Goal: Task Accomplishment & Management: Manage account settings

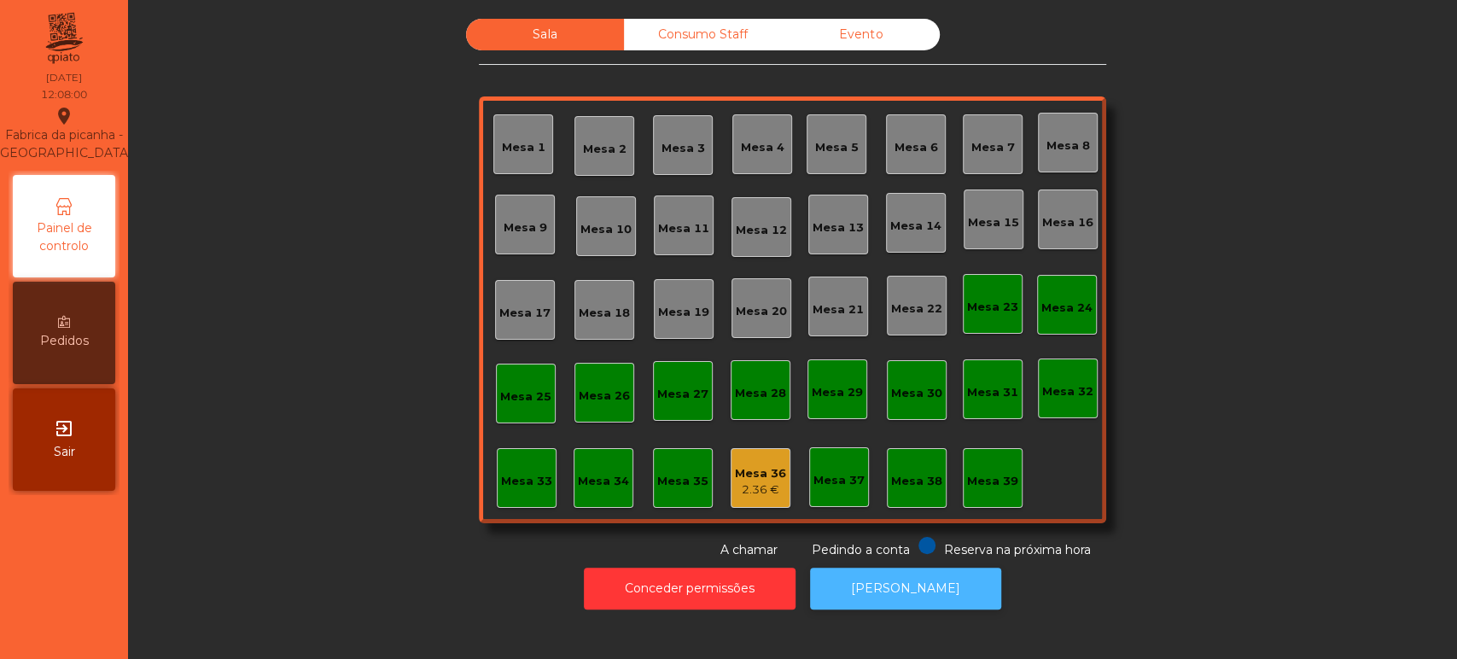
click at [864, 585] on button "[PERSON_NAME]" at bounding box center [905, 588] width 191 height 42
click at [758, 491] on div "2.36 €" at bounding box center [760, 489] width 51 height 17
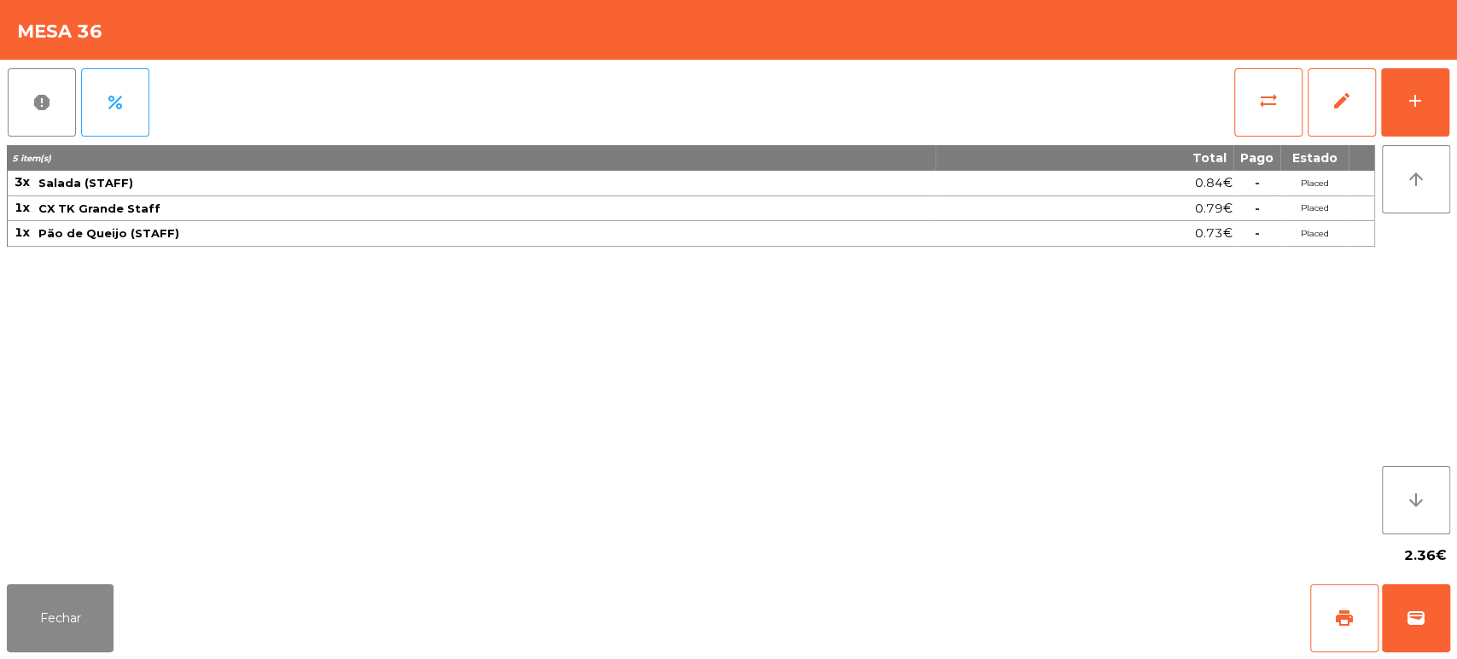
click at [1265, 438] on div "5 item(s) Total Pago Estado 3x Salada (STAFF) 0.84€ - Placed 1x CX TK Grande St…" at bounding box center [691, 339] width 1368 height 389
click at [1160, 356] on div "5 item(s) Total Pago Estado 3x Salada (STAFF) 0.84€ - Placed 1x CX TK Grande St…" at bounding box center [691, 339] width 1368 height 389
click at [1154, 446] on div "5 item(s) Total Pago Estado 3x Salada (STAFF) 0.84€ - Placed 1x CX TK Grande St…" at bounding box center [691, 339] width 1368 height 389
click at [59, 602] on button "Fechar" at bounding box center [60, 618] width 107 height 68
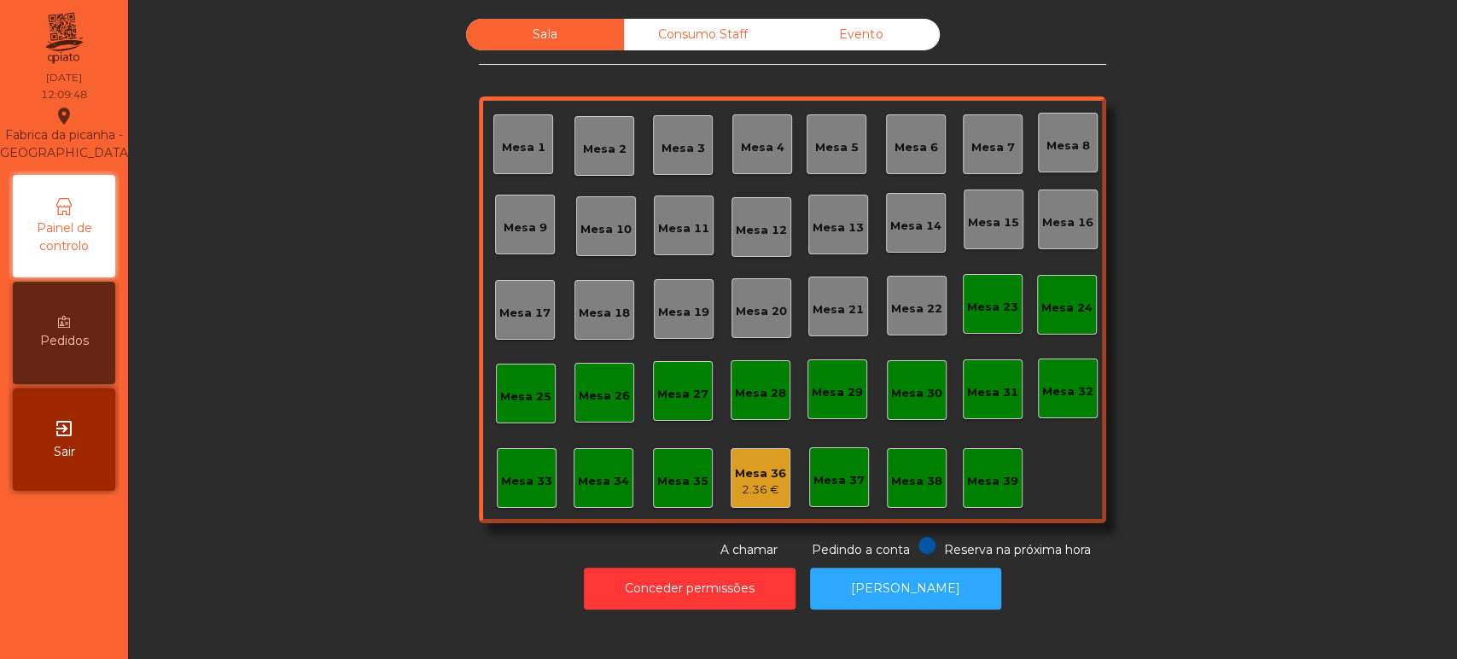
click at [756, 496] on div "2.36 €" at bounding box center [760, 489] width 51 height 17
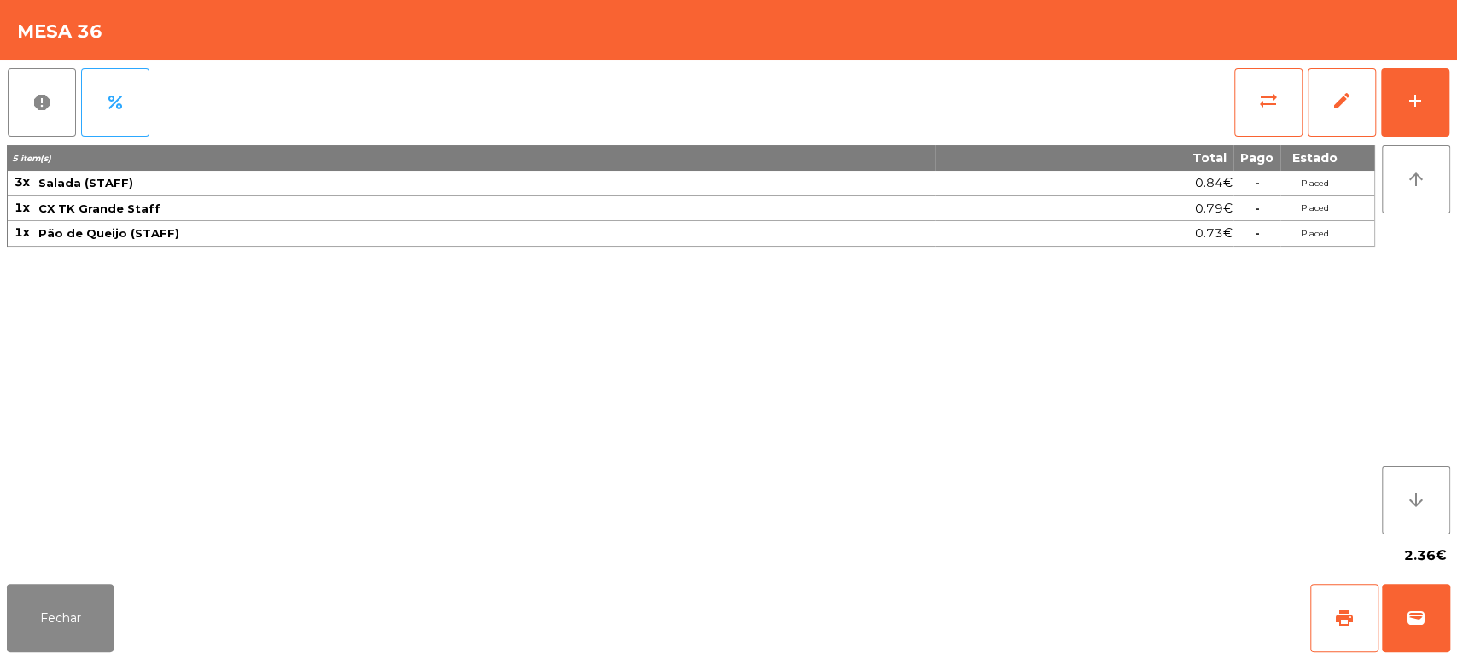
click at [1451, 116] on div "report percent sync_alt edit add 5 item(s) Total Pago Estado 3x Salada (STAFF) …" at bounding box center [728, 318] width 1457 height 517
click at [1419, 96] on div "add" at bounding box center [1415, 100] width 20 height 20
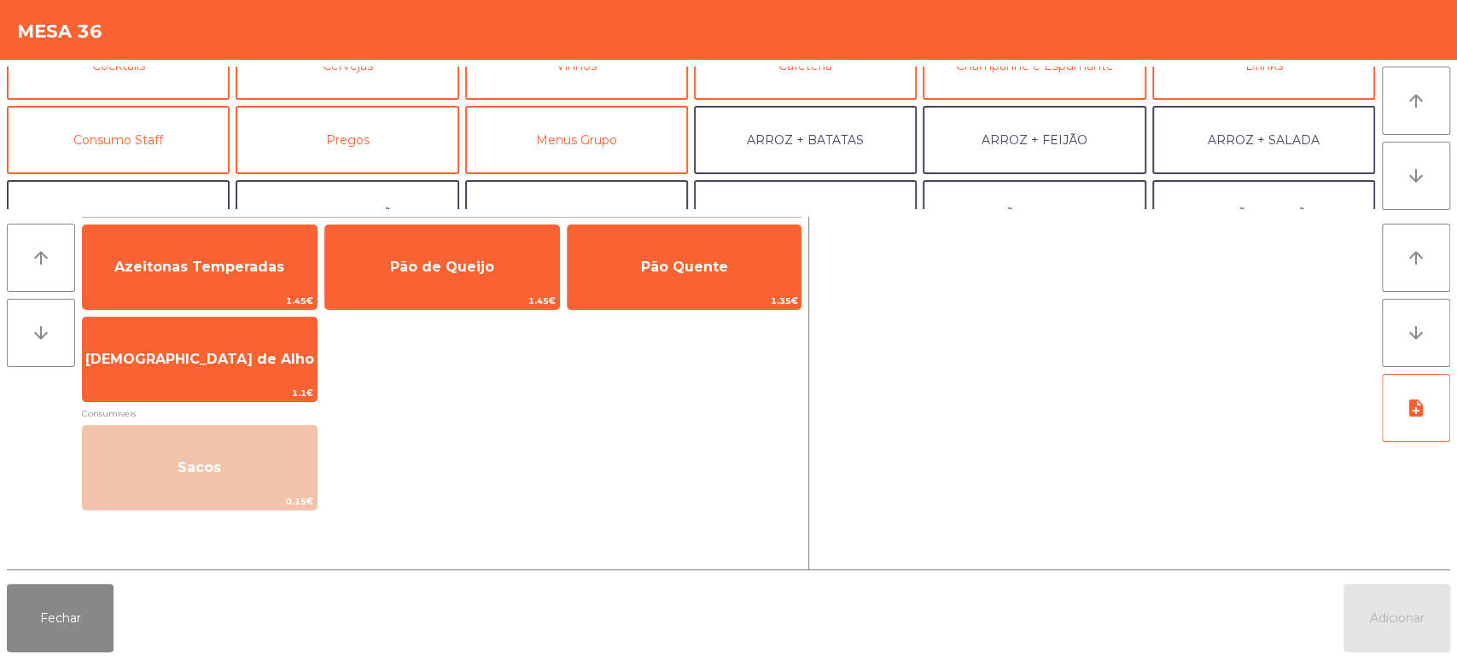
scroll to position [131, 0]
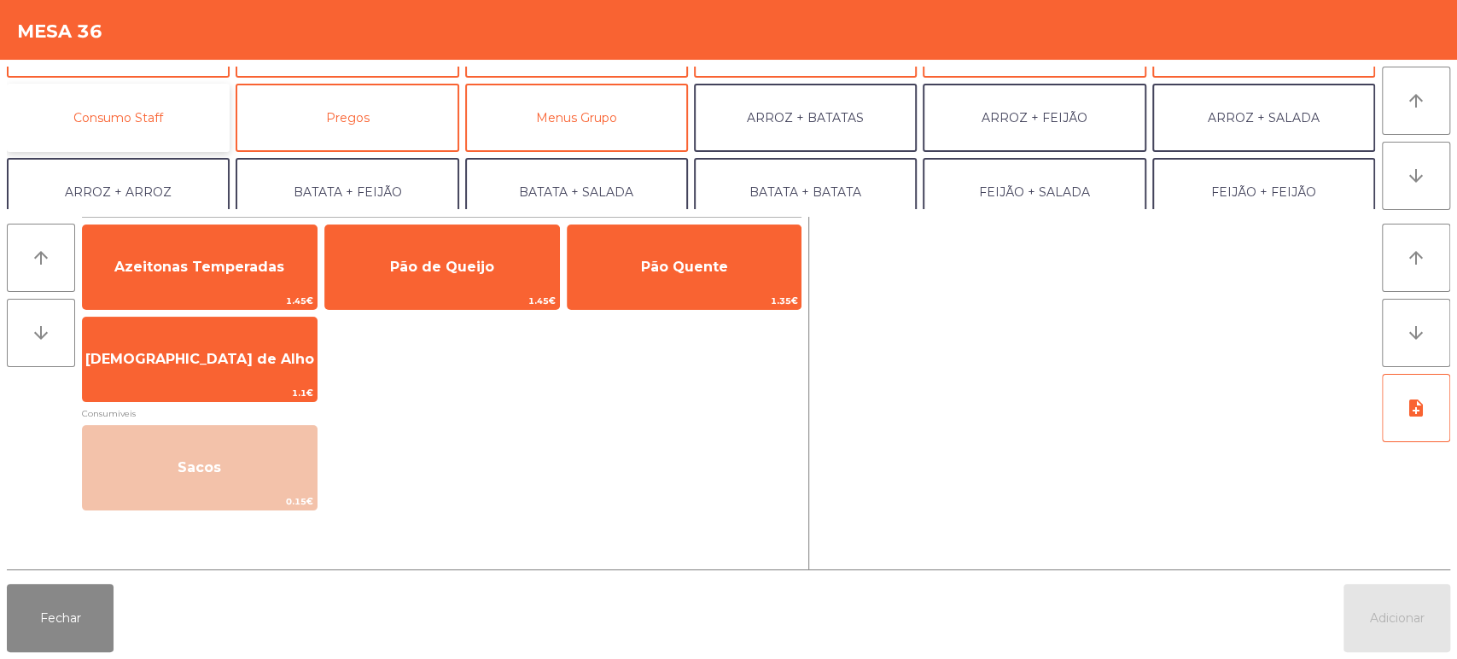
click at [165, 117] on button "Consumo Staff" at bounding box center [118, 118] width 223 height 68
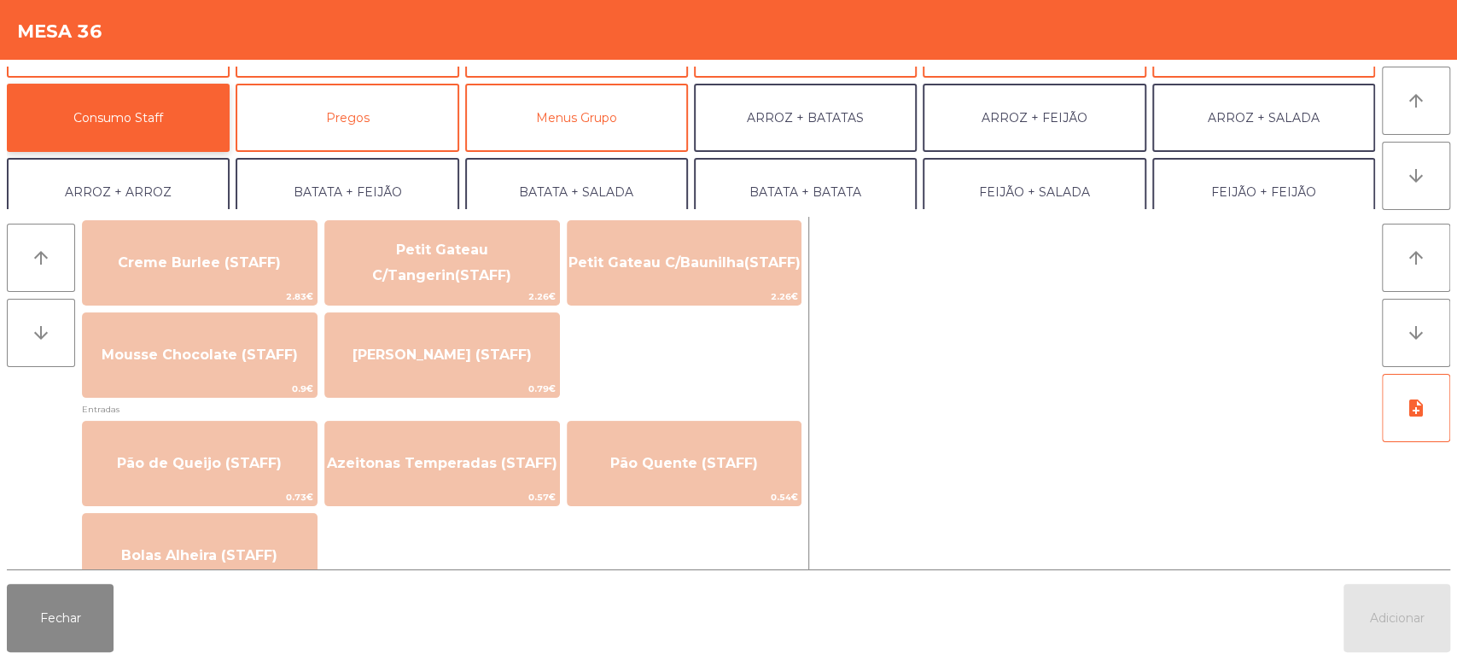
scroll to position [1255, 0]
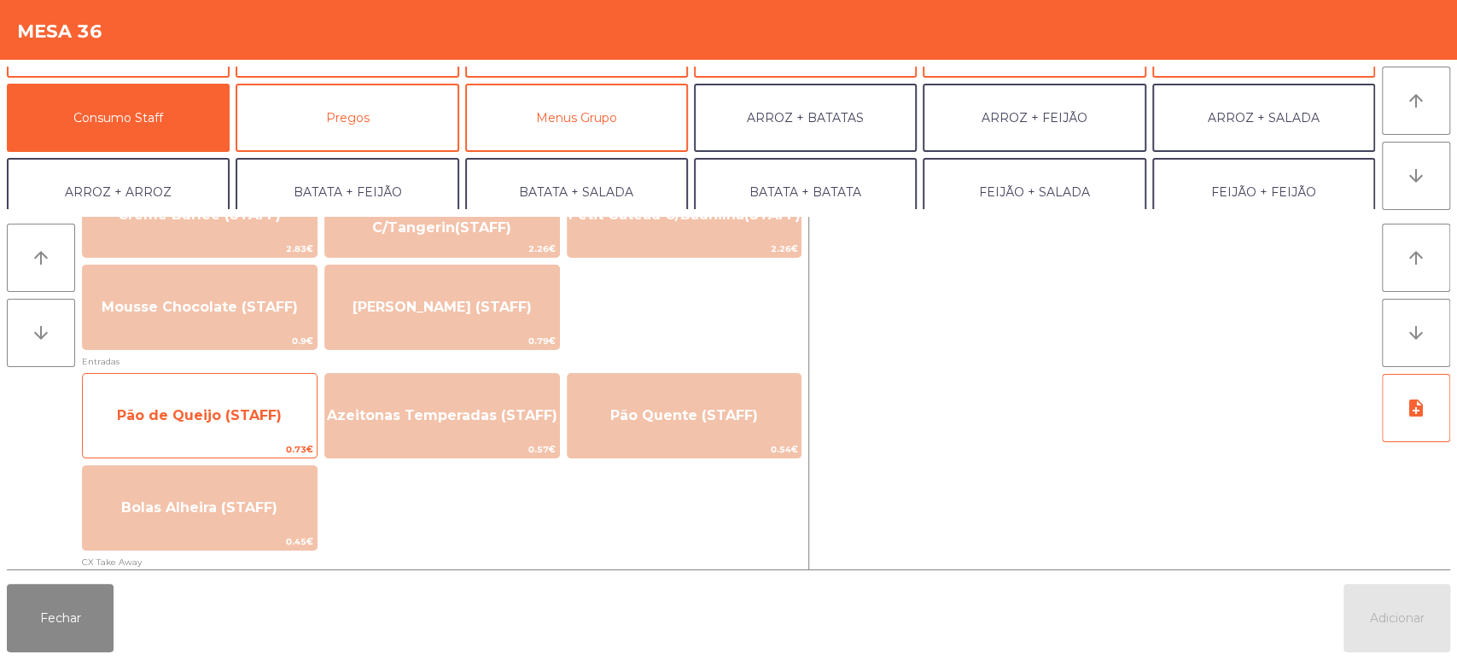
click at [237, 421] on span "Pão de Queijo (STAFF)" at bounding box center [199, 415] width 165 height 16
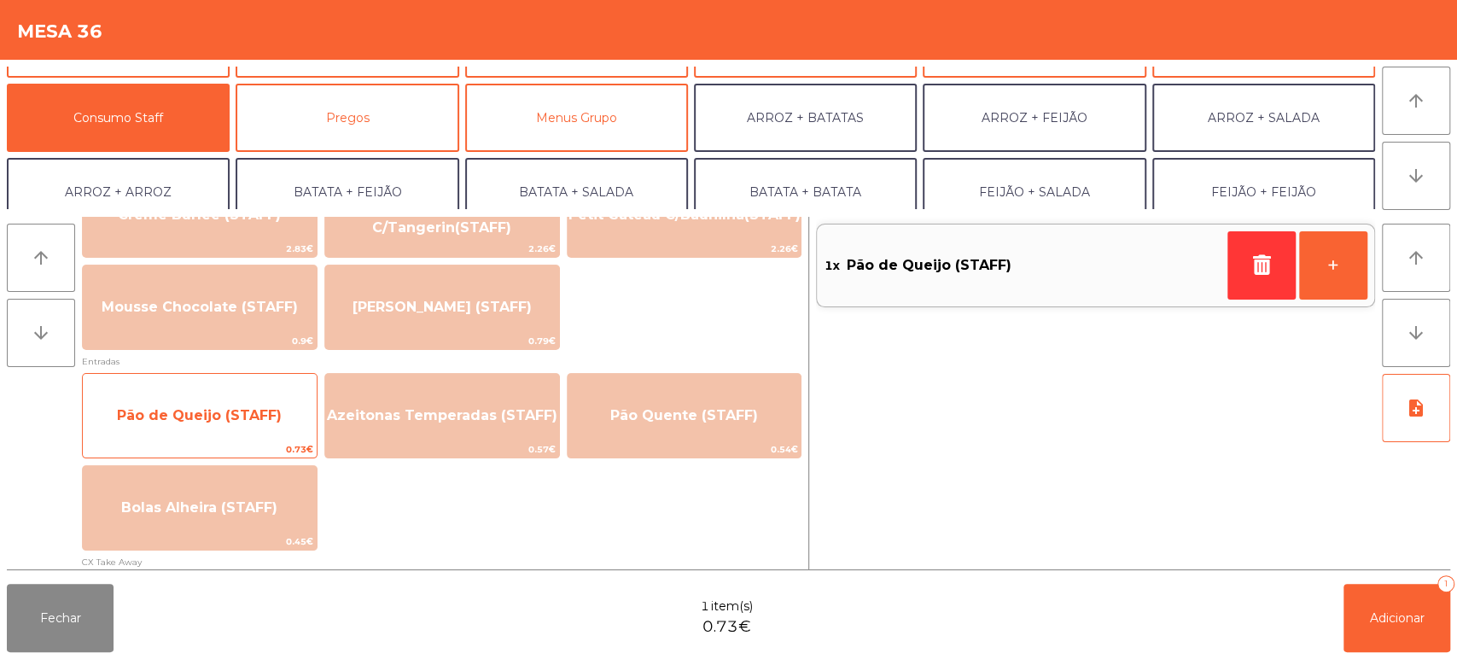
click at [215, 437] on span "Pão de Queijo (STAFF)" at bounding box center [200, 416] width 234 height 46
click at [201, 425] on span "Pão de Queijo (STAFF)" at bounding box center [200, 416] width 234 height 46
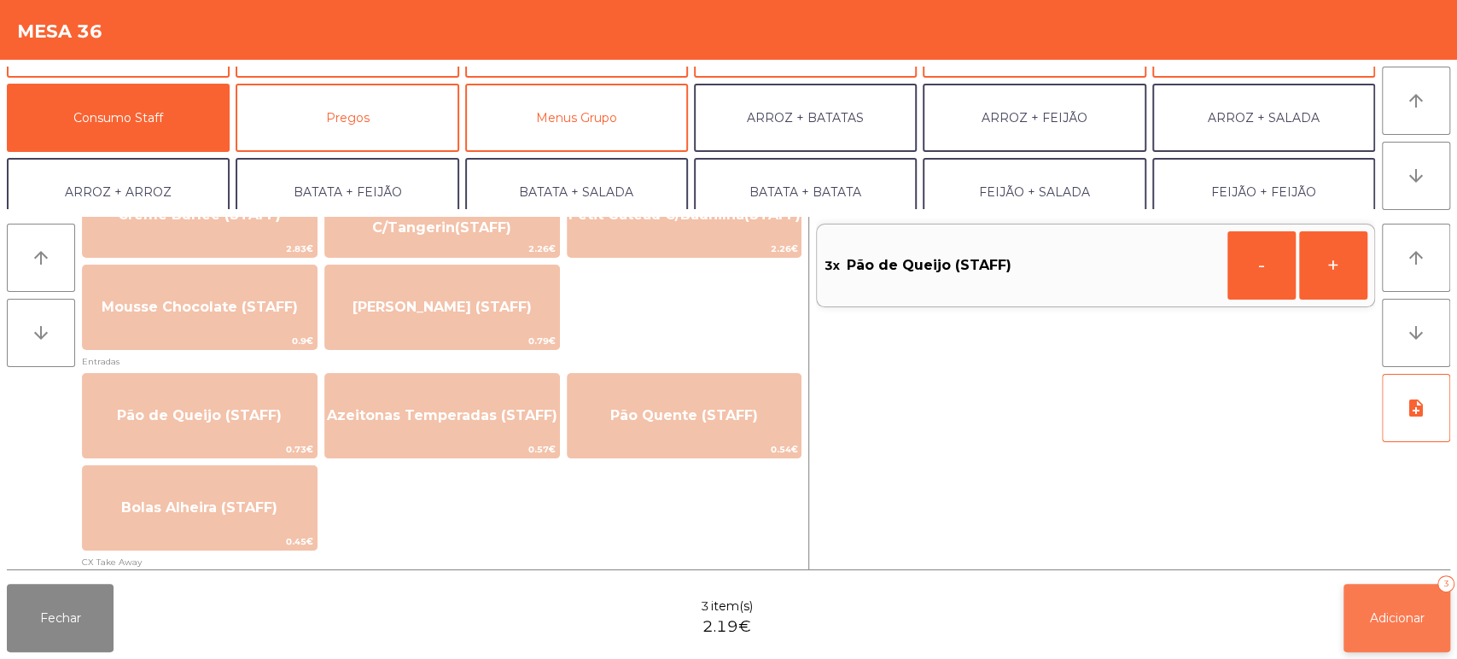
click at [1410, 646] on button "Adicionar 3" at bounding box center [1396, 618] width 107 height 68
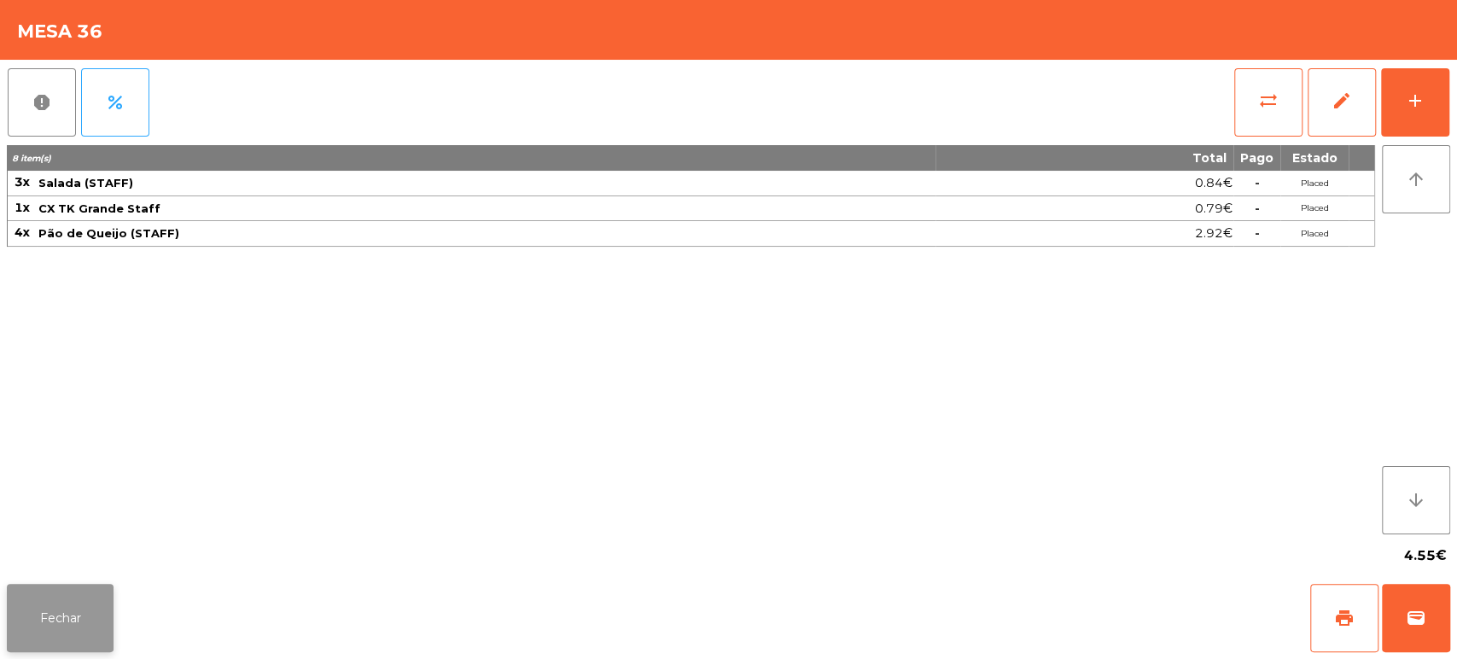
click at [44, 615] on button "Fechar" at bounding box center [60, 618] width 107 height 68
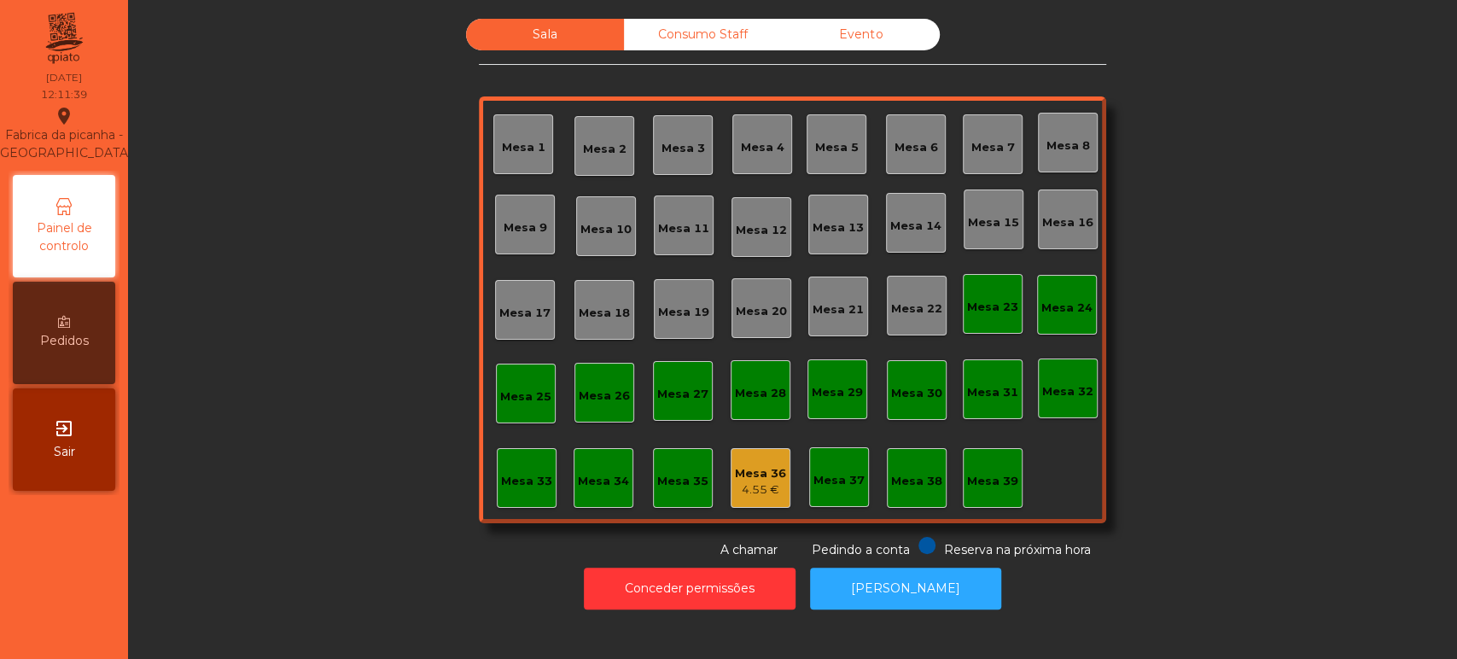
click at [722, 33] on div "Consumo Staff" at bounding box center [703, 35] width 158 height 32
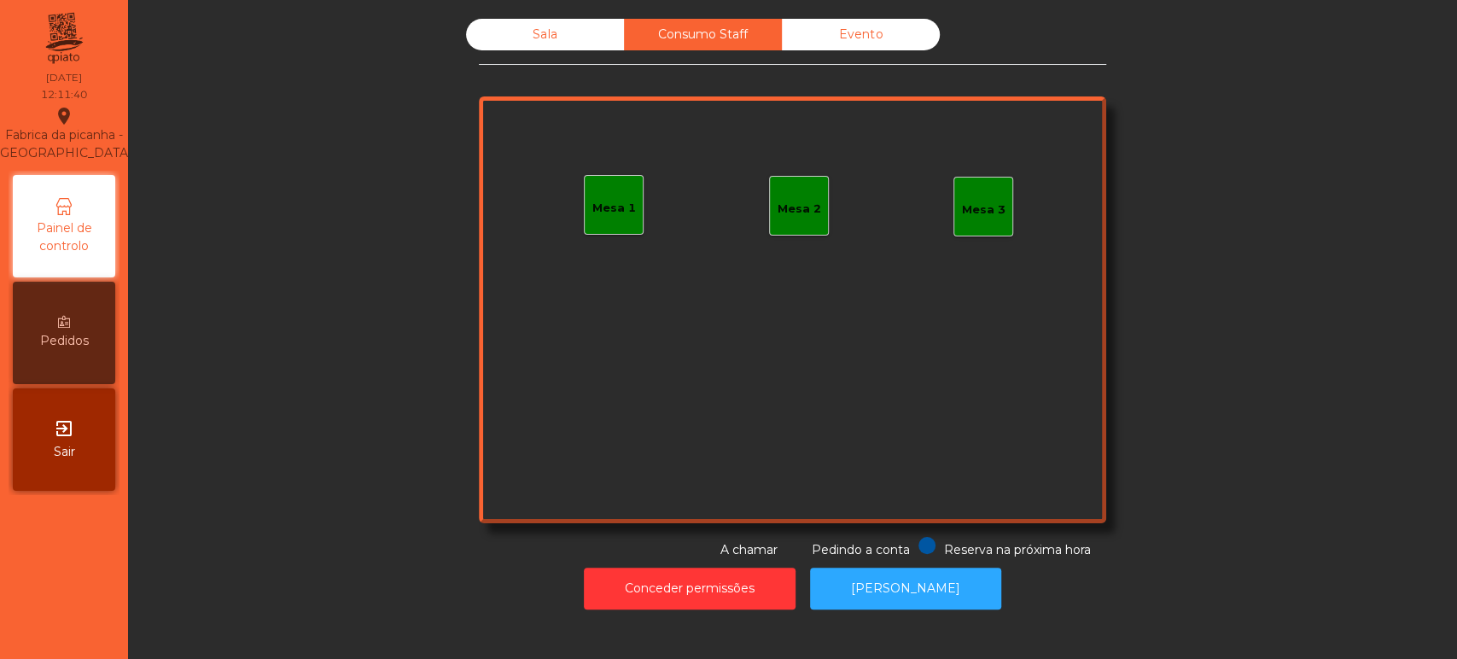
click at [608, 203] on div "Mesa 1" at bounding box center [614, 208] width 44 height 17
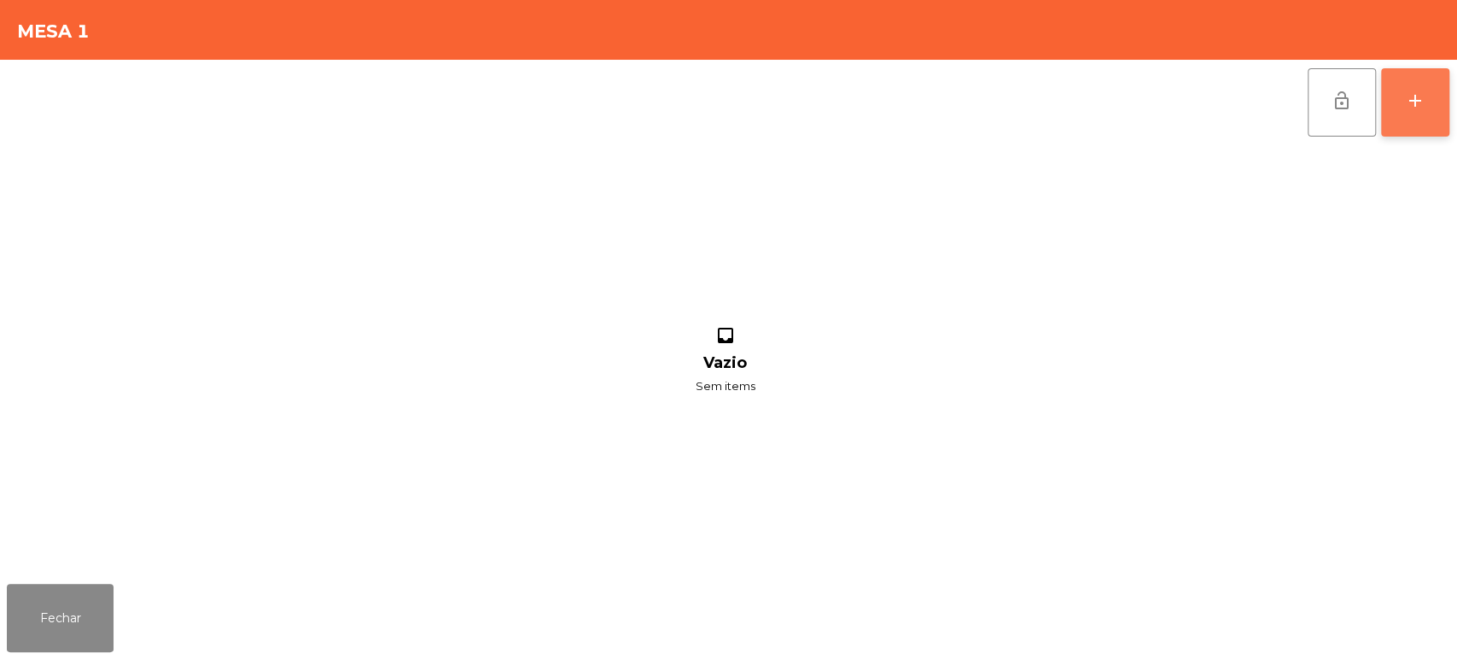
click at [1420, 97] on div "add" at bounding box center [1415, 100] width 20 height 20
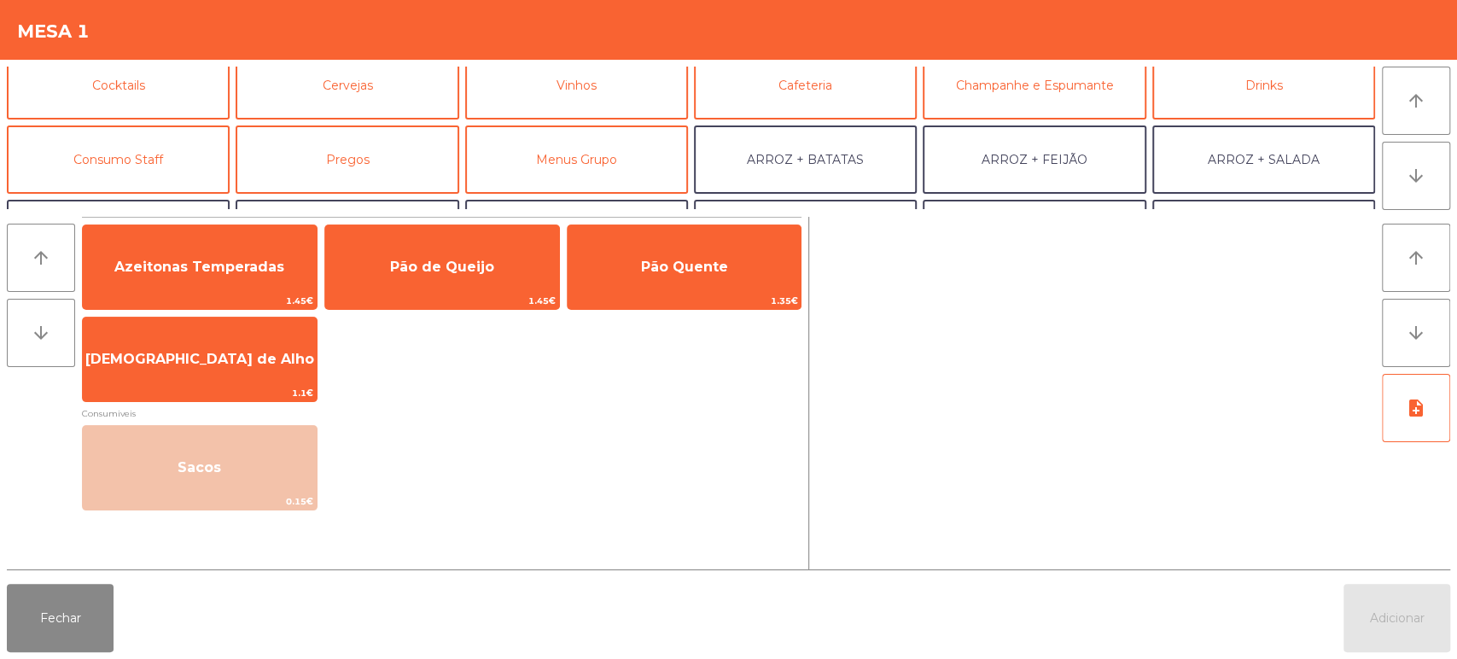
scroll to position [105, 0]
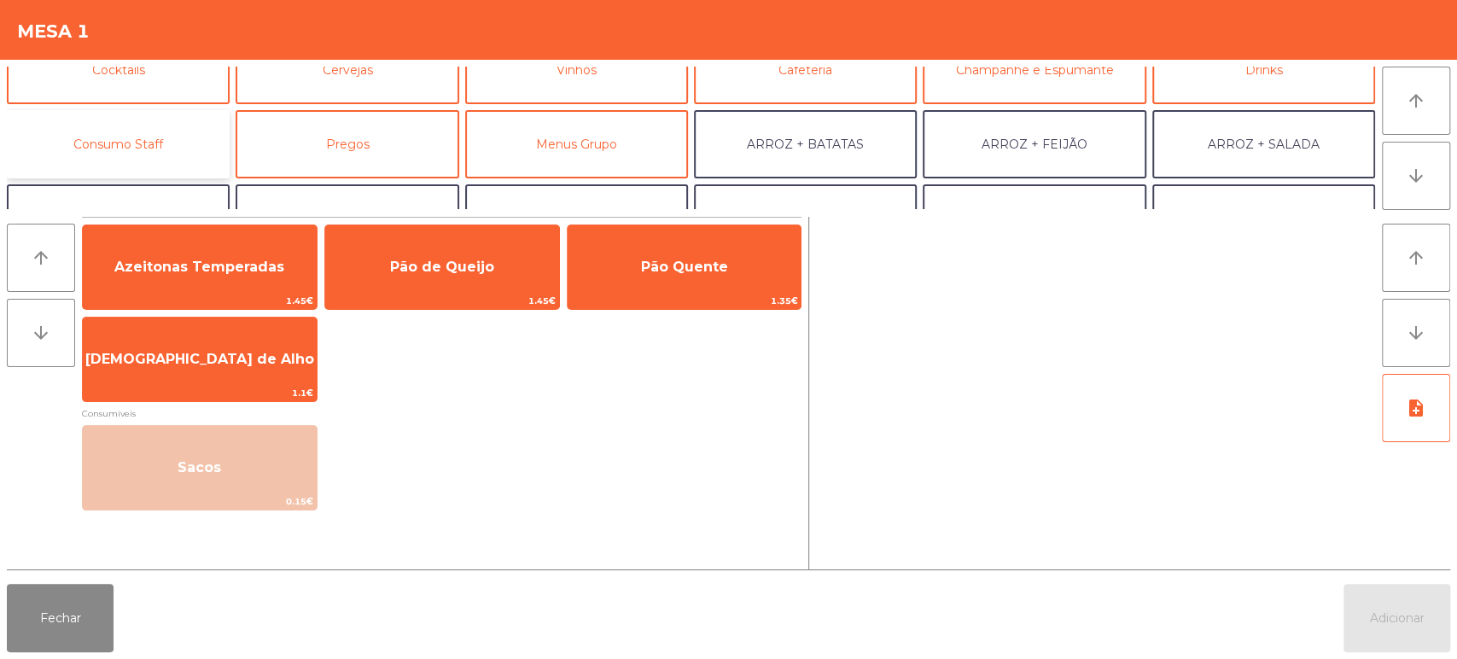
click at [189, 148] on button "Consumo Staff" at bounding box center [118, 144] width 223 height 68
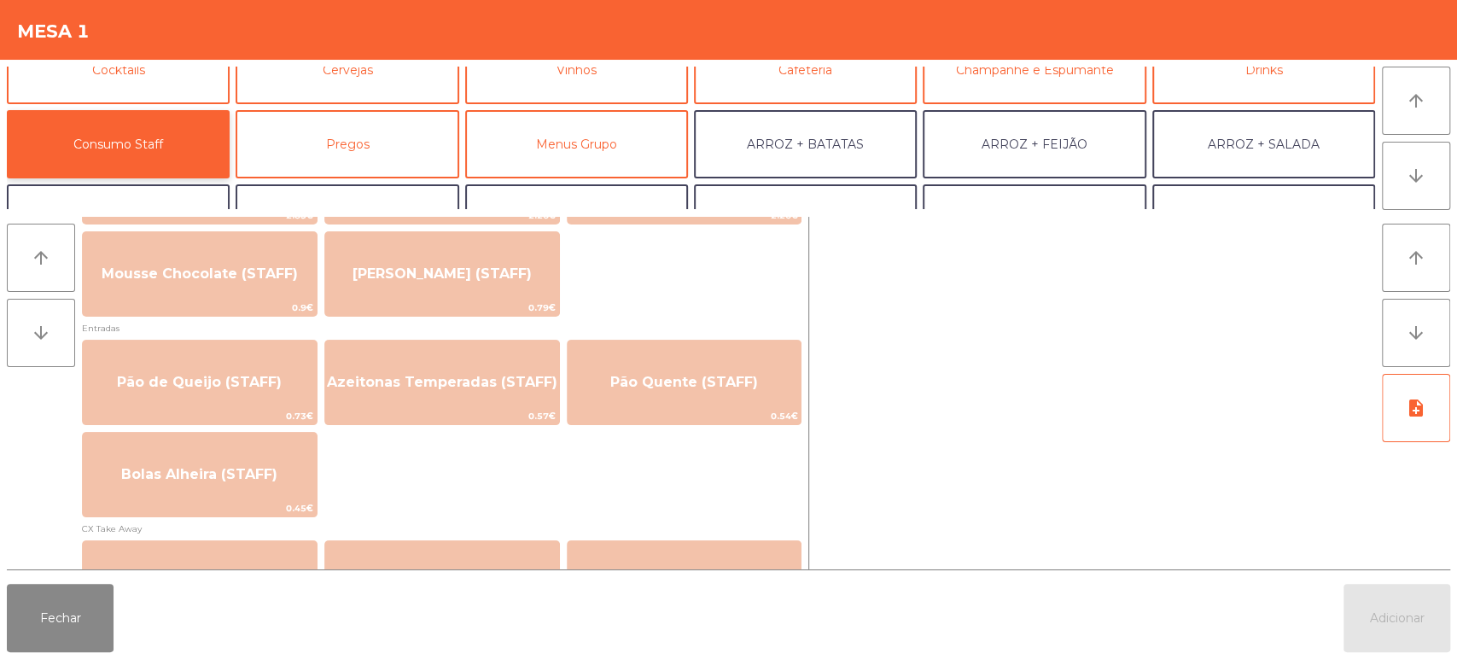
scroll to position [1290, 0]
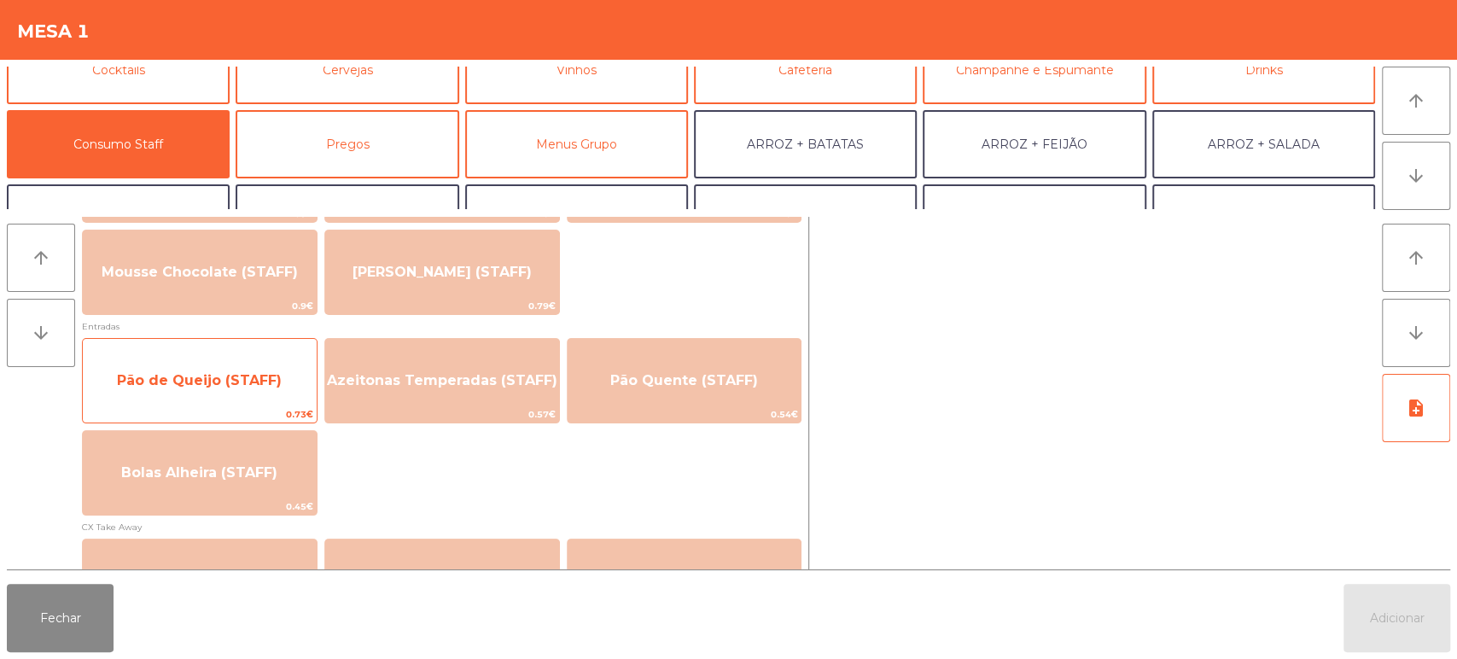
click at [259, 378] on span "Pão de Queijo (STAFF)" at bounding box center [199, 380] width 165 height 16
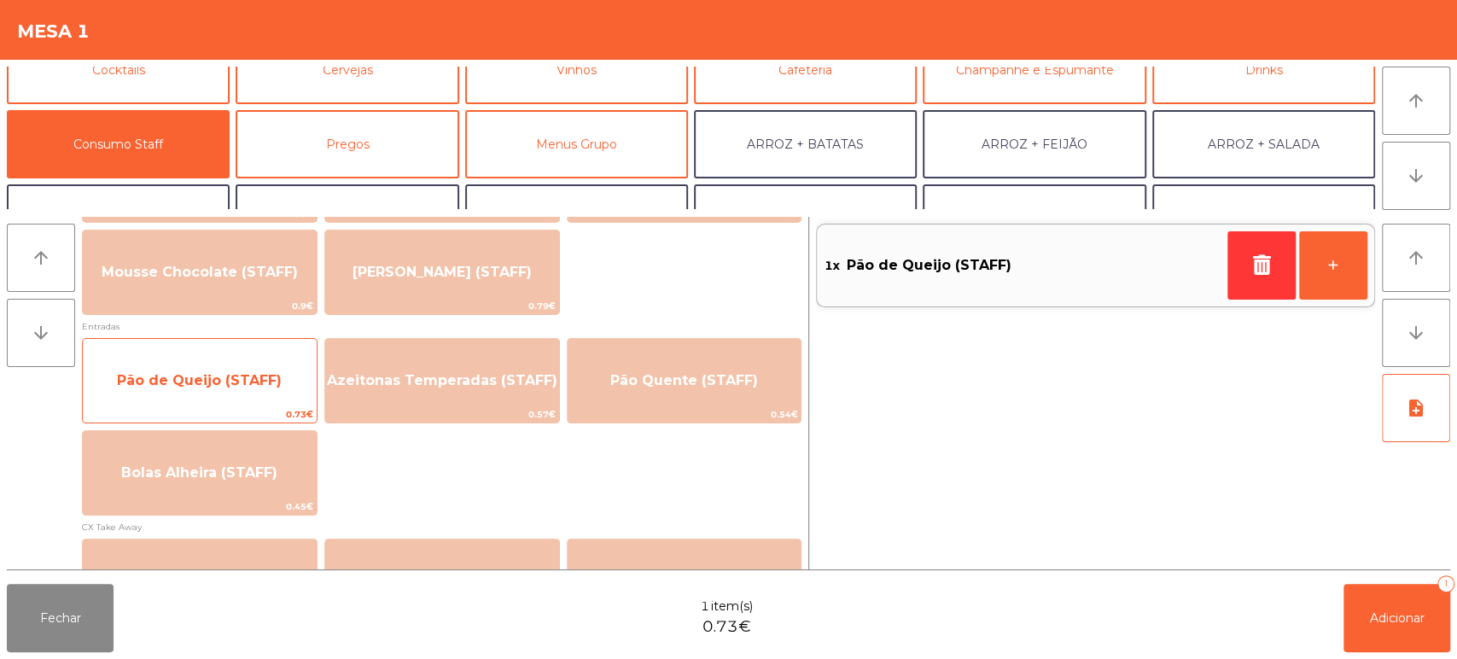
click at [240, 372] on span "Pão de Queijo (STAFF)" at bounding box center [199, 380] width 165 height 16
click at [225, 375] on span "Pão de Queijo (STAFF)" at bounding box center [199, 380] width 165 height 16
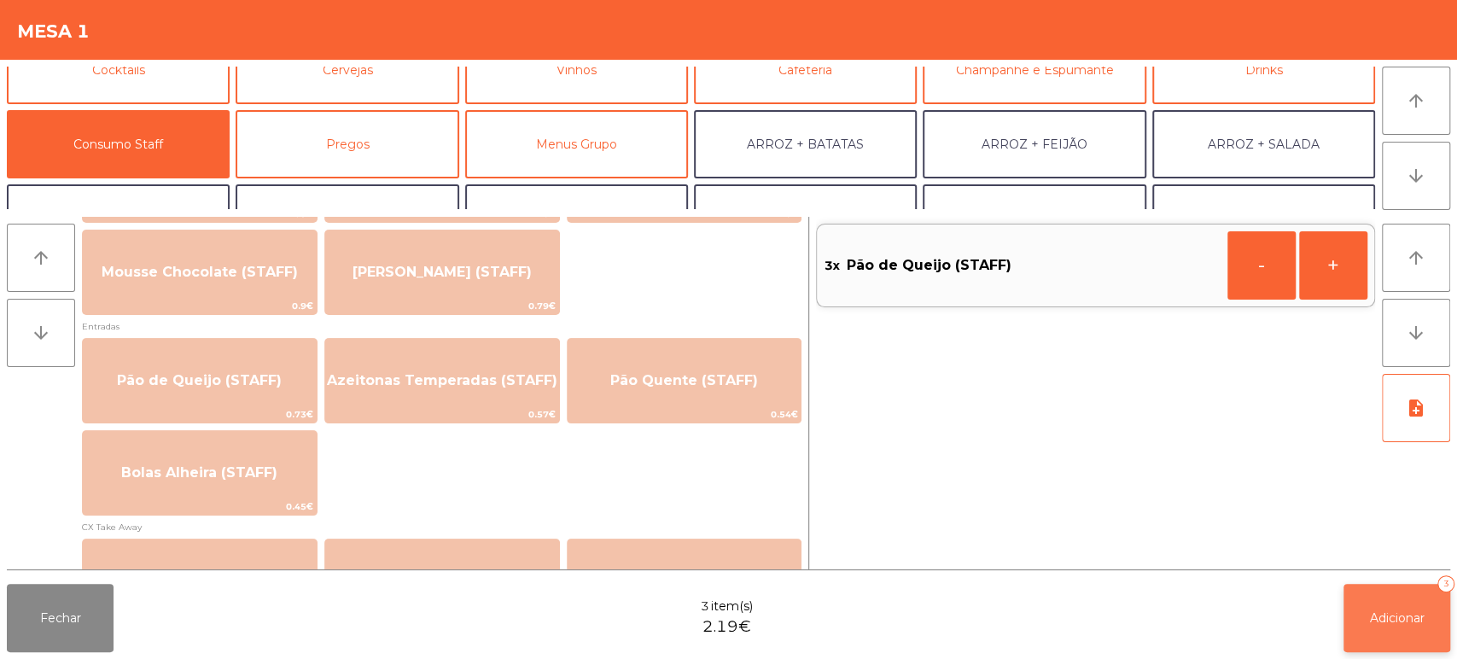
click at [1434, 621] on button "Adicionar 3" at bounding box center [1396, 618] width 107 height 68
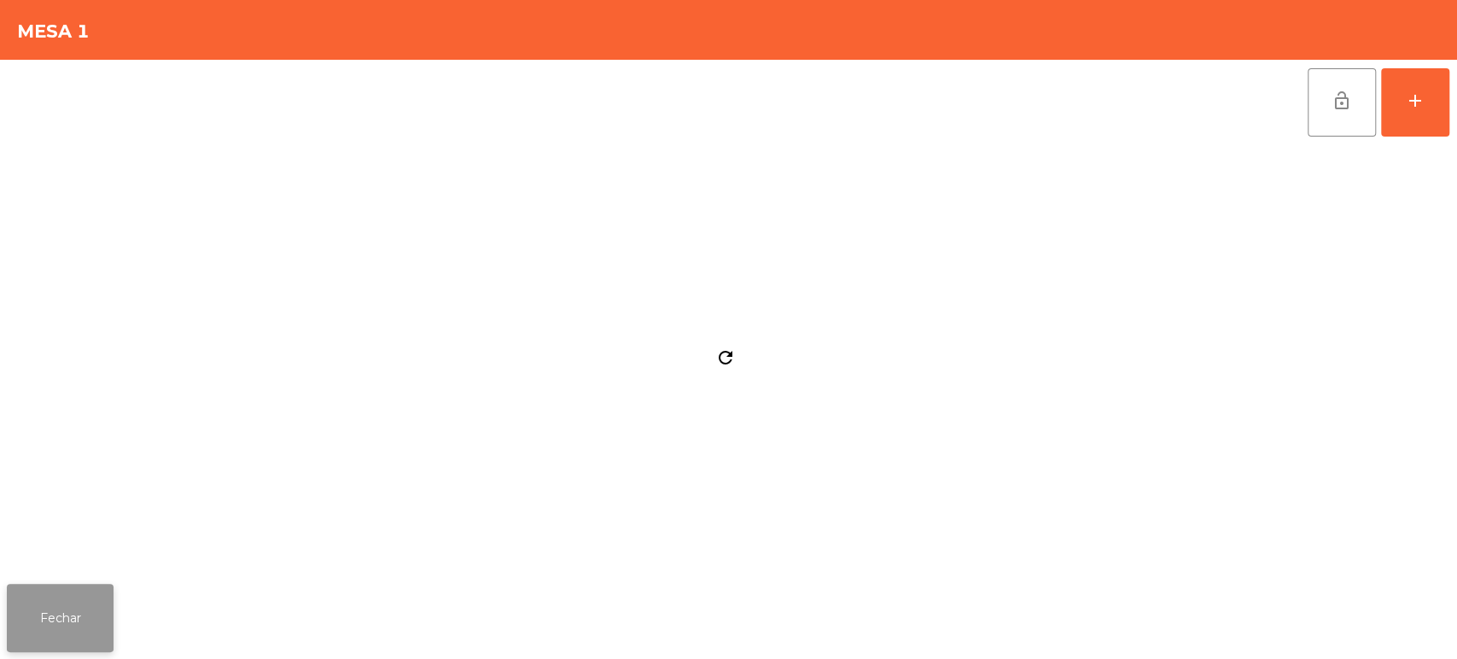
click at [79, 635] on button "Fechar" at bounding box center [60, 618] width 107 height 68
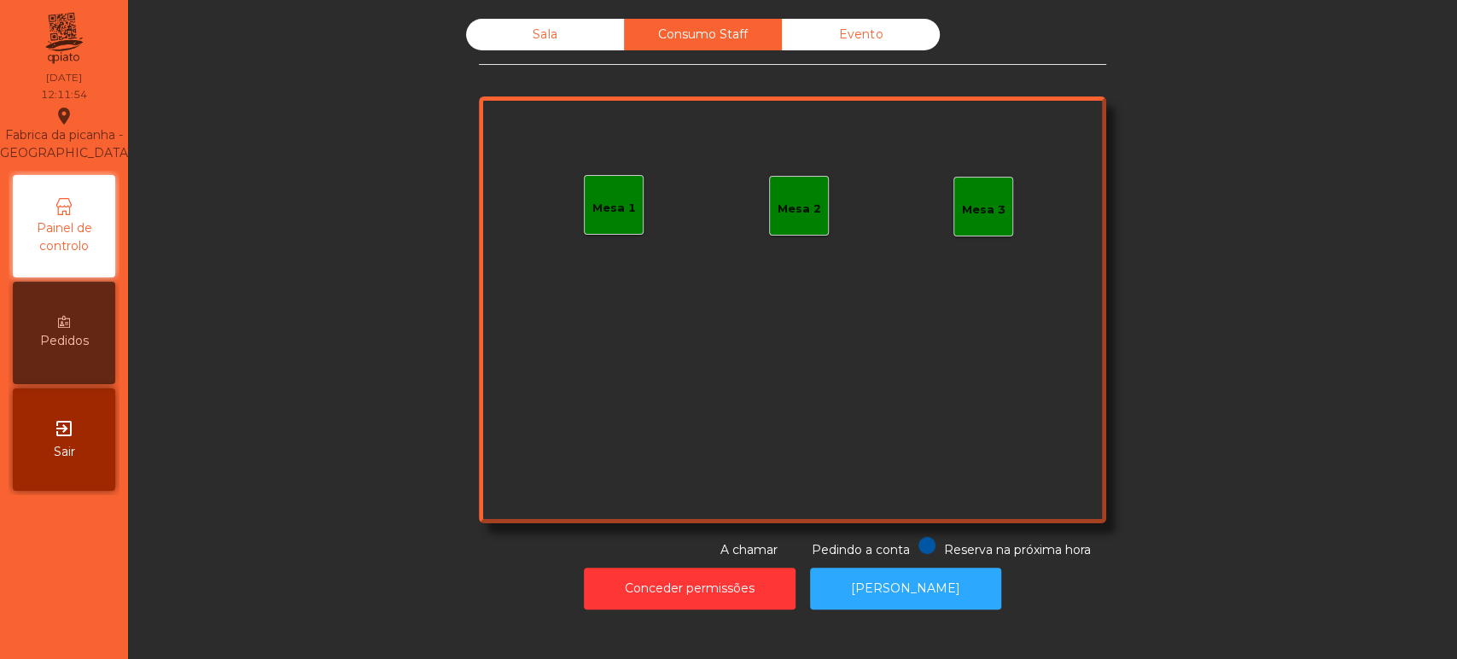
click at [300, 153] on div "Sala Consumo Staff Evento Mesa 1 Mesa 2 Mesa 3 Reserva na próxima hora Pedindo …" at bounding box center [792, 289] width 1283 height 540
click at [573, 45] on div "Sala" at bounding box center [545, 35] width 158 height 32
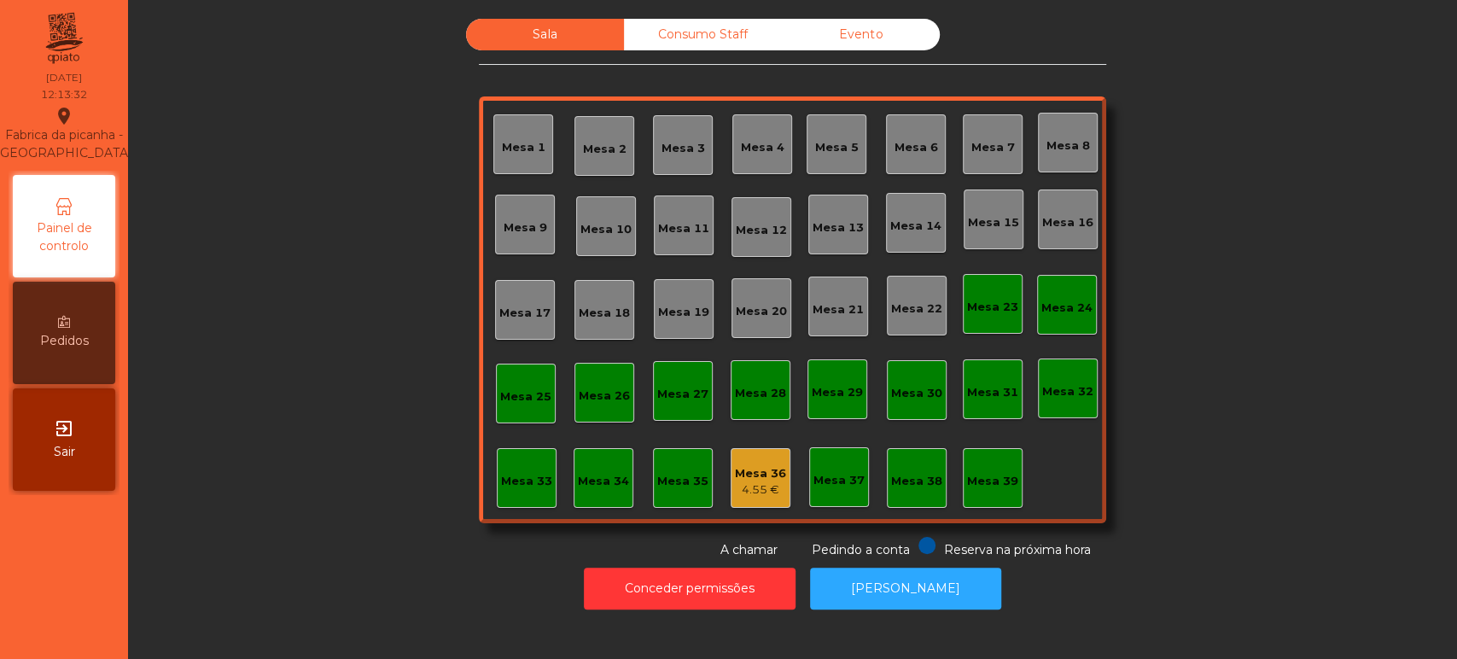
click at [730, 478] on div "Mesa 36 4.55 €" at bounding box center [760, 478] width 60 height 60
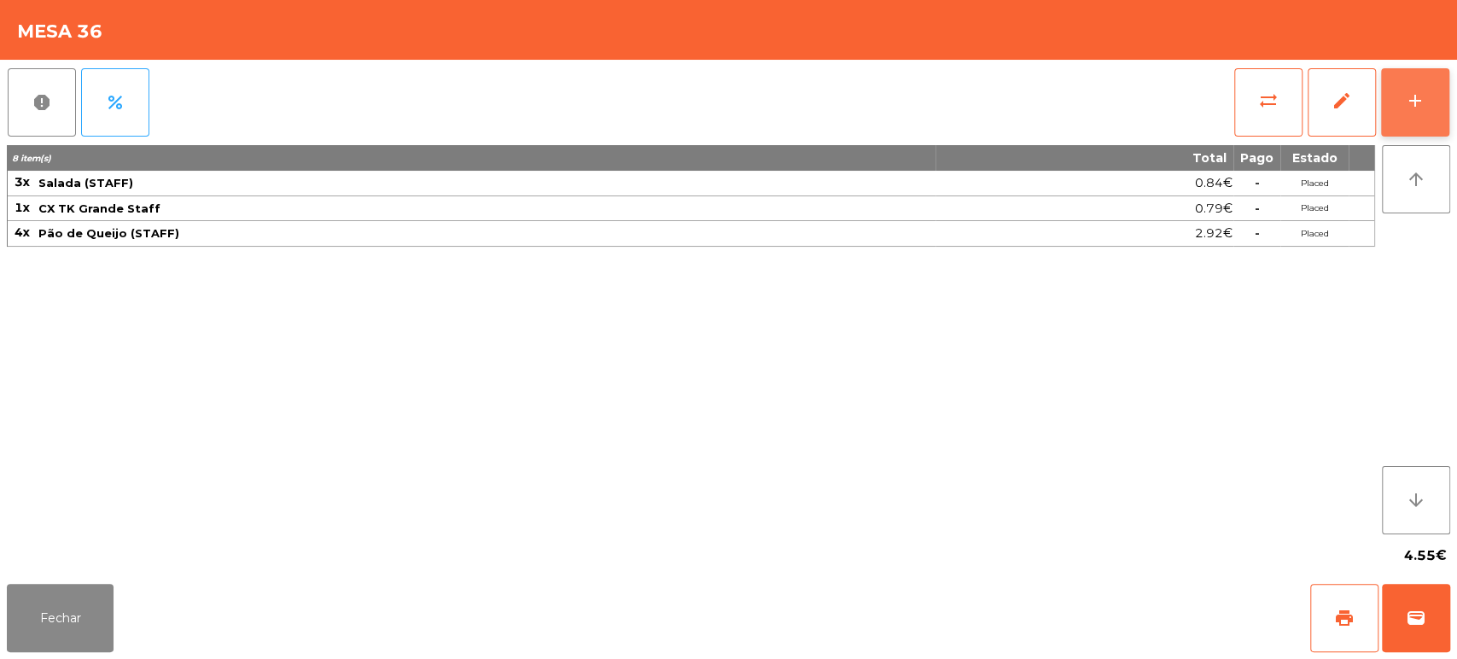
click at [1413, 76] on button "add" at bounding box center [1415, 102] width 68 height 68
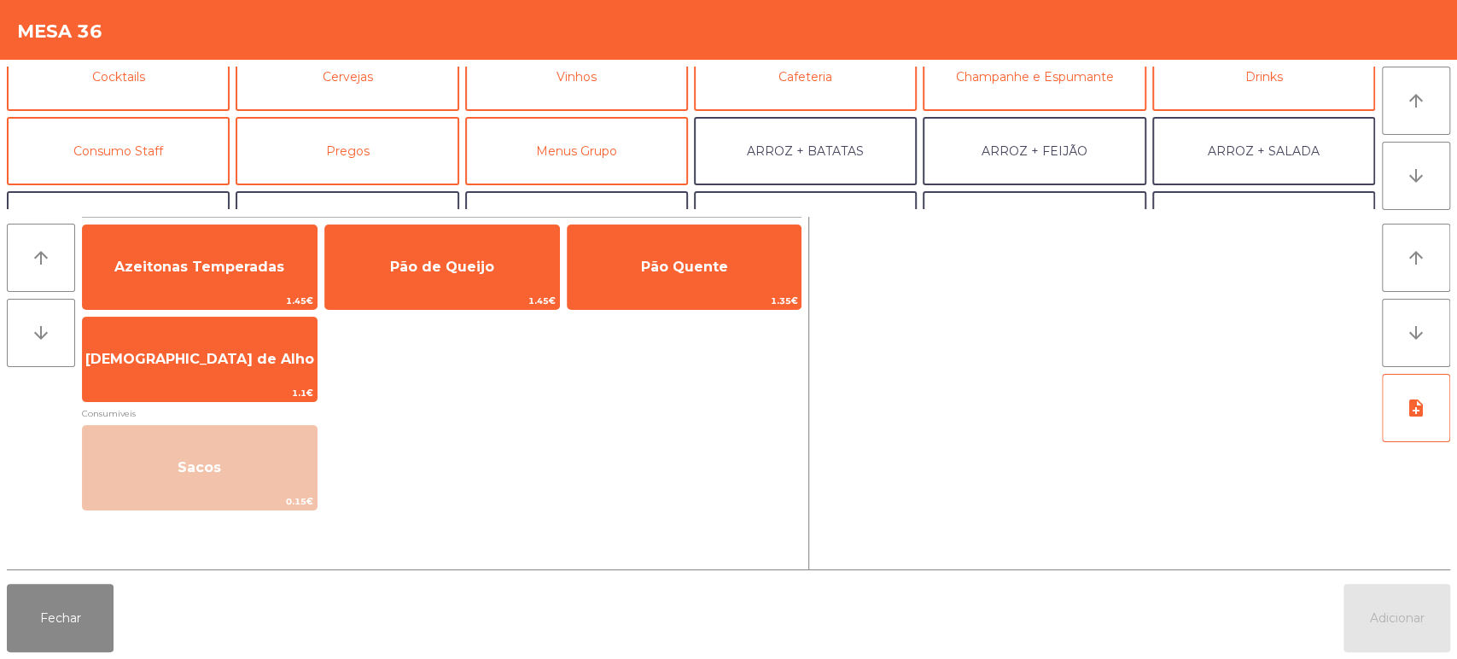
scroll to position [101, 0]
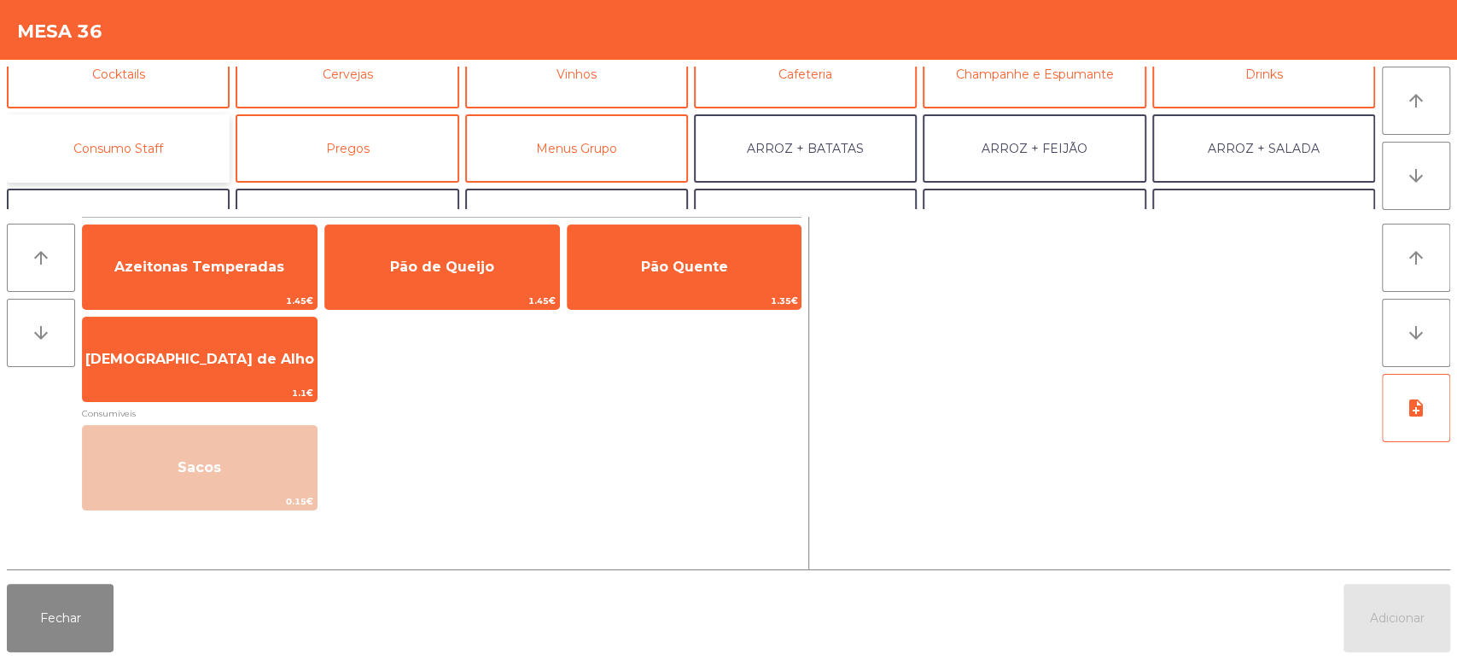
click at [112, 143] on button "Consumo Staff" at bounding box center [118, 148] width 223 height 68
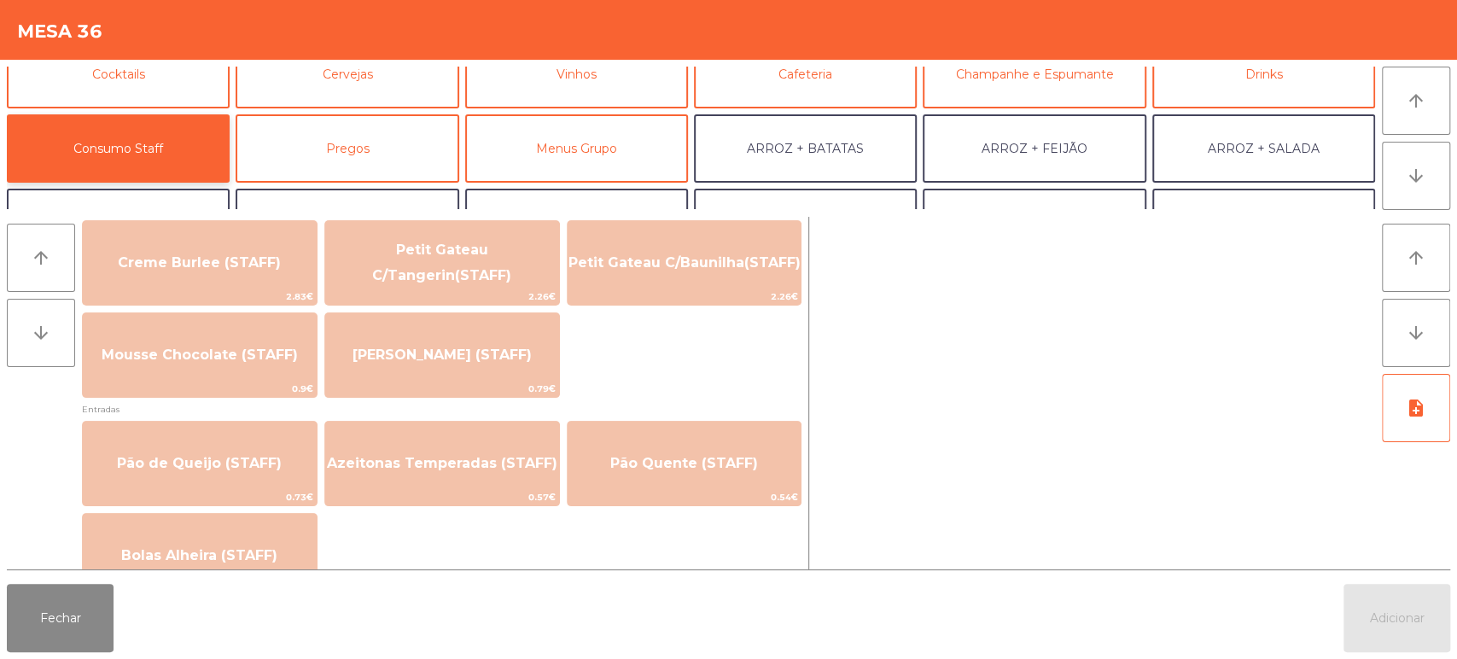
scroll to position [1213, 0]
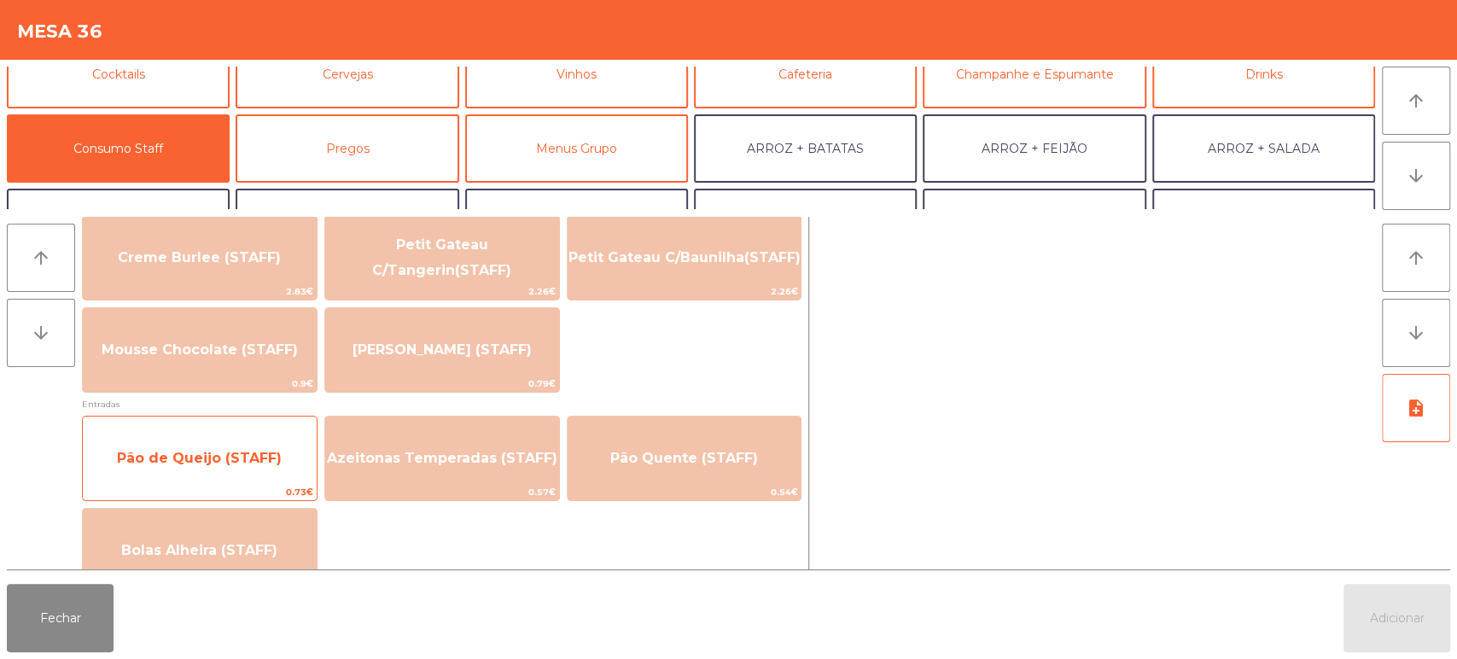
click at [152, 470] on span "Pão de Queijo (STAFF)" at bounding box center [200, 458] width 234 height 46
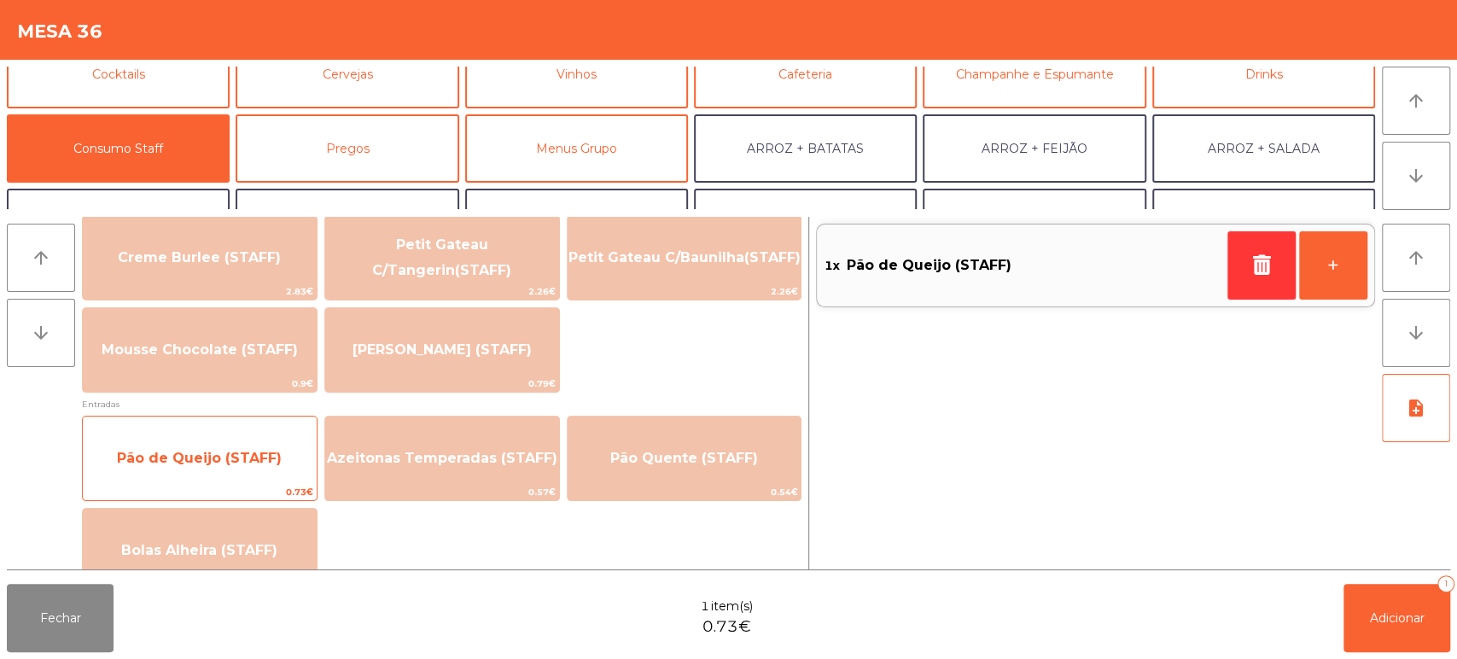
click at [184, 468] on span "Pão de Queijo (STAFF)" at bounding box center [200, 458] width 234 height 46
click at [186, 469] on span "Pão de Queijo (STAFF)" at bounding box center [200, 458] width 234 height 46
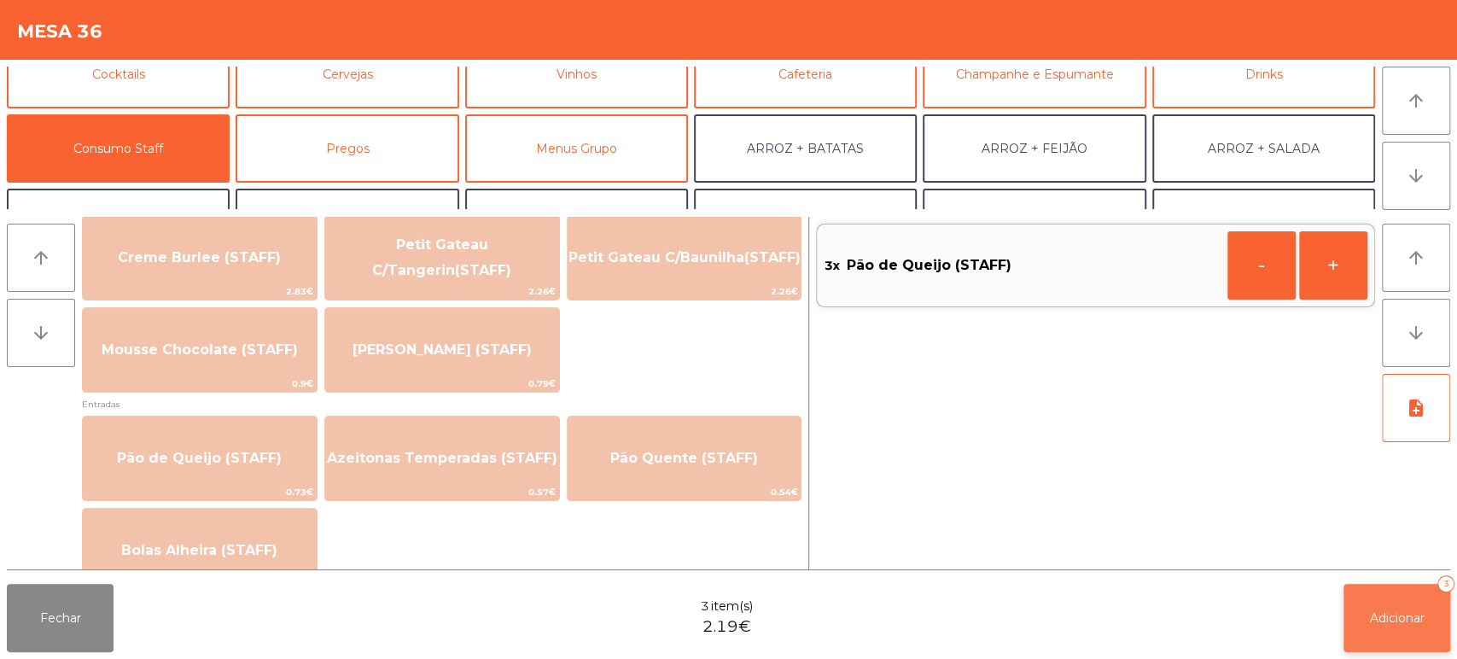
click at [1404, 594] on button "Adicionar 3" at bounding box center [1396, 618] width 107 height 68
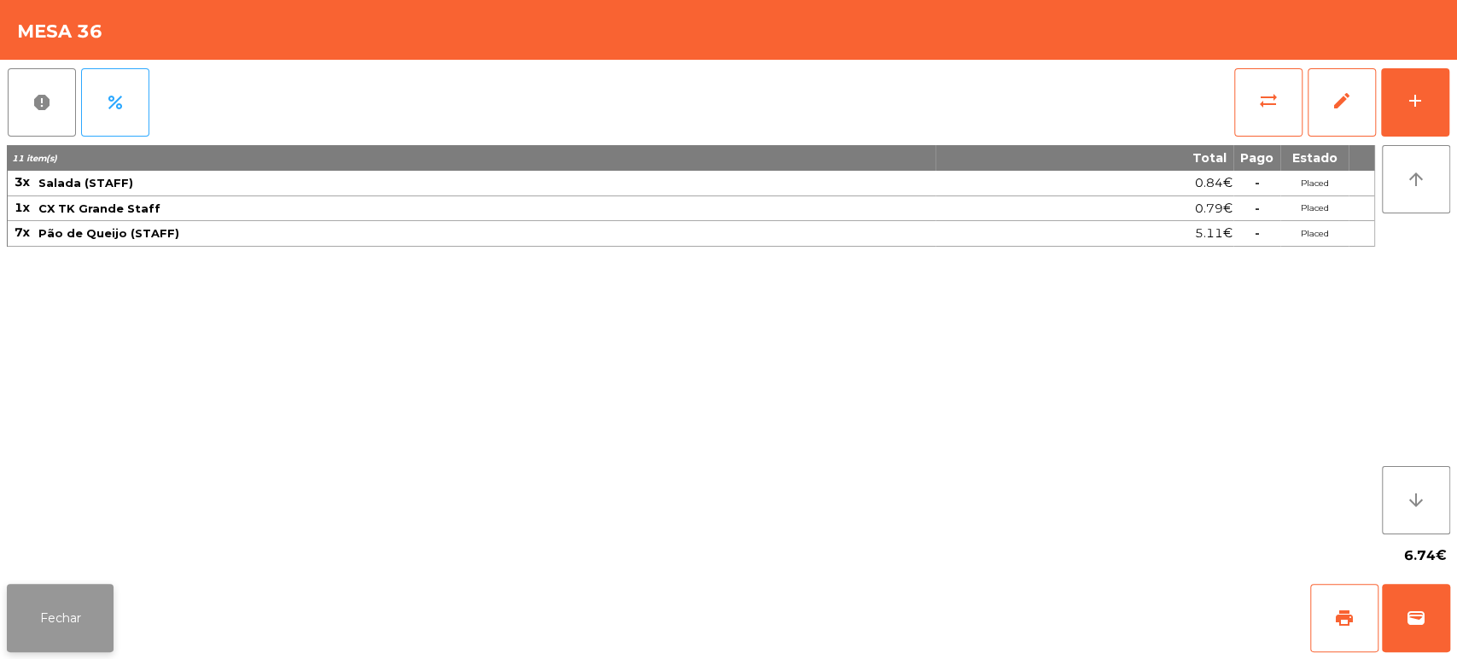
click at [89, 588] on button "Fechar" at bounding box center [60, 618] width 107 height 68
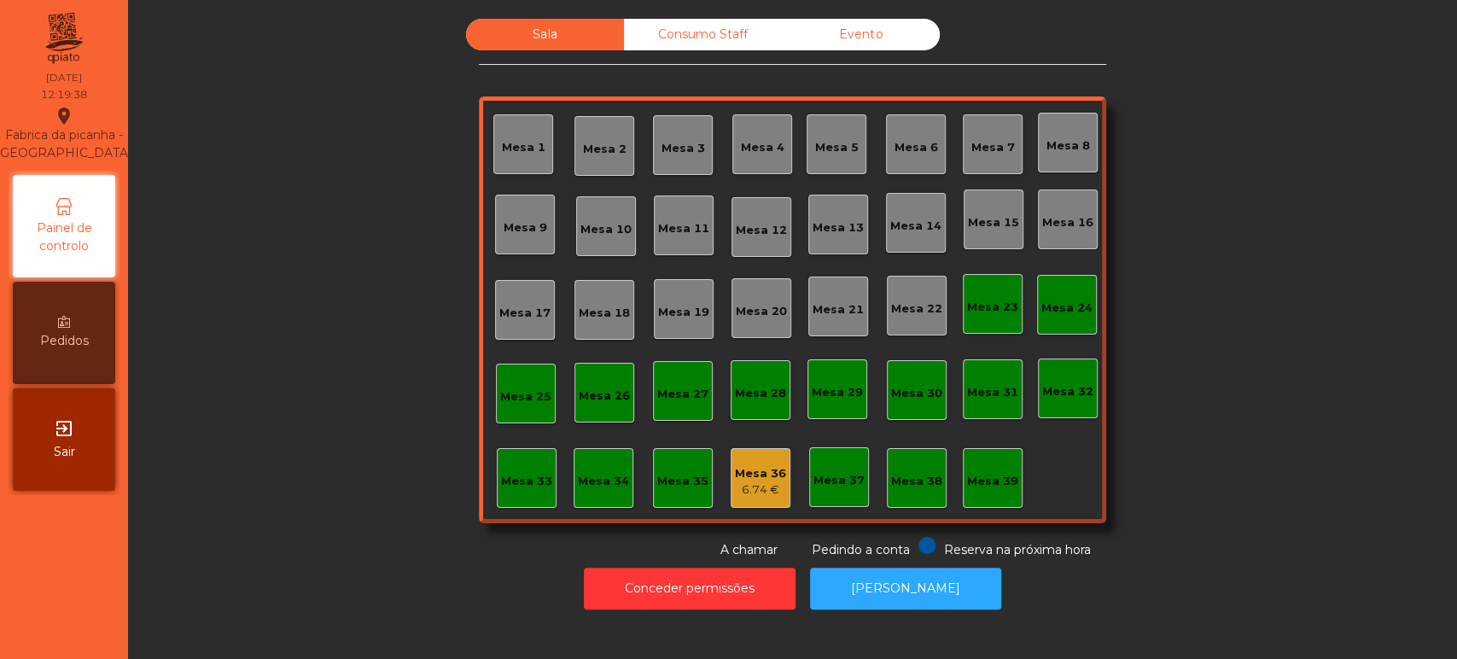
click at [967, 474] on div "Mesa 39" at bounding box center [992, 481] width 51 height 17
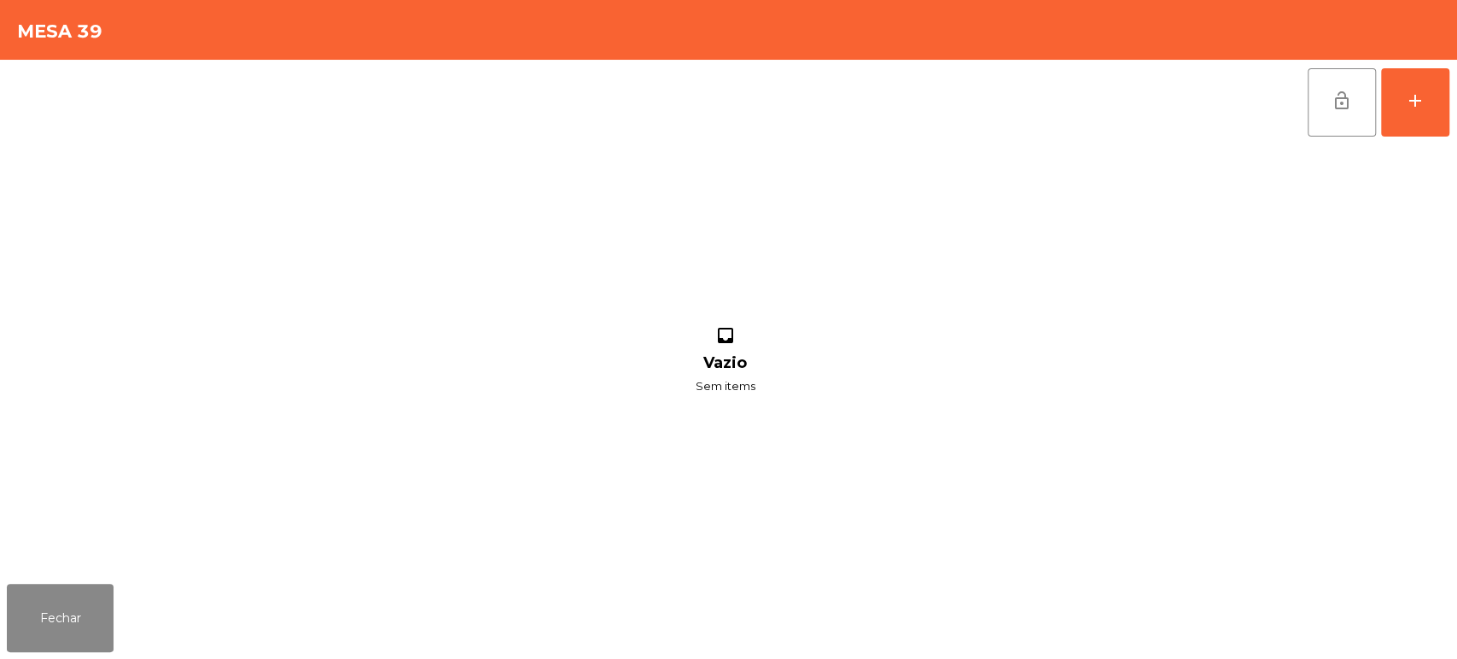
click at [1451, 78] on div "lock_open add inbox Vazio Sem items" at bounding box center [728, 318] width 1457 height 517
click at [1434, 84] on button "add" at bounding box center [1415, 102] width 68 height 68
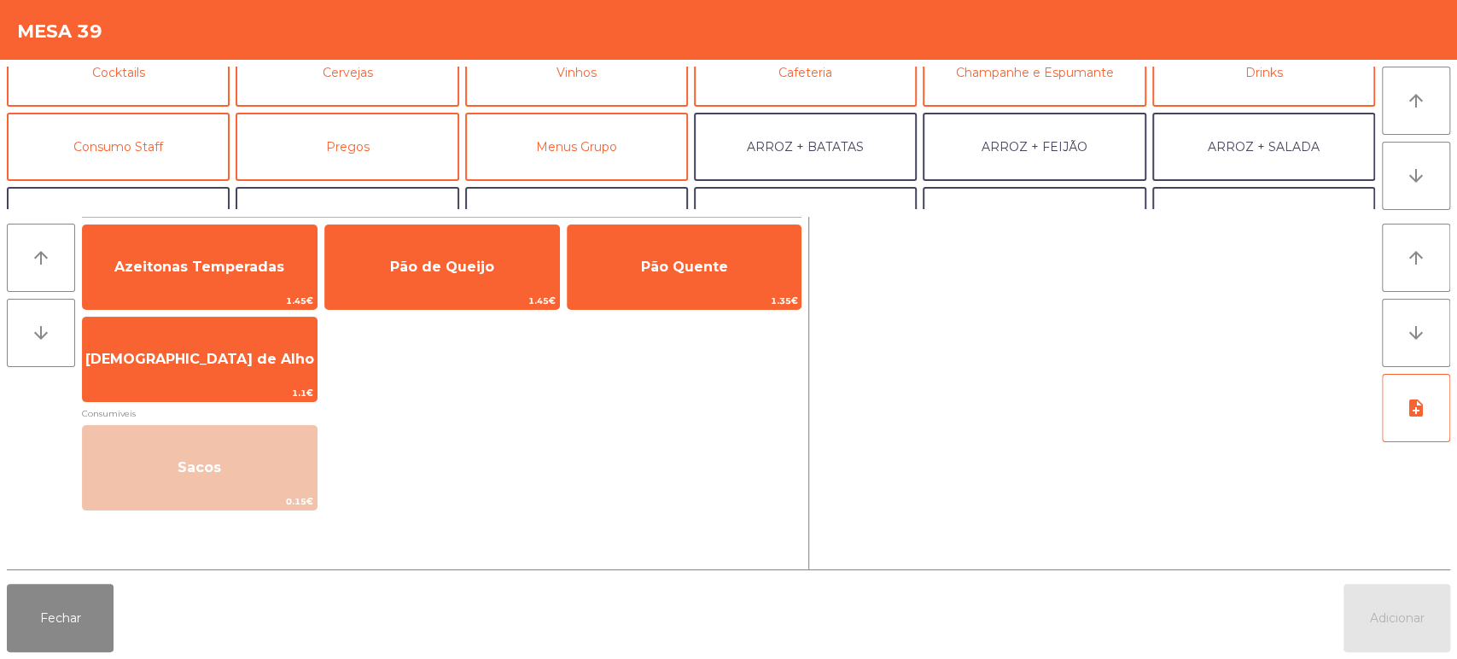
scroll to position [123, 0]
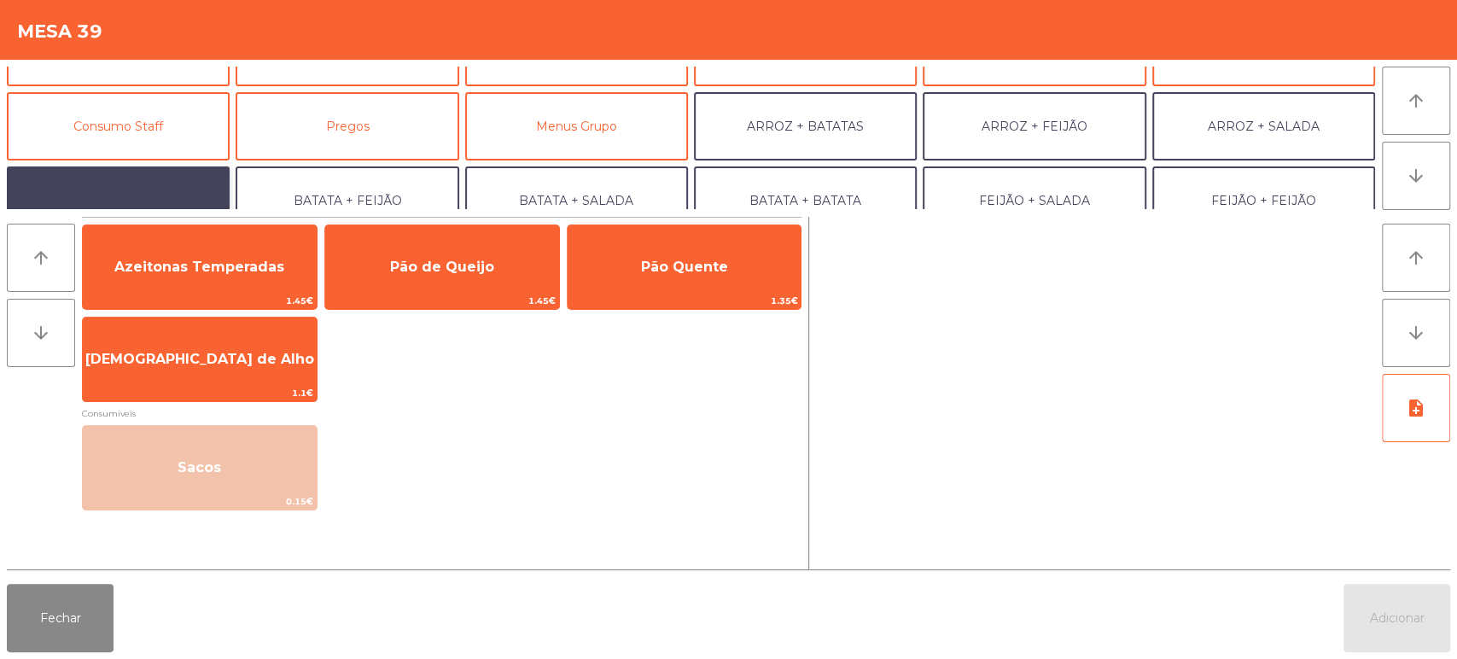
click at [94, 173] on button "ARROZ + ARROZ" at bounding box center [118, 200] width 223 height 68
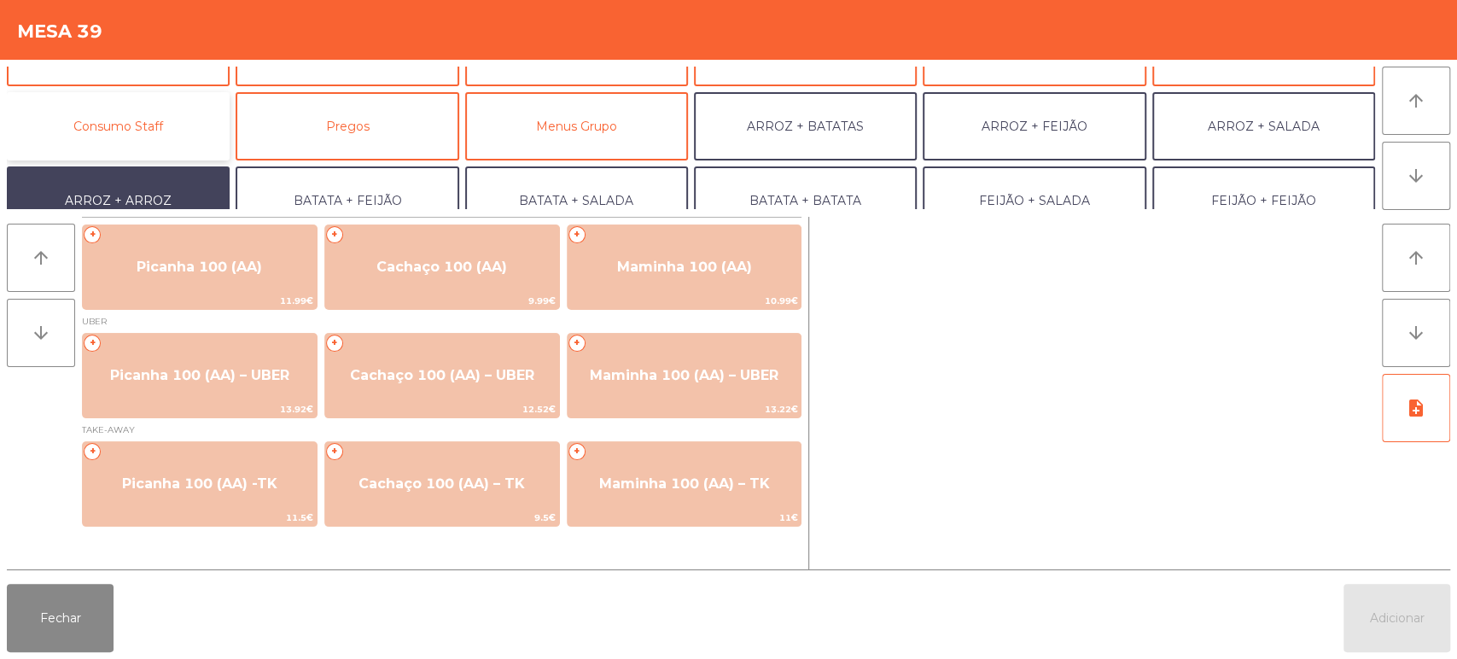
click at [144, 120] on button "Consumo Staff" at bounding box center [118, 126] width 223 height 68
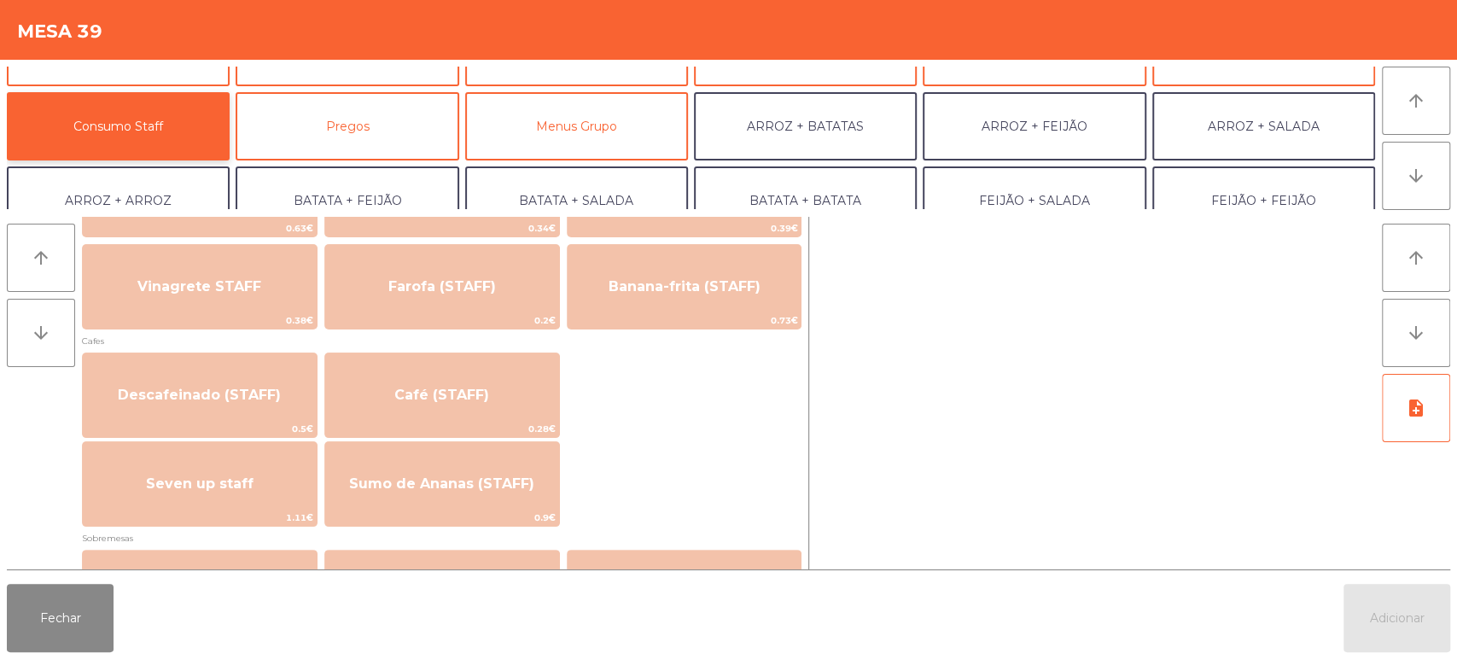
scroll to position [902, 0]
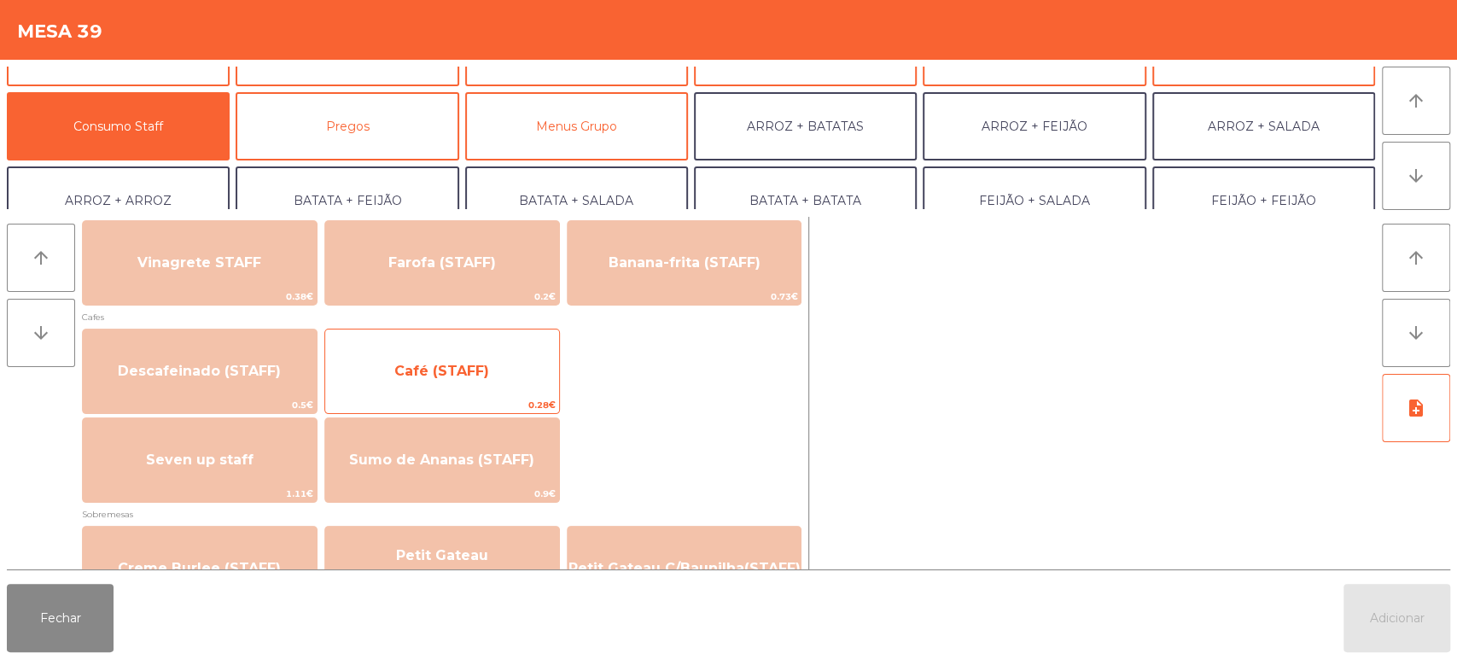
click at [517, 369] on span "Café (STAFF)" at bounding box center [442, 371] width 234 height 46
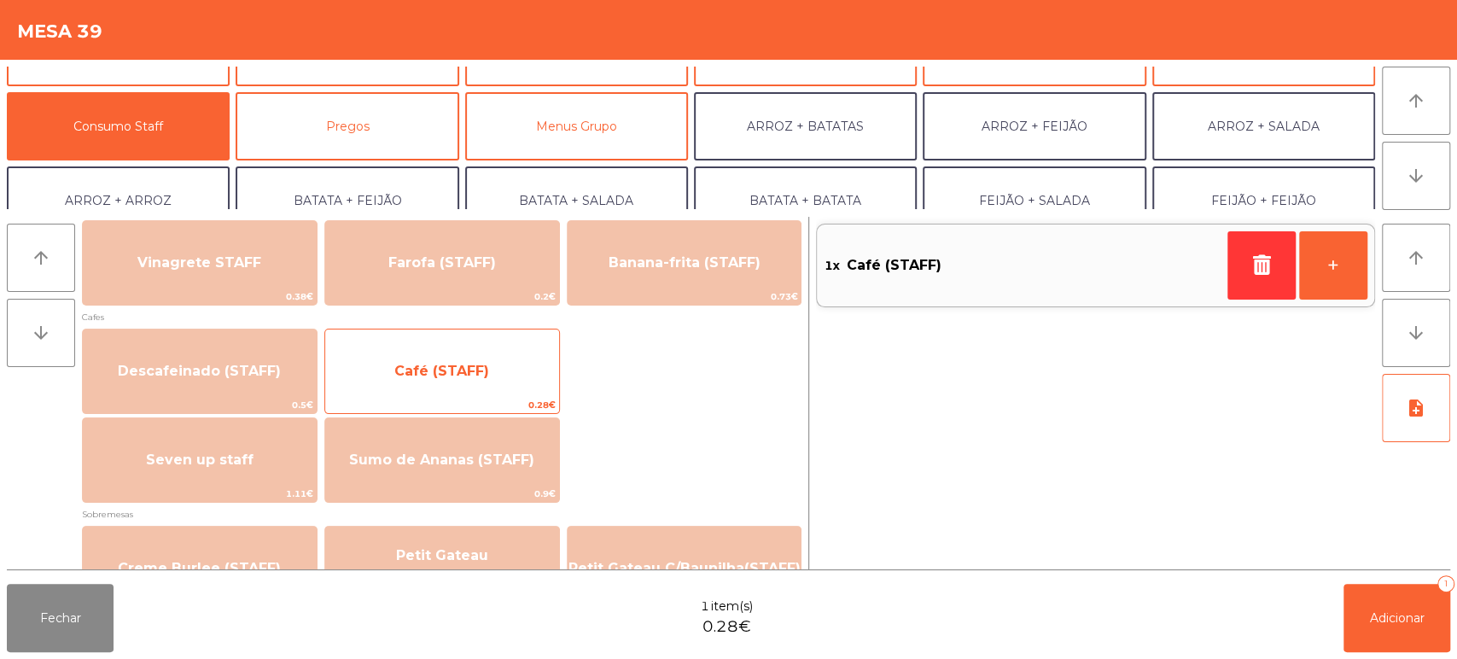
click at [515, 362] on span "Café (STAFF)" at bounding box center [442, 371] width 234 height 46
click at [505, 365] on span "Café (STAFF)" at bounding box center [442, 371] width 234 height 46
click at [509, 354] on span "Café (STAFF)" at bounding box center [442, 371] width 234 height 46
click at [485, 376] on span "Café (STAFF)" at bounding box center [441, 371] width 95 height 16
click at [474, 337] on div "Café (STAFF) 0.28€" at bounding box center [442, 371] width 236 height 85
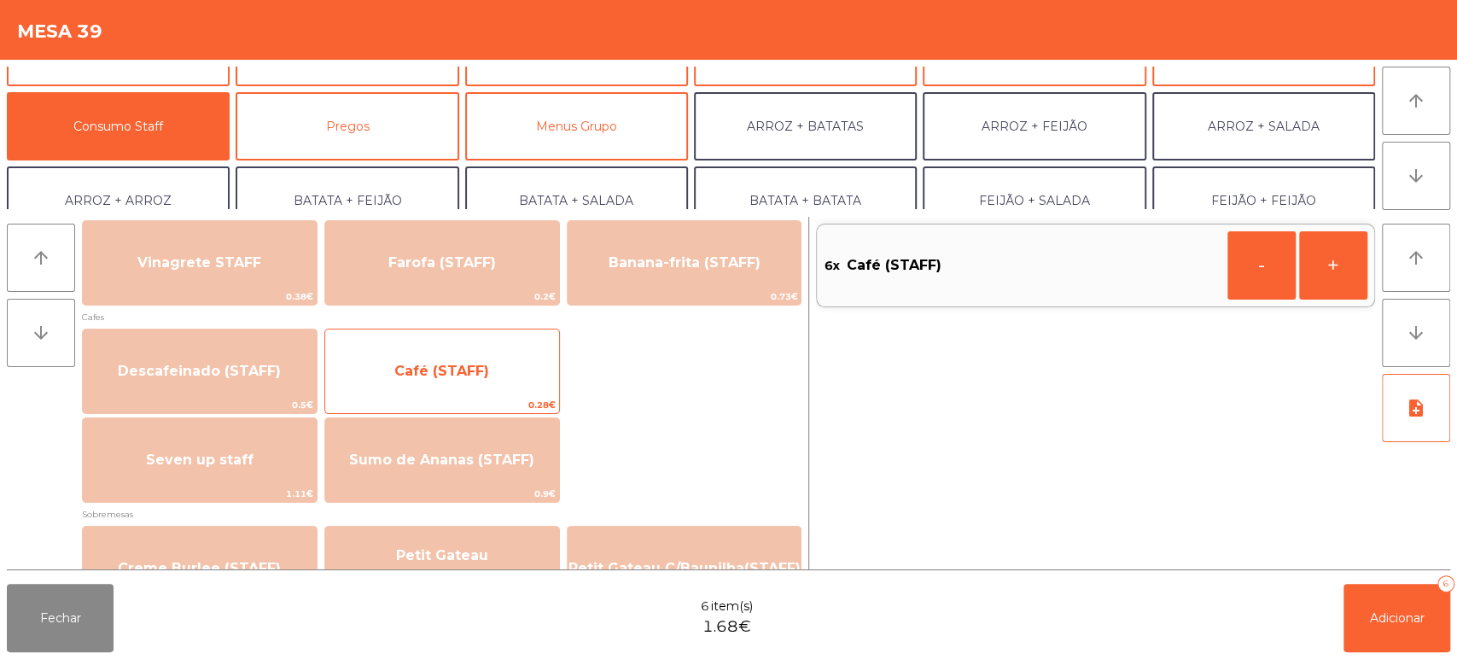
click at [511, 339] on div "Café (STAFF) 0.28€" at bounding box center [442, 371] width 236 height 85
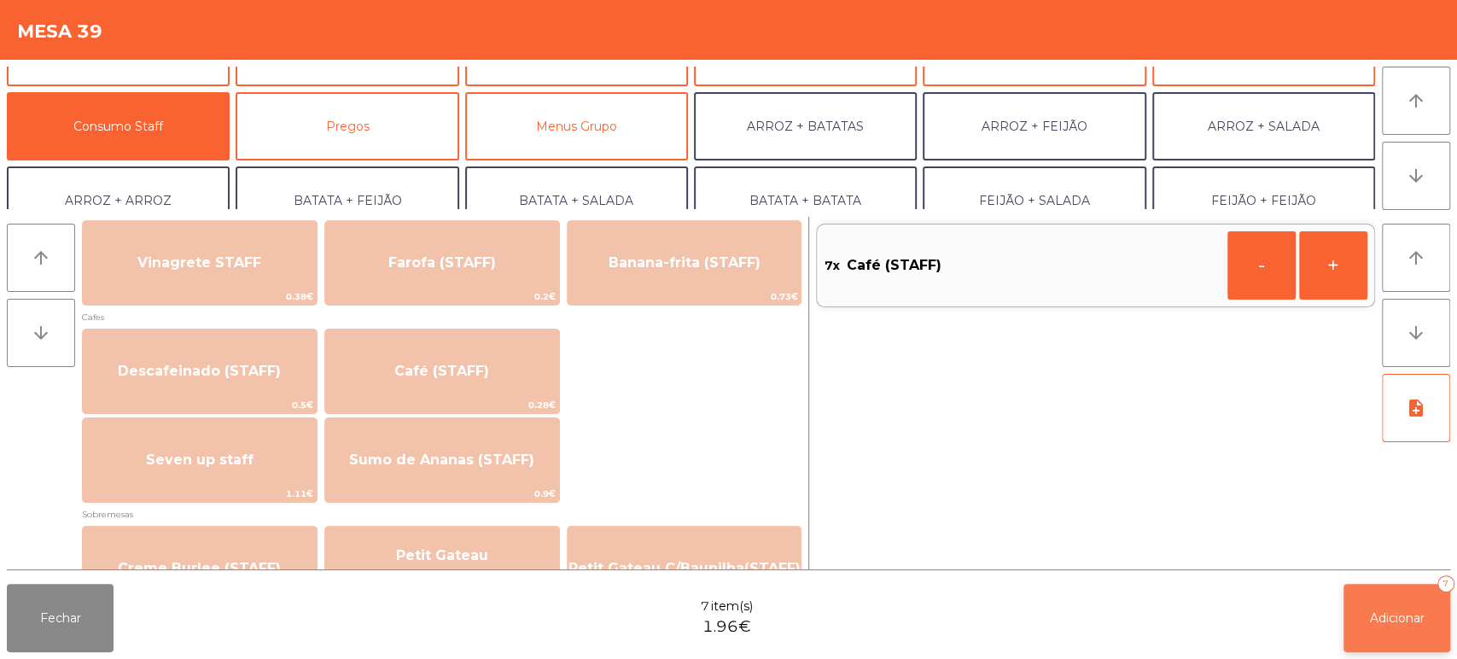
click at [1408, 642] on button "Adicionar 7" at bounding box center [1396, 618] width 107 height 68
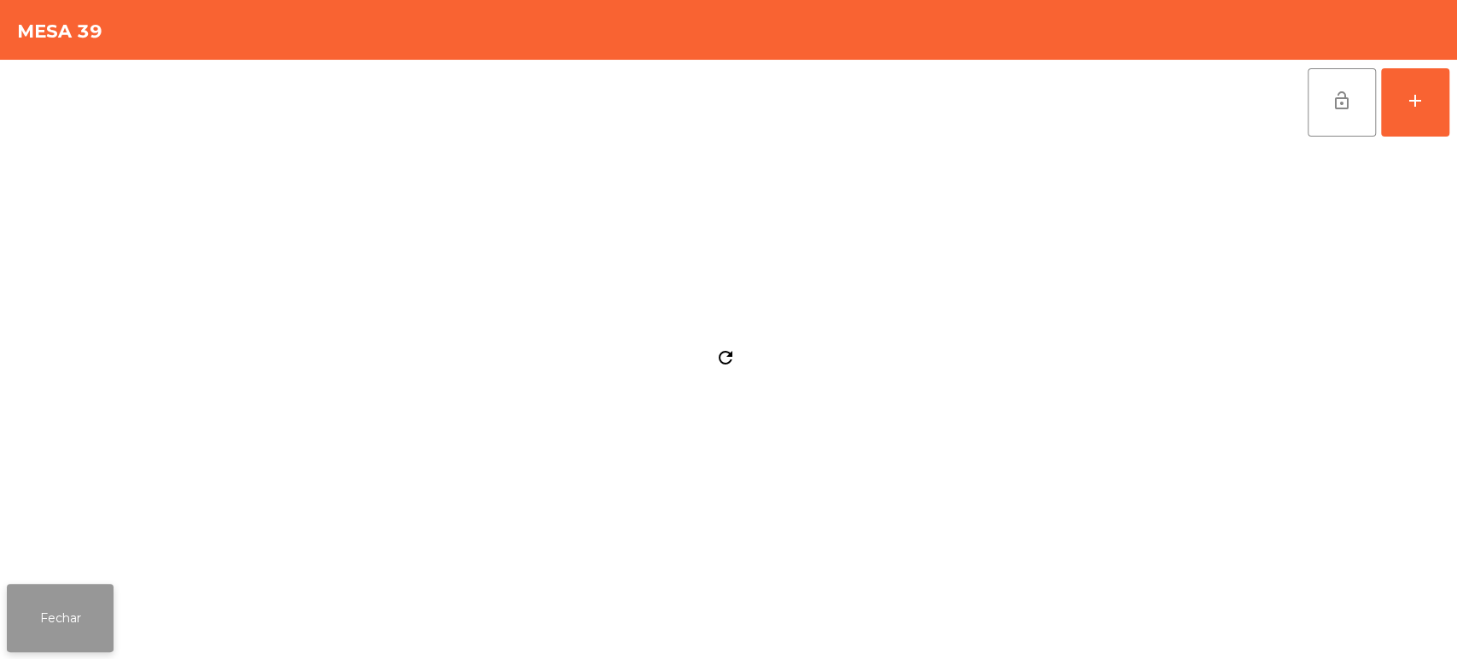
click at [68, 588] on button "Fechar" at bounding box center [60, 618] width 107 height 68
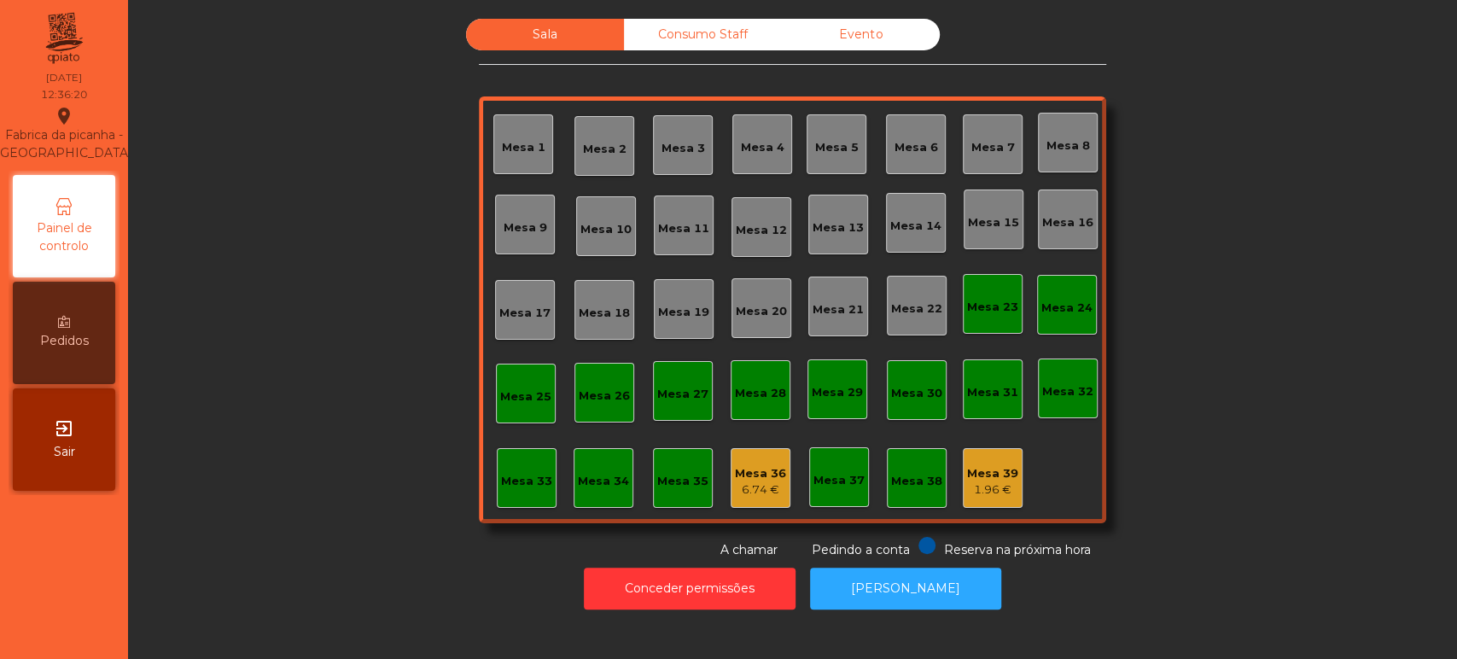
click at [761, 476] on div "Mesa 36" at bounding box center [760, 473] width 51 height 17
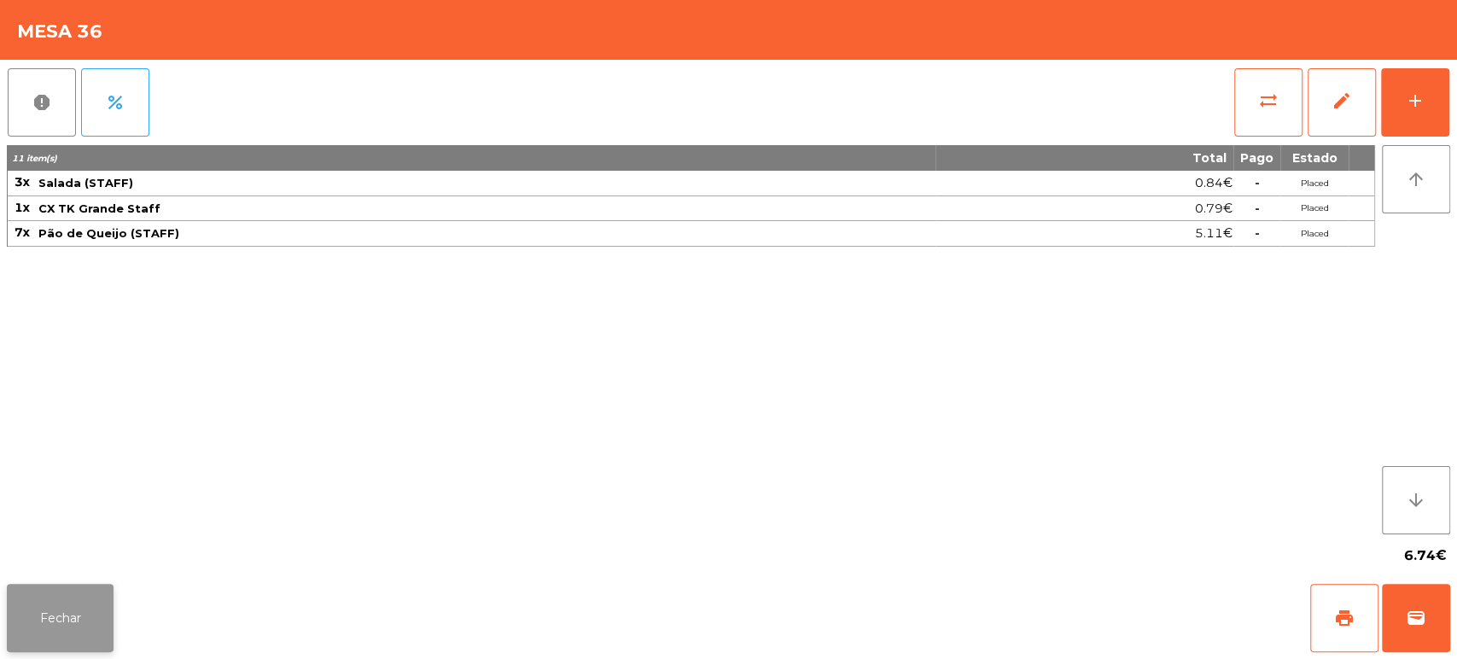
click at [100, 587] on button "Fechar" at bounding box center [60, 618] width 107 height 68
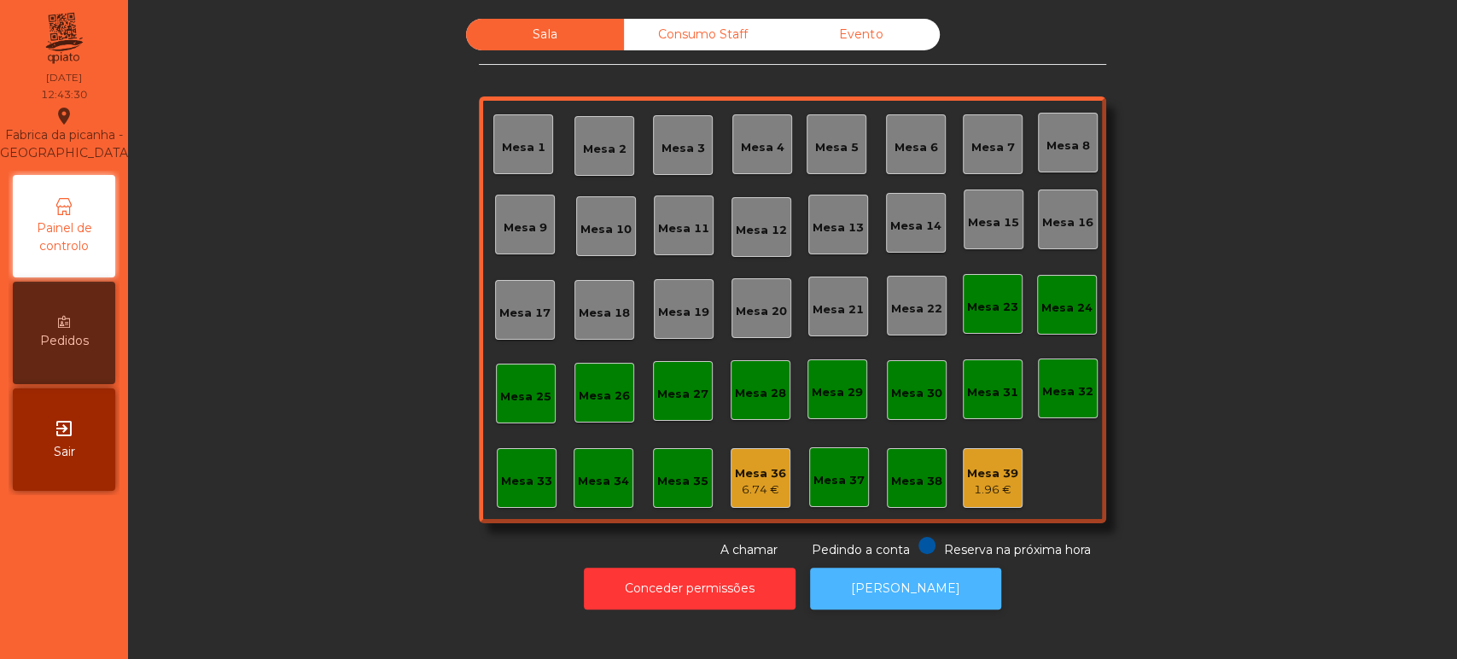
click at [905, 573] on button "[PERSON_NAME]" at bounding box center [905, 588] width 191 height 42
click at [977, 405] on div "Mesa 31" at bounding box center [993, 389] width 60 height 60
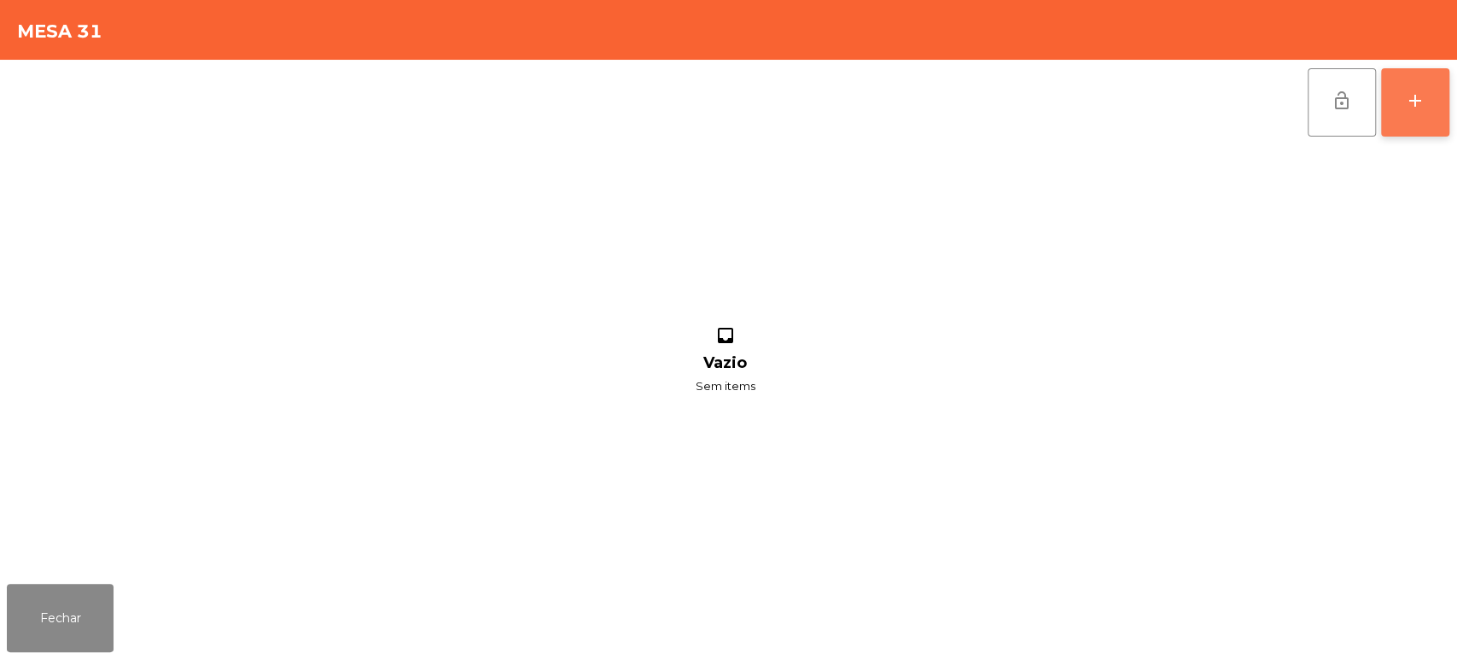
click at [1408, 80] on button "add" at bounding box center [1415, 102] width 68 height 68
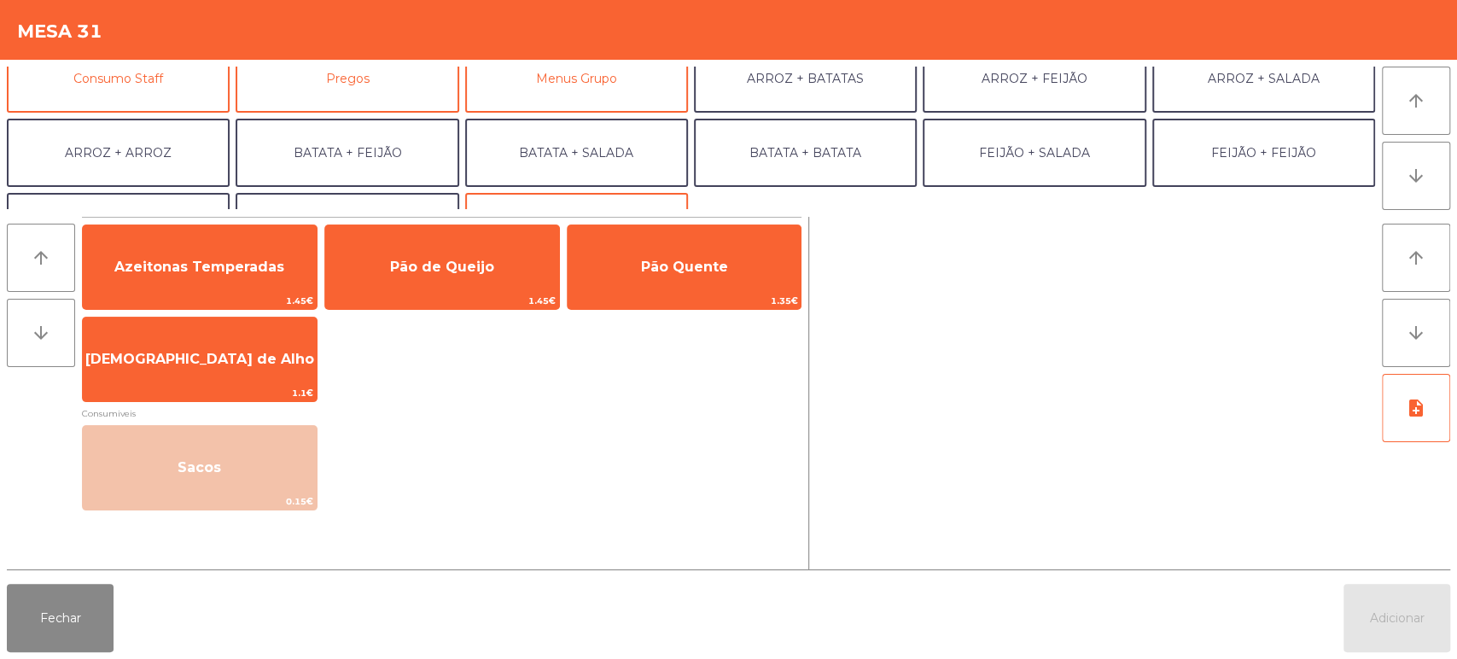
scroll to position [172, 0]
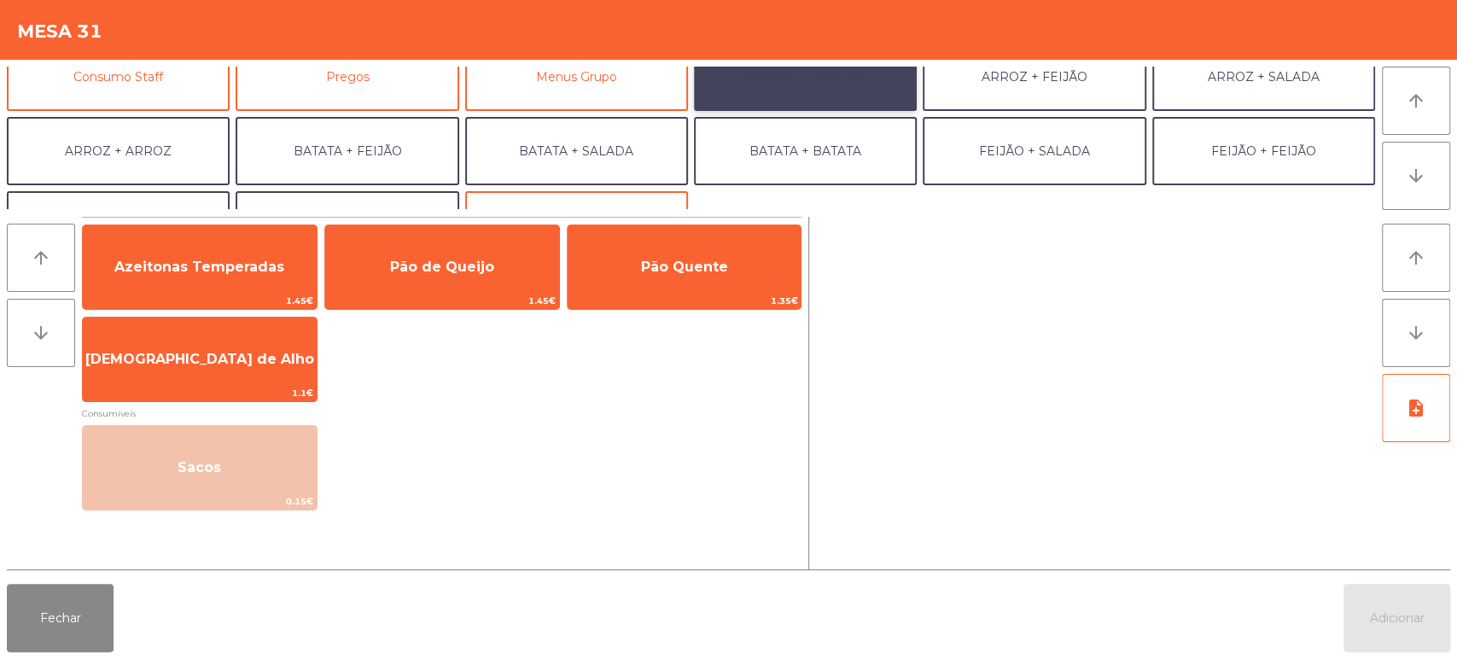
click at [831, 82] on button "ARROZ + BATATAS" at bounding box center [805, 77] width 223 height 68
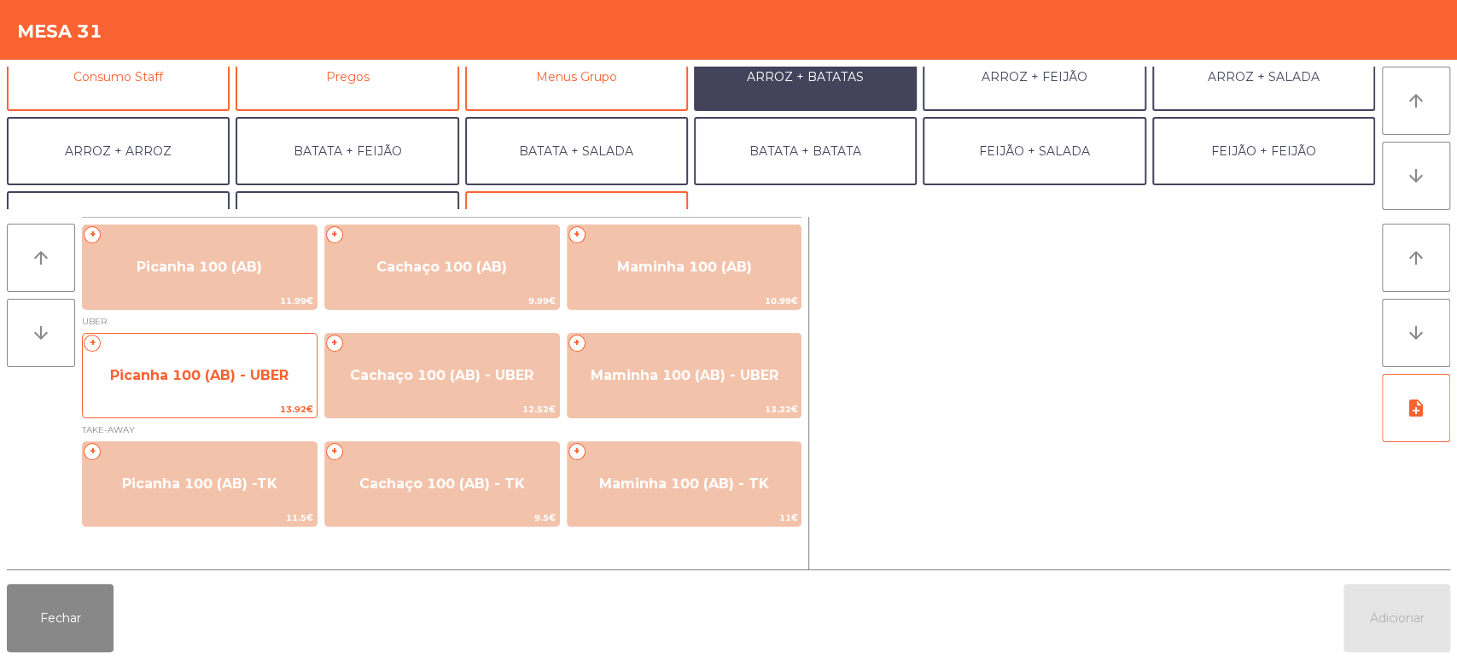
click at [229, 388] on span "Picanha 100 (AB) - UBER" at bounding box center [200, 375] width 234 height 46
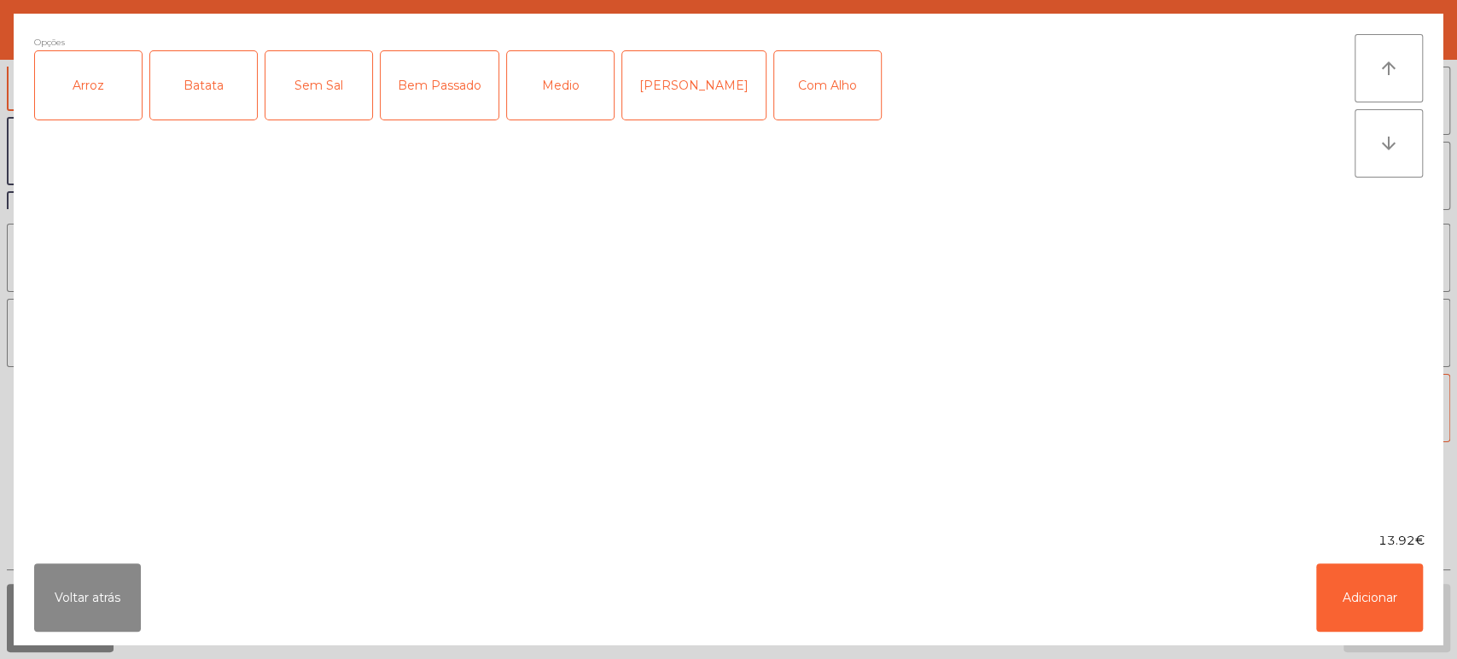
click at [95, 90] on div "Arroz" at bounding box center [88, 85] width 107 height 68
click at [195, 96] on div "Batata" at bounding box center [203, 85] width 107 height 68
click at [590, 70] on div "Medio" at bounding box center [560, 85] width 107 height 68
click at [684, 85] on div "[PERSON_NAME]" at bounding box center [693, 85] width 143 height 68
click at [520, 109] on div "Medio" at bounding box center [560, 85] width 107 height 68
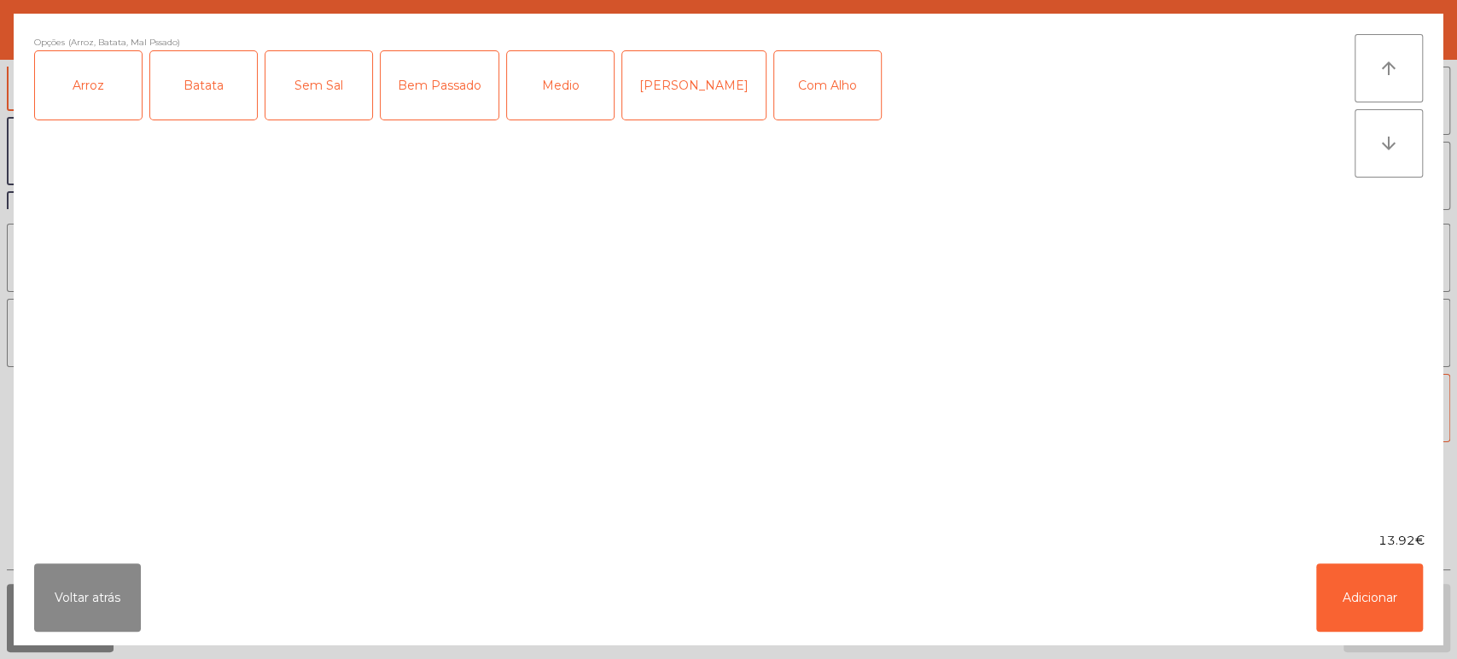
click at [796, 96] on div "Com Alho" at bounding box center [827, 85] width 107 height 68
click at [1396, 604] on button "Adicionar" at bounding box center [1369, 597] width 107 height 68
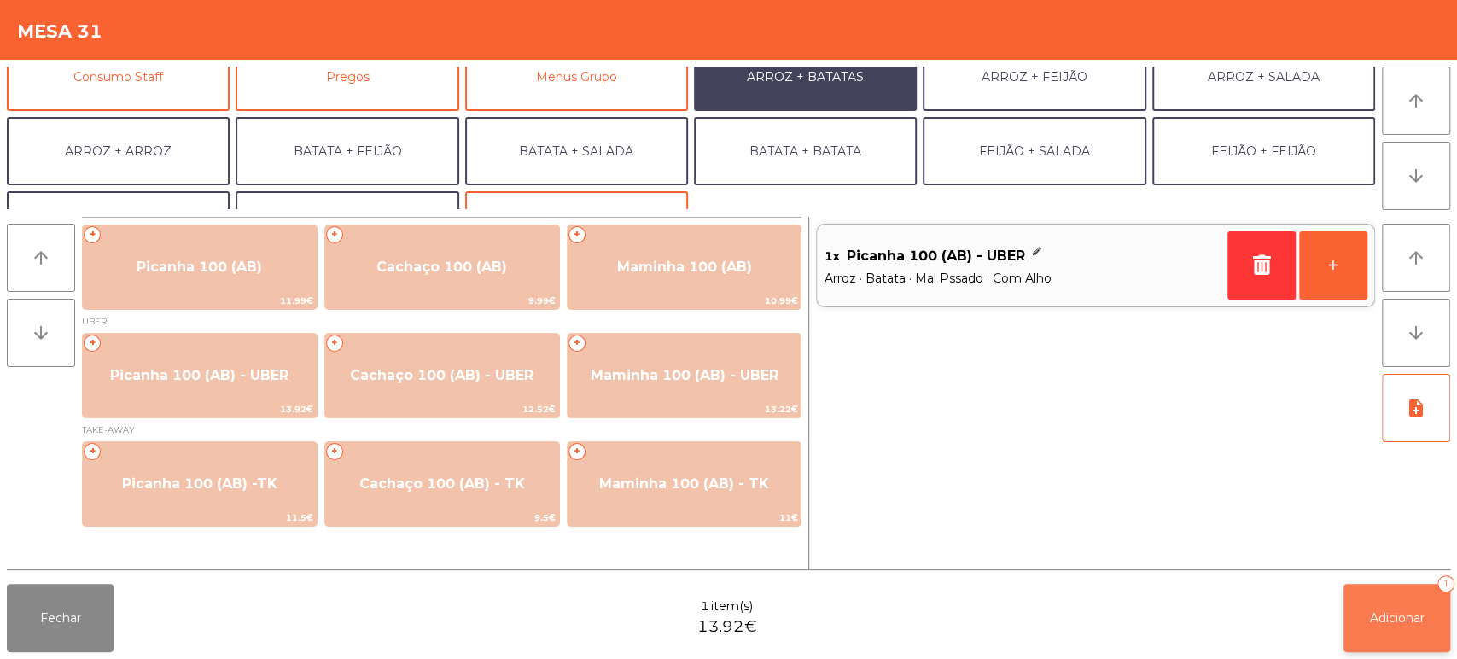
click at [1378, 587] on button "Adicionar 1" at bounding box center [1396, 618] width 107 height 68
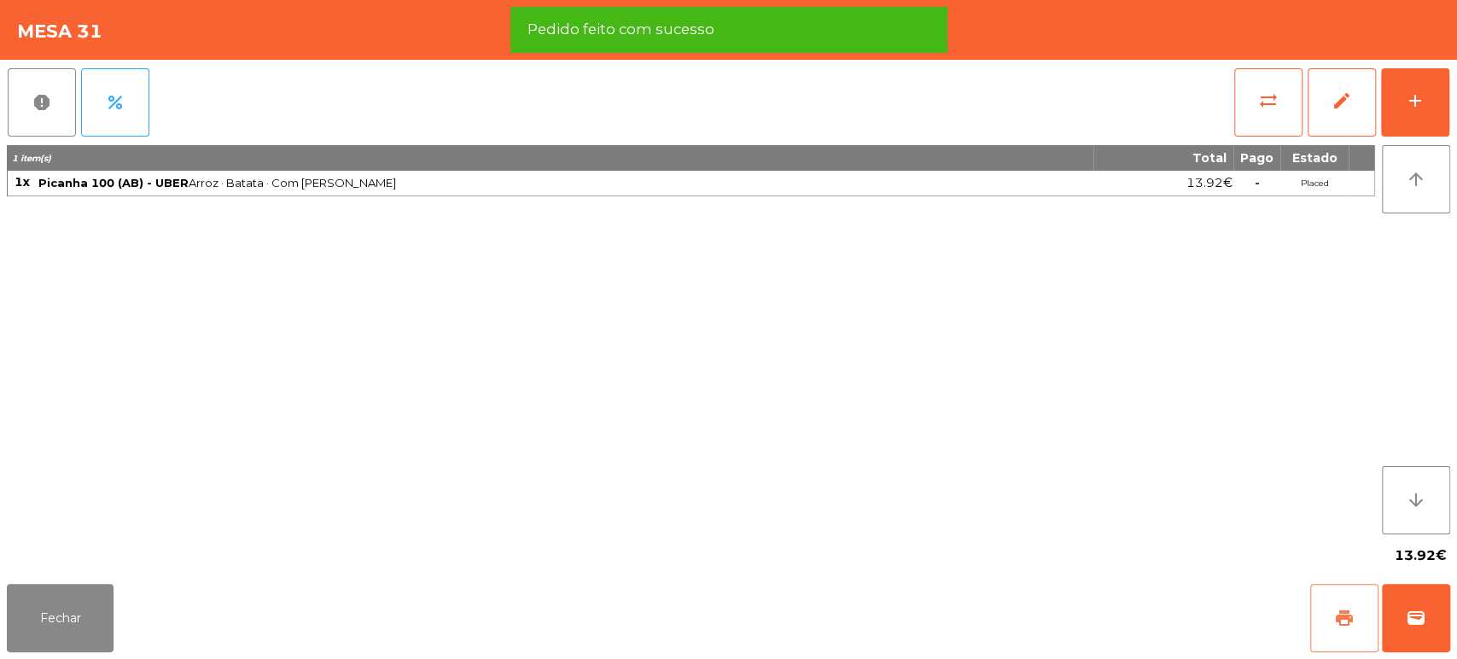
click at [1334, 620] on span "print" at bounding box center [1344, 618] width 20 height 20
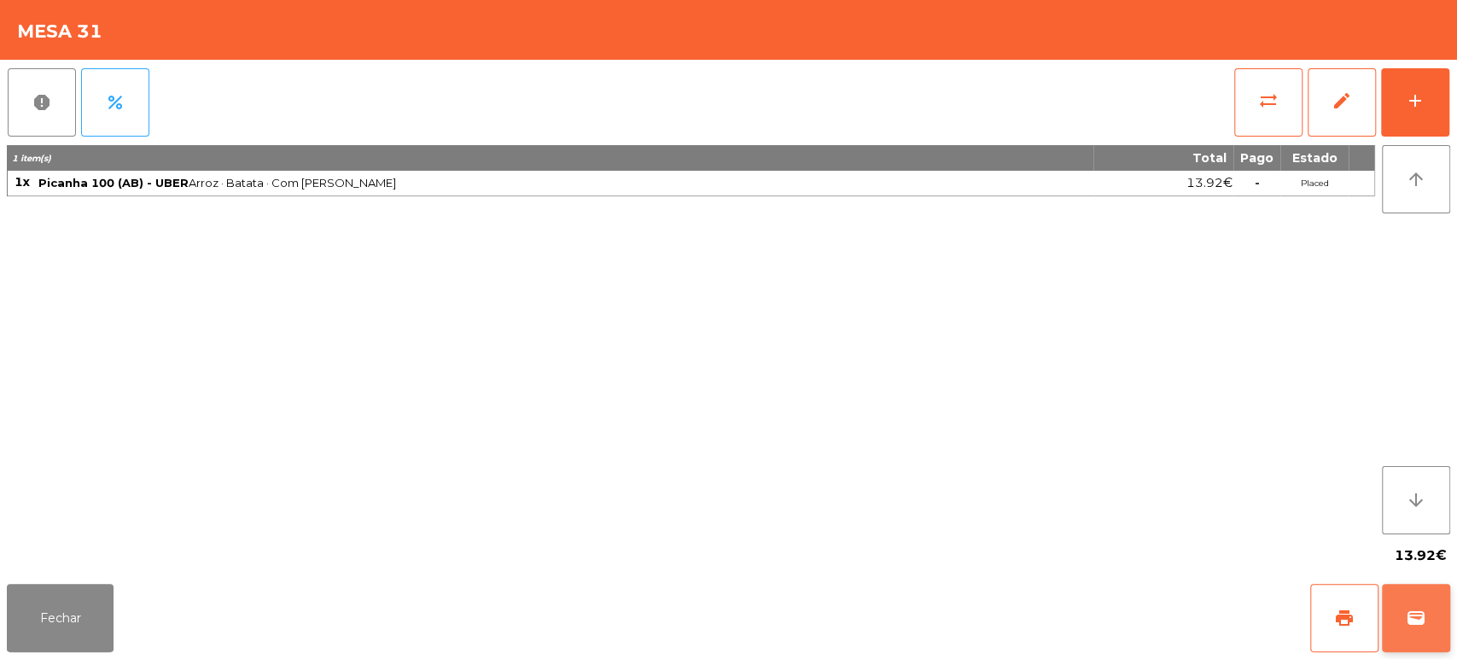
click at [1434, 610] on button "wallet" at bounding box center [1416, 618] width 68 height 68
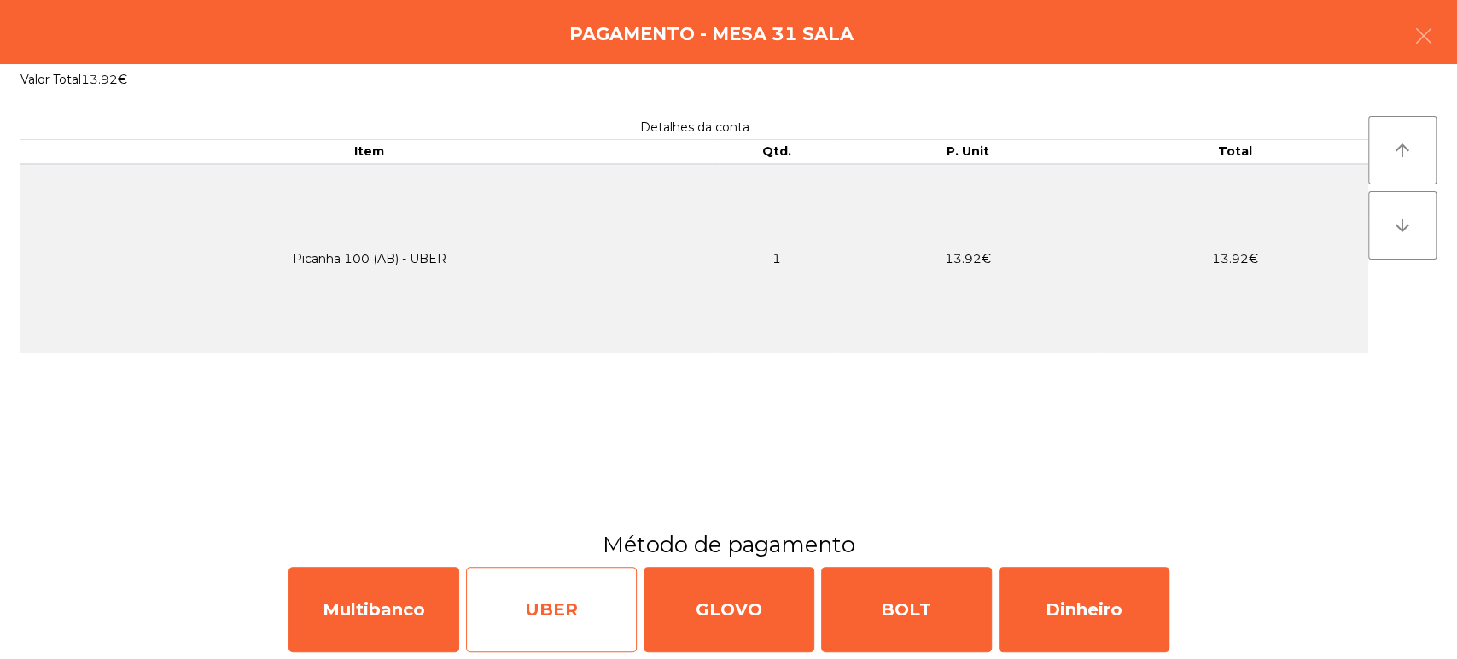
click at [561, 616] on div "UBER" at bounding box center [551, 609] width 171 height 85
select select "**"
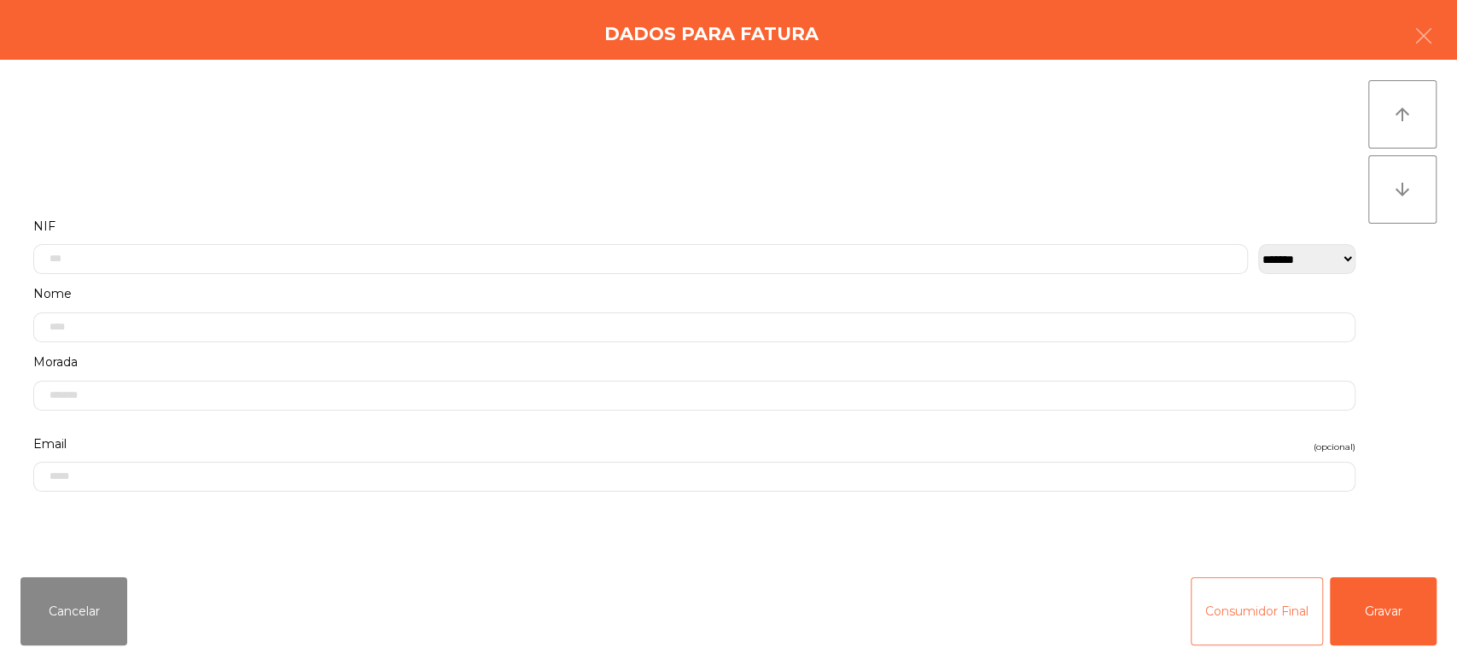
click at [1260, 603] on button "Consumidor Final" at bounding box center [1256, 611] width 132 height 68
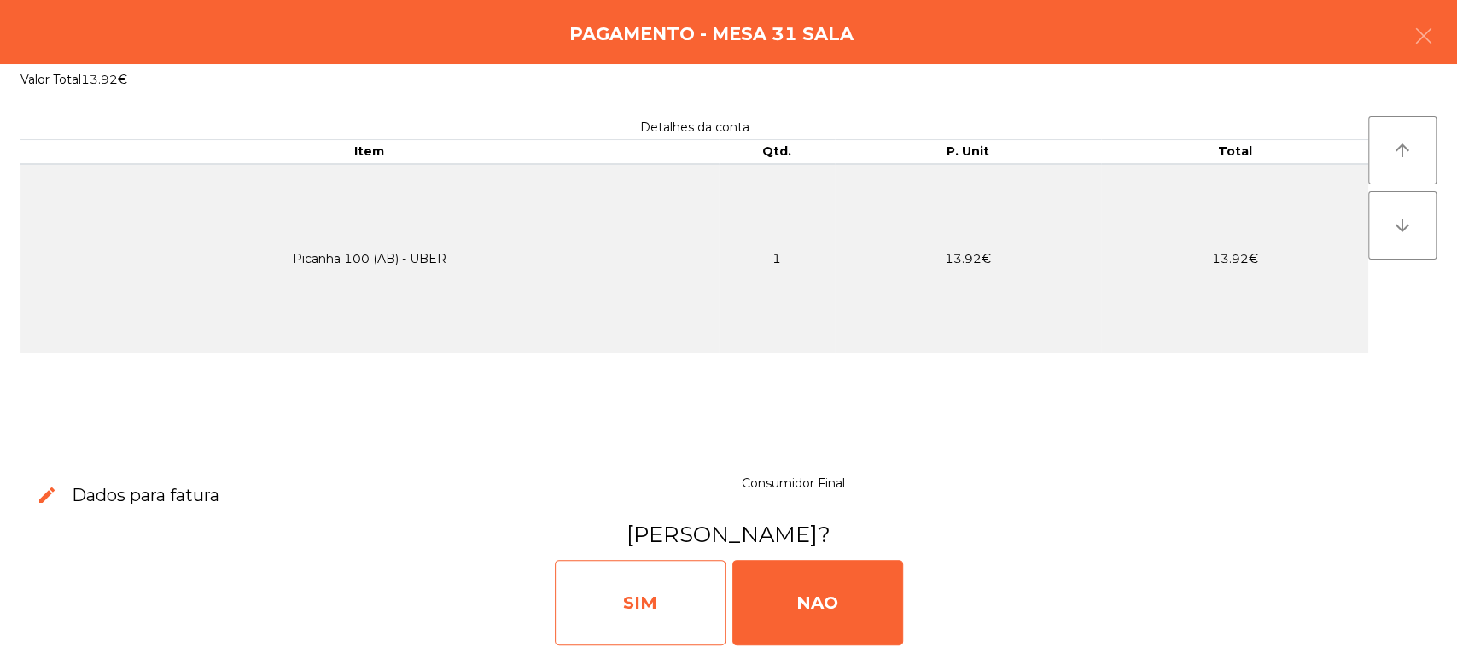
click at [655, 621] on div "SIM" at bounding box center [640, 602] width 171 height 85
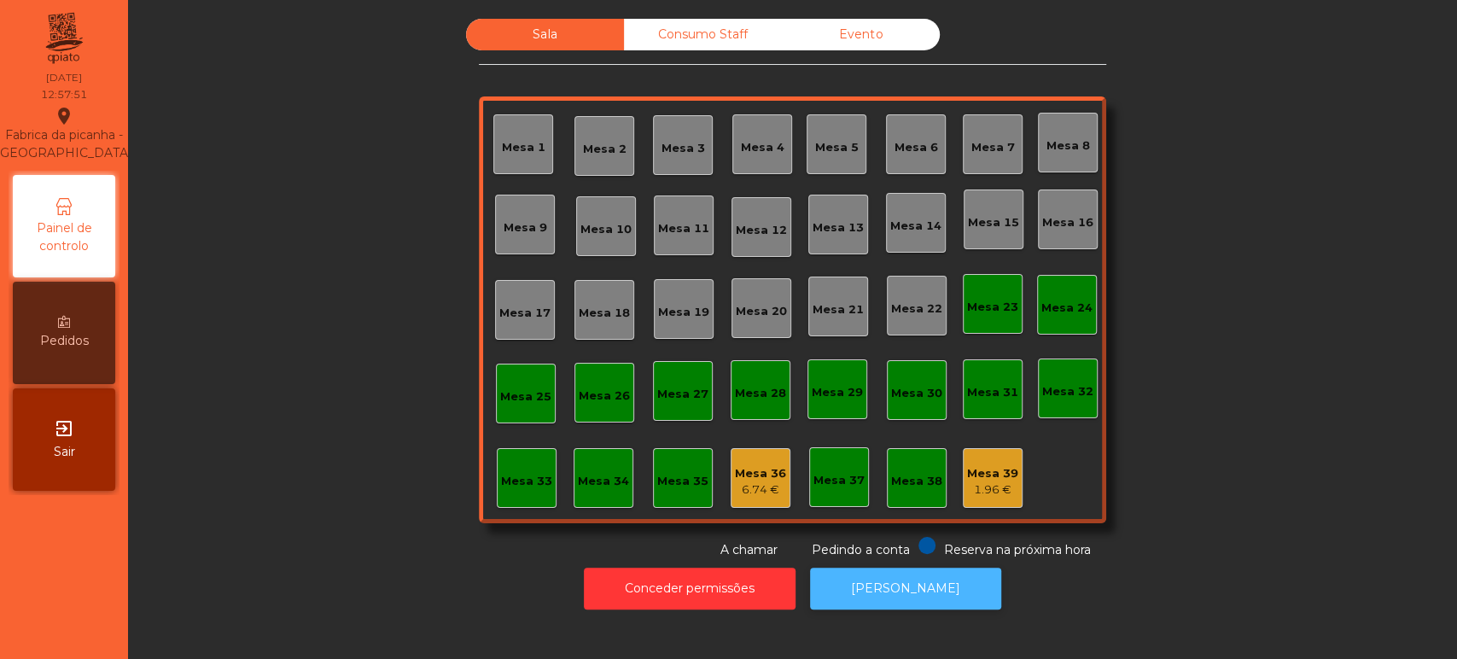
click at [939, 602] on button "[PERSON_NAME]" at bounding box center [905, 588] width 191 height 42
click at [1044, 198] on div "Mesa 16" at bounding box center [1068, 219] width 60 height 60
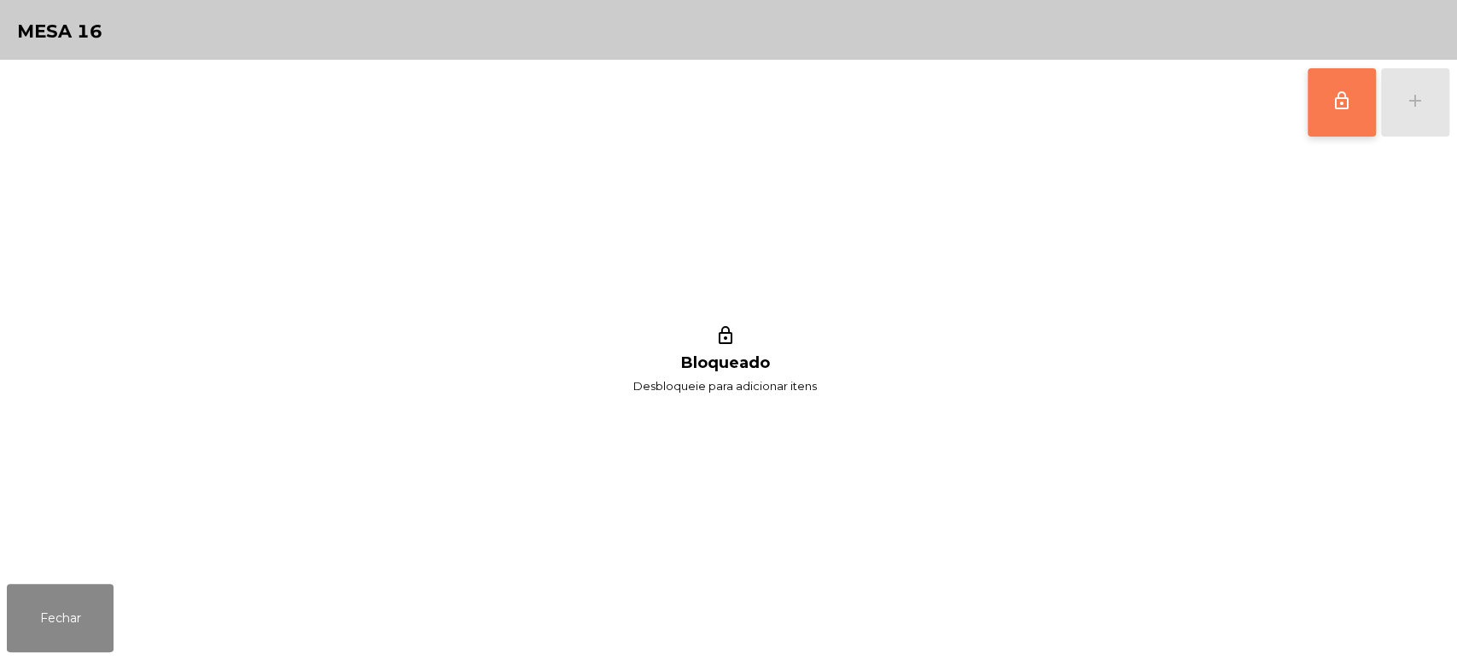
click at [1339, 132] on button "lock_outline" at bounding box center [1341, 102] width 68 height 68
click at [1405, 128] on button "add" at bounding box center [1415, 102] width 68 height 68
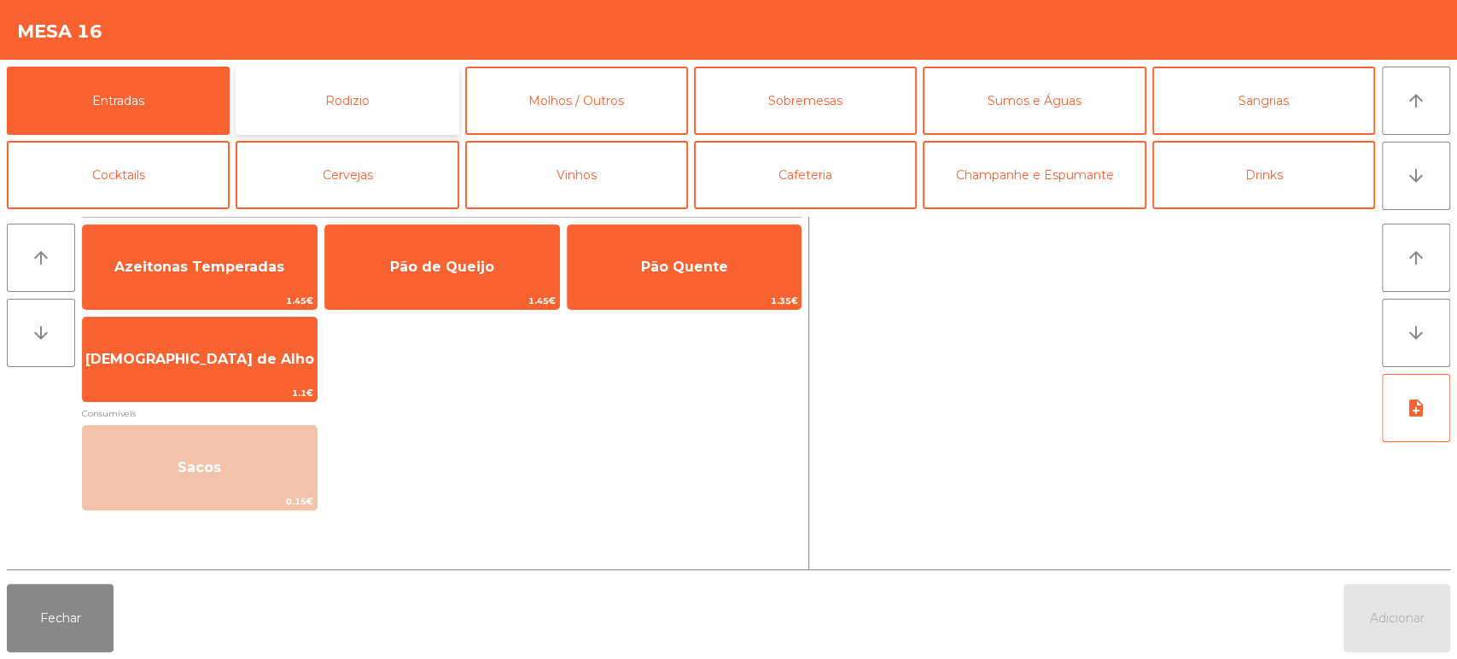
click at [396, 102] on button "Rodizio" at bounding box center [347, 101] width 223 height 68
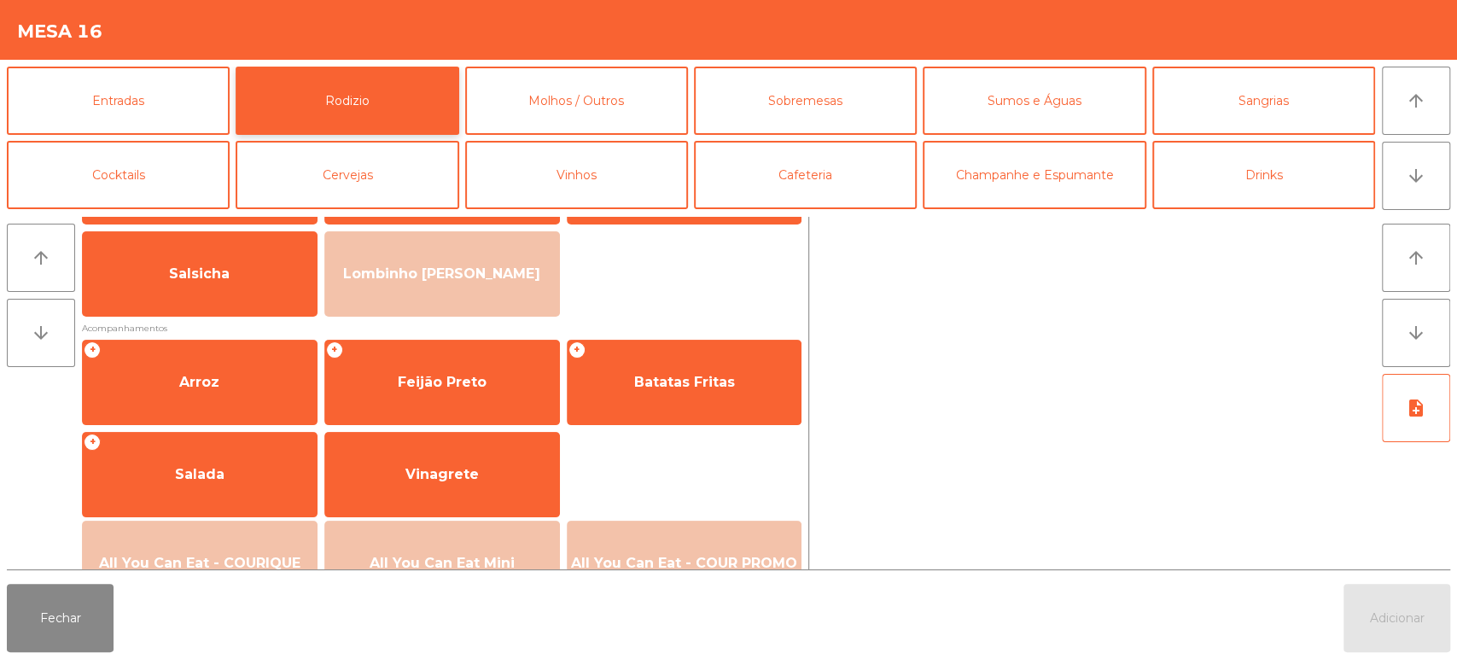
scroll to position [189, 0]
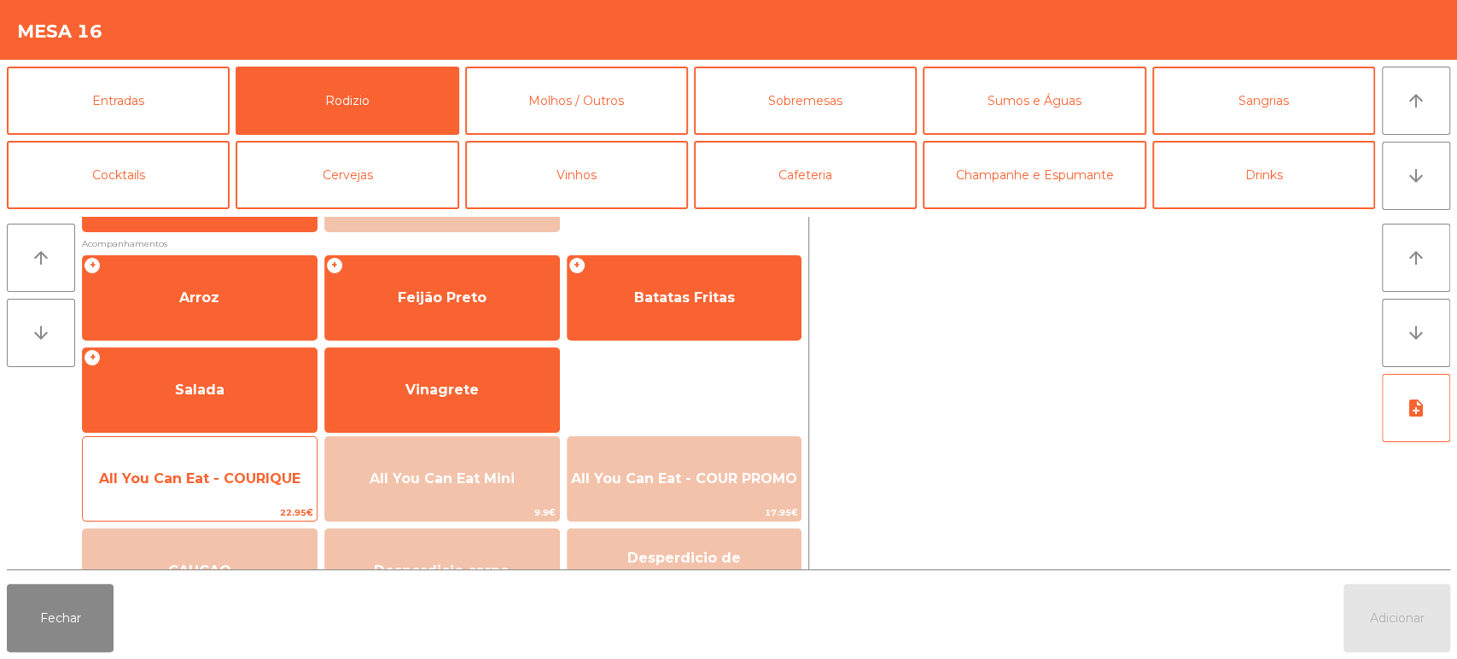
click at [198, 489] on span "All You Can Eat - COURIQUE" at bounding box center [200, 479] width 234 height 46
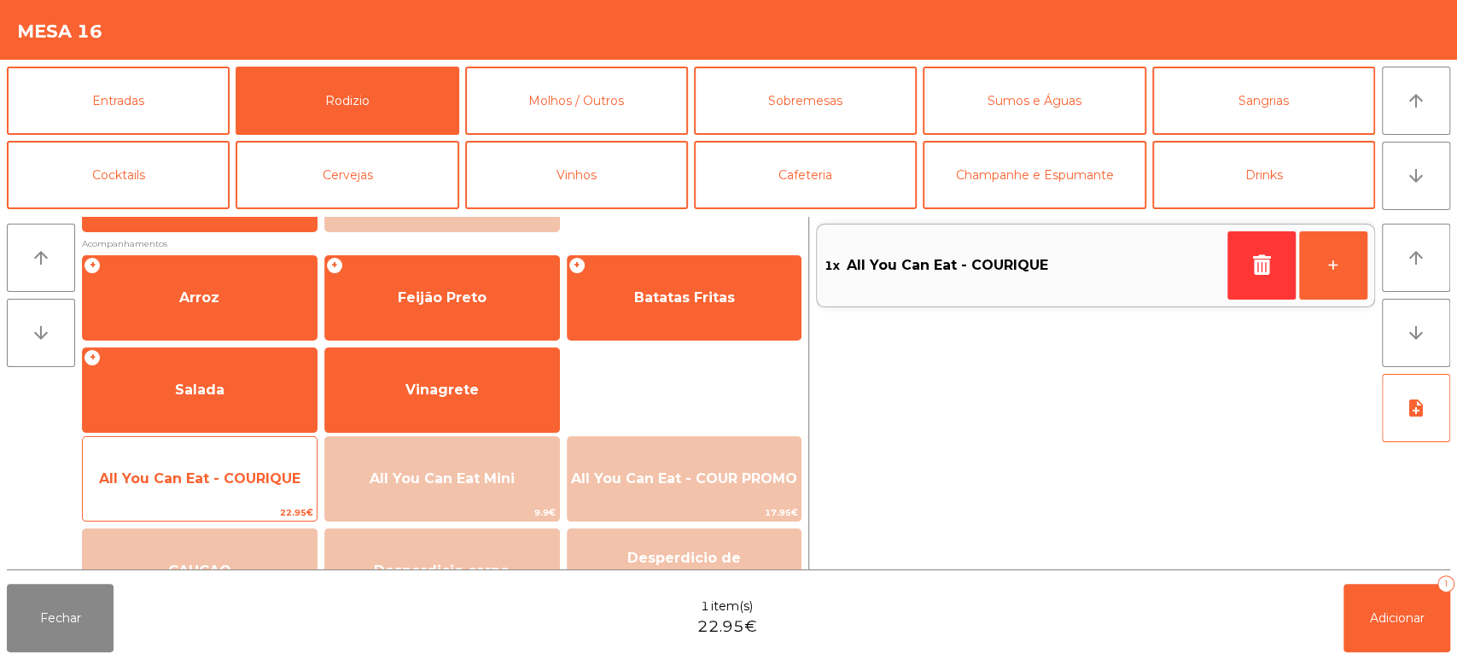
click at [210, 474] on span "All You Can Eat - COURIQUE" at bounding box center [199, 478] width 201 height 16
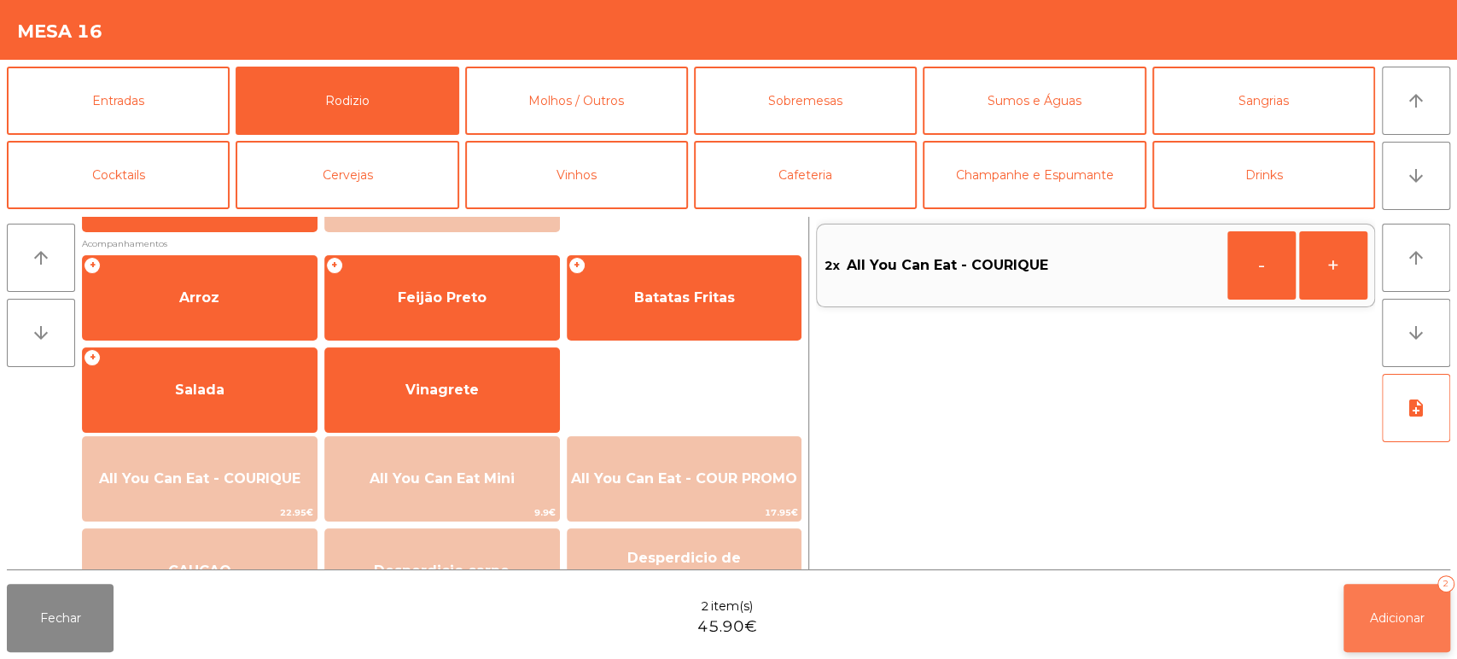
click at [1389, 613] on span "Adicionar" at bounding box center [1397, 617] width 55 height 15
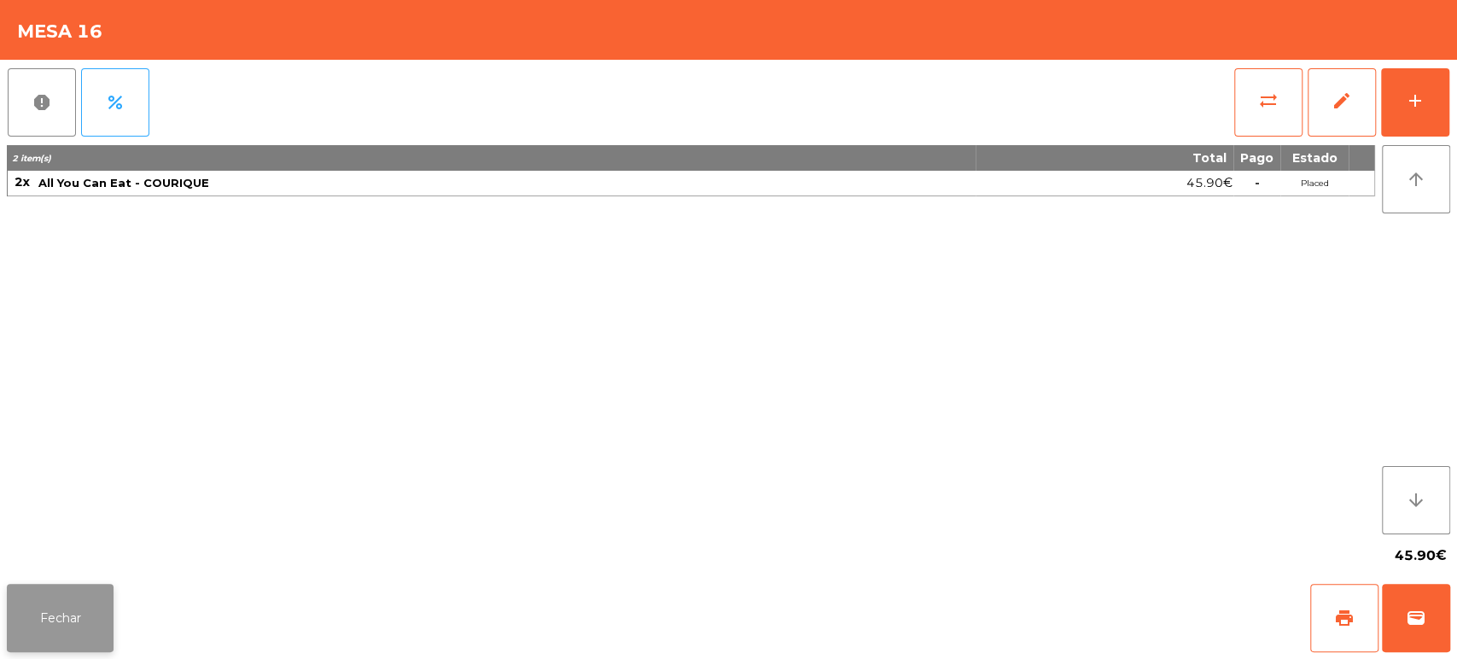
click at [68, 601] on button "Fechar" at bounding box center [60, 618] width 107 height 68
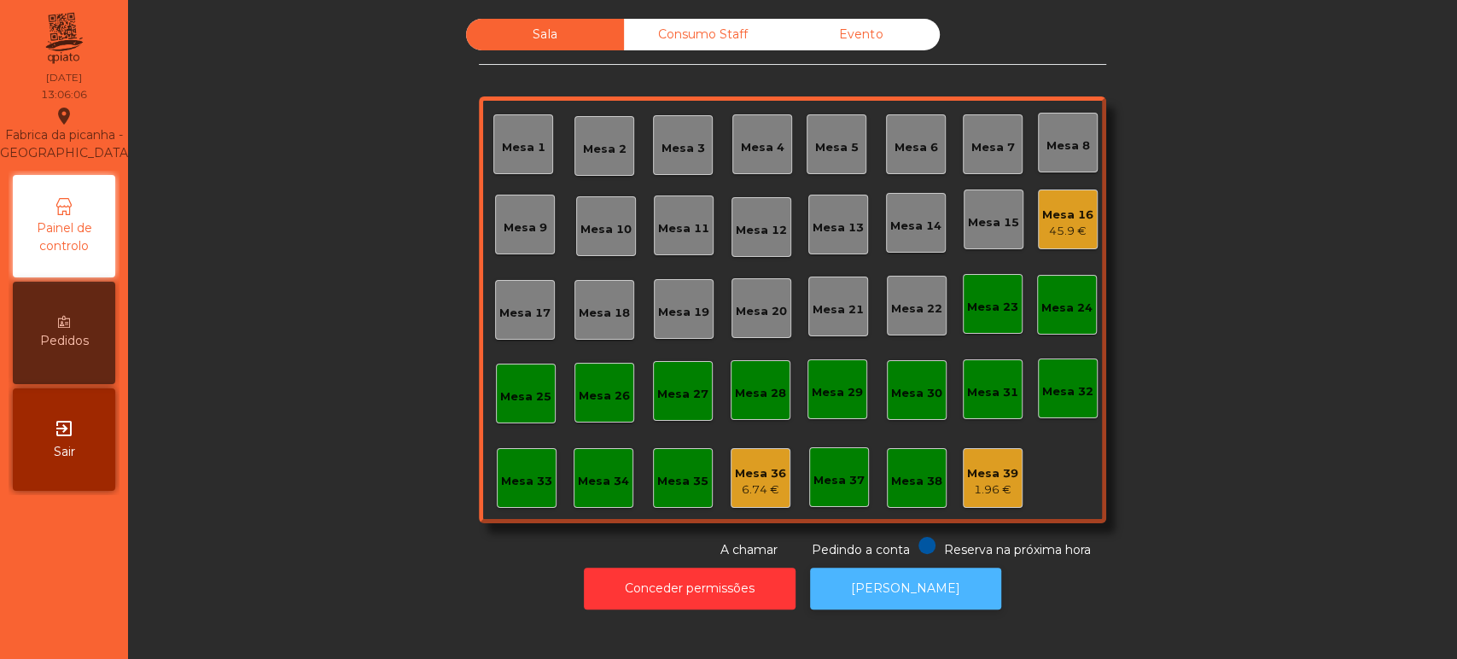
click at [885, 587] on button "[PERSON_NAME]" at bounding box center [905, 588] width 191 height 42
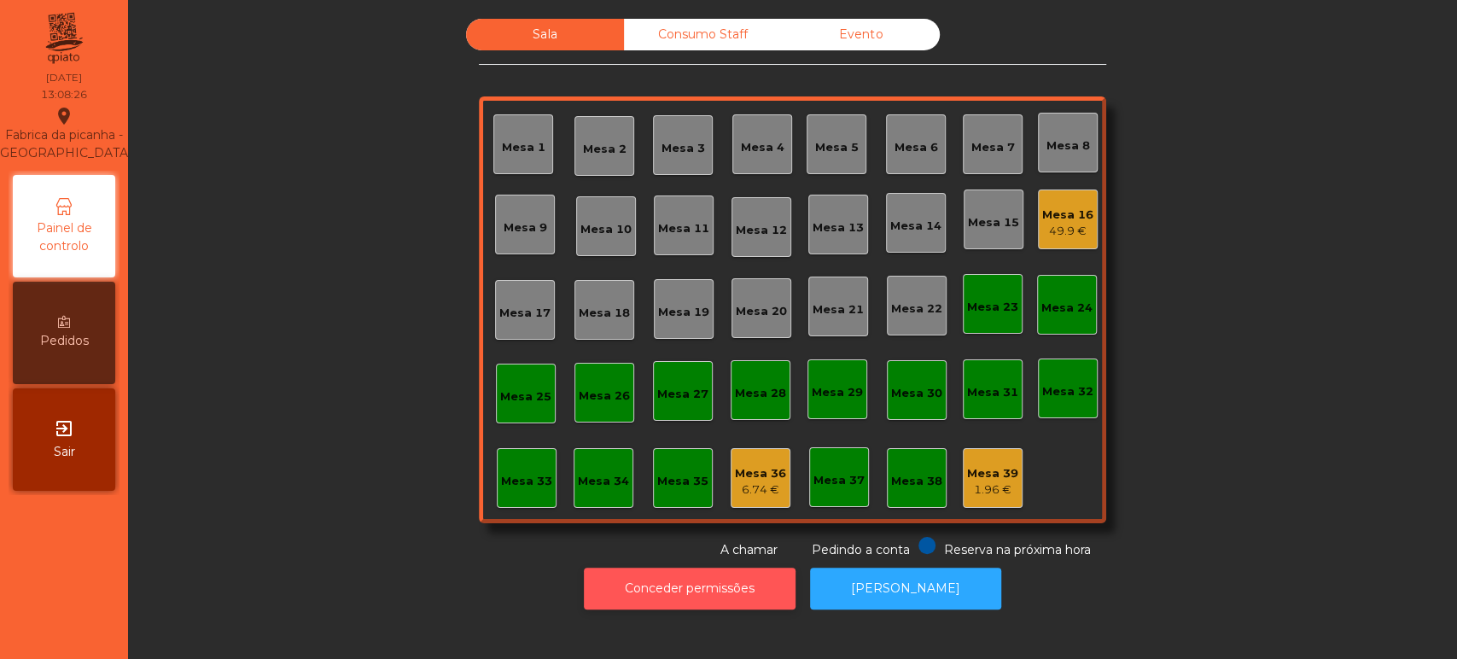
click at [664, 585] on button "Conceder permissões" at bounding box center [690, 588] width 212 height 42
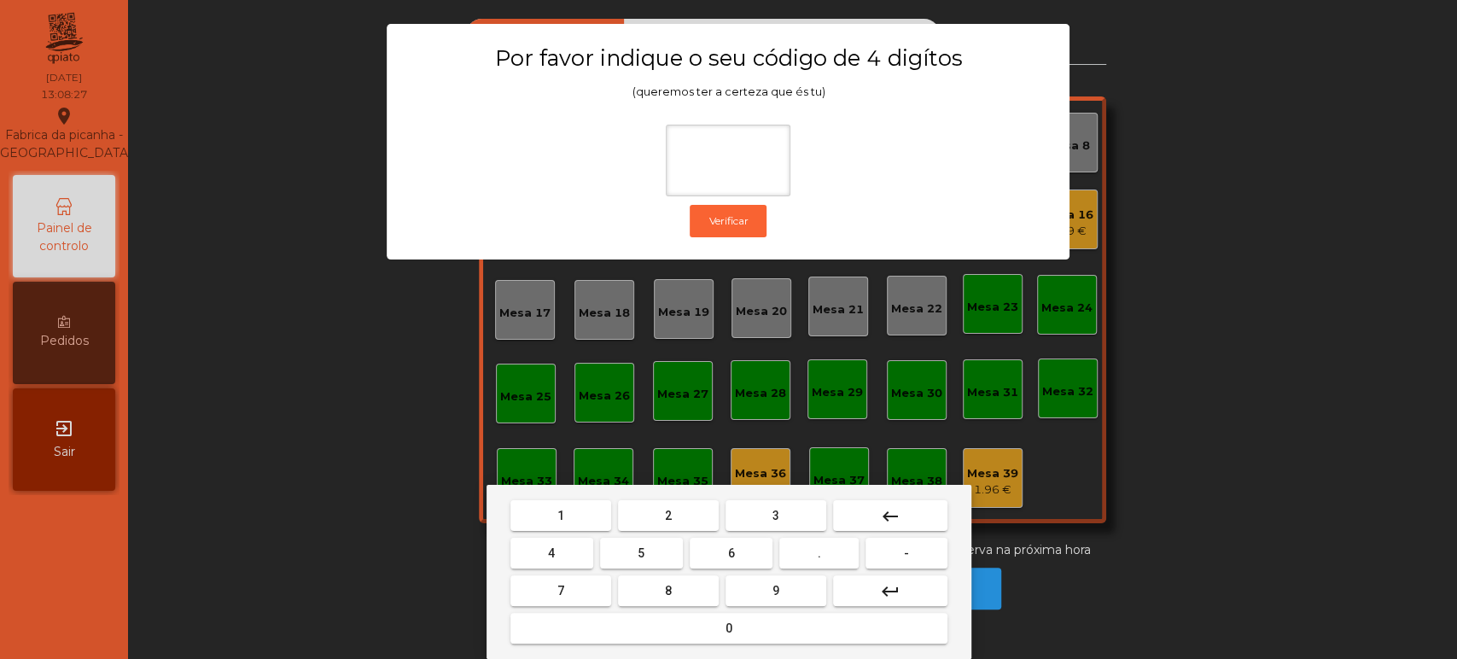
click at [559, 515] on span "1" at bounding box center [560, 516] width 7 height 14
click at [772, 509] on span "3" at bounding box center [775, 516] width 7 height 14
click at [641, 553] on span "5" at bounding box center [640, 553] width 7 height 14
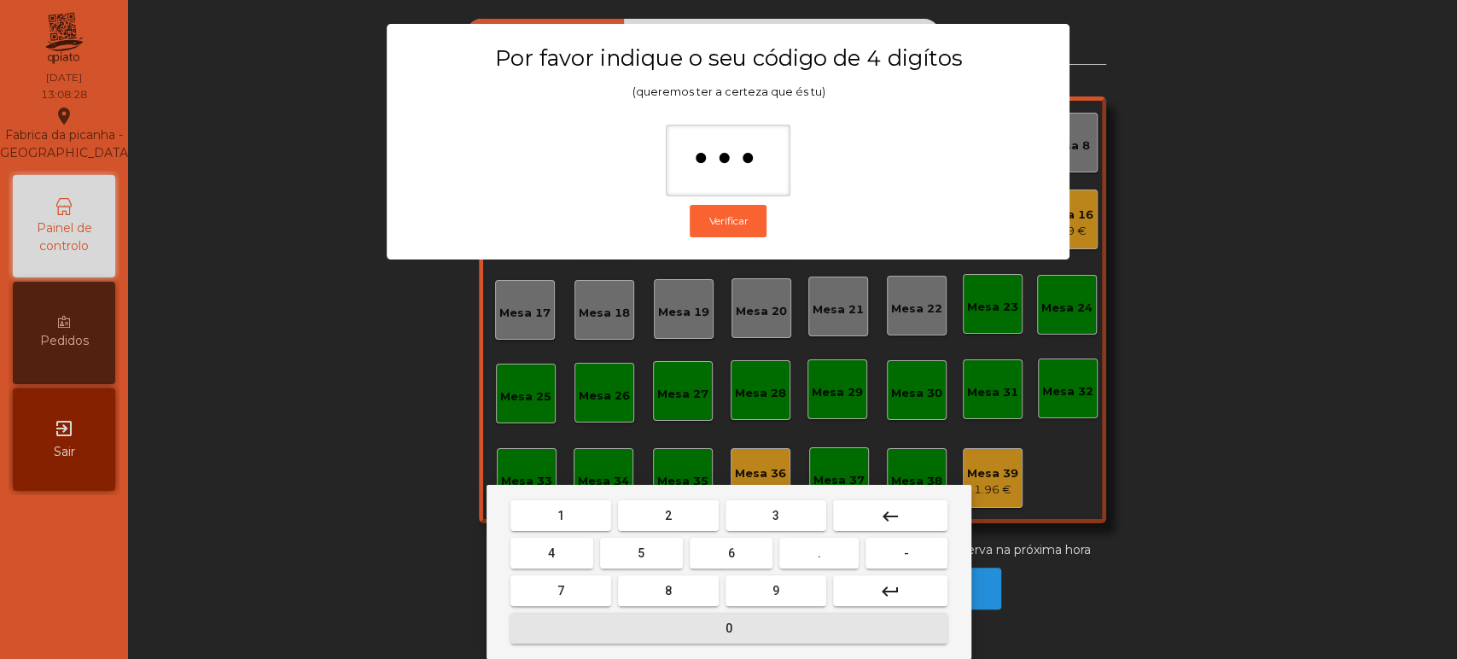
click at [687, 620] on button "0" at bounding box center [728, 628] width 437 height 31
type input "****"
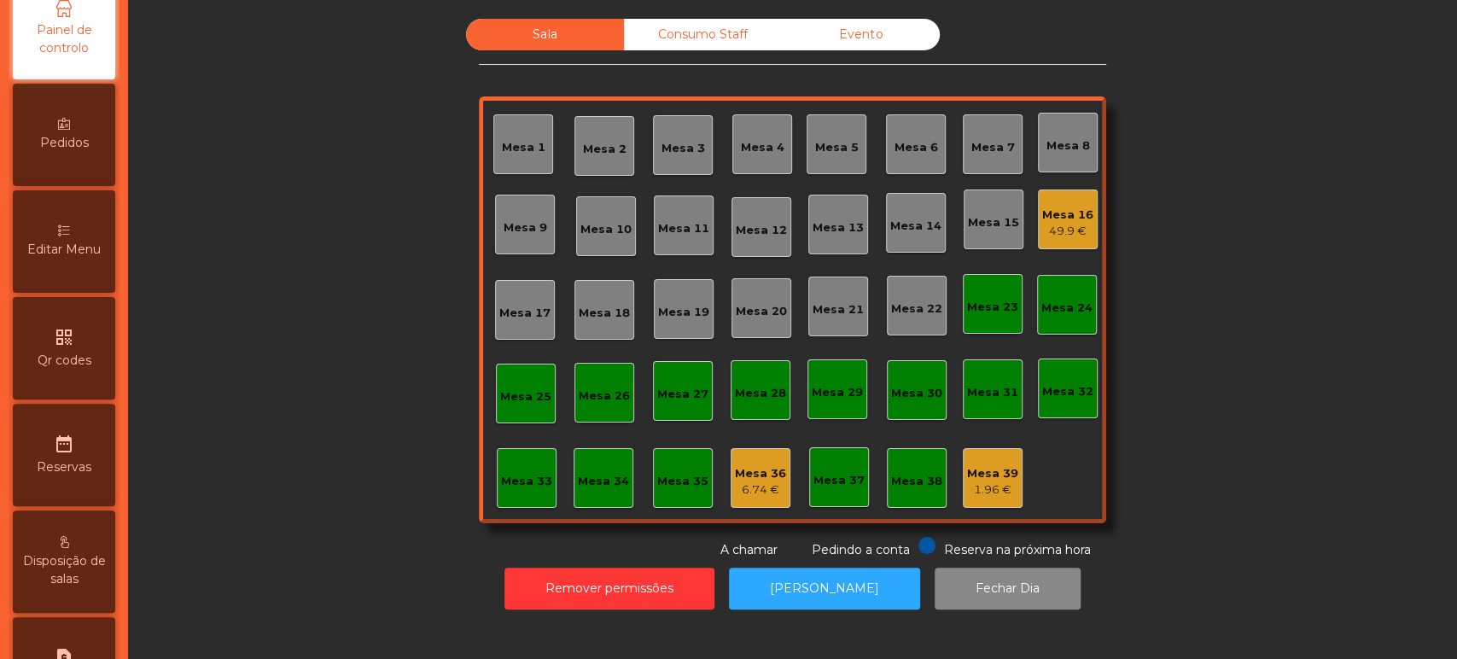
click at [68, 259] on span "Editar Menu" at bounding box center [63, 250] width 73 height 18
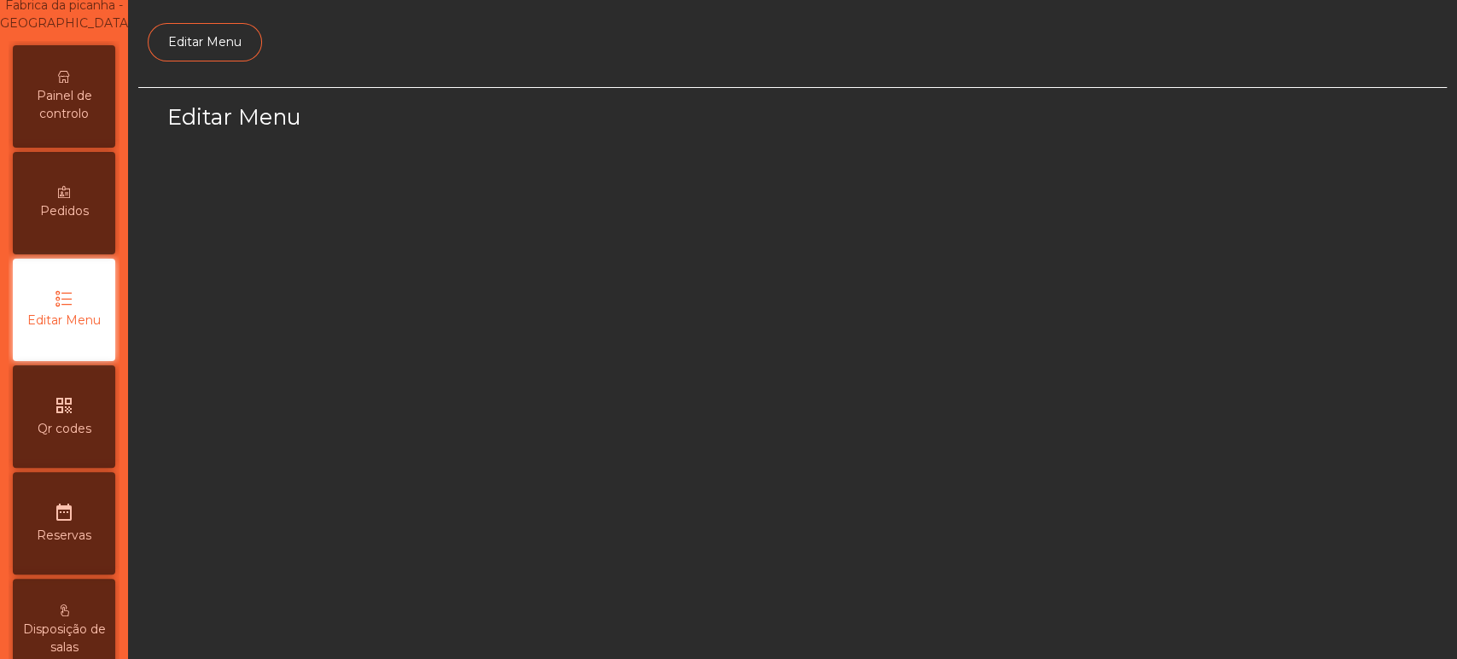
scroll to position [128, 0]
select select "*"
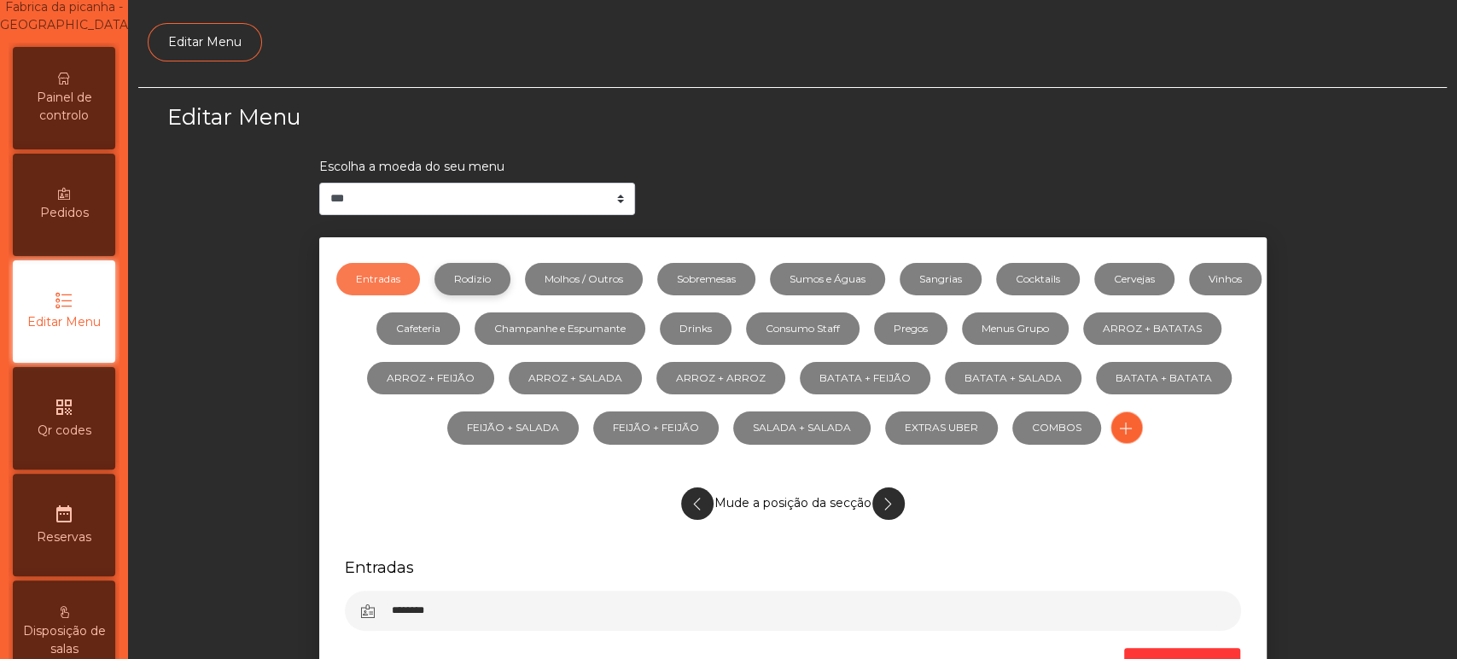
click at [503, 277] on link "Rodizio" at bounding box center [472, 279] width 76 height 32
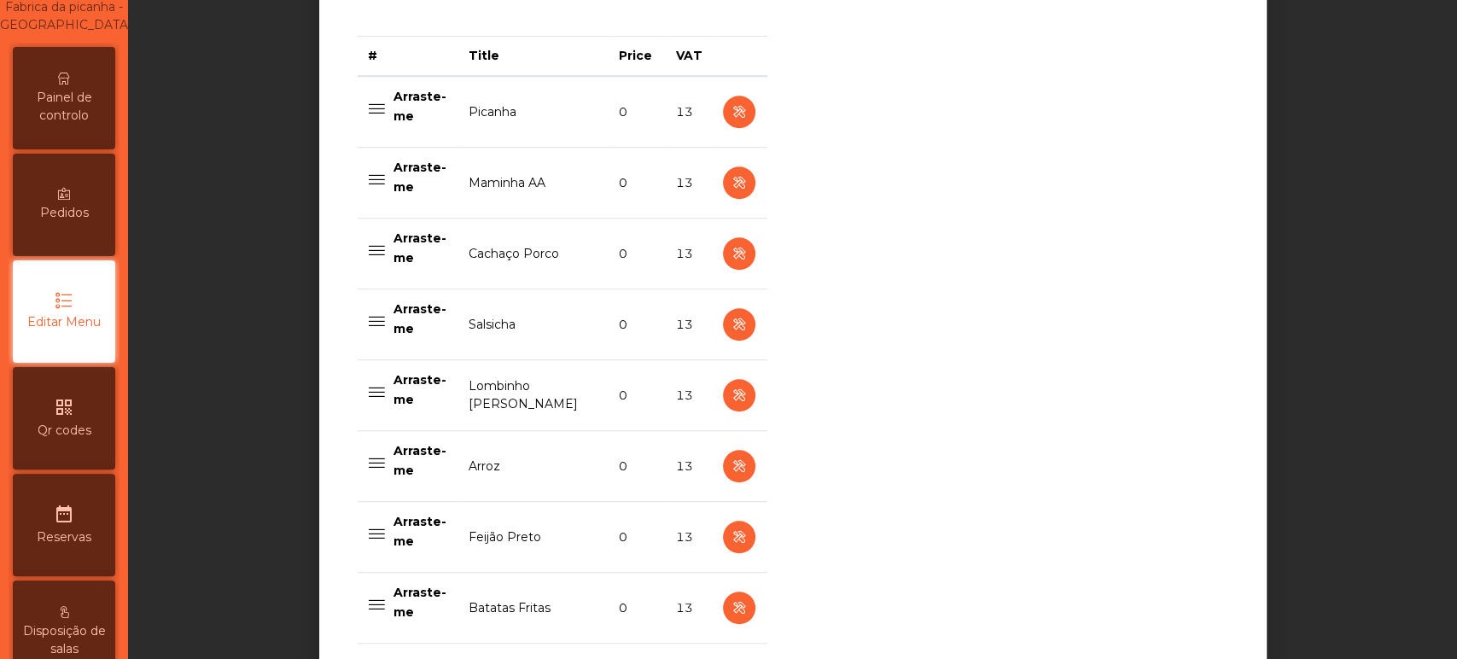
scroll to position [704, 0]
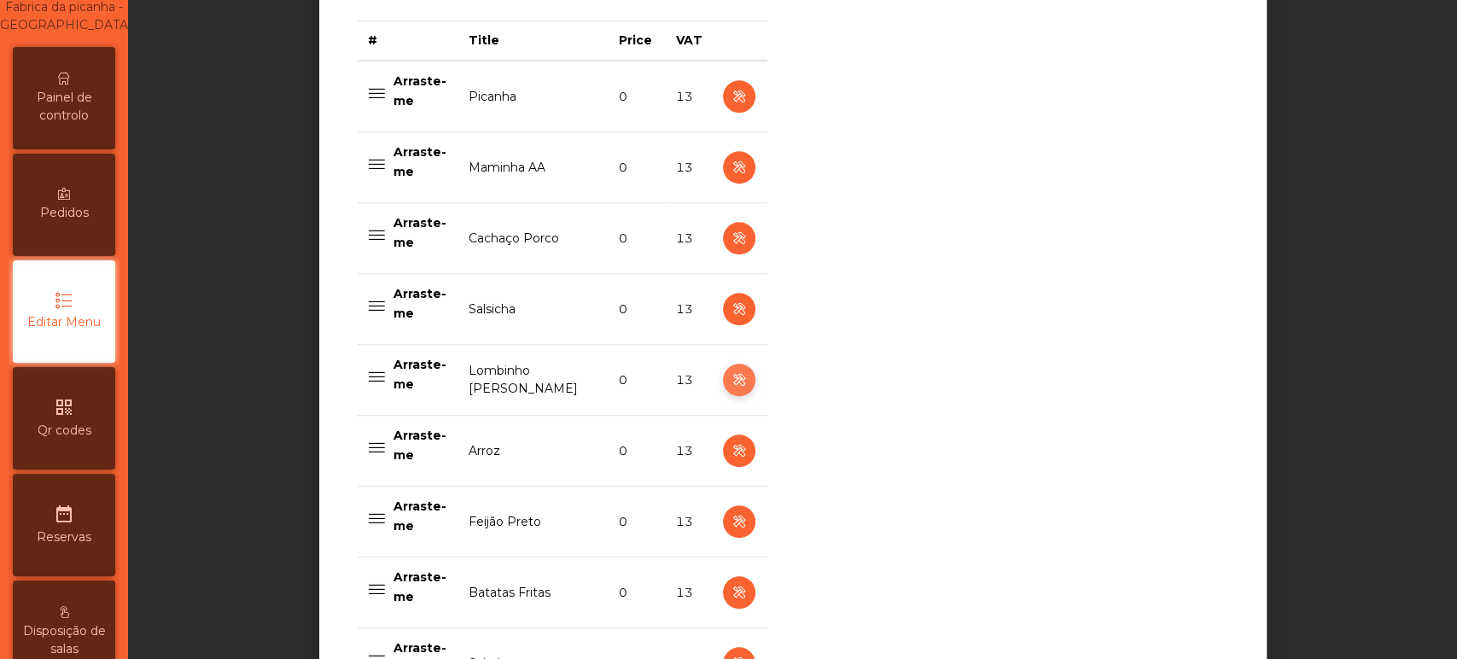
click at [730, 377] on icon "button" at bounding box center [739, 379] width 20 height 21
select select "**"
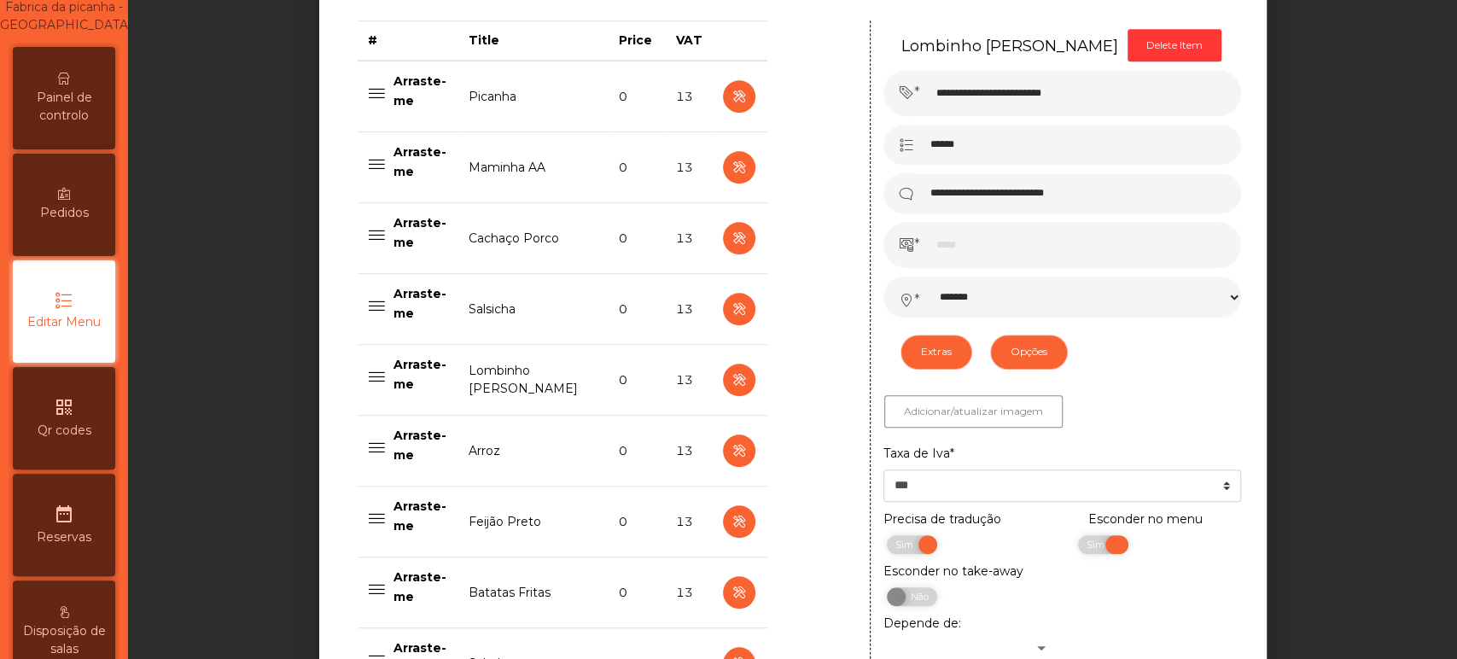
click at [1076, 544] on span "Sim" at bounding box center [1097, 544] width 43 height 19
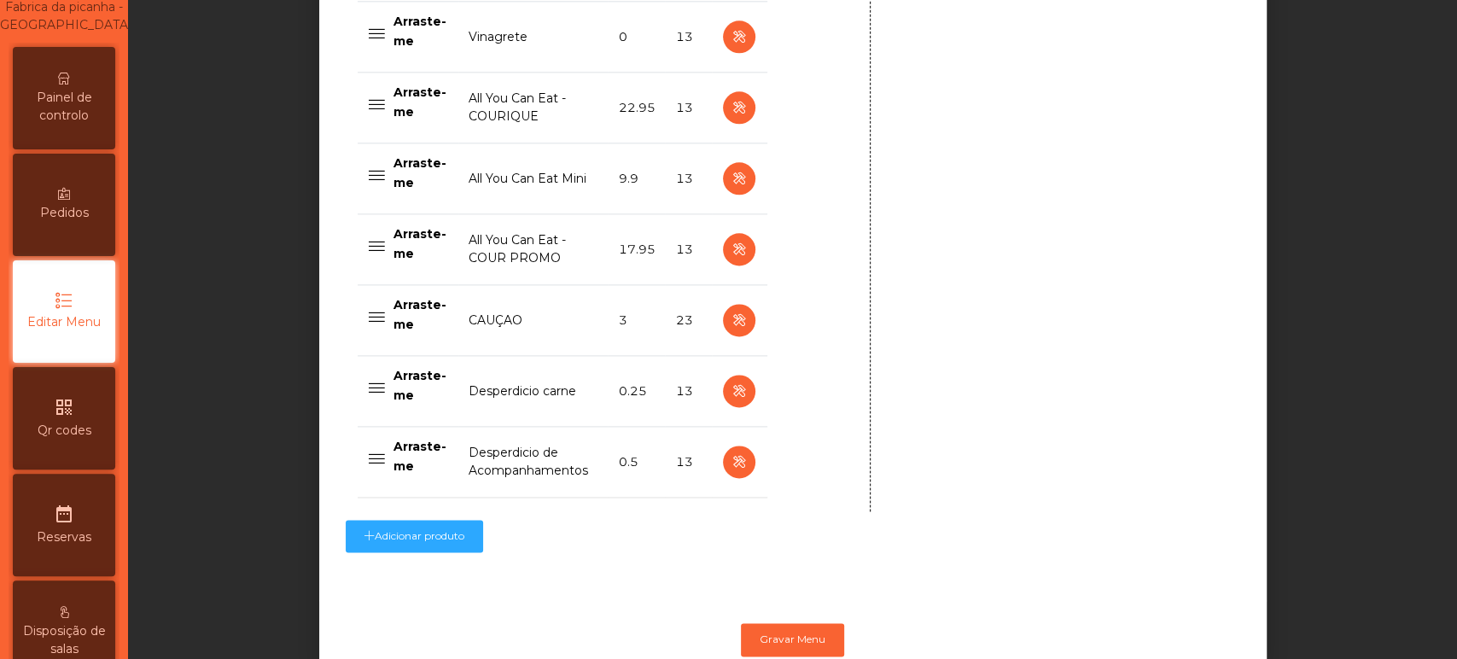
scroll to position [1451, 0]
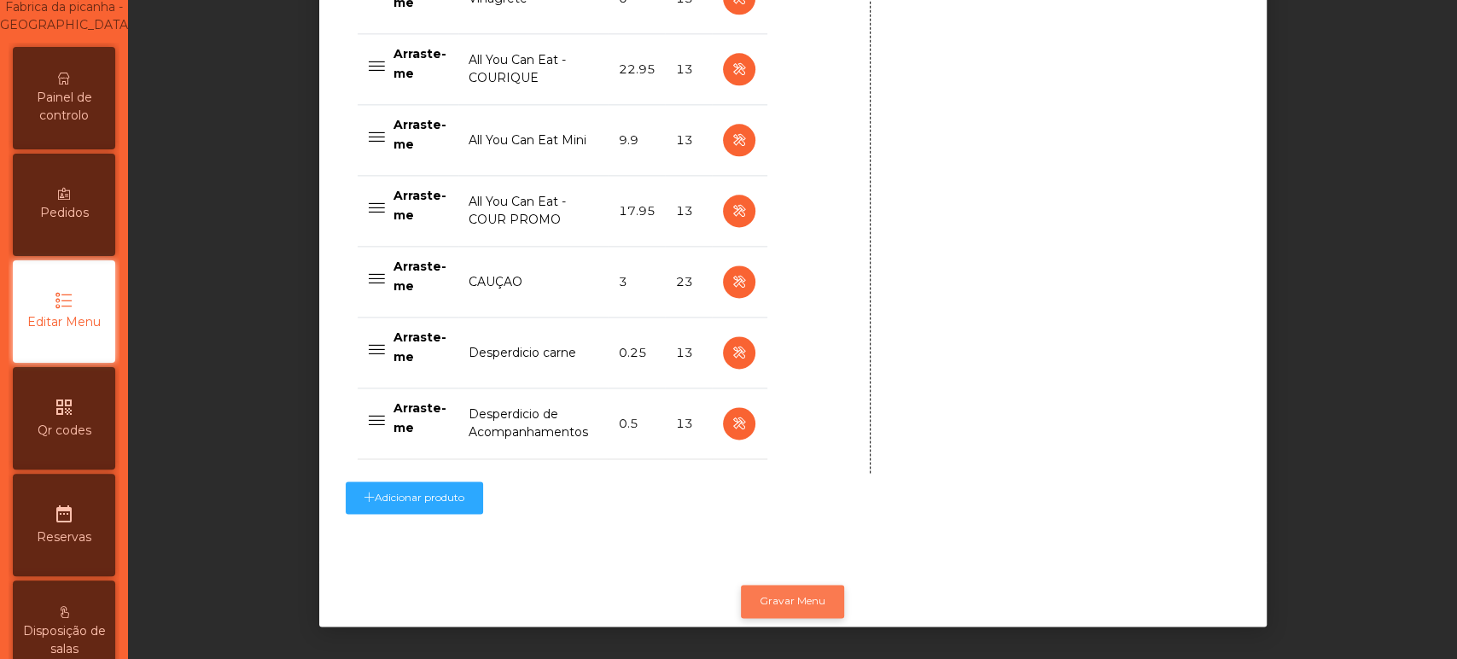
click at [767, 586] on button "Gravar Menu" at bounding box center [792, 601] width 103 height 32
click at [111, 124] on span "Painel de controlo" at bounding box center [64, 107] width 94 height 36
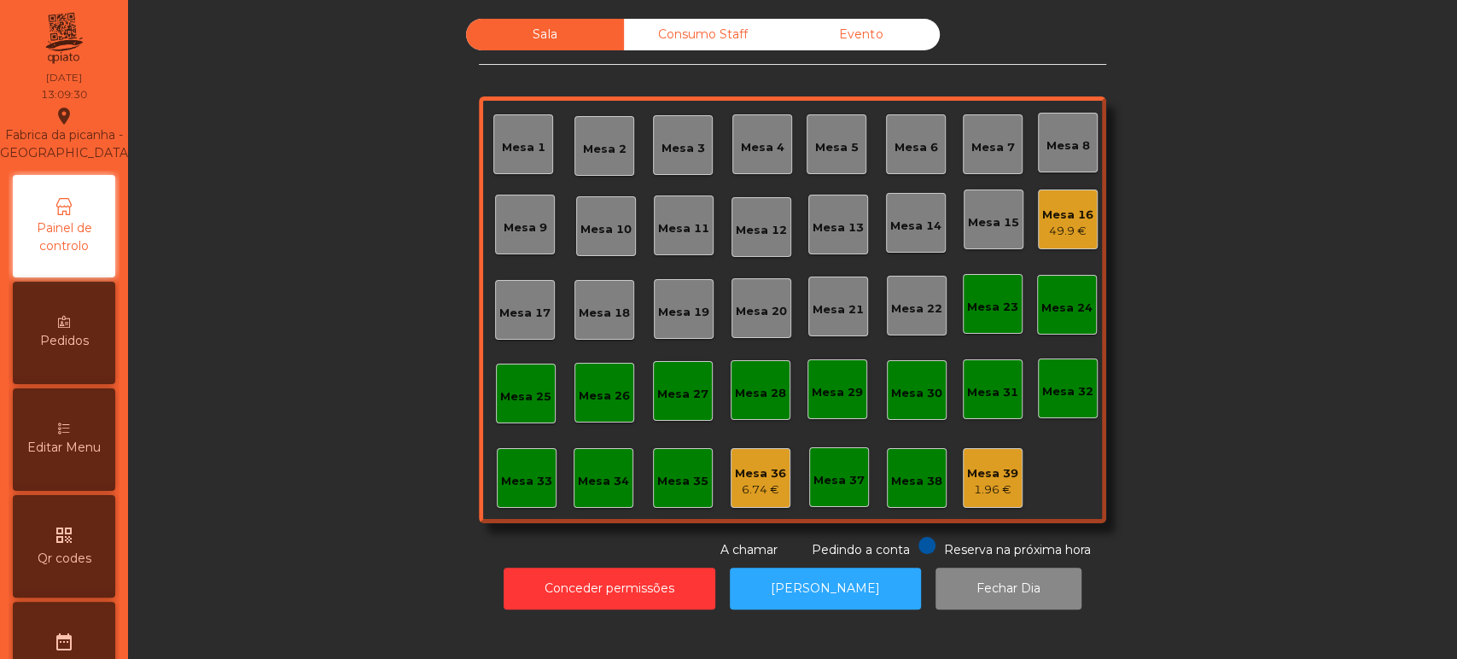
click at [615, 141] on div "Mesa 2" at bounding box center [605, 149] width 44 height 17
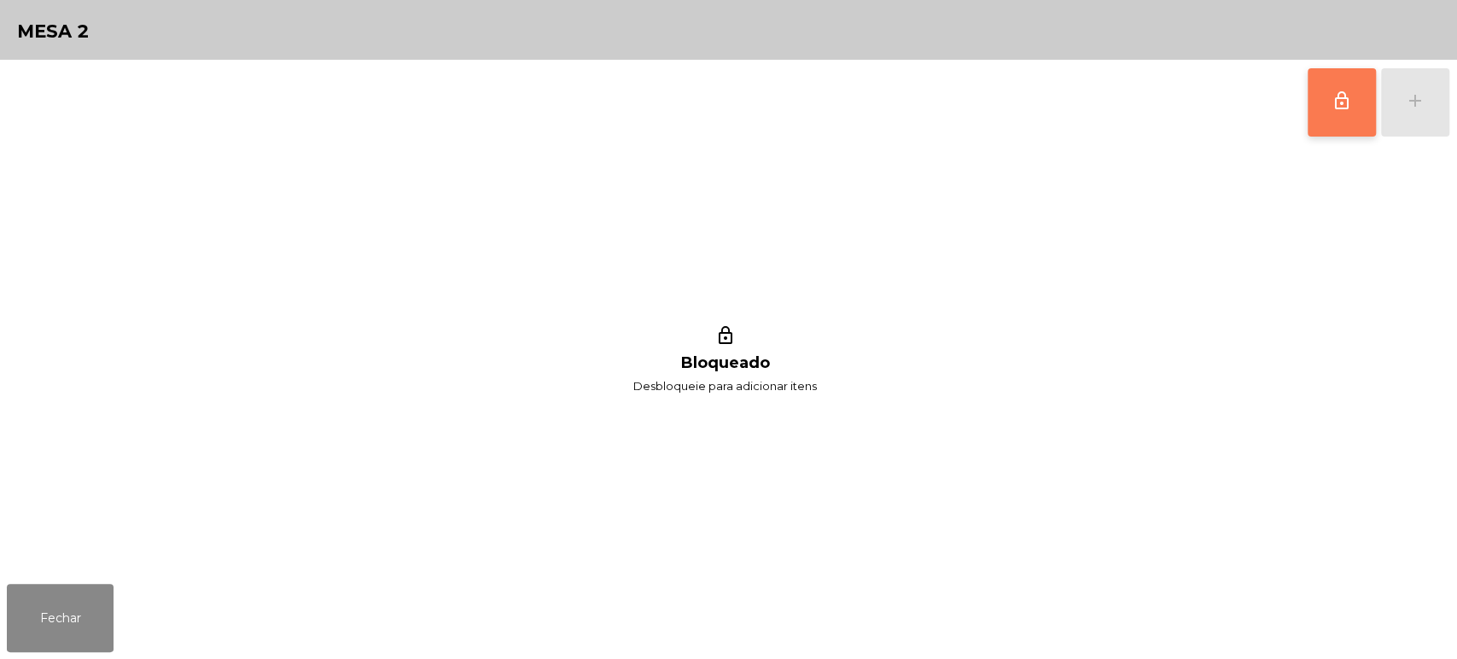
click at [1337, 96] on span "lock_outline" at bounding box center [1341, 100] width 20 height 20
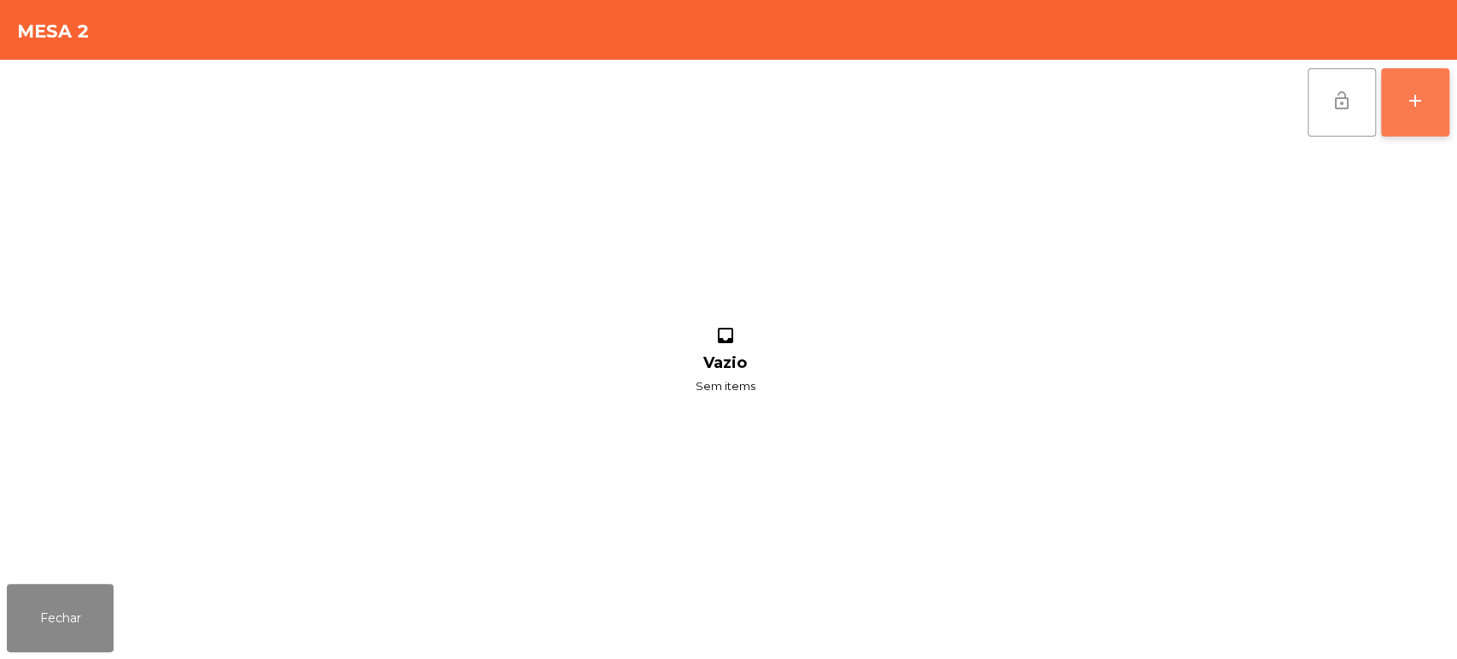
click at [1399, 97] on button "add" at bounding box center [1415, 102] width 68 height 68
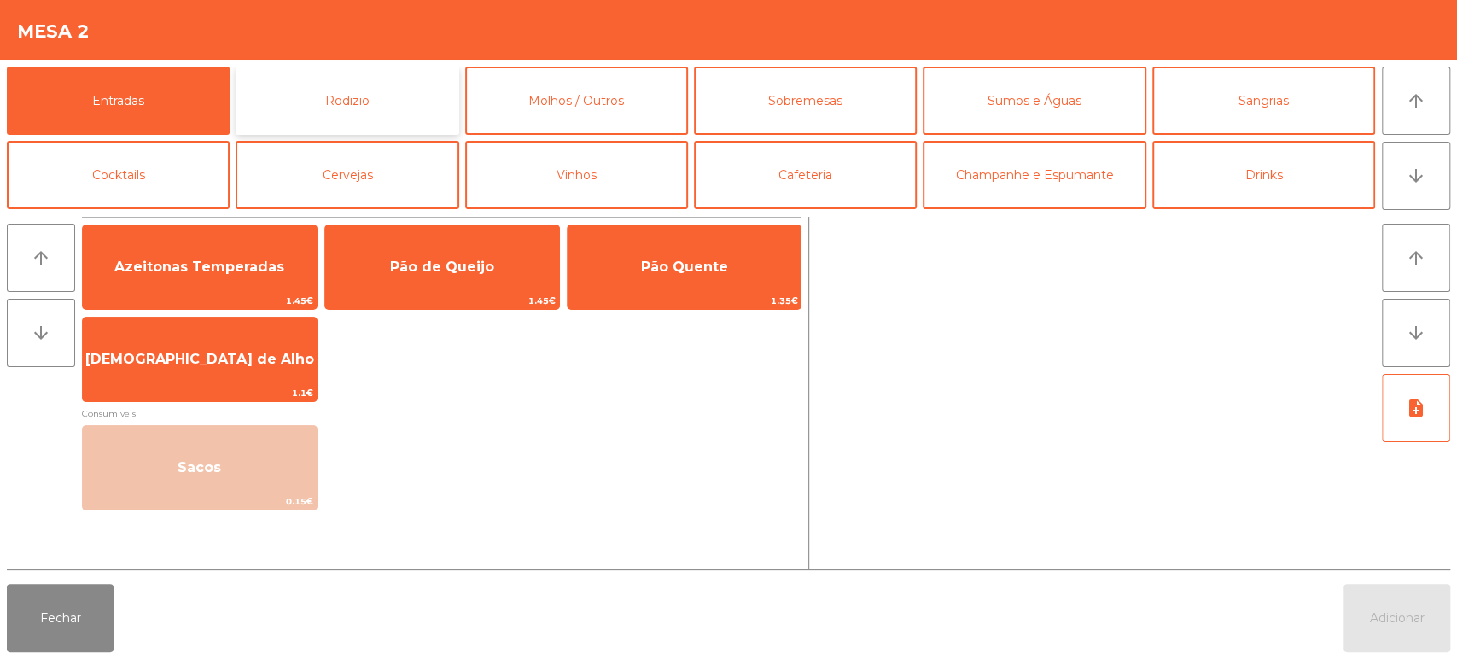
click at [392, 113] on button "Rodizio" at bounding box center [347, 101] width 223 height 68
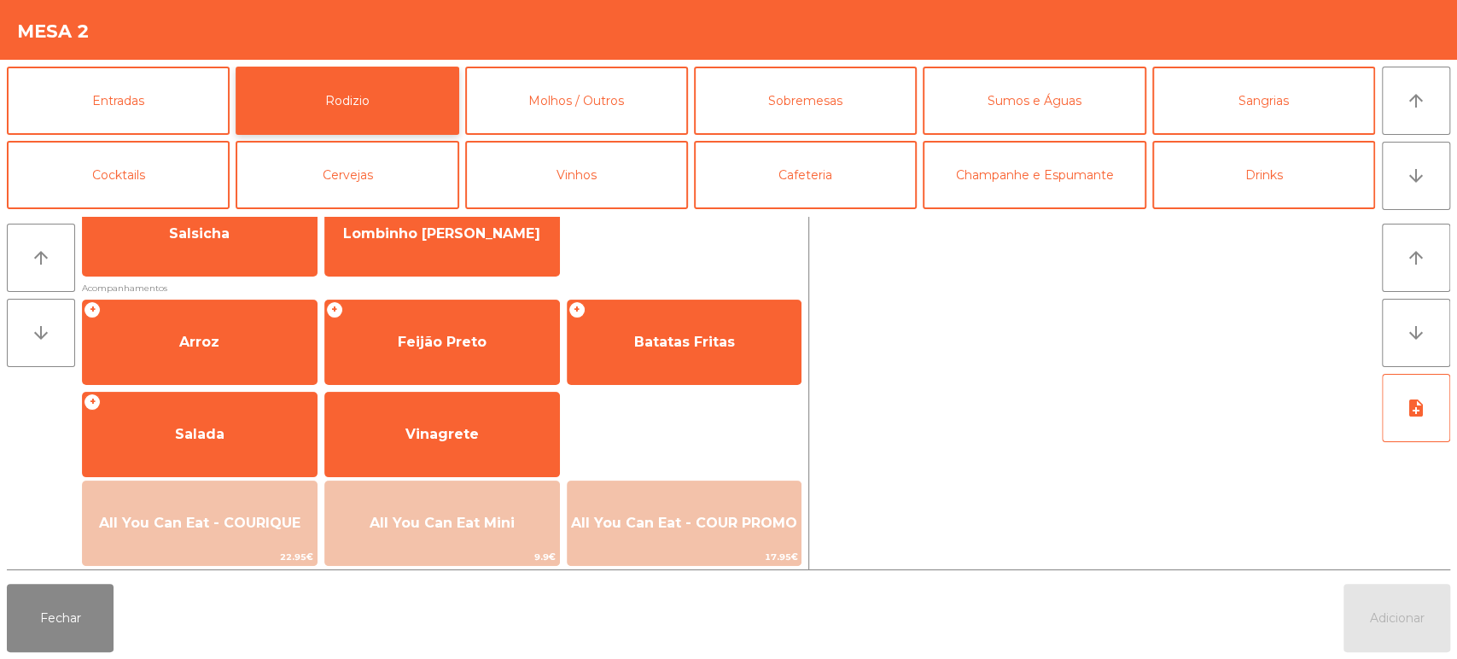
scroll to position [240, 0]
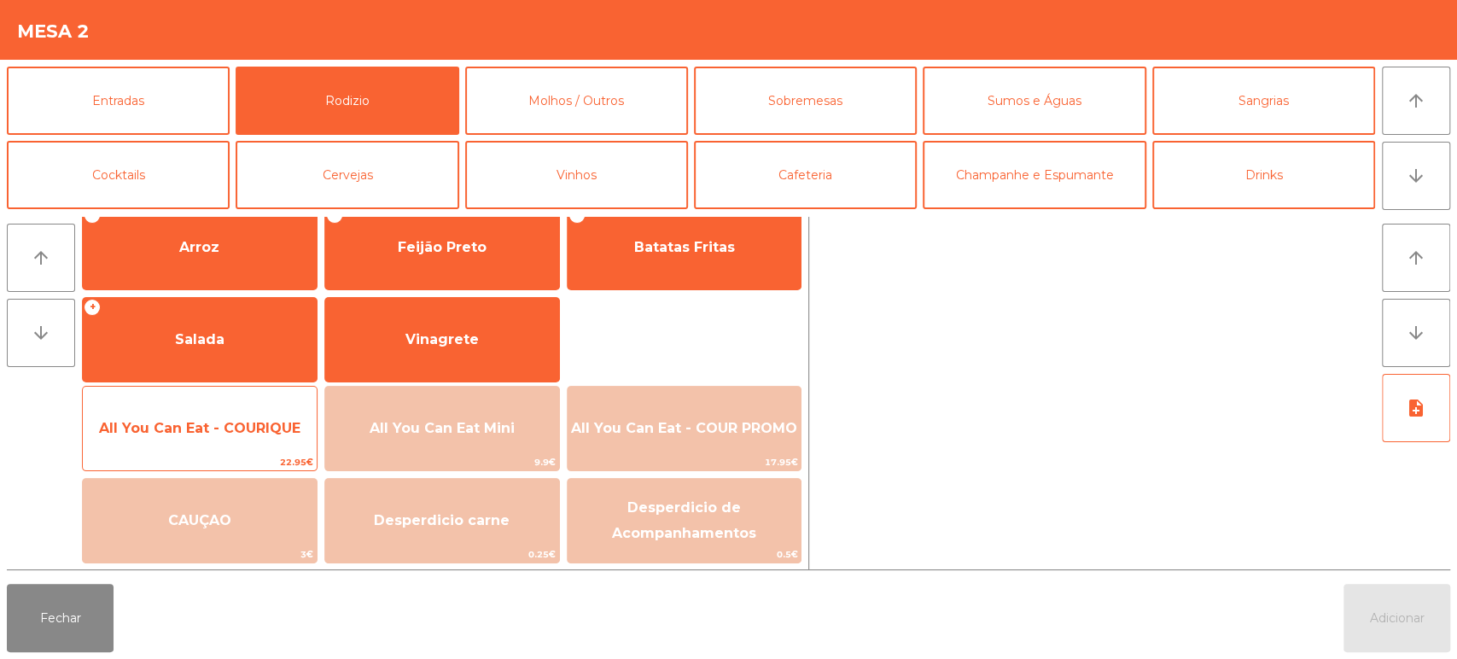
click at [218, 445] on span "All You Can Eat - COURIQUE" at bounding box center [200, 428] width 234 height 46
click at [199, 464] on span "22.95€" at bounding box center [200, 462] width 234 height 16
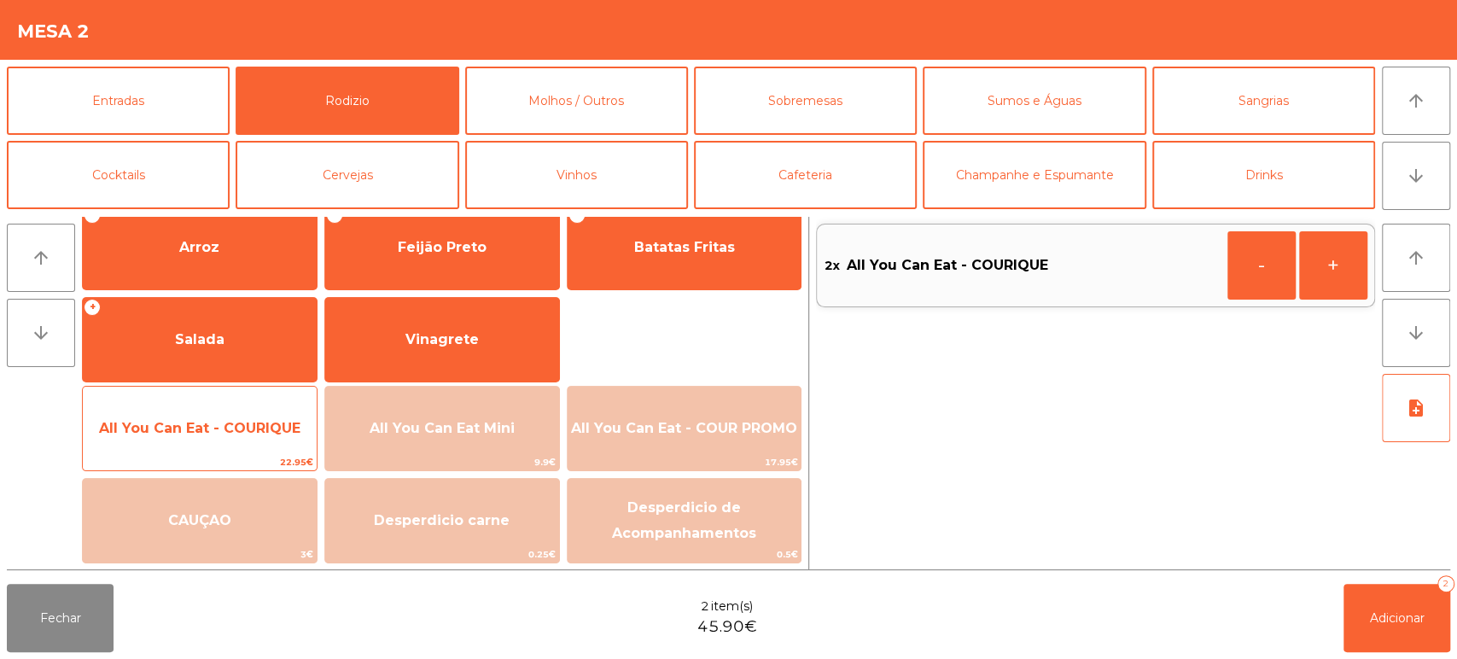
click at [215, 447] on span "All You Can Eat - COURIQUE" at bounding box center [200, 428] width 234 height 46
click at [208, 450] on span "All You Can Eat - COURIQUE" at bounding box center [200, 428] width 234 height 46
click at [200, 450] on span "All You Can Eat - COURIQUE" at bounding box center [200, 428] width 234 height 46
click at [201, 455] on span "22.95€" at bounding box center [200, 462] width 234 height 16
click at [225, 448] on span "All You Can Eat - COURIQUE" at bounding box center [200, 428] width 234 height 46
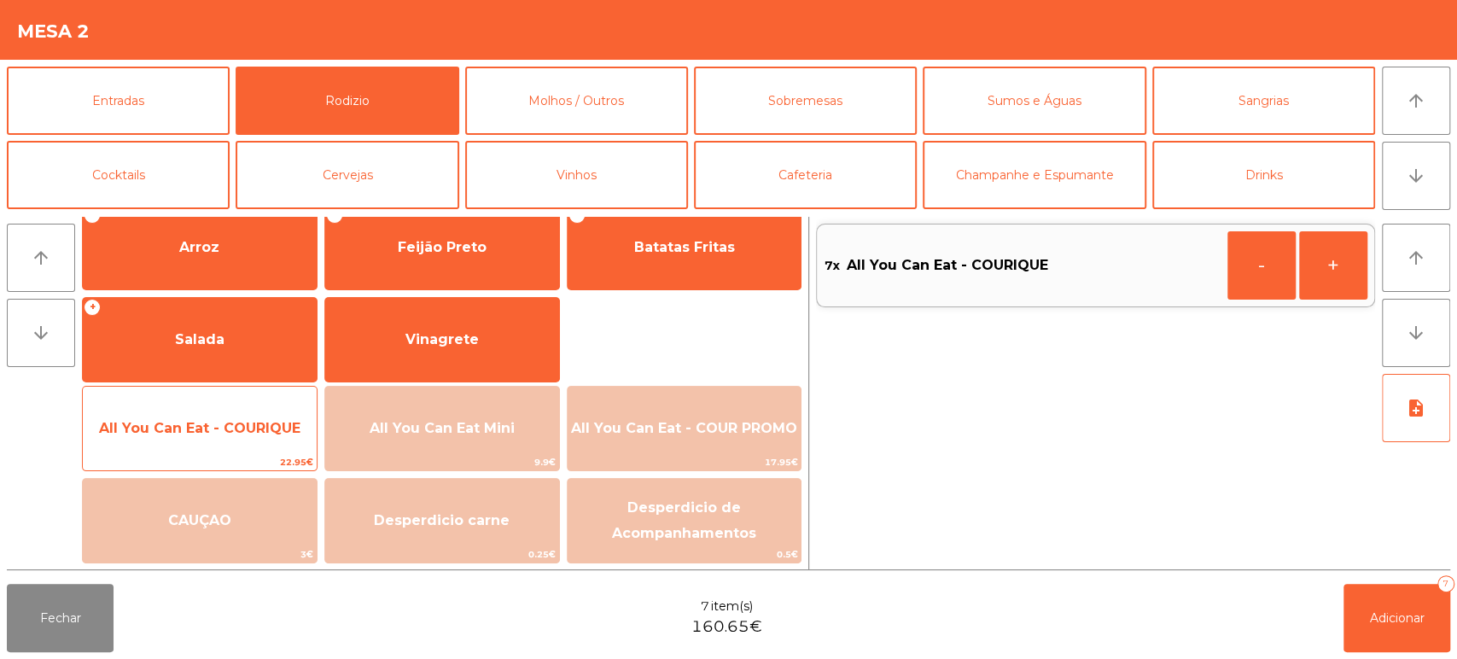
click at [227, 441] on span "All You Can Eat - COURIQUE" at bounding box center [200, 428] width 234 height 46
click at [225, 451] on div "All You Can Eat - COURIQUE 22.95€" at bounding box center [200, 428] width 236 height 85
click at [232, 442] on span "All You Can Eat - COURIQUE" at bounding box center [200, 428] width 234 height 46
click at [234, 443] on span "All You Can Eat - COURIQUE" at bounding box center [200, 428] width 234 height 46
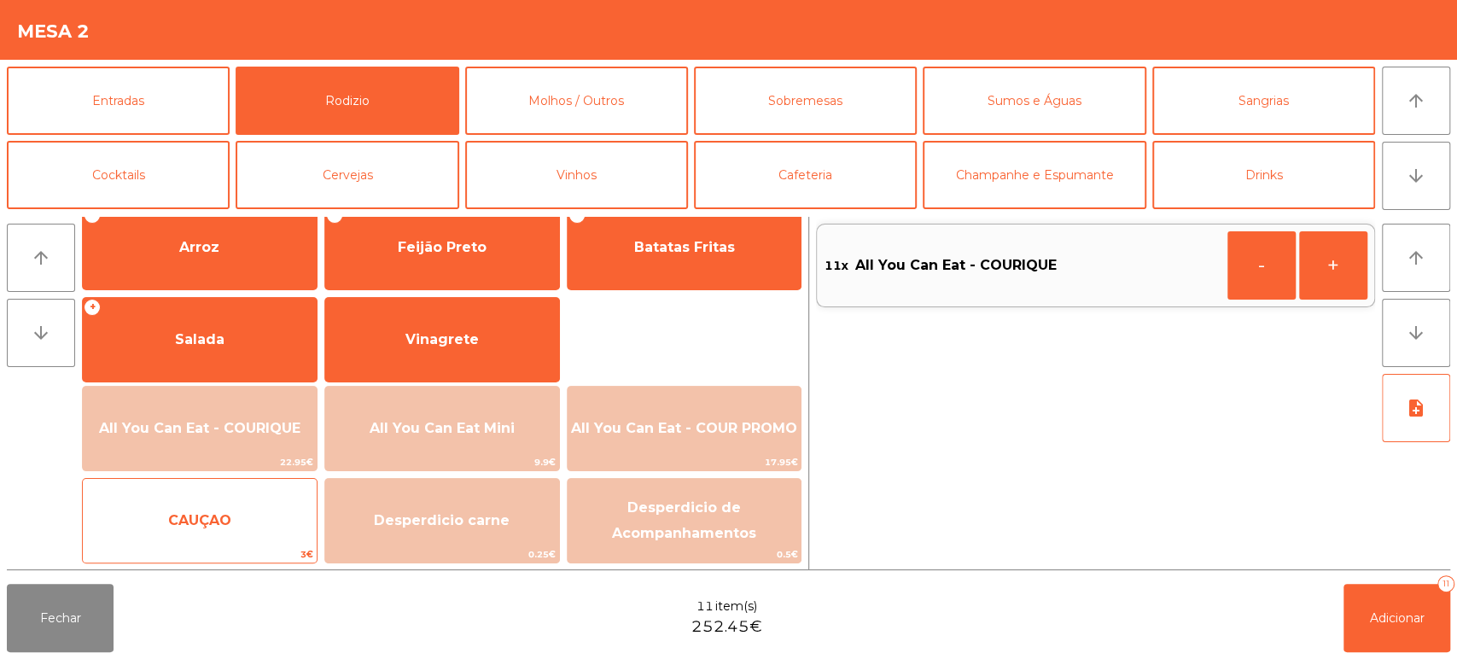
click at [218, 484] on div "CAUÇAO 3€" at bounding box center [200, 520] width 236 height 85
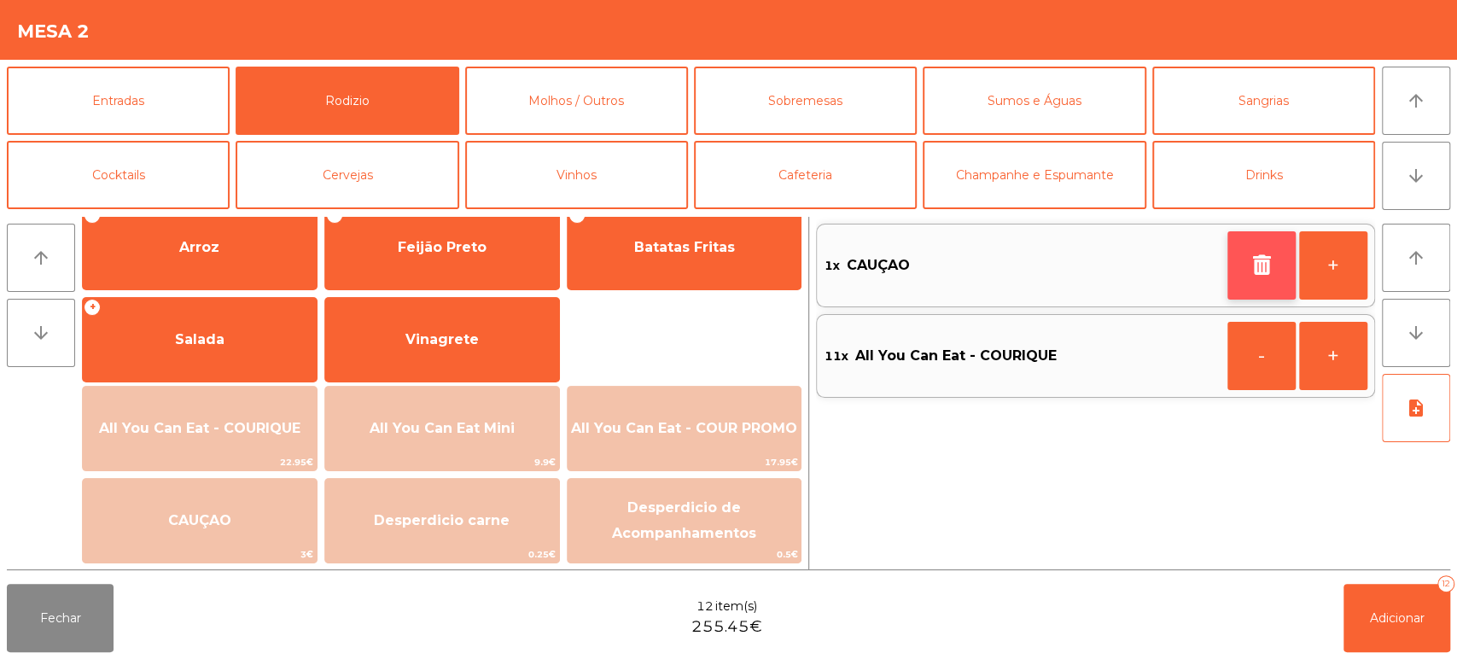
click at [1283, 251] on button "button" at bounding box center [1261, 265] width 68 height 68
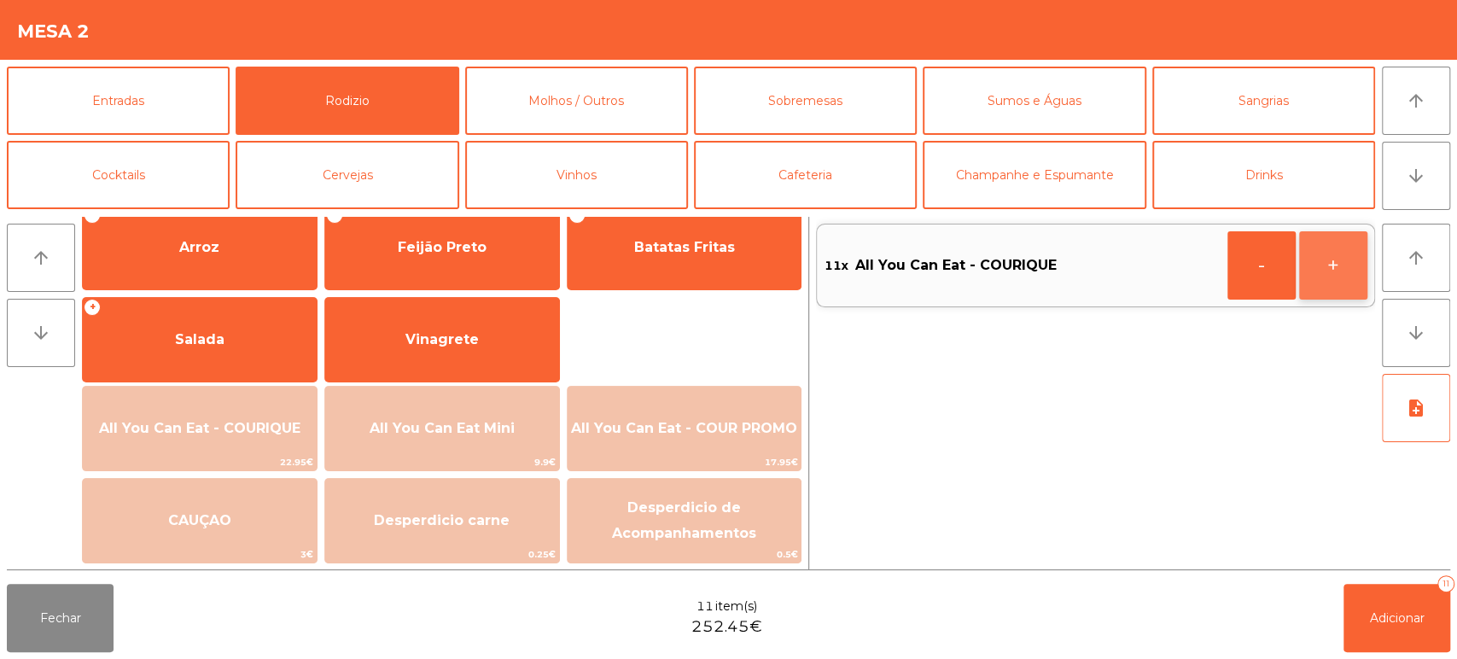
click at [1319, 261] on button "+" at bounding box center [1333, 265] width 68 height 68
click at [1383, 624] on span "Adicionar" at bounding box center [1397, 617] width 55 height 15
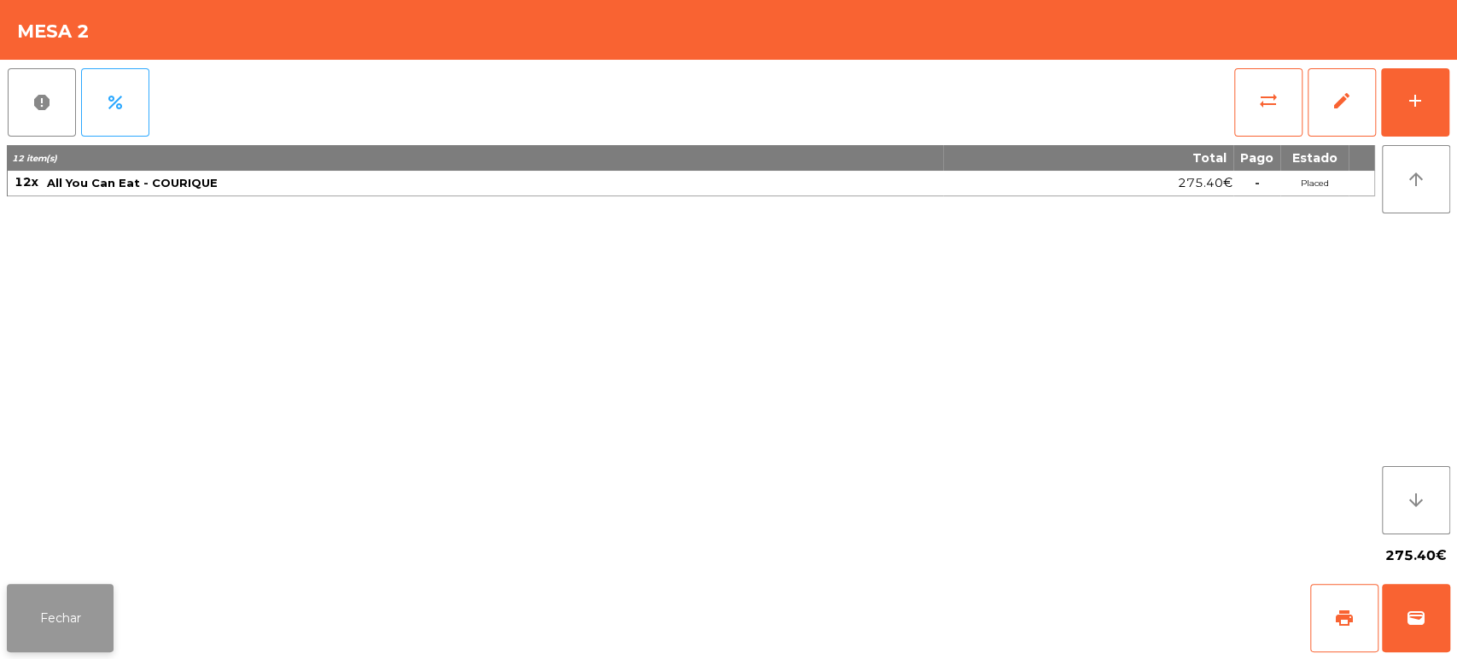
click at [90, 598] on button "Fechar" at bounding box center [60, 618] width 107 height 68
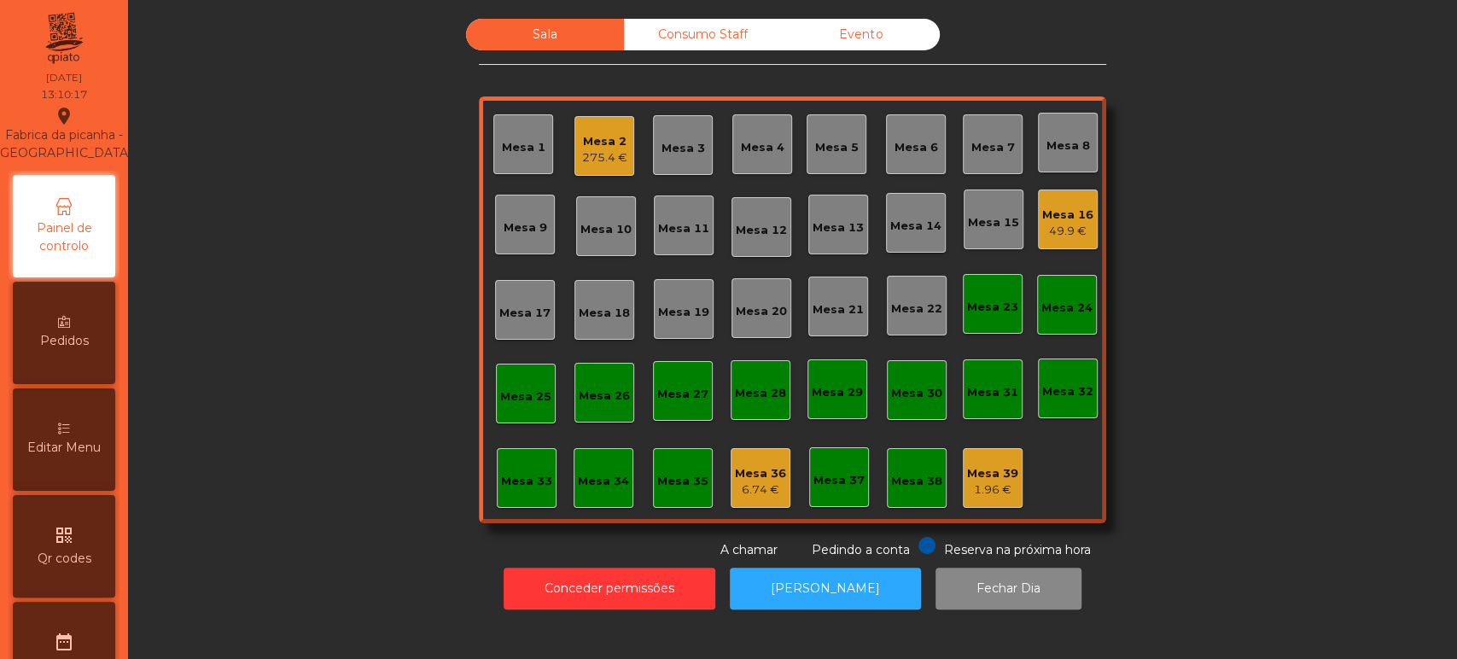
click at [684, 128] on div "Mesa 3" at bounding box center [683, 145] width 60 height 60
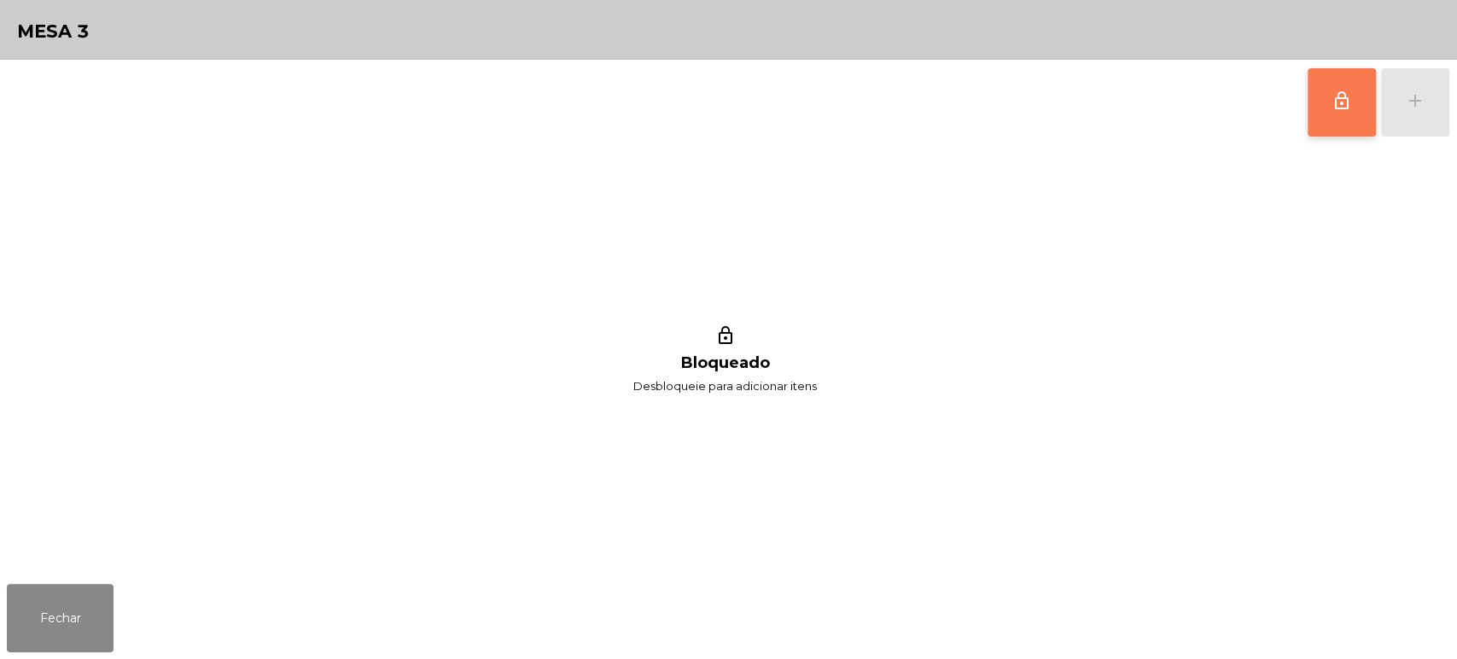
click at [1341, 95] on span "lock_outline" at bounding box center [1341, 100] width 20 height 20
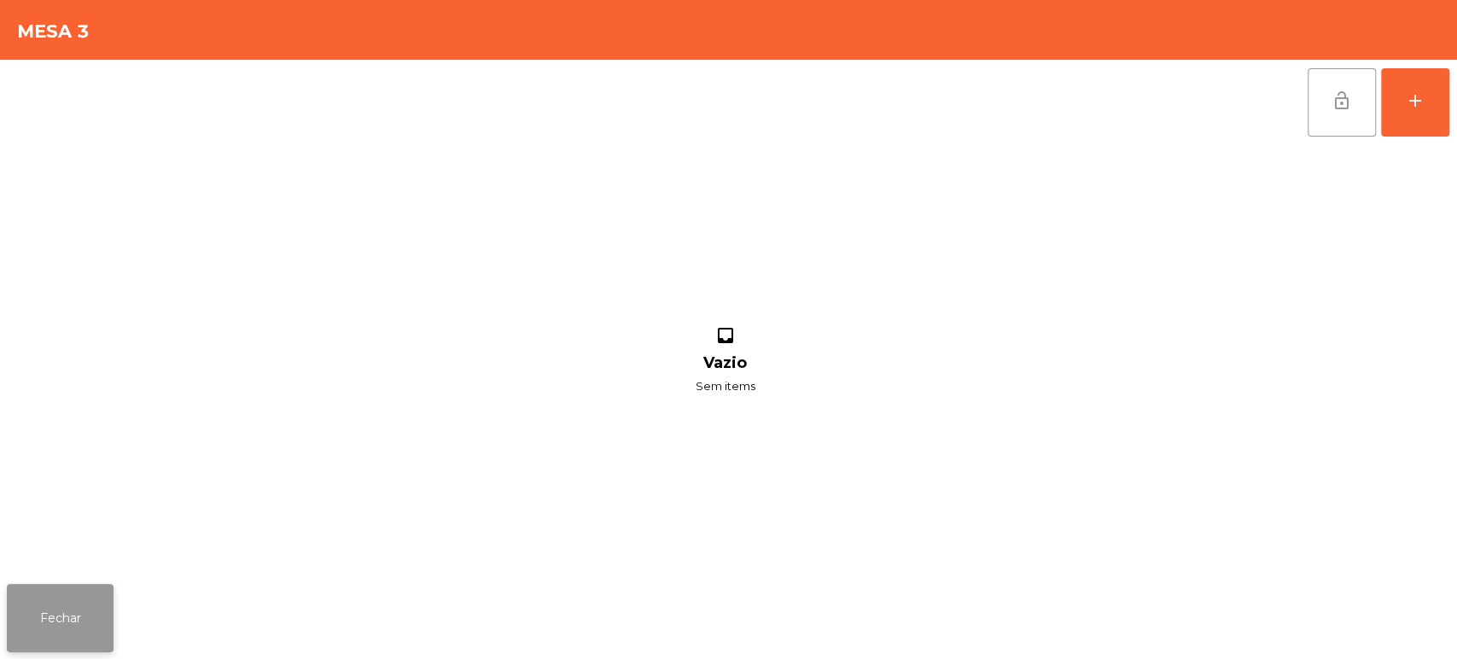
click at [46, 598] on button "Fechar" at bounding box center [60, 618] width 107 height 68
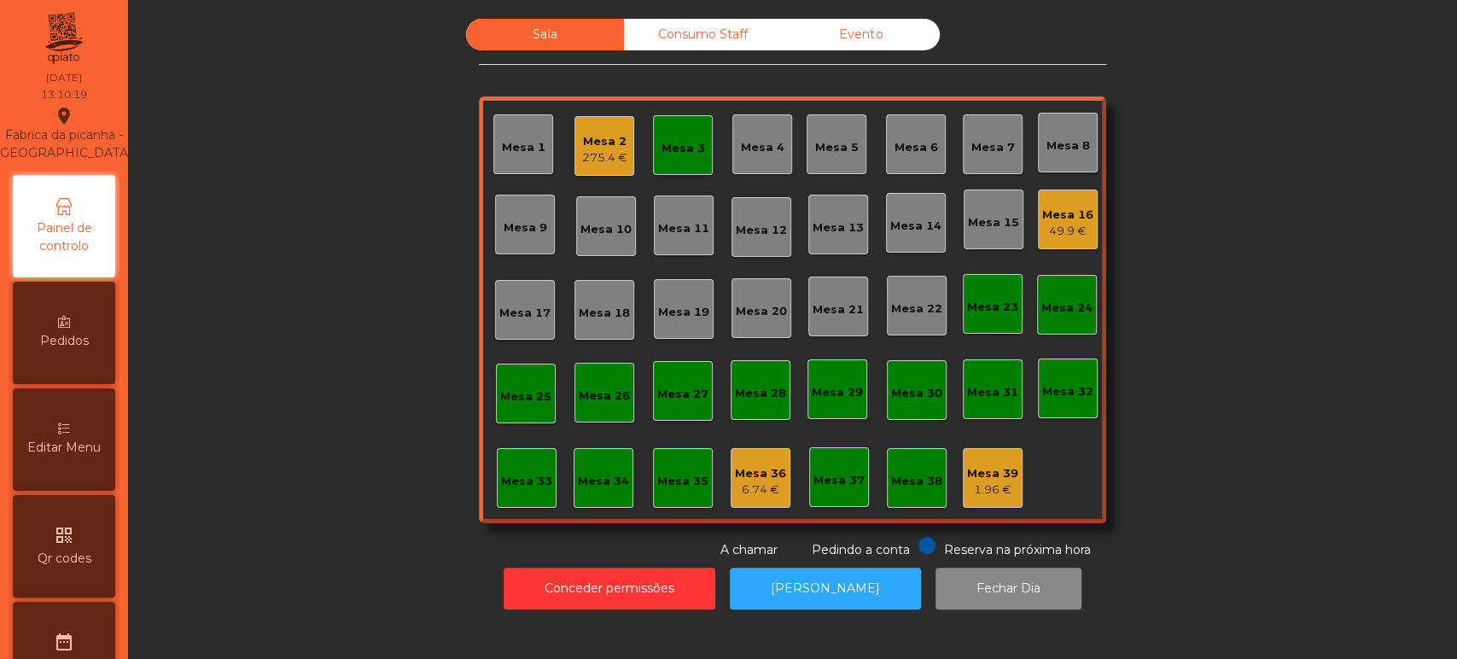
click at [589, 147] on div "Mesa 2" at bounding box center [604, 141] width 45 height 17
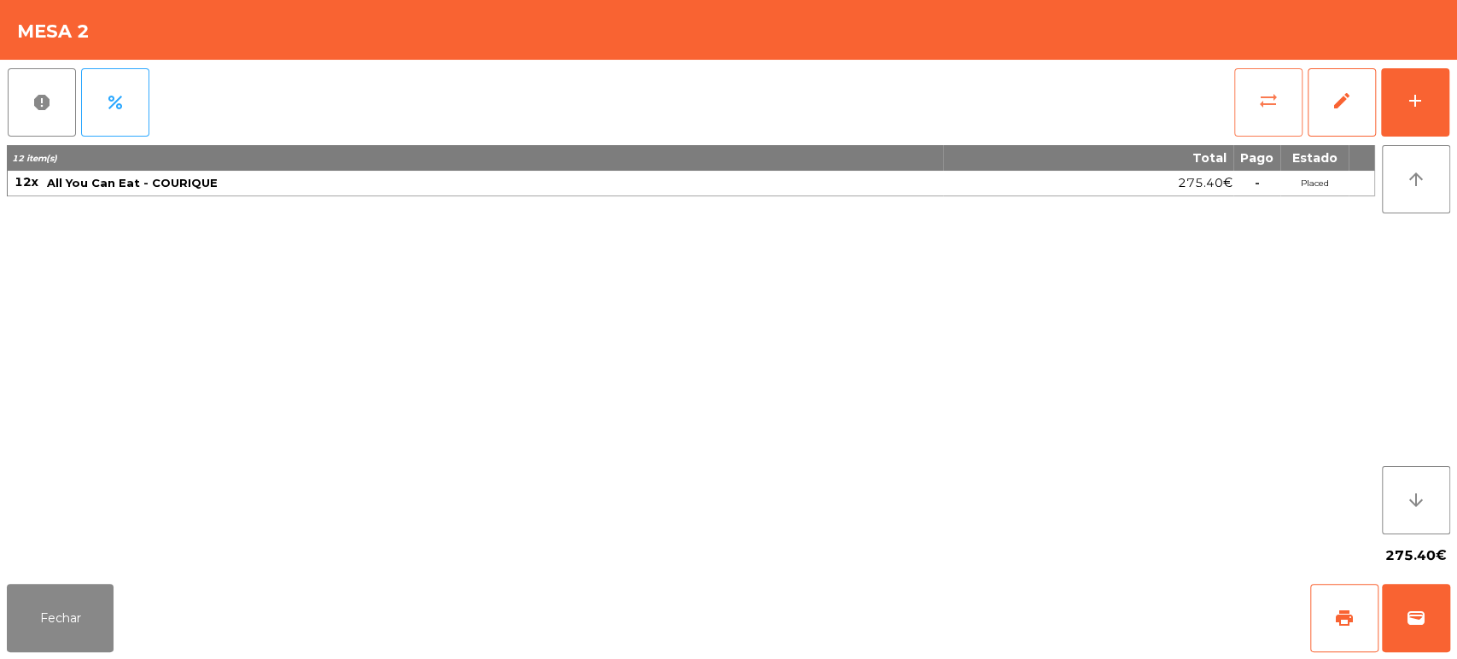
click at [1279, 101] on button "sync_alt" at bounding box center [1268, 102] width 68 height 68
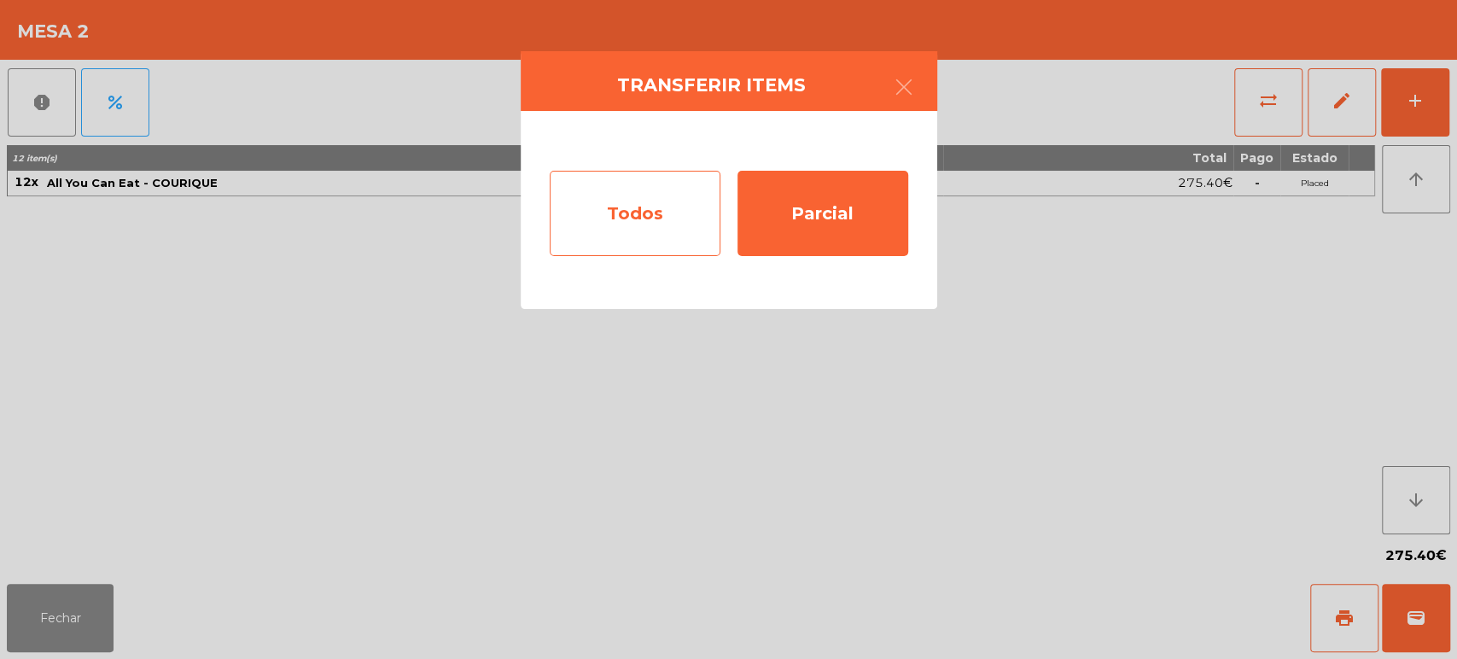
click at [611, 178] on div "Todos" at bounding box center [635, 213] width 171 height 85
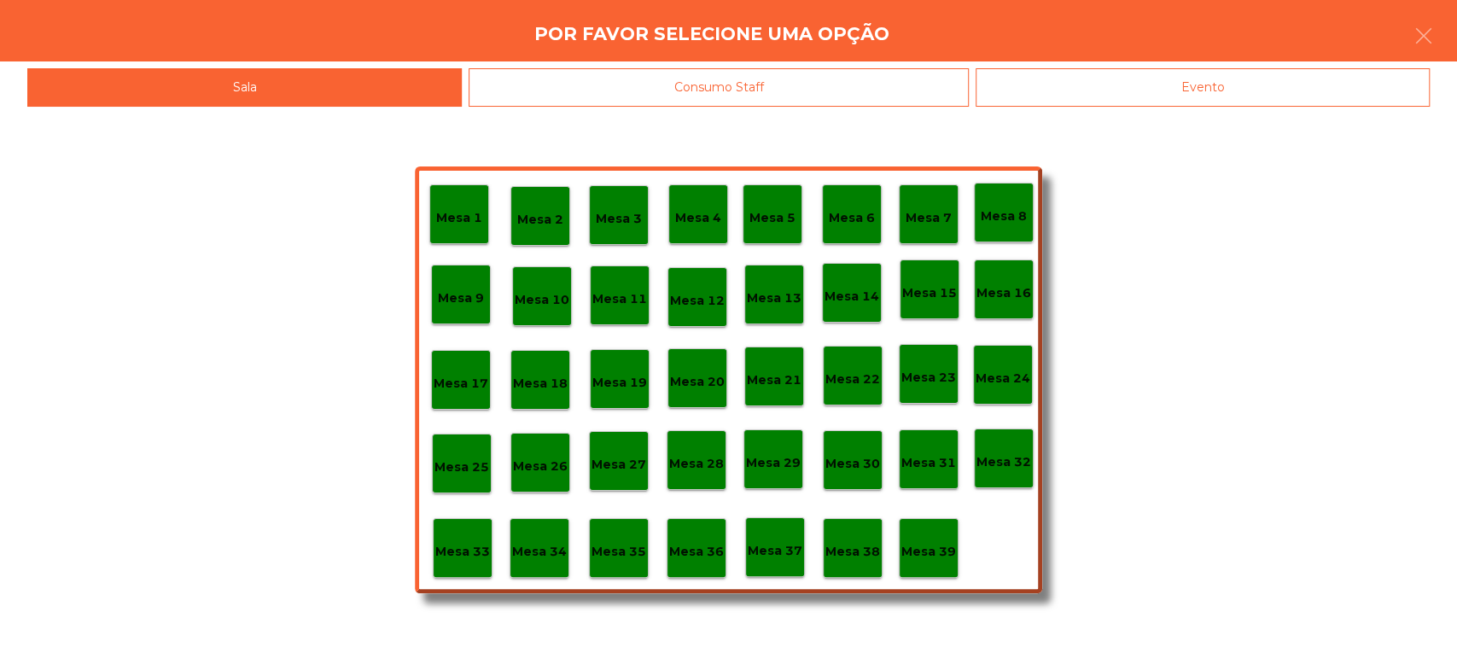
click at [623, 216] on p "Mesa 3" at bounding box center [619, 219] width 46 height 20
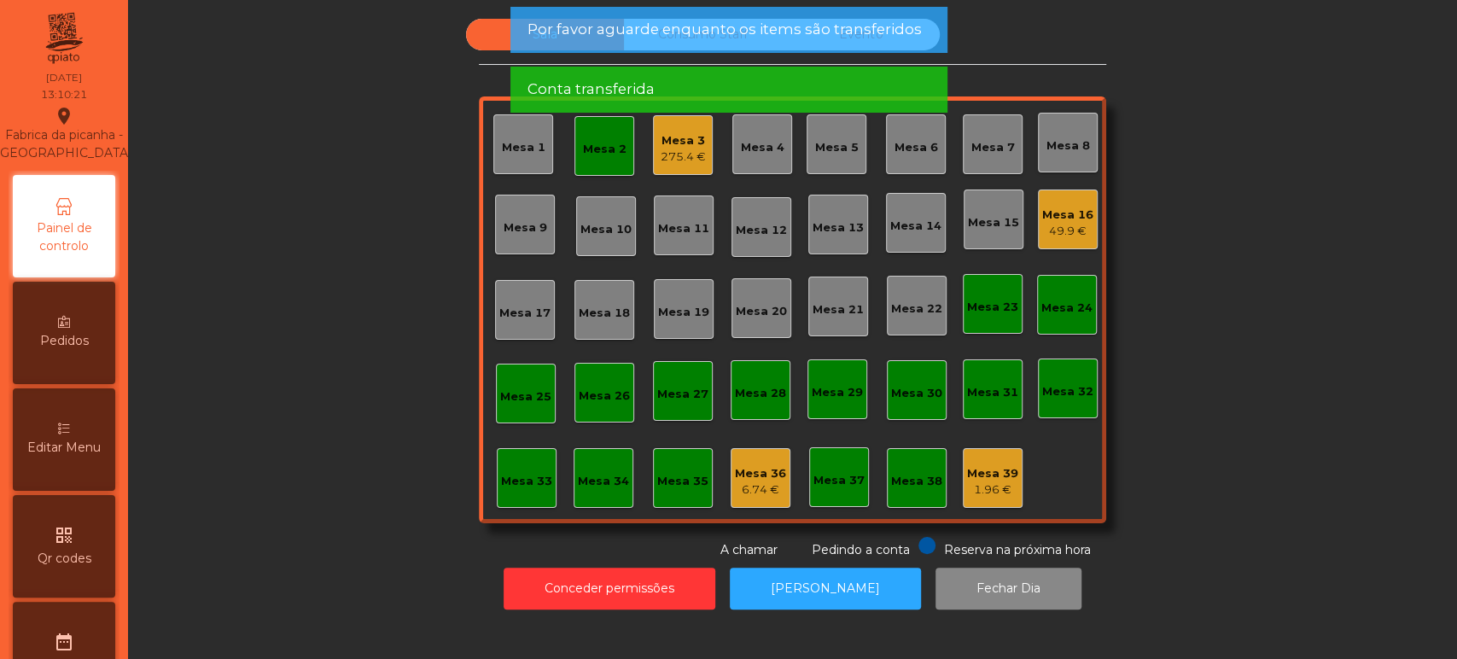
click at [589, 152] on div "Mesa 2" at bounding box center [605, 149] width 44 height 17
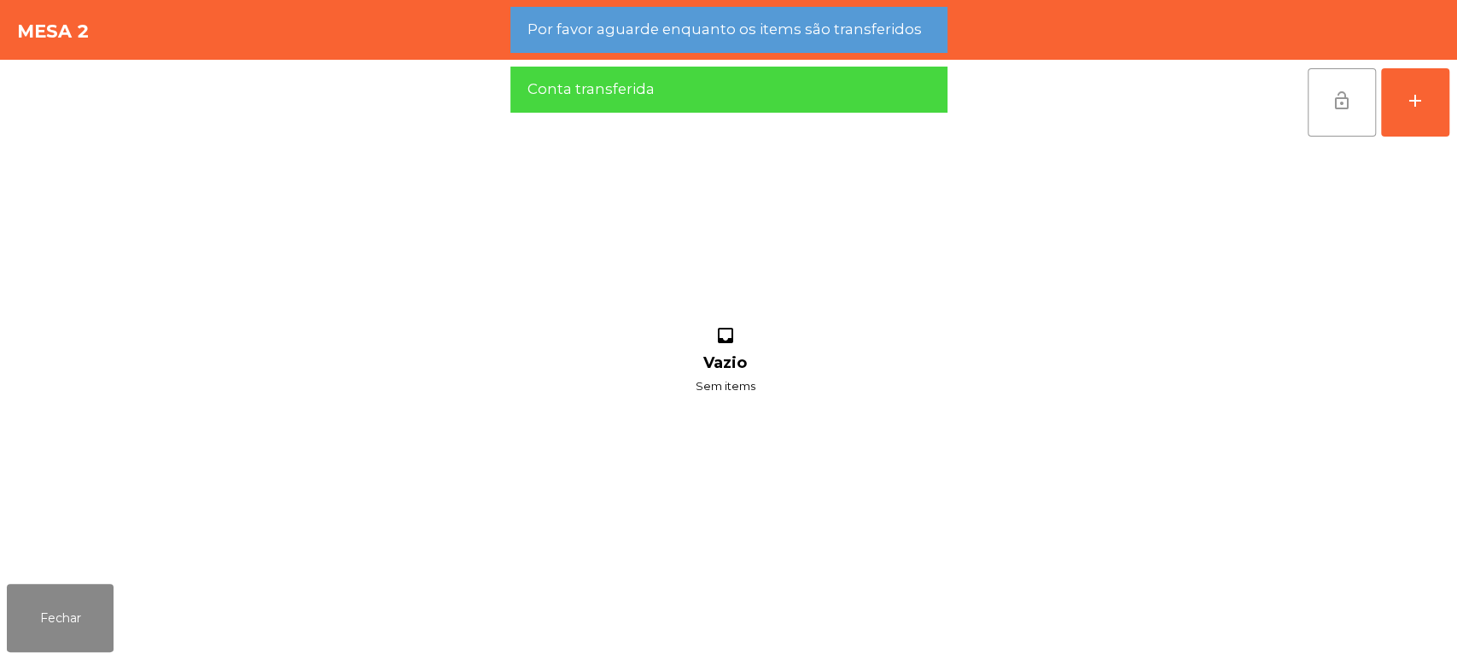
click at [1326, 89] on button "lock_open" at bounding box center [1341, 102] width 68 height 68
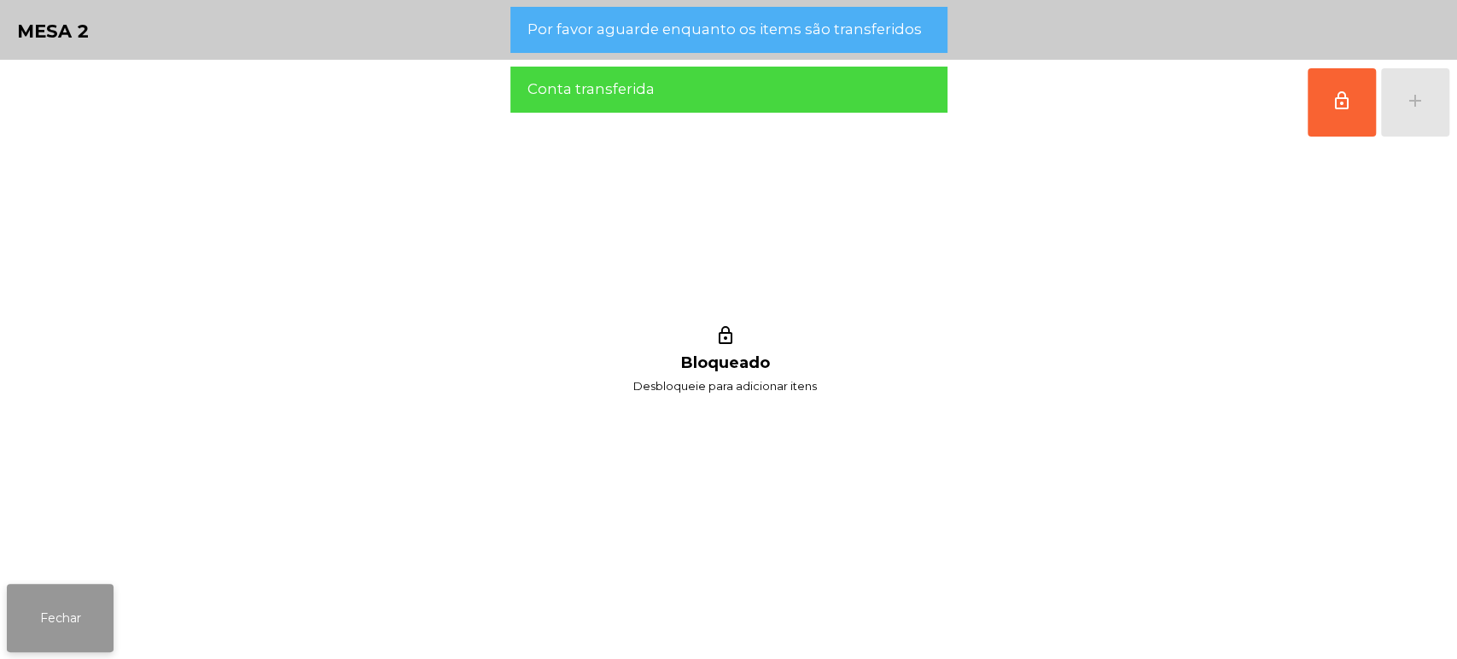
click at [75, 613] on button "Fechar" at bounding box center [60, 618] width 107 height 68
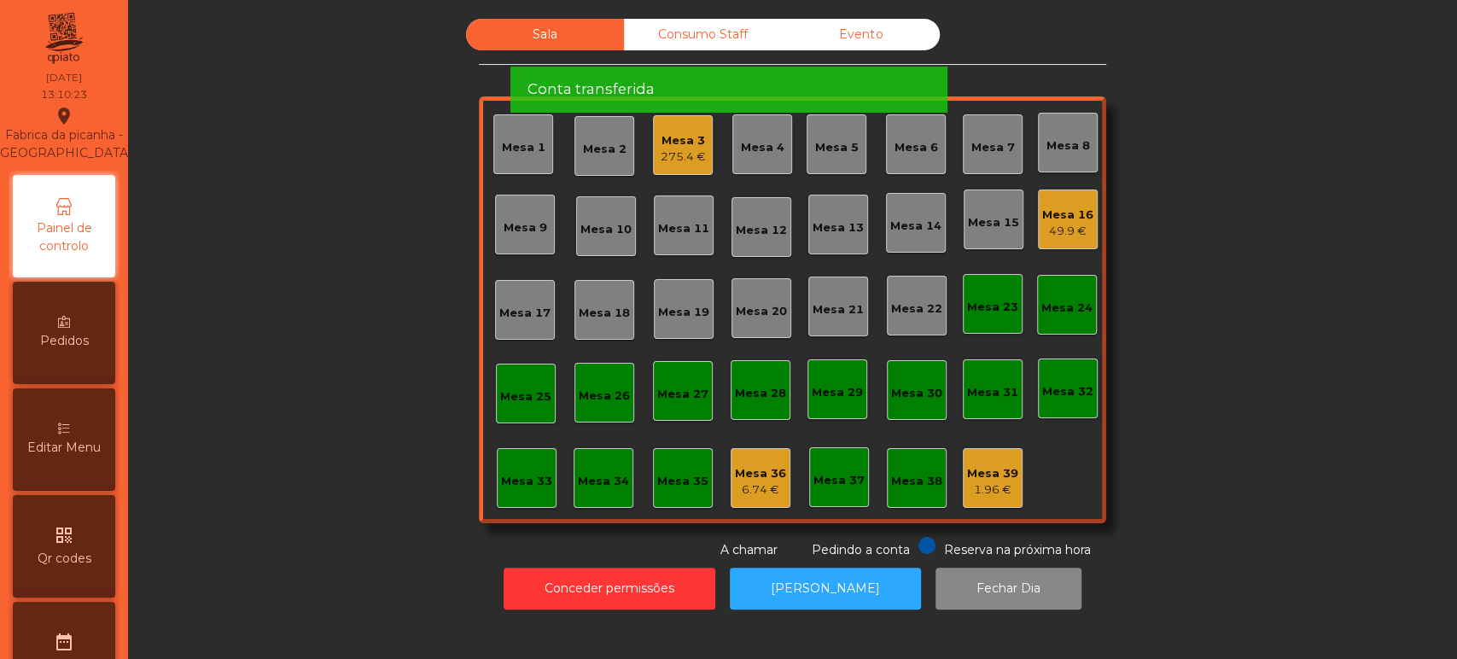
click at [1240, 251] on div "Sala Consumo Staff Evento [GEOGRAPHIC_DATA] 3 275.4 € [GEOGRAPHIC_DATA] 4 [GEOG…" at bounding box center [792, 289] width 1283 height 540
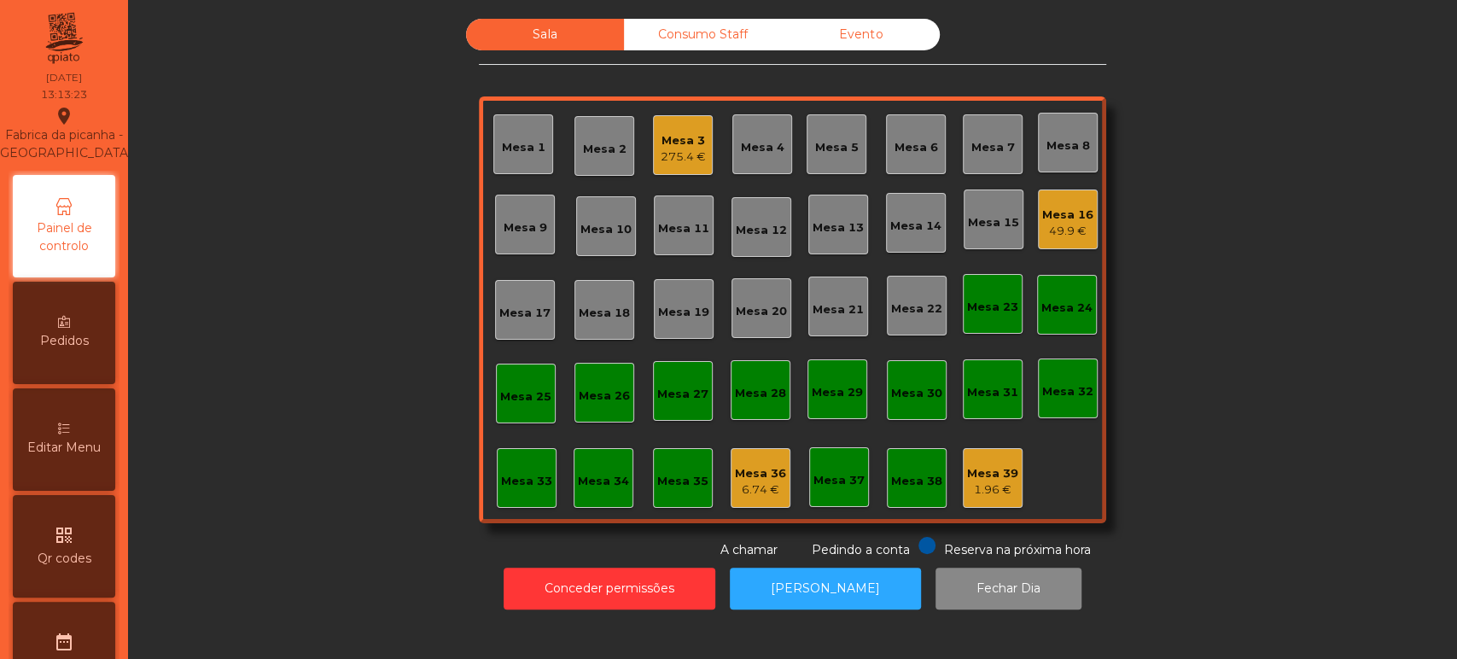
click at [841, 230] on div "Mesa 13" at bounding box center [837, 227] width 51 height 17
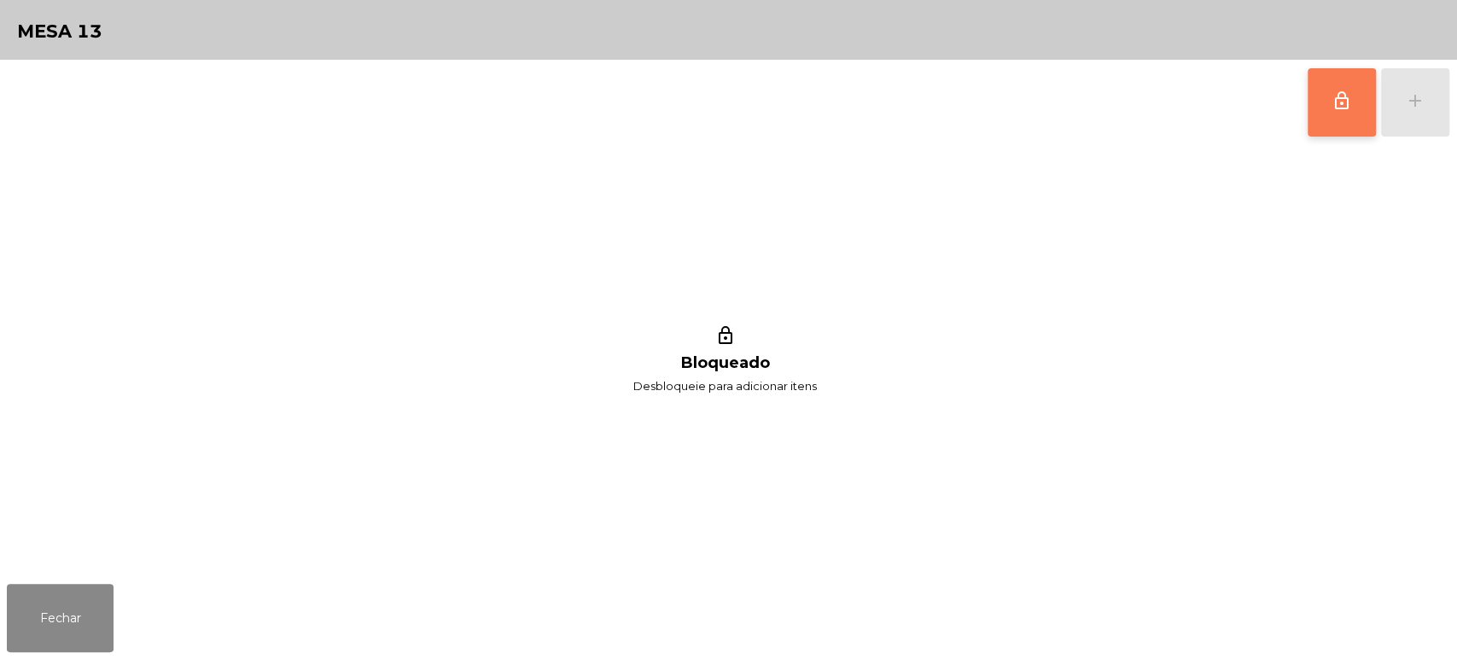
click at [1333, 83] on button "lock_outline" at bounding box center [1341, 102] width 68 height 68
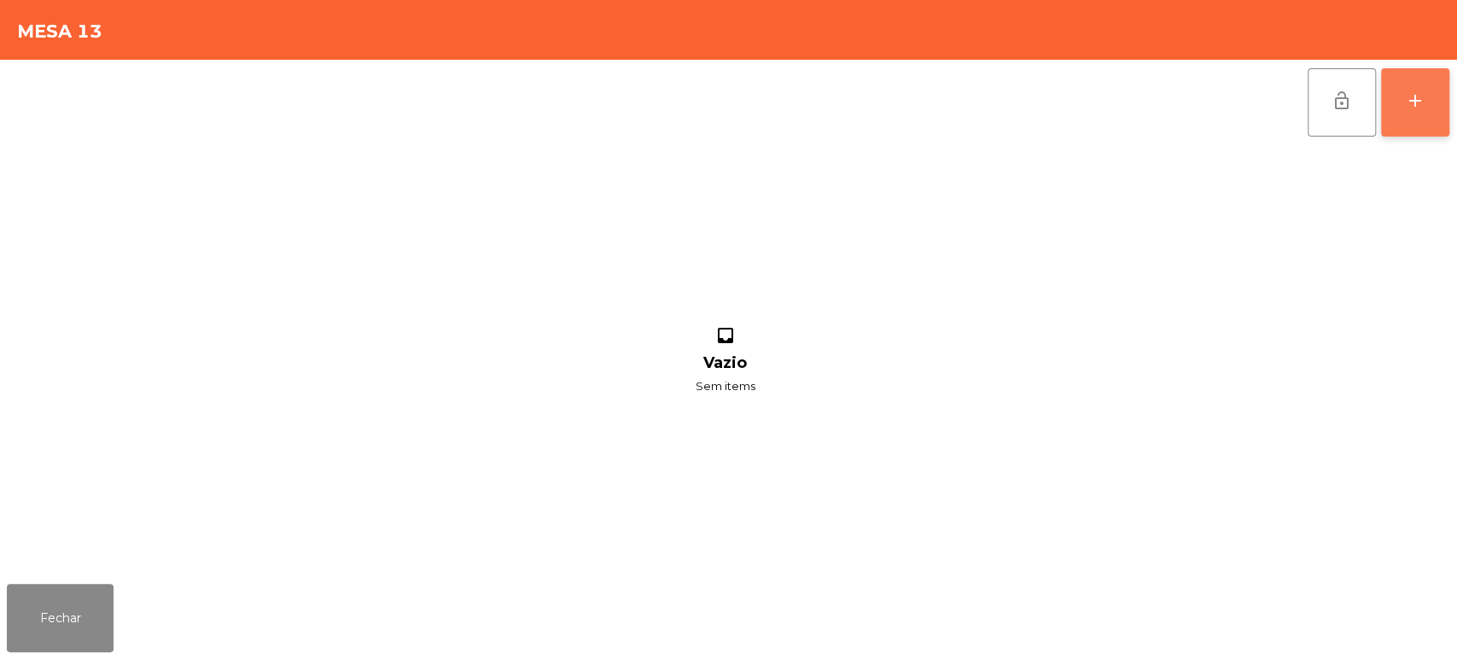
click at [1434, 109] on button "add" at bounding box center [1415, 102] width 68 height 68
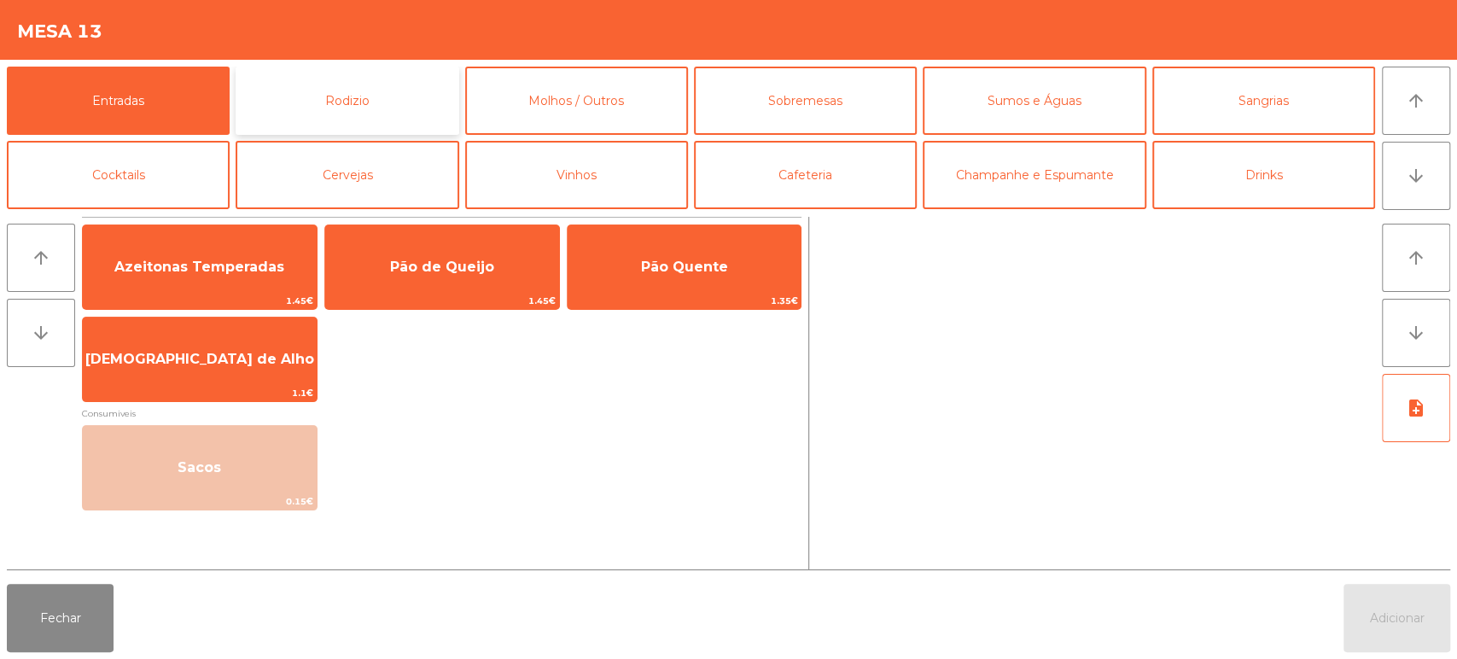
click at [366, 97] on button "Rodizio" at bounding box center [347, 101] width 223 height 68
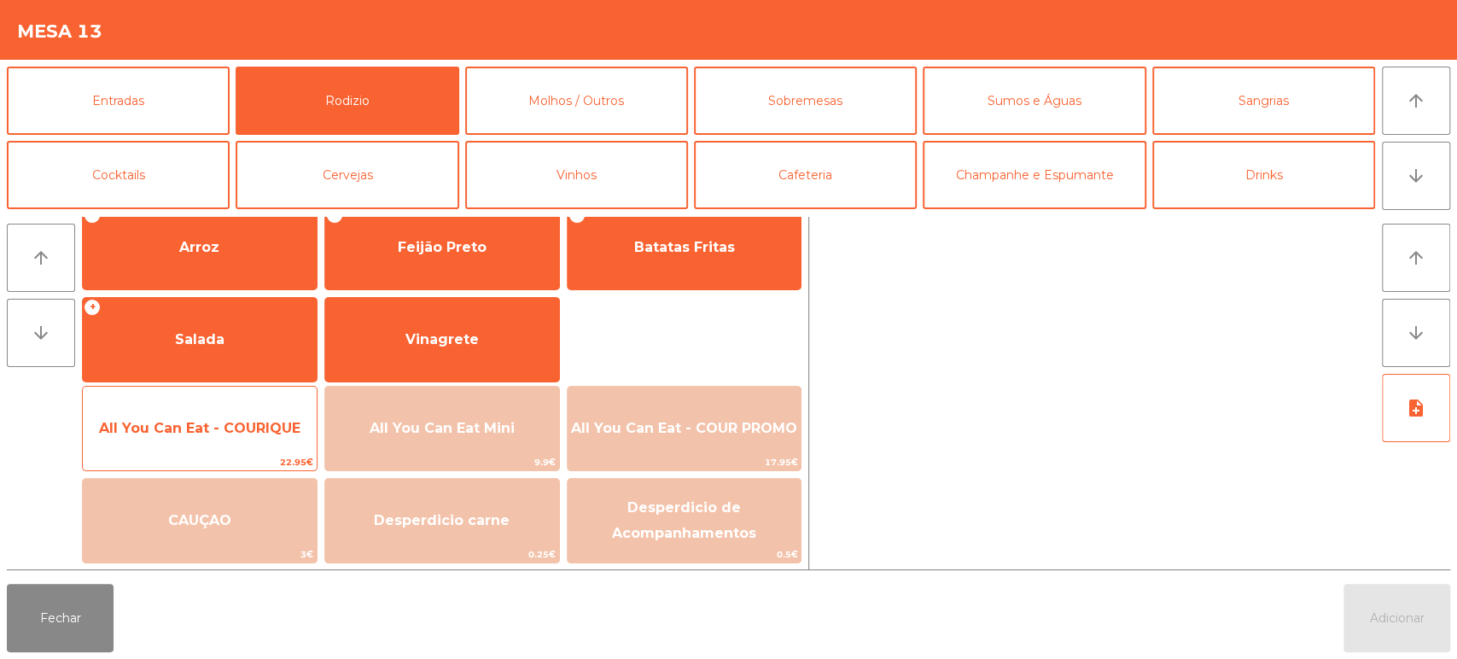
click at [183, 451] on span "All You Can Eat - COURIQUE" at bounding box center [200, 428] width 234 height 46
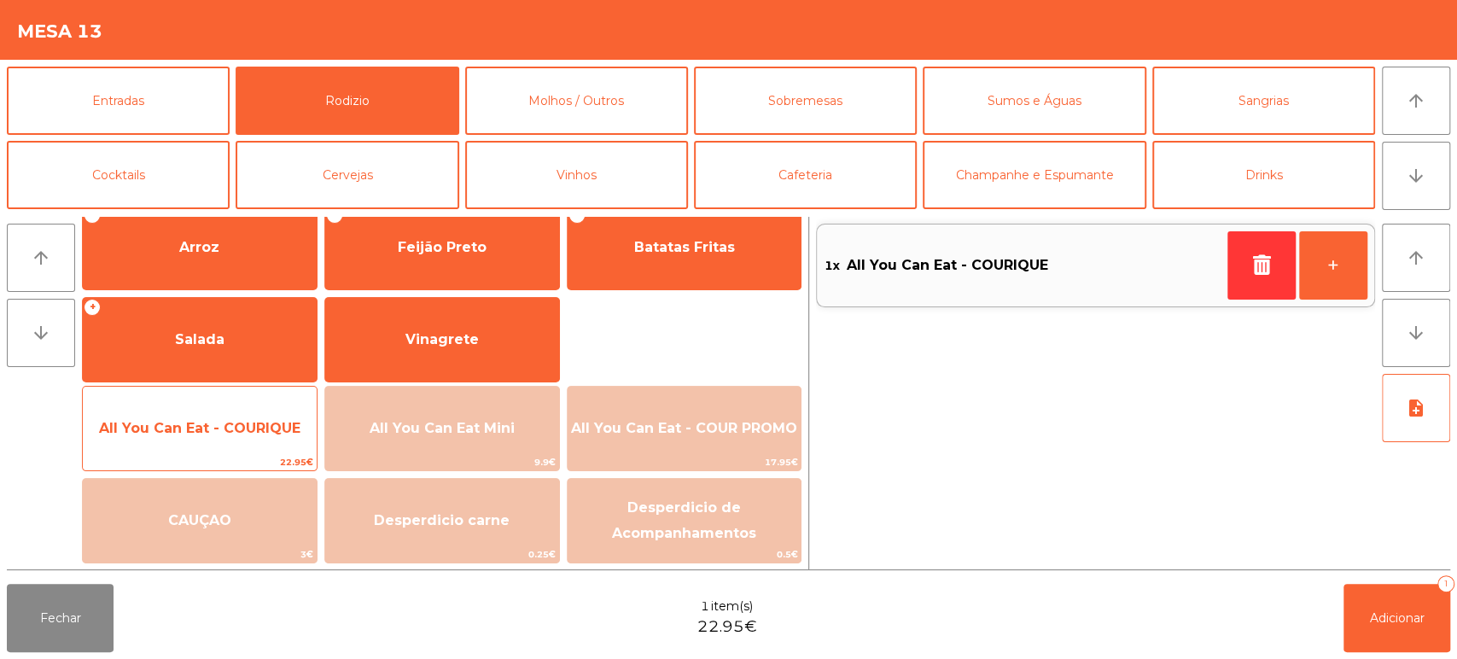
click at [184, 460] on span "22.95€" at bounding box center [200, 462] width 234 height 16
click at [194, 447] on span "All You Can Eat - COURIQUE" at bounding box center [200, 428] width 234 height 46
click at [187, 434] on span "All You Can Eat - COURIQUE" at bounding box center [199, 428] width 201 height 16
click at [190, 430] on span "All You Can Eat - COURIQUE" at bounding box center [199, 428] width 201 height 16
click at [208, 410] on span "All You Can Eat - COURIQUE" at bounding box center [200, 428] width 234 height 46
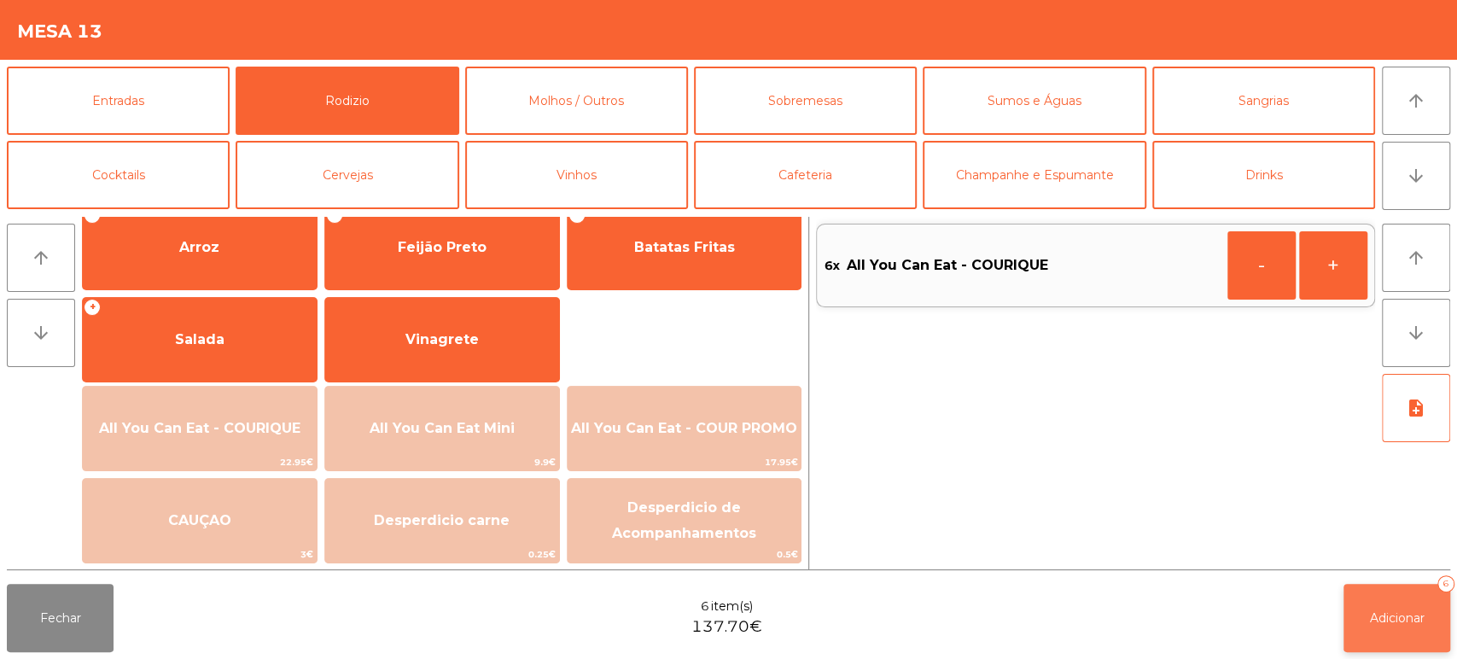
click at [1402, 608] on button "Adicionar 6" at bounding box center [1396, 618] width 107 height 68
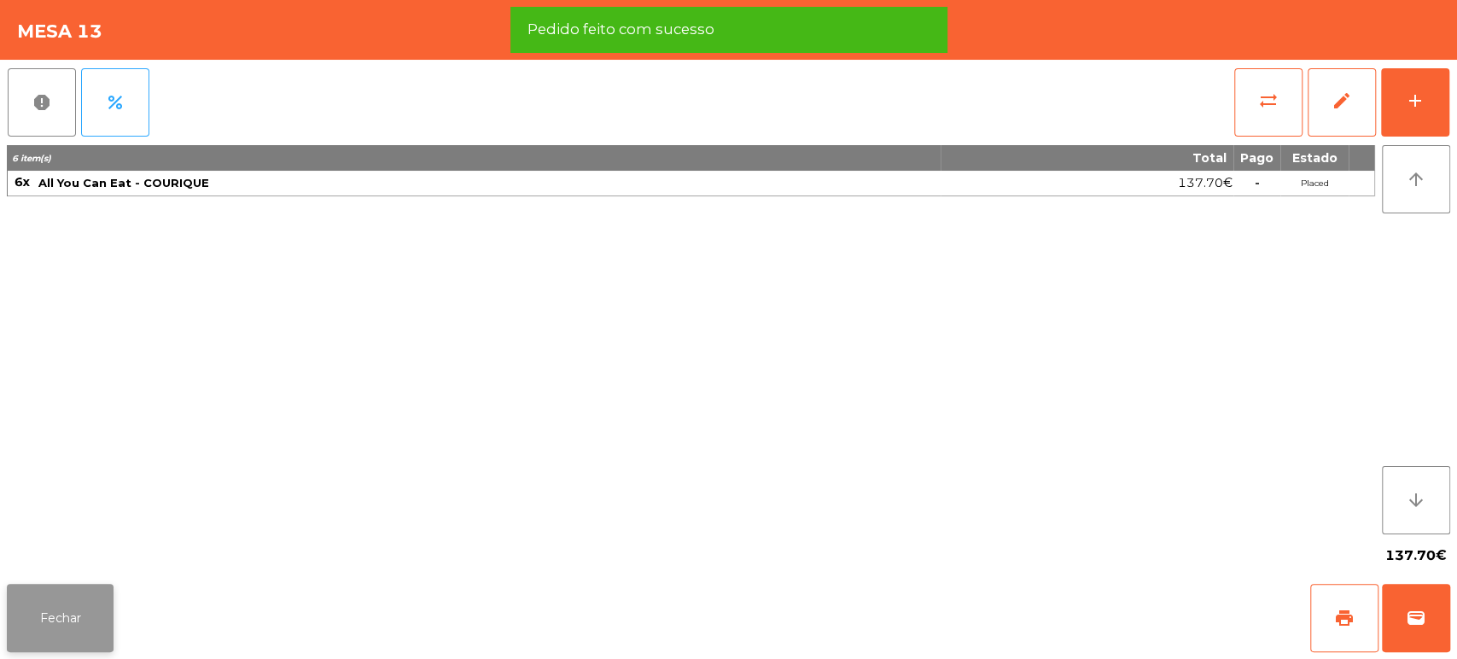
click at [48, 635] on button "Fechar" at bounding box center [60, 618] width 107 height 68
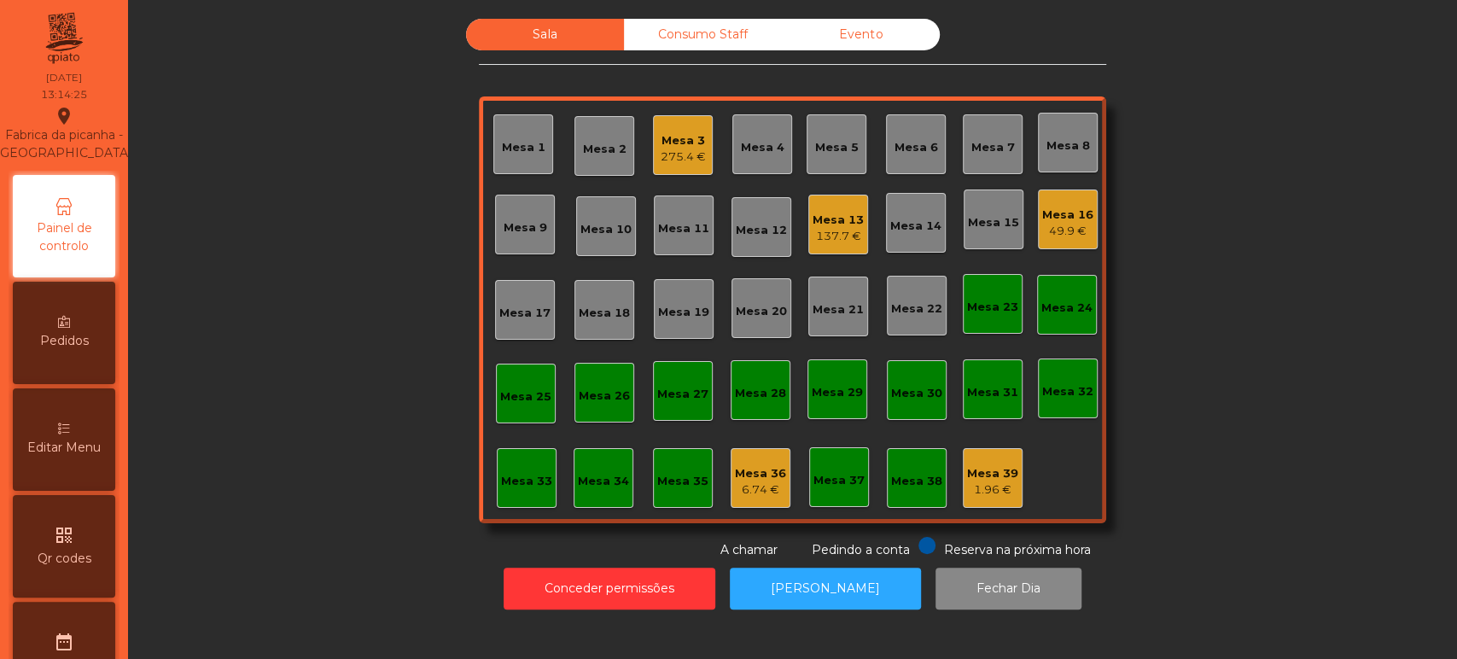
click at [842, 245] on div "Mesa 13 137.7 €" at bounding box center [838, 225] width 60 height 60
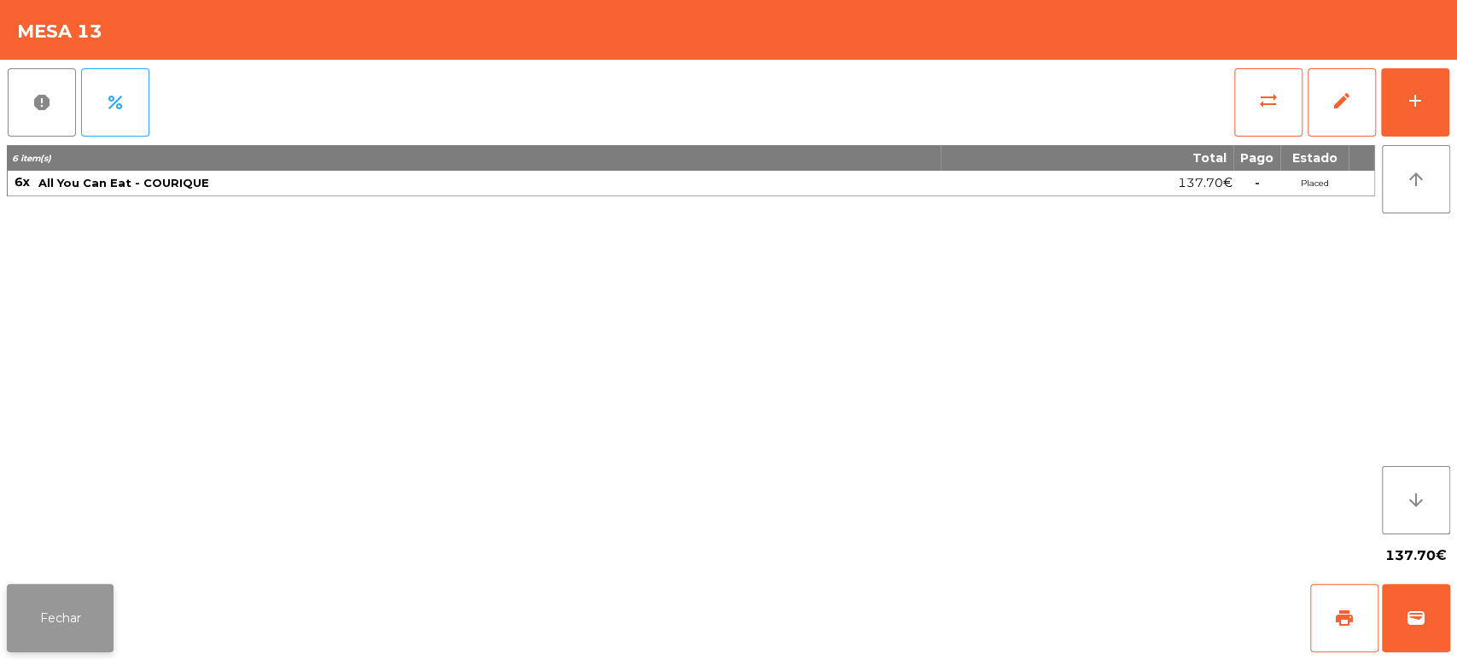
click at [102, 639] on button "Fechar" at bounding box center [60, 618] width 107 height 68
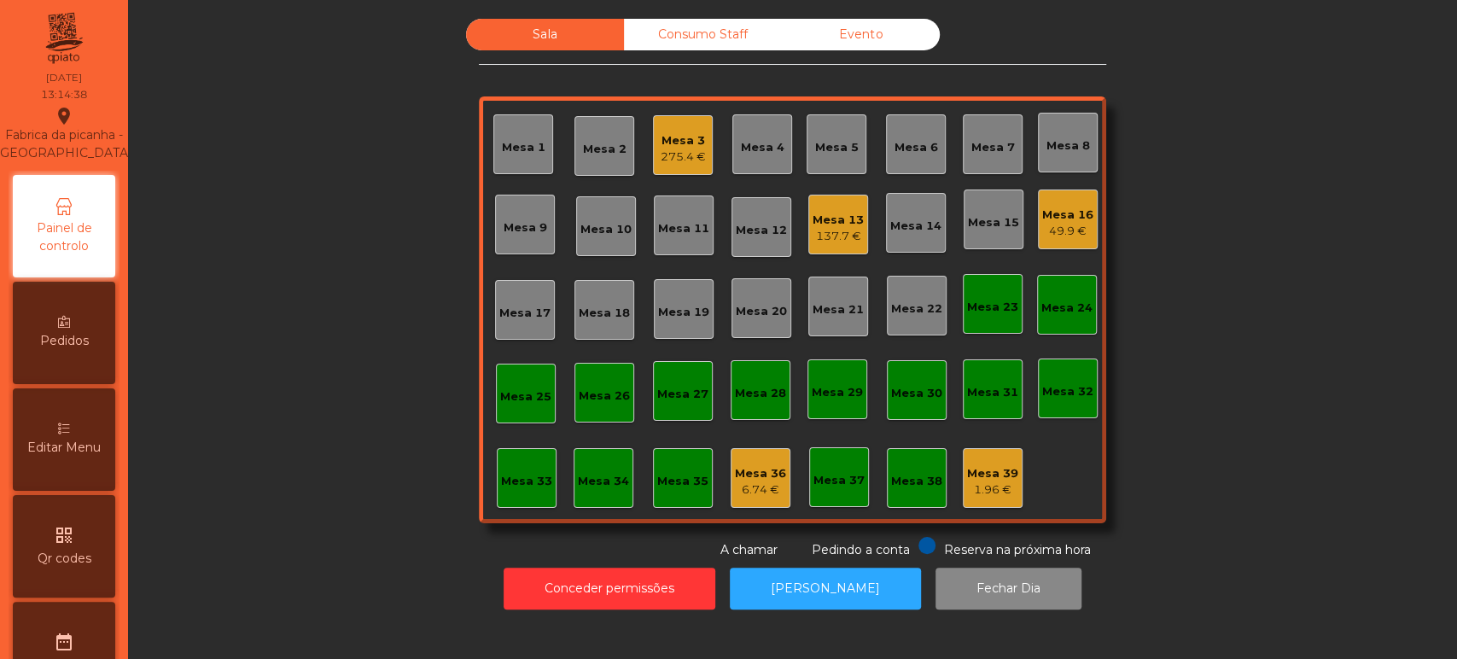
click at [326, 380] on div "Sala Consumo Staff Evento [GEOGRAPHIC_DATA] 3 275.4 € Mesa 4 [GEOGRAPHIC_DATA] …" at bounding box center [792, 289] width 1283 height 540
click at [606, 123] on div "Mesa 2" at bounding box center [604, 146] width 60 height 60
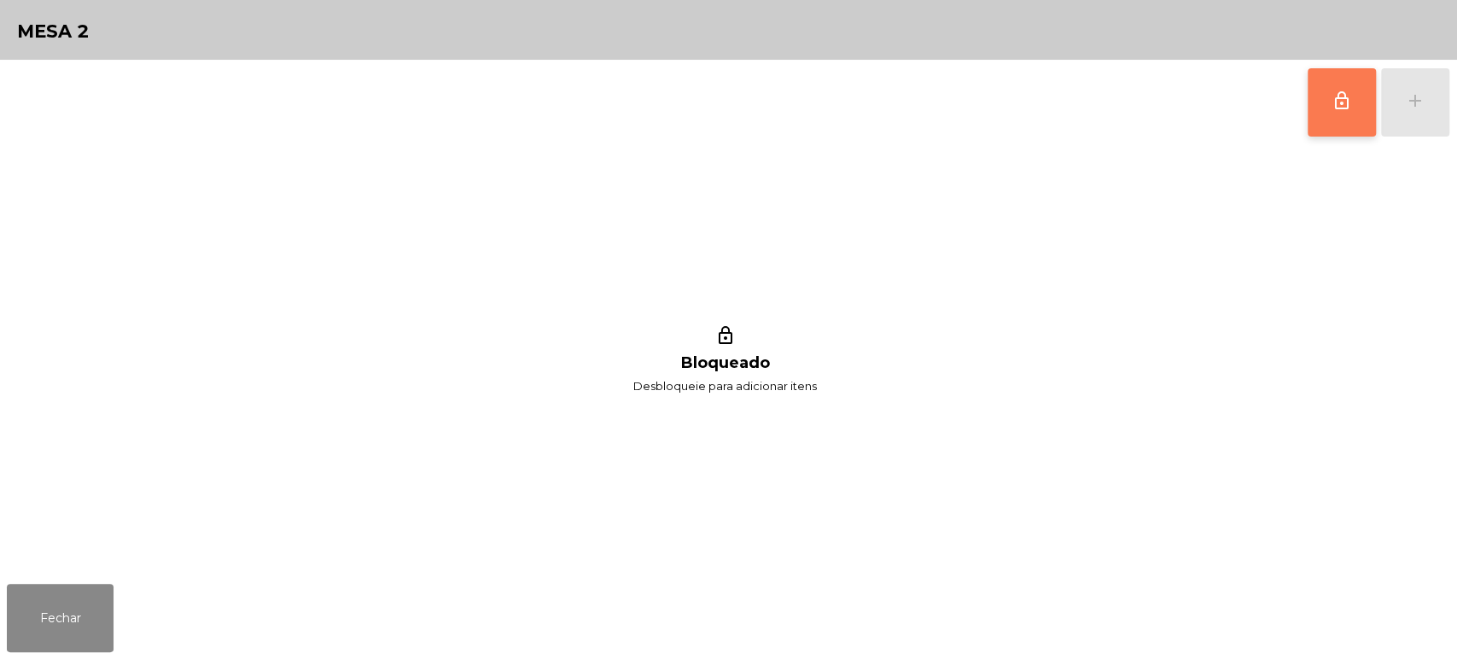
click at [1332, 111] on button "lock_outline" at bounding box center [1341, 102] width 68 height 68
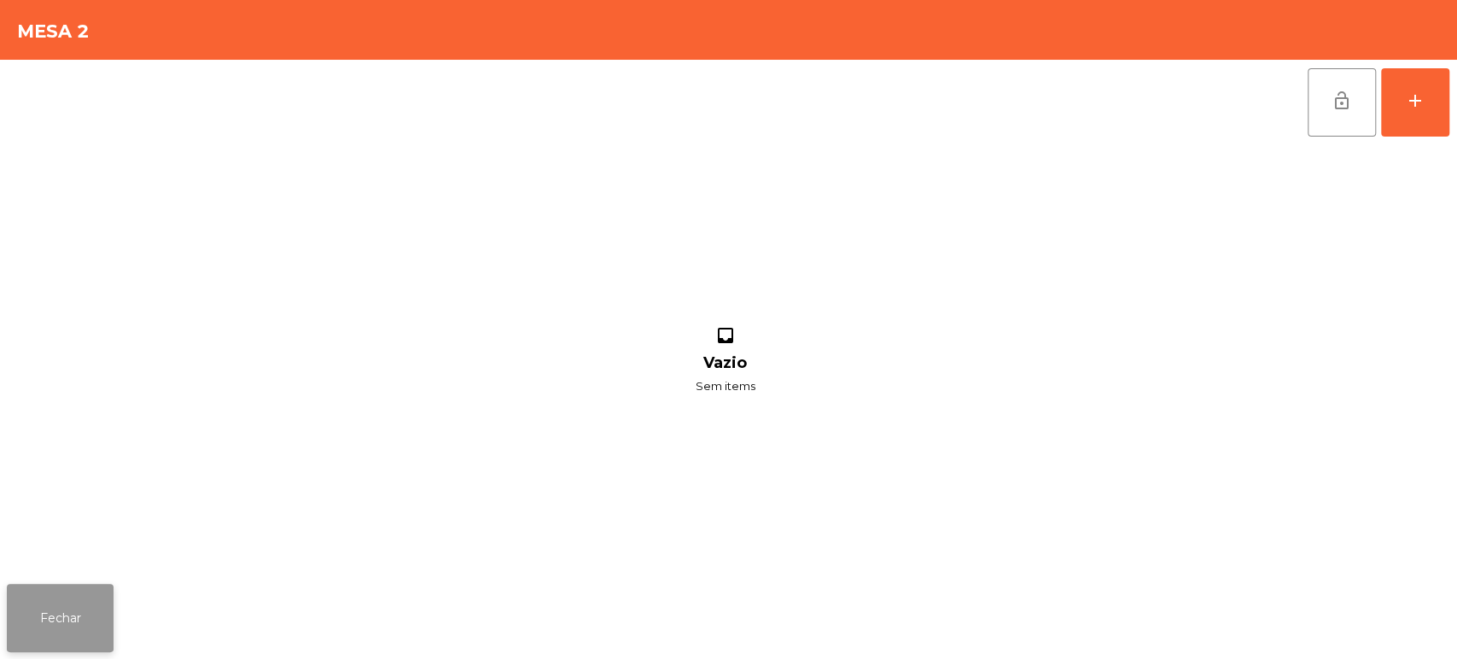
click at [81, 621] on button "Fechar" at bounding box center [60, 618] width 107 height 68
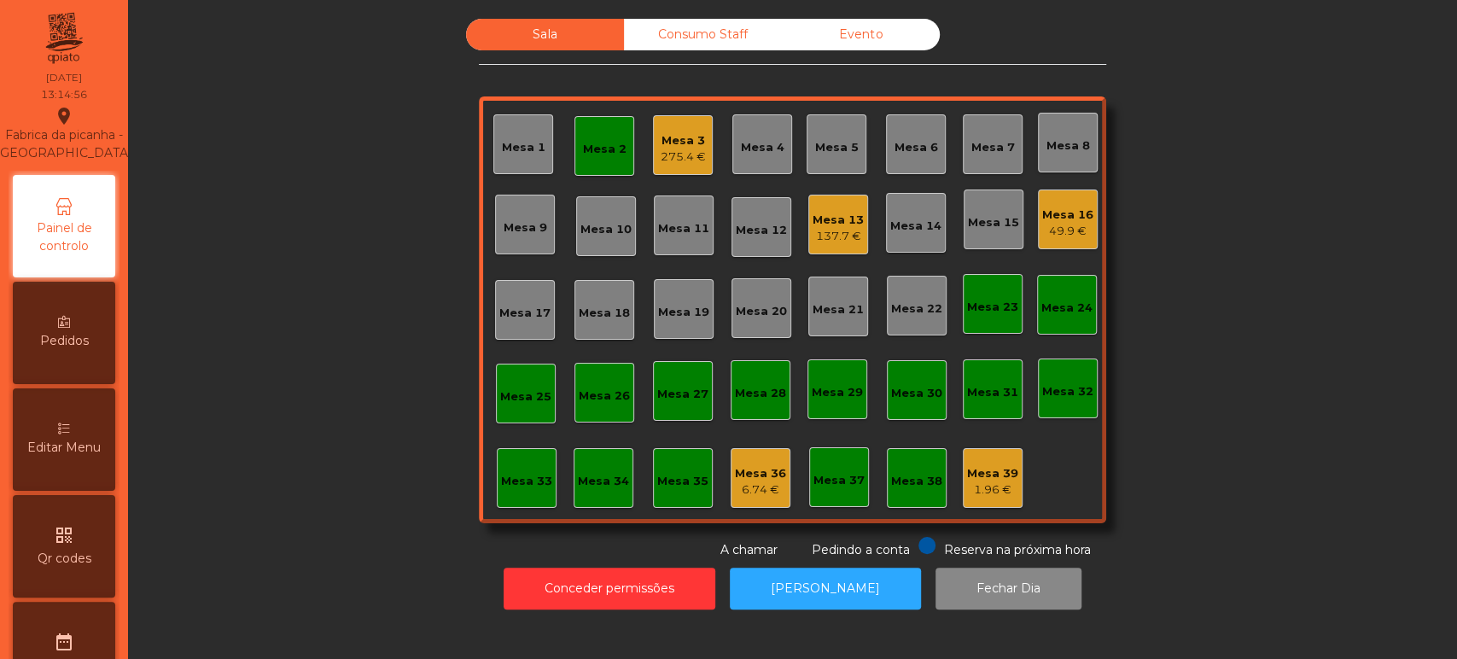
click at [684, 153] on div "275.4 €" at bounding box center [682, 156] width 45 height 17
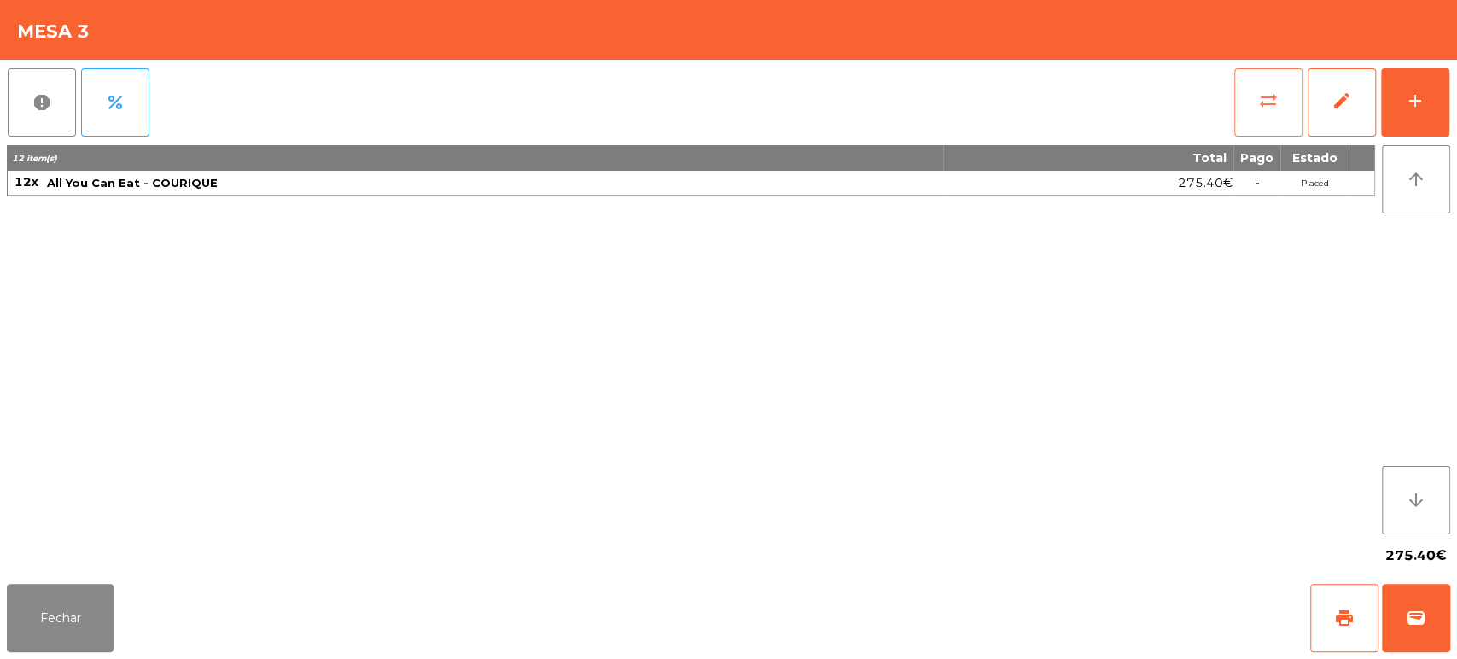
click at [1258, 102] on span "sync_alt" at bounding box center [1268, 100] width 20 height 20
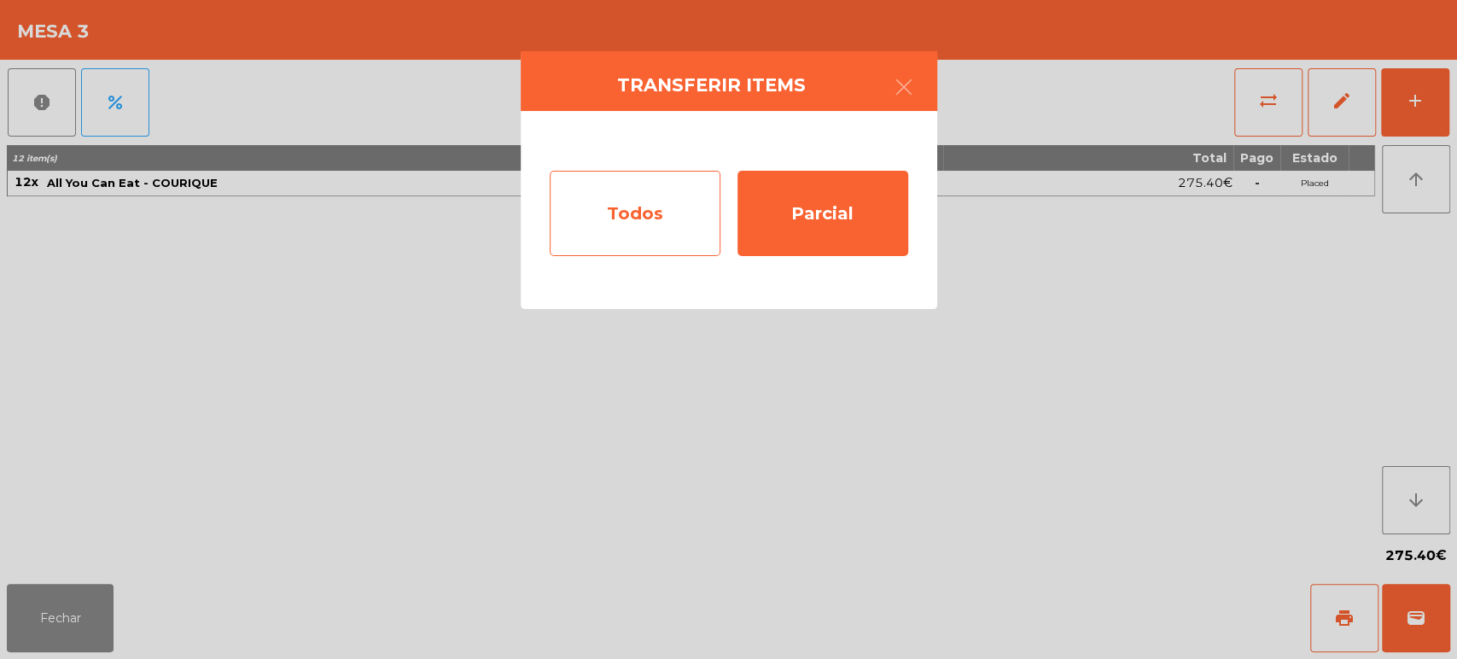
click at [630, 204] on div "Todos" at bounding box center [635, 213] width 171 height 85
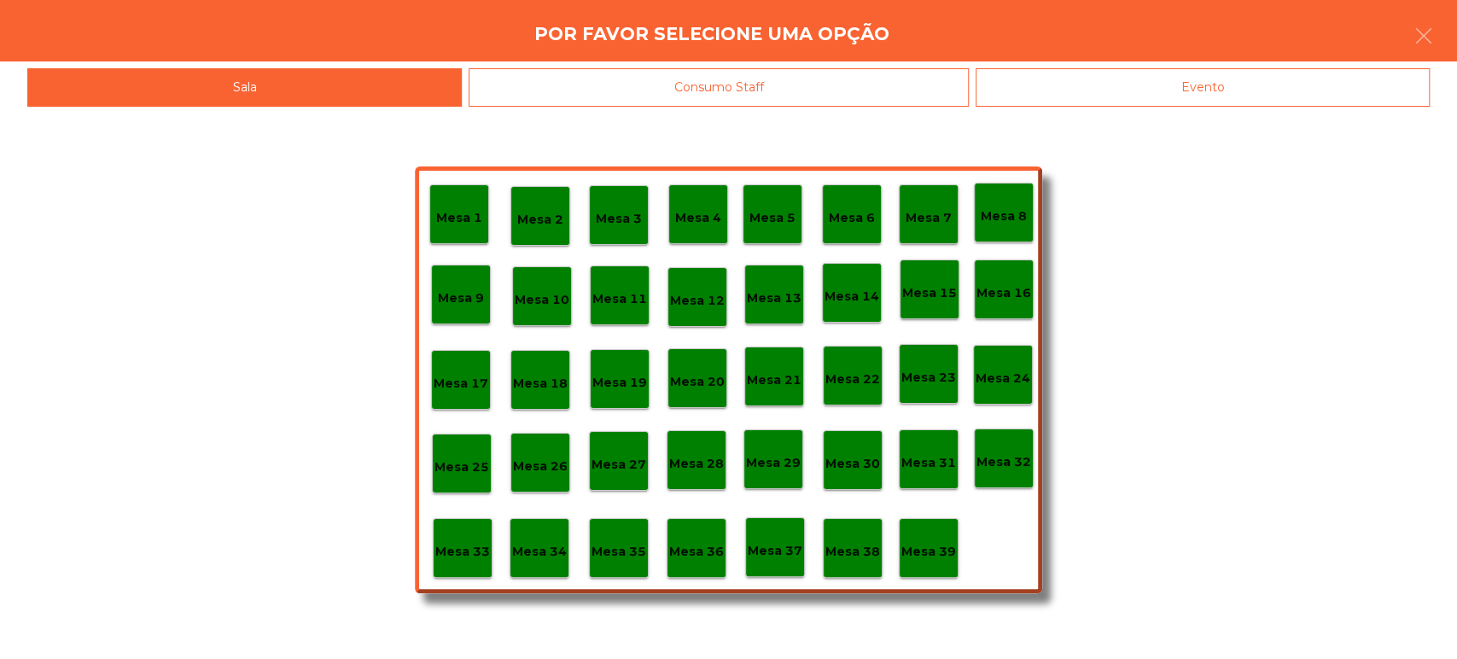
click at [549, 194] on div "Mesa 2" at bounding box center [540, 216] width 60 height 60
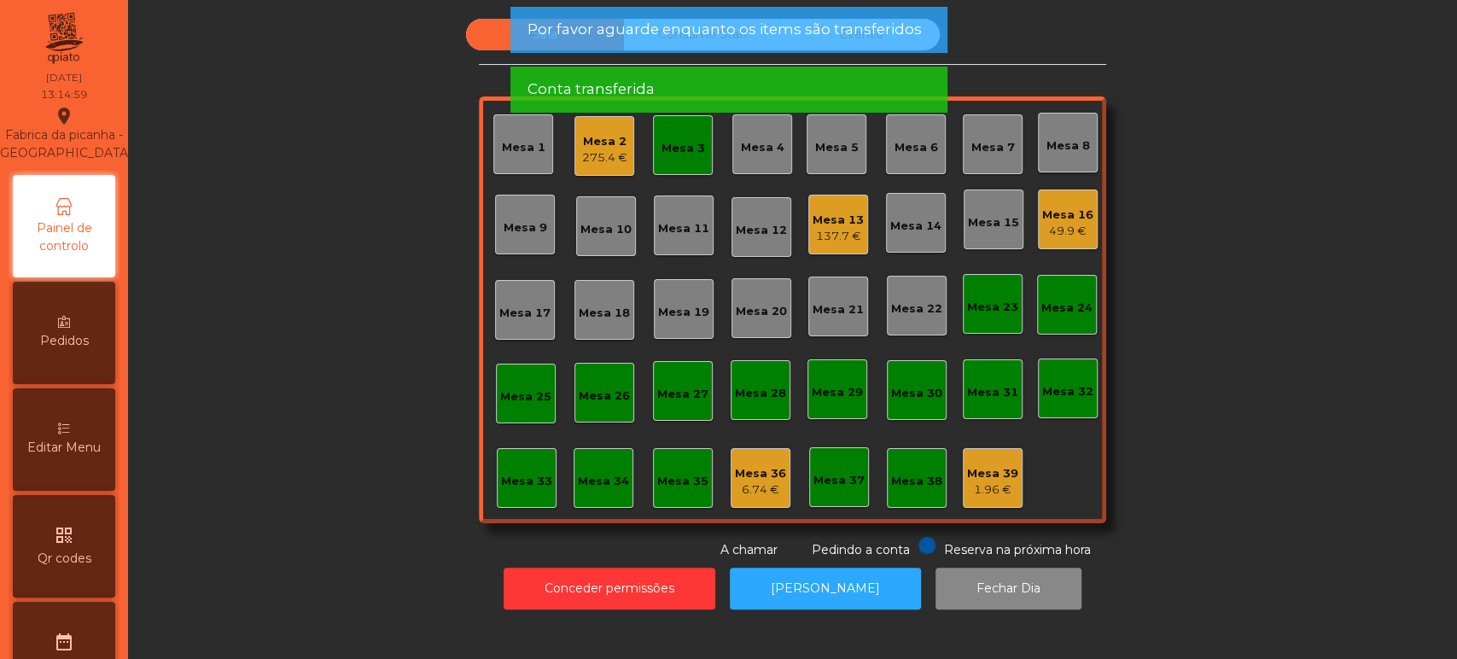
click at [689, 144] on div "Mesa 3" at bounding box center [683, 148] width 44 height 17
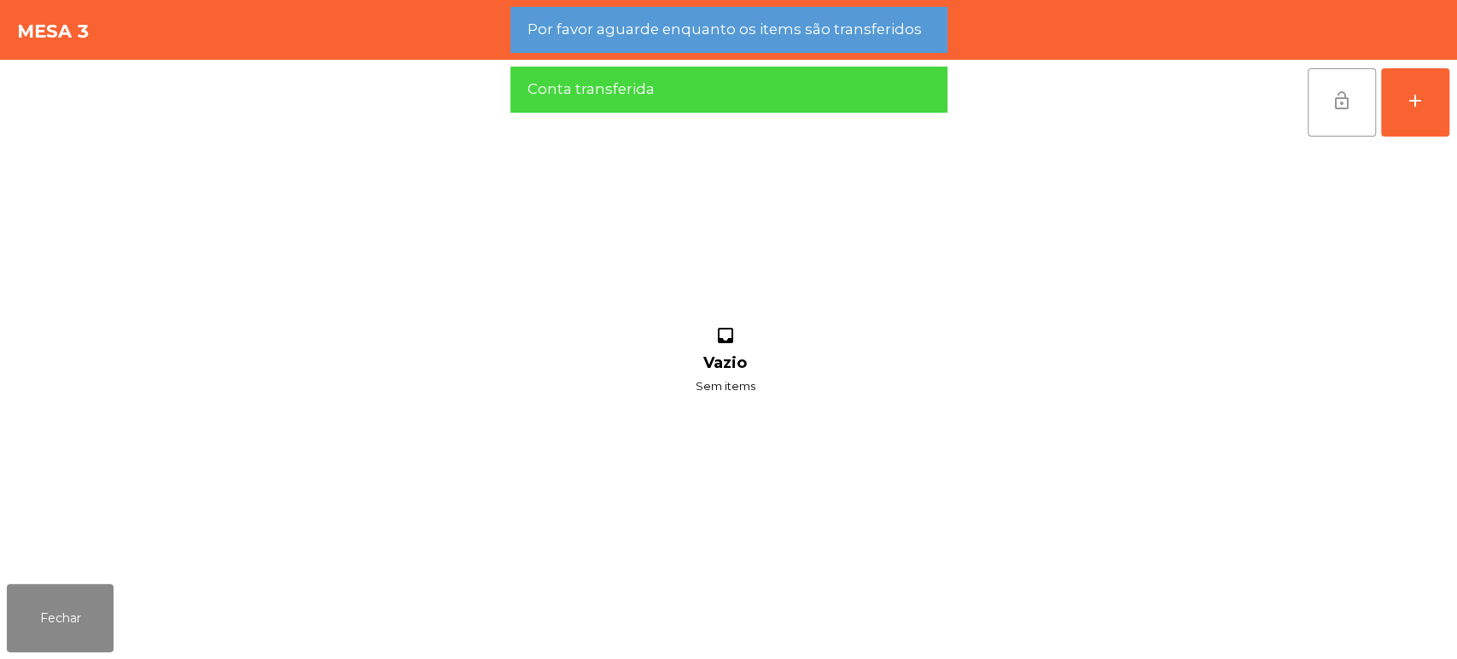
click at [1362, 89] on button "lock_open" at bounding box center [1341, 102] width 68 height 68
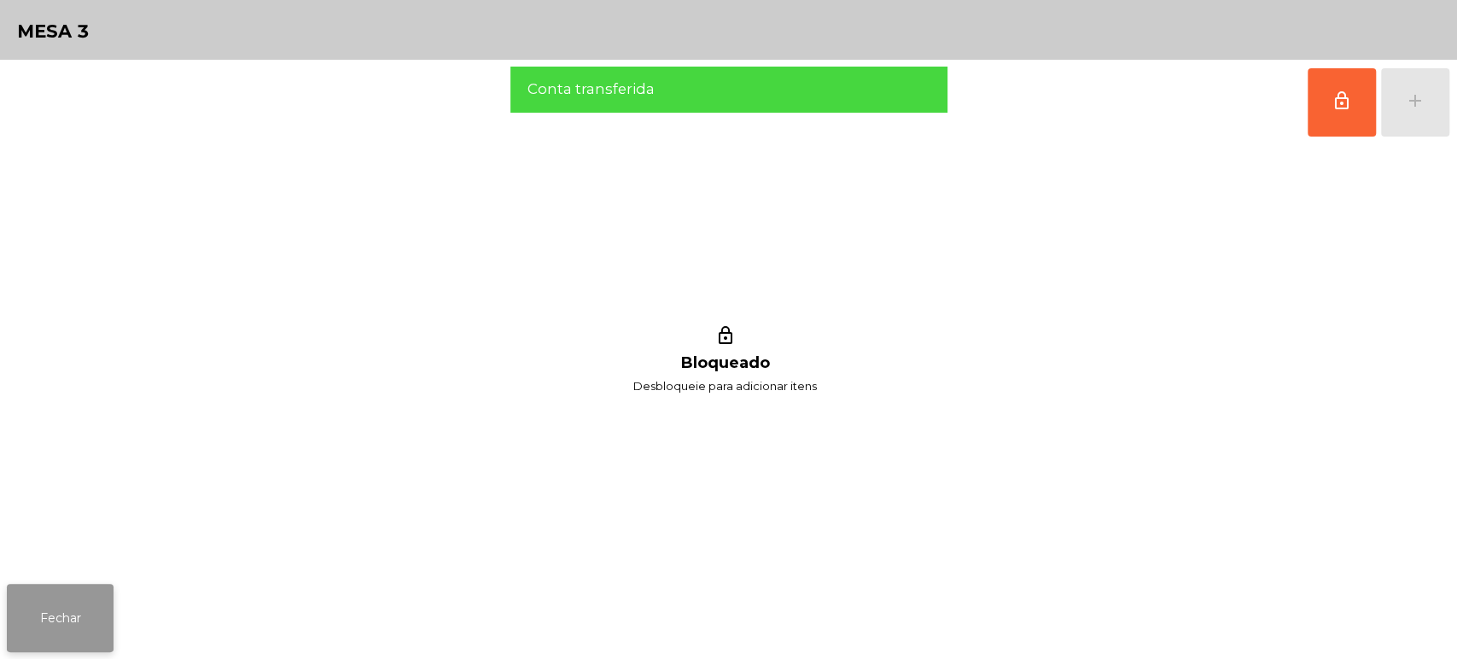
click at [55, 624] on button "Fechar" at bounding box center [60, 618] width 107 height 68
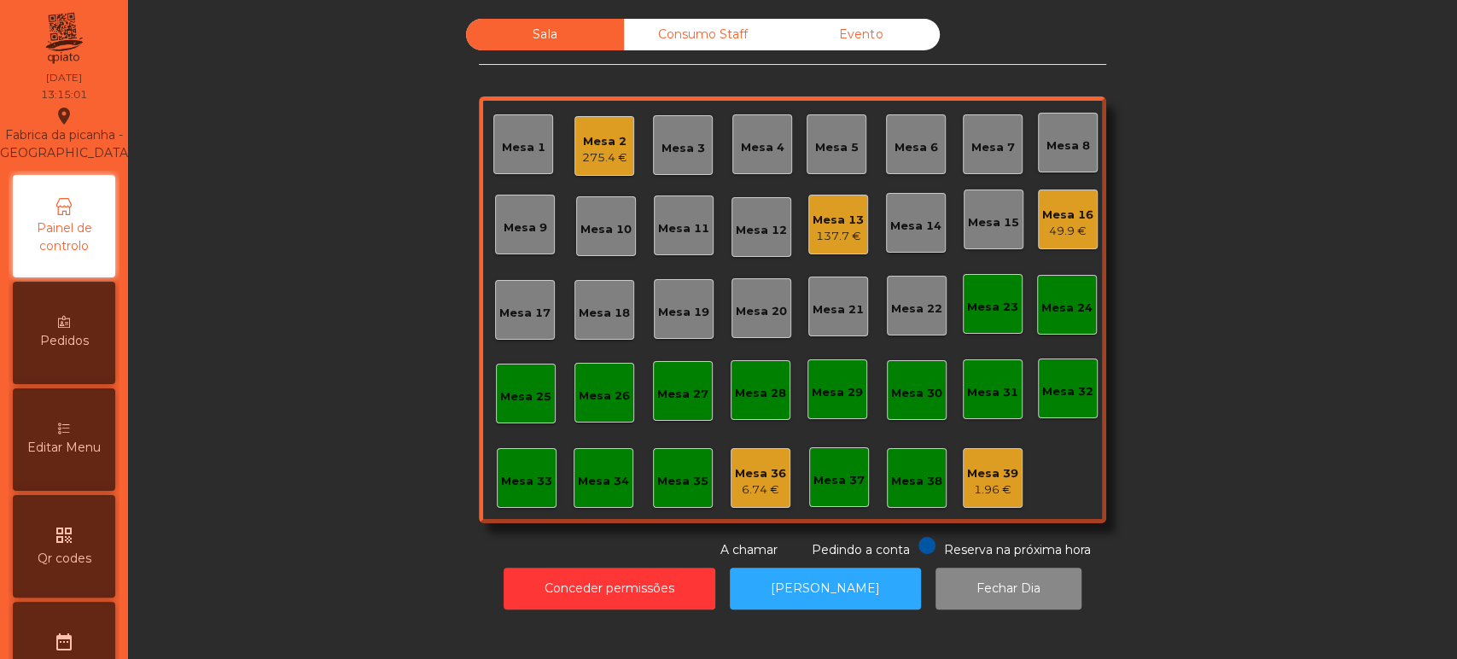
click at [1356, 291] on div "Sala Consumo Staff Evento [GEOGRAPHIC_DATA] 2 275.4 € Mesa 3 Mesa 4 [GEOGRAPHIC…" at bounding box center [792, 289] width 1283 height 540
click at [298, 368] on div "Sala Consumo Staff Evento [GEOGRAPHIC_DATA] 2 275.4 € Mesa 3 Mesa 4 [GEOGRAPHIC…" at bounding box center [792, 289] width 1283 height 540
click at [853, 233] on div "137.7 €" at bounding box center [837, 236] width 51 height 17
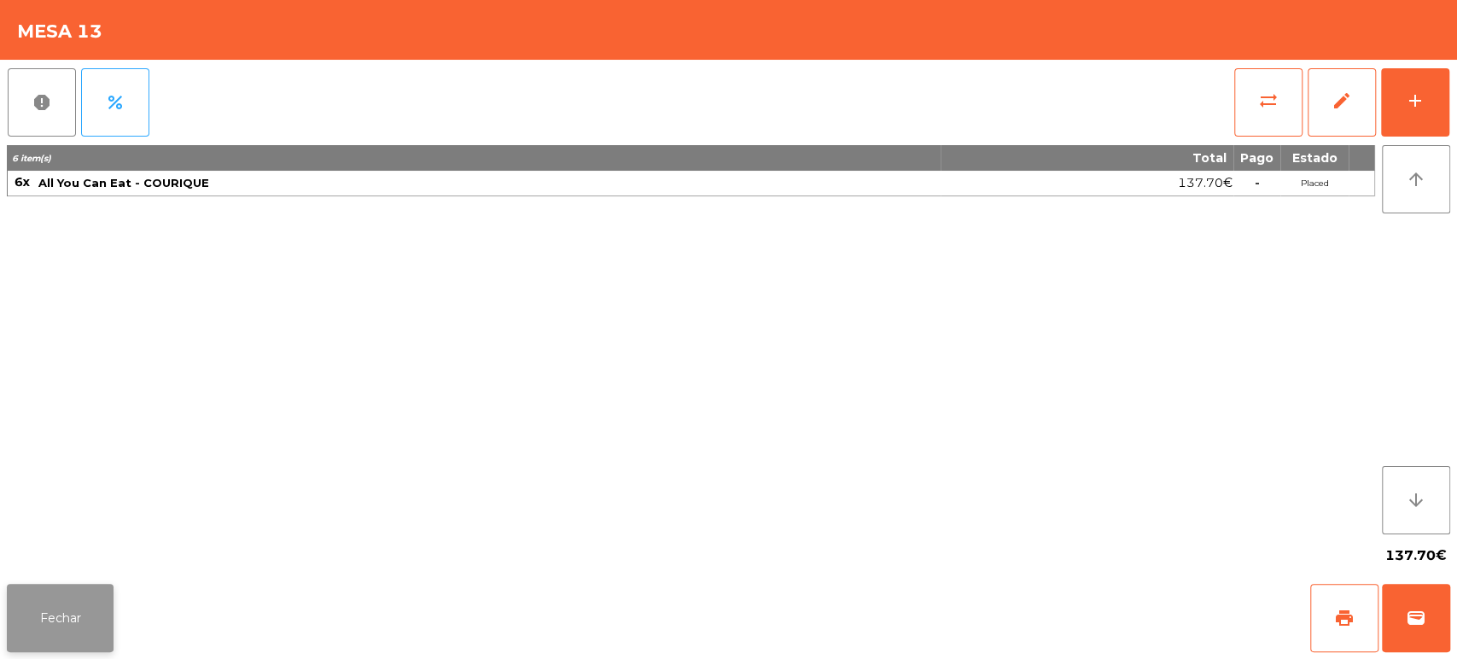
click at [111, 611] on button "Fechar" at bounding box center [60, 618] width 107 height 68
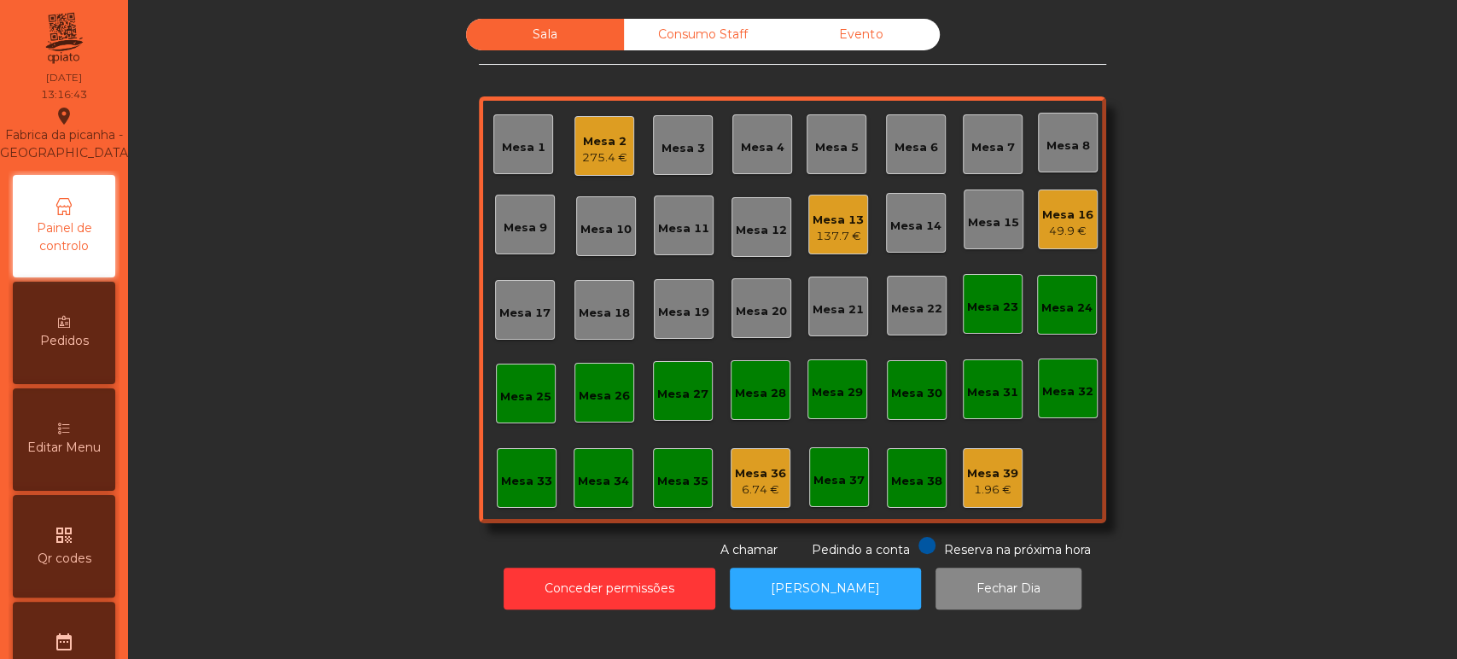
click at [1275, 430] on div "Sala Consumo Staff Evento [GEOGRAPHIC_DATA] 2 275.4 € Mesa 3 Mesa 4 [GEOGRAPHIC…" at bounding box center [792, 289] width 1283 height 540
click at [986, 145] on div "Mesa 7" at bounding box center [993, 147] width 44 height 17
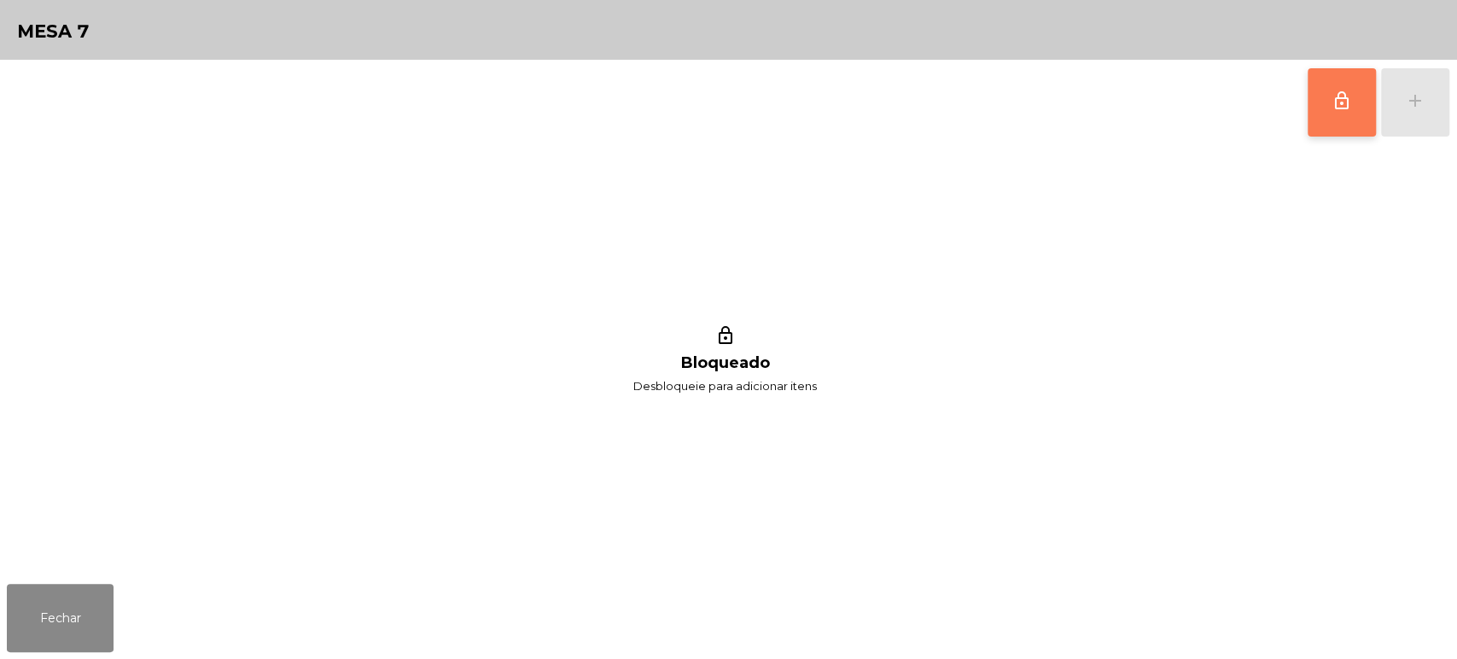
click at [1347, 82] on button "lock_outline" at bounding box center [1341, 102] width 68 height 68
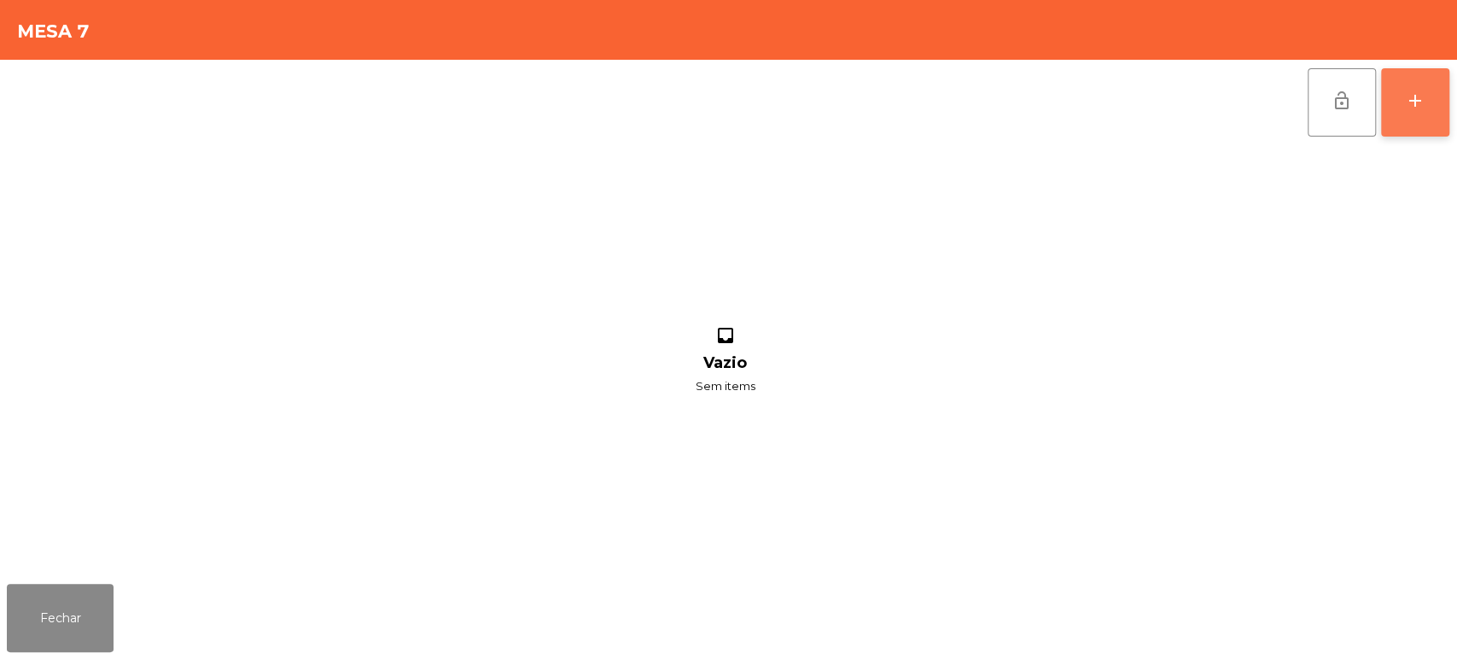
click at [1405, 102] on div "add" at bounding box center [1415, 100] width 20 height 20
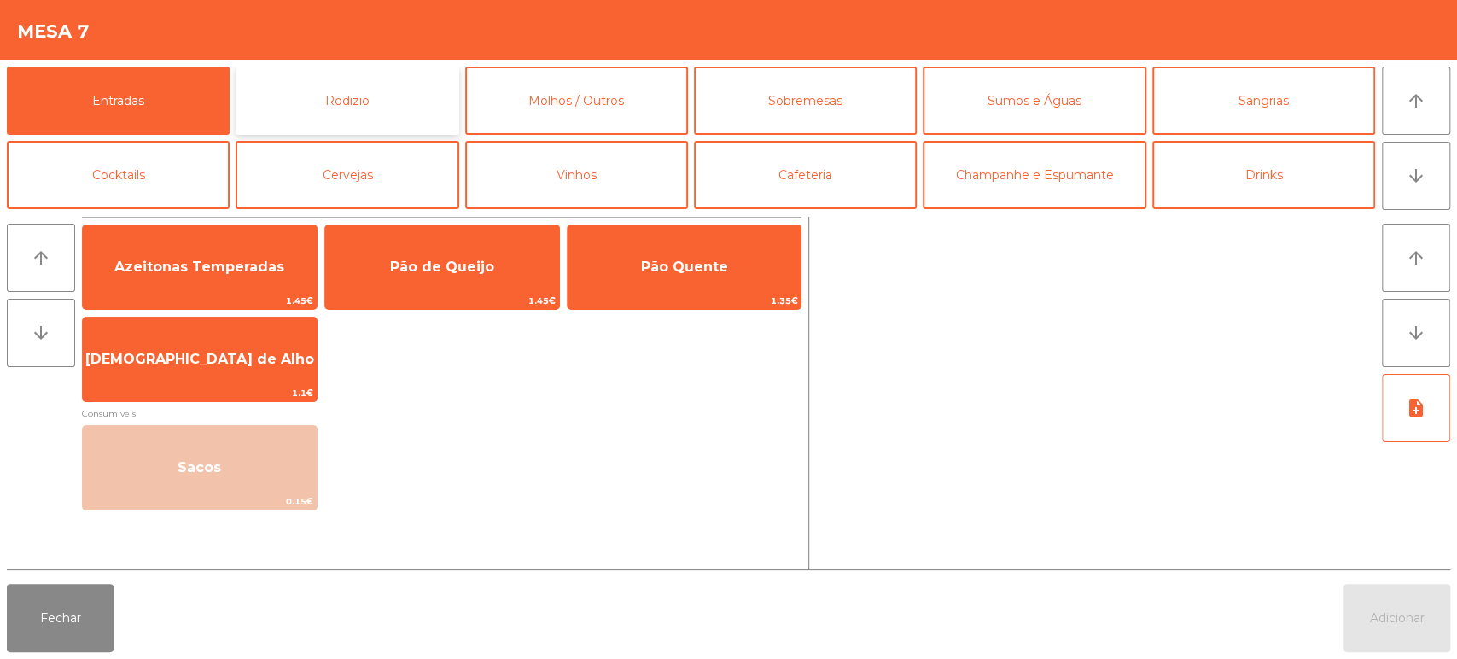
click at [349, 107] on button "Rodizio" at bounding box center [347, 101] width 223 height 68
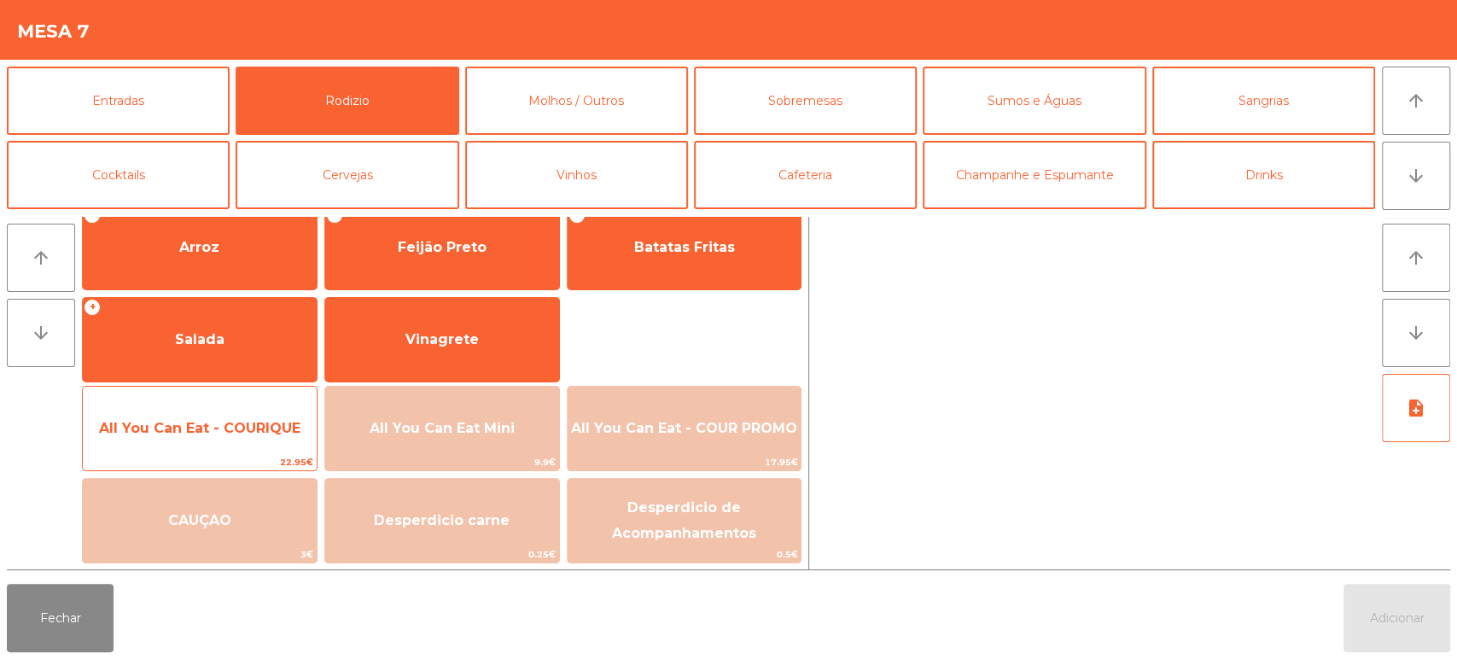
click at [224, 460] on span "22.95€" at bounding box center [200, 462] width 234 height 16
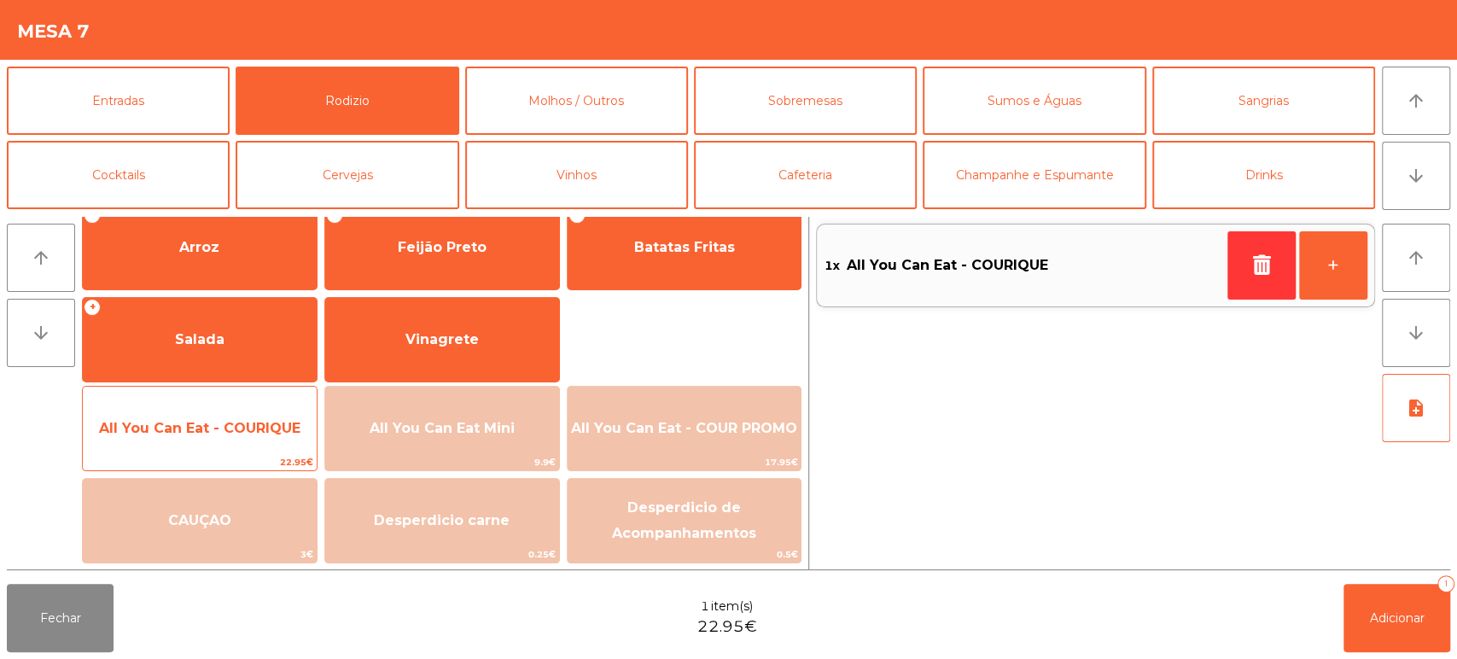
click at [229, 447] on span "All You Can Eat - COURIQUE" at bounding box center [200, 428] width 234 height 46
click at [236, 424] on span "All You Can Eat - COURIQUE" at bounding box center [199, 428] width 201 height 16
click at [255, 410] on span "All You Can Eat - COURIQUE" at bounding box center [200, 428] width 234 height 46
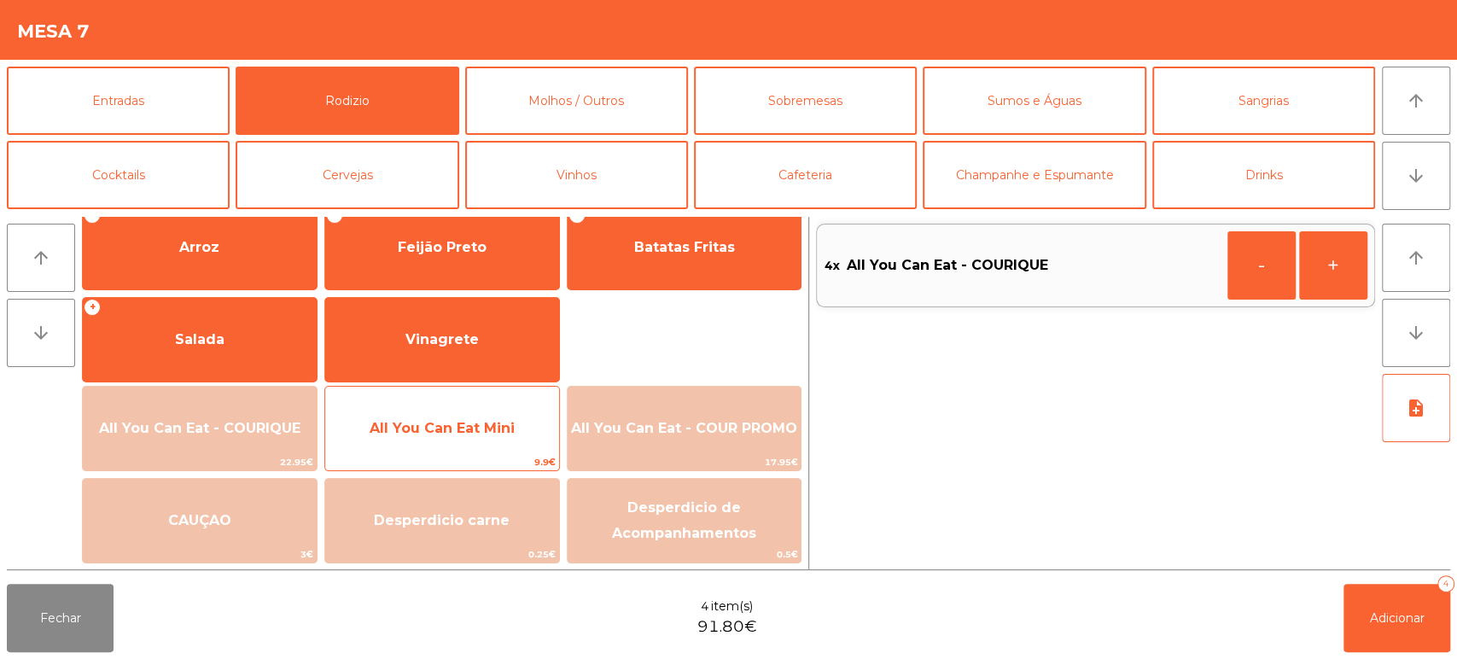
click at [443, 414] on span "All You Can Eat Mini" at bounding box center [442, 428] width 234 height 46
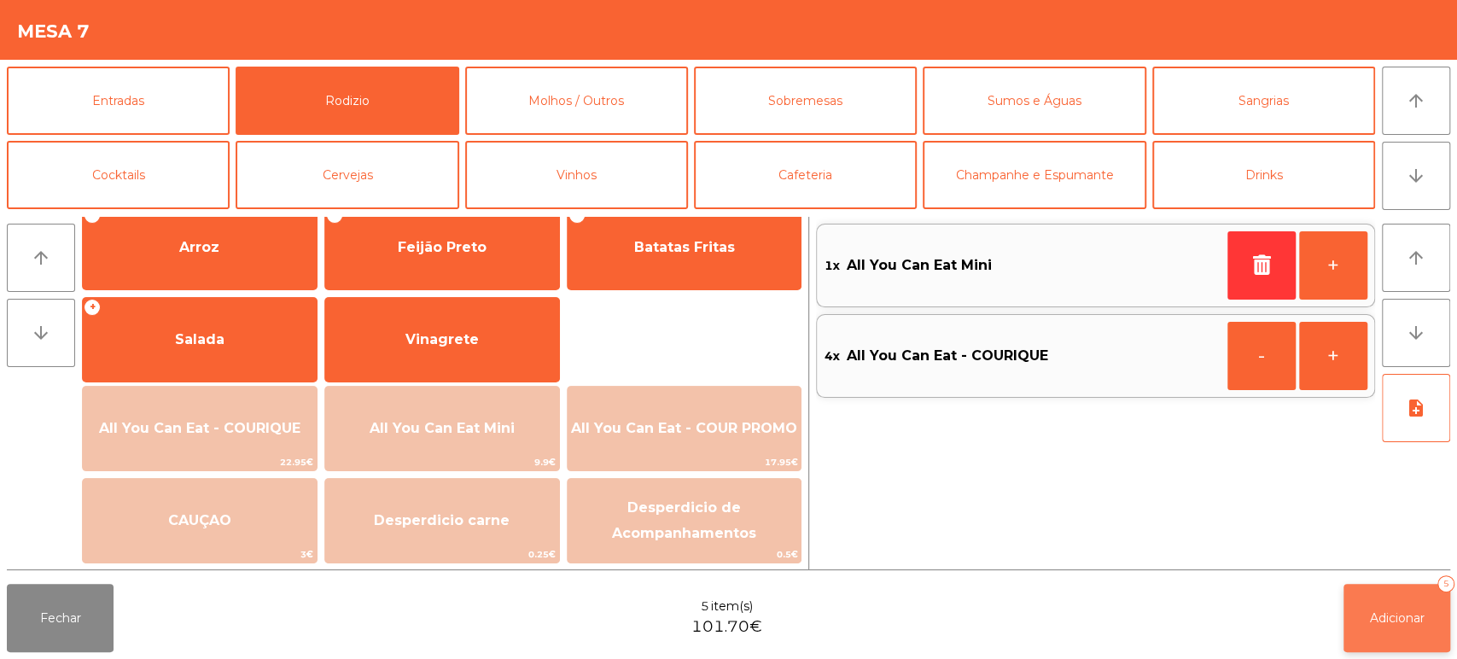
click at [1343, 595] on button "Adicionar 5" at bounding box center [1396, 618] width 107 height 68
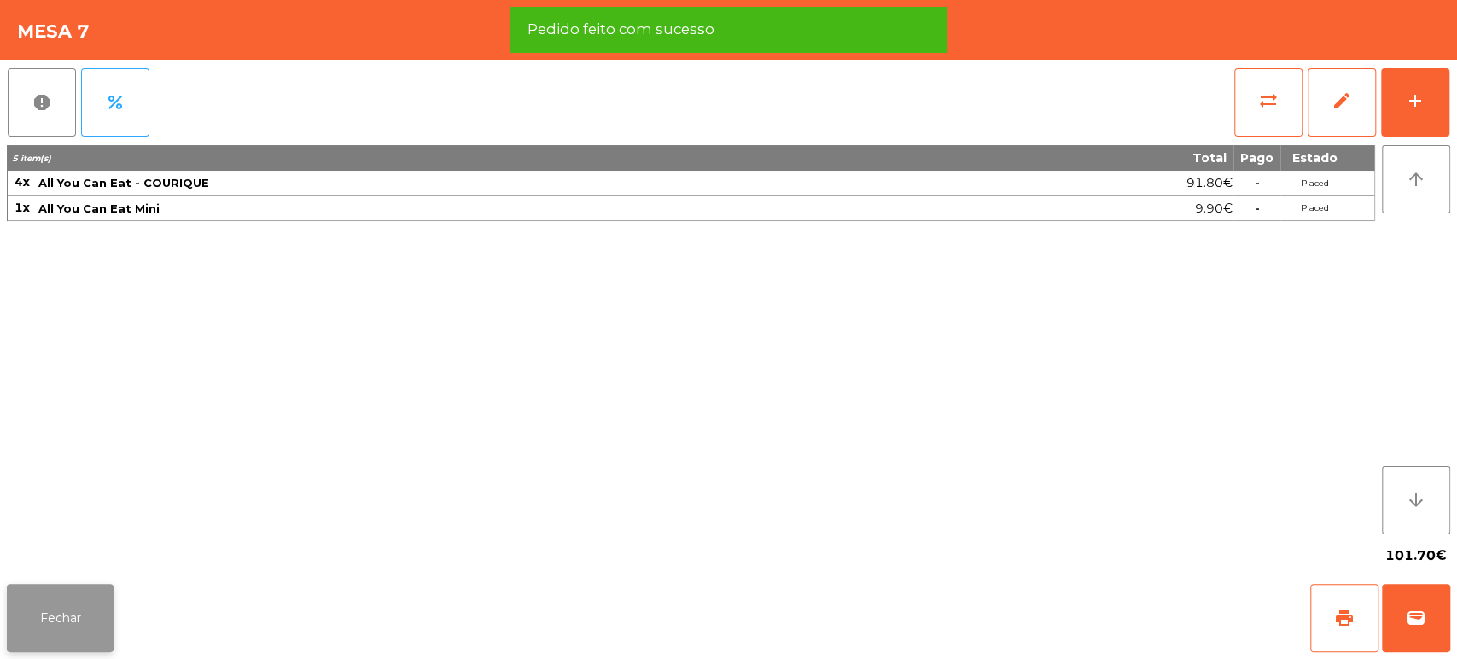
click at [76, 648] on button "Fechar" at bounding box center [60, 618] width 107 height 68
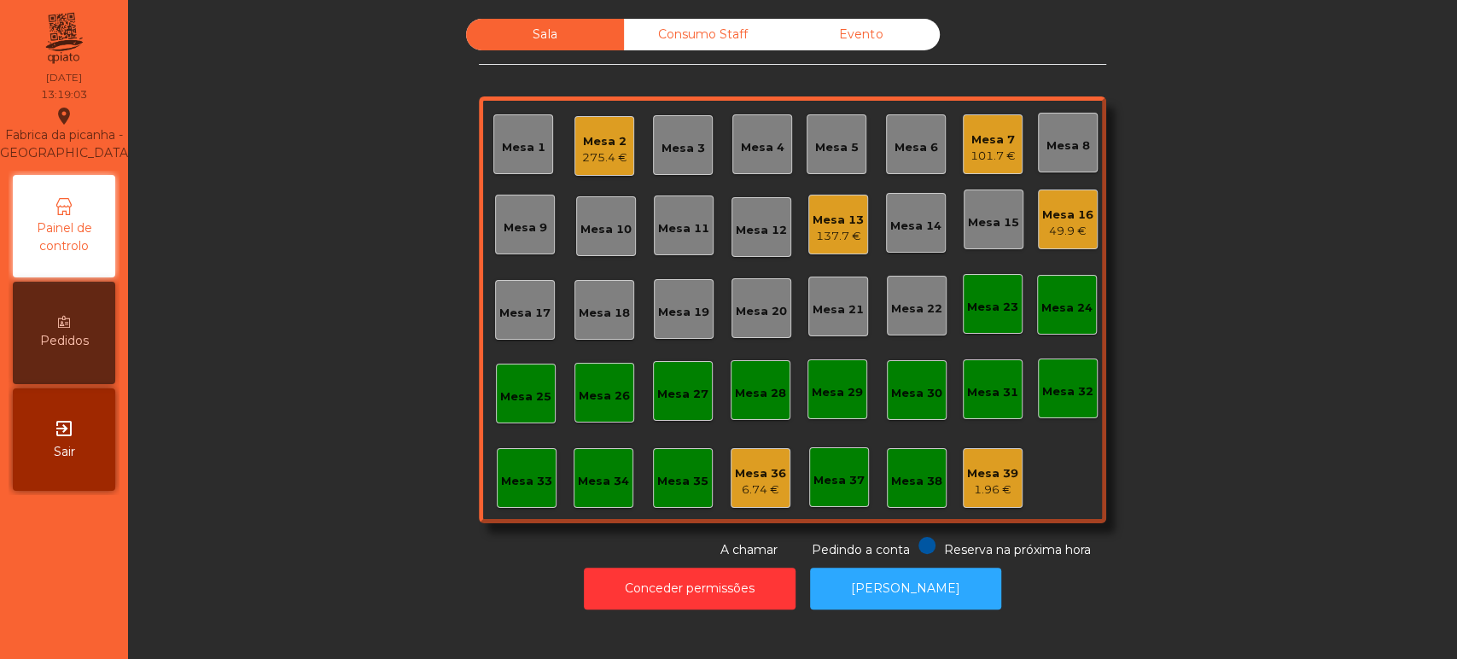
click at [1256, 253] on div "Sala Consumo Staff Evento [GEOGRAPHIC_DATA] 2 275.4 € Mesa 3 Mesa 4 [GEOGRAPHIC…" at bounding box center [792, 289] width 1283 height 540
click at [601, 199] on div "Mesa 10" at bounding box center [606, 226] width 60 height 60
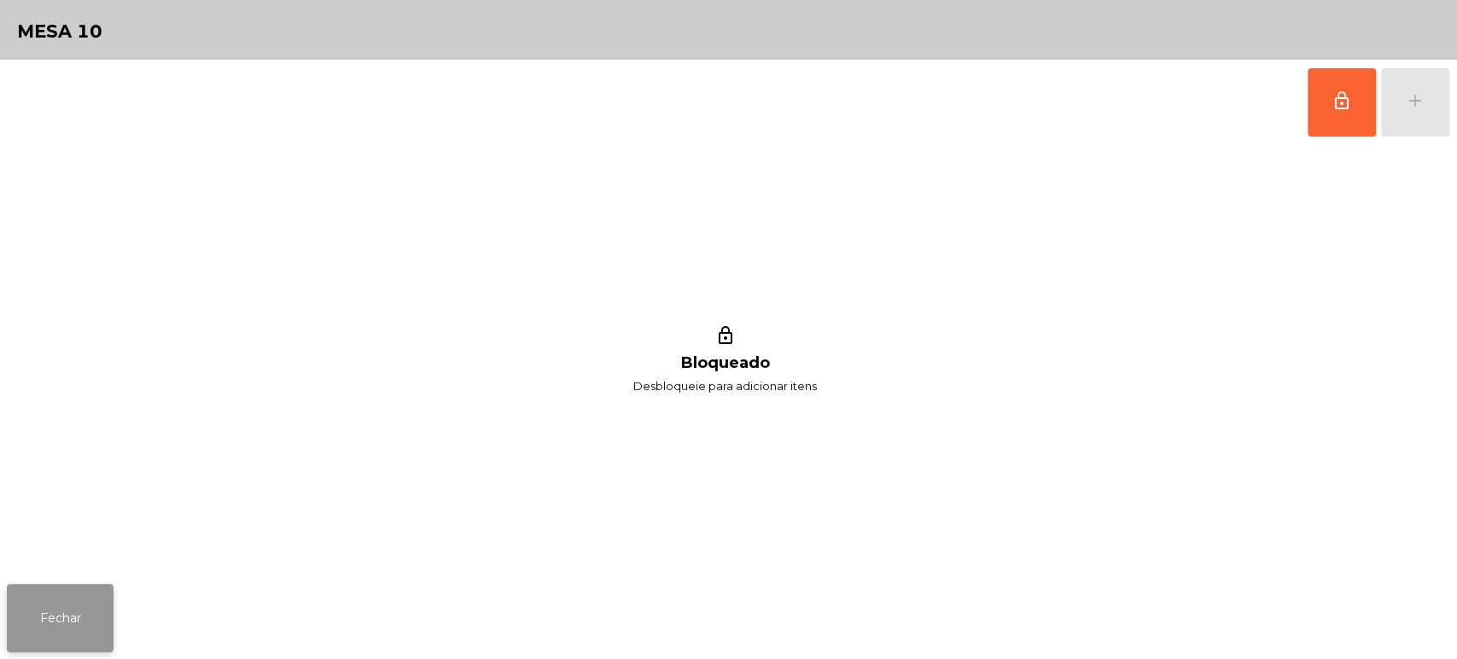
click at [108, 609] on button "Fechar" at bounding box center [60, 618] width 107 height 68
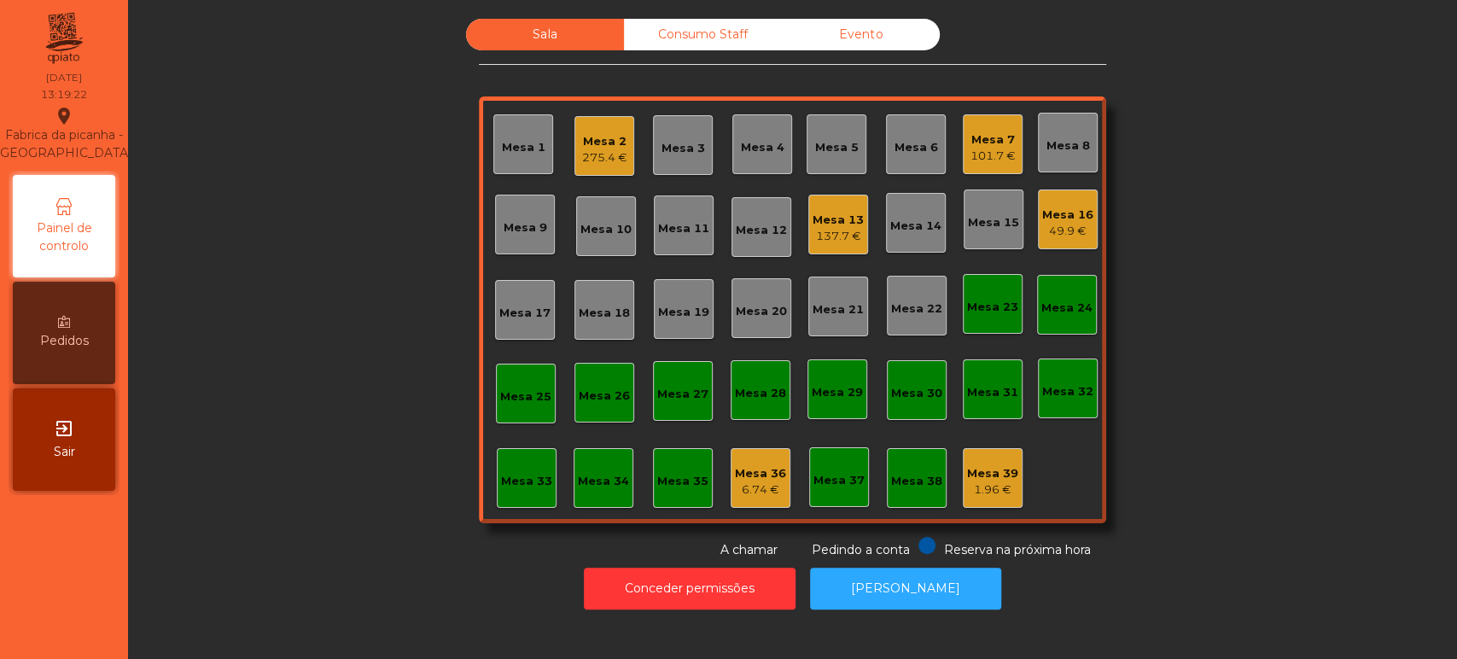
click at [596, 155] on div "275.4 €" at bounding box center [604, 157] width 45 height 17
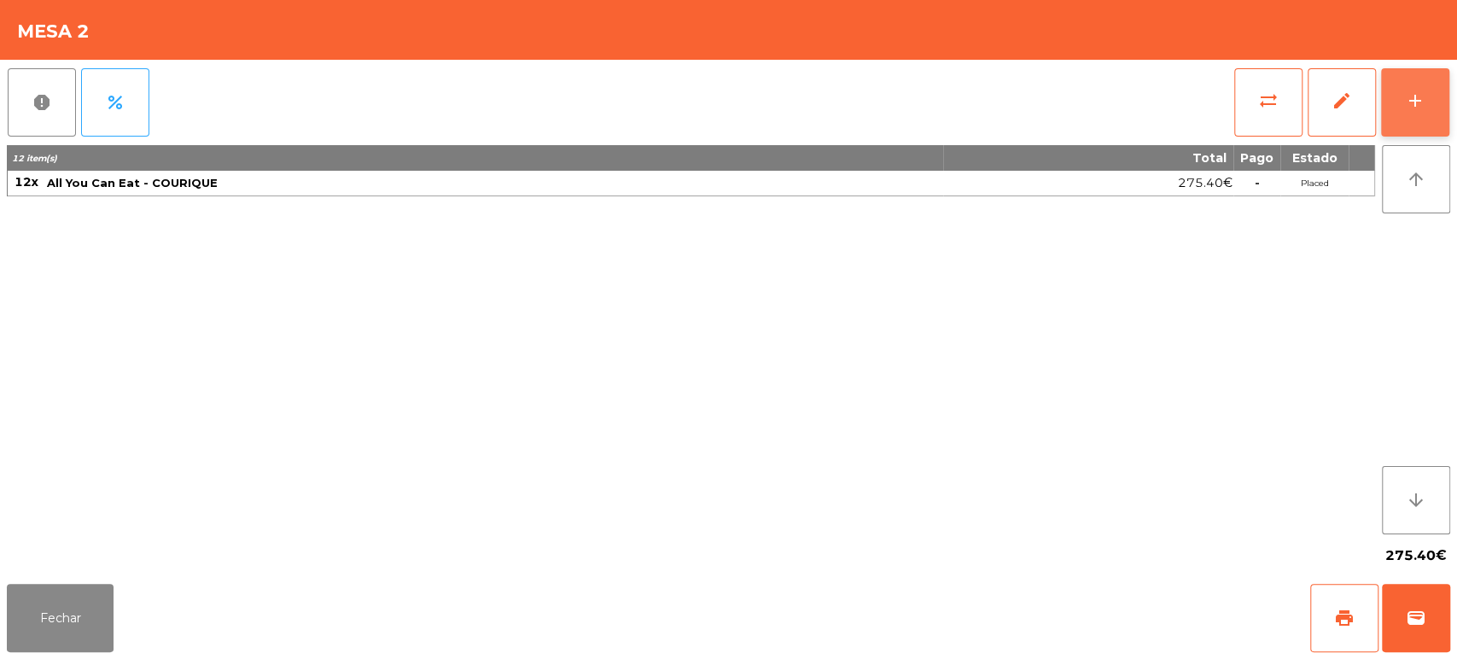
click at [1405, 103] on div "add" at bounding box center [1415, 100] width 20 height 20
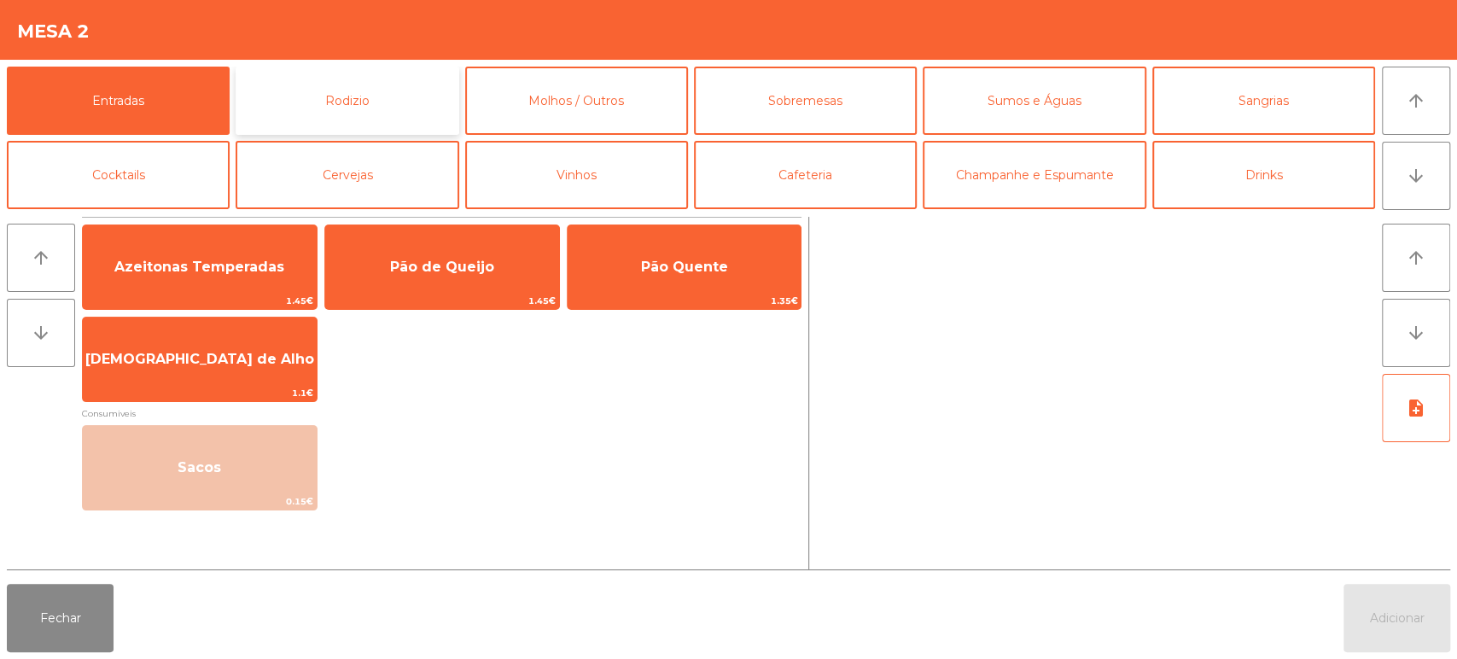
click at [373, 115] on button "Rodizio" at bounding box center [347, 101] width 223 height 68
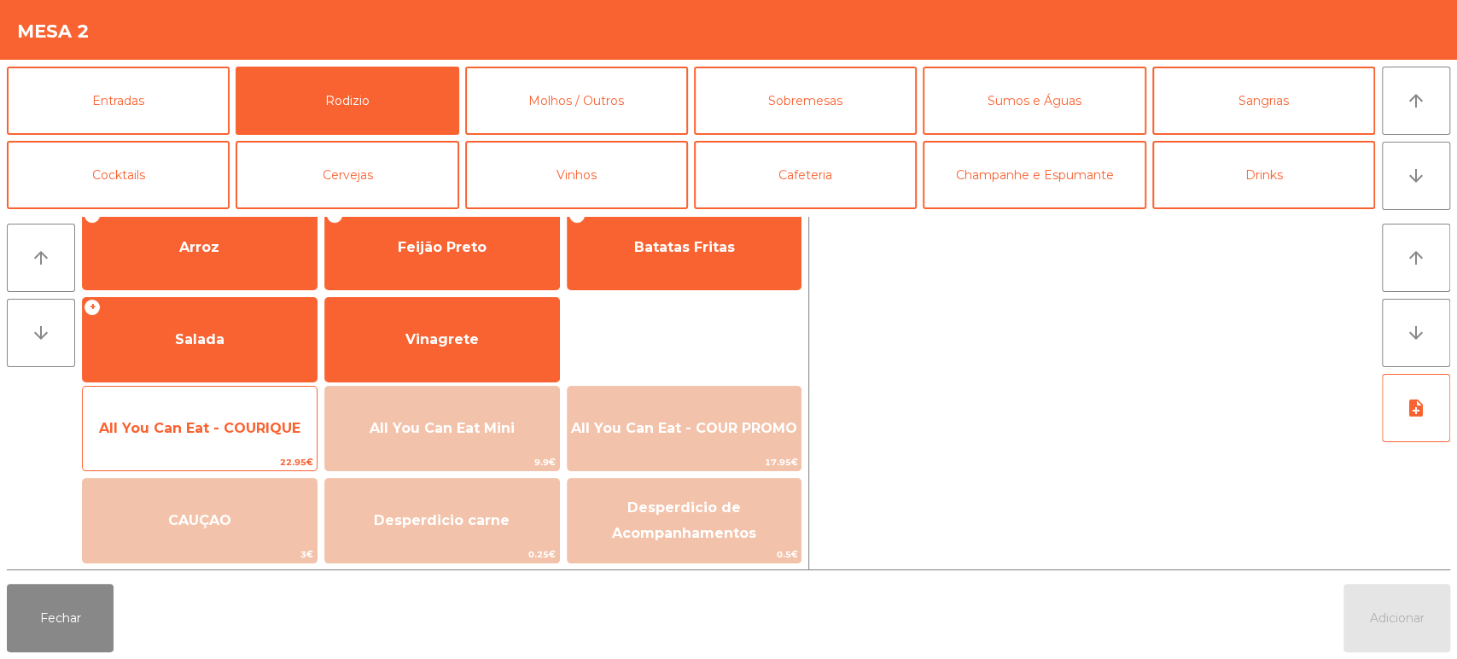
click at [232, 437] on span "All You Can Eat - COURIQUE" at bounding box center [200, 428] width 234 height 46
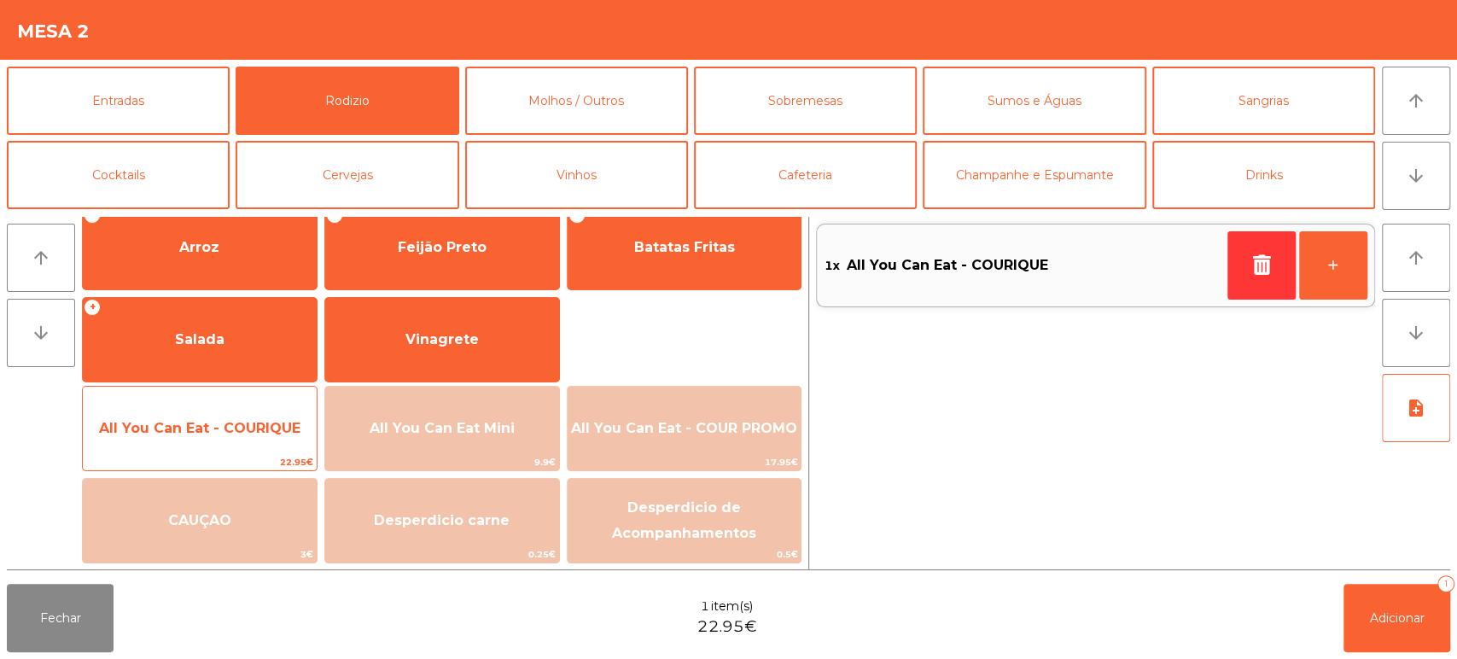
click at [237, 437] on span "All You Can Eat - COURIQUE" at bounding box center [200, 428] width 234 height 46
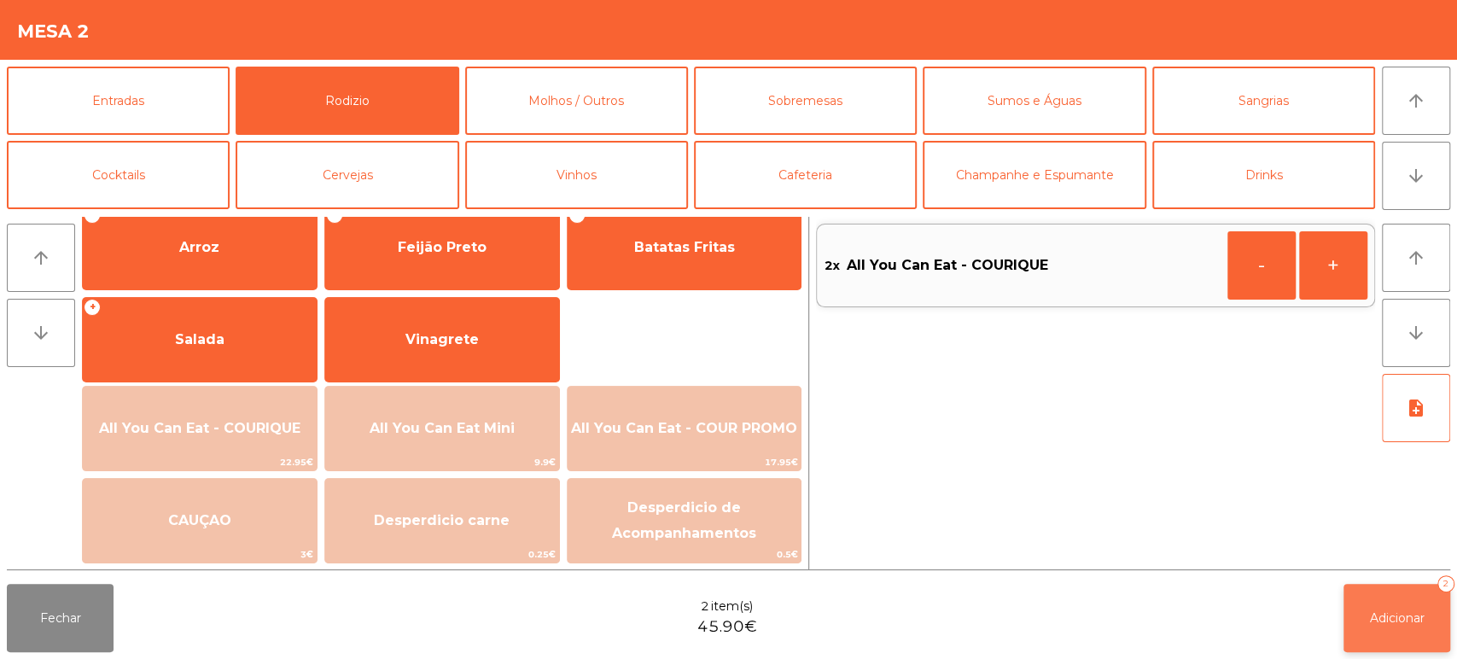
click at [1374, 587] on button "Adicionar 2" at bounding box center [1396, 618] width 107 height 68
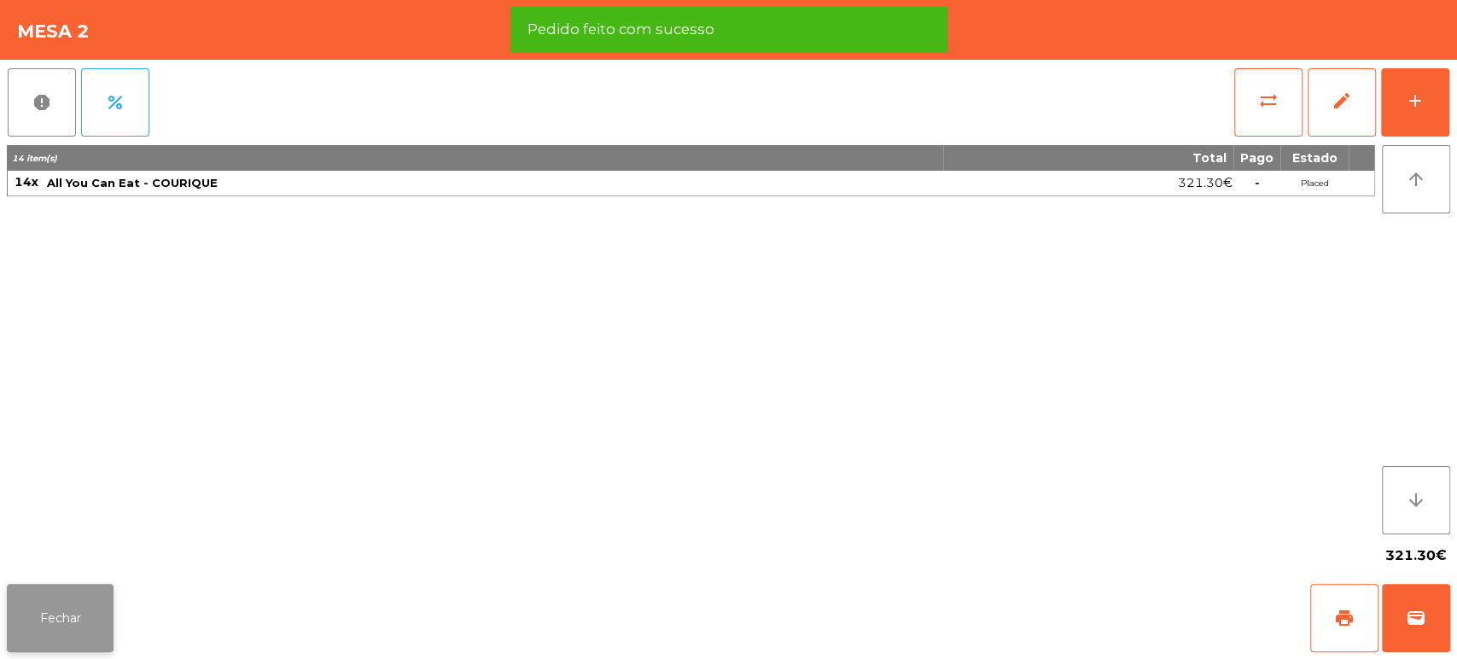
click at [84, 599] on button "Fechar" at bounding box center [60, 618] width 107 height 68
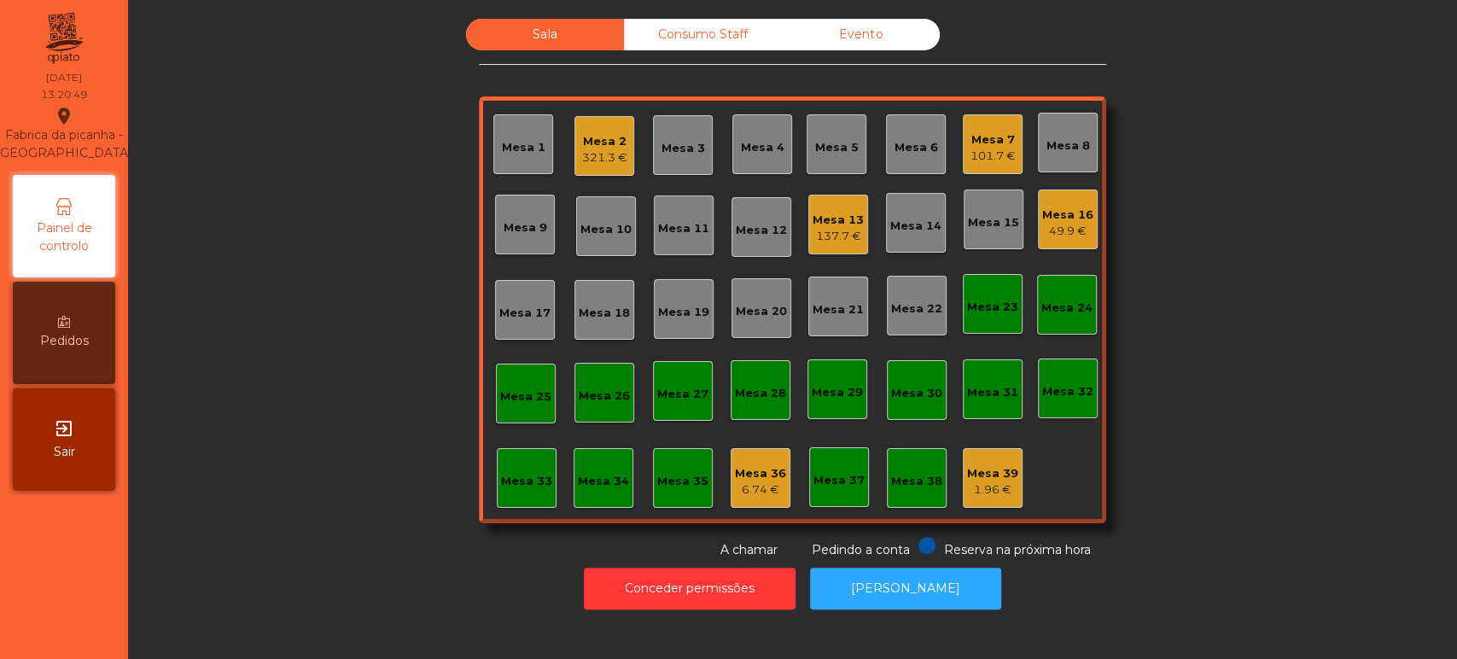
click at [1235, 370] on div "Sala Consumo Staff Evento [GEOGRAPHIC_DATA] 2 321.3 € Mesa 3 Mesa 4 [GEOGRAPHIC…" at bounding box center [792, 289] width 1283 height 540
click at [1085, 204] on div "Mesa 16 49.9 €" at bounding box center [1068, 219] width 60 height 60
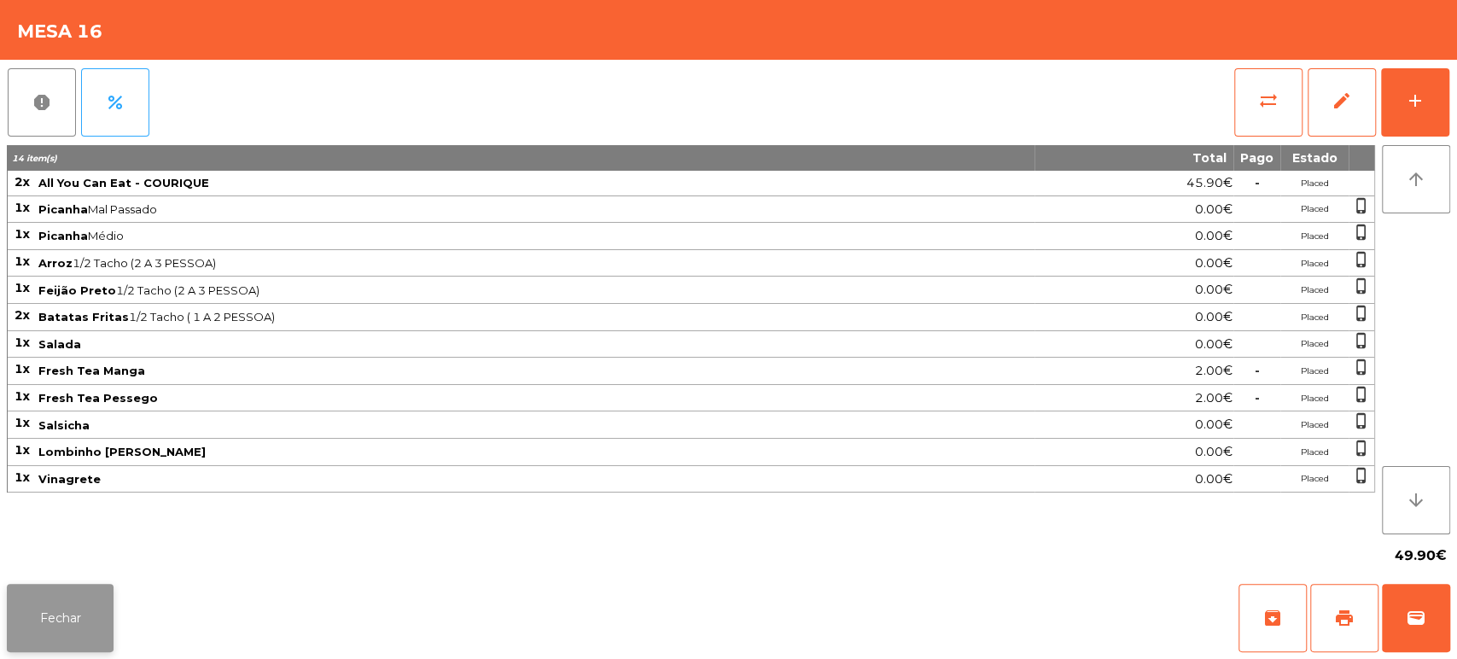
click at [87, 628] on button "Fechar" at bounding box center [60, 618] width 107 height 68
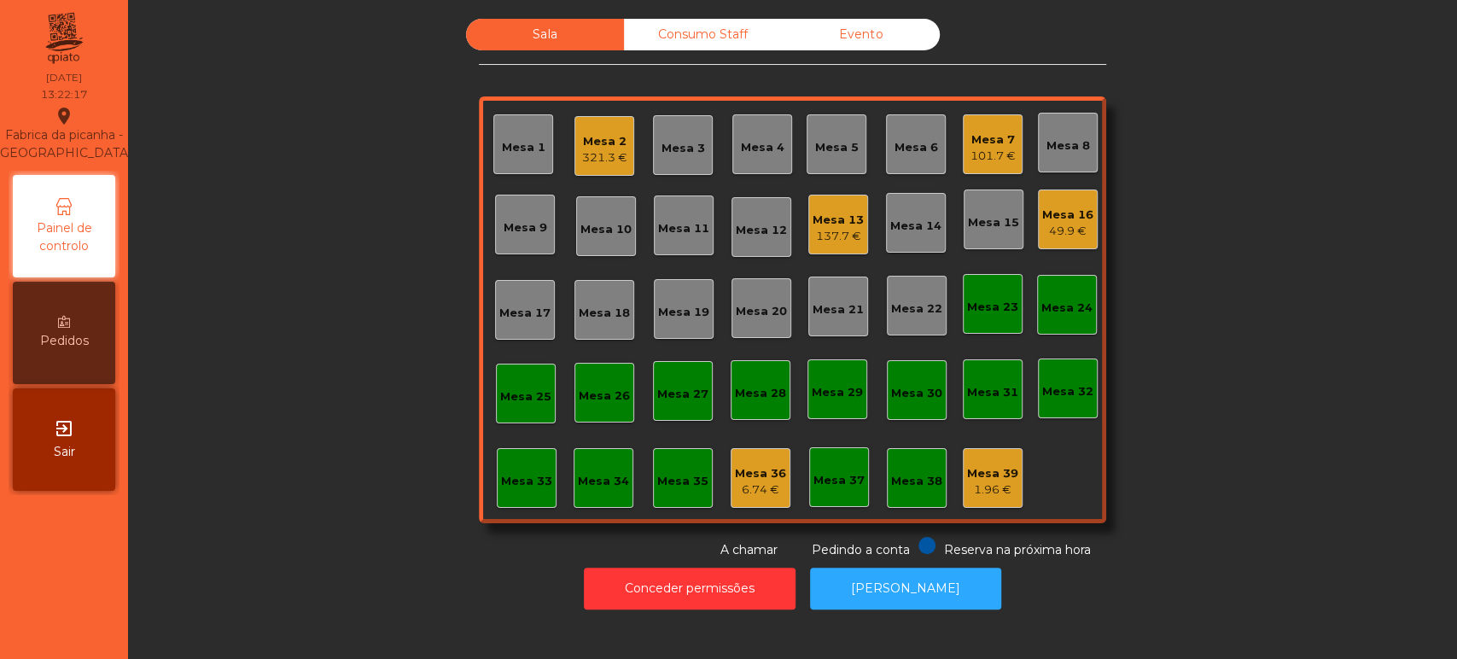
click at [983, 148] on div "101.7 €" at bounding box center [992, 156] width 45 height 17
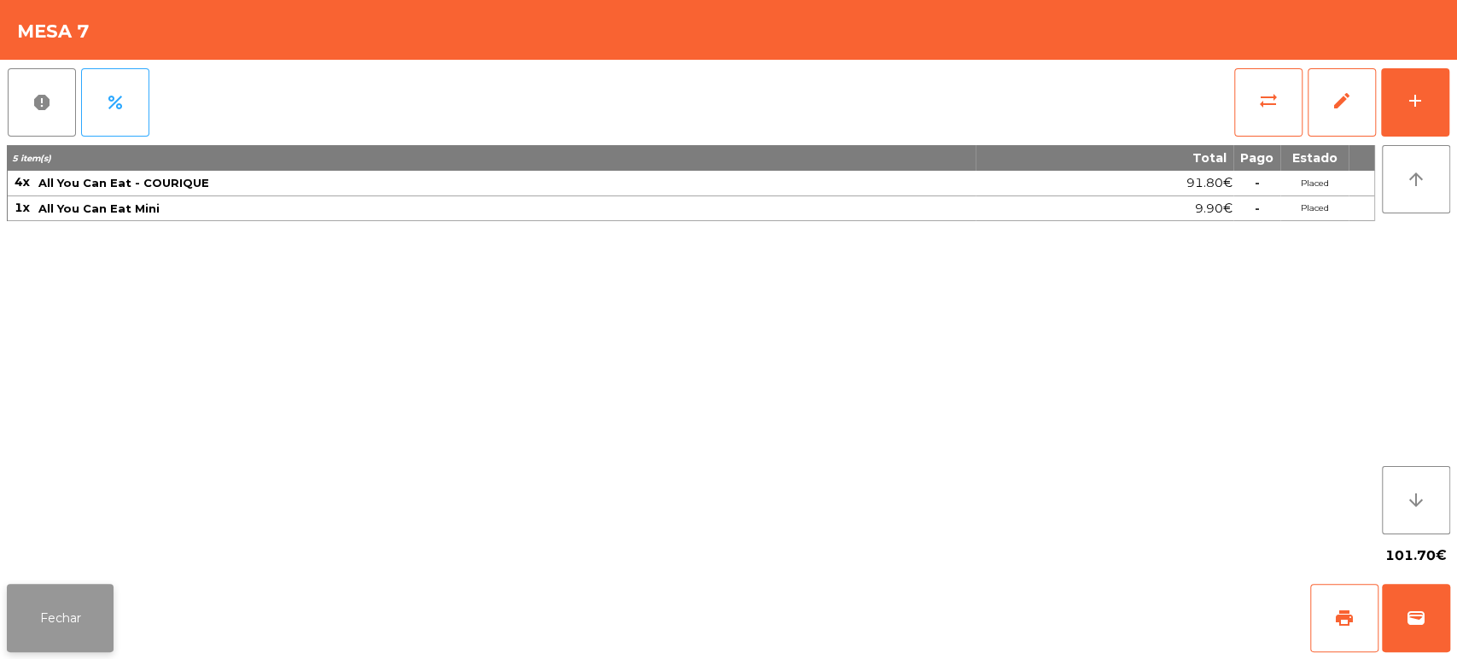
click at [53, 595] on button "Fechar" at bounding box center [60, 618] width 107 height 68
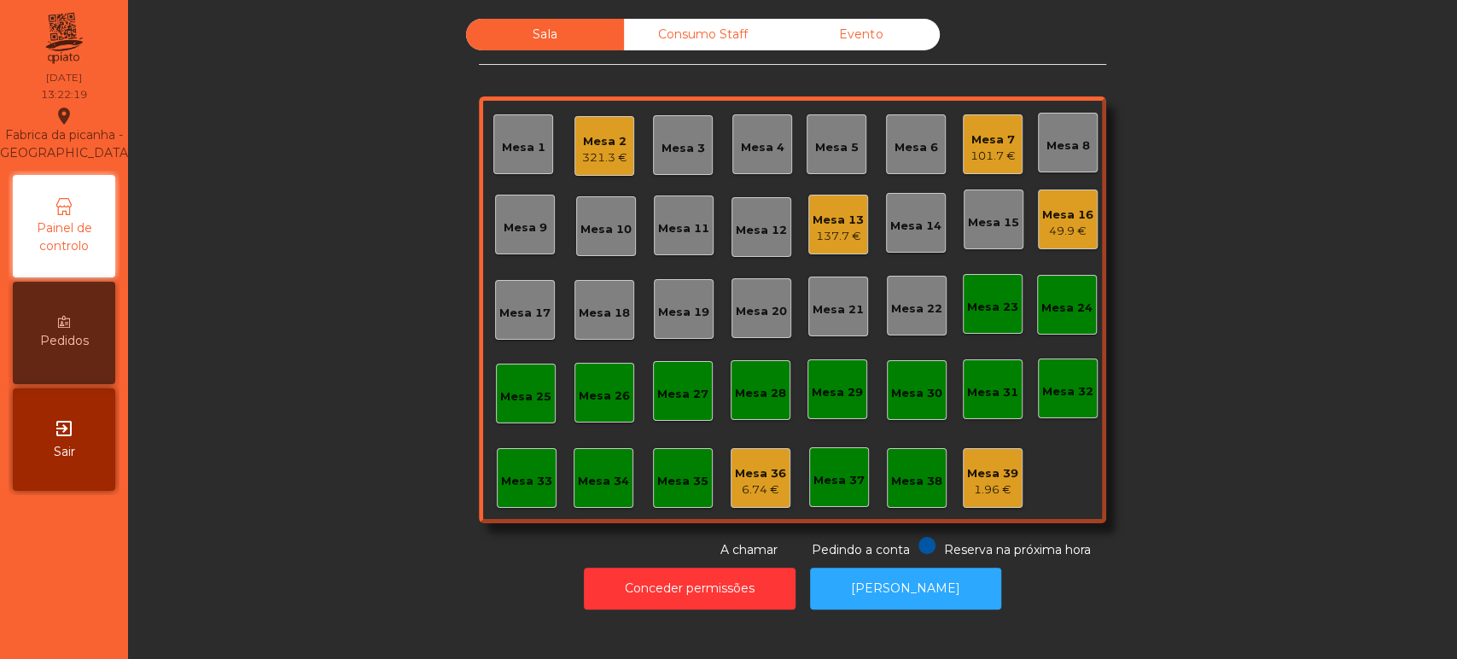
click at [382, 434] on div "Sala Consumo Staff Evento [GEOGRAPHIC_DATA] 2 321.3 € Mesa 3 Mesa 4 [GEOGRAPHIC…" at bounding box center [792, 289] width 1283 height 540
click at [599, 153] on div "352.55 €" at bounding box center [604, 157] width 53 height 17
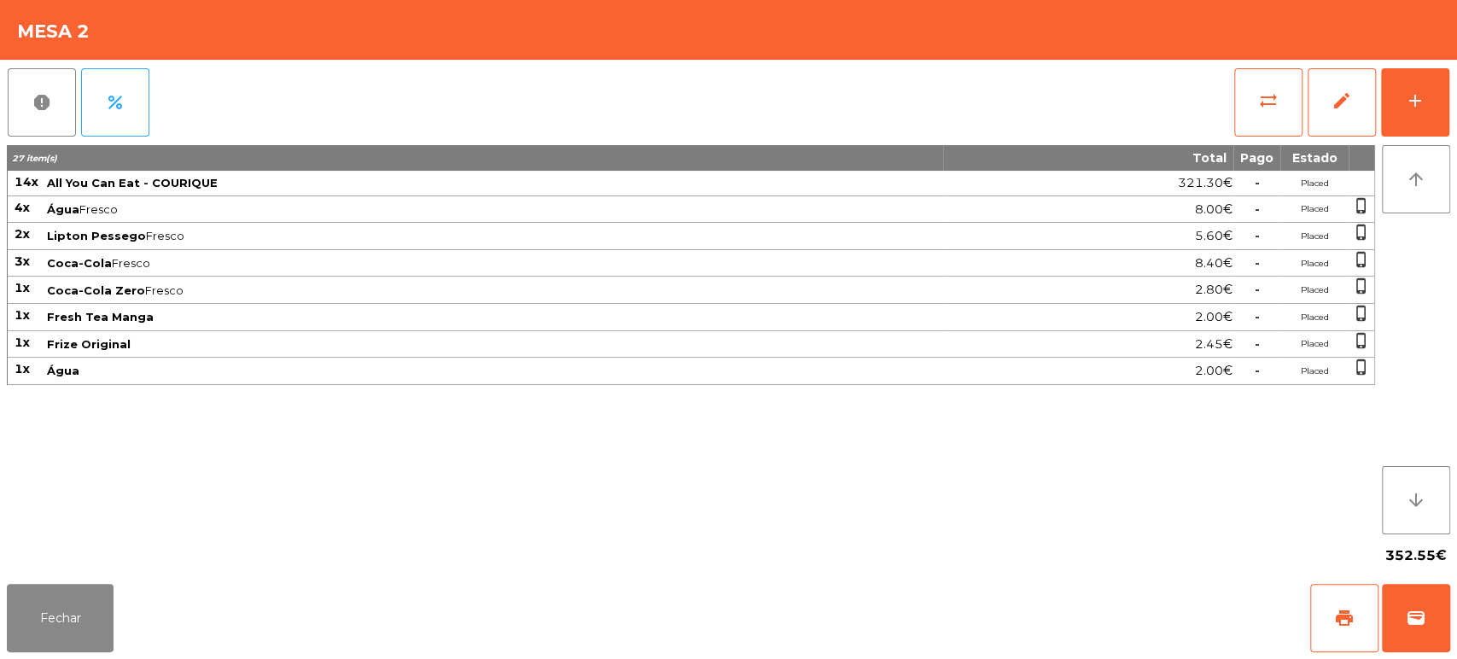
click at [172, 369] on span "Água" at bounding box center [494, 371] width 894 height 14
click at [96, 648] on button "Fechar" at bounding box center [60, 618] width 107 height 68
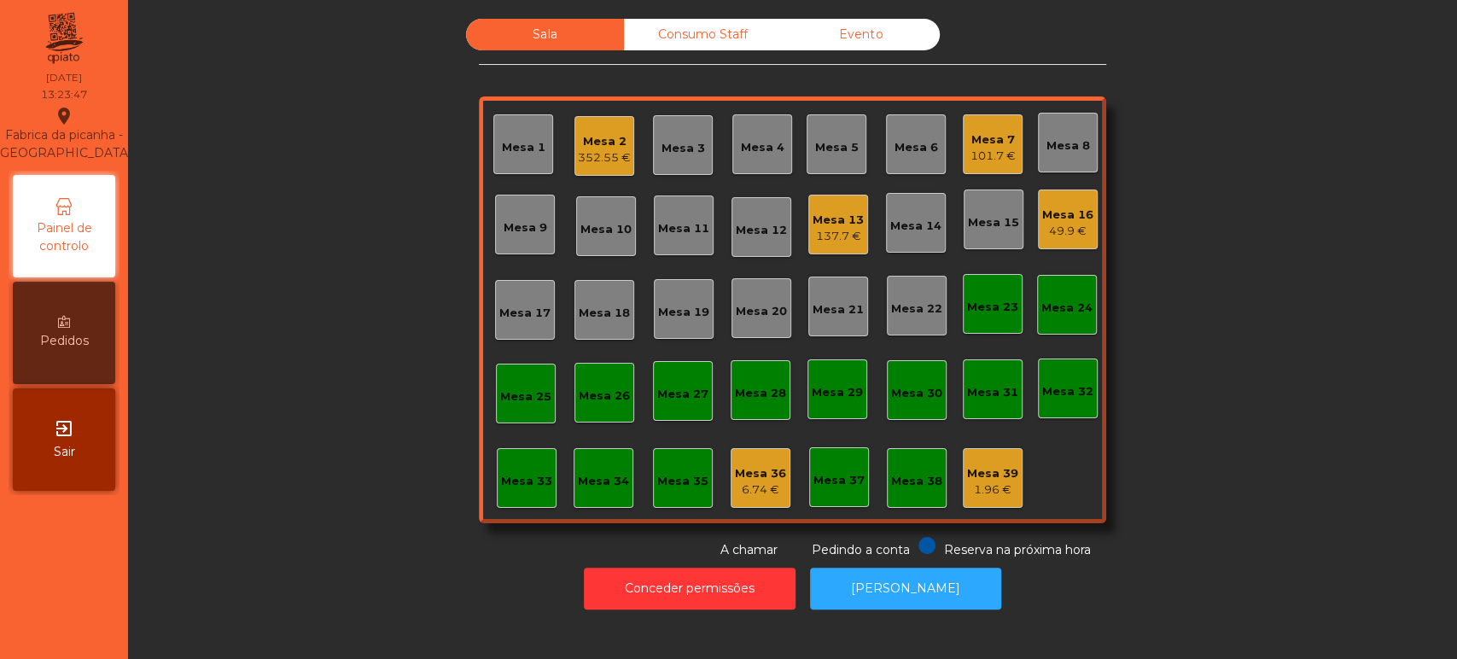
click at [521, 248] on div "Mesa 9" at bounding box center [525, 225] width 60 height 60
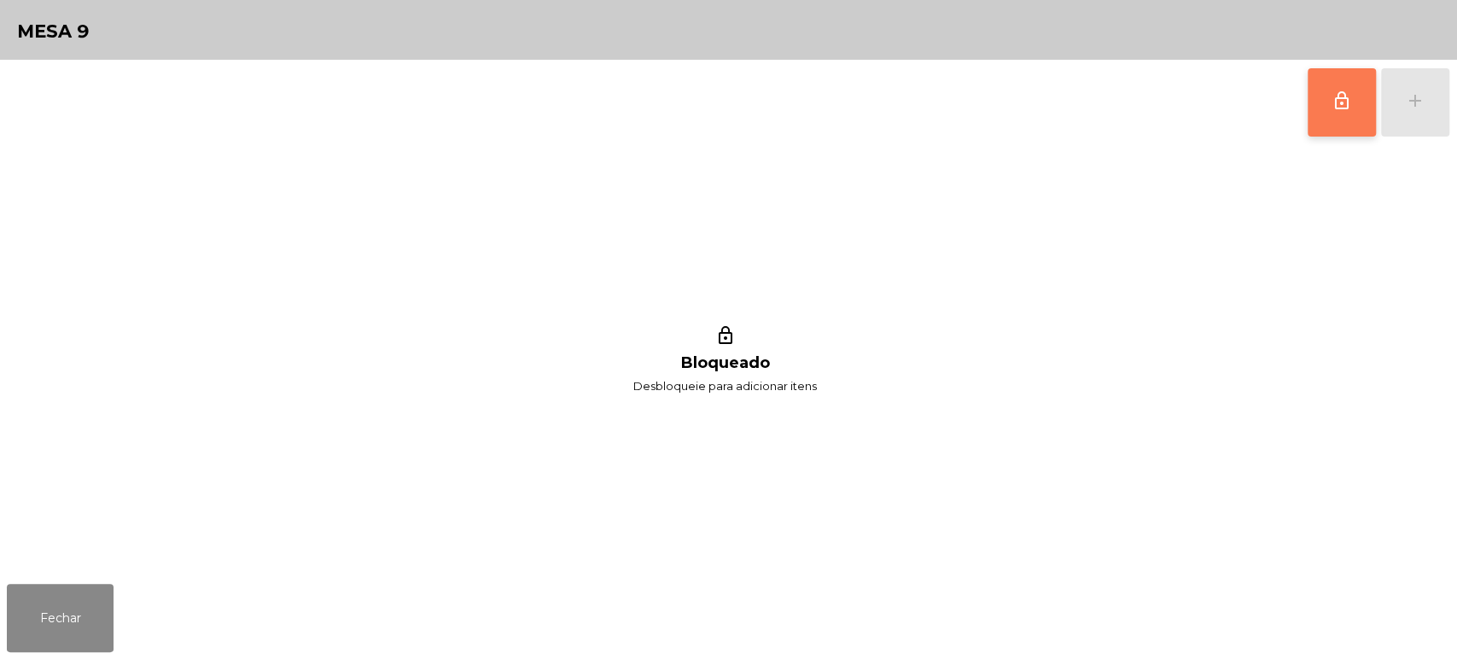
click at [1330, 117] on button "lock_outline" at bounding box center [1341, 102] width 68 height 68
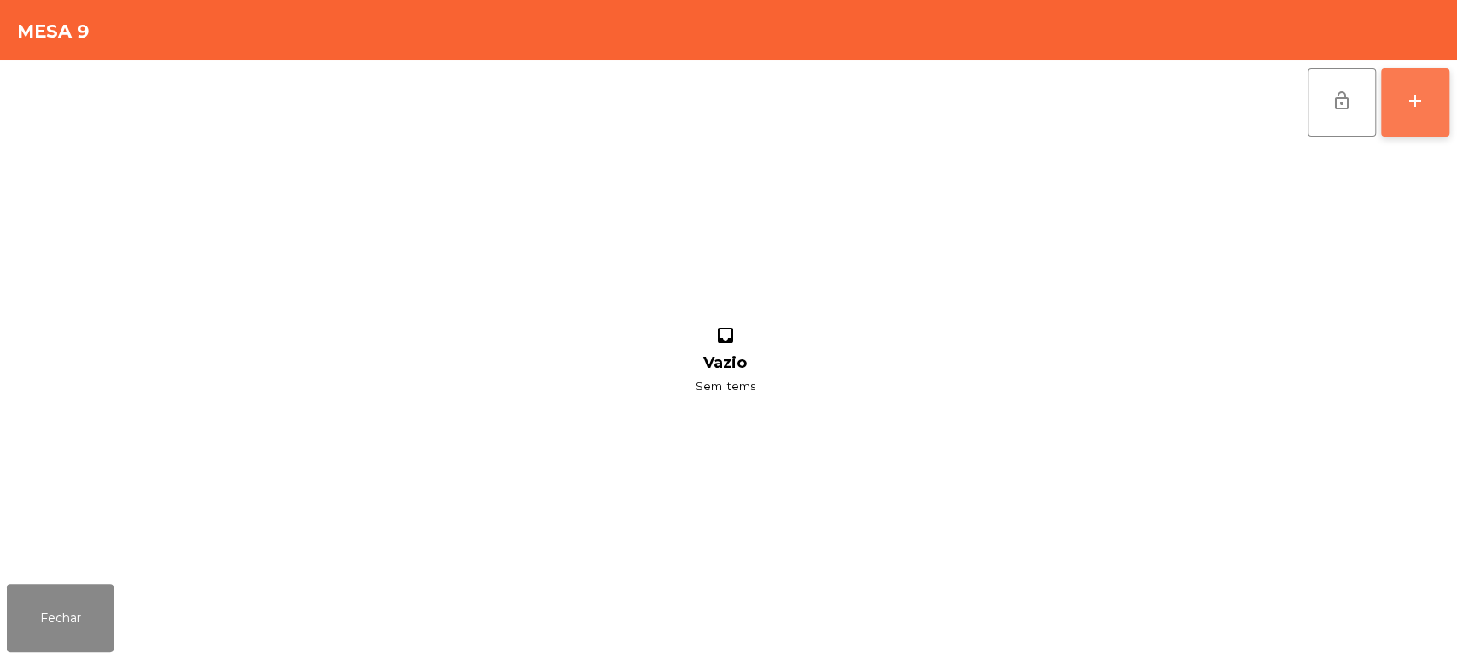
click at [1402, 95] on button "add" at bounding box center [1415, 102] width 68 height 68
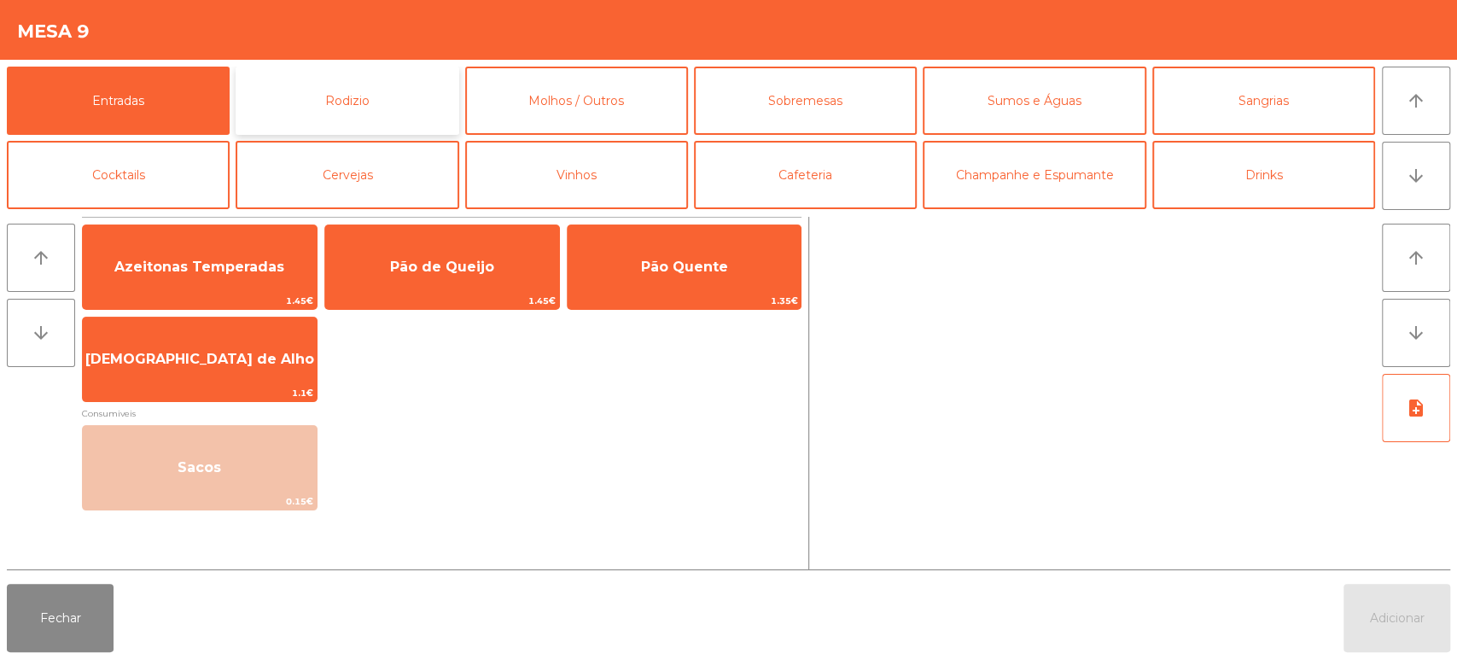
click at [381, 129] on button "Rodizio" at bounding box center [347, 101] width 223 height 68
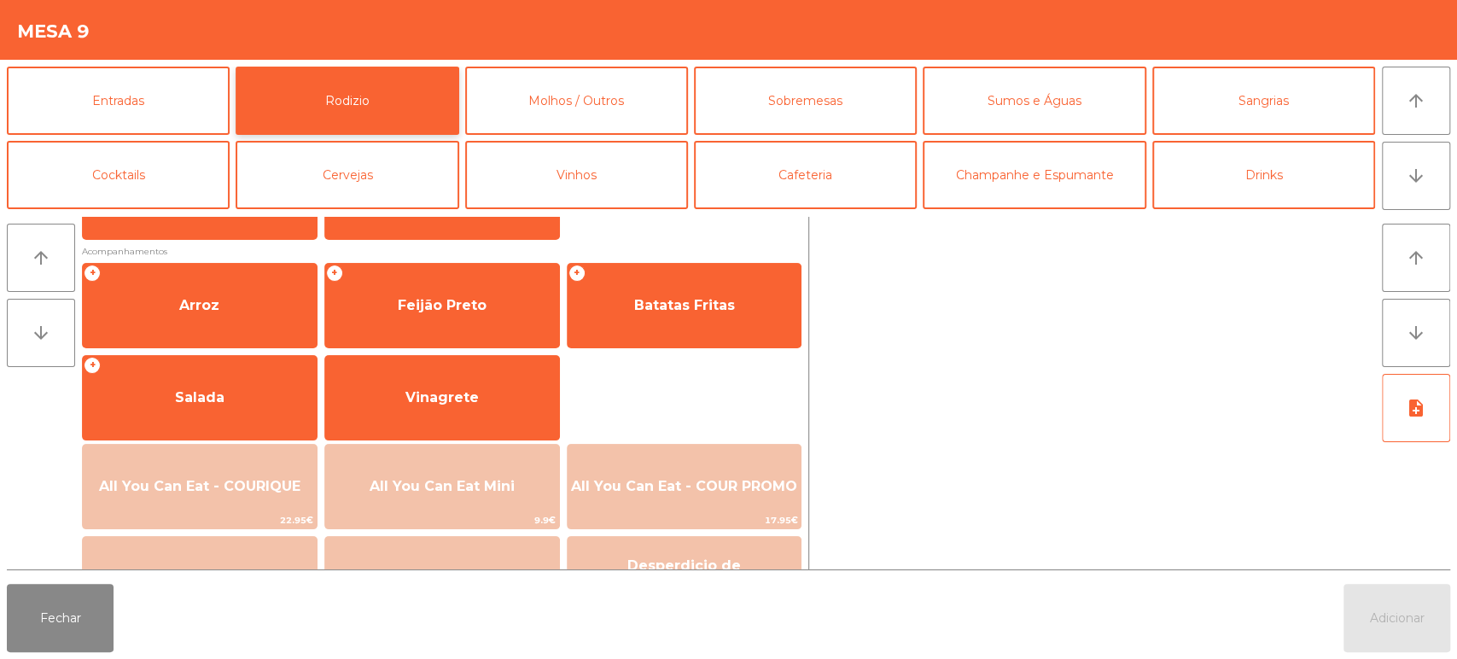
scroll to position [199, 0]
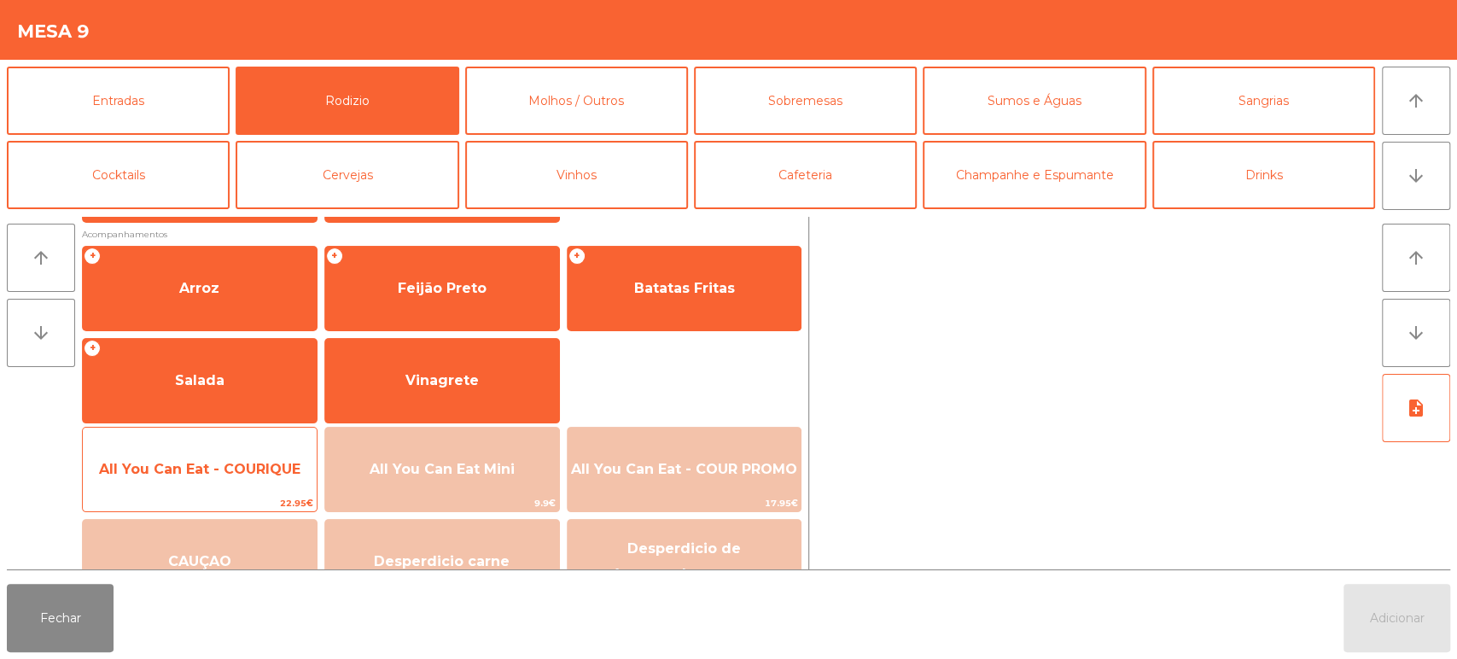
click at [251, 471] on span "All You Can Eat - COURIQUE" at bounding box center [199, 469] width 201 height 16
click at [245, 463] on span "All You Can Eat - COURIQUE" at bounding box center [199, 469] width 201 height 16
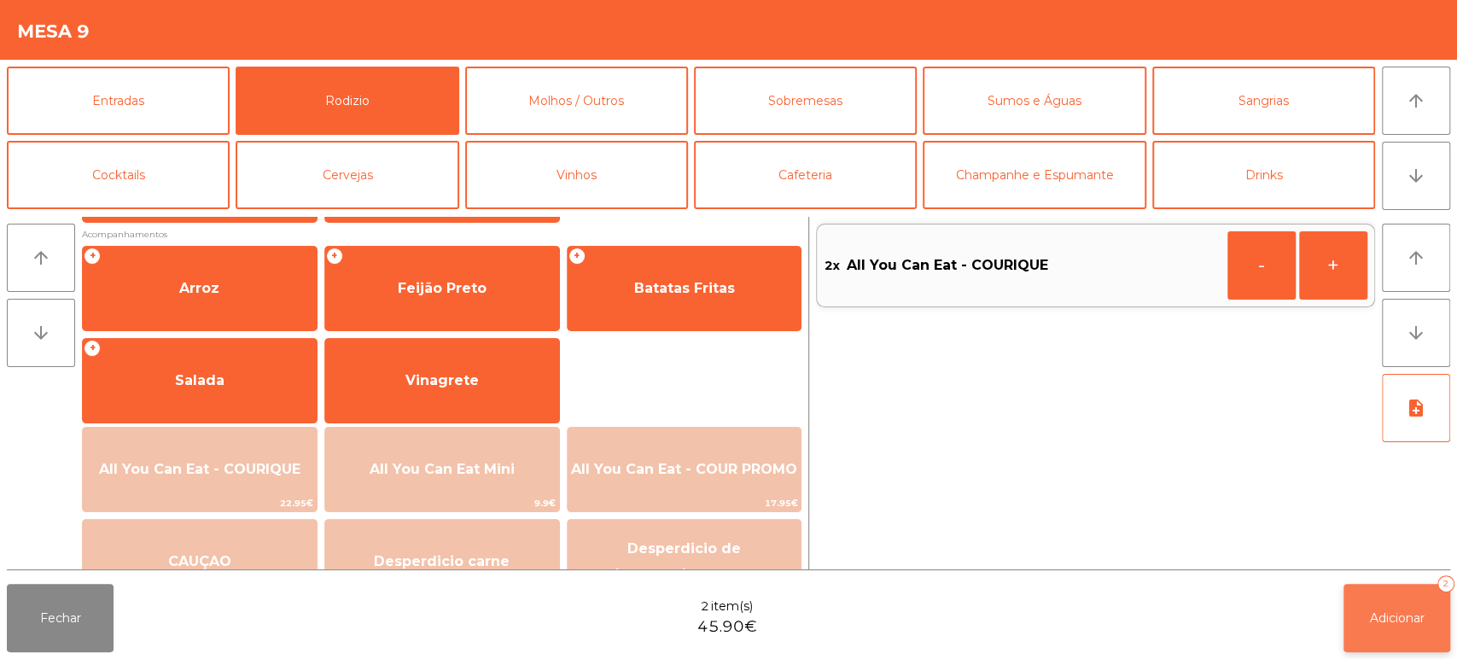
click at [1417, 590] on button "Adicionar 2" at bounding box center [1396, 618] width 107 height 68
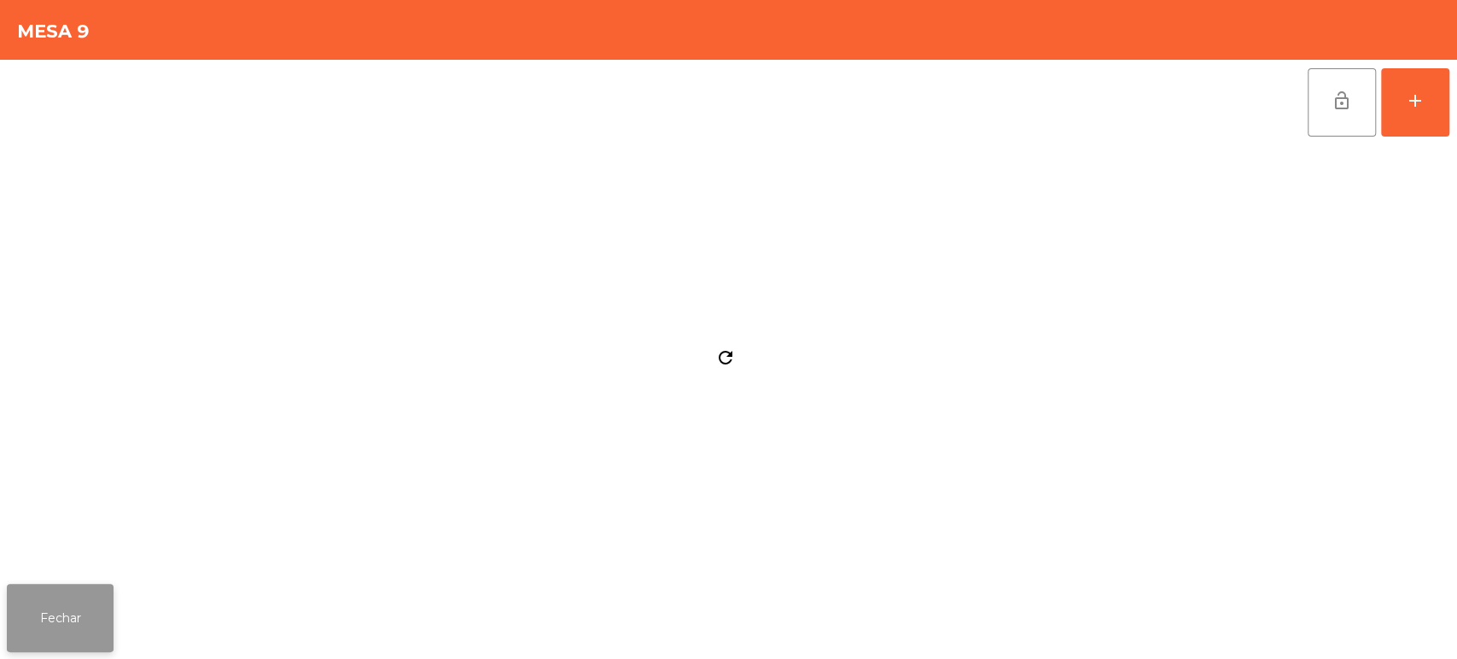
click at [73, 590] on button "Fechar" at bounding box center [60, 618] width 107 height 68
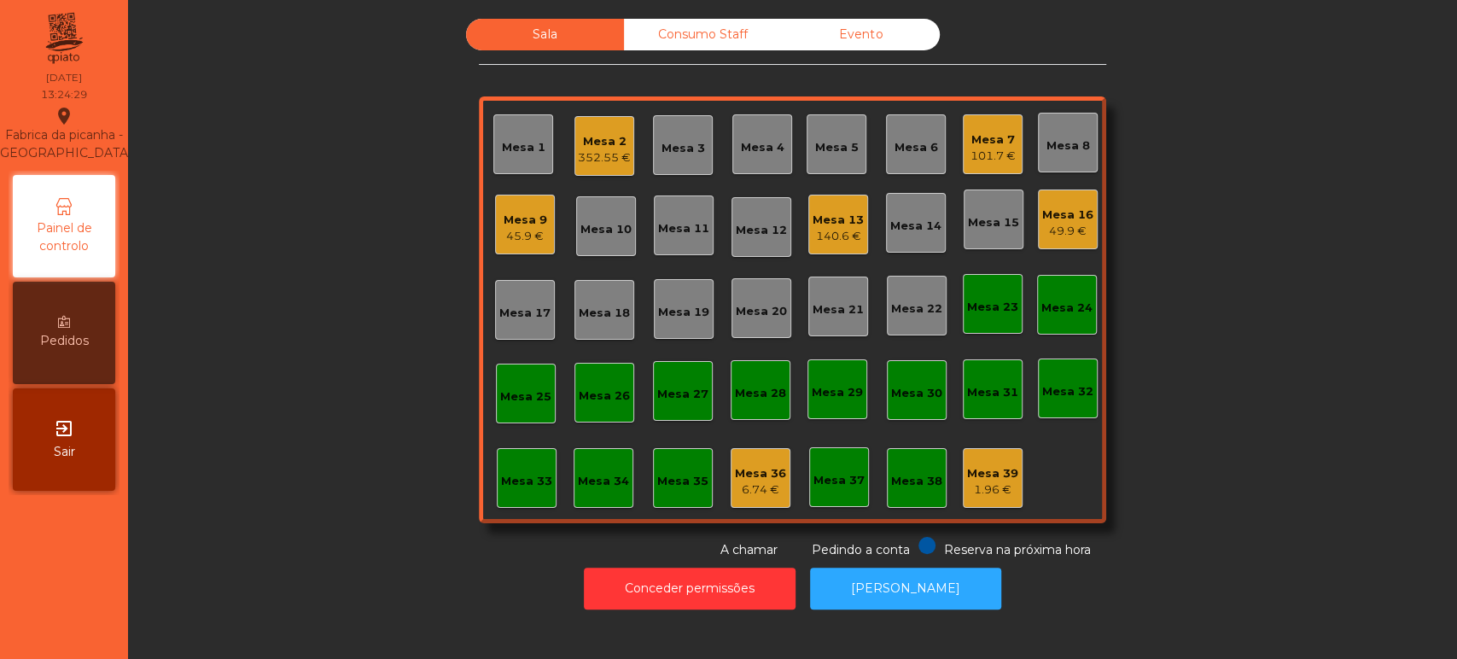
click at [495, 210] on div "Mesa 9 45.9 €" at bounding box center [525, 225] width 60 height 60
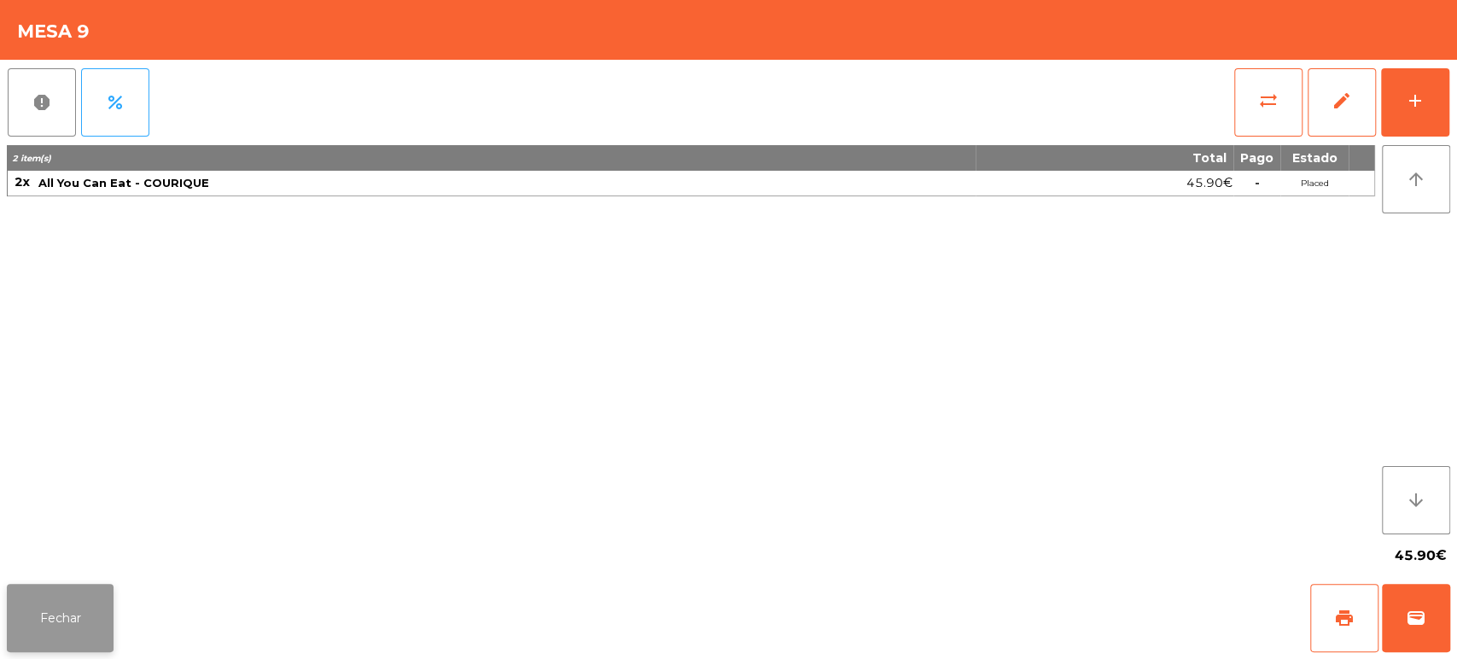
click at [52, 590] on button "Fechar" at bounding box center [60, 618] width 107 height 68
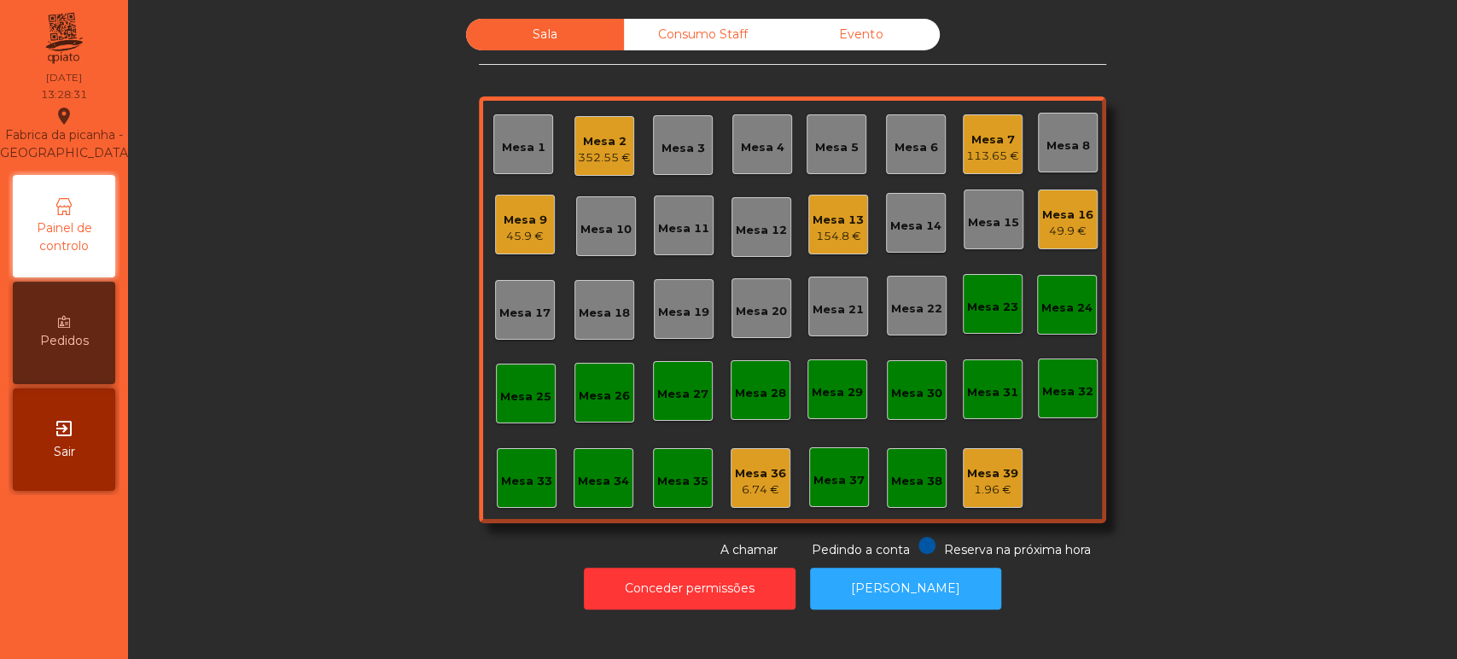
click at [907, 123] on div "Mesa 6" at bounding box center [916, 144] width 60 height 60
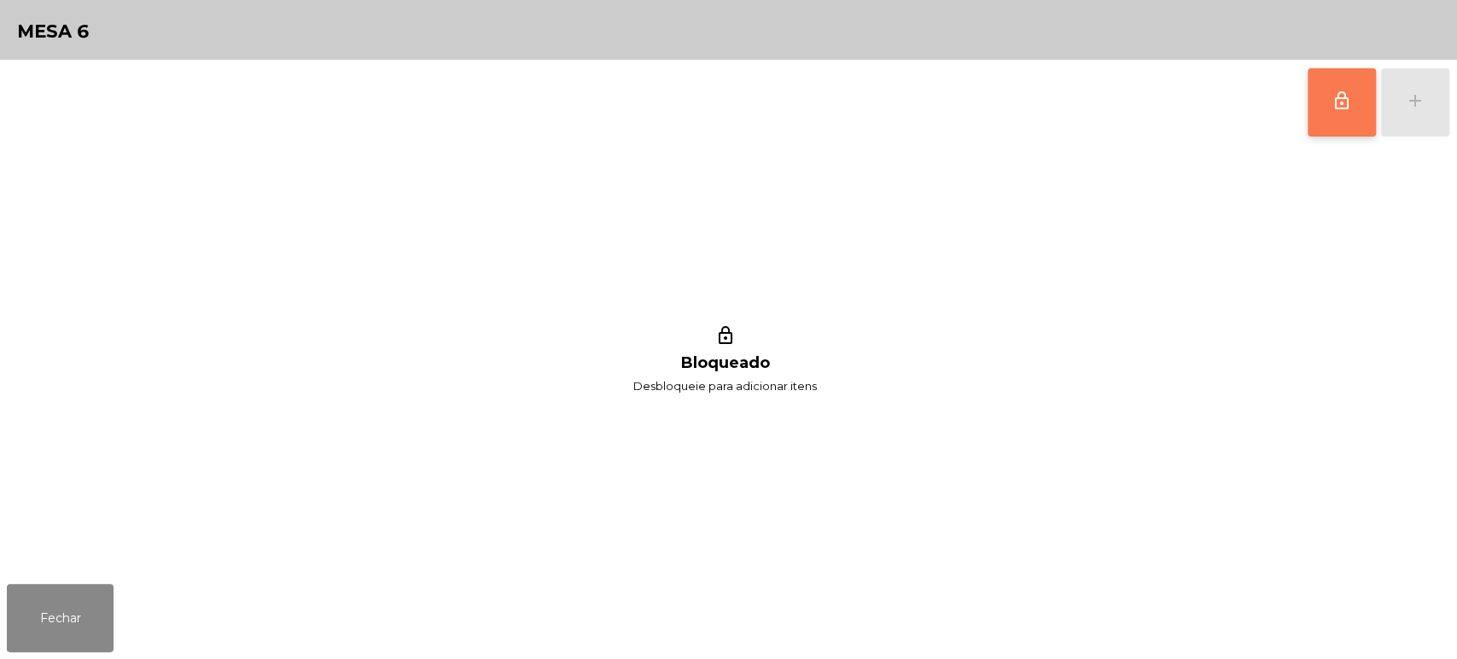
click at [1335, 114] on button "lock_outline" at bounding box center [1341, 102] width 68 height 68
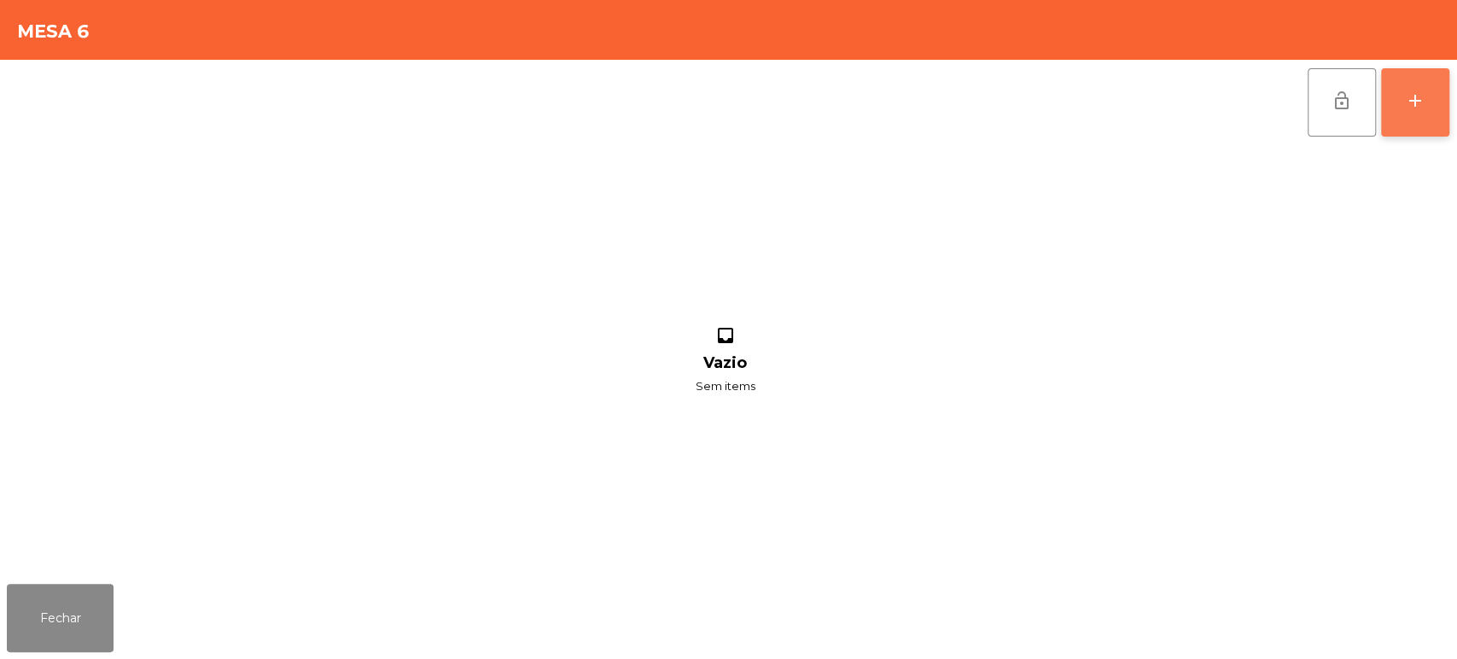
click at [1436, 105] on button "add" at bounding box center [1415, 102] width 68 height 68
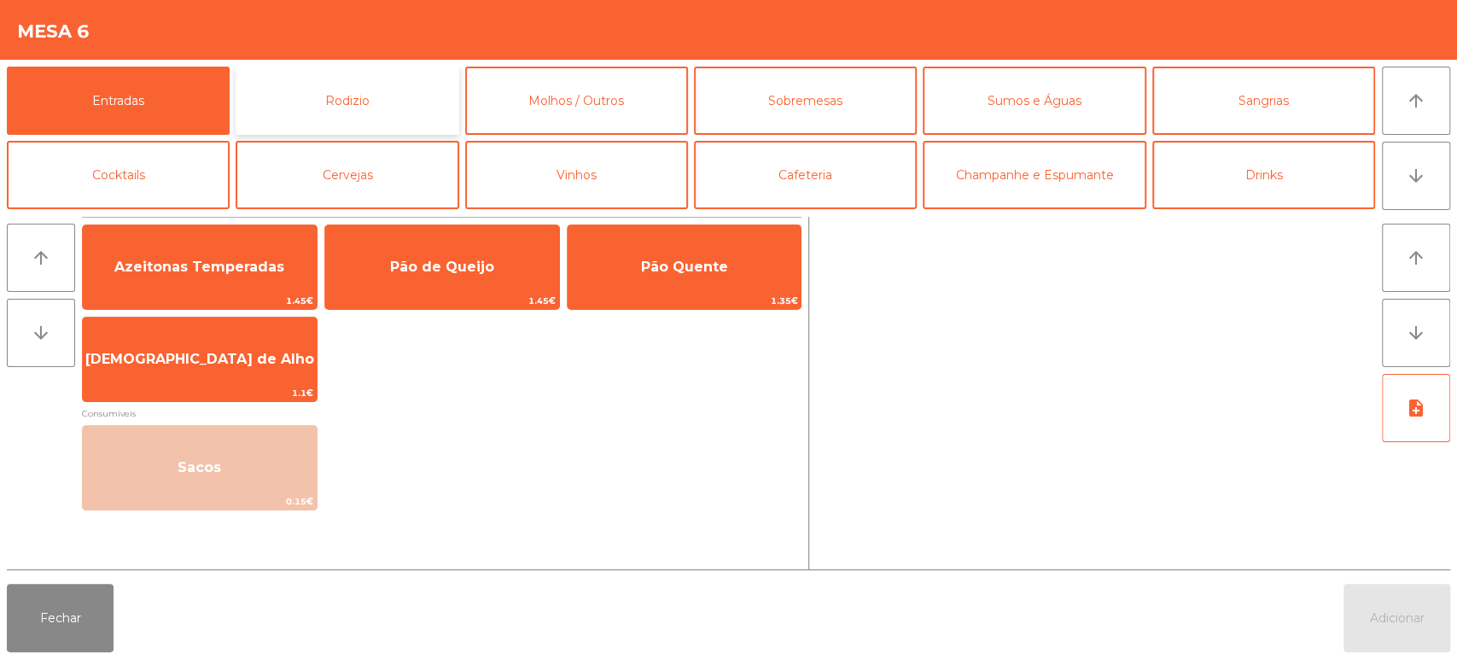
click at [372, 119] on button "Rodizio" at bounding box center [347, 101] width 223 height 68
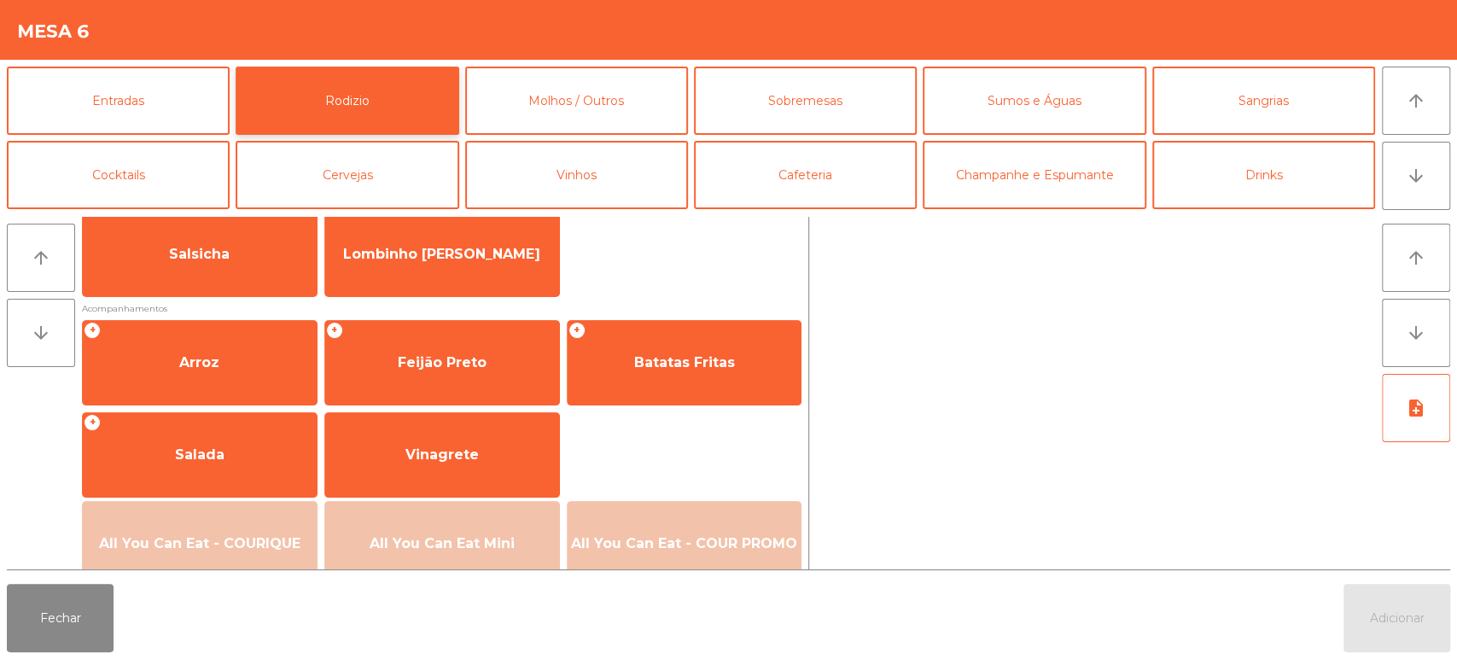
scroll to position [137, 0]
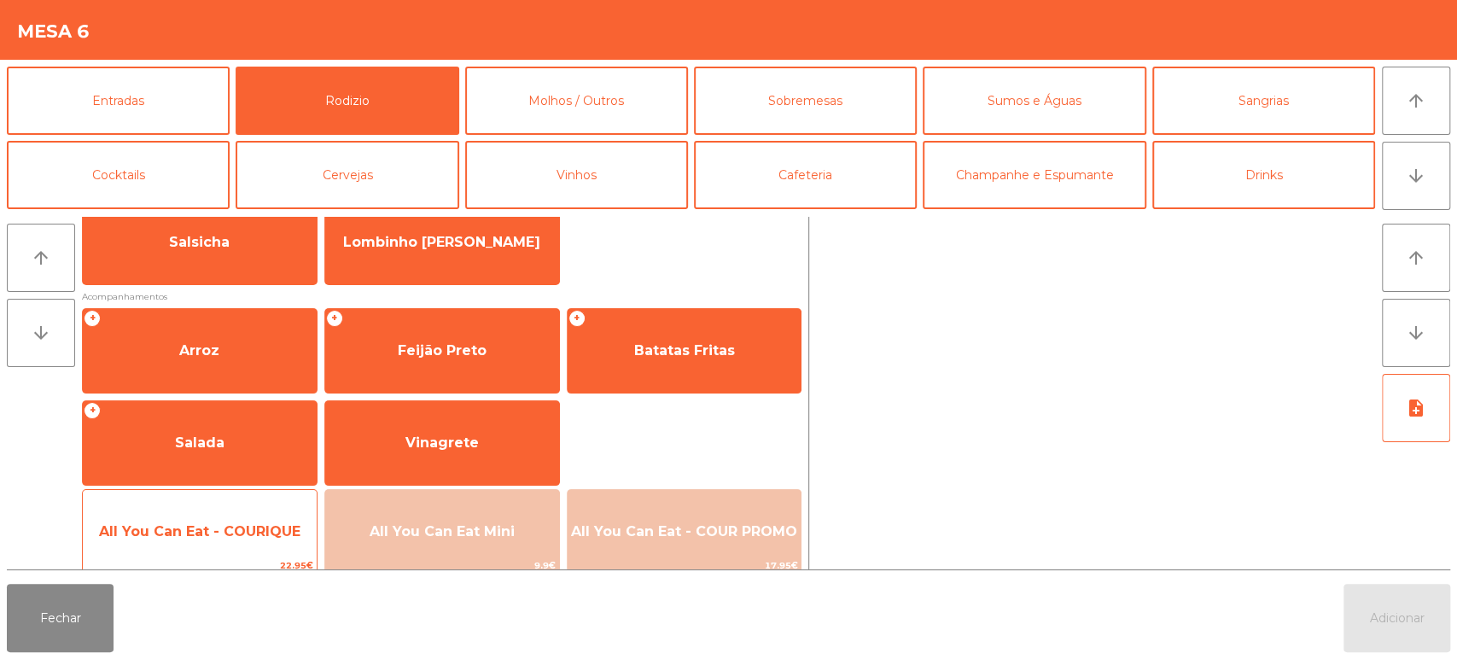
click at [219, 534] on span "All You Can Eat - COURIQUE" at bounding box center [199, 531] width 201 height 16
click at [198, 541] on span "All You Can Eat - COURIQUE" at bounding box center [200, 532] width 234 height 46
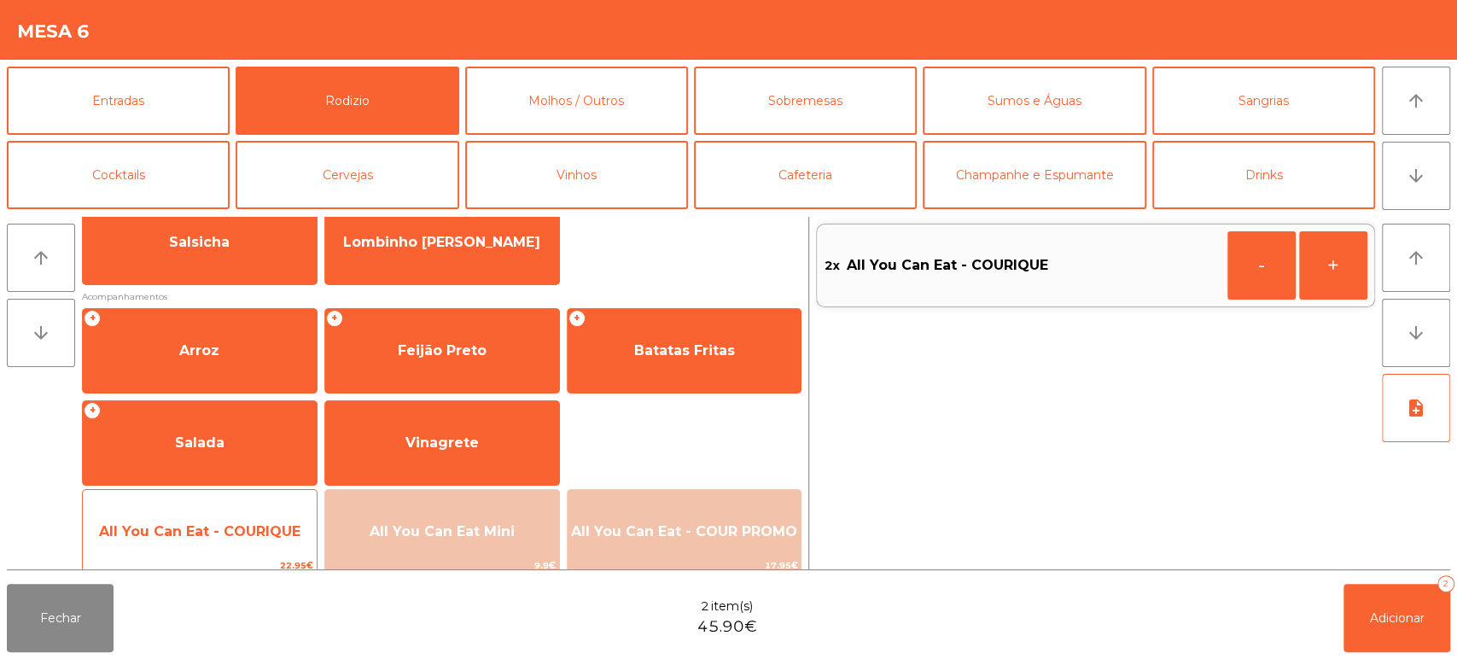
scroll to position [240, 0]
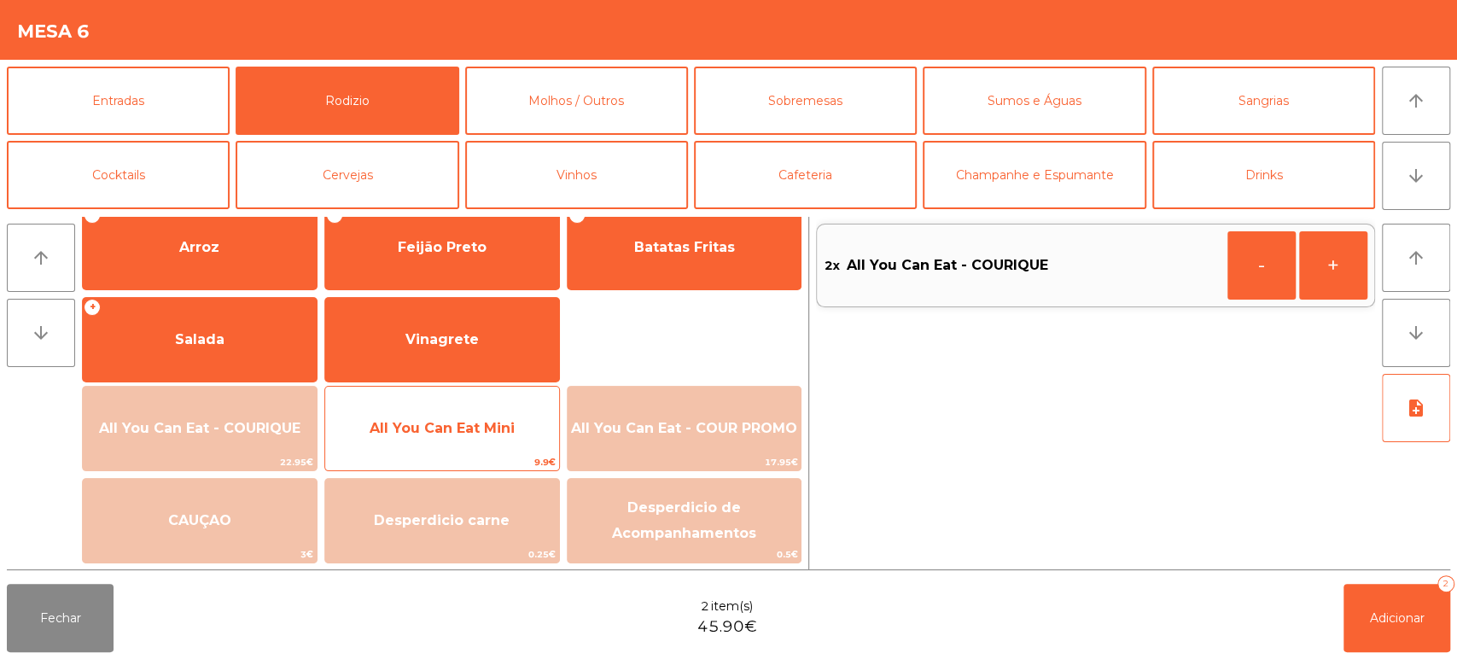
click at [448, 424] on span "All You Can Eat Mini" at bounding box center [441, 428] width 145 height 16
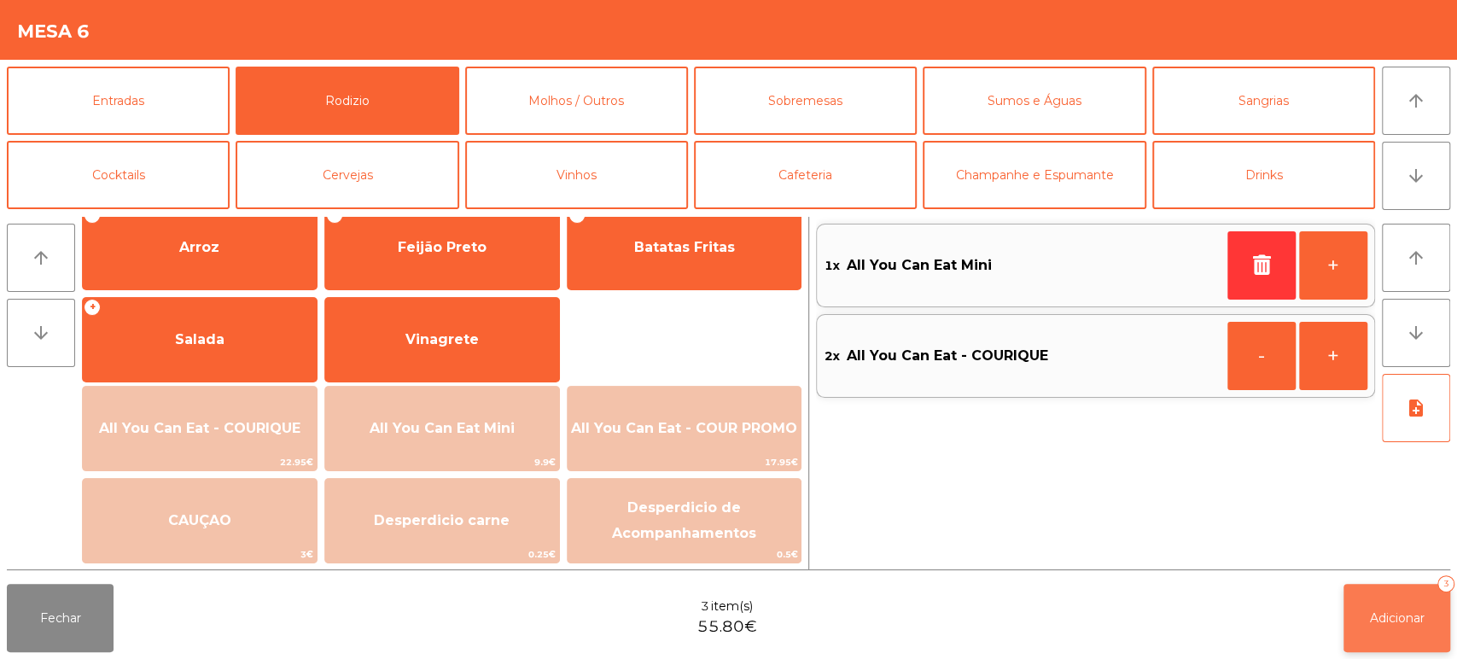
click at [1378, 620] on span "Adicionar" at bounding box center [1397, 617] width 55 height 15
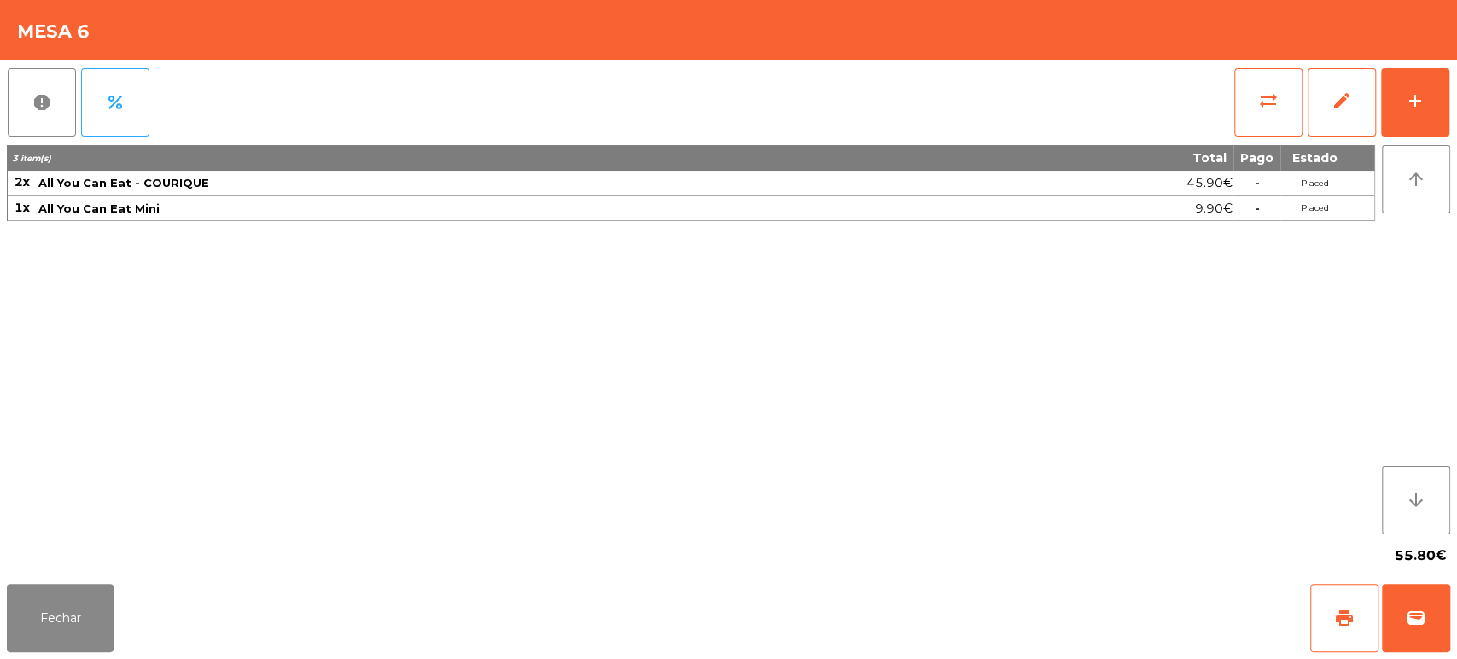
click at [241, 321] on div "3 item(s) Total Pago Estado 2x All You Can Eat - COURIQUE 45.90€ - Placed 1x Al…" at bounding box center [691, 339] width 1368 height 389
click at [48, 598] on button "Fechar" at bounding box center [60, 618] width 107 height 68
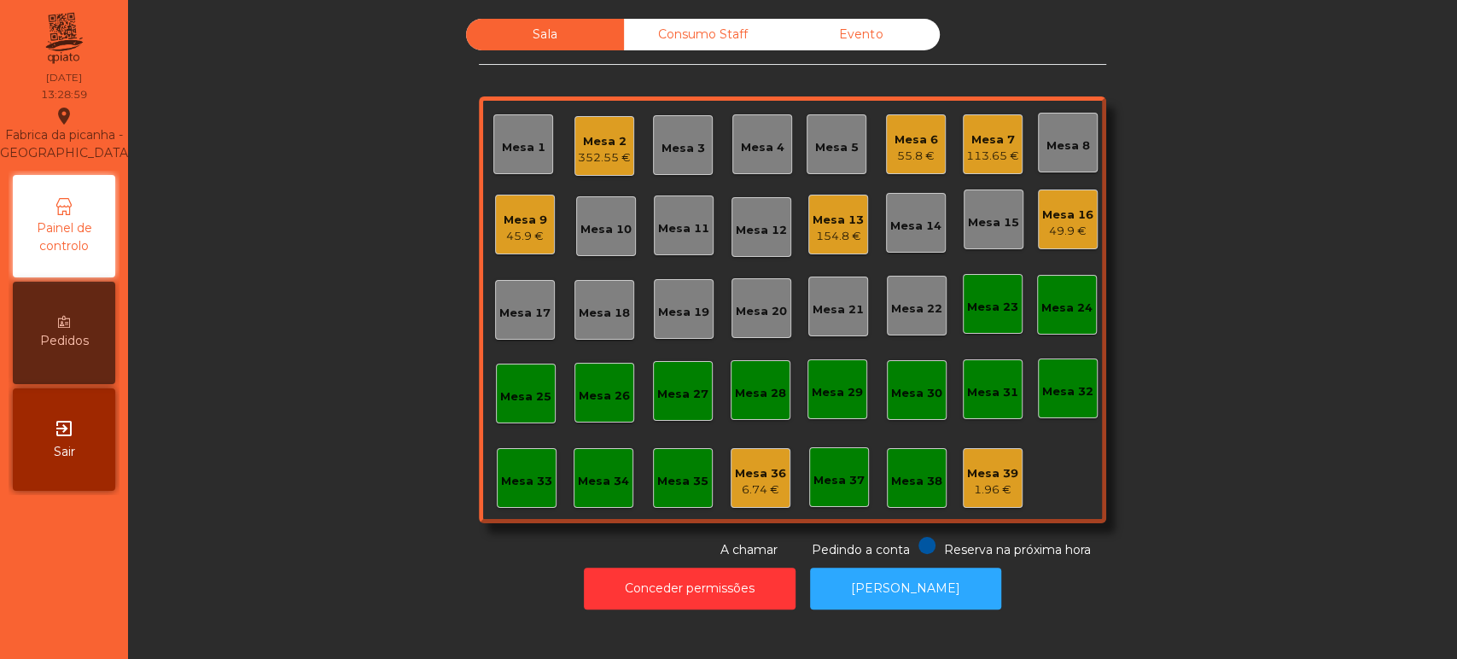
click at [271, 187] on div "Sala Consumo Staff Evento Mesa 1 Mesa 2 352.55 € Mesa 3 Mesa 4 Mesa 5 Mesa 6 55…" at bounding box center [792, 289] width 1283 height 540
click at [1043, 233] on div "49.9 €" at bounding box center [1067, 231] width 51 height 17
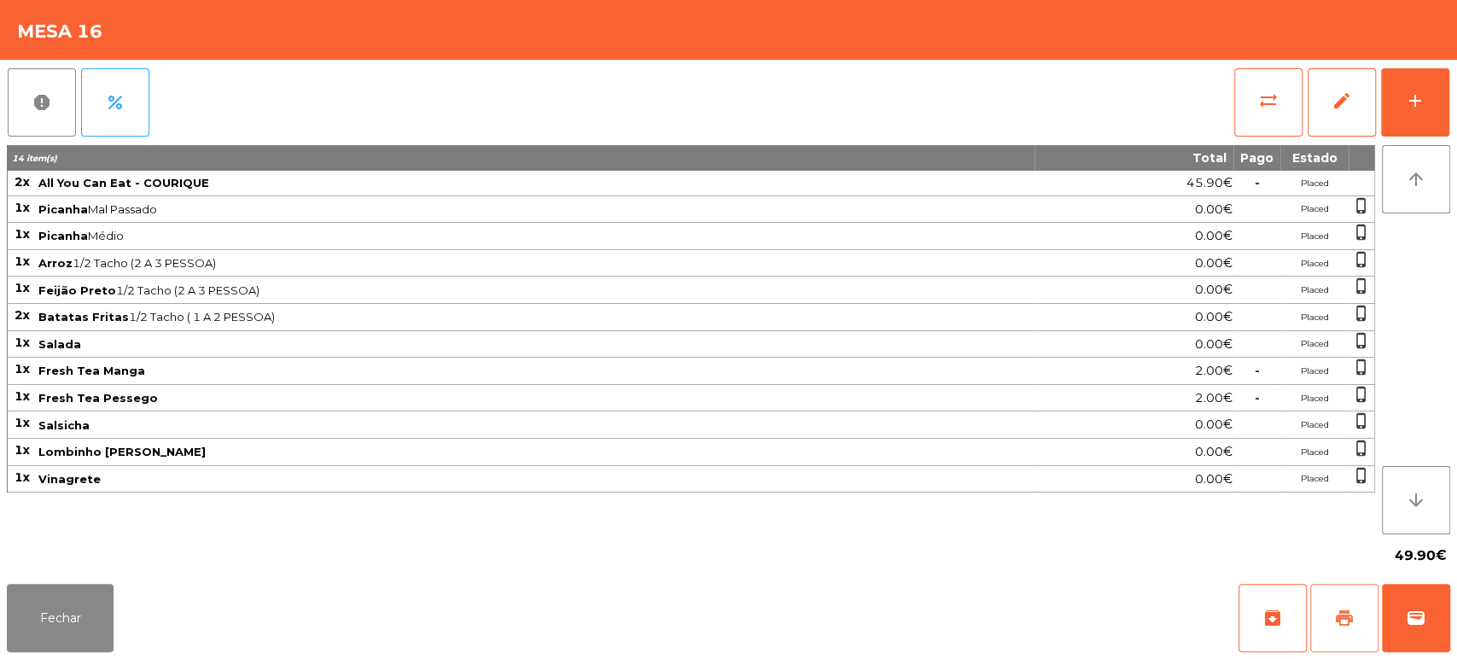
click at [1355, 618] on button "print" at bounding box center [1344, 618] width 68 height 68
click at [14, 594] on button "Fechar" at bounding box center [60, 618] width 107 height 68
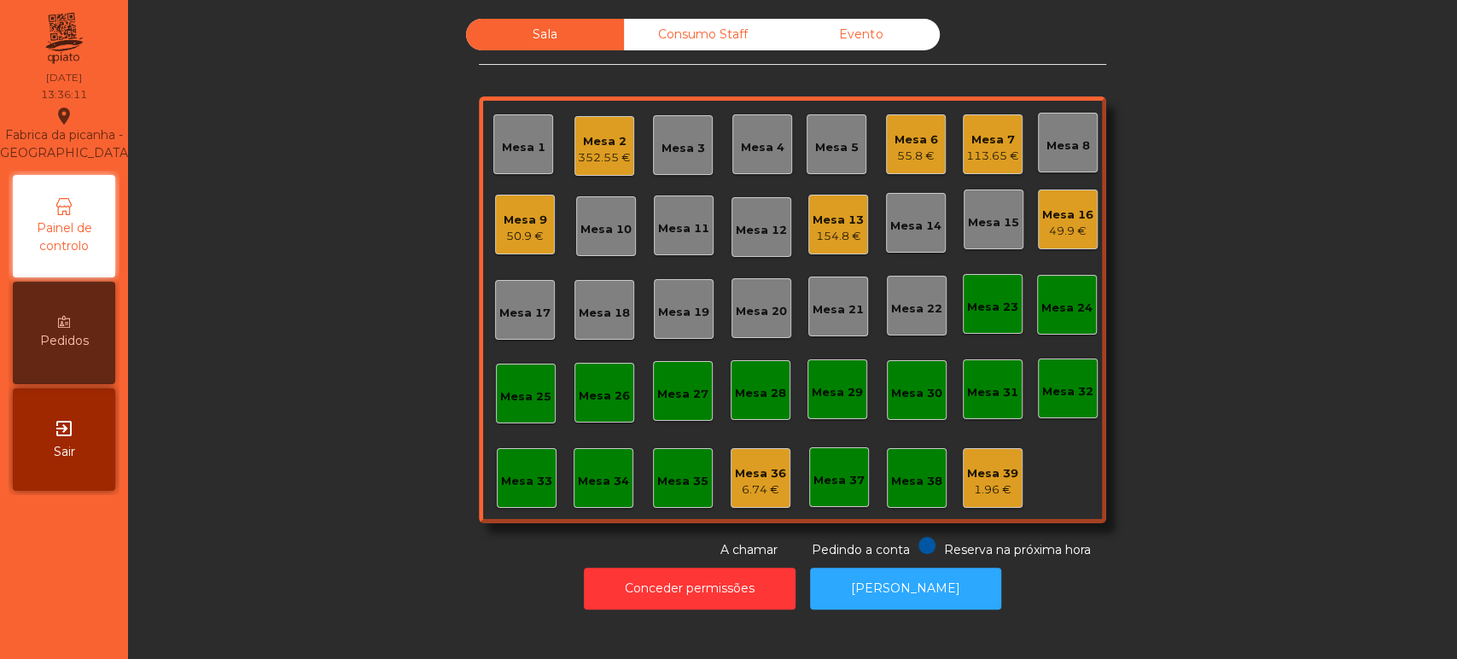
click at [1066, 235] on div "49.9 €" at bounding box center [1067, 231] width 51 height 17
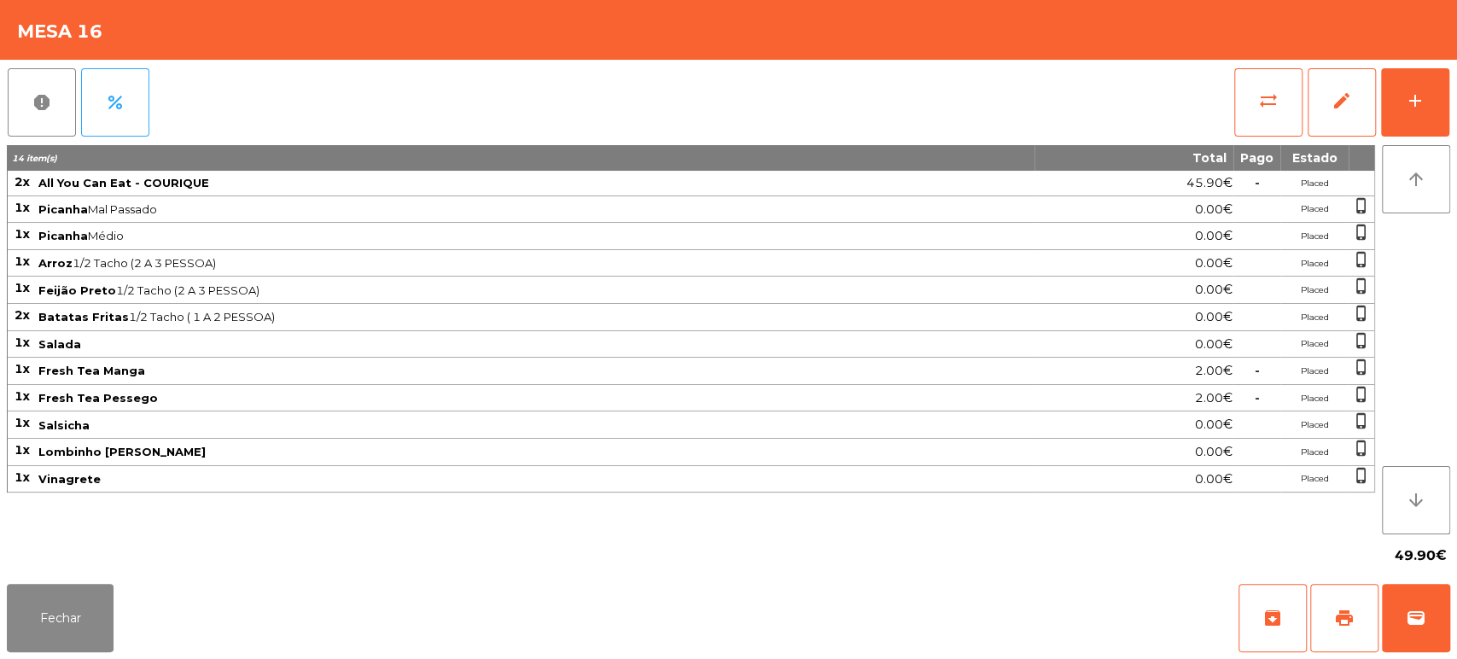
click at [1455, 618] on div "Fechar archive print wallet" at bounding box center [728, 618] width 1457 height 82
click at [1401, 605] on button "wallet" at bounding box center [1416, 618] width 68 height 68
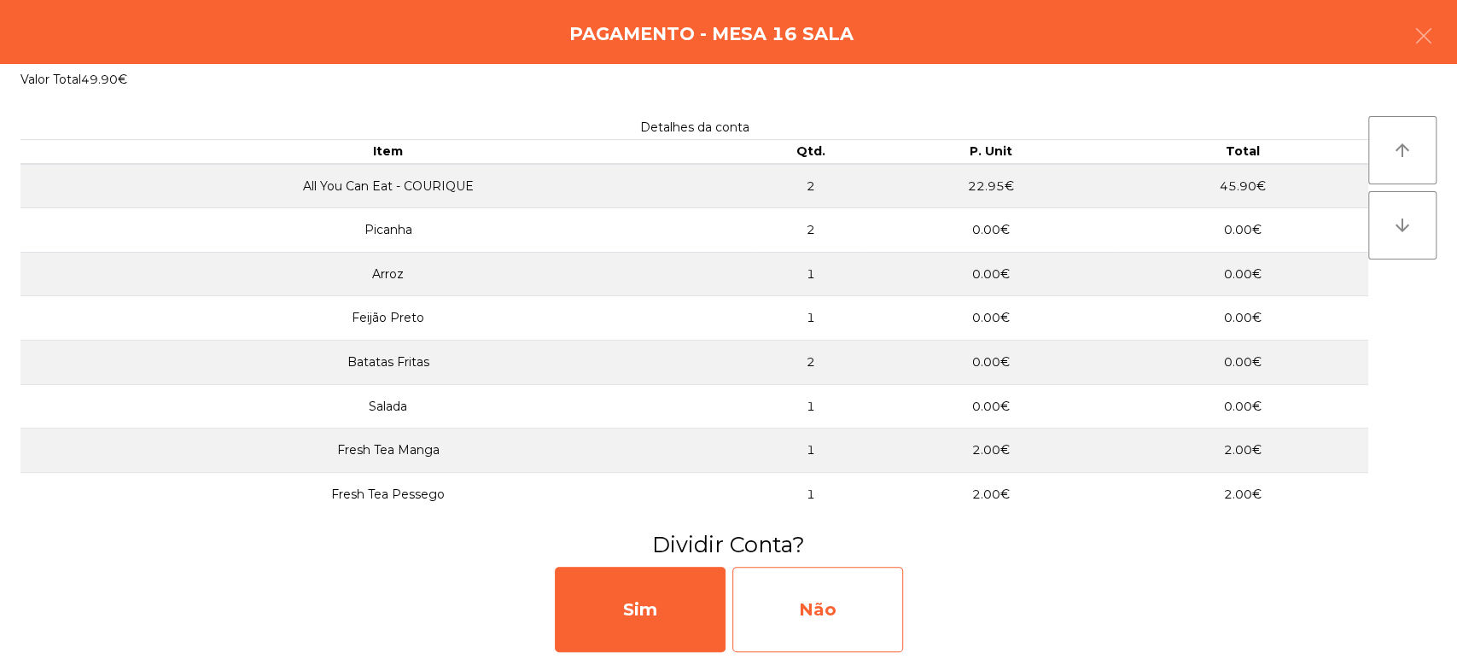
click at [803, 624] on div "Não" at bounding box center [817, 609] width 171 height 85
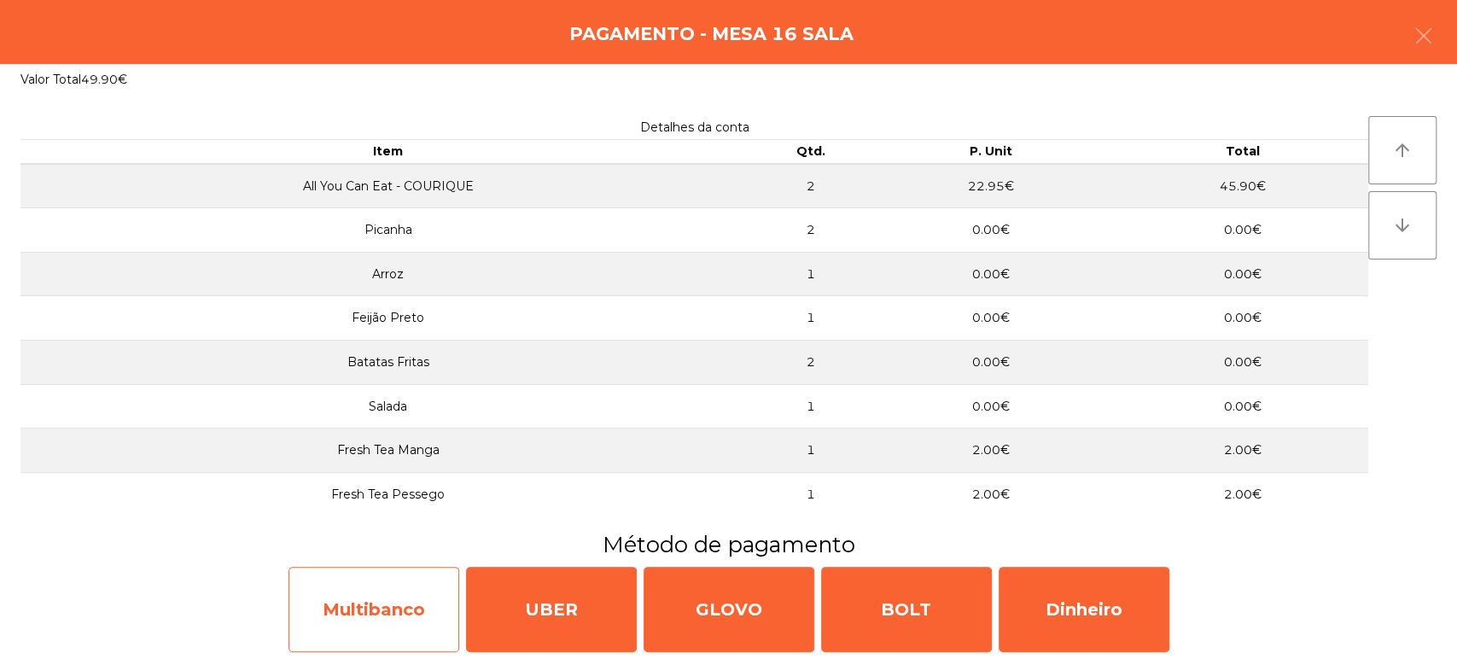
click at [335, 628] on div "Multibanco" at bounding box center [373, 609] width 171 height 85
select select "**"
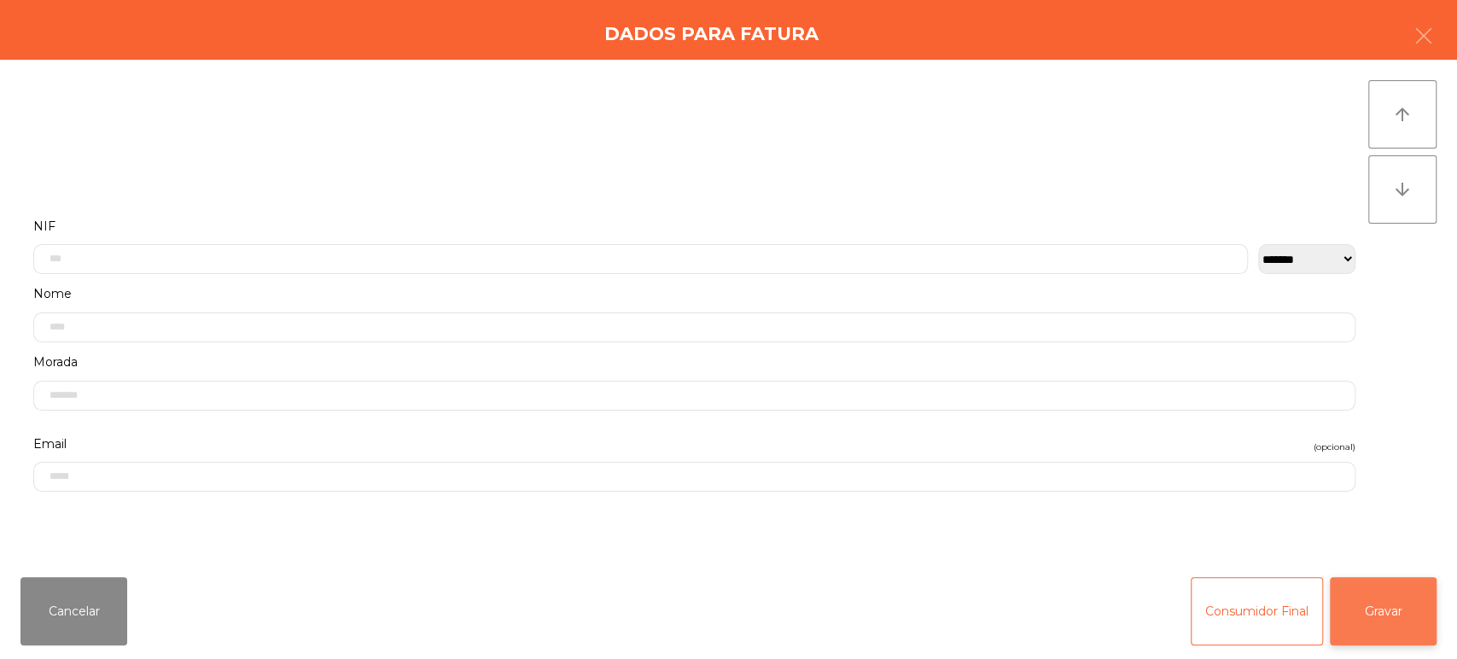
click at [1399, 602] on button "Gravar" at bounding box center [1382, 611] width 107 height 68
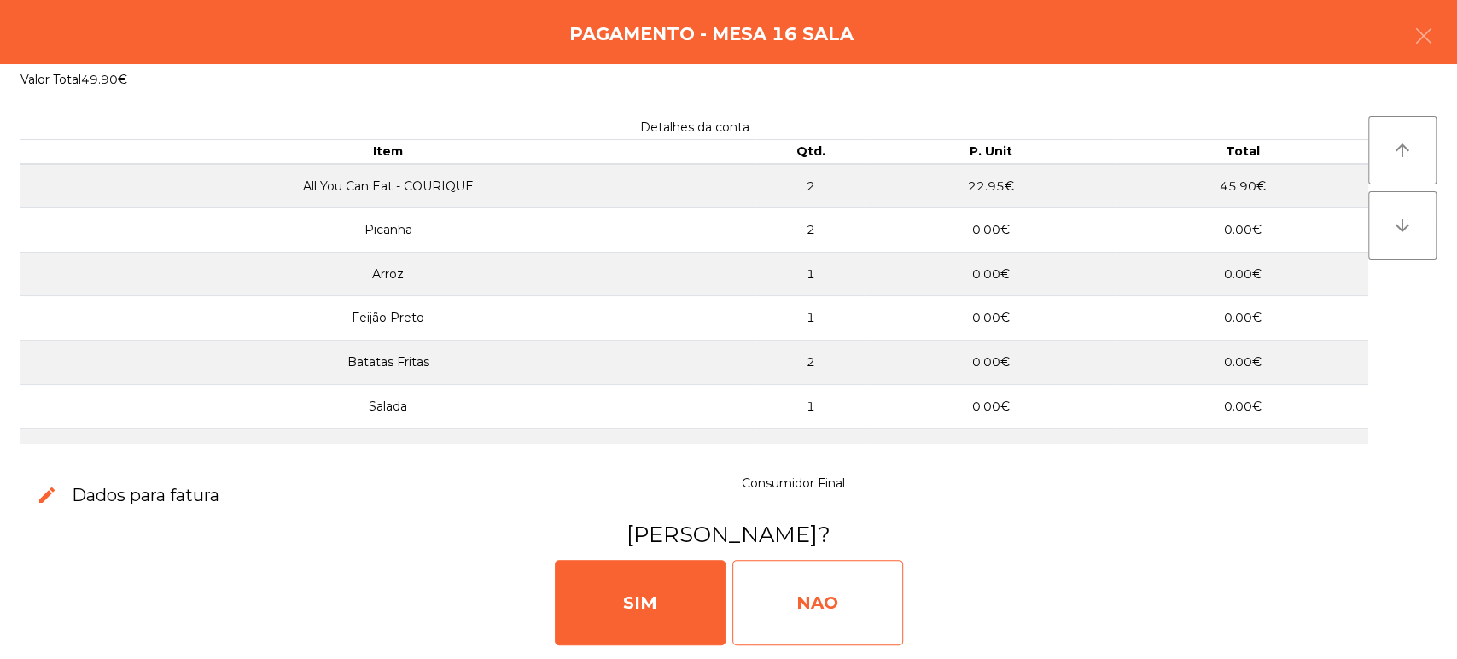
click at [833, 605] on div "NAO" at bounding box center [817, 602] width 171 height 85
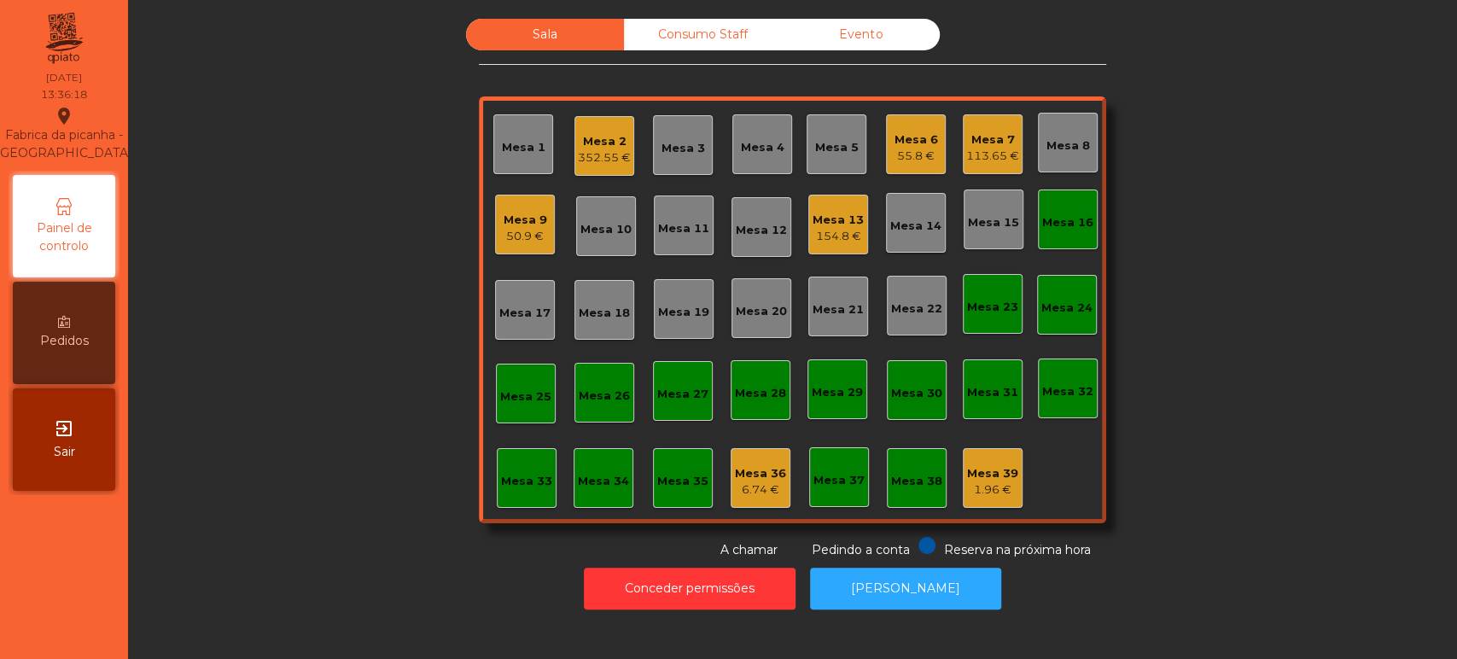
click at [1089, 191] on div "Mesa 16" at bounding box center [1068, 219] width 60 height 60
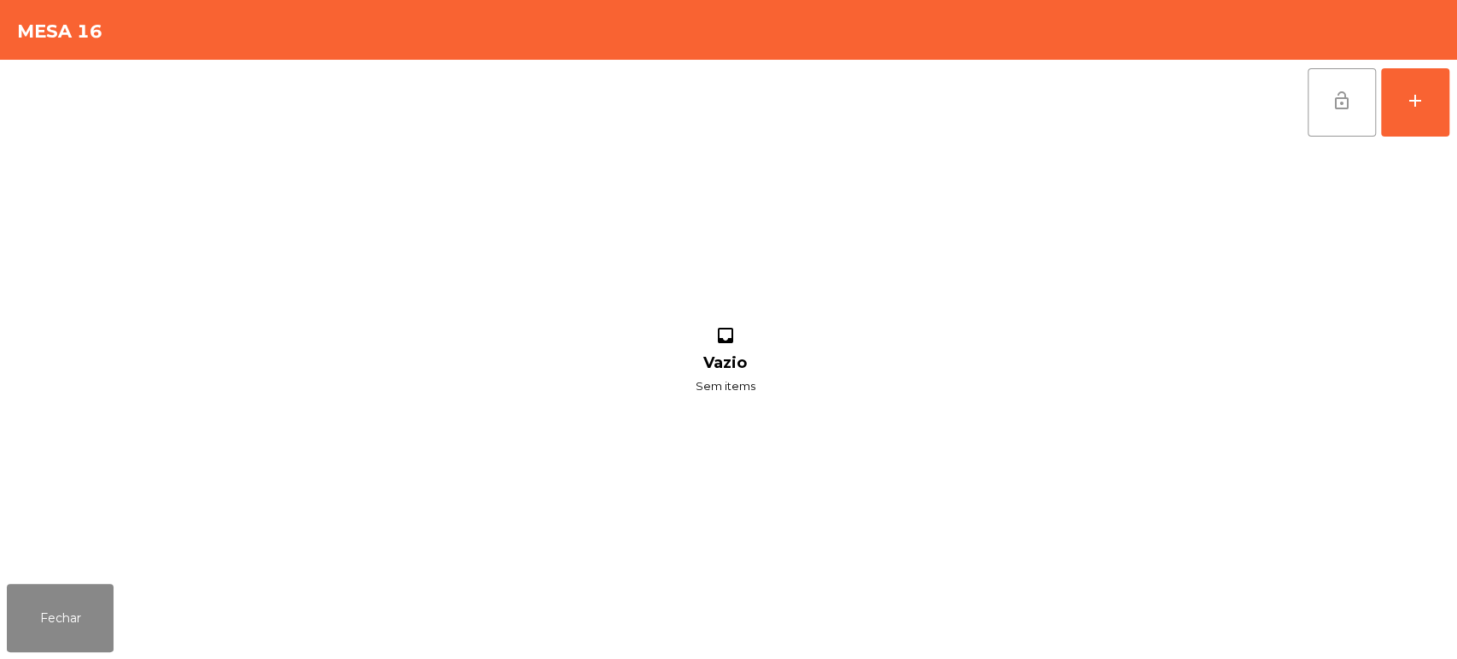
click at [1336, 111] on button "lock_open" at bounding box center [1341, 102] width 68 height 68
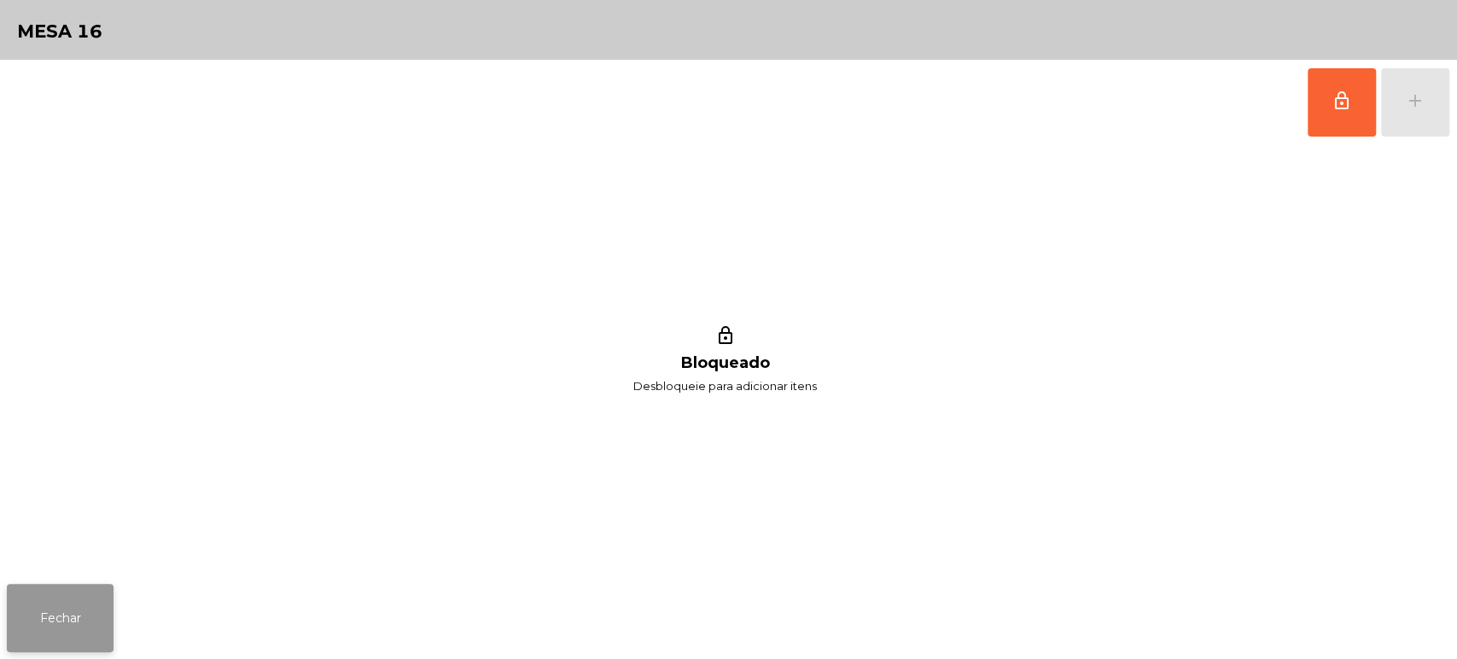
click at [87, 605] on button "Fechar" at bounding box center [60, 618] width 107 height 68
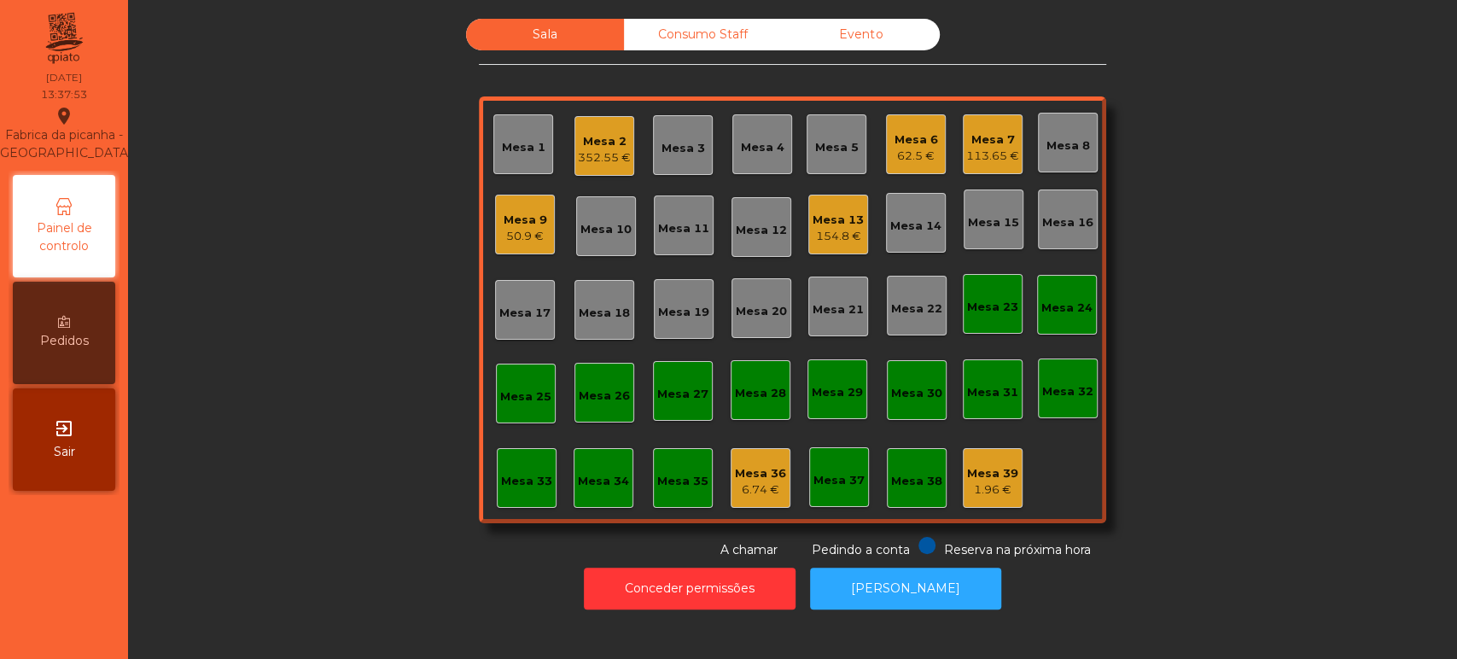
click at [908, 162] on div "62.5 €" at bounding box center [916, 156] width 44 height 17
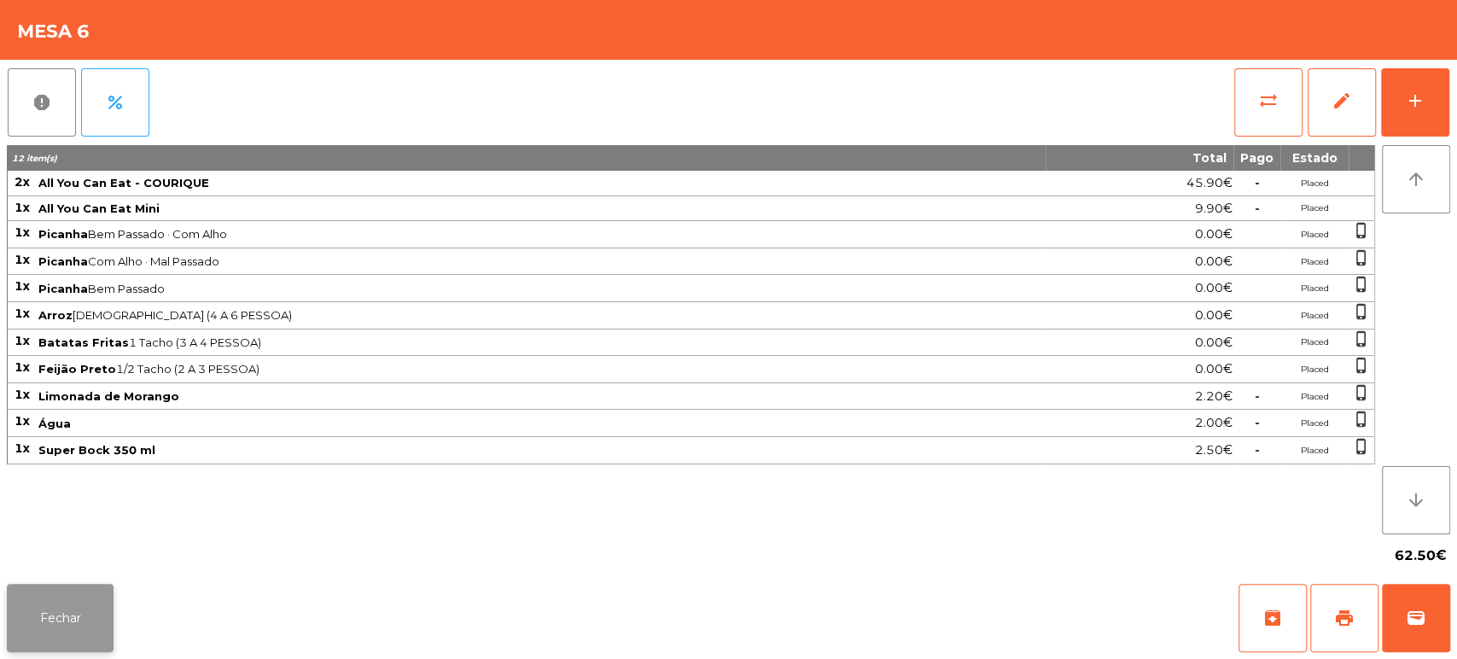
click at [80, 616] on button "Fechar" at bounding box center [60, 618] width 107 height 68
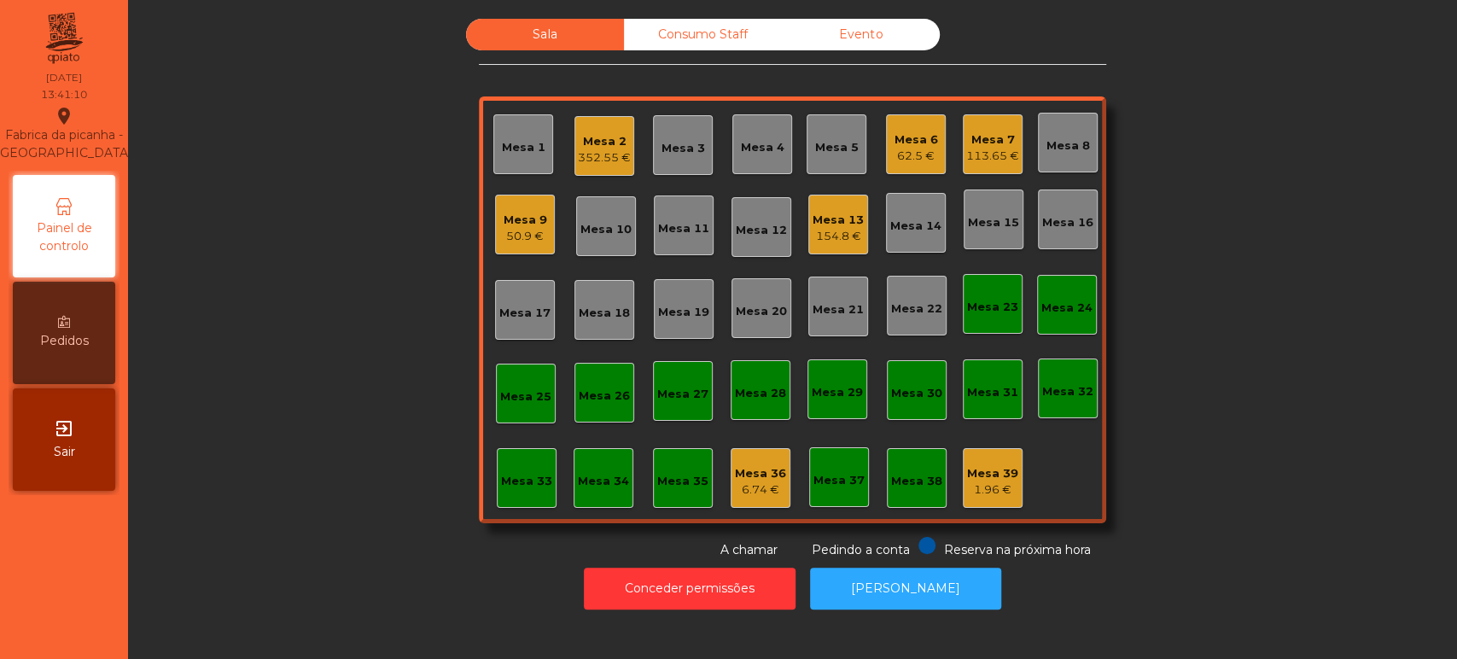
click at [984, 154] on div "113.65 €" at bounding box center [992, 156] width 53 height 17
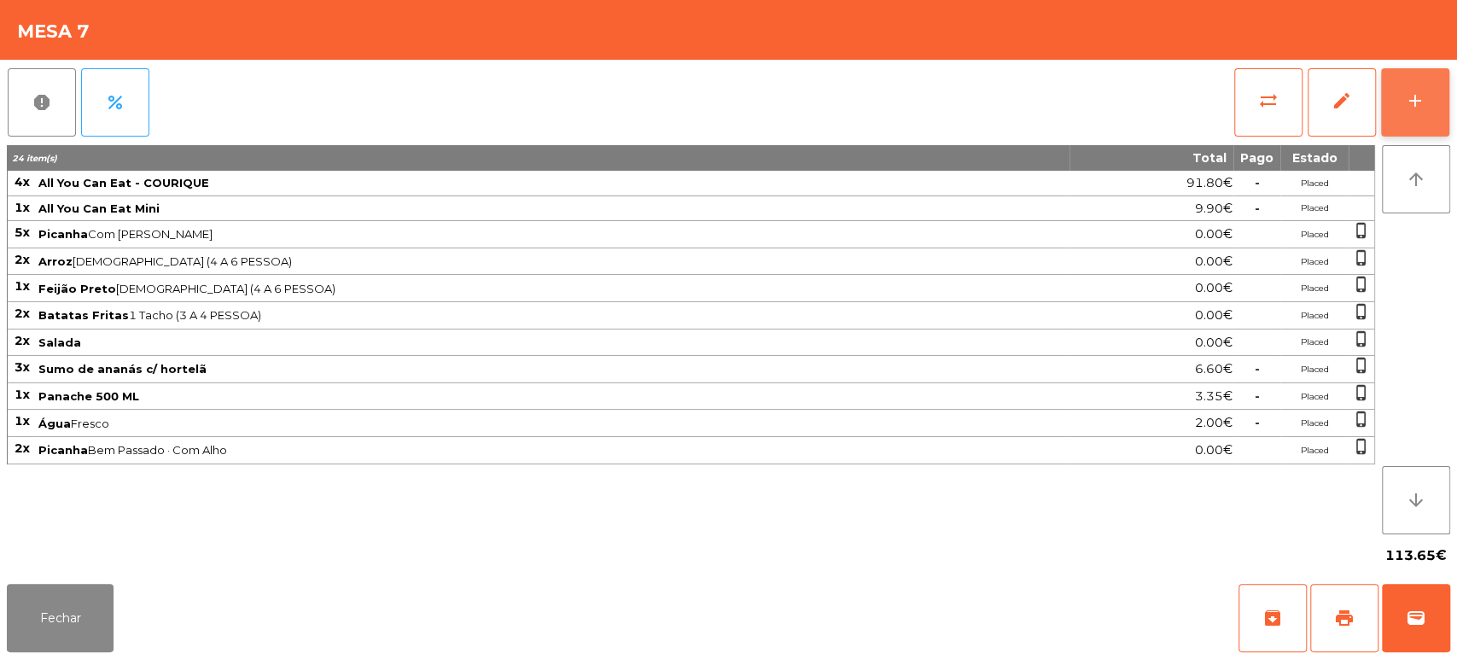
click at [1395, 102] on button "add" at bounding box center [1415, 102] width 68 height 68
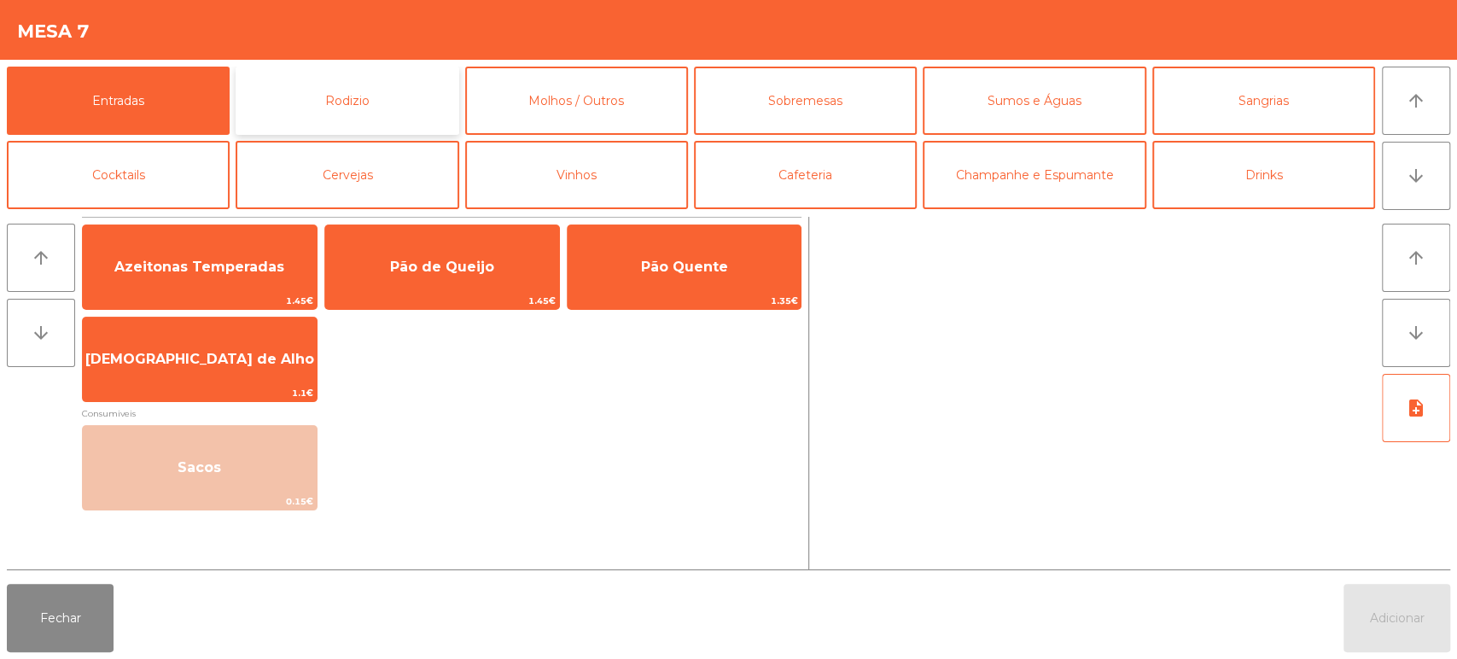
click at [299, 67] on button "Rodizio" at bounding box center [347, 101] width 223 height 68
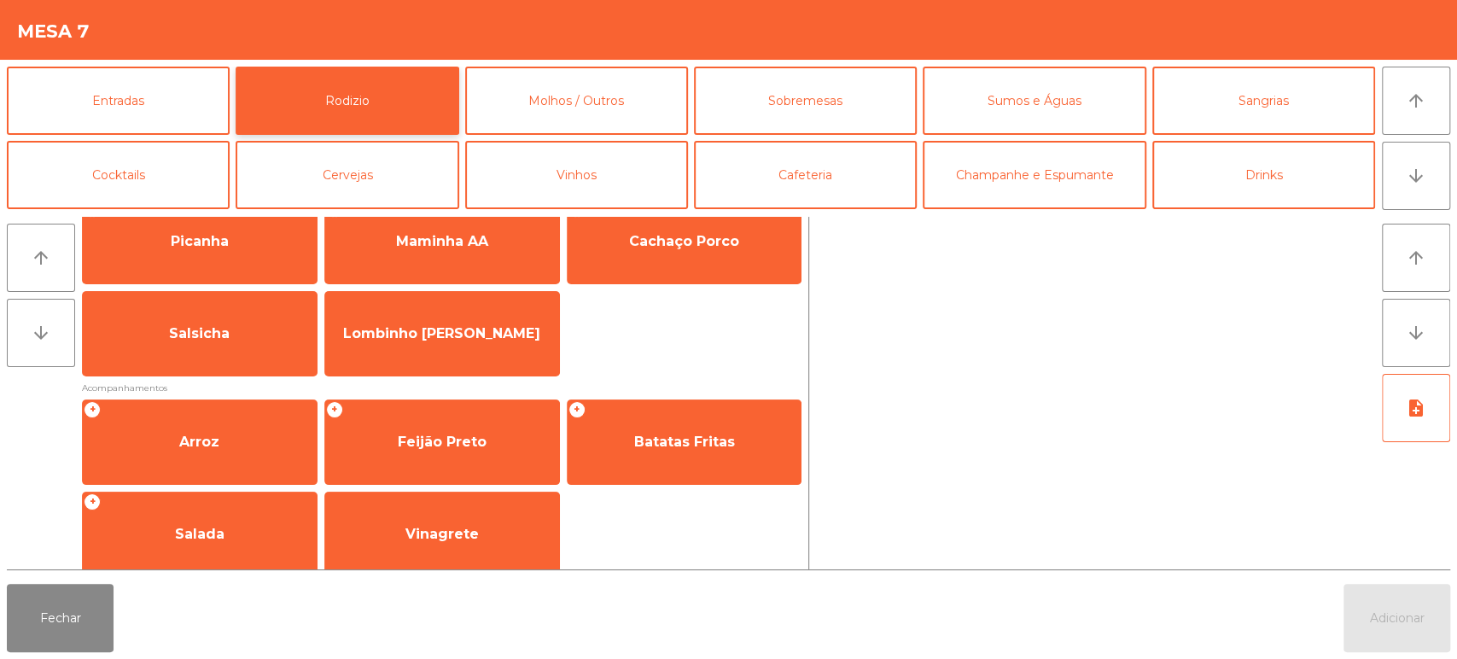
scroll to position [44, 0]
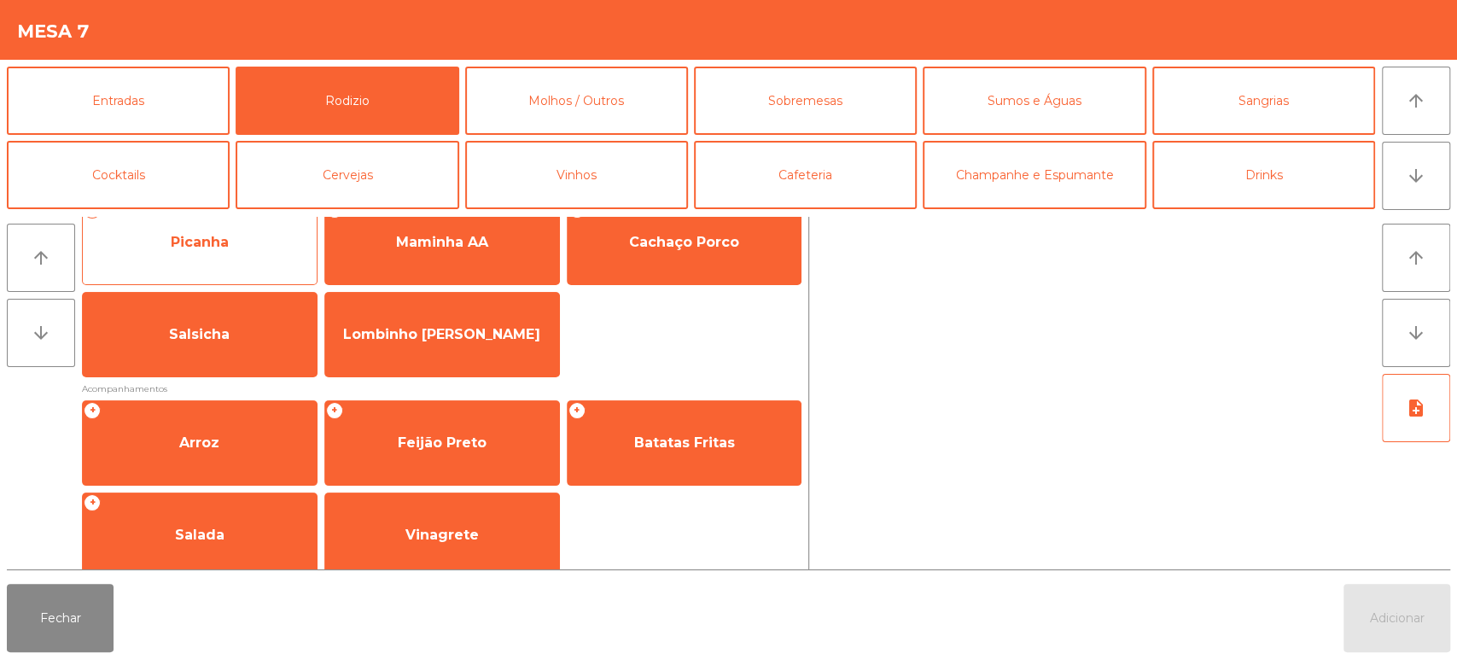
click at [228, 269] on div "+ Picanha" at bounding box center [200, 242] width 236 height 85
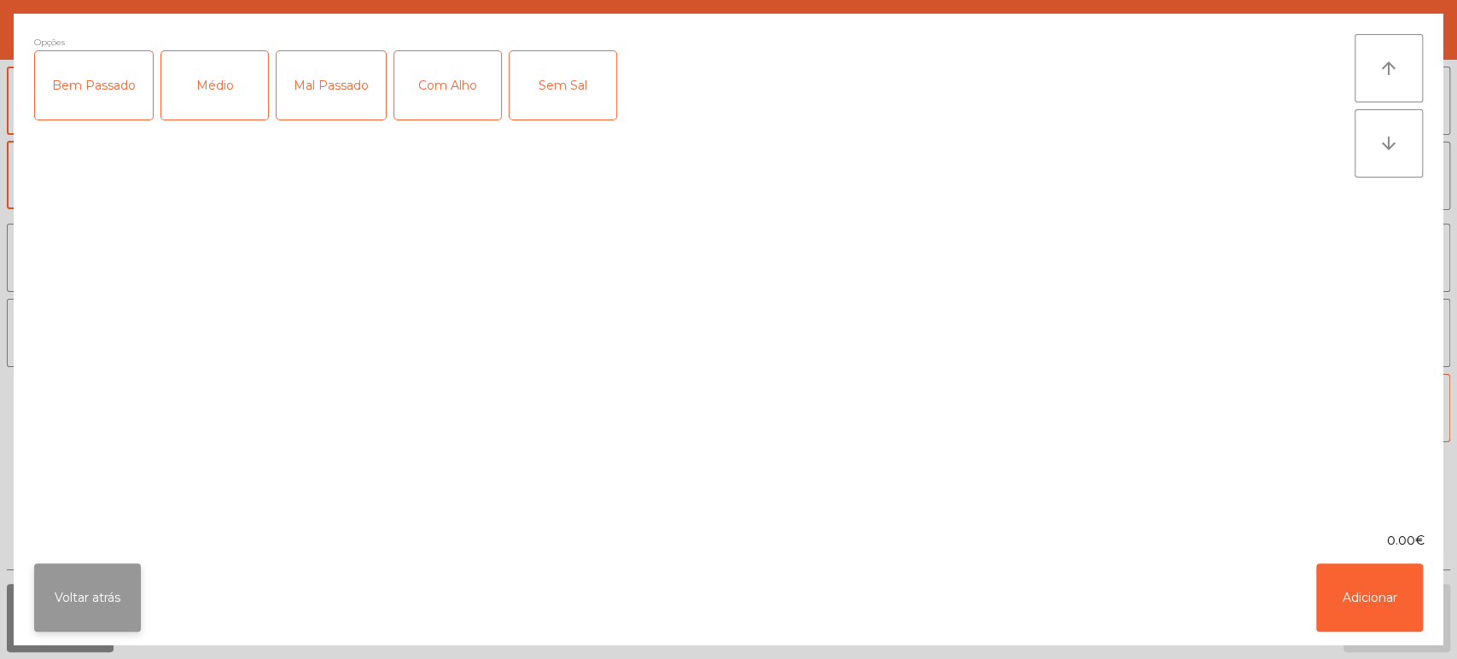
click at [87, 582] on button "Voltar atrás" at bounding box center [87, 597] width 107 height 68
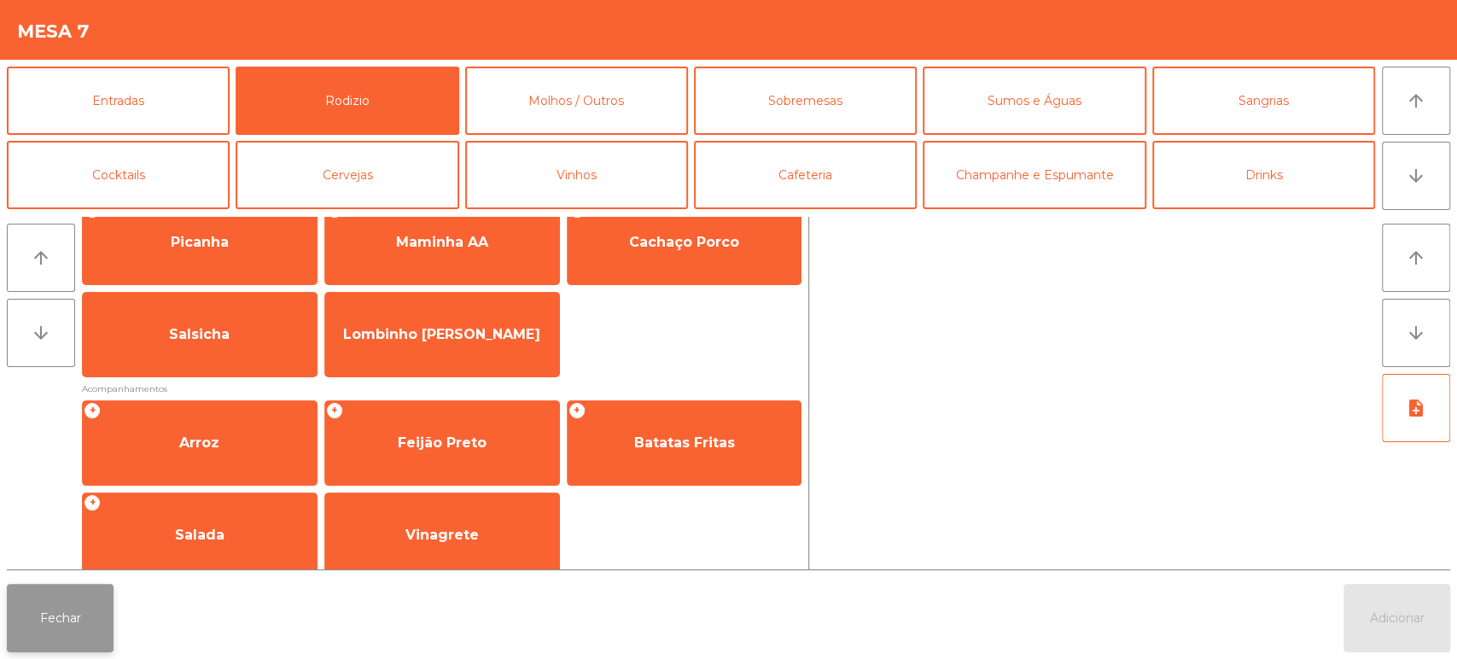
click at [89, 602] on button "Fechar" at bounding box center [60, 618] width 107 height 68
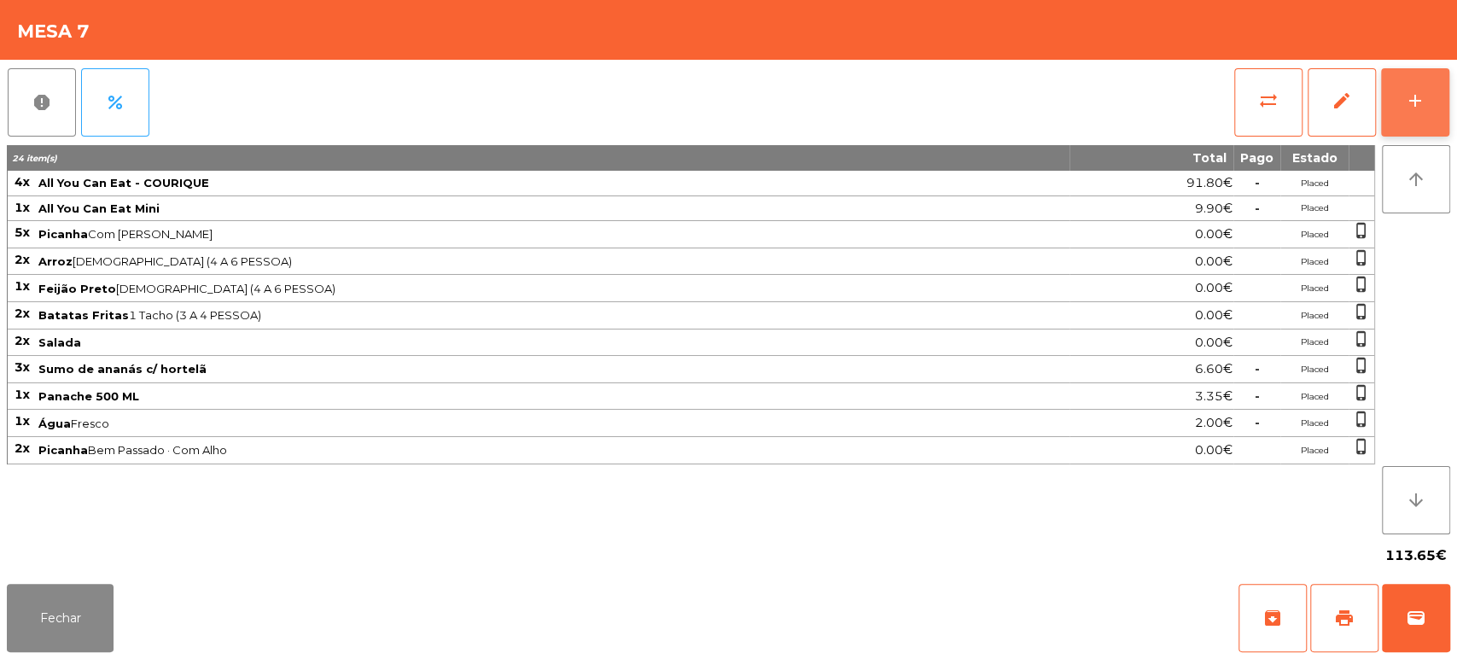
click at [1386, 117] on button "add" at bounding box center [1415, 102] width 68 height 68
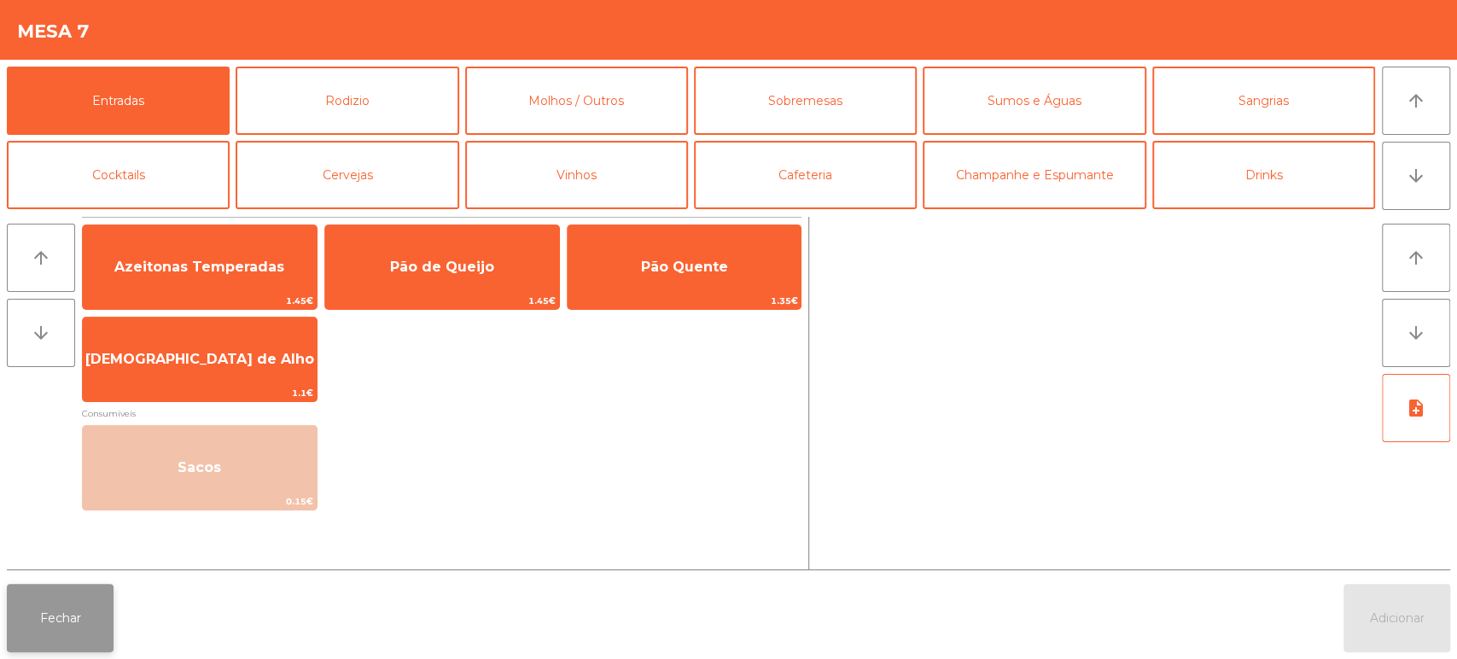
click at [69, 635] on button "Fechar" at bounding box center [60, 618] width 107 height 68
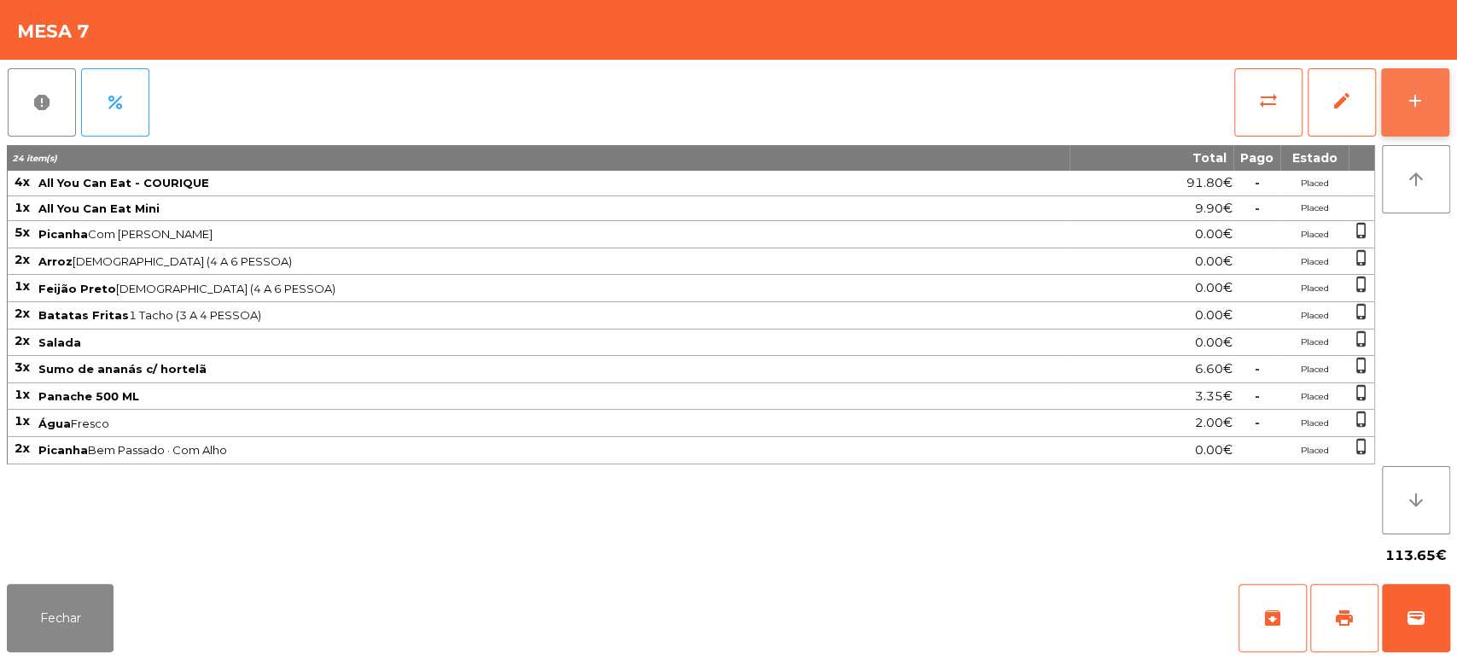
click at [1408, 102] on div "add" at bounding box center [1415, 100] width 20 height 20
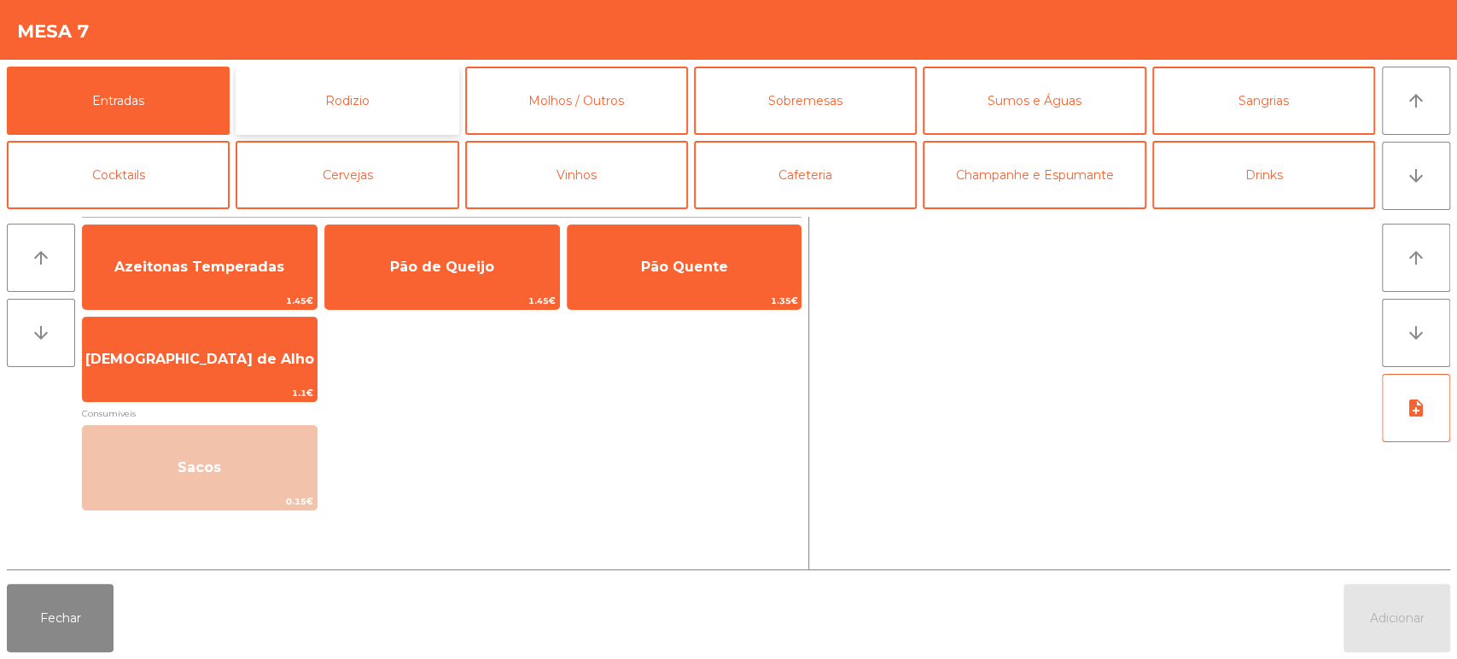
click at [331, 83] on button "Rodizio" at bounding box center [347, 101] width 223 height 68
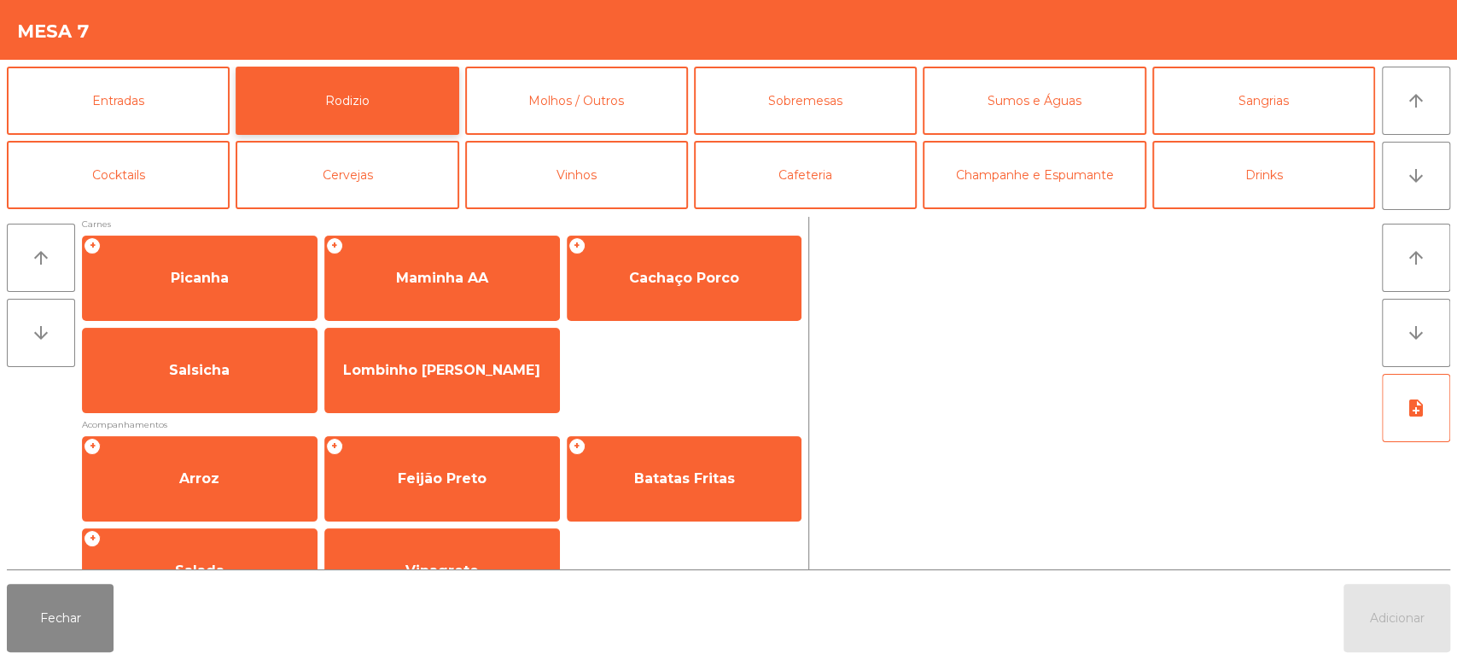
scroll to position [0, 0]
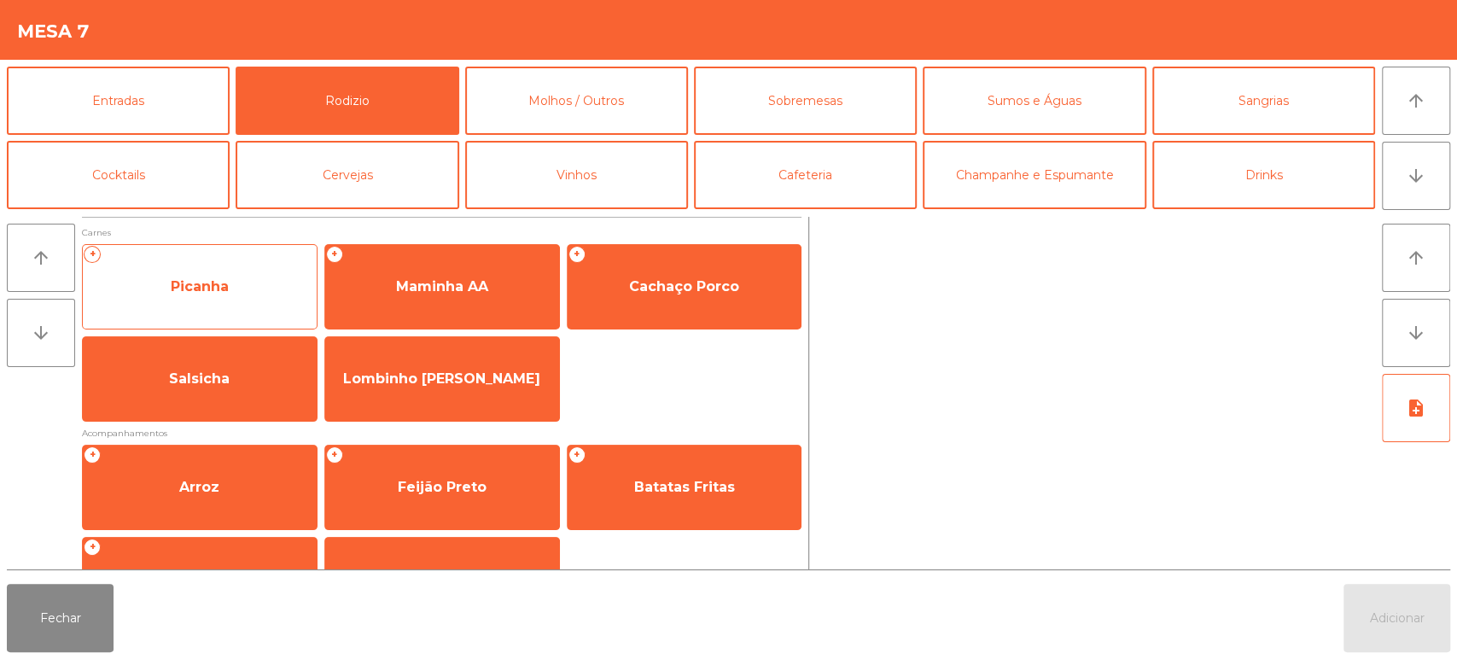
click at [227, 297] on span "Picanha" at bounding box center [200, 287] width 234 height 46
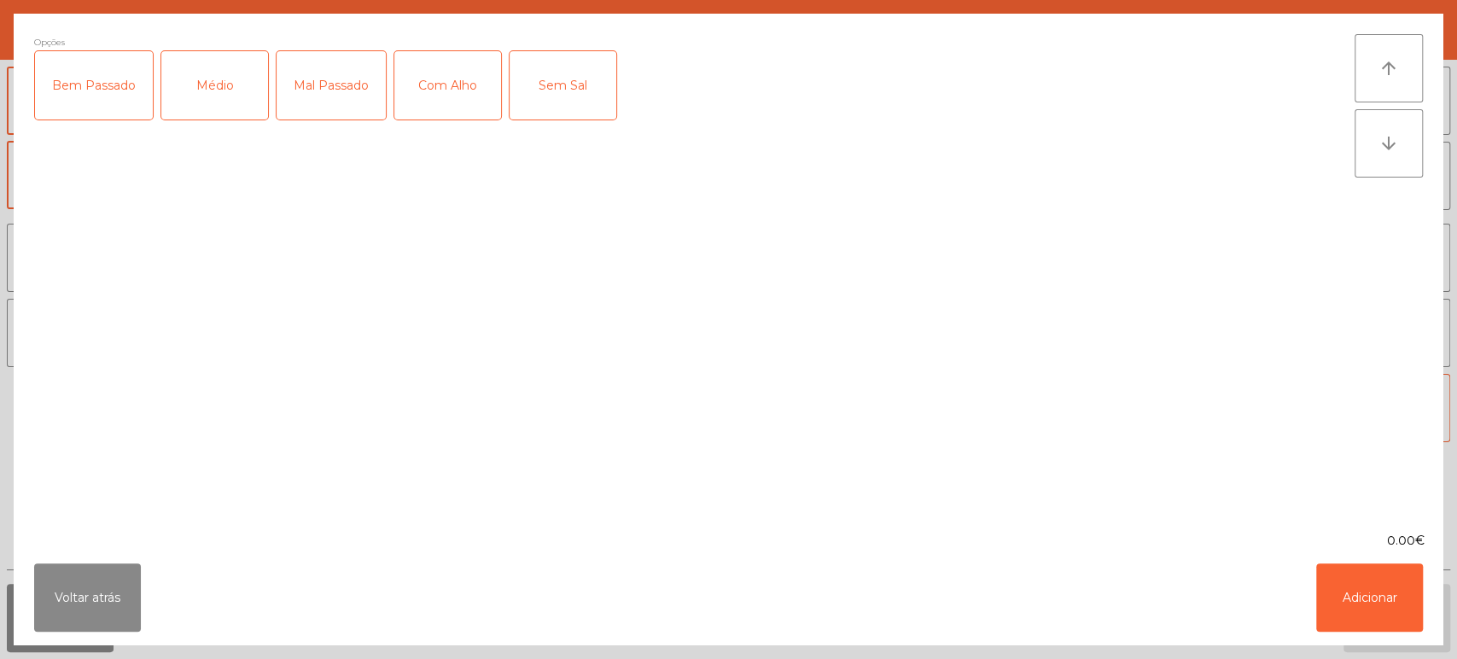
click at [92, 91] on div "Bem Passado" at bounding box center [94, 85] width 118 height 68
click at [437, 85] on div "Com Alho" at bounding box center [447, 85] width 107 height 68
click at [1378, 613] on button "Adicionar" at bounding box center [1369, 597] width 107 height 68
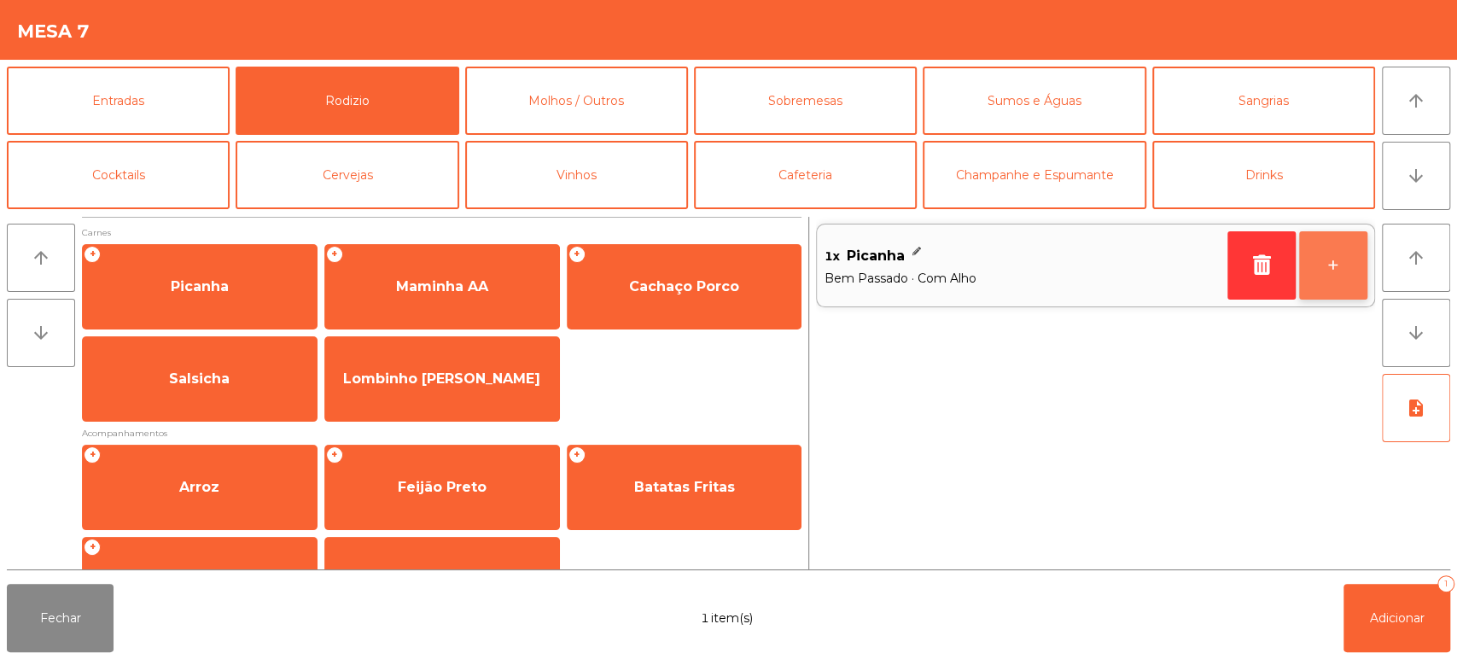
click at [1329, 287] on button "+" at bounding box center [1333, 265] width 68 height 68
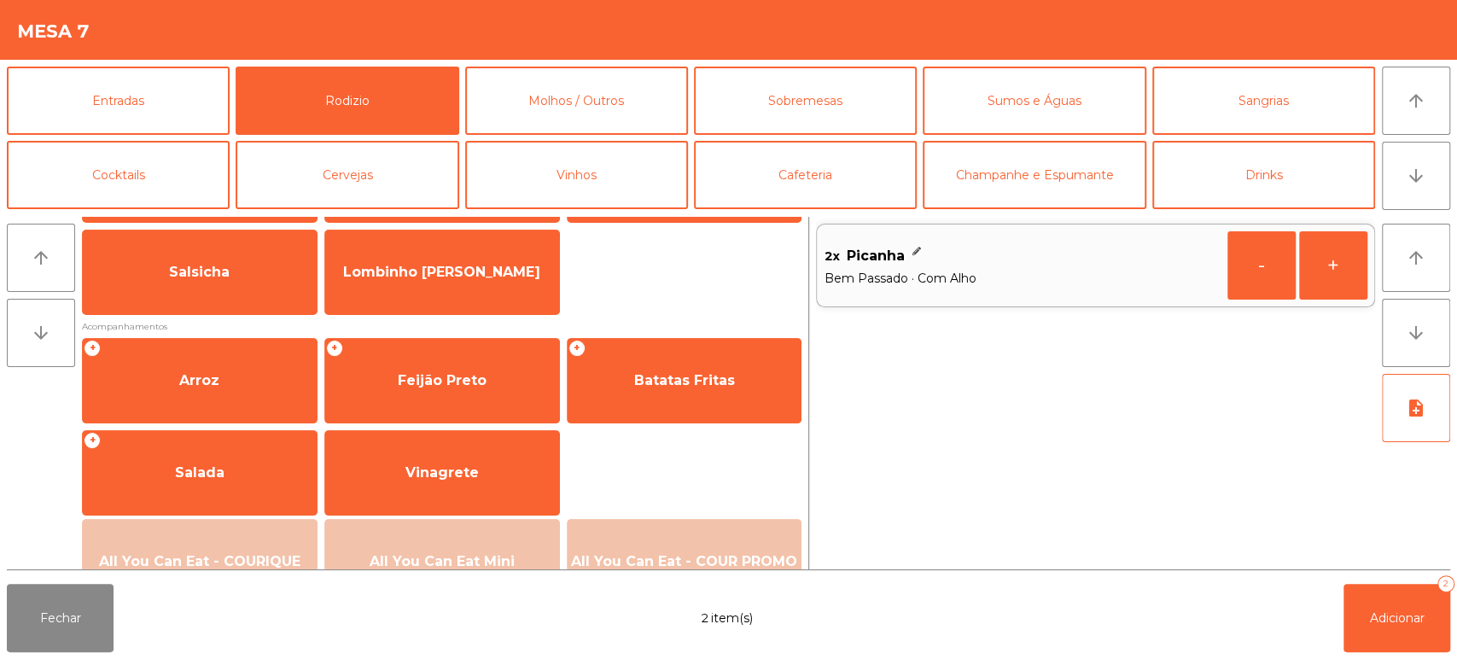
scroll to position [115, 0]
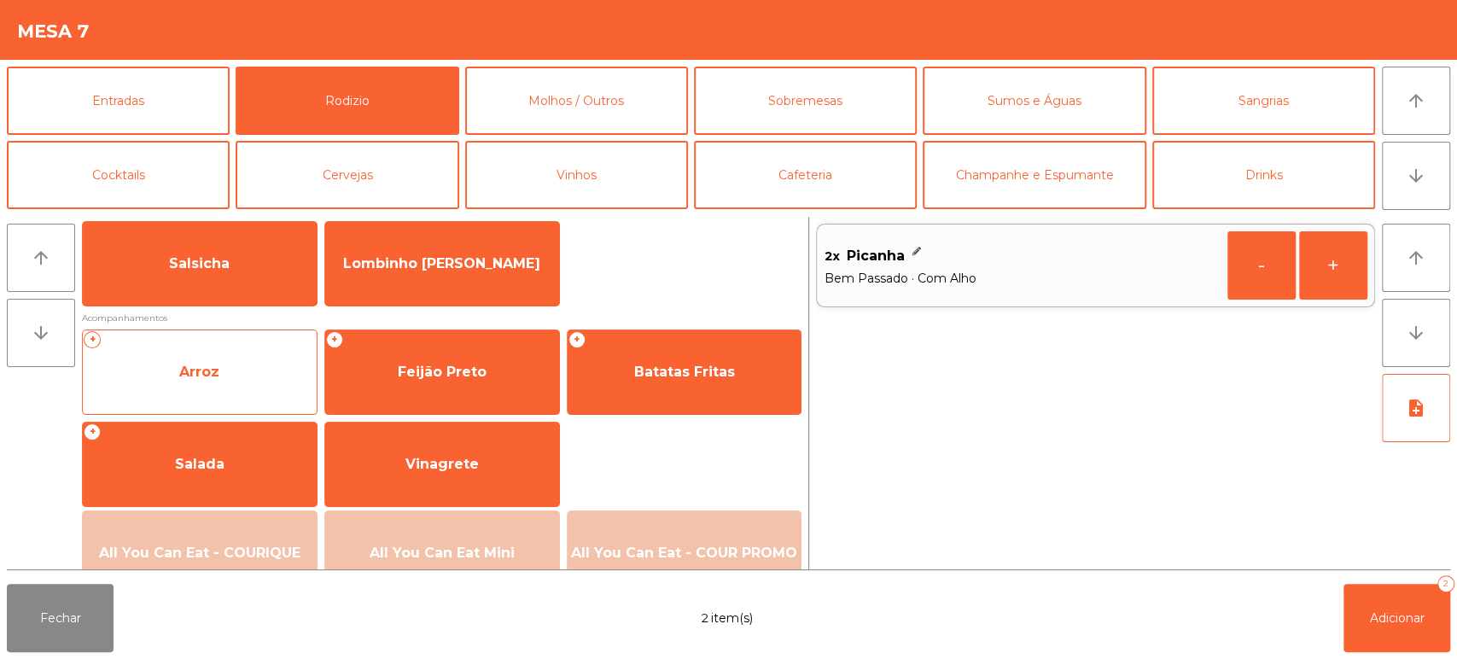
click at [237, 371] on span "Arroz" at bounding box center [200, 372] width 234 height 46
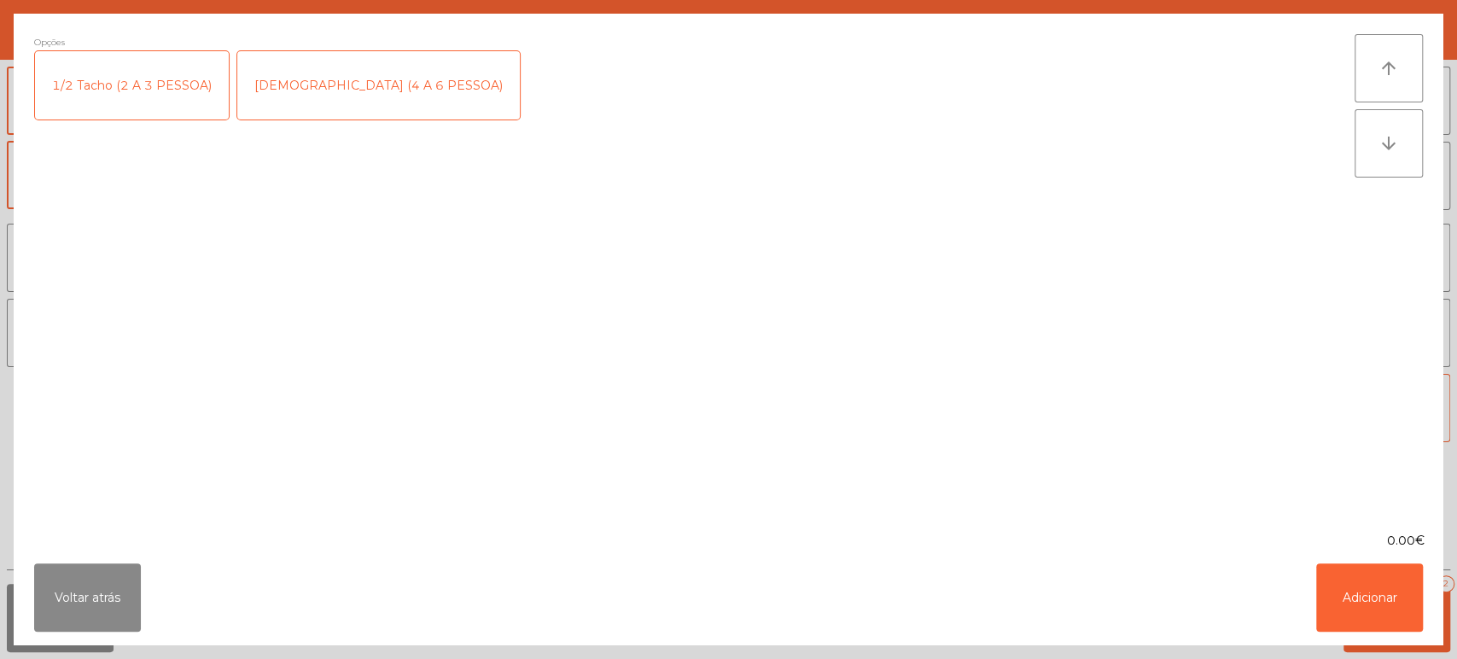
click at [149, 82] on div "1/2 Tacho (2 A 3 PESSOA)" at bounding box center [132, 85] width 194 height 68
click at [1338, 595] on button "Adicionar" at bounding box center [1369, 597] width 107 height 68
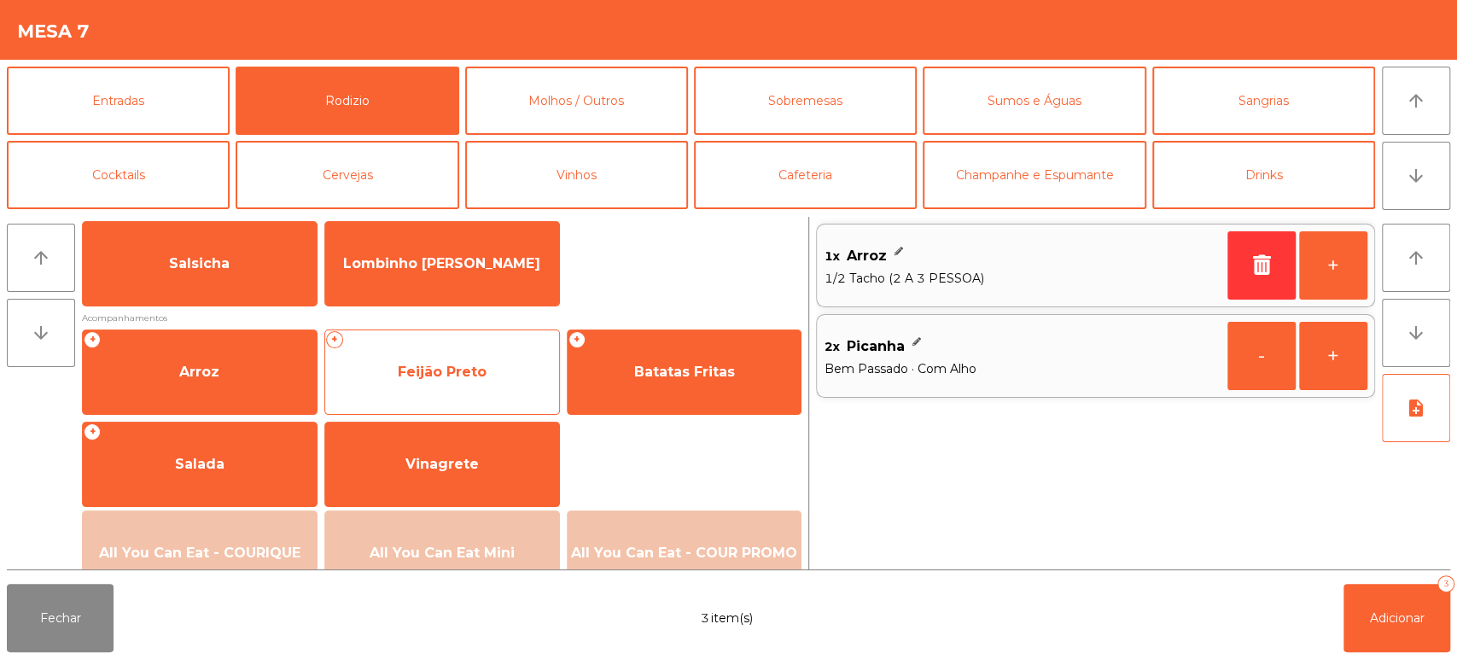
click at [436, 361] on span "Feijão Preto" at bounding box center [442, 372] width 234 height 46
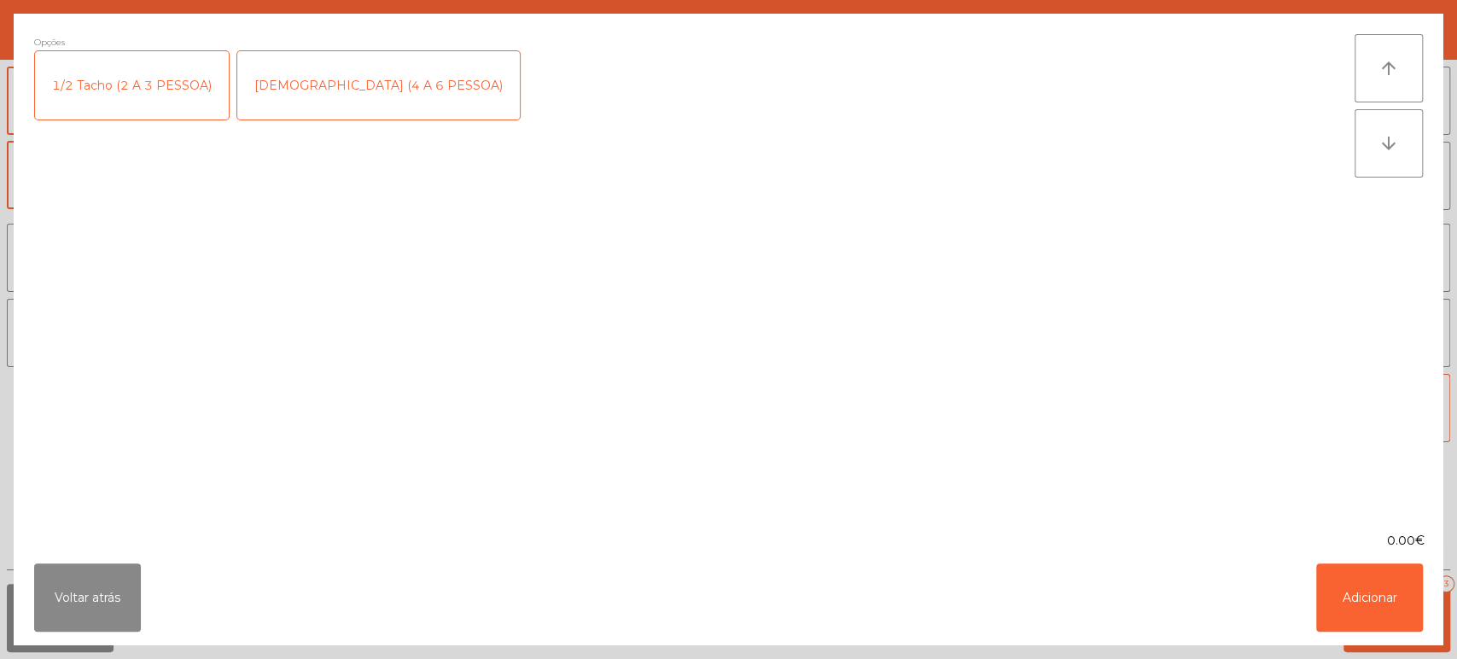
click at [124, 71] on div "1/2 Tacho (2 A 3 PESSOA)" at bounding box center [132, 85] width 194 height 68
click at [1337, 596] on button "Adicionar" at bounding box center [1369, 597] width 107 height 68
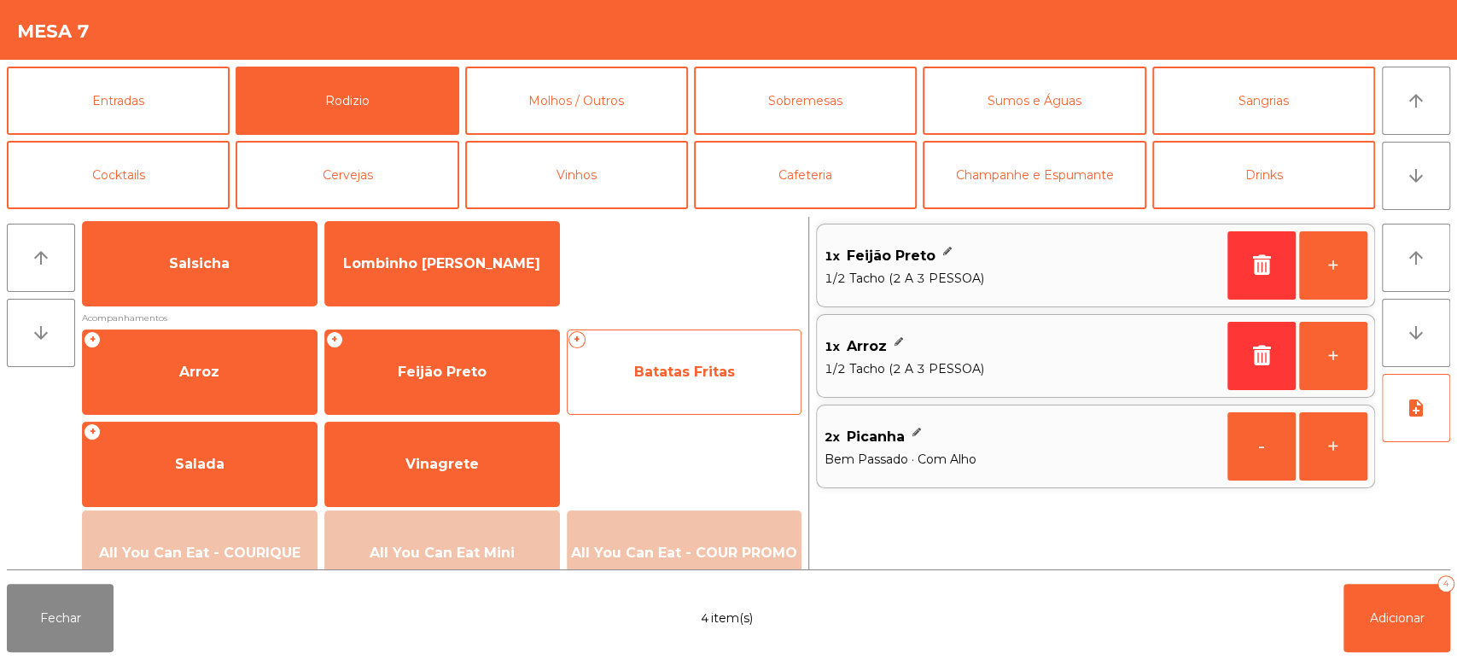
click at [662, 356] on span "Batatas Fritas" at bounding box center [684, 372] width 234 height 46
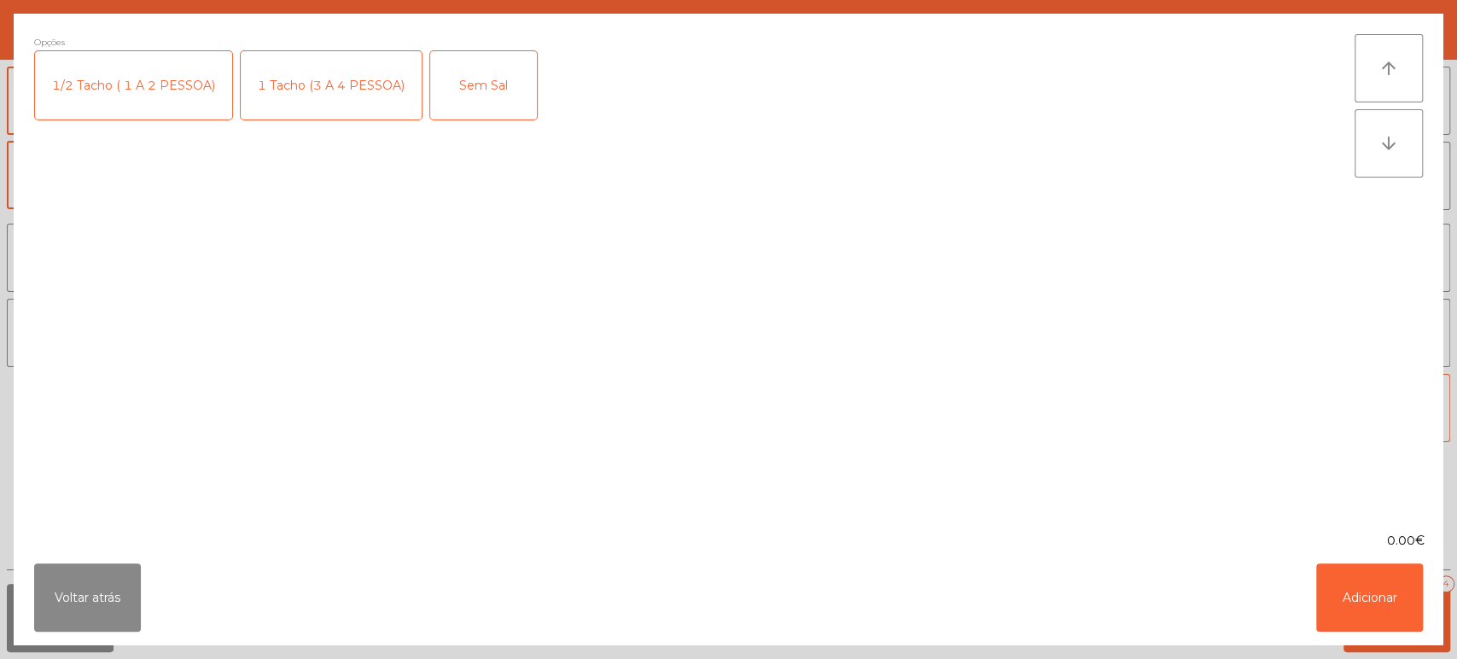
click at [295, 67] on div "1 Tacho (3 A 4 PESSOA)" at bounding box center [331, 85] width 181 height 68
click at [1355, 611] on button "Adicionar" at bounding box center [1369, 597] width 107 height 68
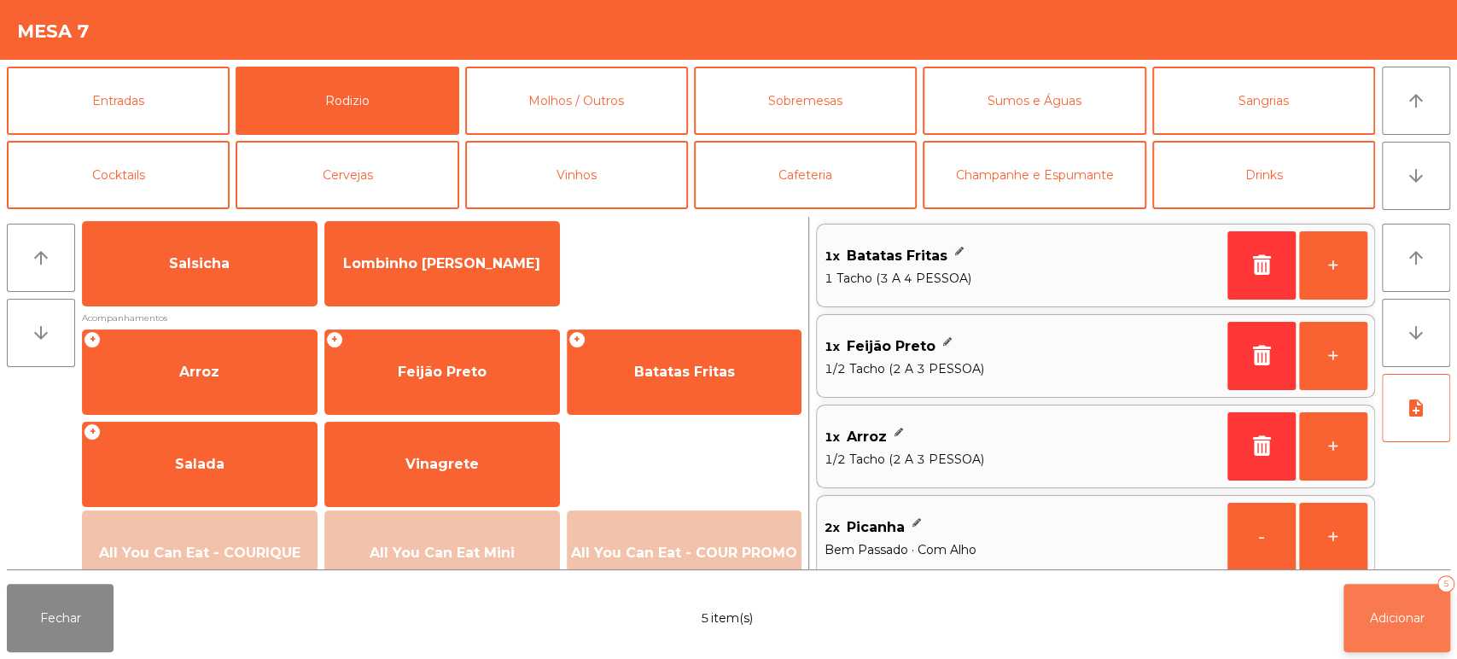
click at [1376, 617] on span "Adicionar" at bounding box center [1397, 617] width 55 height 15
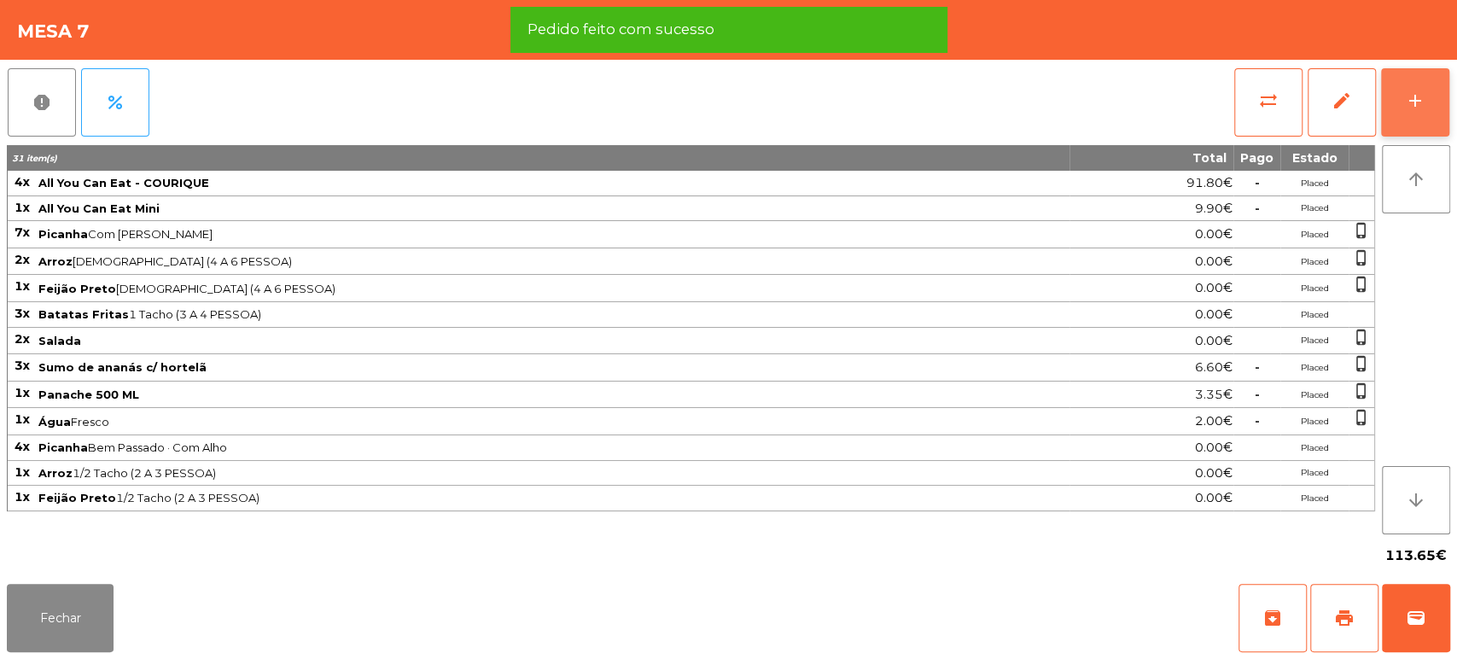
click at [1425, 109] on button "add" at bounding box center [1415, 102] width 68 height 68
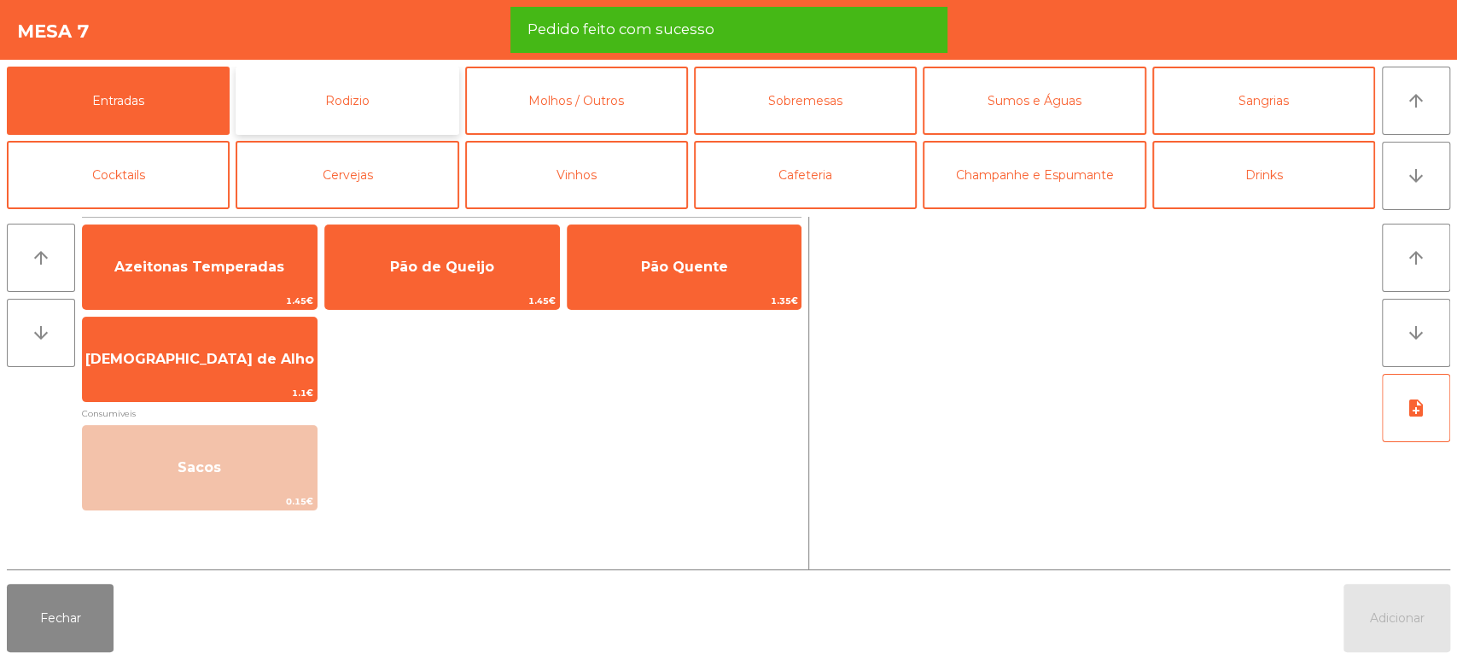
click at [310, 83] on button "Rodizio" at bounding box center [347, 101] width 223 height 68
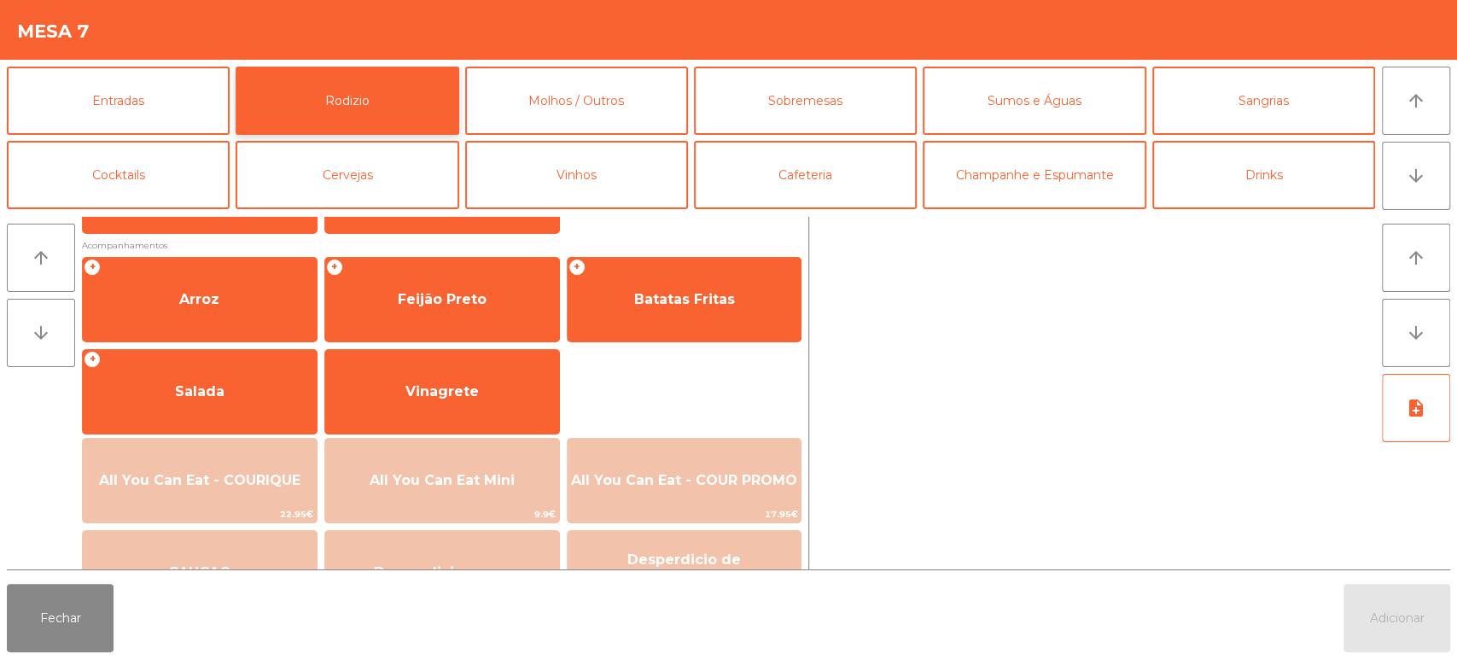
scroll to position [194, 0]
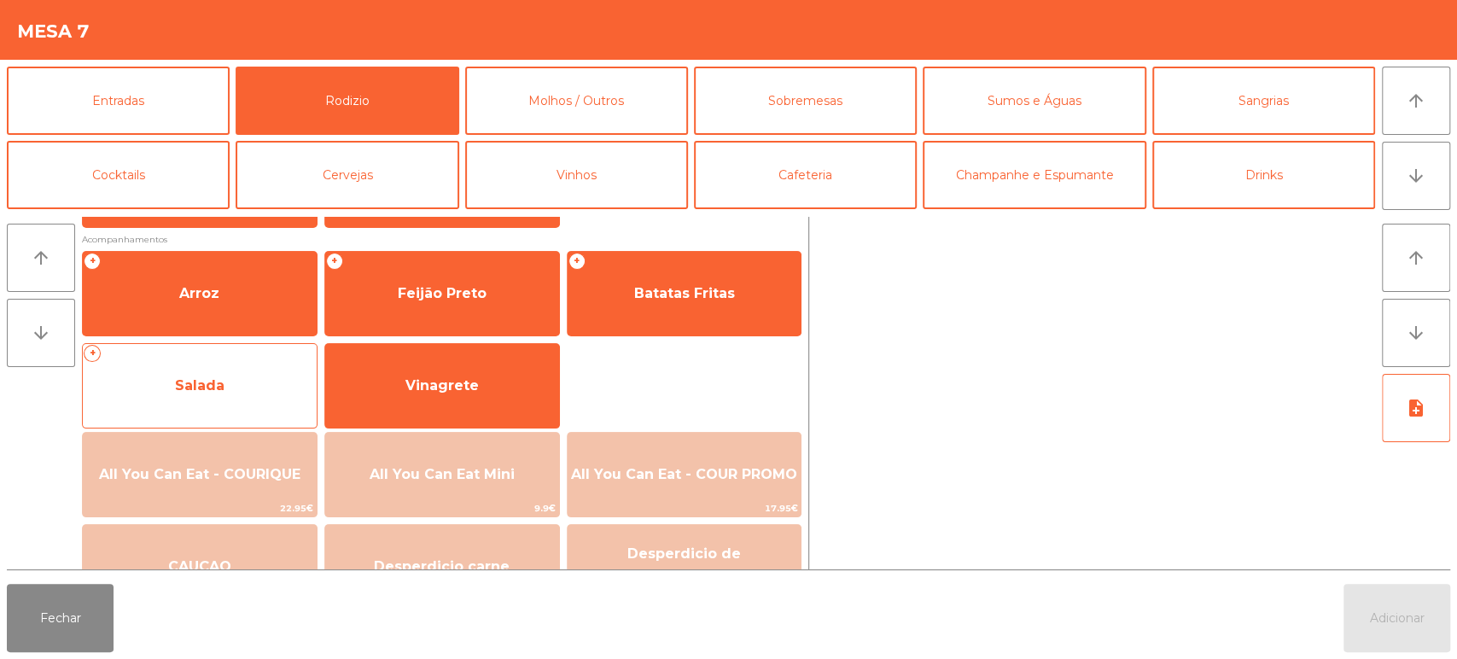
click at [166, 407] on span "Salada" at bounding box center [200, 386] width 234 height 46
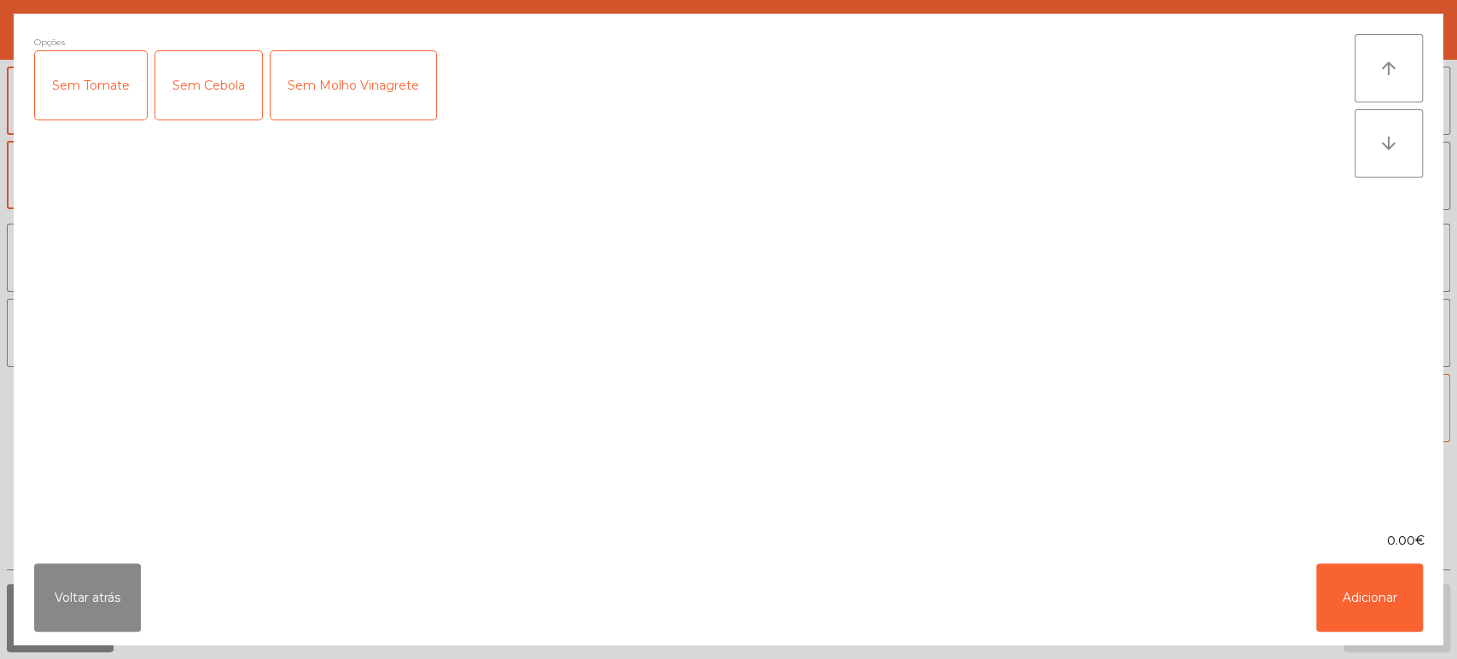
click at [180, 405] on div "Opções Sem Tomate Sem Cebola Sem Molho Vinagrete" at bounding box center [694, 272] width 1320 height 477
click at [1353, 591] on button "Adicionar" at bounding box center [1369, 597] width 107 height 68
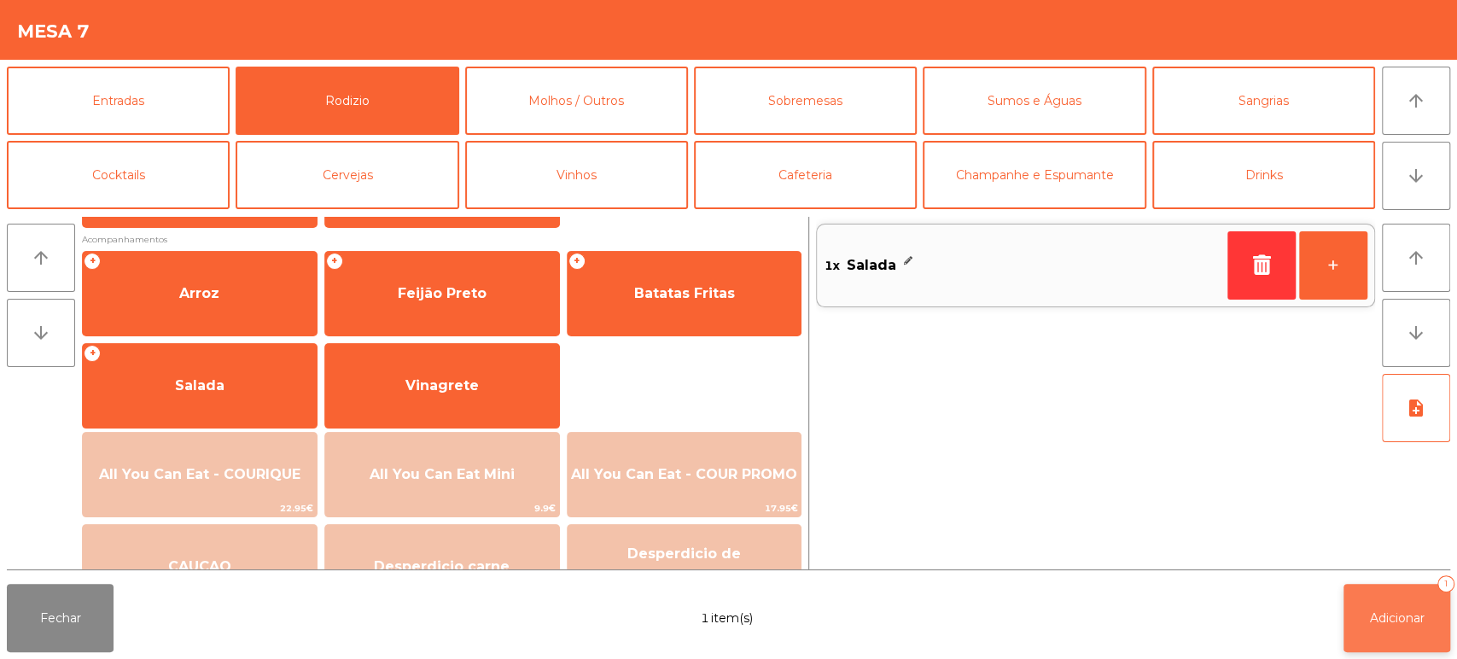
click at [1365, 623] on button "Adicionar 1" at bounding box center [1396, 618] width 107 height 68
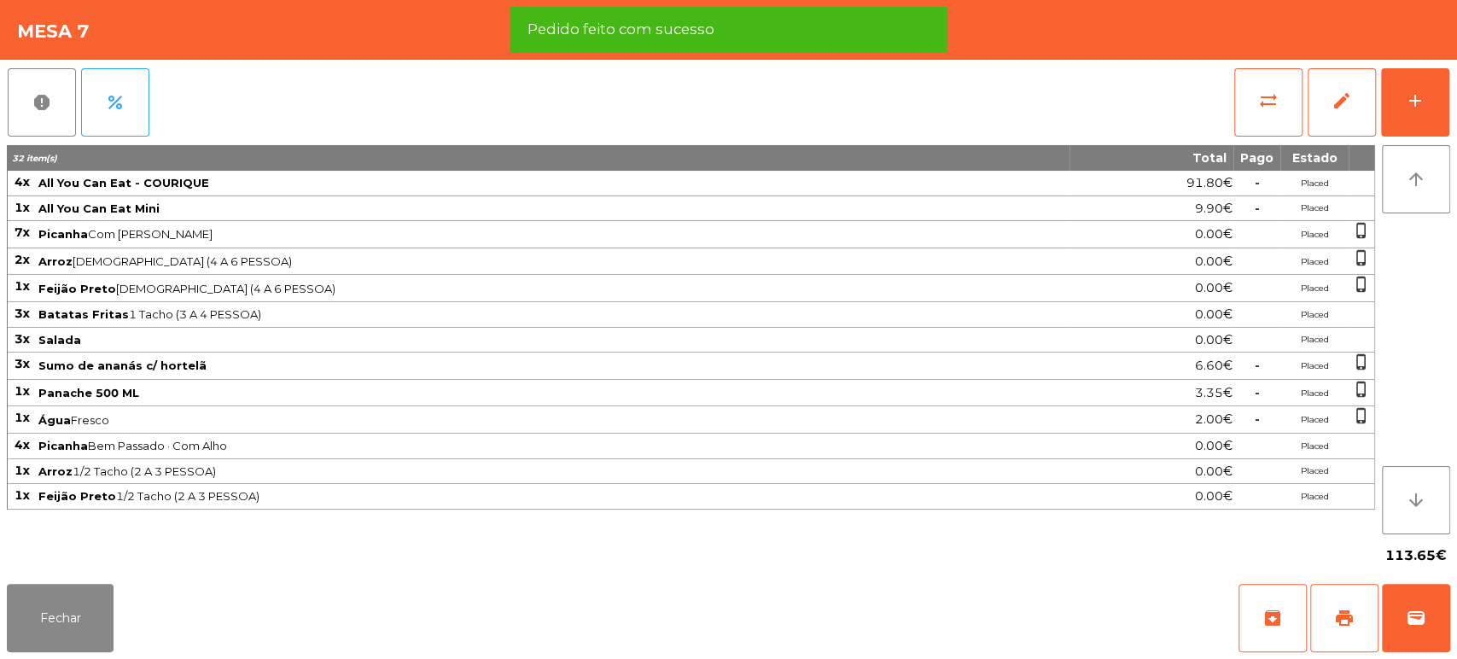
click at [278, 581] on div "Fechar archive print wallet" at bounding box center [728, 618] width 1457 height 82
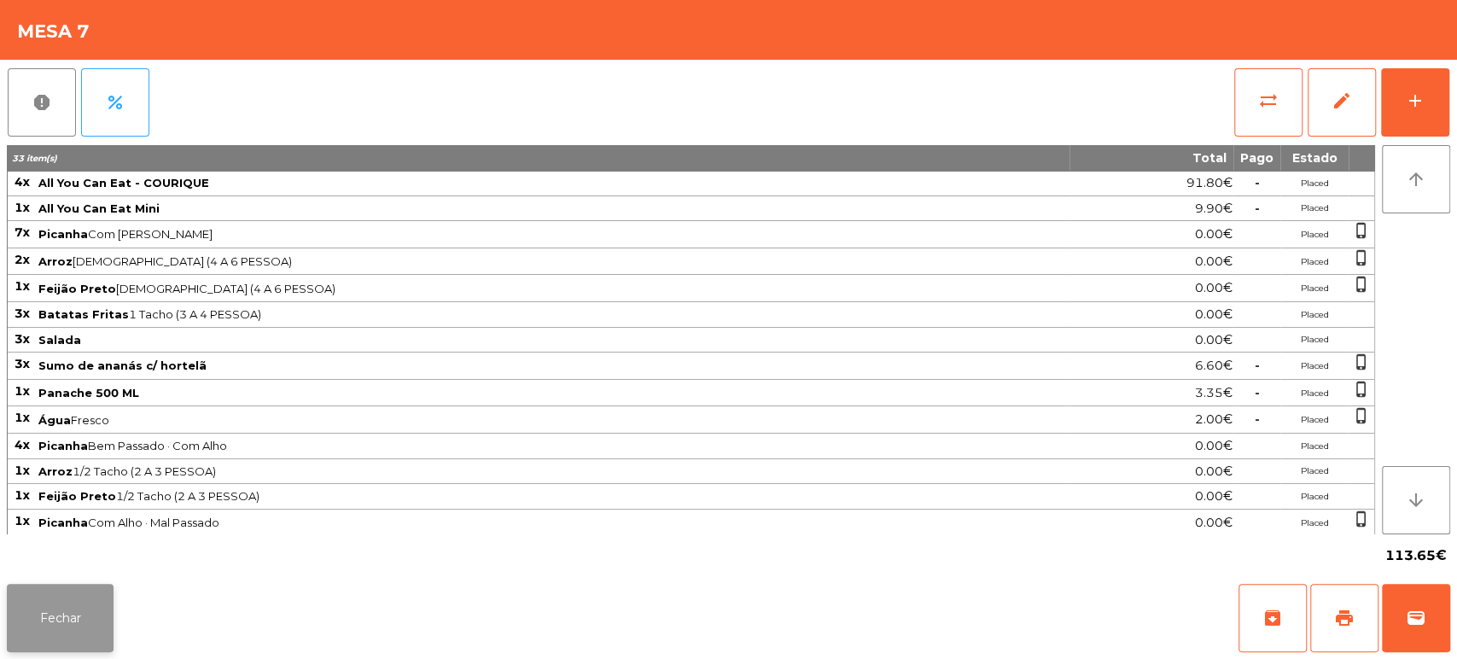
click at [51, 590] on button "Fechar" at bounding box center [60, 618] width 107 height 68
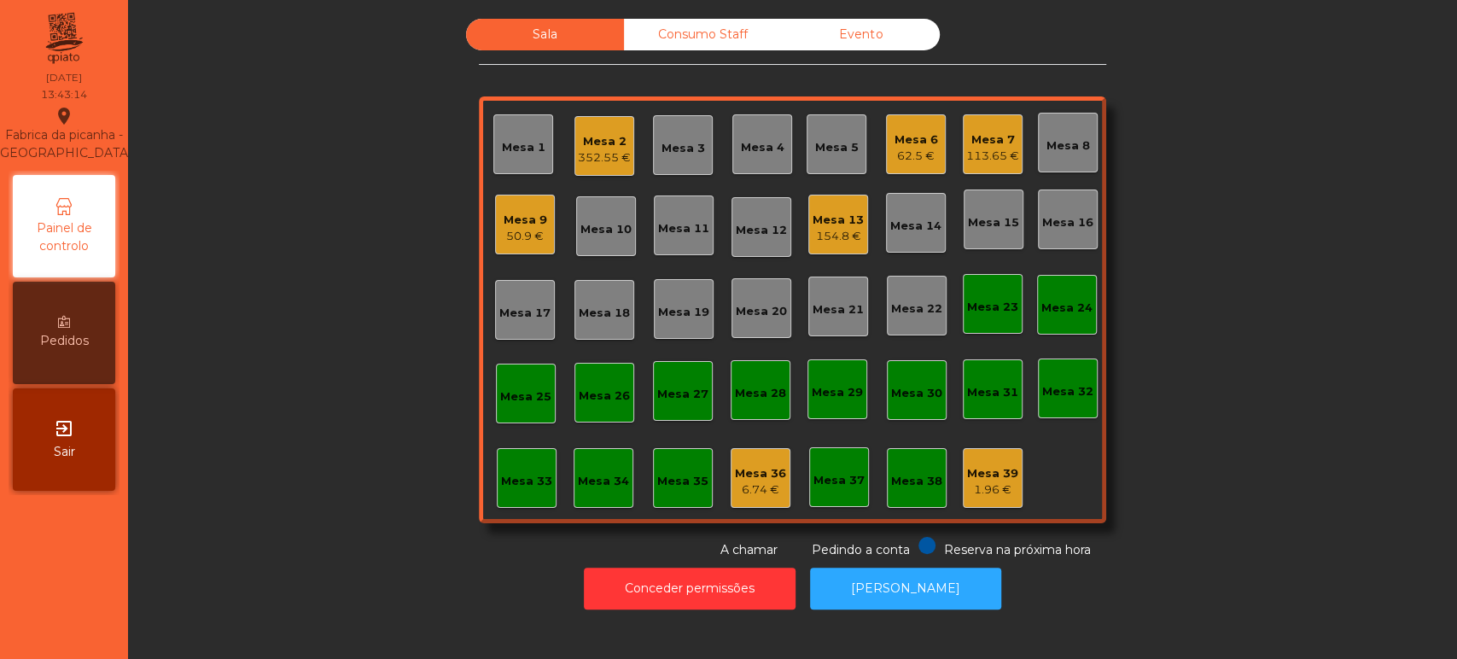
click at [331, 430] on div "Sala Consumo Staff Evento Mesa 1 Mesa 2 352.55 € Mesa 3 Mesa 4 Mesa 5 Mesa 6 62…" at bounding box center [792, 289] width 1283 height 540
click at [269, 215] on div "Sala Consumo Staff Evento [GEOGRAPHIC_DATA] 2 352.55 € Mesa 3 Mesa 4 Mesa 5 Mes…" at bounding box center [792, 289] width 1283 height 540
click at [974, 416] on div "Mesa 31" at bounding box center [993, 389] width 60 height 60
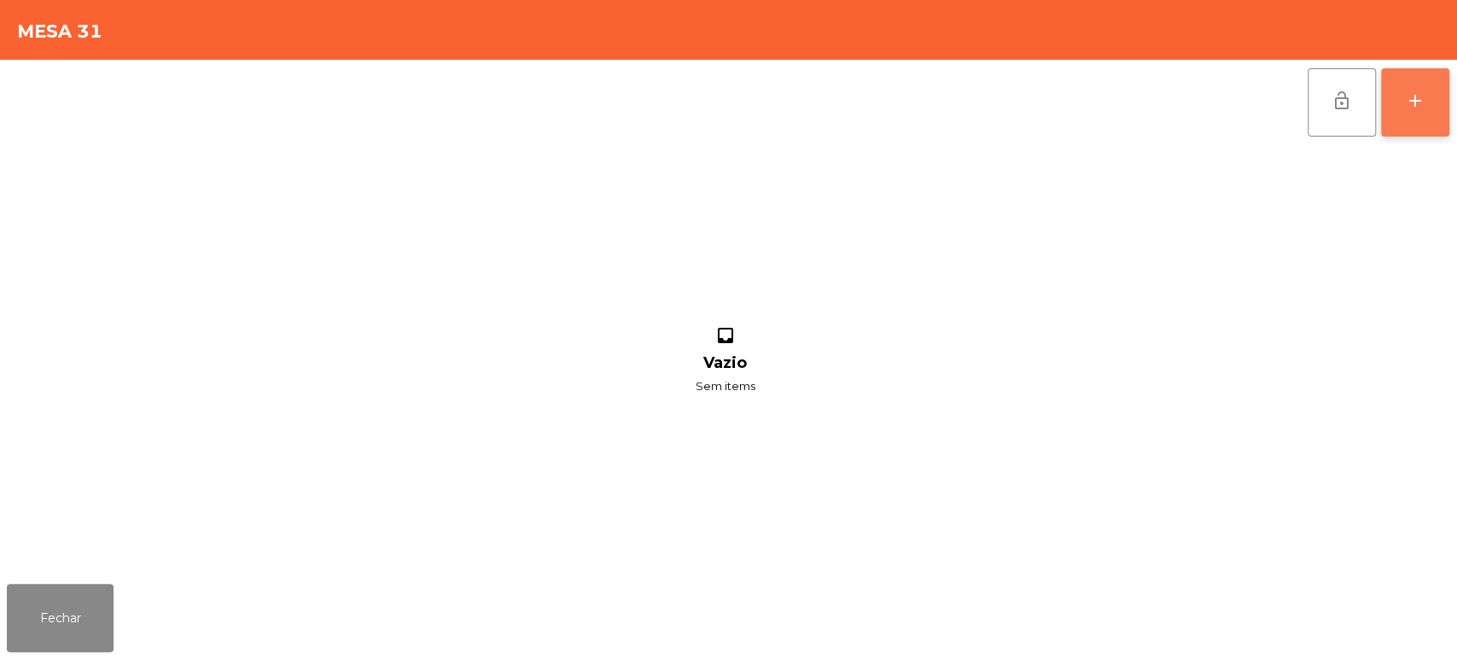
click at [1400, 109] on button "add" at bounding box center [1415, 102] width 68 height 68
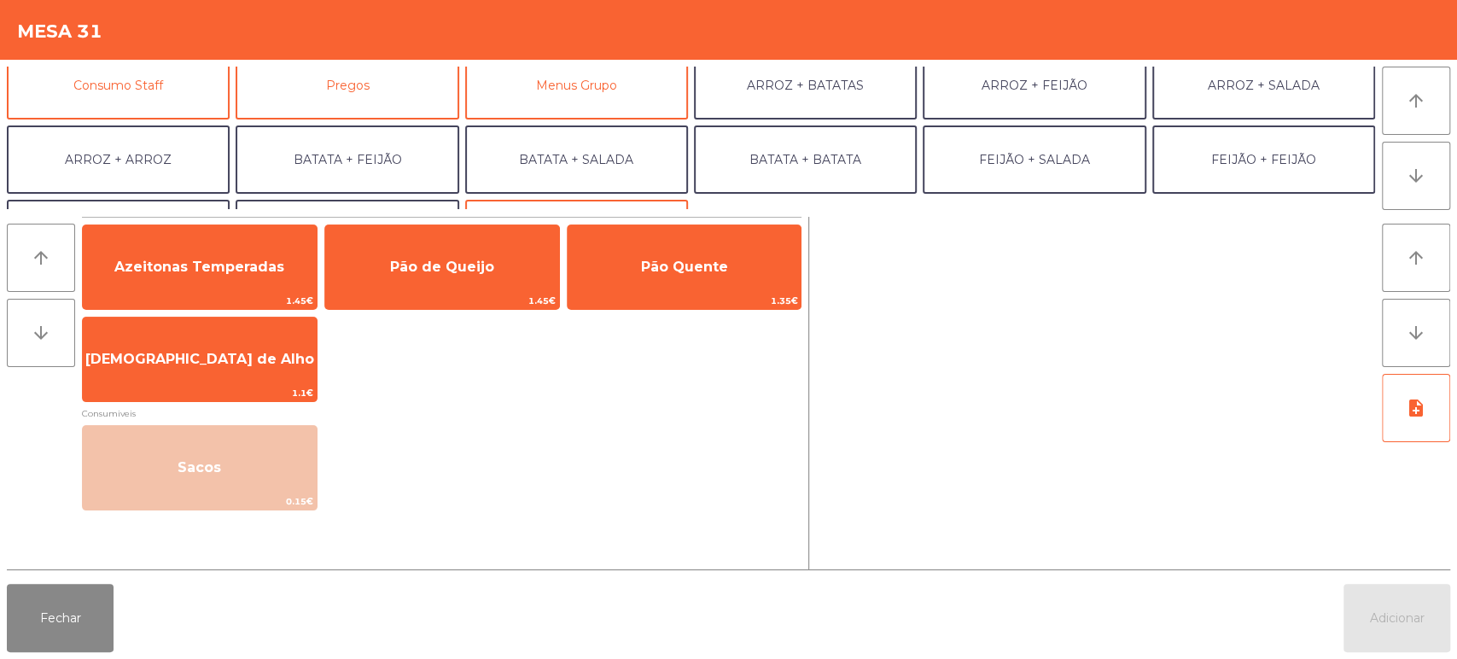
scroll to position [163, 0]
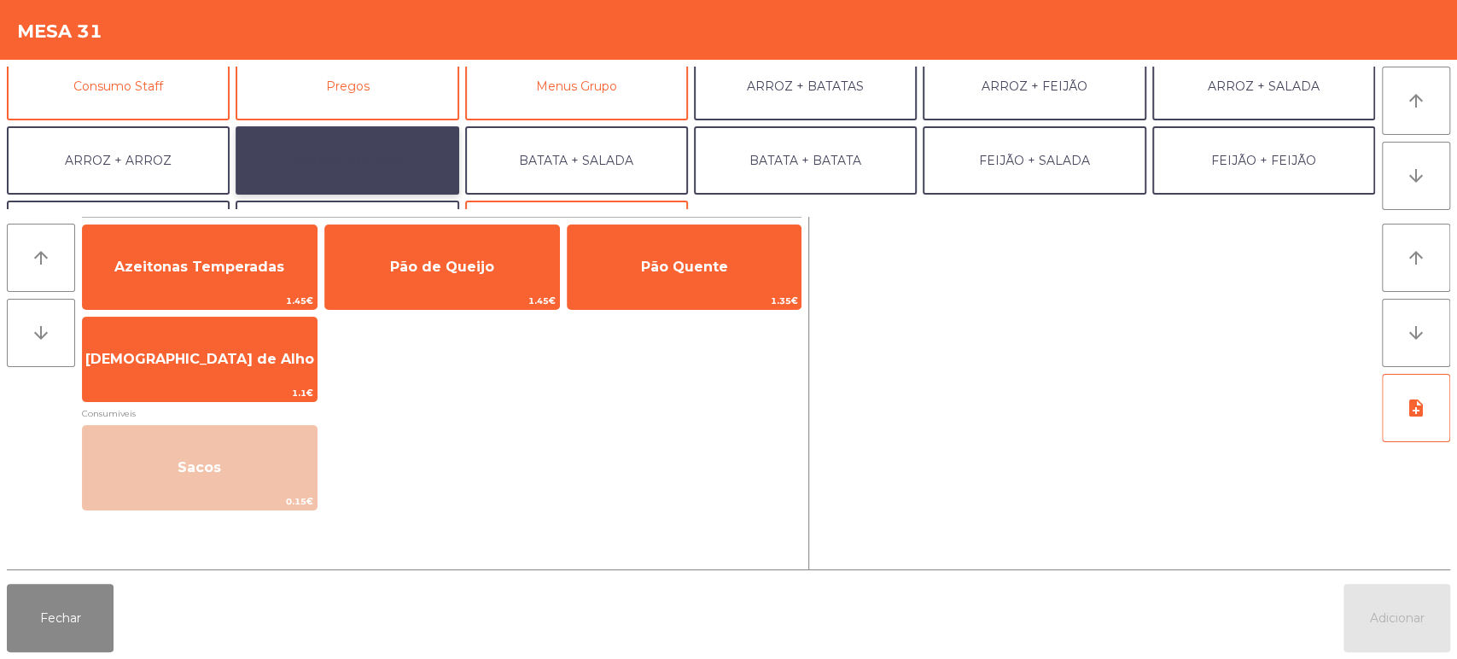
click at [348, 184] on button "BATATA + FEIJÃO" at bounding box center [347, 160] width 223 height 68
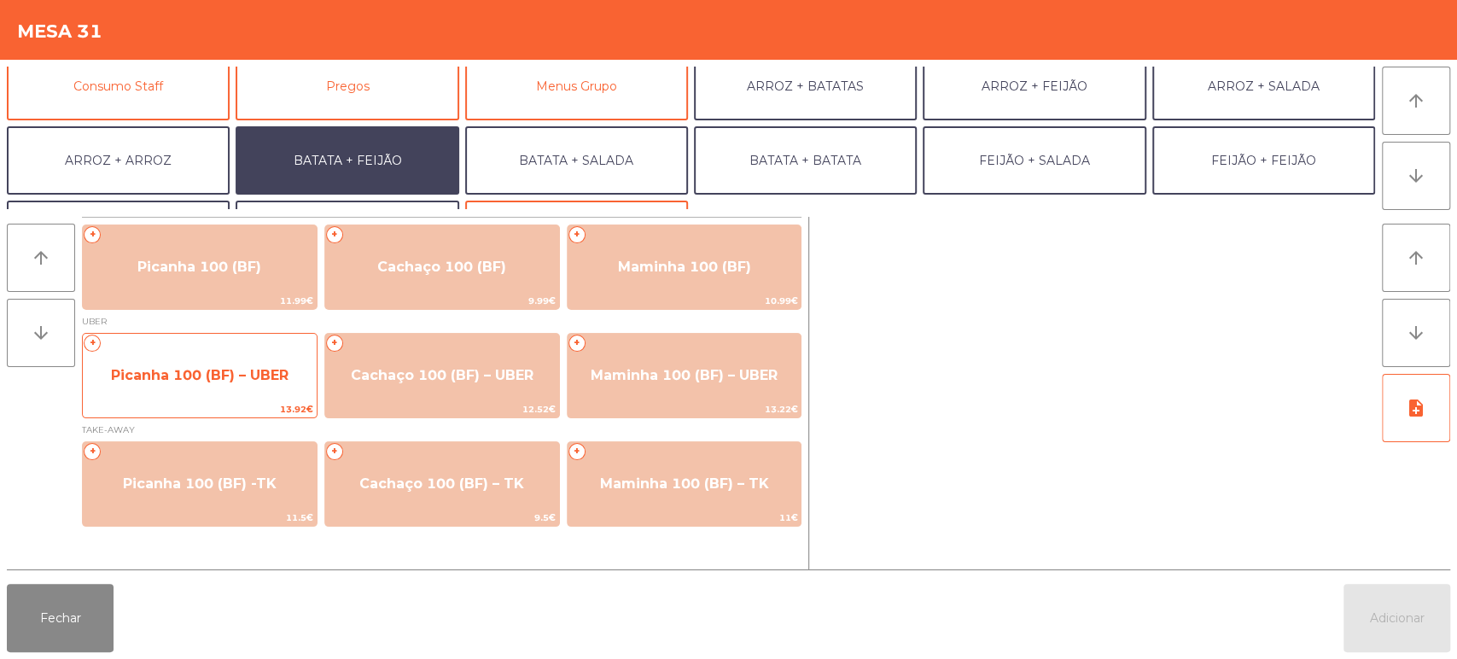
click at [235, 362] on span "Picanha 100 (BF) – UBER" at bounding box center [200, 375] width 234 height 46
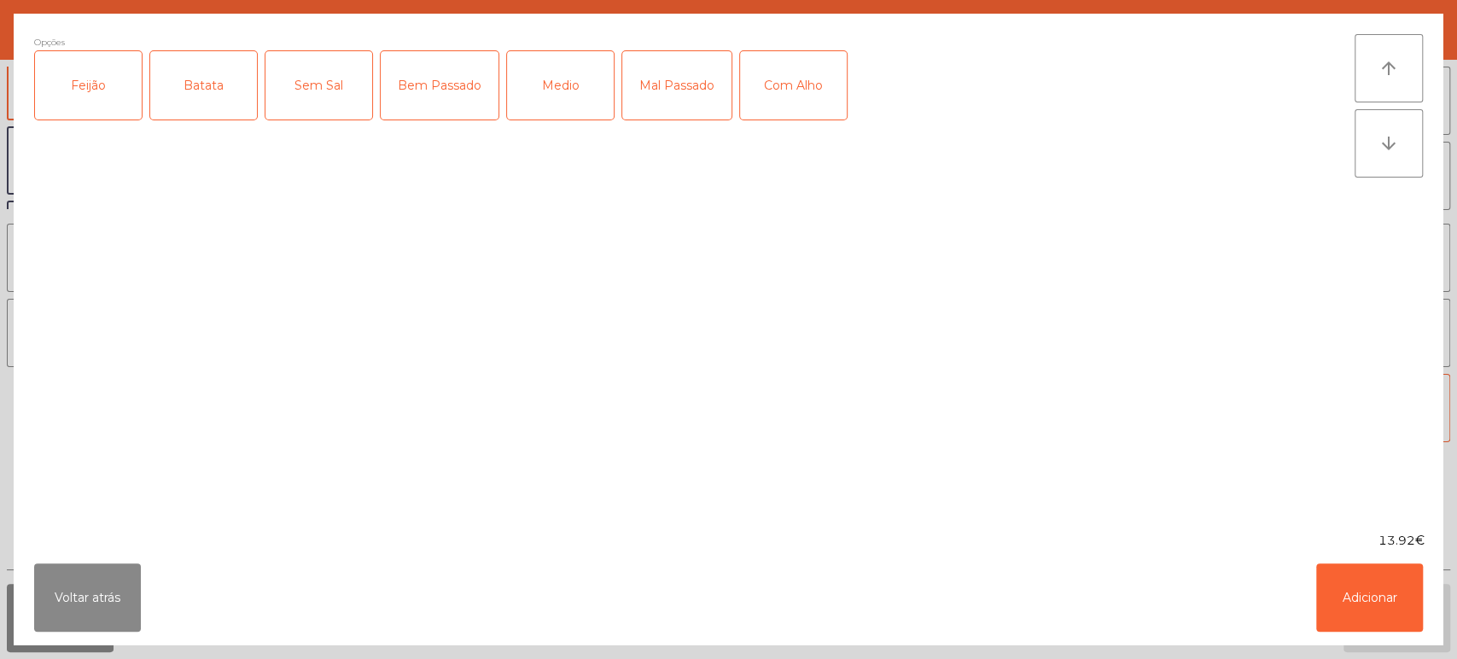
click at [111, 85] on div "Feijão" at bounding box center [88, 85] width 107 height 68
click at [222, 86] on div "Batata" at bounding box center [203, 85] width 107 height 68
click at [560, 81] on div "Medio" at bounding box center [560, 85] width 107 height 68
click at [1379, 584] on button "Adicionar" at bounding box center [1369, 597] width 107 height 68
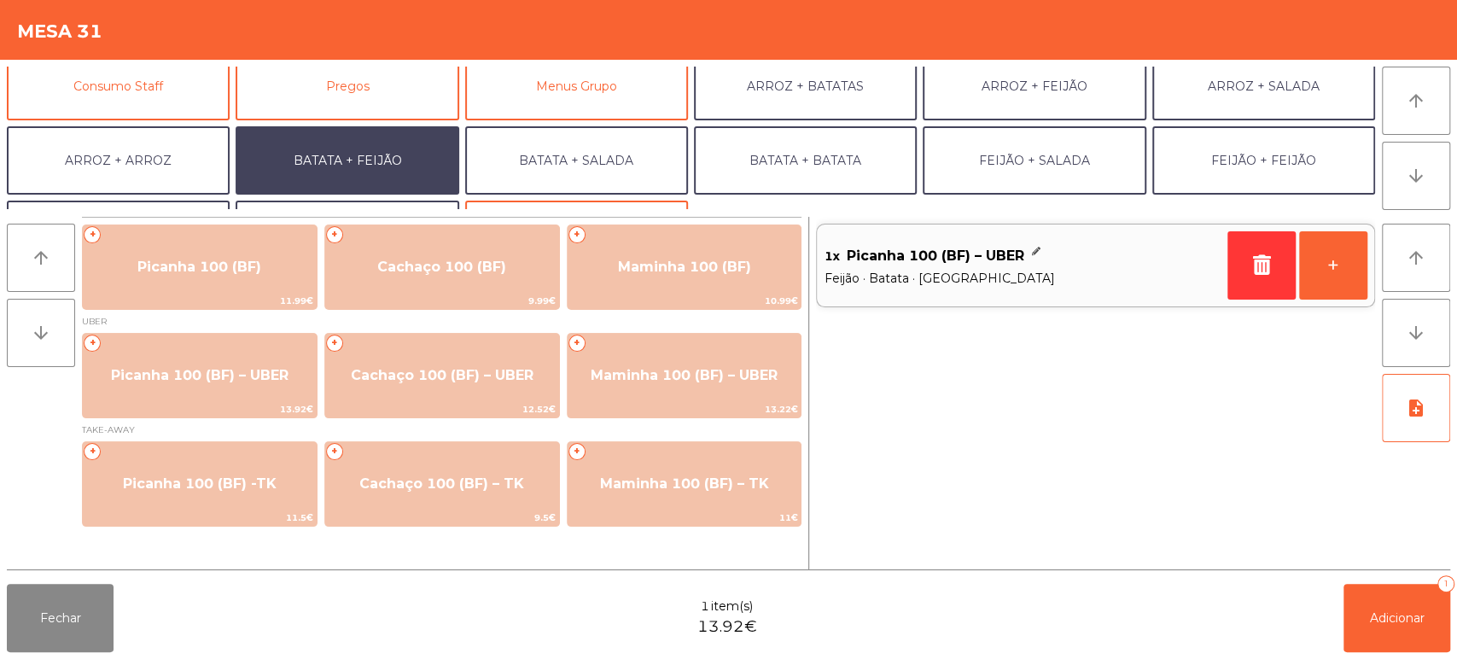
scroll to position [222, 0]
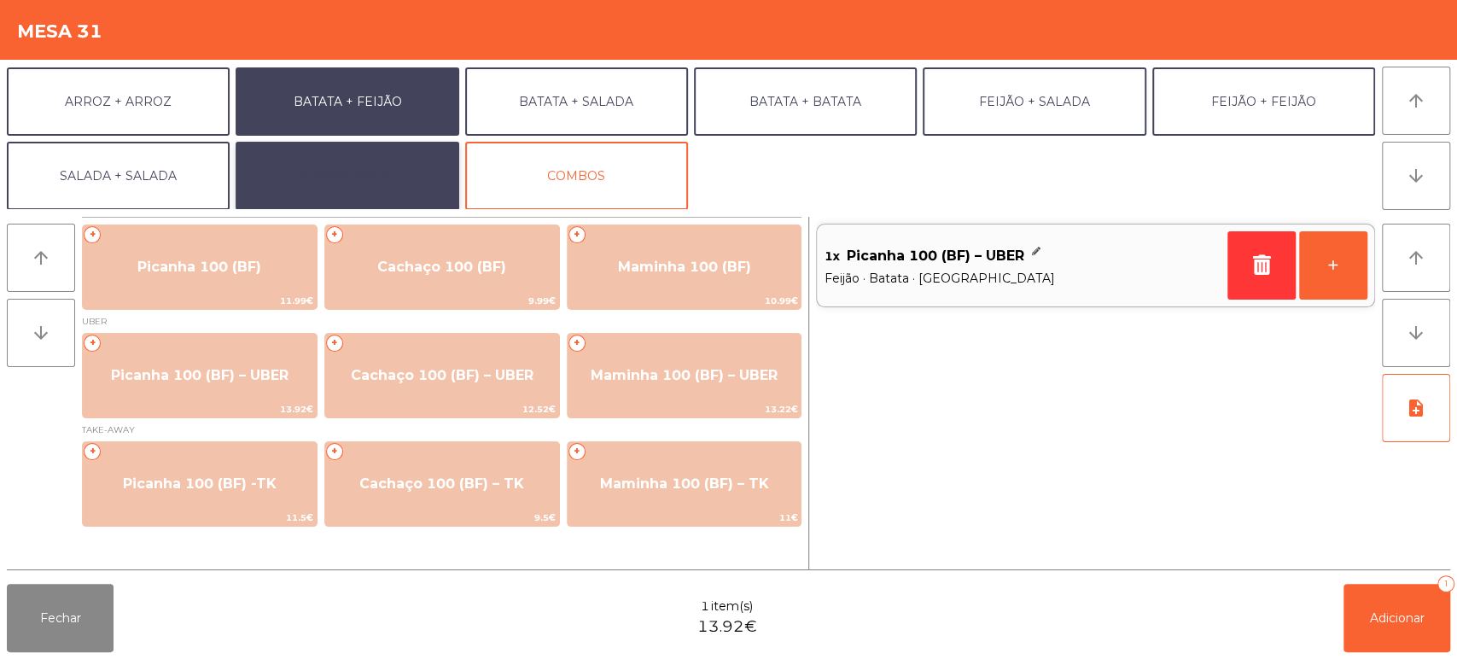
click at [367, 176] on button "EXTRAS UBER" at bounding box center [347, 176] width 223 height 68
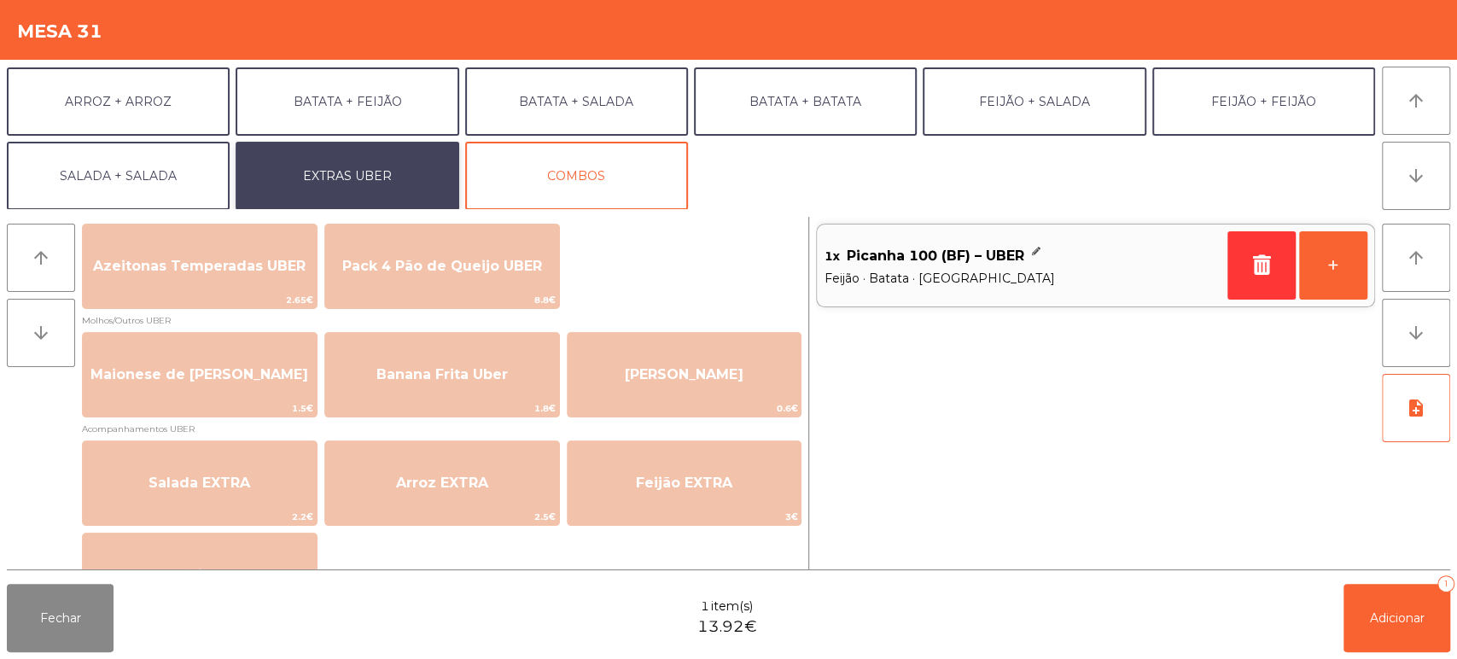
scroll to position [0, 0]
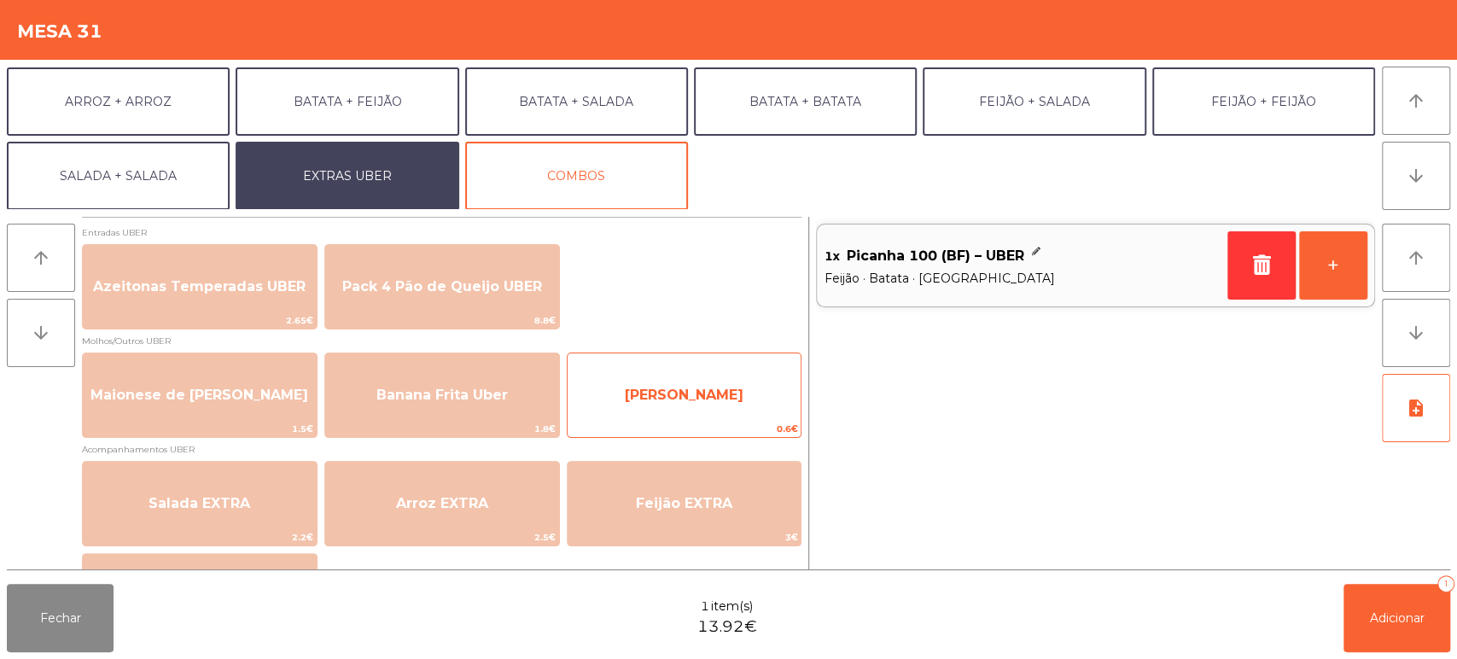
click at [698, 422] on span "0.6€" at bounding box center [684, 429] width 234 height 16
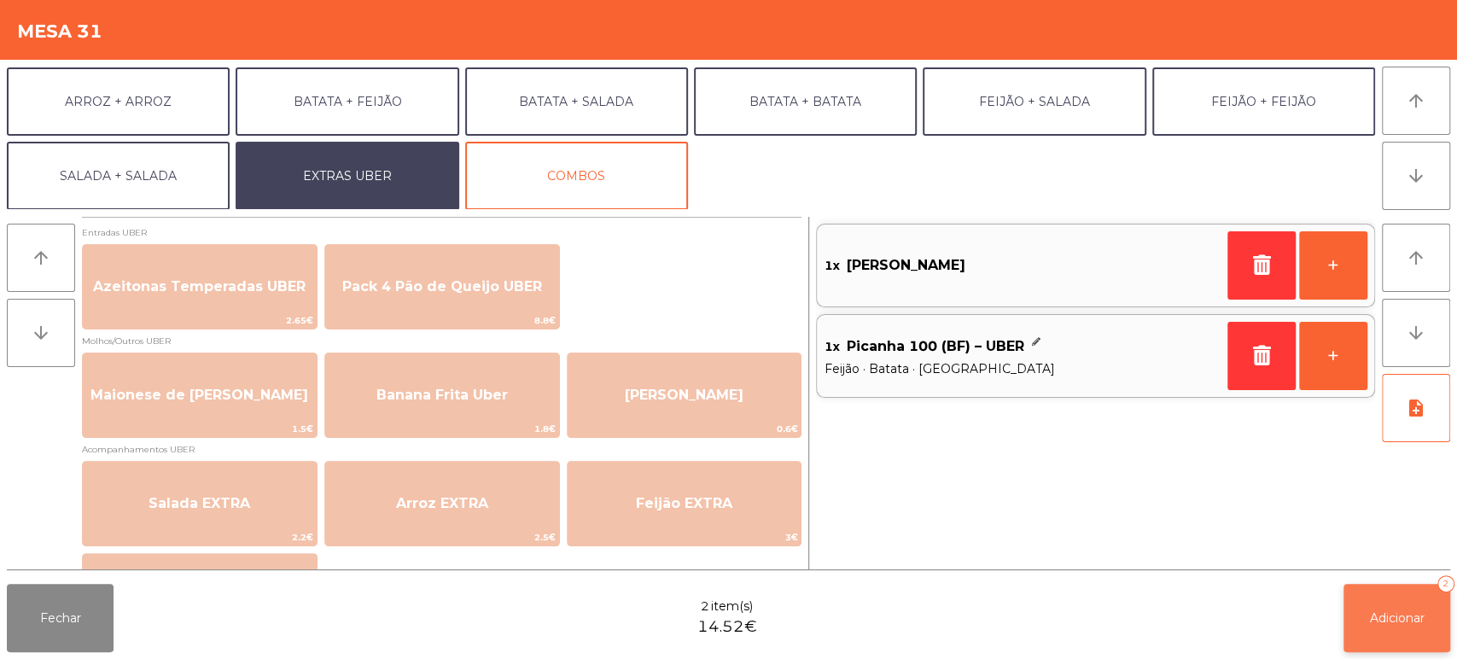
click at [1446, 619] on button "Adicionar 2" at bounding box center [1396, 618] width 107 height 68
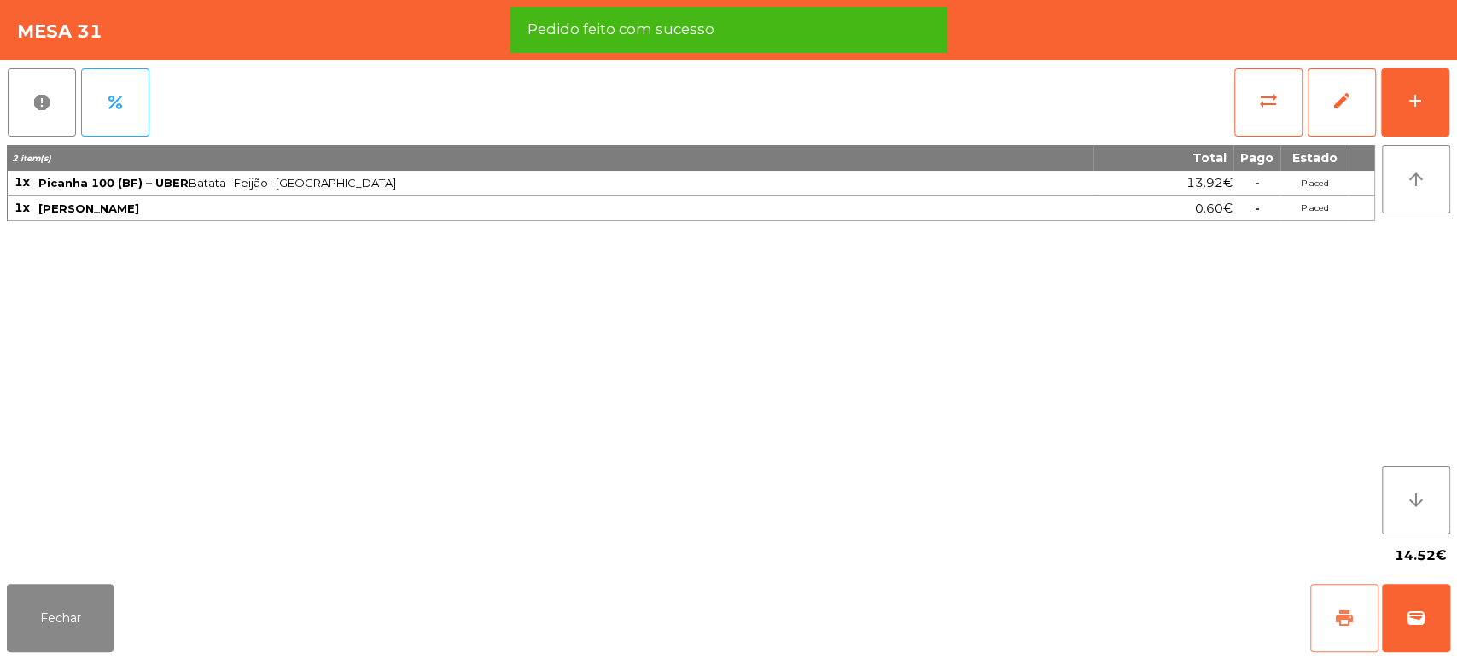
click at [1336, 621] on span "print" at bounding box center [1344, 618] width 20 height 20
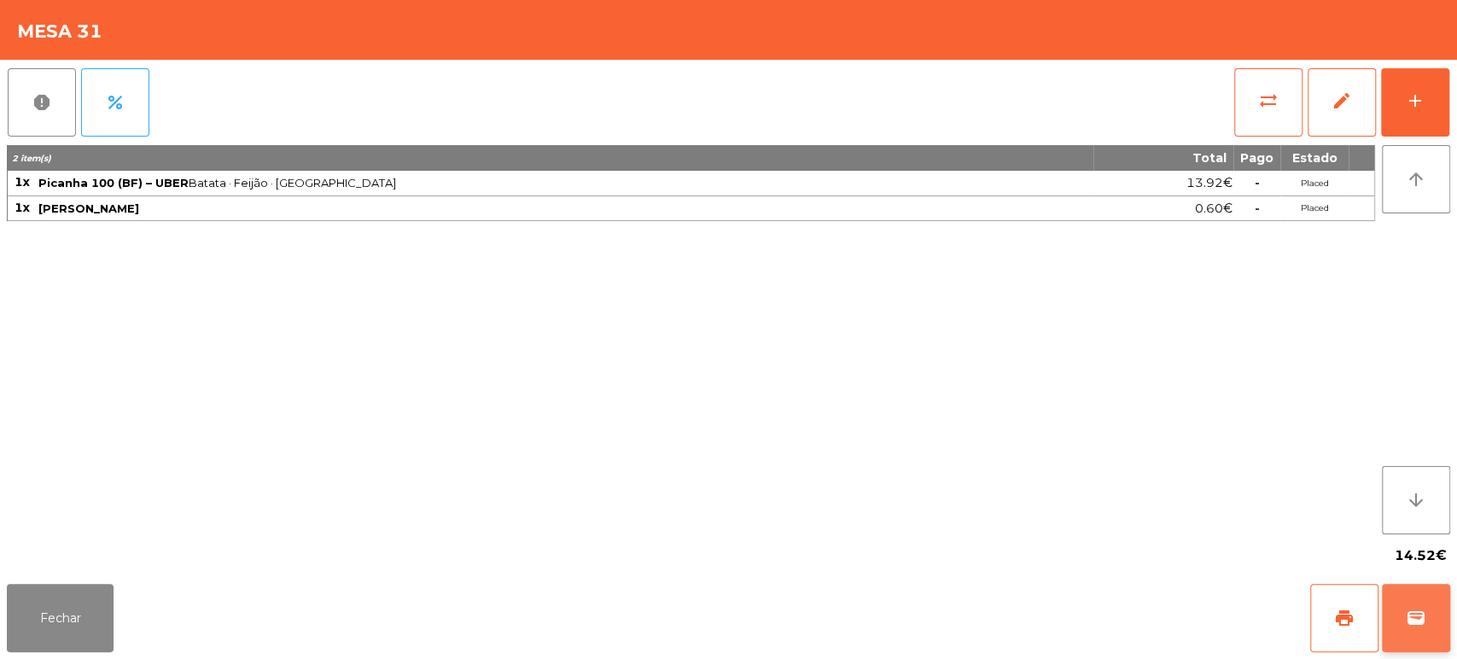
click at [1445, 618] on button "wallet" at bounding box center [1416, 618] width 68 height 68
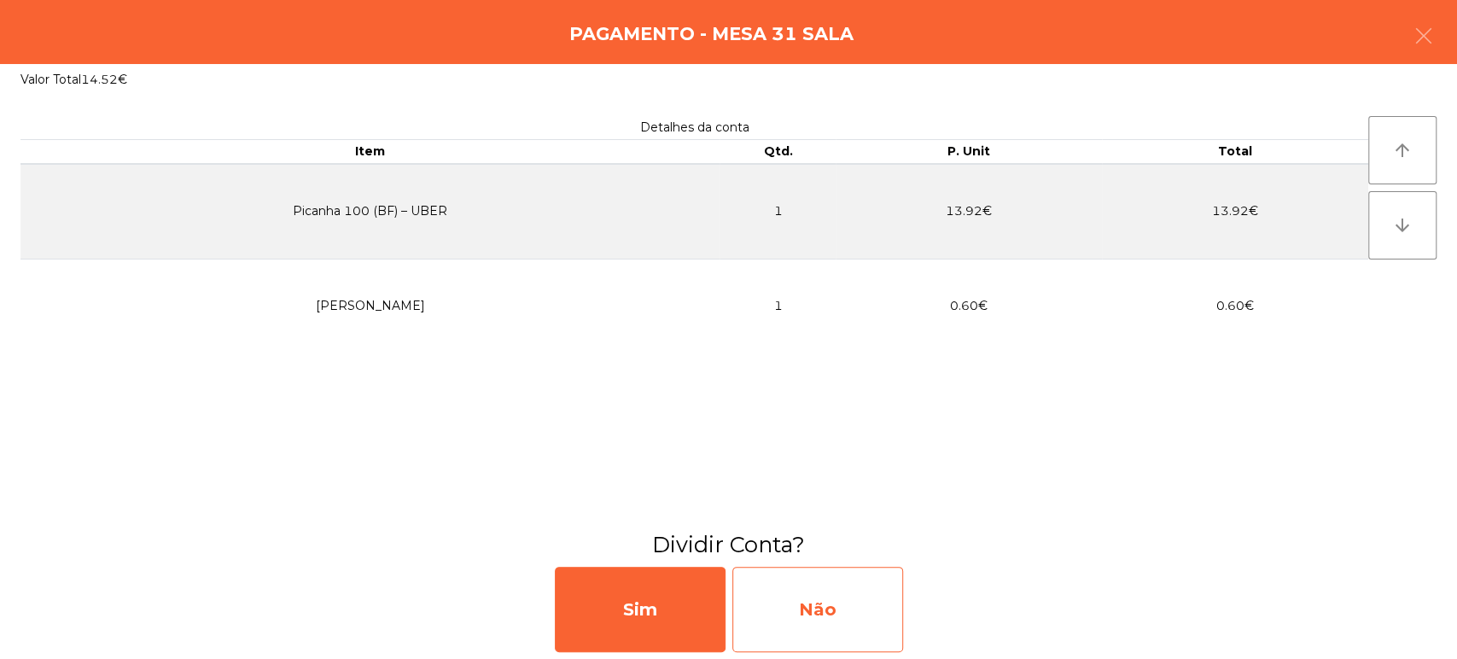
click at [821, 619] on div "Não" at bounding box center [817, 609] width 171 height 85
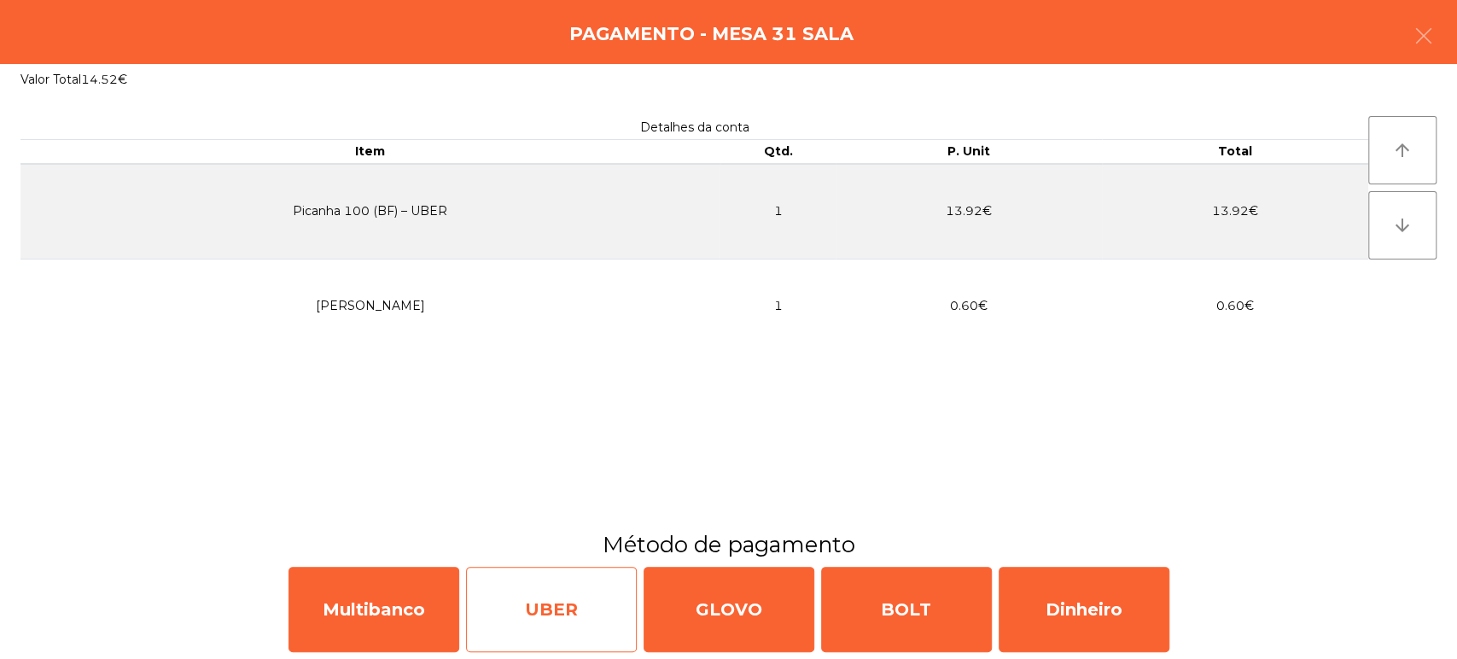
click at [550, 618] on div "UBER" at bounding box center [551, 609] width 171 height 85
select select "**"
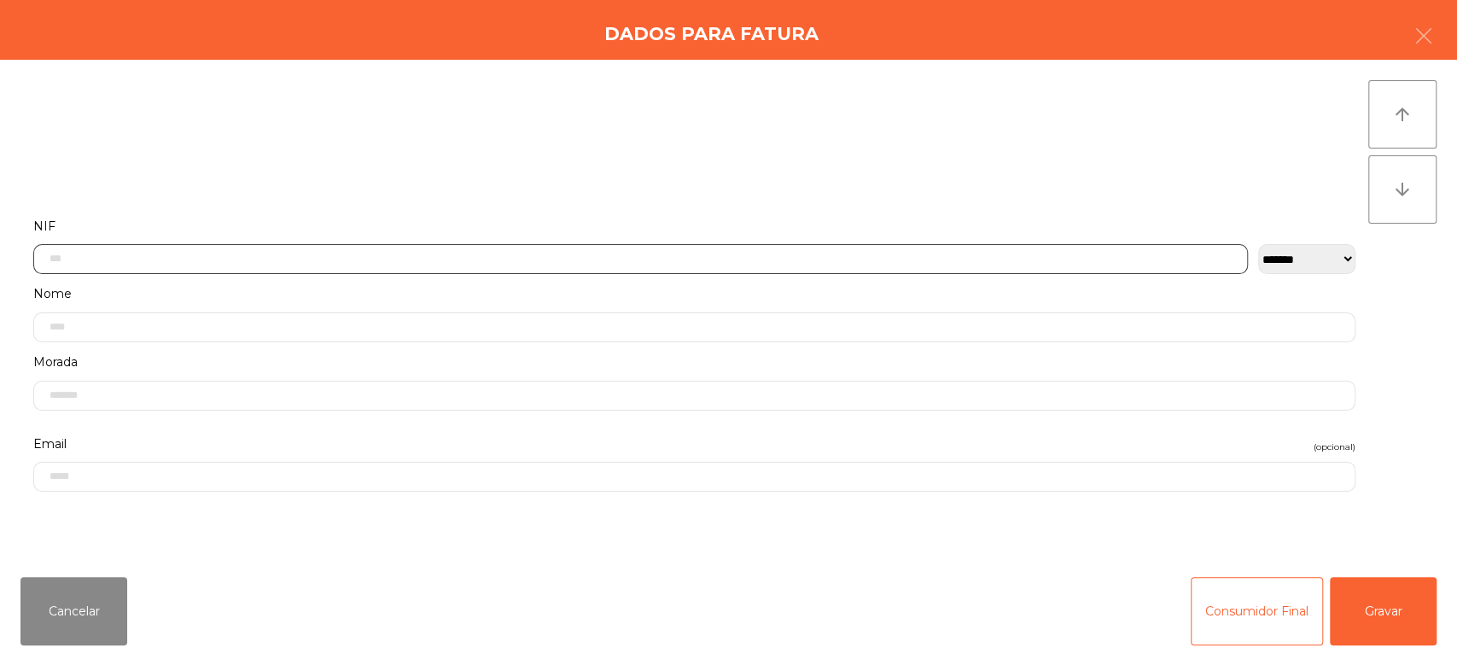
click at [170, 244] on input "text" at bounding box center [640, 259] width 1214 height 30
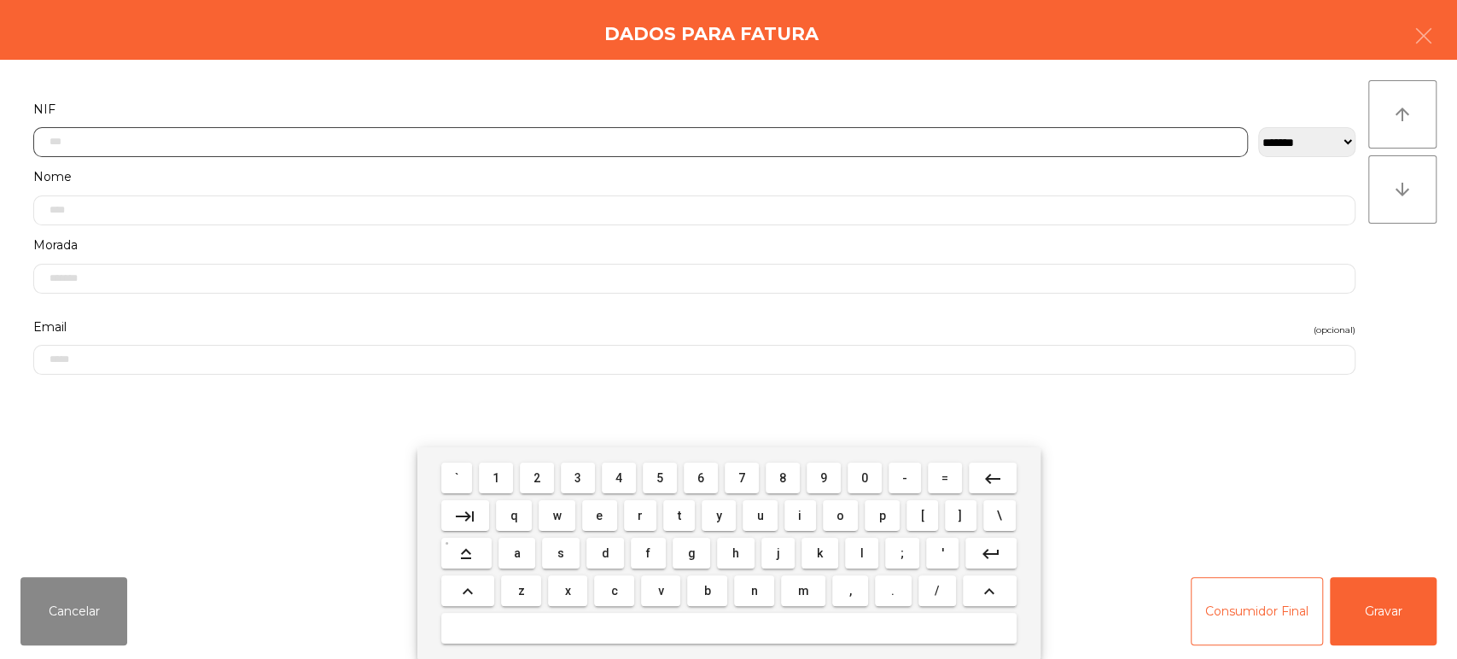
scroll to position [133, 0]
click at [542, 486] on button "2" at bounding box center [537, 477] width 34 height 31
click at [537, 478] on span "2" at bounding box center [536, 478] width 7 height 14
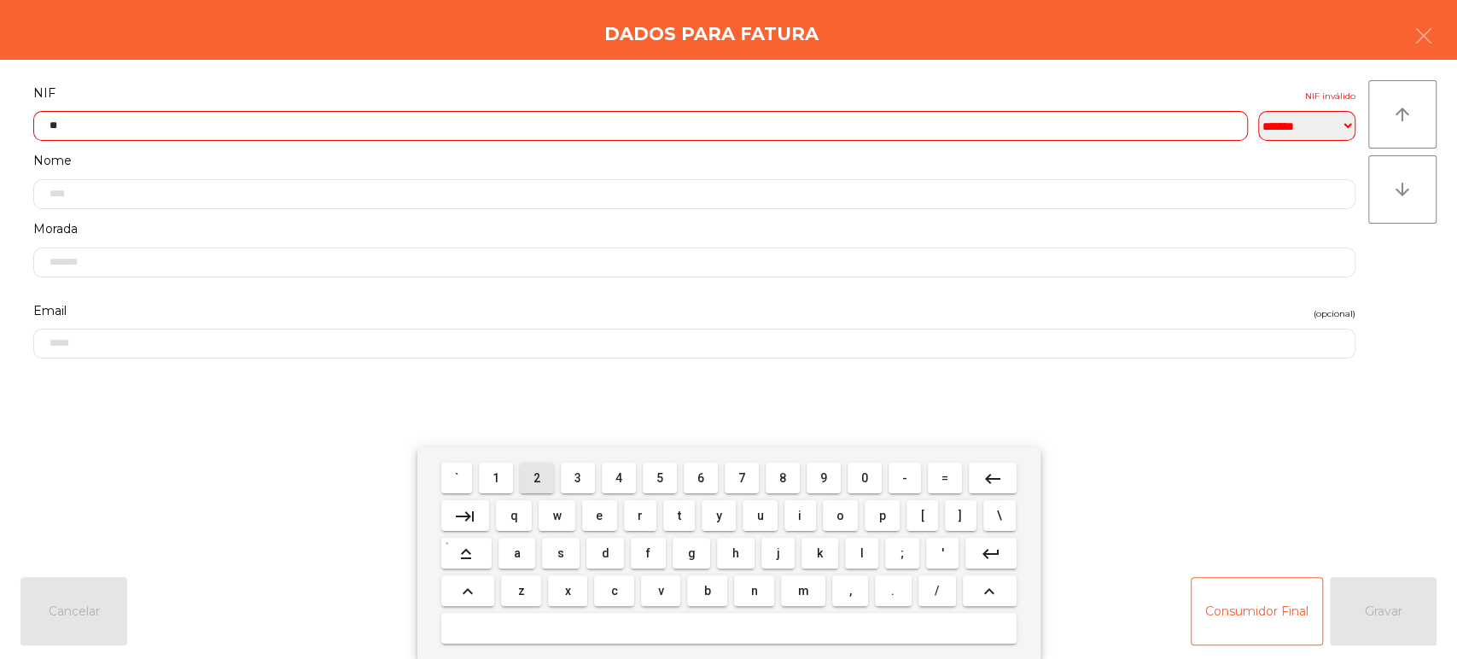
click at [619, 475] on span "4" at bounding box center [618, 478] width 7 height 14
click at [615, 482] on span "4" at bounding box center [618, 478] width 7 height 14
click at [615, 484] on span "4" at bounding box center [618, 478] width 7 height 14
click at [619, 478] on span "4" at bounding box center [618, 478] width 7 height 14
click at [578, 478] on span "3" at bounding box center [577, 478] width 7 height 14
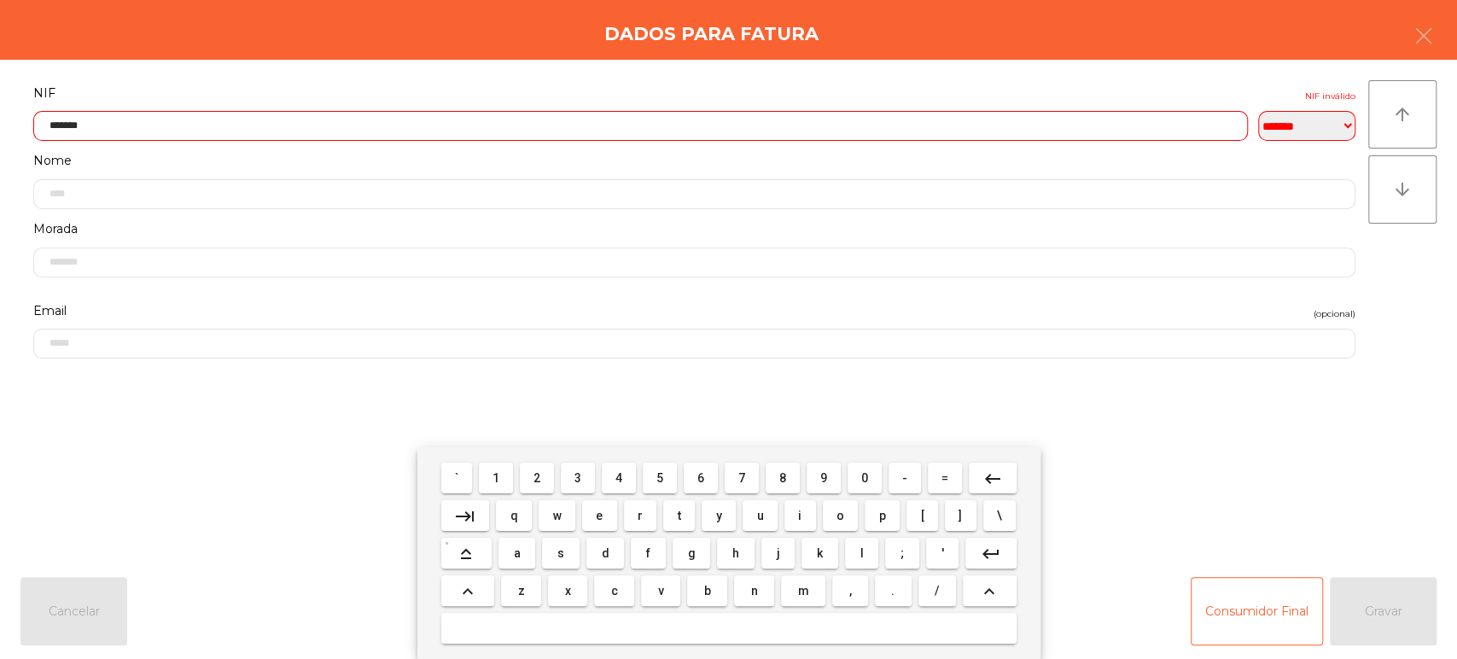
click at [820, 473] on span "9" at bounding box center [823, 478] width 7 height 14
click at [656, 479] on span "5" at bounding box center [659, 478] width 7 height 14
type input "*********"
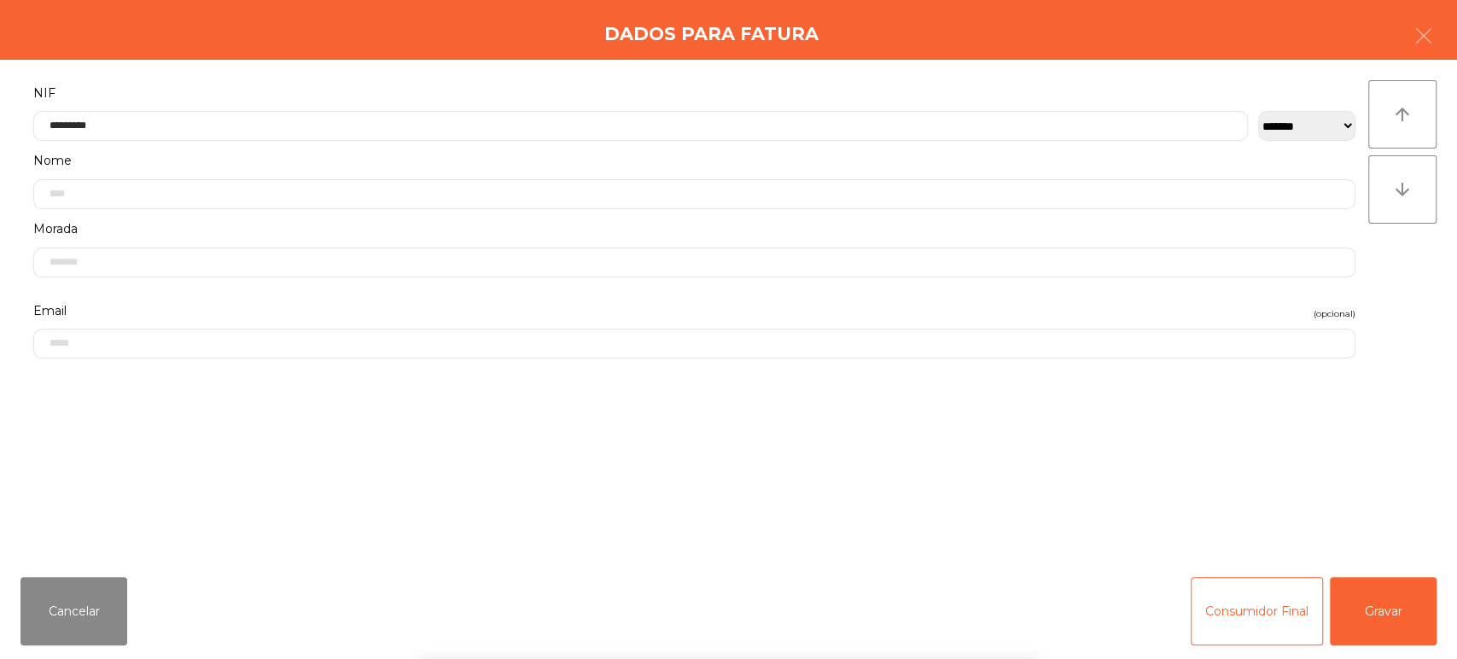
click at [1271, 505] on div "` 1 2 3 4 5 6 7 8 9 0 - = keyboard_backspace keyboard_tab q w e r t y u i o p […" at bounding box center [728, 553] width 1457 height 212
click at [1406, 598] on button "Gravar" at bounding box center [1382, 611] width 107 height 68
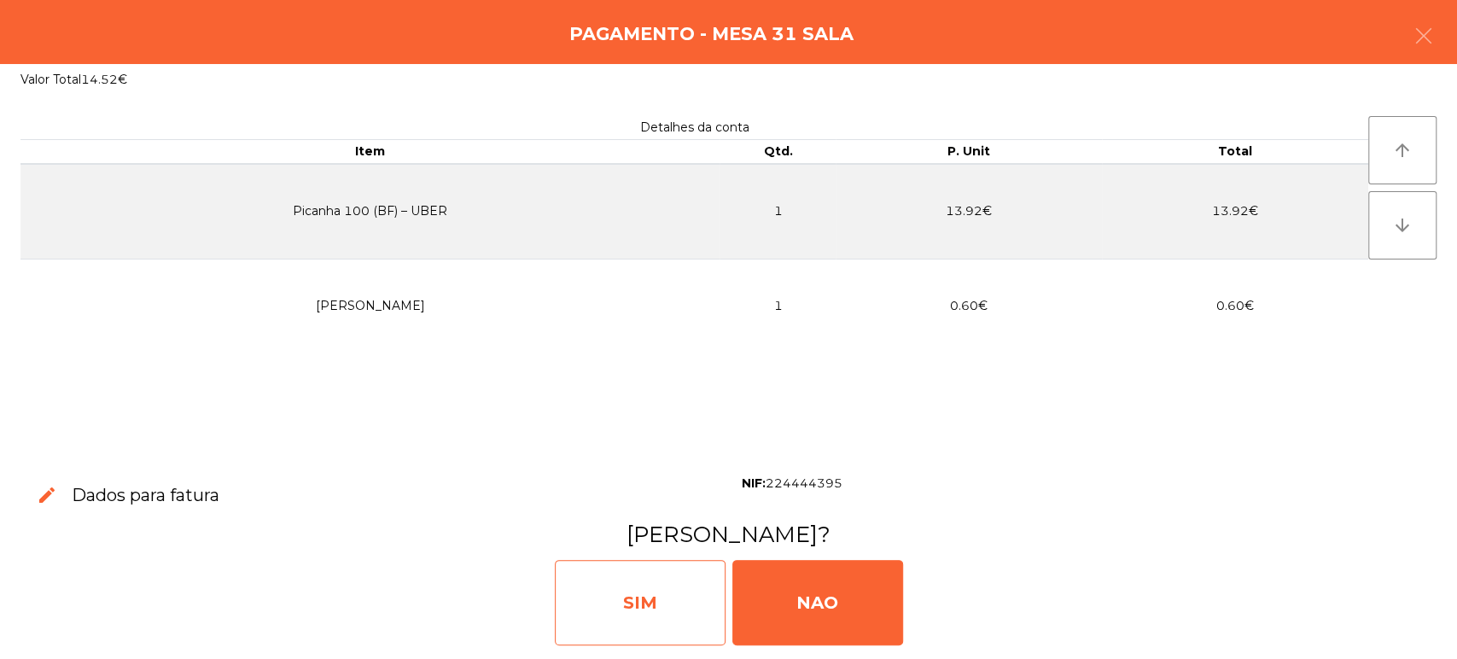
click at [668, 616] on div "SIM" at bounding box center [640, 602] width 171 height 85
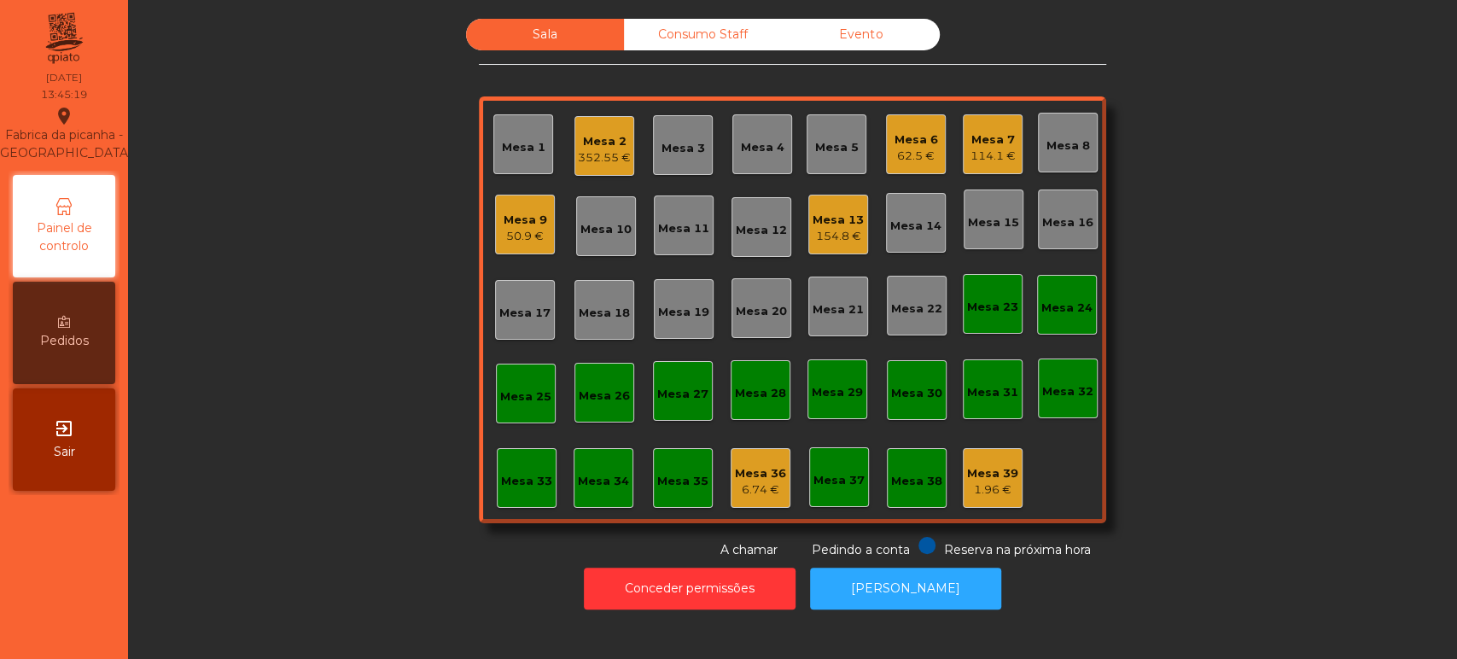
click at [597, 153] on div "352.55 €" at bounding box center [604, 157] width 53 height 17
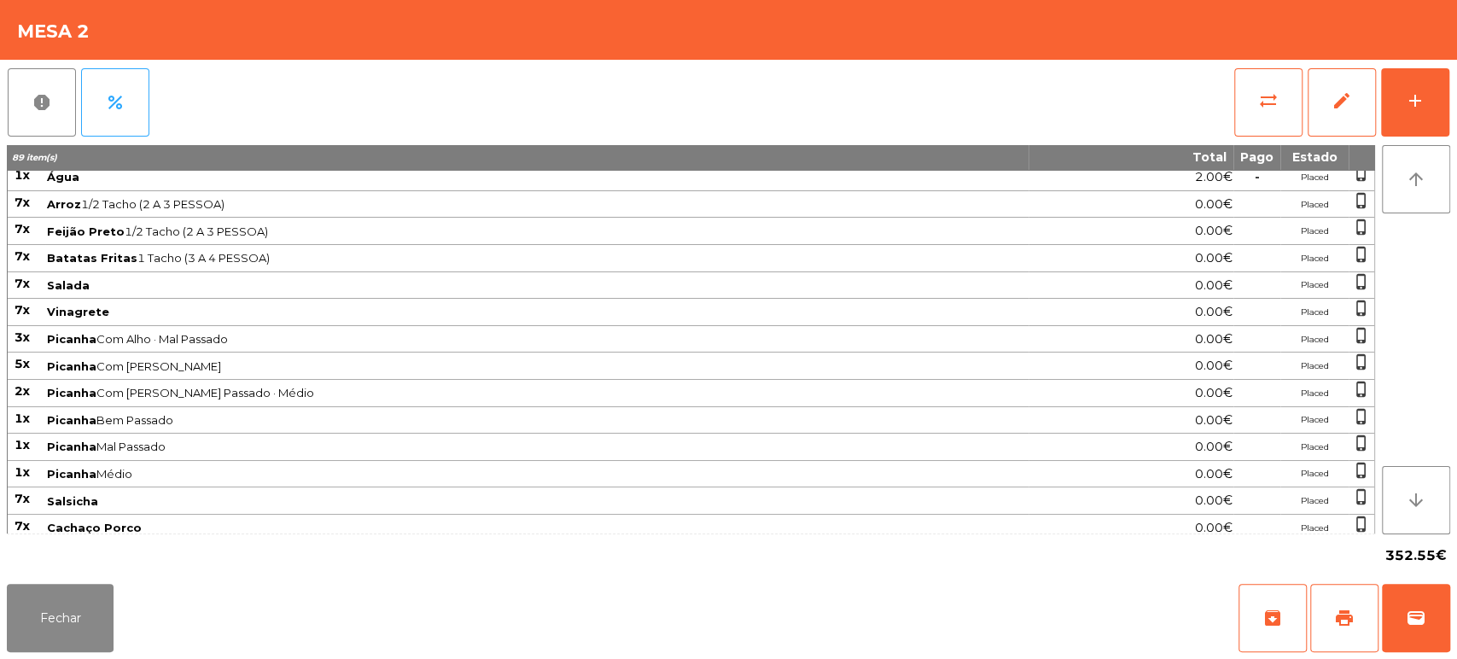
scroll to position [195, 0]
click at [39, 619] on button "Fechar" at bounding box center [60, 618] width 107 height 68
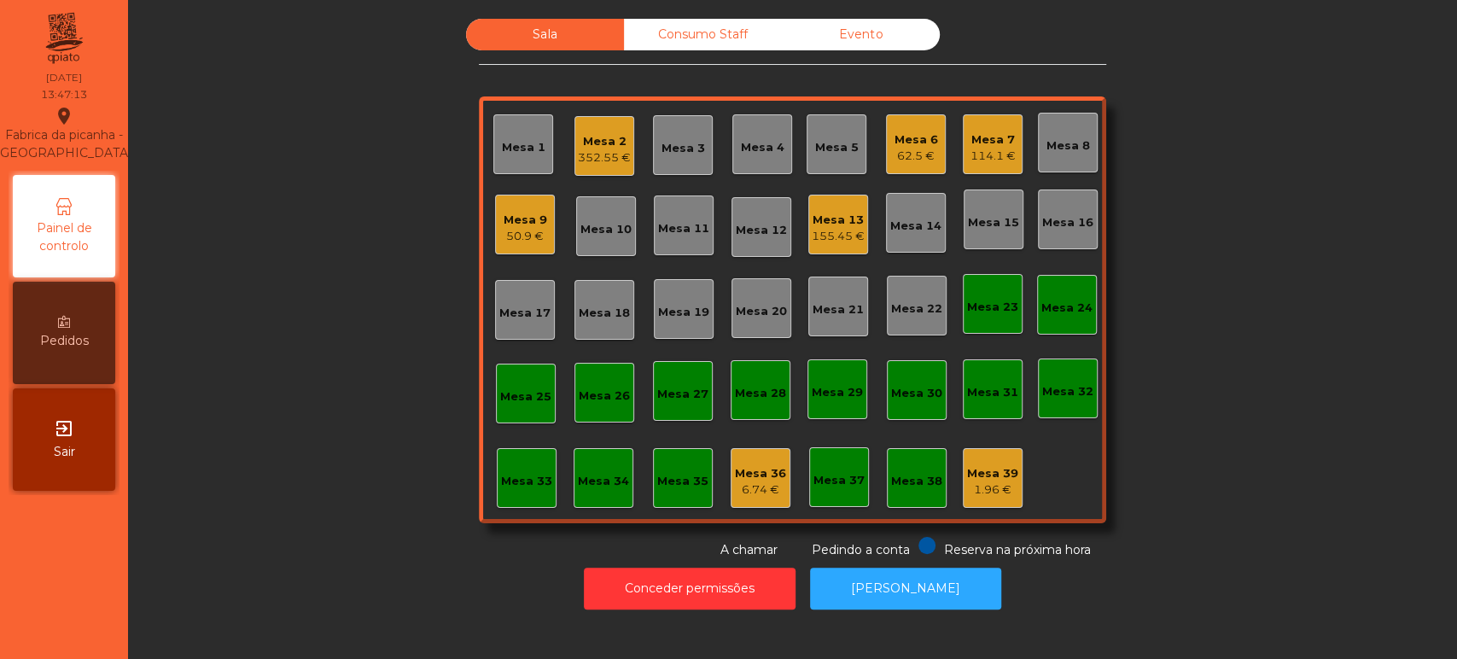
click at [840, 218] on div "Mesa 13" at bounding box center [838, 220] width 53 height 17
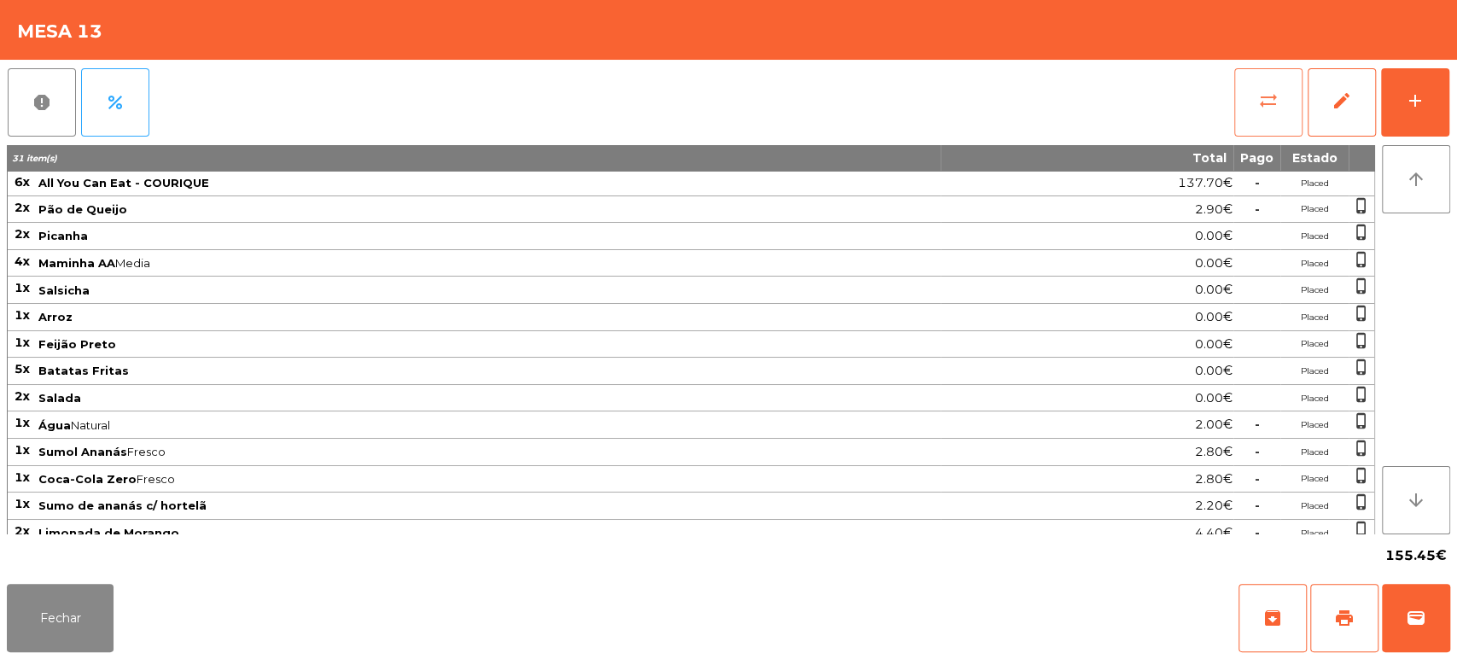
click at [1271, 104] on span "sync_alt" at bounding box center [1268, 100] width 20 height 20
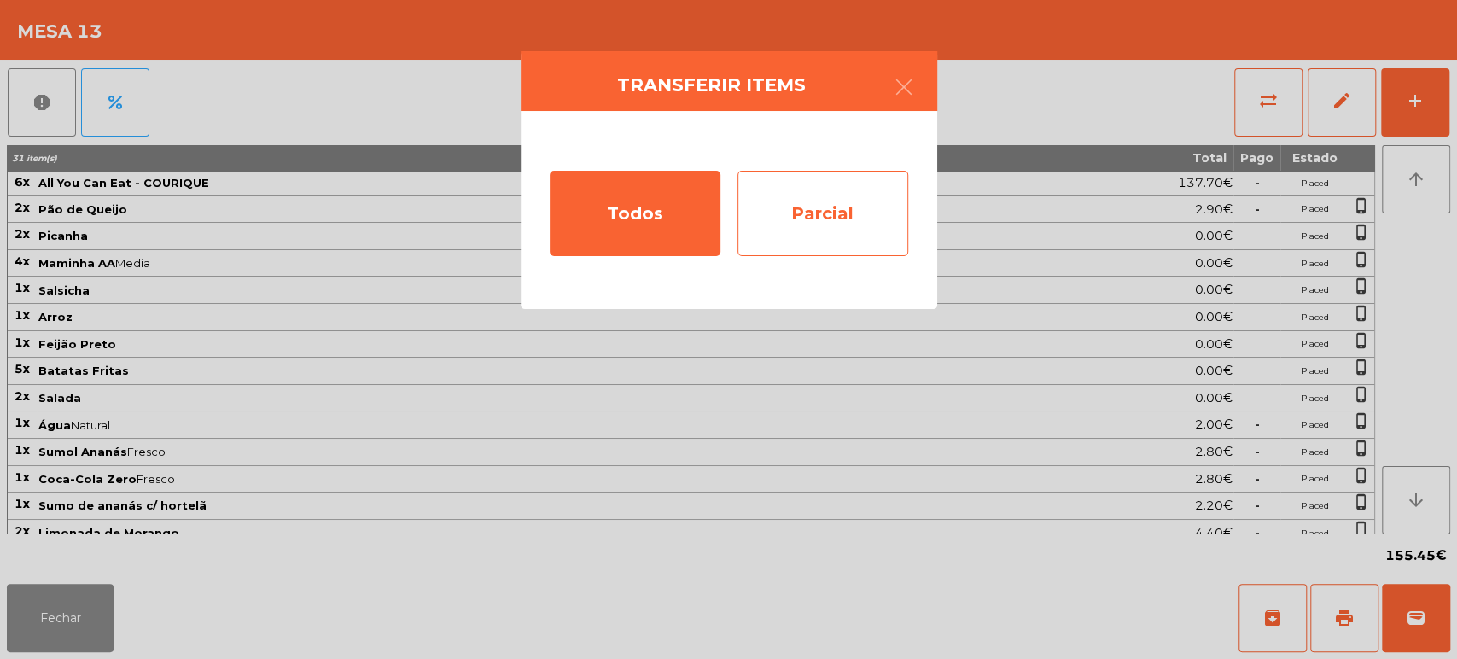
click at [866, 205] on div "Parcial" at bounding box center [822, 213] width 171 height 85
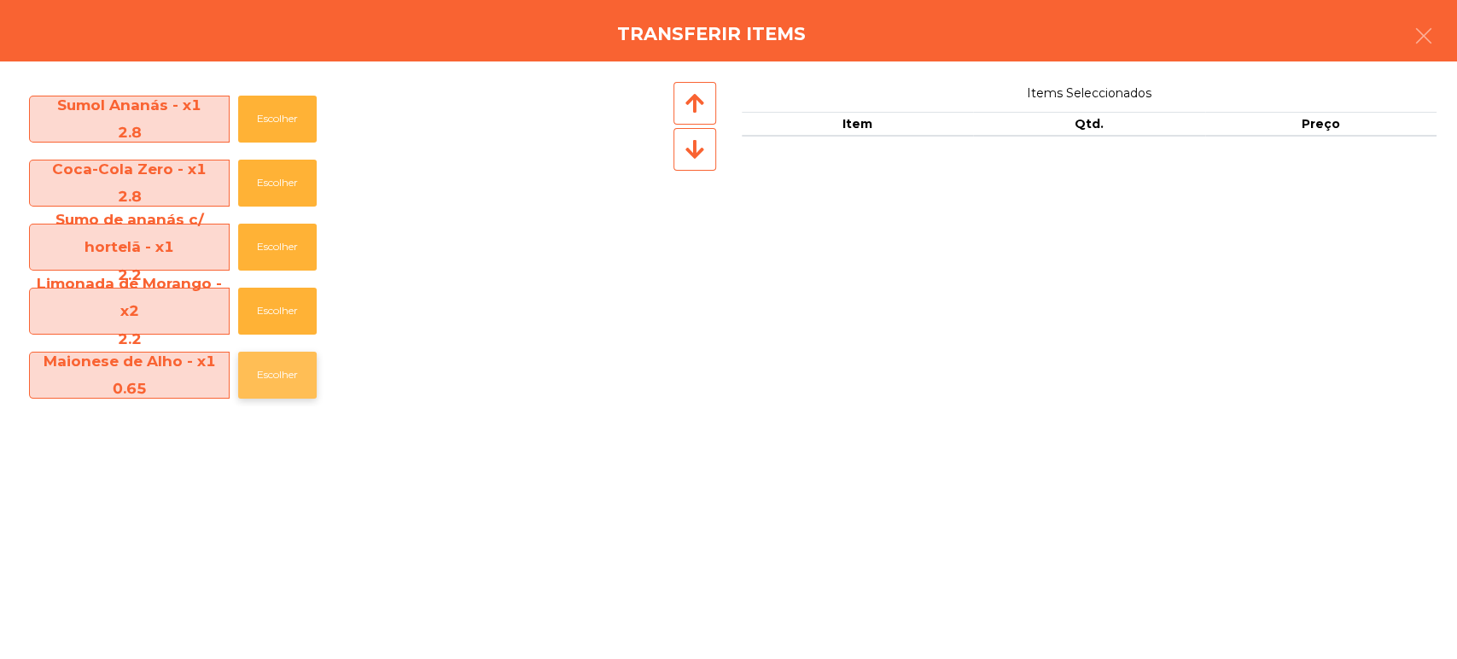
click at [266, 362] on button "Escolher" at bounding box center [277, 375] width 79 height 47
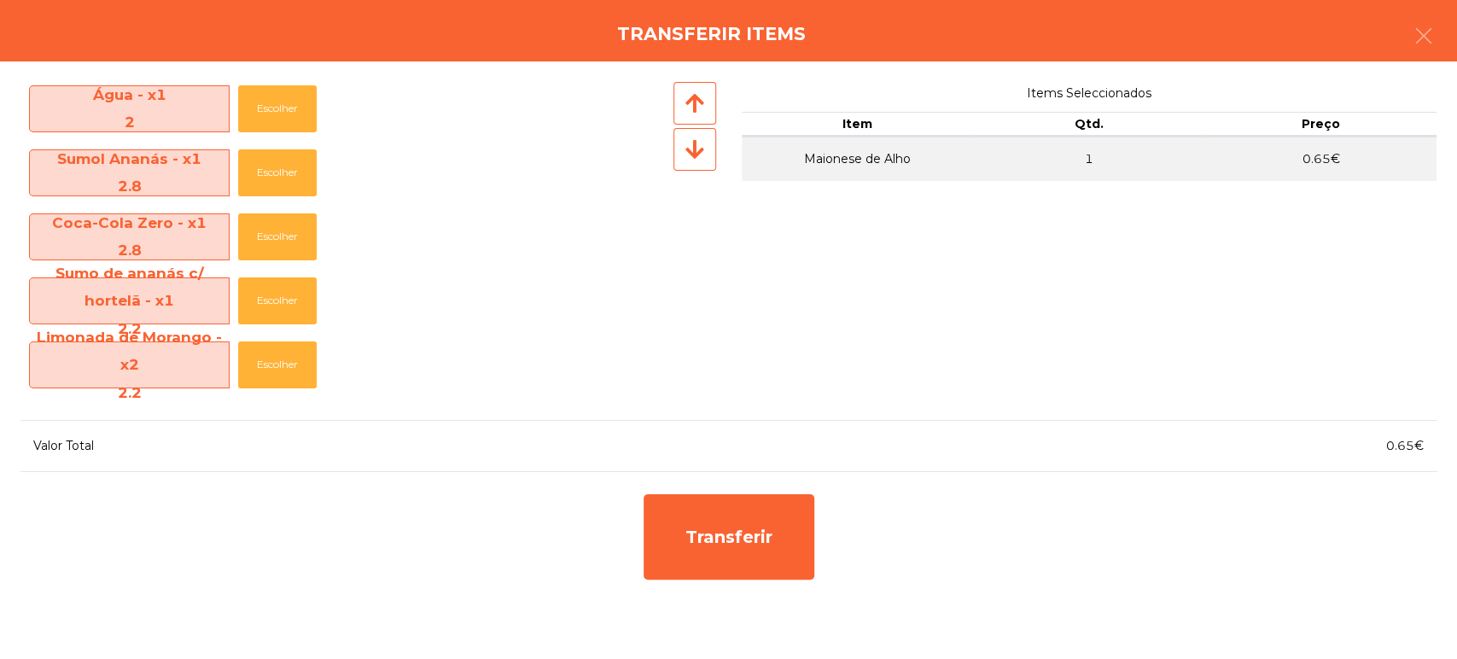
scroll to position [580, 0]
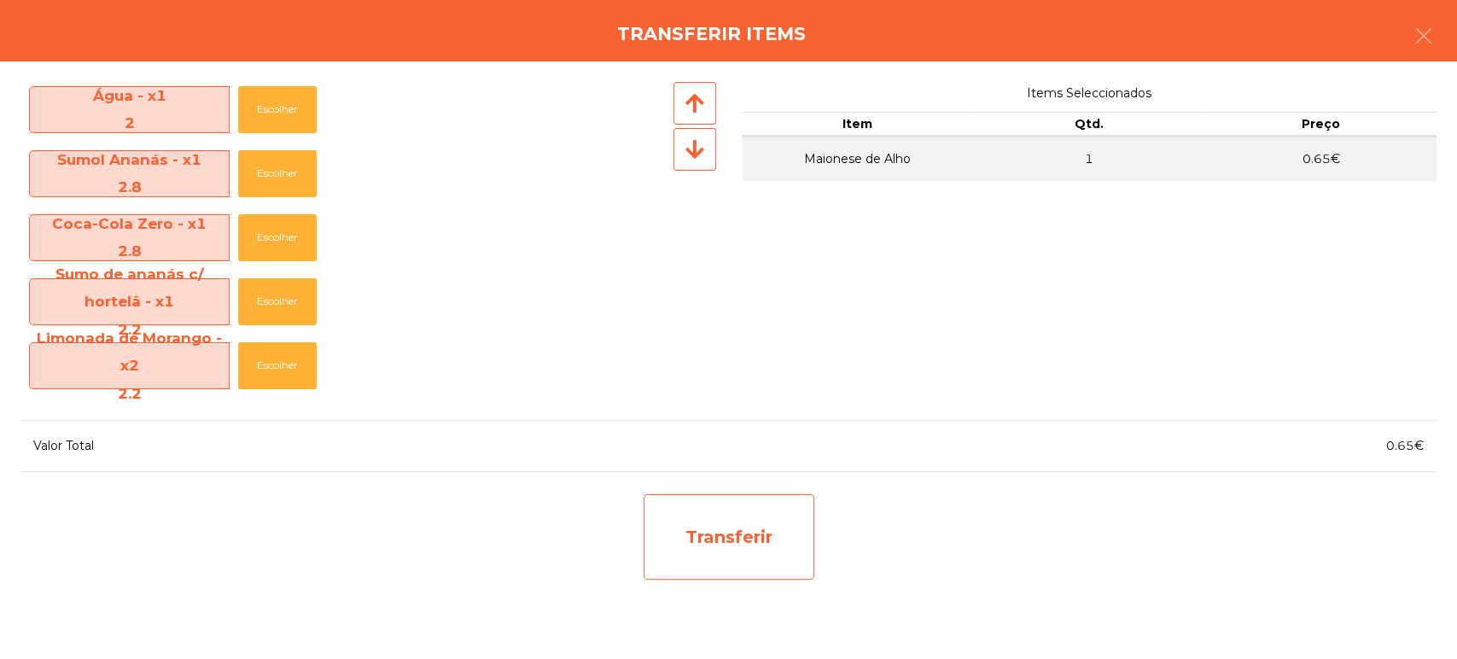
click at [701, 524] on div "Transferir" at bounding box center [728, 536] width 171 height 85
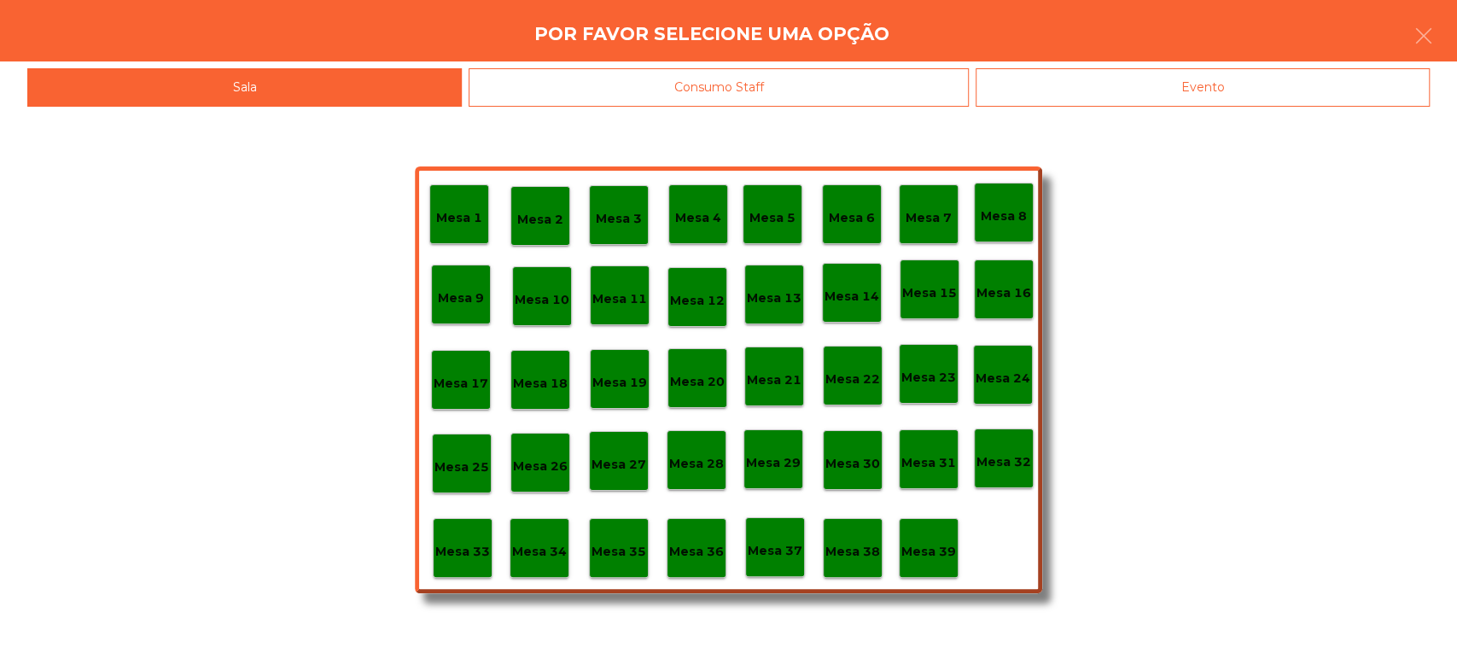
click at [758, 556] on p "Mesa 37" at bounding box center [775, 551] width 55 height 20
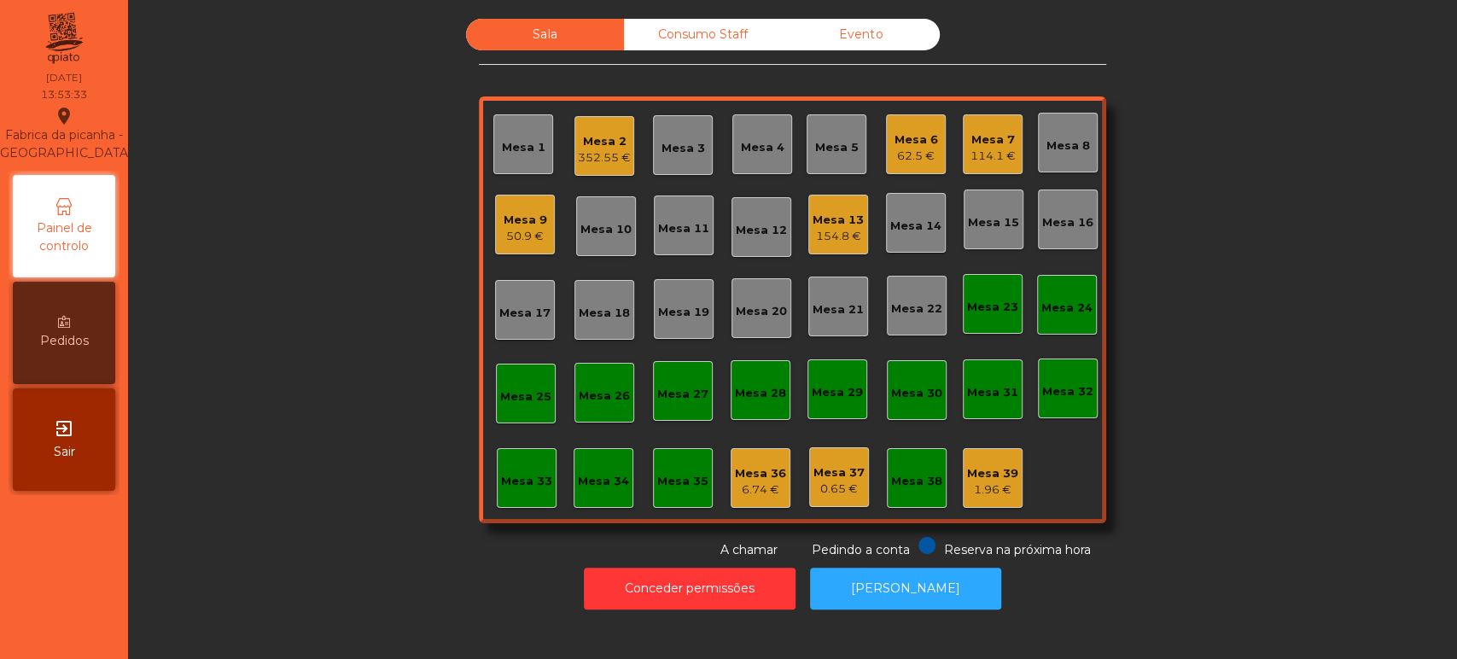
click at [262, 203] on div "Sala Consumo Staff Evento Mesa 1 Mesa 2 352.55 € Mesa 3 Mesa 4 Mesa 5 Mesa 6 62…" at bounding box center [792, 289] width 1283 height 540
click at [595, 159] on div "352.55 €" at bounding box center [604, 157] width 53 height 17
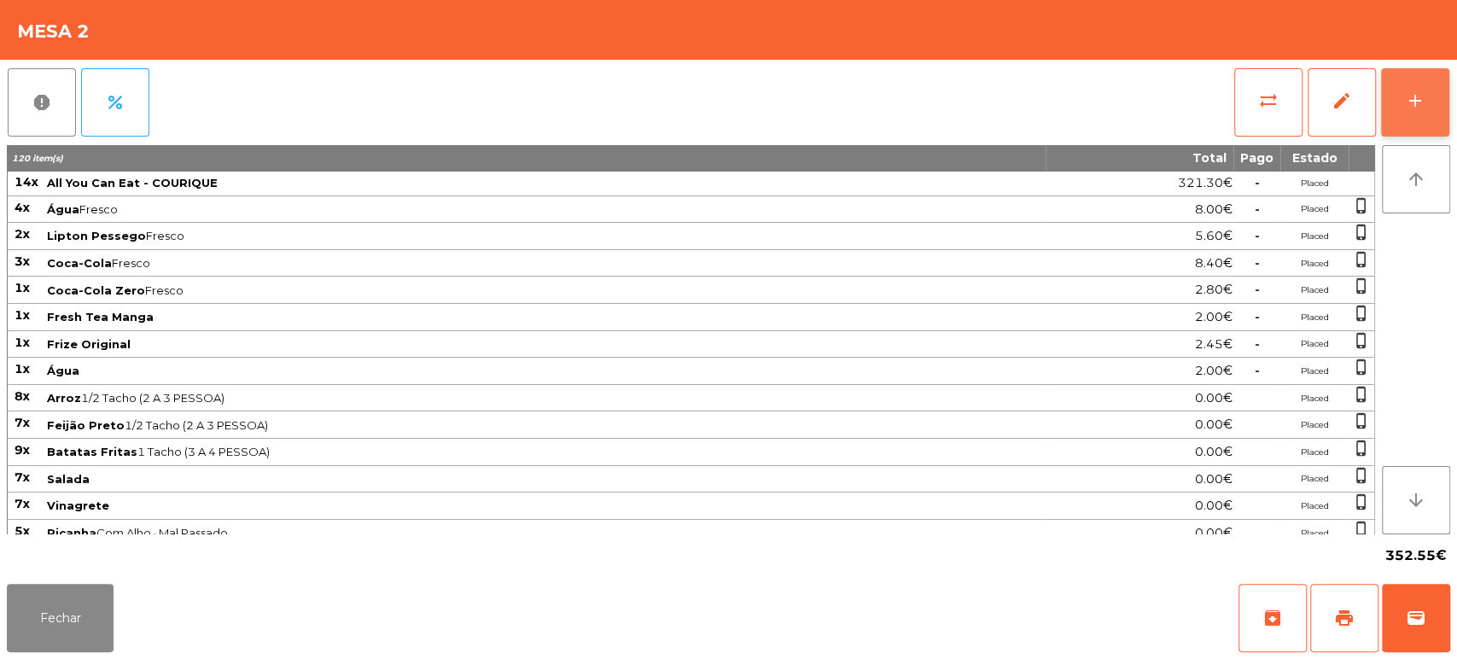
click at [1446, 108] on button "add" at bounding box center [1415, 102] width 68 height 68
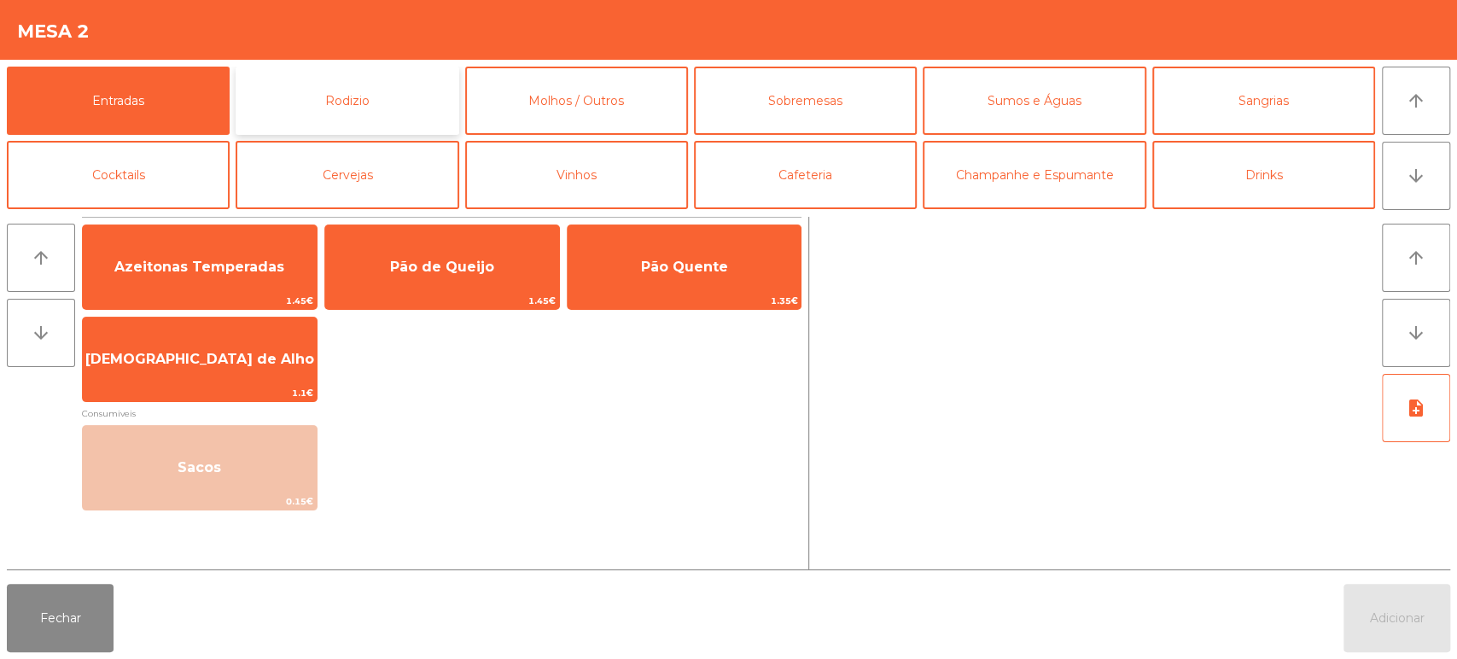
click at [335, 113] on button "Rodizio" at bounding box center [347, 101] width 223 height 68
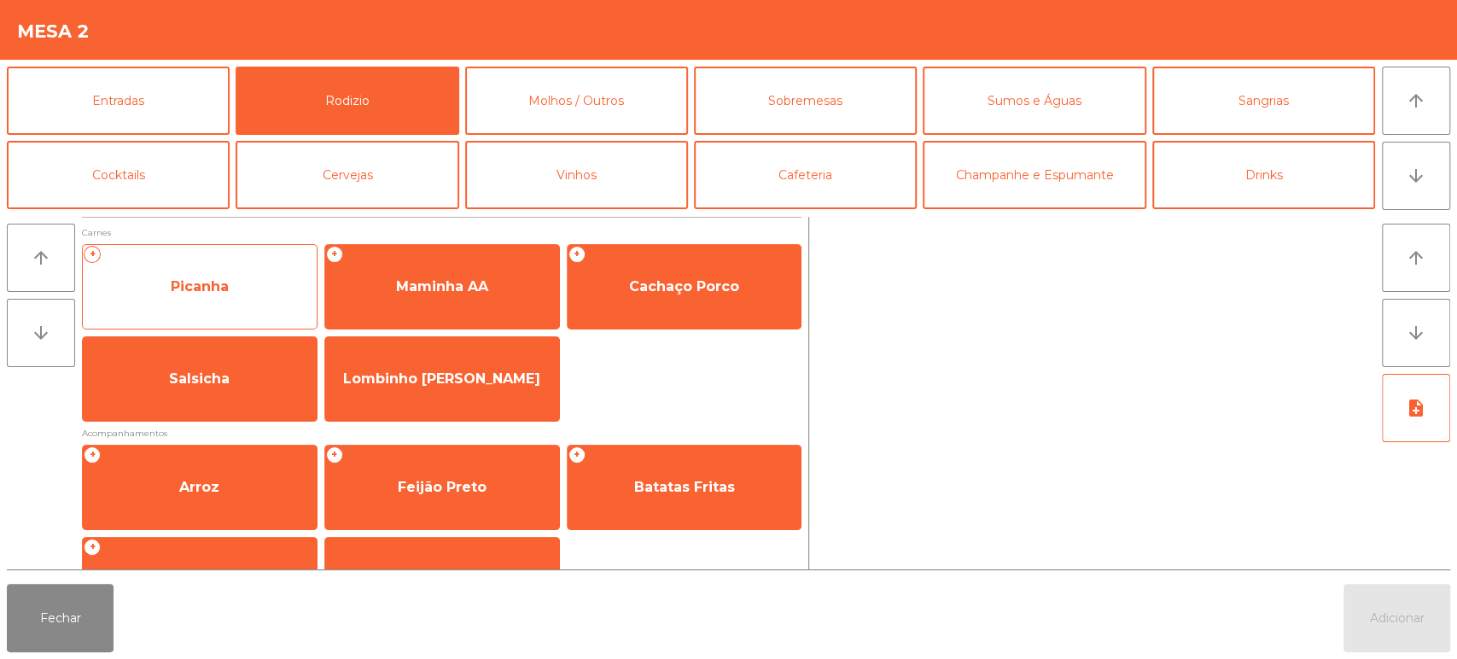
click at [249, 286] on span "Picanha" at bounding box center [200, 287] width 234 height 46
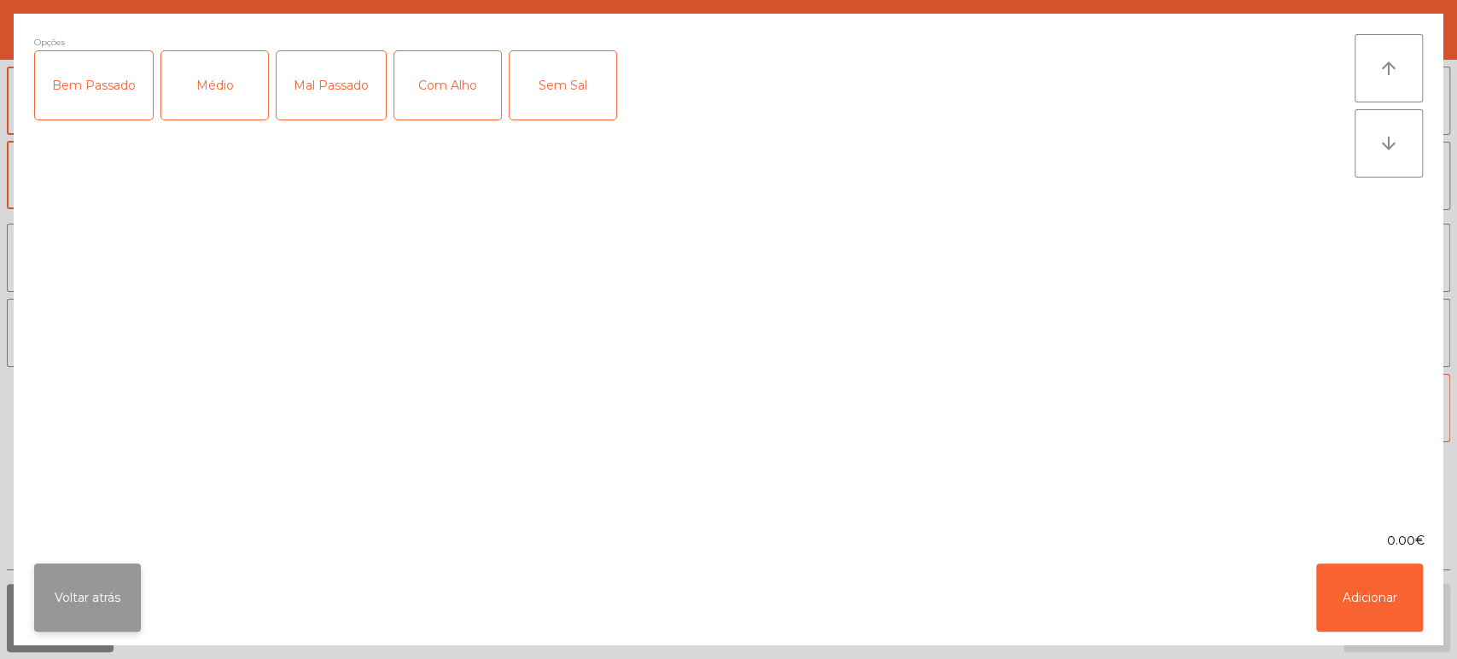
click at [124, 626] on button "Voltar atrás" at bounding box center [87, 597] width 107 height 68
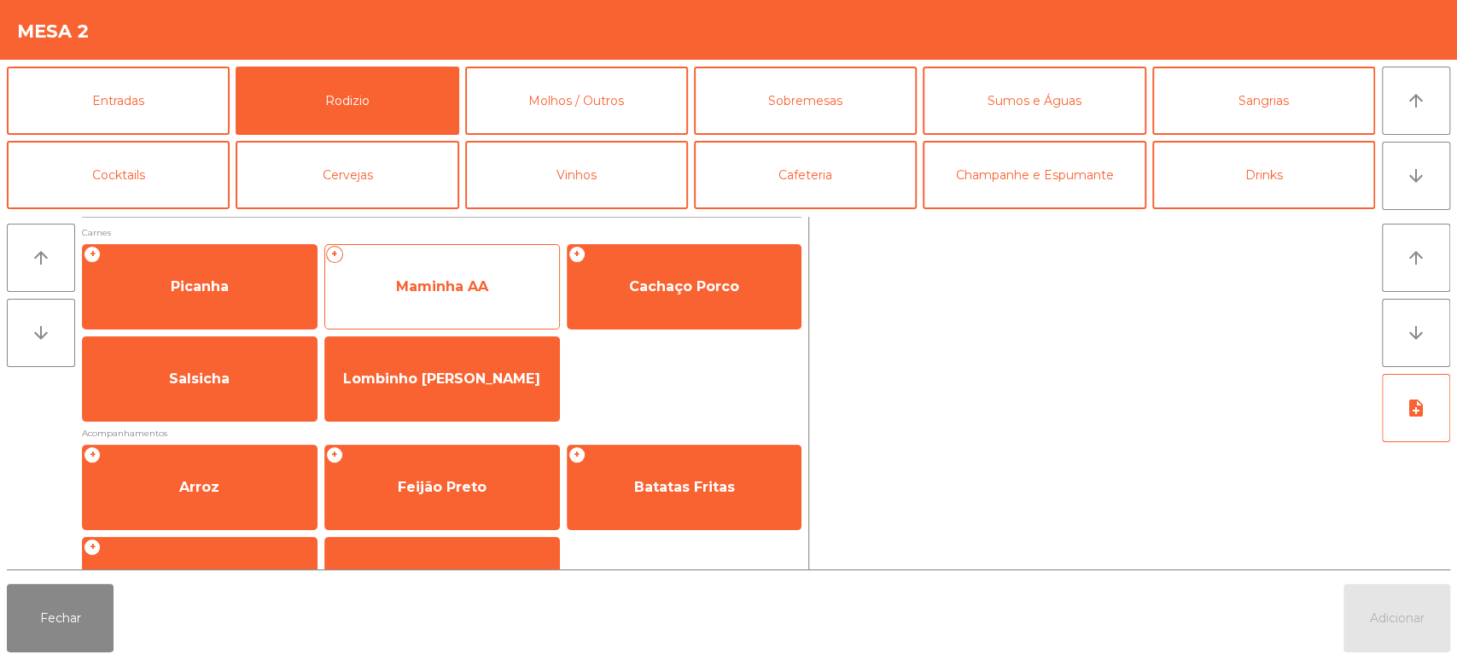
click at [477, 276] on span "Maminha AA" at bounding box center [442, 287] width 234 height 46
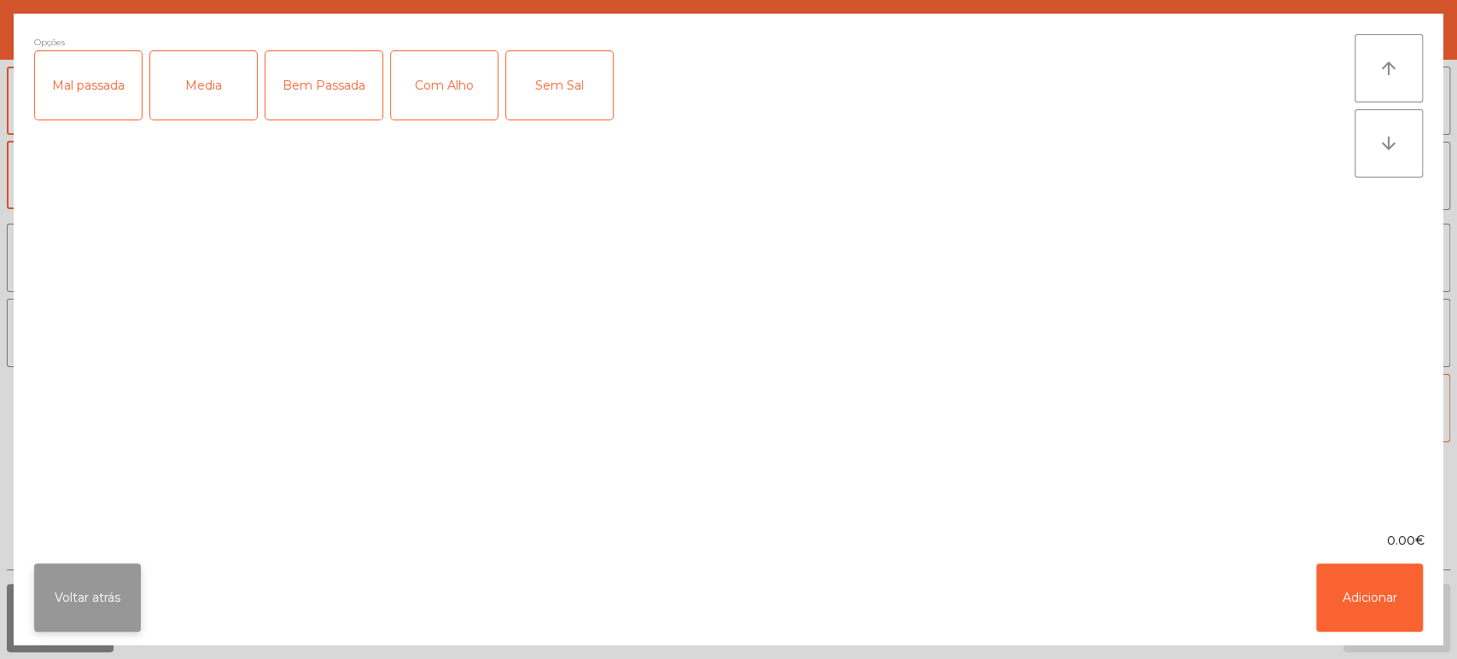
click at [37, 630] on button "Voltar atrás" at bounding box center [87, 597] width 107 height 68
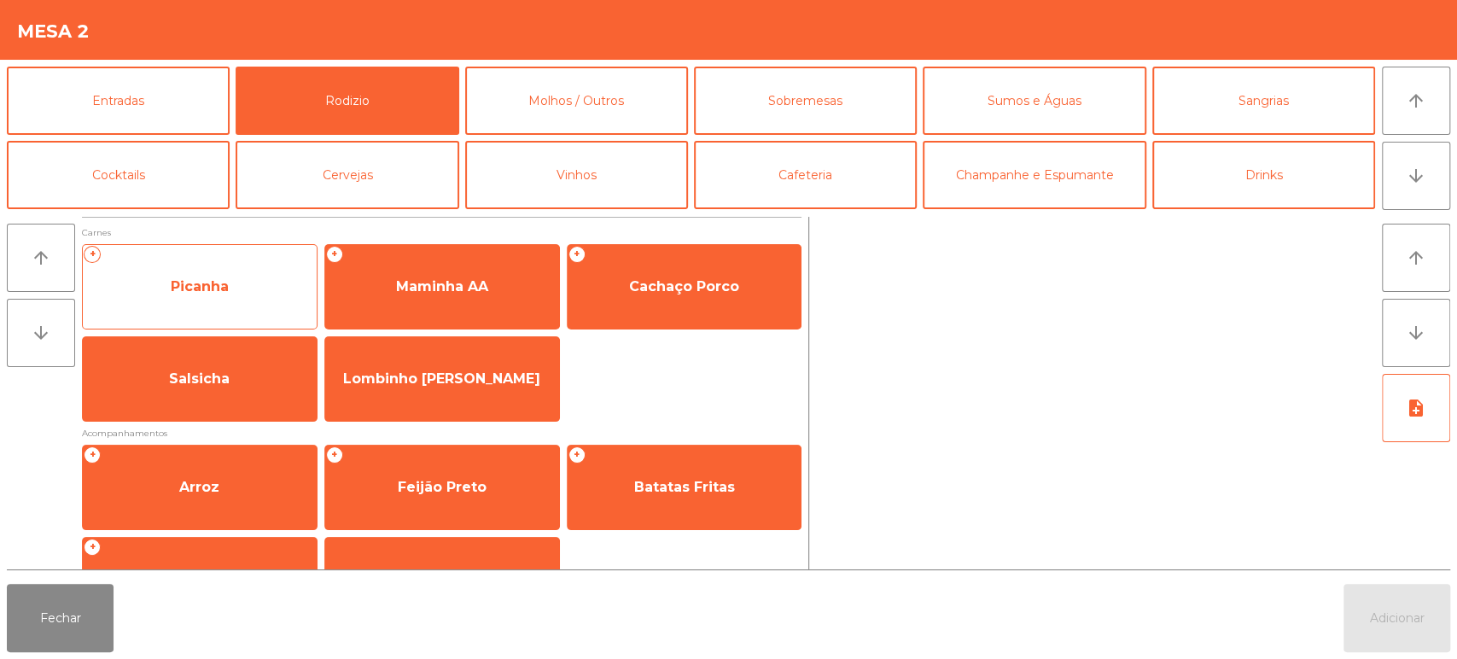
click at [270, 306] on span "Picanha" at bounding box center [200, 287] width 234 height 46
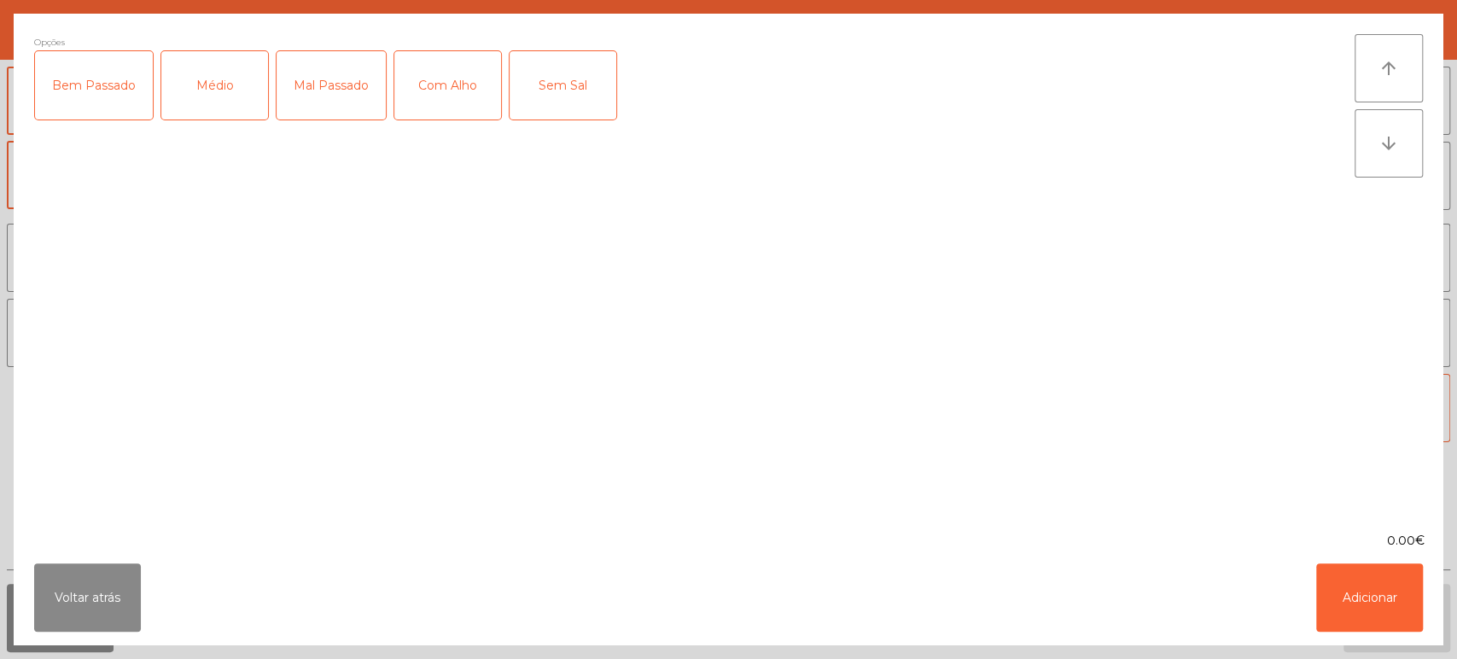
click at [195, 90] on div "Médio" at bounding box center [214, 85] width 107 height 68
click at [474, 87] on div "Com Alho" at bounding box center [447, 85] width 107 height 68
click at [1378, 587] on button "Adicionar" at bounding box center [1369, 597] width 107 height 68
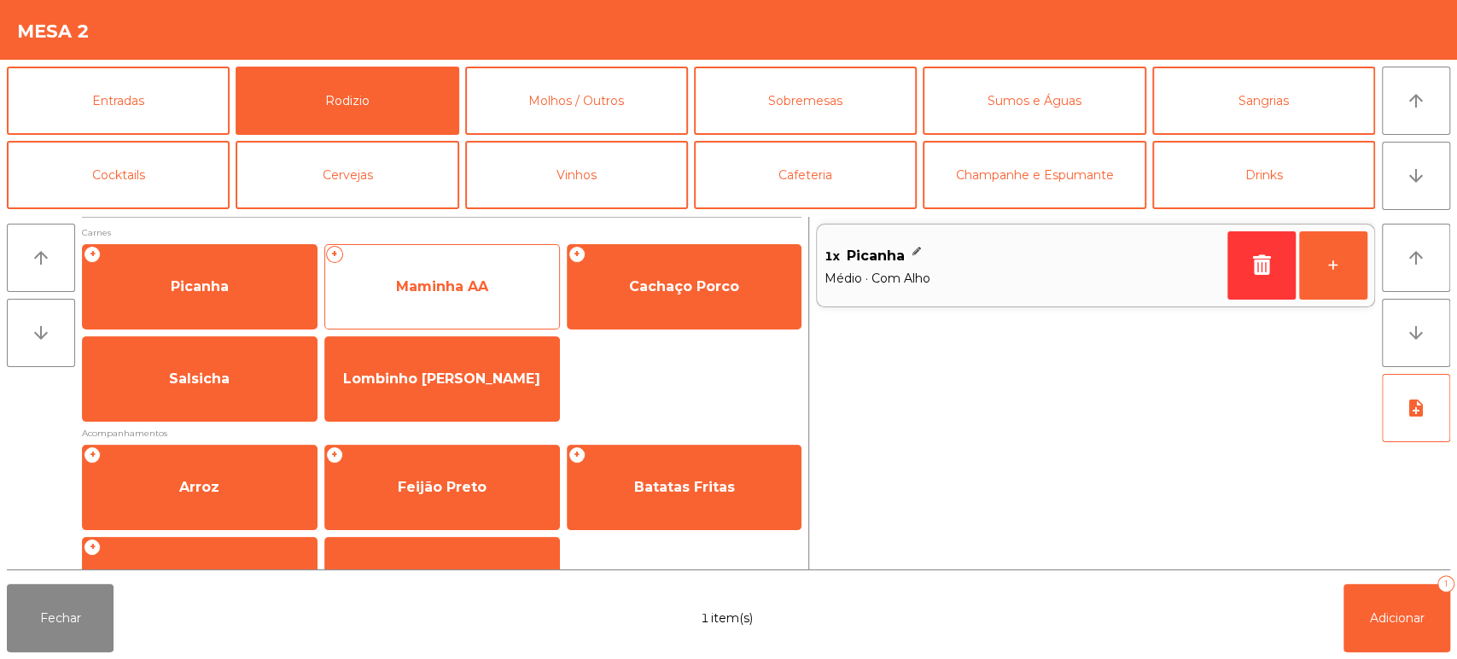
click at [468, 289] on span "Maminha AA" at bounding box center [442, 286] width 92 height 16
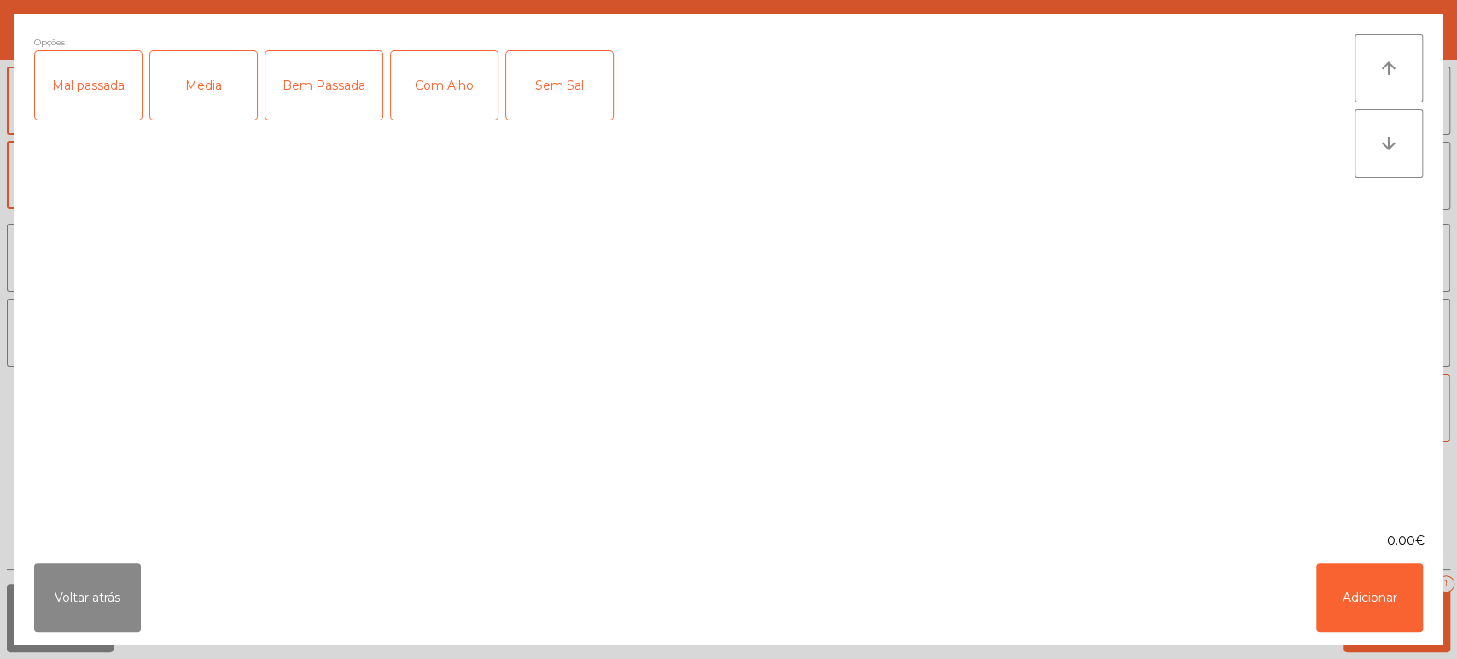
click at [102, 82] on div "Mal passada" at bounding box center [88, 85] width 107 height 68
click at [1397, 586] on button "Adicionar" at bounding box center [1369, 597] width 107 height 68
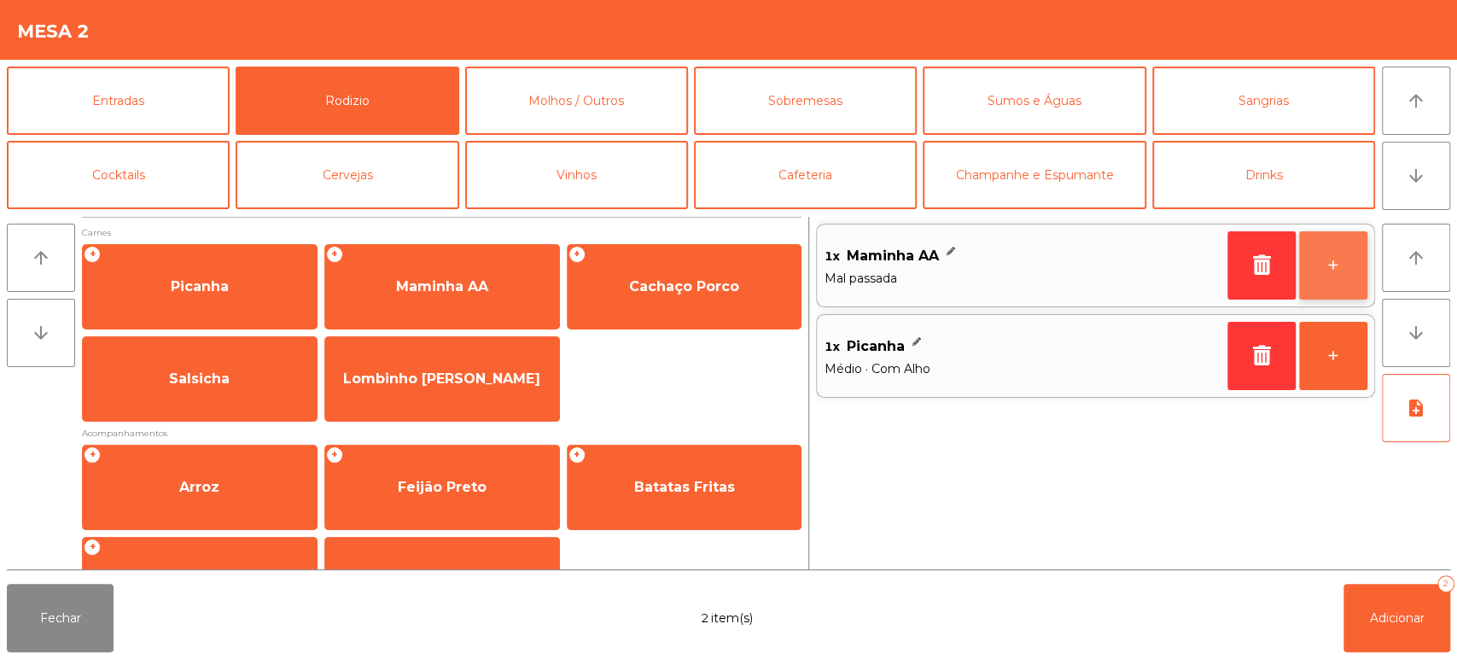
click at [1304, 283] on button "+" at bounding box center [1333, 265] width 68 height 68
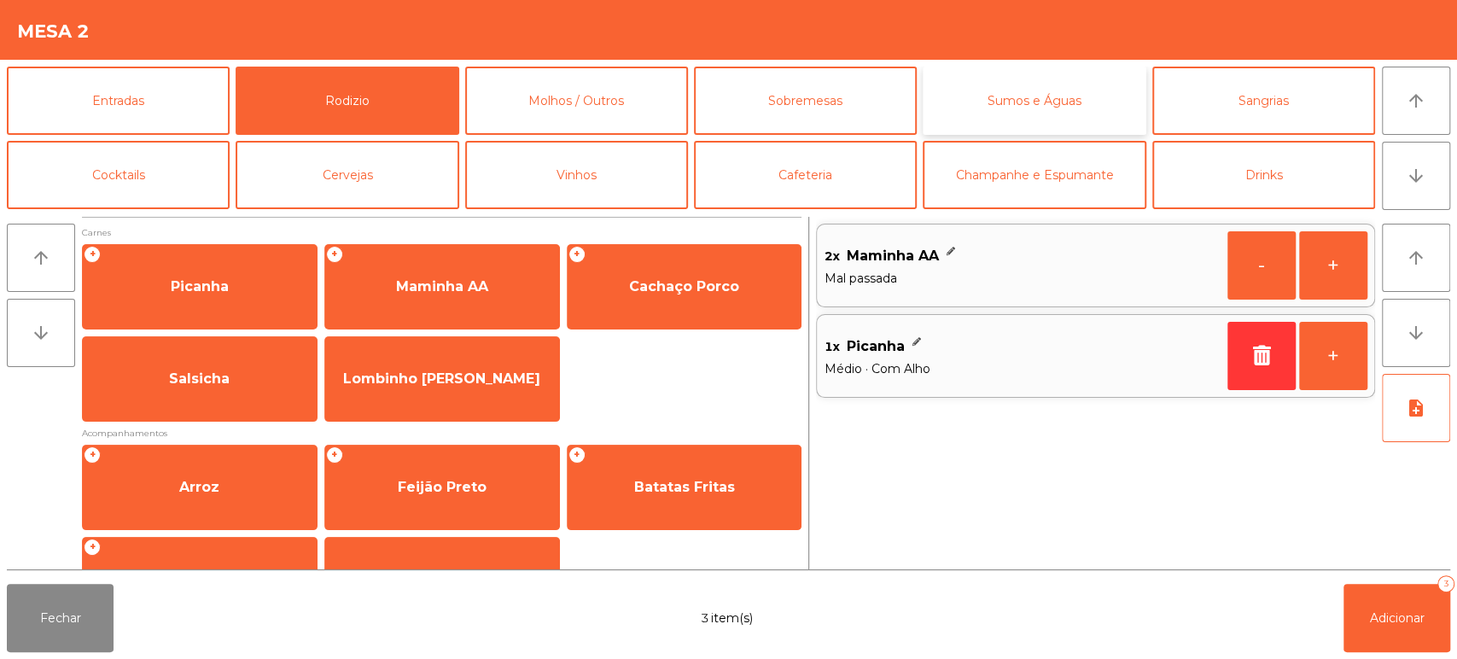
click at [1054, 112] on button "Sumos e Águas" at bounding box center [1033, 101] width 223 height 68
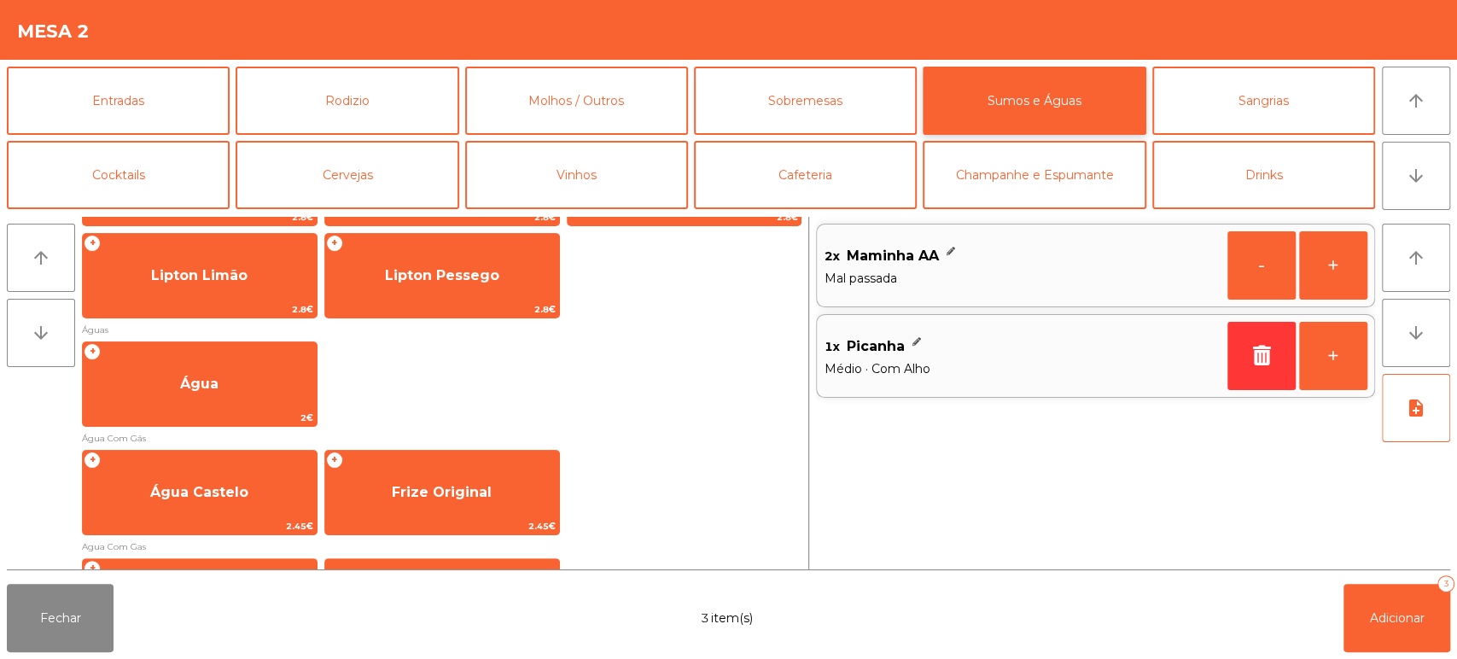
scroll to position [492, 0]
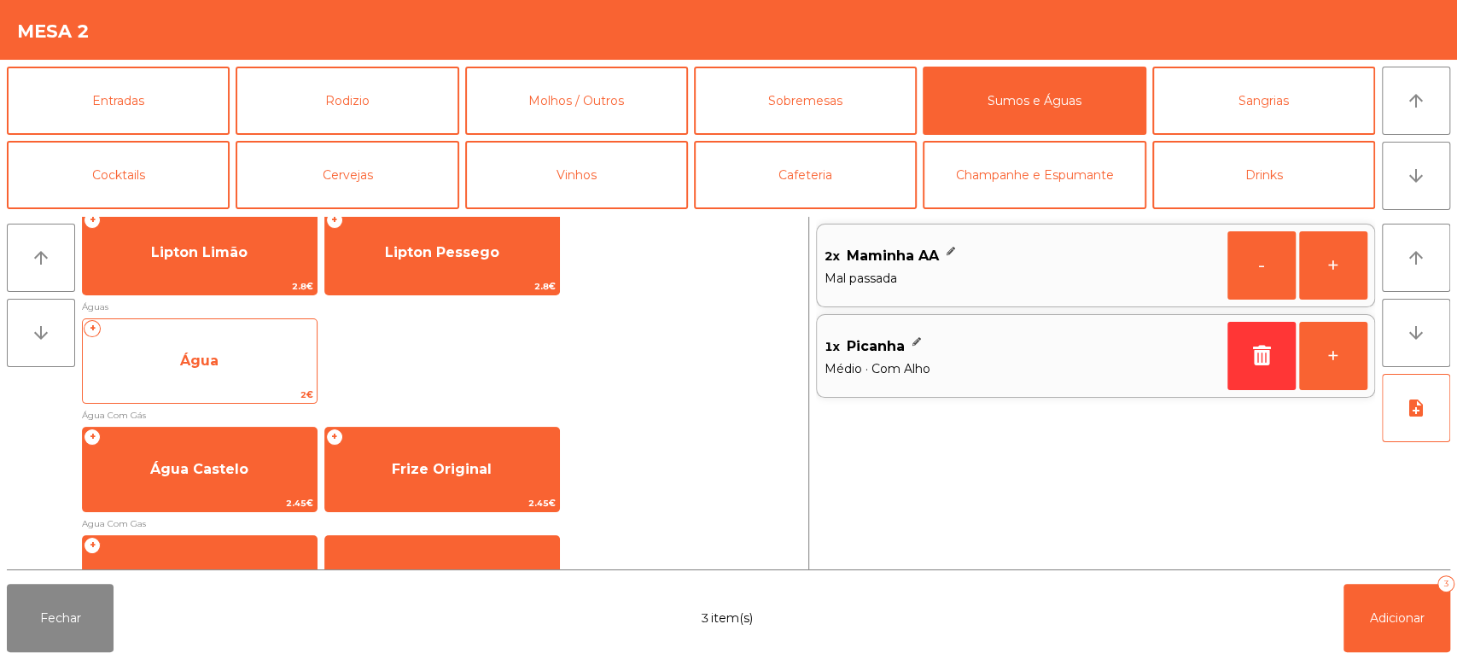
click at [264, 348] on span "Água" at bounding box center [200, 361] width 234 height 46
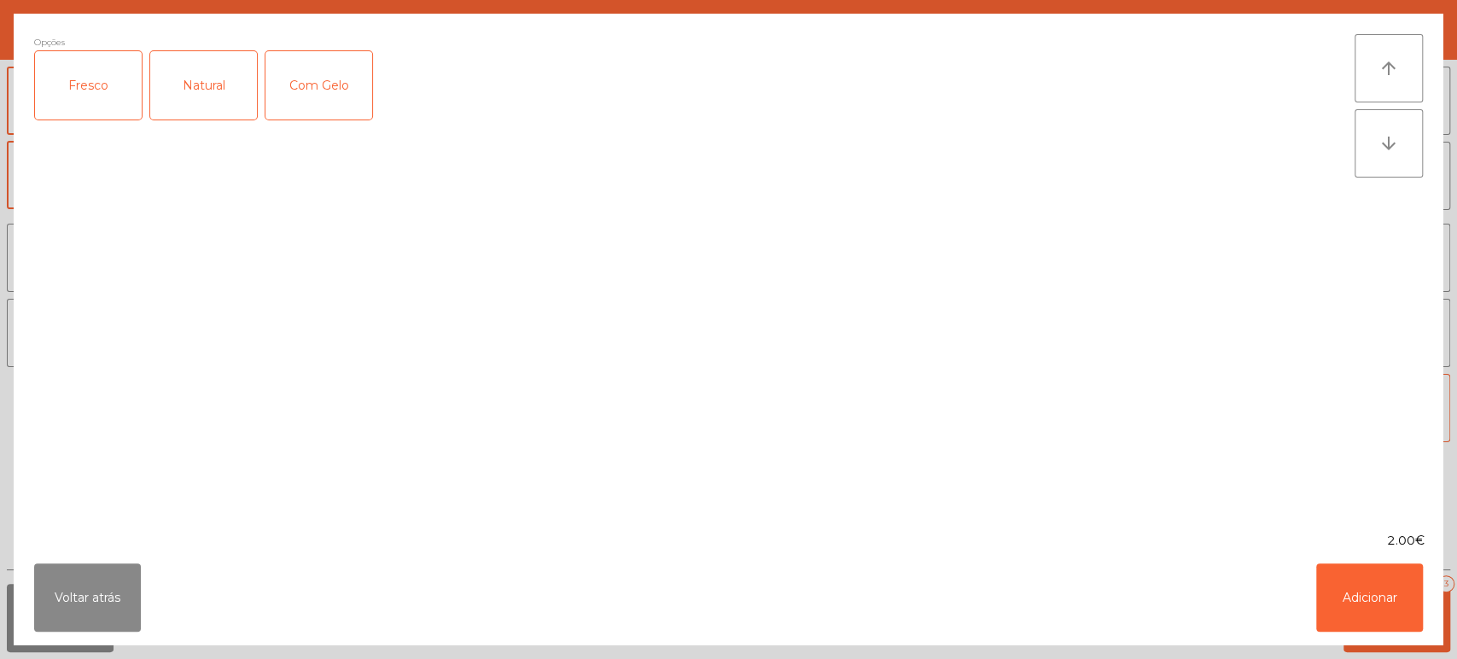
click at [96, 84] on div "Fresco" at bounding box center [88, 85] width 107 height 68
click at [1367, 597] on button "Adicionar" at bounding box center [1369, 597] width 107 height 68
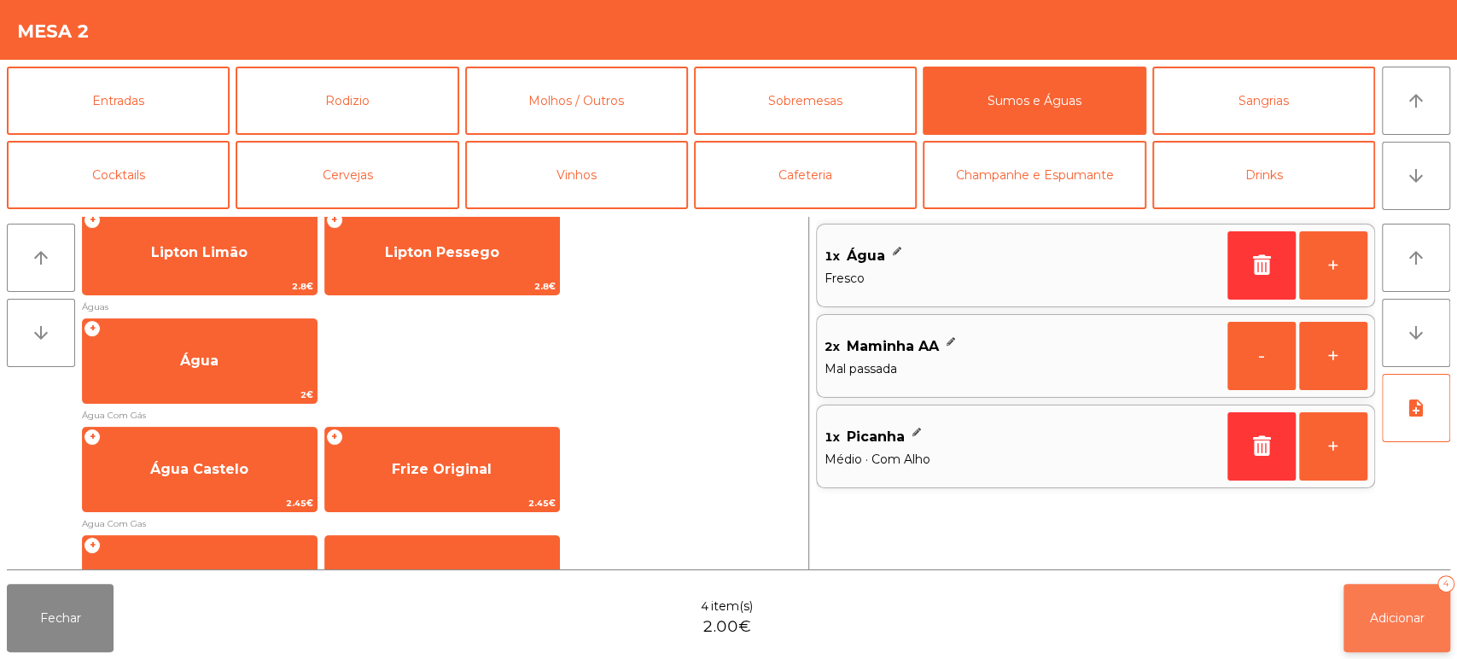
click at [1415, 630] on button "Adicionar 4" at bounding box center [1396, 618] width 107 height 68
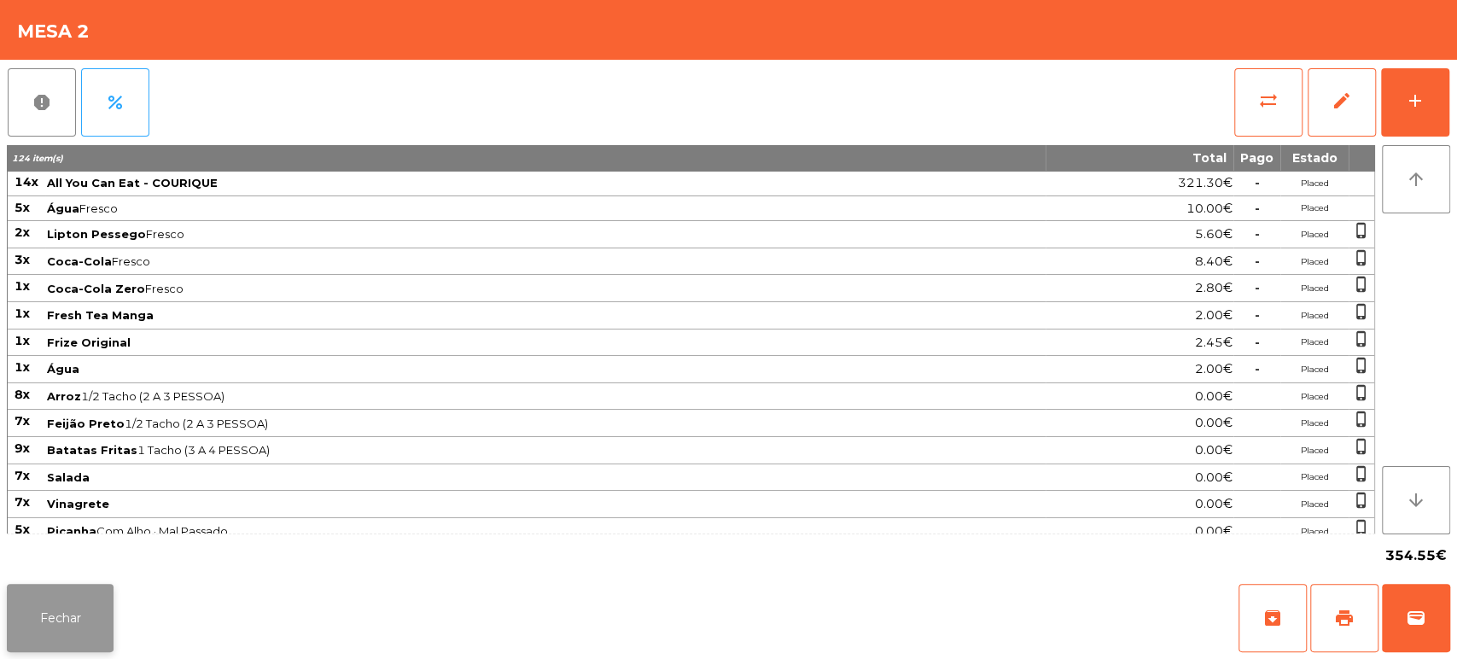
click at [66, 618] on button "Fechar" at bounding box center [60, 618] width 107 height 68
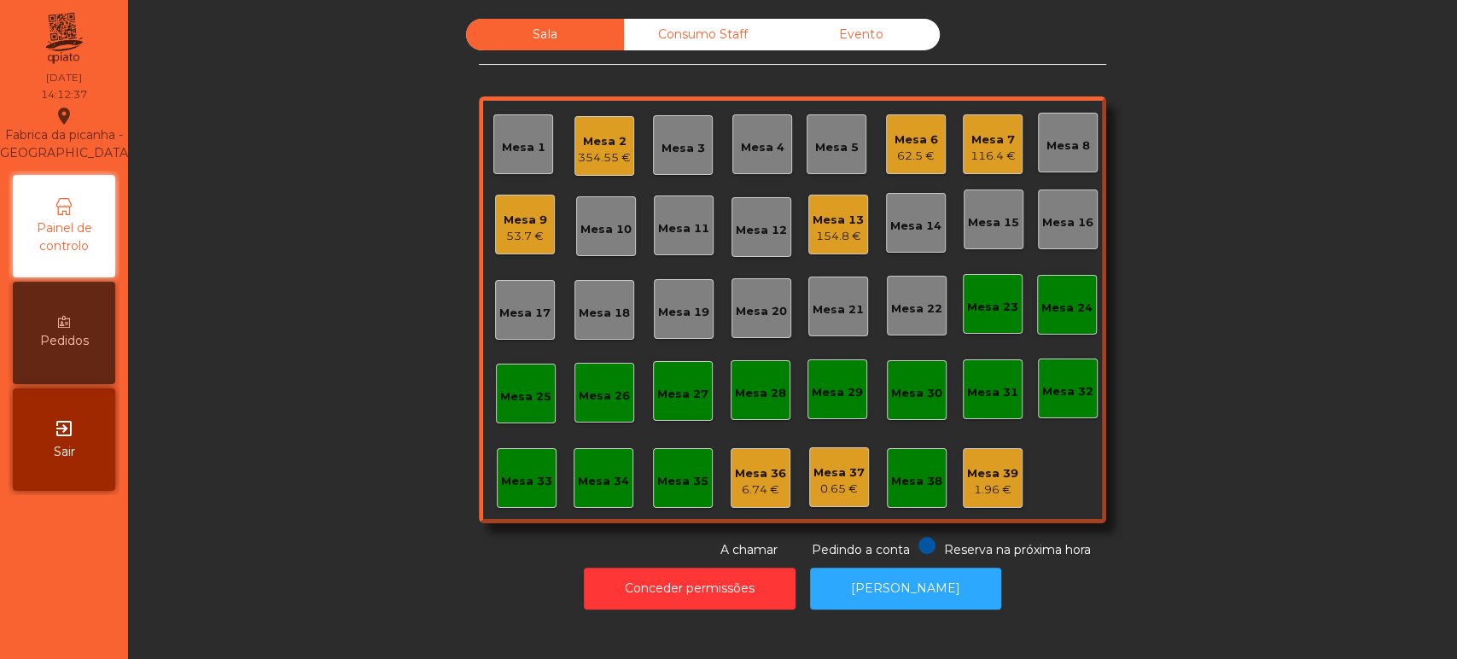
click at [585, 171] on div "Mesa 2 354.55 €" at bounding box center [604, 146] width 60 height 60
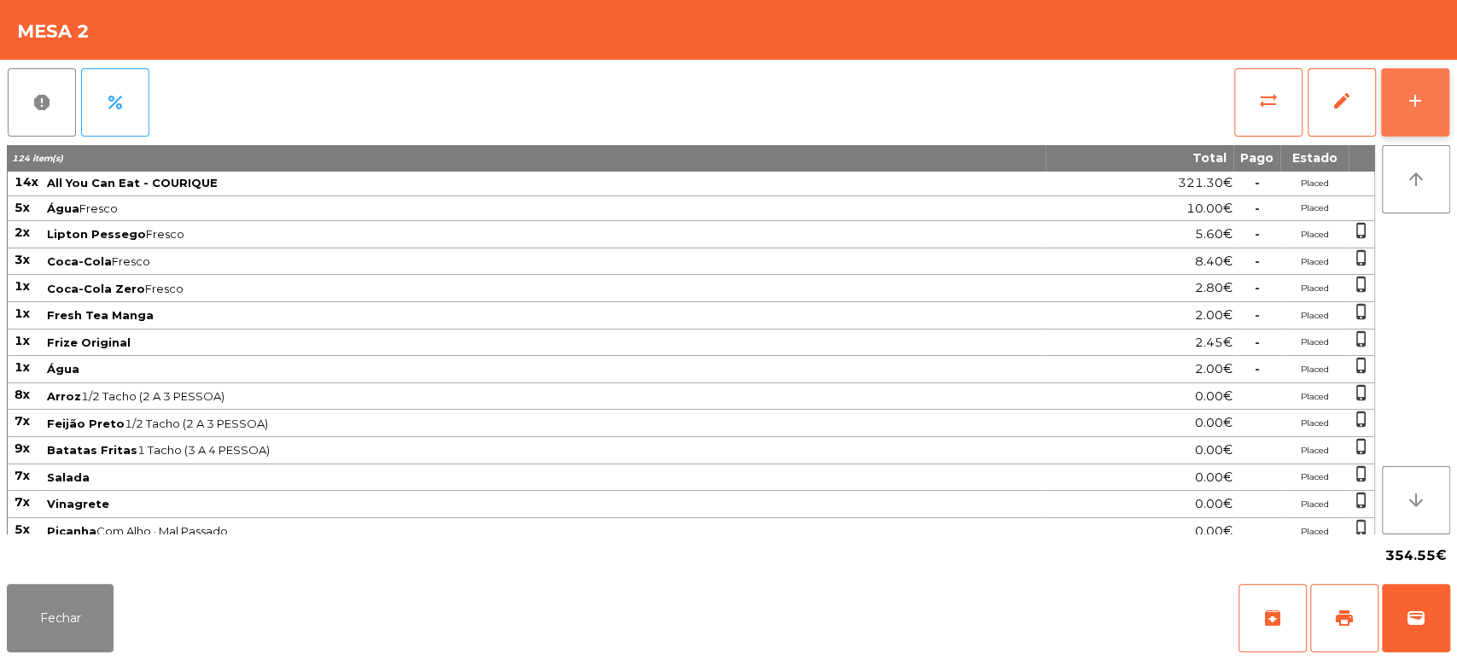
click at [1406, 107] on div "add" at bounding box center [1415, 100] width 20 height 20
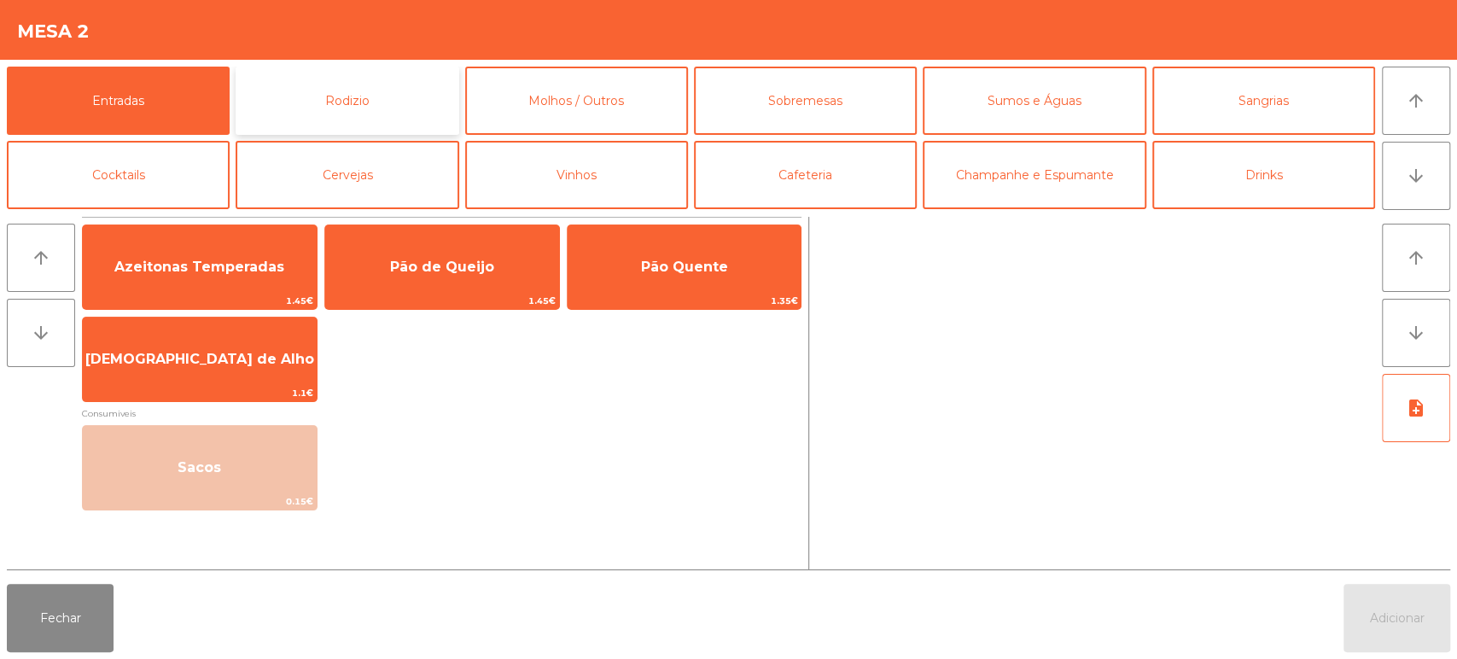
click at [415, 113] on button "Rodizio" at bounding box center [347, 101] width 223 height 68
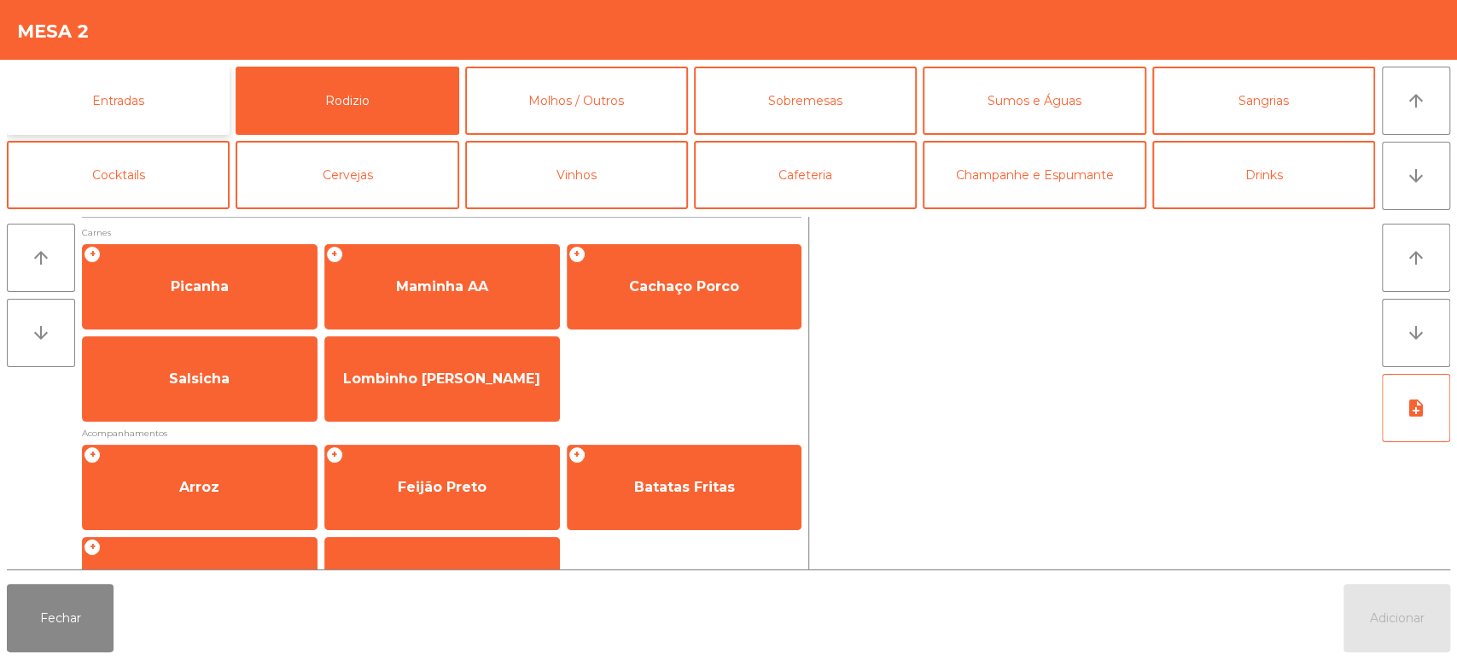
click at [180, 93] on button "Entradas" at bounding box center [118, 101] width 223 height 68
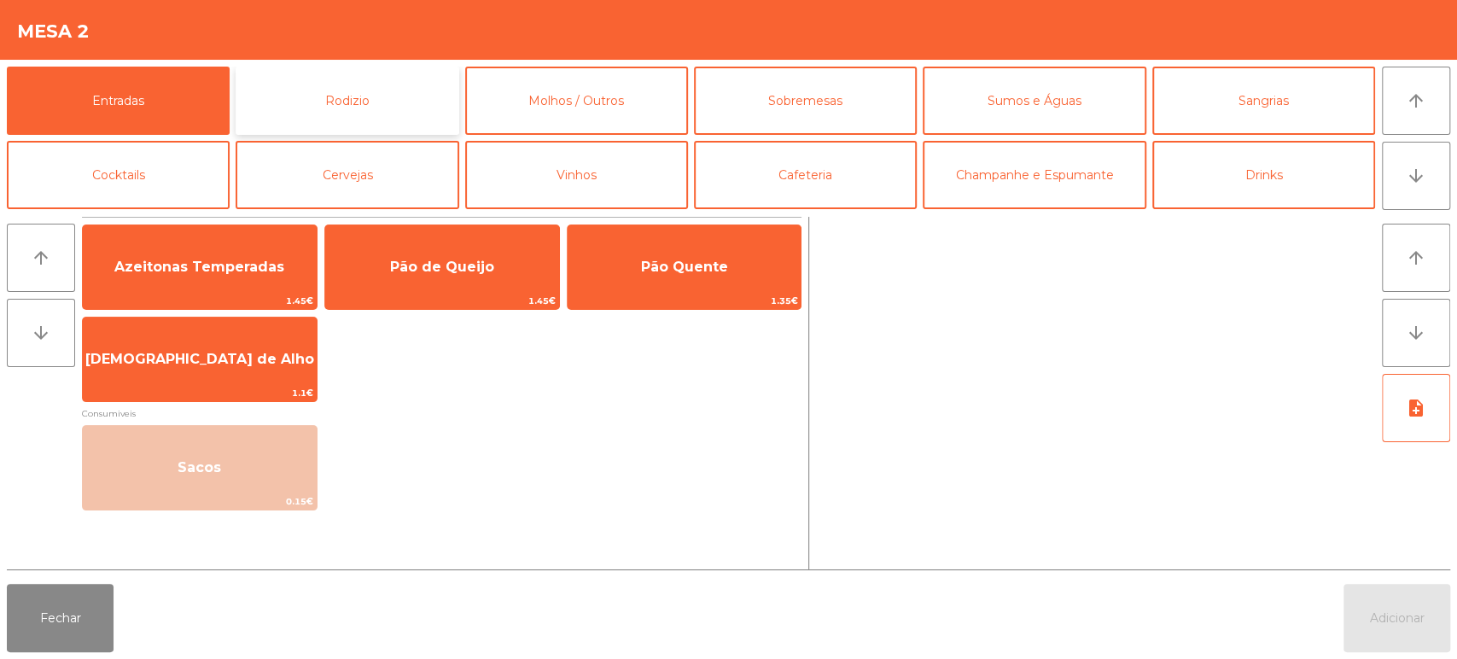
click at [423, 104] on button "Rodizio" at bounding box center [347, 101] width 223 height 68
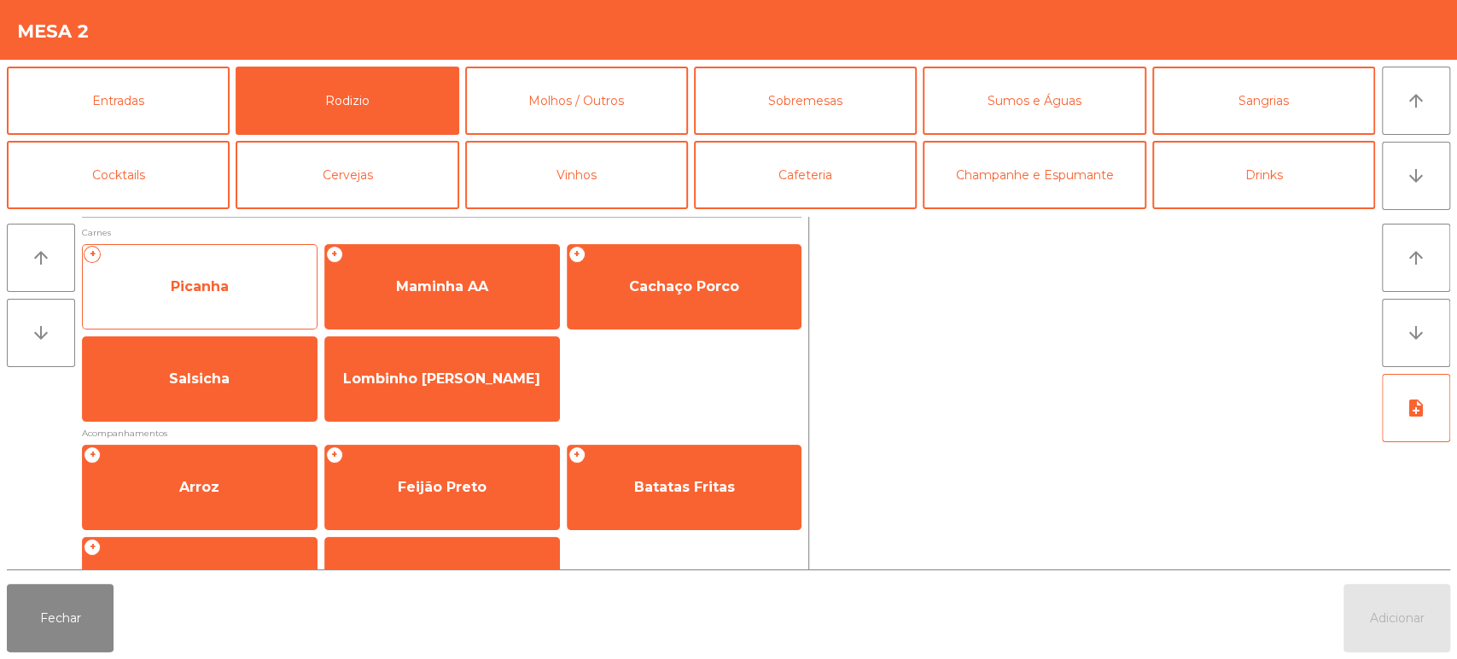
click at [227, 289] on span "Picanha" at bounding box center [200, 286] width 58 height 16
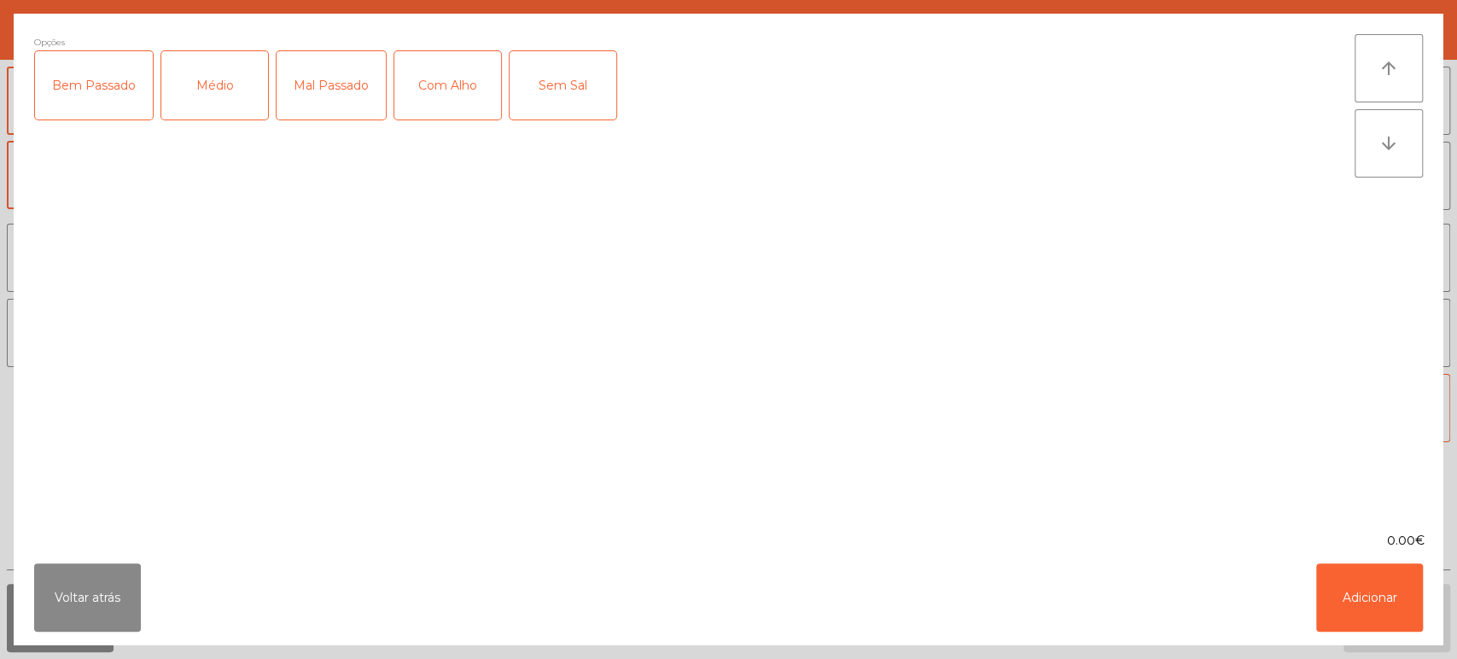
click at [341, 84] on div "Mal Passado" at bounding box center [330, 85] width 109 height 68
click at [444, 78] on div "Com Alho" at bounding box center [447, 85] width 107 height 68
click at [1359, 602] on button "Adicionar" at bounding box center [1369, 597] width 107 height 68
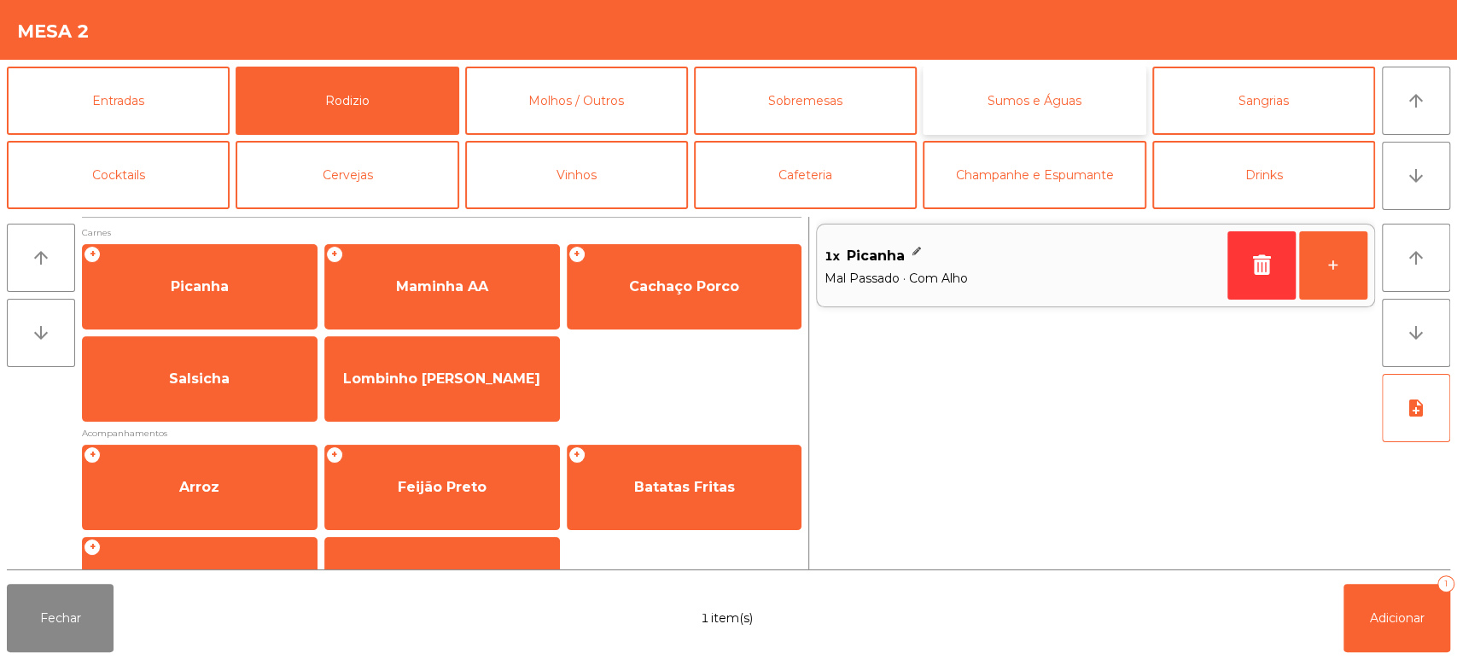
click at [1056, 113] on button "Sumos e Águas" at bounding box center [1033, 101] width 223 height 68
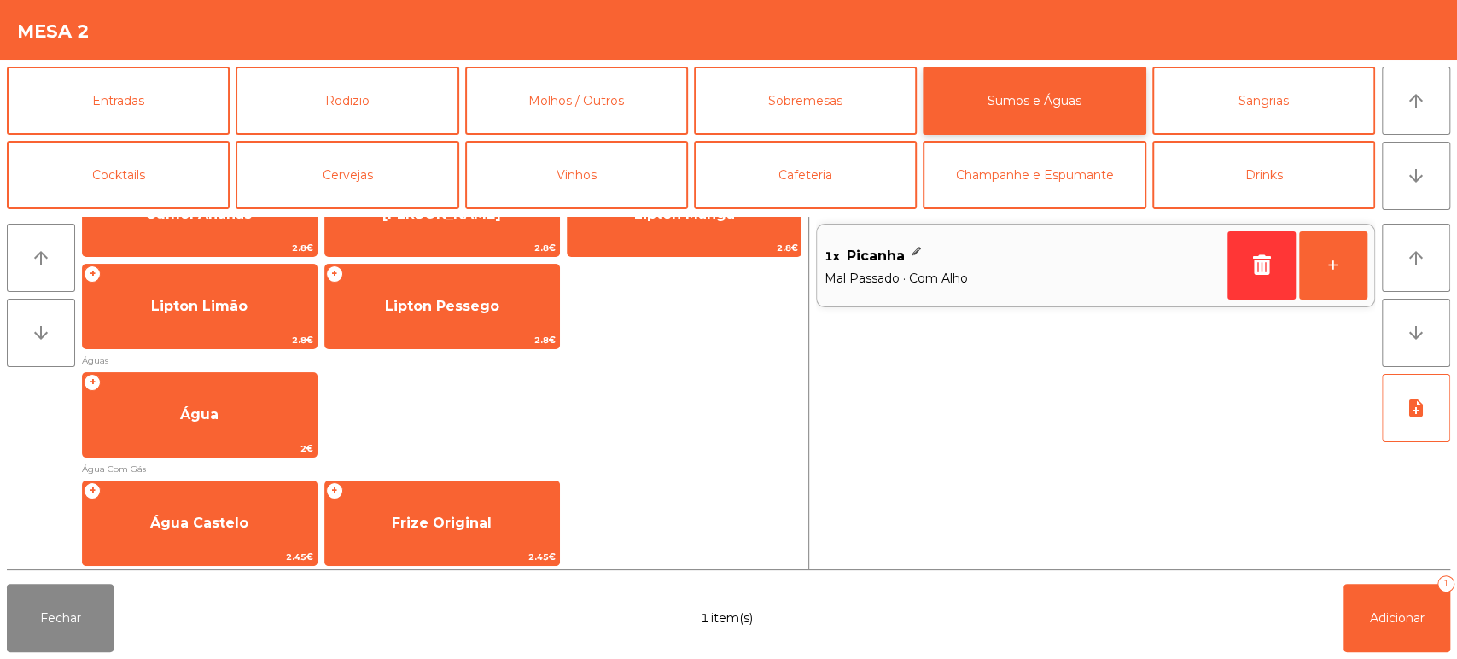
scroll to position [445, 0]
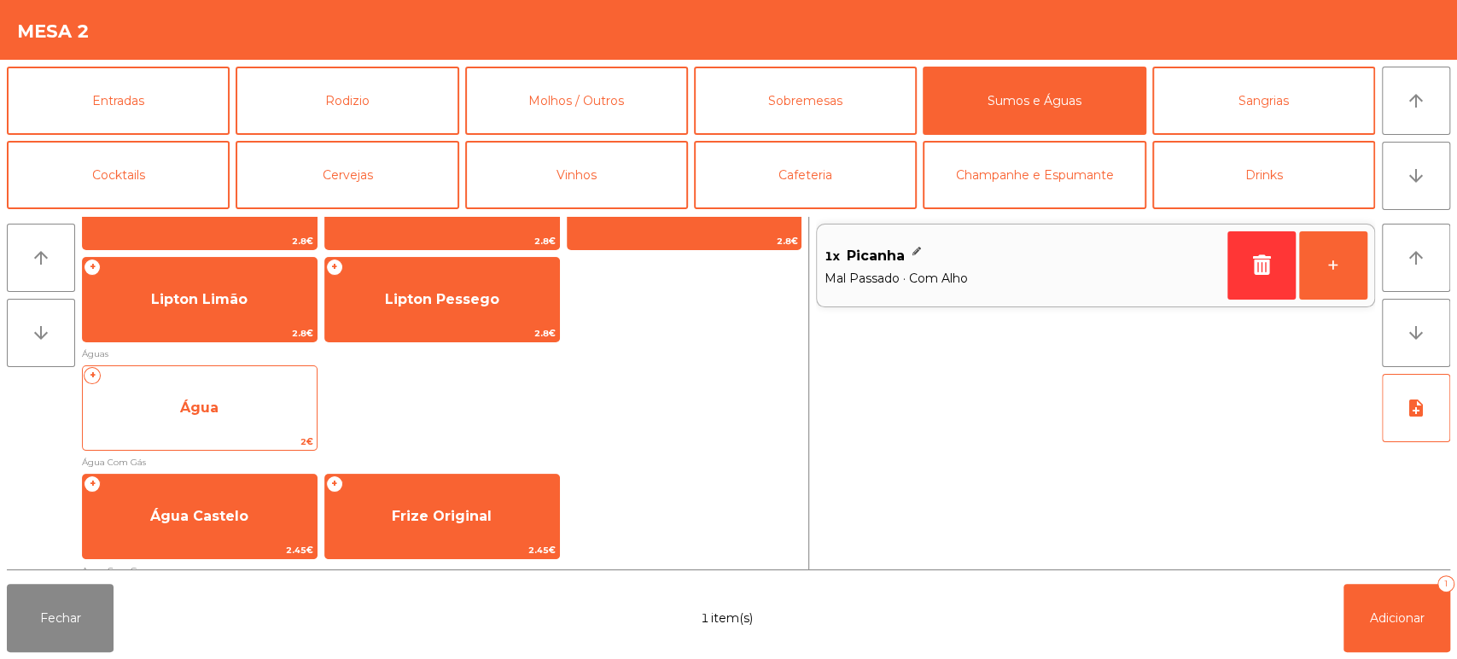
click at [222, 437] on span "2€" at bounding box center [200, 441] width 234 height 16
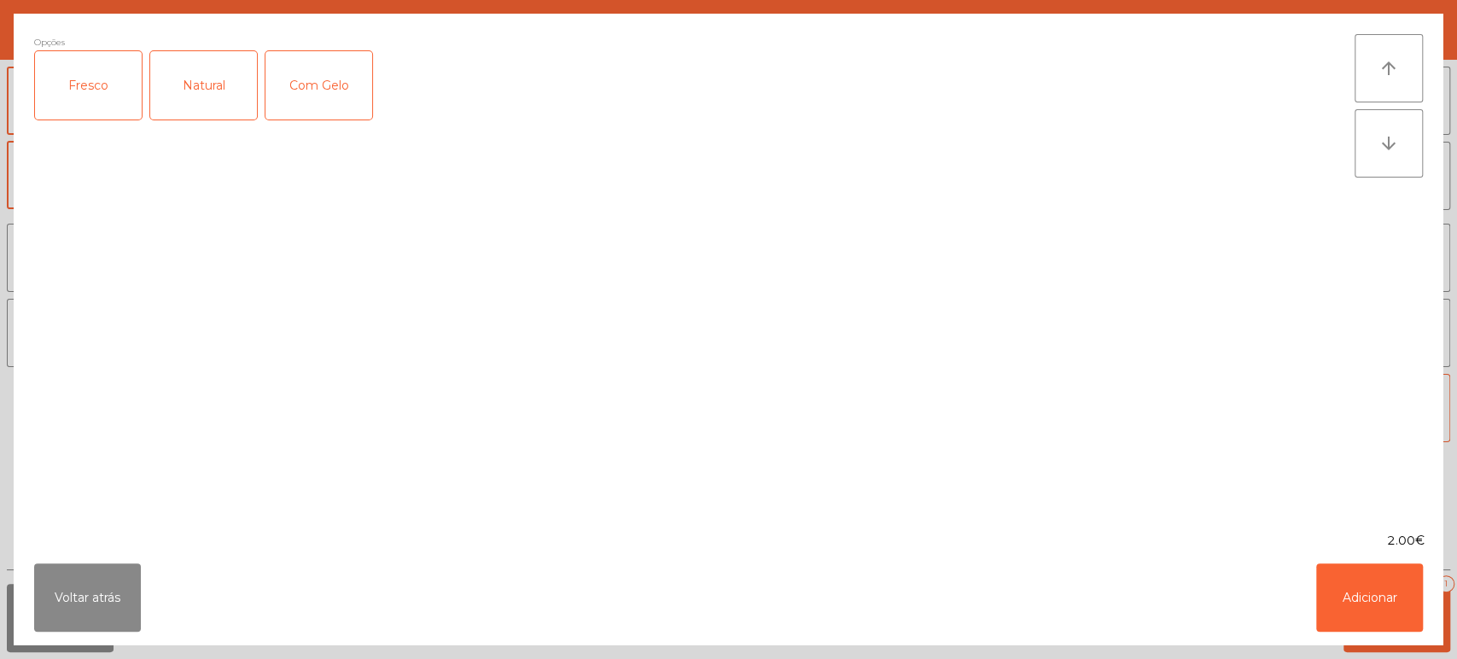
click at [78, 89] on div "Fresco" at bounding box center [88, 85] width 107 height 68
click at [1379, 610] on button "Adicionar" at bounding box center [1369, 597] width 107 height 68
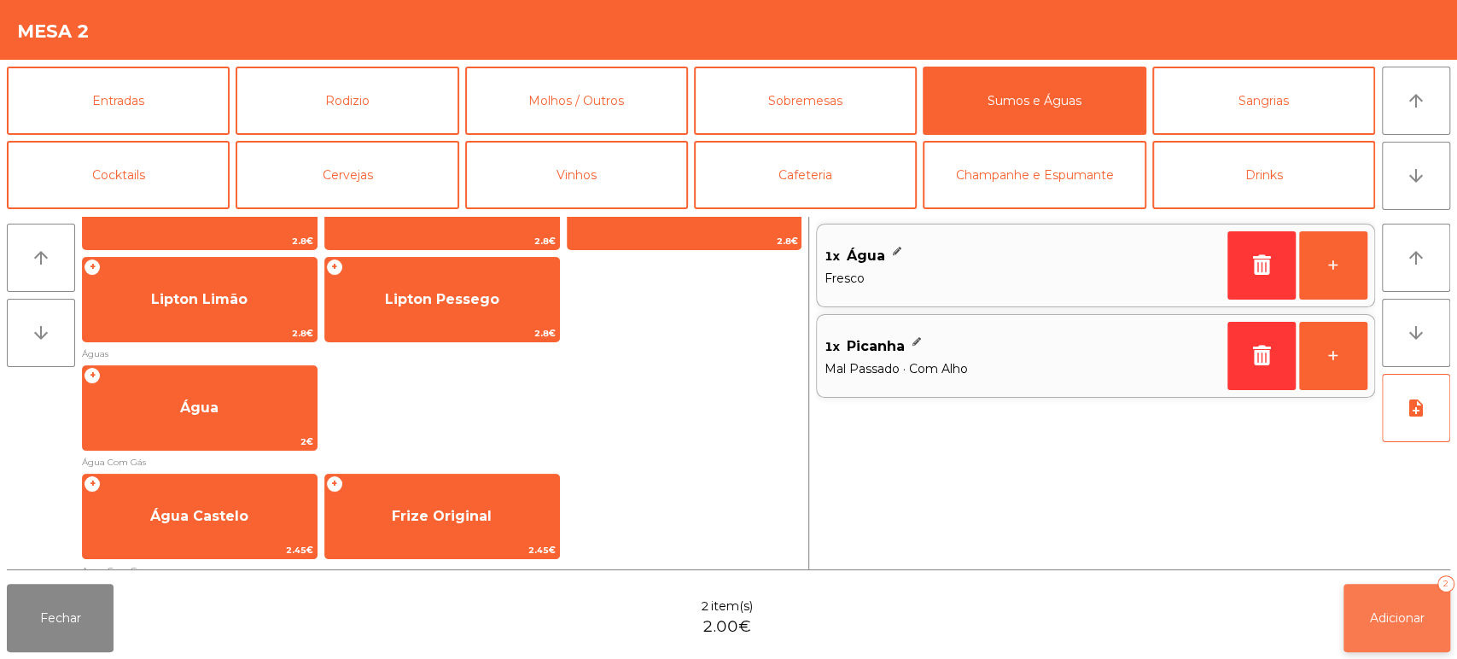
click at [1410, 624] on span "Adicionar" at bounding box center [1397, 617] width 55 height 15
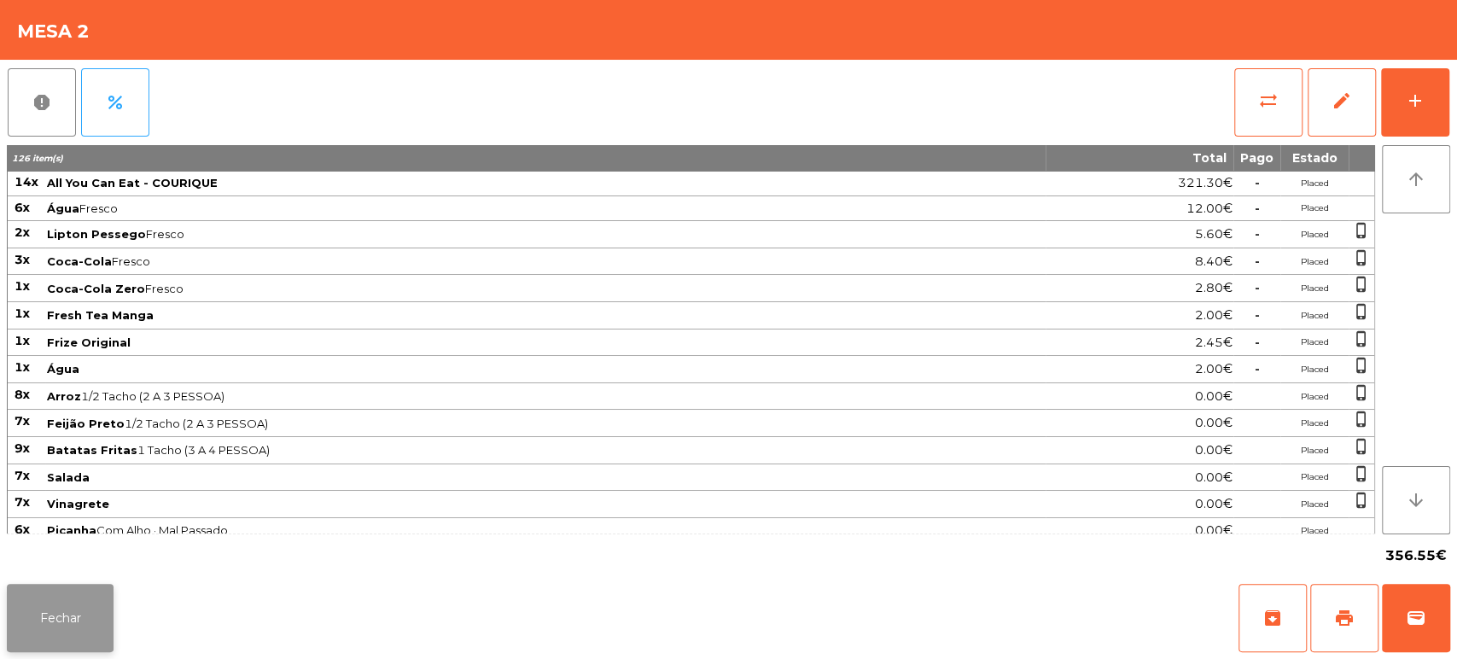
click at [39, 601] on button "Fechar" at bounding box center [60, 618] width 107 height 68
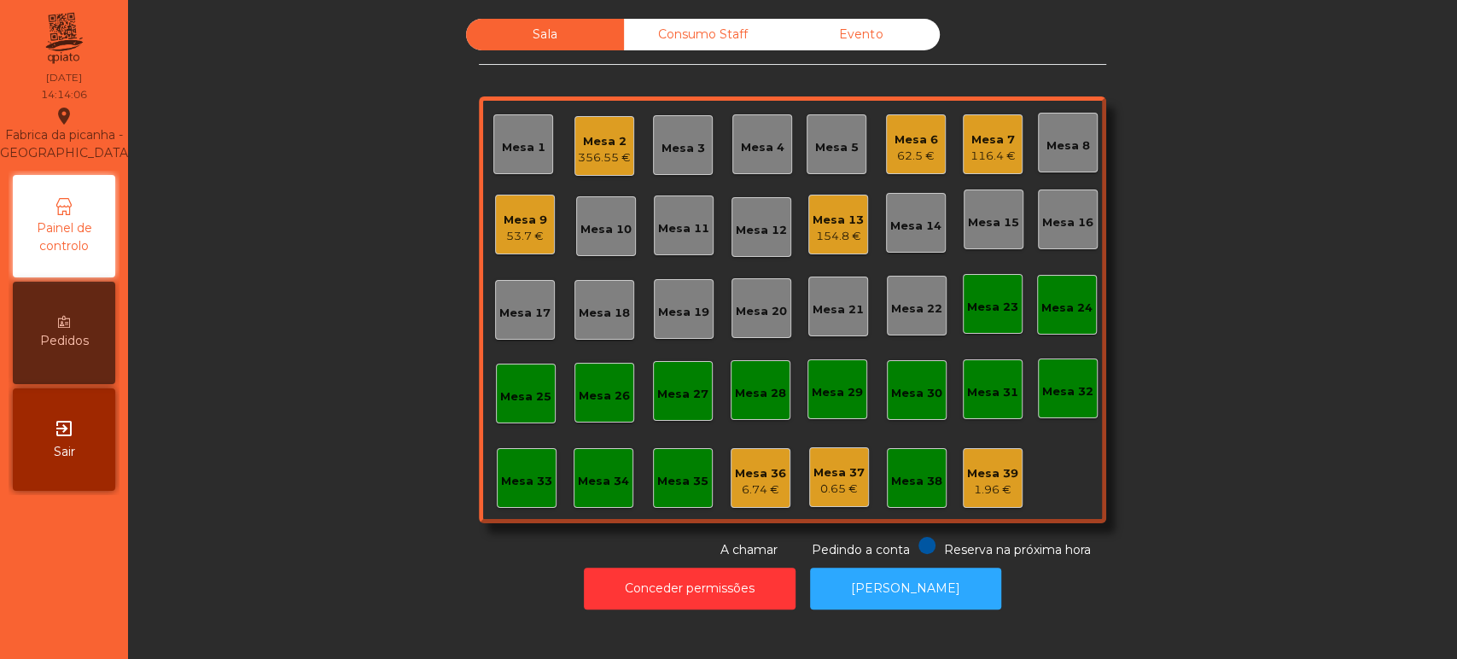
click at [580, 150] on div "356.55 €" at bounding box center [604, 157] width 53 height 17
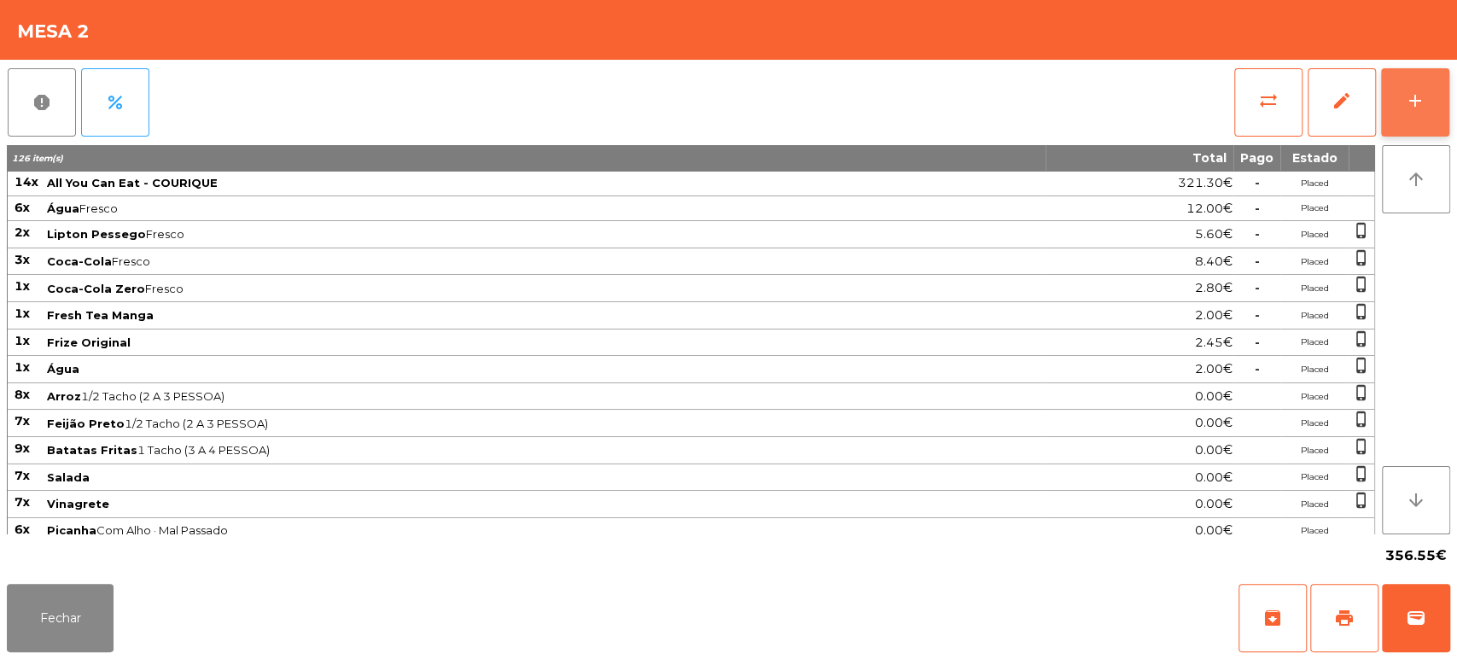
click at [1408, 88] on button "add" at bounding box center [1415, 102] width 68 height 68
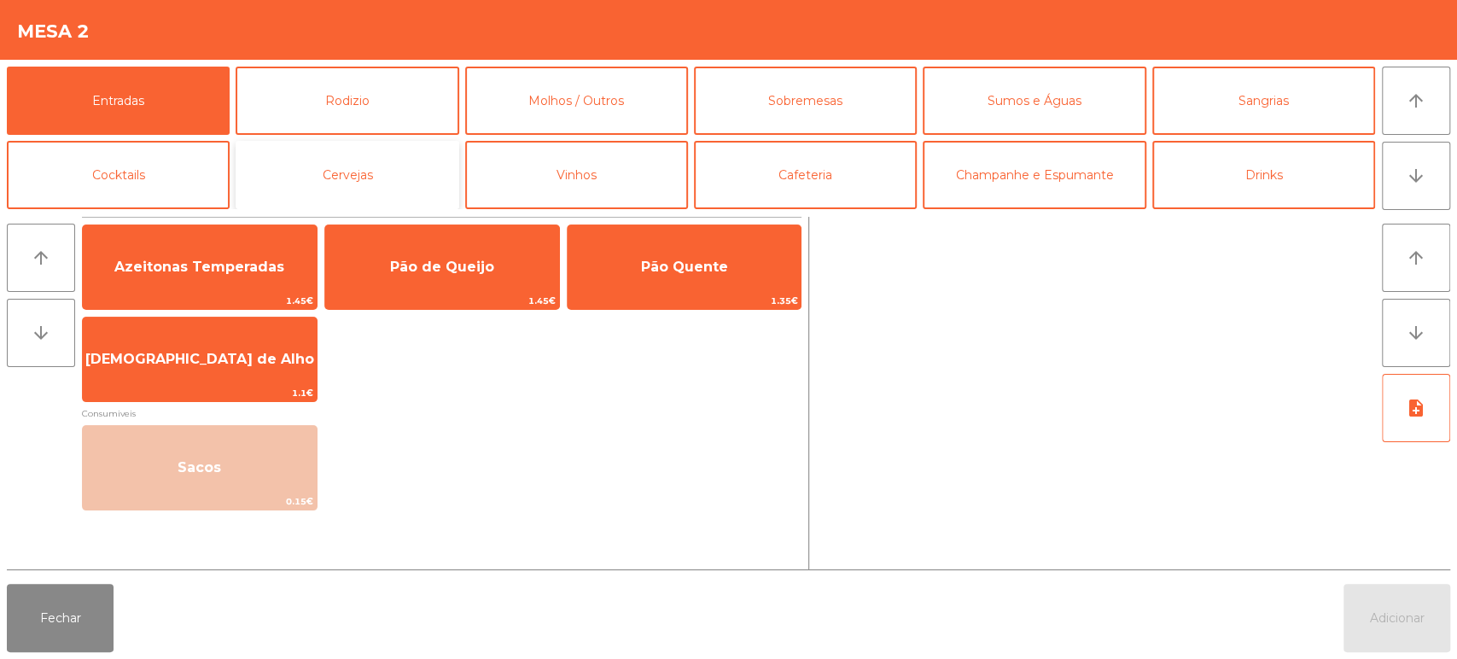
click at [384, 151] on button "Cervejas" at bounding box center [347, 175] width 223 height 68
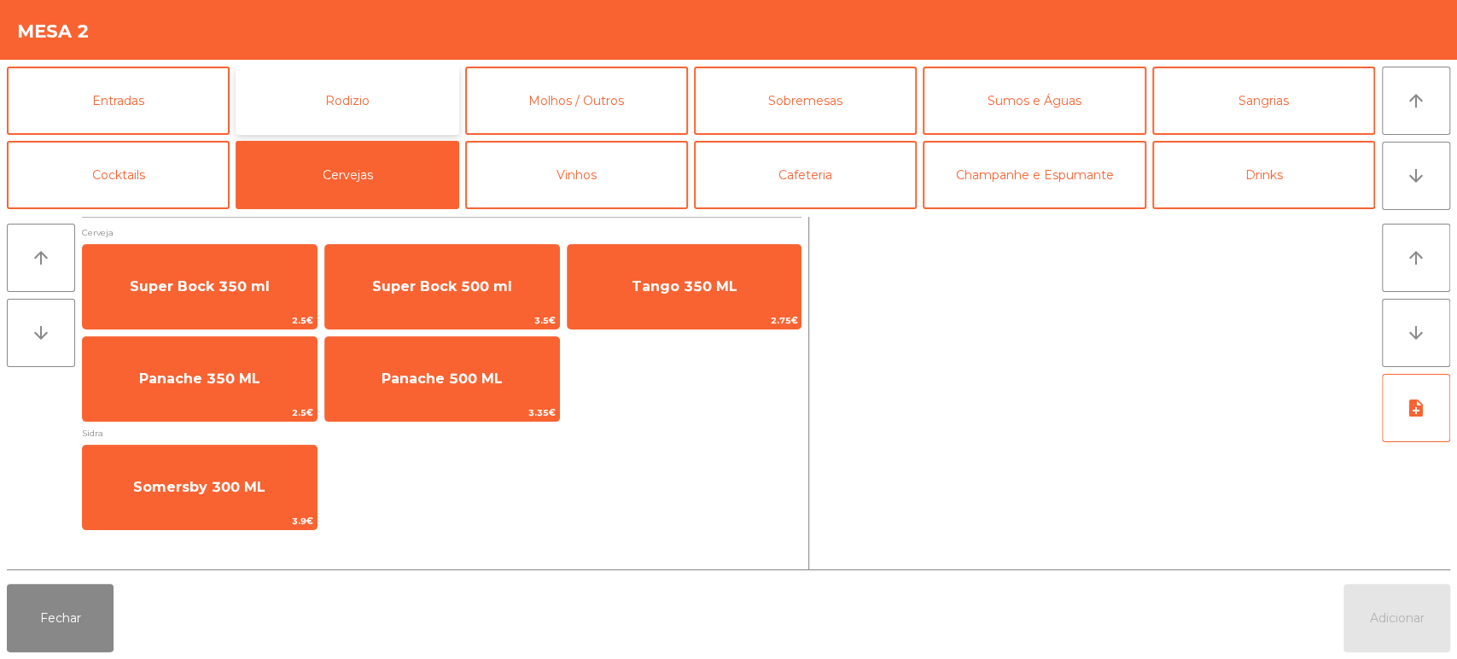
click at [364, 104] on button "Rodizio" at bounding box center [347, 101] width 223 height 68
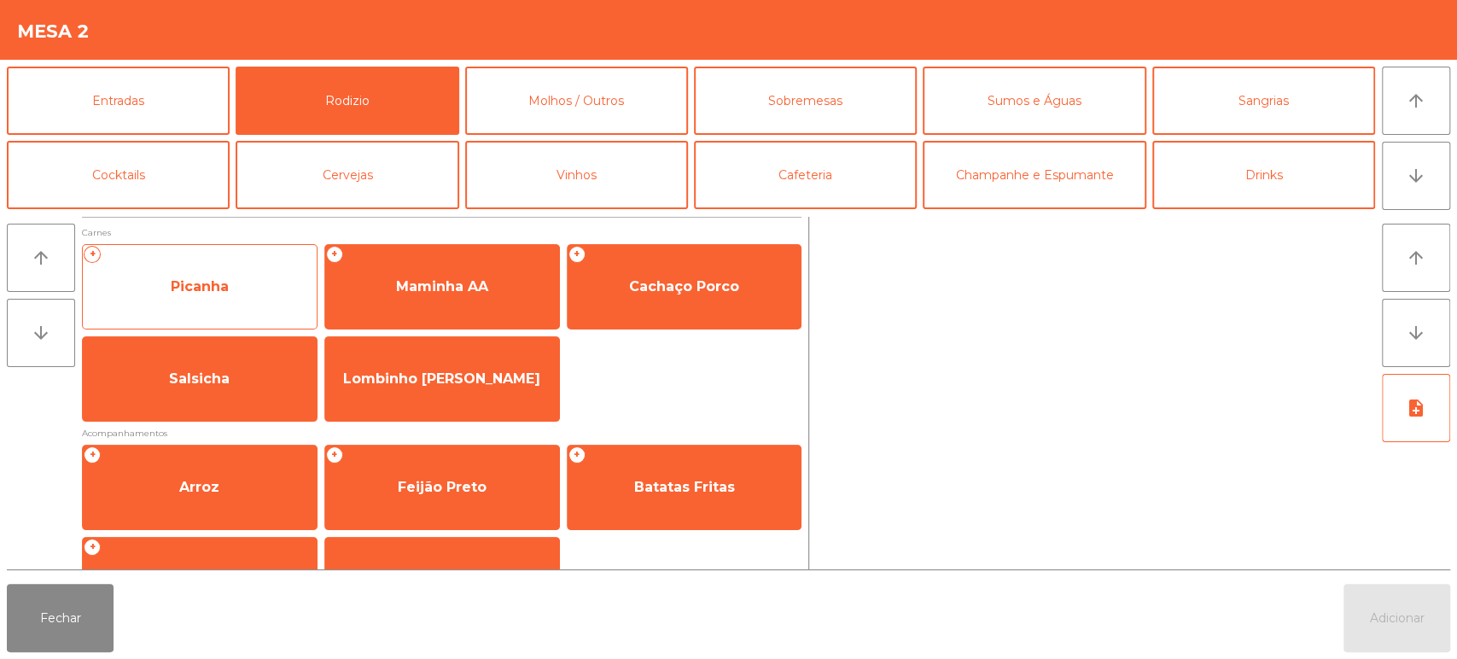
click at [236, 296] on span "Picanha" at bounding box center [200, 287] width 234 height 46
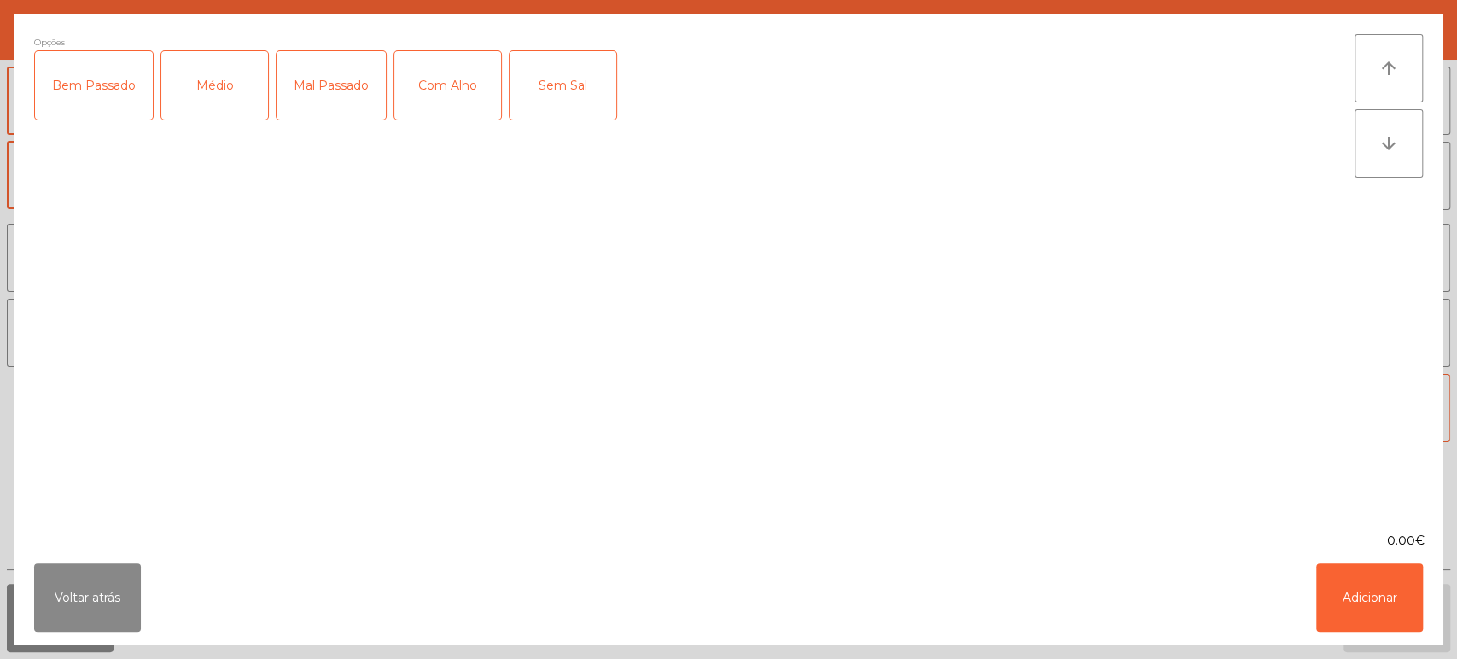
click at [230, 96] on div "Médio" at bounding box center [214, 85] width 107 height 68
click at [511, 76] on div "Sem Sal" at bounding box center [562, 85] width 107 height 68
click at [471, 88] on div "Com Alho" at bounding box center [447, 85] width 107 height 68
click at [521, 84] on div "Sem Sal" at bounding box center [562, 85] width 107 height 68
click at [1380, 618] on button "Adicionar" at bounding box center [1369, 597] width 107 height 68
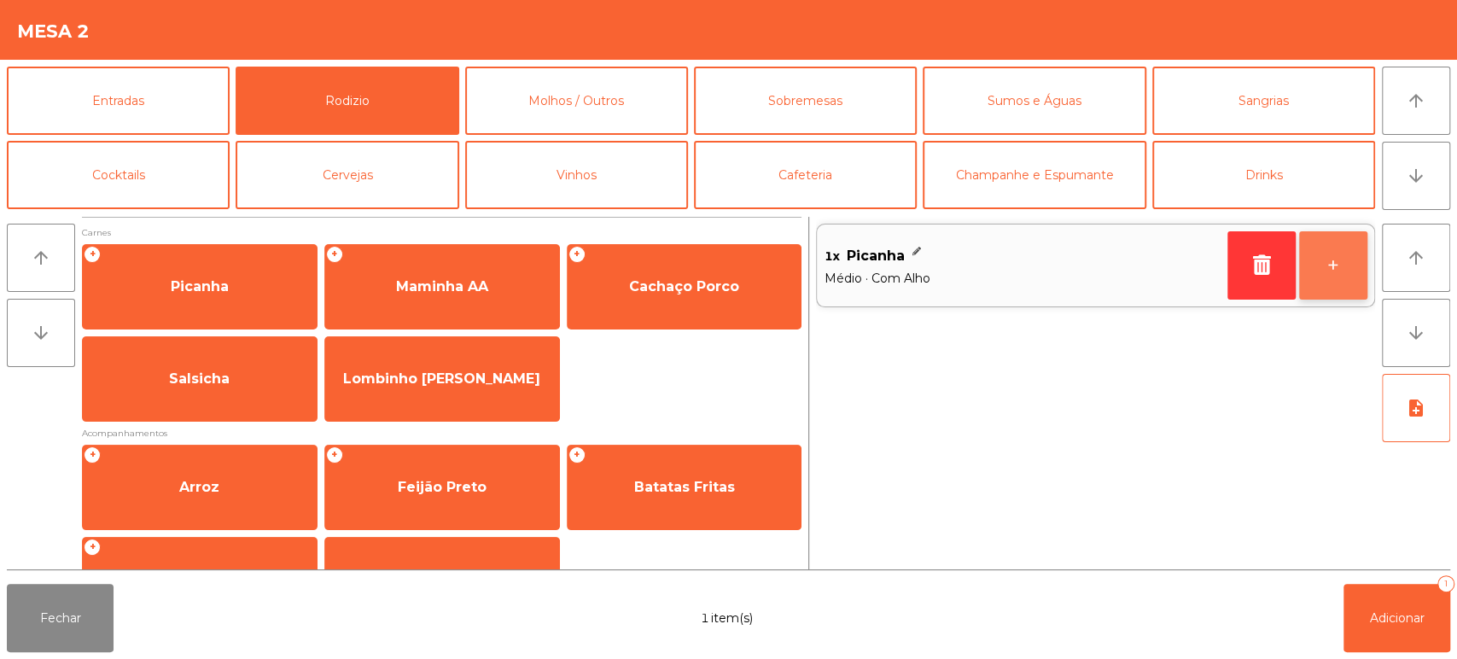
click at [1333, 283] on button "+" at bounding box center [1333, 265] width 68 height 68
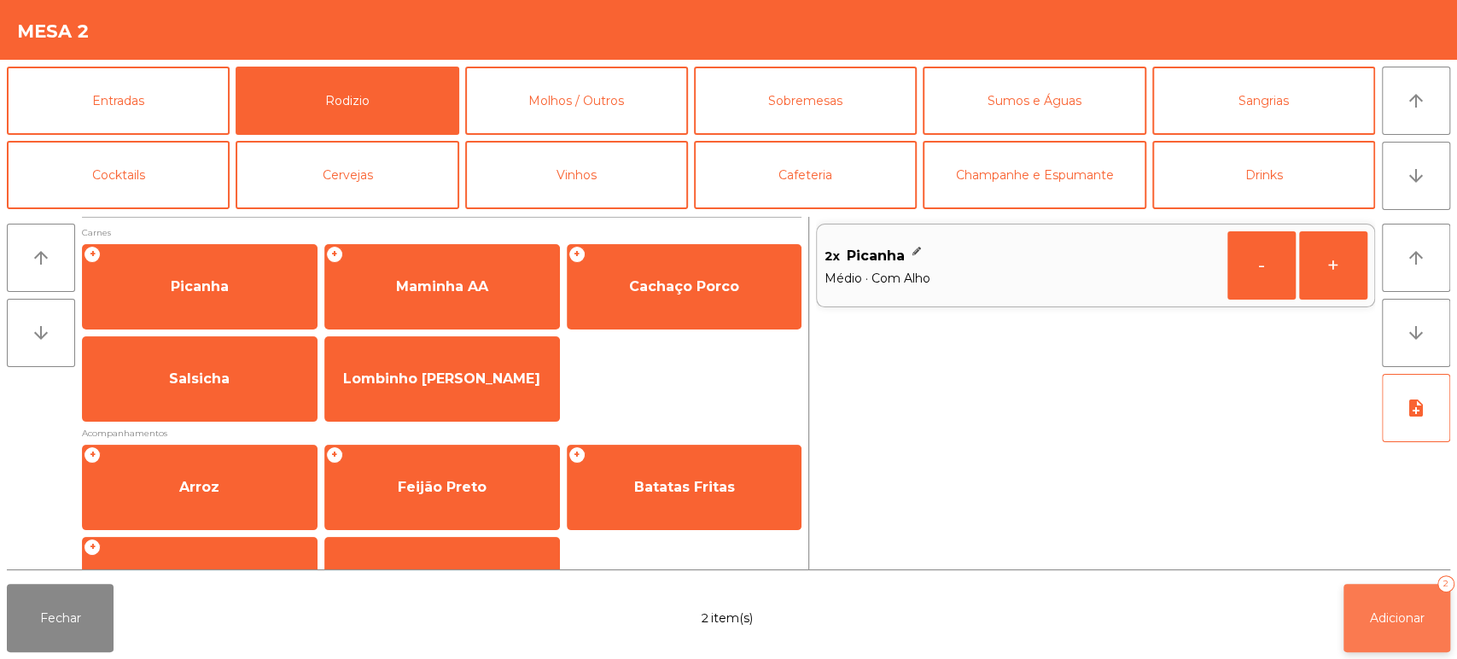
click at [1356, 614] on button "Adicionar 2" at bounding box center [1396, 618] width 107 height 68
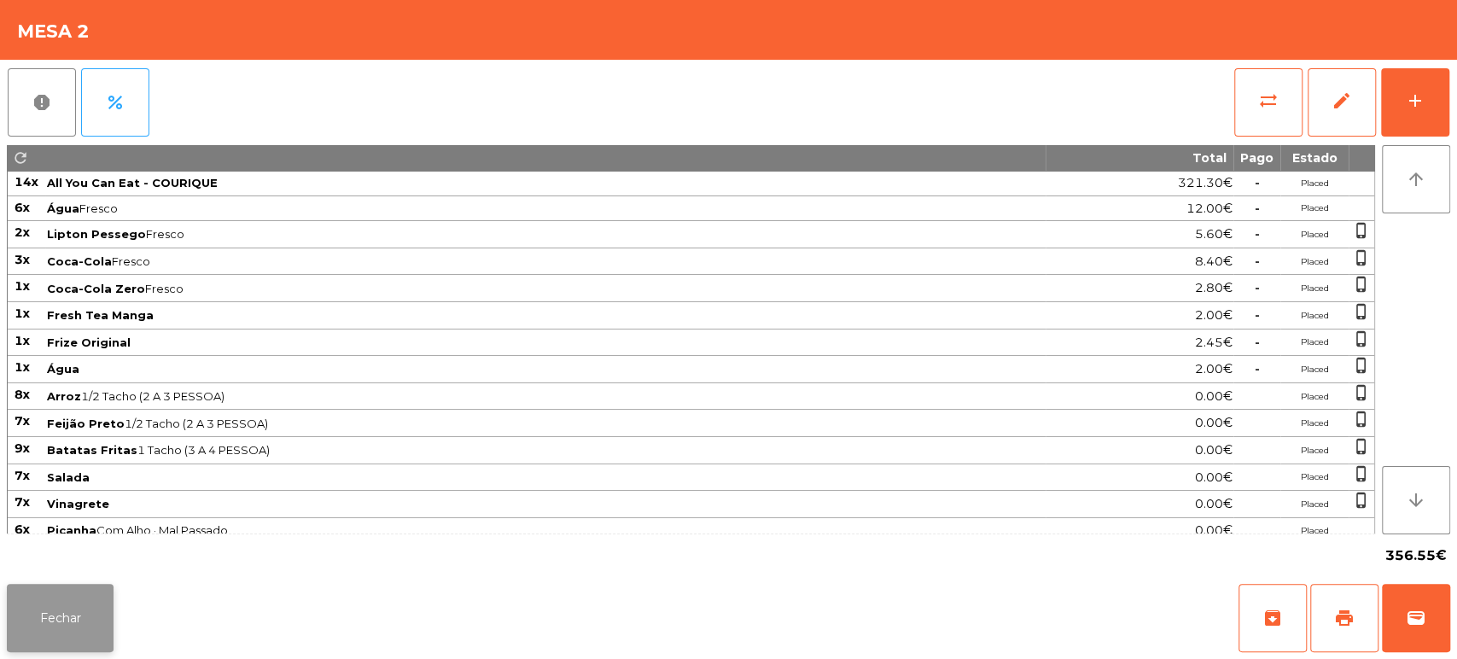
click at [74, 610] on button "Fechar" at bounding box center [60, 618] width 107 height 68
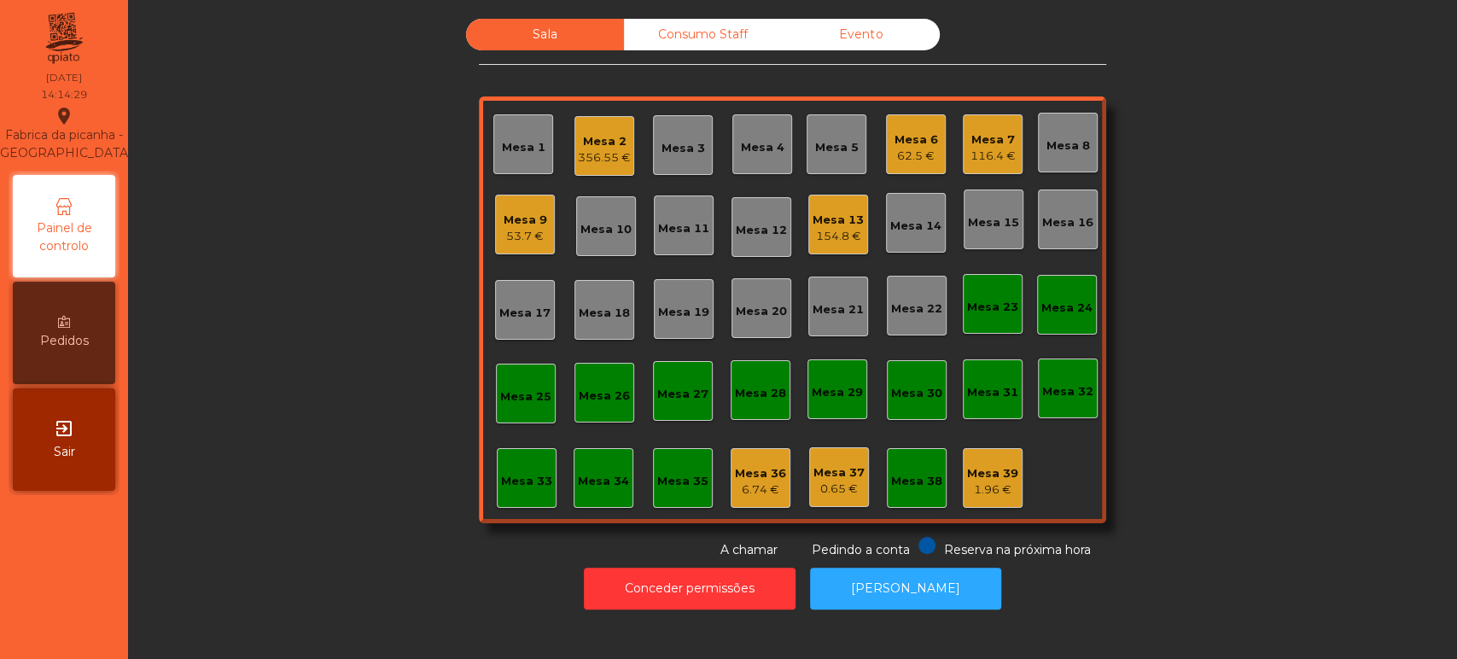
click at [606, 155] on div "356.55 €" at bounding box center [604, 157] width 53 height 17
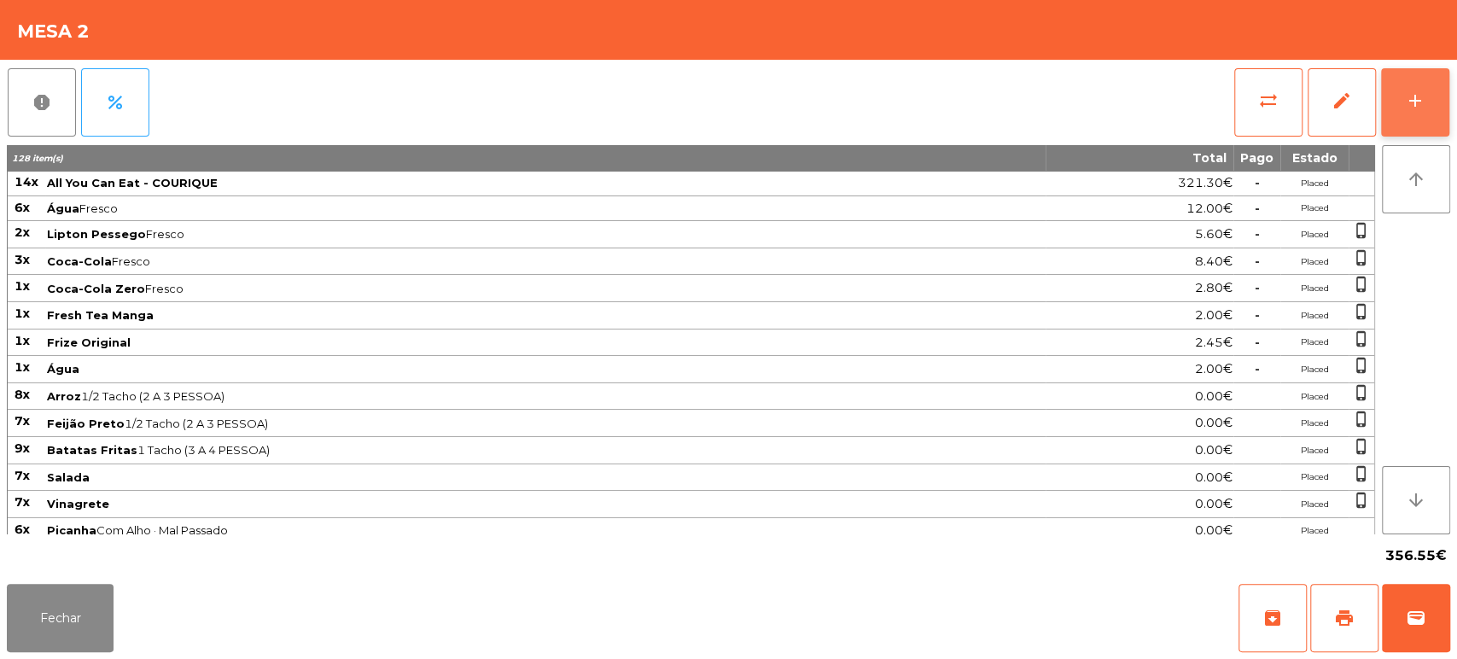
click at [1444, 108] on button "add" at bounding box center [1415, 102] width 68 height 68
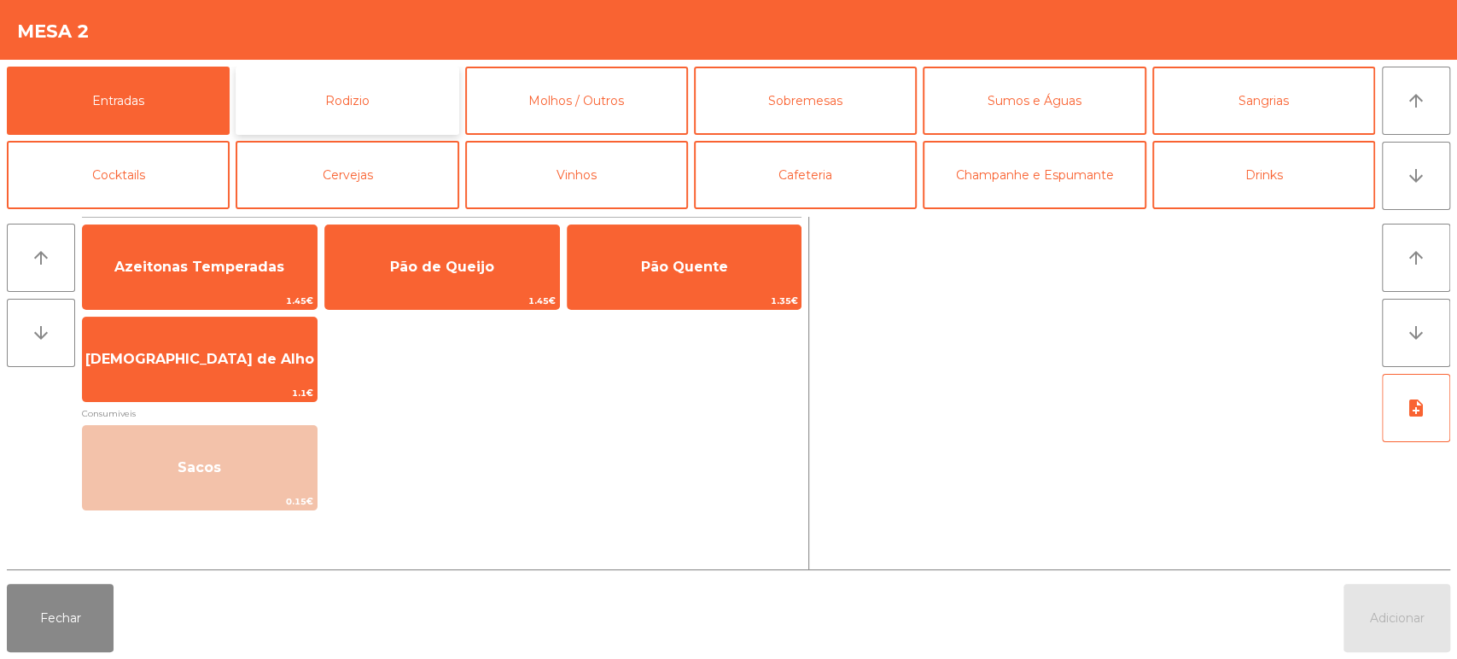
click at [398, 84] on button "Rodizio" at bounding box center [347, 101] width 223 height 68
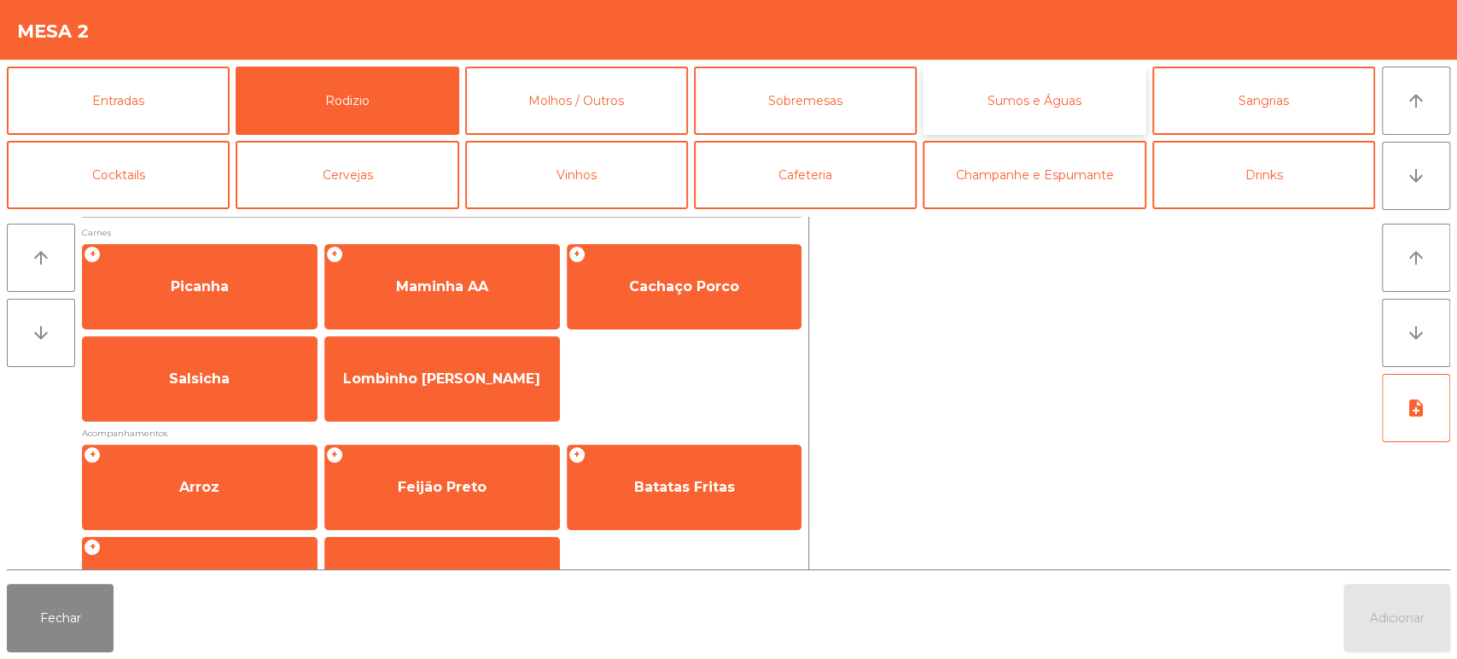
click at [993, 108] on button "Sumos e Águas" at bounding box center [1033, 101] width 223 height 68
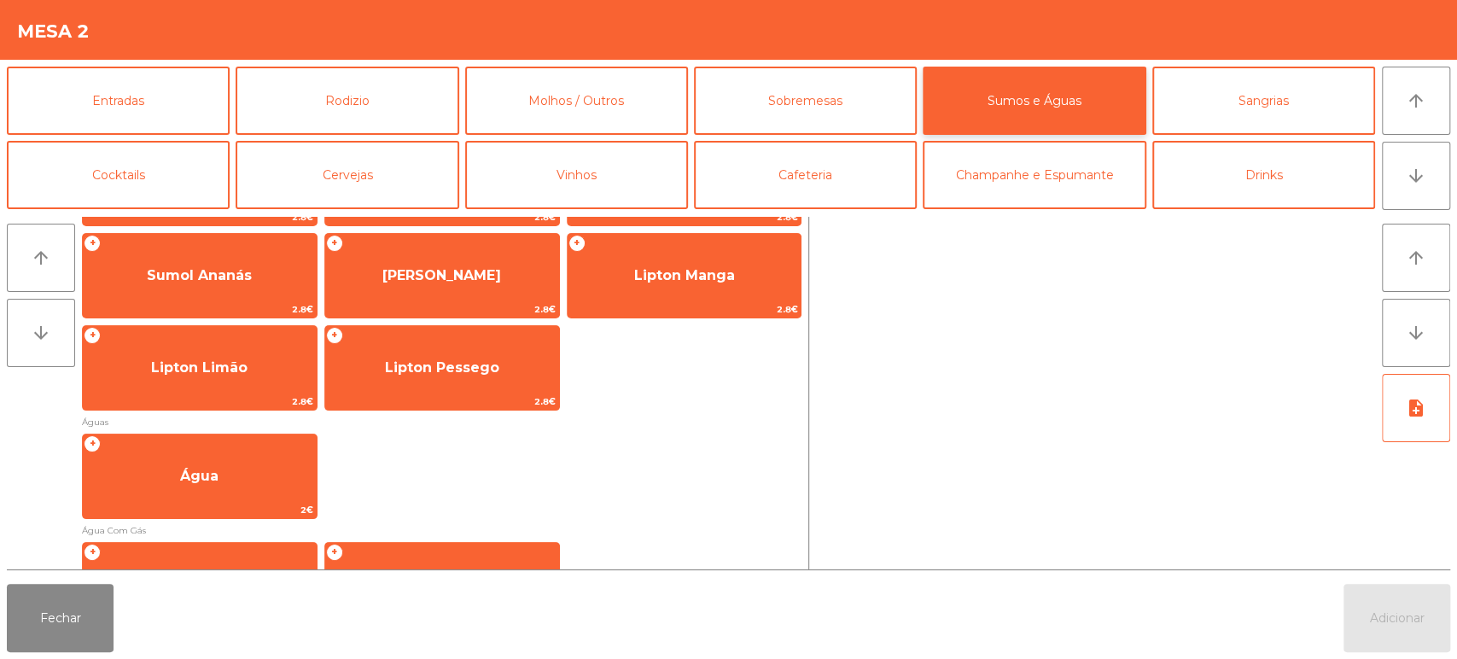
scroll to position [381, 0]
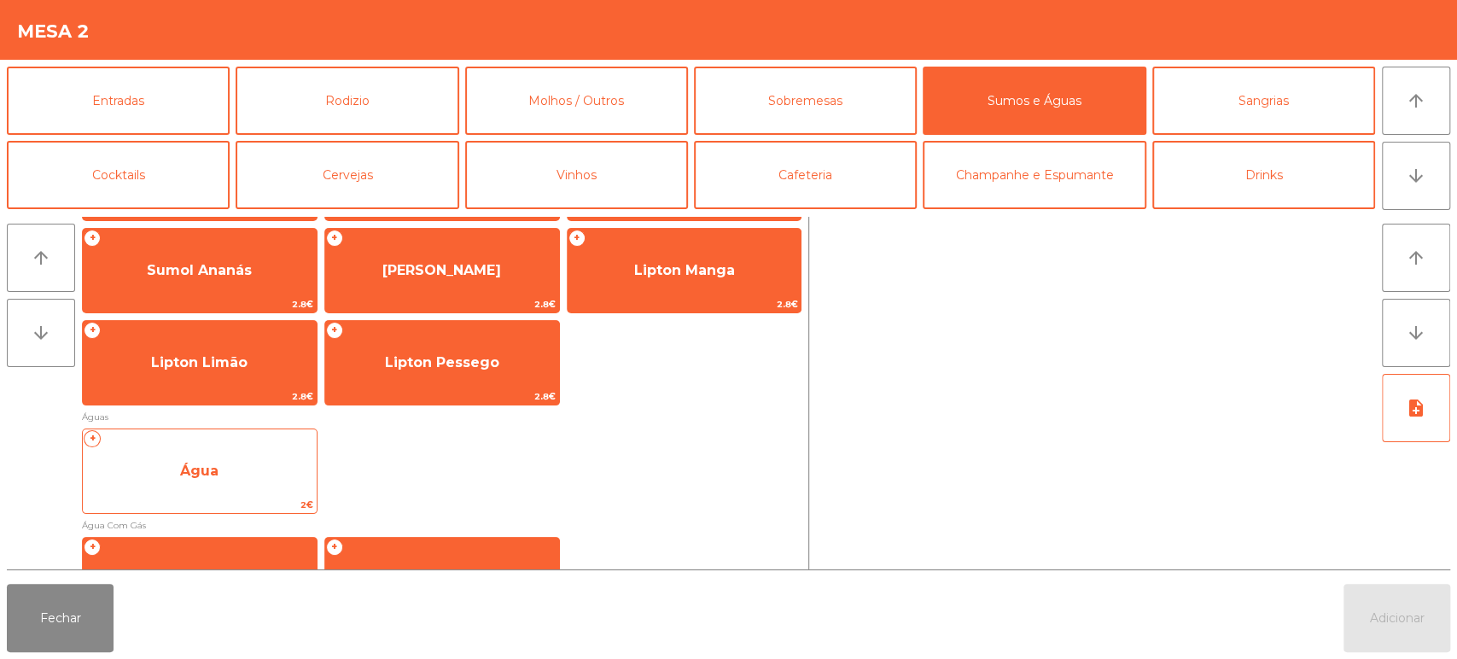
click at [264, 468] on span "Água" at bounding box center [200, 471] width 234 height 46
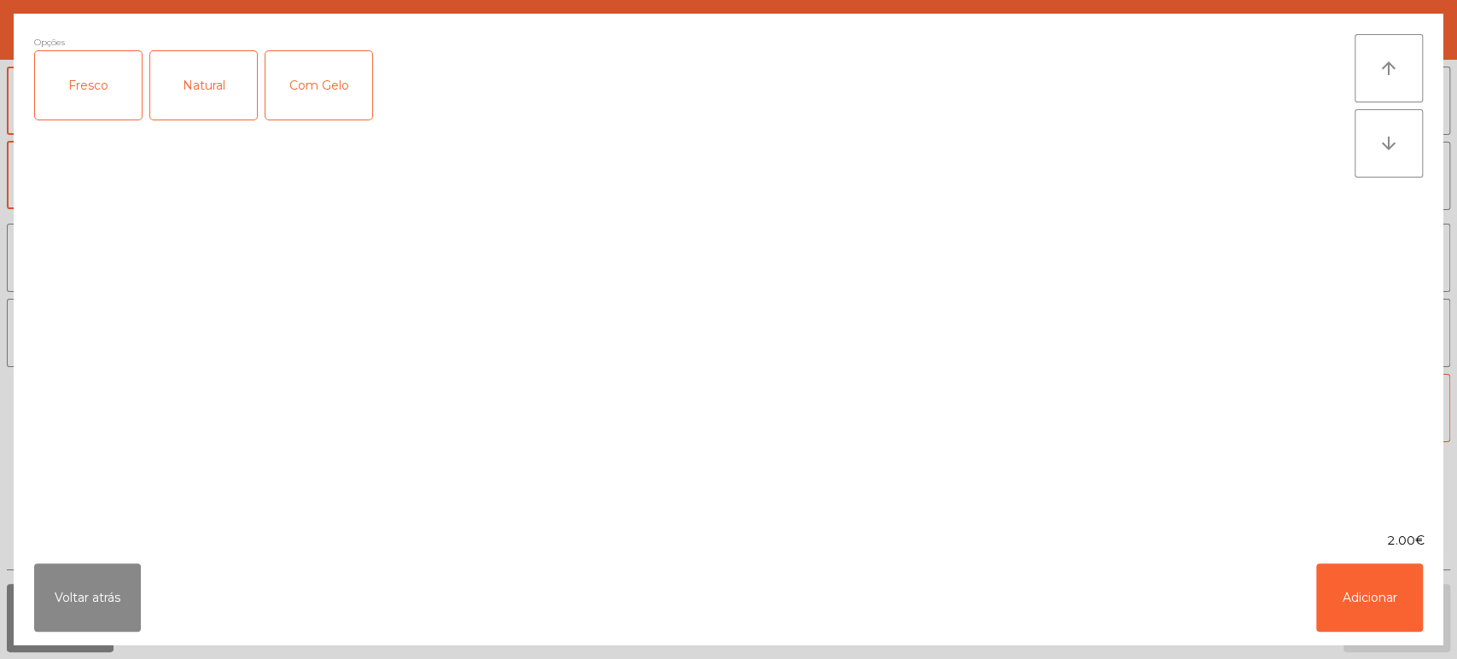
click at [104, 89] on div "Fresco" at bounding box center [88, 85] width 107 height 68
click at [1353, 609] on button "Adicionar" at bounding box center [1369, 597] width 107 height 68
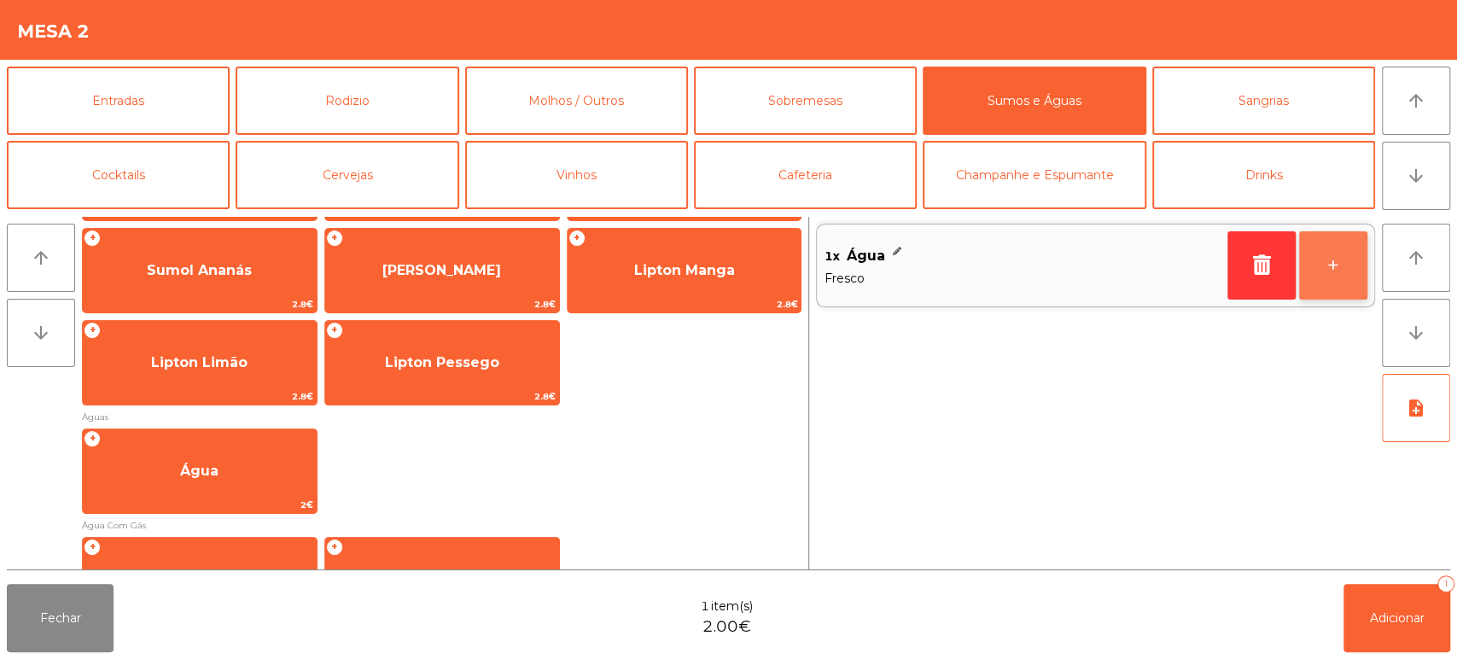
click at [1340, 265] on button "+" at bounding box center [1333, 265] width 68 height 68
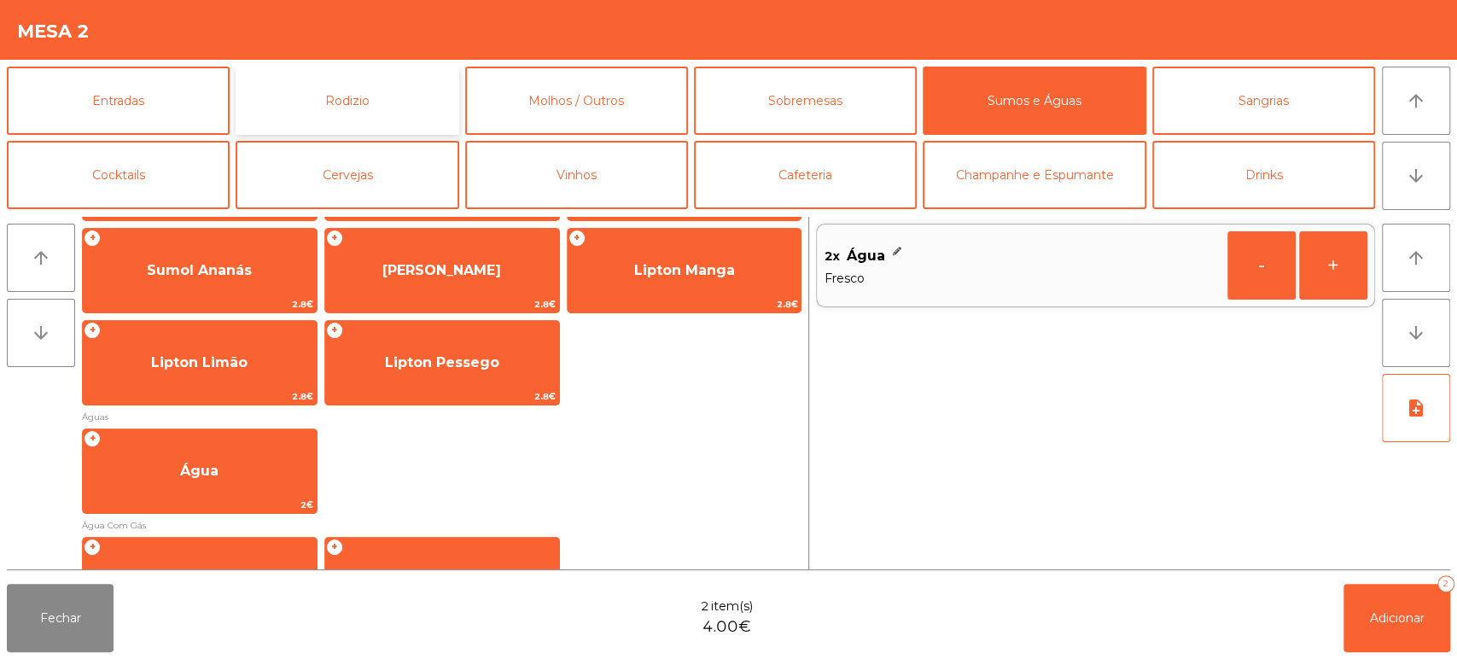
click at [397, 96] on button "Rodizio" at bounding box center [347, 101] width 223 height 68
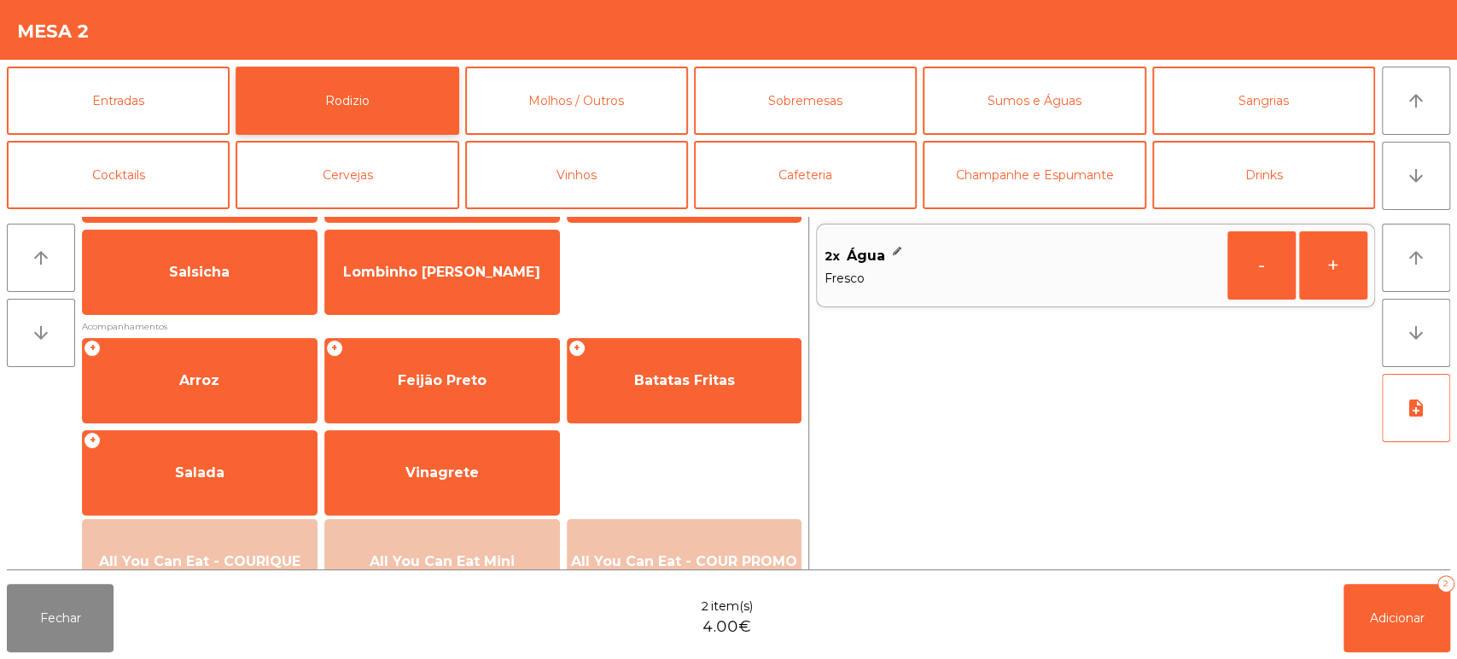
scroll to position [0, 0]
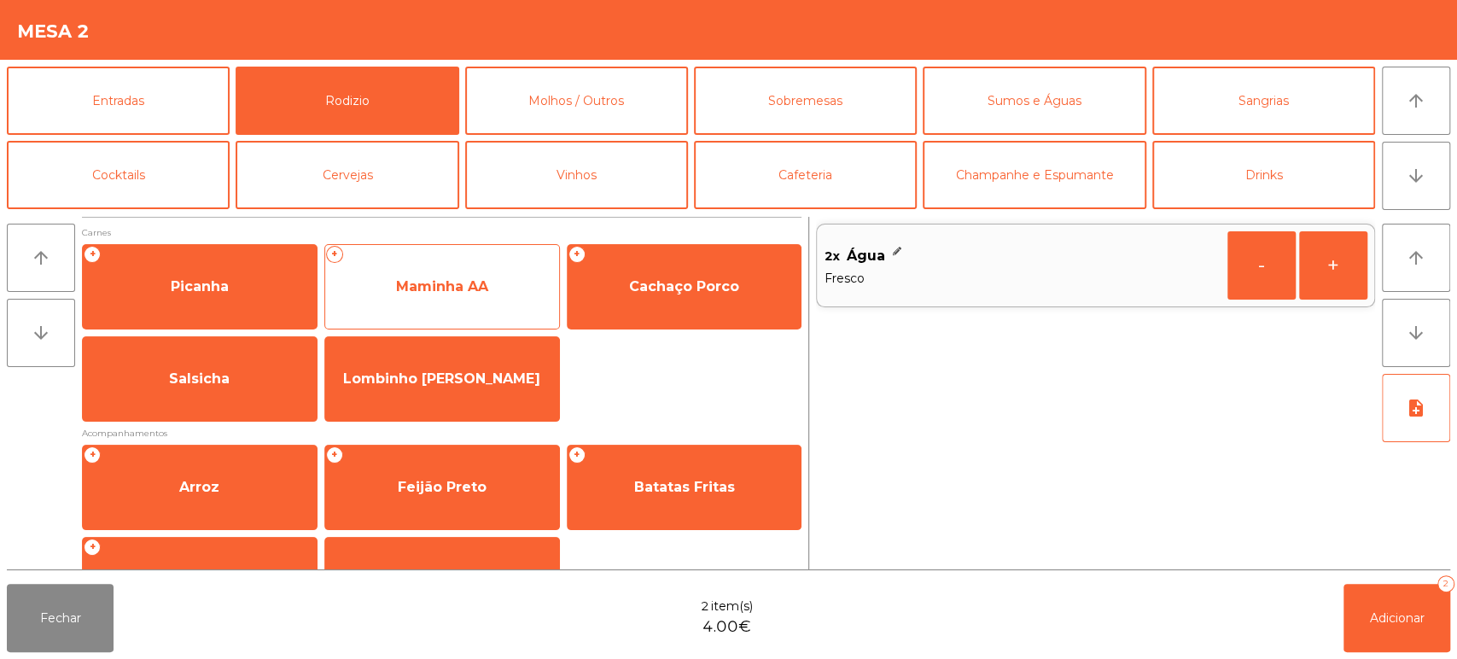
click at [416, 271] on span "Maminha AA" at bounding box center [442, 287] width 234 height 46
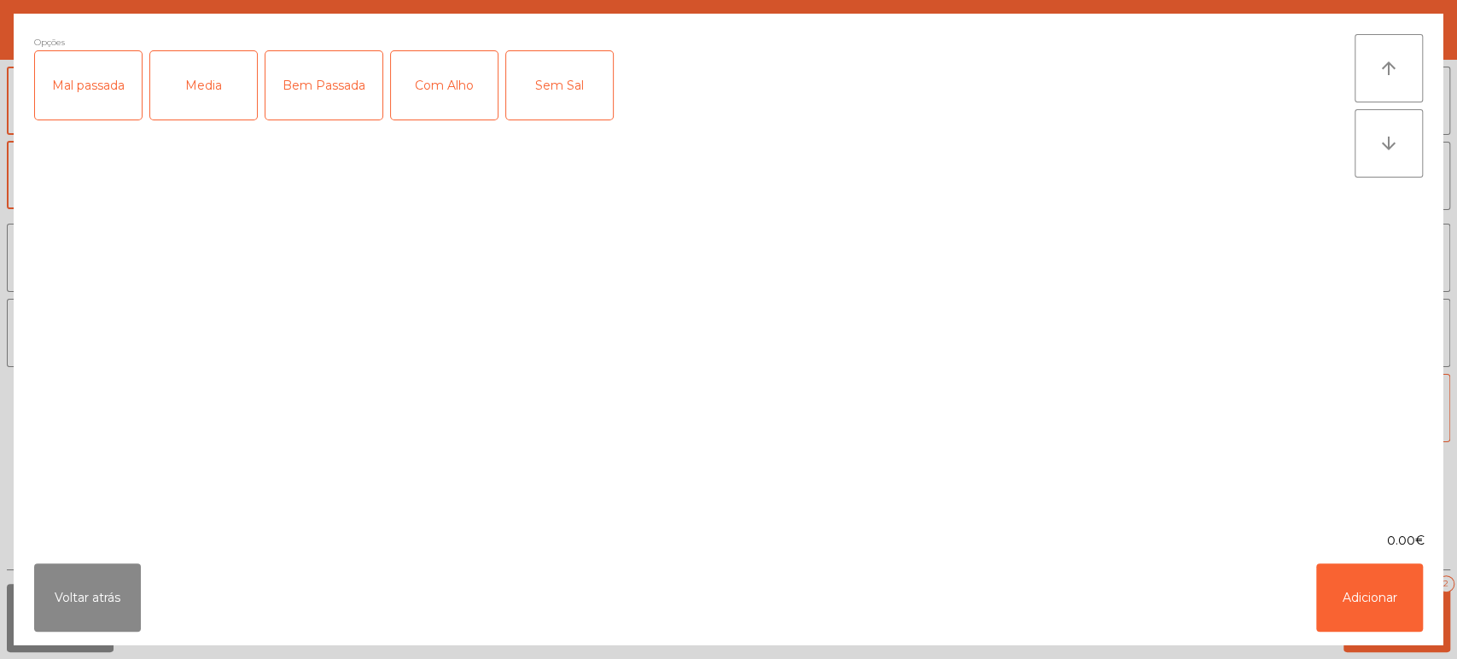
click at [190, 85] on div "Media" at bounding box center [203, 85] width 107 height 68
click at [464, 91] on div "Com Alho" at bounding box center [444, 85] width 107 height 68
click at [1345, 593] on button "Adicionar" at bounding box center [1369, 597] width 107 height 68
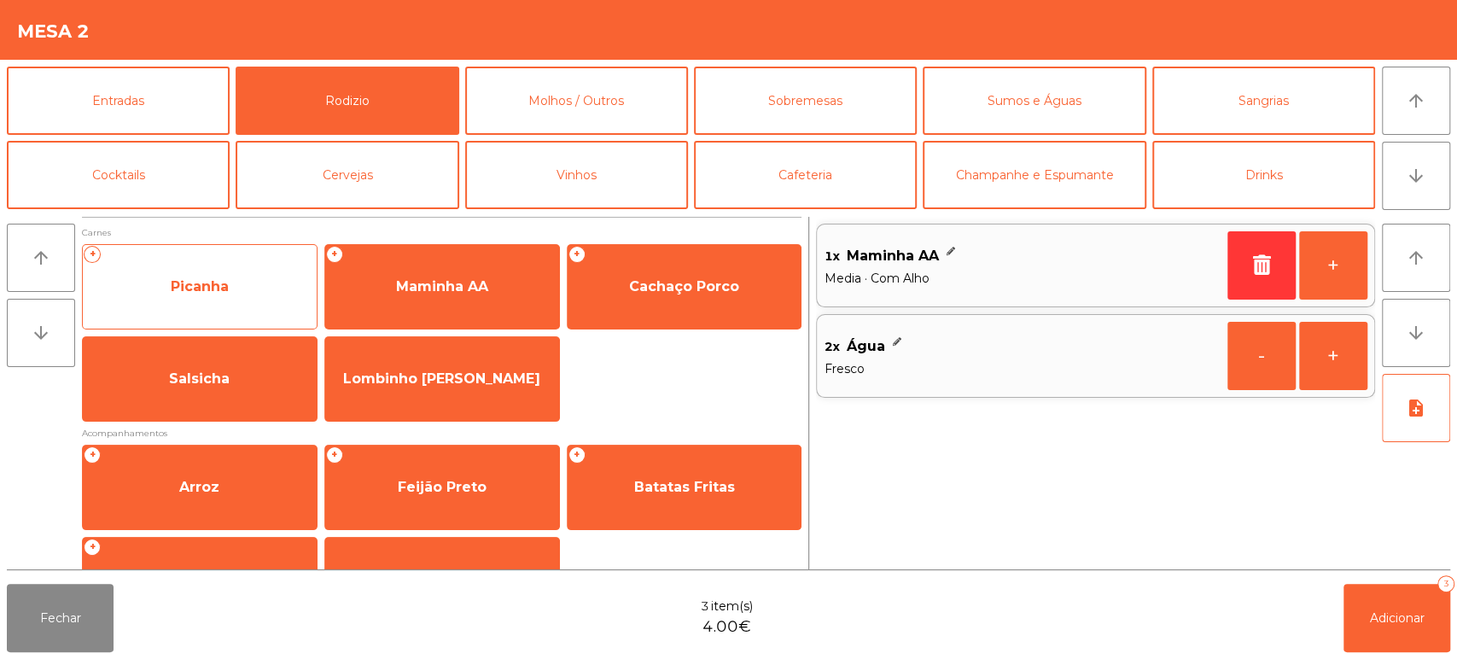
click at [209, 307] on span "Picanha" at bounding box center [200, 287] width 234 height 46
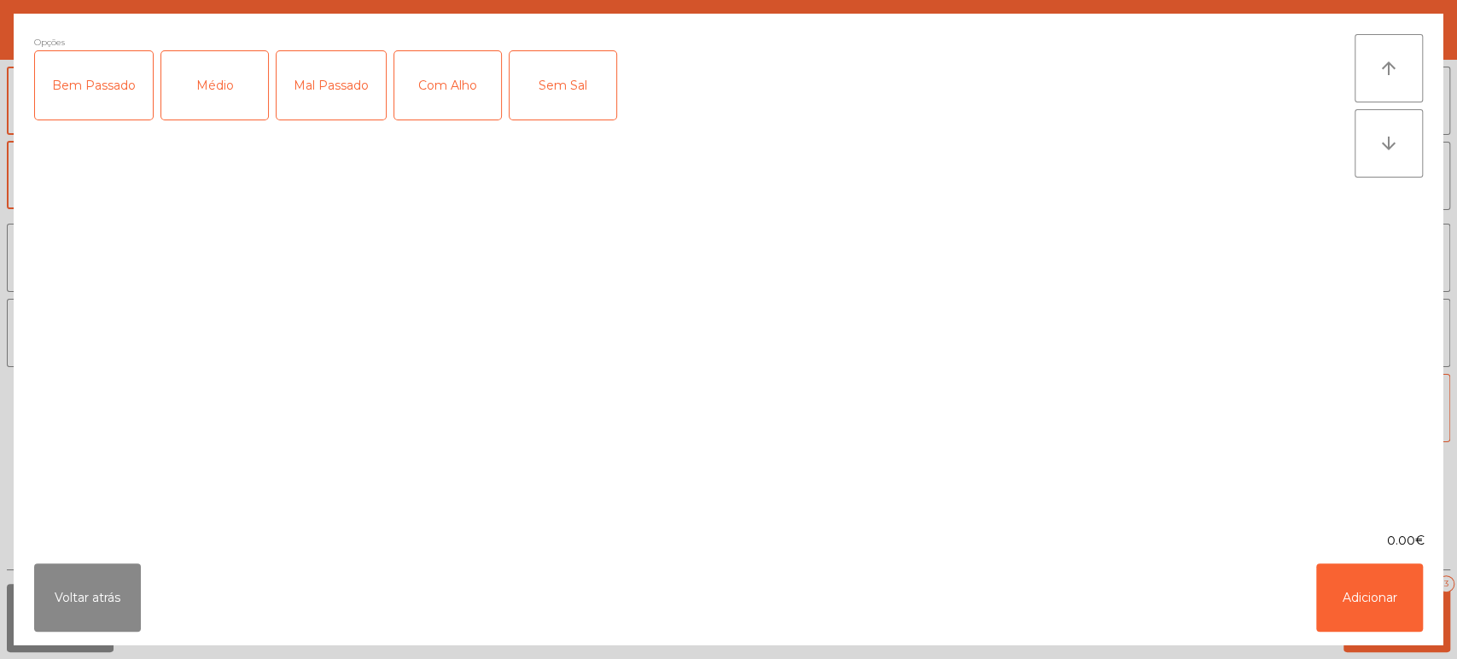
click at [200, 70] on div "Médio" at bounding box center [214, 85] width 107 height 68
click at [449, 79] on div "Com Alho" at bounding box center [447, 85] width 107 height 68
click at [1349, 587] on button "Adicionar" at bounding box center [1369, 597] width 107 height 68
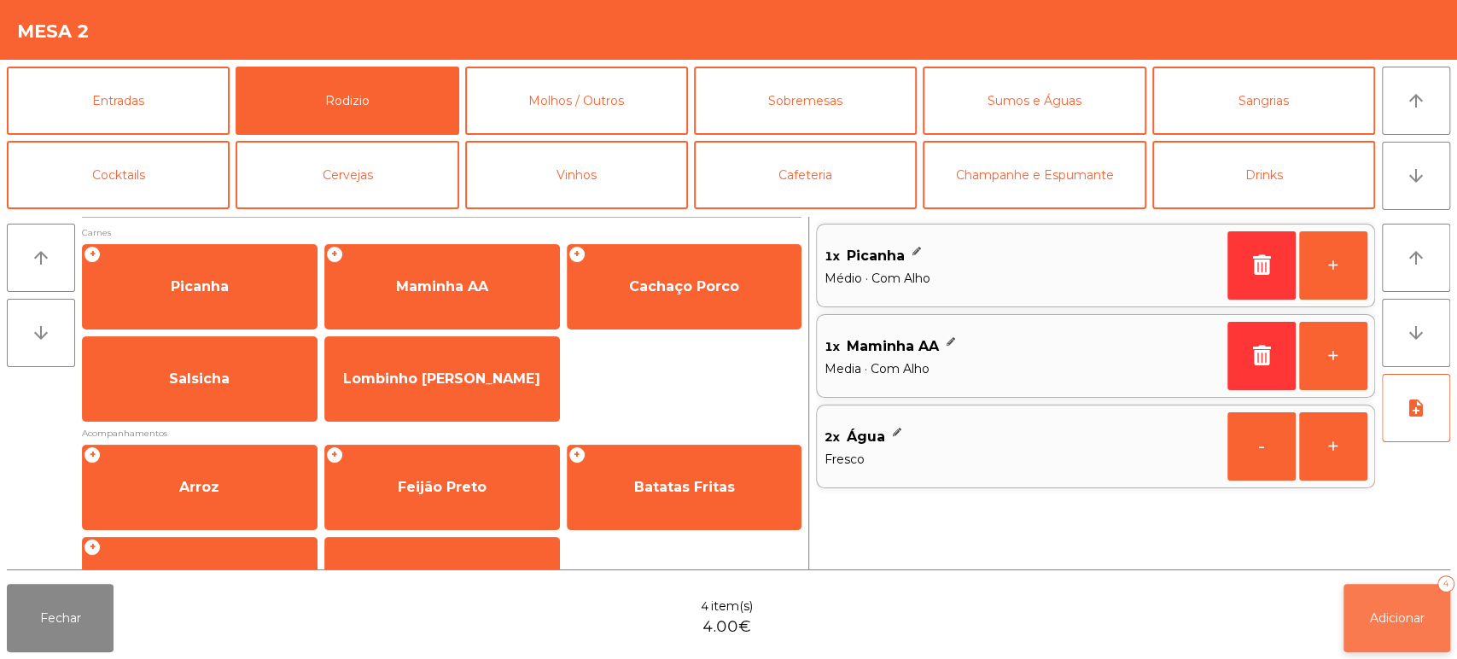
click at [1396, 622] on span "Adicionar" at bounding box center [1397, 617] width 55 height 15
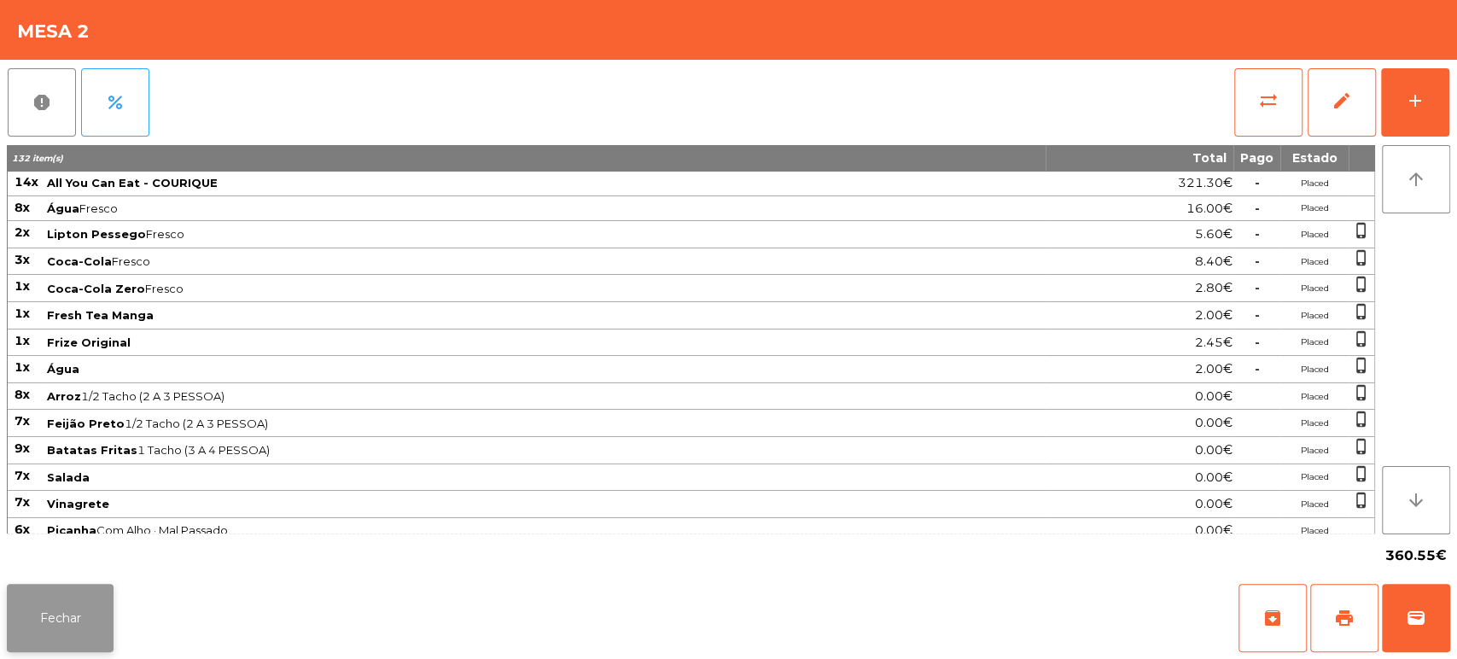
click at [82, 614] on button "Fechar" at bounding box center [60, 618] width 107 height 68
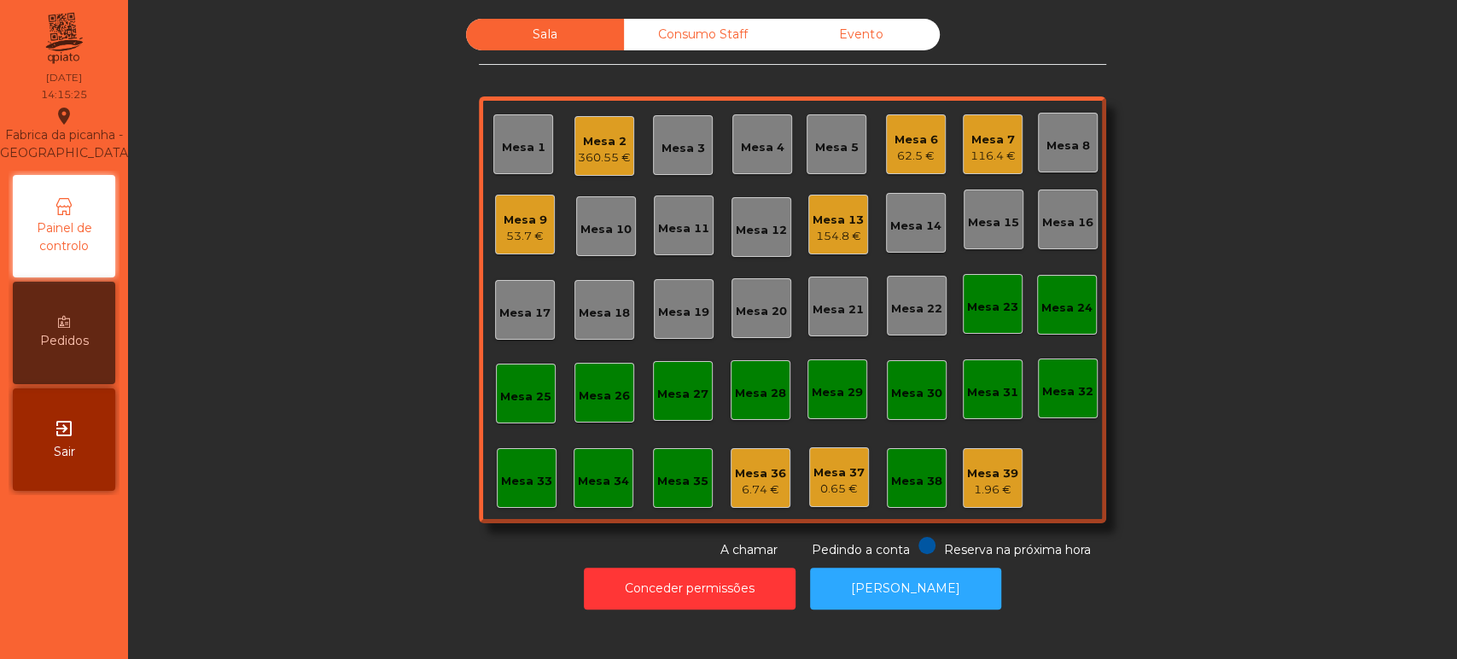
click at [351, 364] on div "Sala Consumo Staff Evento Mesa 1 Mesa 2 360.55 € Mesa 3 Mesa 4 Mesa 5 Mesa 6 62…" at bounding box center [792, 289] width 1283 height 540
click at [729, 48] on div "Consumo Staff" at bounding box center [703, 35] width 158 height 32
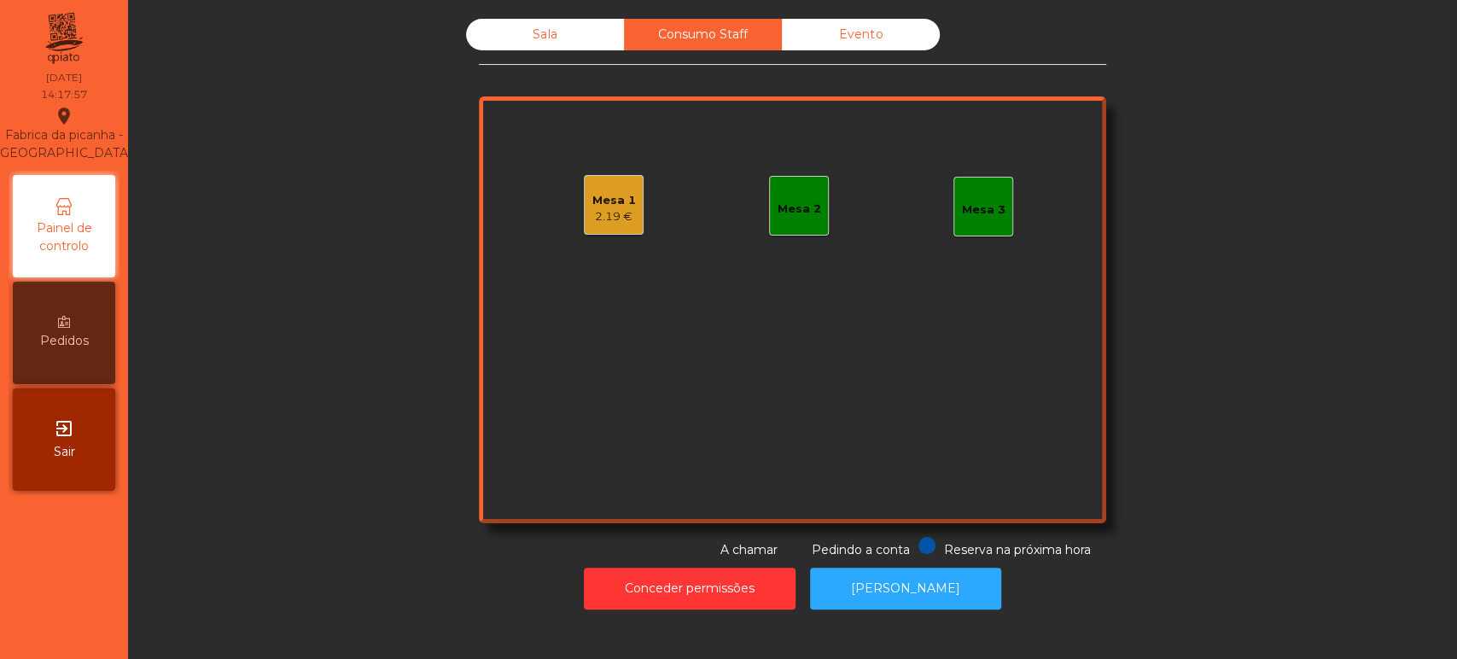
click at [630, 221] on div "Mesa 1 2.19 €" at bounding box center [614, 205] width 60 height 60
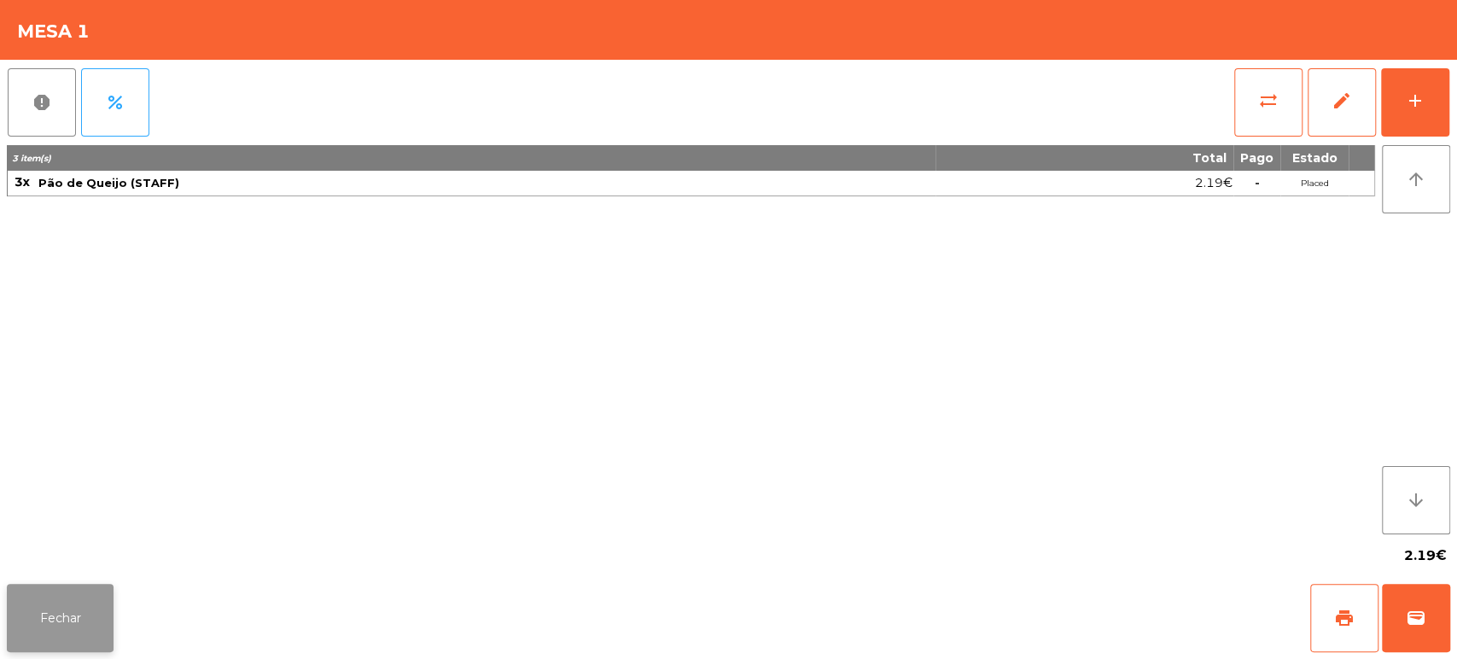
click at [107, 616] on button "Fechar" at bounding box center [60, 618] width 107 height 68
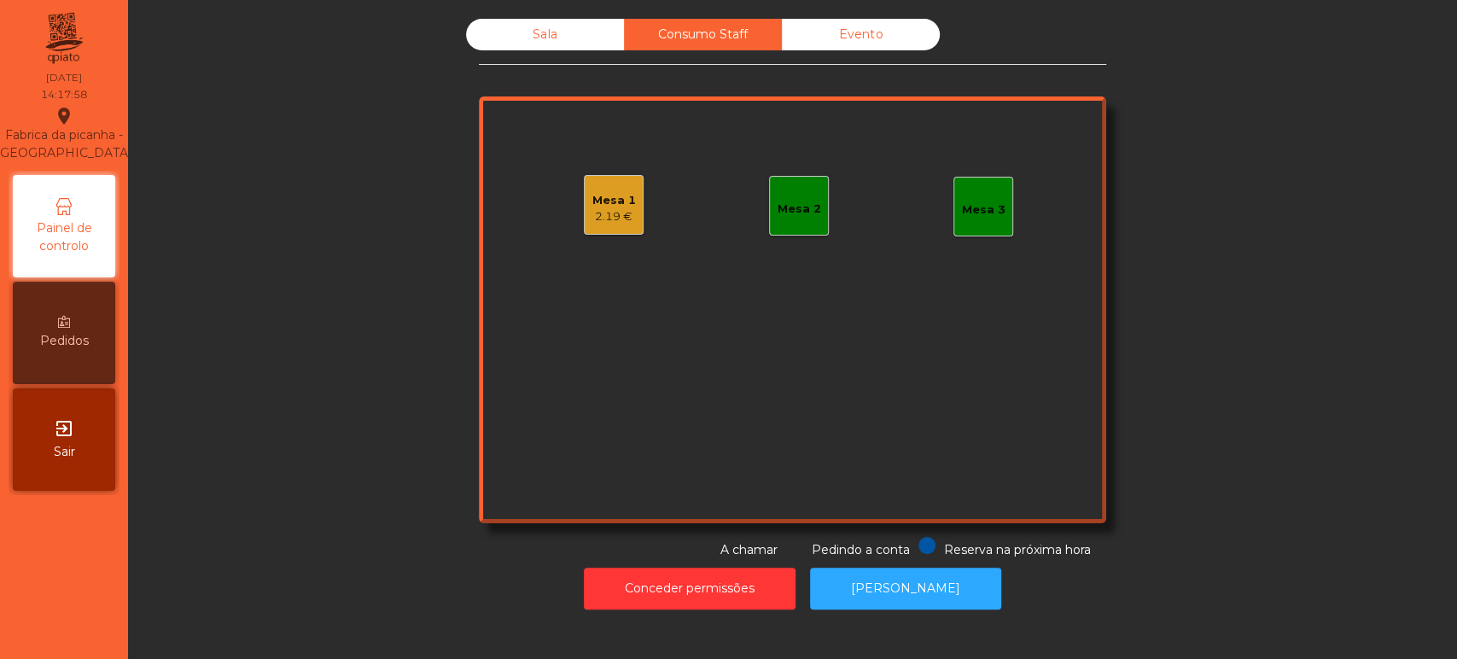
click at [806, 227] on div "Mesa 2" at bounding box center [799, 206] width 60 height 60
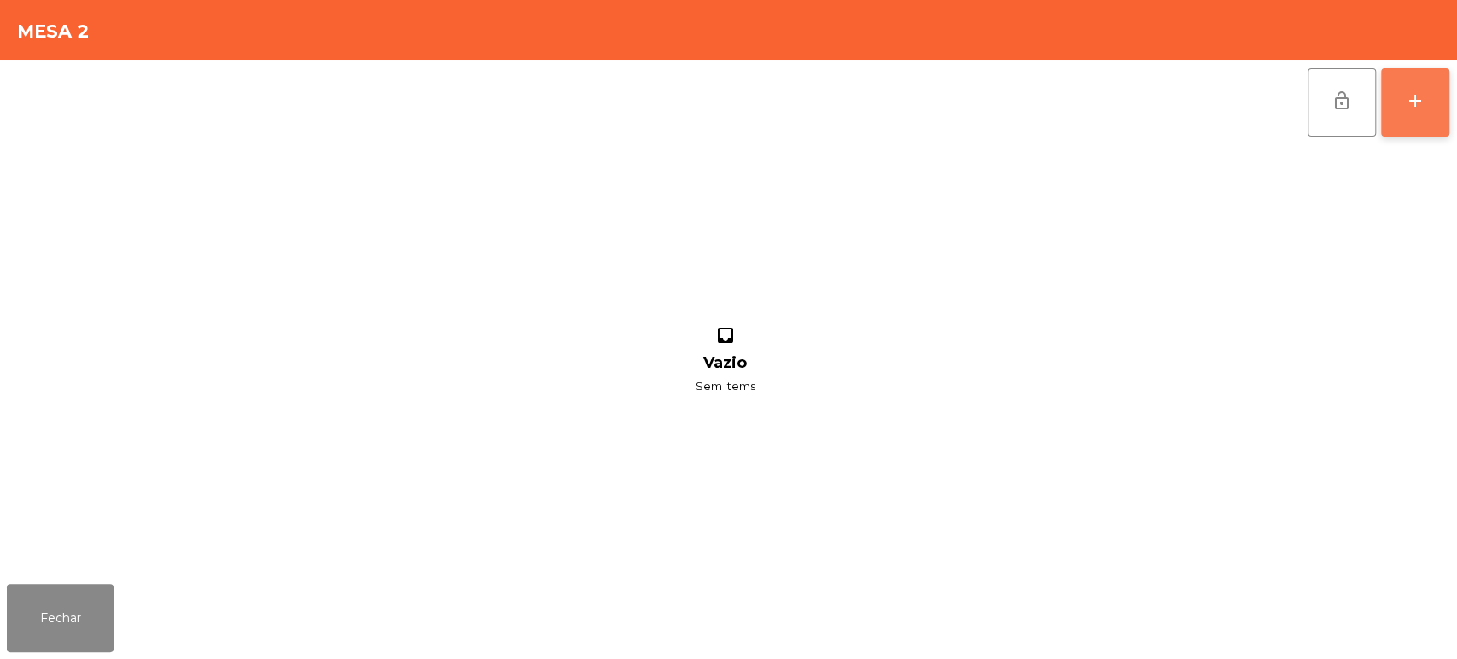
click at [1421, 124] on button "add" at bounding box center [1415, 102] width 68 height 68
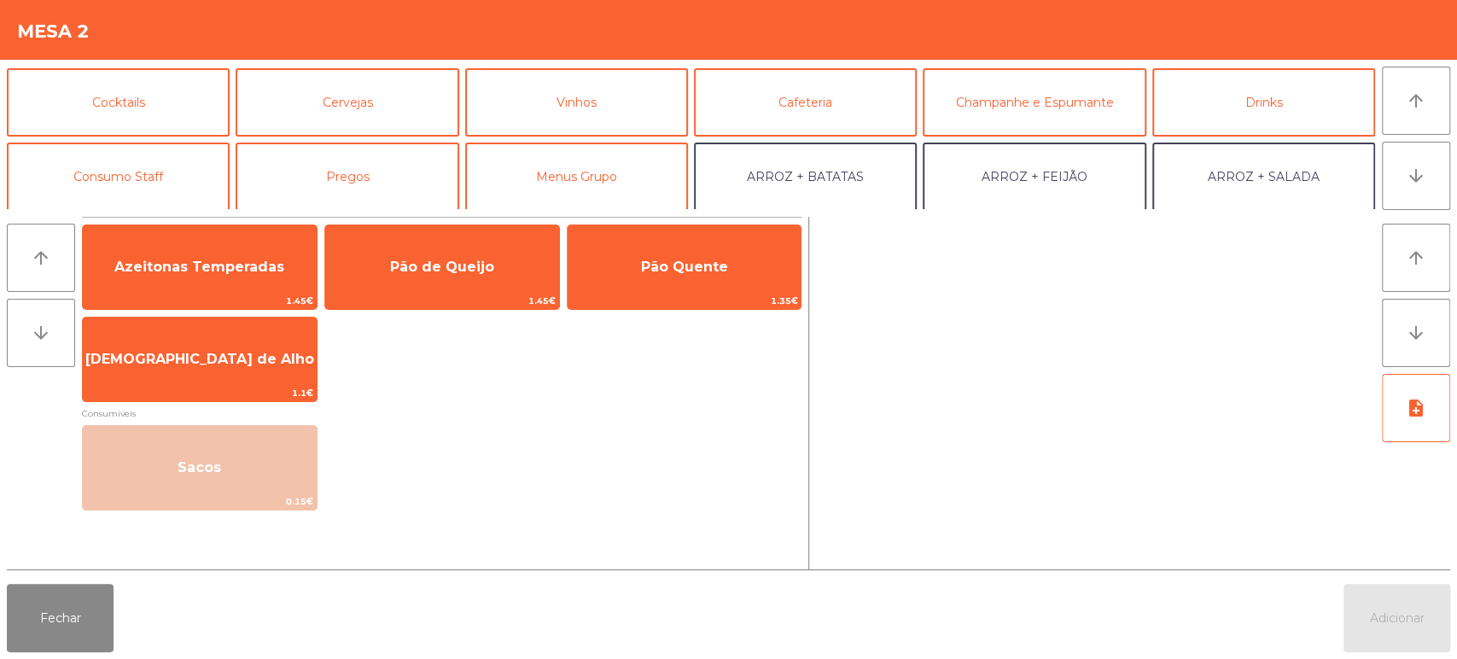
scroll to position [91, 0]
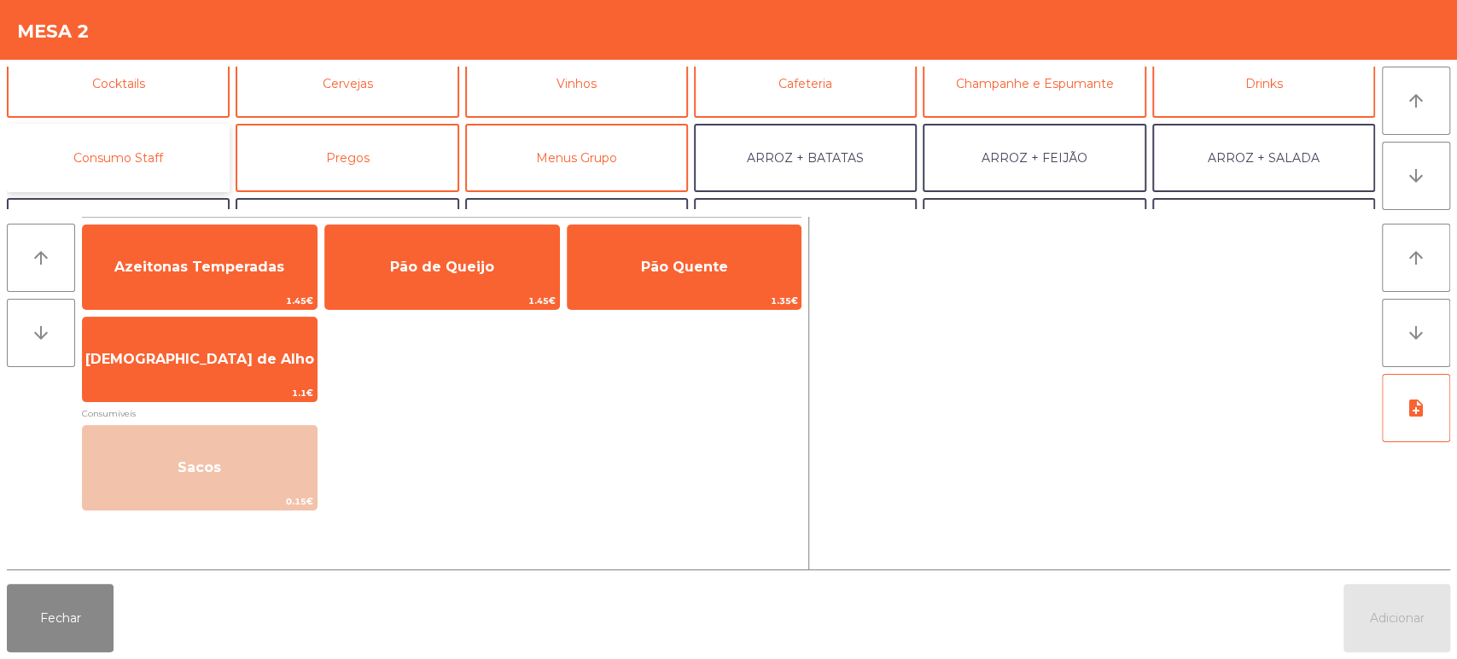
click at [190, 167] on button "Consumo Staff" at bounding box center [118, 158] width 223 height 68
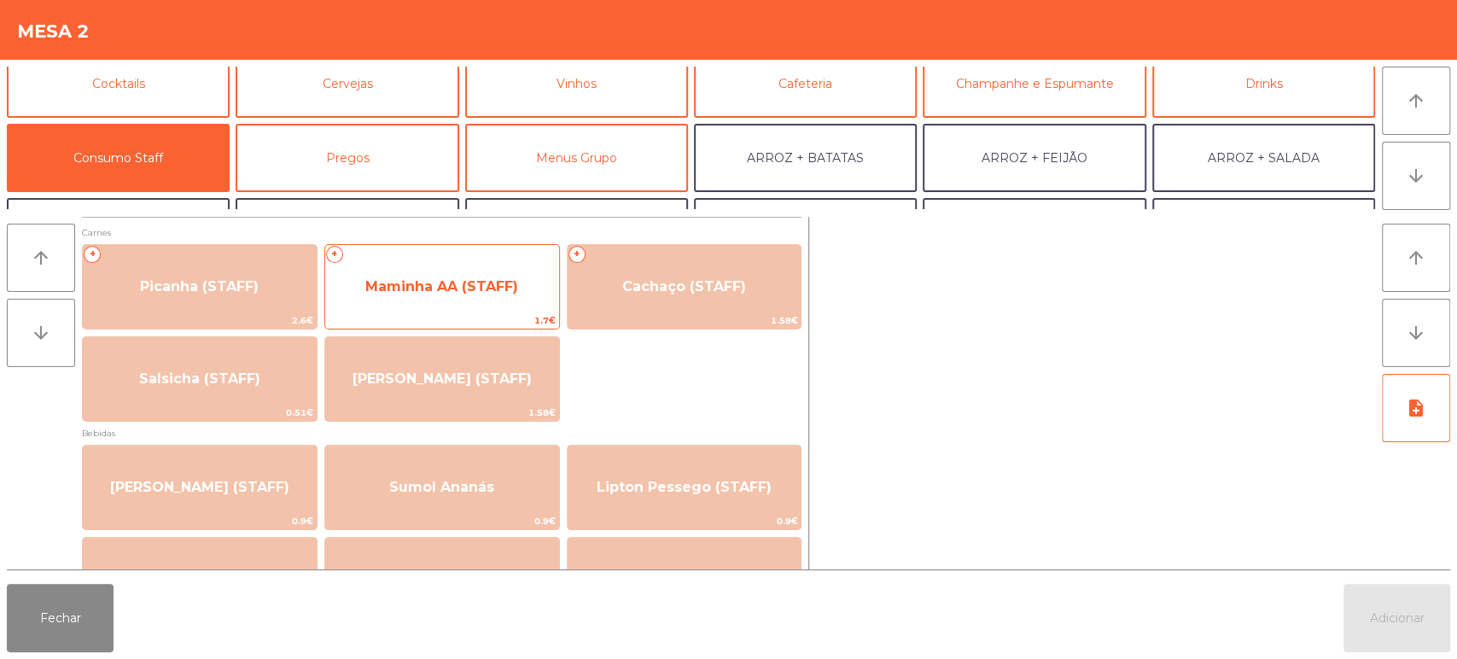
click at [437, 296] on span "Maminha AA (STAFF)" at bounding box center [442, 287] width 234 height 46
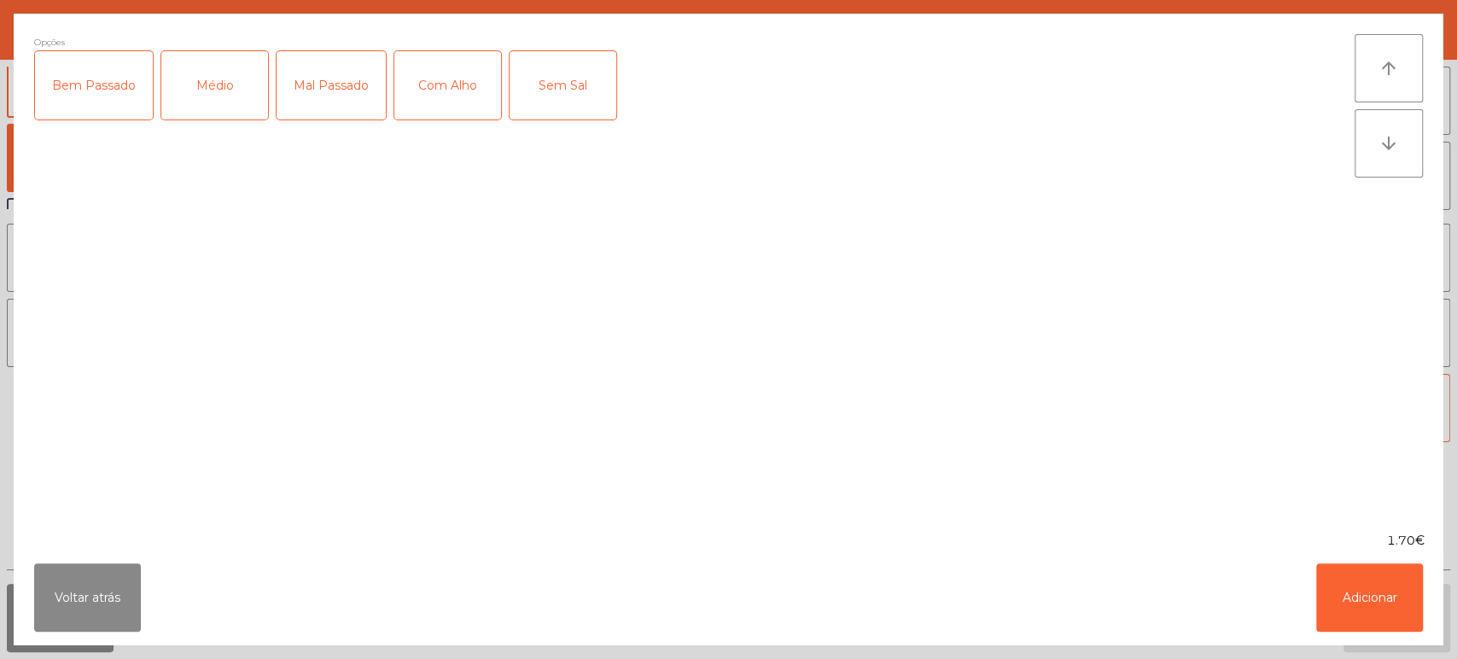
click at [234, 55] on div "Médio" at bounding box center [214, 85] width 107 height 68
click at [362, 82] on div "Mal Passado" at bounding box center [330, 85] width 109 height 68
click at [367, 92] on div "Mal Passado" at bounding box center [330, 85] width 109 height 68
click at [422, 81] on div "Com Alho" at bounding box center [447, 85] width 107 height 68
click at [1351, 604] on button "Adicionar" at bounding box center [1369, 597] width 107 height 68
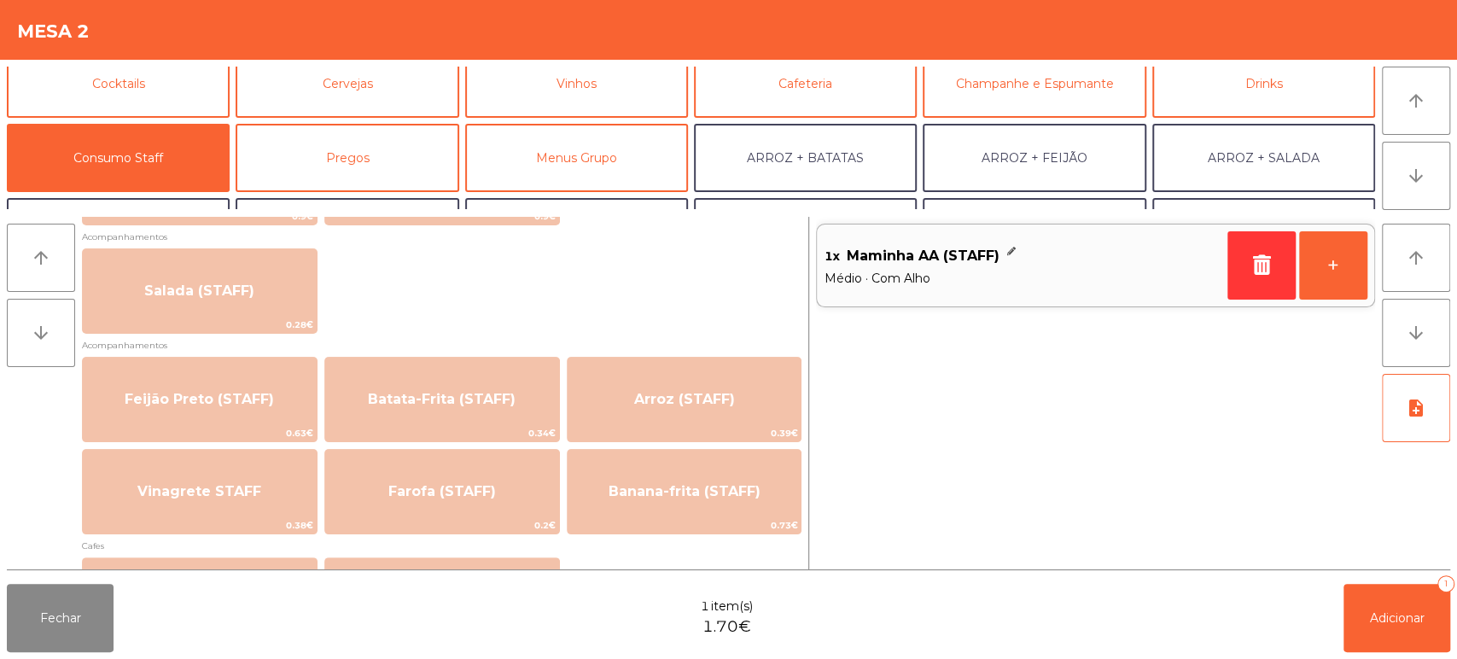
scroll to position [676, 0]
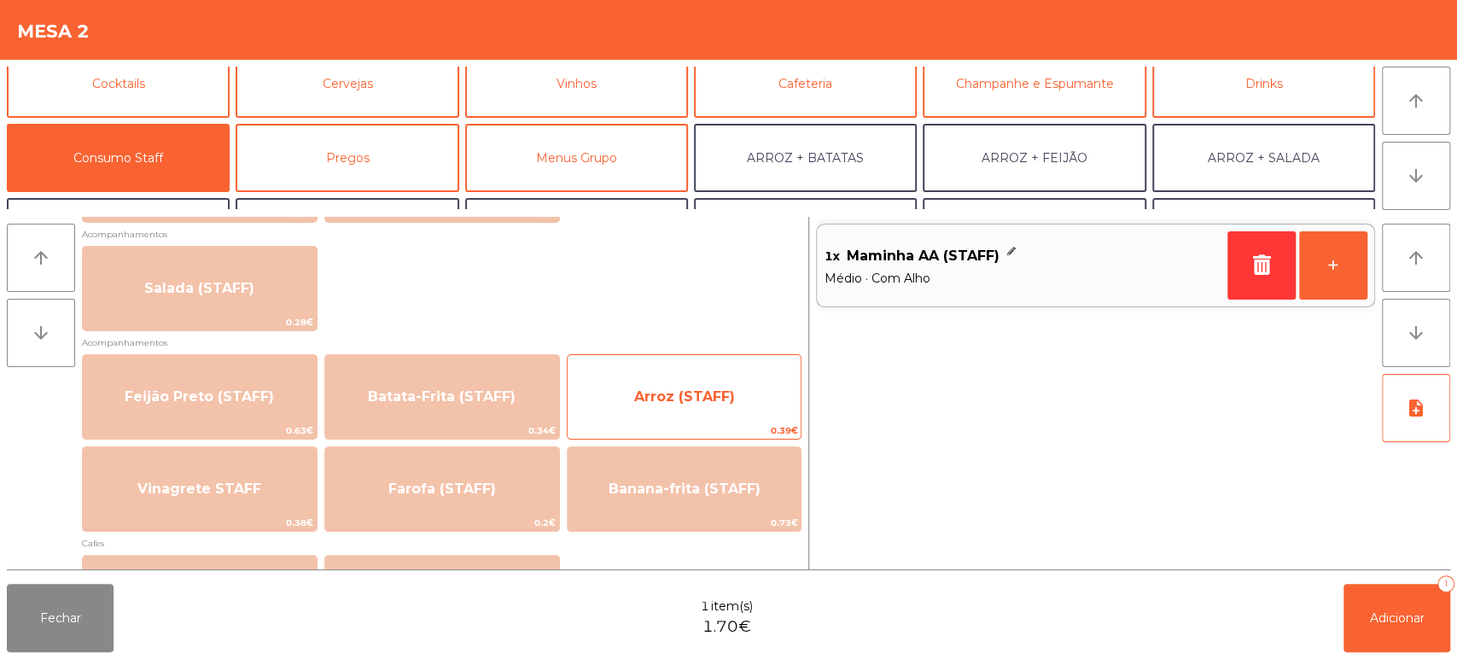
click at [717, 374] on span "Arroz (STAFF)" at bounding box center [684, 397] width 234 height 46
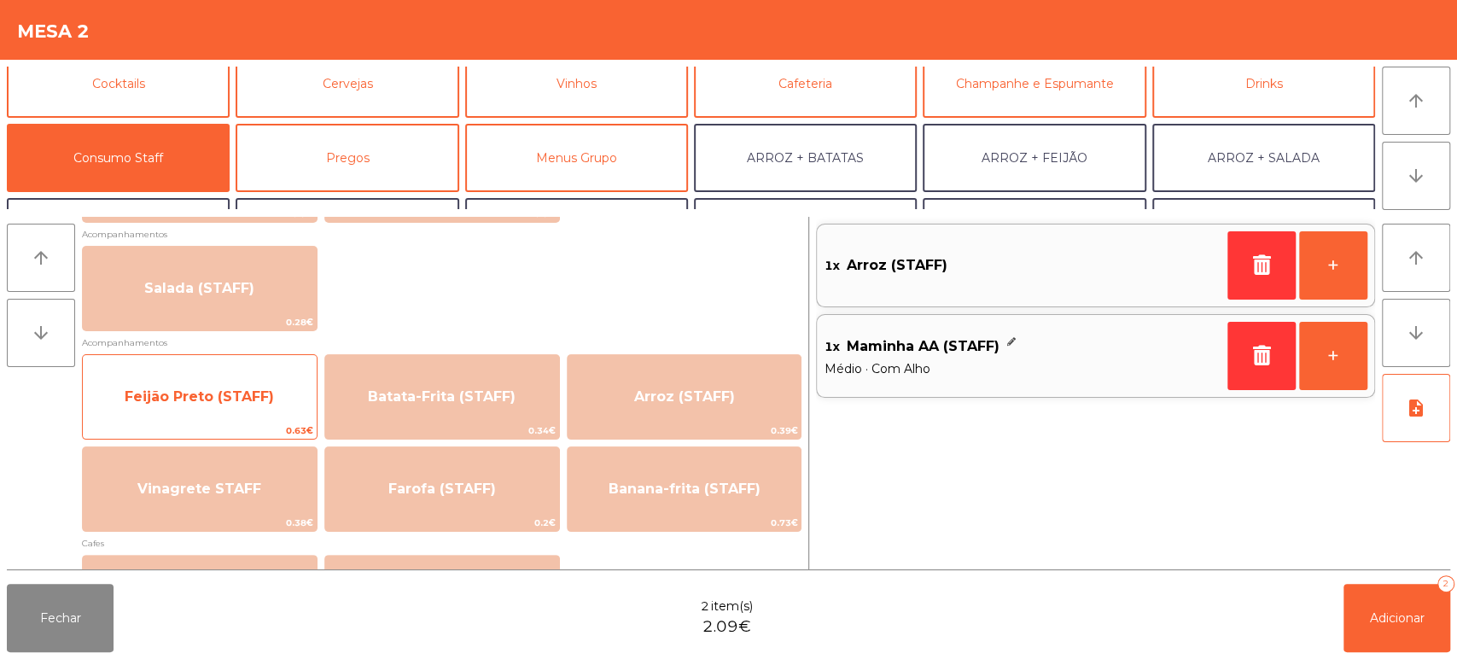
click at [259, 394] on span "Feijão Preto (STAFF)" at bounding box center [199, 396] width 149 height 16
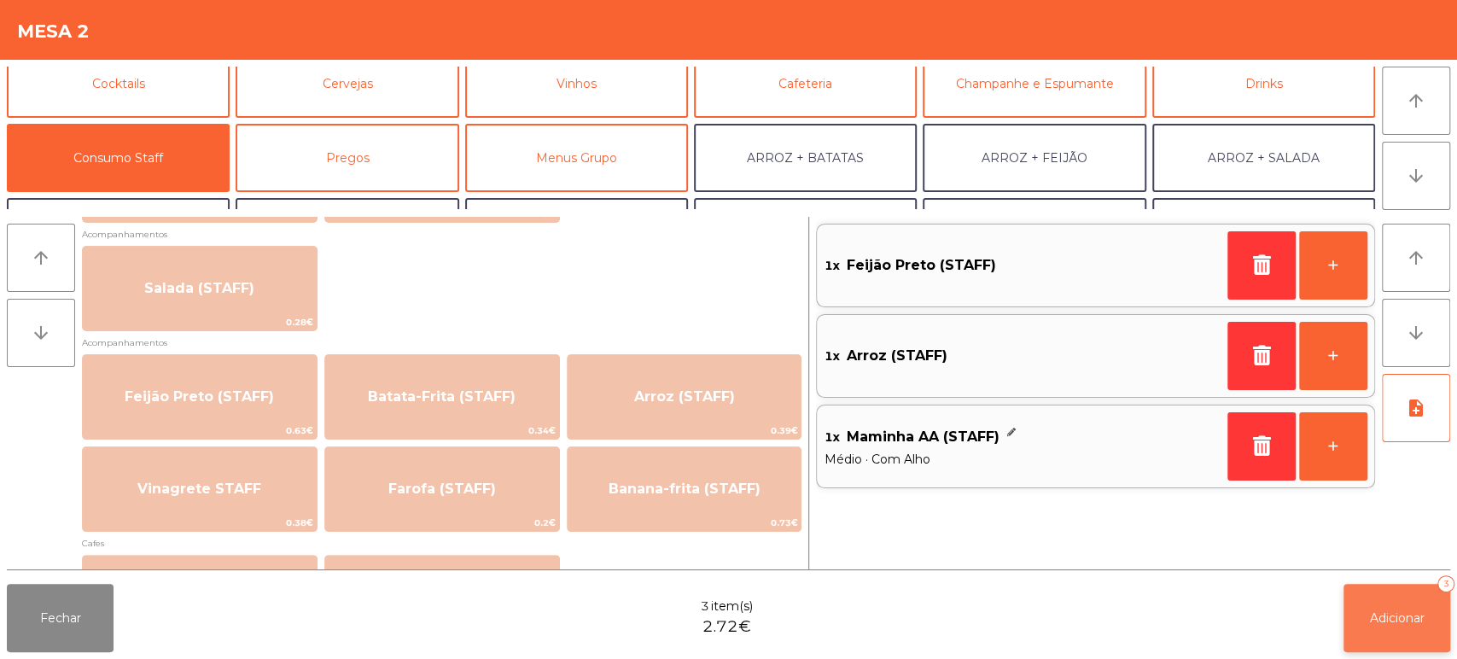
click at [1399, 614] on span "Adicionar" at bounding box center [1397, 617] width 55 height 15
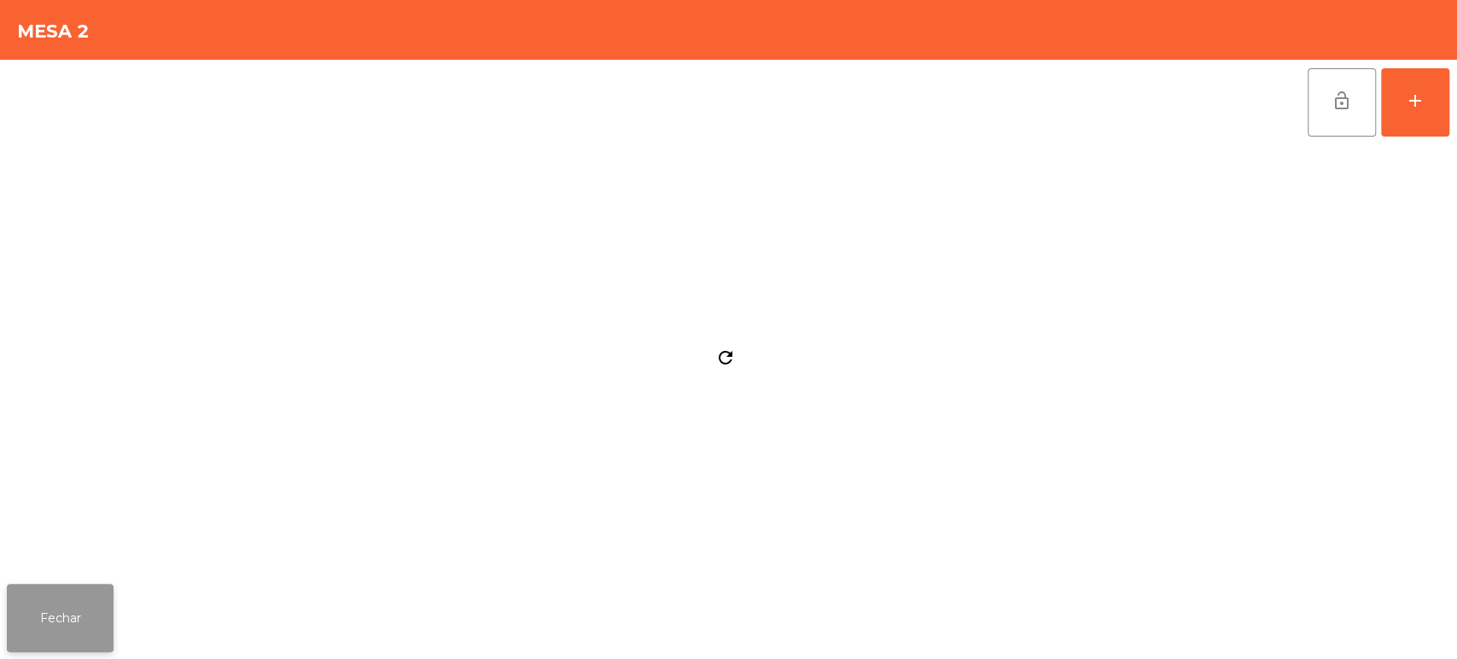
click at [89, 651] on button "Fechar" at bounding box center [60, 618] width 107 height 68
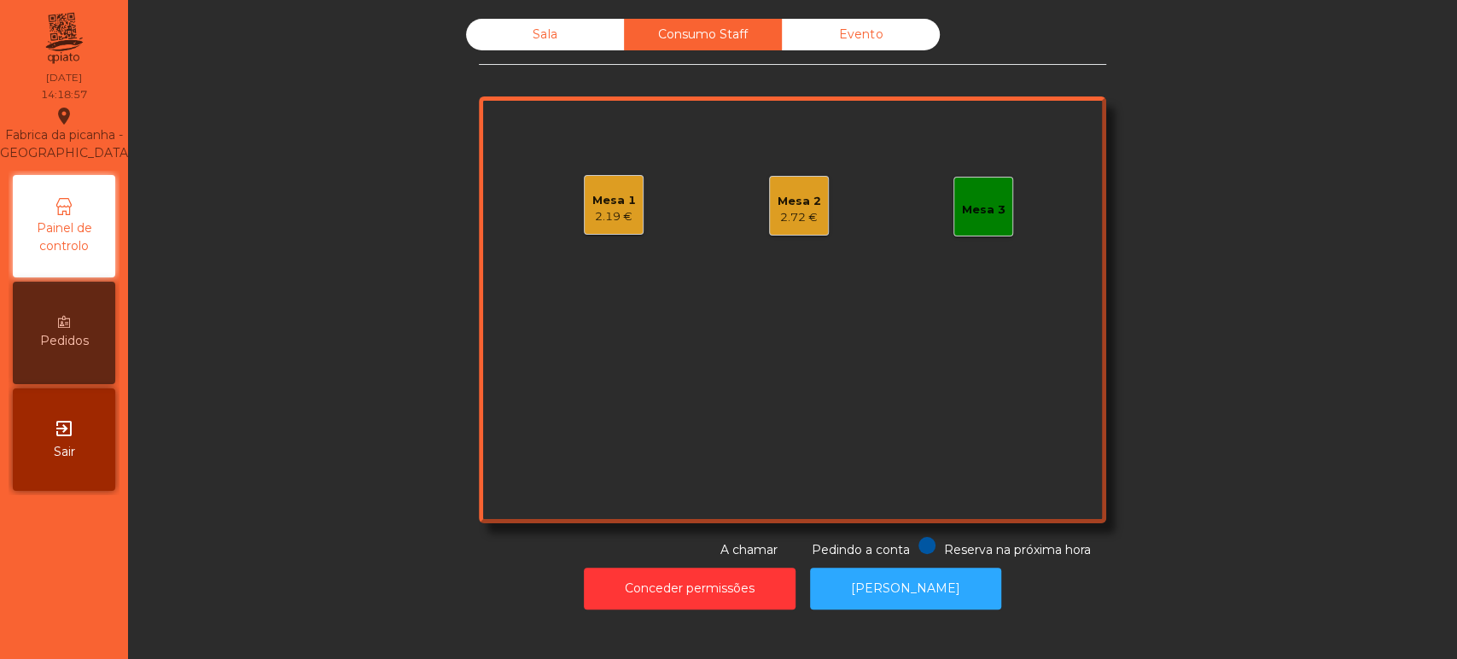
click at [560, 43] on div "Sala" at bounding box center [545, 35] width 158 height 32
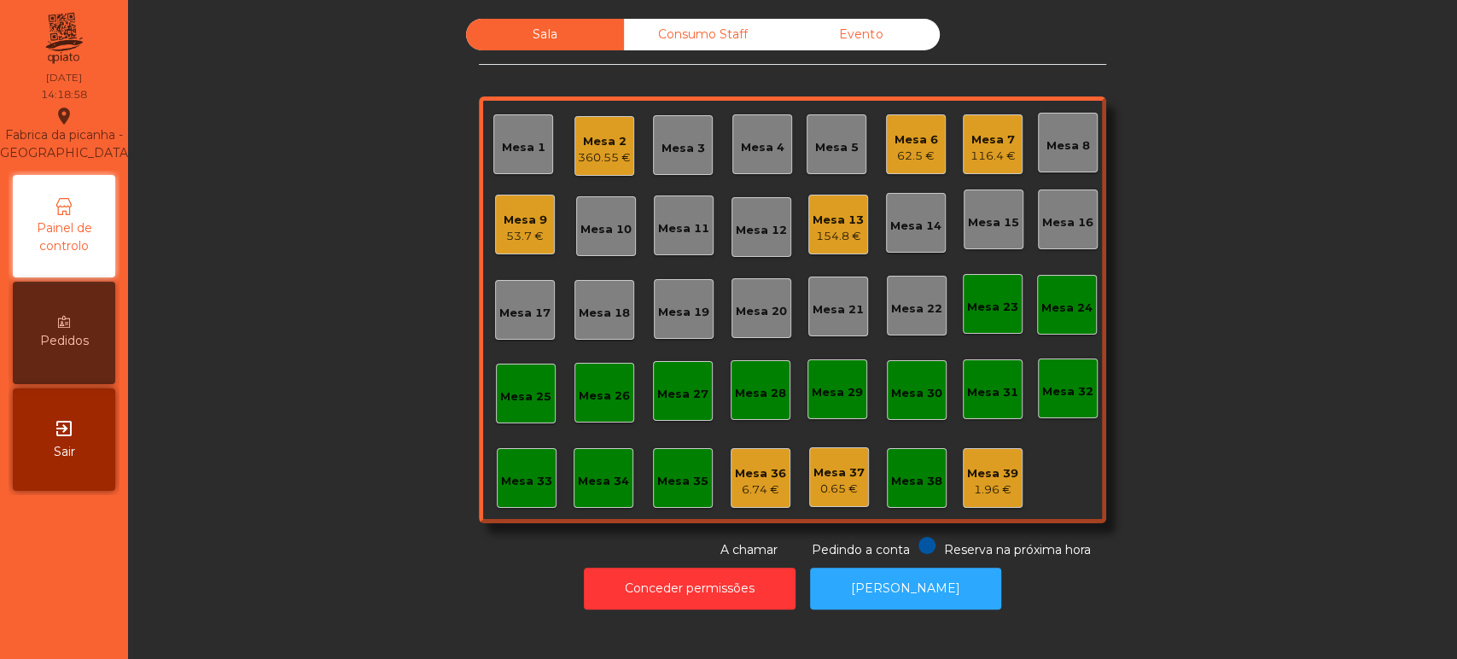
click at [585, 196] on div "Mesa 10" at bounding box center [606, 226] width 60 height 60
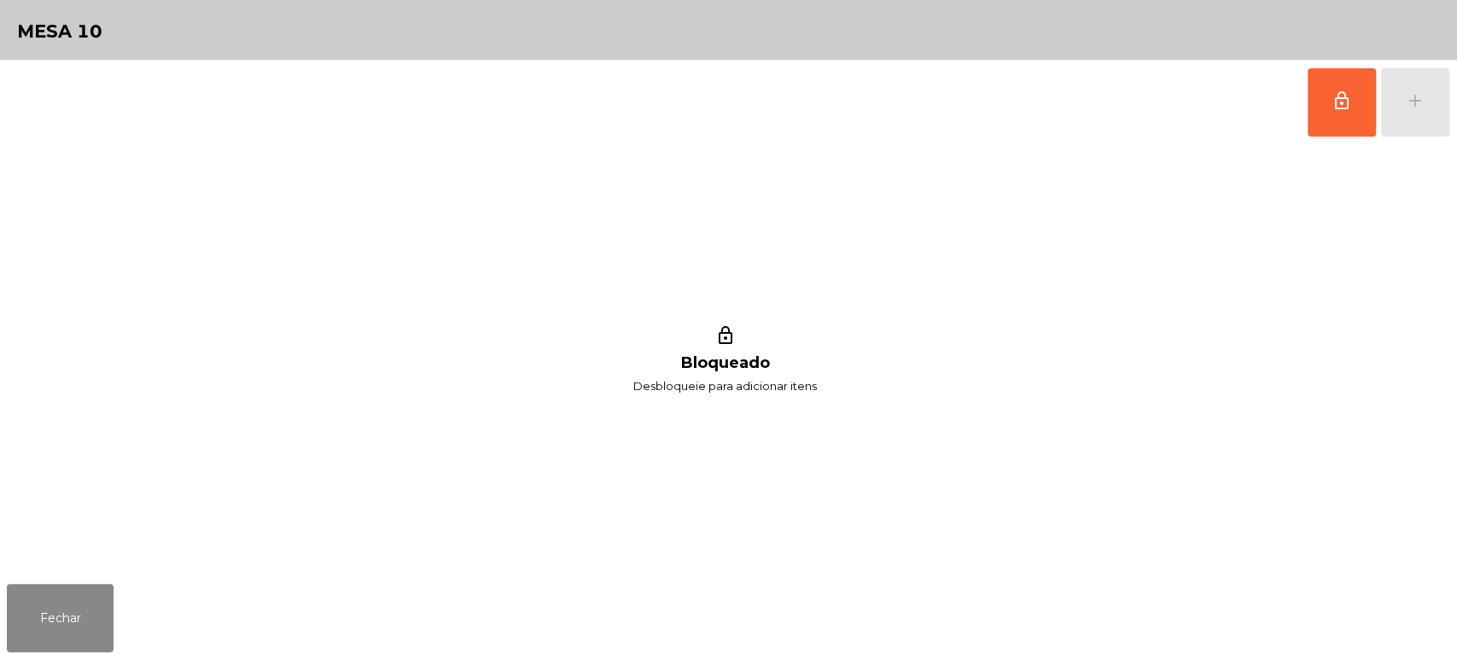
click at [140, 615] on div "Fechar" at bounding box center [728, 618] width 1457 height 82
click at [67, 592] on button "Fechar" at bounding box center [60, 618] width 107 height 68
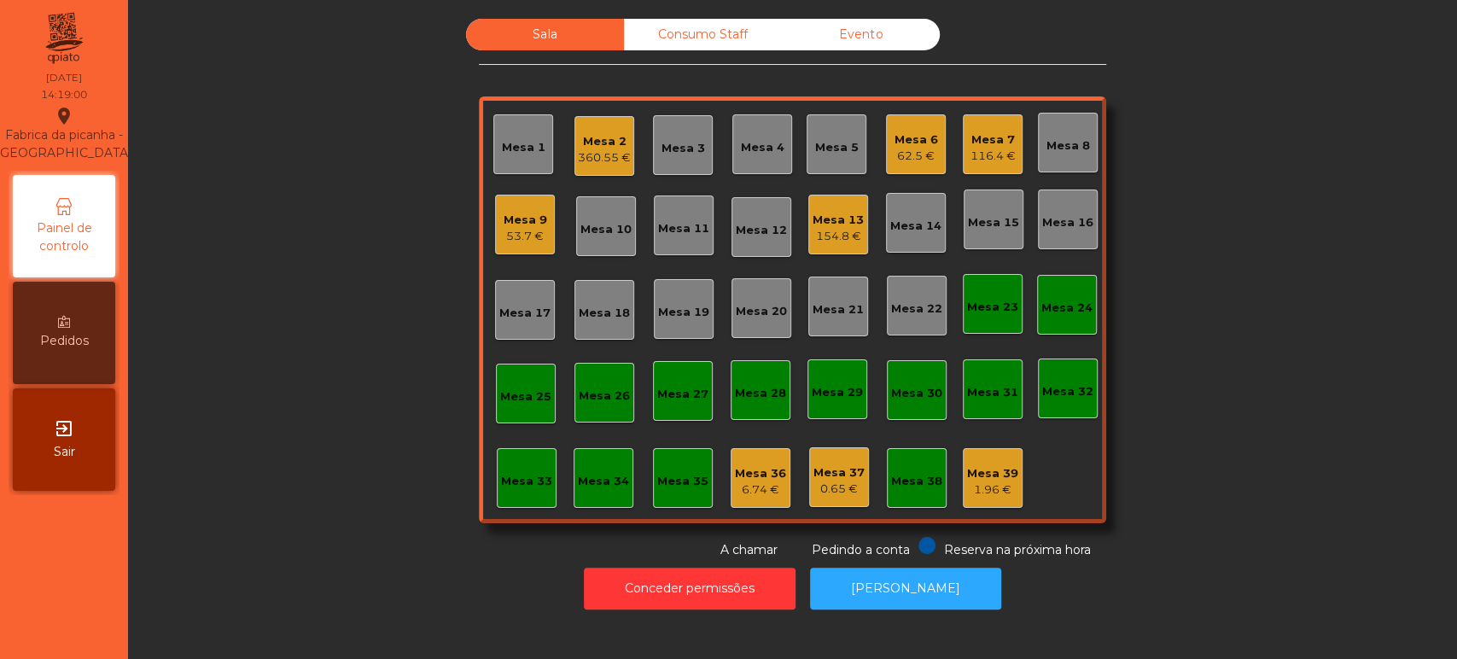
click at [614, 160] on div "360.55 €" at bounding box center [604, 157] width 53 height 17
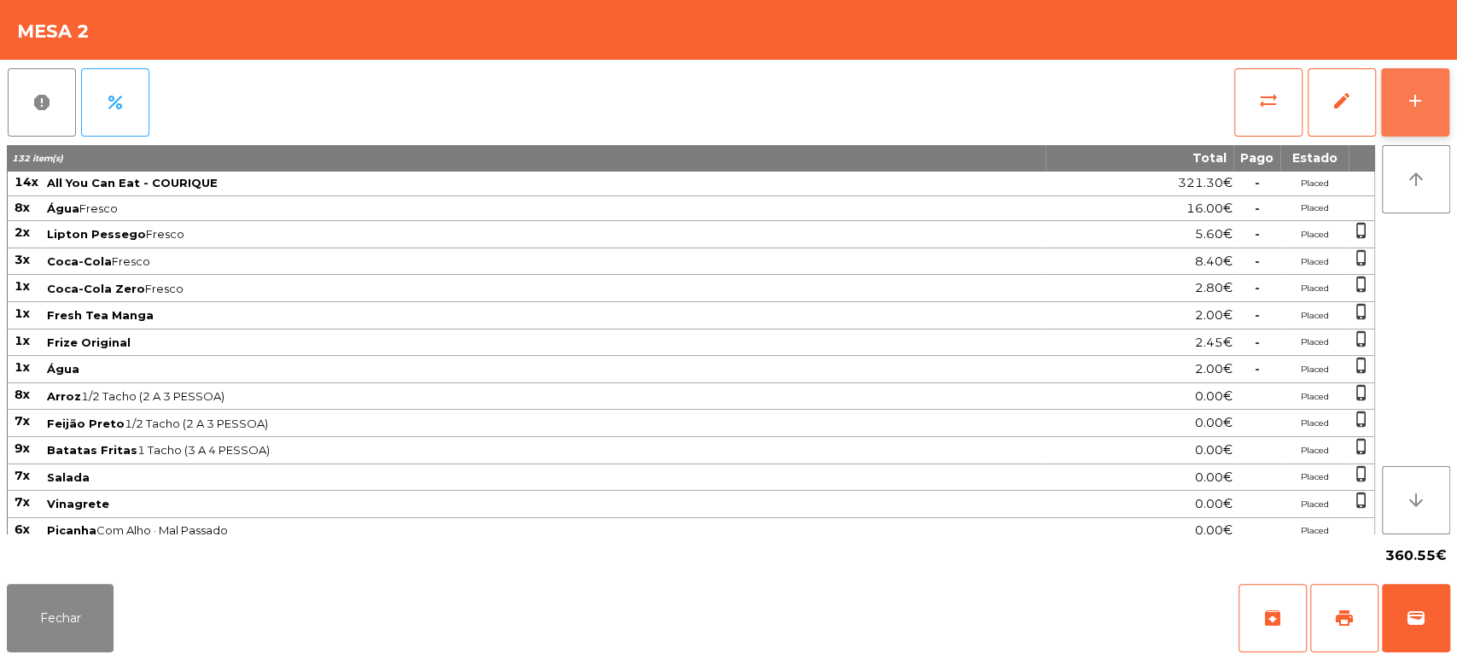
click at [1417, 100] on div "add" at bounding box center [1415, 100] width 20 height 20
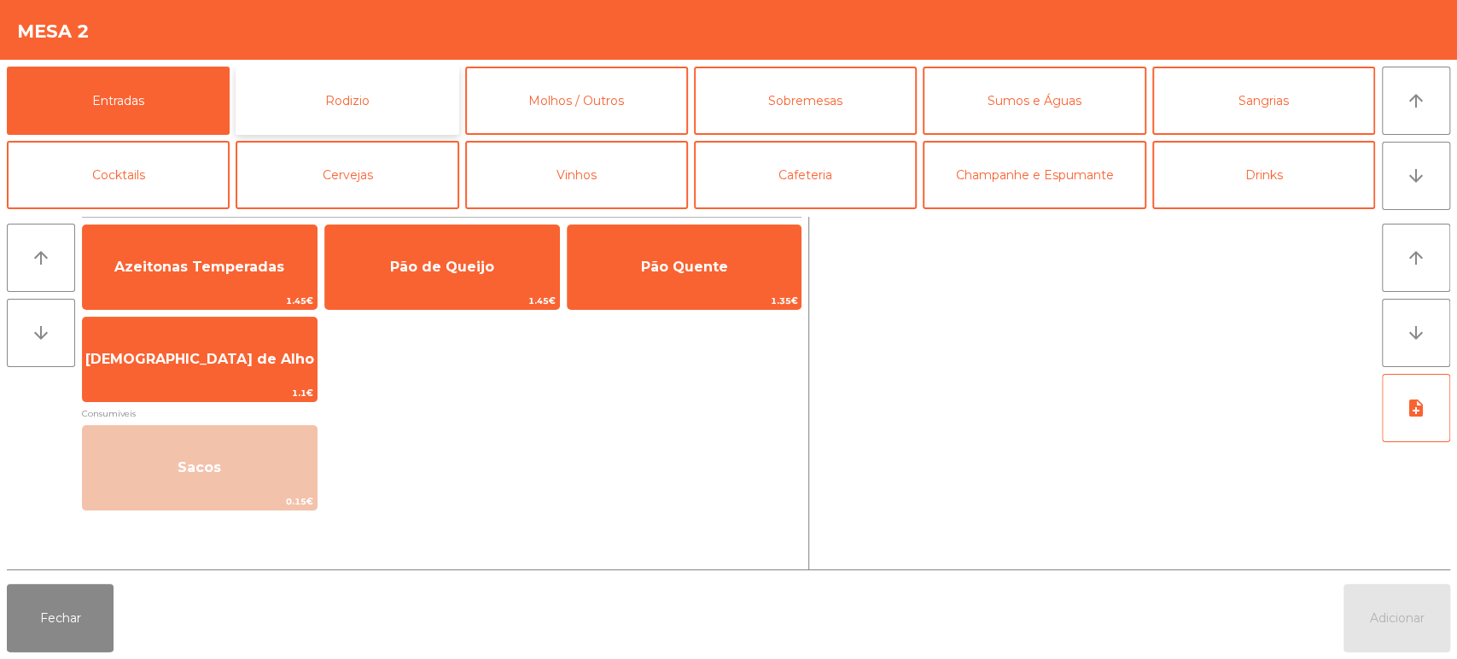
click at [400, 111] on button "Rodizio" at bounding box center [347, 101] width 223 height 68
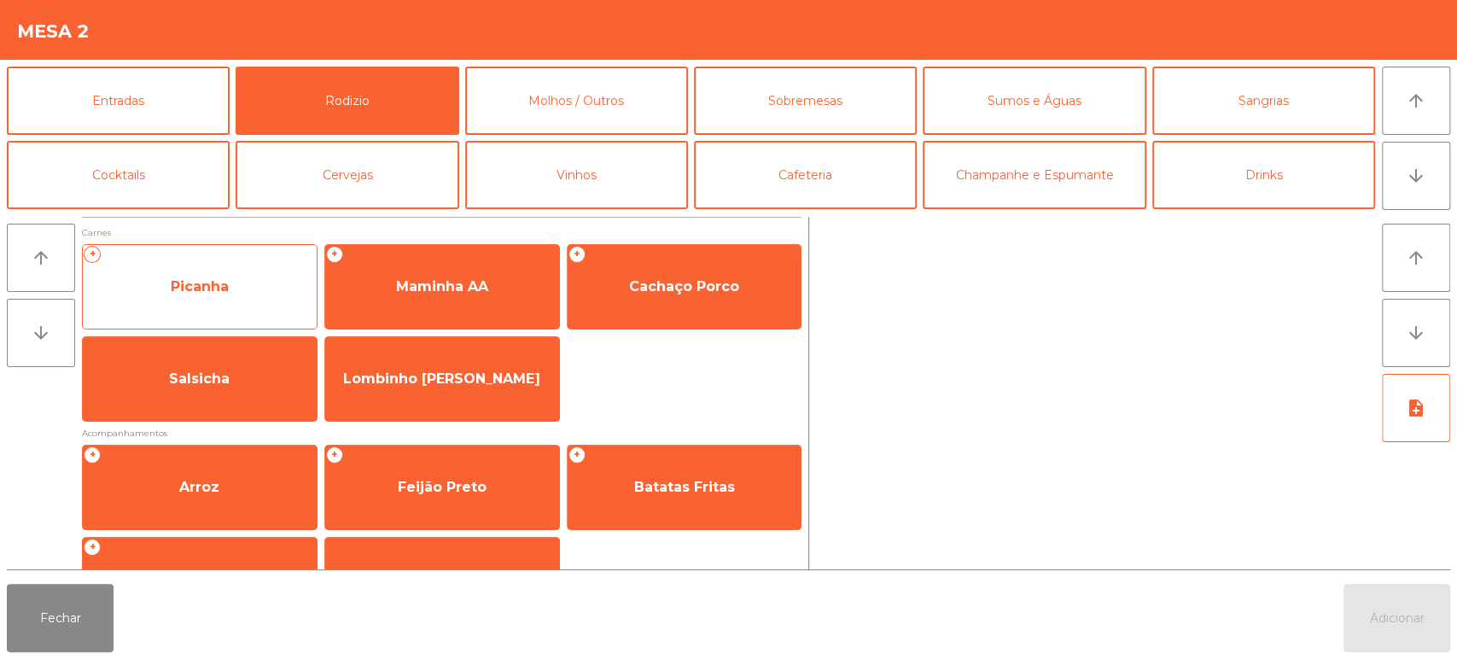
click at [266, 303] on span "Picanha" at bounding box center [200, 287] width 234 height 46
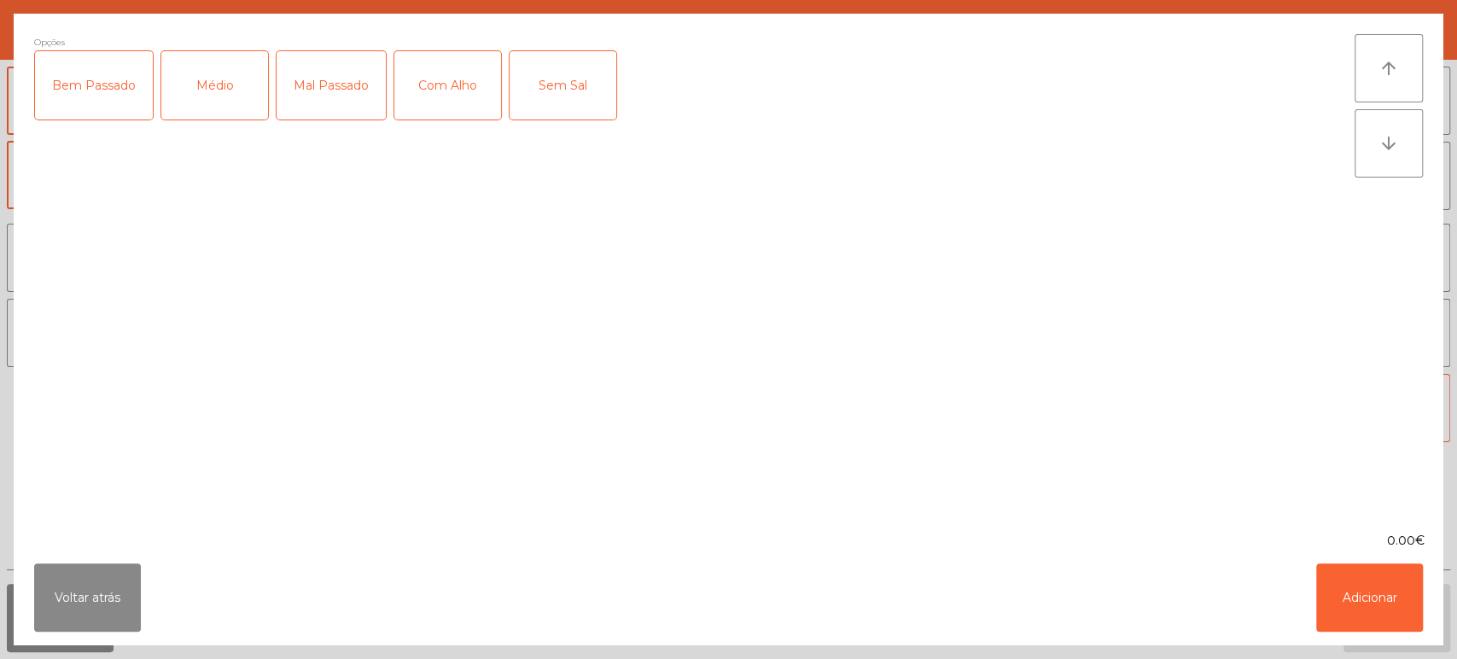
click at [240, 113] on div "Médio" at bounding box center [214, 85] width 107 height 68
click at [1414, 603] on button "Adicionar" at bounding box center [1369, 597] width 107 height 68
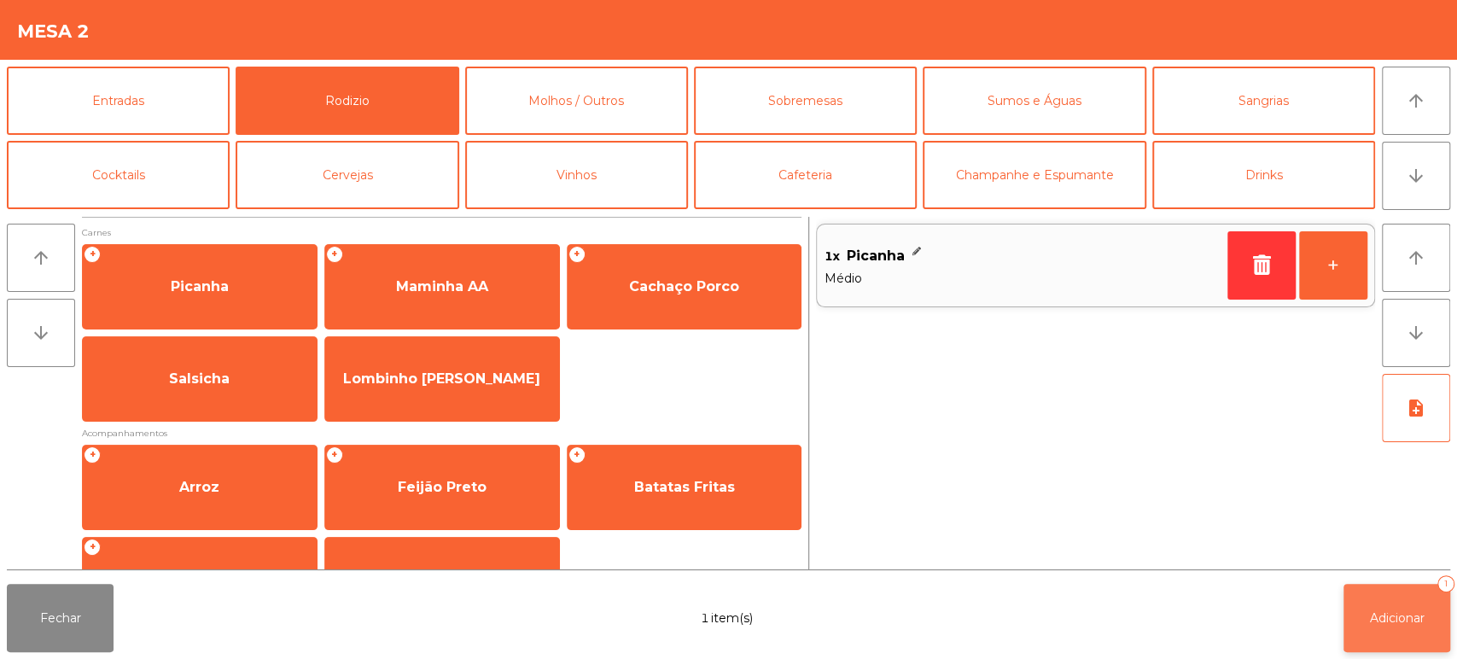
click at [1417, 620] on span "Adicionar" at bounding box center [1397, 617] width 55 height 15
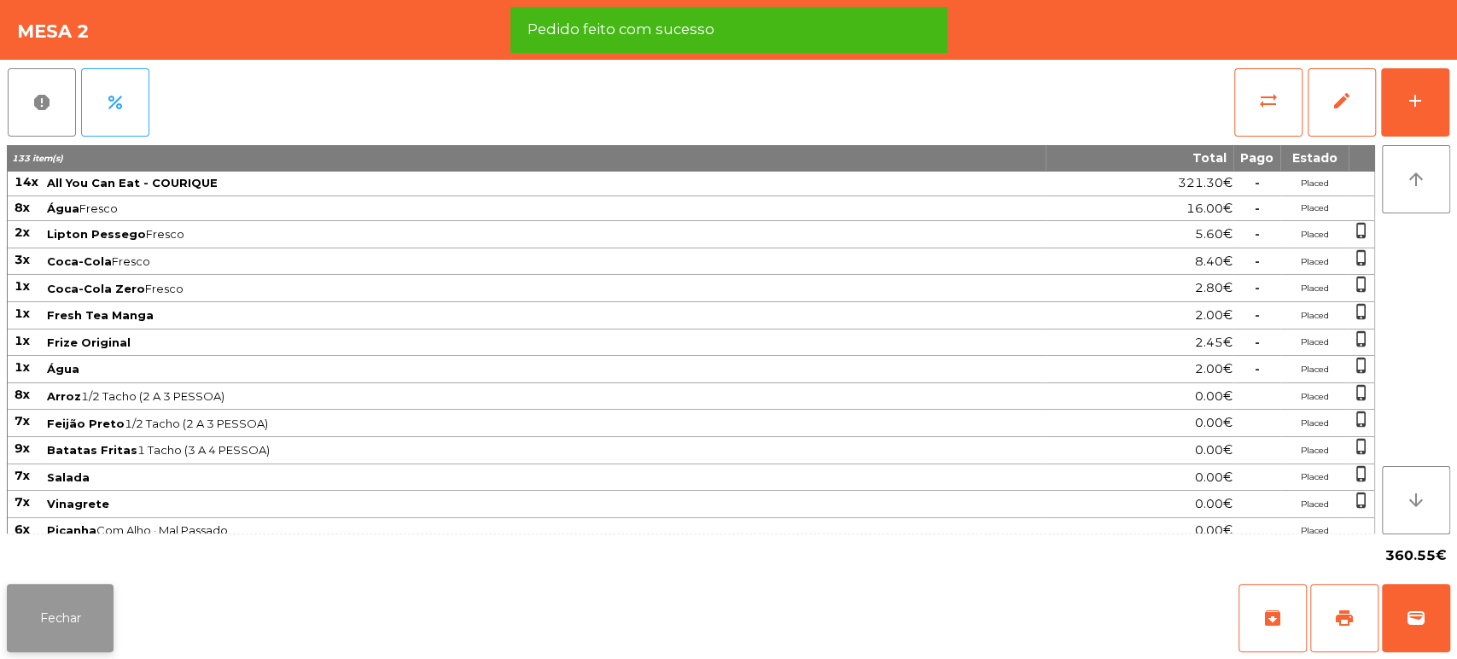
click at [79, 622] on button "Fechar" at bounding box center [60, 618] width 107 height 68
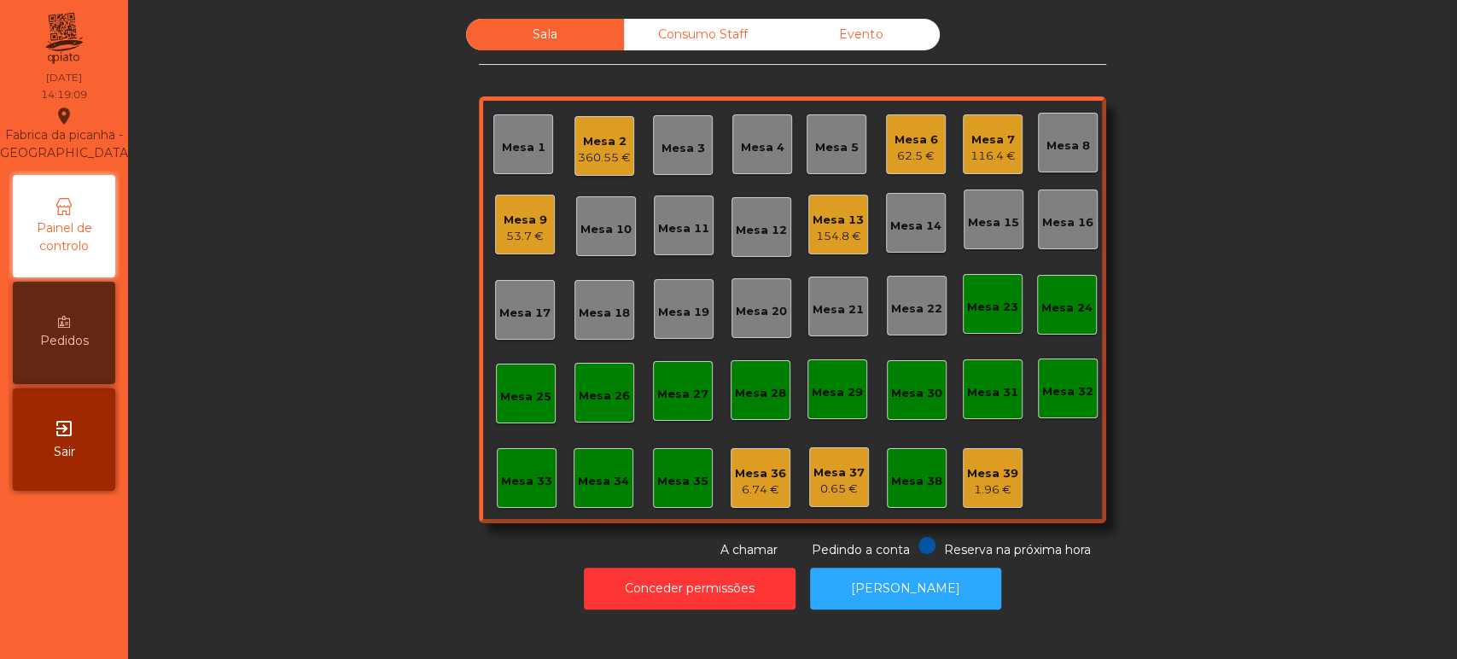
click at [605, 150] on div "360.55 €" at bounding box center [604, 157] width 53 height 17
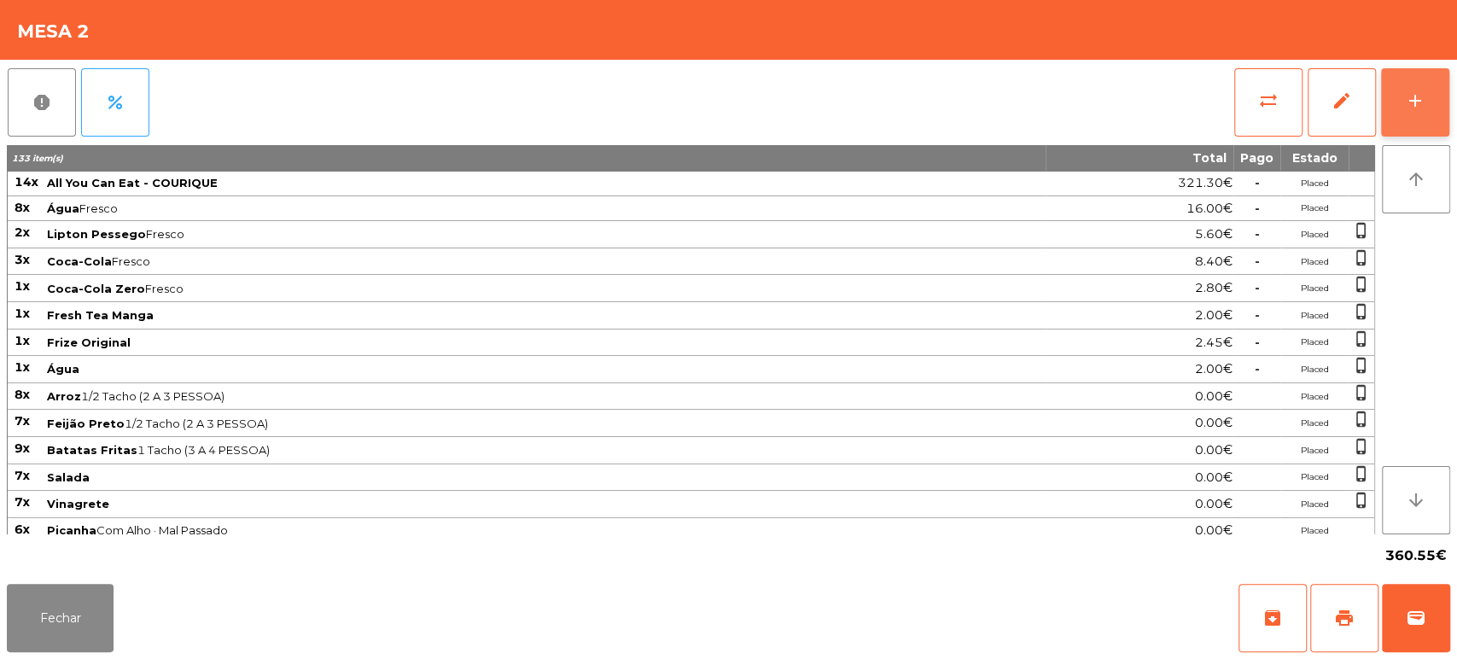
click at [1445, 99] on button "add" at bounding box center [1415, 102] width 68 height 68
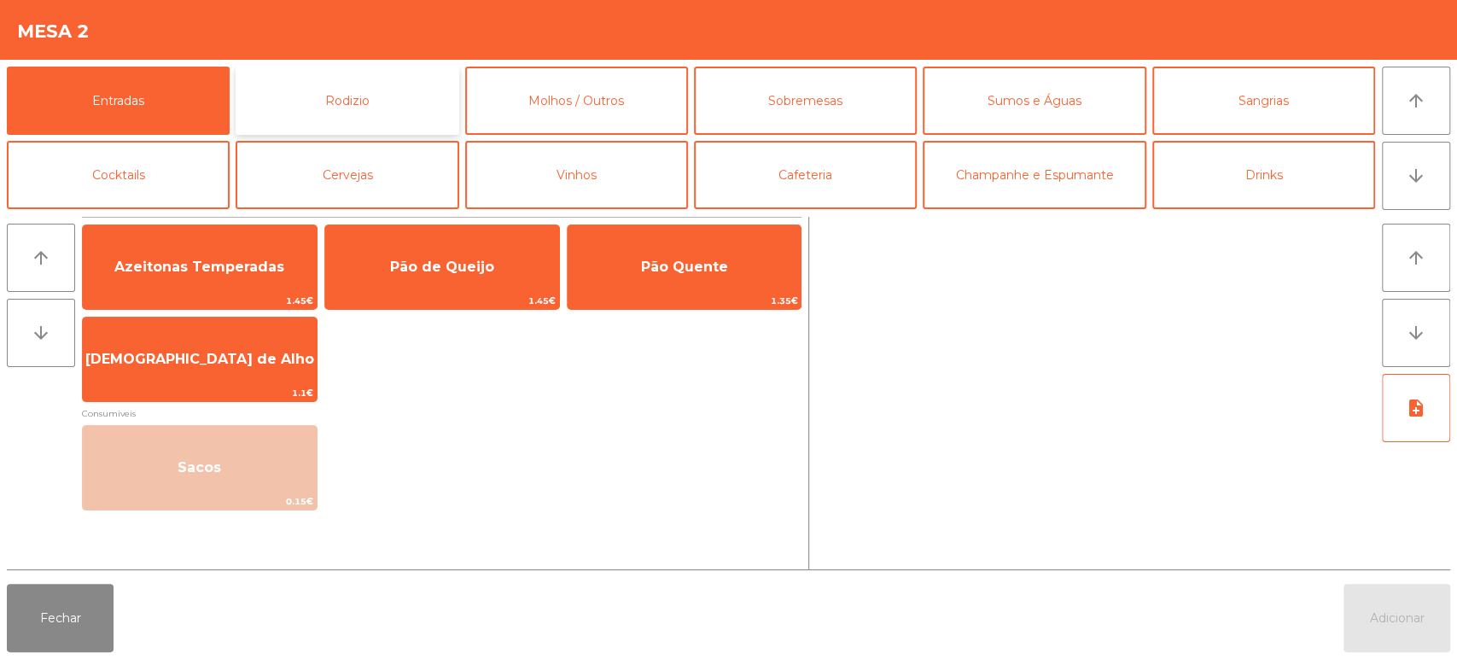
click at [387, 88] on button "Rodizio" at bounding box center [347, 101] width 223 height 68
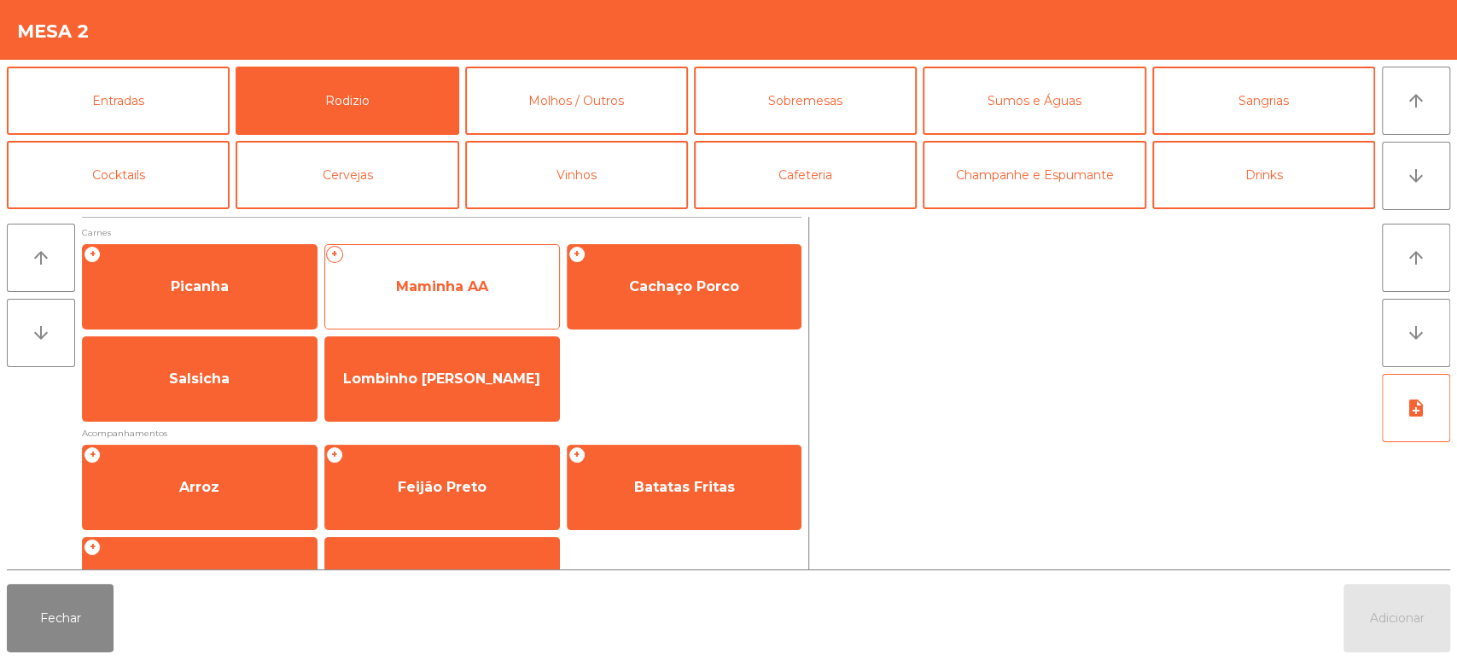
click at [451, 288] on span "Maminha AA" at bounding box center [442, 286] width 92 height 16
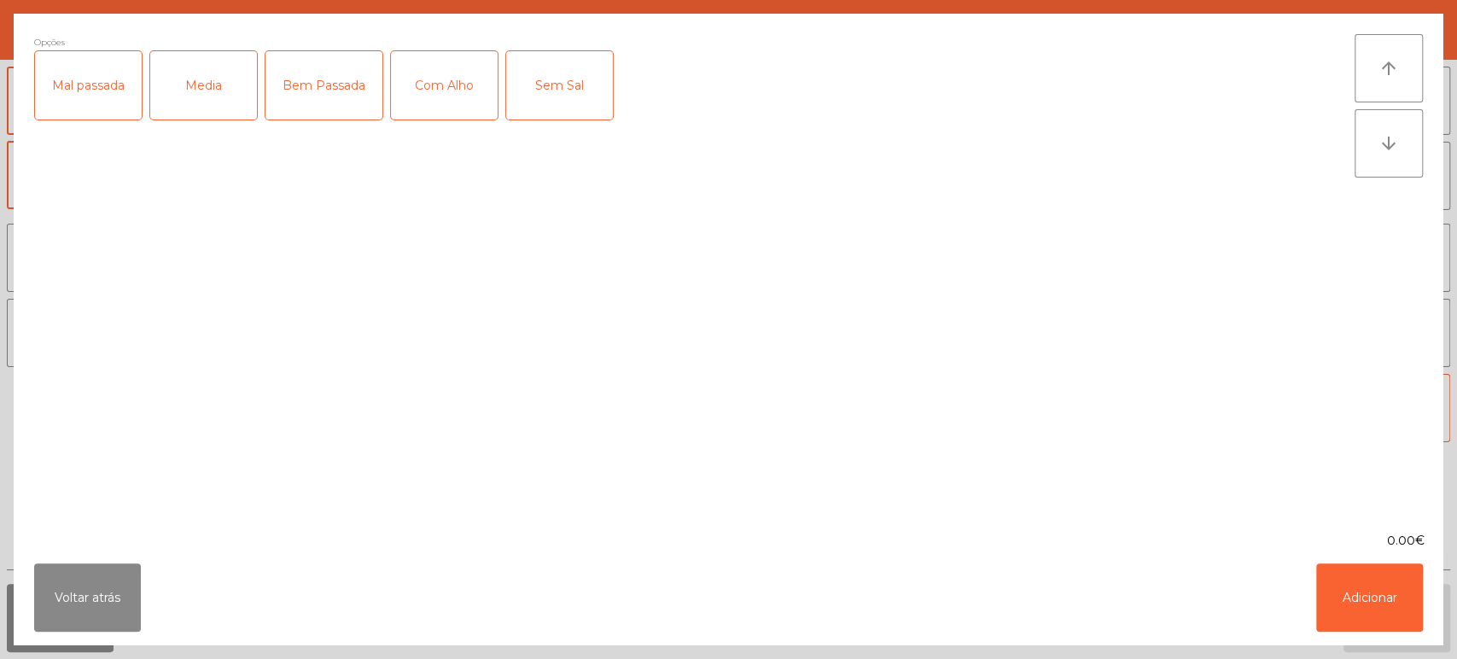
click at [216, 113] on div "Media" at bounding box center [203, 85] width 107 height 68
click at [197, 95] on div "Media" at bounding box center [203, 85] width 107 height 68
click at [75, 84] on div "Mal passada" at bounding box center [88, 85] width 107 height 68
click at [1357, 624] on button "Adicionar" at bounding box center [1369, 597] width 107 height 68
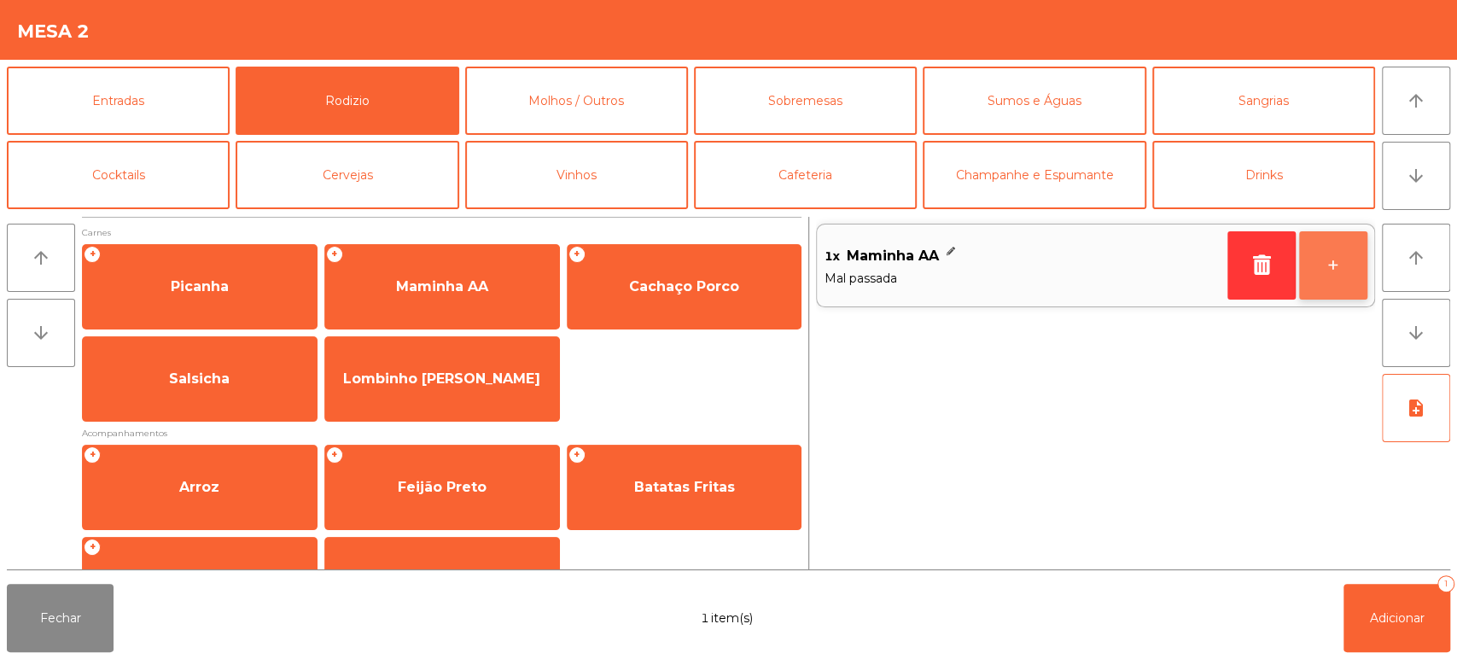
click at [1324, 271] on button "+" at bounding box center [1333, 265] width 68 height 68
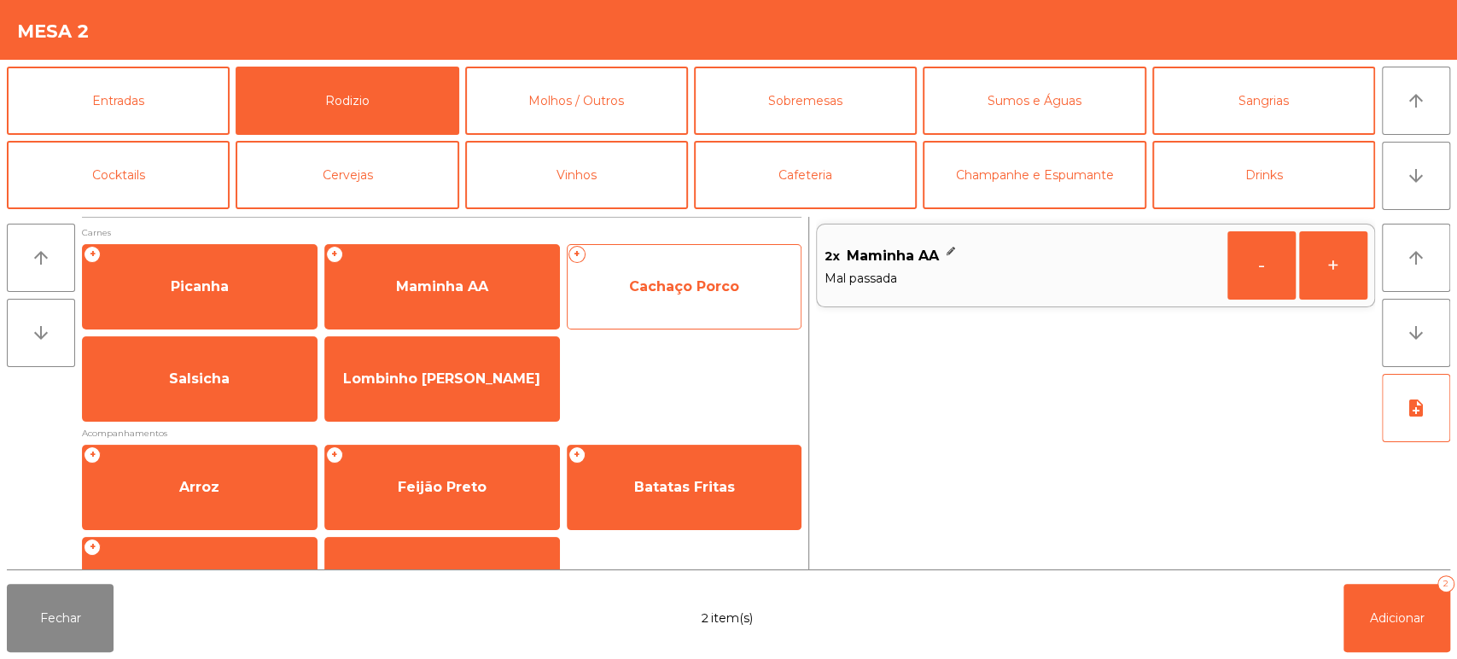
click at [683, 314] on div "+ Cachaço Porco" at bounding box center [685, 286] width 236 height 85
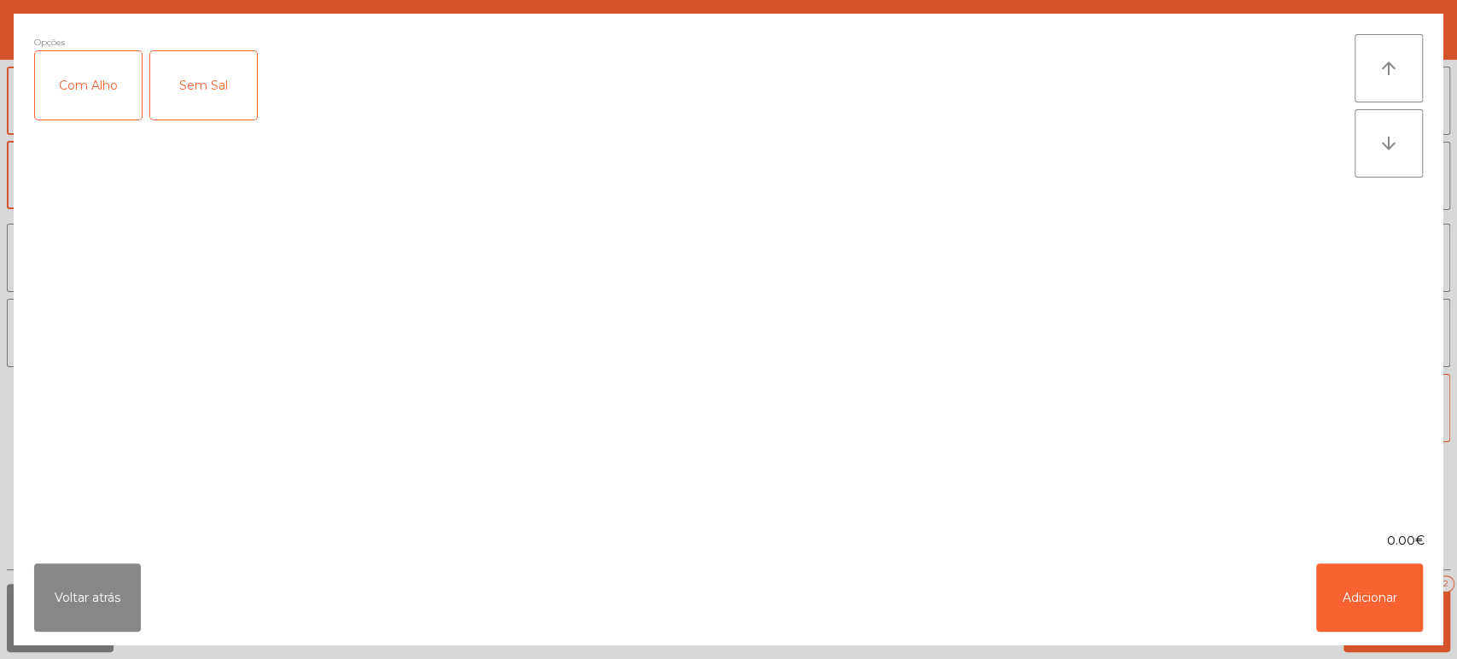
click at [109, 102] on div "Com Alho" at bounding box center [88, 85] width 107 height 68
click at [1383, 596] on button "Adicionar" at bounding box center [1369, 597] width 107 height 68
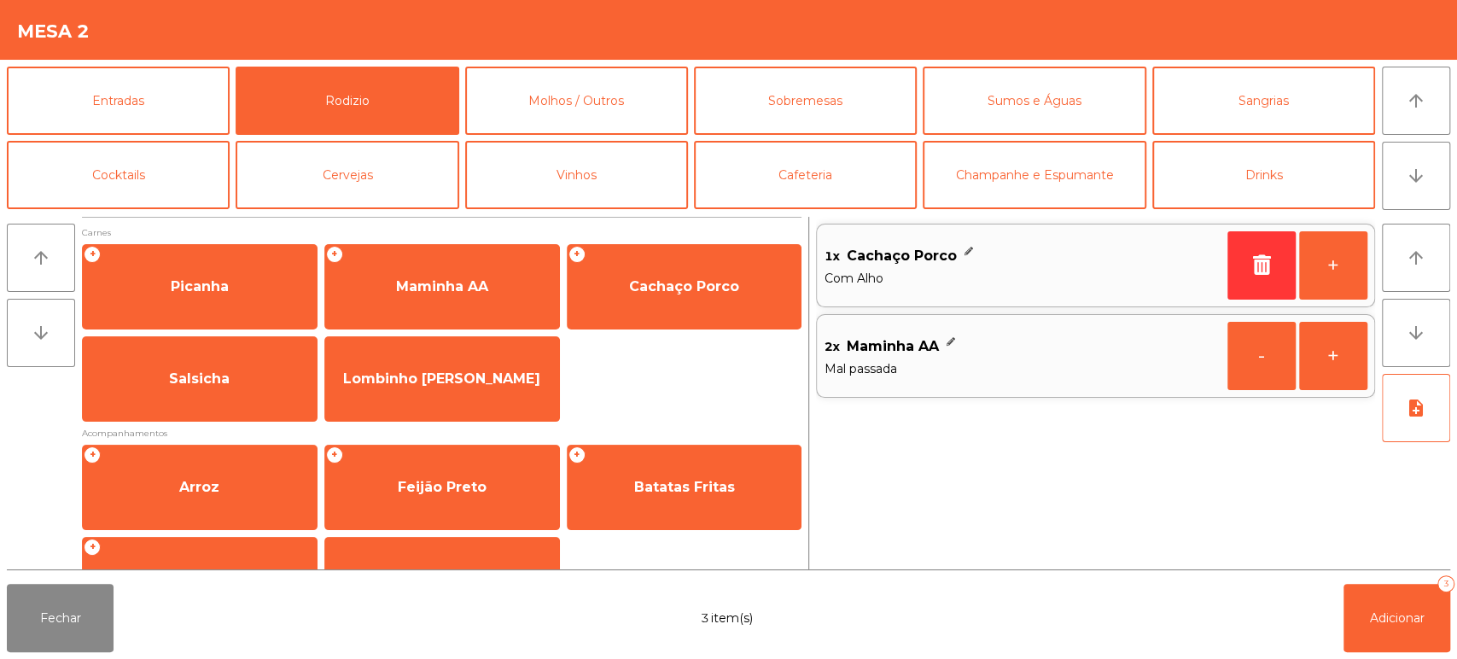
click at [907, 291] on div "1x Cachaço Porco Com Alho" at bounding box center [1021, 265] width 397 height 58
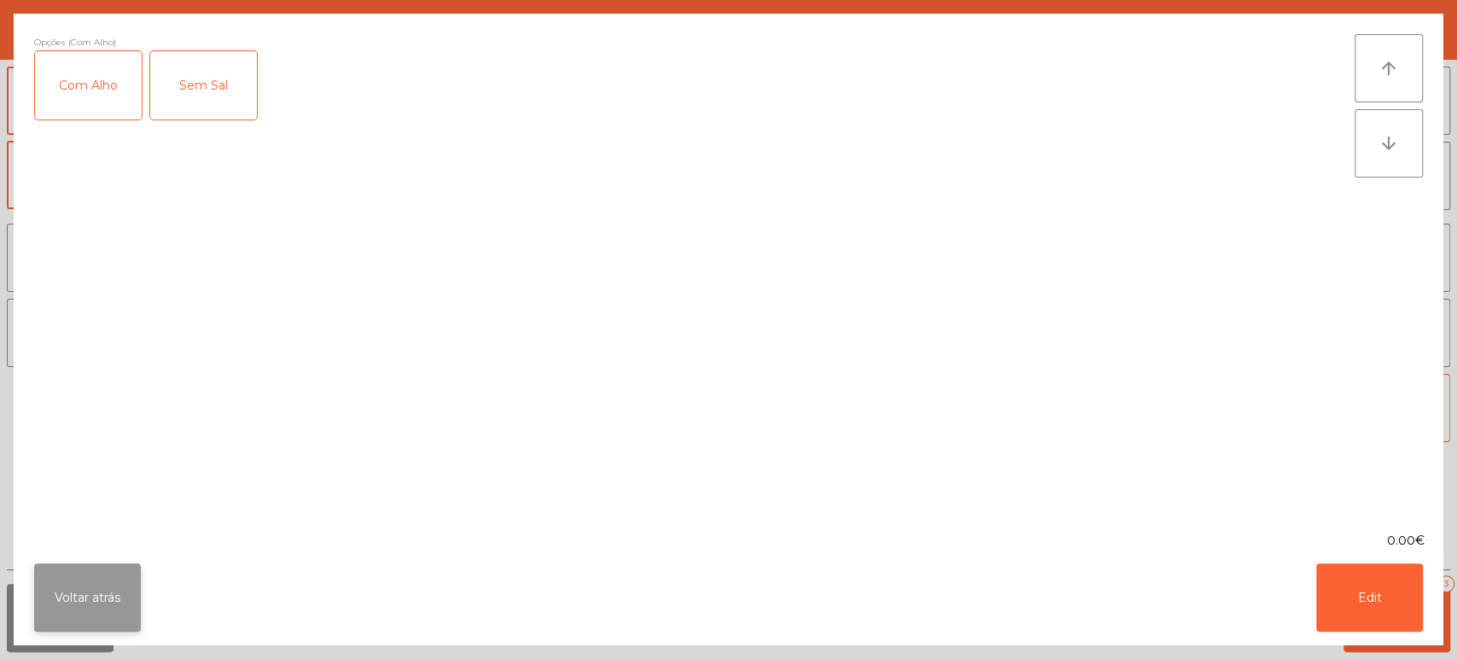
click at [121, 592] on button "Voltar atrás" at bounding box center [87, 597] width 107 height 68
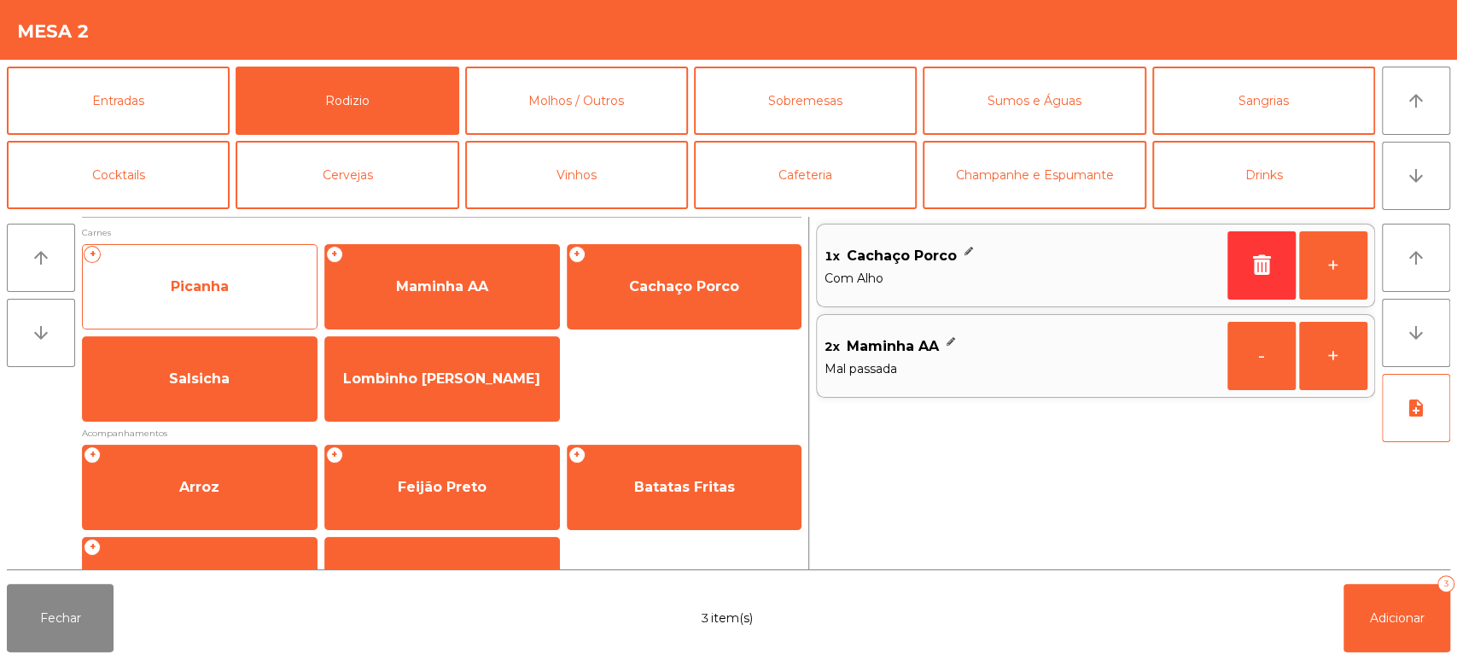
click at [218, 244] on div "+ Picanha" at bounding box center [200, 286] width 236 height 85
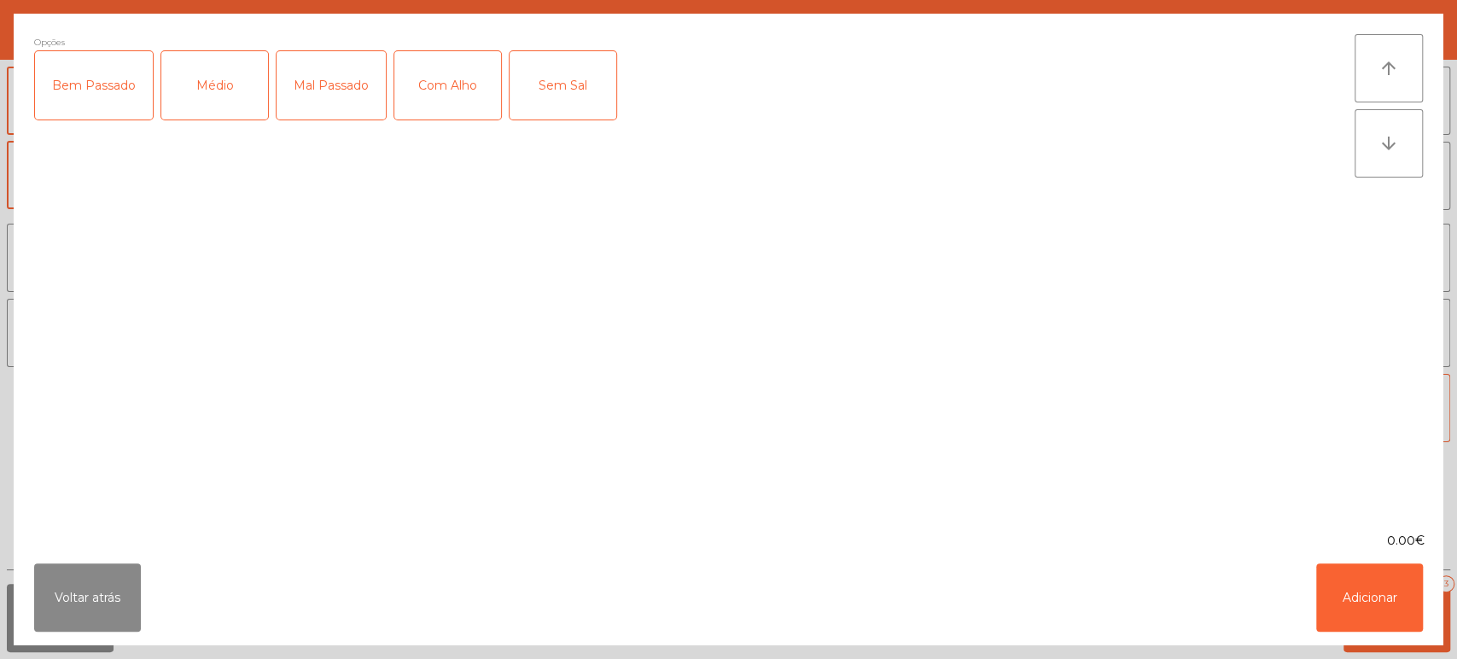
click at [230, 102] on div "Médio" at bounding box center [214, 85] width 107 height 68
click at [1374, 623] on button "Adicionar" at bounding box center [1369, 597] width 107 height 68
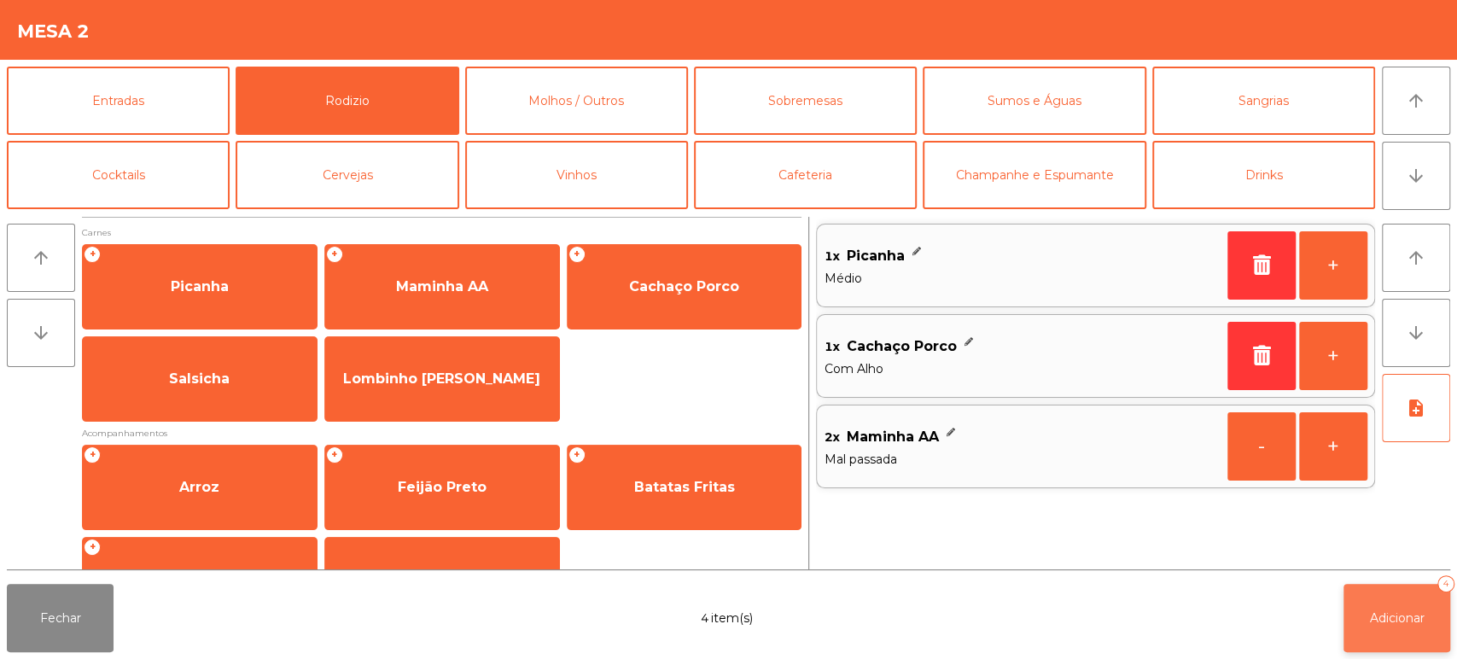
click at [1406, 632] on button "Adicionar 4" at bounding box center [1396, 618] width 107 height 68
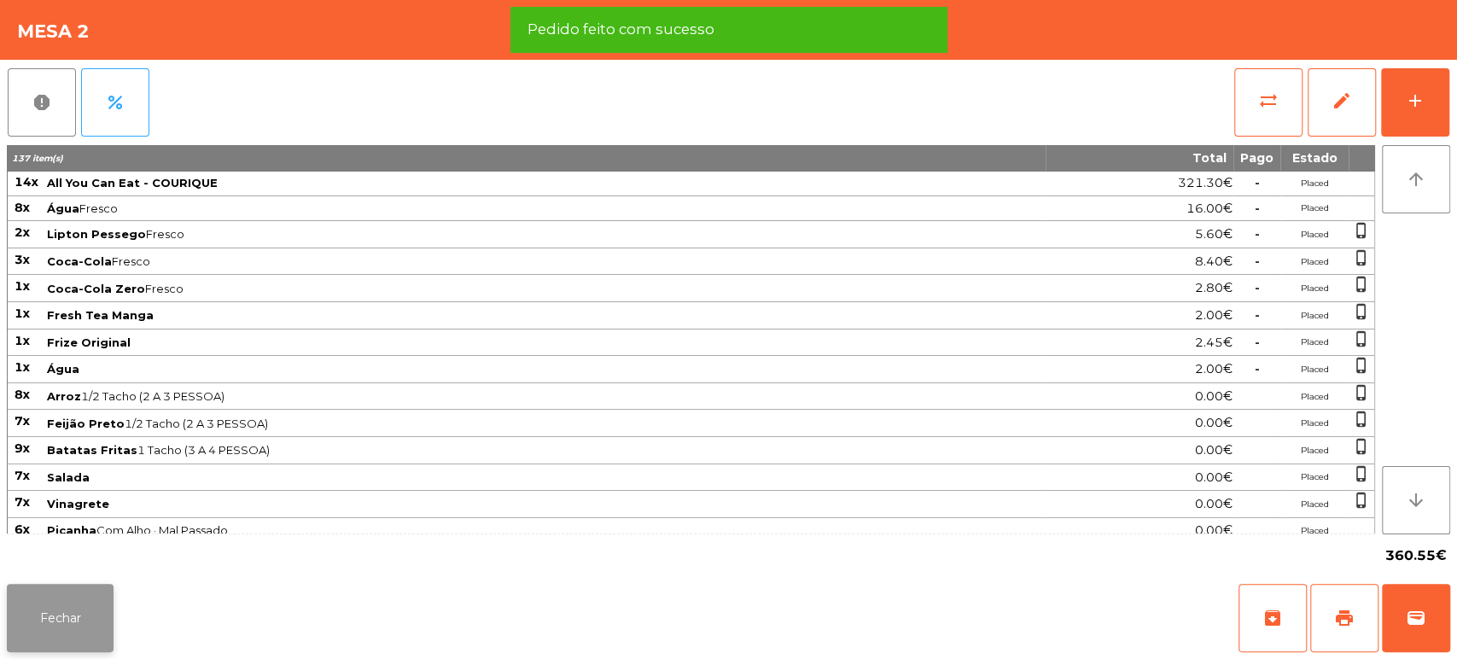
click at [76, 634] on button "Fechar" at bounding box center [60, 618] width 107 height 68
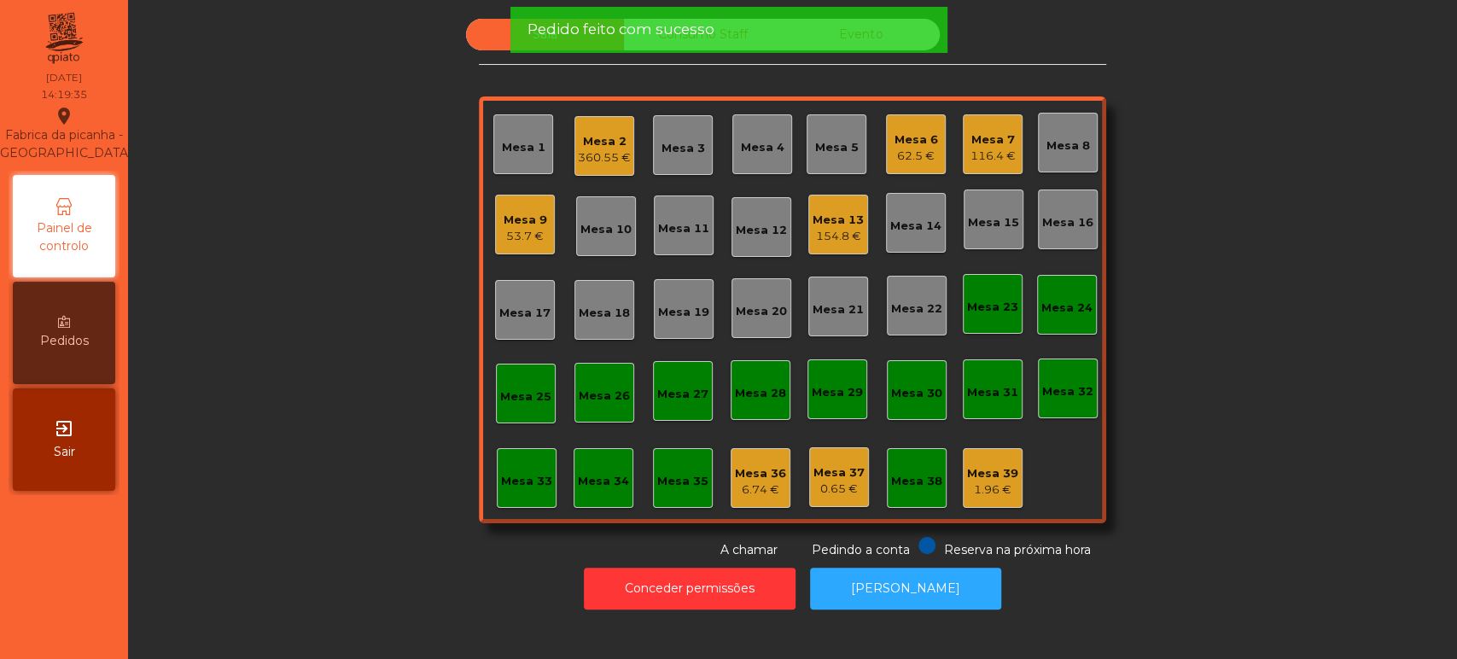
click at [334, 376] on div "Sala Consumo Staff Evento Mesa 1 Mesa 2 360.55 € Mesa 3 Mesa 4 Mesa 5 Mesa 6 62…" at bounding box center [792, 289] width 1283 height 540
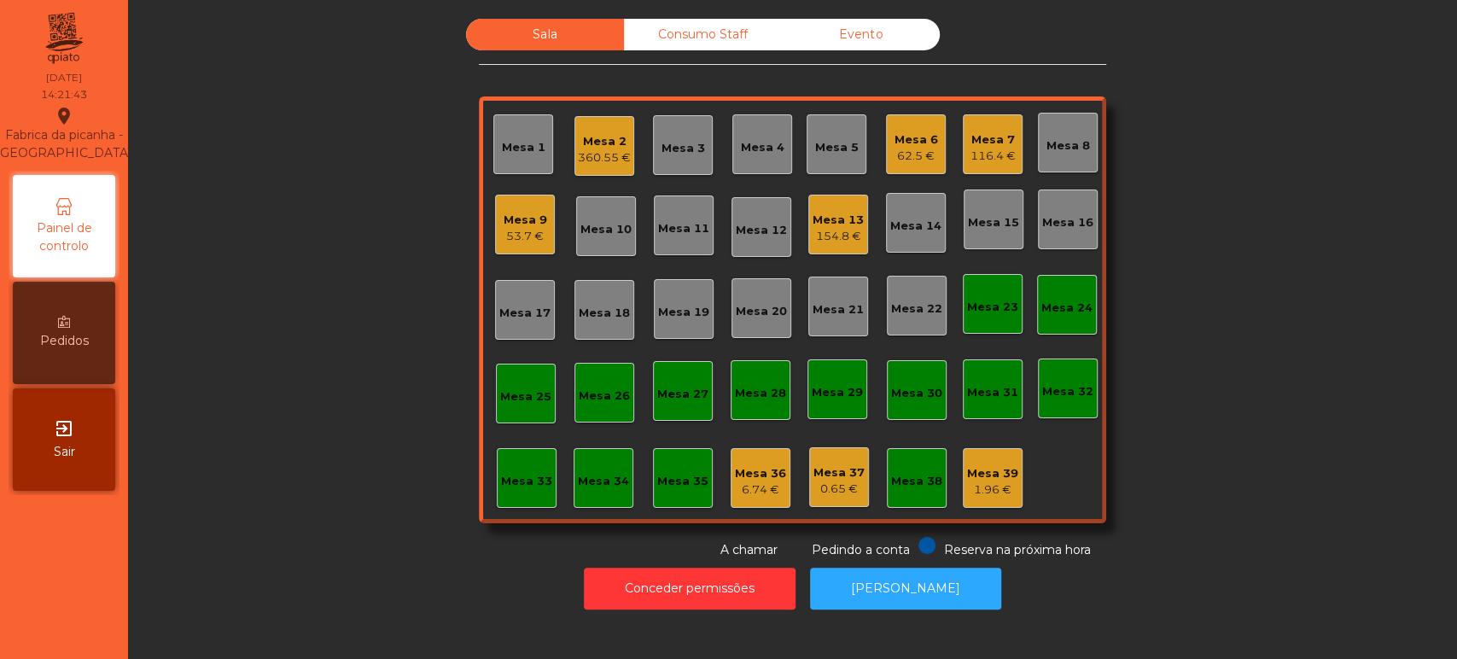
click at [507, 335] on div "Mesa 17" at bounding box center [525, 310] width 60 height 60
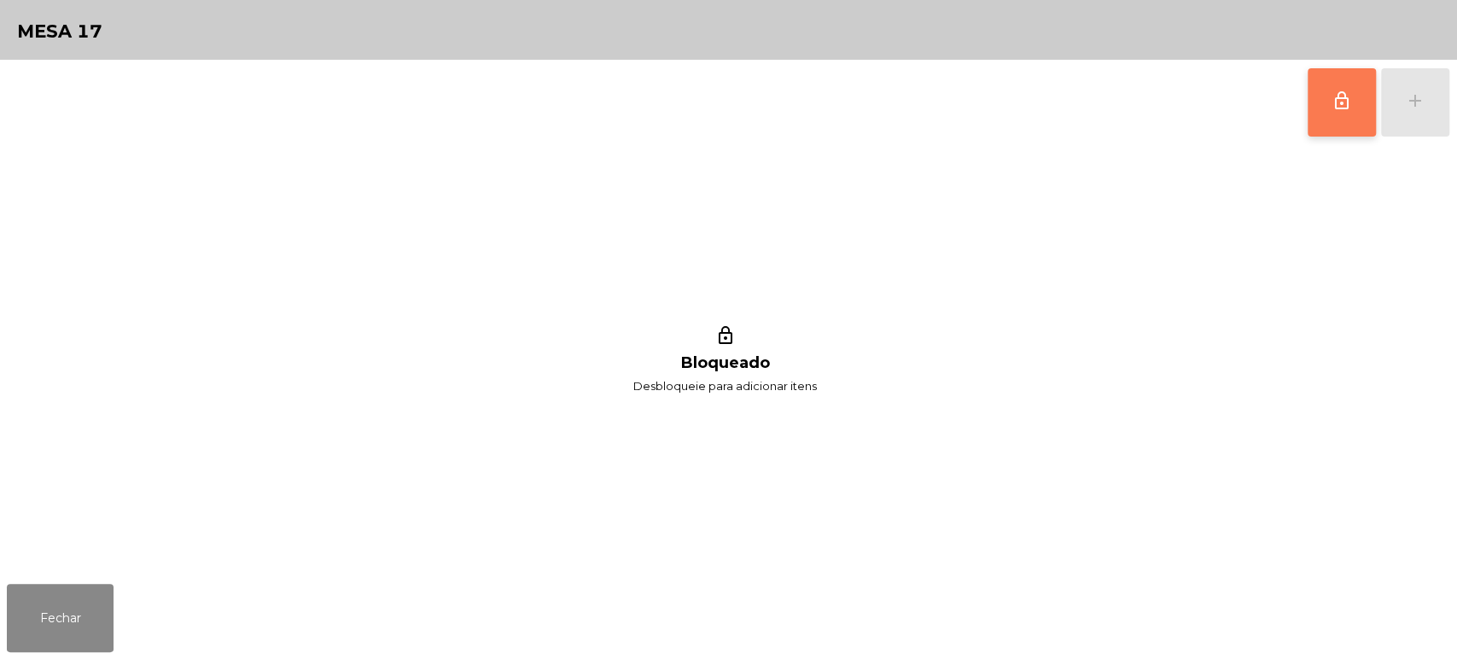
click at [1323, 119] on button "lock_outline" at bounding box center [1341, 102] width 68 height 68
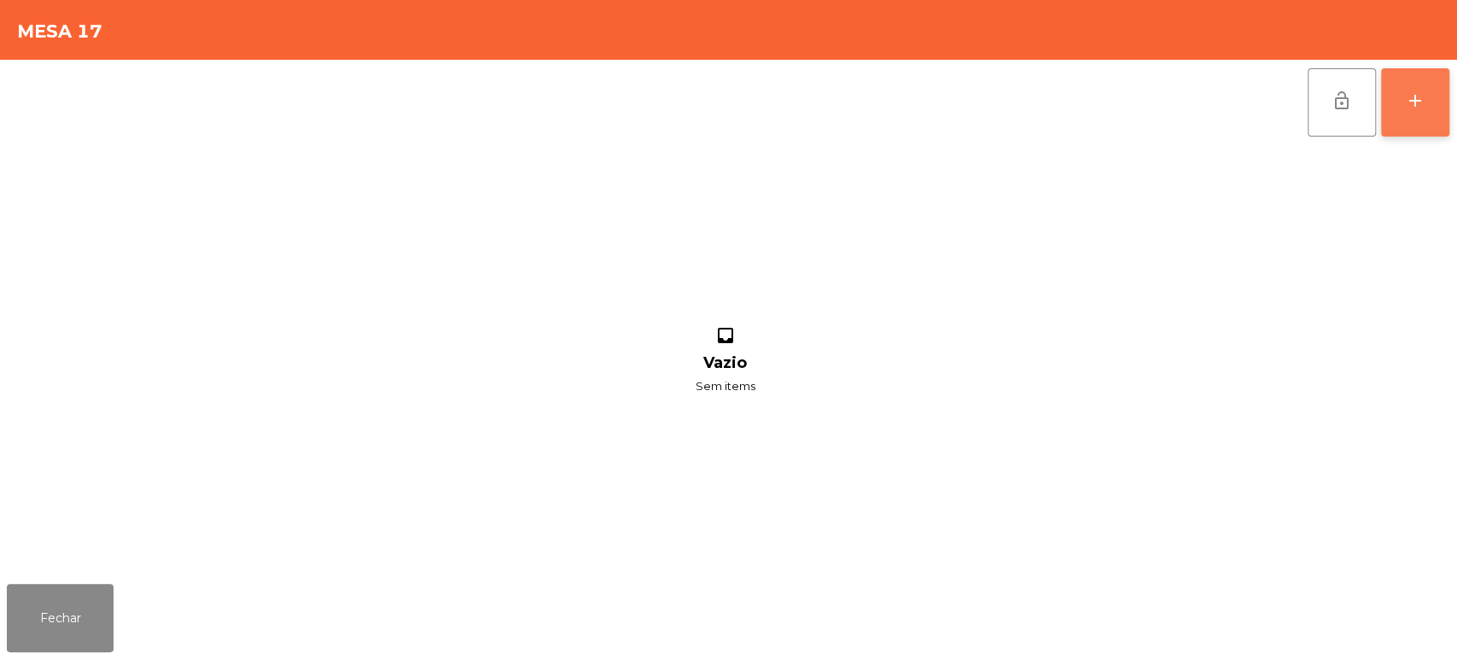
click at [1400, 100] on button "add" at bounding box center [1415, 102] width 68 height 68
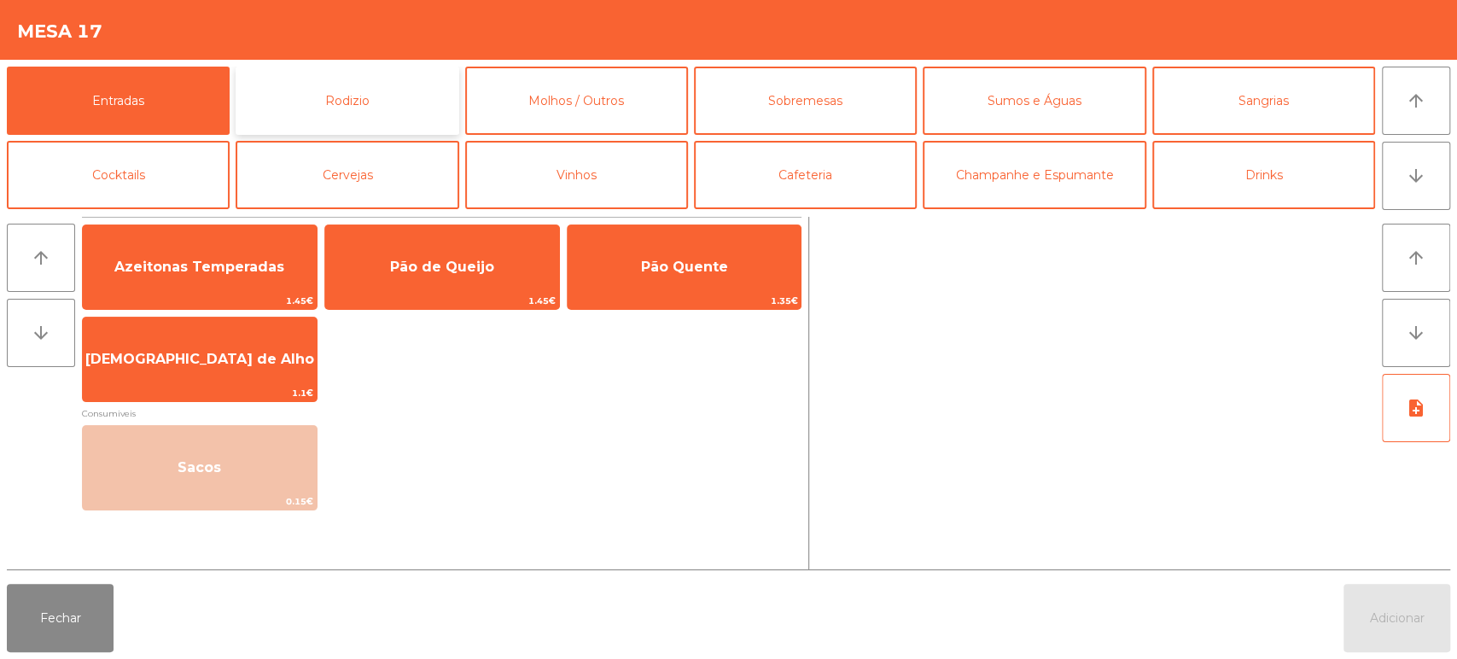
click at [369, 86] on button "Rodizio" at bounding box center [347, 101] width 223 height 68
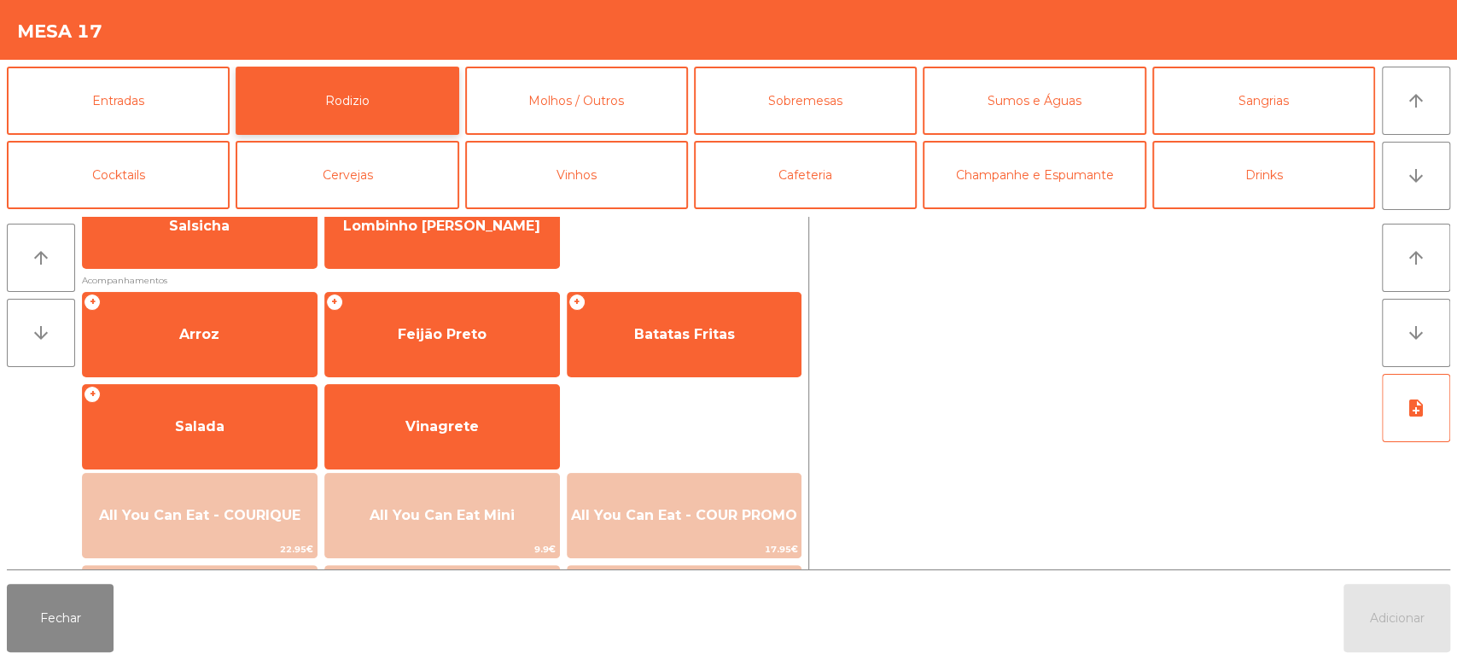
scroll to position [156, 0]
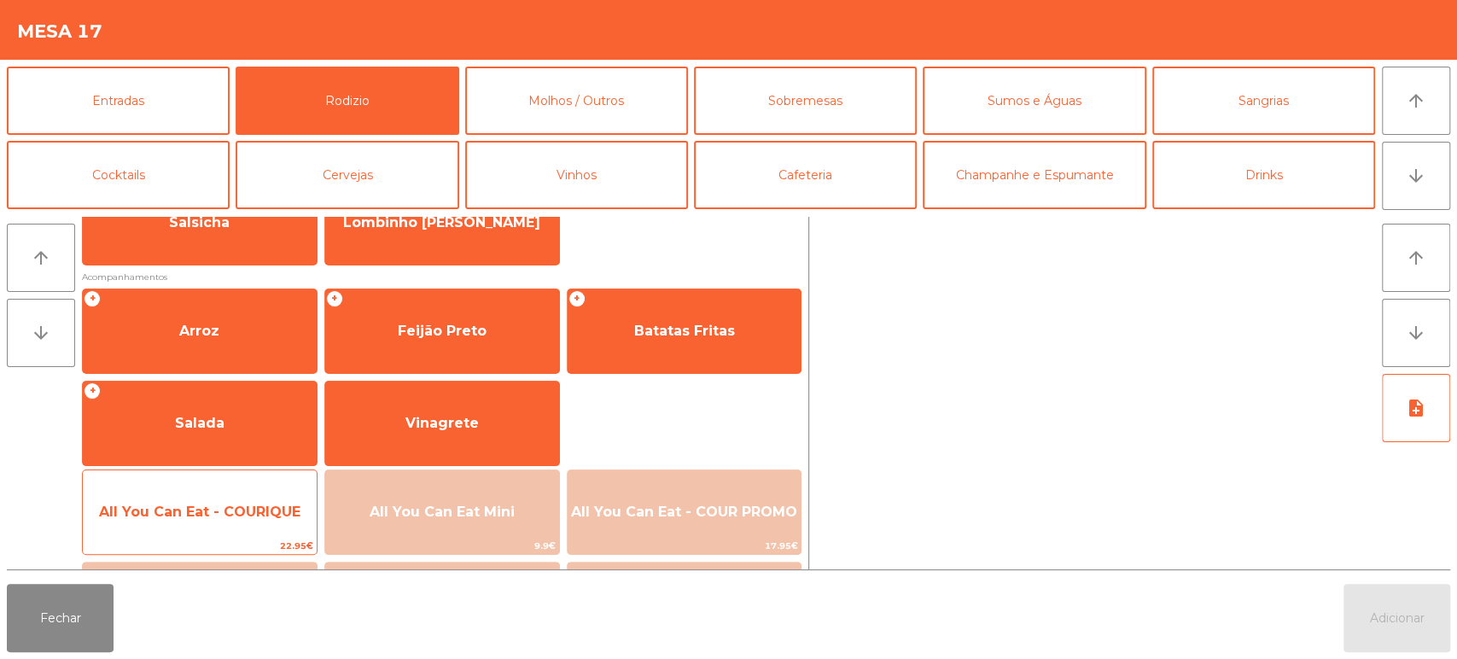
click at [211, 536] on div "All You Can Eat - COURIQUE 22.95€" at bounding box center [200, 511] width 236 height 85
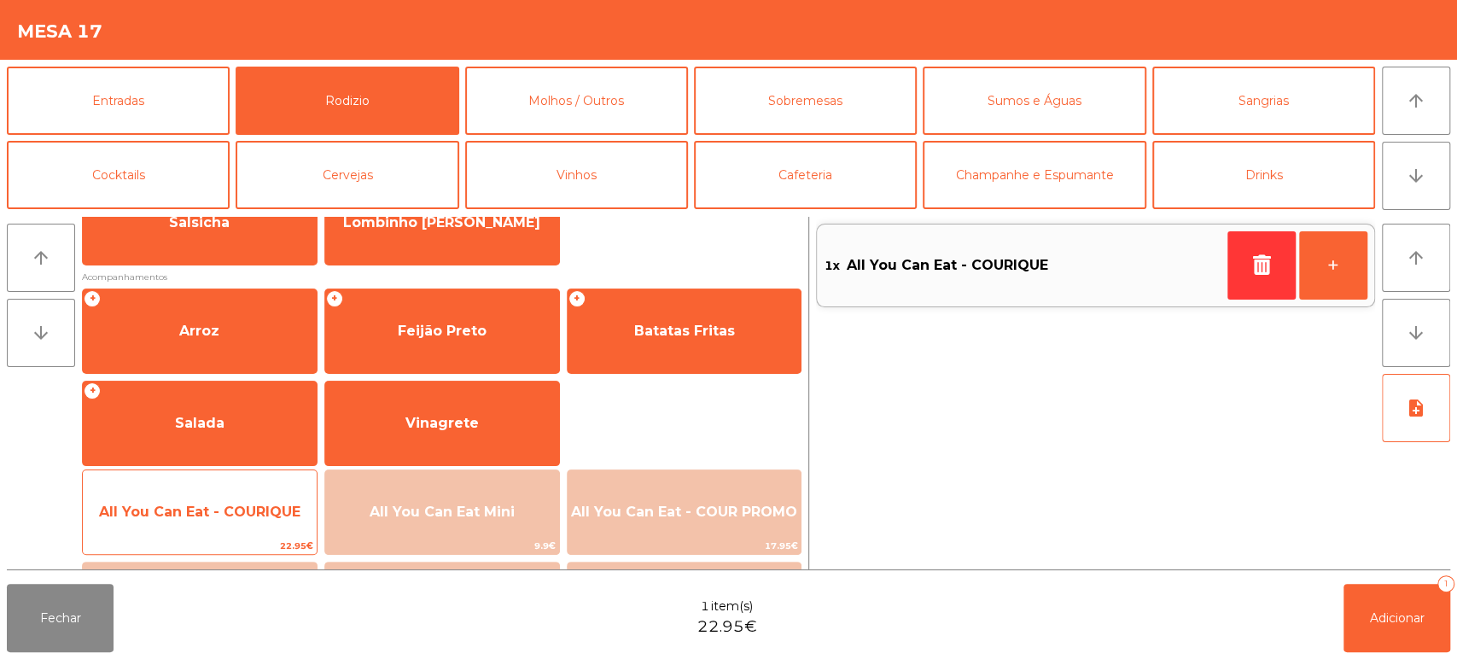
click at [229, 509] on span "All You Can Eat - COURIQUE" at bounding box center [199, 511] width 201 height 16
click at [218, 512] on span "All You Can Eat - COURIQUE" at bounding box center [199, 511] width 201 height 16
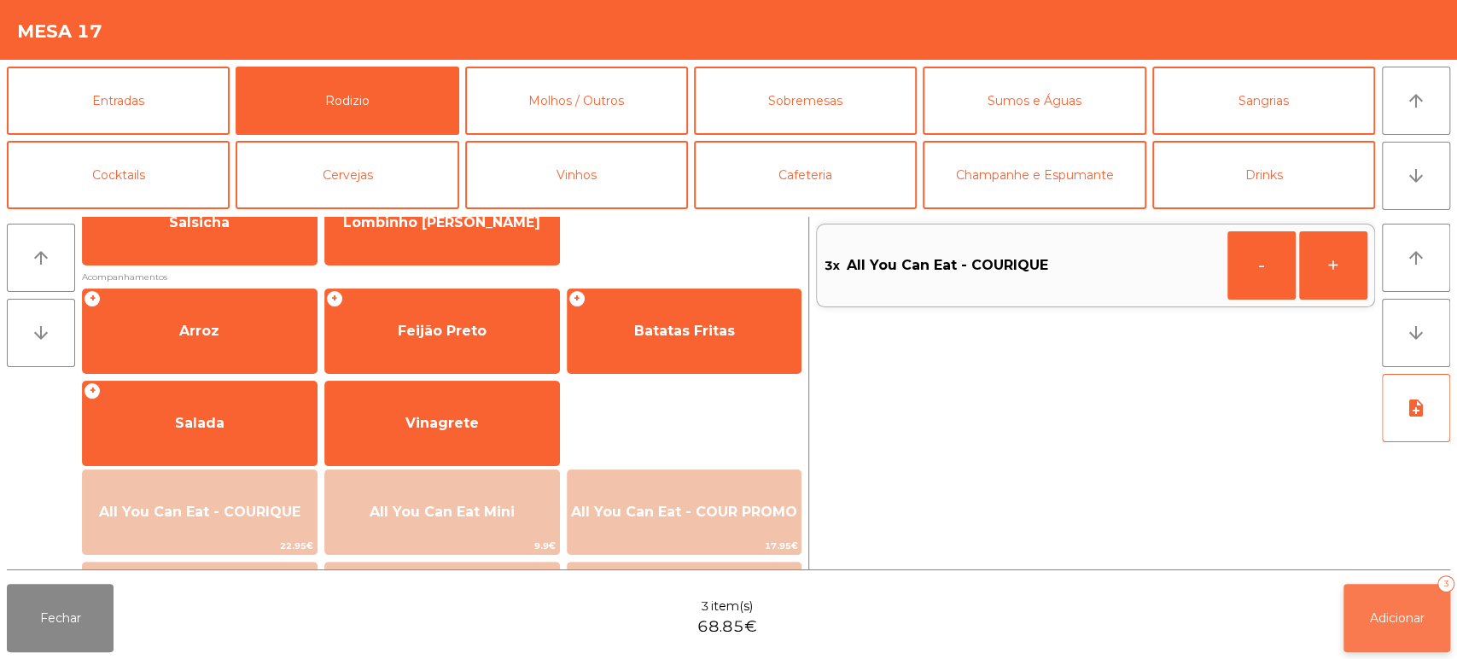
click at [1404, 604] on button "Adicionar 3" at bounding box center [1396, 618] width 107 height 68
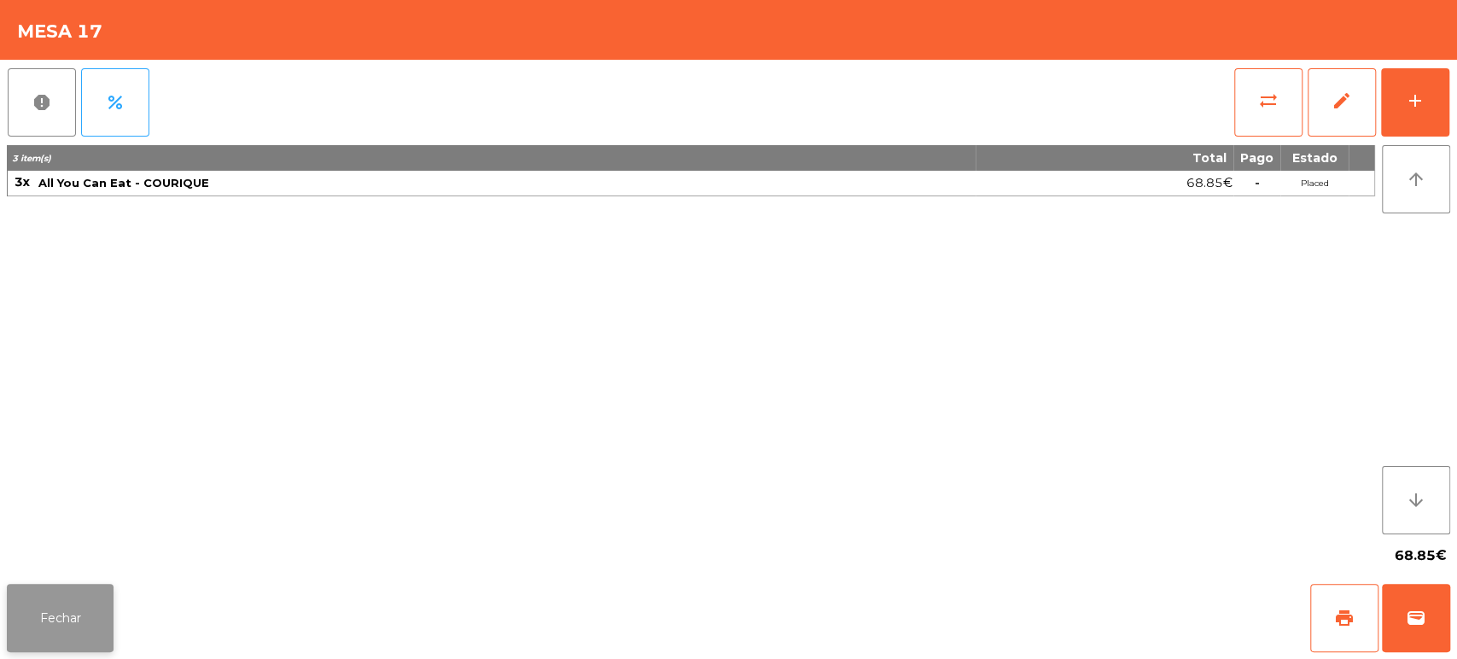
click at [96, 606] on button "Fechar" at bounding box center [60, 618] width 107 height 68
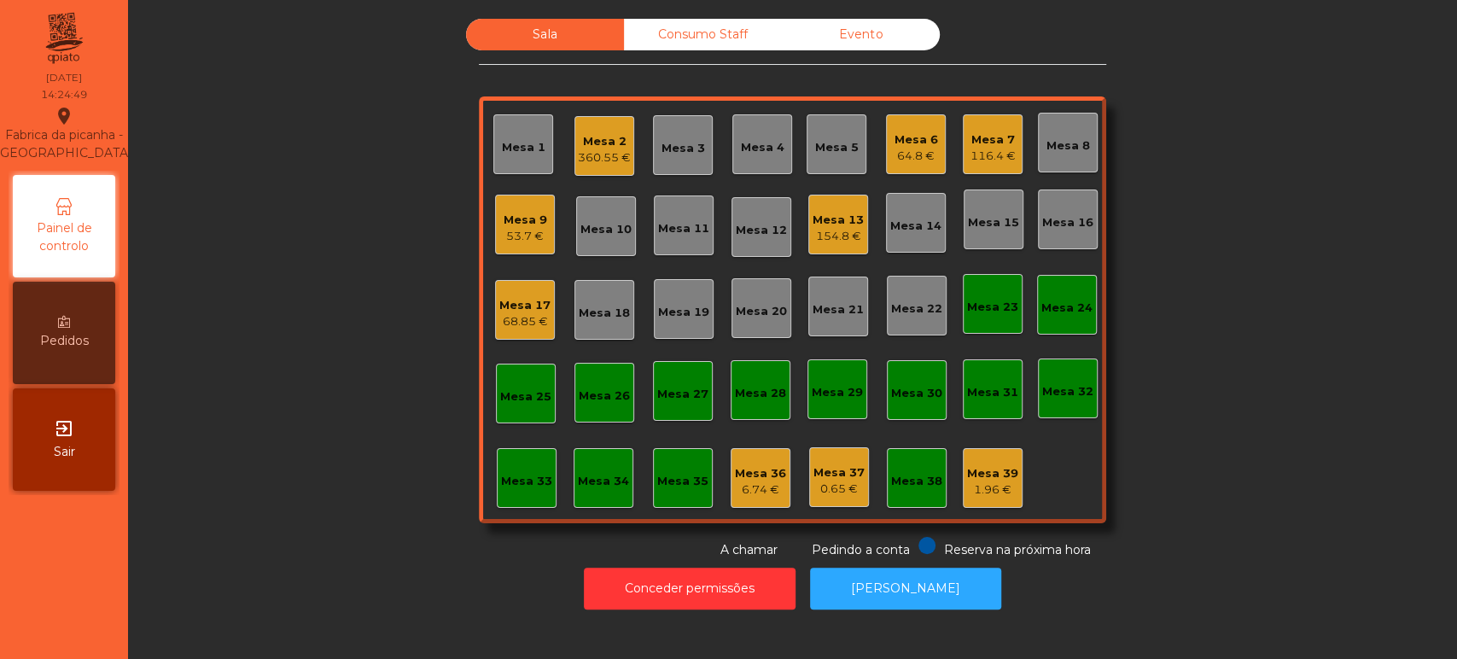
click at [1004, 153] on div "116.4 €" at bounding box center [992, 156] width 45 height 17
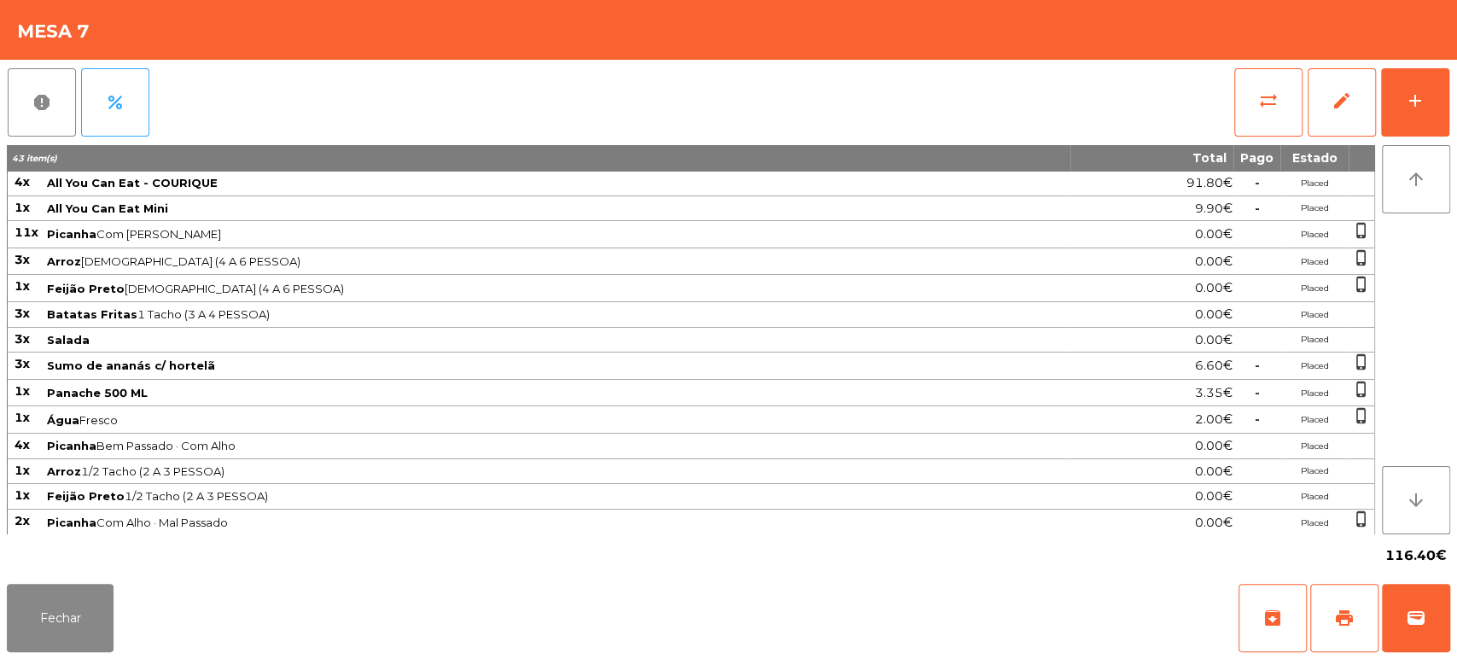
click at [1451, 620] on div "Fechar archive print wallet" at bounding box center [728, 618] width 1457 height 82
click at [1415, 611] on span "wallet" at bounding box center [1415, 618] width 20 height 20
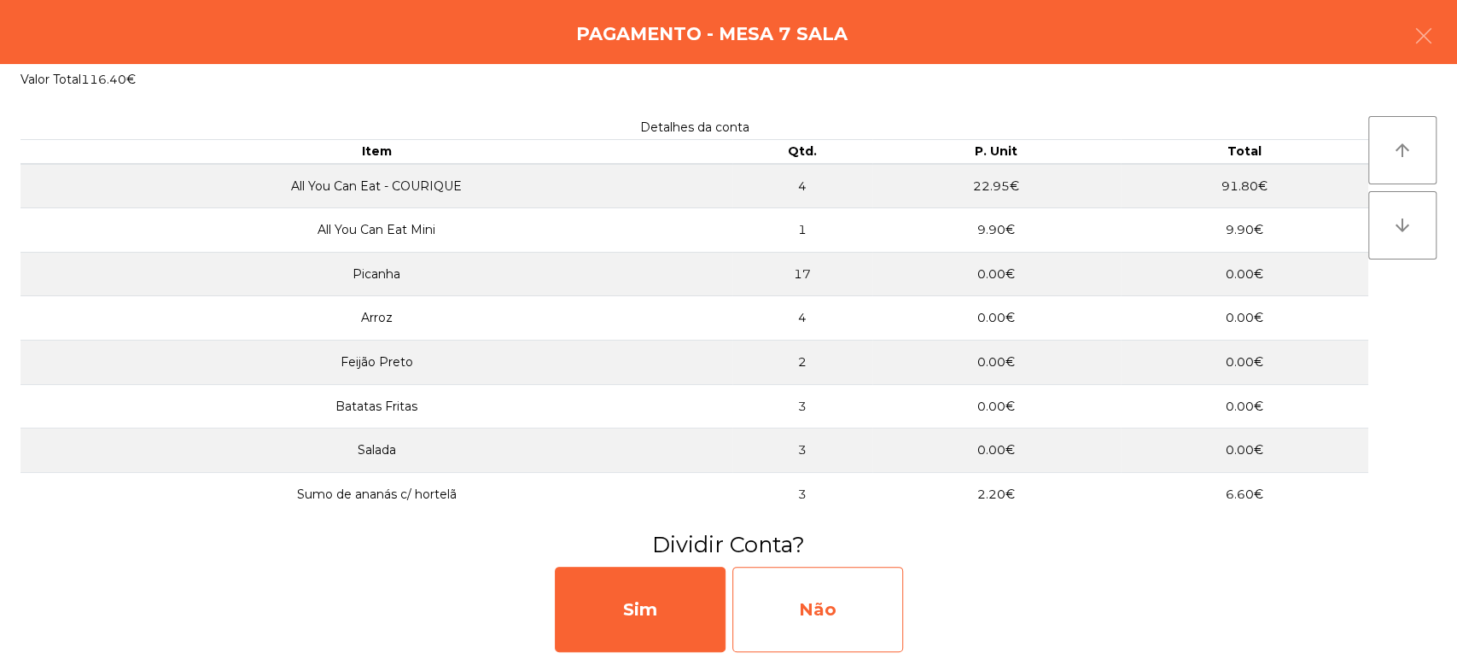
click at [792, 594] on div "Não" at bounding box center [817, 609] width 171 height 85
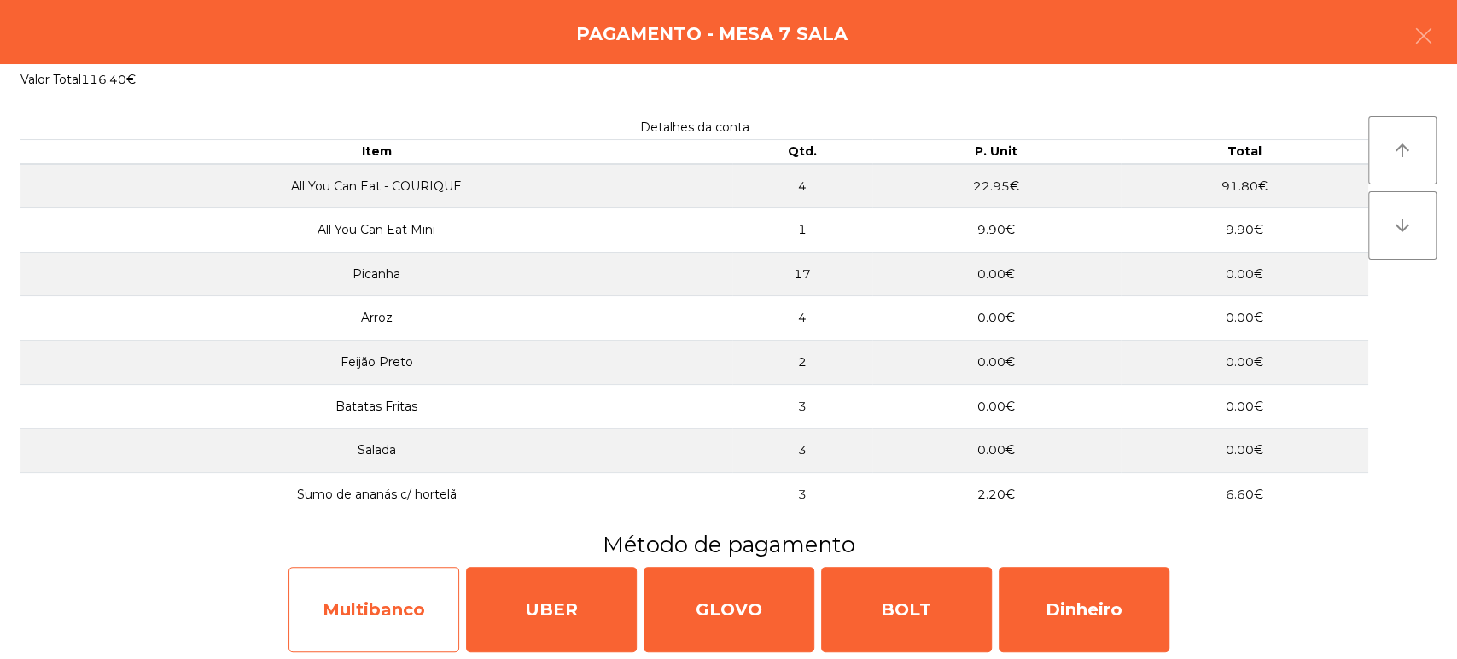
click at [375, 631] on div "Multibanco" at bounding box center [373, 609] width 171 height 85
select select "**"
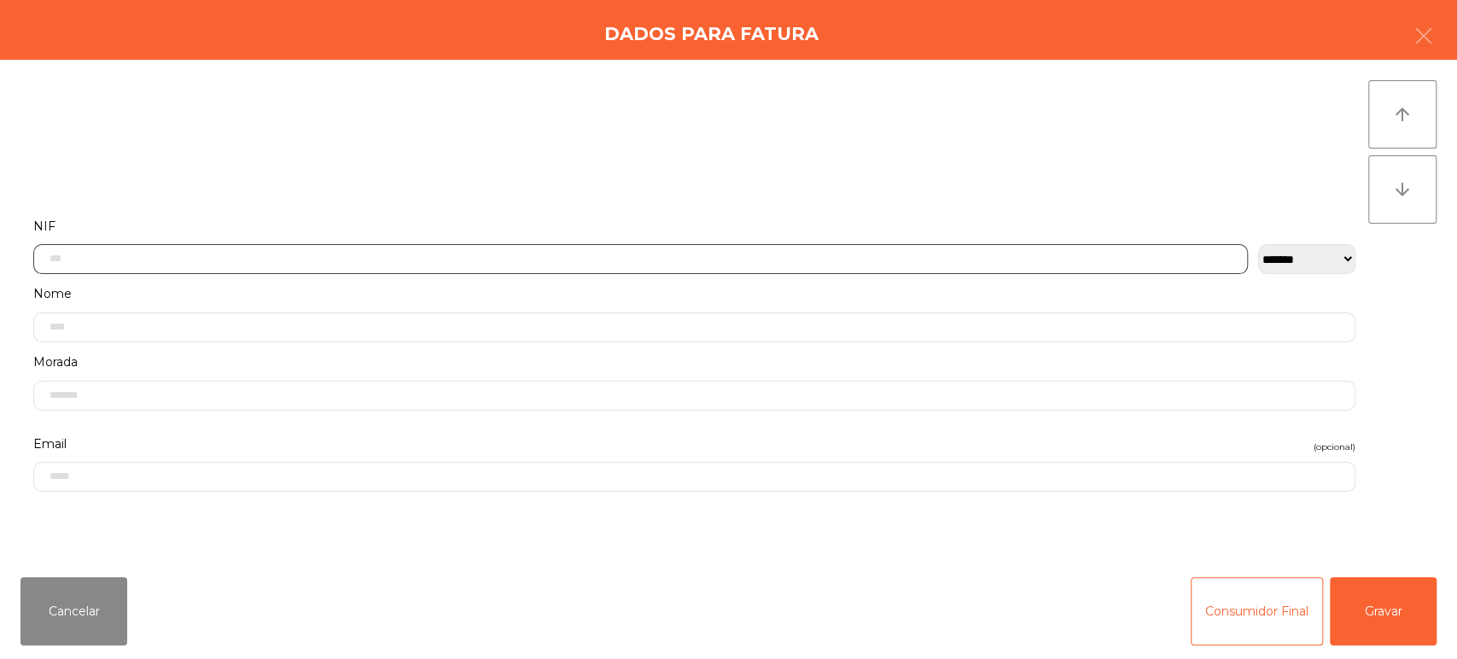
click at [518, 253] on input "text" at bounding box center [640, 259] width 1214 height 30
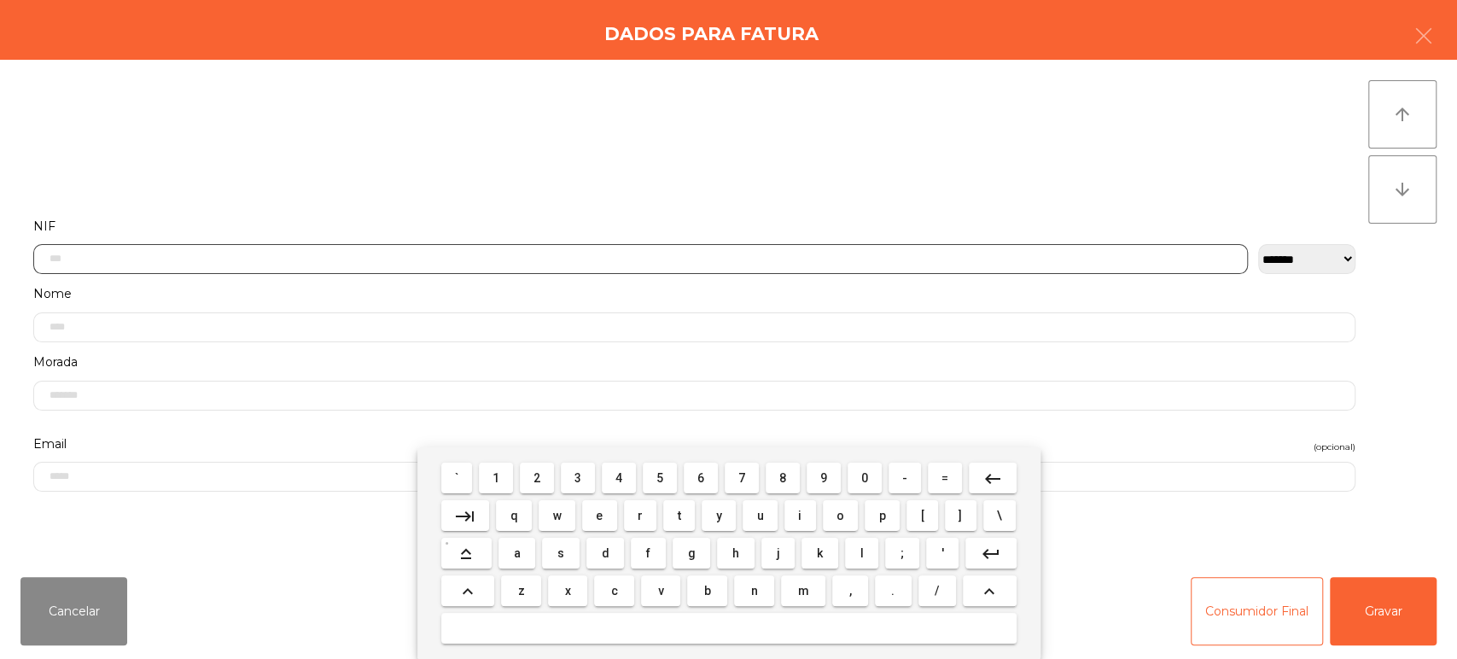
scroll to position [133, 0]
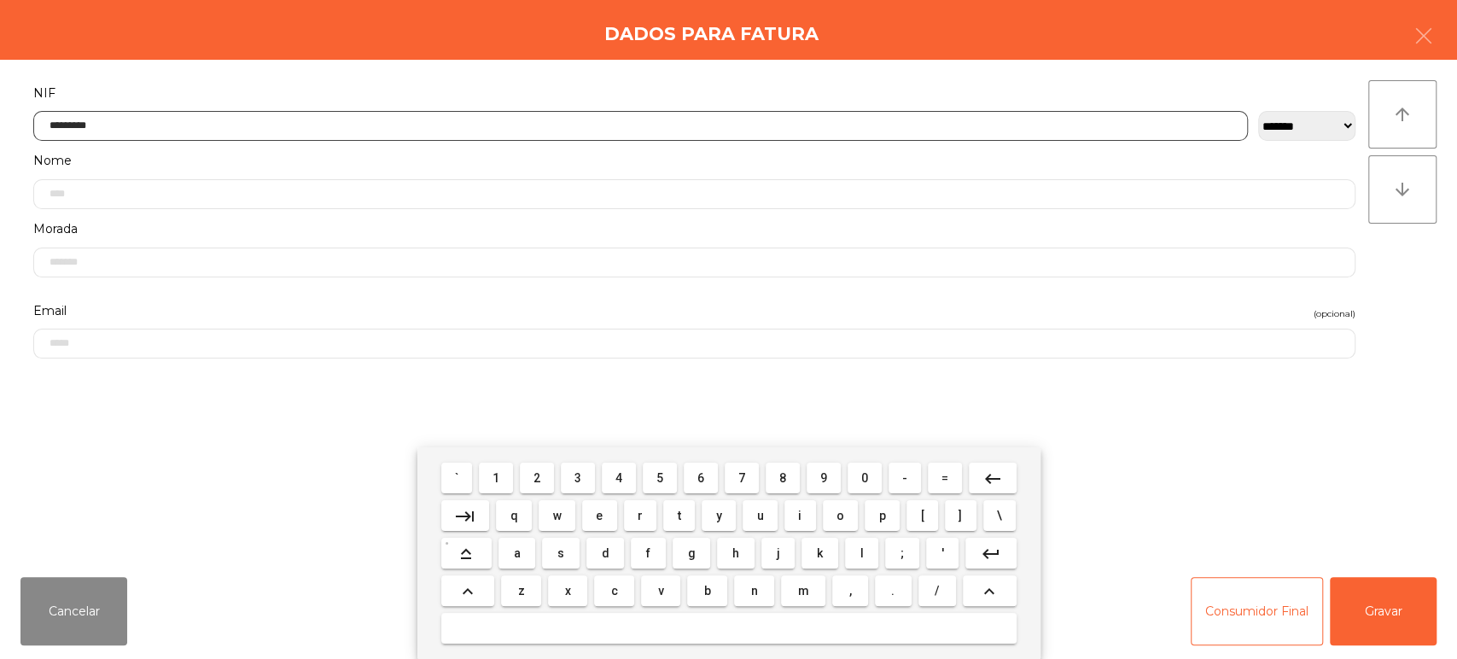
type input "*********"
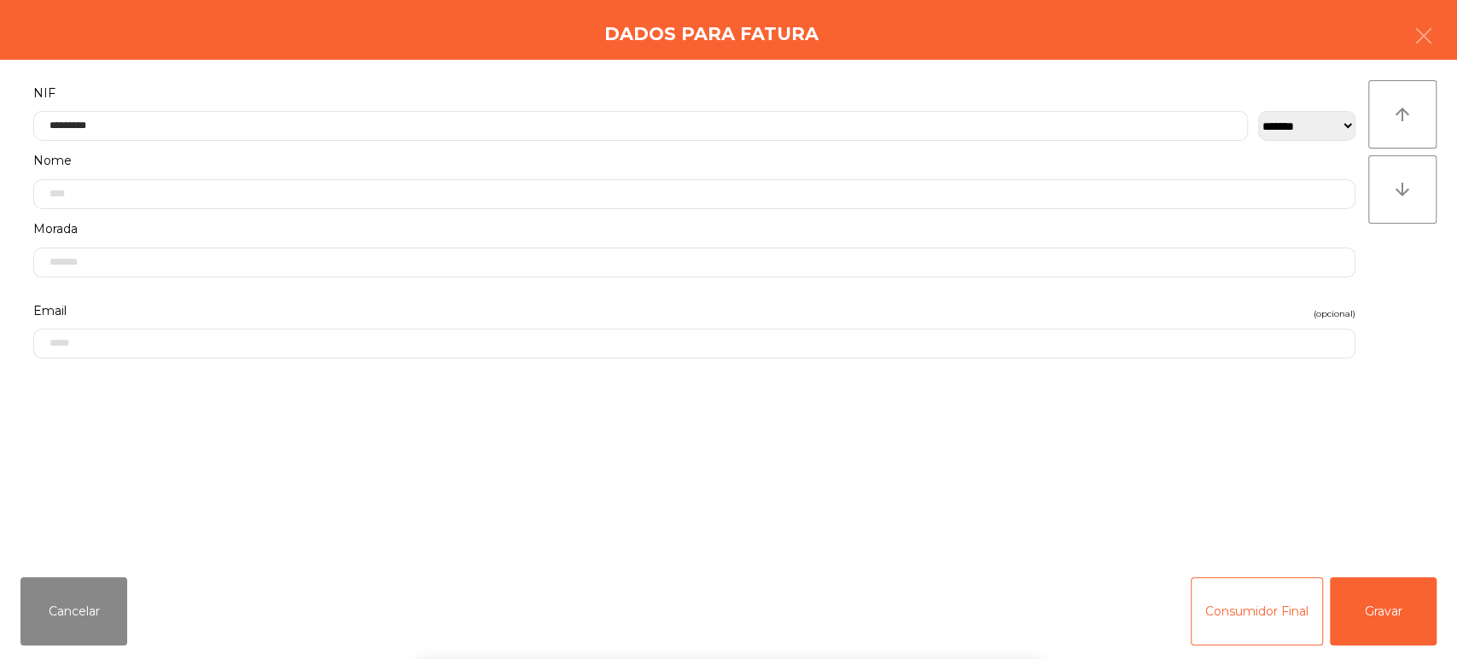
click at [1406, 374] on div "arrow_upward arrow_downward" at bounding box center [1402, 311] width 68 height 462
click at [1381, 579] on button "Gravar" at bounding box center [1382, 611] width 107 height 68
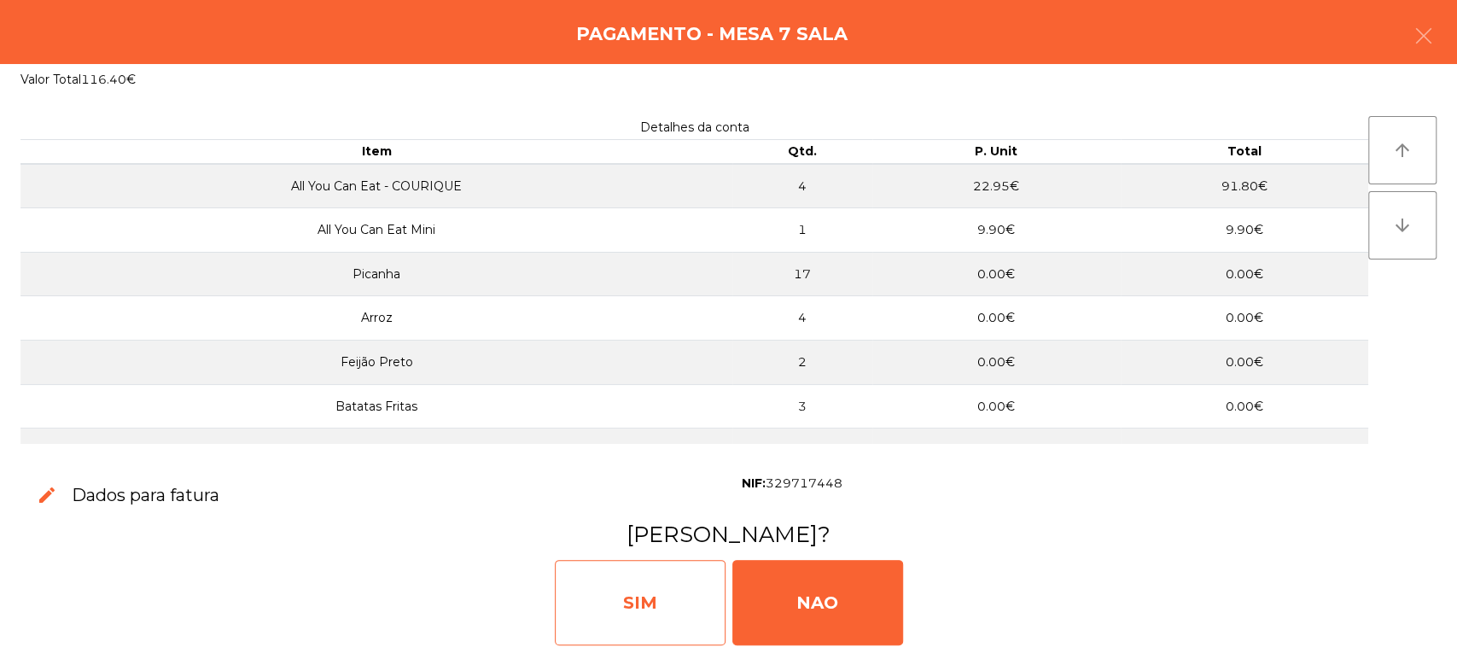
click at [645, 581] on div "SIM" at bounding box center [640, 602] width 171 height 85
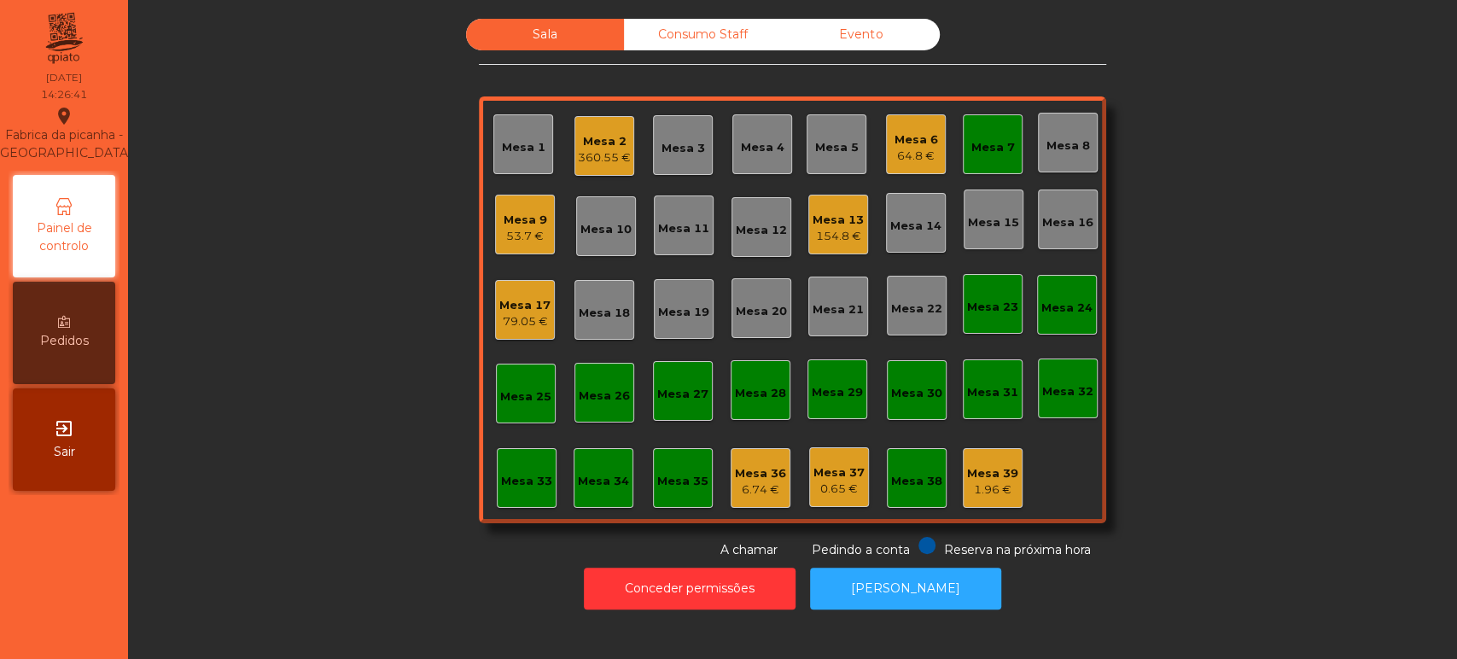
click at [594, 170] on div "Mesa 2 360.55 €" at bounding box center [604, 146] width 60 height 60
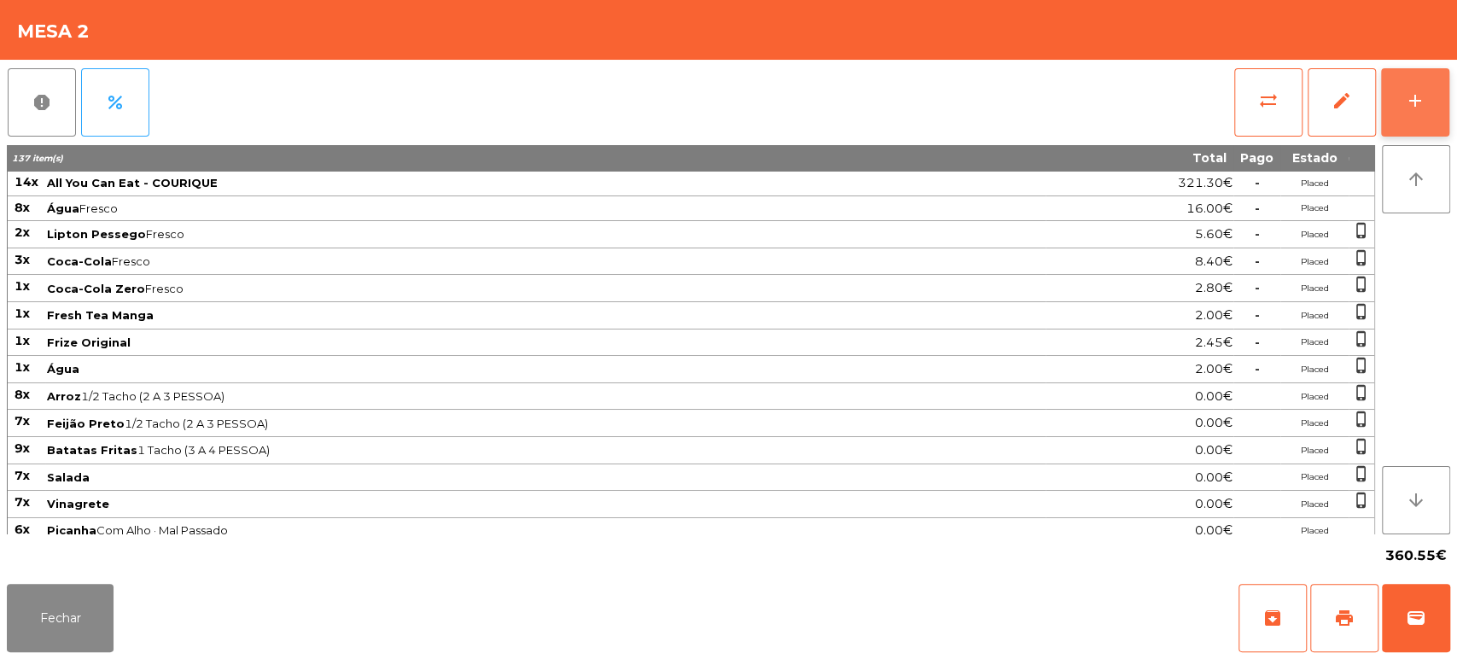
click at [1432, 94] on button "add" at bounding box center [1415, 102] width 68 height 68
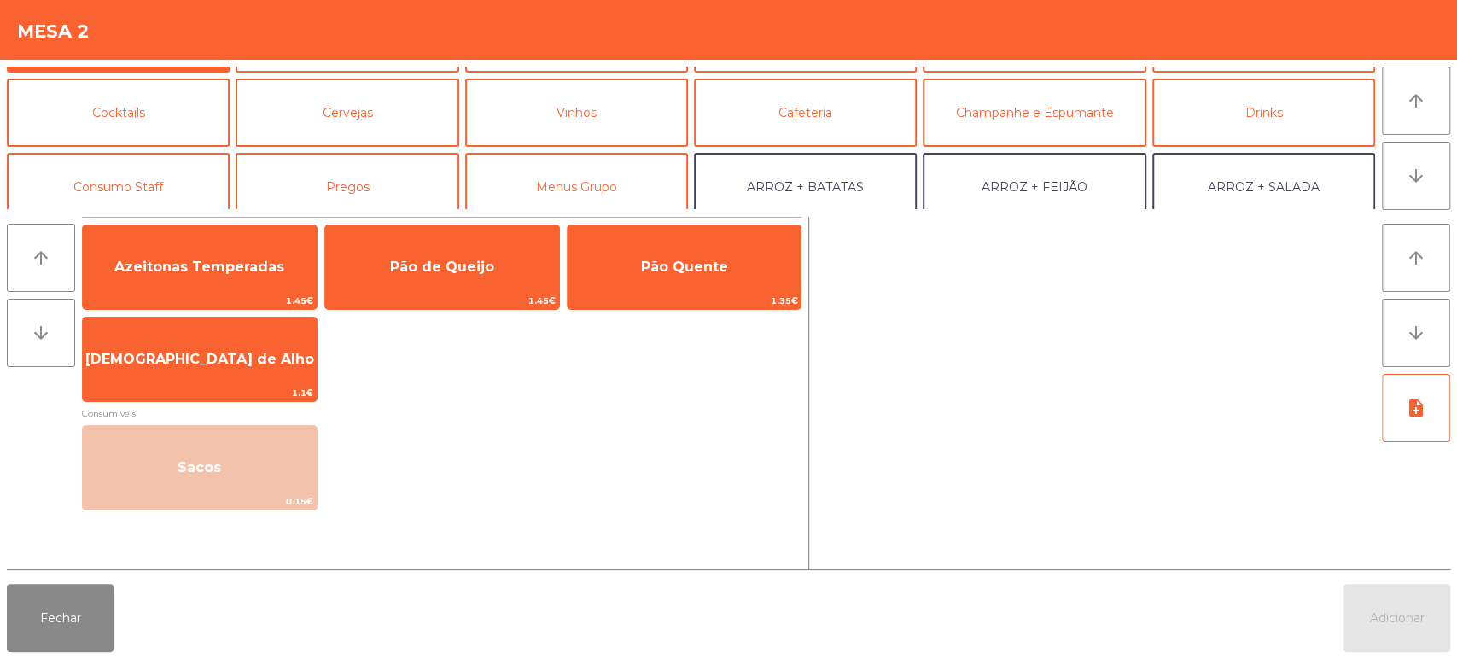
scroll to position [0, 0]
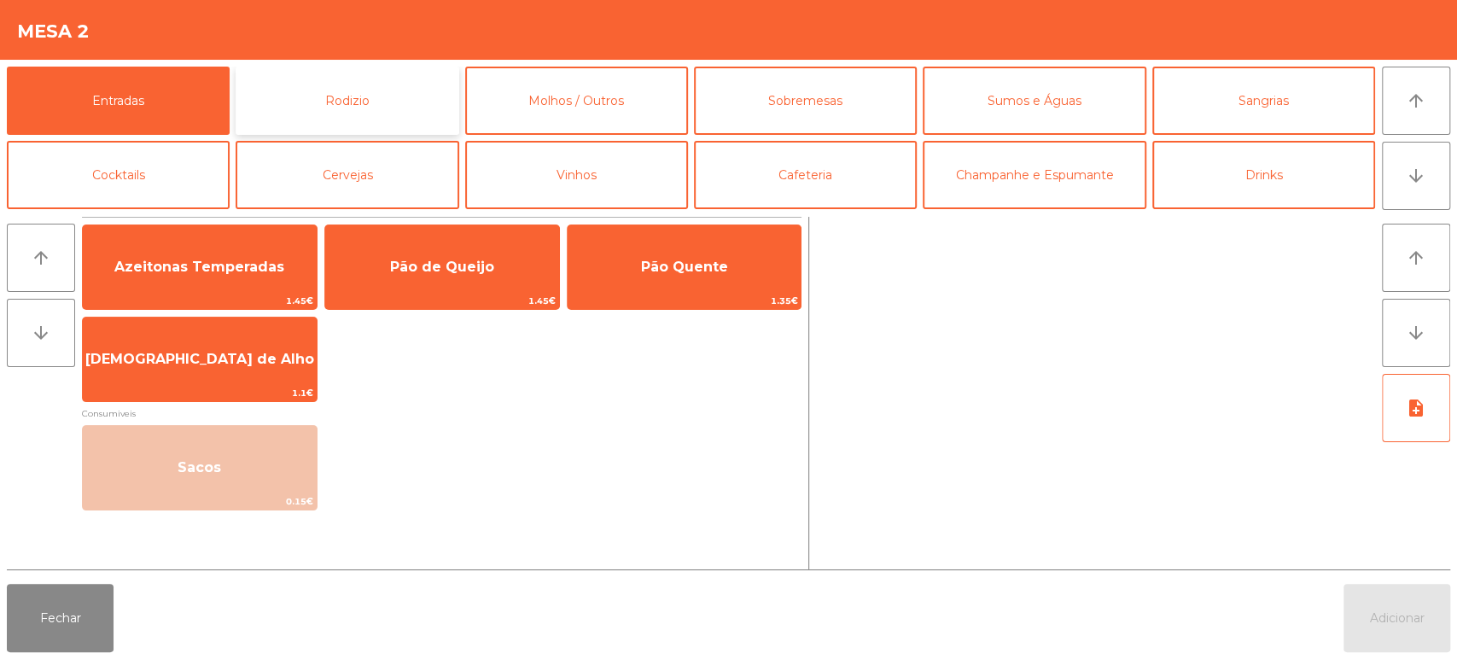
click at [401, 91] on button "Rodizio" at bounding box center [347, 101] width 223 height 68
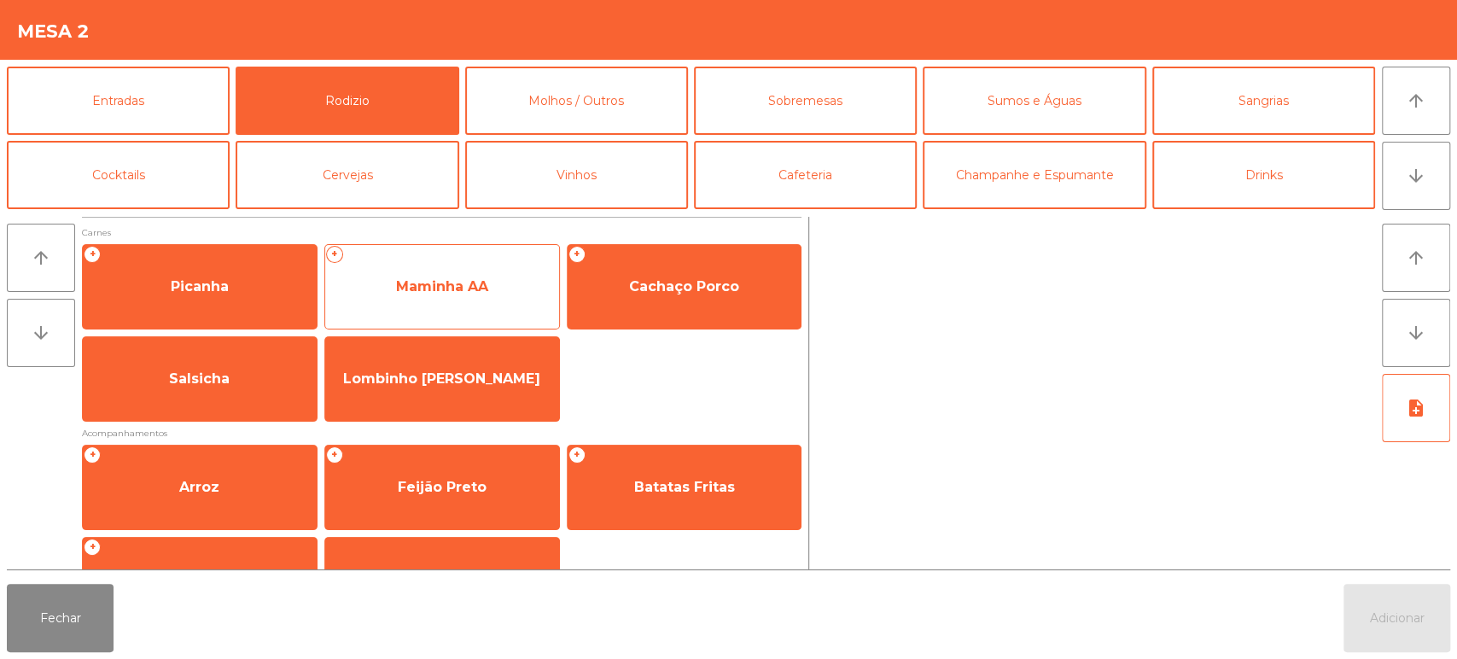
click at [547, 272] on span "Maminha AA" at bounding box center [442, 287] width 234 height 46
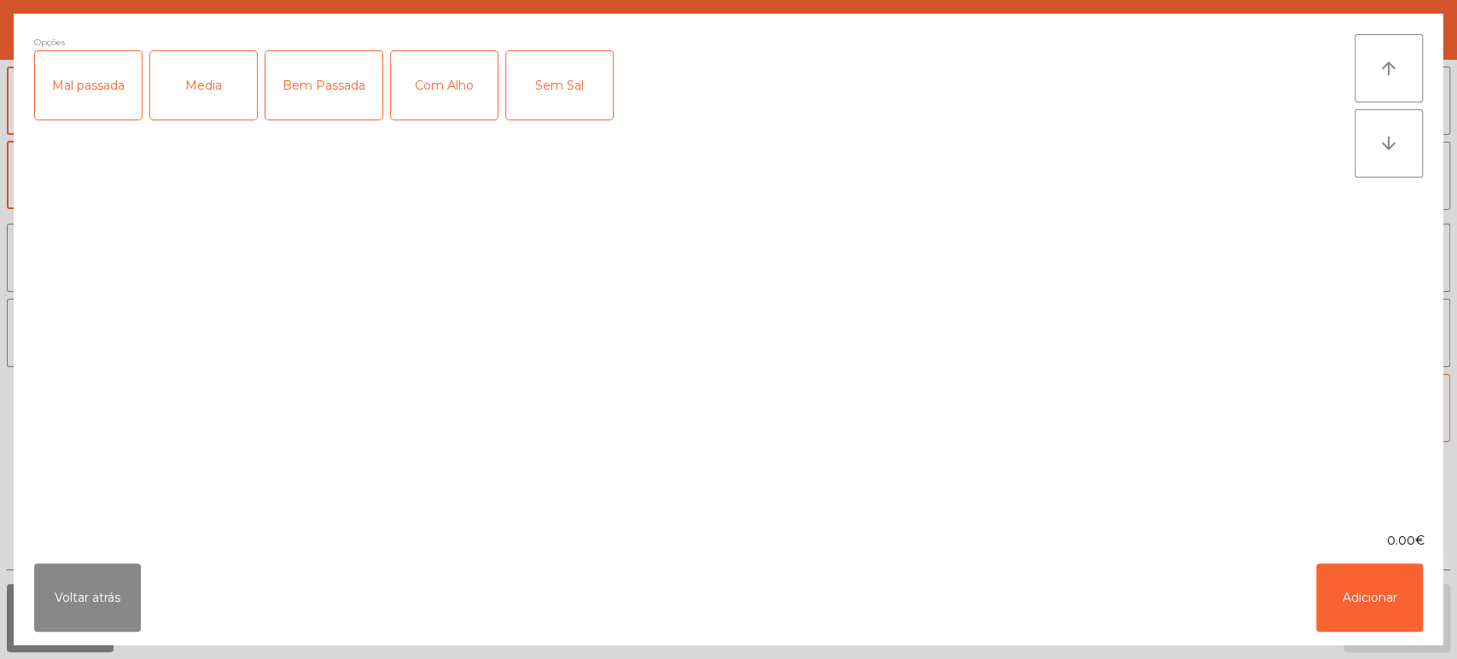
click at [231, 98] on div "Media" at bounding box center [203, 85] width 107 height 68
click at [83, 85] on div "Mal passada" at bounding box center [88, 85] width 107 height 68
click at [194, 96] on div "Media" at bounding box center [203, 85] width 107 height 68
click at [1342, 597] on button "Adicionar" at bounding box center [1369, 597] width 107 height 68
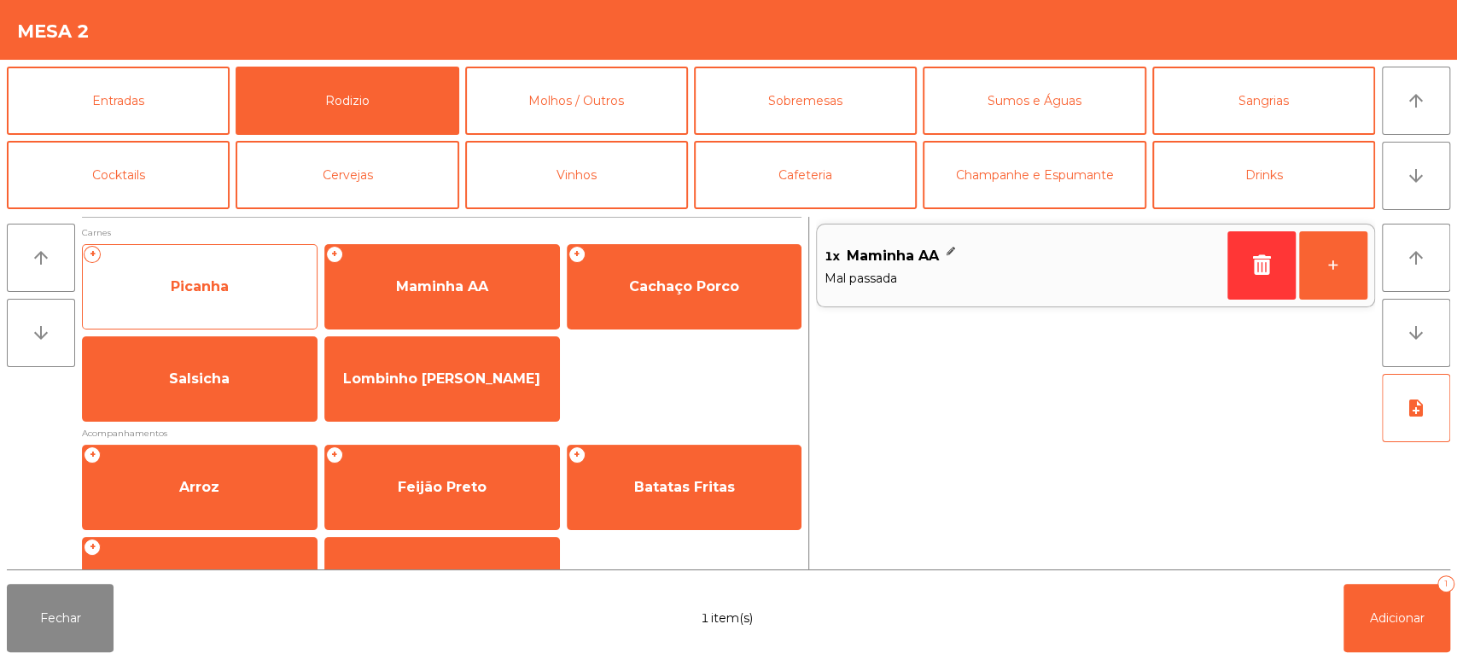
click at [227, 308] on span "Picanha" at bounding box center [200, 287] width 234 height 46
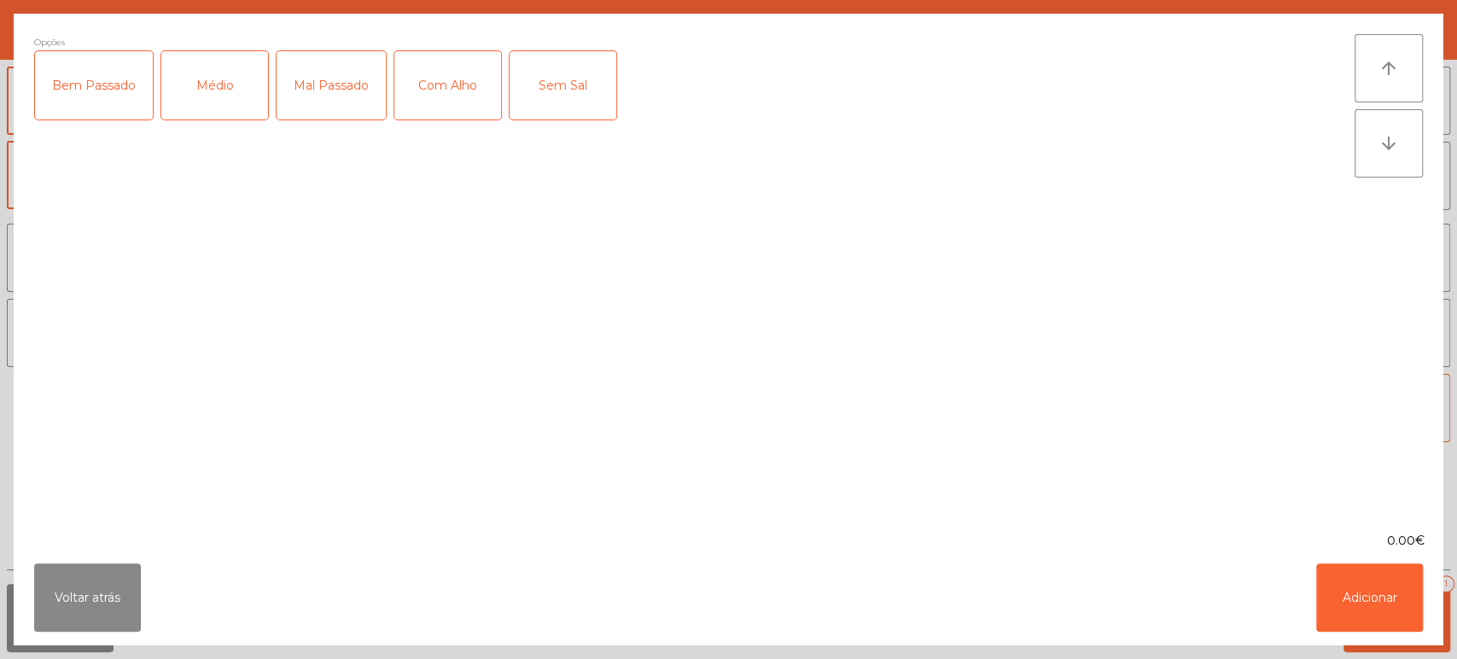
click at [191, 113] on div "Médio" at bounding box center [214, 85] width 107 height 68
click at [1331, 601] on button "Adicionar" at bounding box center [1369, 597] width 107 height 68
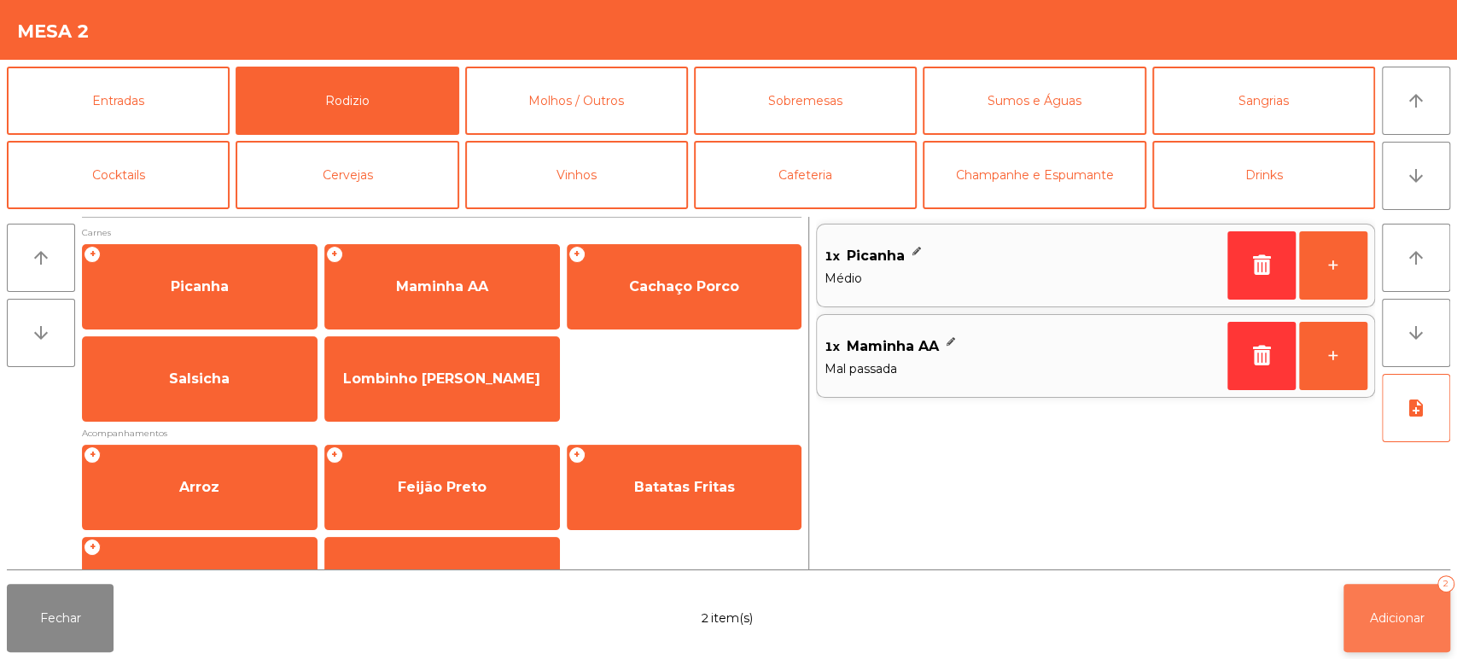
click at [1441, 640] on button "Adicionar 2" at bounding box center [1396, 618] width 107 height 68
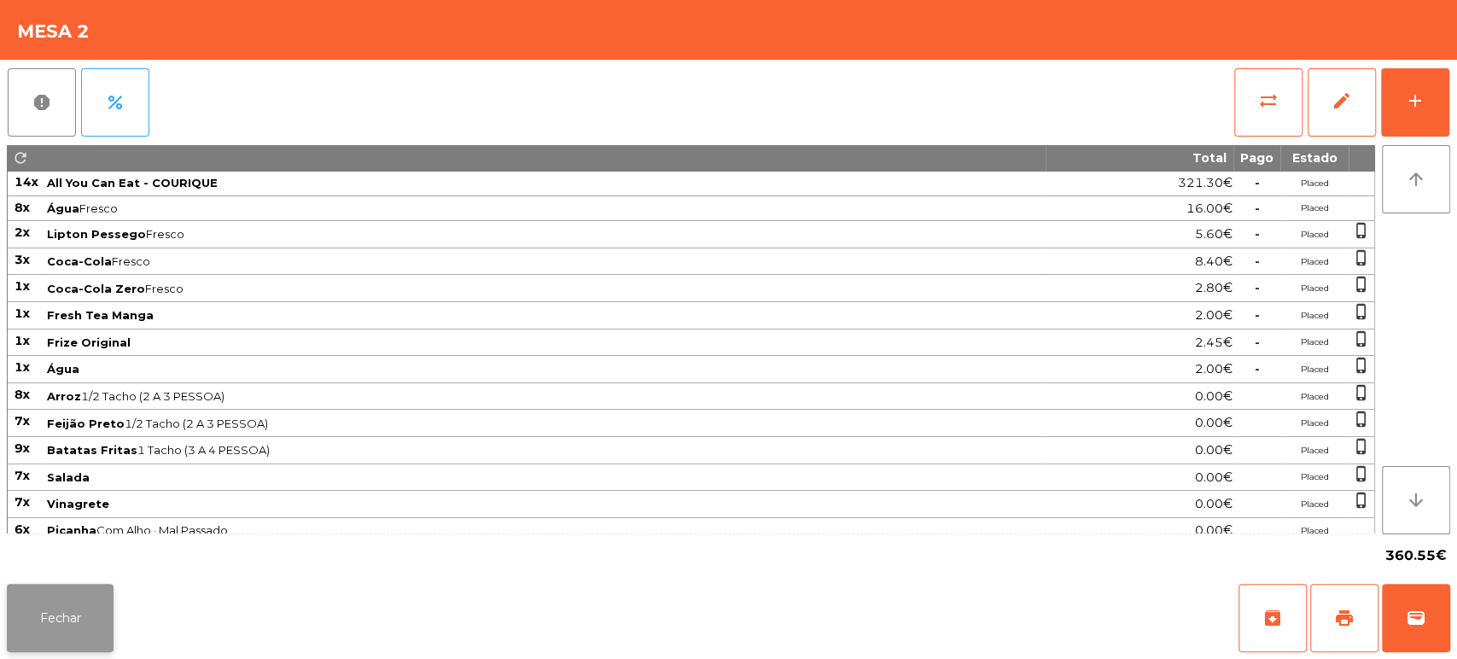
click at [107, 608] on button "Fechar" at bounding box center [60, 618] width 107 height 68
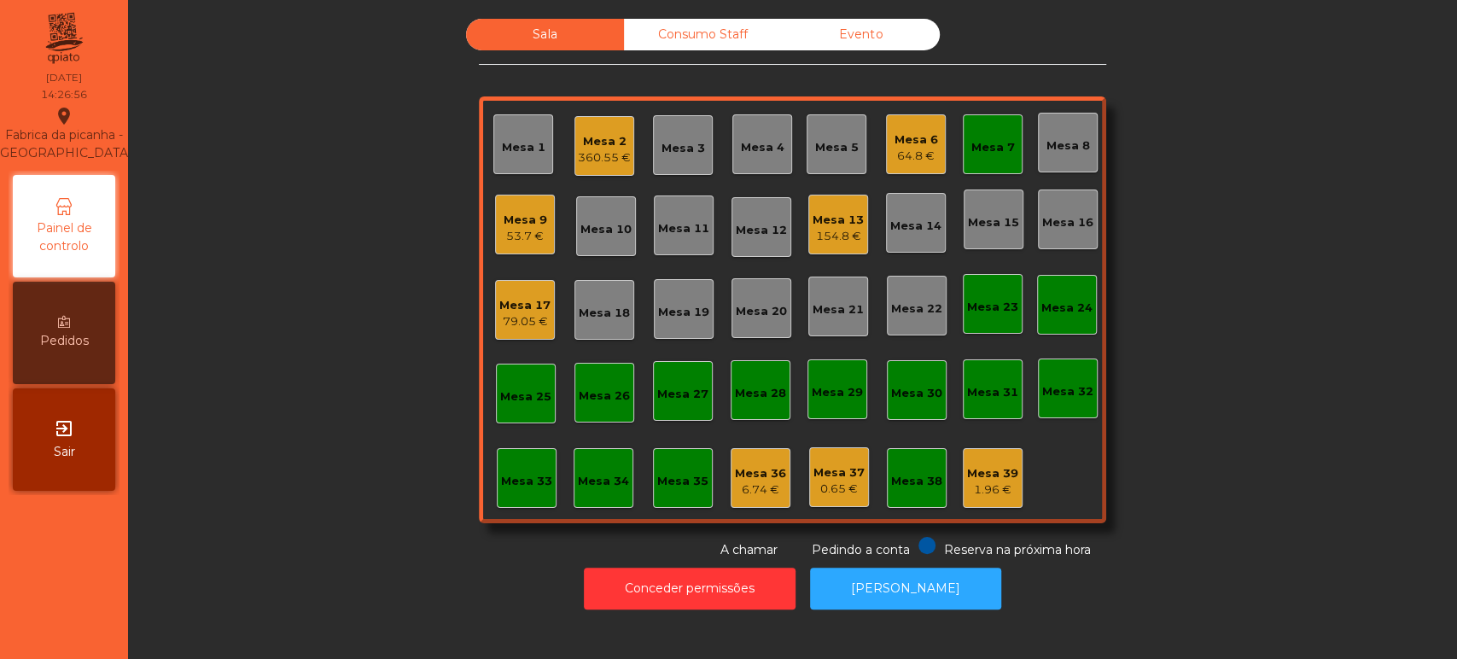
click at [981, 150] on div "Mesa 7" at bounding box center [993, 147] width 44 height 17
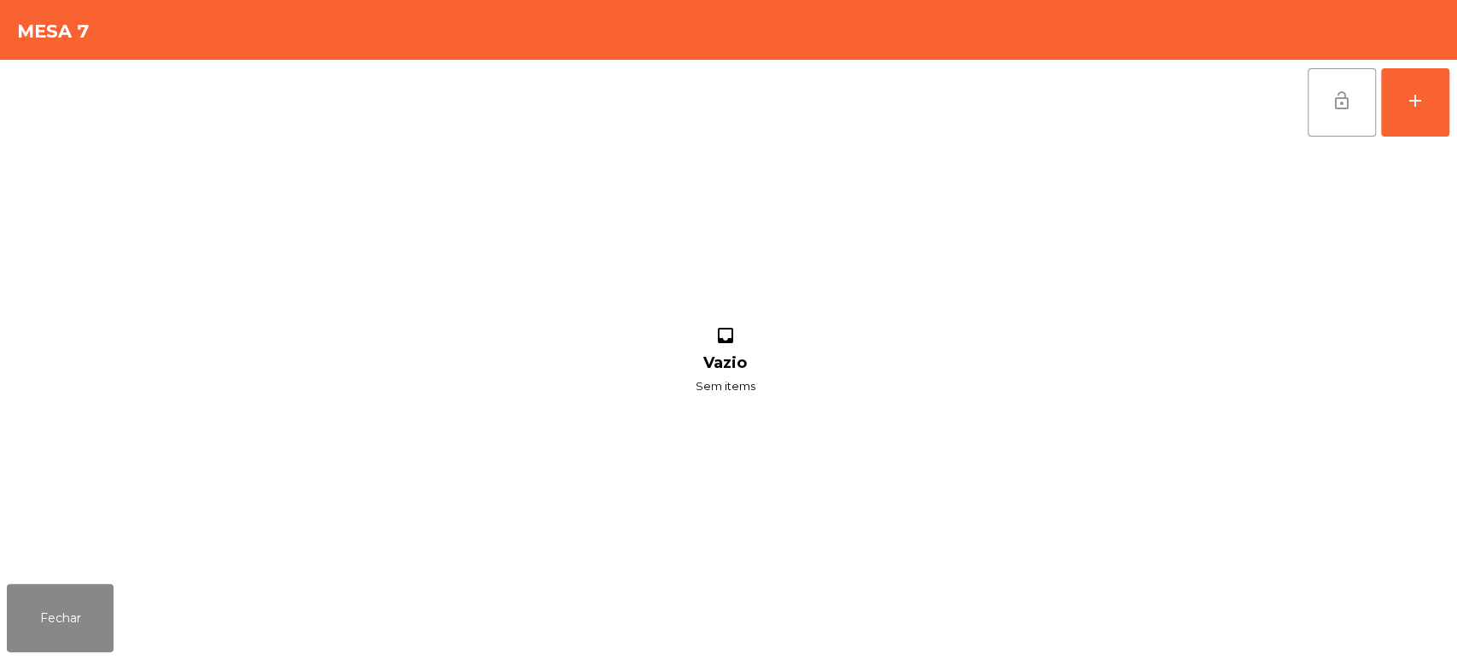
click at [1341, 104] on span "lock_open" at bounding box center [1341, 100] width 20 height 20
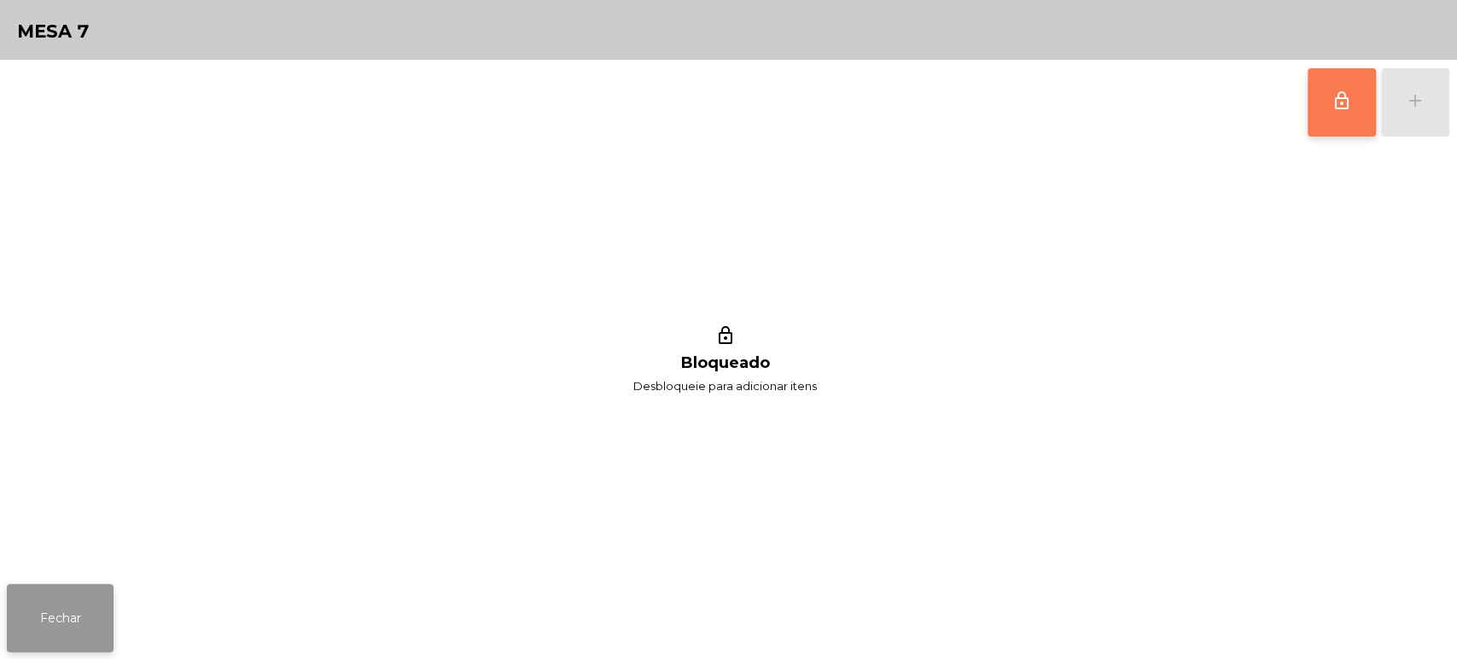
click at [15, 629] on button "Fechar" at bounding box center [60, 618] width 107 height 68
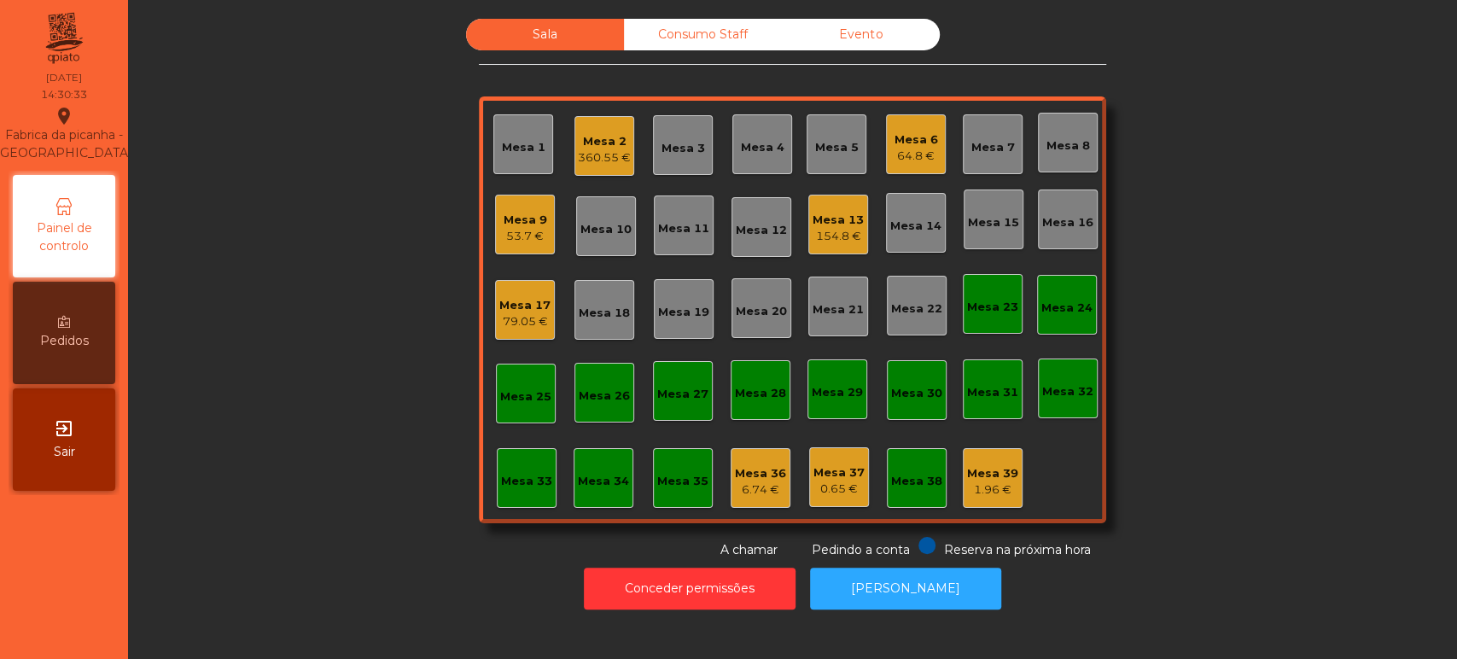
click at [603, 157] on div "360.55 €" at bounding box center [604, 157] width 53 height 17
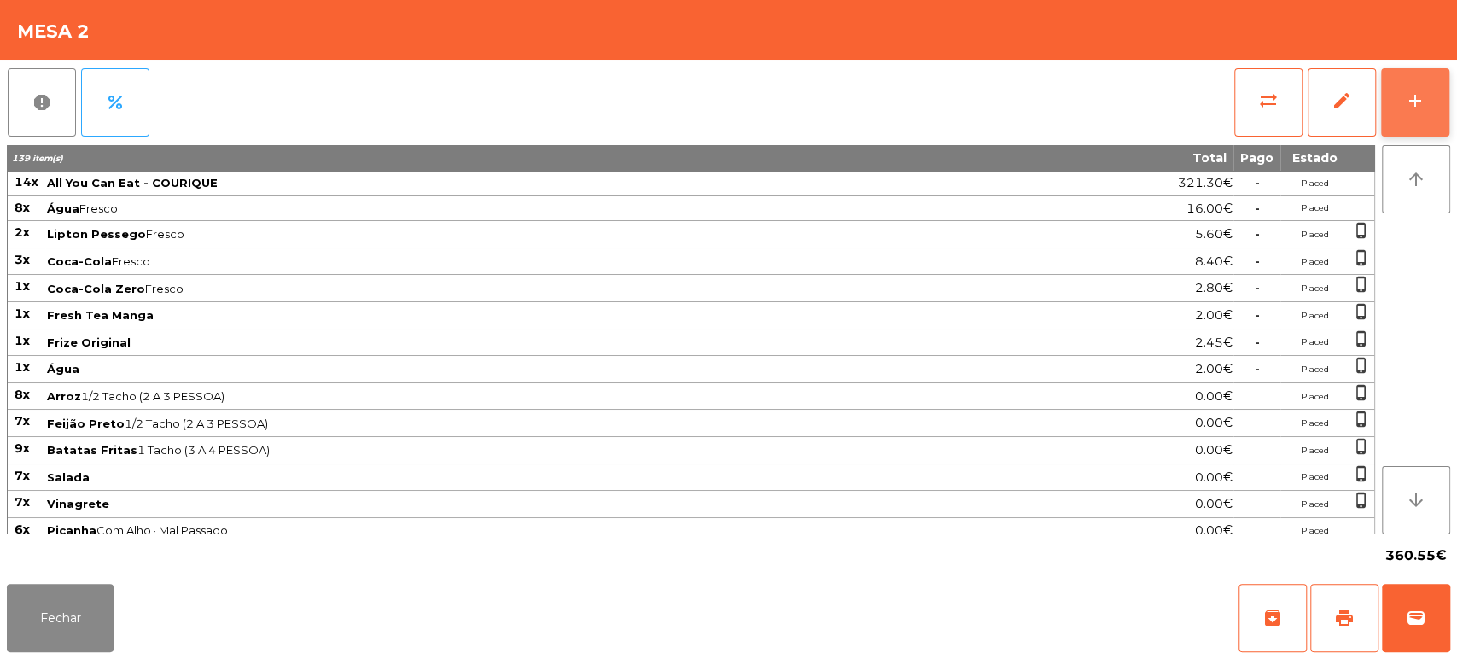
click at [1420, 115] on button "add" at bounding box center [1415, 102] width 68 height 68
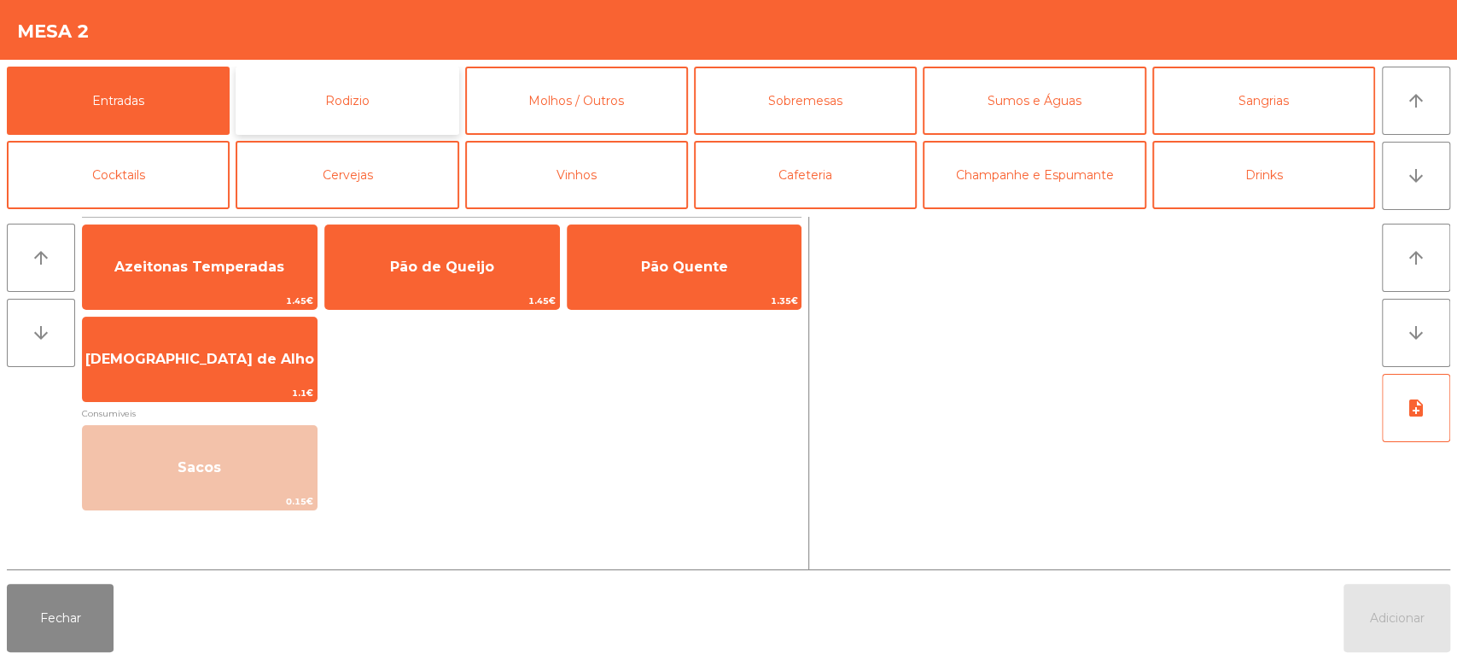
click at [400, 113] on button "Rodizio" at bounding box center [347, 101] width 223 height 68
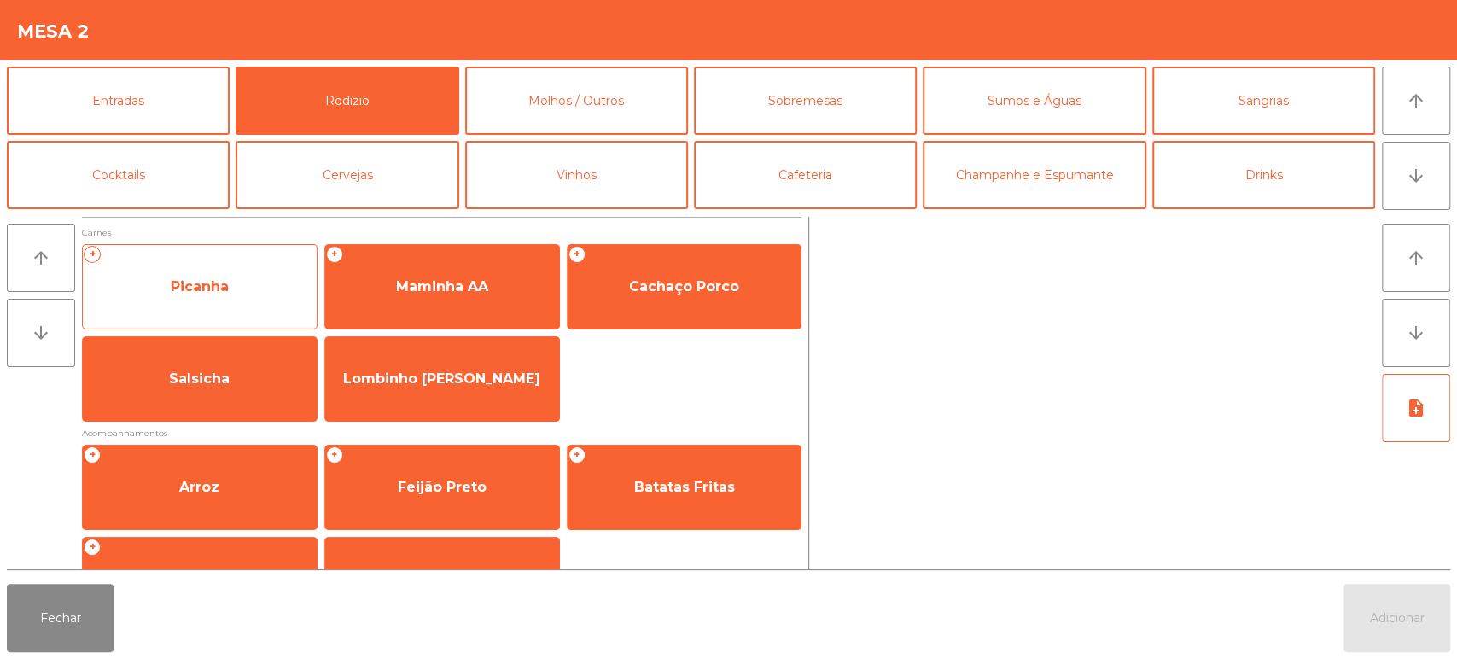
click at [226, 286] on span "Picanha" at bounding box center [200, 286] width 58 height 16
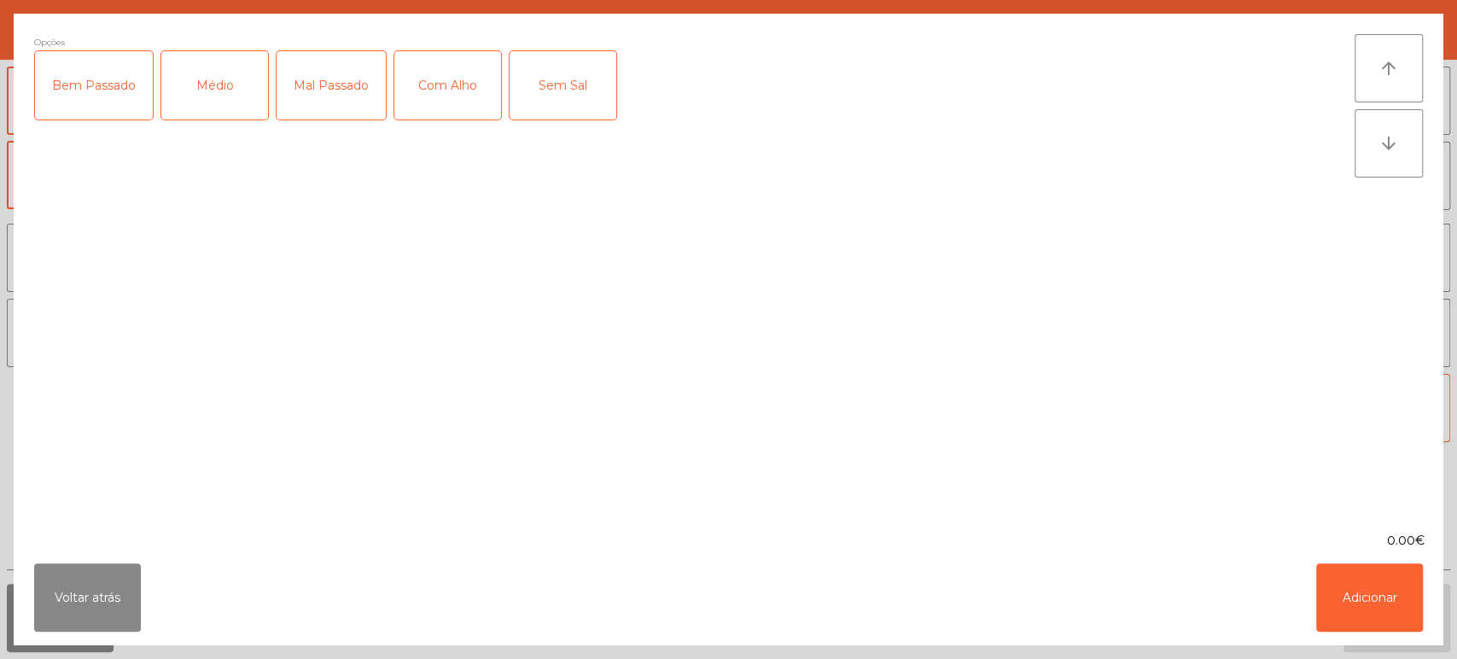
click at [226, 111] on div "Médio" at bounding box center [214, 85] width 107 height 68
click at [483, 91] on div "Com Alho" at bounding box center [447, 85] width 107 height 68
click at [1372, 578] on button "Adicionar" at bounding box center [1369, 597] width 107 height 68
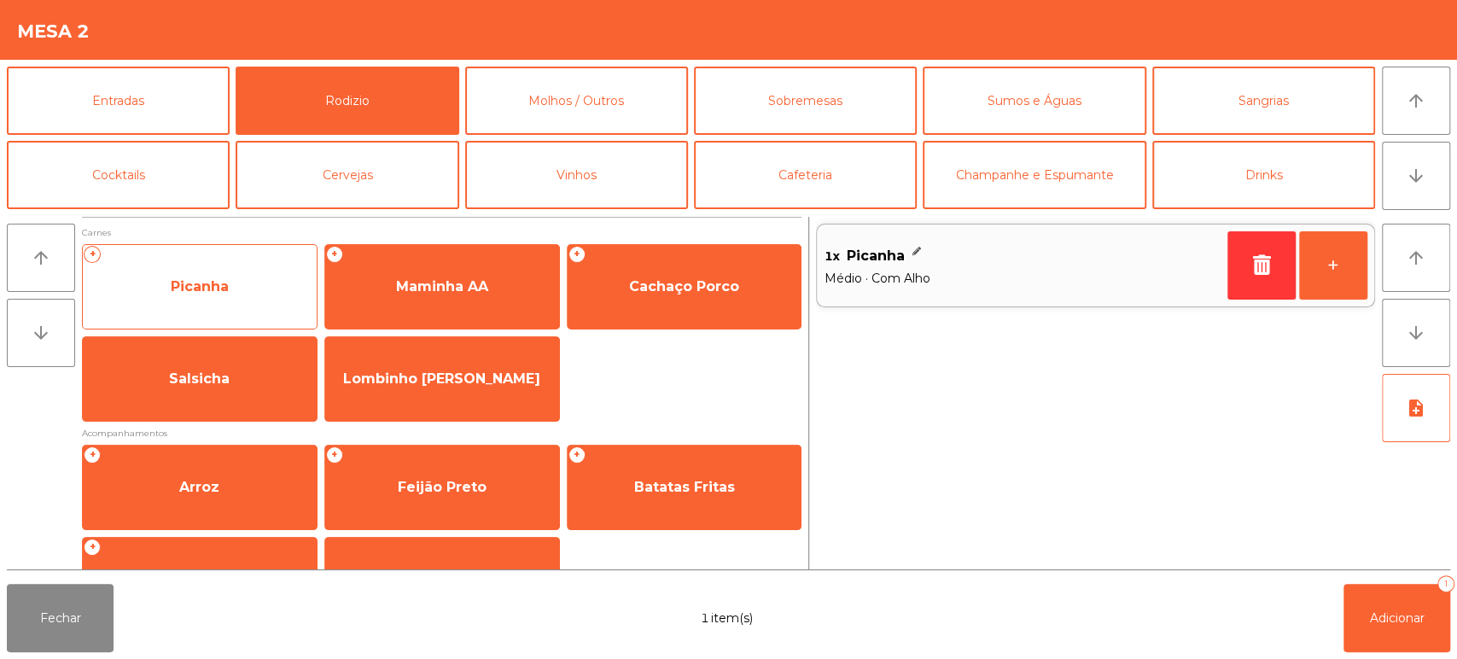
click at [238, 295] on span "Picanha" at bounding box center [200, 287] width 234 height 46
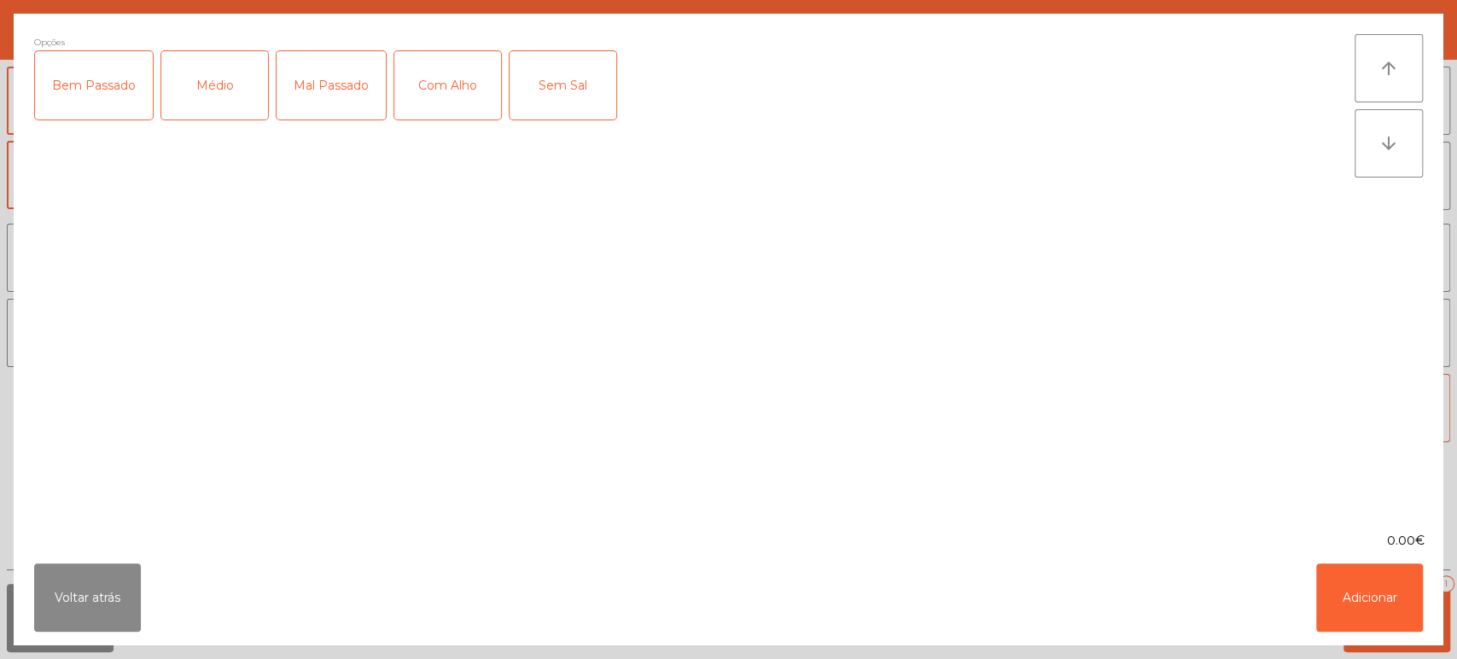
click at [111, 107] on div "Bem Passado" at bounding box center [94, 85] width 118 height 68
click at [92, 82] on div "Bem Passado" at bounding box center [94, 85] width 118 height 68
click at [451, 86] on div "Com Alho" at bounding box center [447, 85] width 107 height 68
click at [448, 79] on div "Com Alho" at bounding box center [447, 85] width 107 height 68
click at [306, 76] on div "Mal Passado" at bounding box center [330, 85] width 109 height 68
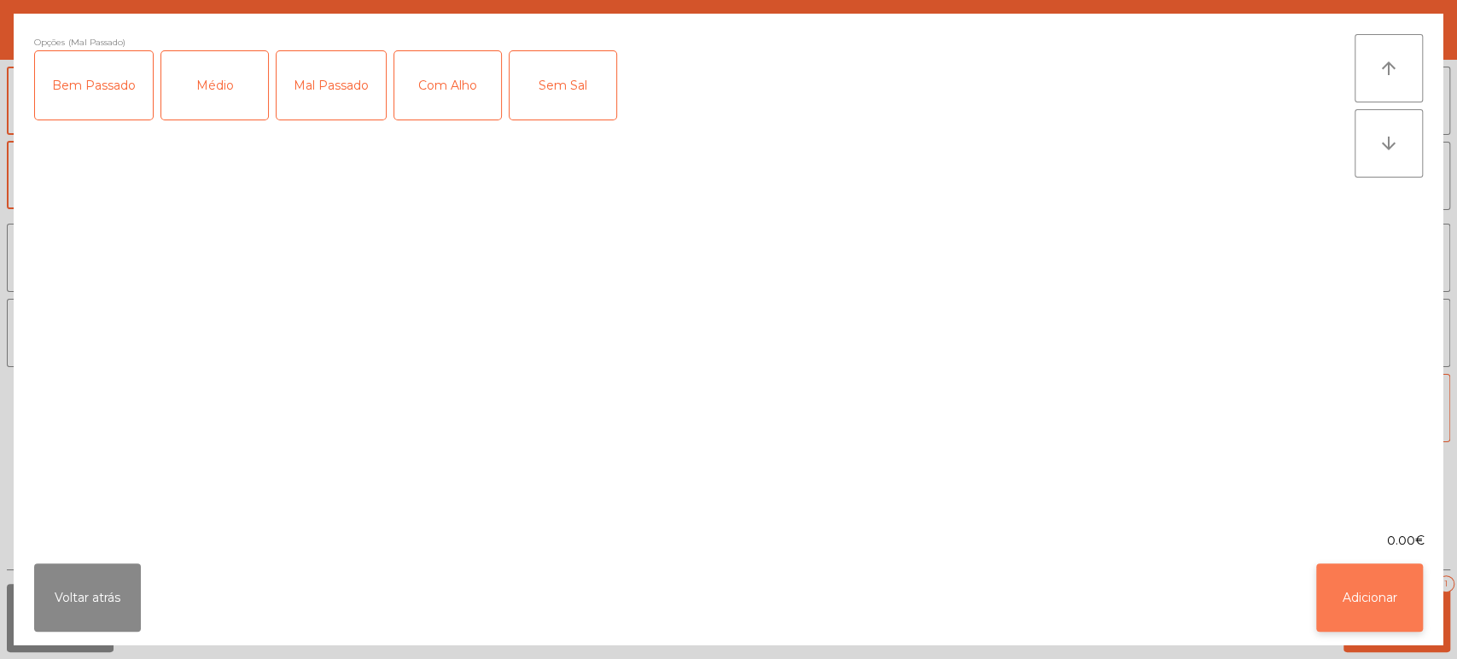
click at [1328, 608] on button "Adicionar" at bounding box center [1369, 597] width 107 height 68
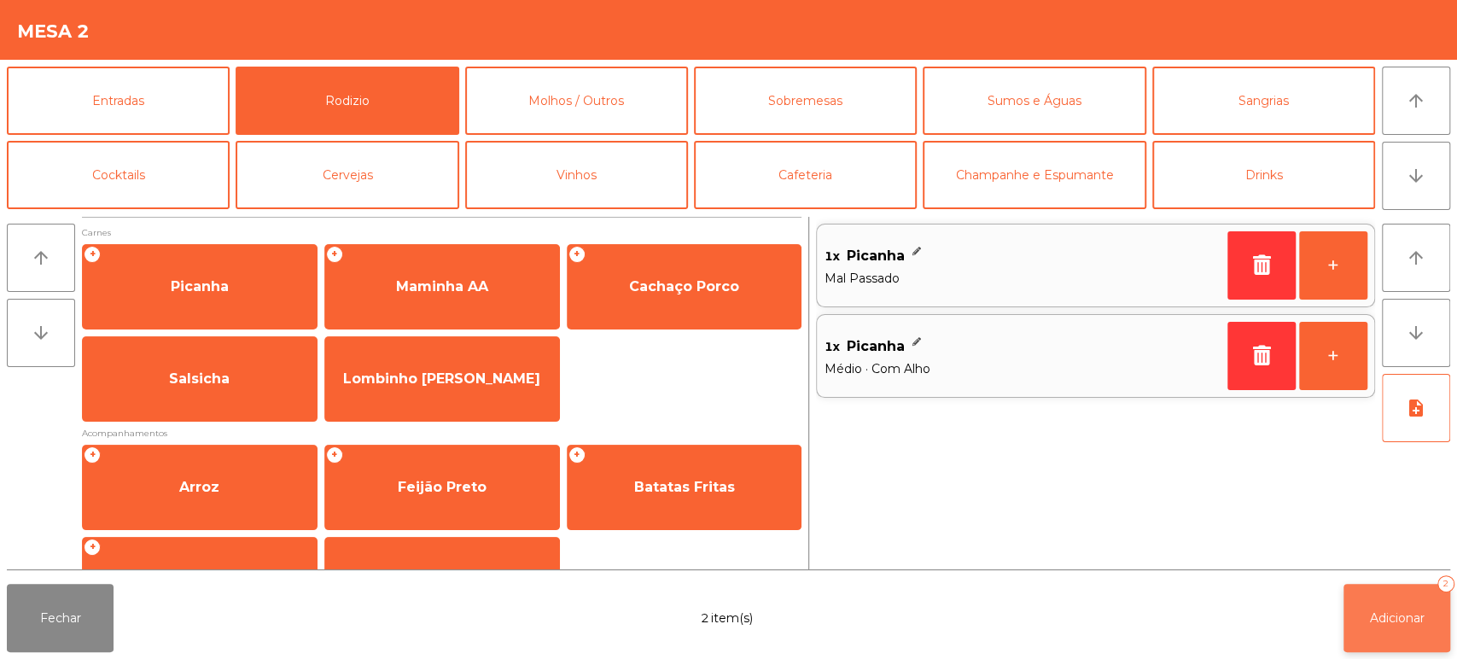
click at [1382, 618] on span "Adicionar" at bounding box center [1397, 617] width 55 height 15
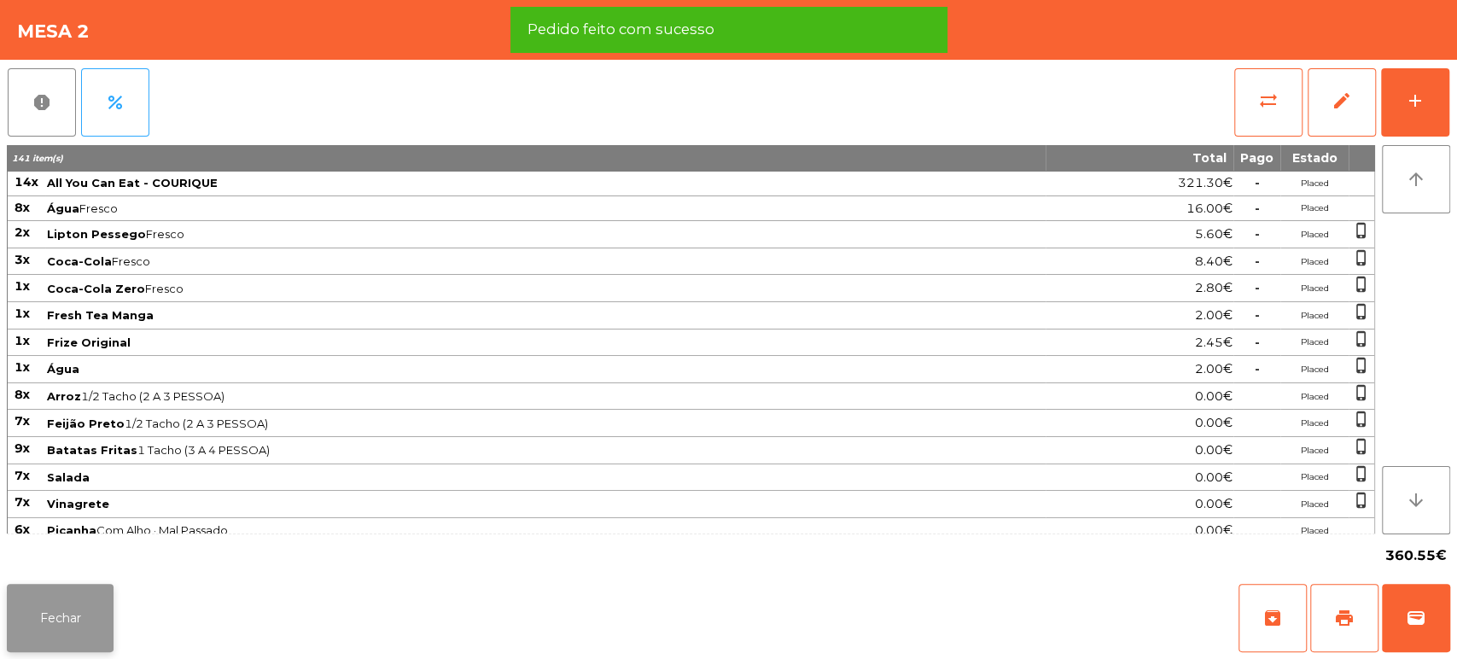
click at [51, 626] on button "Fechar" at bounding box center [60, 618] width 107 height 68
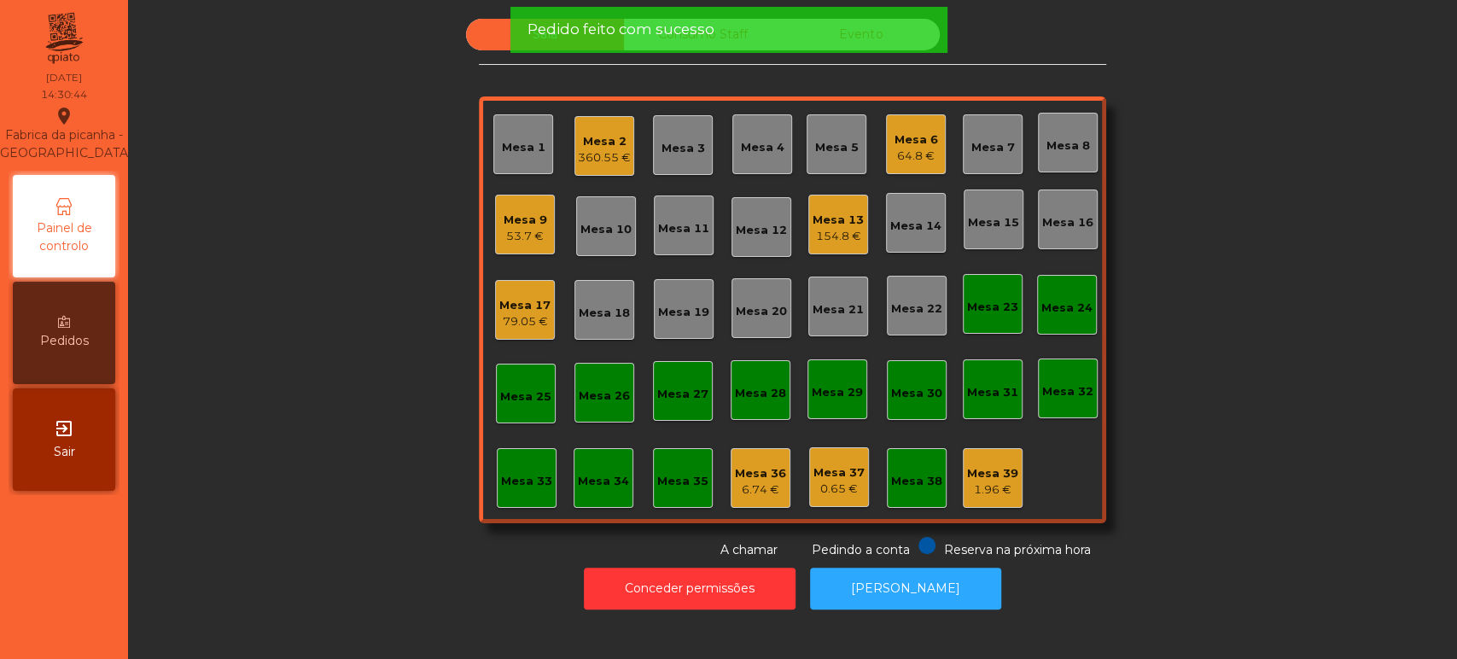
click at [300, 416] on div "Sala Consumo Staff Evento Mesa 1 Mesa 2 360.55 € Mesa 3 Mesa 4 Mesa 5 Mesa 6 64…" at bounding box center [792, 289] width 1283 height 540
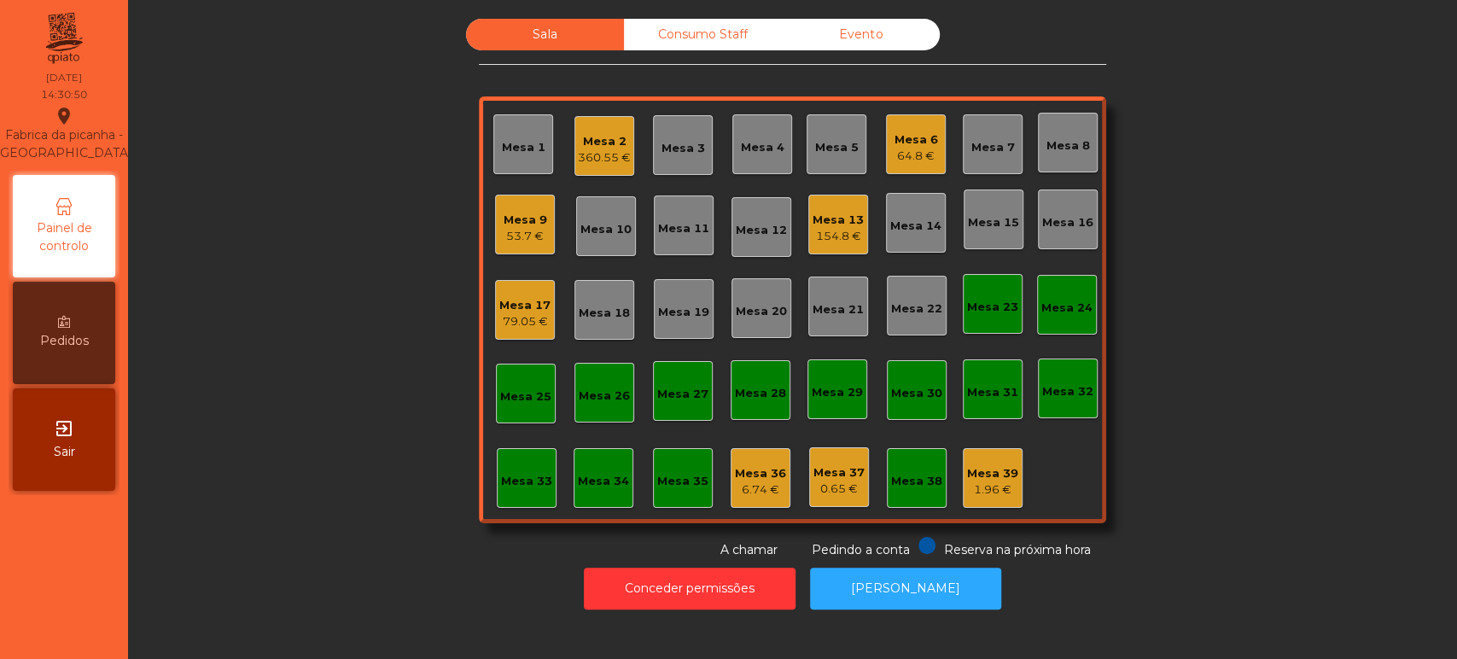
click at [624, 154] on div "Mesa 2 360.55 €" at bounding box center [604, 146] width 60 height 60
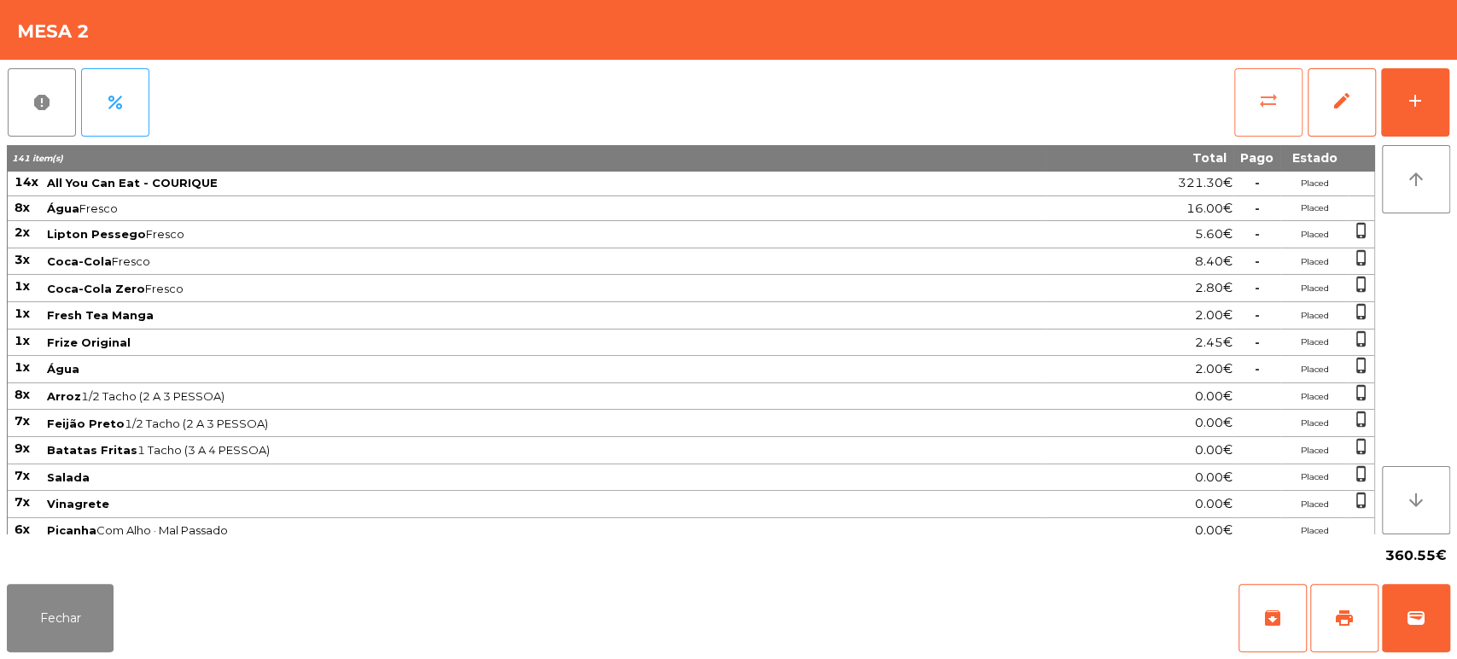
click at [1260, 116] on button "sync_alt" at bounding box center [1268, 102] width 68 height 68
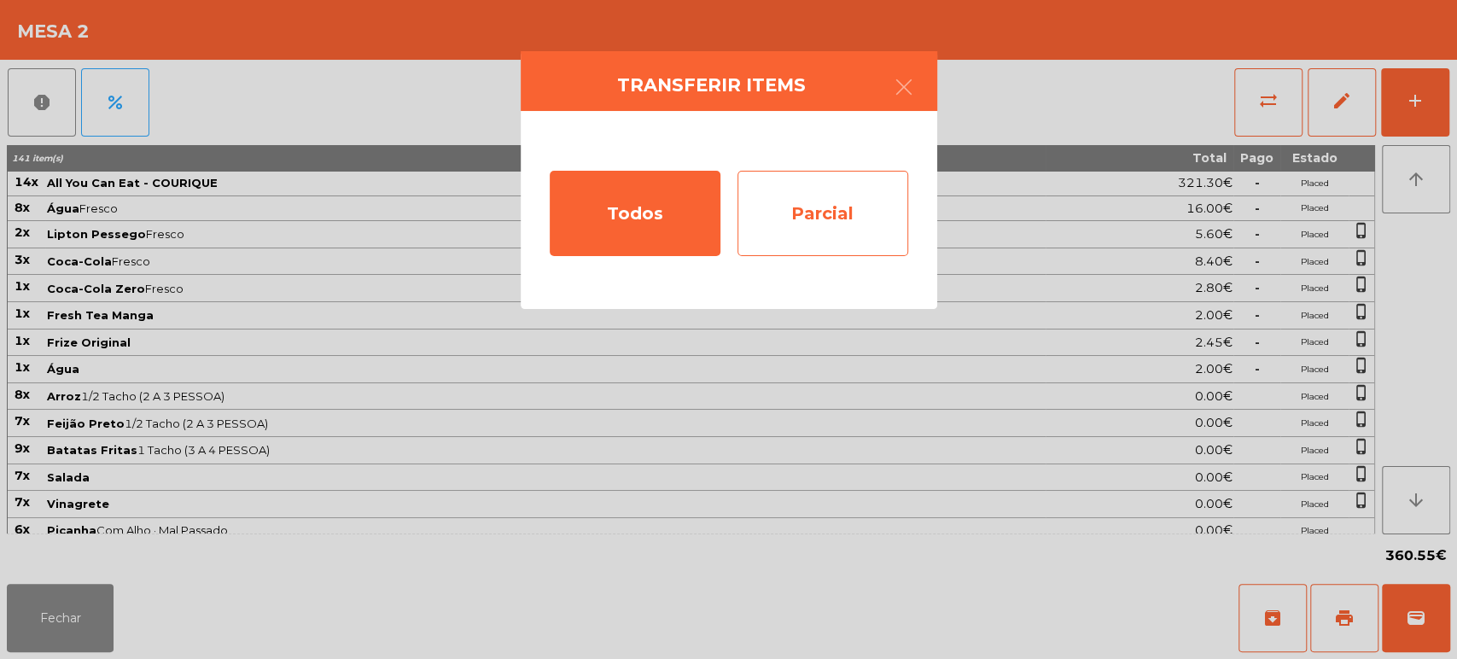
click at [858, 205] on div "Parcial" at bounding box center [822, 213] width 171 height 85
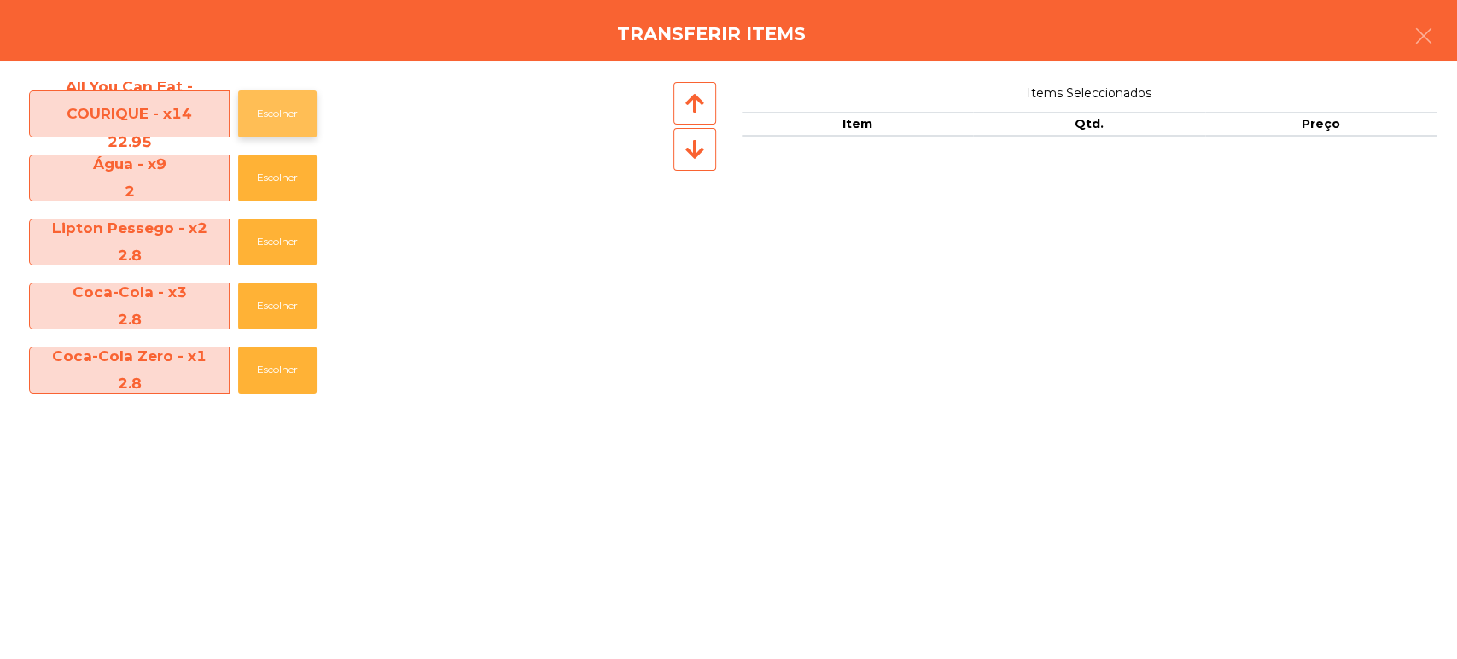
click at [287, 100] on button "Escolher" at bounding box center [277, 113] width 79 height 47
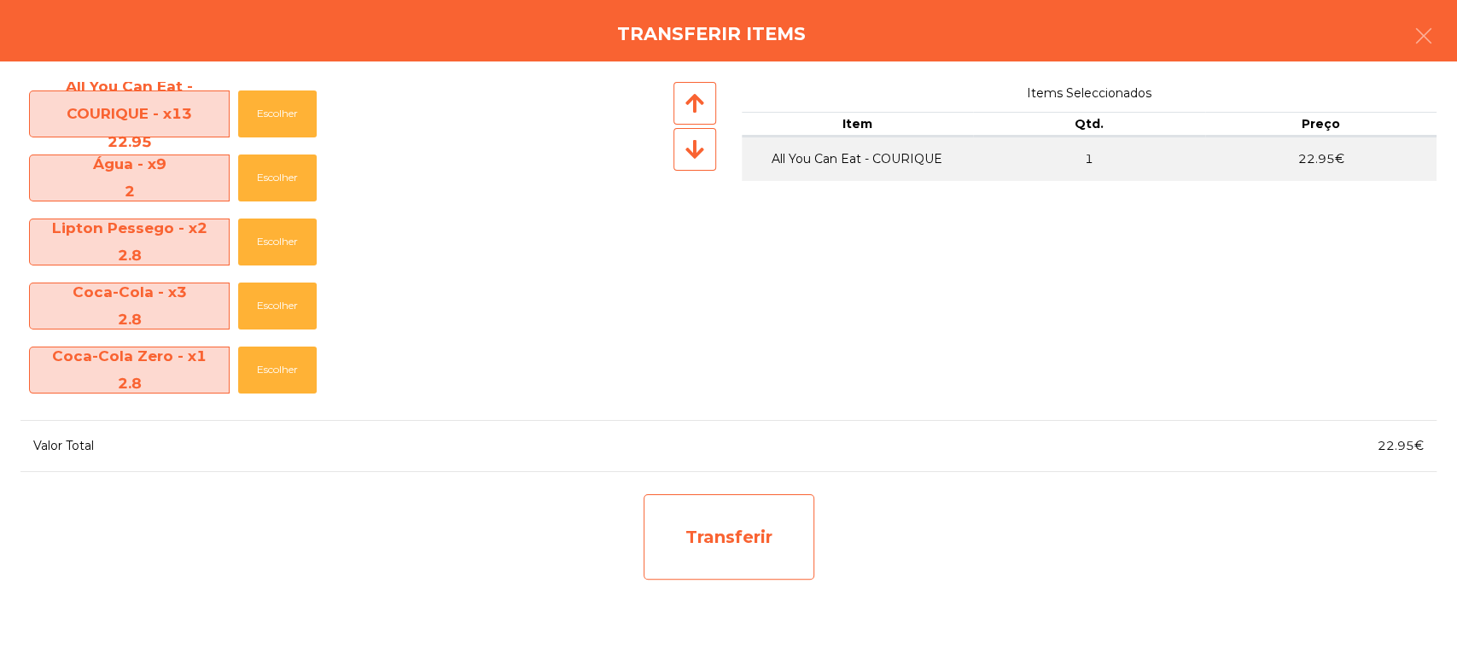
click at [742, 526] on div "Transferir" at bounding box center [728, 536] width 171 height 85
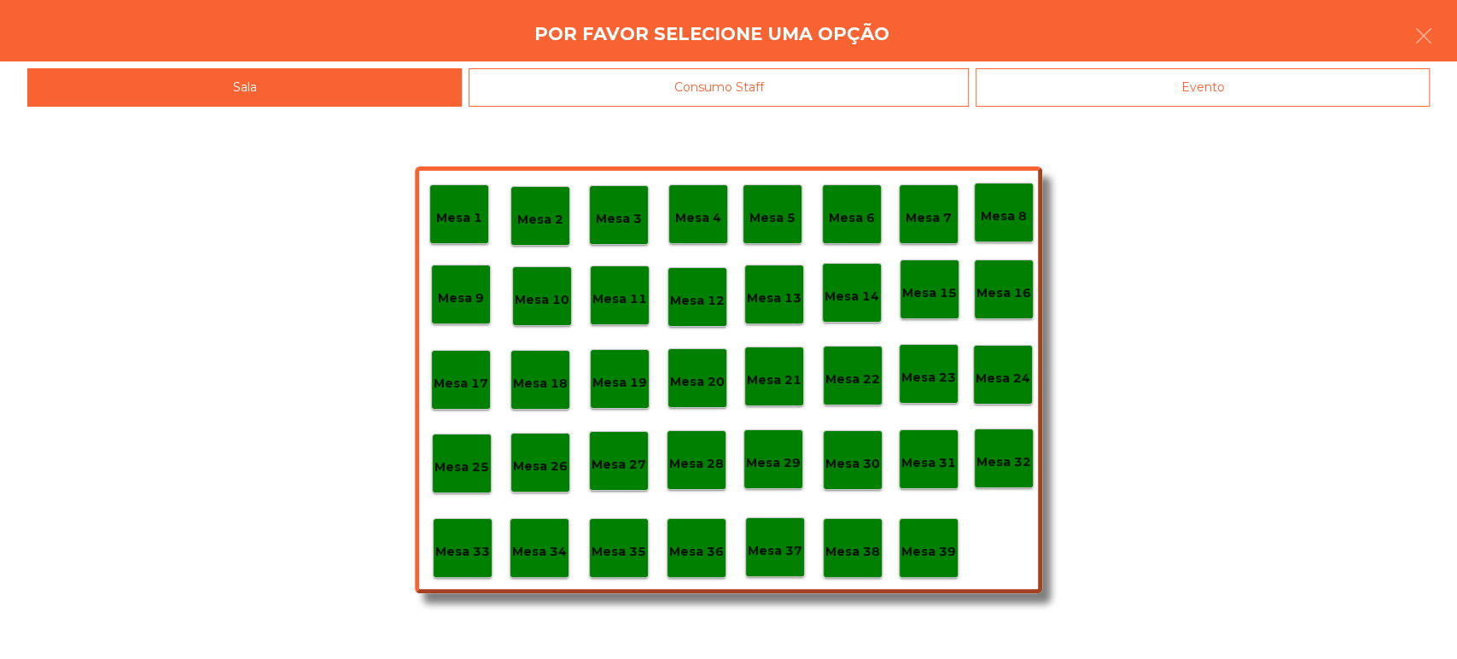
click at [782, 573] on div "Mesa 37" at bounding box center [775, 547] width 60 height 60
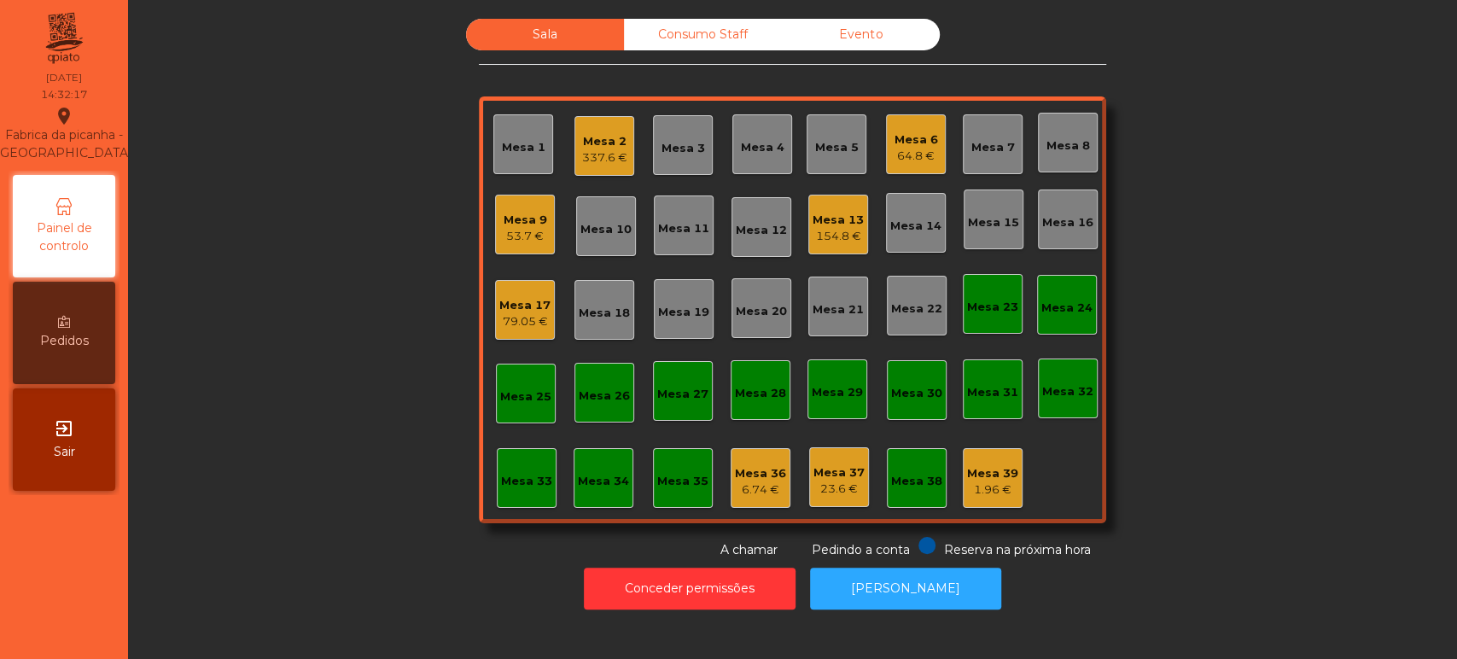
click at [579, 169] on div "Mesa 2 337.6 €" at bounding box center [604, 146] width 60 height 60
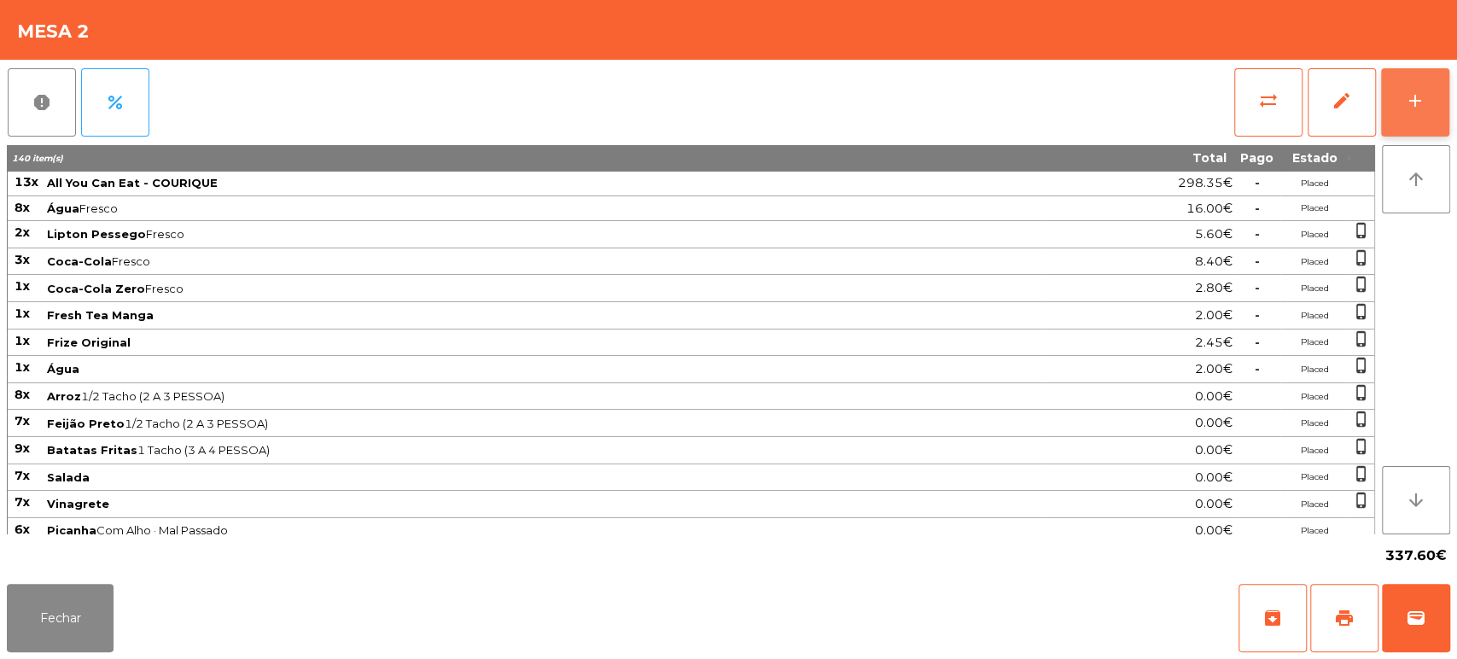
click at [1413, 100] on div "add" at bounding box center [1415, 100] width 20 height 20
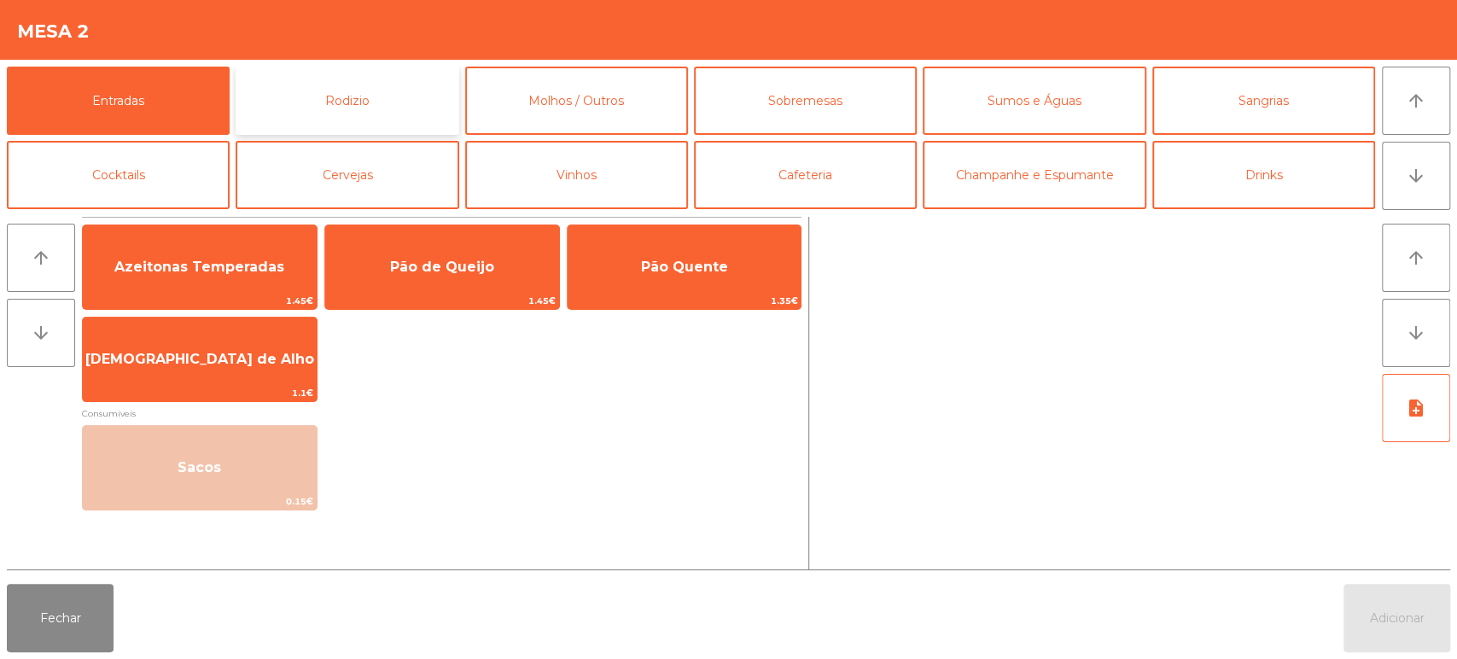
click at [367, 91] on button "Rodizio" at bounding box center [347, 101] width 223 height 68
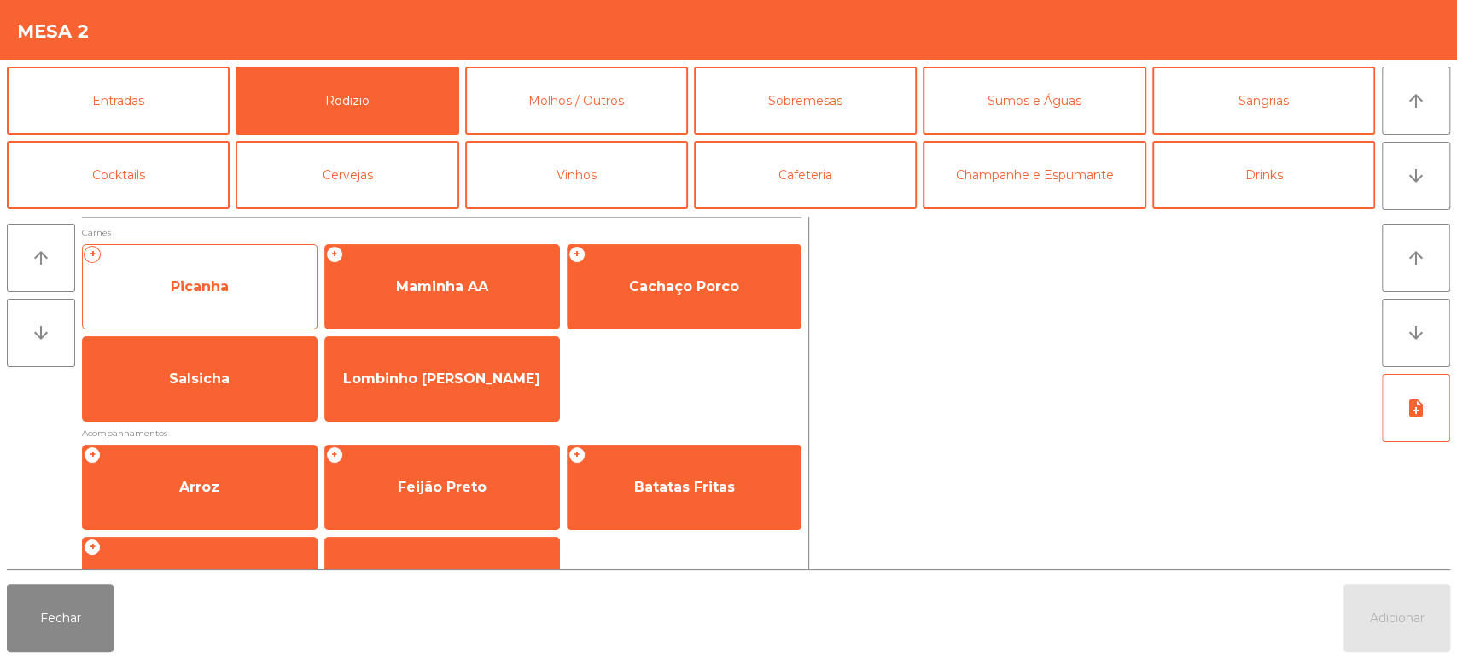
click at [257, 283] on span "Picanha" at bounding box center [200, 287] width 234 height 46
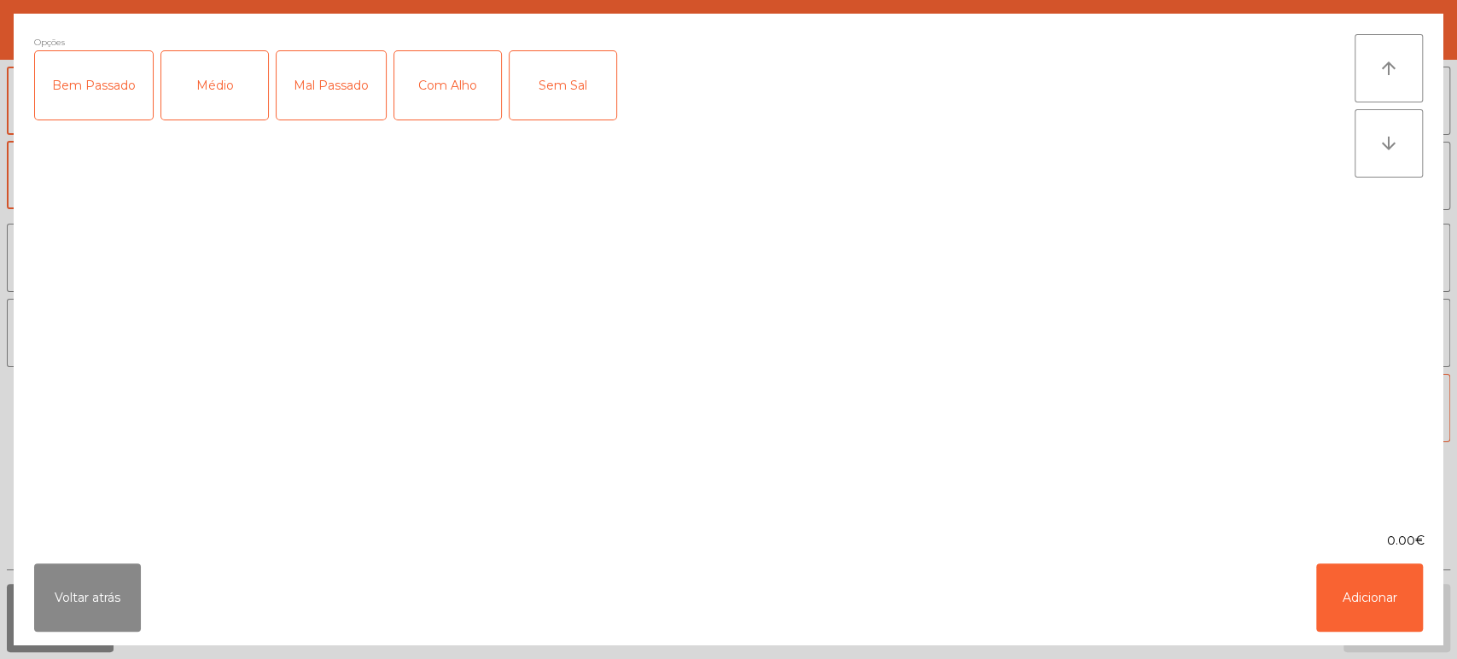
click at [333, 107] on div "Mal Passado" at bounding box center [330, 85] width 109 height 68
click at [452, 113] on div "Com Alho" at bounding box center [447, 85] width 107 height 68
click at [1350, 567] on button "Adicionar" at bounding box center [1369, 597] width 107 height 68
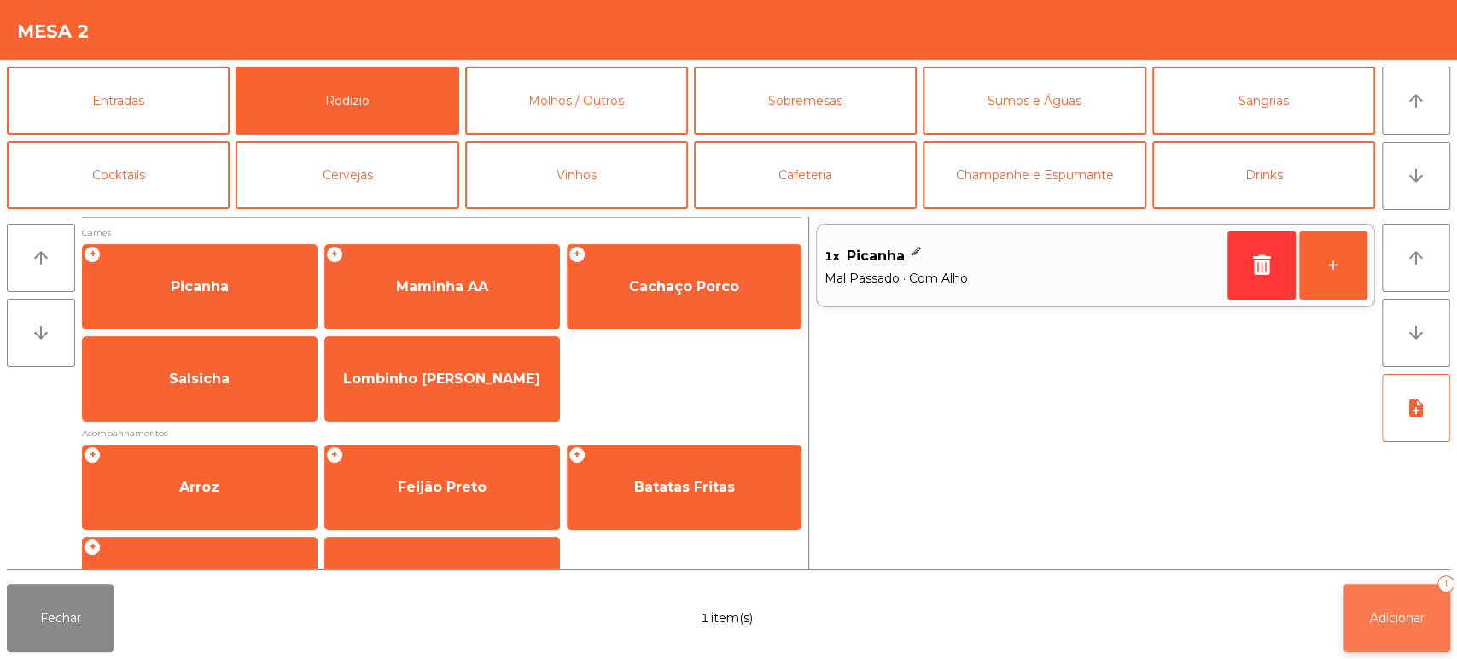
click at [1358, 596] on button "Adicionar 1" at bounding box center [1396, 618] width 107 height 68
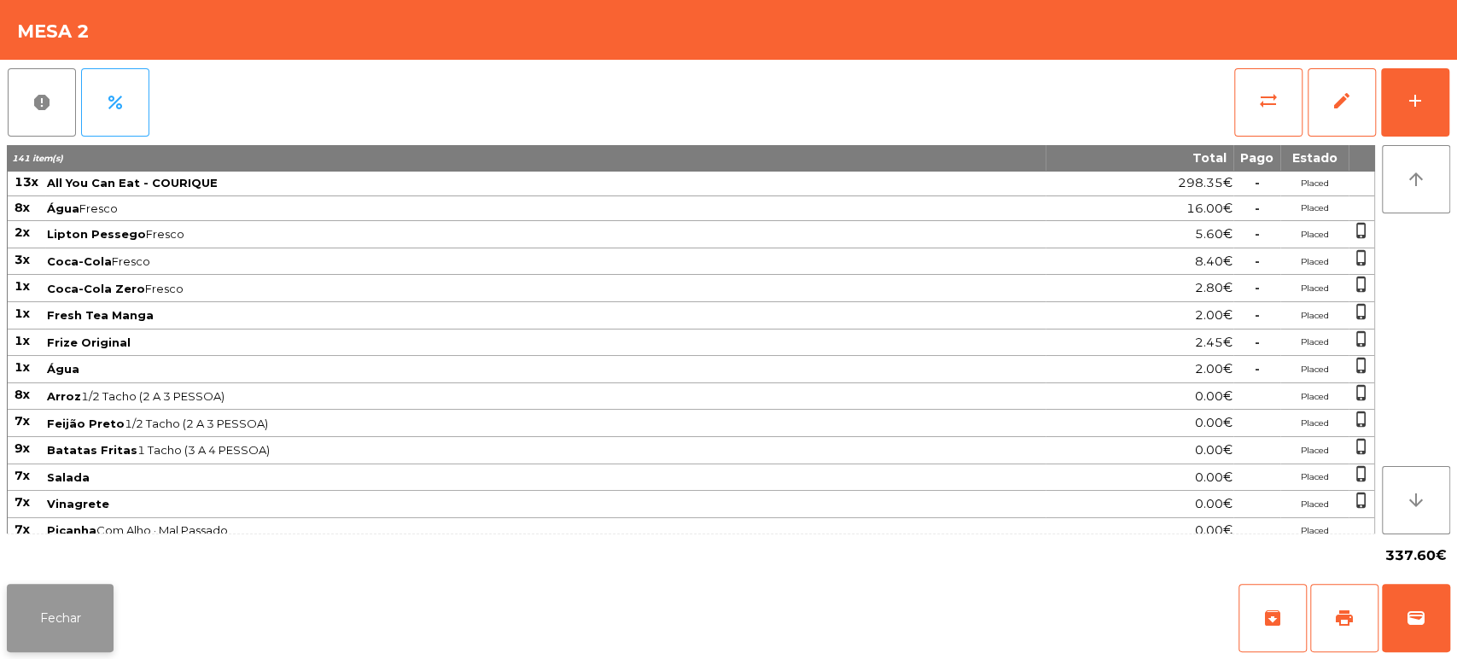
click at [53, 606] on button "Fechar" at bounding box center [60, 618] width 107 height 68
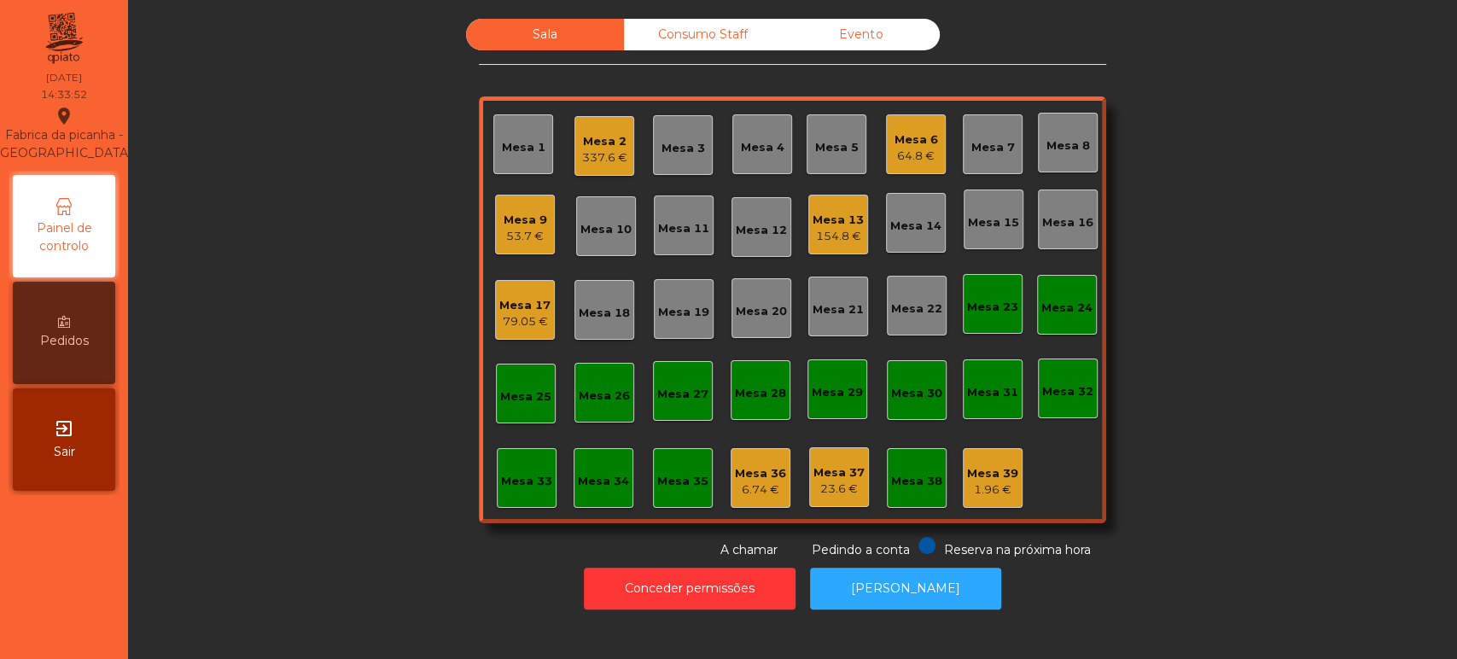
click at [838, 247] on div "Mesa 13 154.8 €" at bounding box center [838, 225] width 60 height 60
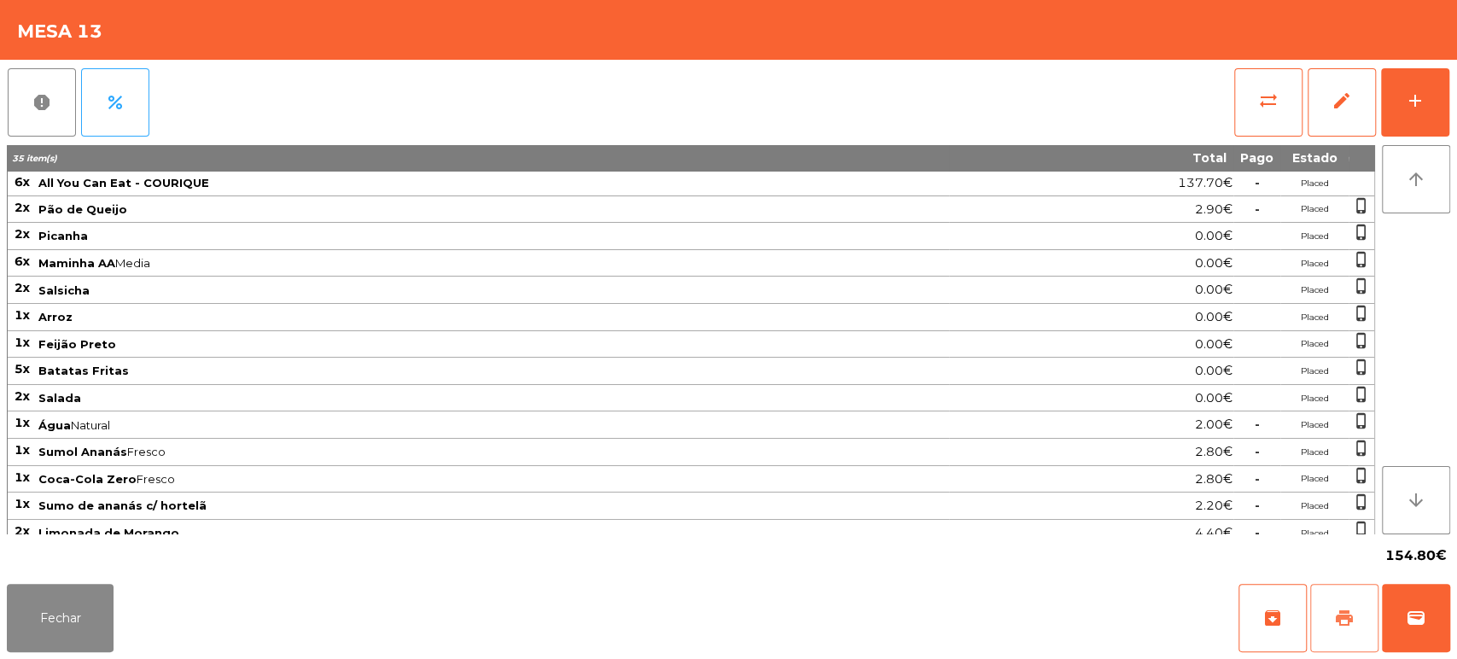
click at [1370, 628] on button "print" at bounding box center [1344, 618] width 68 height 68
click at [72, 585] on button "Fechar" at bounding box center [60, 618] width 107 height 68
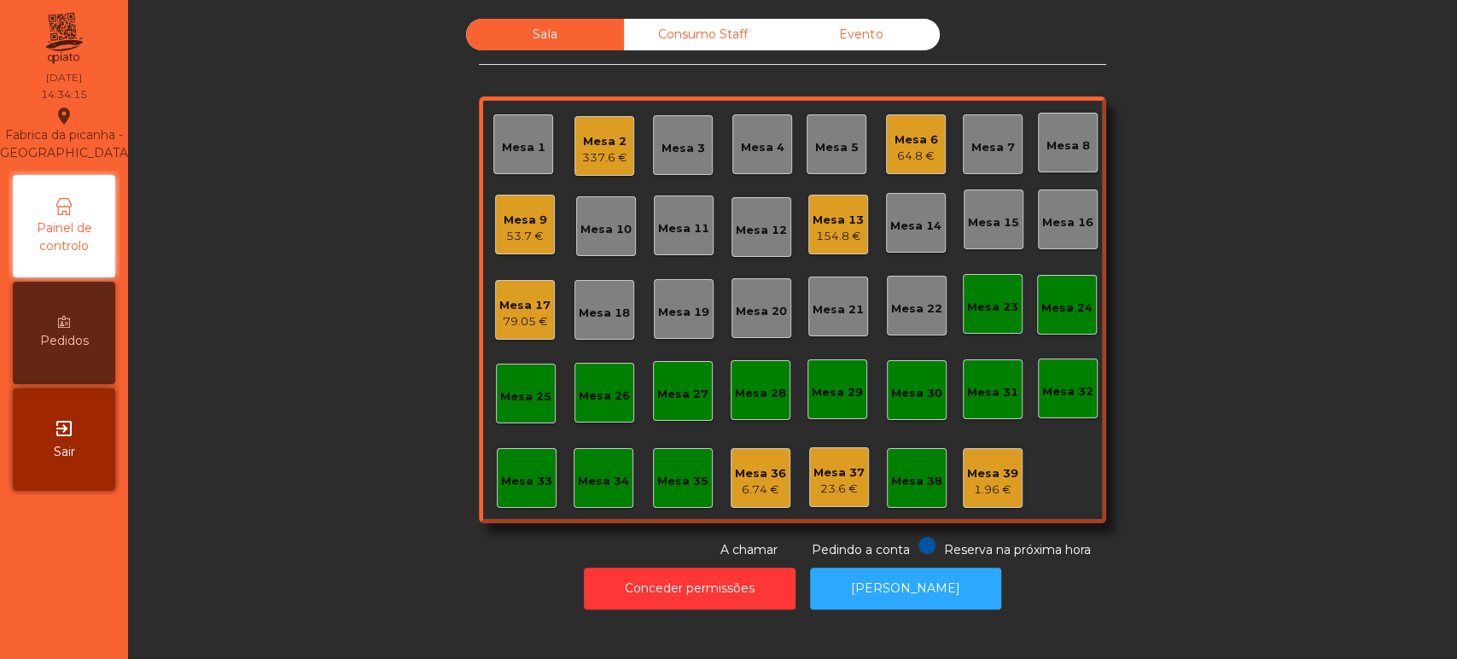
click at [611, 138] on div "Mesa 2" at bounding box center [604, 141] width 45 height 17
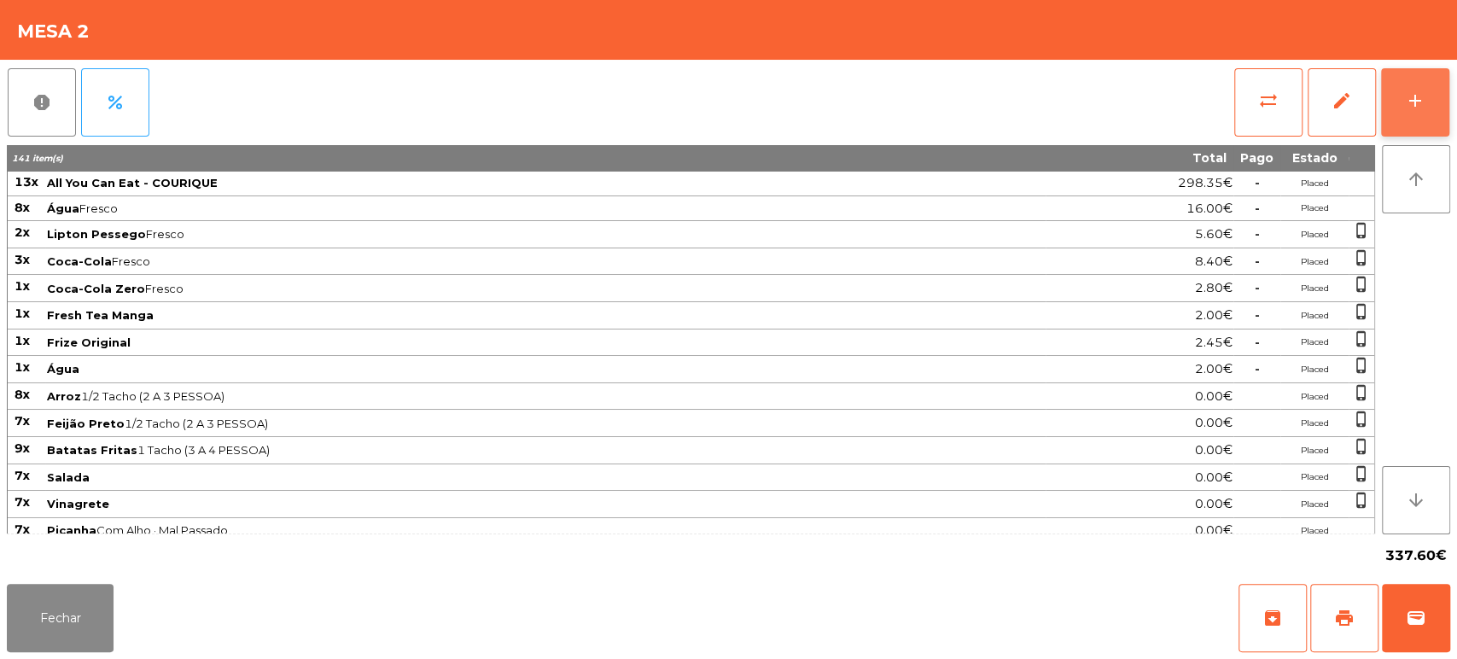
click at [1437, 84] on button "add" at bounding box center [1415, 102] width 68 height 68
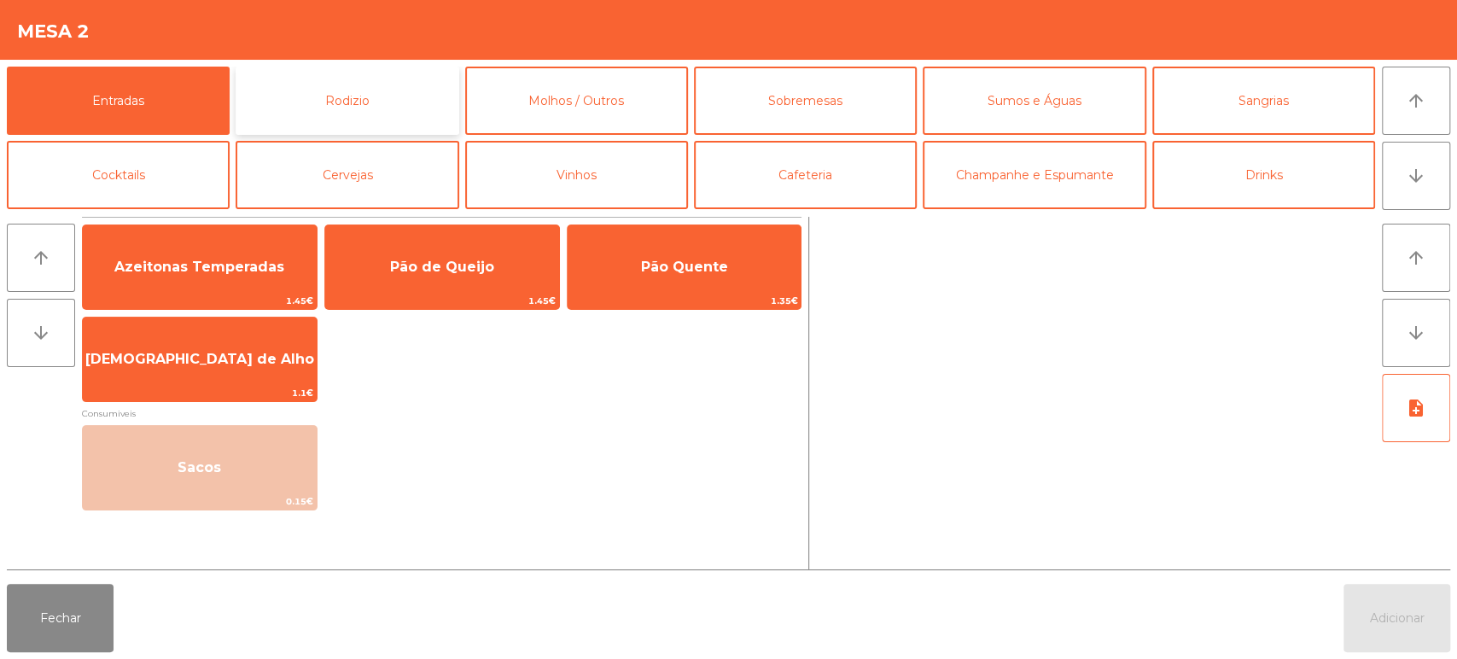
click at [341, 98] on button "Rodizio" at bounding box center [347, 101] width 223 height 68
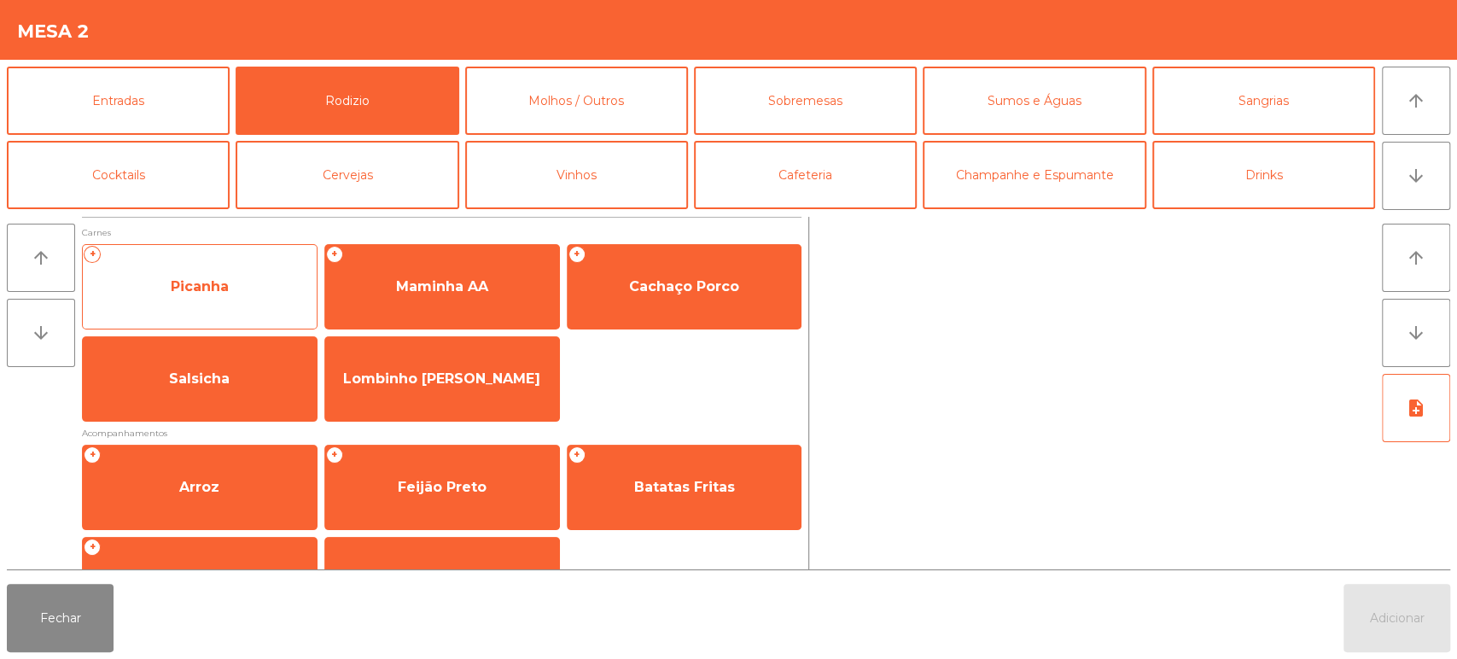
click at [207, 273] on span "Picanha" at bounding box center [200, 287] width 234 height 46
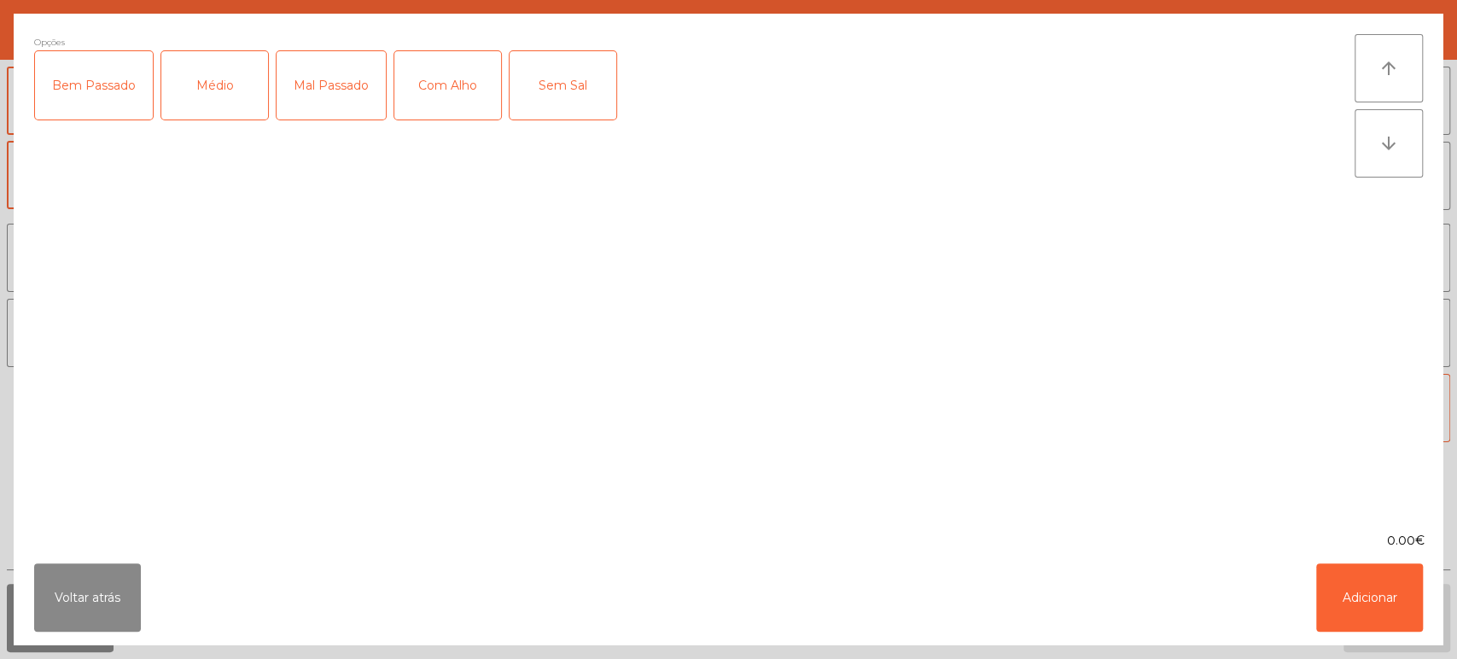
click at [226, 96] on div "Médio" at bounding box center [214, 85] width 107 height 68
click at [439, 113] on div "Com Alho" at bounding box center [447, 85] width 107 height 68
click at [1376, 578] on button "Adicionar" at bounding box center [1369, 597] width 107 height 68
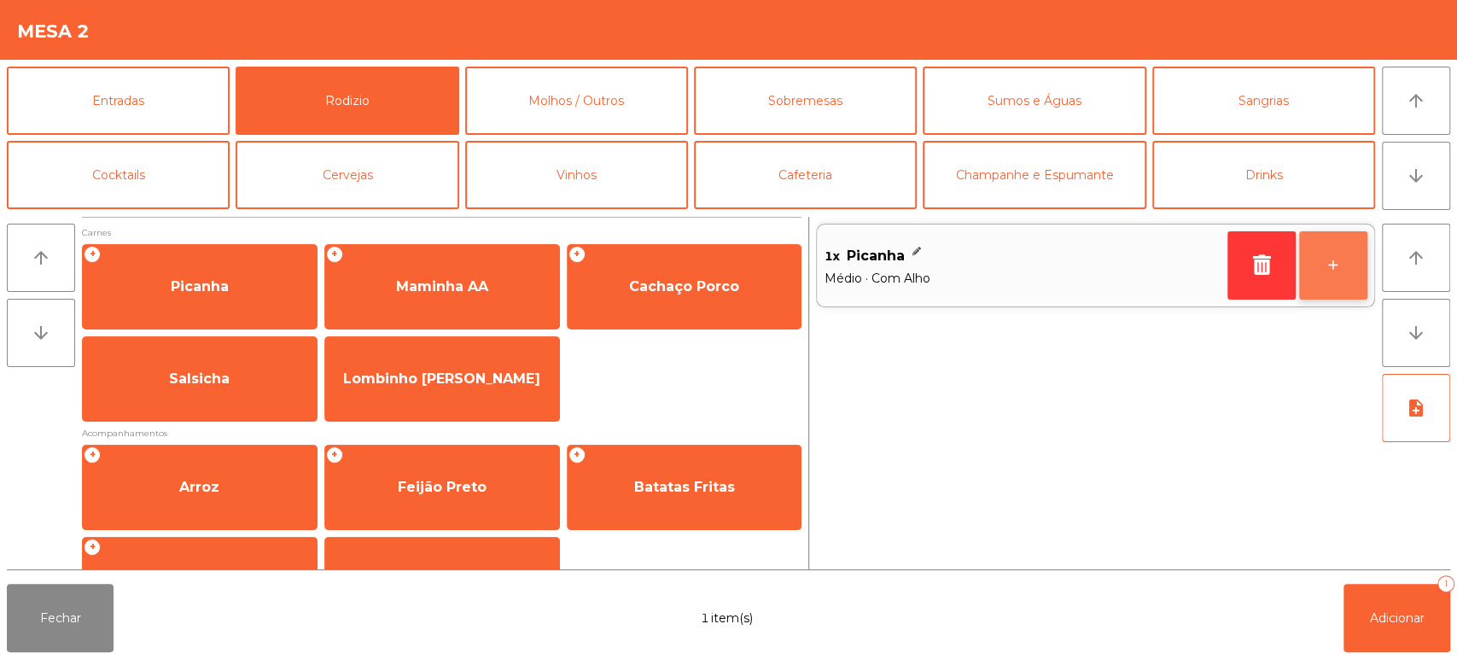
click at [1340, 257] on button "+" at bounding box center [1333, 265] width 68 height 68
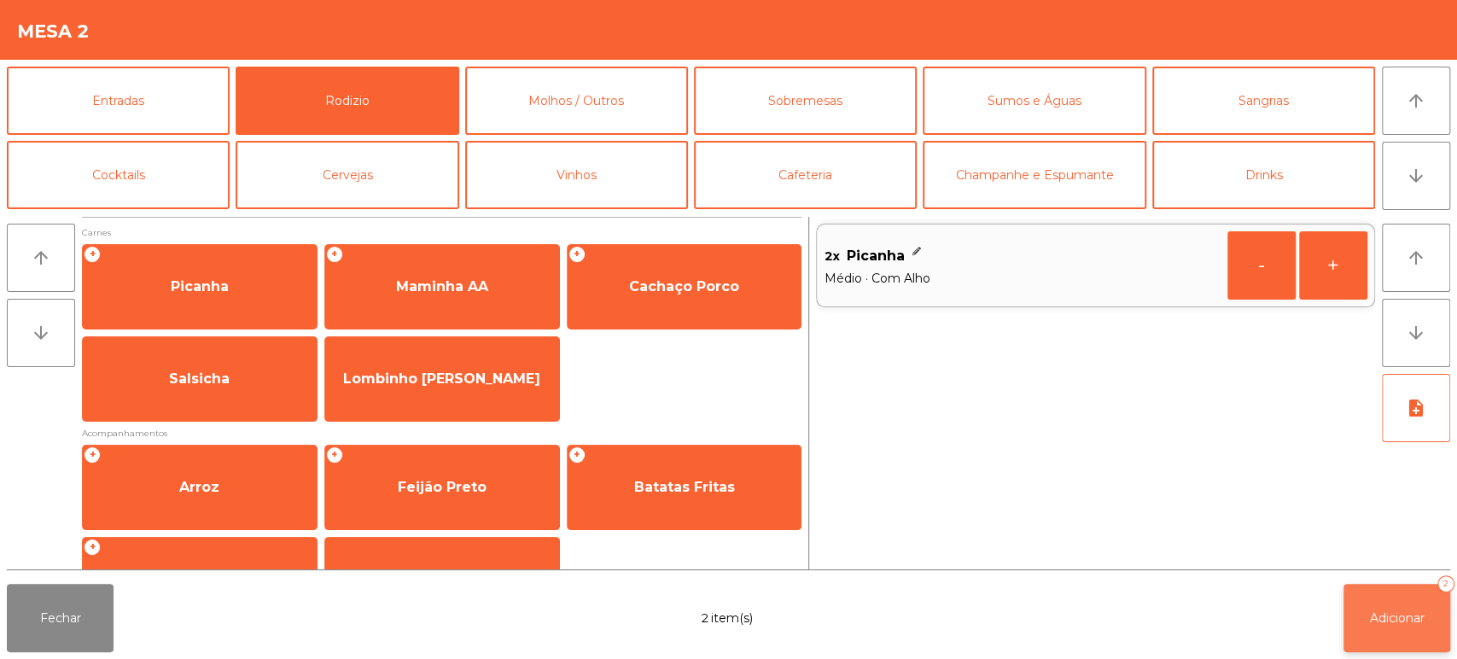
click at [1381, 587] on button "Adicionar 2" at bounding box center [1396, 618] width 107 height 68
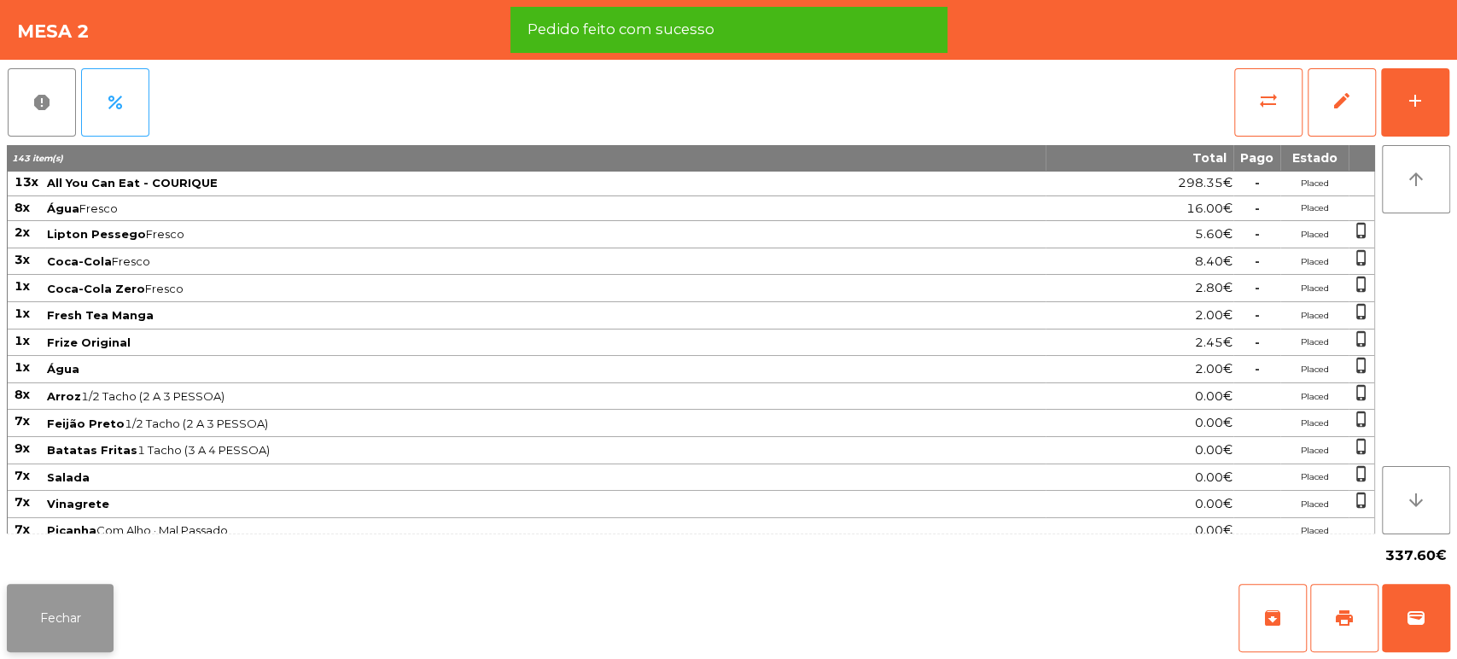
click at [48, 621] on button "Fechar" at bounding box center [60, 618] width 107 height 68
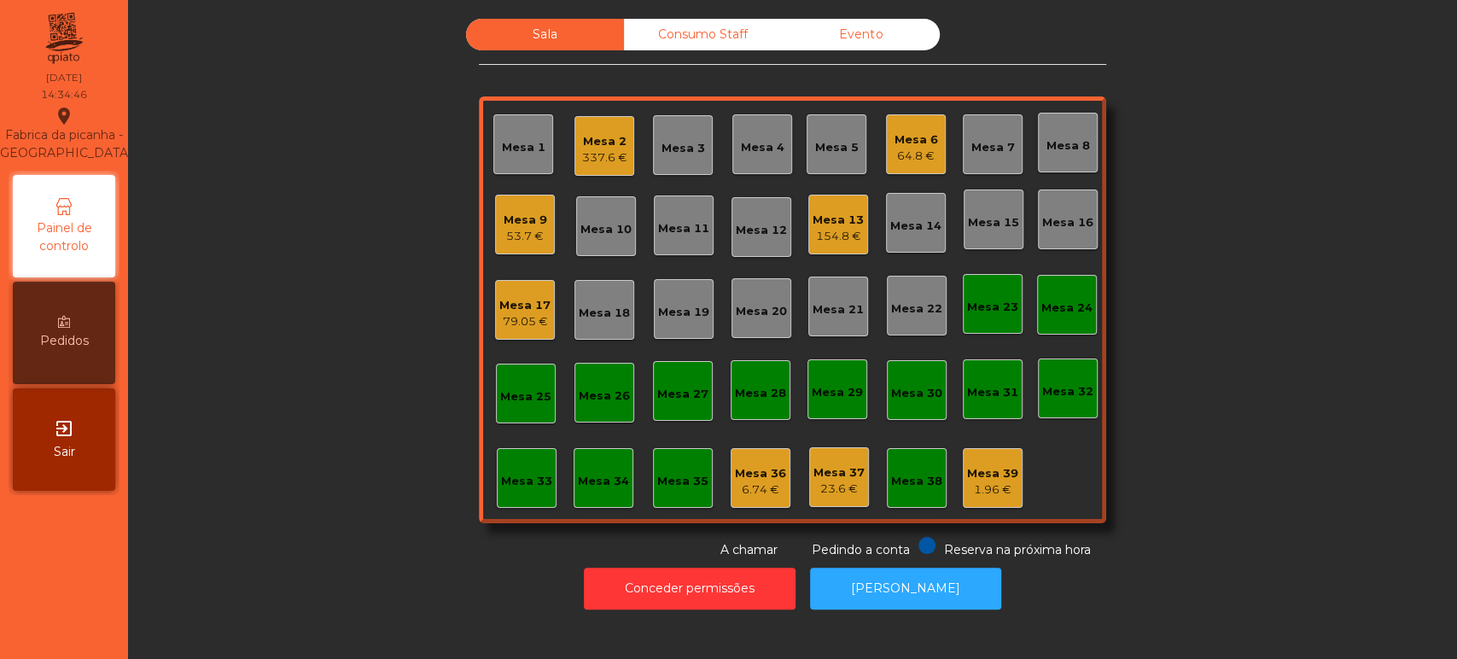
click at [829, 233] on div "154.8 €" at bounding box center [837, 236] width 51 height 17
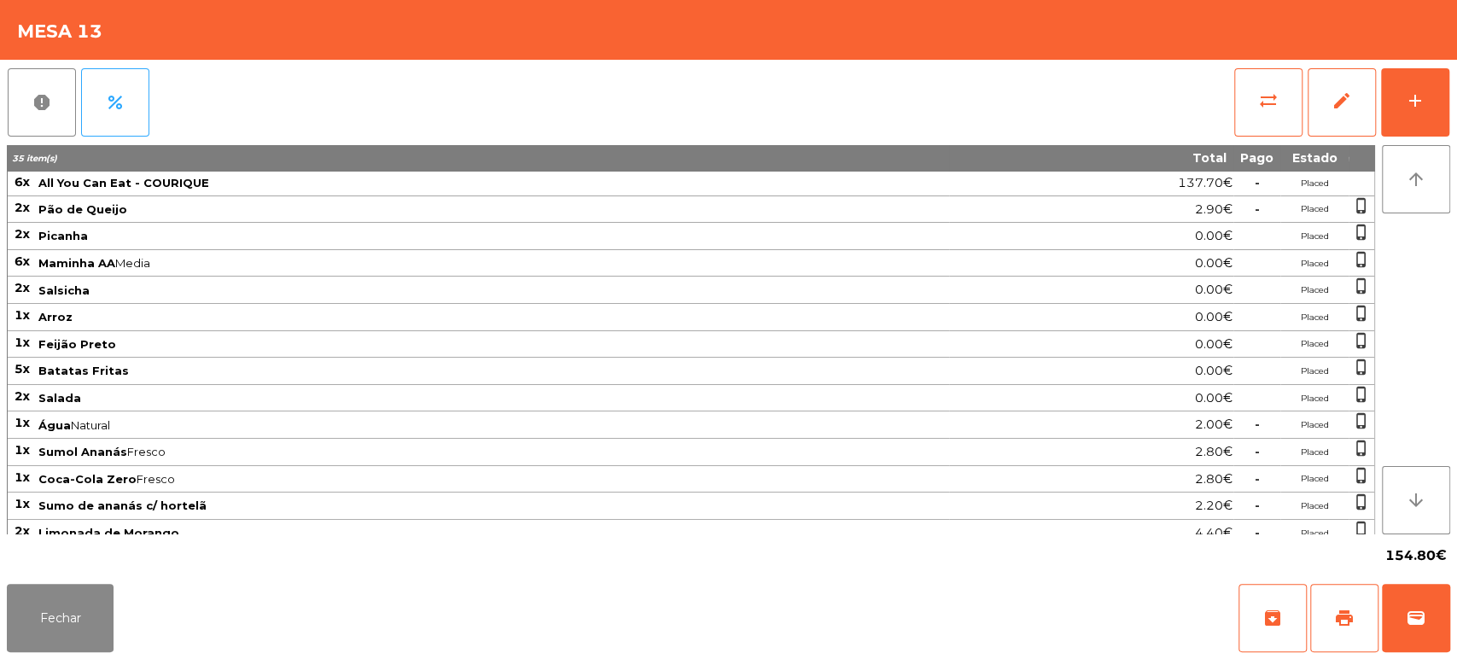
click at [1452, 617] on div "Fechar archive print wallet" at bounding box center [728, 618] width 1457 height 82
click at [1413, 626] on span "wallet" at bounding box center [1415, 618] width 20 height 20
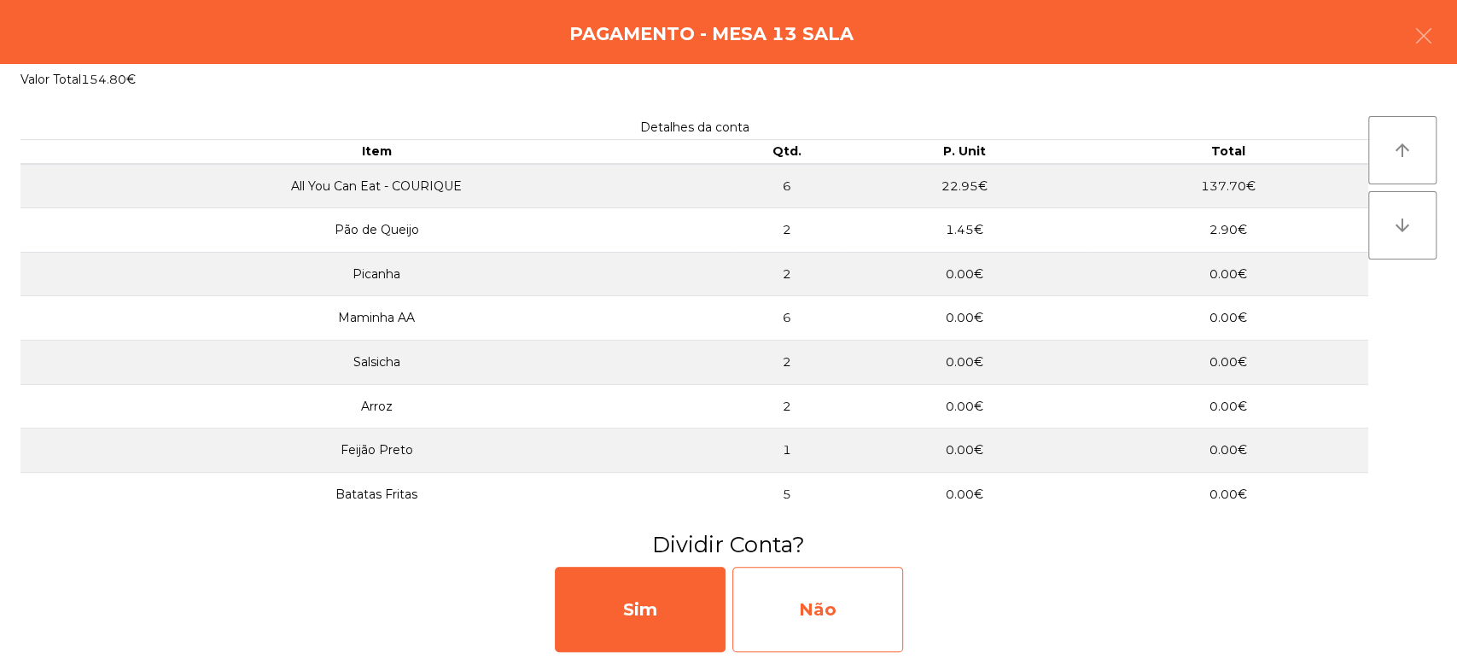
click at [821, 625] on div "Não" at bounding box center [817, 609] width 171 height 85
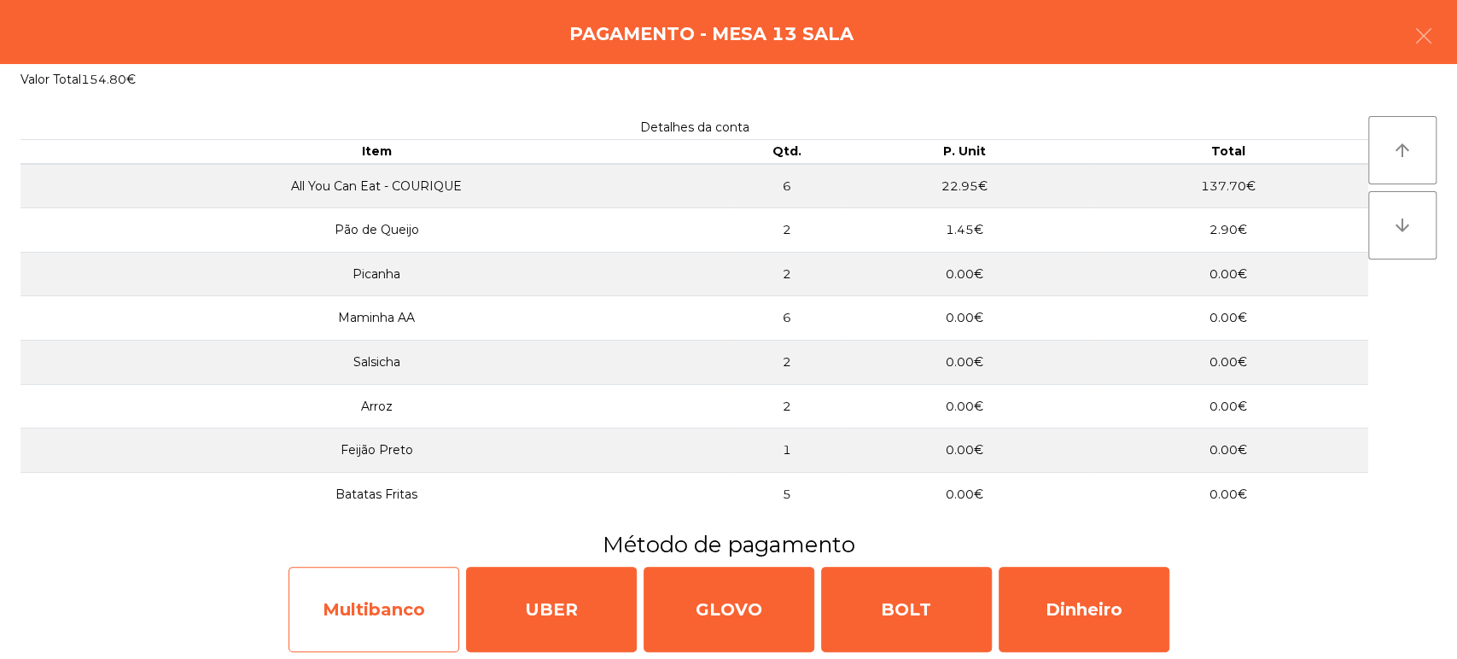
click at [371, 621] on div "Multibanco" at bounding box center [373, 609] width 171 height 85
select select "**"
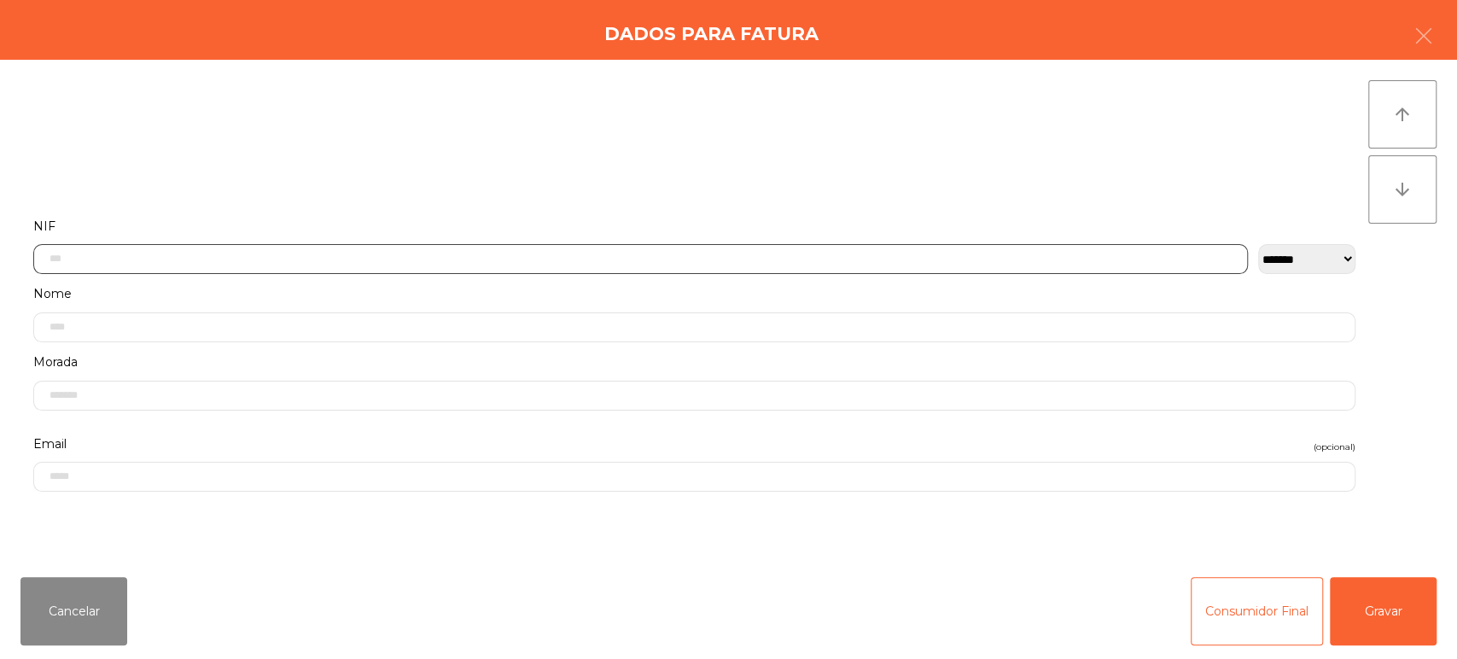
click at [220, 259] on input "text" at bounding box center [640, 259] width 1214 height 30
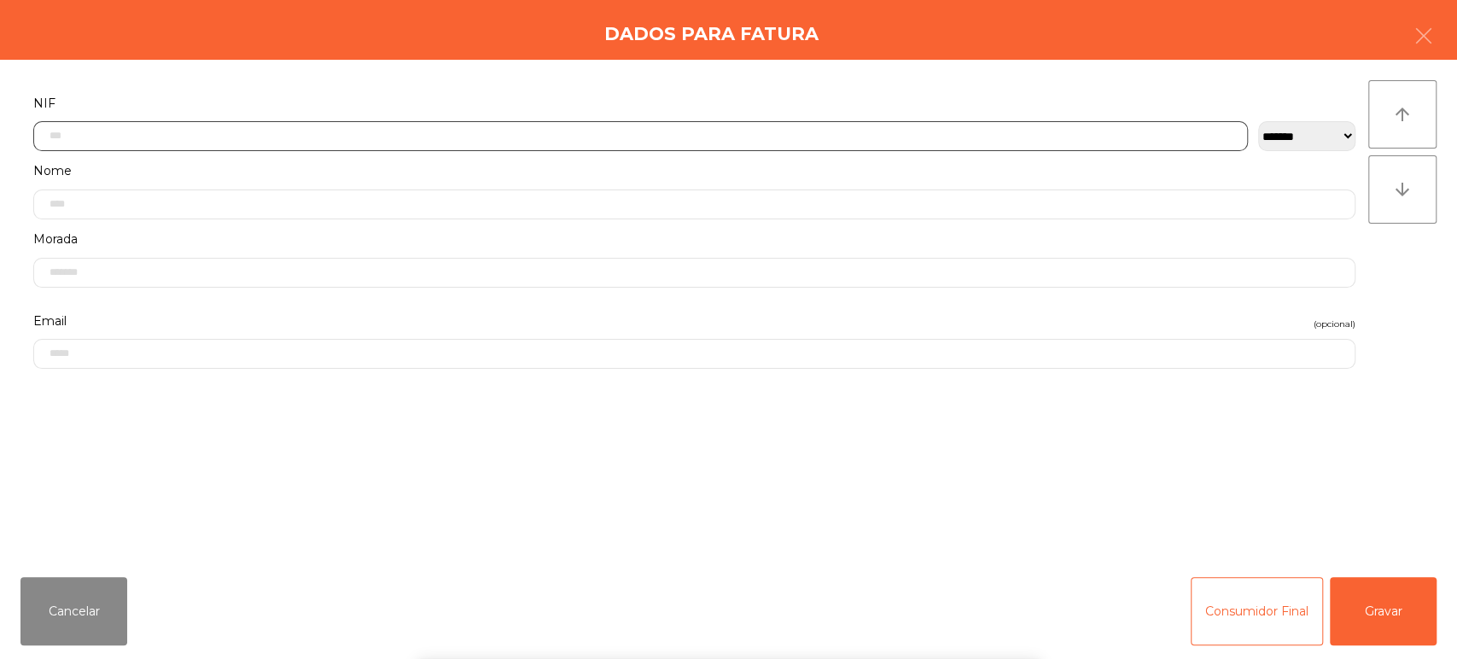
scroll to position [133, 0]
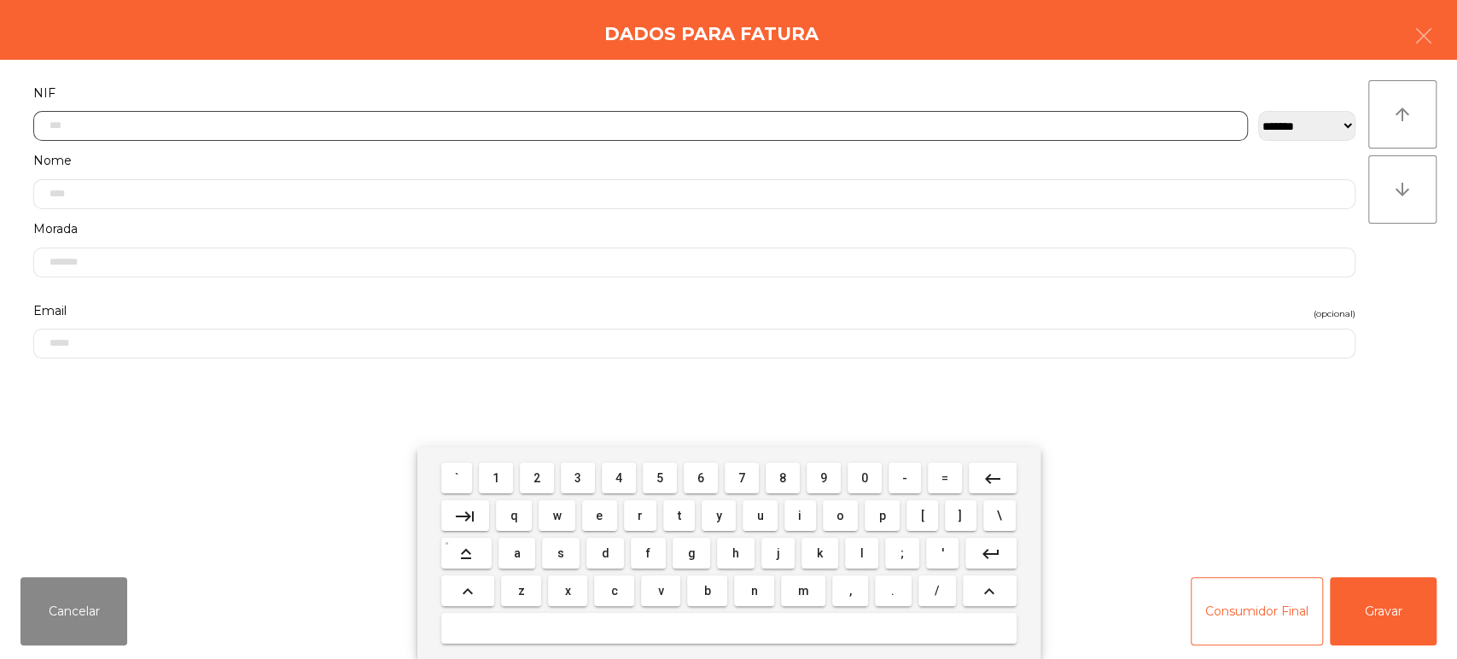
click at [537, 478] on span "2" at bounding box center [536, 478] width 7 height 14
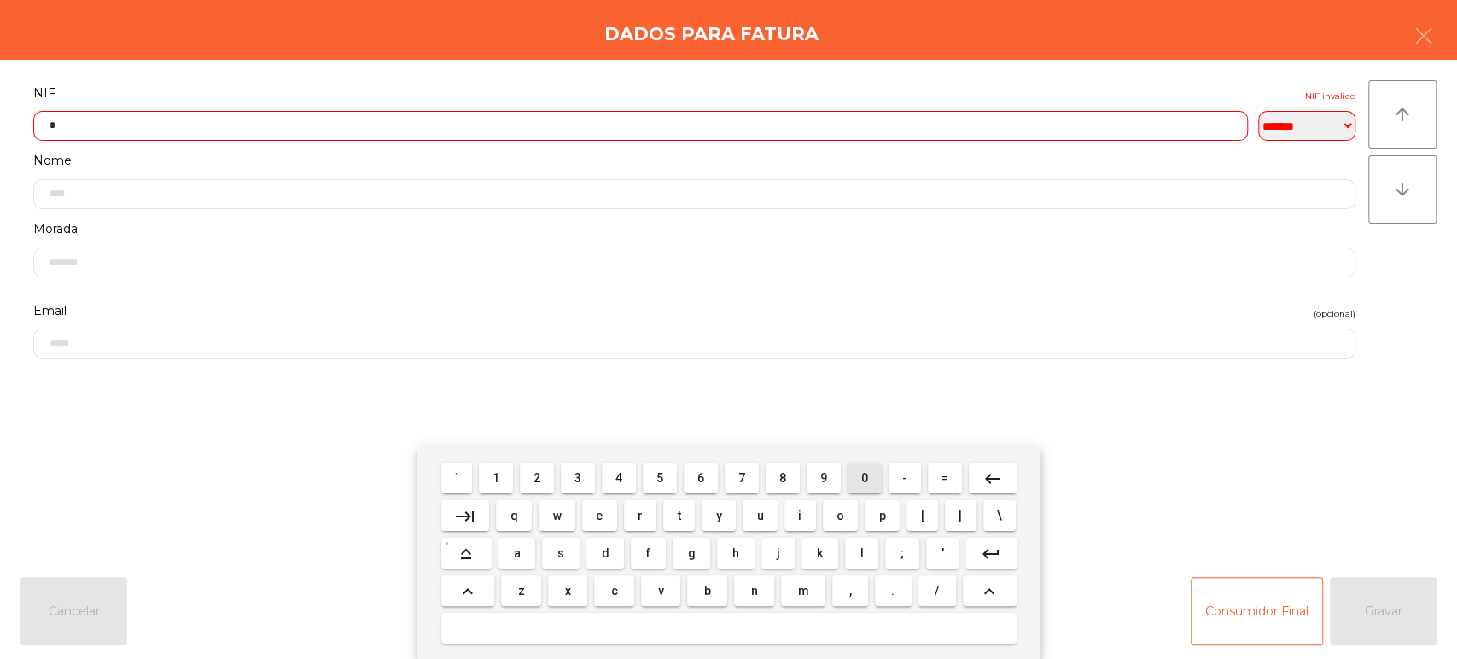
click at [864, 478] on span "0" at bounding box center [864, 478] width 7 height 14
click at [782, 478] on span "8" at bounding box center [782, 478] width 7 height 14
click at [823, 478] on span "9" at bounding box center [823, 478] width 7 height 14
click at [492, 475] on span "1" at bounding box center [495, 478] width 7 height 14
click at [578, 478] on span "3" at bounding box center [577, 478] width 7 height 14
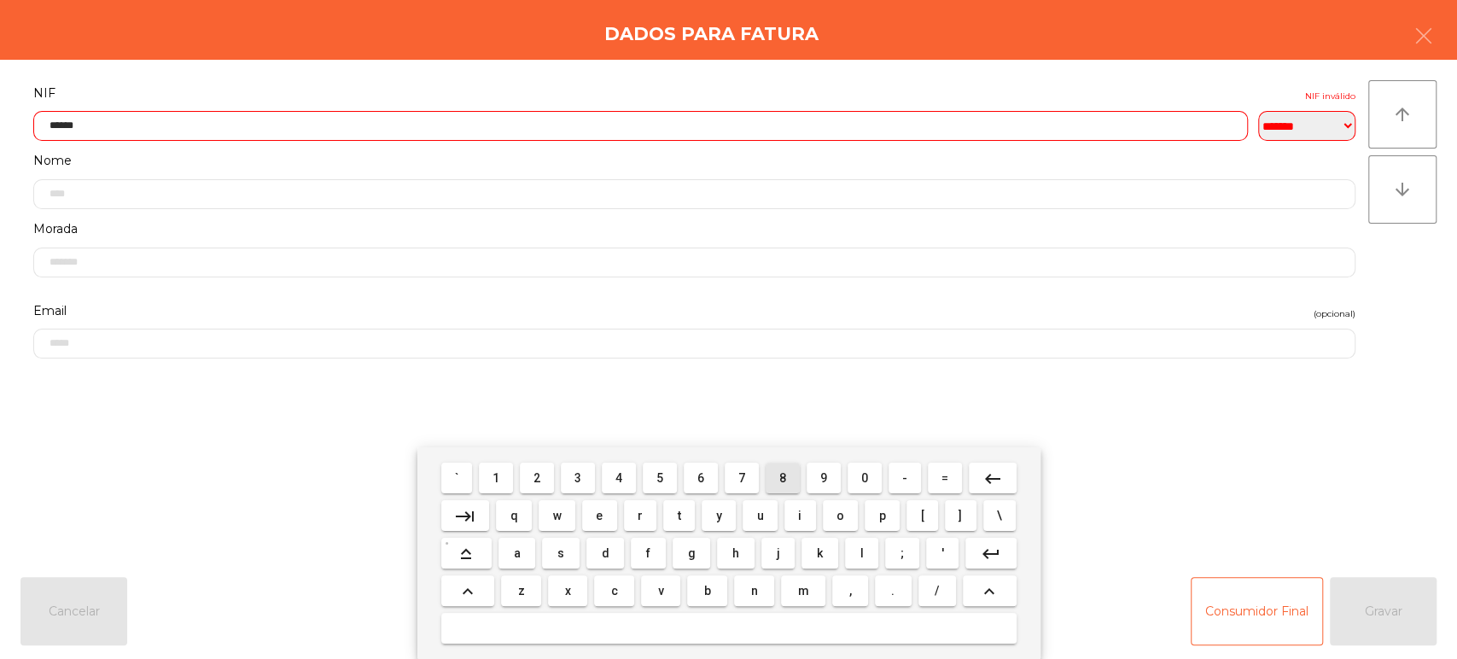
click at [782, 478] on span "8" at bounding box center [782, 478] width 7 height 14
click at [578, 478] on span "3" at bounding box center [577, 478] width 7 height 14
click at [496, 478] on span "1" at bounding box center [495, 478] width 7 height 14
type input "*********"
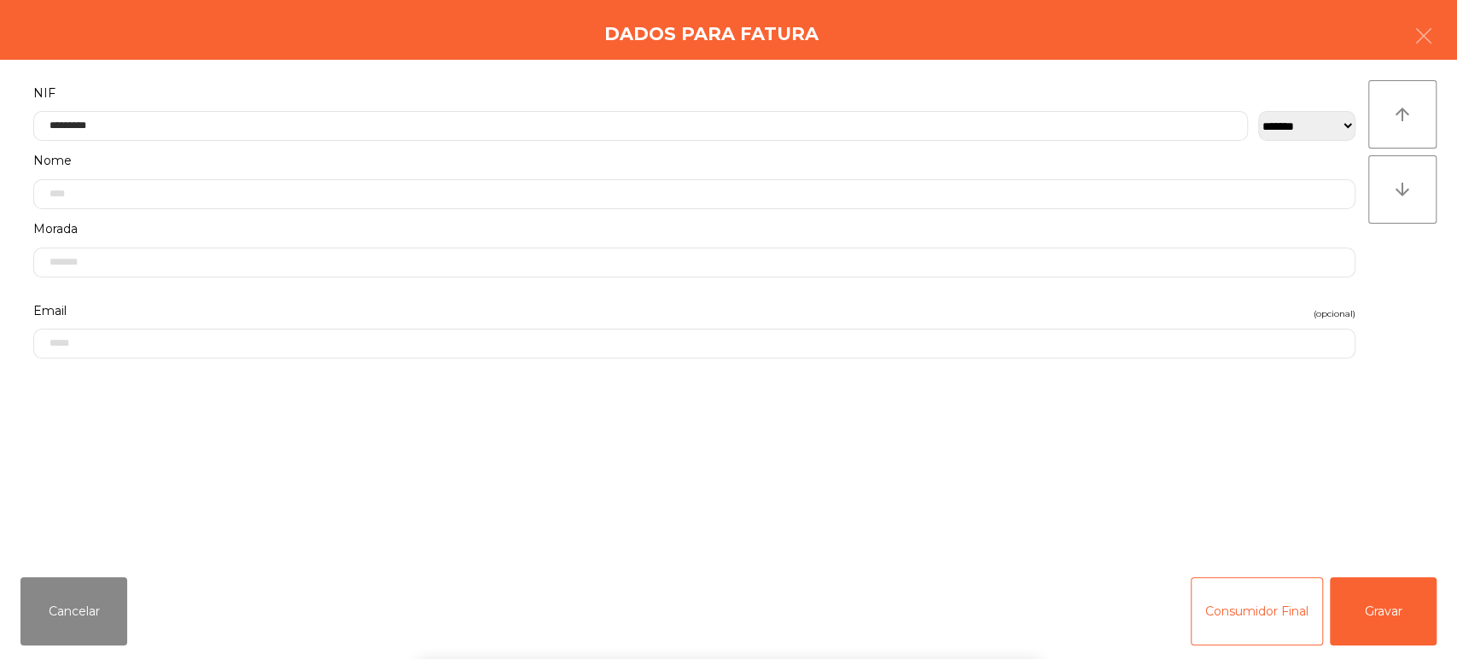
click at [424, 49] on div "Dados para Fatura" at bounding box center [728, 30] width 1457 height 60
click at [1398, 621] on button "Gravar" at bounding box center [1382, 611] width 107 height 68
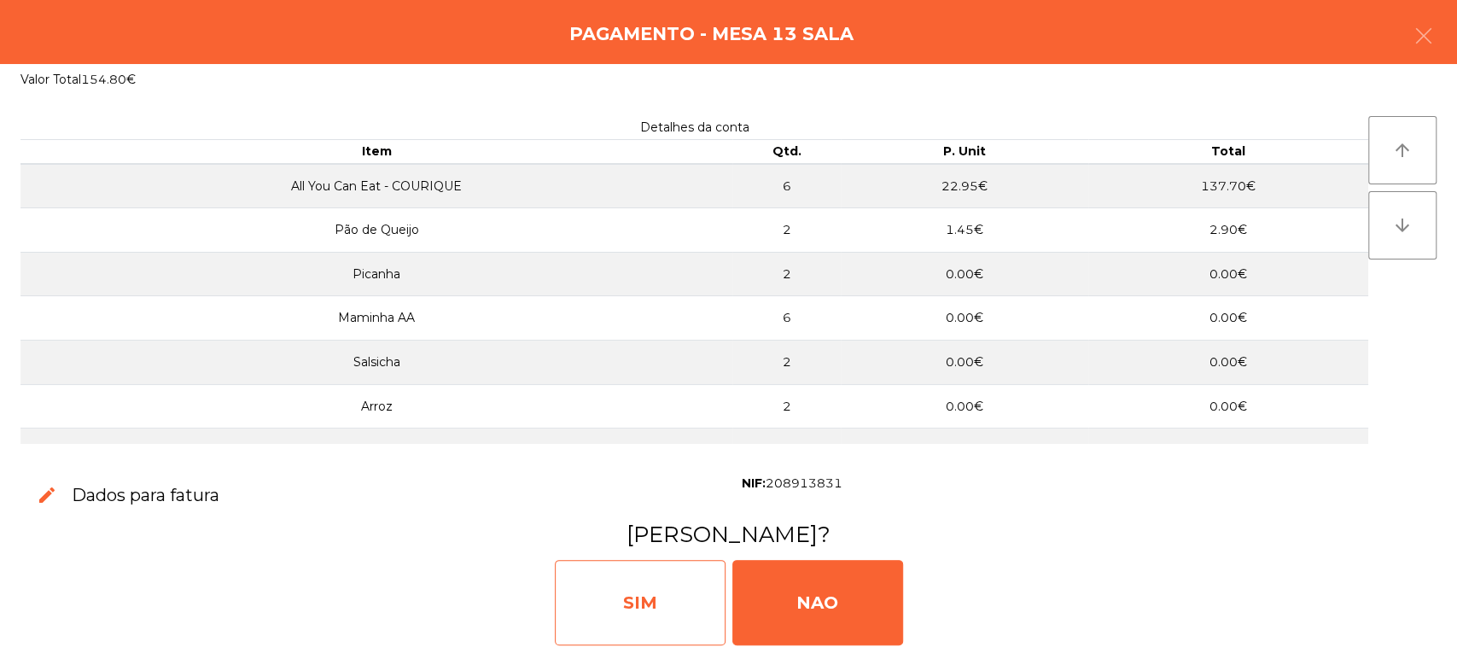
click at [658, 596] on div "SIM" at bounding box center [640, 602] width 171 height 85
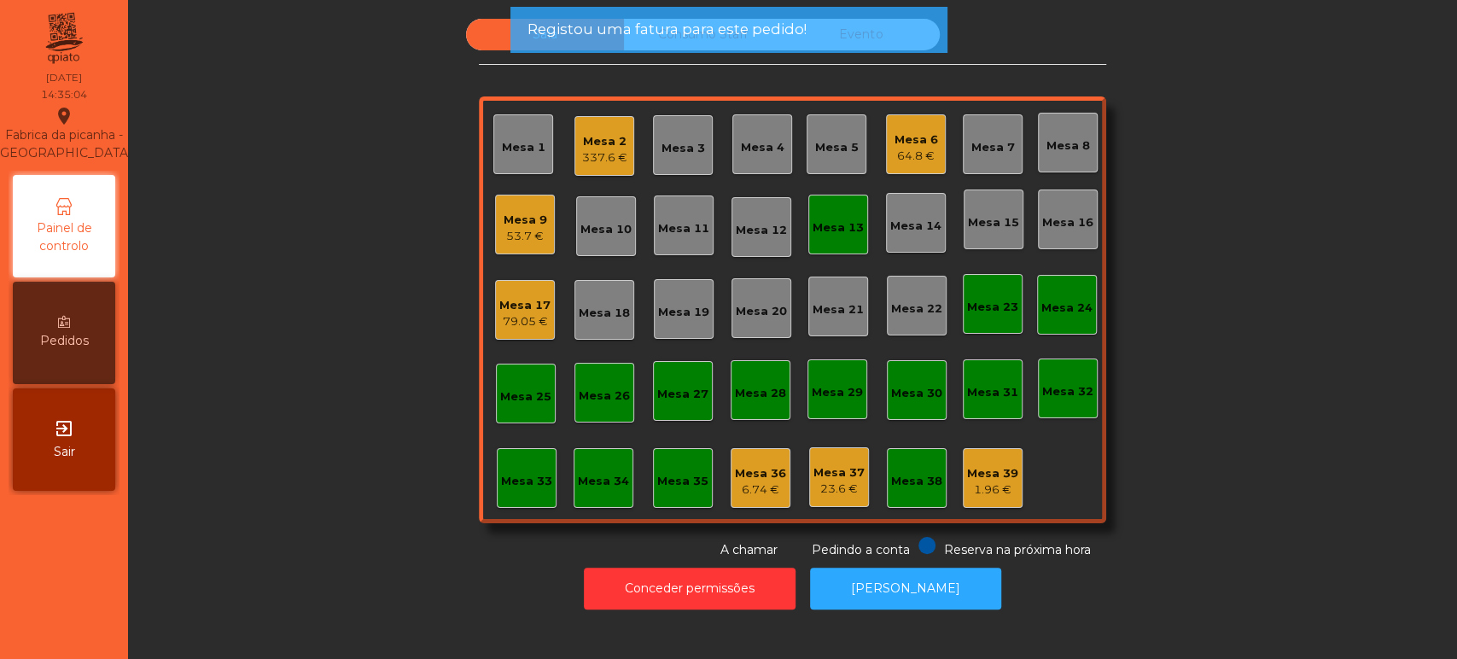
click at [841, 212] on div "Mesa 13" at bounding box center [837, 224] width 51 height 24
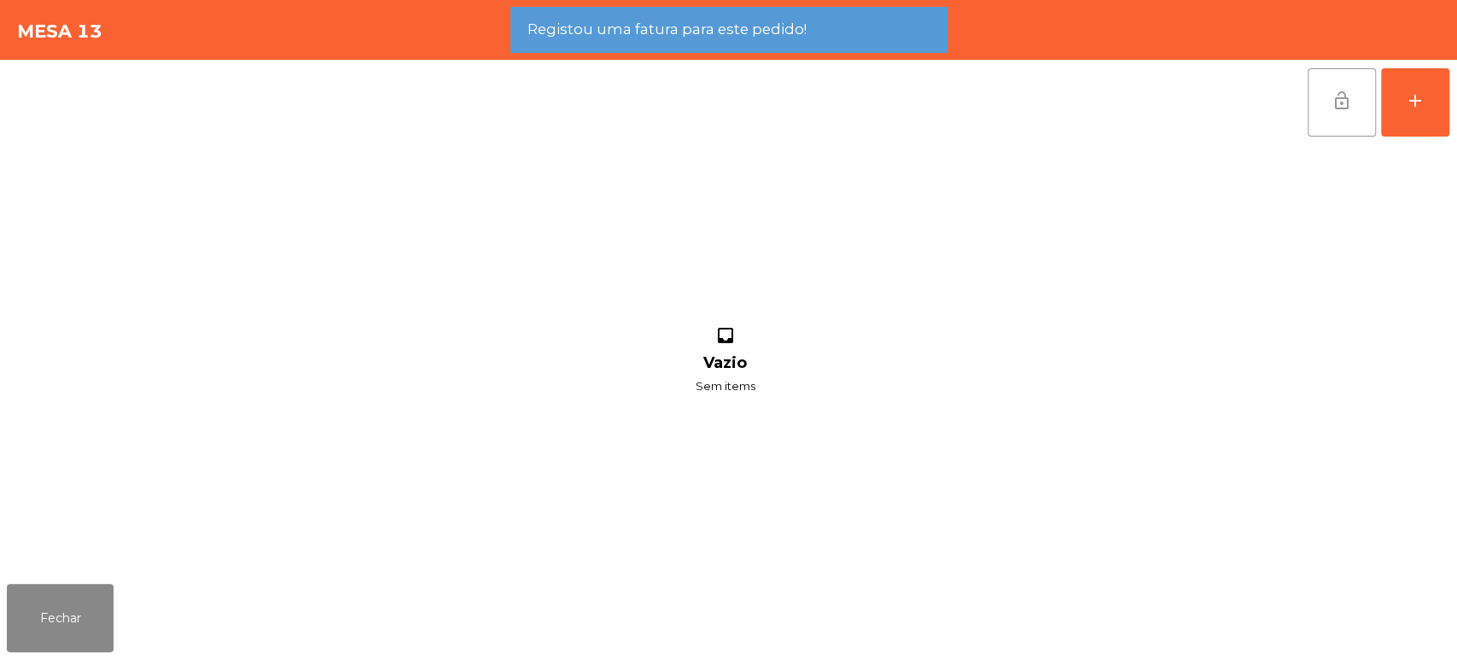
click at [1341, 102] on span "lock_open" at bounding box center [1341, 100] width 20 height 20
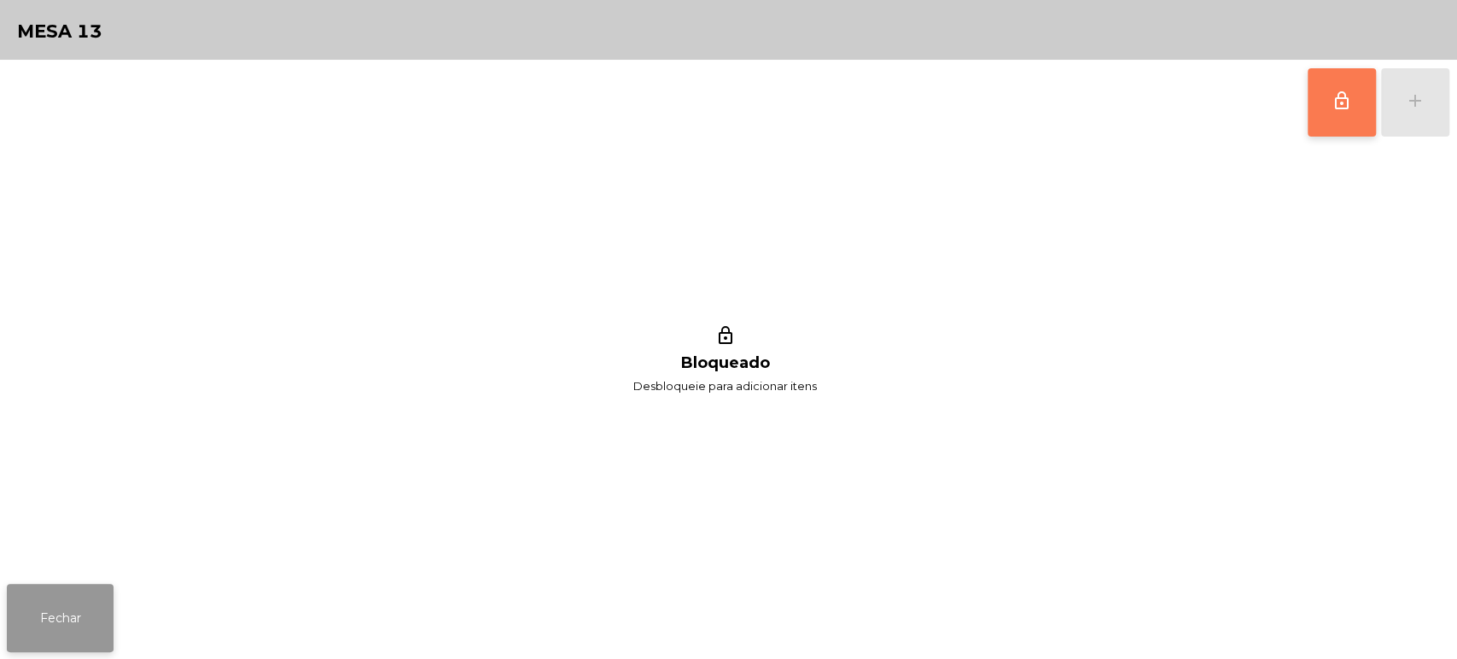
click at [82, 607] on button "Fechar" at bounding box center [60, 618] width 107 height 68
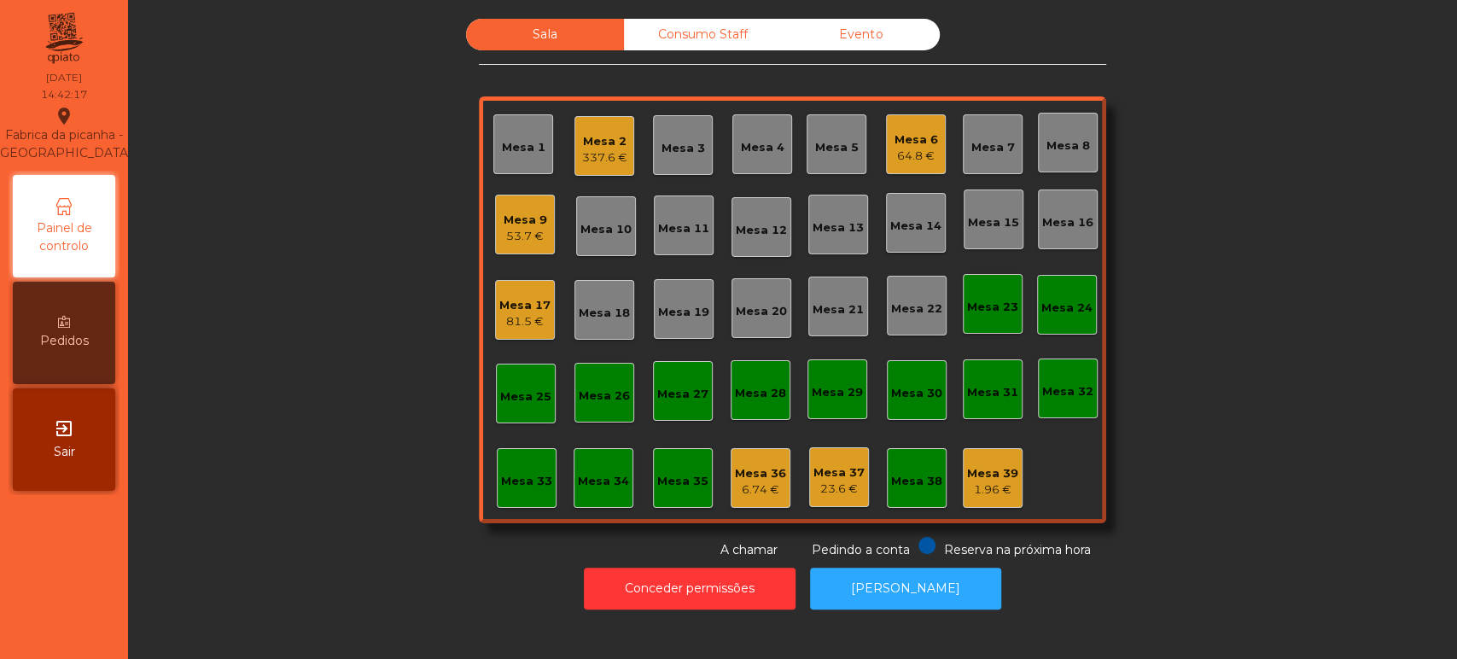
click at [910, 158] on div "64.8 €" at bounding box center [916, 156] width 44 height 17
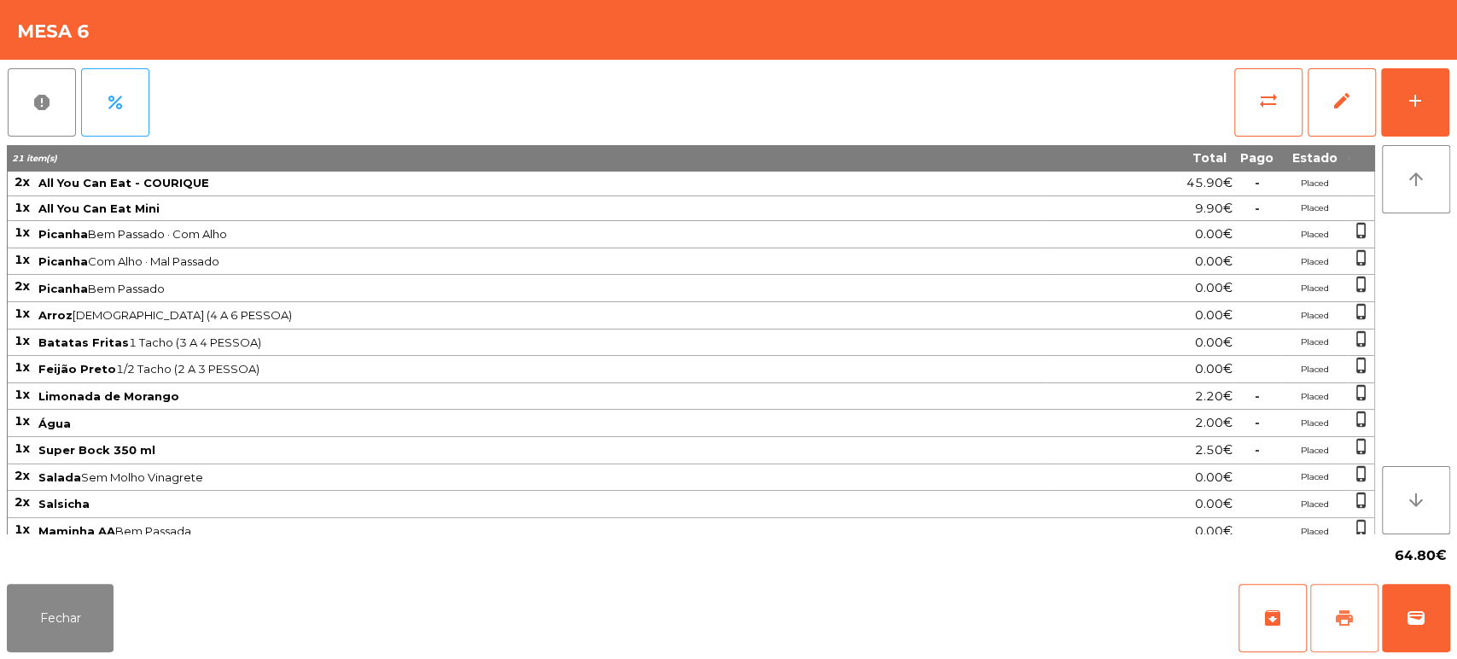
click at [1347, 616] on span "print" at bounding box center [1344, 618] width 20 height 20
click at [1415, 614] on span "wallet" at bounding box center [1415, 618] width 20 height 20
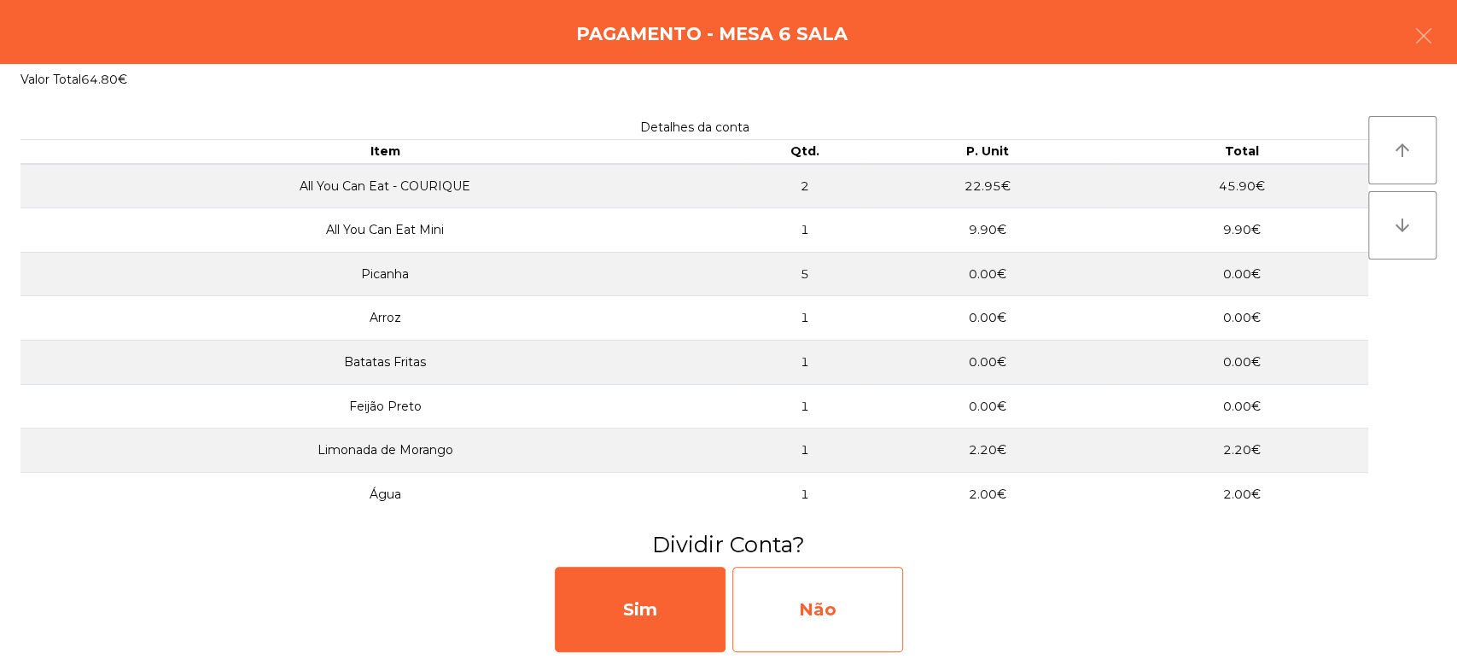
click at [838, 615] on div "Não" at bounding box center [817, 609] width 171 height 85
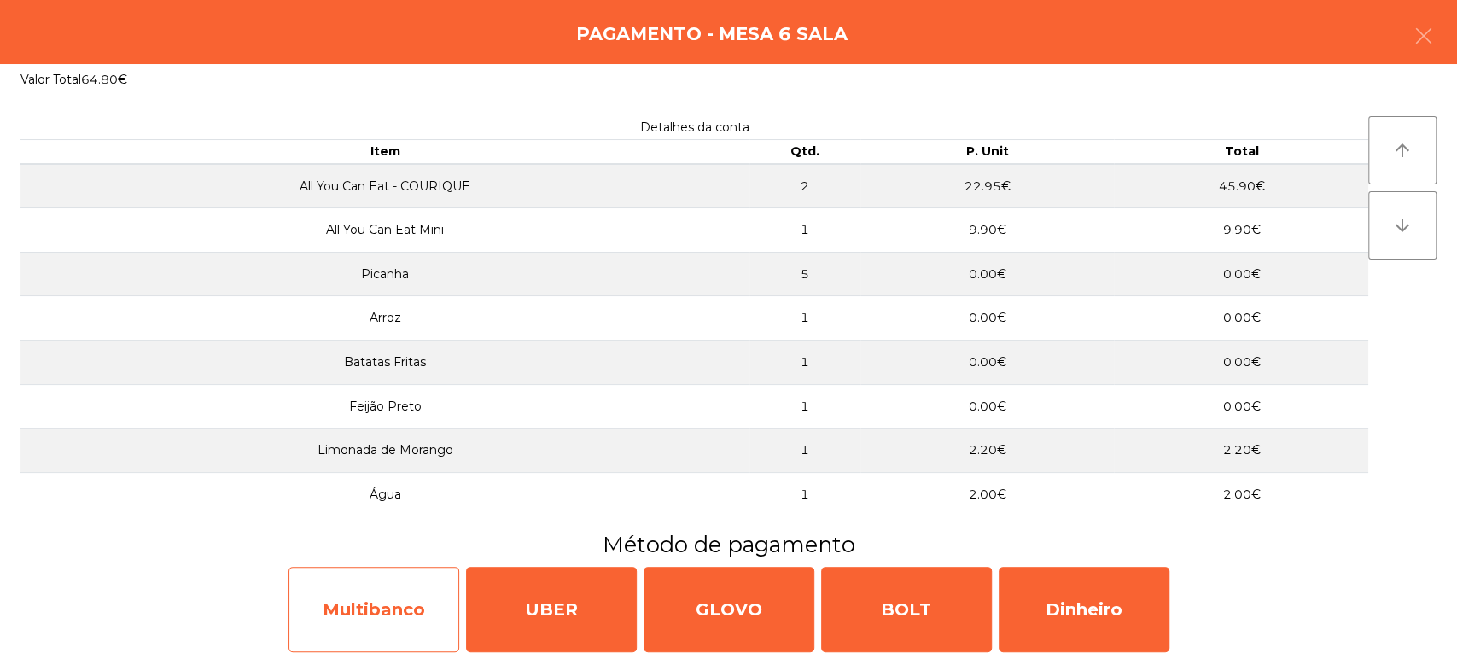
click at [398, 623] on div "Multibanco" at bounding box center [373, 609] width 171 height 85
select select "**"
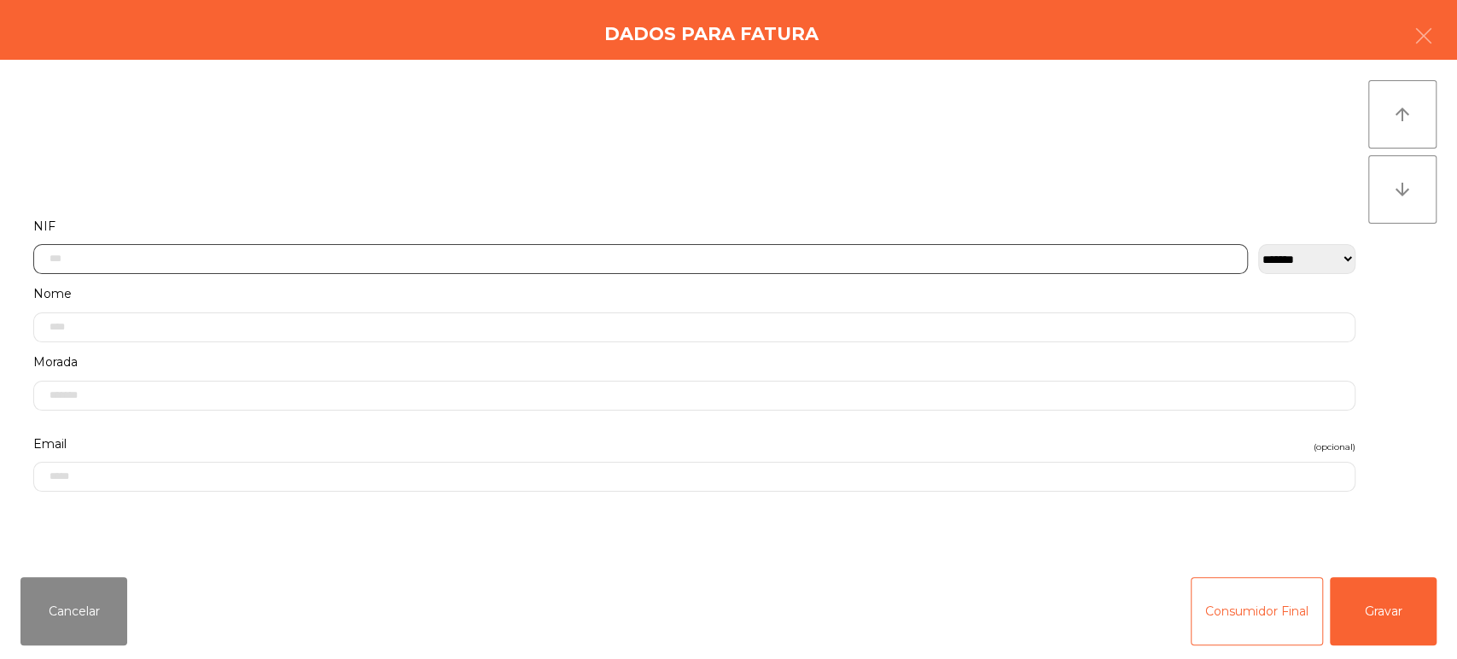
click at [160, 258] on input "text" at bounding box center [640, 259] width 1214 height 30
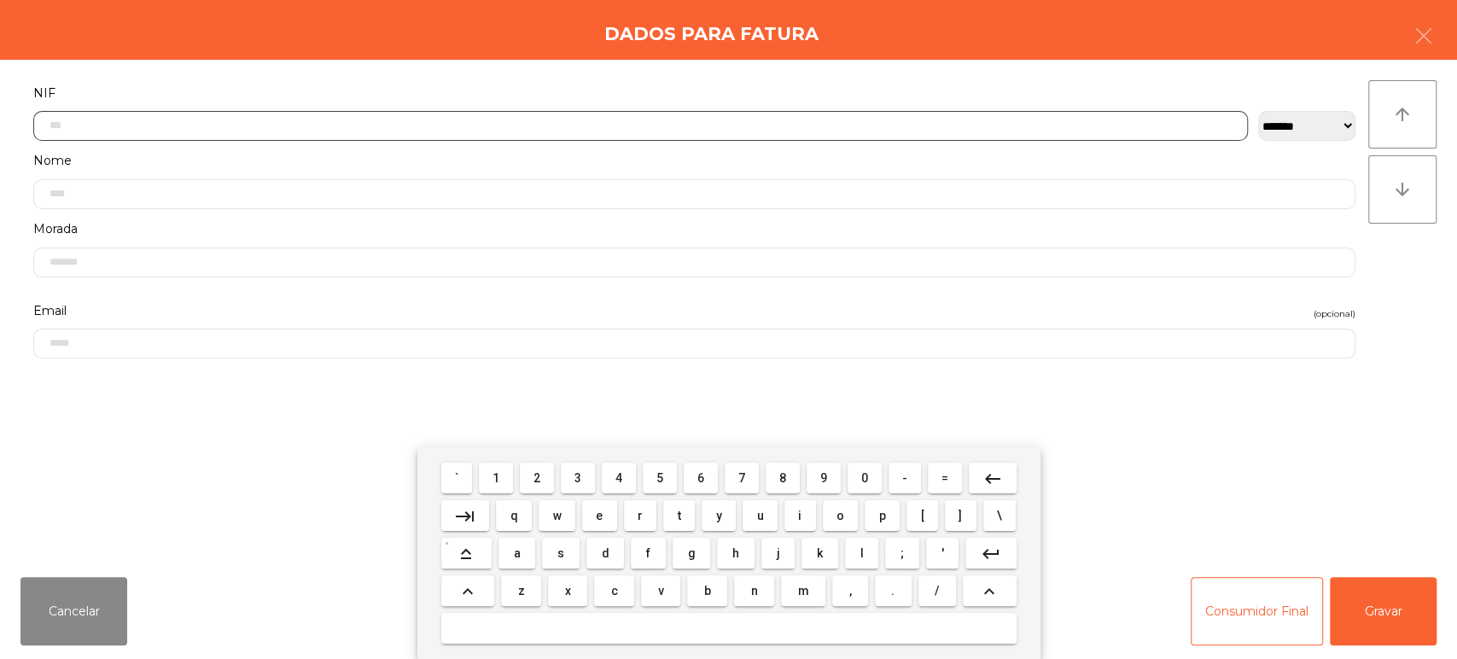
click at [537, 478] on span "2" at bounding box center [536, 478] width 7 height 14
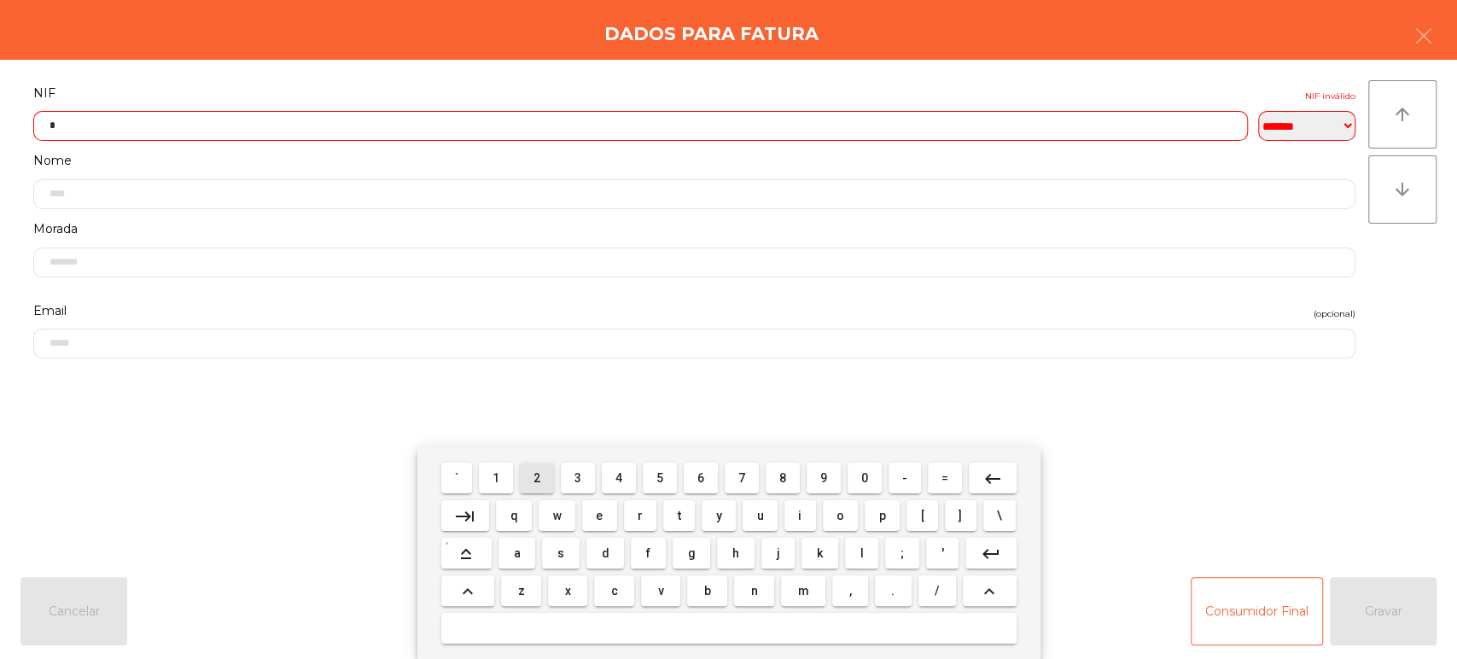
click at [537, 478] on span "2" at bounding box center [536, 478] width 7 height 14
click at [867, 474] on span "0" at bounding box center [864, 478] width 7 height 14
click at [782, 478] on span "8" at bounding box center [782, 478] width 7 height 14
click at [578, 478] on span "3" at bounding box center [577, 478] width 7 height 14
click at [864, 478] on span "0" at bounding box center [864, 478] width 7 height 14
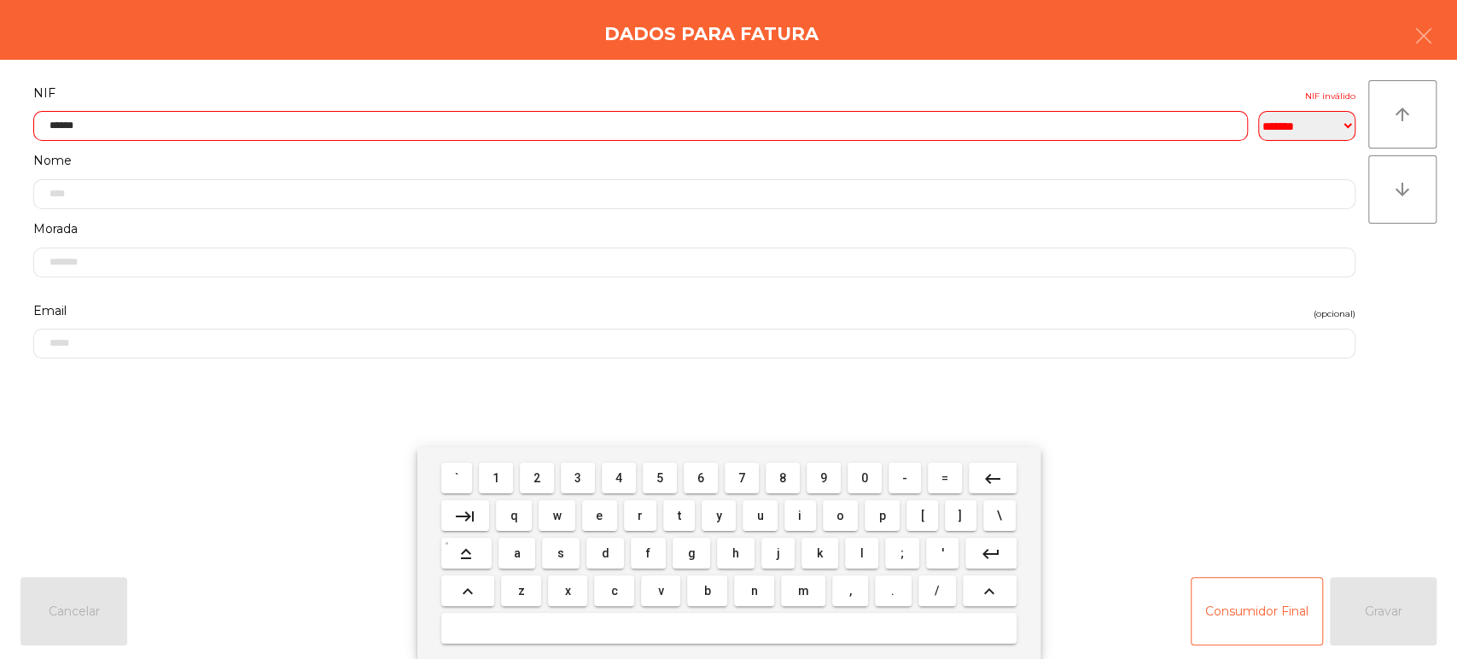
click at [807, 488] on button "9" at bounding box center [823, 477] width 34 height 31
click at [865, 479] on span "0" at bounding box center [864, 478] width 7 height 14
click at [782, 478] on span "8" at bounding box center [782, 478] width 7 height 14
type input "*********"
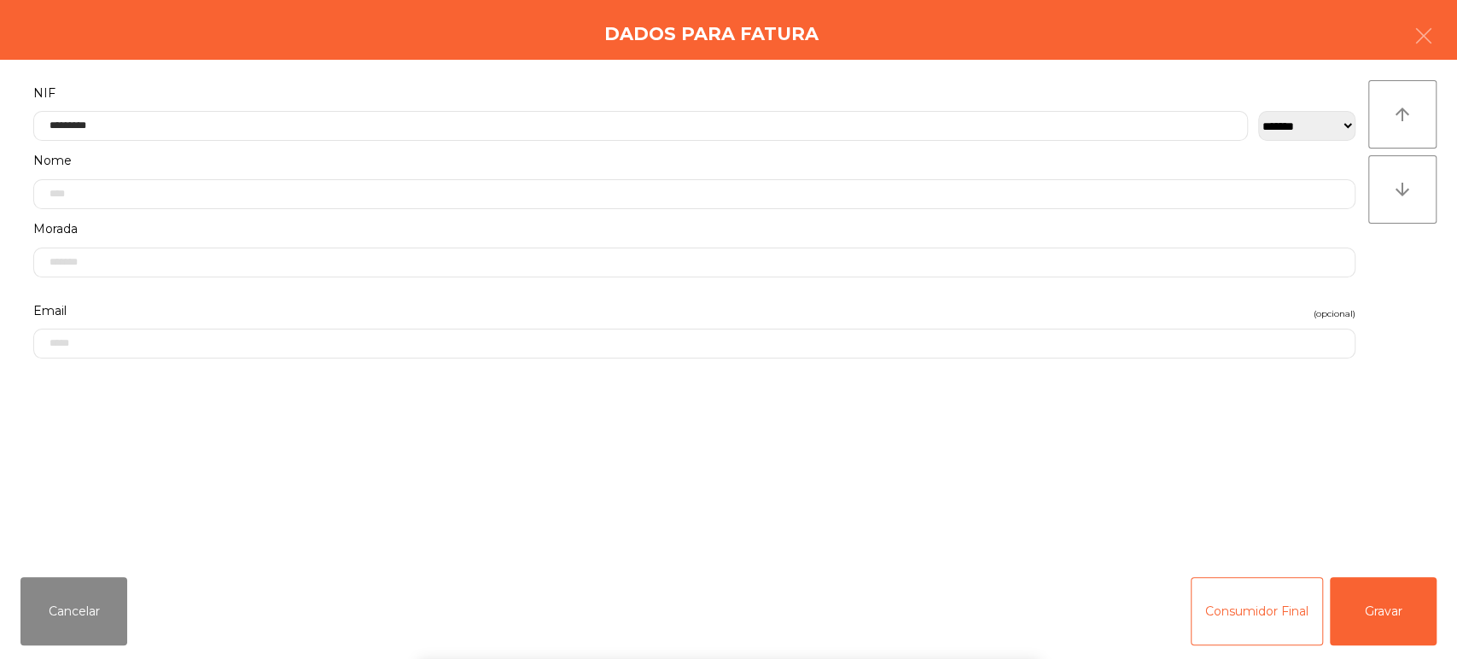
click at [522, 86] on label "NIF" at bounding box center [694, 93] width 1322 height 23
click at [1364, 615] on button "Gravar" at bounding box center [1382, 611] width 107 height 68
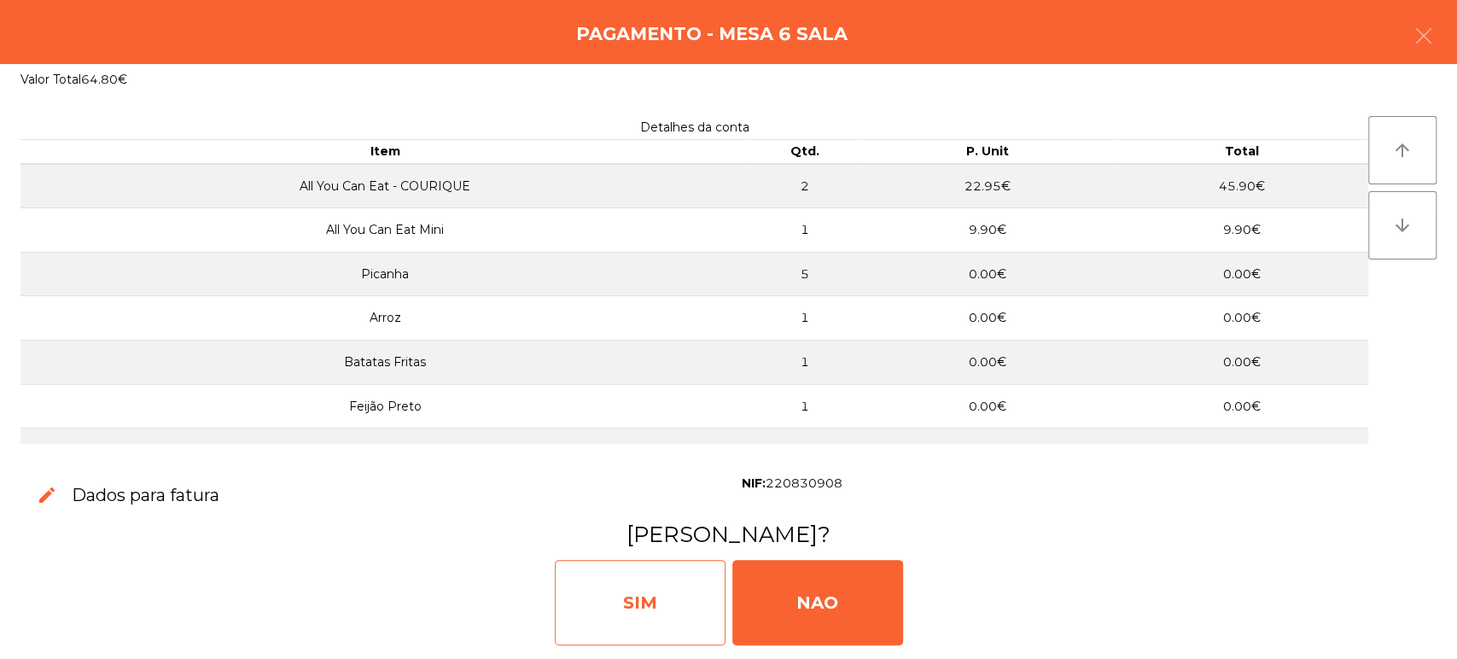
click at [662, 574] on div "SIM" at bounding box center [640, 602] width 171 height 85
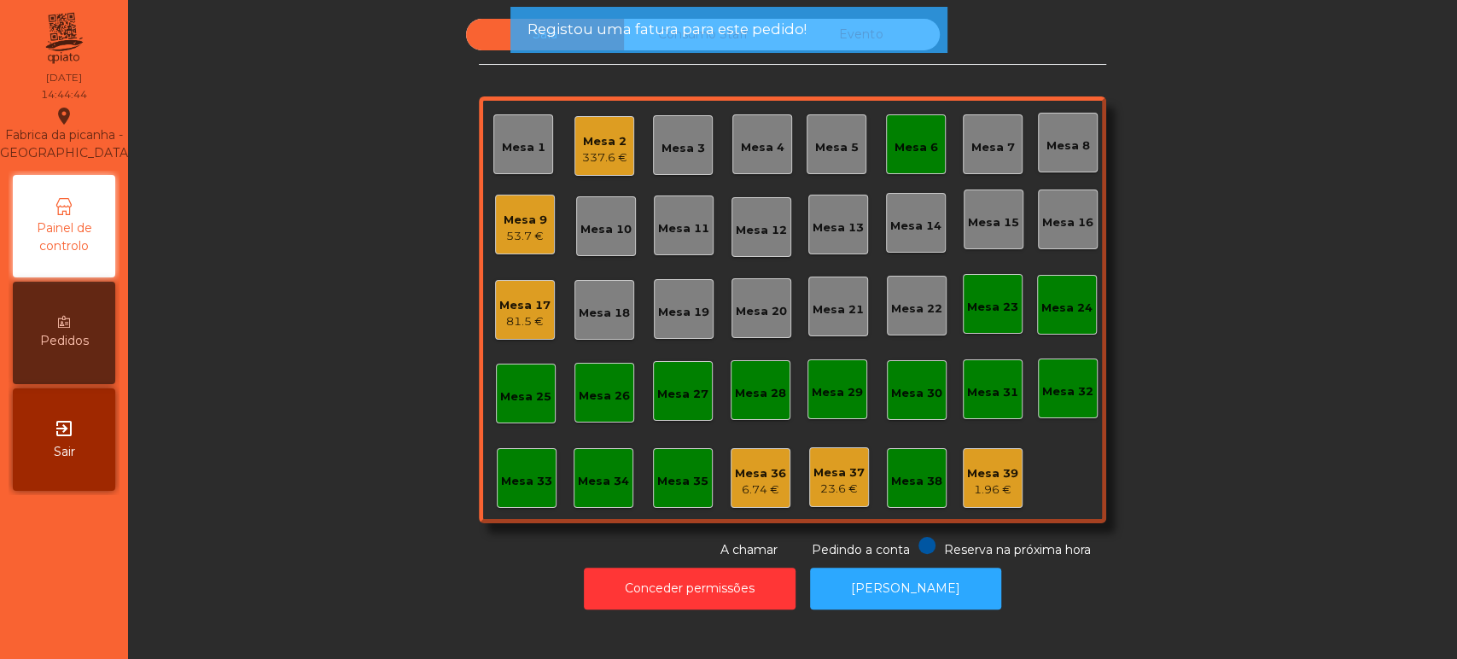
click at [905, 167] on div "Mesa 6" at bounding box center [916, 144] width 60 height 60
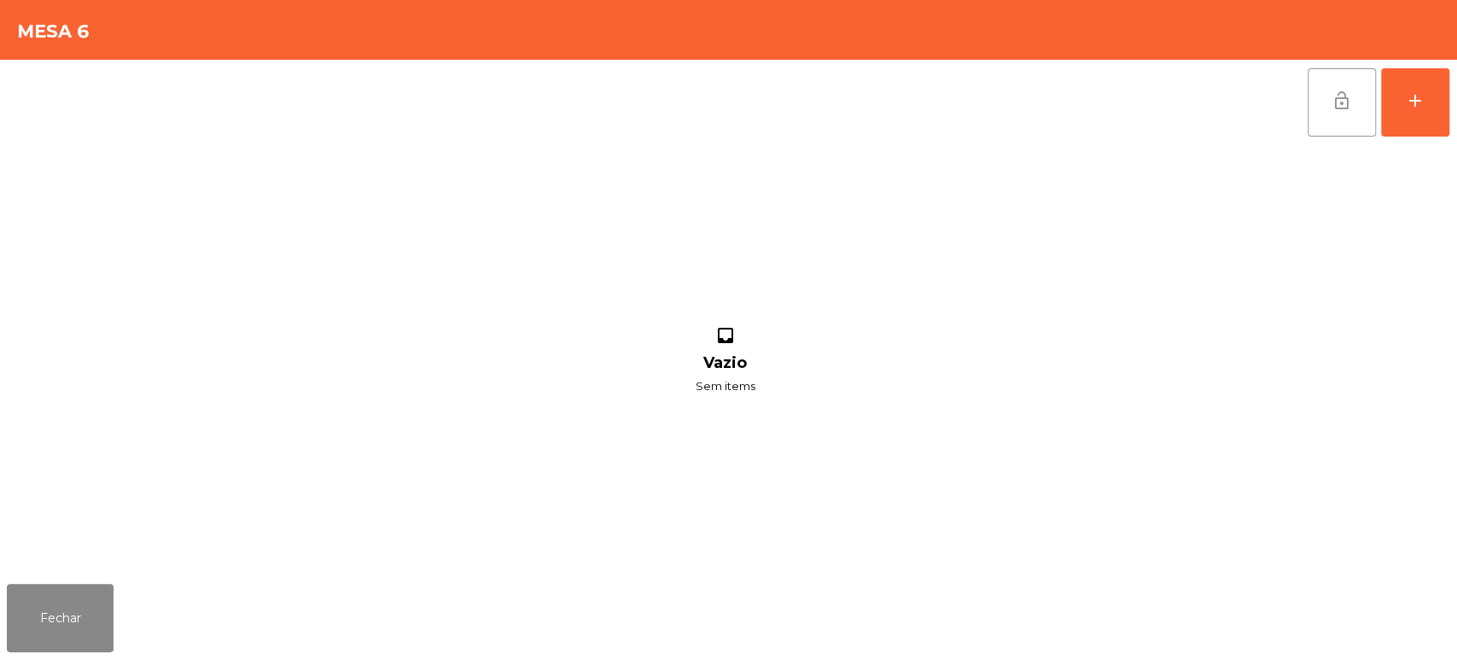
click at [1351, 119] on button "lock_open" at bounding box center [1341, 102] width 68 height 68
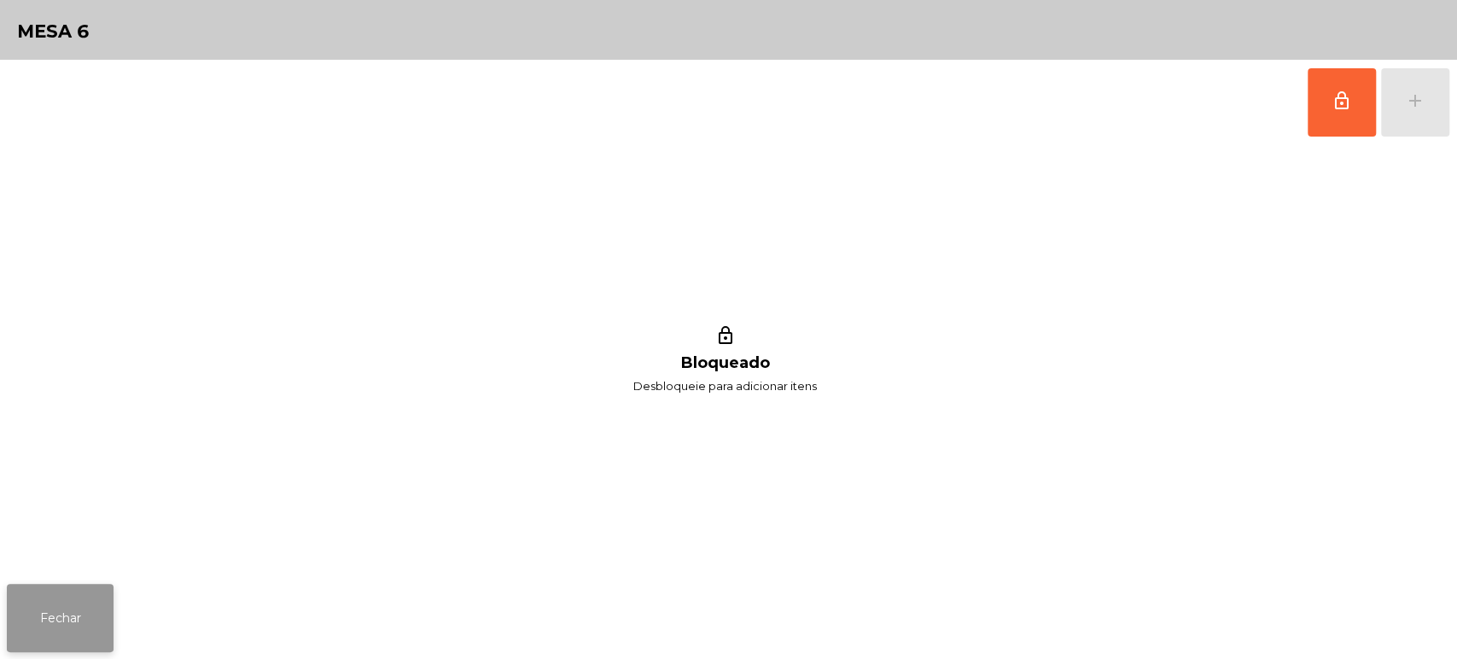
click at [79, 625] on button "Fechar" at bounding box center [60, 618] width 107 height 68
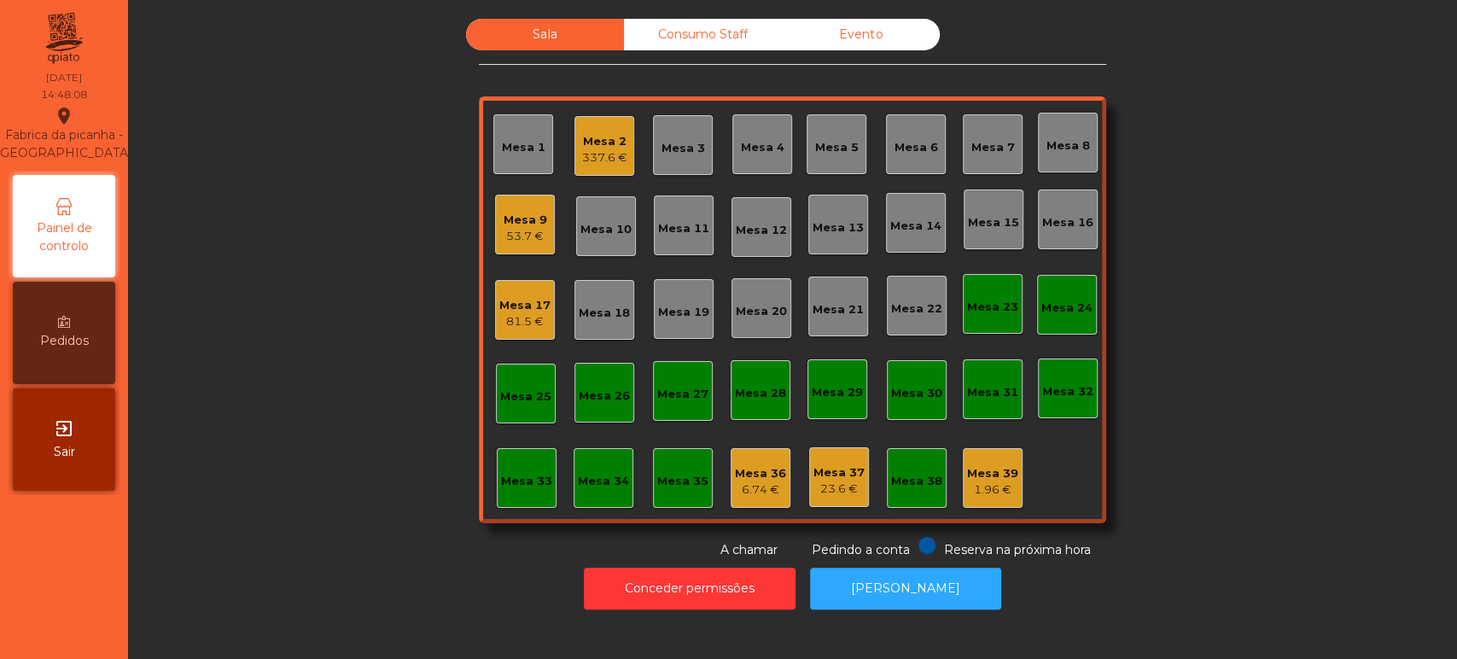
click at [515, 249] on div "Mesa 9 53.7 €" at bounding box center [525, 225] width 60 height 60
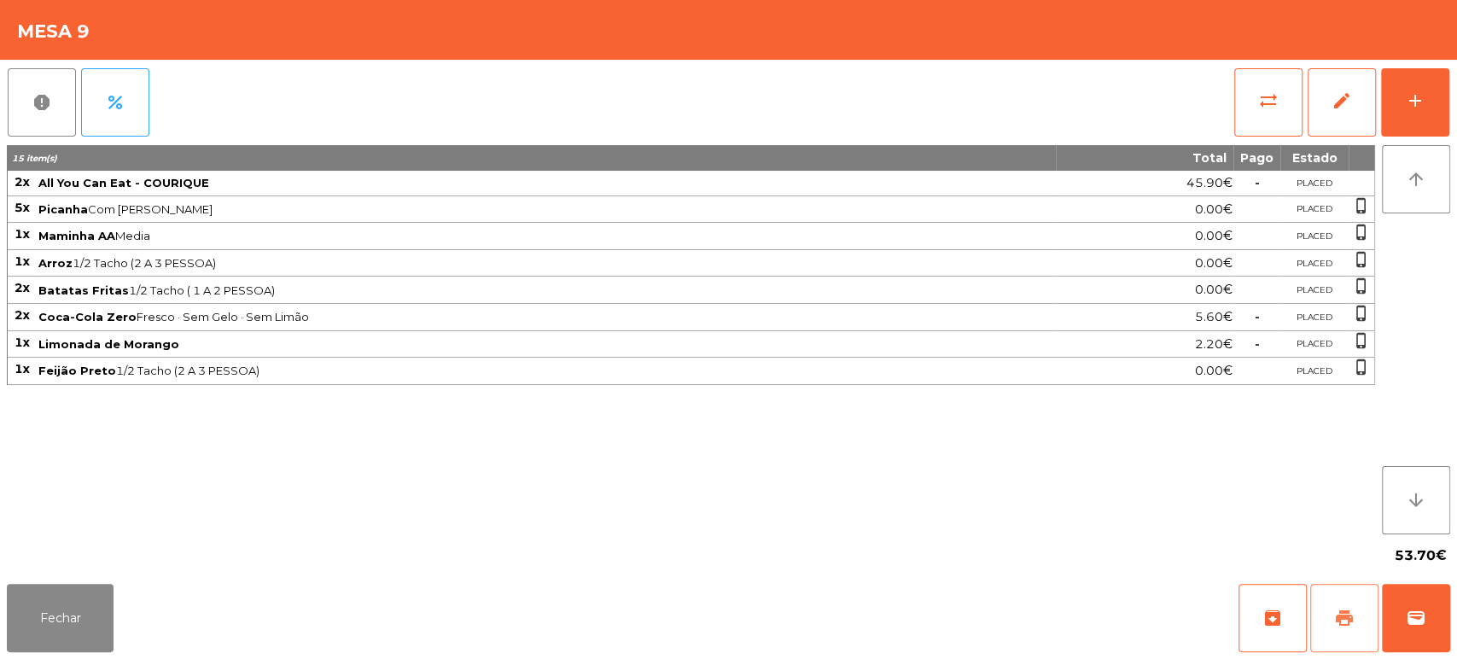
click at [1339, 601] on button "print" at bounding box center [1344, 618] width 68 height 68
click at [77, 594] on button "Fechar" at bounding box center [60, 618] width 107 height 68
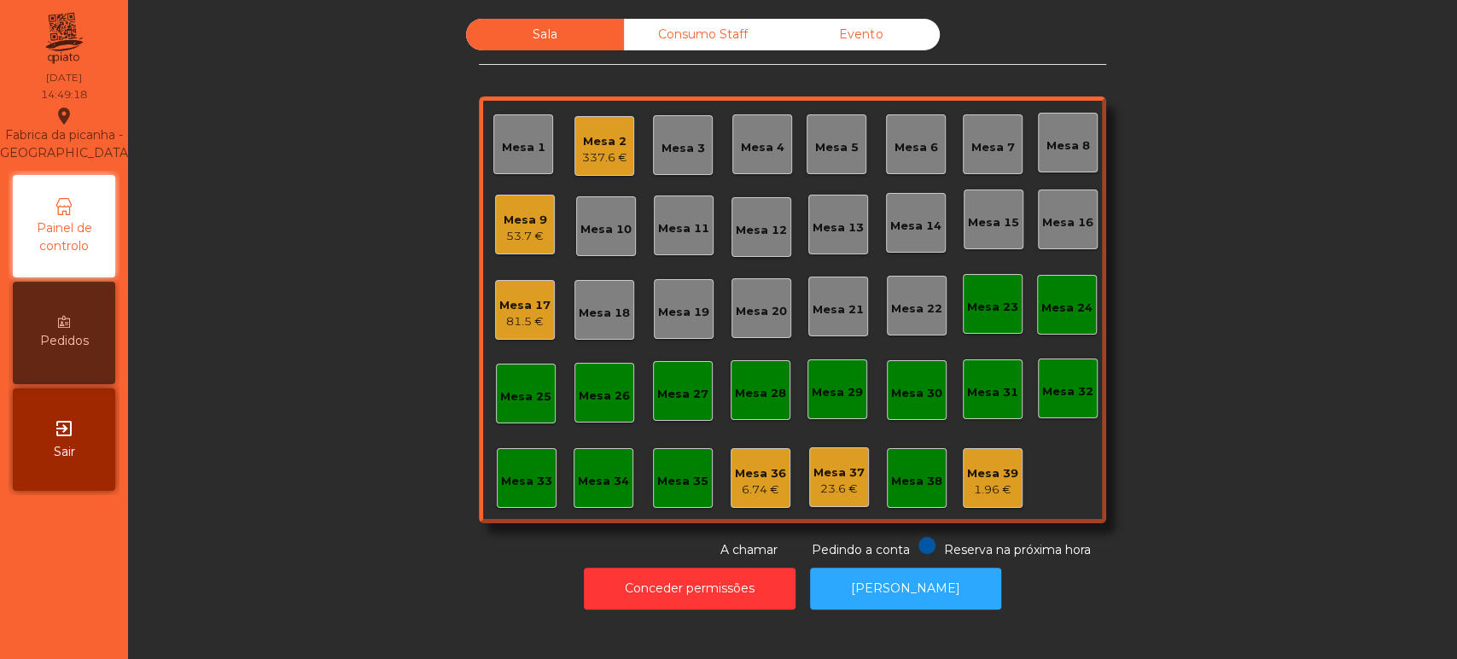
click at [503, 248] on div "Mesa 9 53.7 €" at bounding box center [525, 225] width 60 height 60
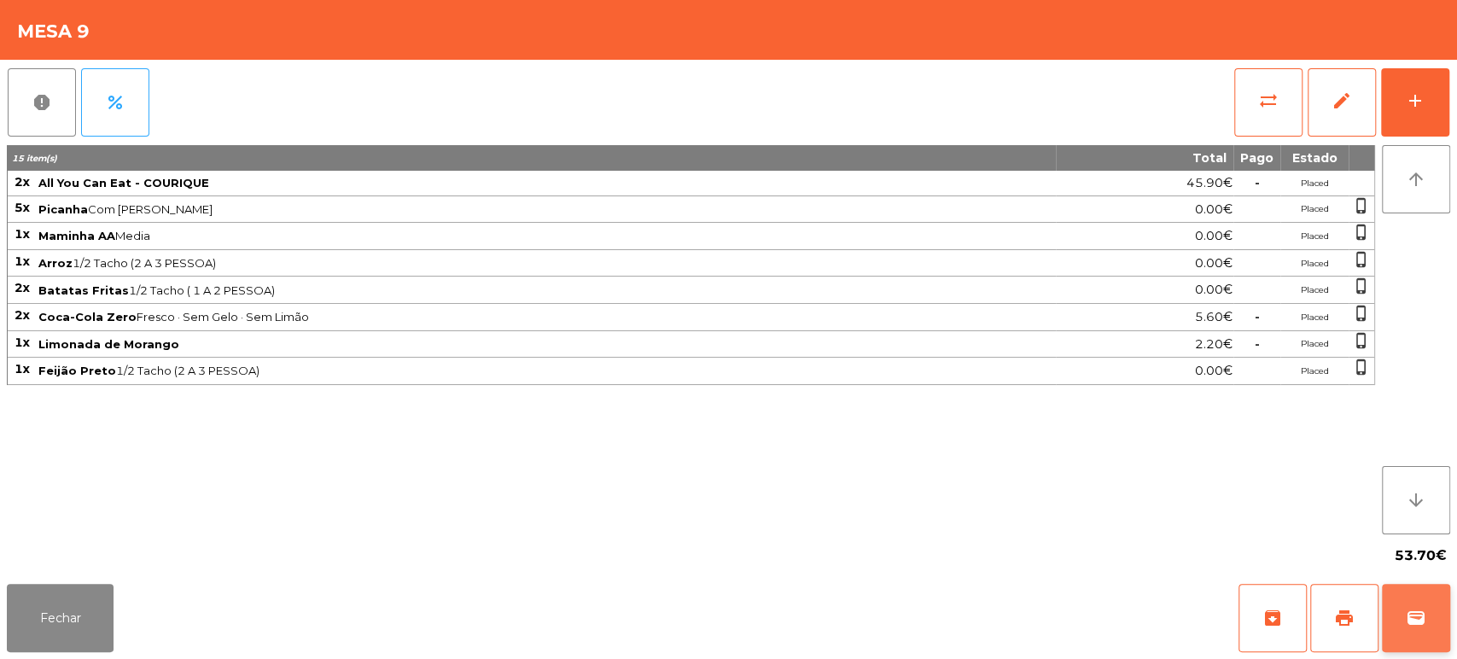
click at [1406, 618] on span "wallet" at bounding box center [1415, 618] width 20 height 20
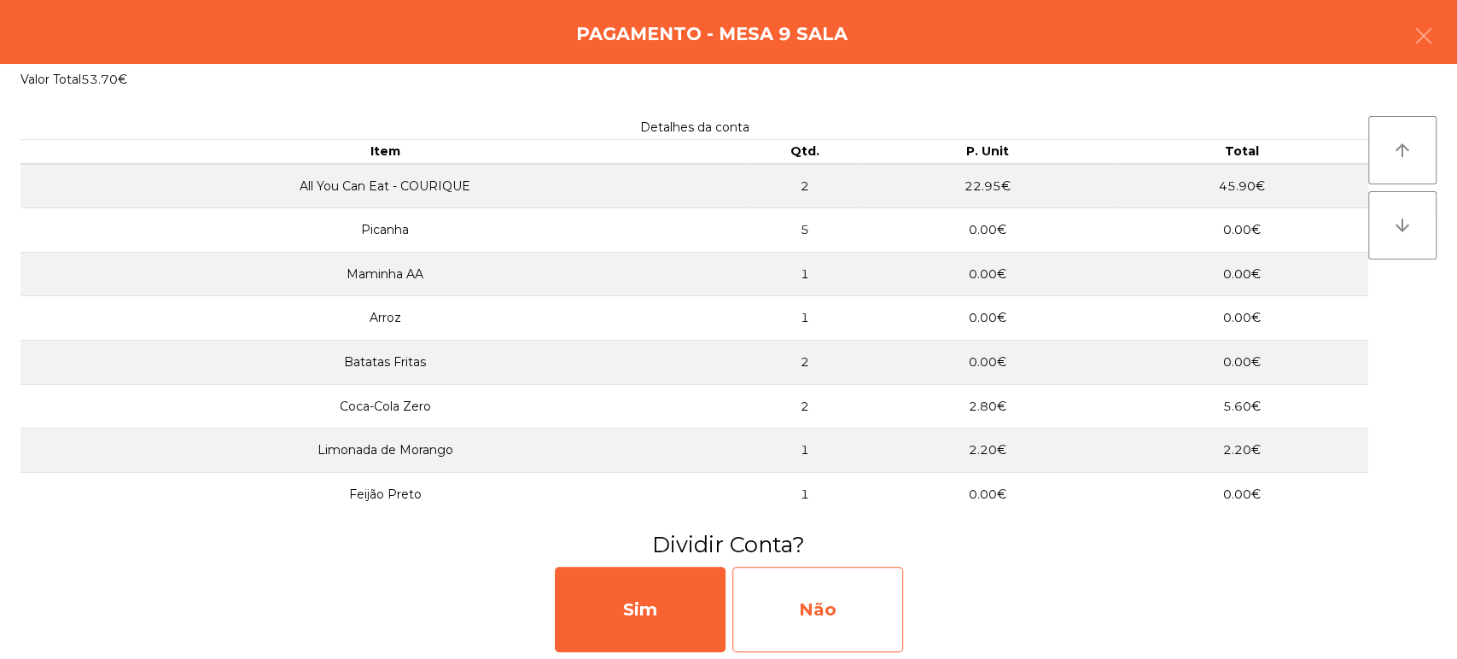
click at [836, 608] on div "Não" at bounding box center [817, 609] width 171 height 85
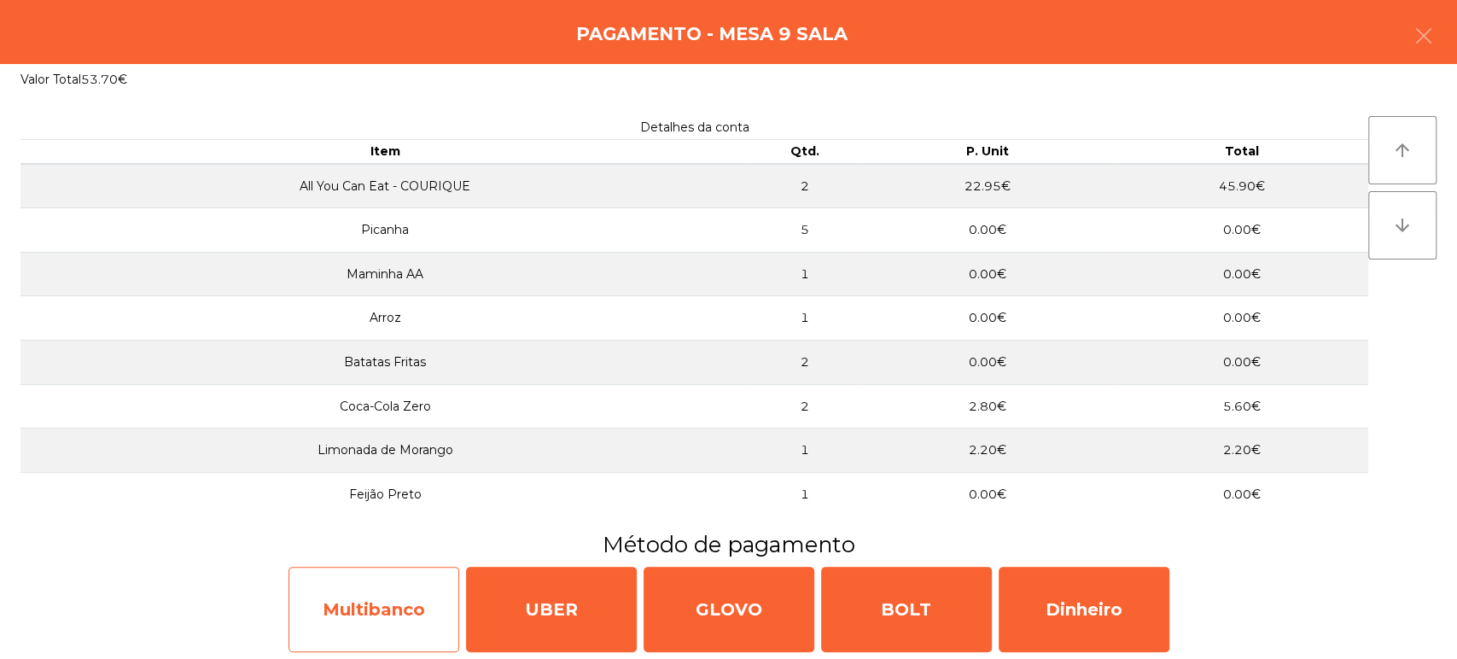
click at [401, 580] on div "Multibanco" at bounding box center [373, 609] width 171 height 85
select select "**"
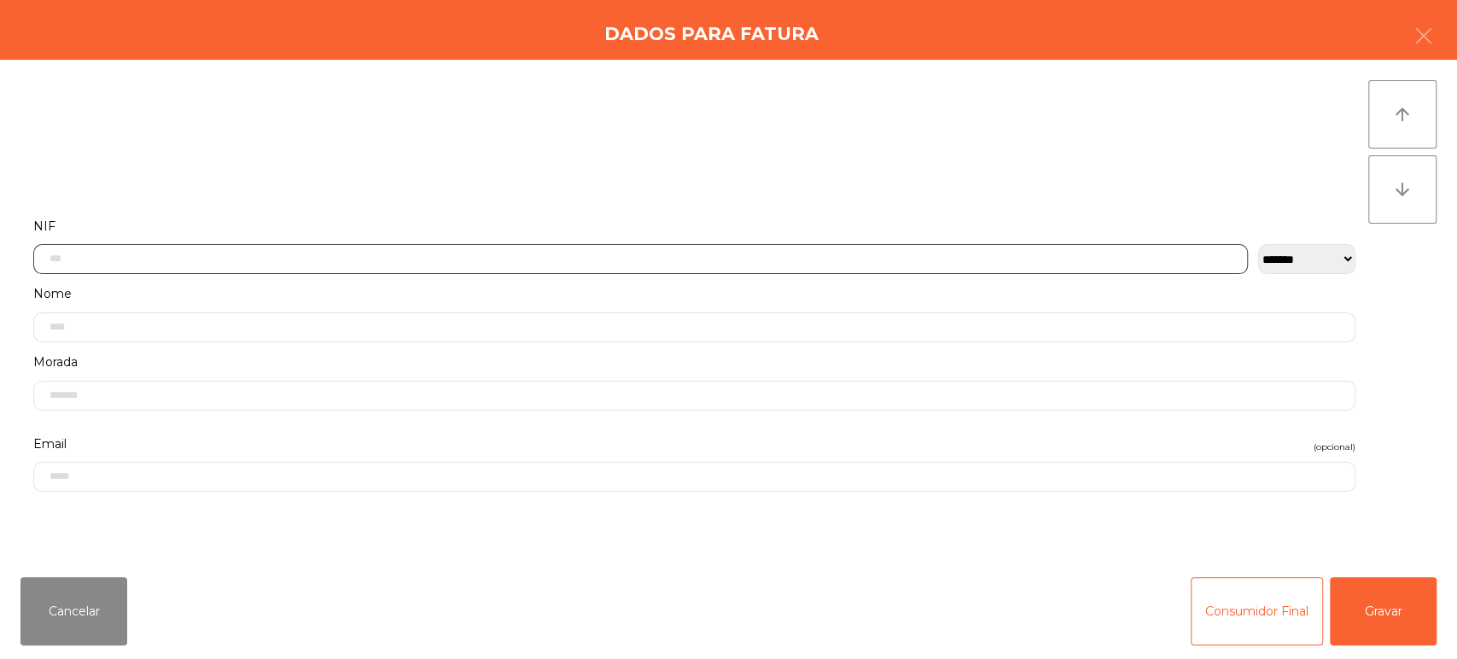
click at [907, 262] on input "text" at bounding box center [640, 259] width 1214 height 30
click at [1004, 351] on label "Morada" at bounding box center [694, 362] width 1322 height 23
click at [1000, 253] on input "text" at bounding box center [640, 259] width 1214 height 30
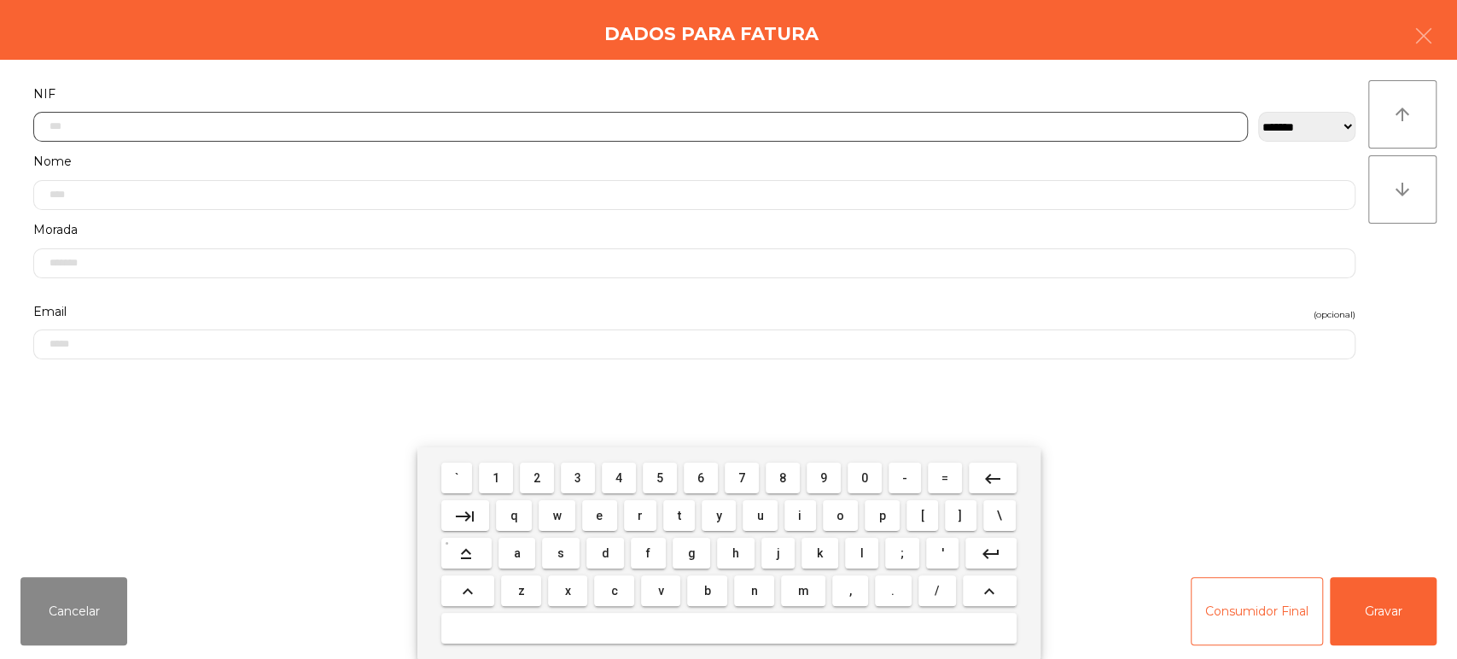
scroll to position [133, 0]
type input "*********"
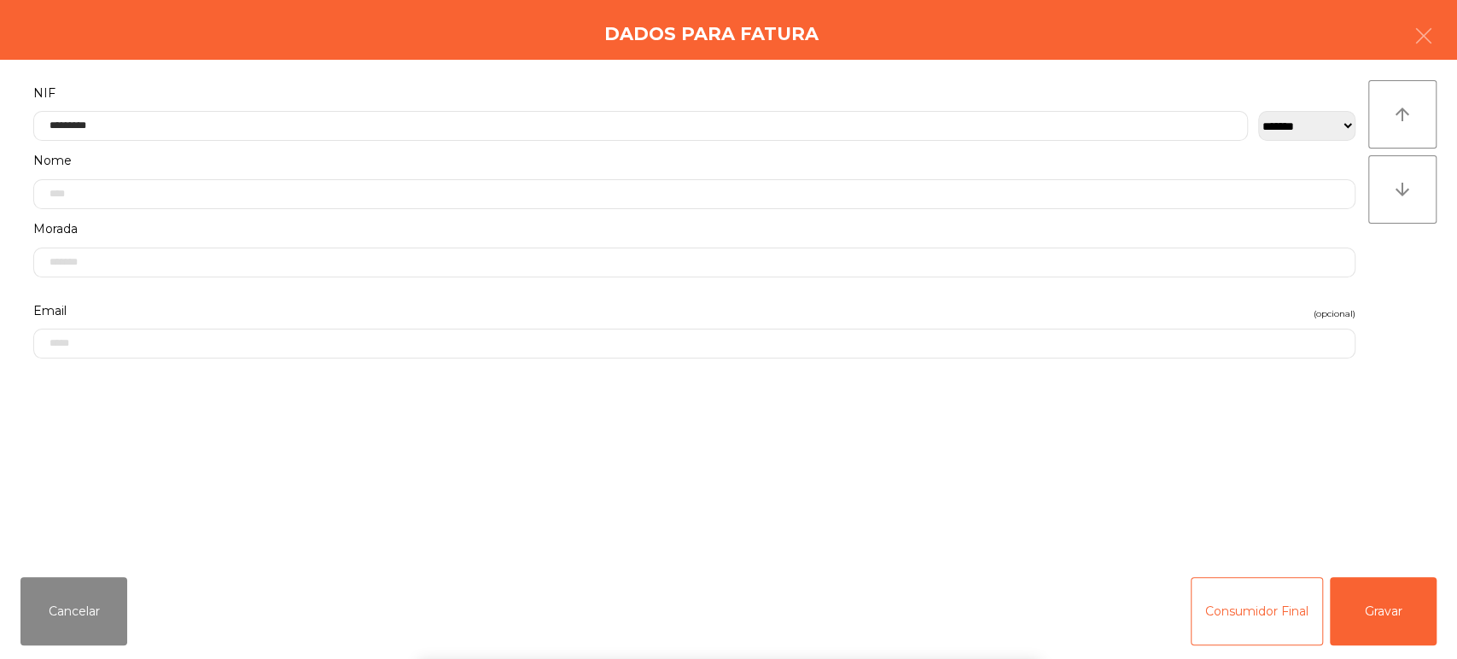
click at [1343, 638] on div "` 1 2 3 4 5 6 7 8 9 0 - = keyboard_backspace keyboard_tab q w e r t y u i o p […" at bounding box center [728, 553] width 1457 height 212
click at [1385, 594] on button "Gravar" at bounding box center [1382, 611] width 107 height 68
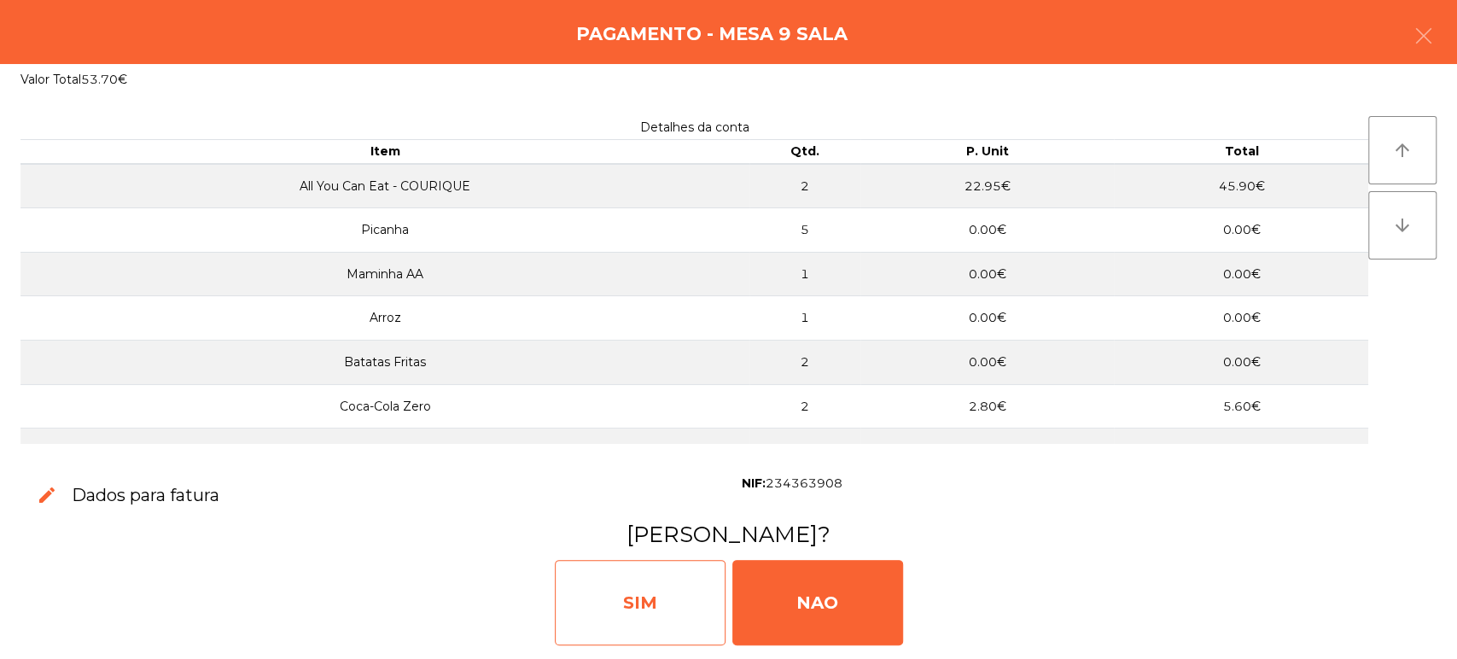
click at [654, 594] on div "SIM" at bounding box center [640, 602] width 171 height 85
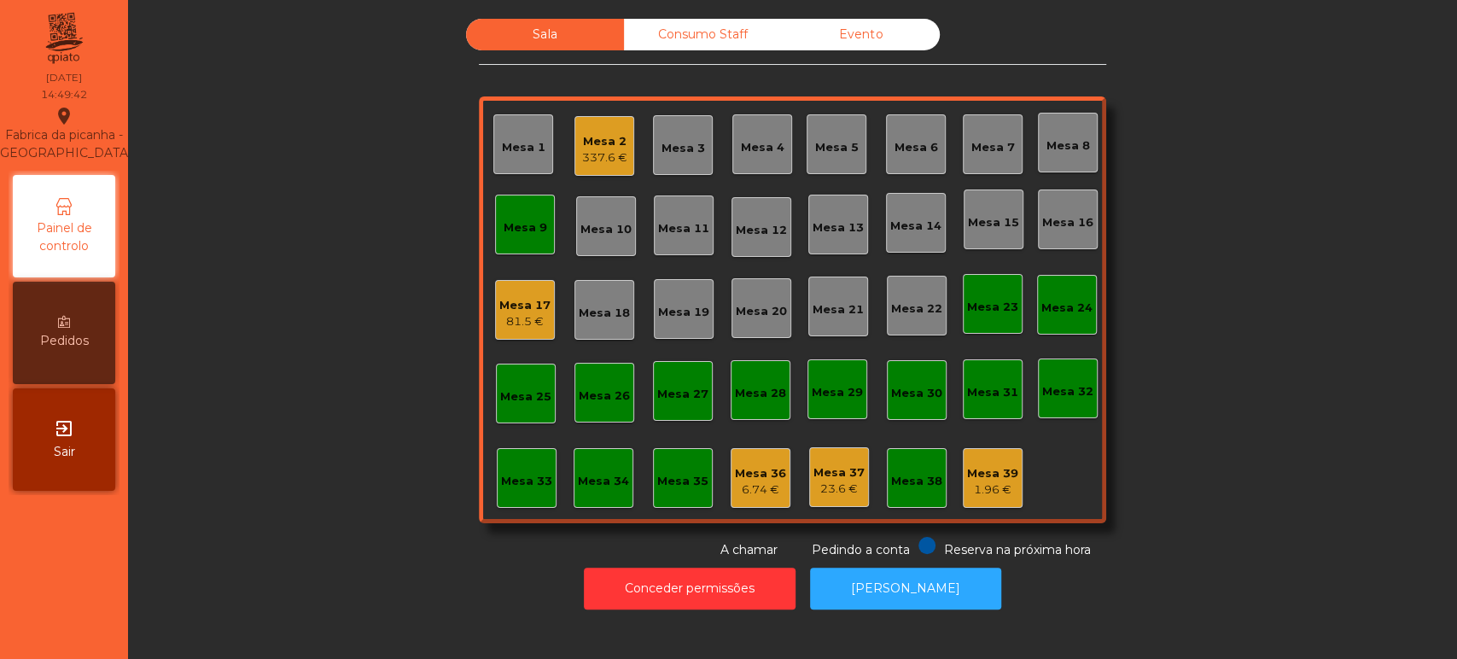
click at [513, 219] on div "Mesa 9" at bounding box center [525, 227] width 44 height 17
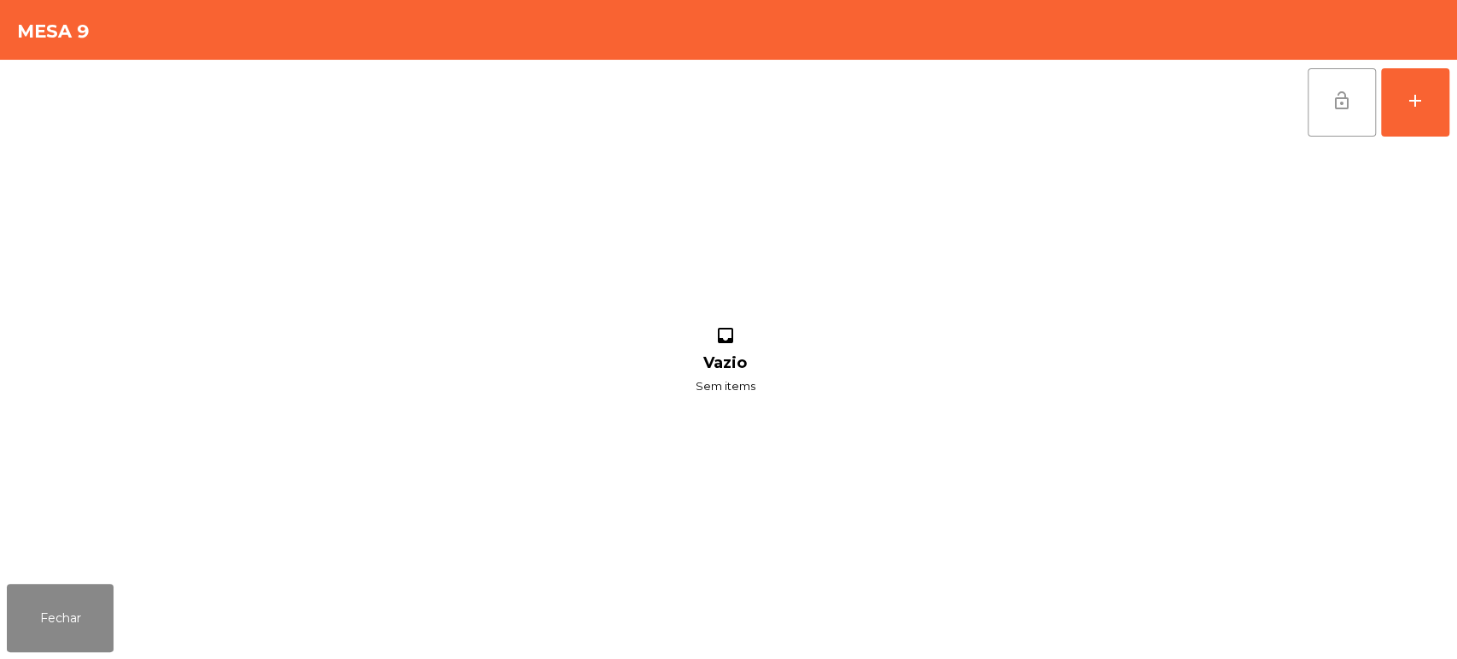
click at [1353, 114] on button "lock_open" at bounding box center [1341, 102] width 68 height 68
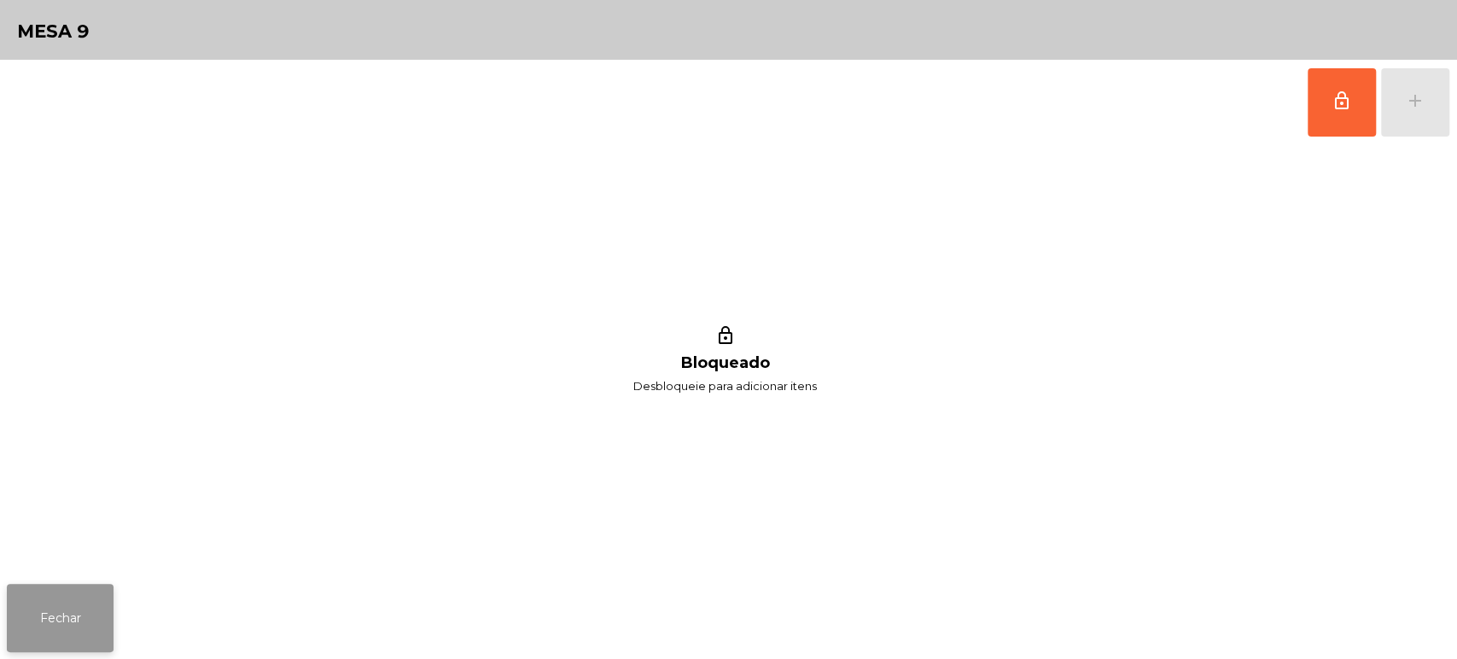
click at [85, 593] on button "Fechar" at bounding box center [60, 618] width 107 height 68
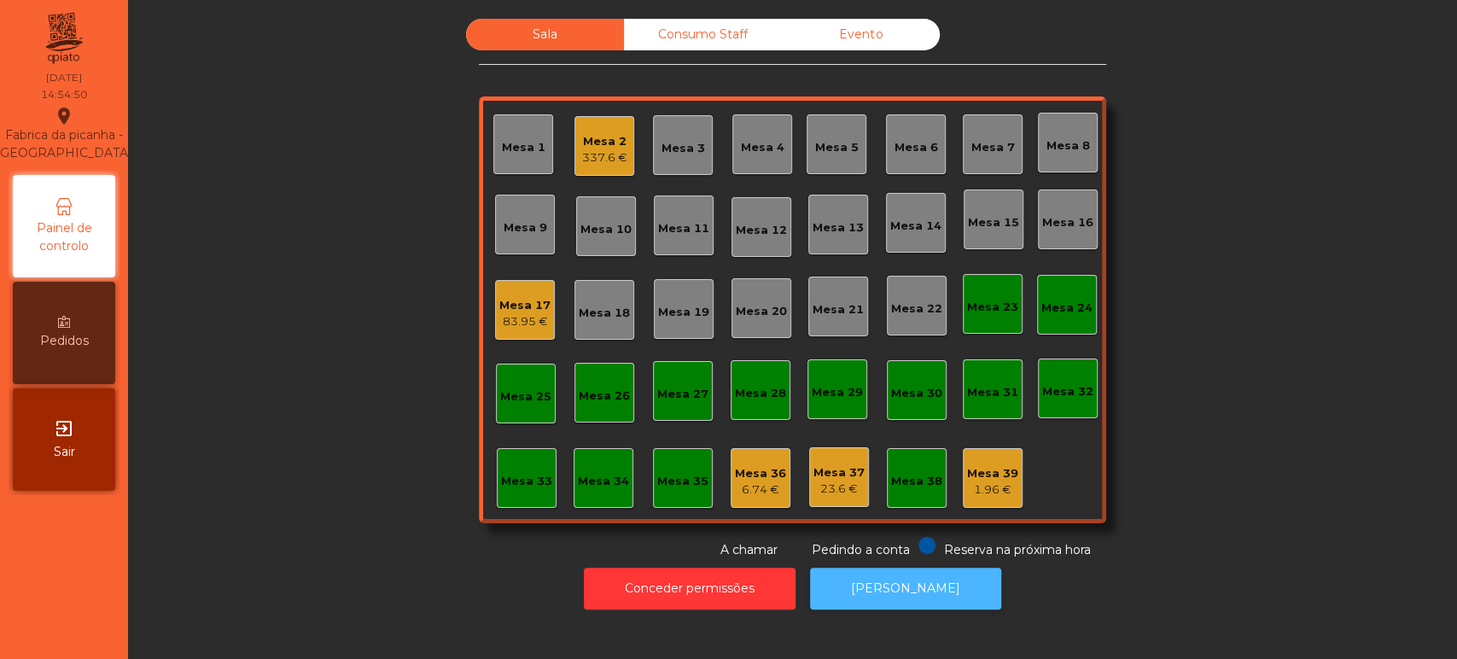
click at [942, 603] on button "[PERSON_NAME]" at bounding box center [905, 588] width 191 height 42
click at [609, 168] on div "Mesa 2 337.6 €" at bounding box center [604, 146] width 60 height 60
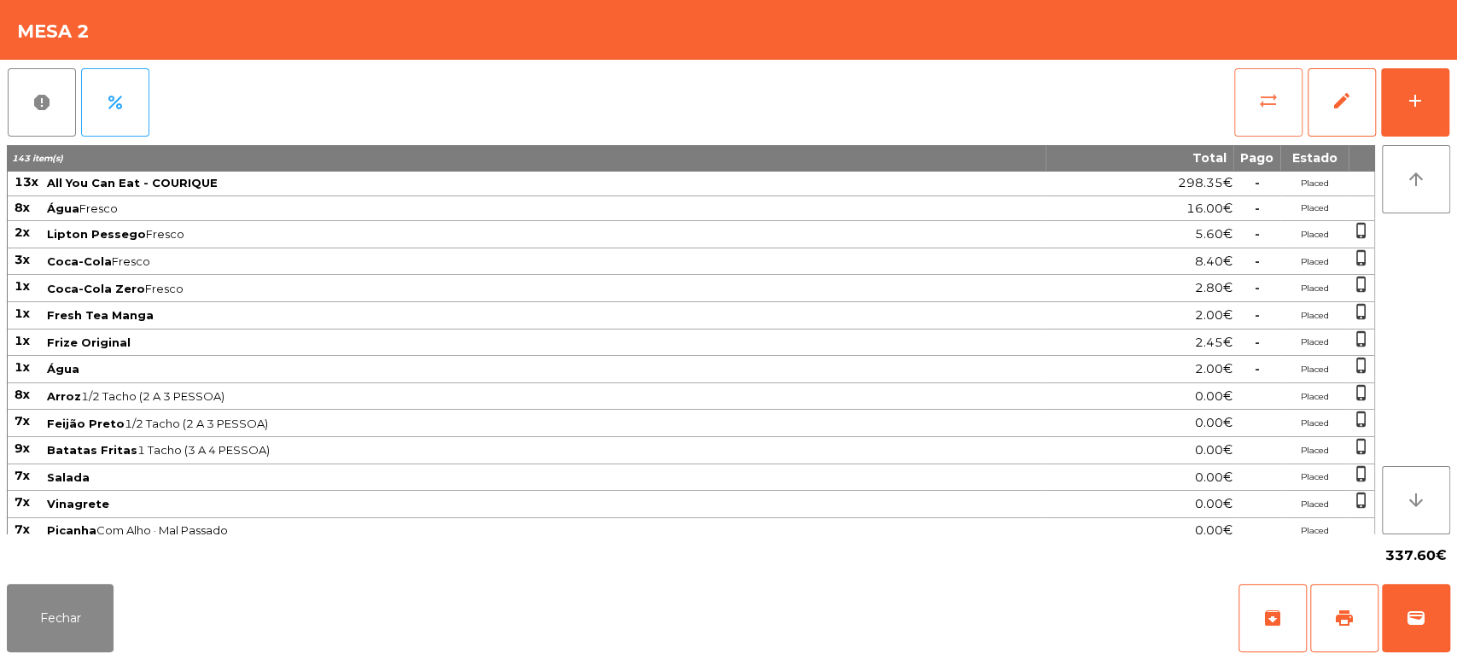
click at [1289, 79] on button "sync_alt" at bounding box center [1268, 102] width 68 height 68
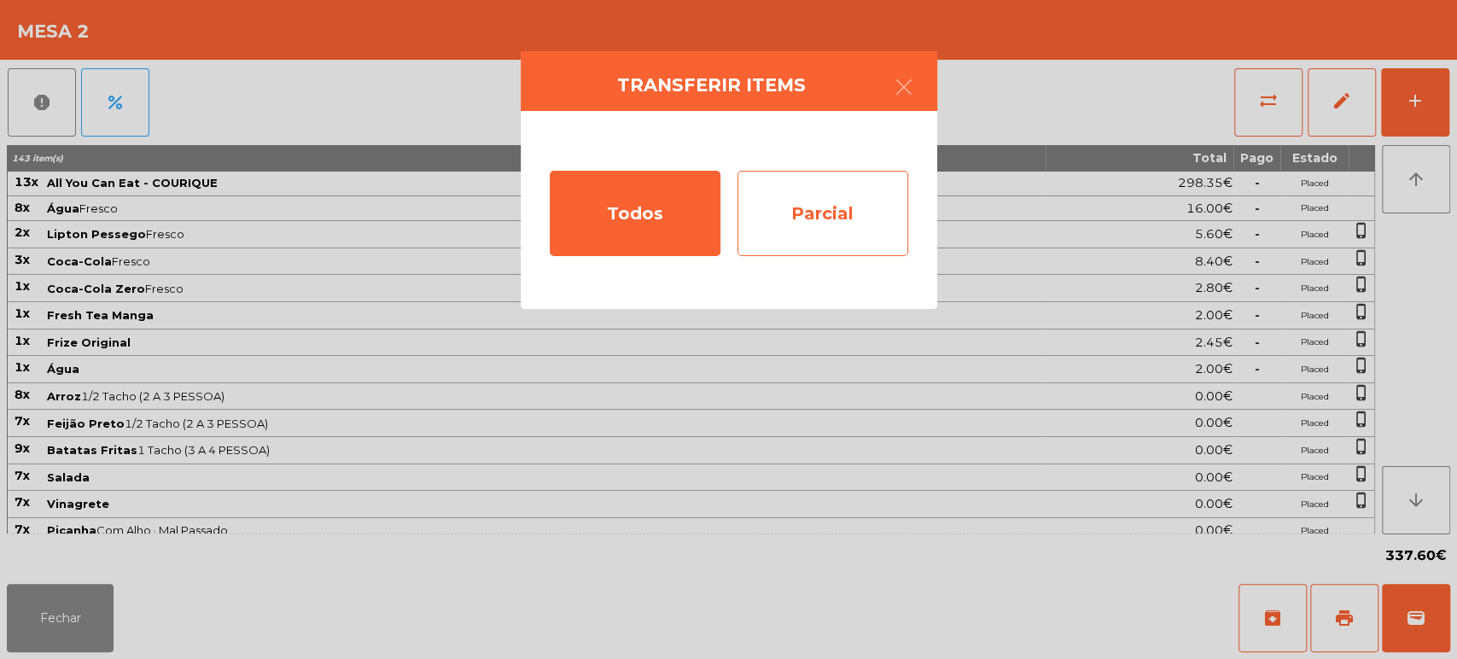
click at [850, 201] on div "Parcial" at bounding box center [822, 213] width 171 height 85
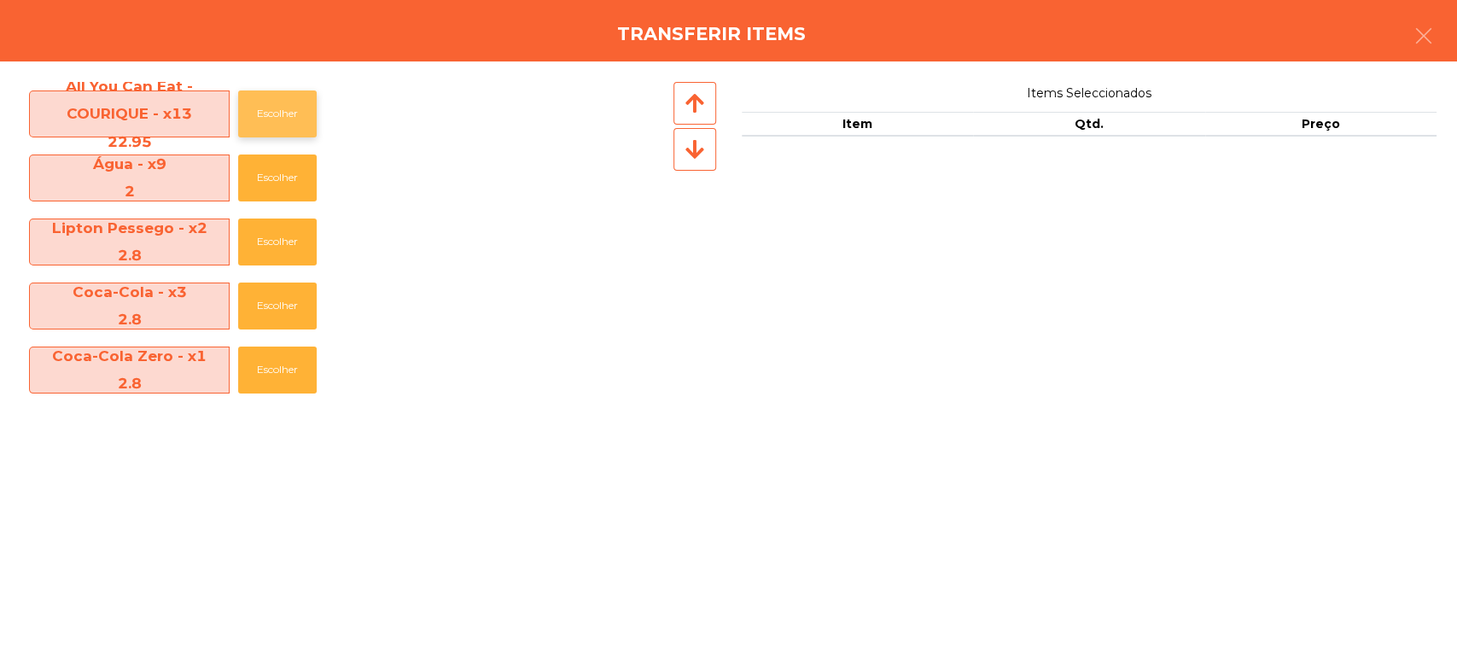
click at [272, 108] on button "Escolher" at bounding box center [277, 113] width 79 height 47
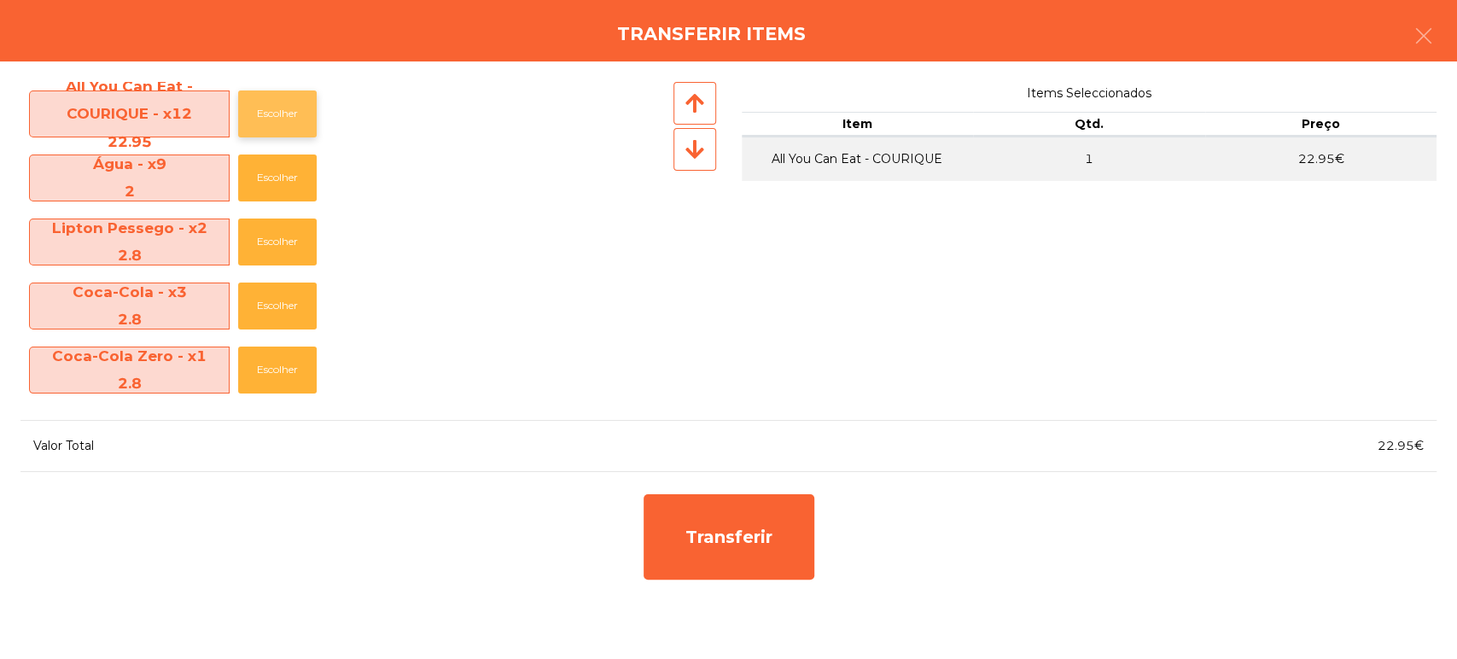
click at [271, 92] on button "Escolher" at bounding box center [277, 113] width 79 height 47
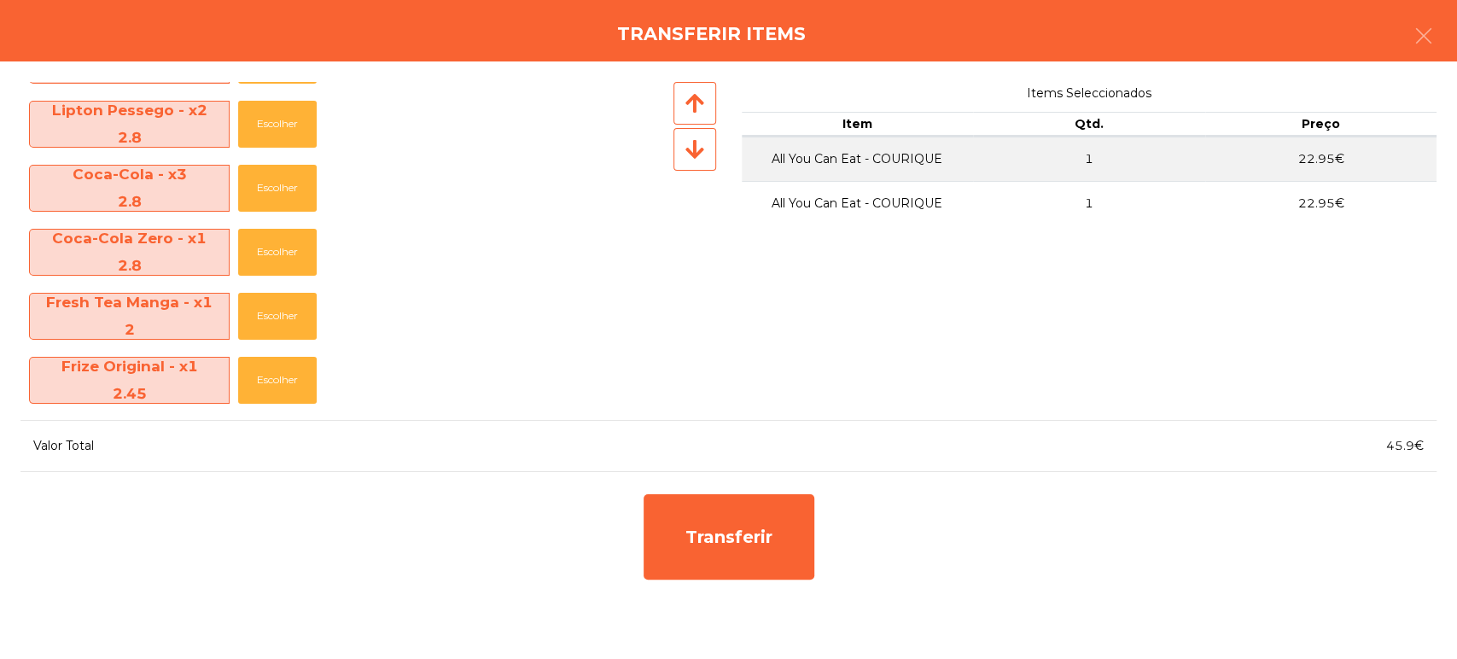
scroll to position [0, 0]
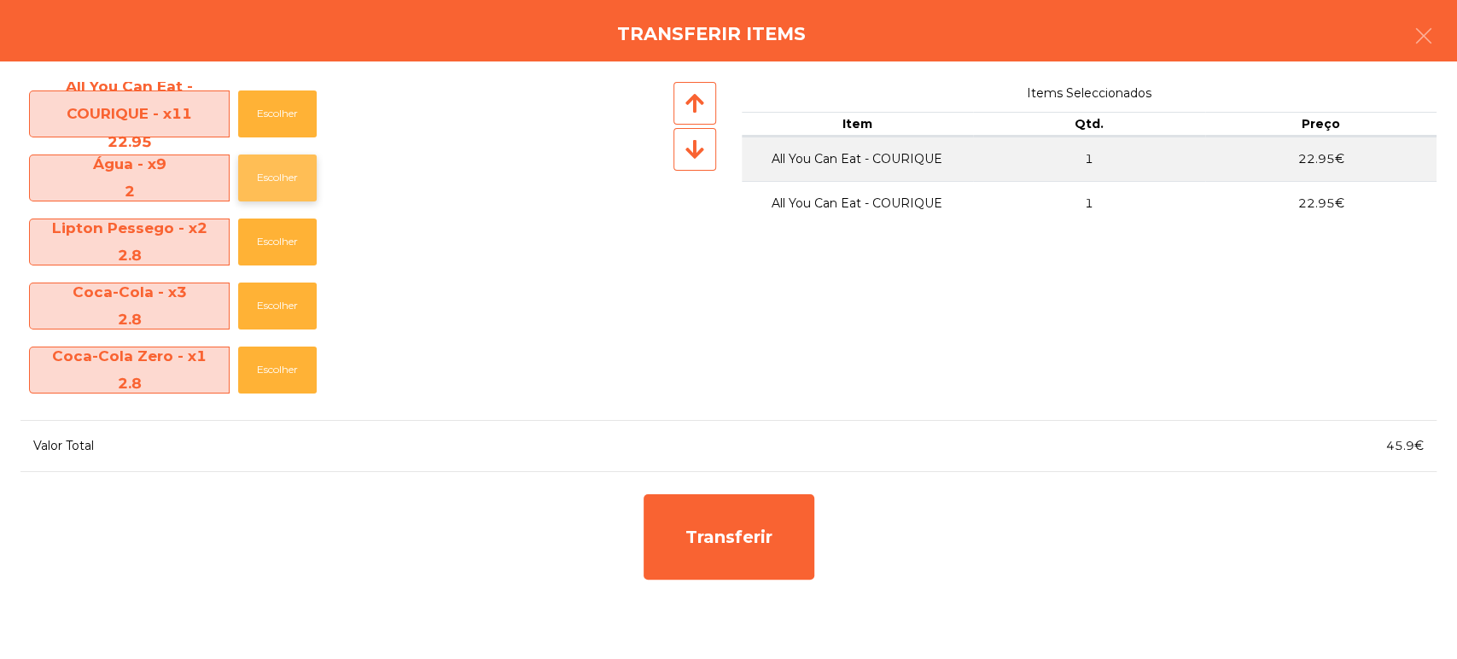
click at [280, 164] on button "Escolher" at bounding box center [277, 177] width 79 height 47
click at [273, 178] on button "Escolher" at bounding box center [277, 177] width 79 height 47
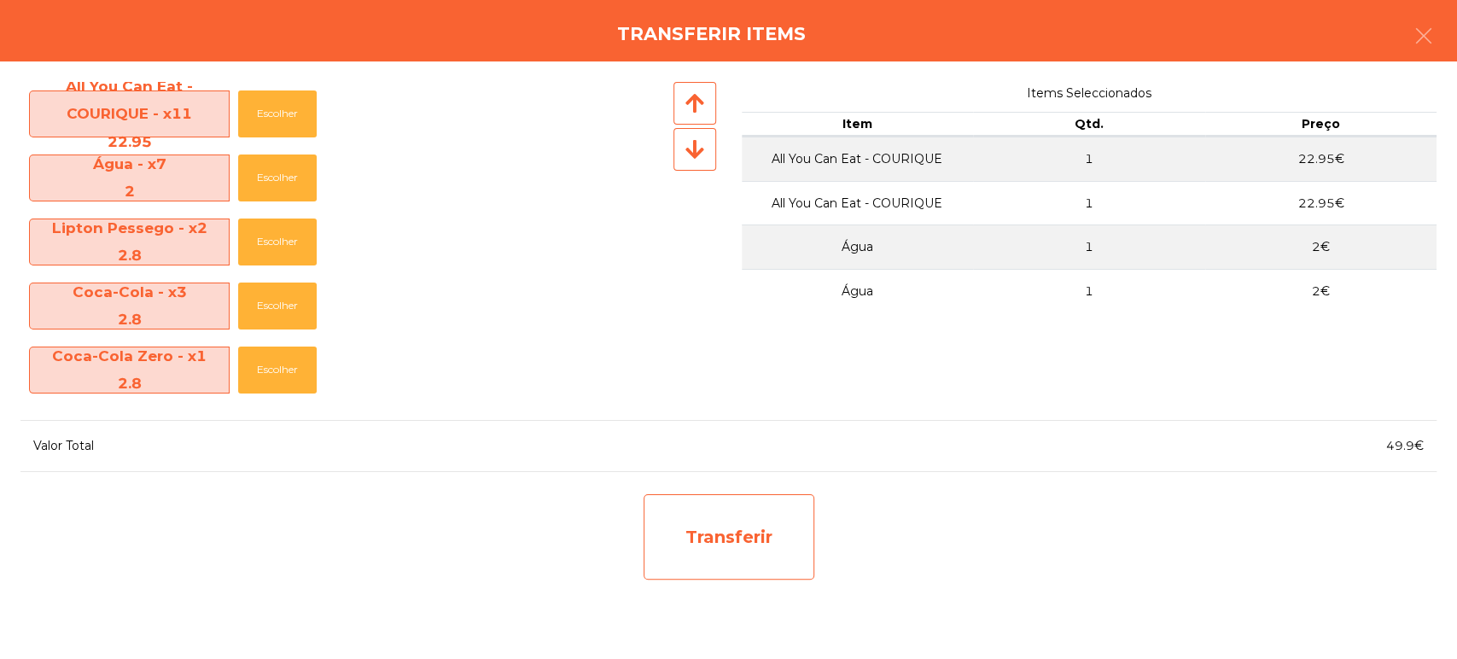
click at [703, 512] on div "Transferir" at bounding box center [728, 536] width 171 height 85
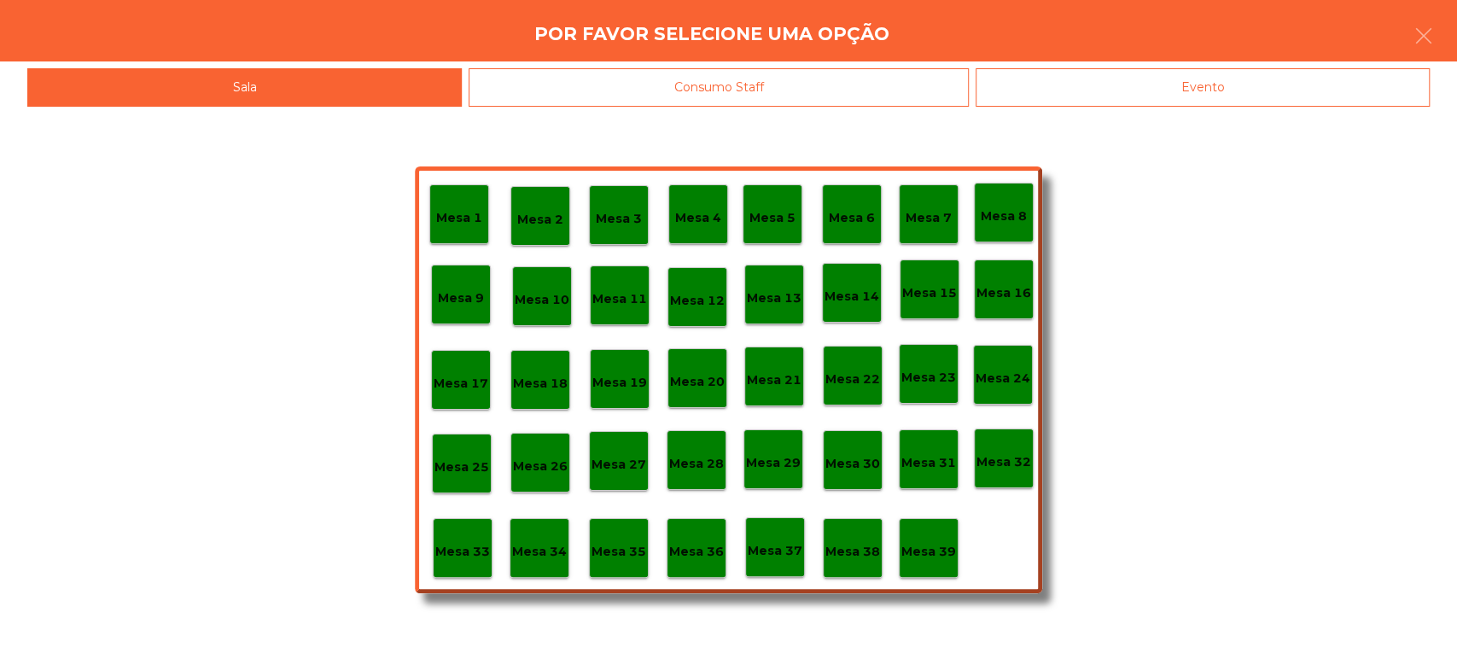
click at [1015, 52] on div "Por favor selecione uma opção" at bounding box center [728, 30] width 1457 height 61
click at [1124, 83] on div "Evento" at bounding box center [1202, 87] width 454 height 38
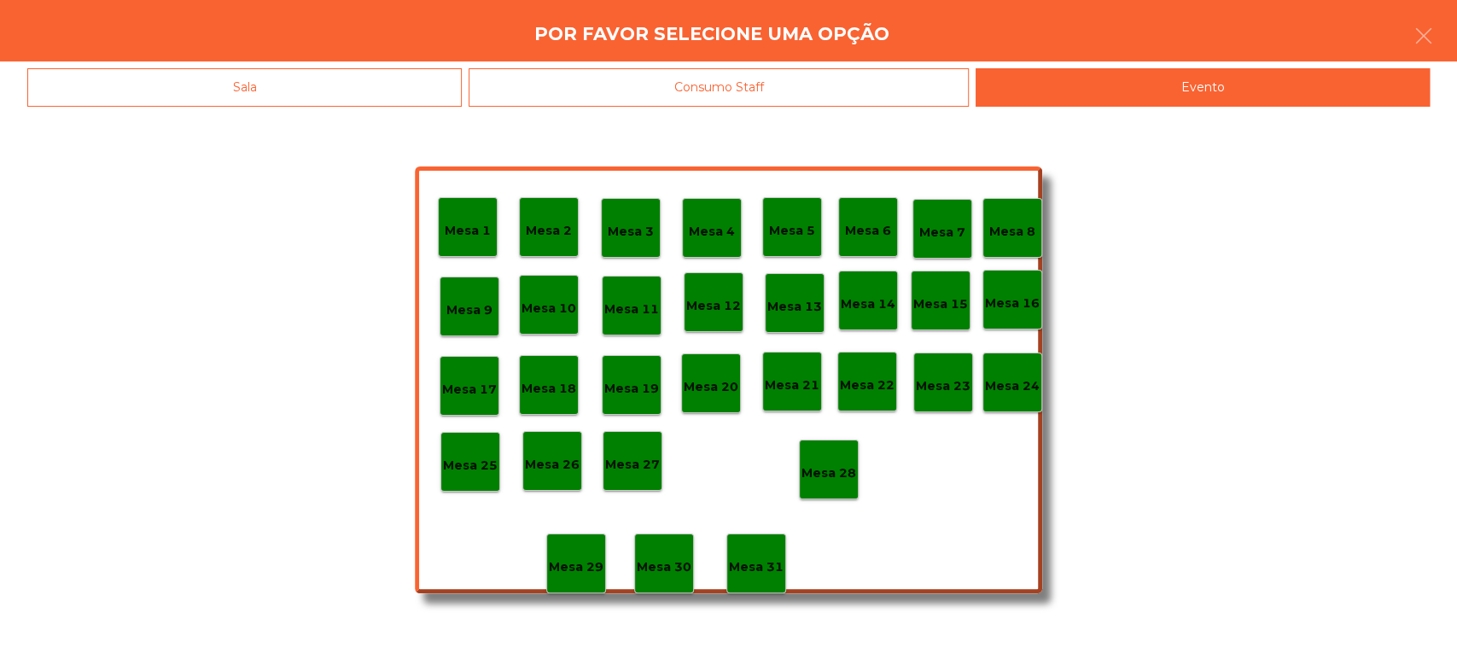
click at [474, 230] on p "Mesa 1" at bounding box center [468, 231] width 46 height 20
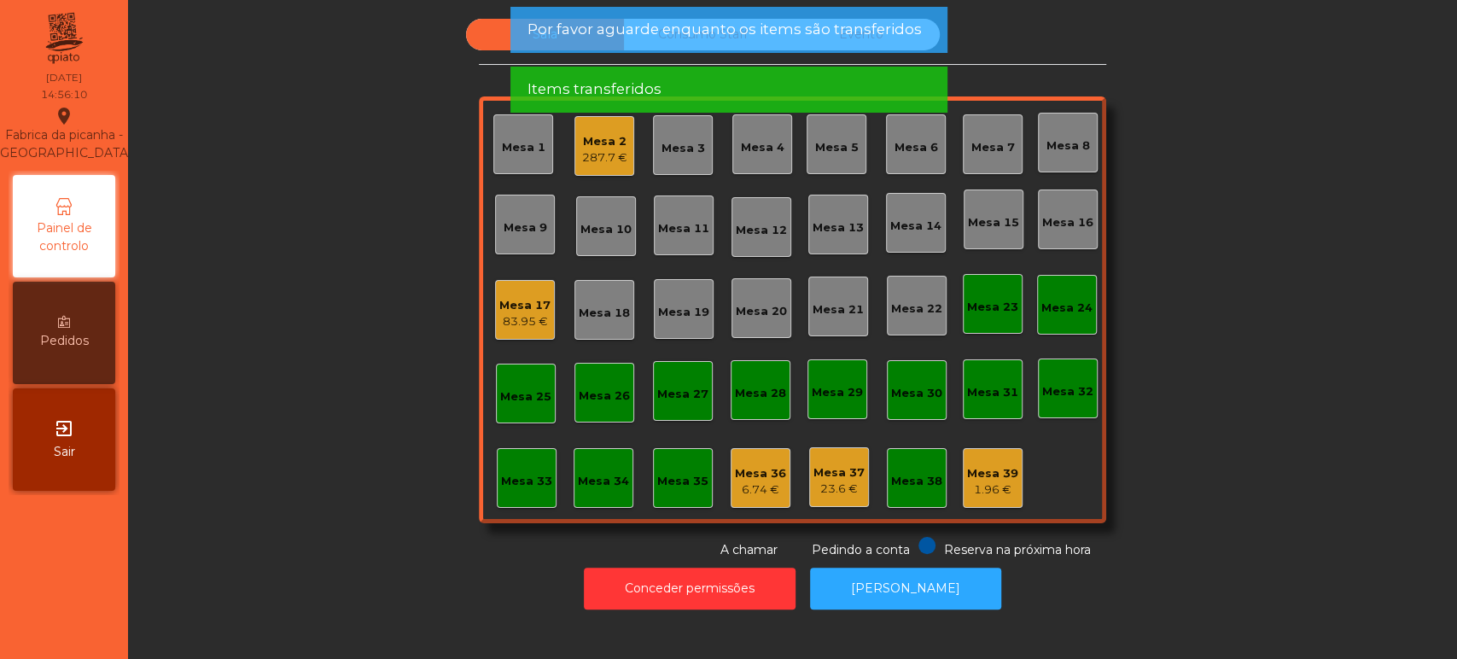
click at [842, 35] on span "Por favor aguarde enquanto os items são transferidos" at bounding box center [723, 29] width 394 height 21
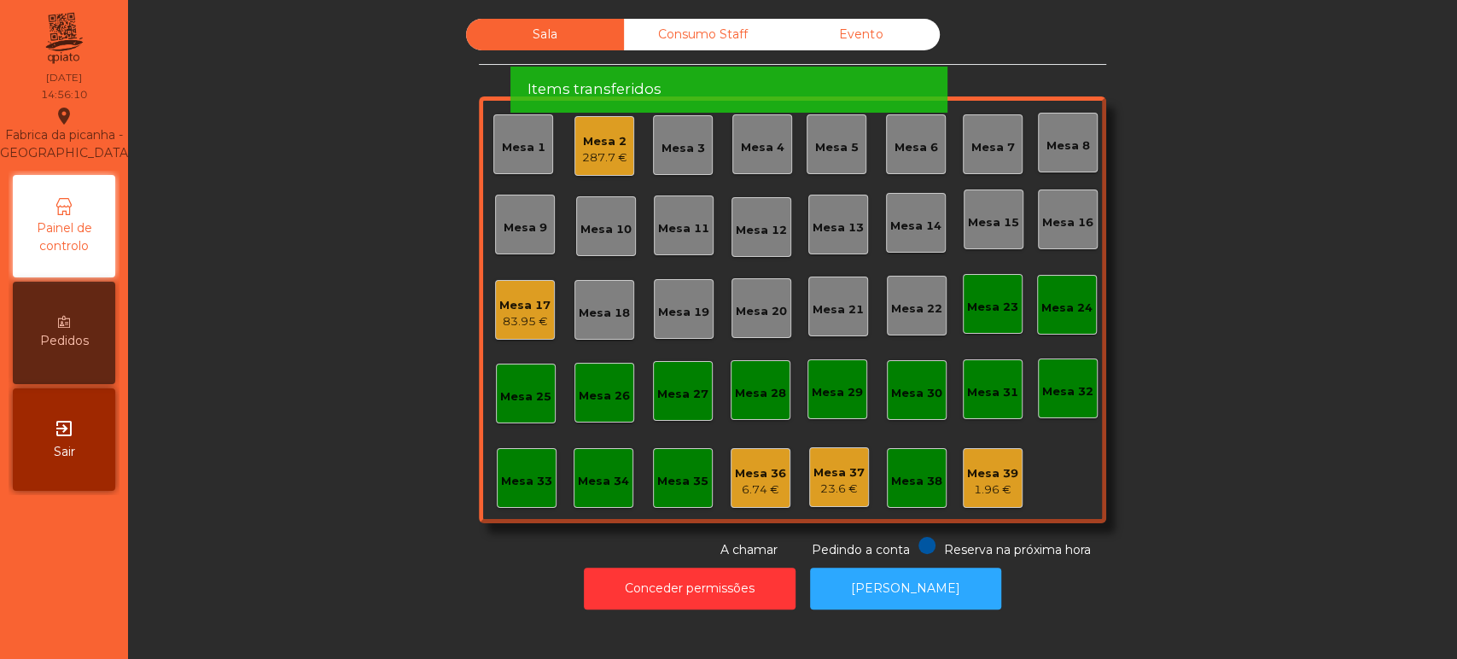
click at [860, 23] on span "Por favor aguarde enquanto os items são transferidos" at bounding box center [723, 29] width 394 height 21
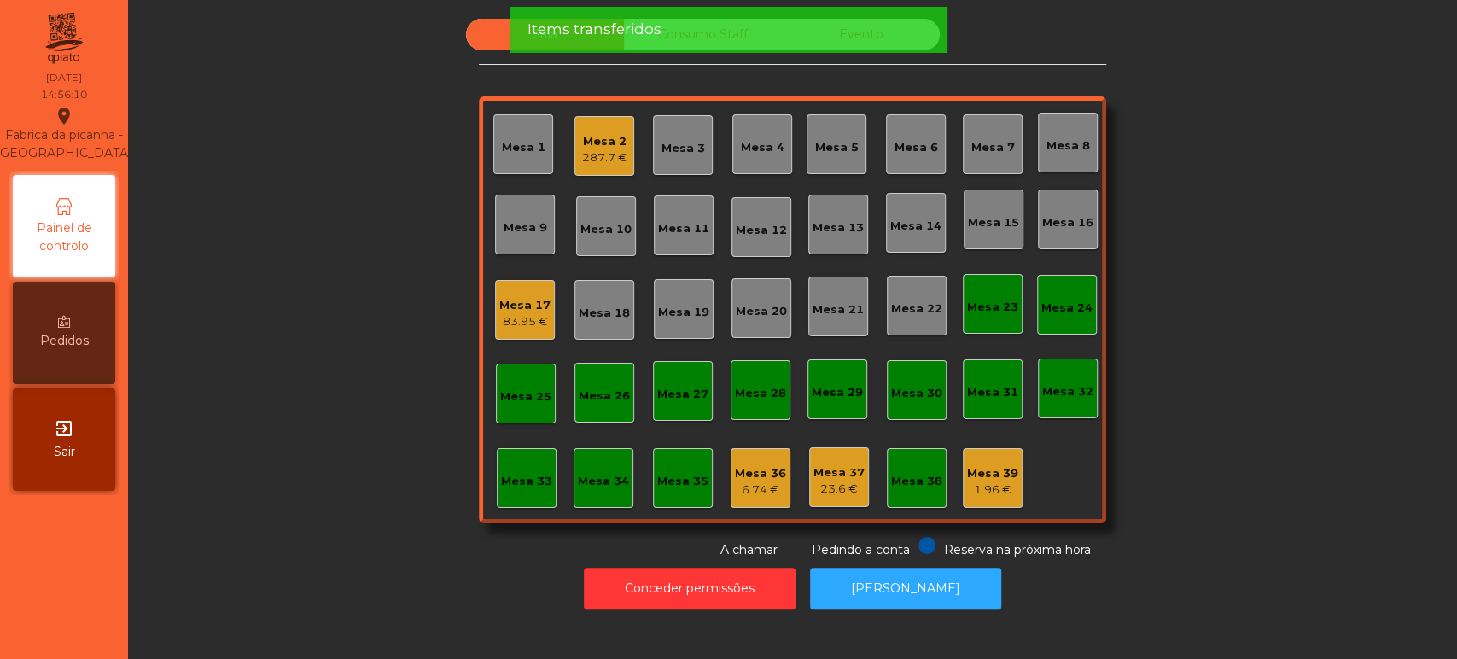
click at [898, 20] on div "Items transferidos" at bounding box center [727, 29] width 403 height 21
click at [866, 44] on div "Items transferidos" at bounding box center [727, 30] width 437 height 46
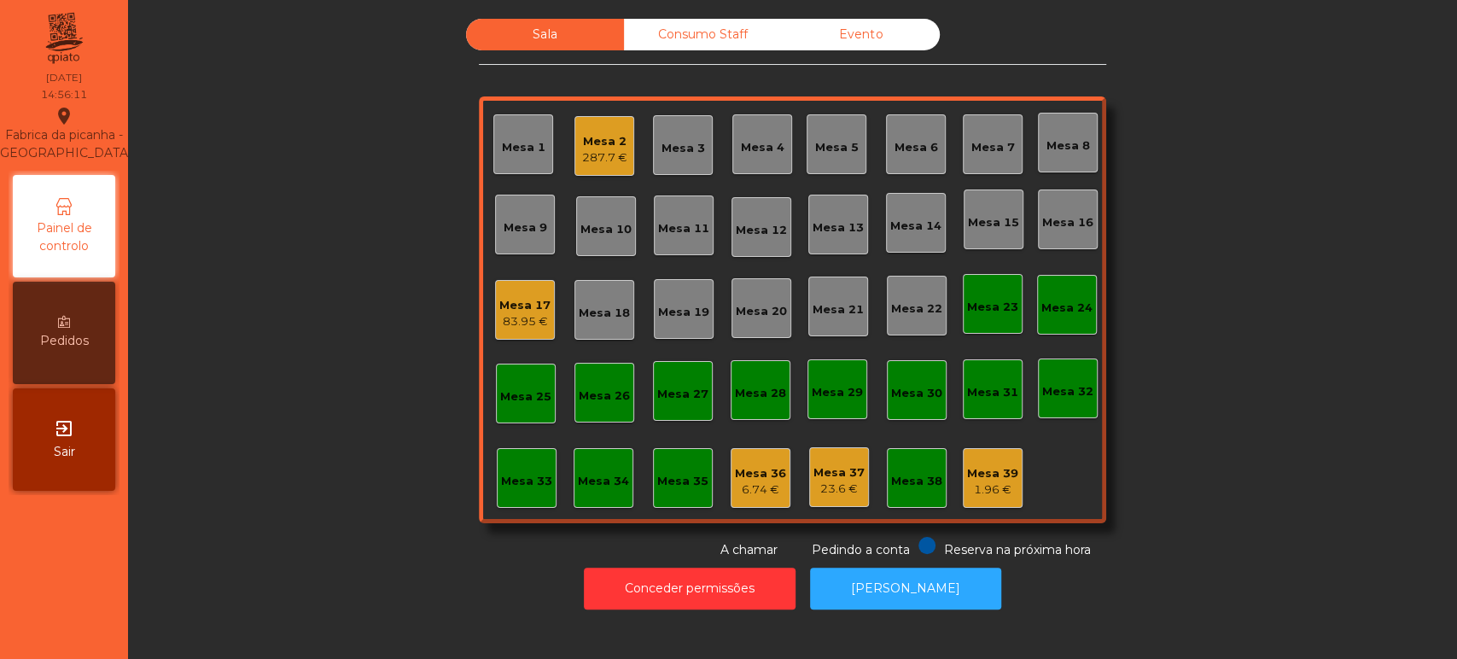
click at [879, 34] on div "Evento" at bounding box center [861, 35] width 158 height 32
click at [878, 30] on div "Evento" at bounding box center [861, 35] width 158 height 32
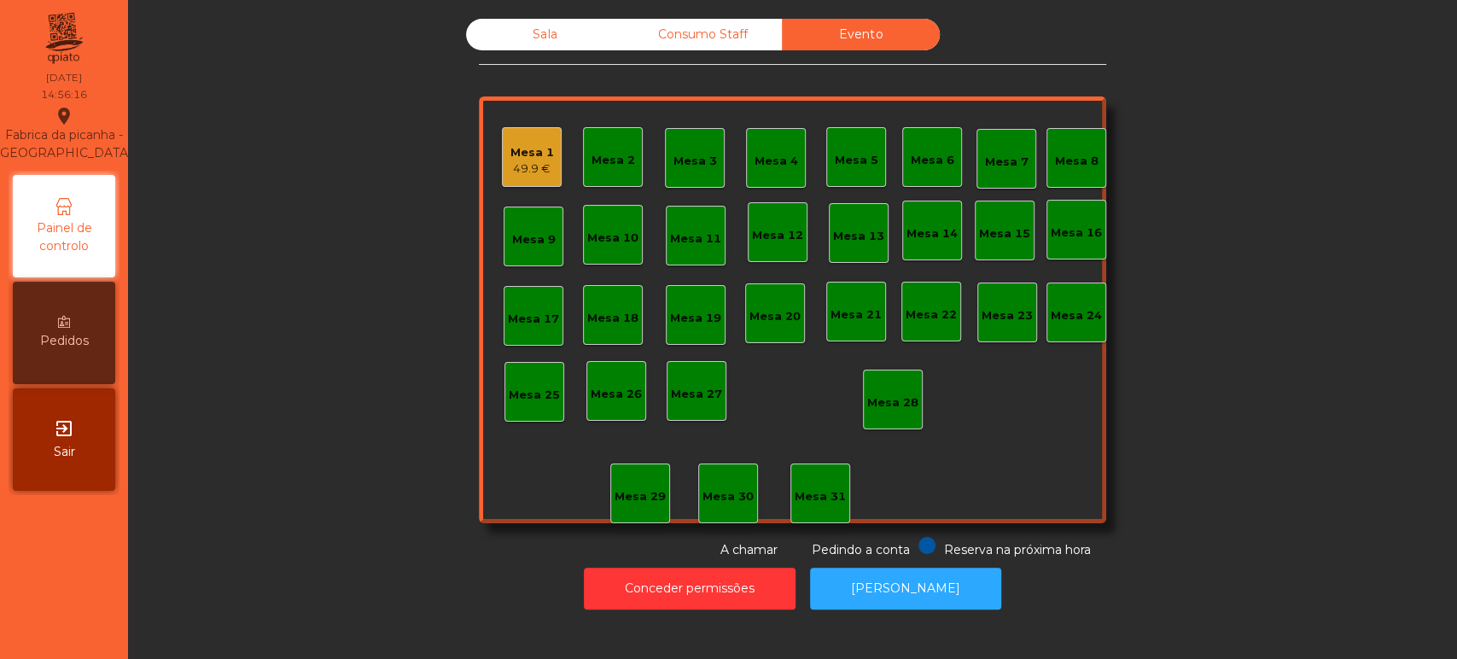
click at [513, 208] on div "Mesa 9" at bounding box center [533, 237] width 60 height 60
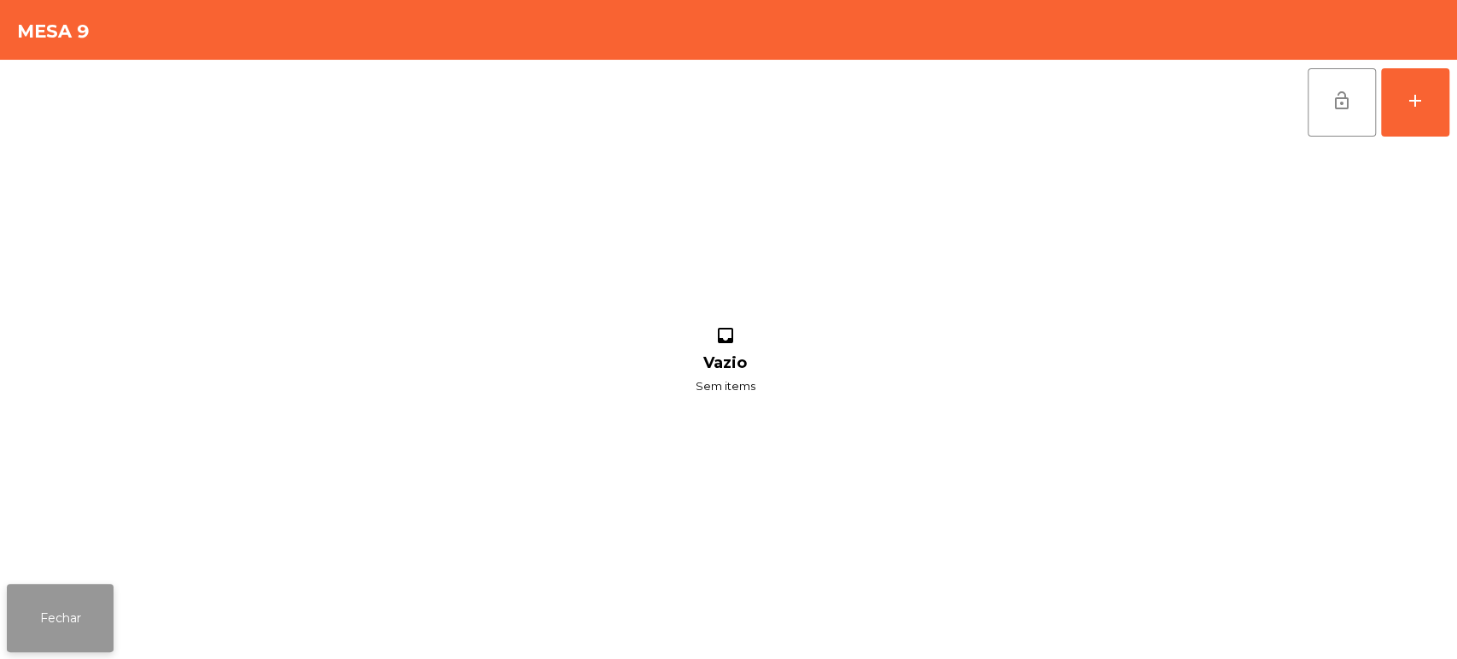
click at [75, 631] on button "Fechar" at bounding box center [60, 618] width 107 height 68
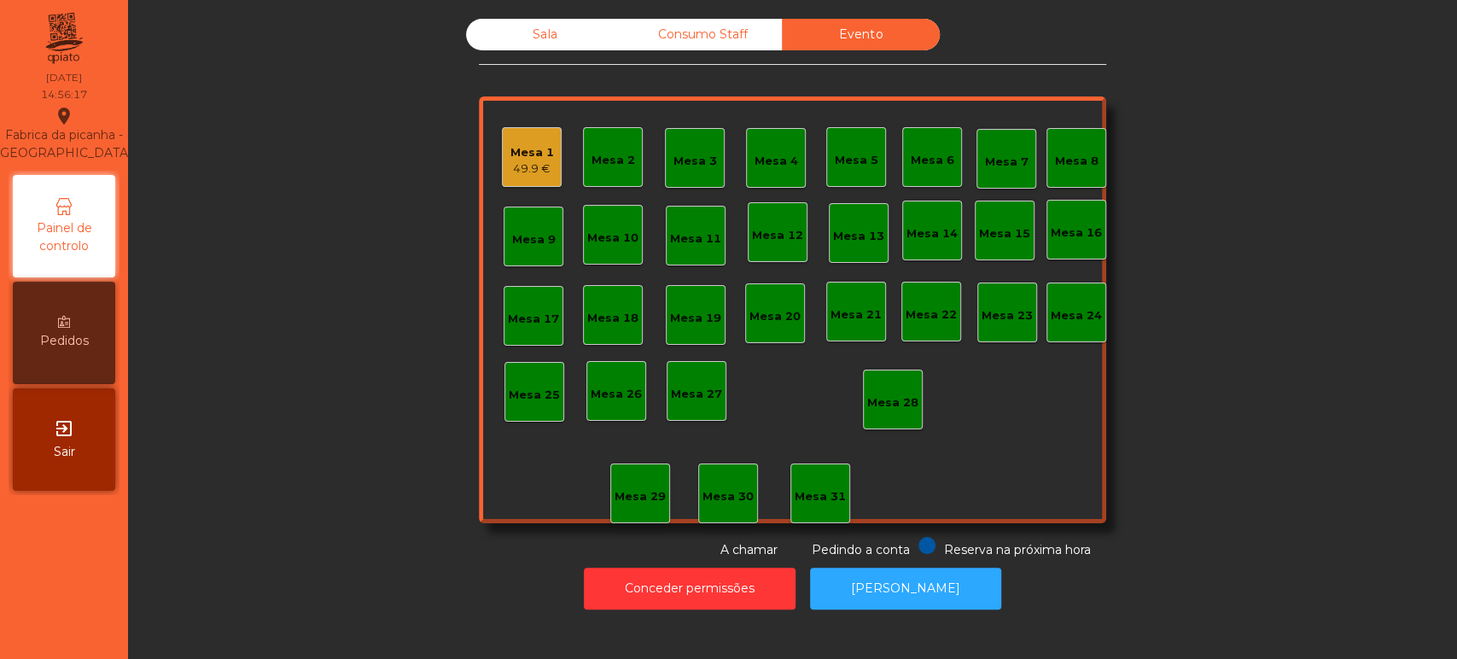
click at [521, 152] on div "Mesa 1" at bounding box center [532, 152] width 44 height 17
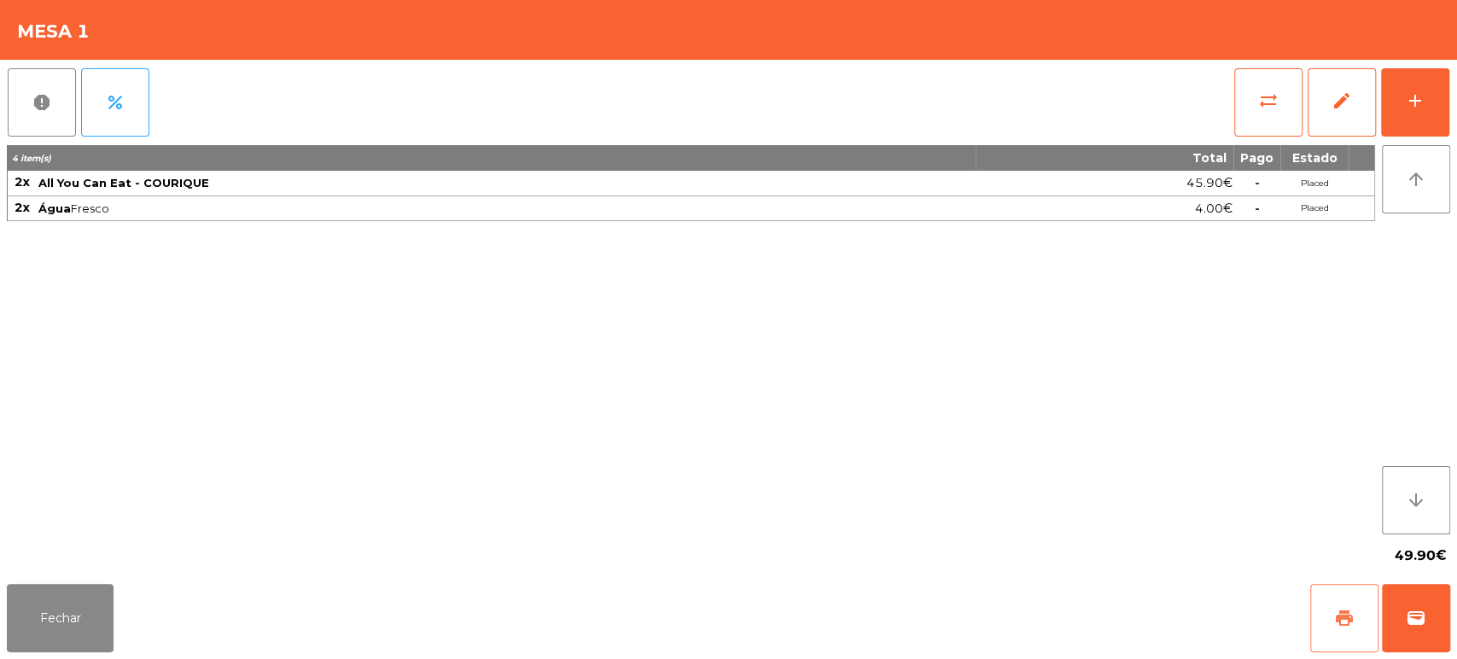
click at [1335, 606] on button "print" at bounding box center [1344, 618] width 68 height 68
click at [48, 606] on button "Fechar" at bounding box center [60, 618] width 107 height 68
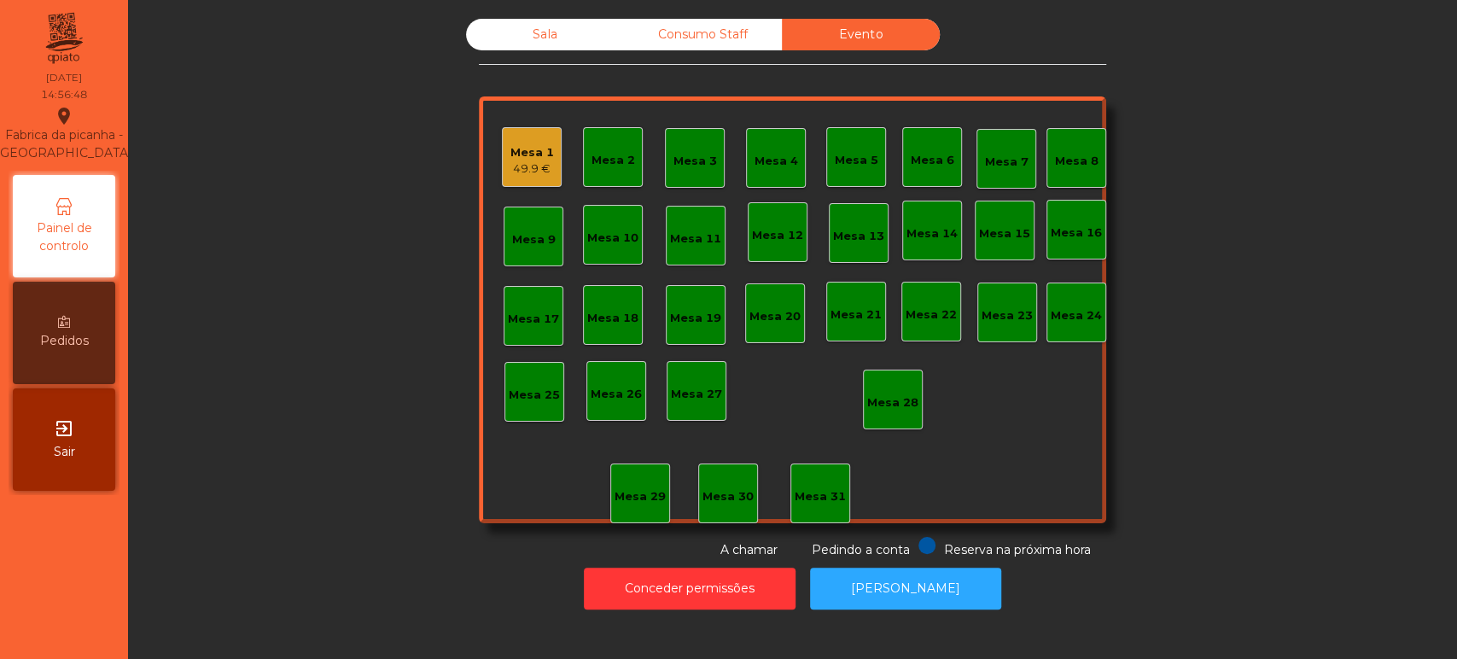
click at [539, 49] on div "Sala" at bounding box center [545, 35] width 158 height 32
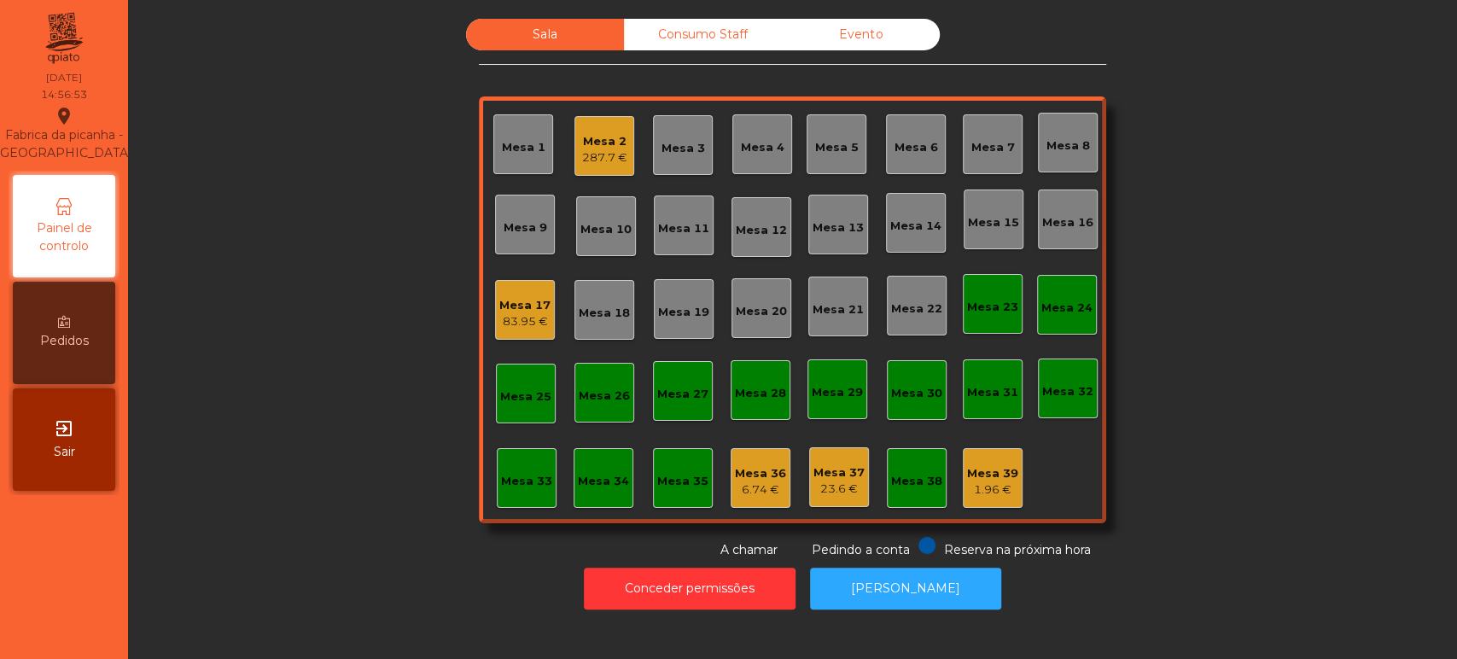
click at [841, 44] on div "Evento" at bounding box center [861, 35] width 158 height 32
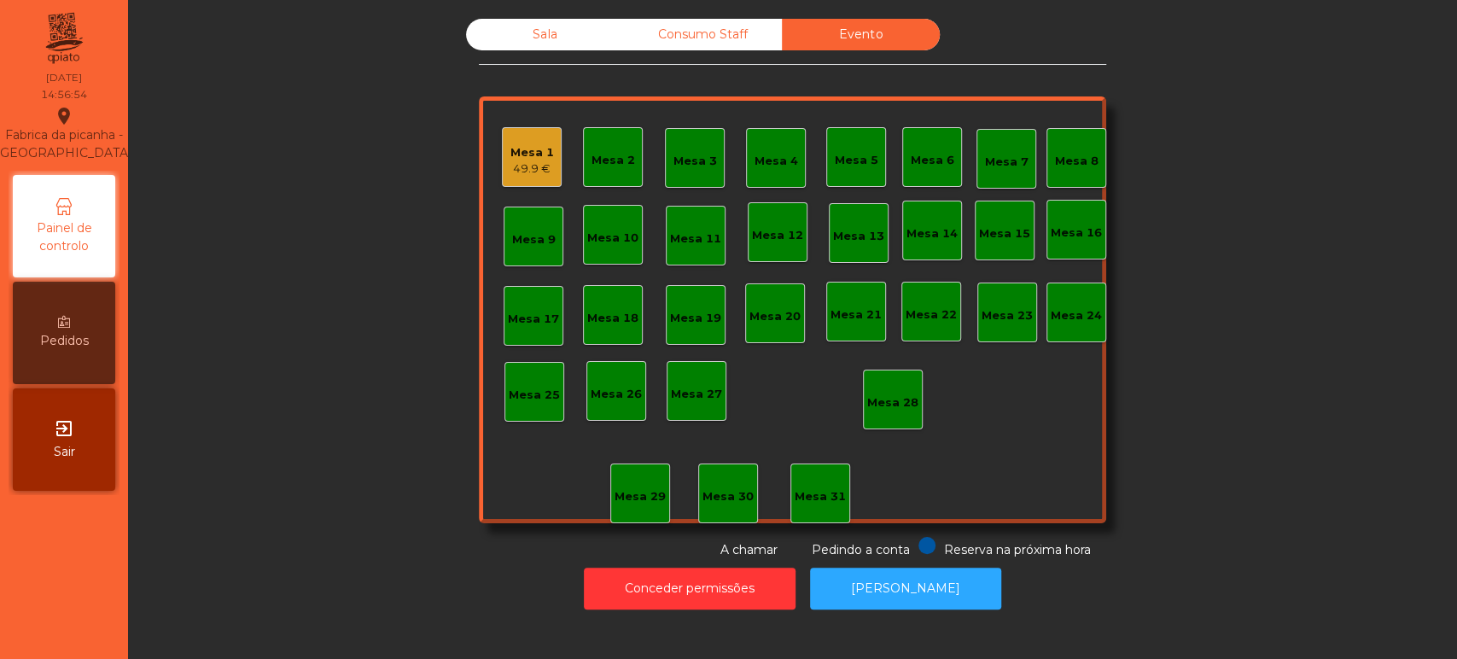
click at [611, 141] on div "Mesa 2" at bounding box center [613, 157] width 60 height 60
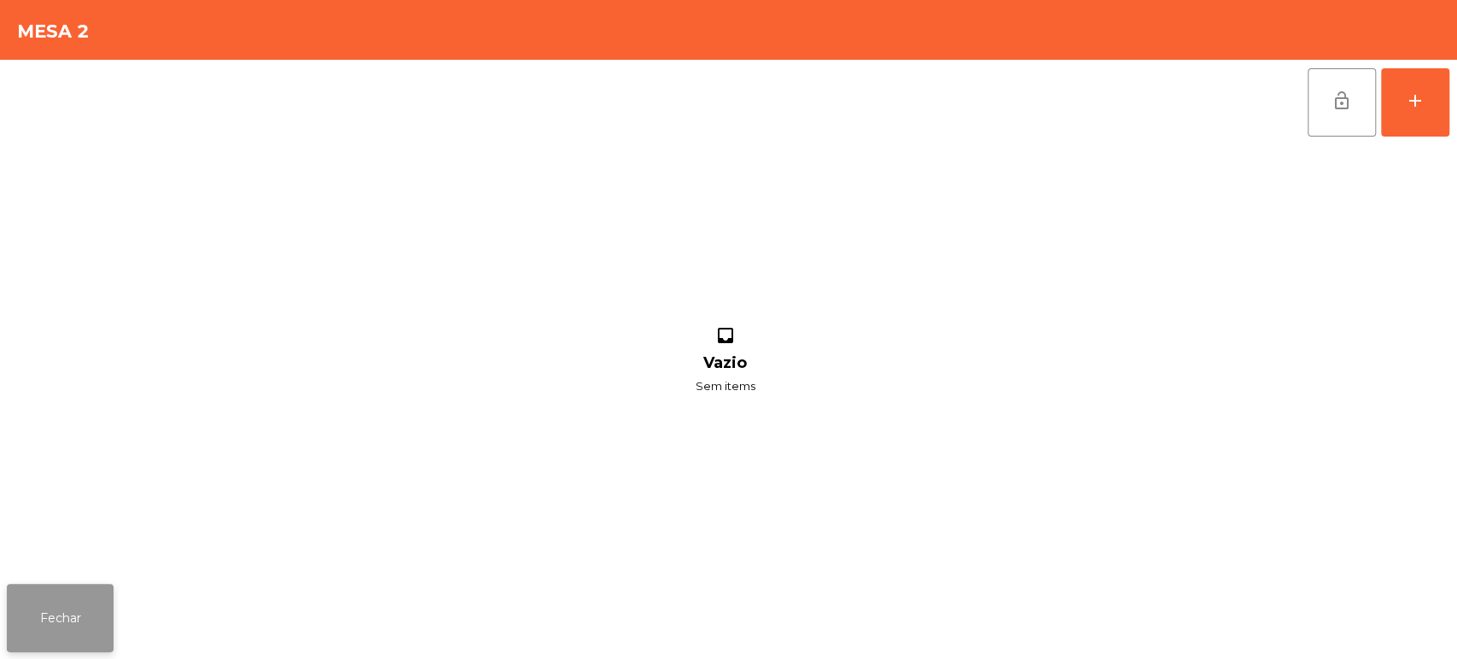
click at [107, 597] on button "Fechar" at bounding box center [60, 618] width 107 height 68
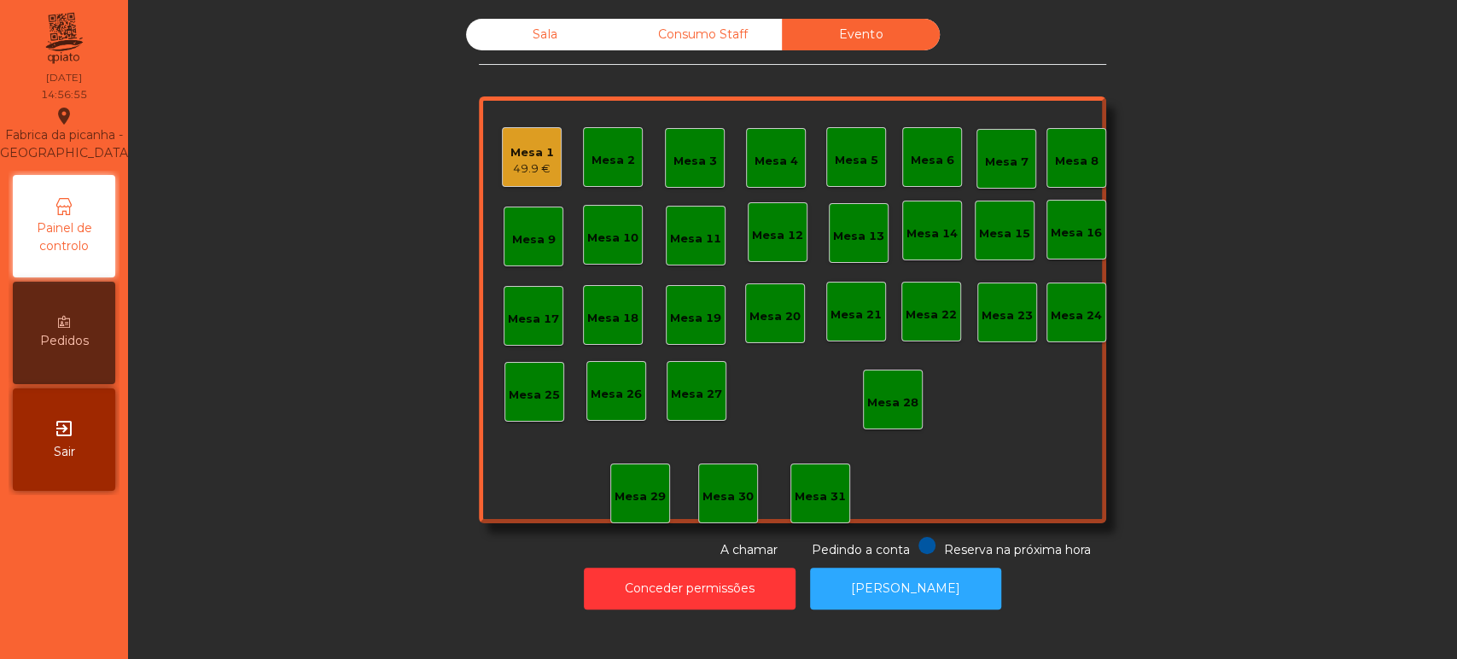
click at [519, 170] on div "49.9 €" at bounding box center [532, 168] width 44 height 17
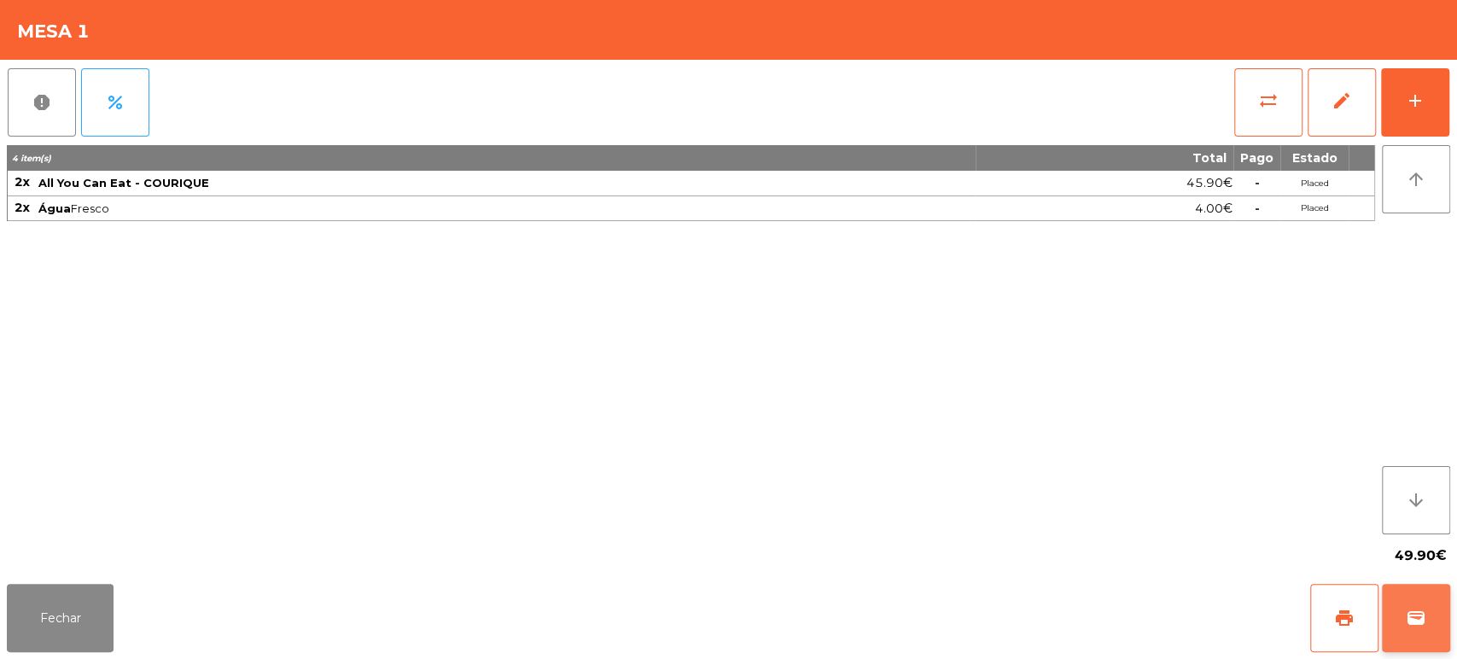
click at [1416, 630] on button "wallet" at bounding box center [1416, 618] width 68 height 68
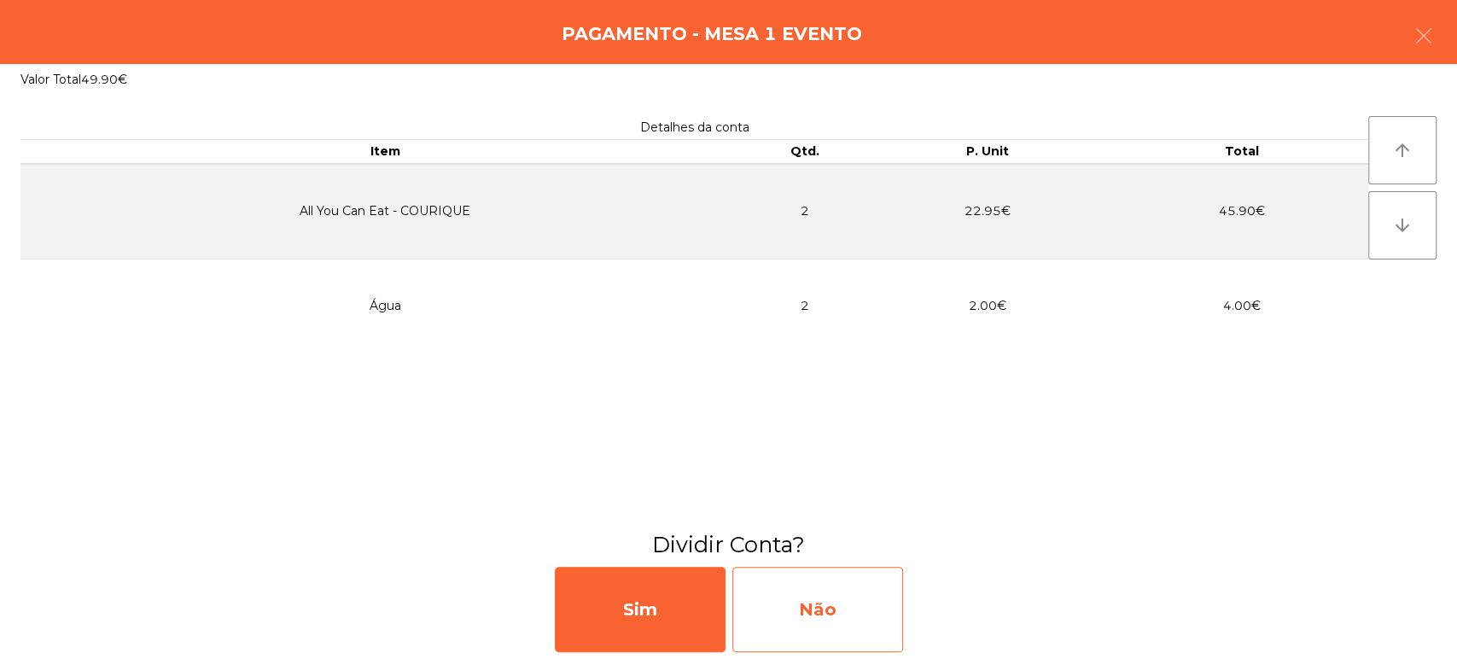
click at [863, 589] on div "Não" at bounding box center [817, 609] width 171 height 85
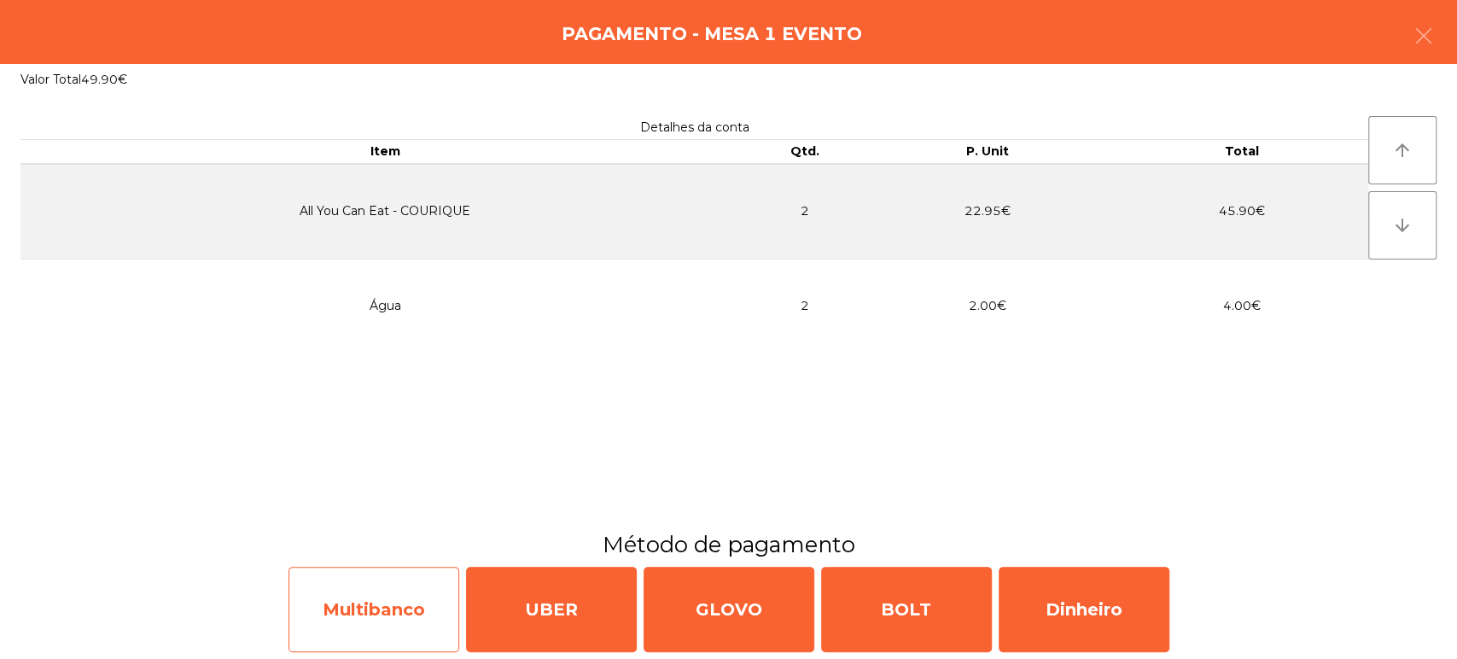
click at [369, 601] on div "Multibanco" at bounding box center [373, 609] width 171 height 85
select select "**"
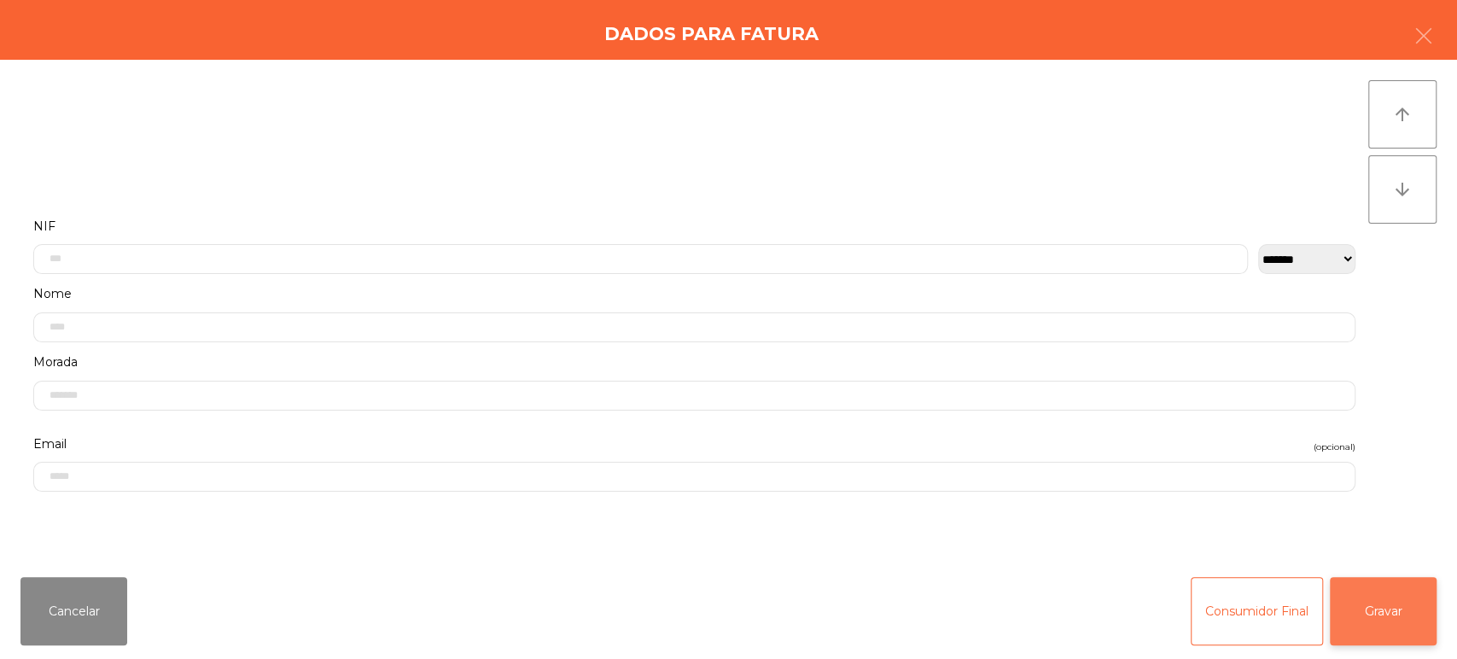
click at [1429, 619] on button "Gravar" at bounding box center [1382, 611] width 107 height 68
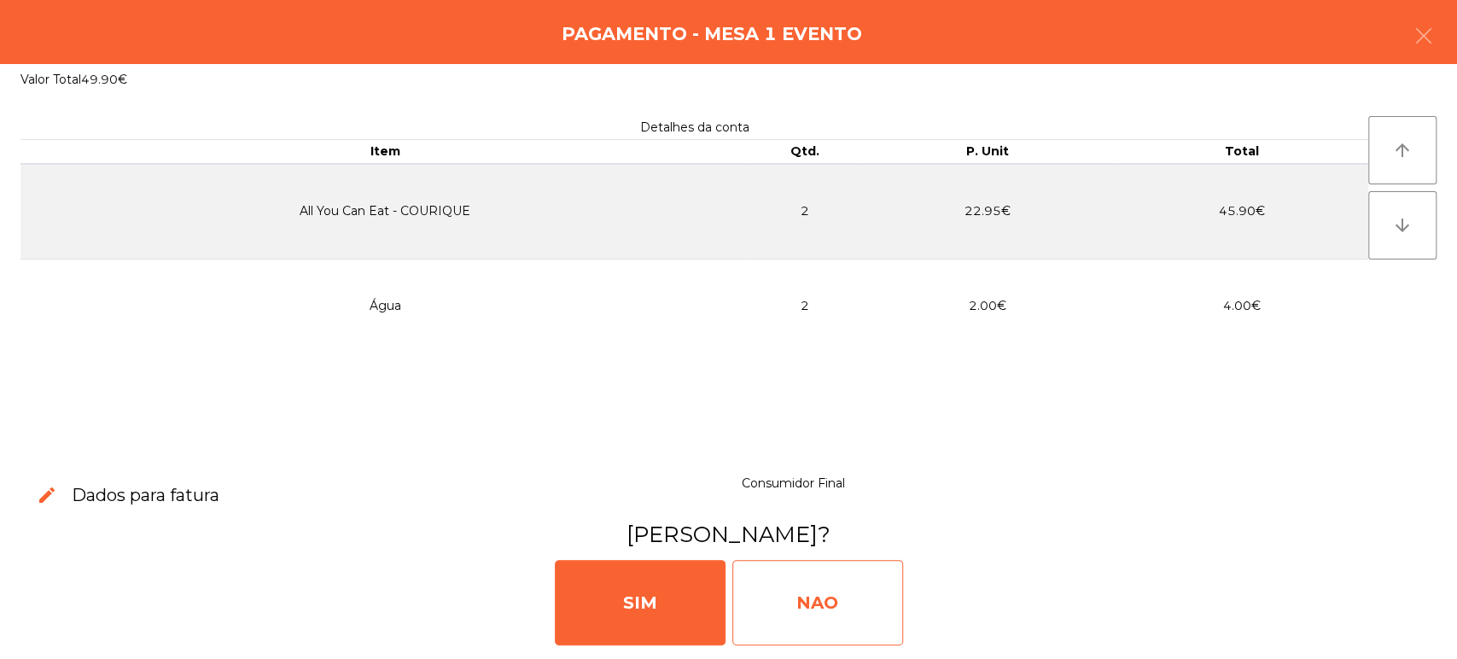
click at [815, 579] on div "NAO" at bounding box center [817, 602] width 171 height 85
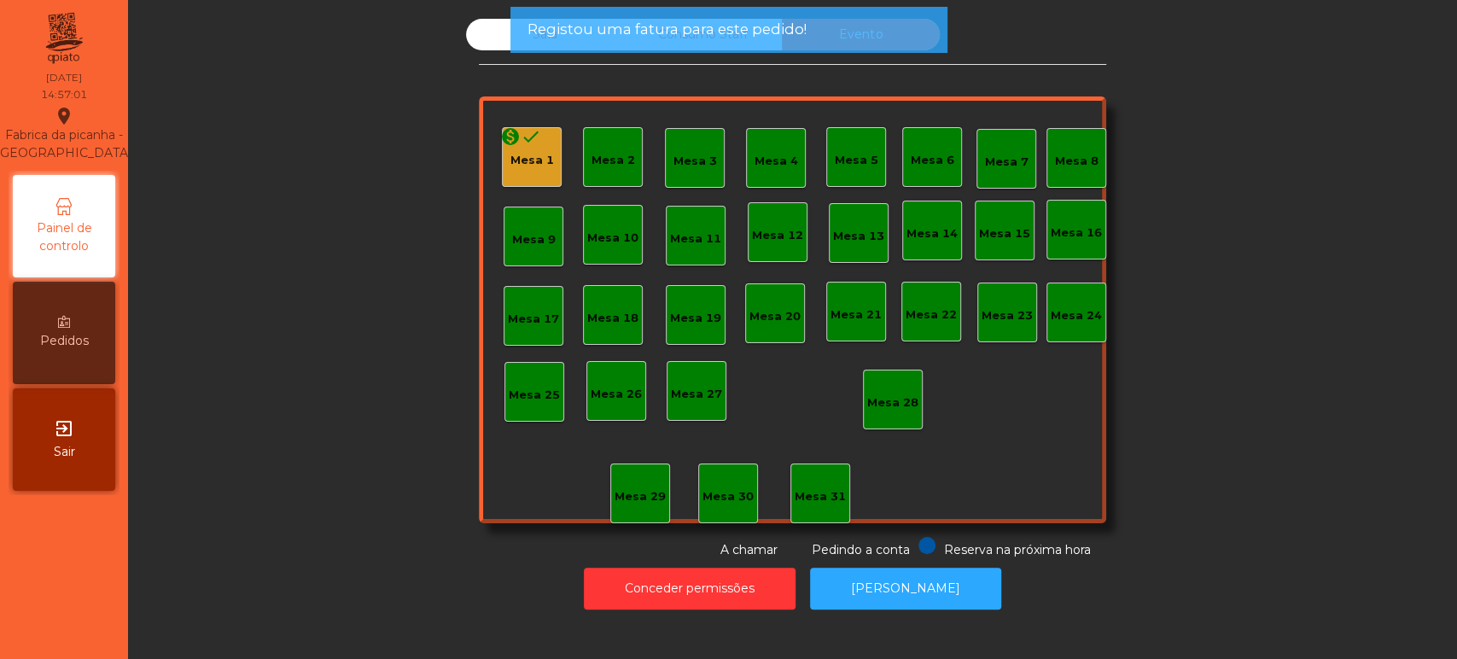
click at [521, 44] on div "Registou uma fatura para este pedido!" at bounding box center [727, 30] width 437 height 46
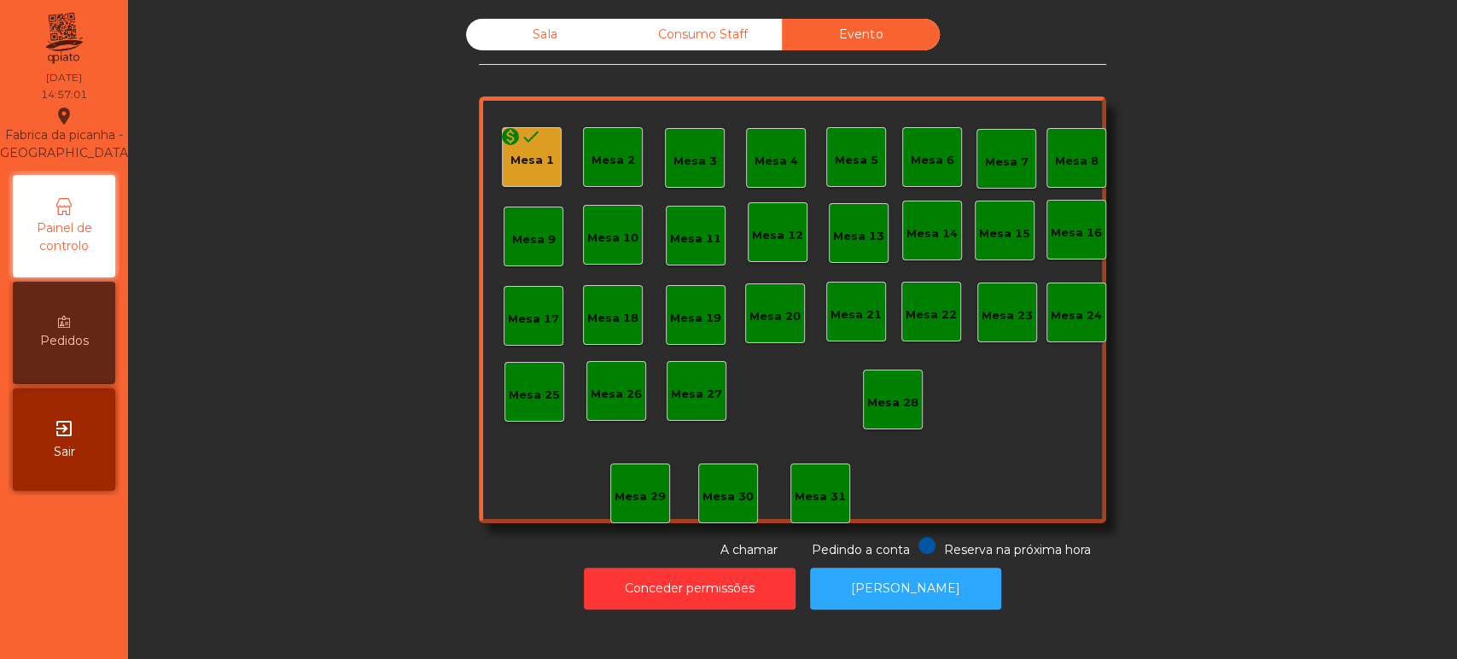
click at [537, 35] on div "Sala" at bounding box center [545, 35] width 158 height 32
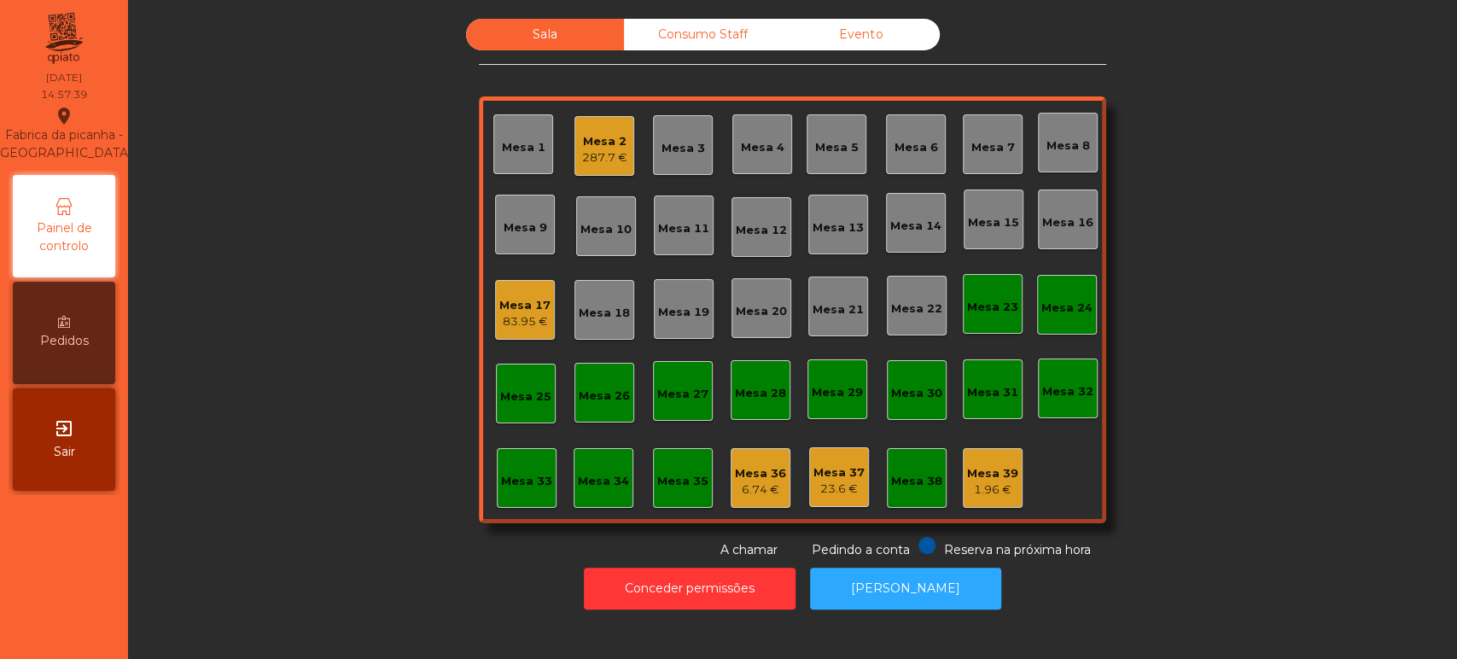
click at [585, 198] on div "Mesa 10" at bounding box center [606, 226] width 60 height 60
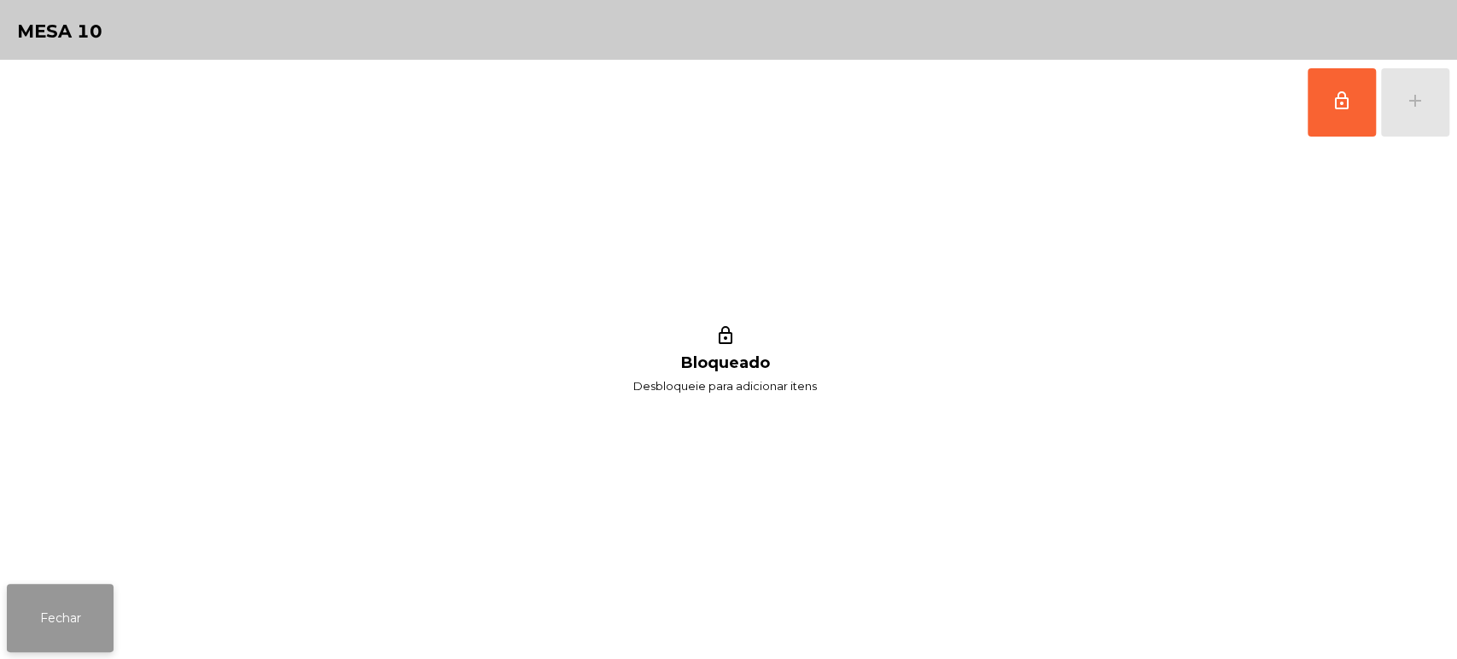
click at [76, 641] on button "Fechar" at bounding box center [60, 618] width 107 height 68
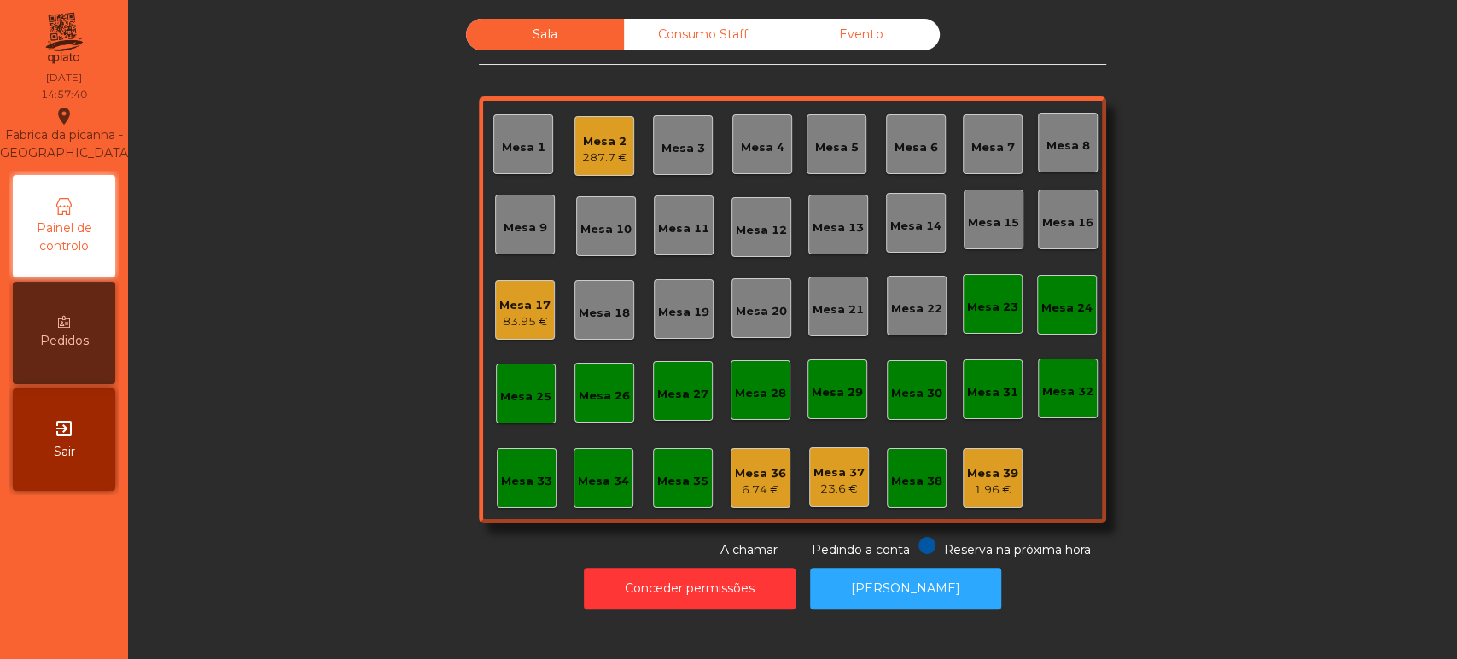
click at [614, 150] on div "287.7 €" at bounding box center [604, 157] width 45 height 17
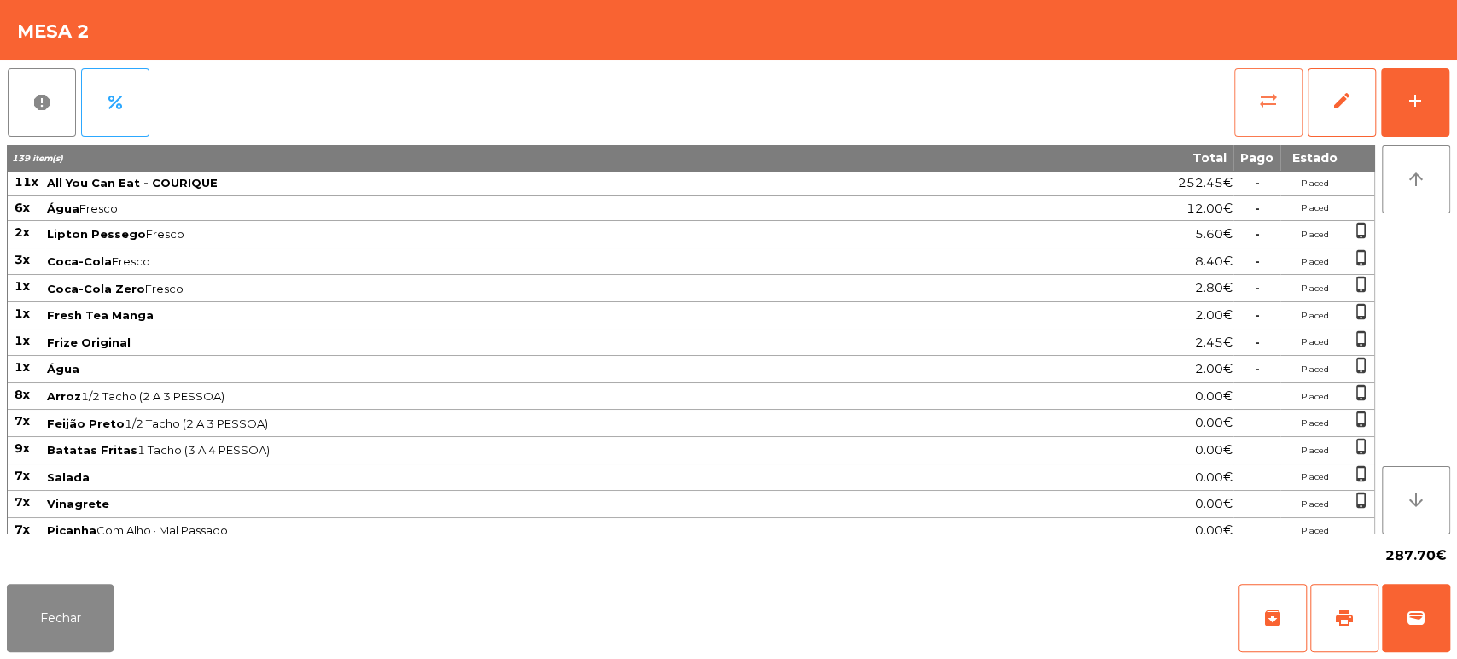
click at [1267, 112] on button "sync_alt" at bounding box center [1268, 102] width 68 height 68
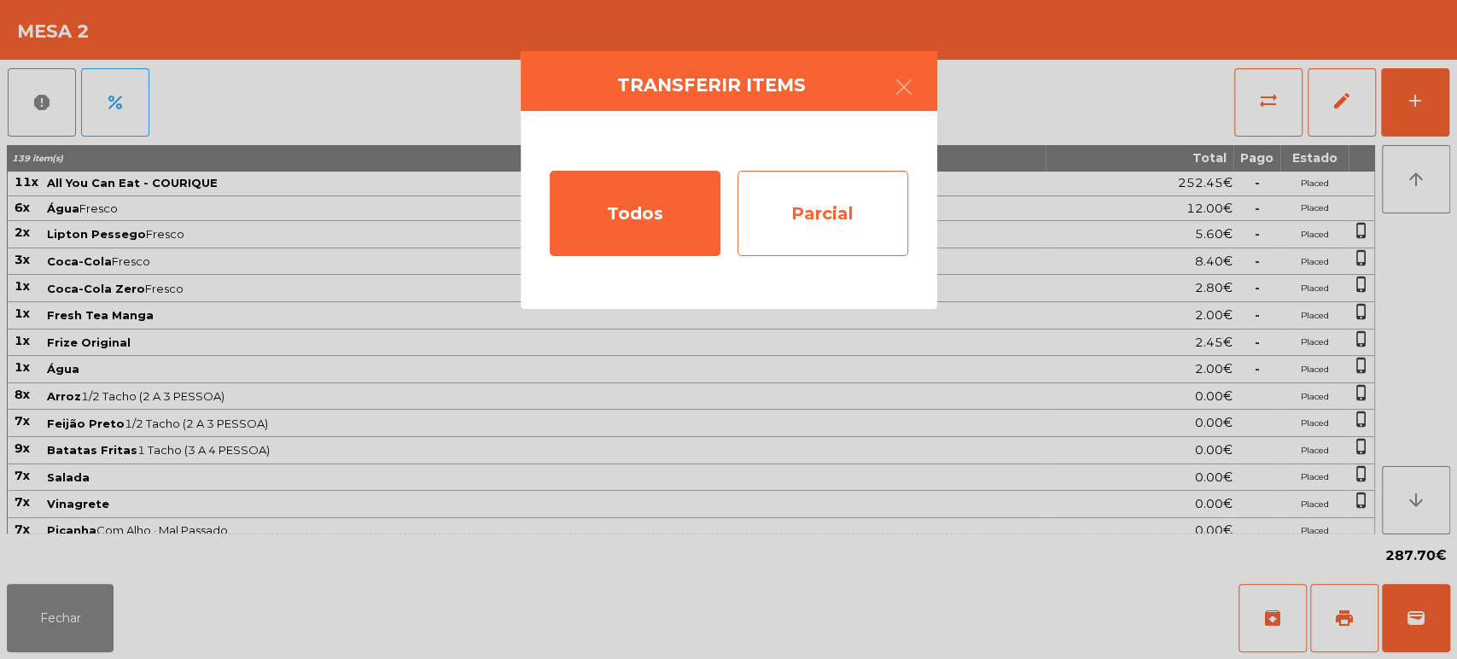
click at [868, 171] on div "Parcial" at bounding box center [822, 213] width 171 height 85
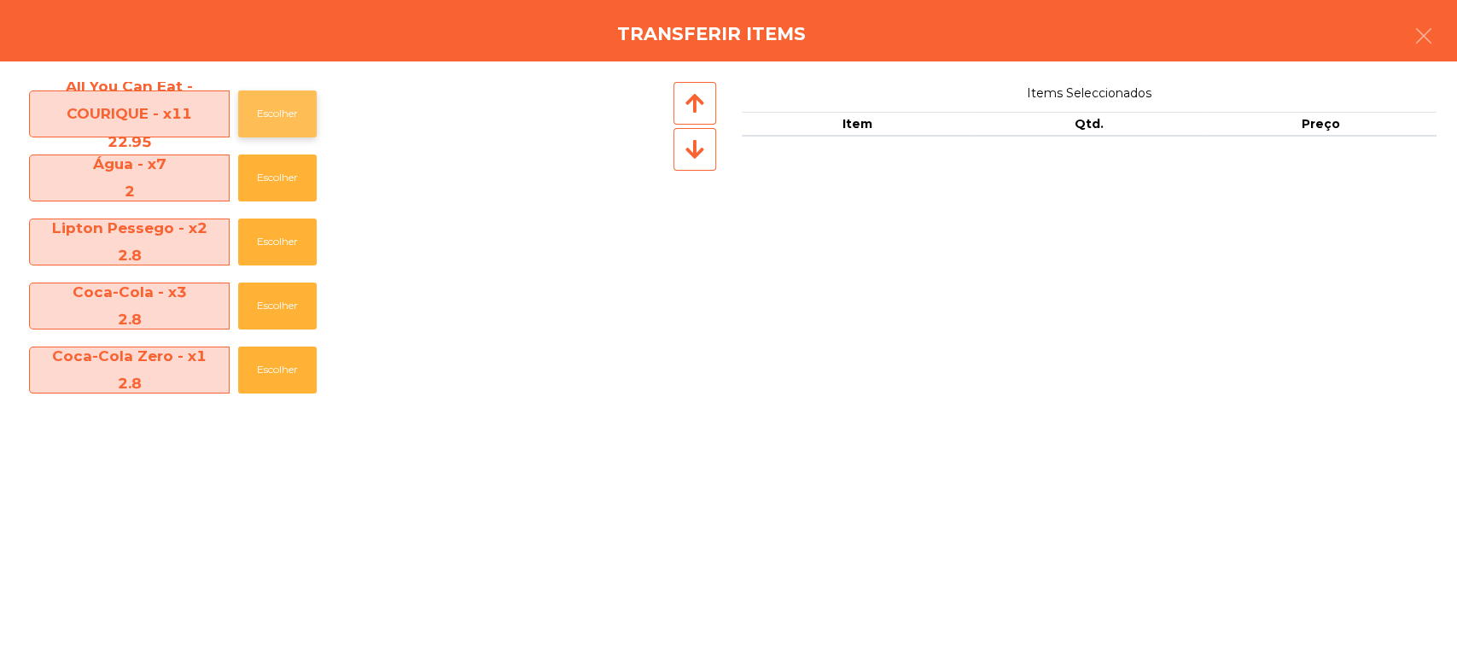
click at [294, 120] on button "Escolher" at bounding box center [277, 113] width 79 height 47
click at [281, 119] on button "Escolher" at bounding box center [277, 113] width 79 height 47
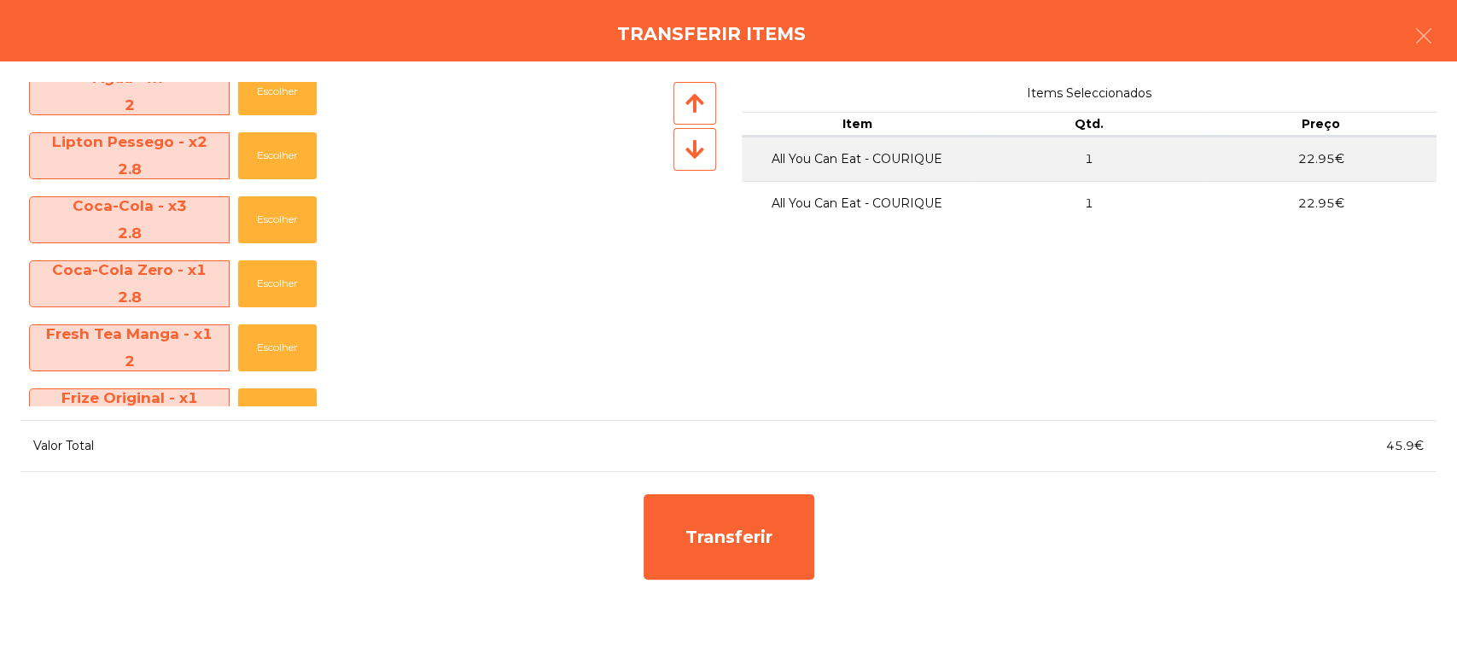
scroll to position [88, 0]
click at [297, 198] on button "Escolher" at bounding box center [277, 218] width 79 height 47
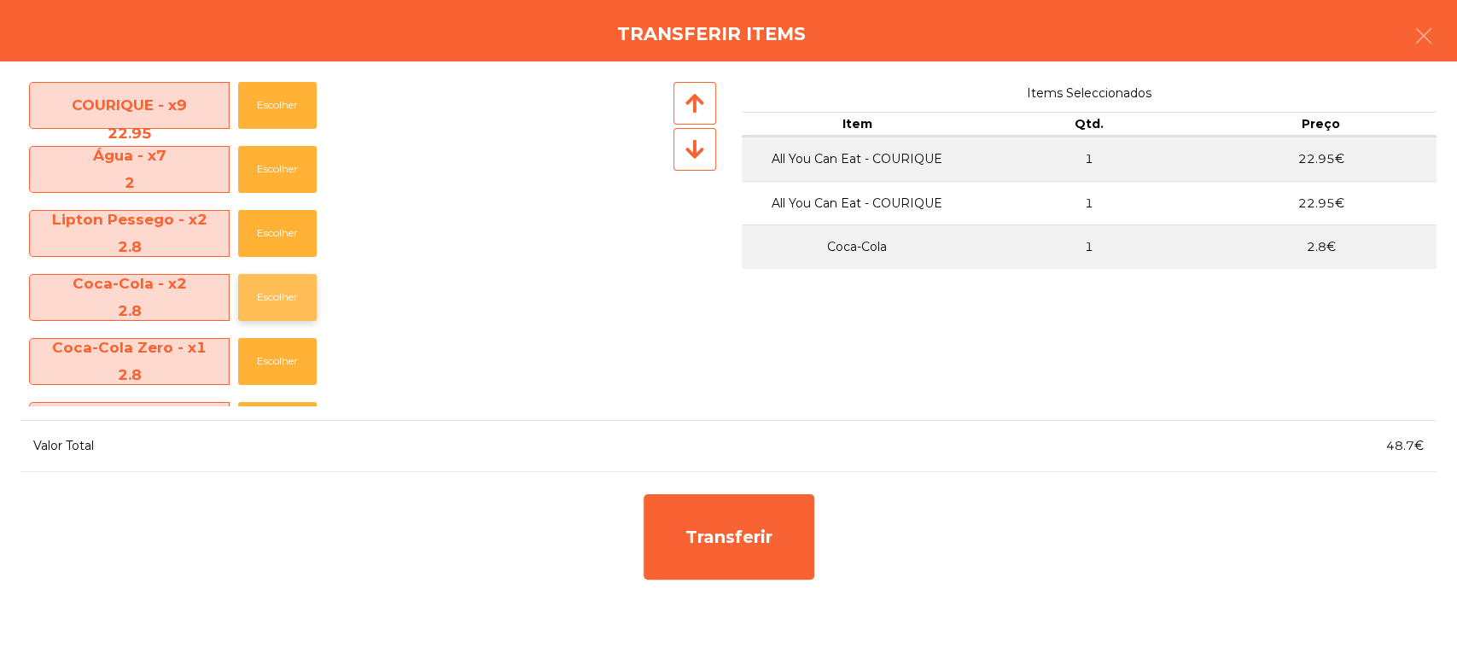
scroll to position [0, 0]
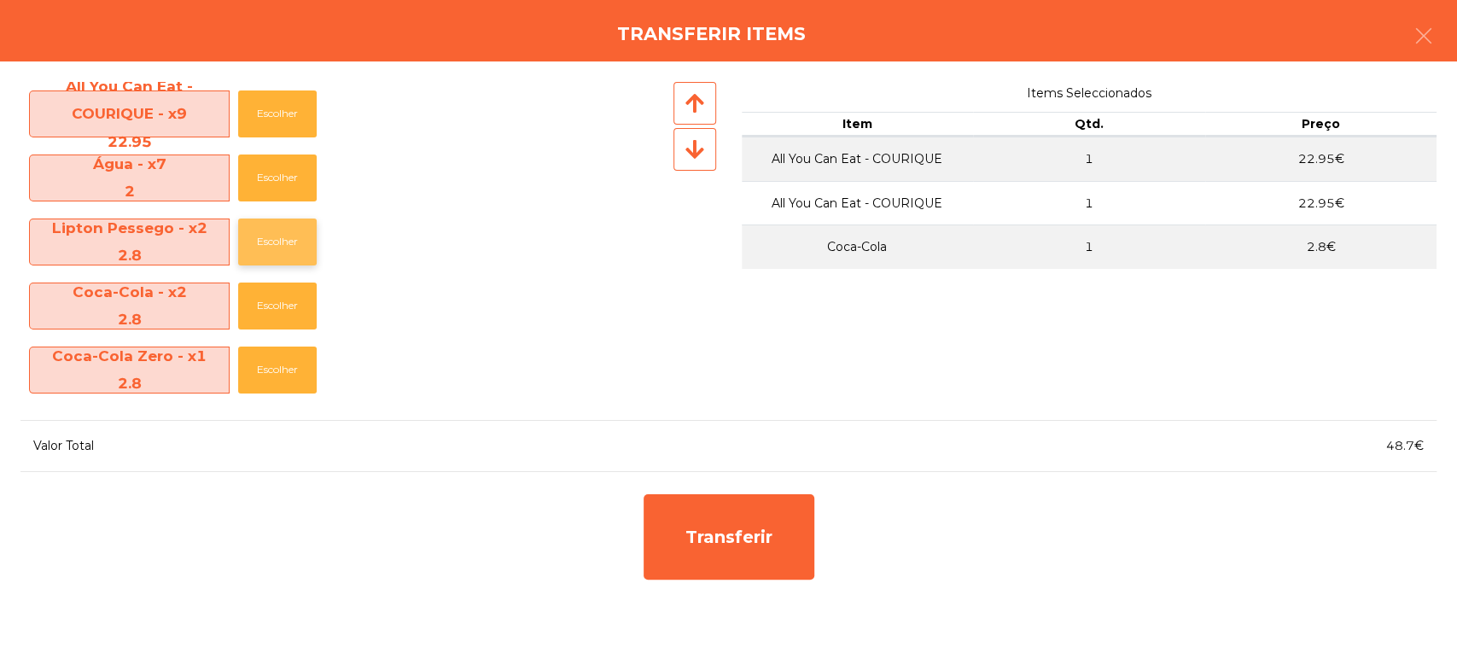
click at [265, 245] on button "Escolher" at bounding box center [277, 241] width 79 height 47
click at [301, 189] on button "Escolher" at bounding box center [277, 177] width 79 height 47
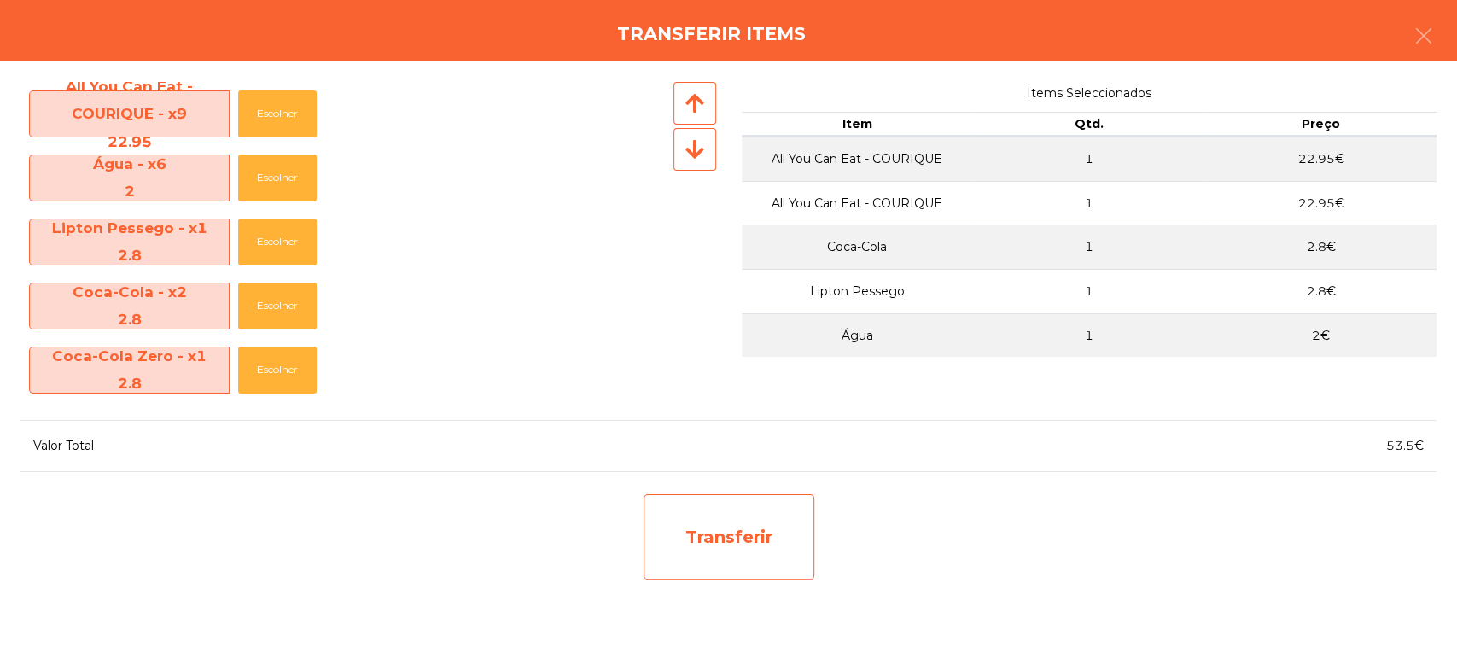
click at [773, 535] on div "Transferir" at bounding box center [728, 536] width 171 height 85
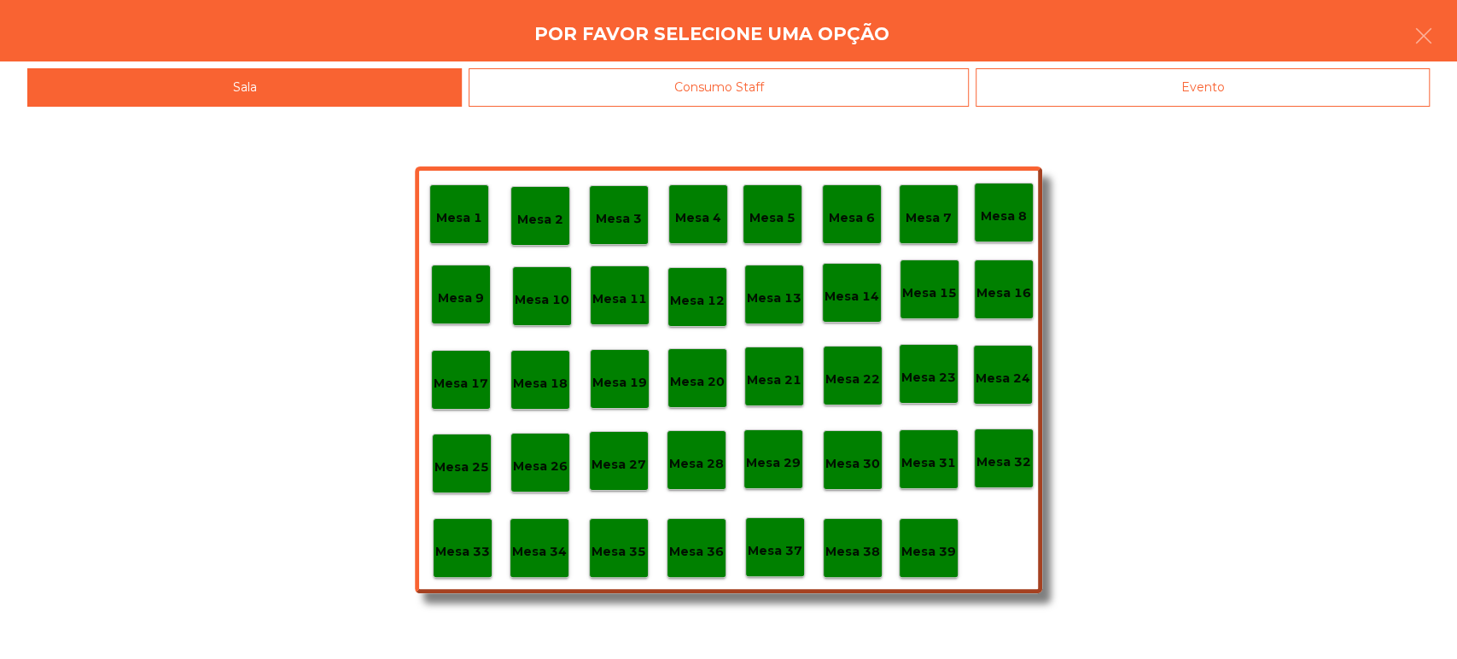
click at [1162, 90] on div "Evento" at bounding box center [1202, 87] width 454 height 38
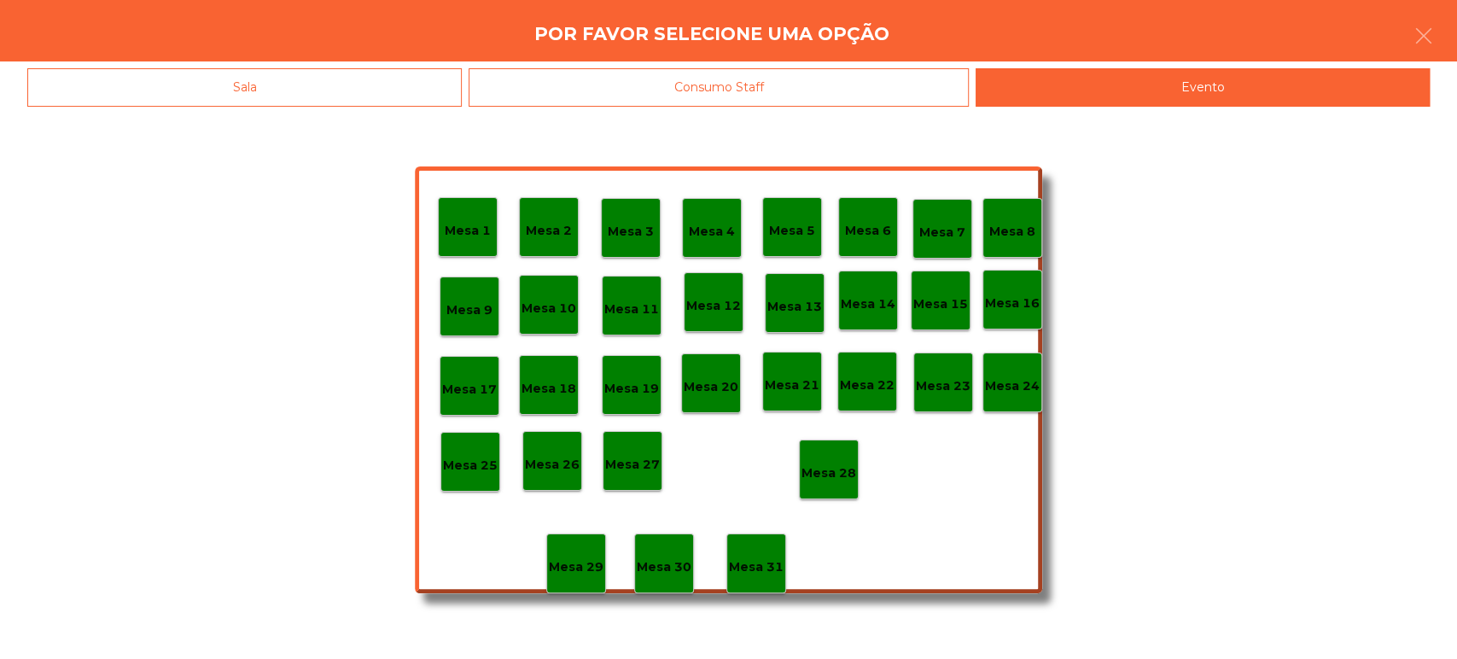
click at [560, 214] on div "Mesa 2" at bounding box center [549, 227] width 46 height 26
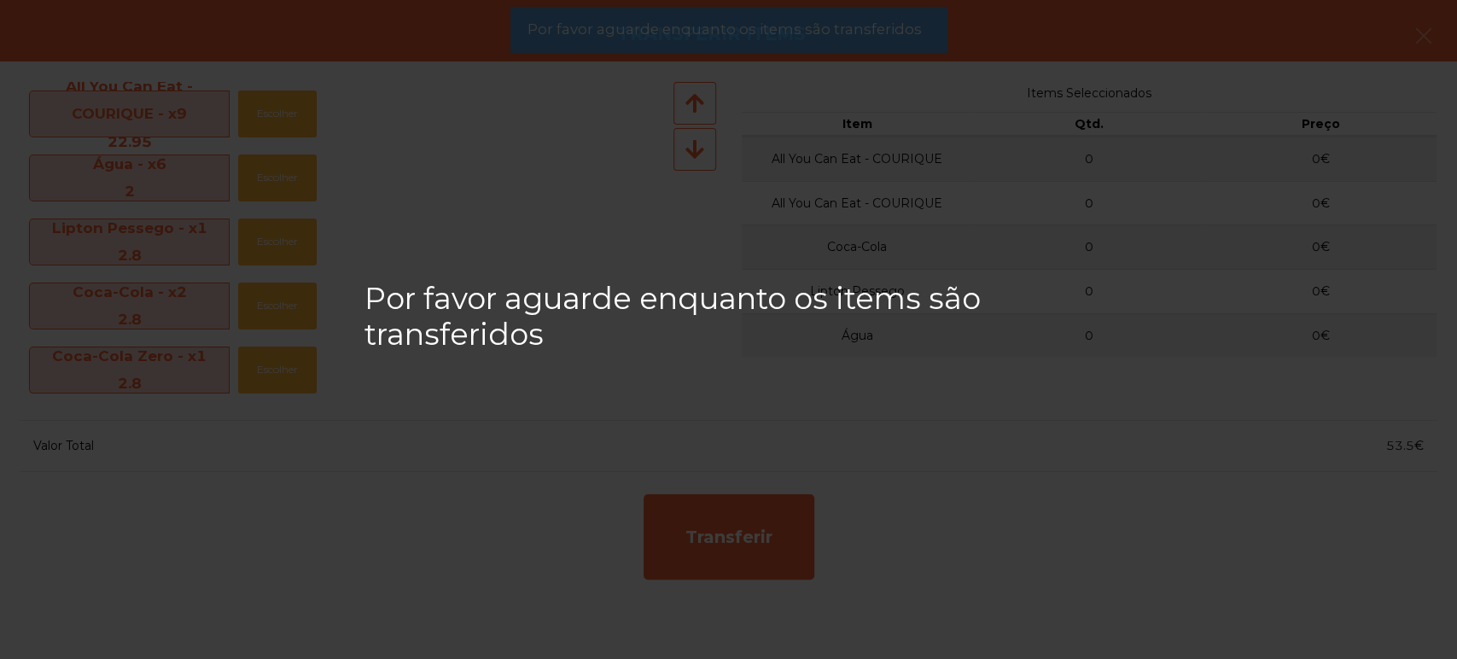
click at [792, 38] on span "Por favor aguarde enquanto os items são transferidos" at bounding box center [723, 29] width 394 height 21
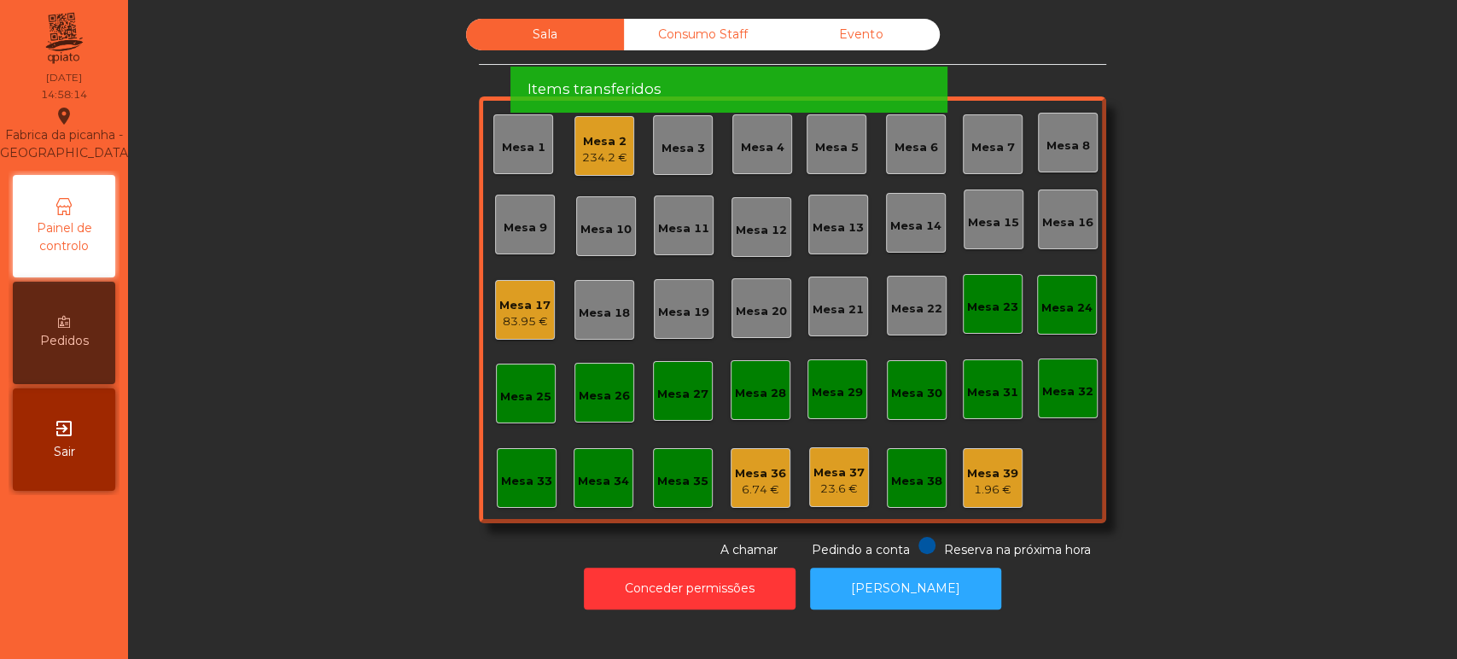
click at [803, 31] on span "Por favor aguarde enquanto os items são transferidos" at bounding box center [723, 29] width 394 height 21
click at [813, 79] on div "Items transferidos" at bounding box center [727, 89] width 403 height 21
click at [821, 79] on div "Items transferidos" at bounding box center [727, 89] width 403 height 21
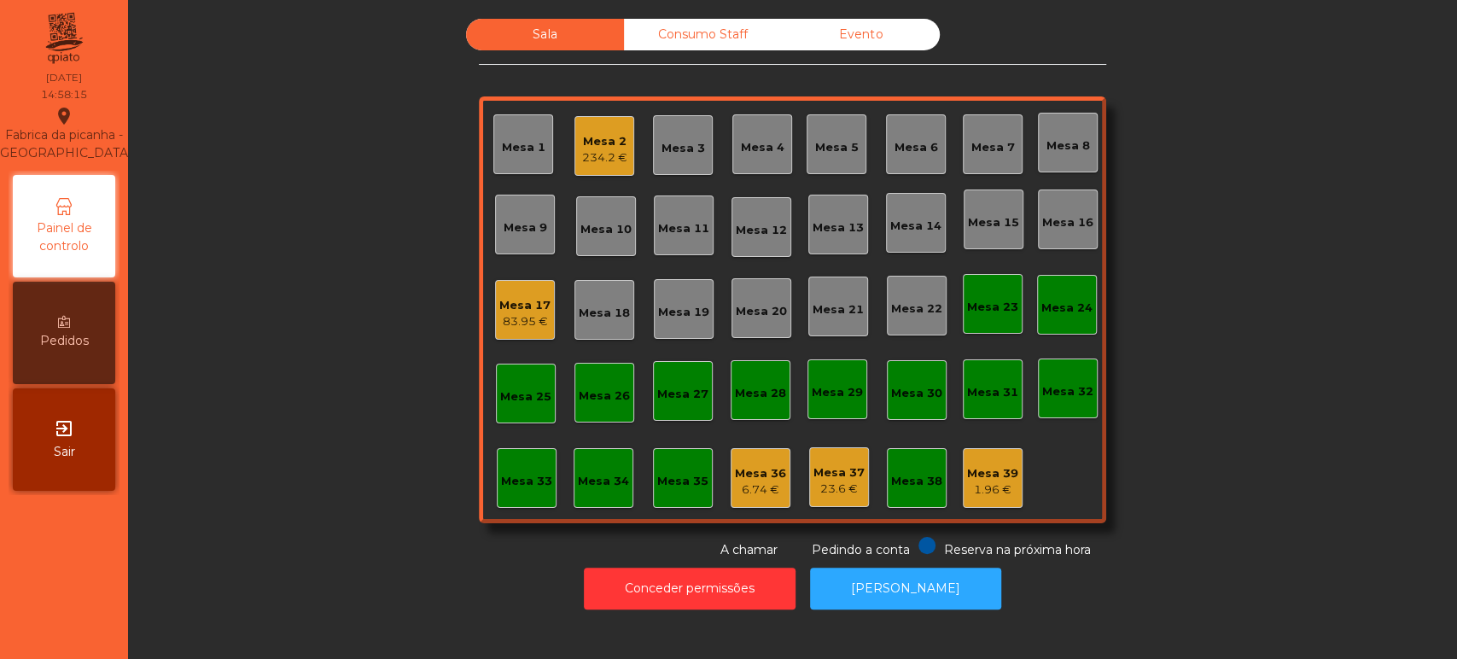
click at [841, 39] on div "Evento" at bounding box center [861, 35] width 158 height 32
click at [846, 34] on div "Evento" at bounding box center [861, 35] width 158 height 32
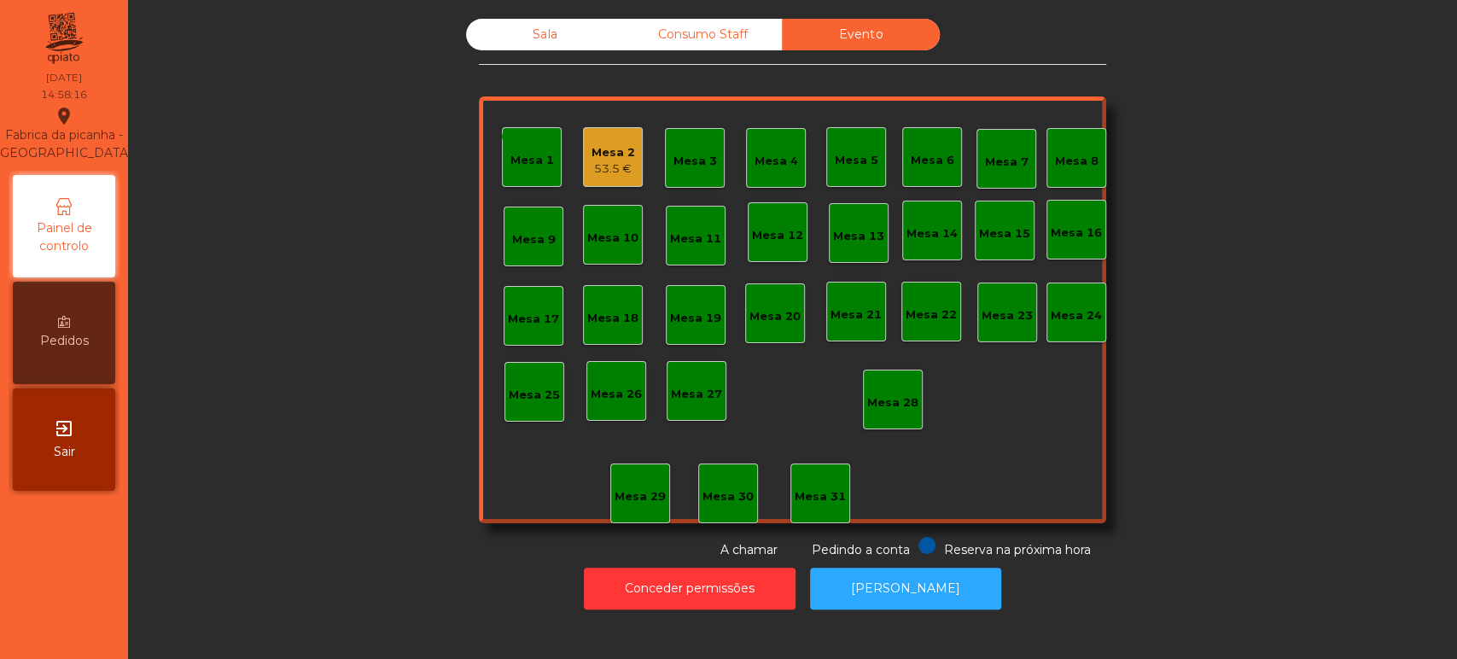
click at [601, 165] on div "53.5 €" at bounding box center [613, 168] width 44 height 17
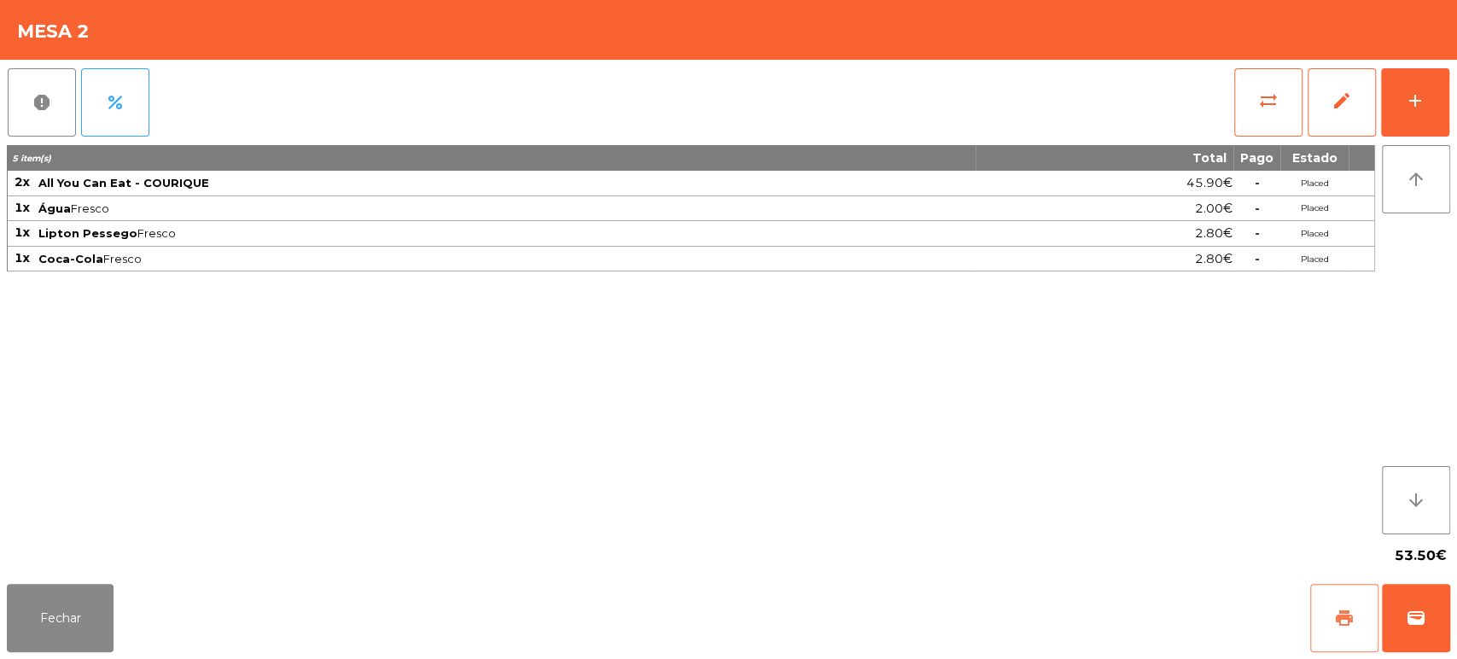
click at [1338, 616] on span "print" at bounding box center [1344, 618] width 20 height 20
click at [1429, 612] on button "wallet" at bounding box center [1416, 618] width 68 height 68
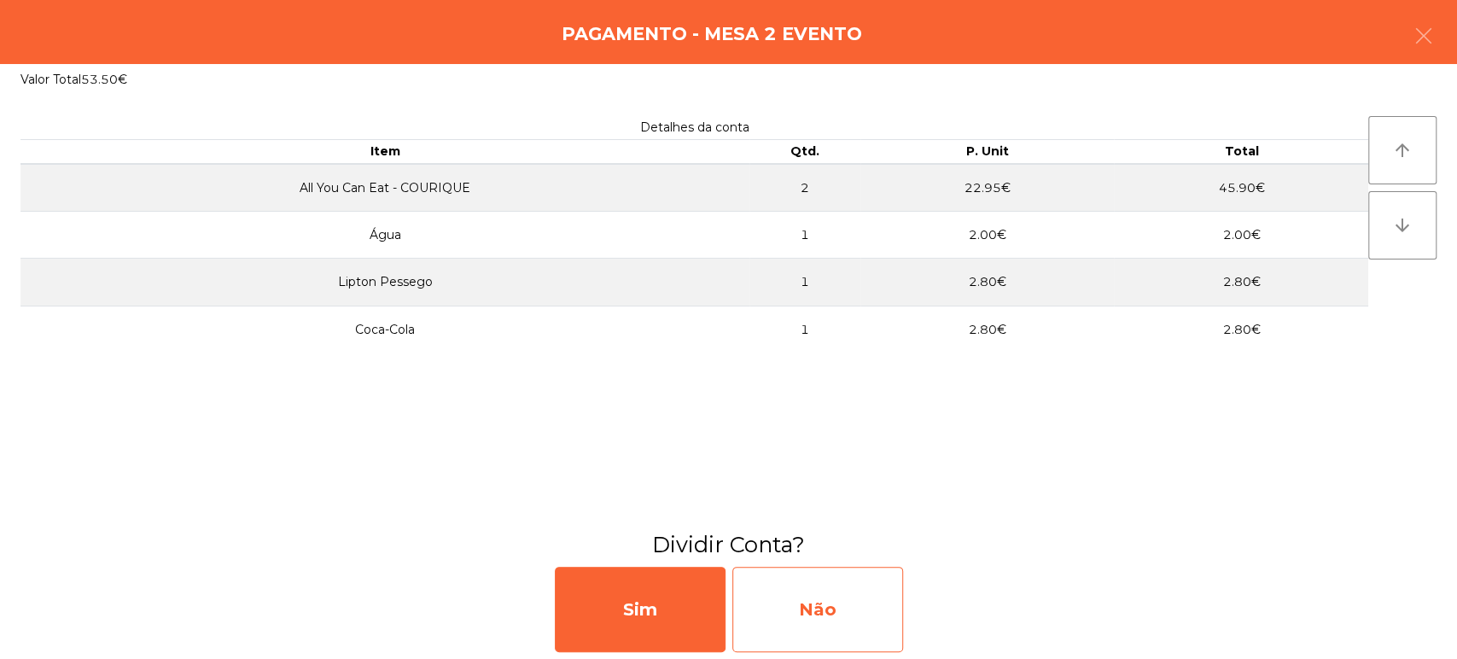
click at [811, 608] on div "Não" at bounding box center [817, 609] width 171 height 85
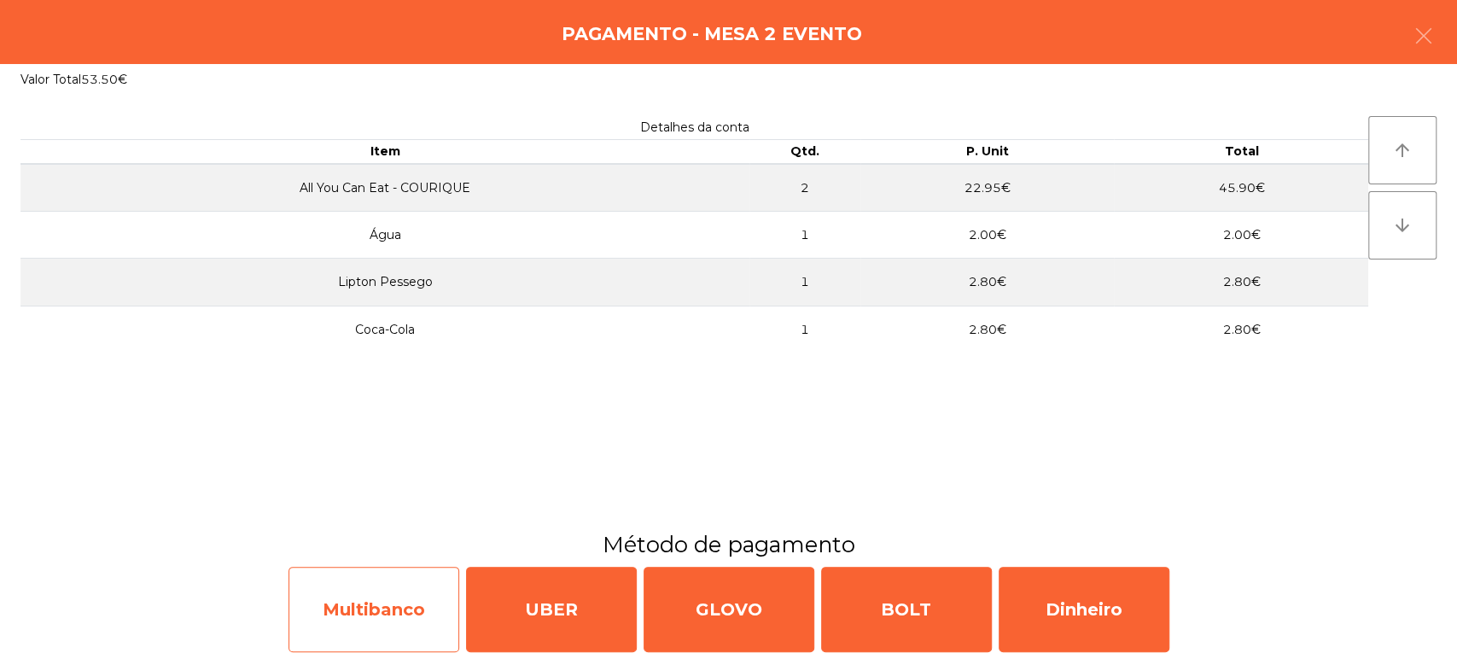
click at [387, 596] on div "Multibanco" at bounding box center [373, 609] width 171 height 85
select select "**"
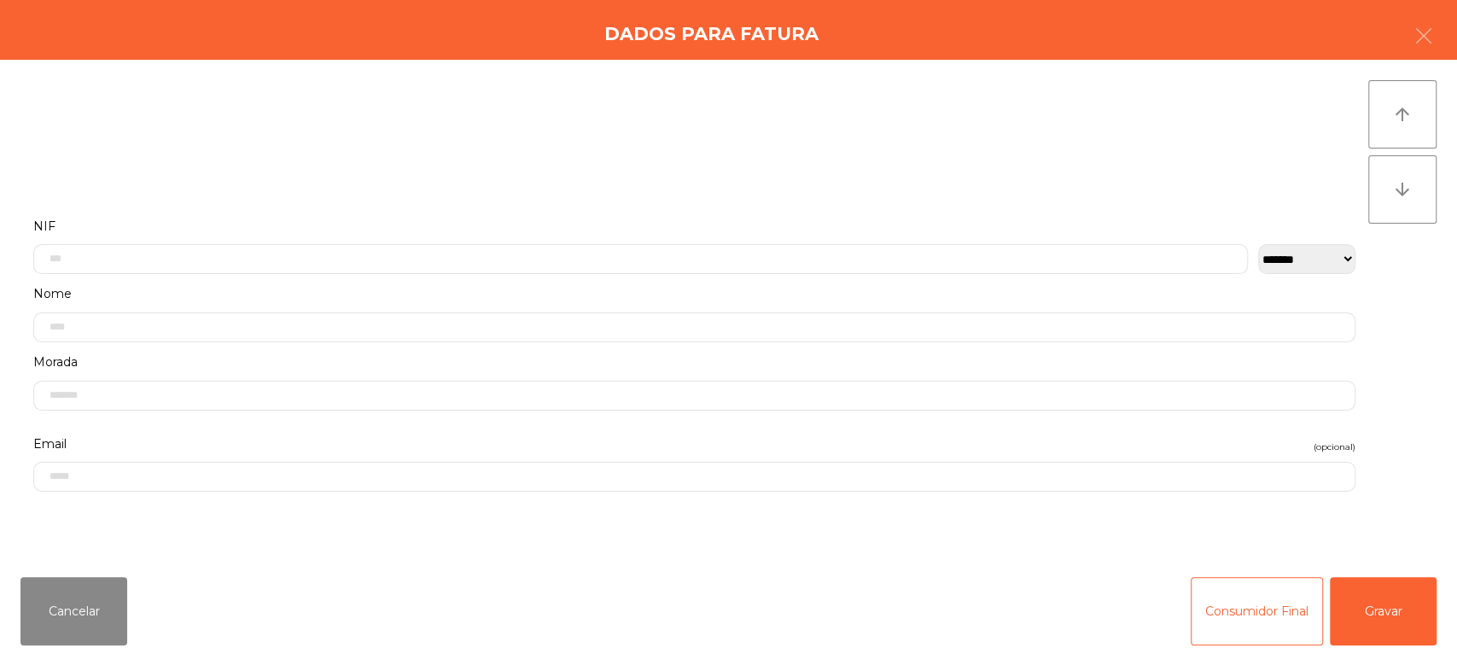
click at [683, 244] on input "text" at bounding box center [640, 259] width 1214 height 30
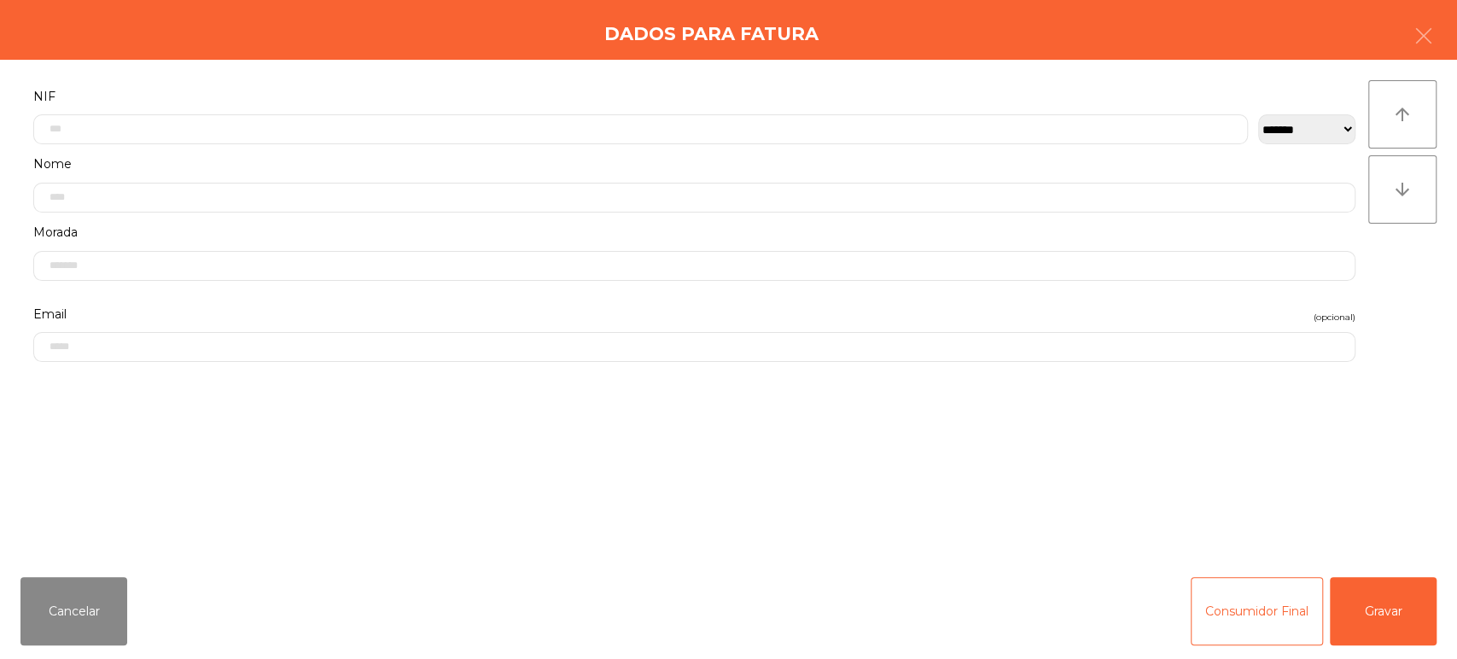
scroll to position [133, 0]
click at [1104, 124] on input "text" at bounding box center [640, 126] width 1214 height 30
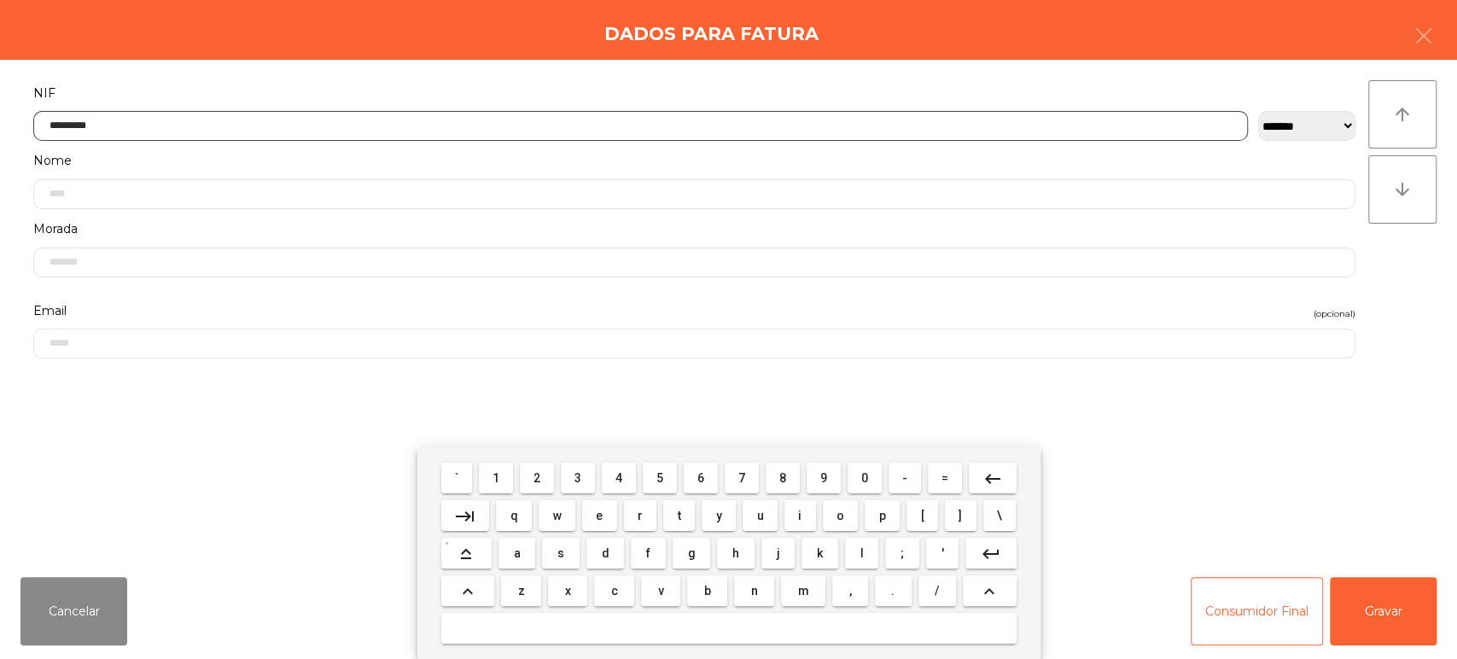
type input "*********"
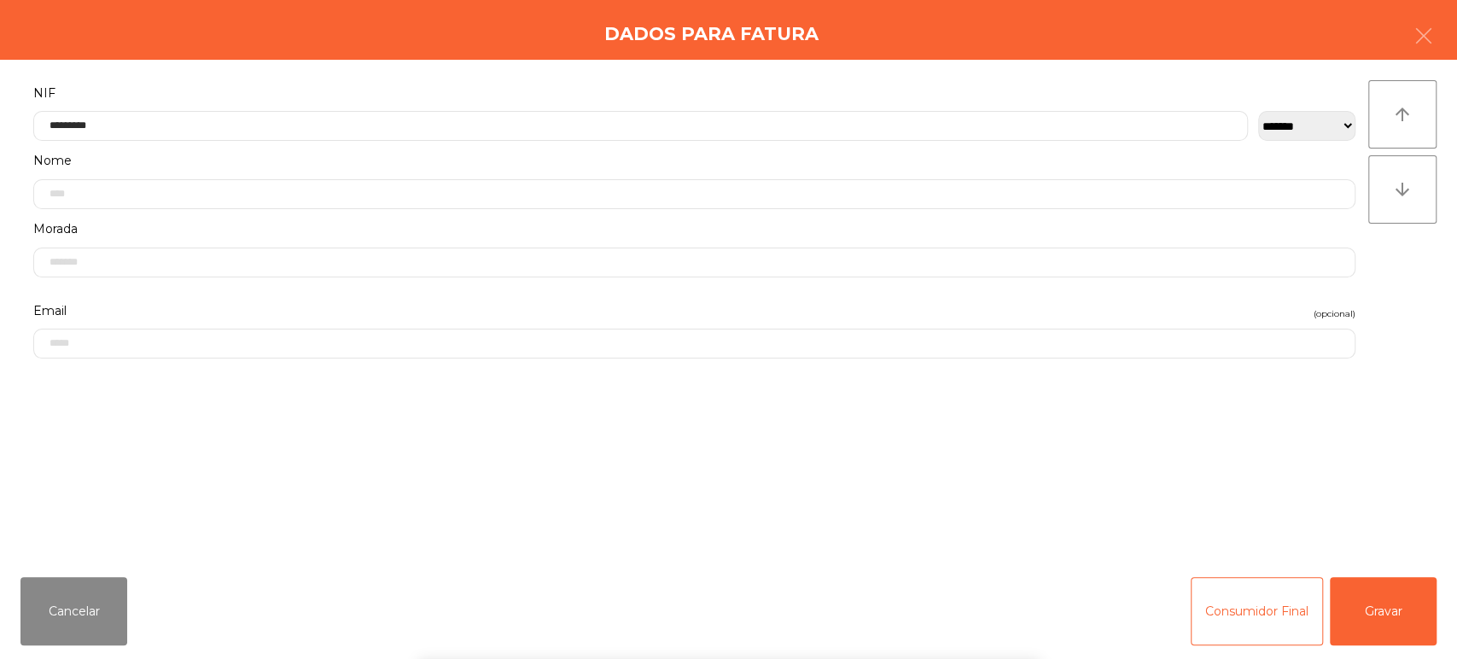
click at [1372, 642] on div "` 1 2 3 4 5 6 7 8 9 0 - = keyboard_backspace keyboard_tab q w e r t y u i o p […" at bounding box center [728, 553] width 1457 height 212
click at [1378, 612] on button "Gravar" at bounding box center [1382, 611] width 107 height 68
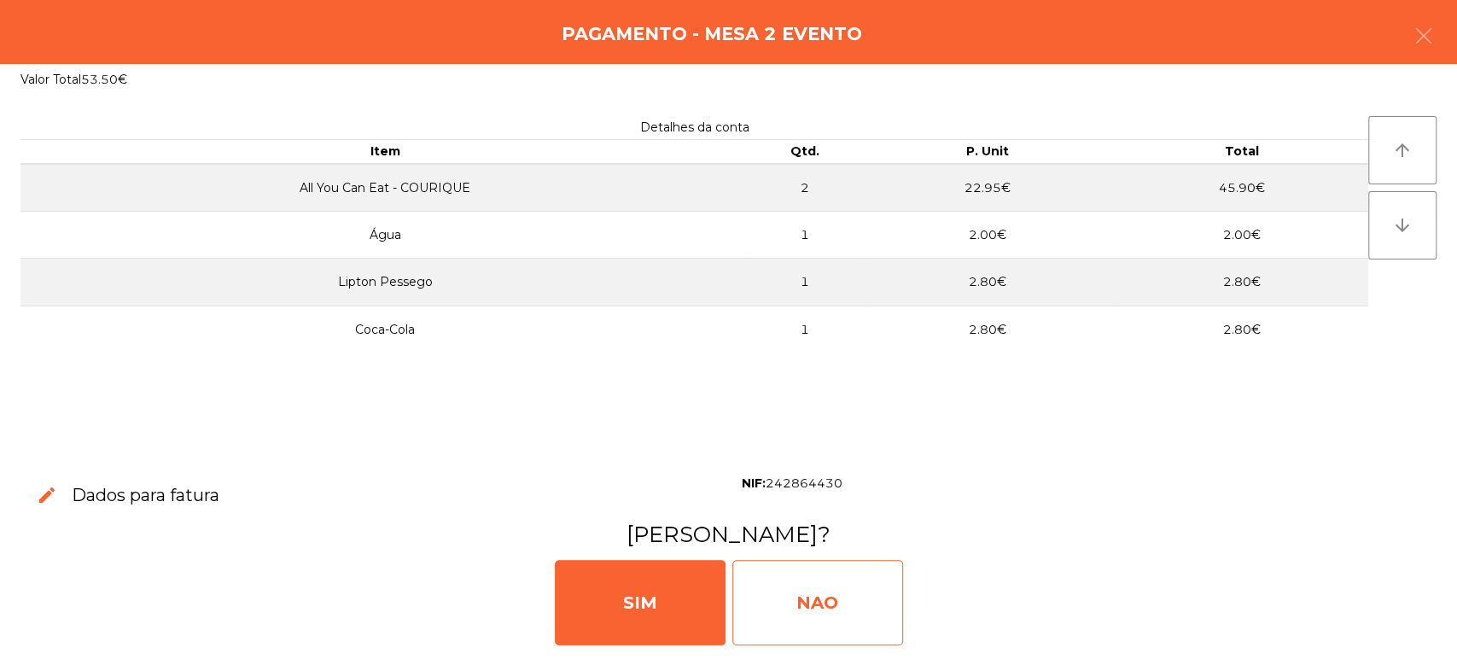
click at [876, 562] on div "NAO" at bounding box center [817, 602] width 171 height 85
click at [779, 564] on div "NAO" at bounding box center [817, 602] width 171 height 85
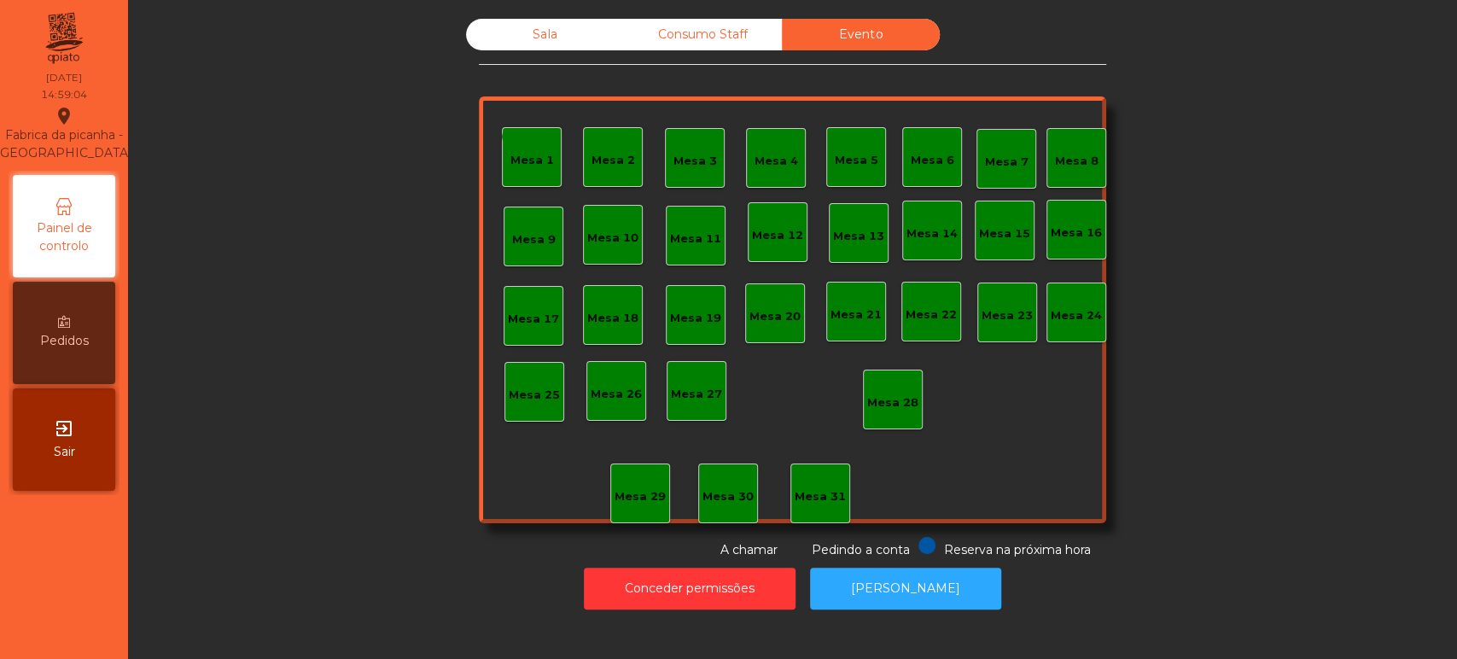
click at [528, 25] on div "Sala" at bounding box center [545, 35] width 158 height 32
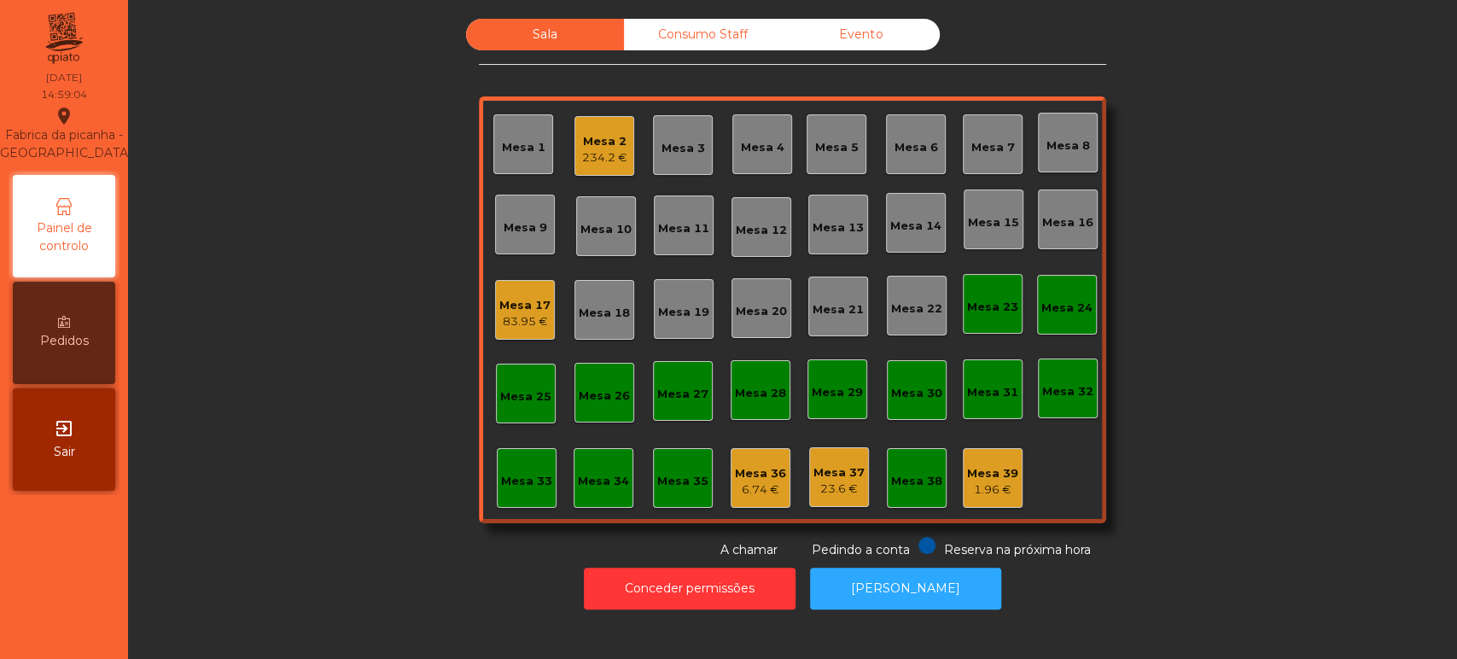
click at [612, 143] on div "Mesa 2" at bounding box center [604, 141] width 45 height 17
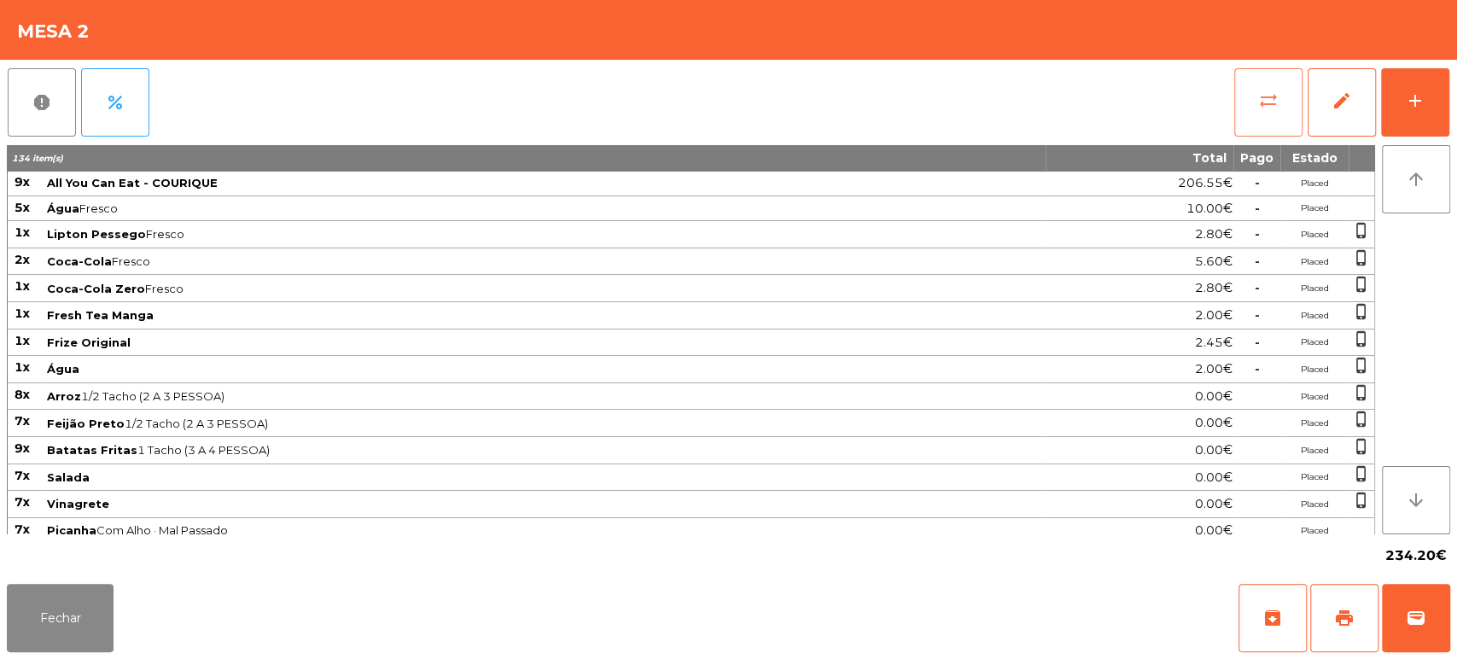
click at [1265, 93] on span "sync_alt" at bounding box center [1268, 100] width 20 height 20
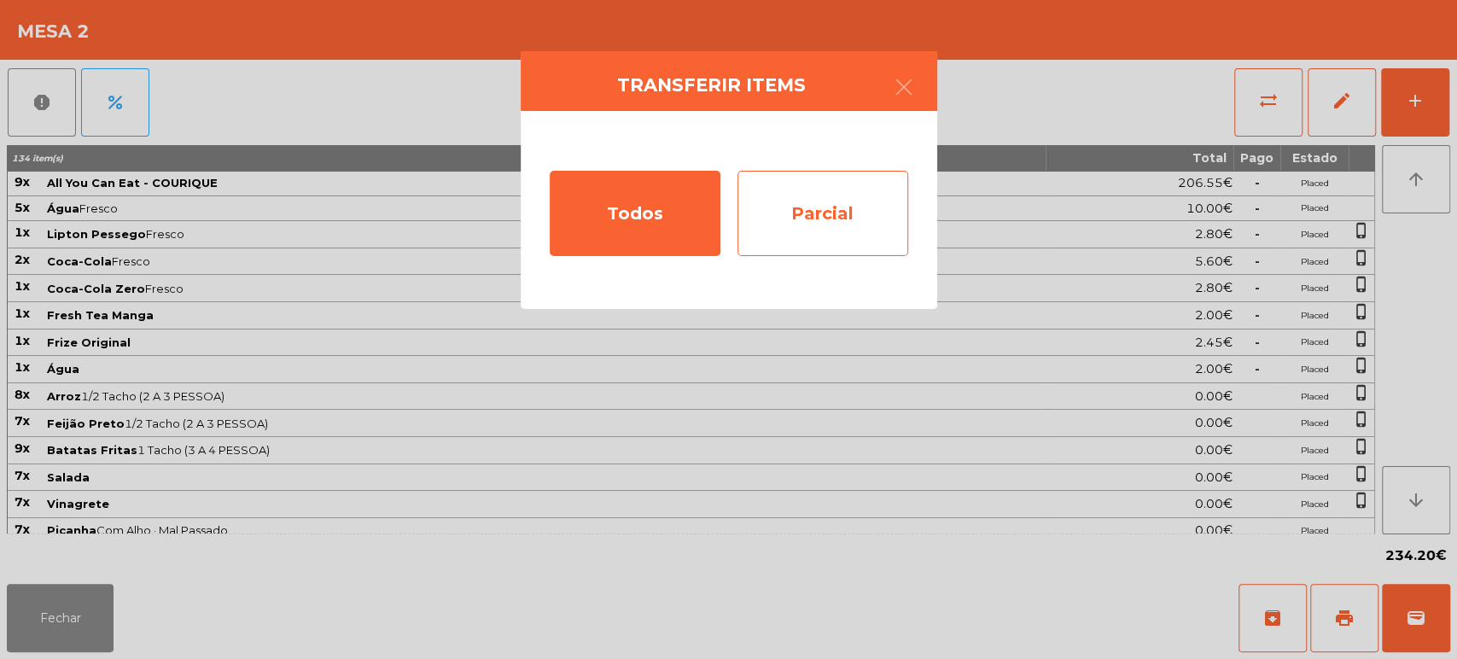
click at [867, 187] on div "Parcial" at bounding box center [822, 213] width 171 height 85
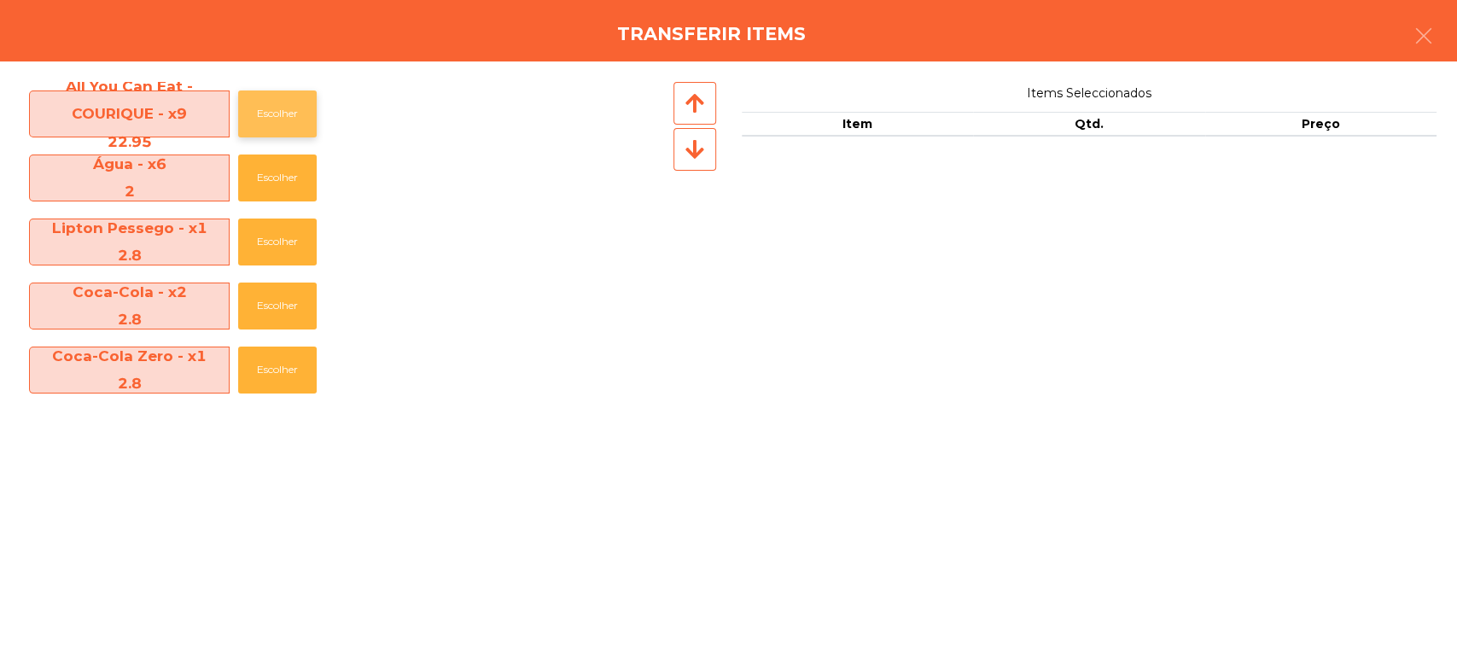
click at [268, 124] on button "Escolher" at bounding box center [277, 113] width 79 height 47
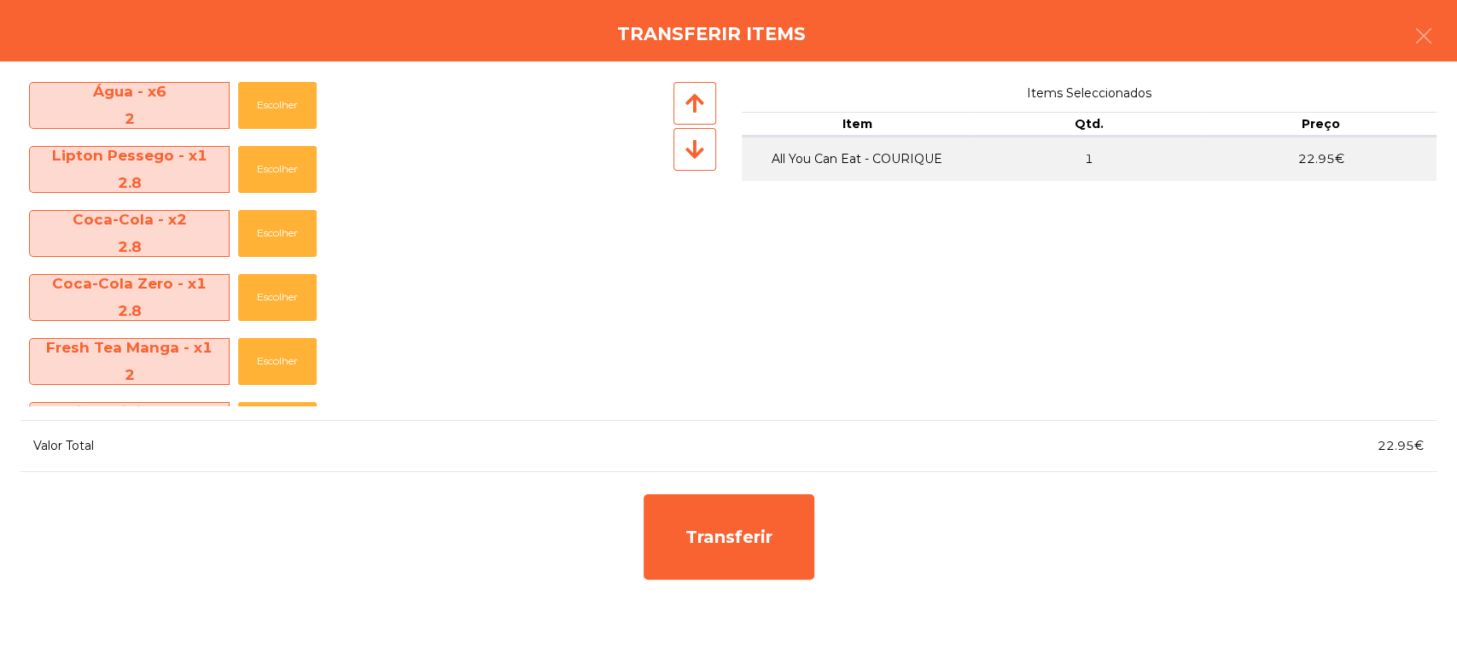
scroll to position [71, 0]
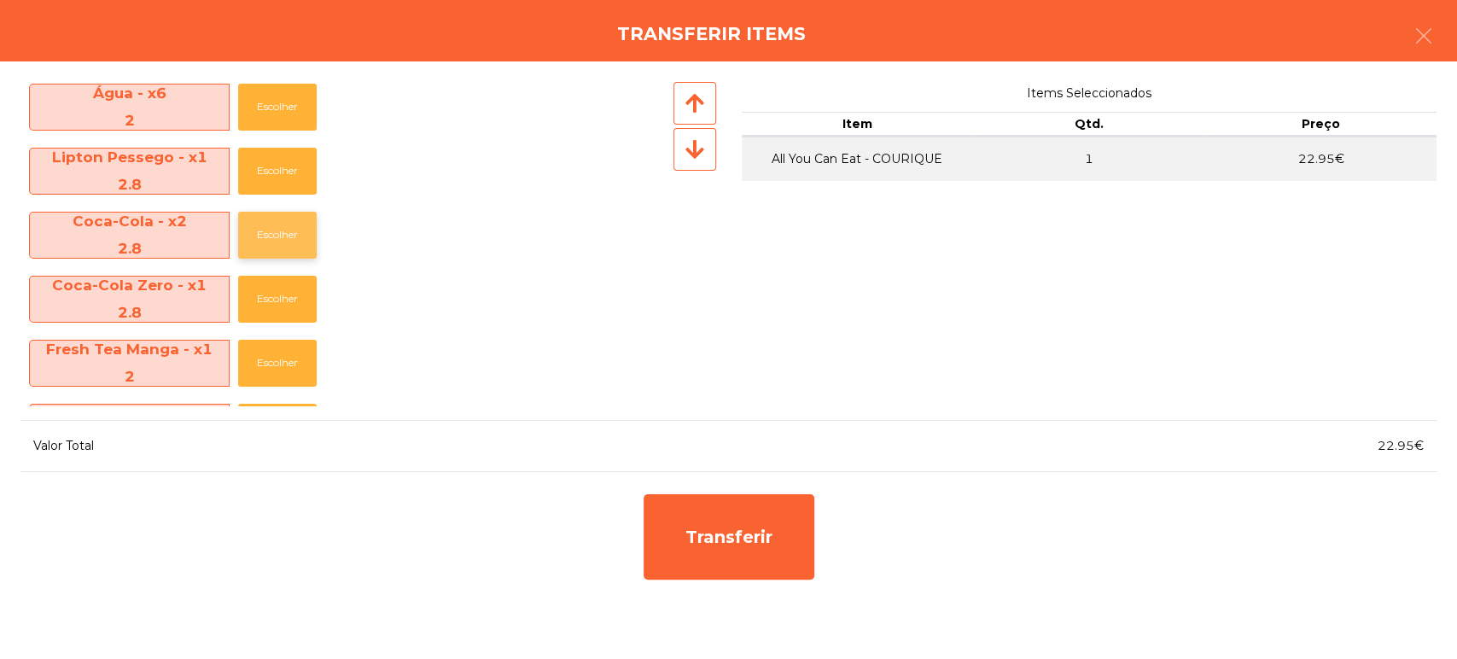
click at [266, 239] on button "Escolher" at bounding box center [277, 235] width 79 height 47
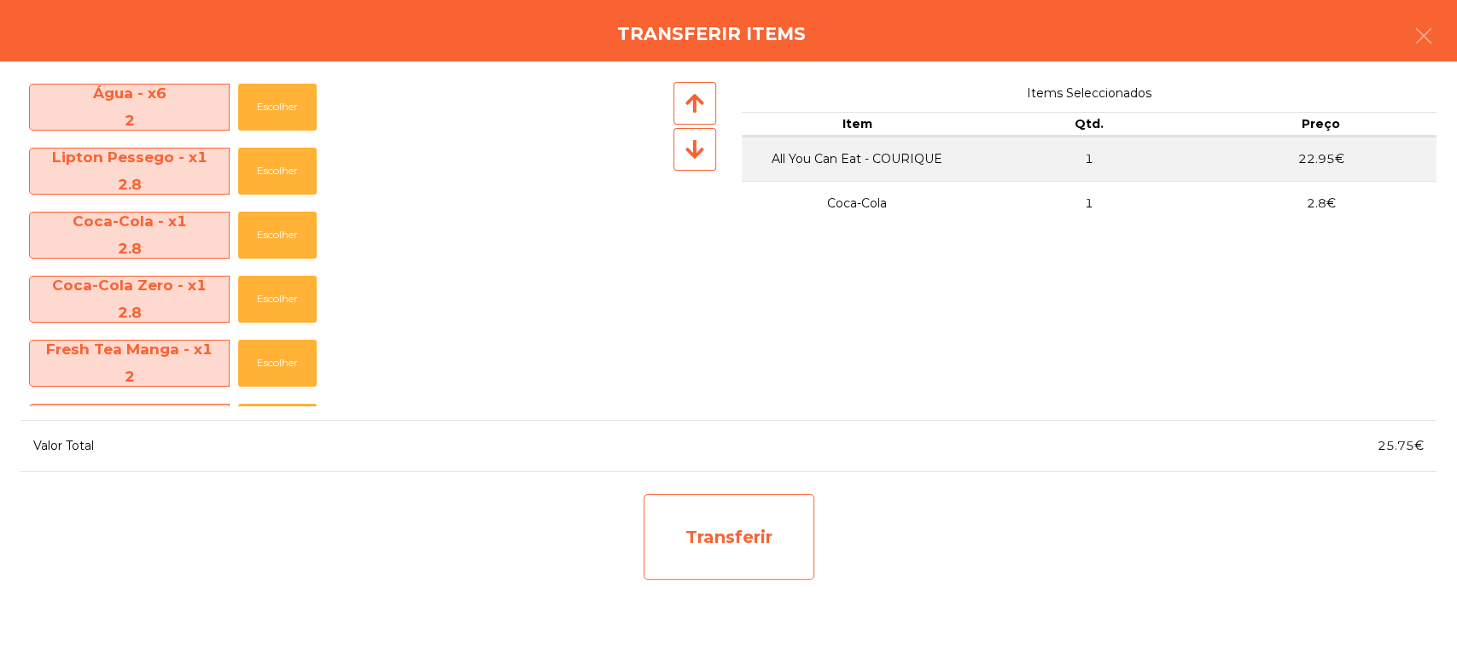
click at [717, 510] on div "Transferir" at bounding box center [728, 536] width 171 height 85
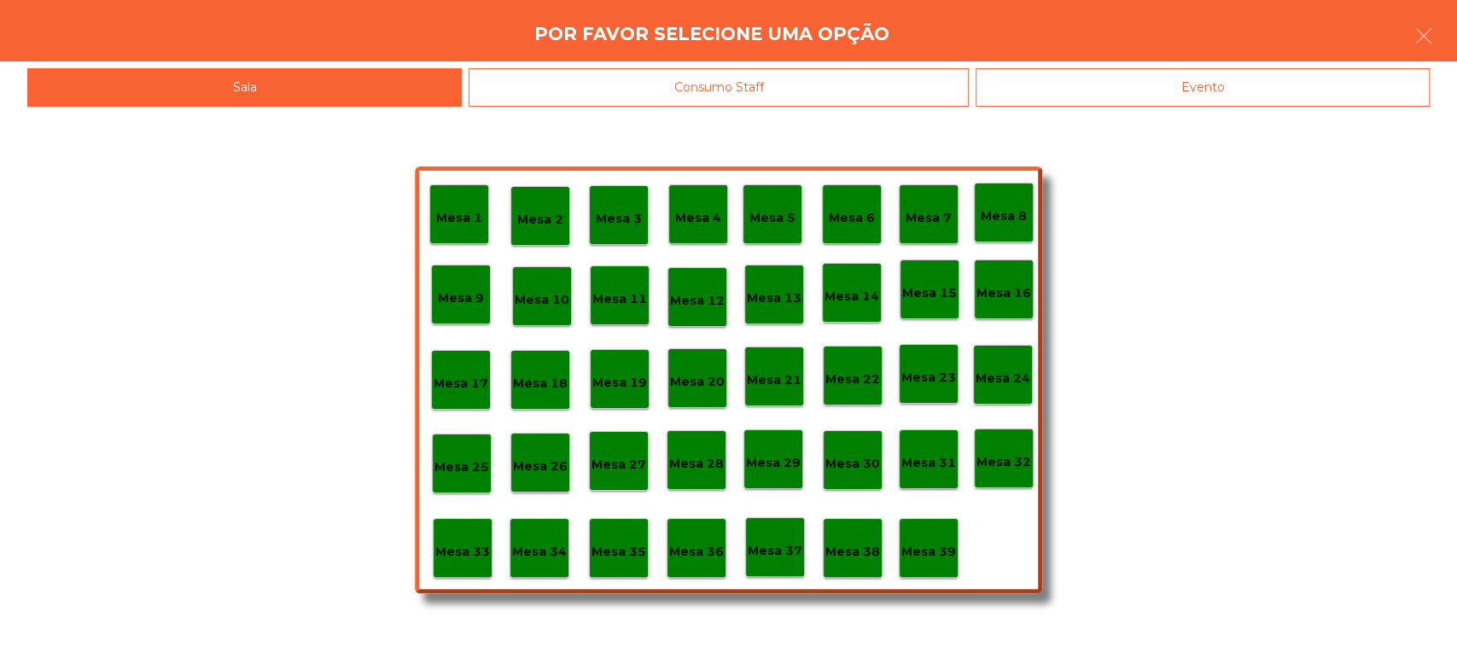
click at [1170, 81] on div "Evento" at bounding box center [1202, 87] width 454 height 38
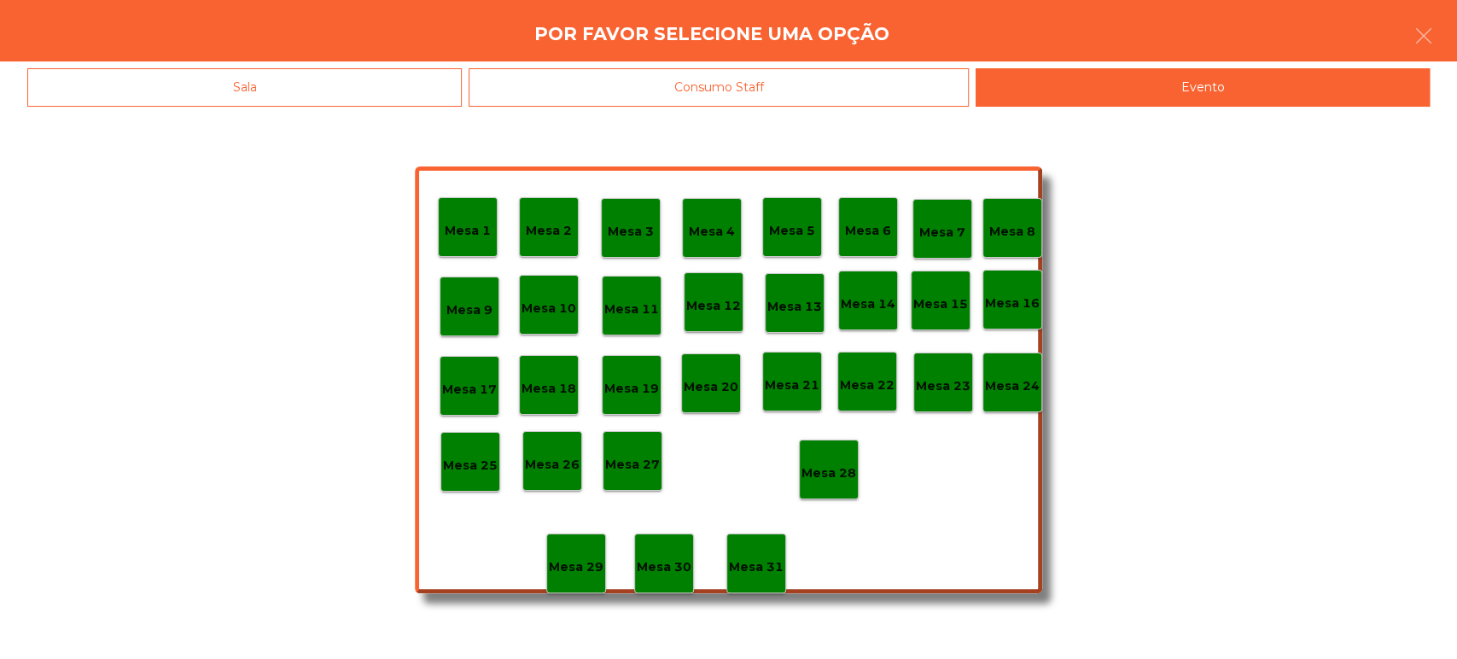
click at [654, 253] on div "Mesa 3" at bounding box center [631, 228] width 60 height 60
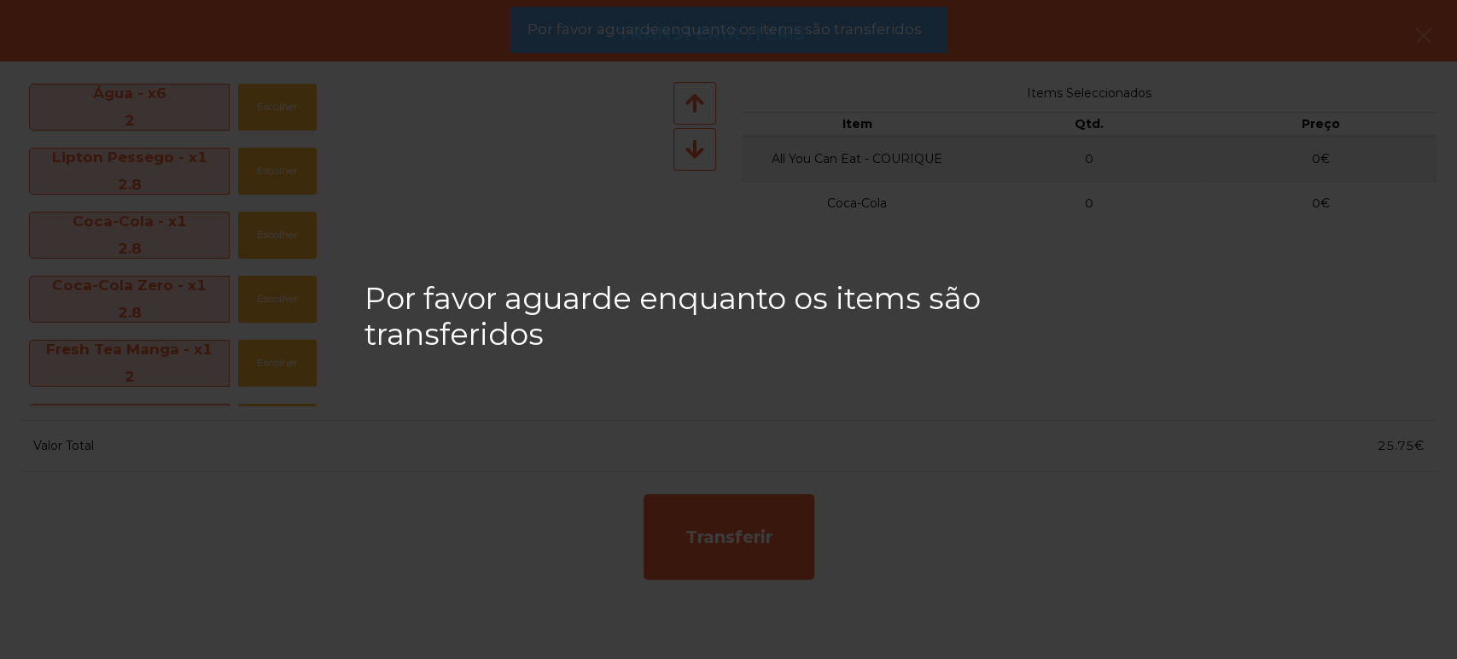
click at [806, 61] on div "Por favor aguarde enquanto os items são transferidos" at bounding box center [728, 329] width 1457 height 659
click at [841, 30] on span "Por favor aguarde enquanto os items são transferidos" at bounding box center [723, 29] width 394 height 21
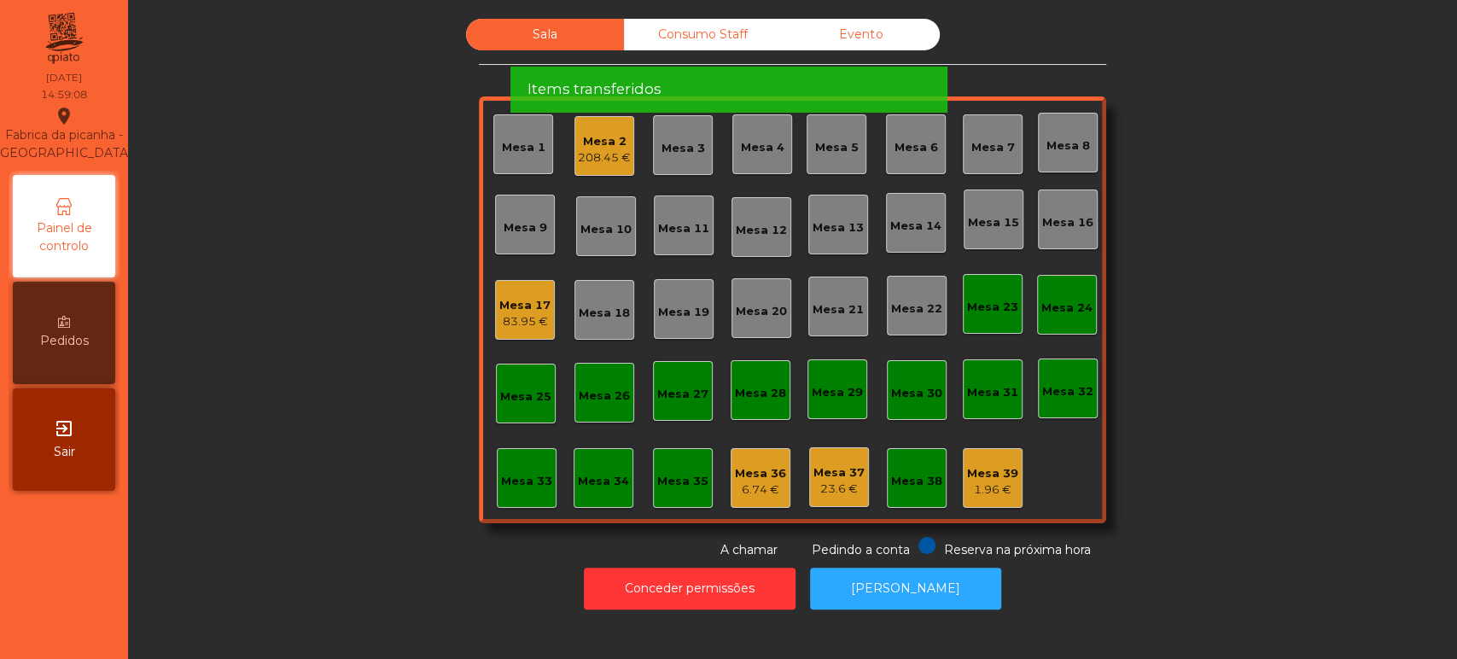
click at [850, 32] on span "Por favor aguarde enquanto os items são transferidos" at bounding box center [723, 29] width 394 height 21
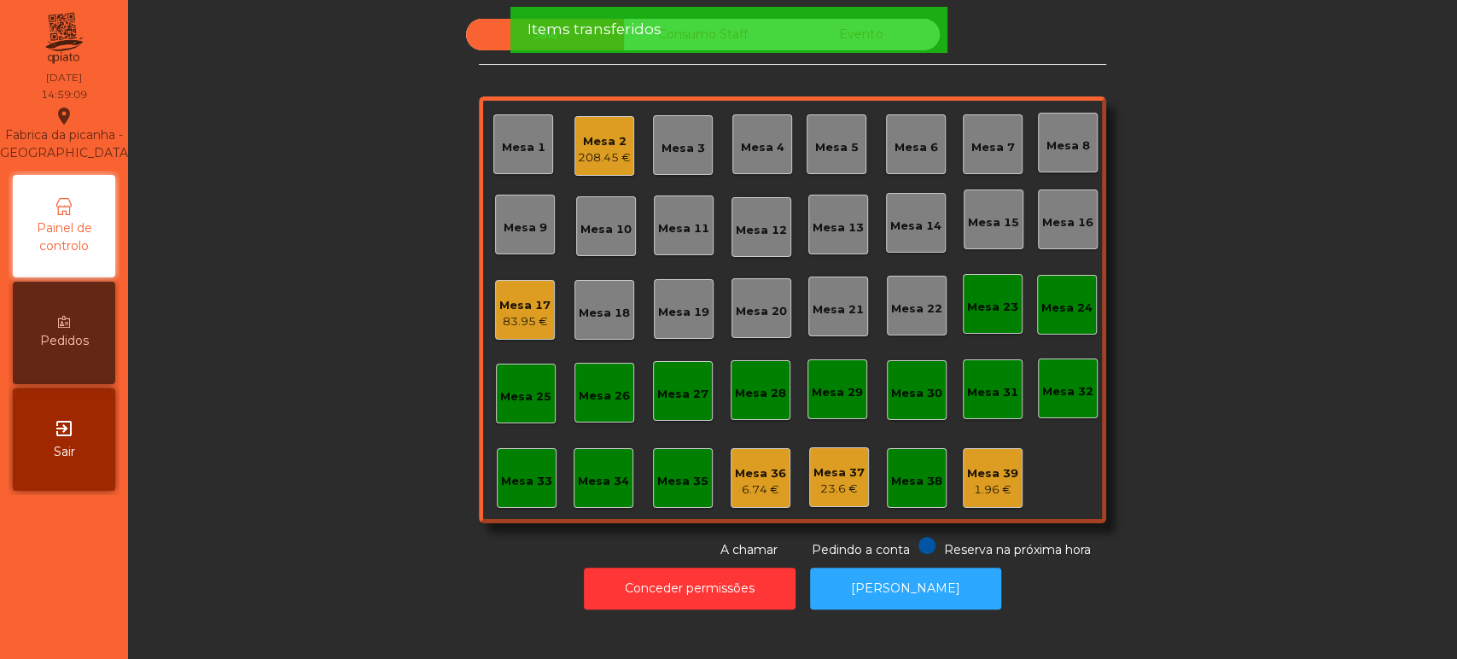
click at [840, 31] on div "Items transferidos" at bounding box center [727, 29] width 403 height 21
click at [840, 35] on div "Items transferidos" at bounding box center [727, 29] width 403 height 21
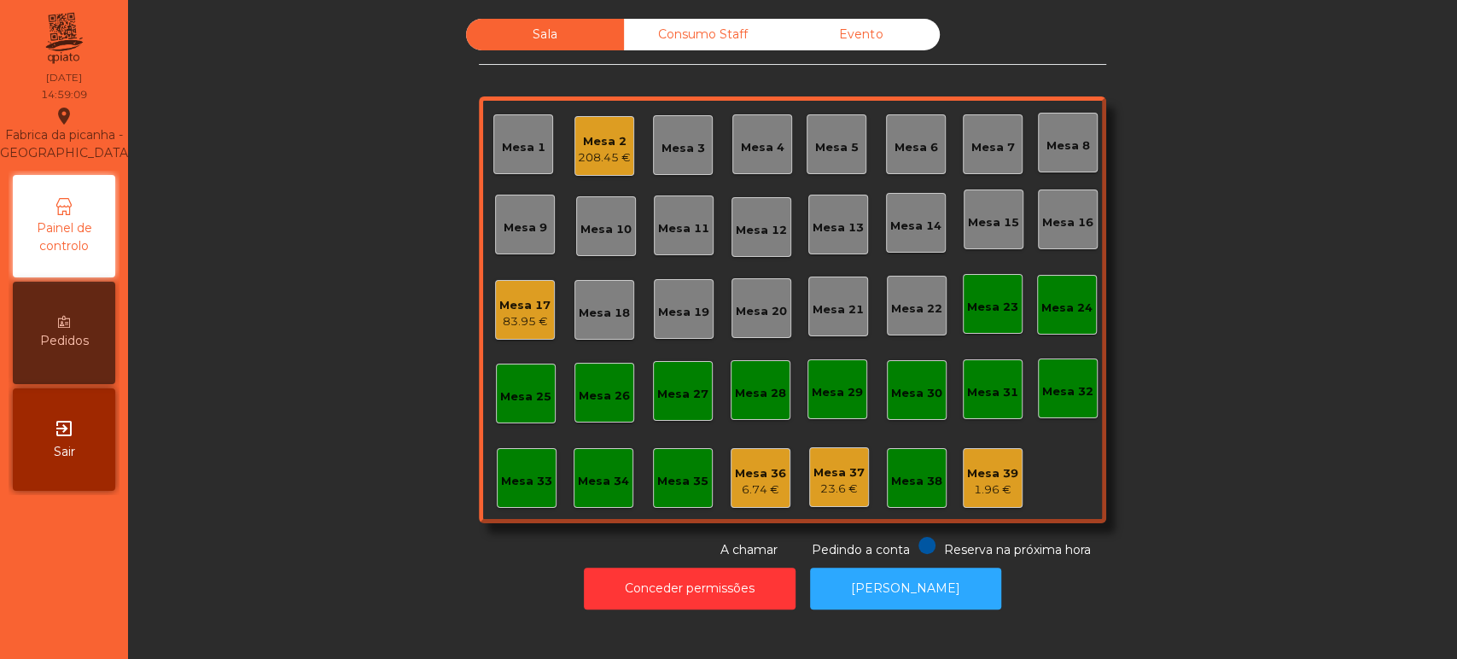
click at [846, 34] on div "Items transferidos" at bounding box center [727, 29] width 403 height 21
click at [841, 48] on div "Evento" at bounding box center [861, 35] width 158 height 32
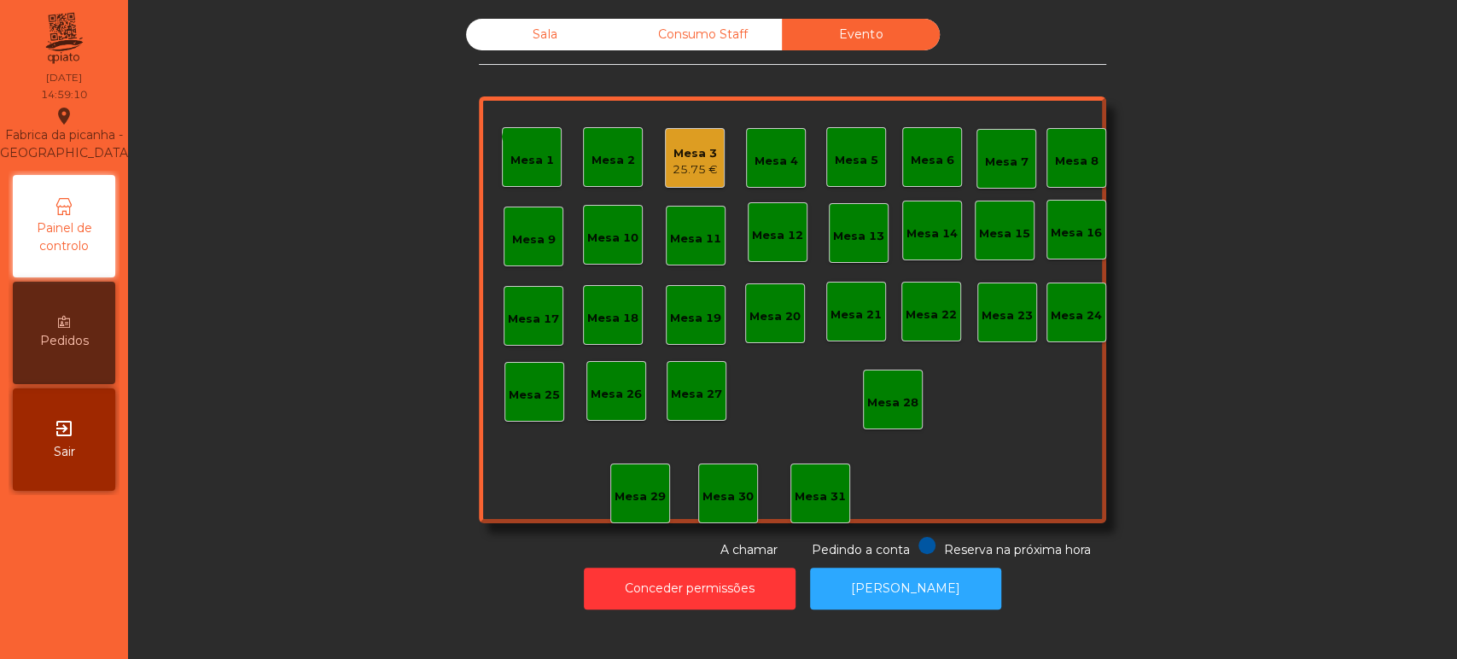
click at [691, 156] on div "Mesa 3" at bounding box center [694, 153] width 45 height 17
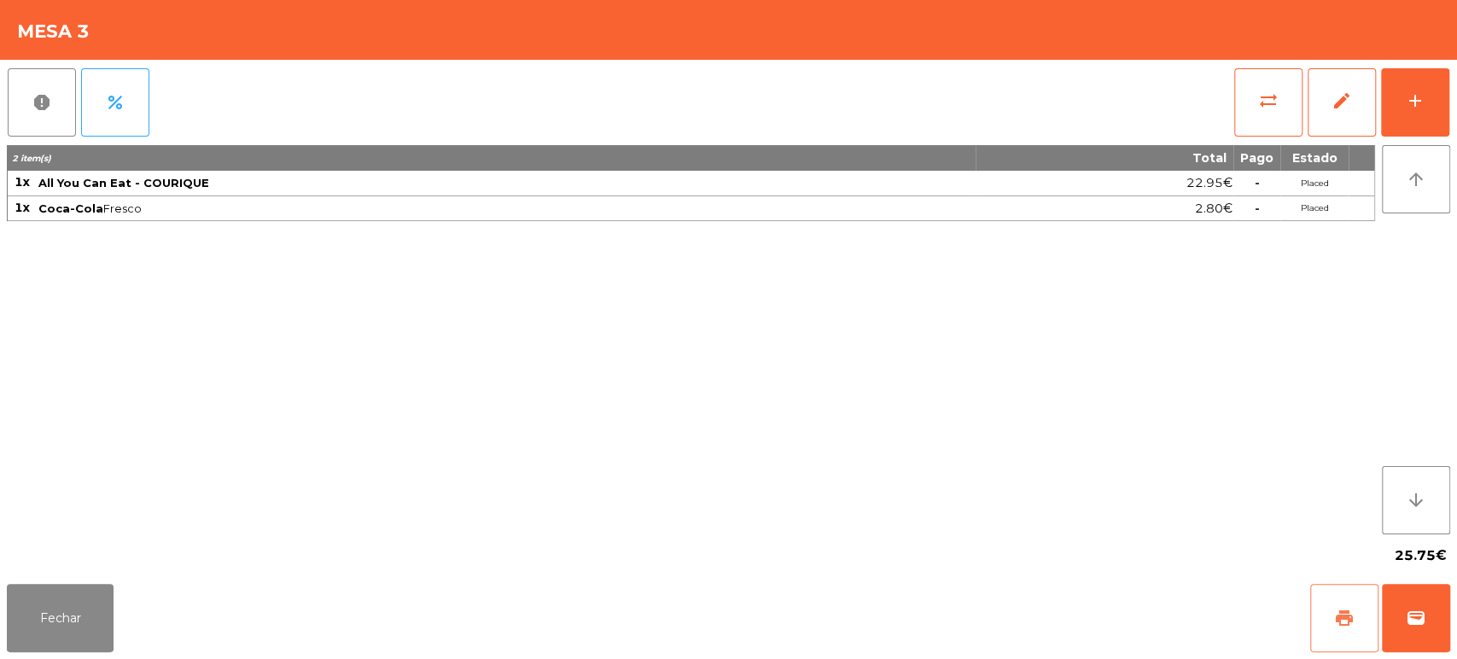
click at [1332, 585] on button "print" at bounding box center [1344, 618] width 68 height 68
click at [1445, 612] on button "wallet" at bounding box center [1416, 618] width 68 height 68
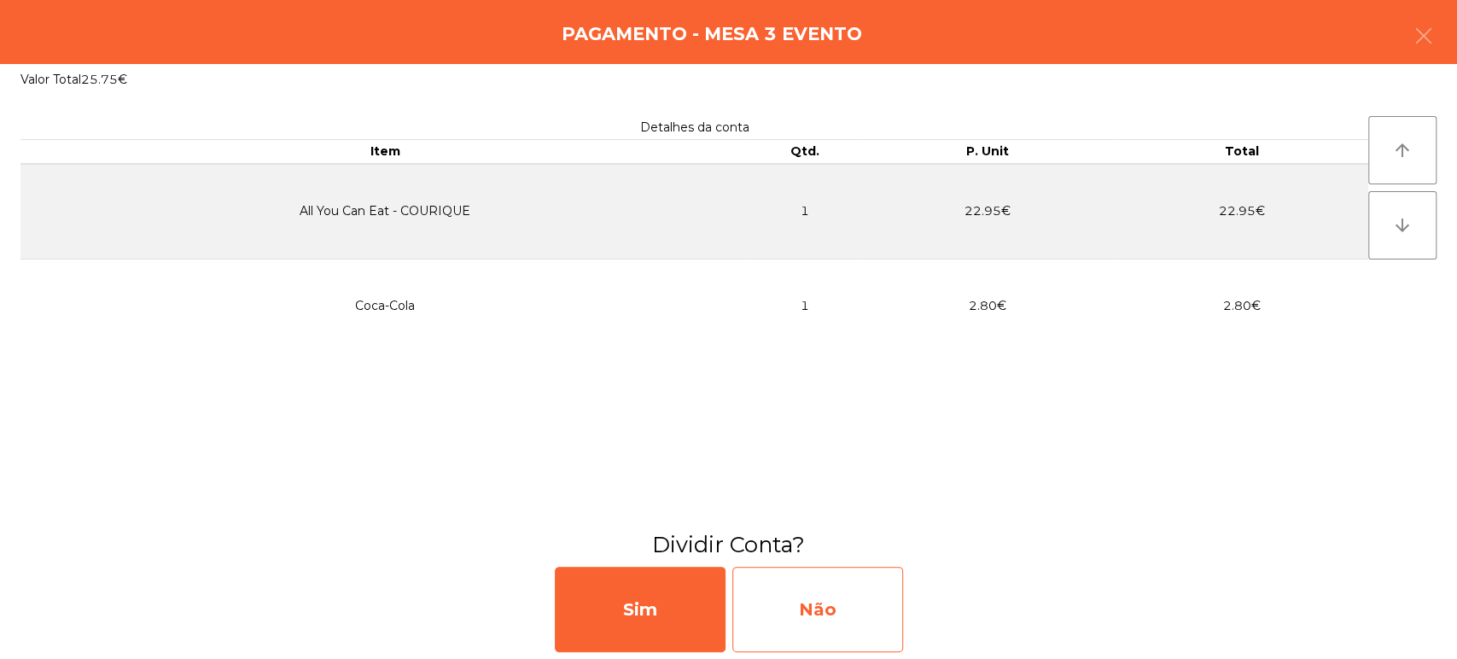
click at [832, 608] on div "Não" at bounding box center [817, 609] width 171 height 85
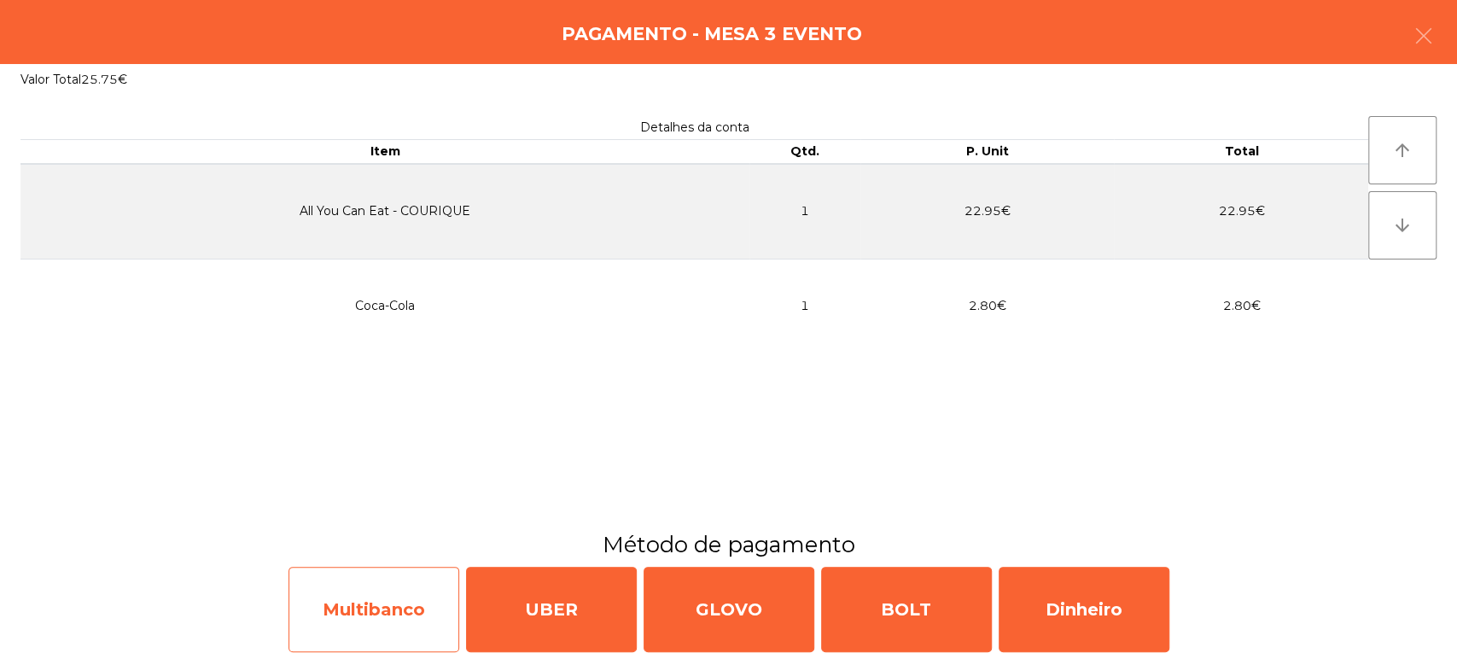
click at [402, 606] on div "Multibanco" at bounding box center [373, 609] width 171 height 85
select select "**"
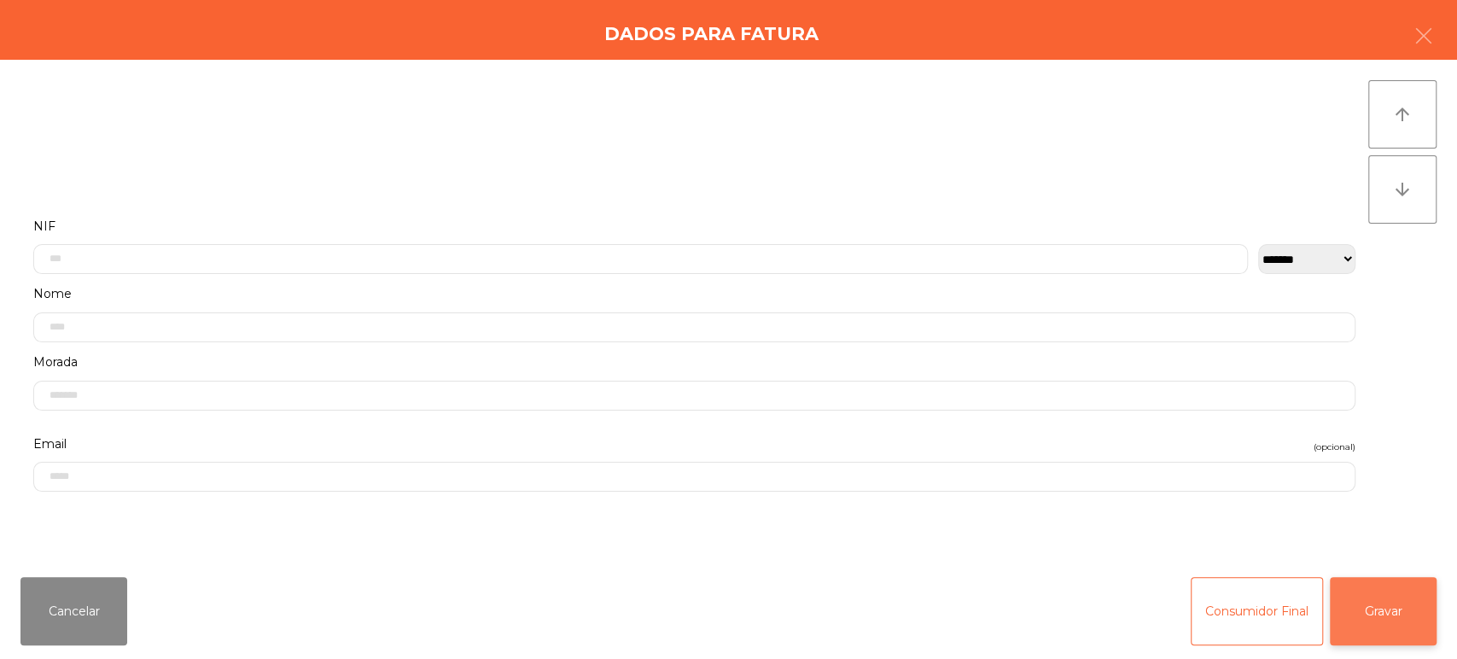
click at [1412, 578] on button "Gravar" at bounding box center [1382, 611] width 107 height 68
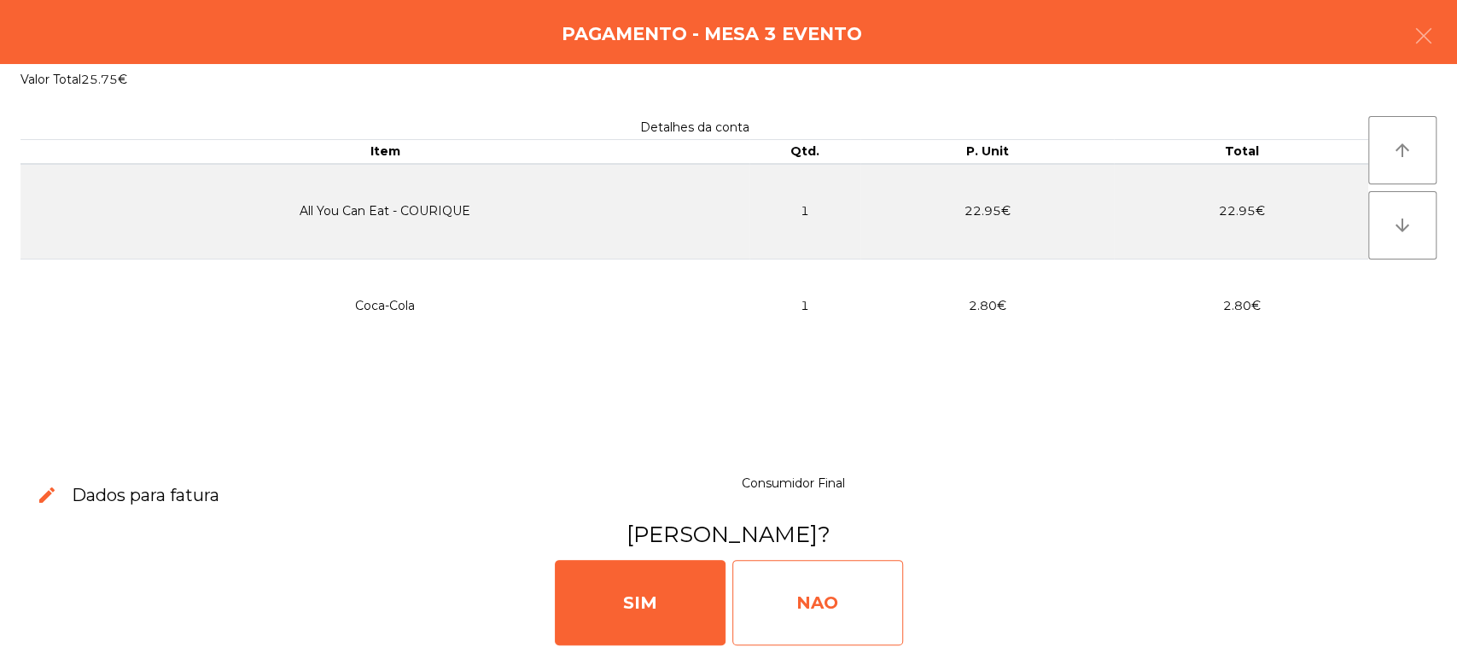
click at [828, 574] on div "NAO" at bounding box center [817, 602] width 171 height 85
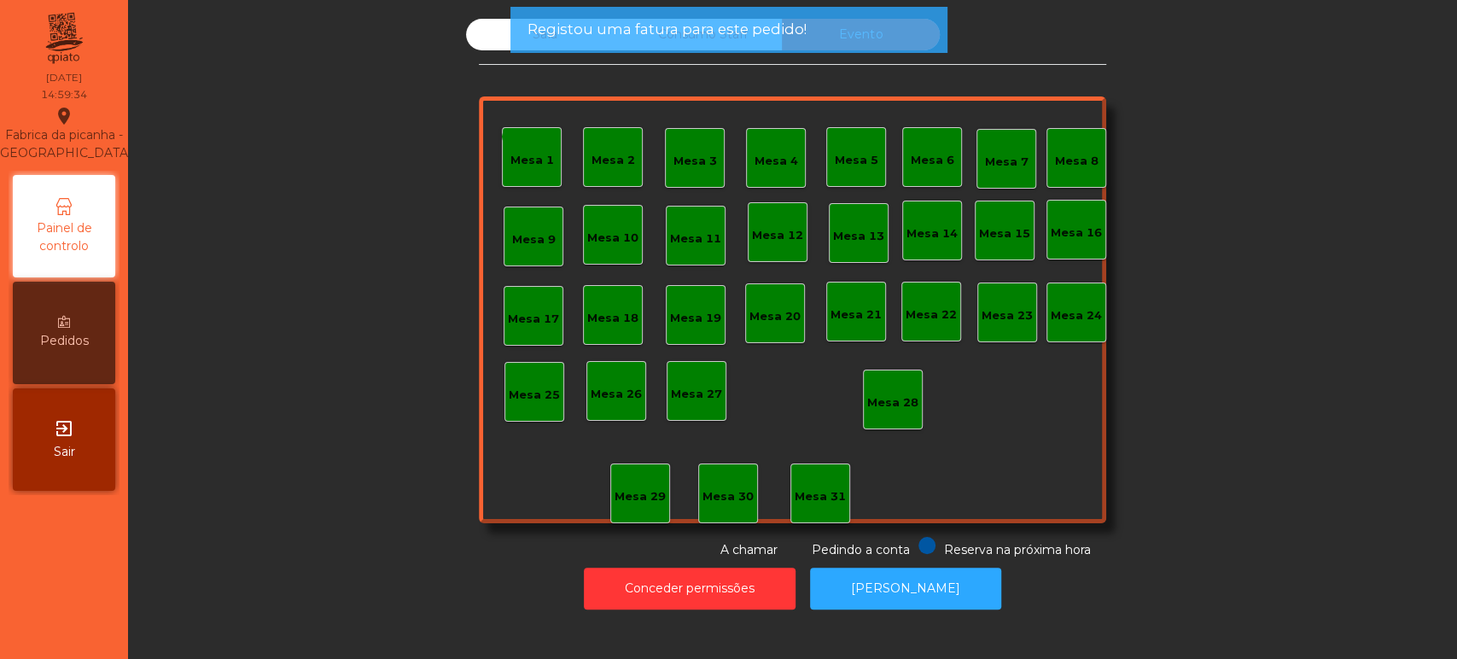
click at [653, 83] on div "Sala Consumo Staff Evento monetization_on done Mesa 1 Mesa 2 Mesa 3 Mesa 4 Mesa…" at bounding box center [792, 289] width 627 height 540
click at [584, 45] on div "Registou uma fatura para este pedido!" at bounding box center [727, 30] width 437 height 46
click at [573, 32] on span "Registou uma fatura para este pedido!" at bounding box center [665, 29] width 279 height 21
click at [546, 37] on span "Registou uma fatura para este pedido!" at bounding box center [665, 29] width 279 height 21
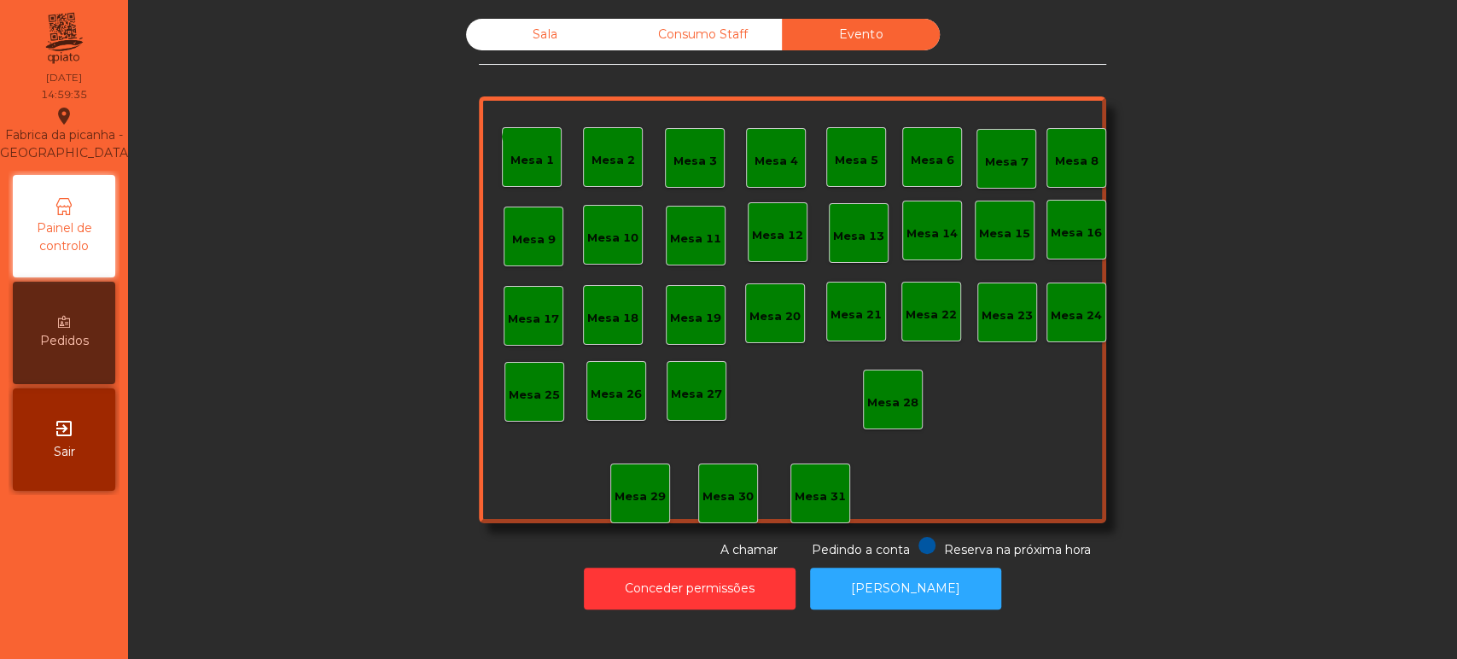
click at [544, 67] on div "Sala Consumo Staff Evento monetization_on done Mesa 1 Mesa 2 Mesa 3 Mesa 4 Mesa…" at bounding box center [792, 289] width 627 height 540
click at [553, 44] on div "Sala" at bounding box center [545, 35] width 158 height 32
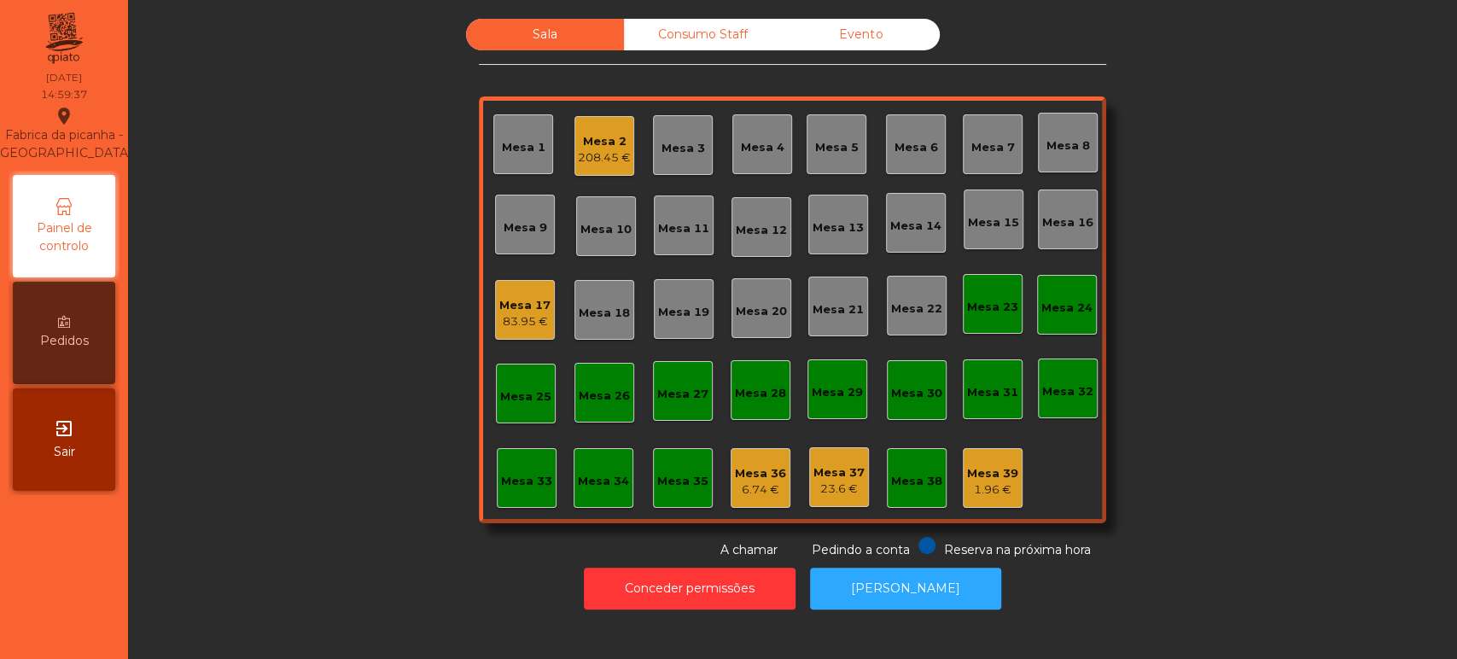
click at [614, 153] on div "208.45 €" at bounding box center [604, 157] width 53 height 17
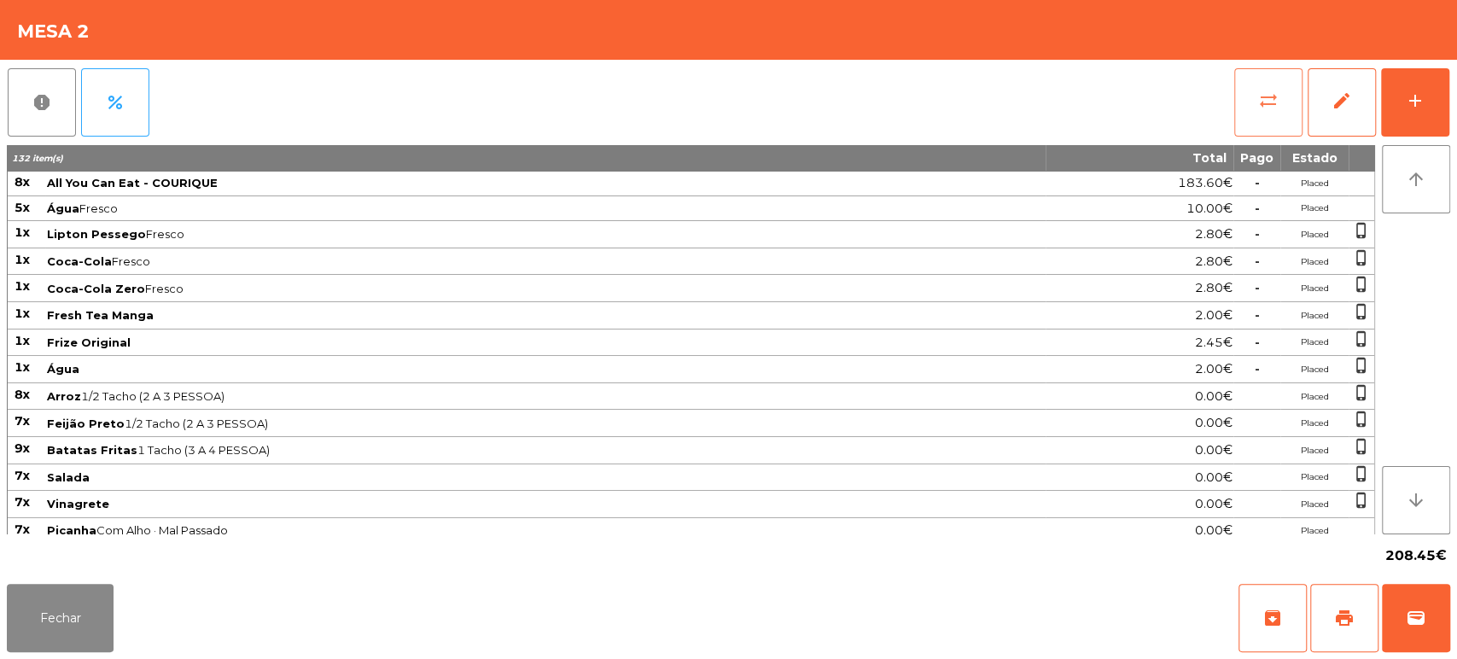
click at [1291, 106] on button "sync_alt" at bounding box center [1268, 102] width 68 height 68
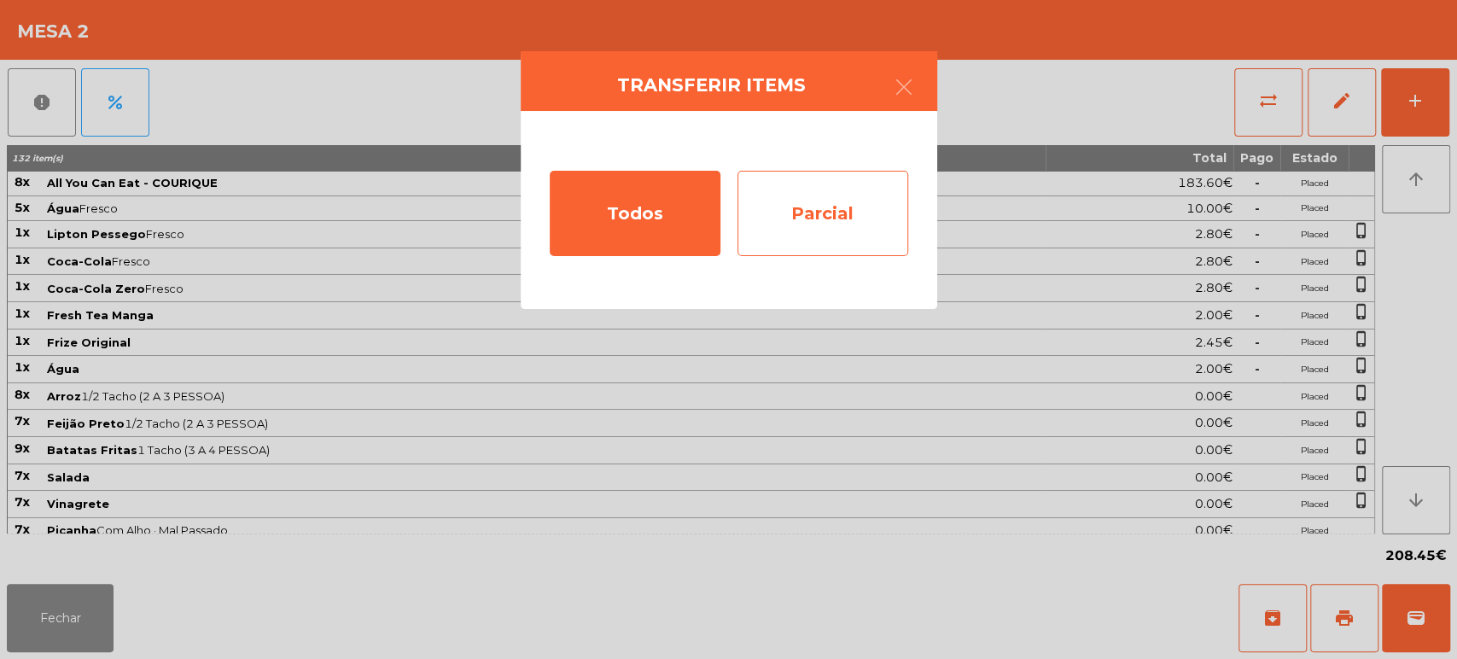
click at [878, 204] on div "Parcial" at bounding box center [822, 213] width 171 height 85
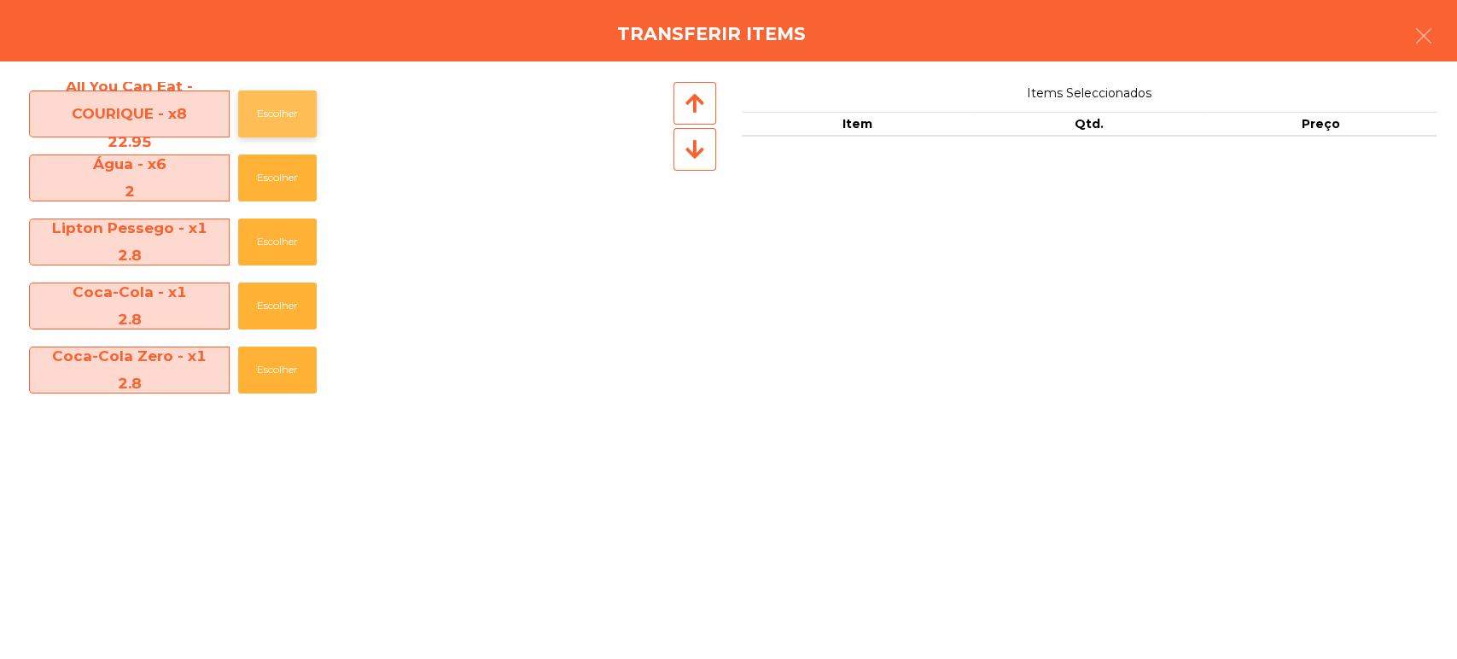
click at [276, 130] on button "Escolher" at bounding box center [277, 113] width 79 height 47
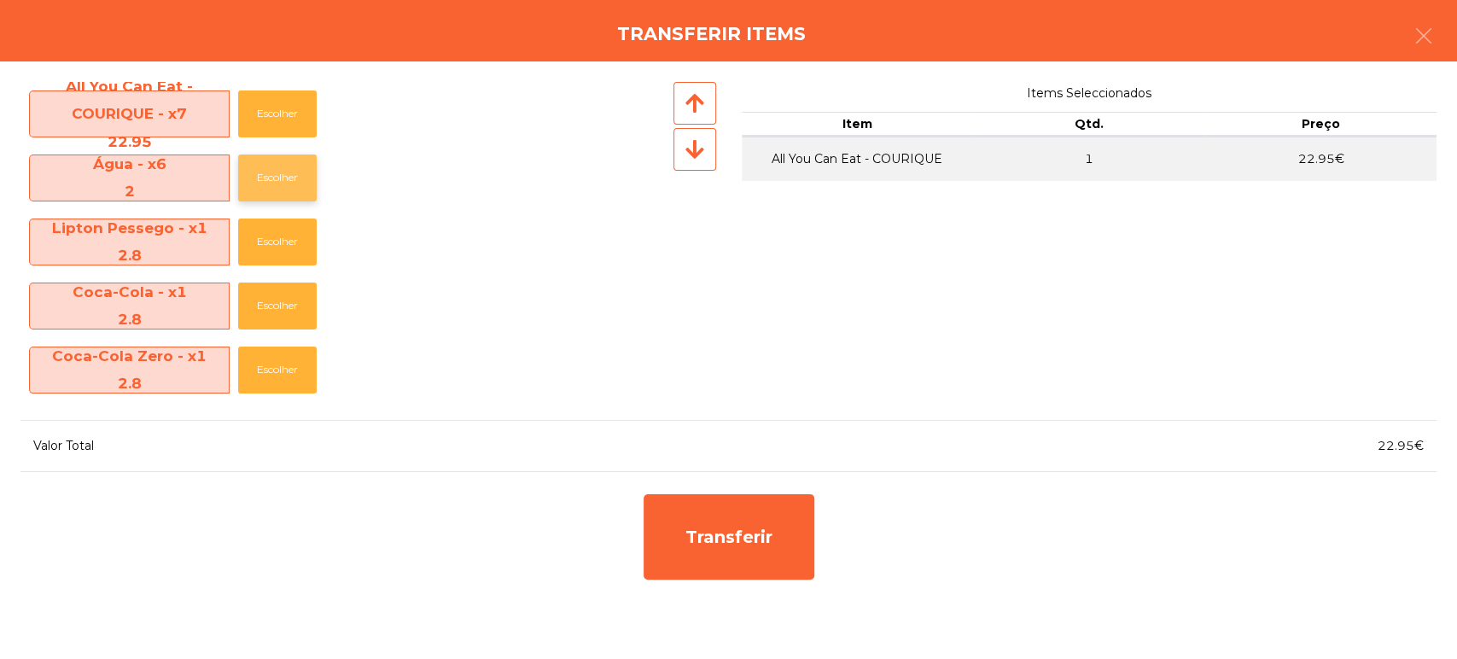
click at [294, 173] on button "Escolher" at bounding box center [277, 177] width 79 height 47
click at [293, 362] on button "Escolher" at bounding box center [277, 369] width 79 height 47
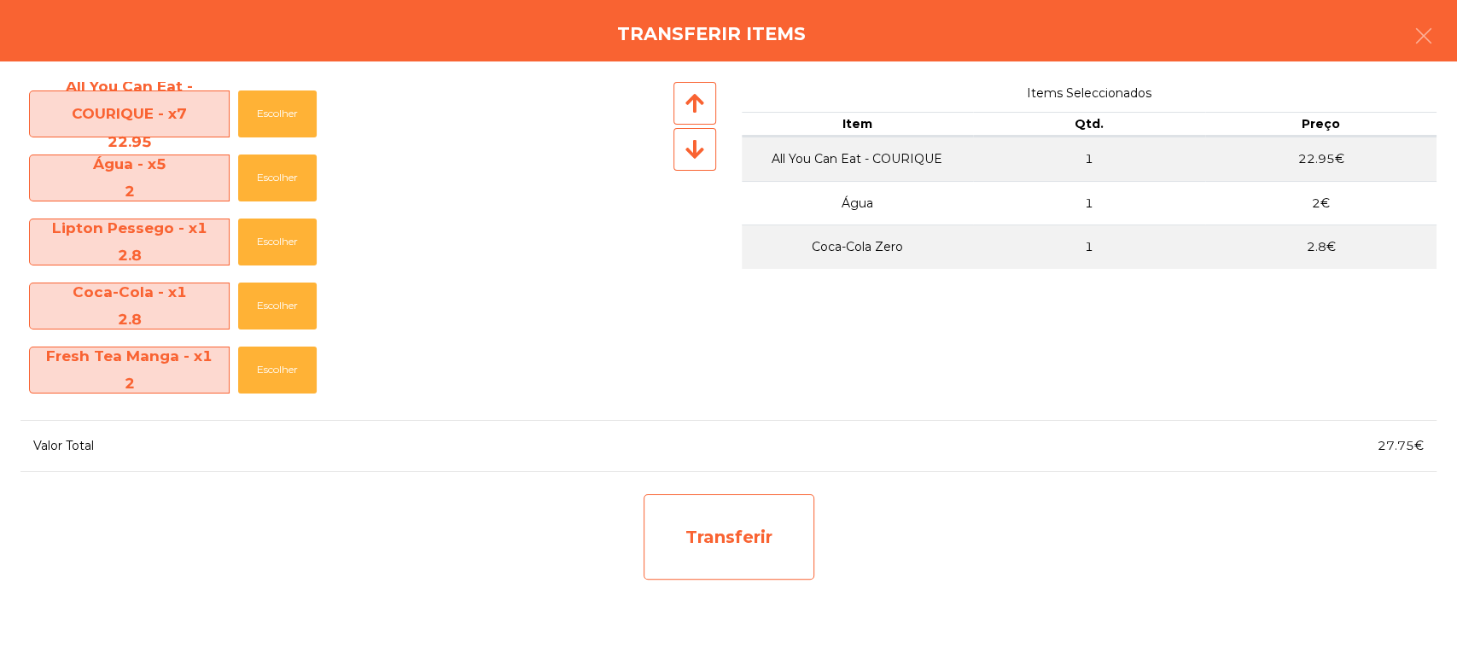
click at [719, 539] on div "Transferir" at bounding box center [728, 536] width 171 height 85
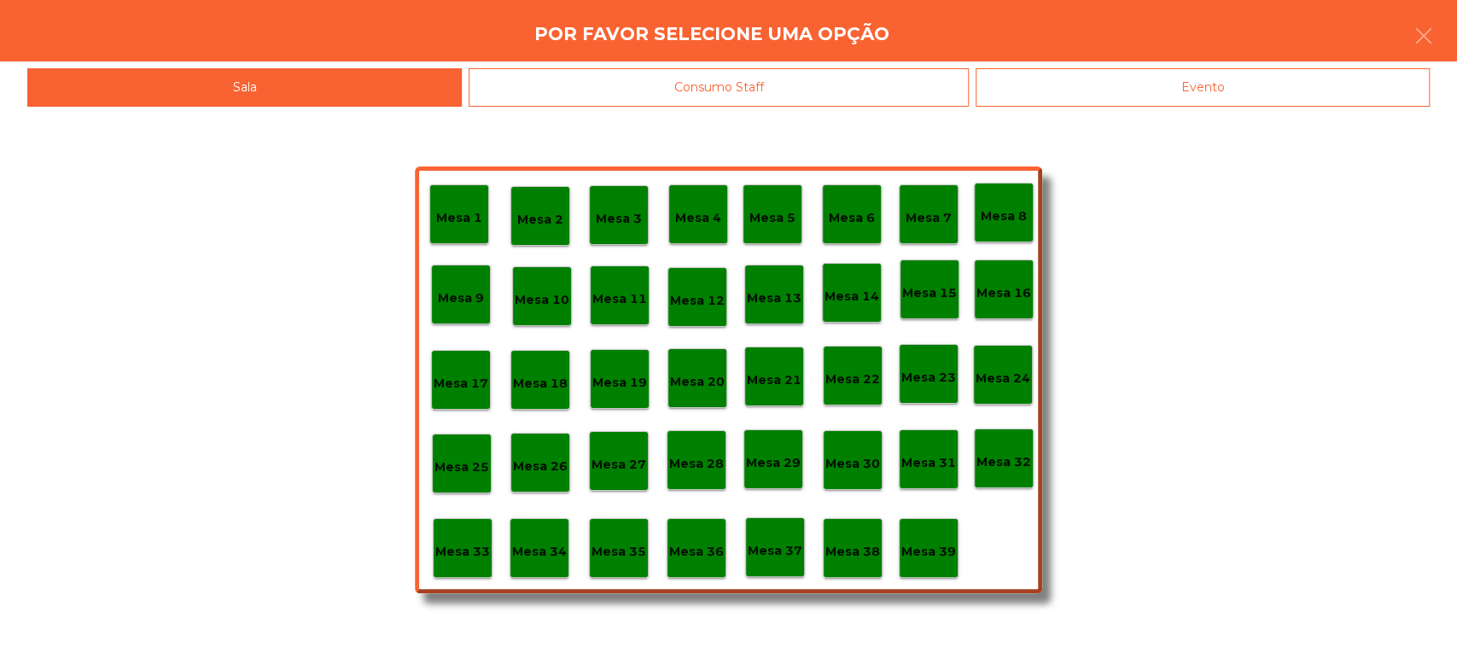
click at [1166, 99] on div "Evento" at bounding box center [1202, 87] width 454 height 38
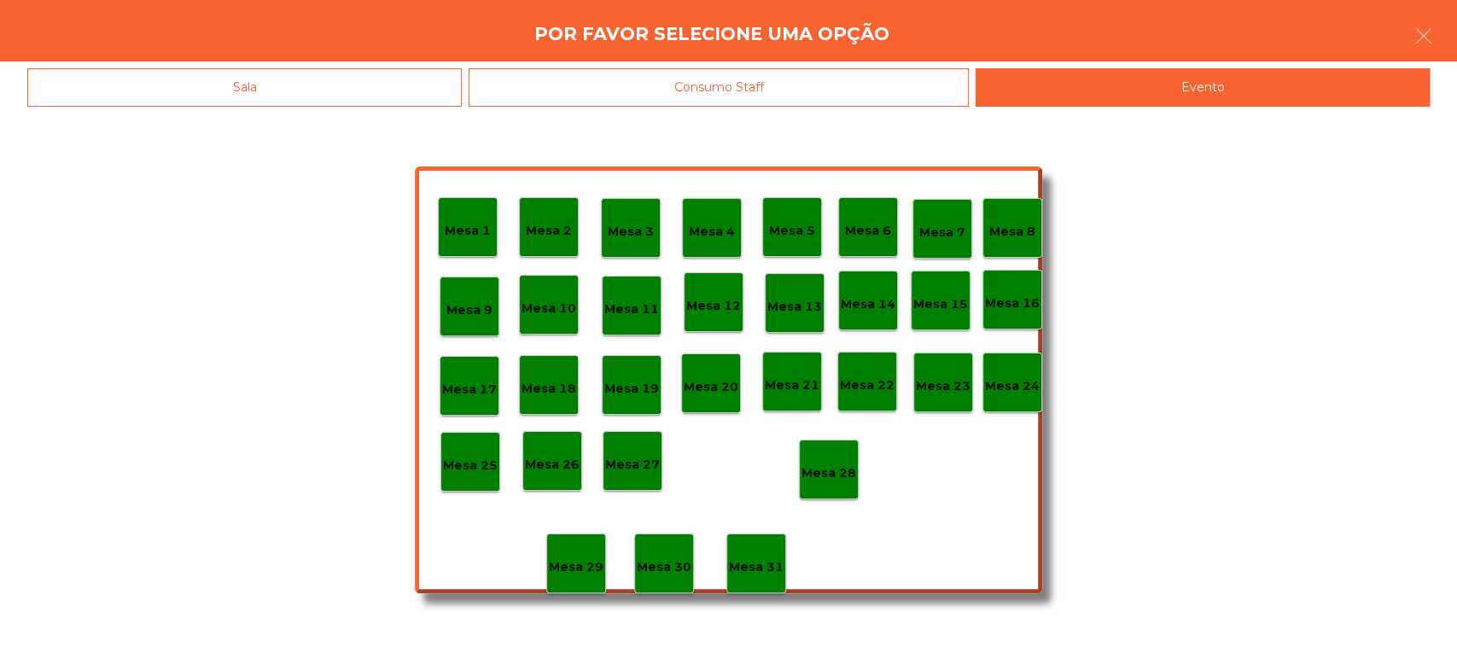
click at [724, 317] on div "Mesa 12" at bounding box center [714, 302] width 60 height 60
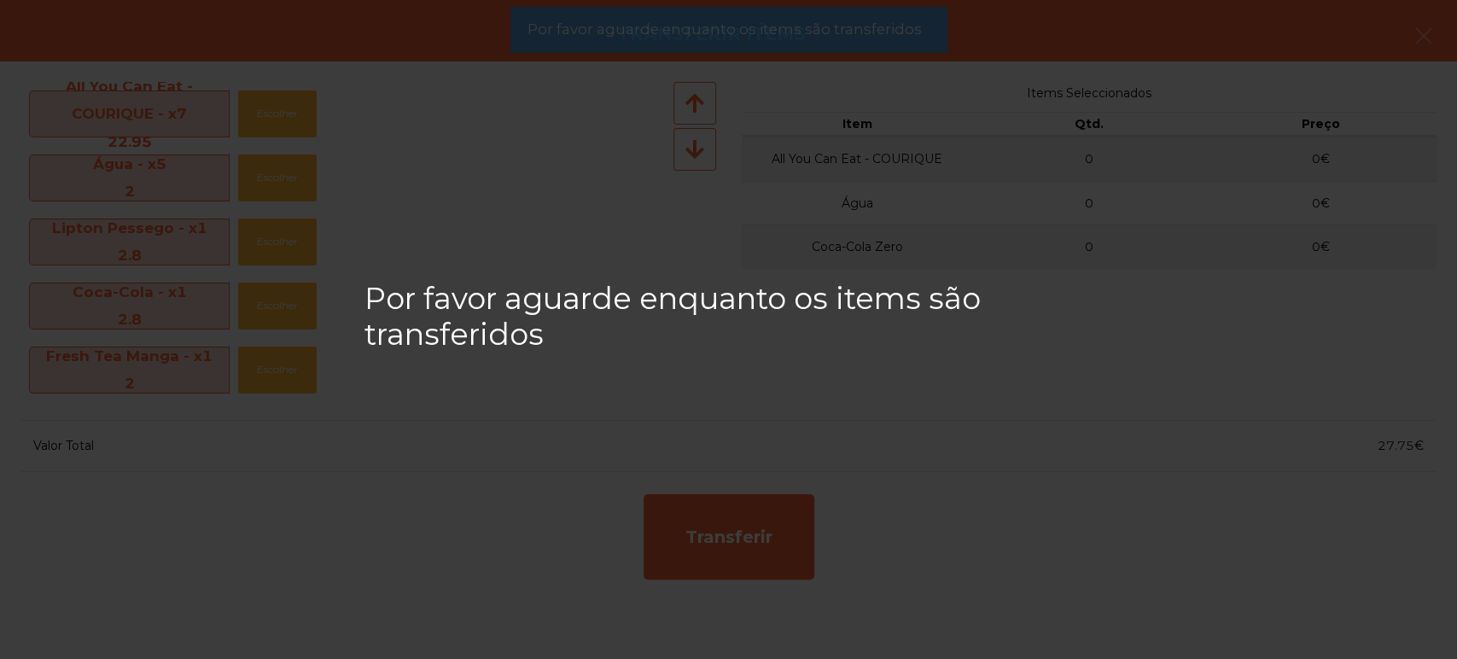
click at [833, 73] on div "Por favor aguarde enquanto os items são transferidos" at bounding box center [728, 329] width 1457 height 659
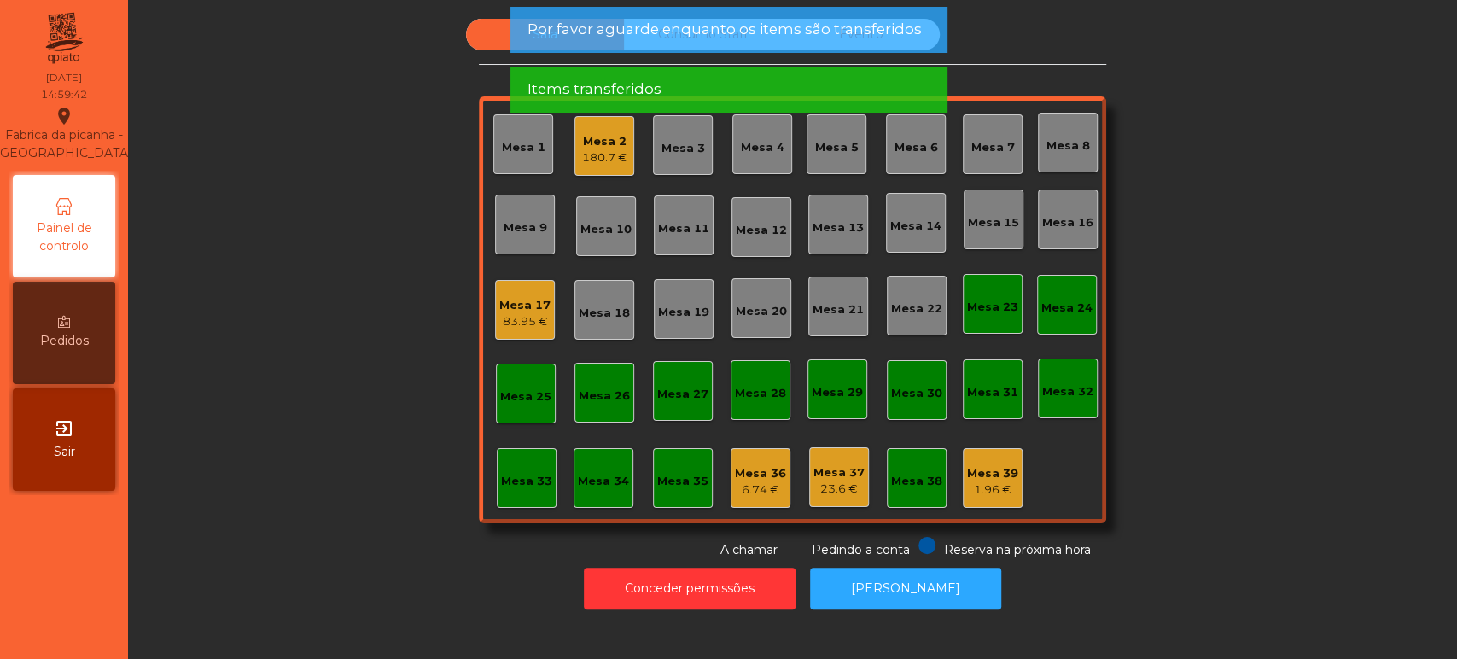
click at [847, 84] on div "Items transferidos" at bounding box center [727, 89] width 403 height 21
click at [858, 79] on div "Items transferidos" at bounding box center [727, 89] width 403 height 21
click at [858, 83] on div "Items transferidos" at bounding box center [727, 89] width 403 height 21
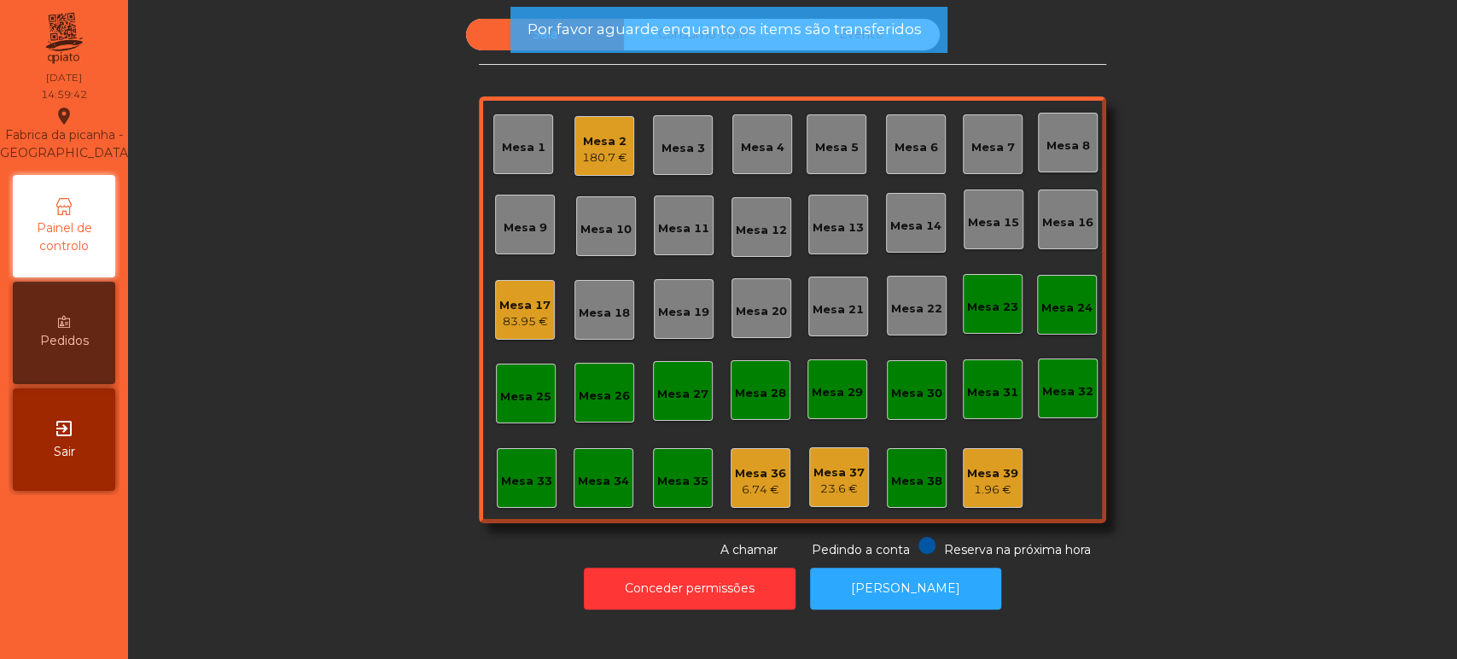
click at [871, 75] on div "Sala Consumo Staff Evento Mesa 1 Mesa 2 180.7 € Mesa 3 Mesa 4 Mesa 5 Mesa 6 Mes…" at bounding box center [792, 289] width 627 height 540
click at [876, 81] on div "Sala Consumo Staff Evento Mesa 1 Mesa 2 180.7 € Mesa 3 Mesa 4 Mesa 5 Mesa 6 Mes…" at bounding box center [792, 289] width 627 height 540
click at [864, 43] on div "Por favor aguarde enquanto os items são transferidos" at bounding box center [727, 30] width 437 height 46
click at [876, 33] on span "Por favor aguarde enquanto os items são transferidos" at bounding box center [723, 29] width 394 height 21
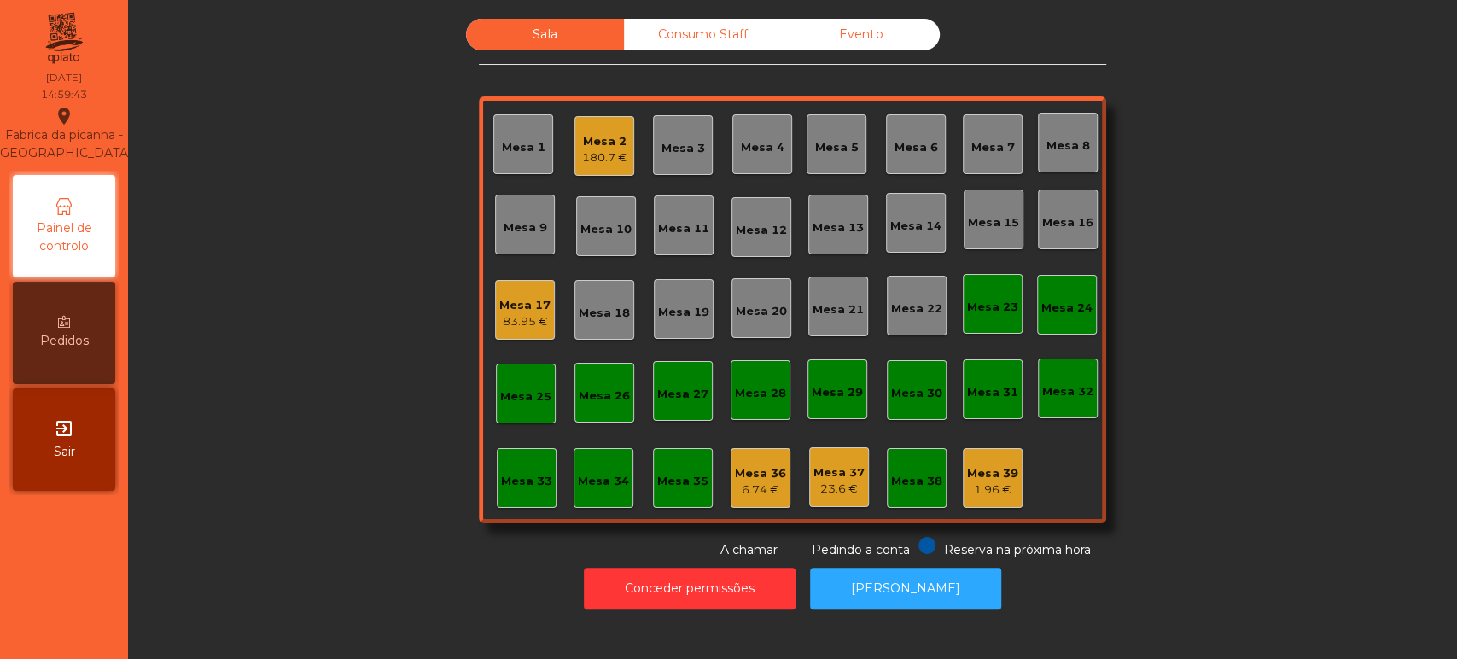
click at [866, 34] on div "Evento" at bounding box center [861, 35] width 158 height 32
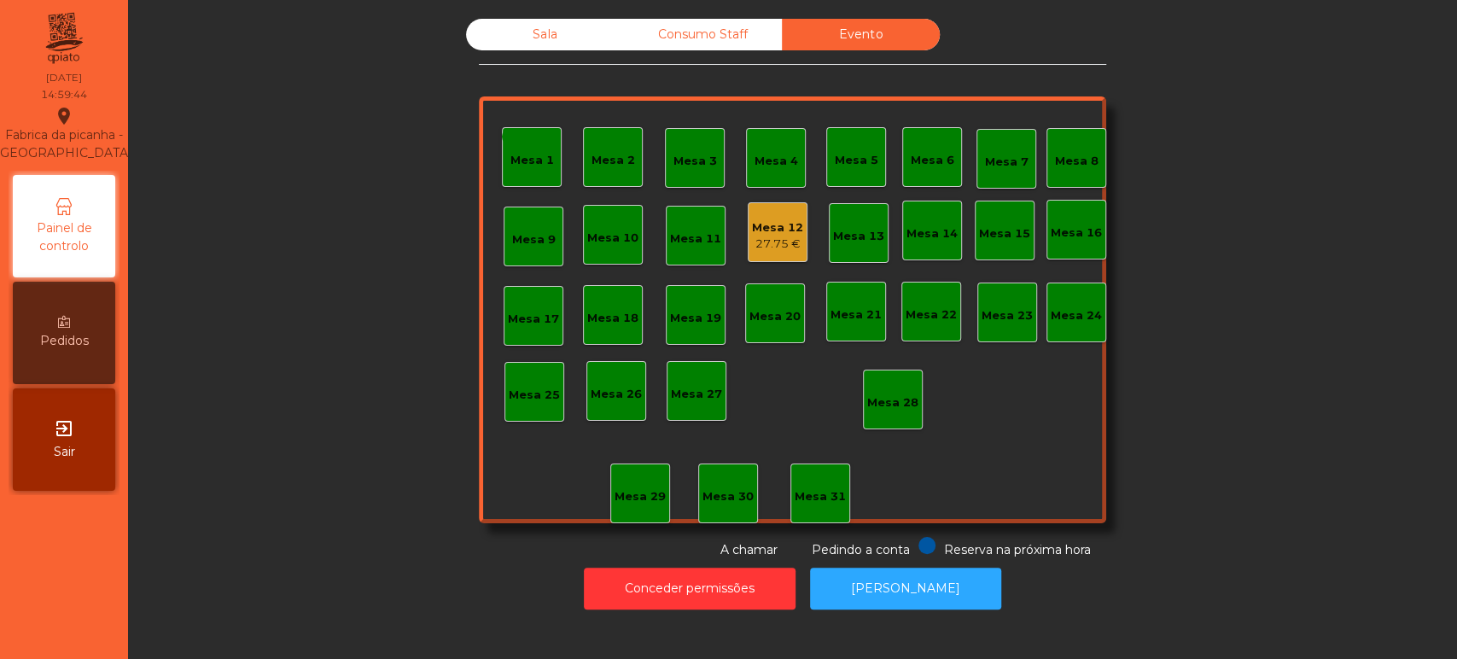
click at [871, 34] on div "Evento" at bounding box center [861, 35] width 158 height 32
click at [755, 255] on div "Mesa 12 27.75 €" at bounding box center [778, 232] width 60 height 60
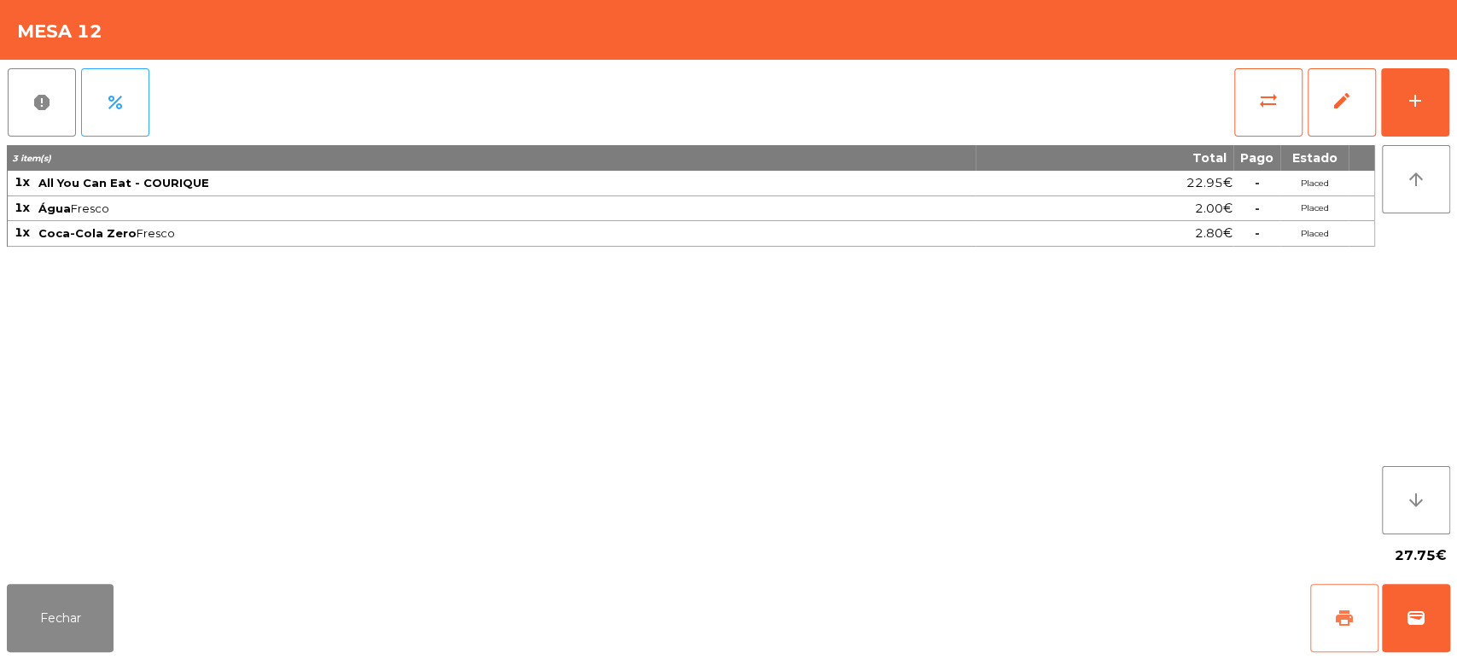
click at [1351, 625] on span "print" at bounding box center [1344, 618] width 20 height 20
click at [80, 603] on button "Fechar" at bounding box center [60, 618] width 107 height 68
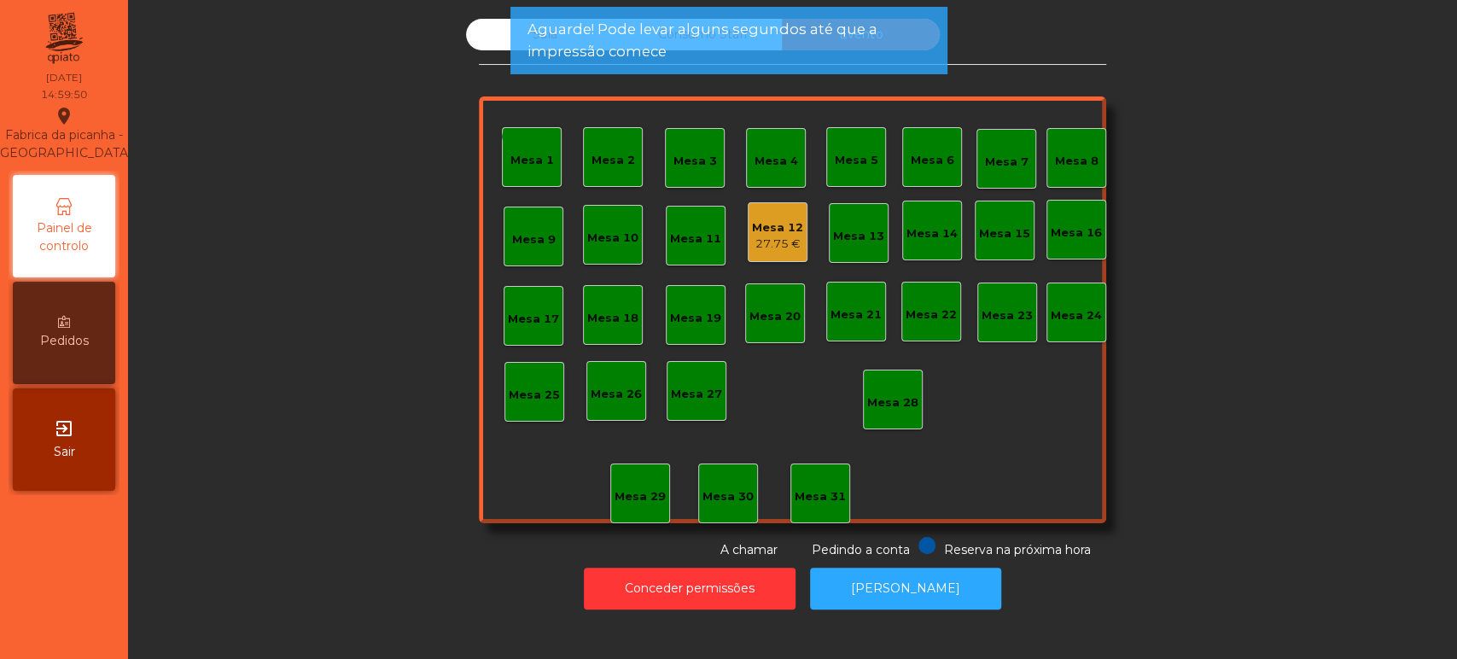
click at [770, 236] on div "27.75 €" at bounding box center [777, 244] width 51 height 17
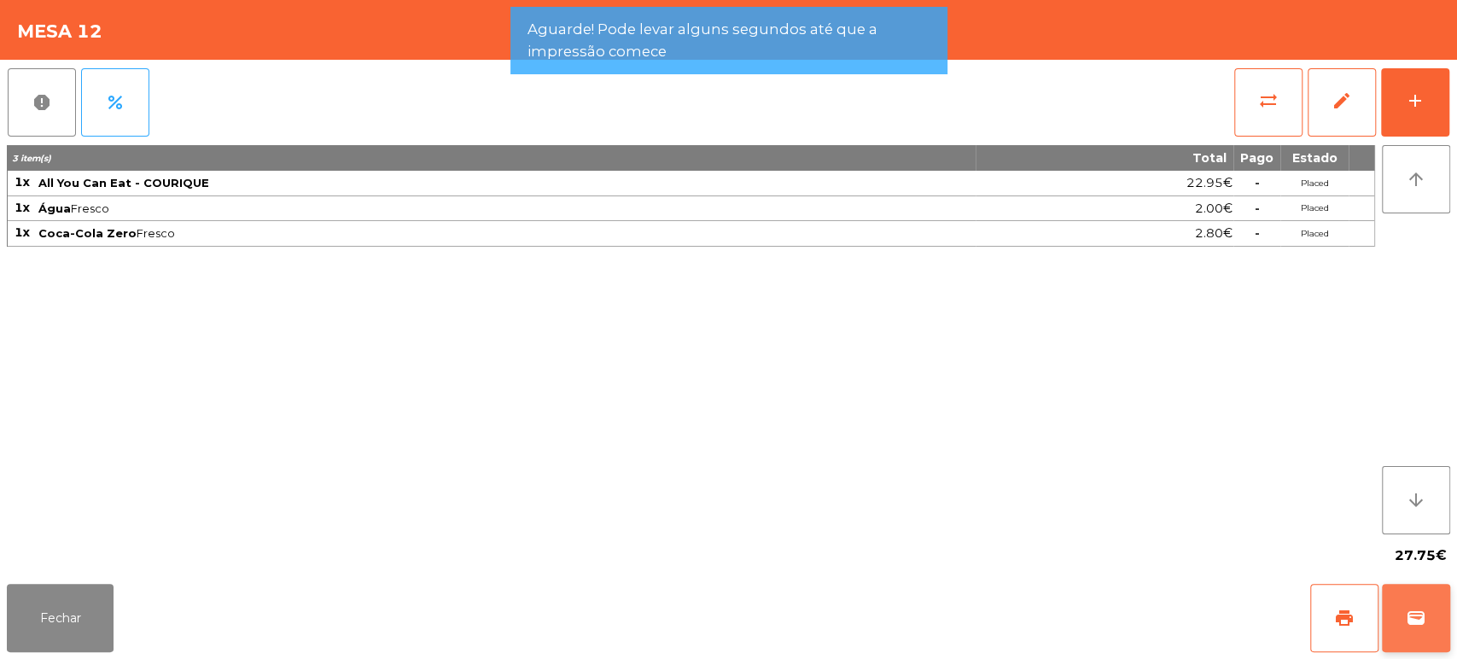
click at [1403, 587] on button "wallet" at bounding box center [1416, 618] width 68 height 68
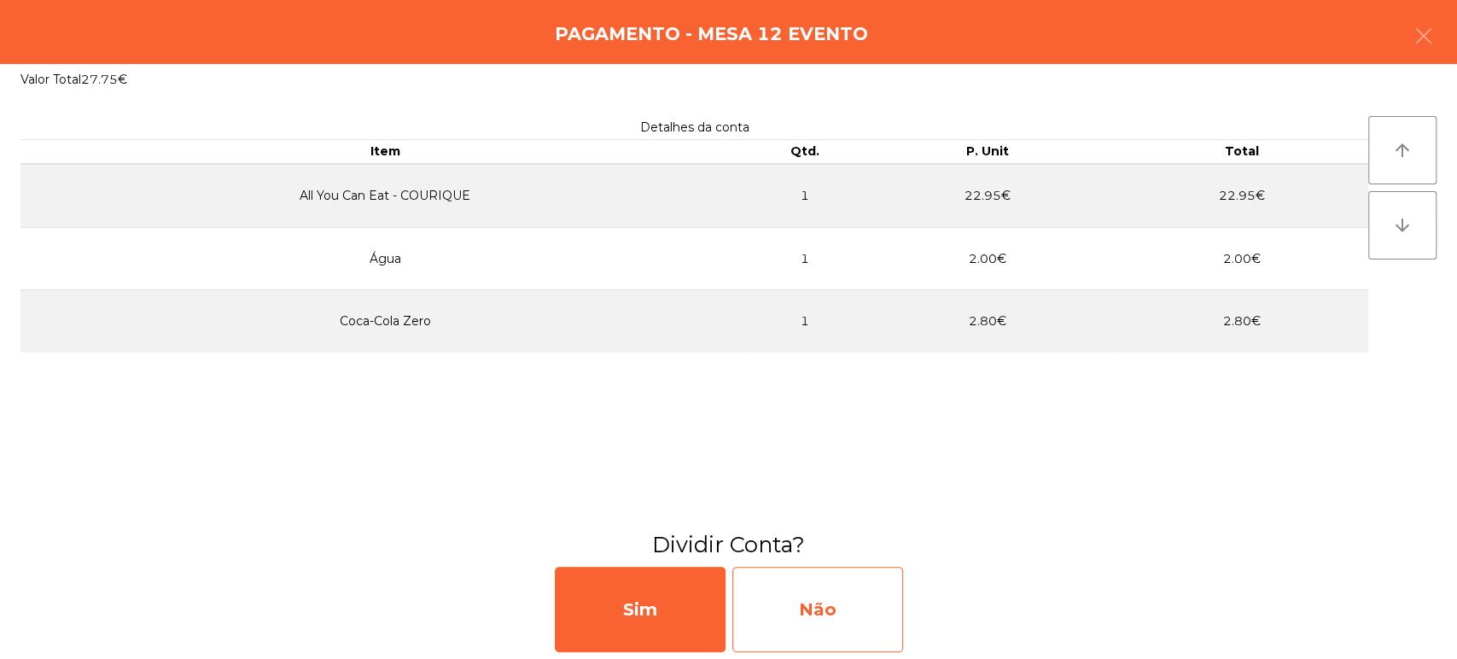
click at [808, 648] on div "Não" at bounding box center [817, 609] width 171 height 85
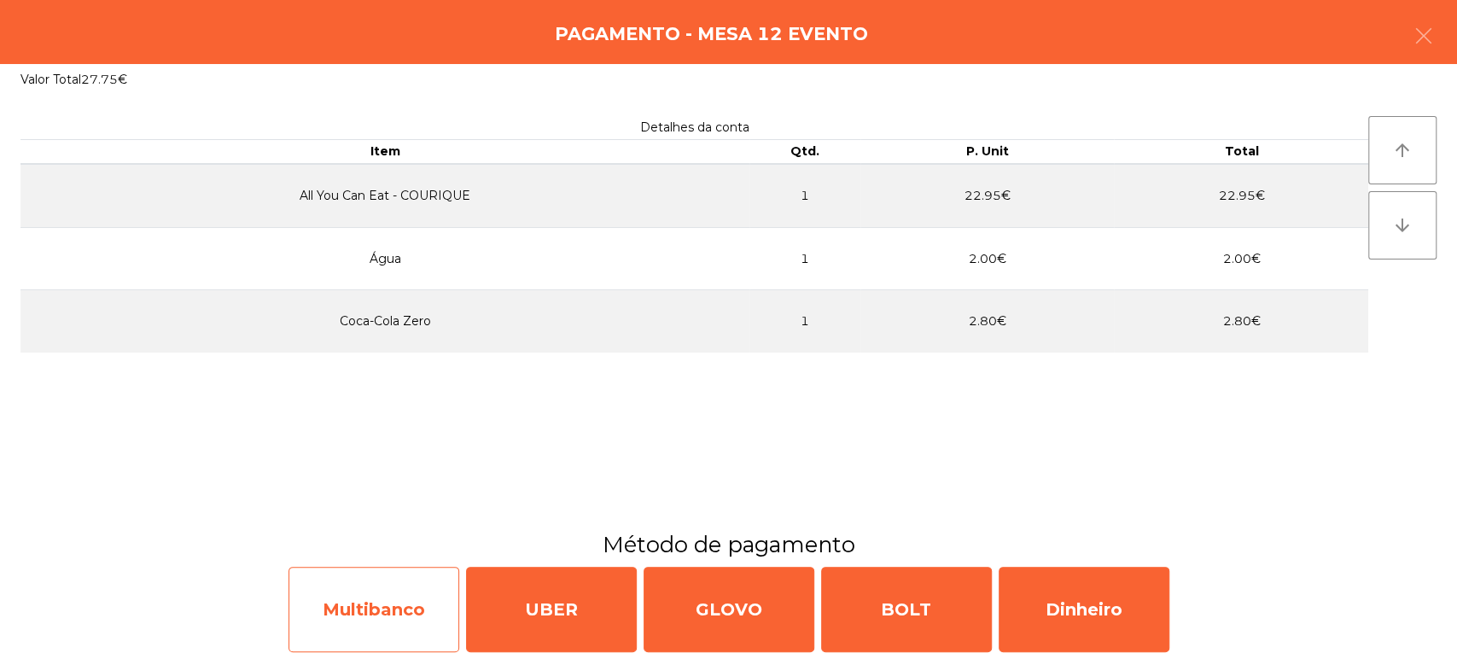
click at [382, 608] on div "Multibanco" at bounding box center [373, 609] width 171 height 85
select select "**"
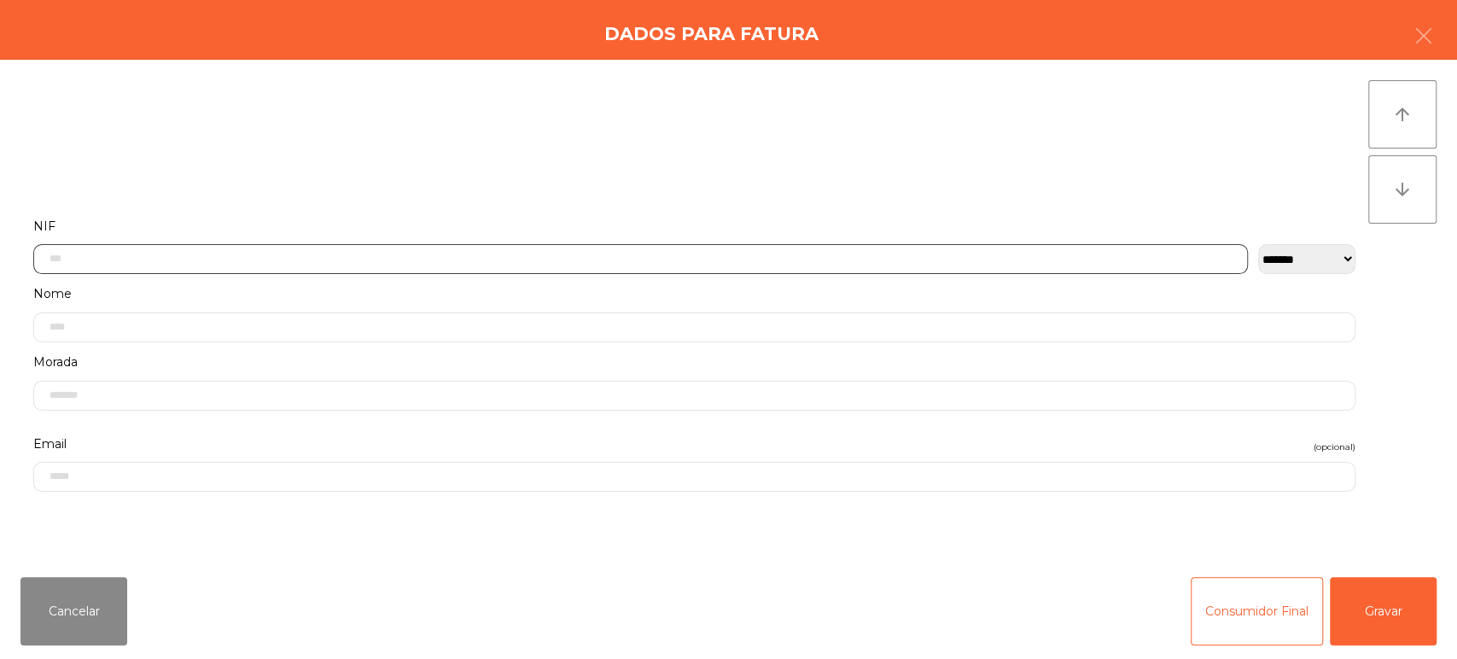
click at [792, 252] on input "text" at bounding box center [640, 259] width 1214 height 30
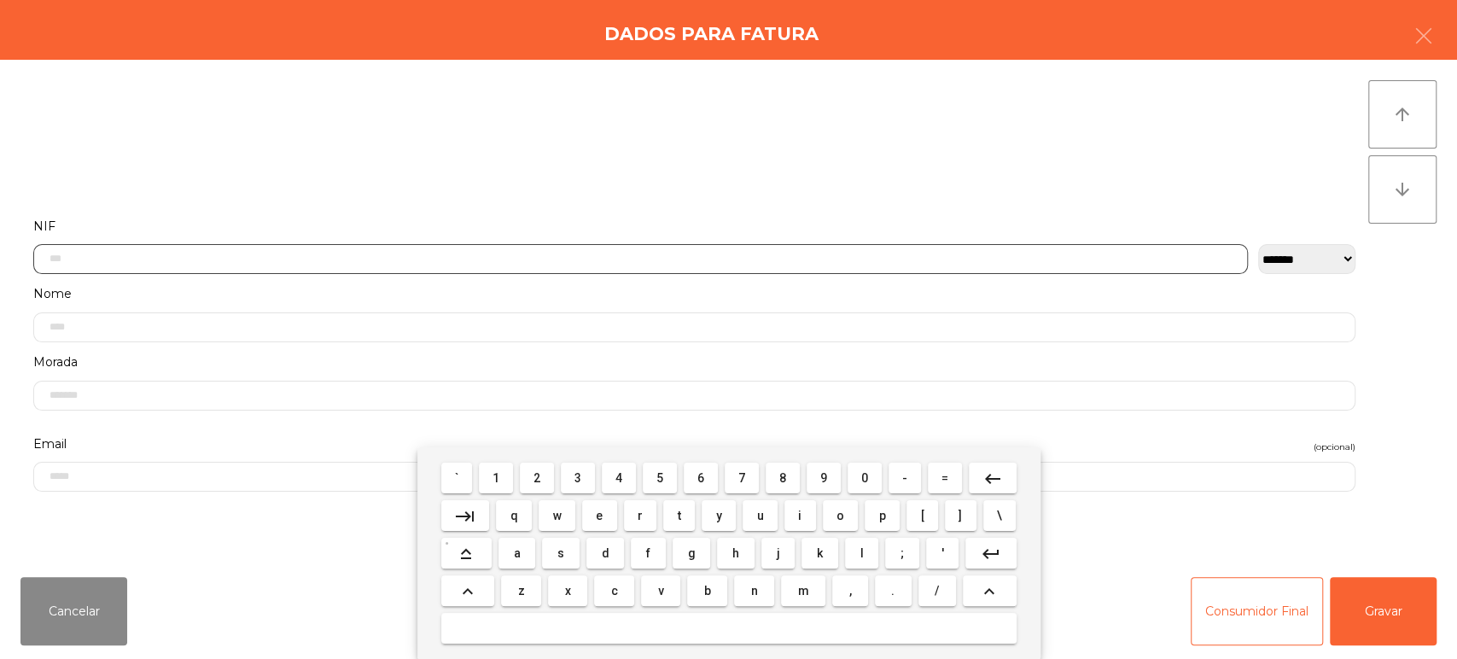
scroll to position [133, 0]
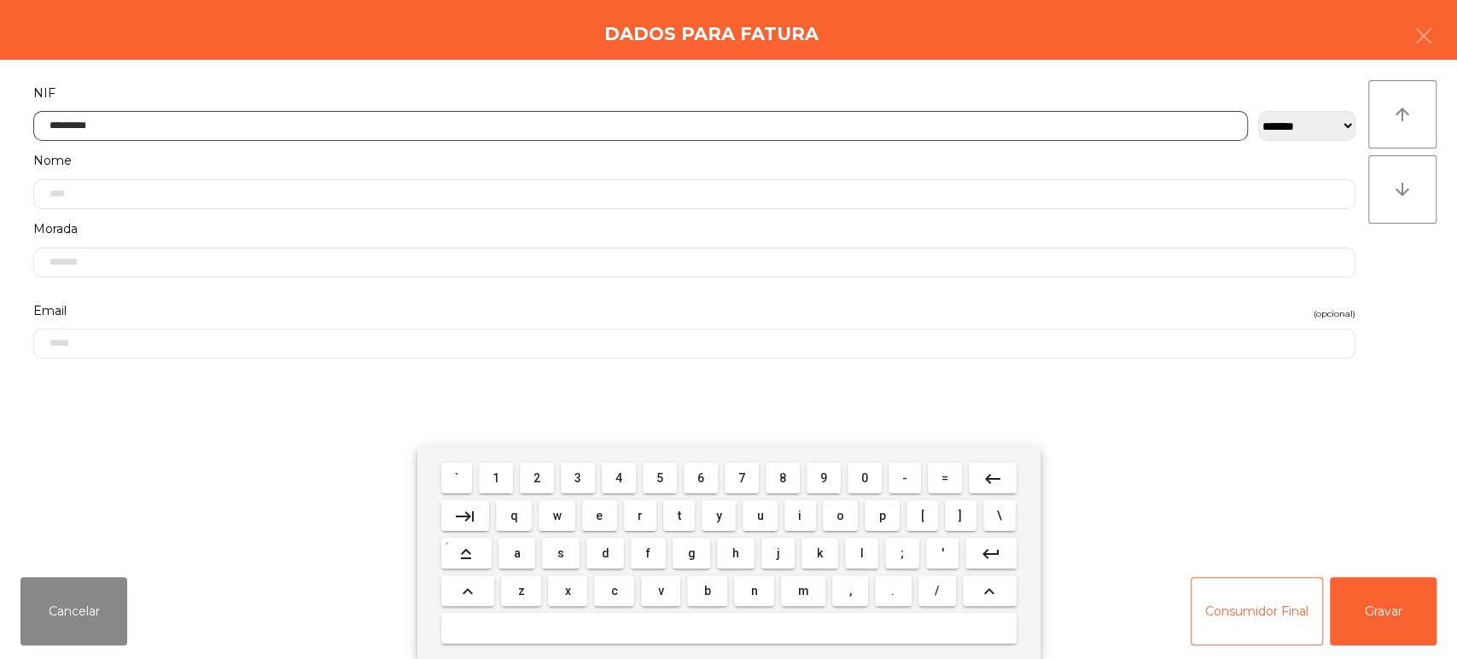
type input "*********"
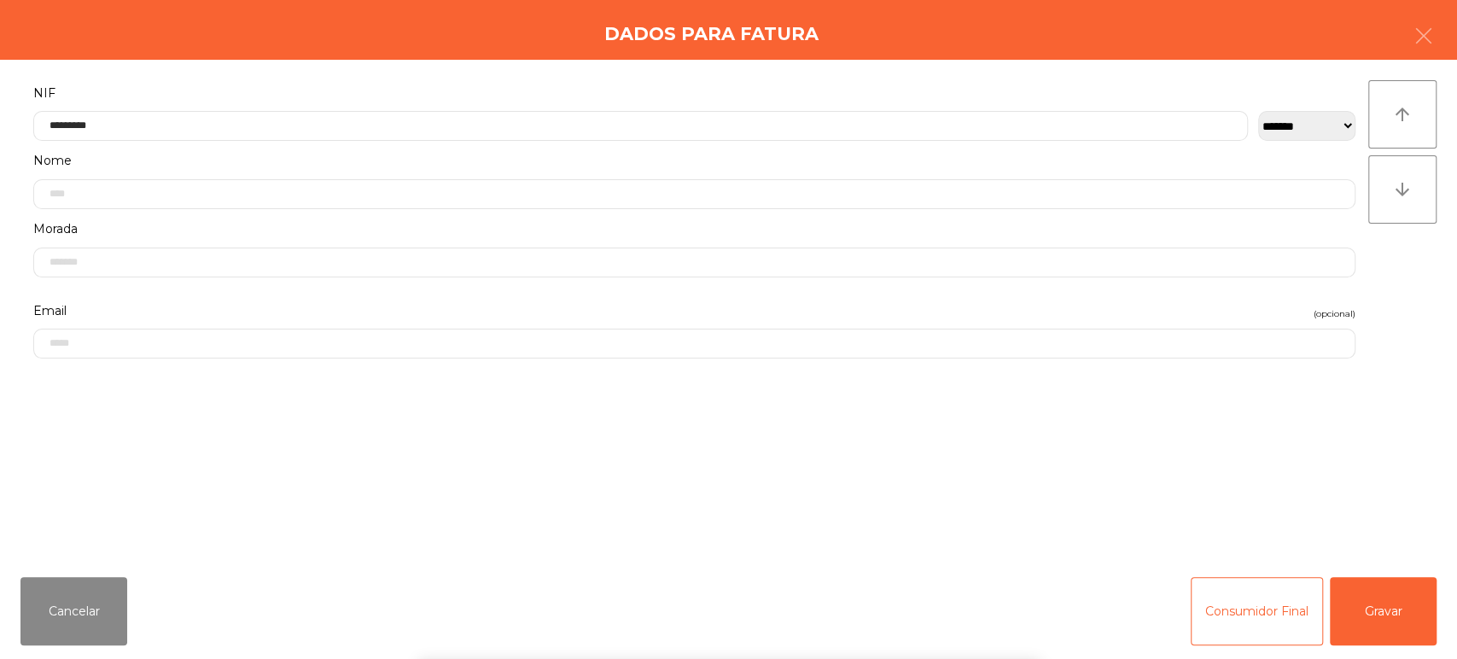
click at [1376, 576] on div "` 1 2 3 4 5 6 7 8 9 0 - = keyboard_backspace keyboard_tab q w e r t y u i o p […" at bounding box center [728, 553] width 1457 height 212
click at [1399, 551] on div "` 1 2 3 4 5 6 7 8 9 0 - = keyboard_backspace keyboard_tab q w e r t y u i o p […" at bounding box center [728, 553] width 1457 height 212
click at [1413, 607] on button "Gravar" at bounding box center [1382, 611] width 107 height 68
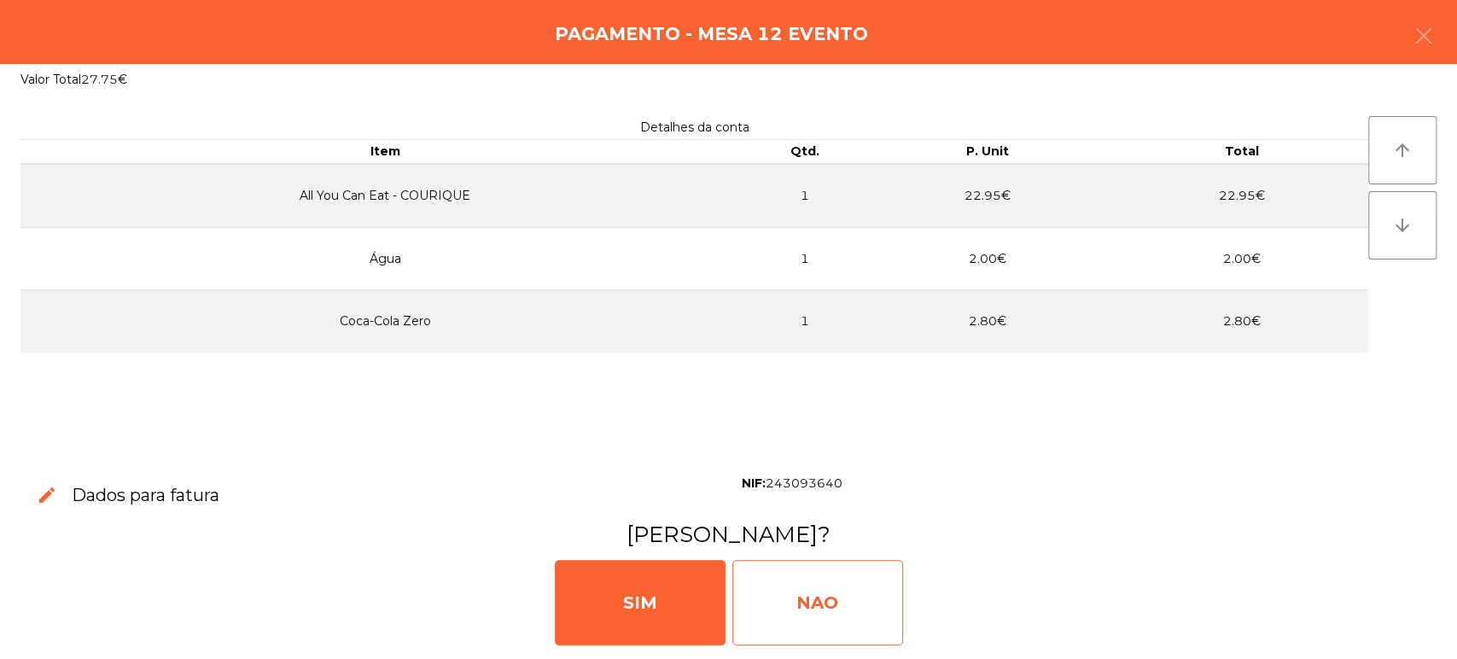
click at [827, 587] on div "NAO" at bounding box center [817, 602] width 171 height 85
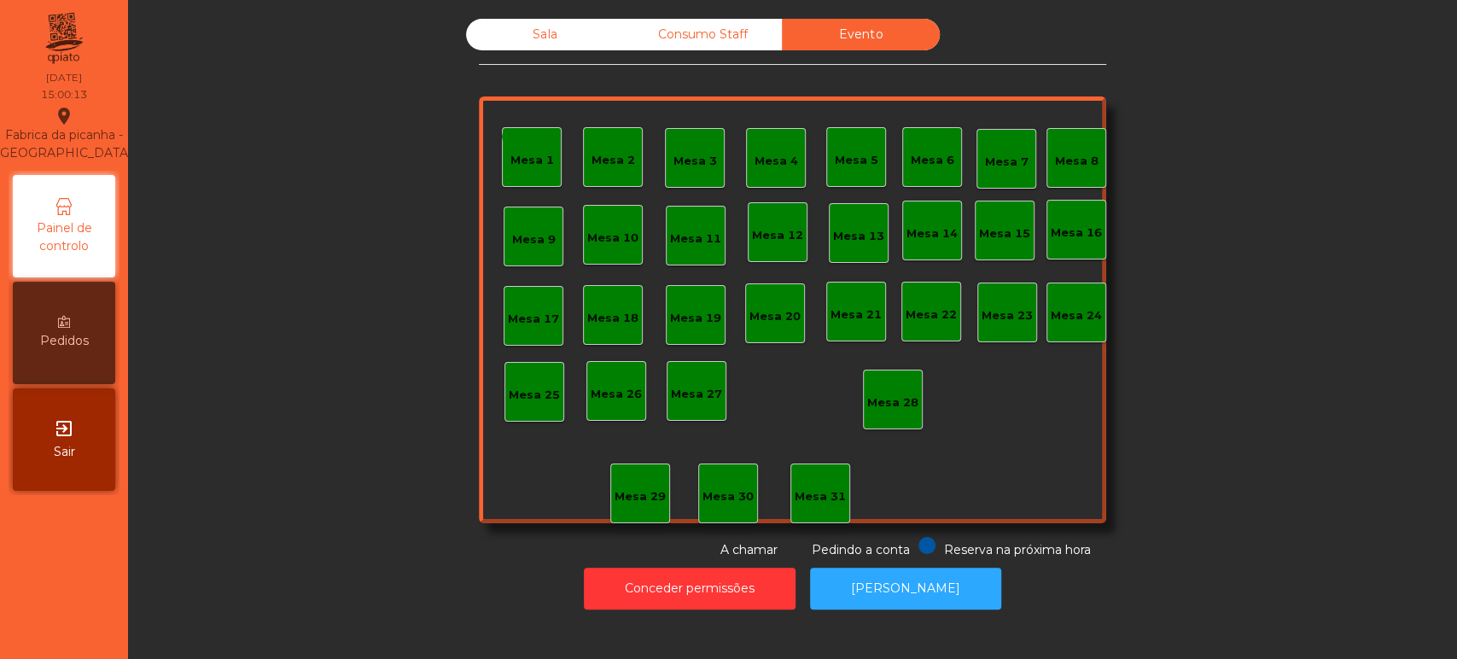
click at [551, 67] on div "Sala Consumo Staff Evento monetization_on done Mesa 1 Mesa 2 Mesa 3 Mesa 4 Mesa…" at bounding box center [792, 289] width 627 height 540
click at [561, 41] on div "Sala" at bounding box center [545, 35] width 158 height 32
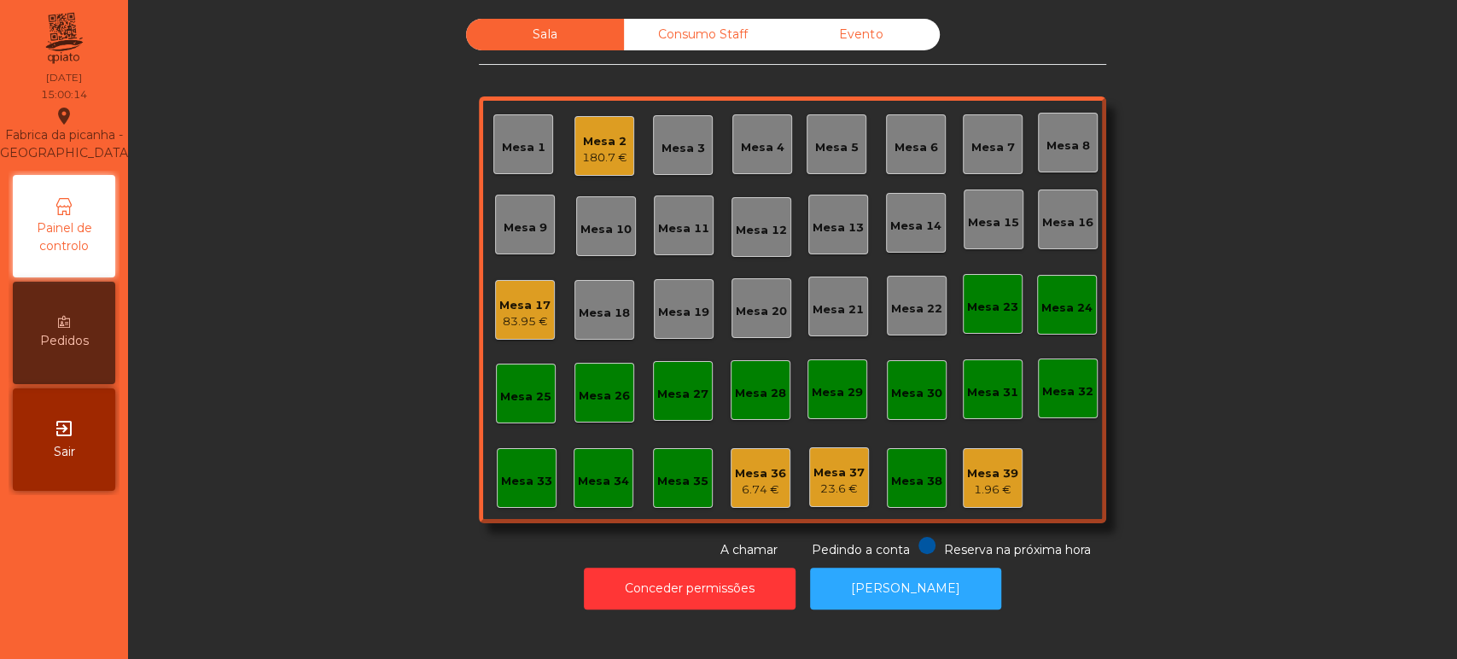
click at [586, 157] on div "180.7 €" at bounding box center [604, 157] width 45 height 17
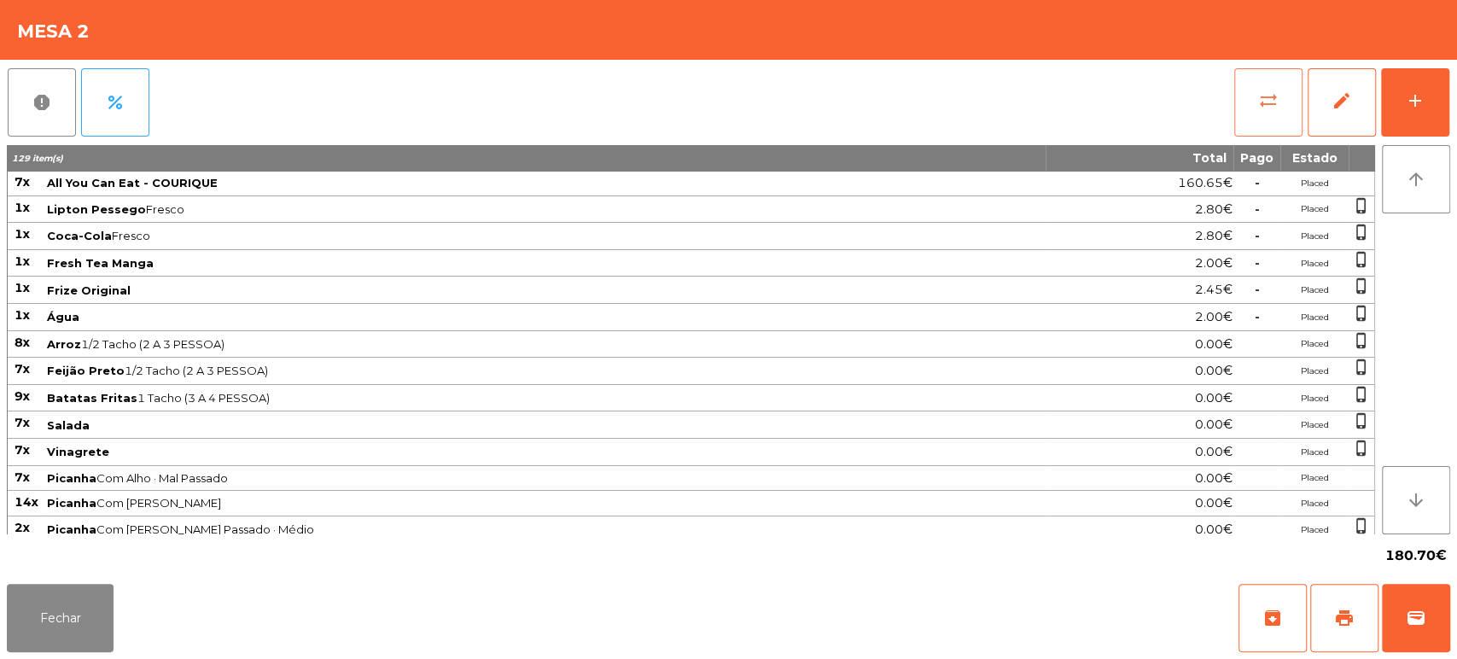
click at [1281, 108] on button "sync_alt" at bounding box center [1268, 102] width 68 height 68
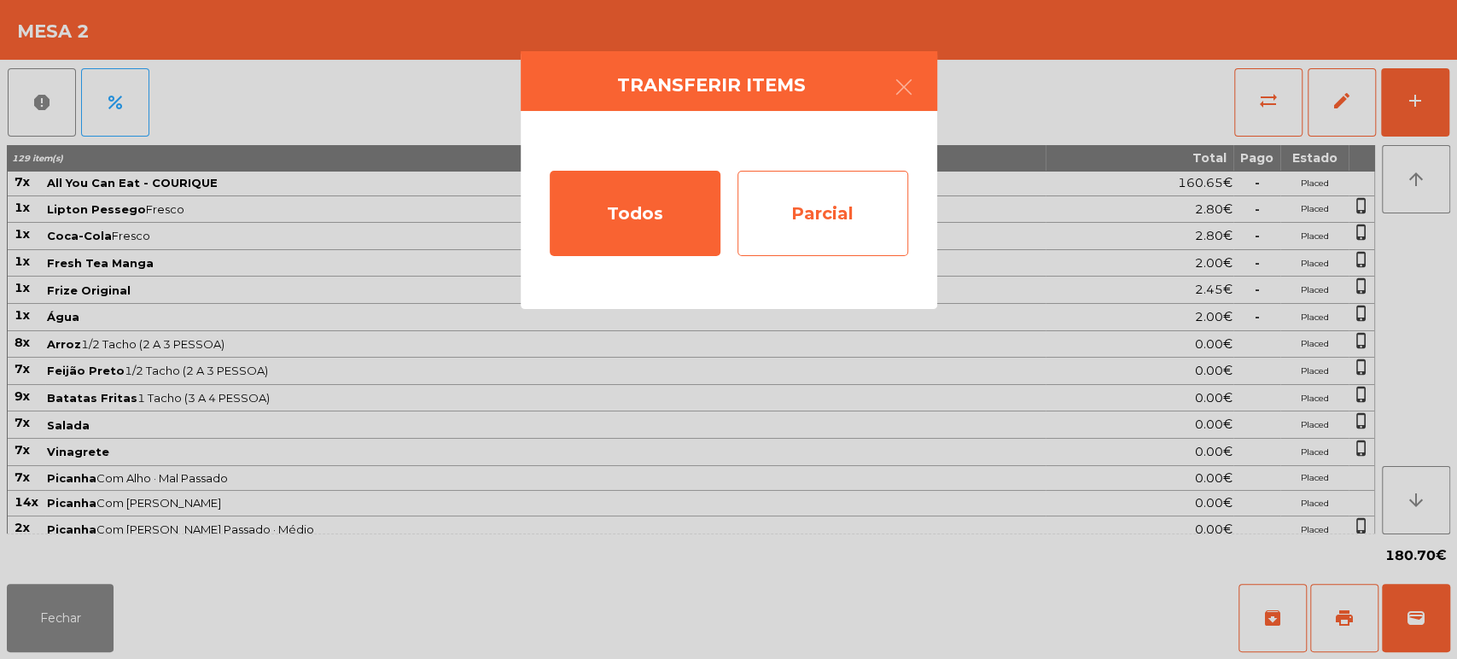
click at [870, 193] on div "Parcial" at bounding box center [822, 213] width 171 height 85
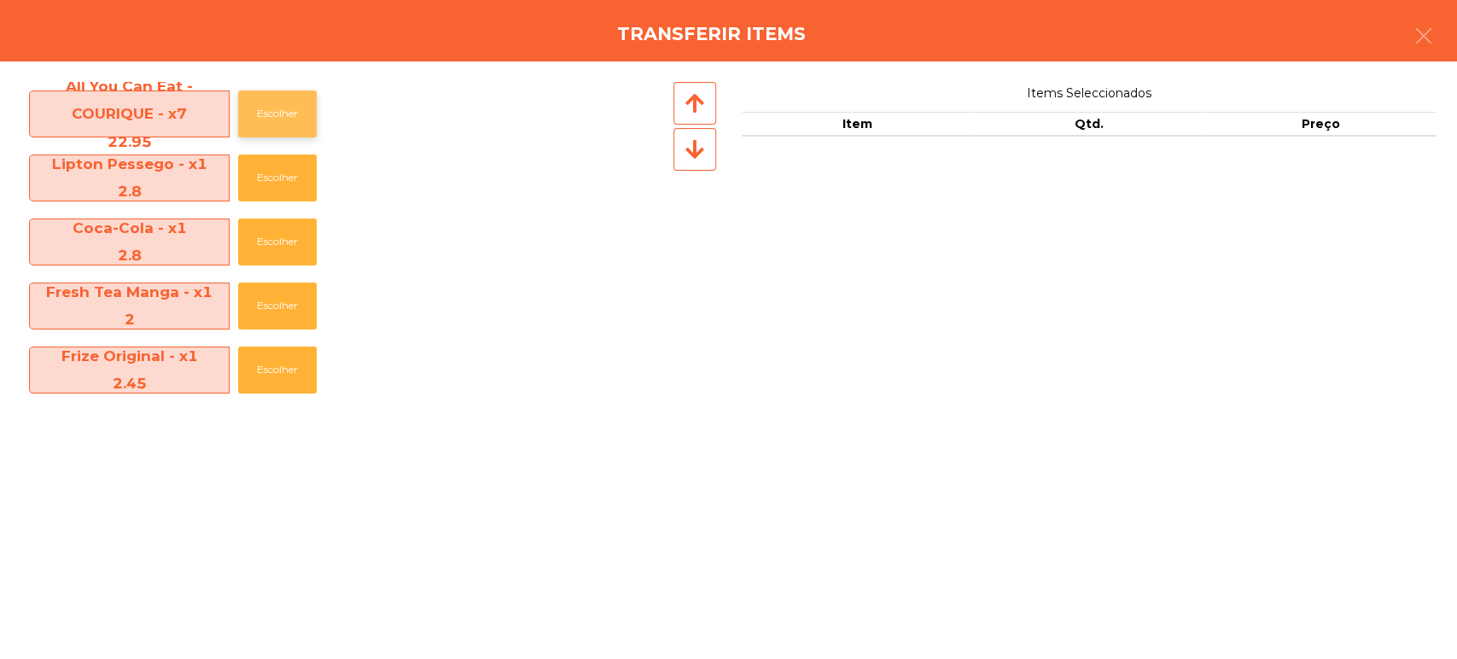
click at [271, 115] on button "Escolher" at bounding box center [277, 113] width 79 height 47
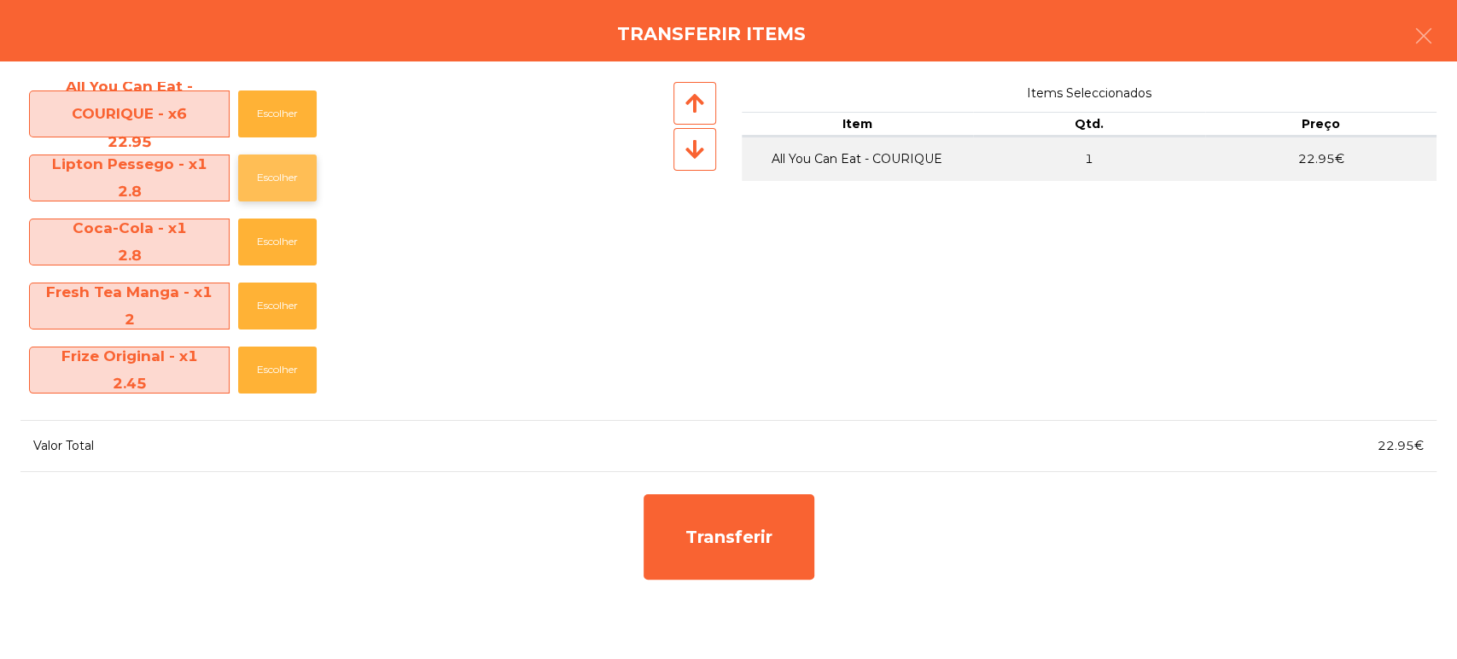
click at [266, 172] on button "Escolher" at bounding box center [277, 177] width 79 height 47
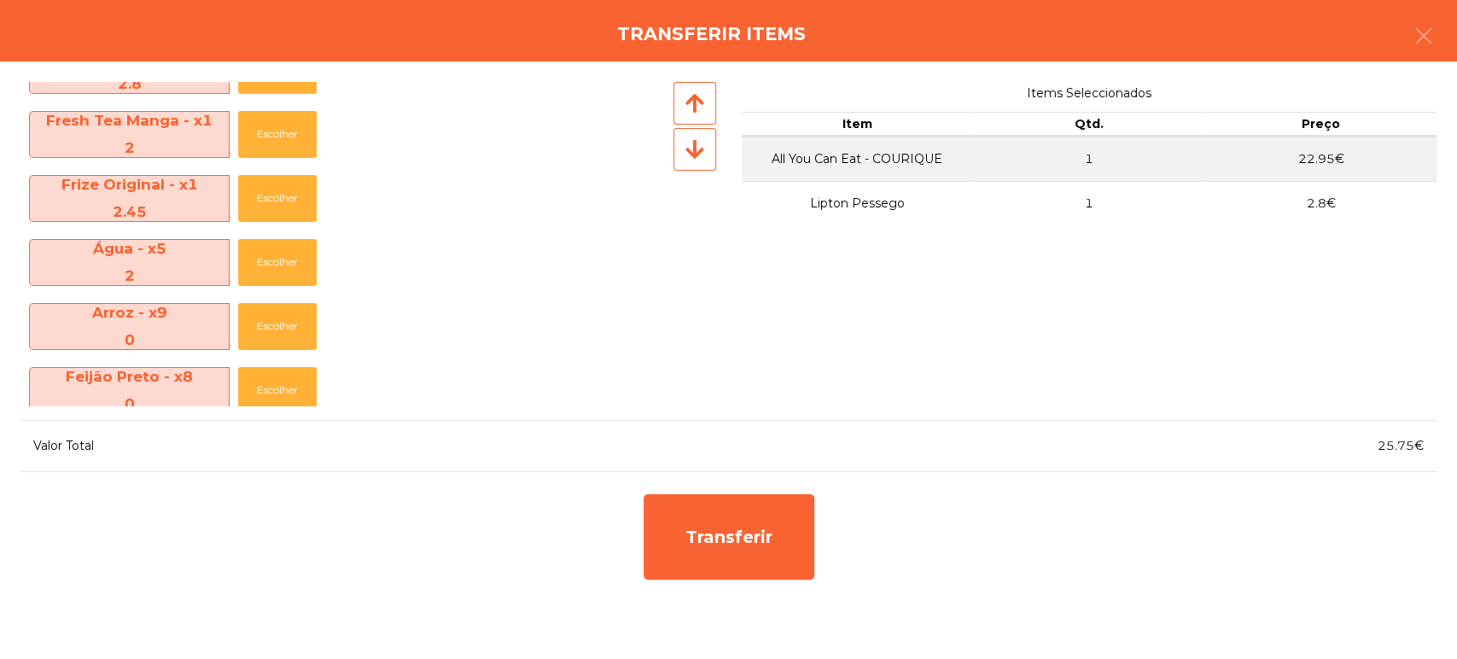
scroll to position [105, 0]
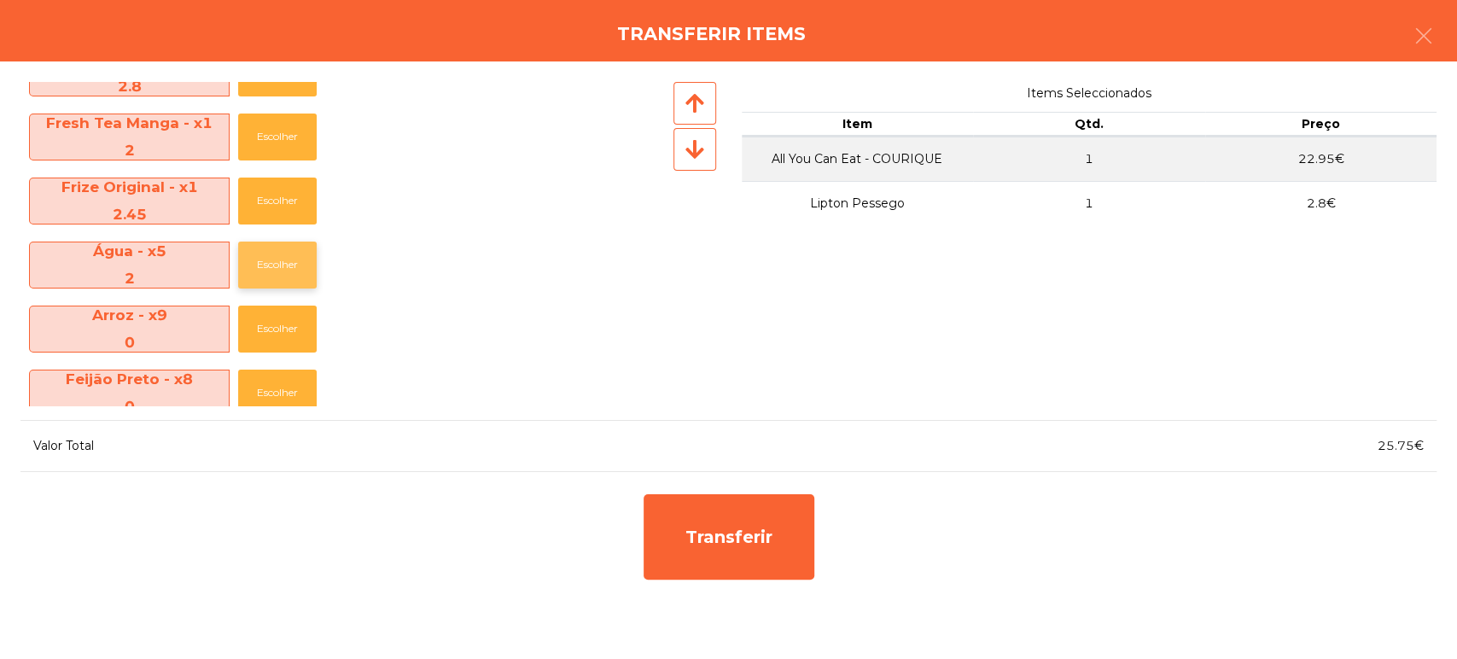
click at [274, 266] on button "Escolher" at bounding box center [277, 264] width 79 height 47
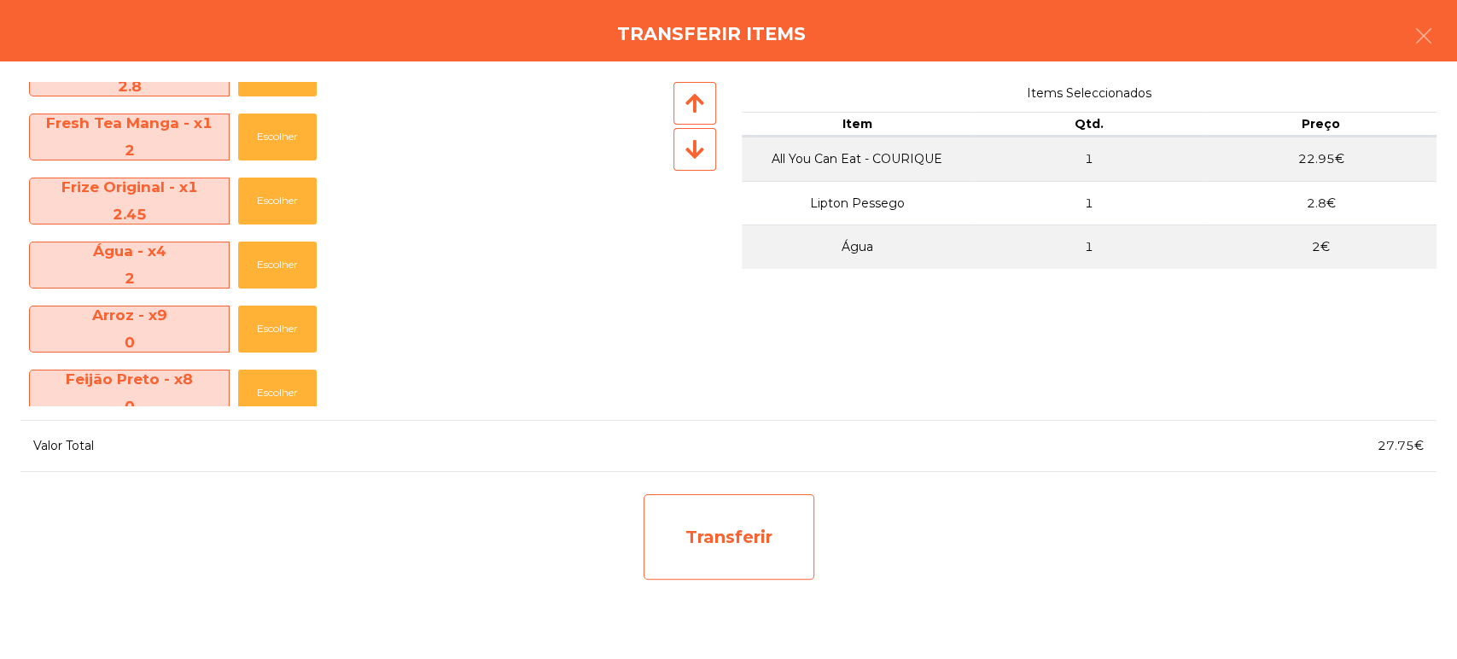
click at [756, 512] on div "Transferir" at bounding box center [728, 536] width 171 height 85
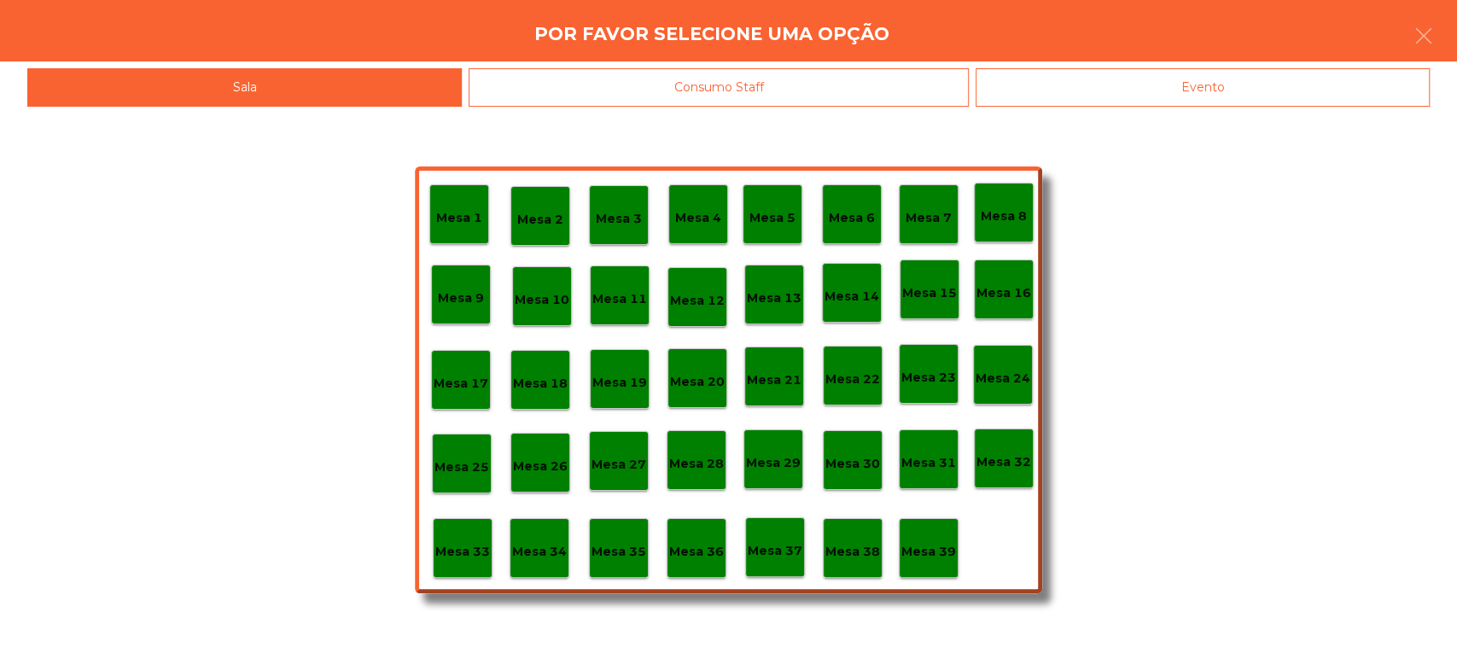
click at [1200, 48] on div "Por favor selecione uma opção" at bounding box center [728, 30] width 1457 height 61
click at [1160, 99] on div "Evento" at bounding box center [1202, 87] width 454 height 38
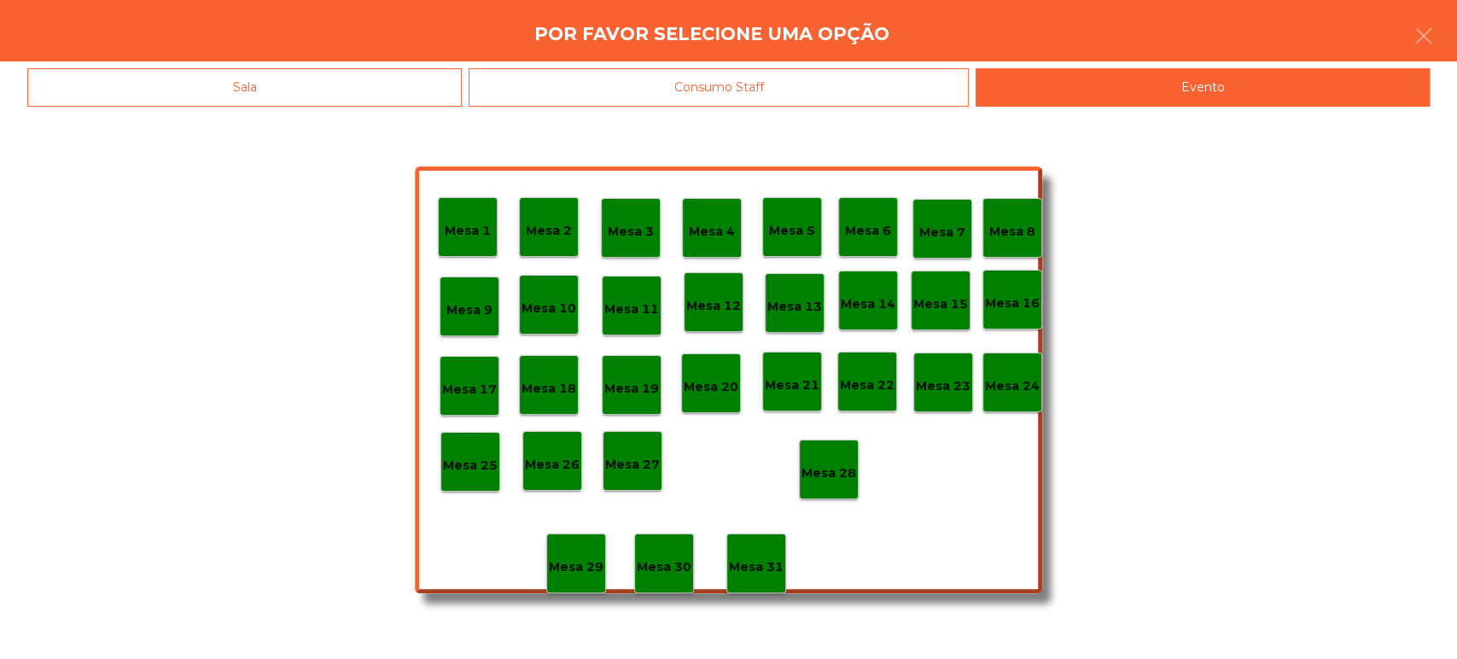
click at [869, 279] on div "Mesa 14" at bounding box center [868, 301] width 60 height 60
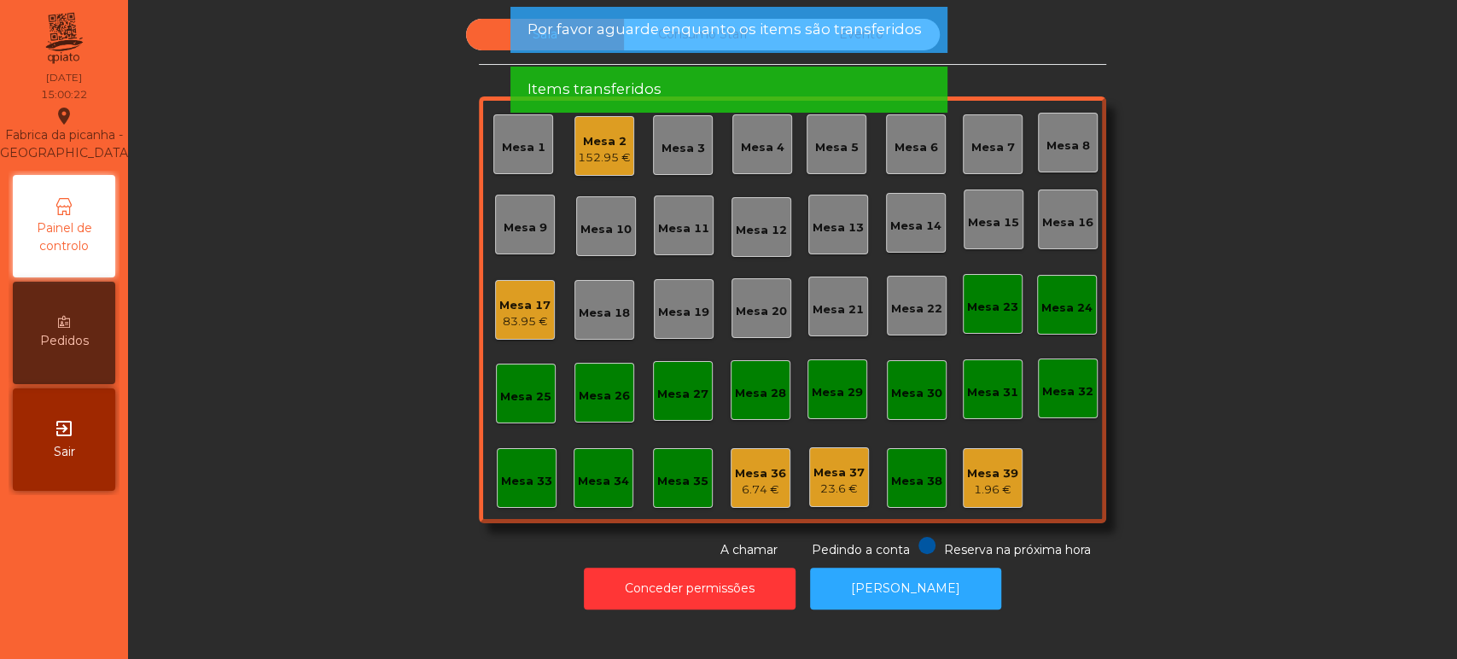
click at [806, 31] on span "Por favor aguarde enquanto os items são transferidos" at bounding box center [723, 29] width 394 height 21
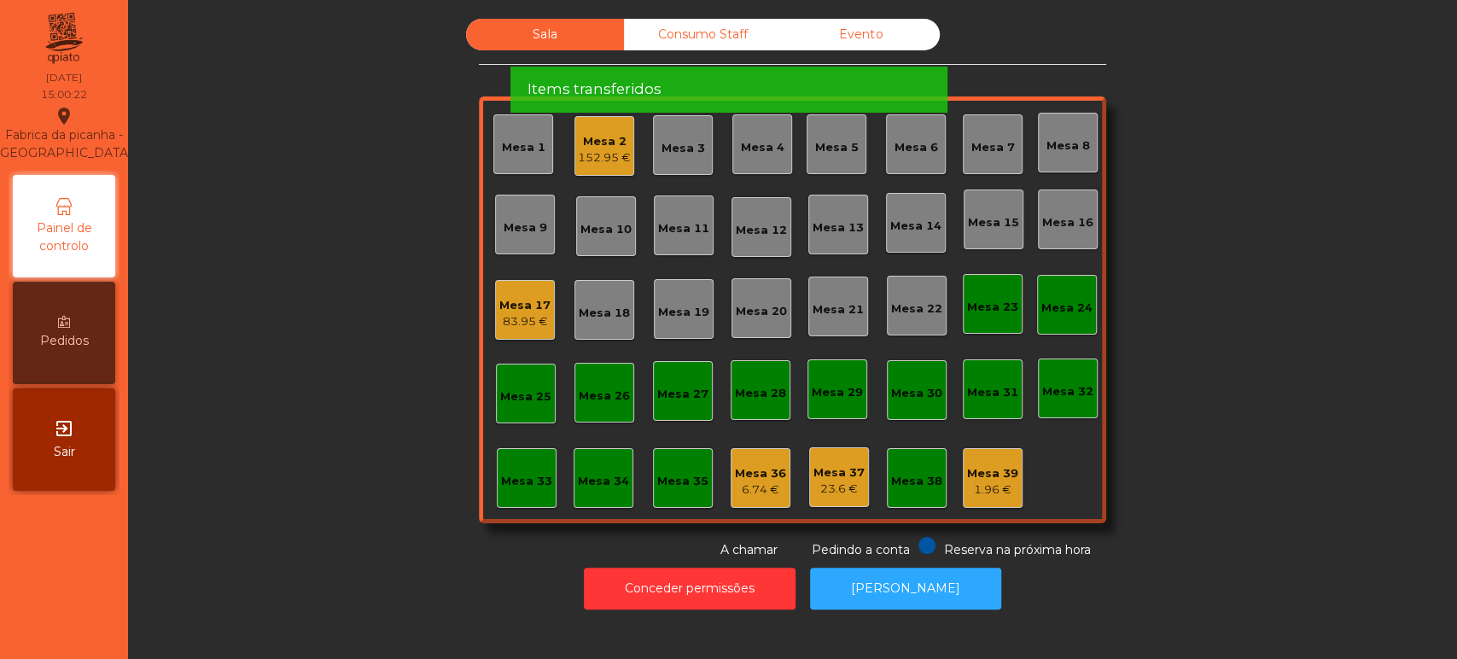
click at [800, 26] on span "Por favor aguarde enquanto os items são transferidos" at bounding box center [723, 29] width 394 height 21
click at [800, 39] on span "Por favor aguarde enquanto os items são transferidos" at bounding box center [723, 29] width 394 height 21
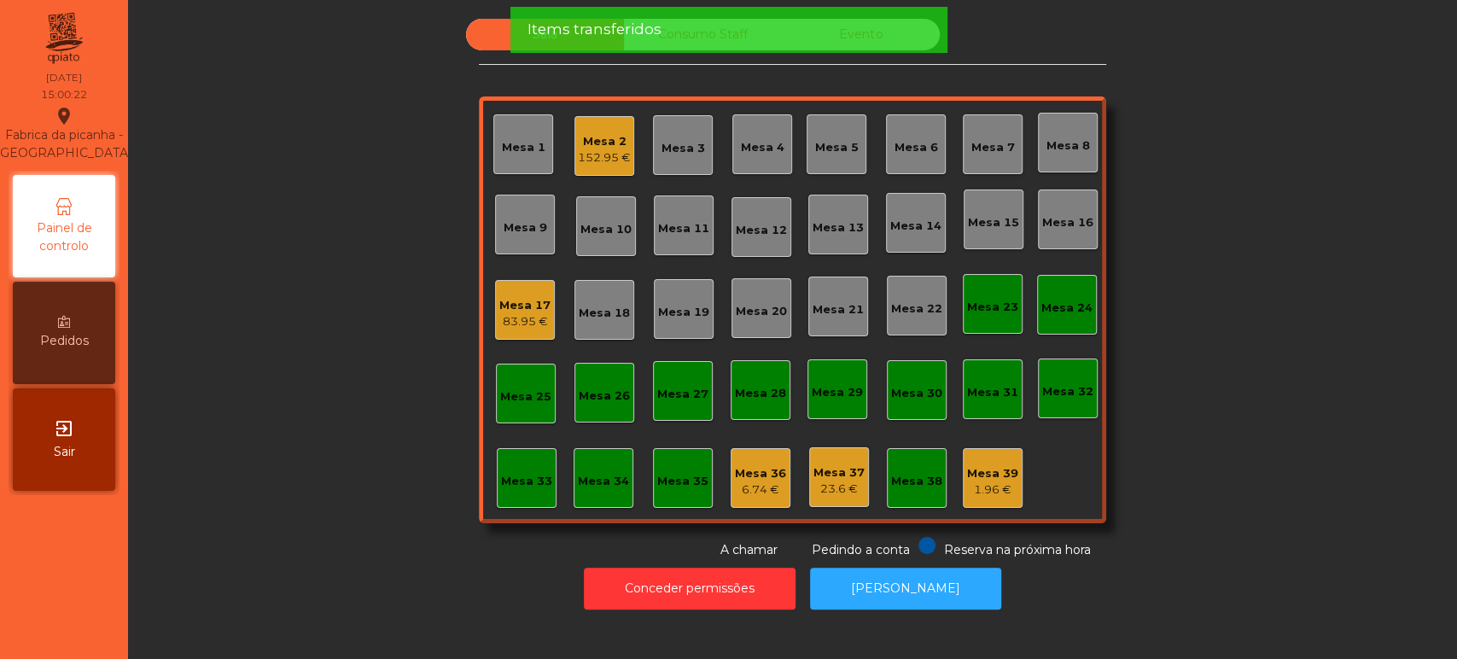
click at [816, 35] on div "Items transferidos" at bounding box center [727, 29] width 403 height 21
click at [832, 35] on div "Items transferidos" at bounding box center [727, 29] width 403 height 21
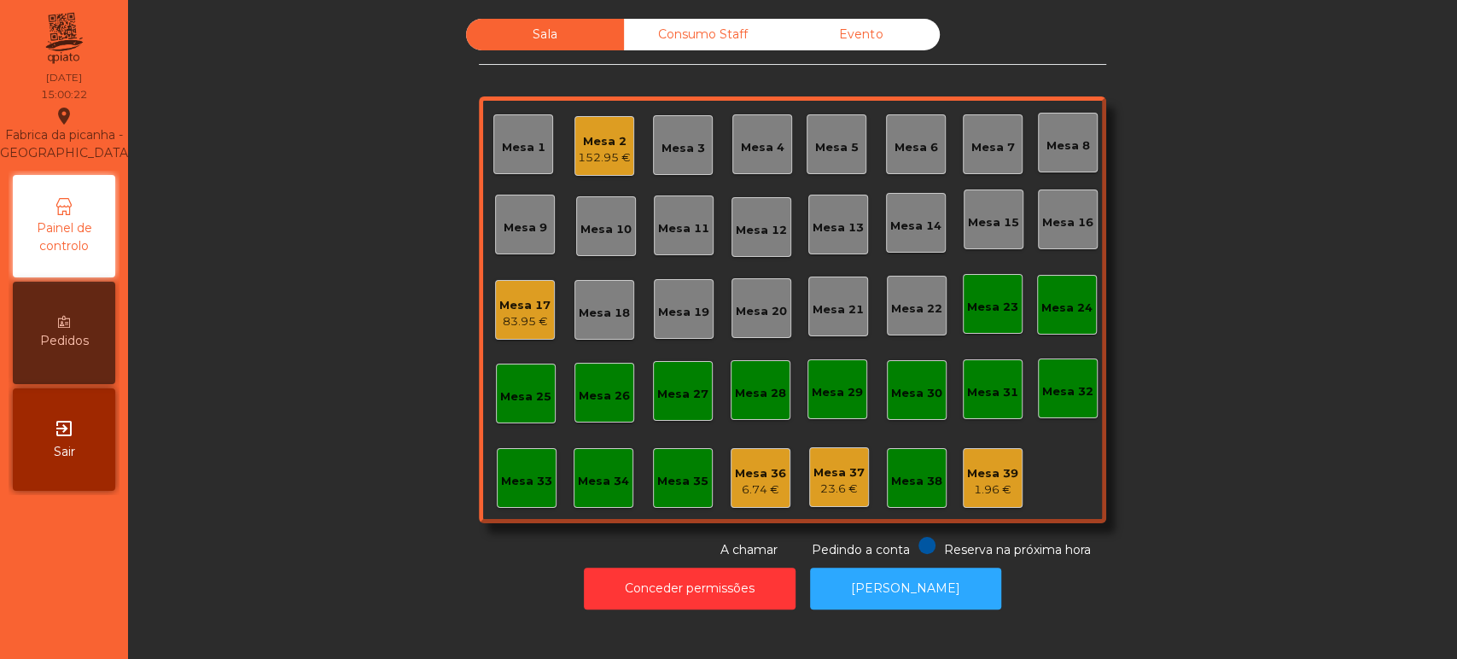
click at [839, 37] on div "Items transferidos" at bounding box center [727, 29] width 403 height 21
click at [870, 39] on div "Evento" at bounding box center [861, 35] width 158 height 32
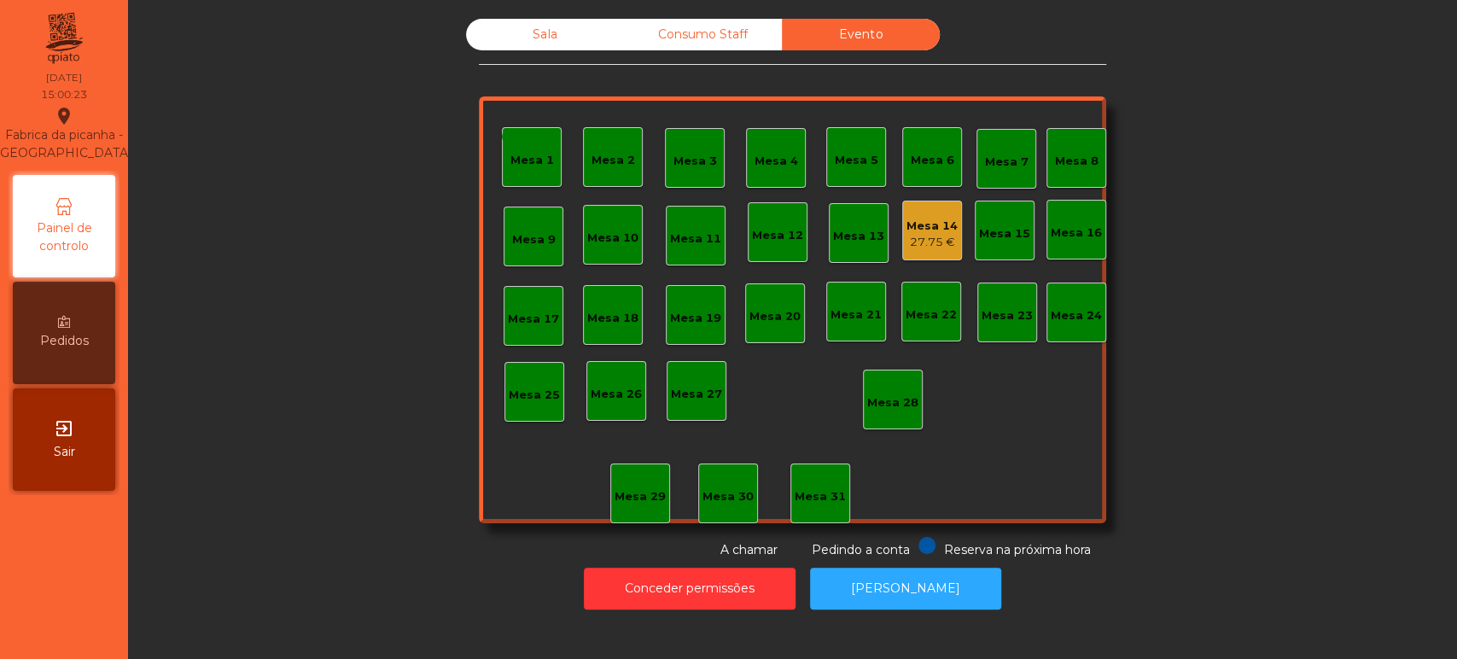
click at [942, 225] on div "Mesa 14" at bounding box center [931, 226] width 51 height 17
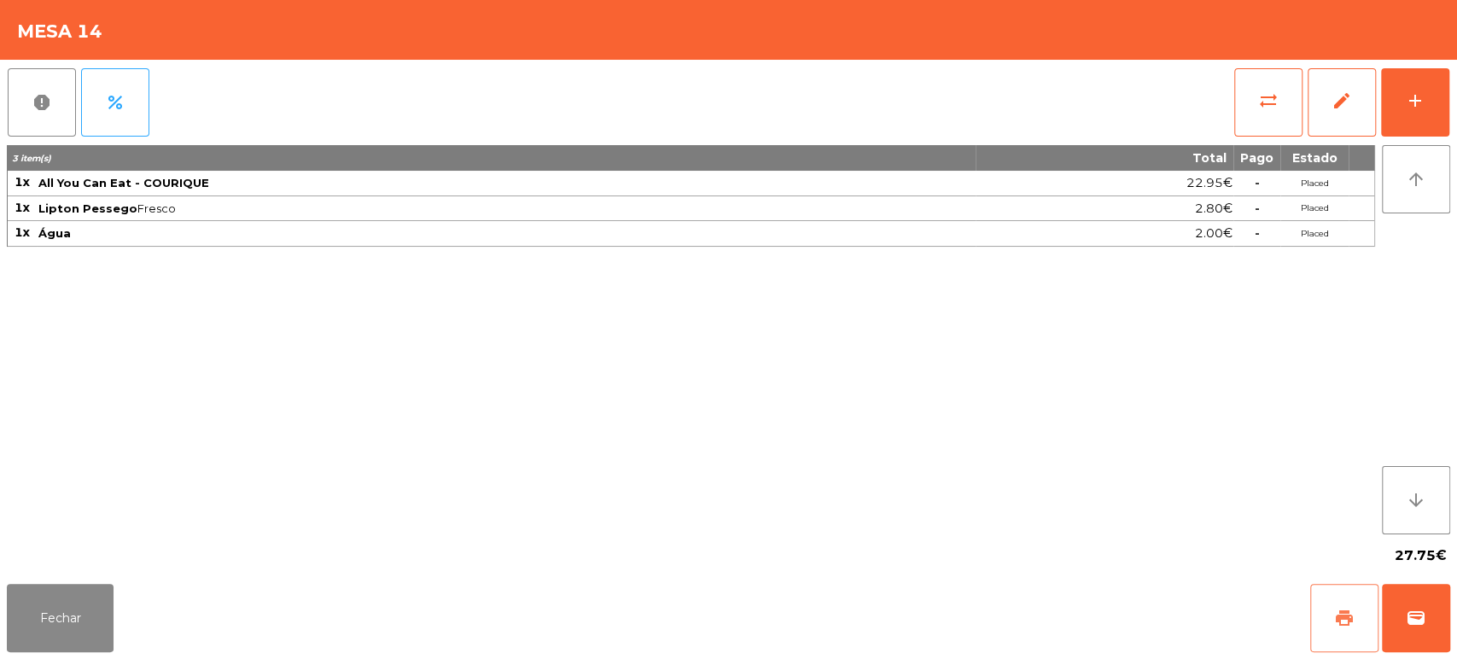
click at [1331, 614] on button "print" at bounding box center [1344, 618] width 68 height 68
click at [1447, 606] on button "wallet" at bounding box center [1416, 618] width 68 height 68
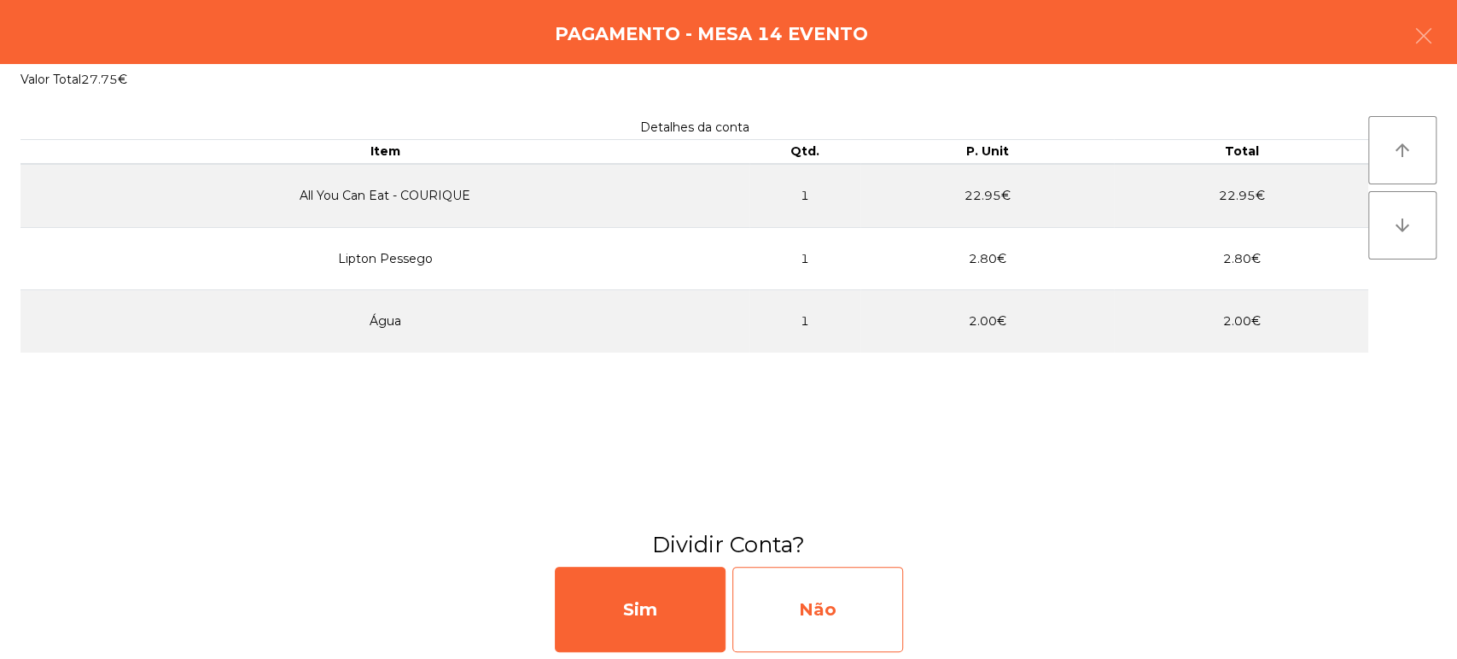
click at [856, 590] on div "Não" at bounding box center [817, 609] width 171 height 85
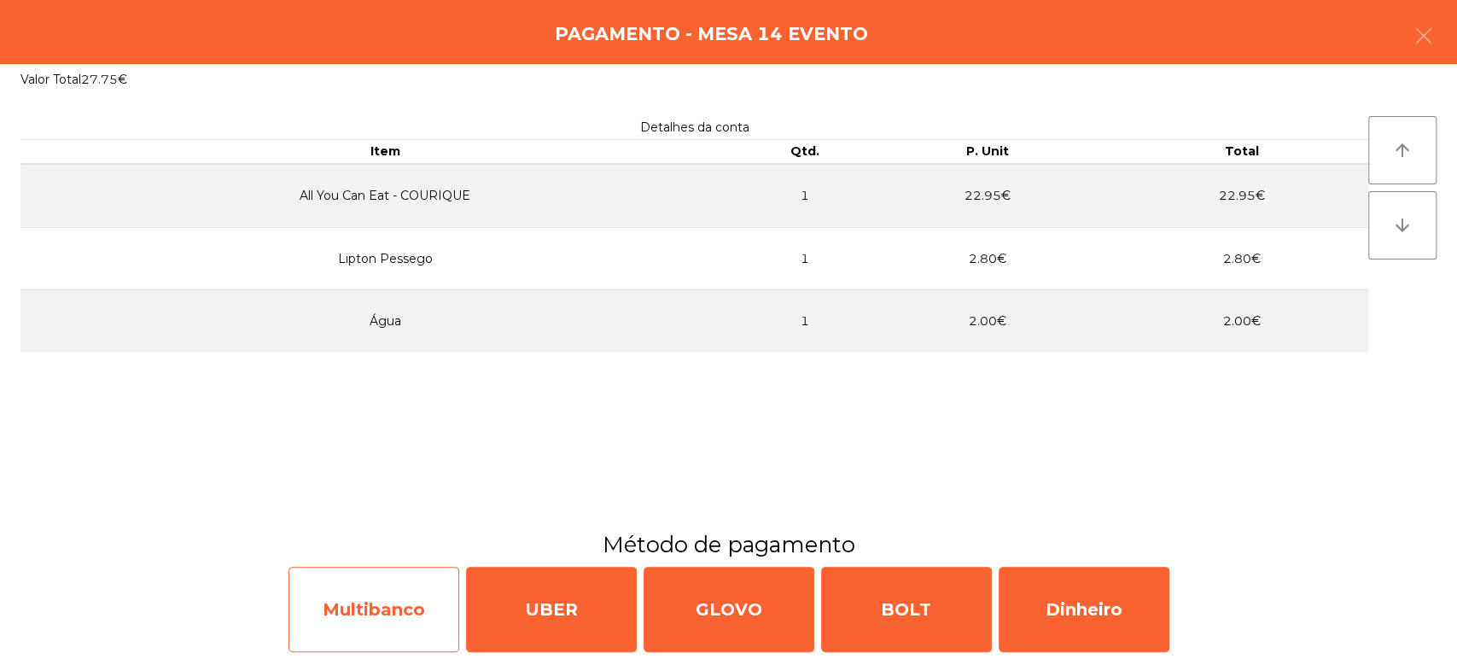
click at [358, 619] on div "Multibanco" at bounding box center [373, 609] width 171 height 85
select select "**"
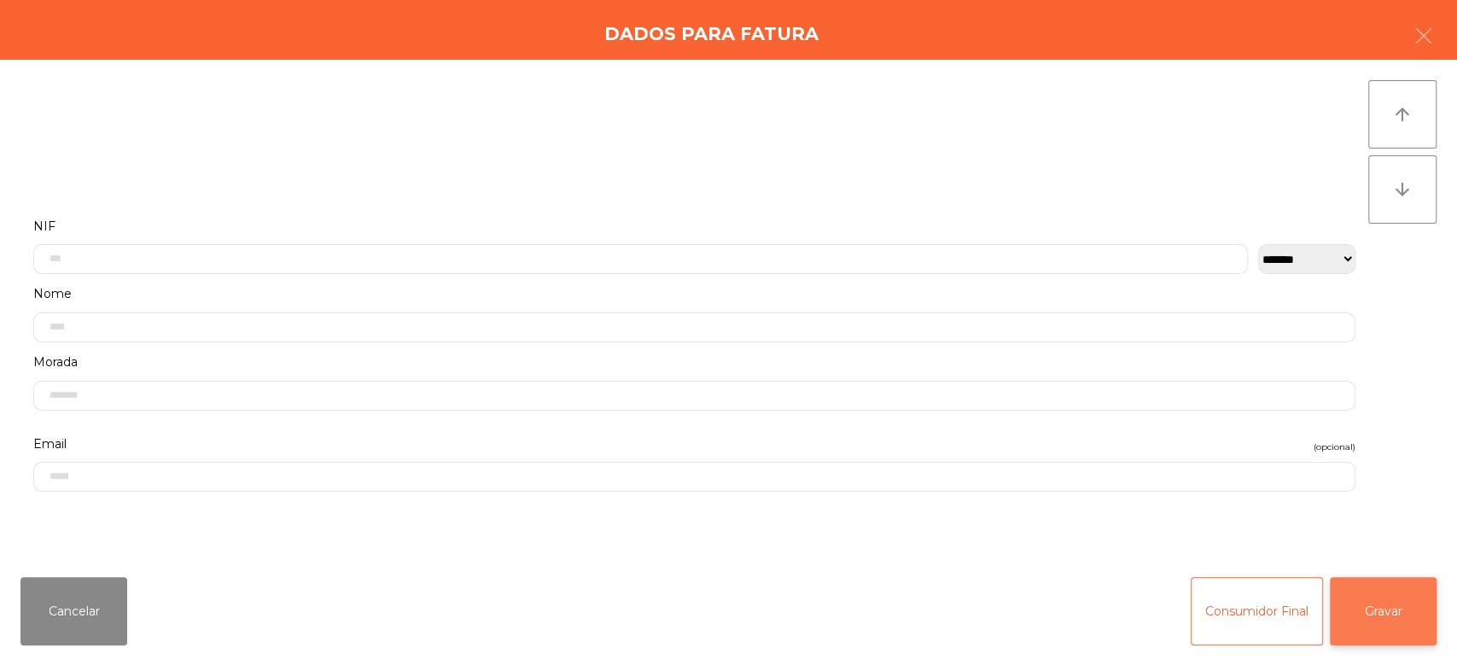
click at [1393, 595] on button "Gravar" at bounding box center [1382, 611] width 107 height 68
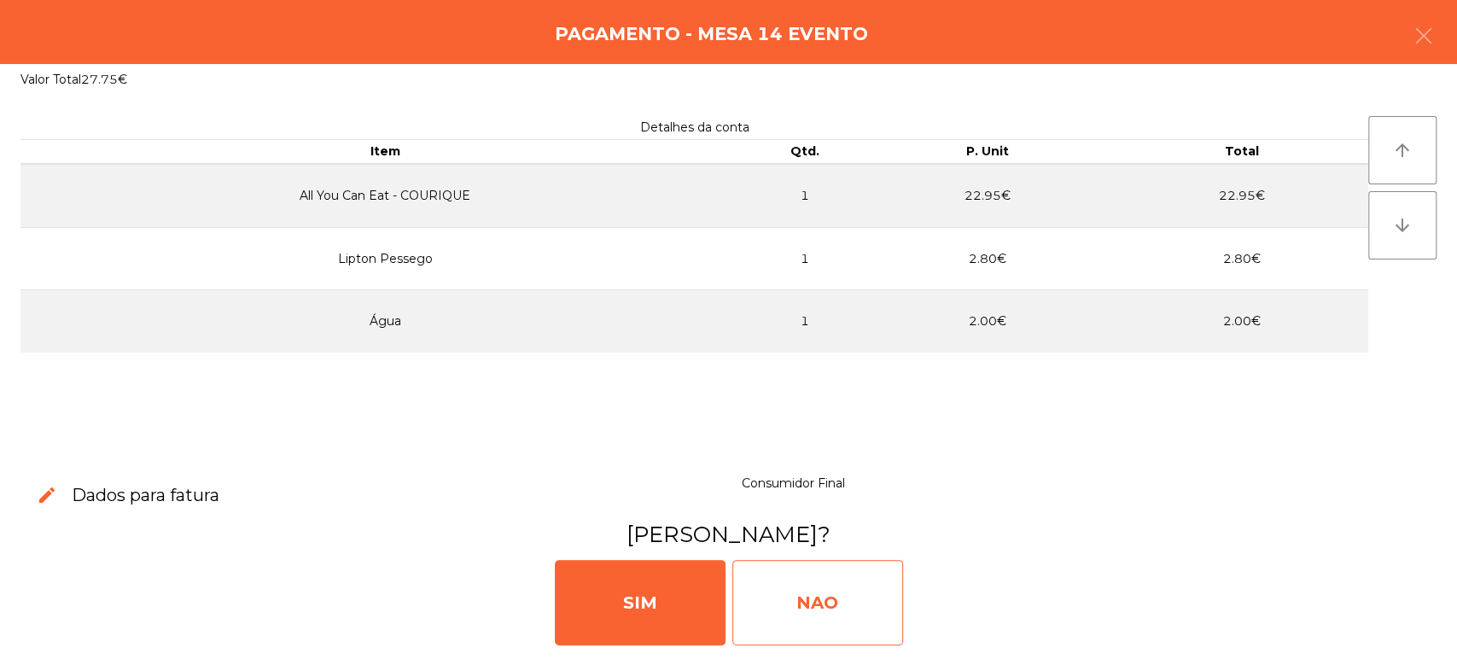
click at [800, 594] on div "NAO" at bounding box center [817, 602] width 171 height 85
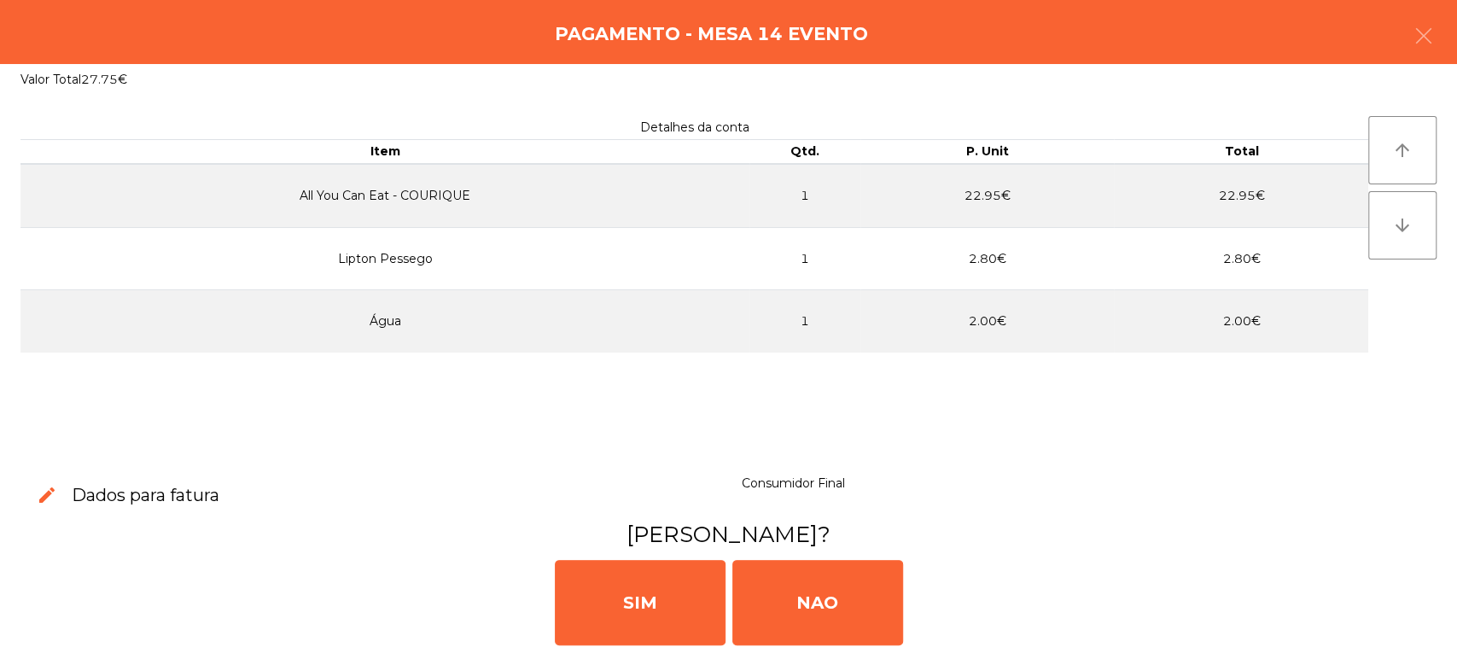
click at [382, 575] on div "SIM NAO" at bounding box center [728, 601] width 1443 height 102
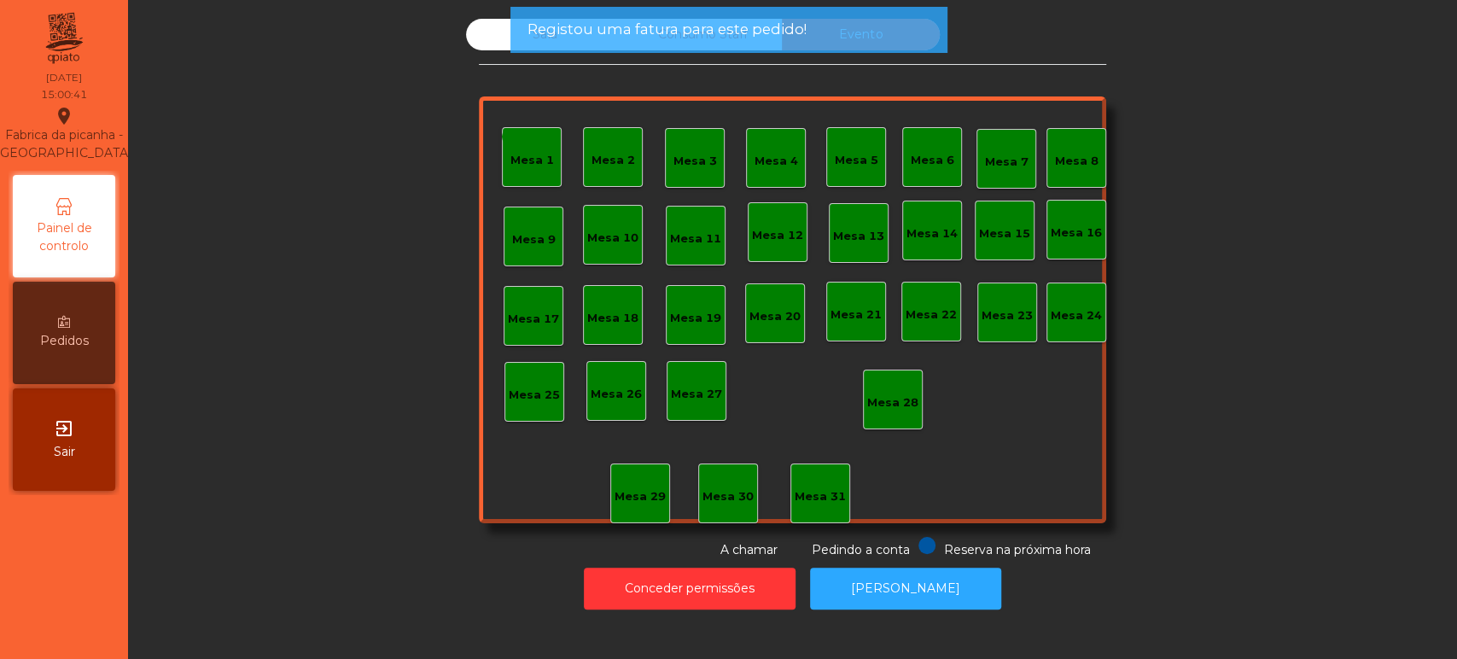
click at [715, 29] on span "Registou uma fatura para este pedido!" at bounding box center [665, 29] width 279 height 21
click at [597, 34] on span "Registou uma fatura para este pedido!" at bounding box center [665, 29] width 279 height 21
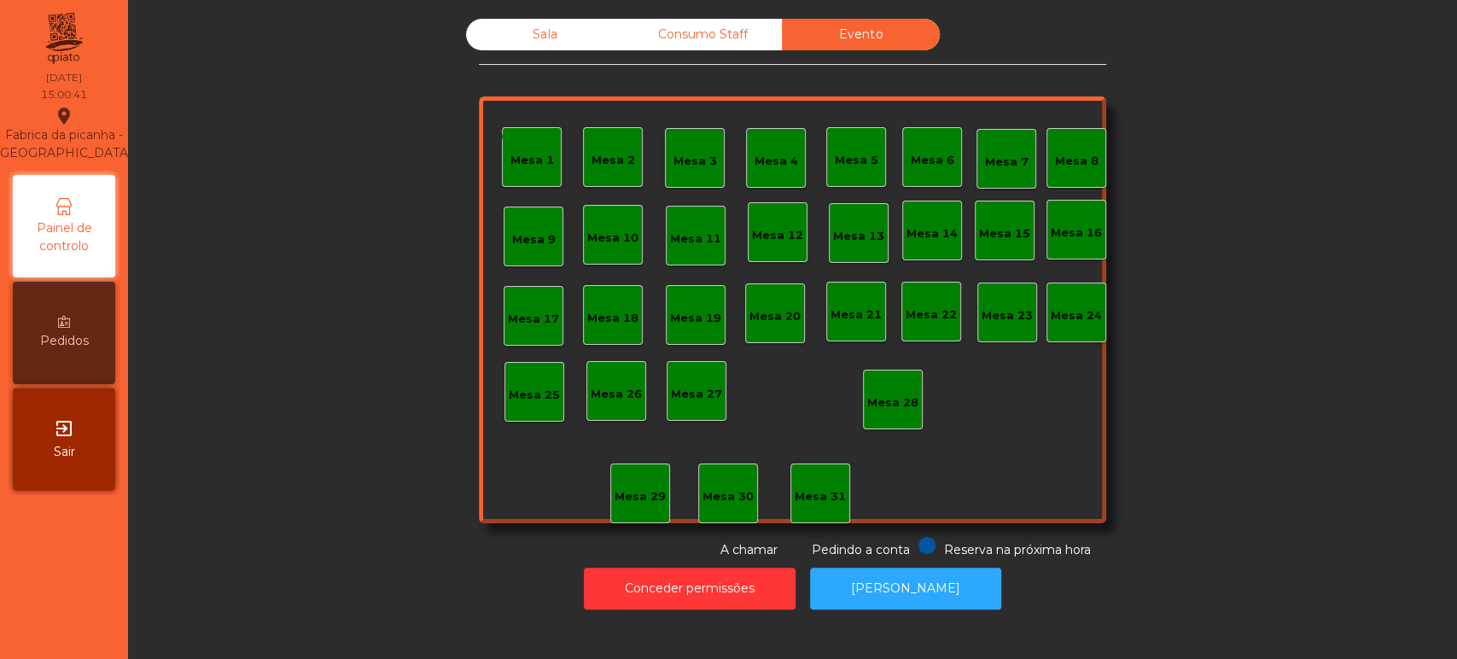
click at [539, 34] on div "Sala" at bounding box center [545, 35] width 158 height 32
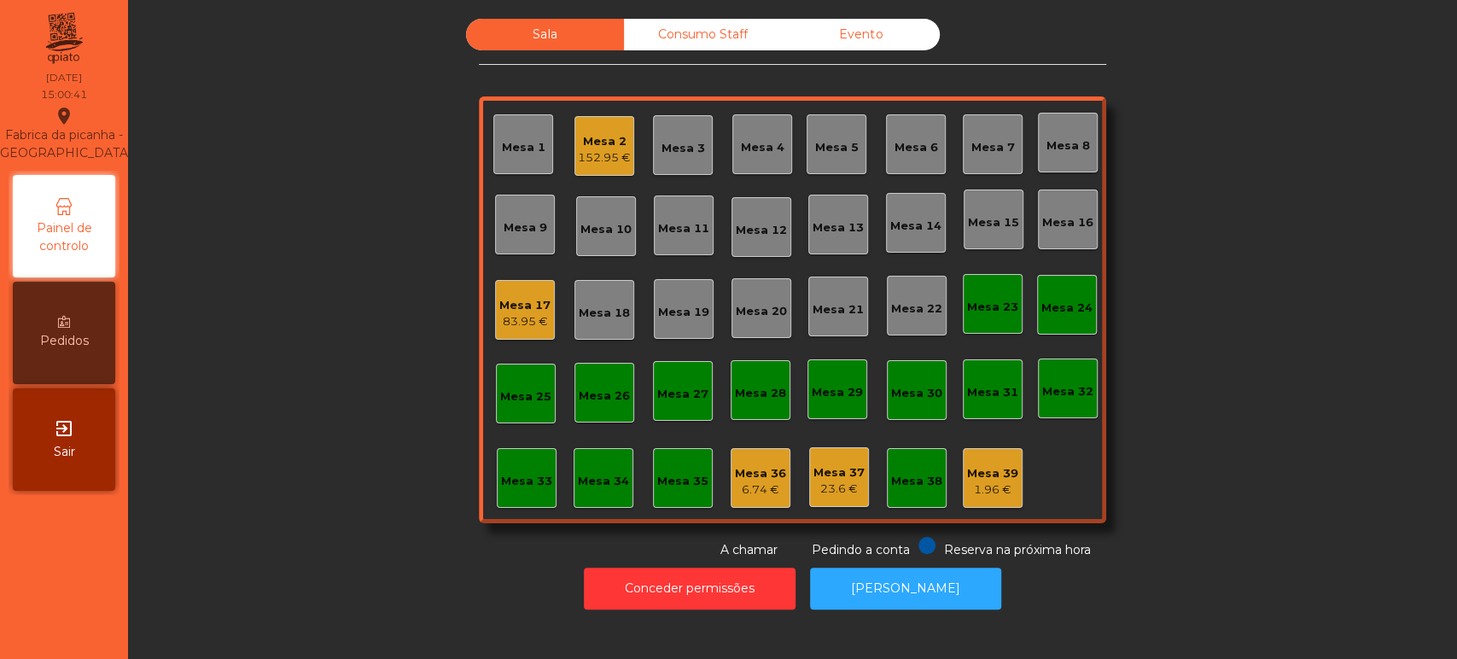
click at [539, 34] on div "Sala" at bounding box center [545, 35] width 158 height 32
click at [587, 151] on div "152.95 €" at bounding box center [604, 157] width 53 height 17
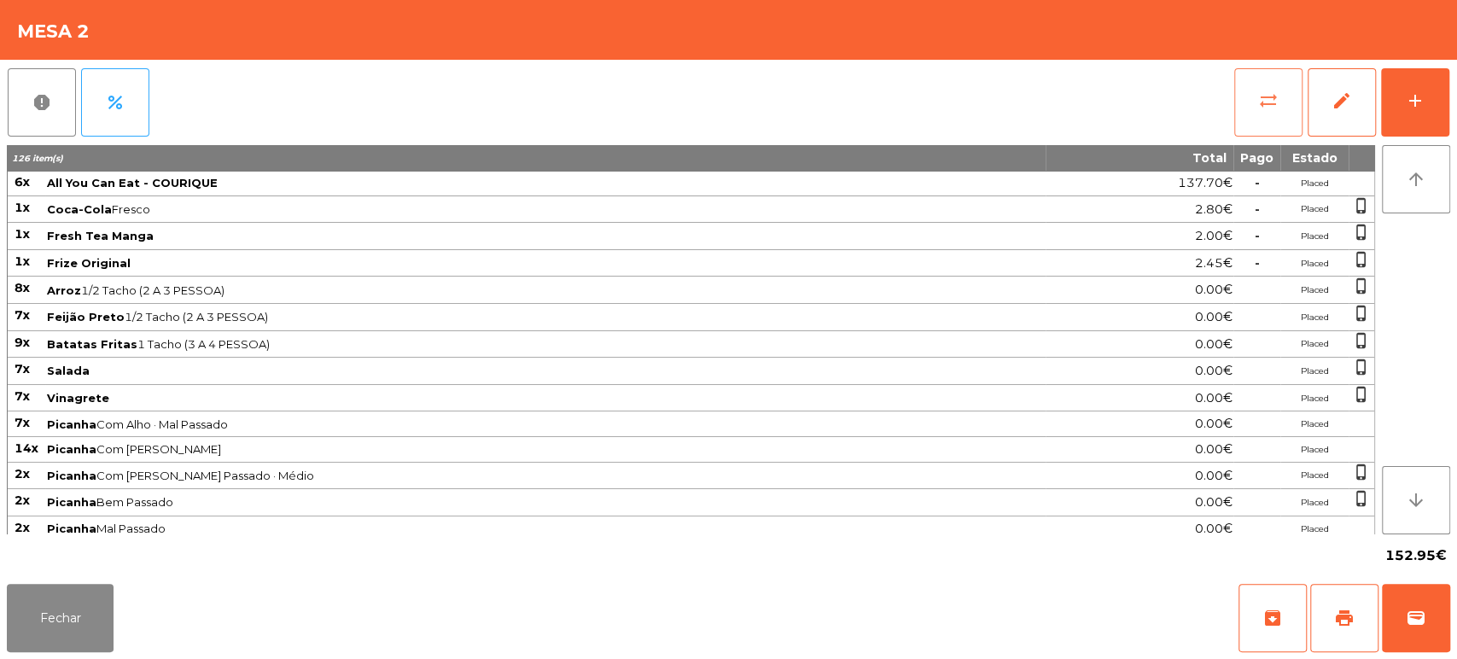
click at [1271, 102] on span "sync_alt" at bounding box center [1268, 100] width 20 height 20
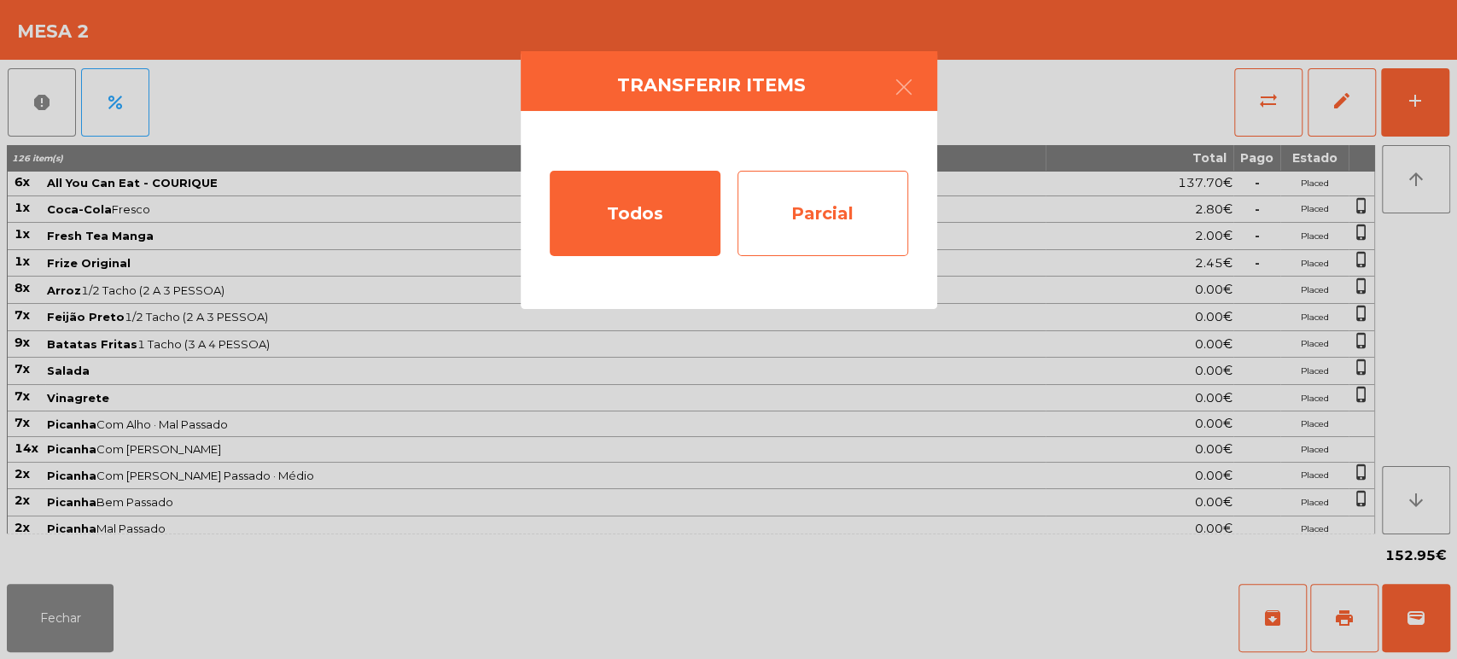
click at [906, 211] on div "Parcial" at bounding box center [822, 213] width 171 height 85
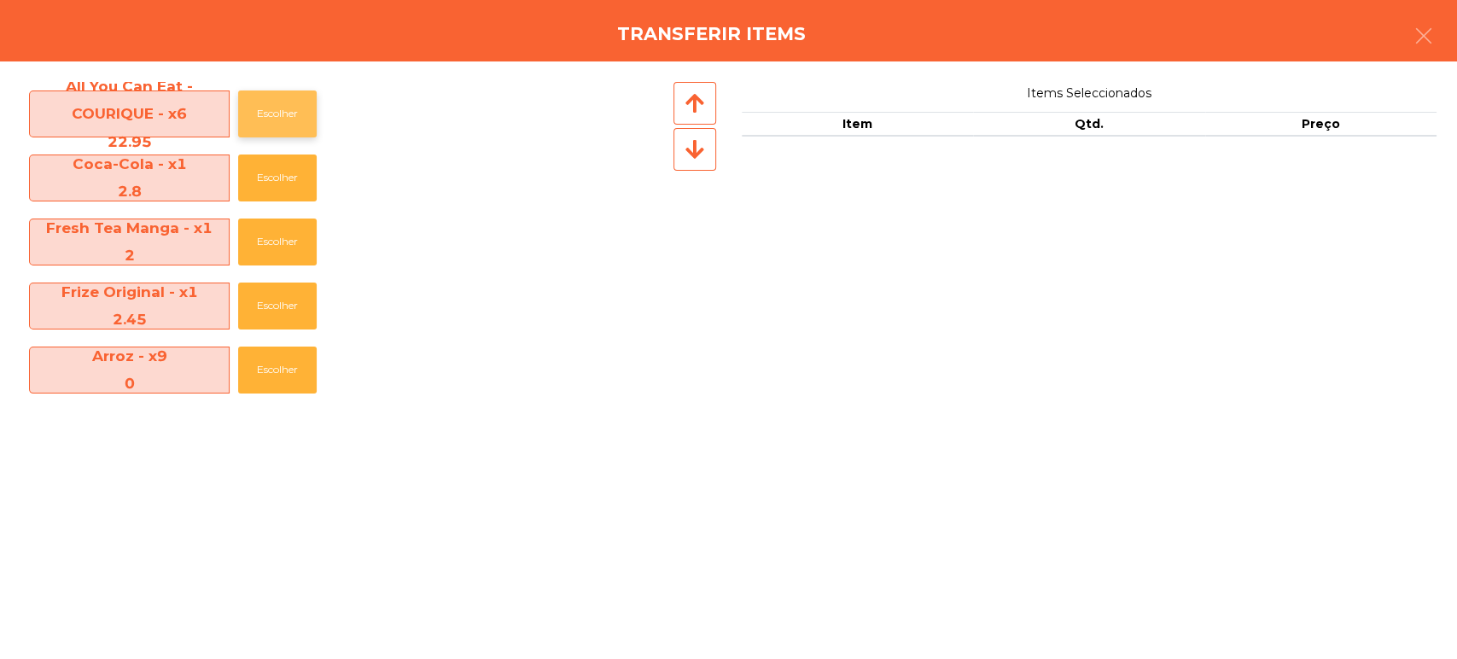
click at [276, 118] on button "Escolher" at bounding box center [277, 113] width 79 height 47
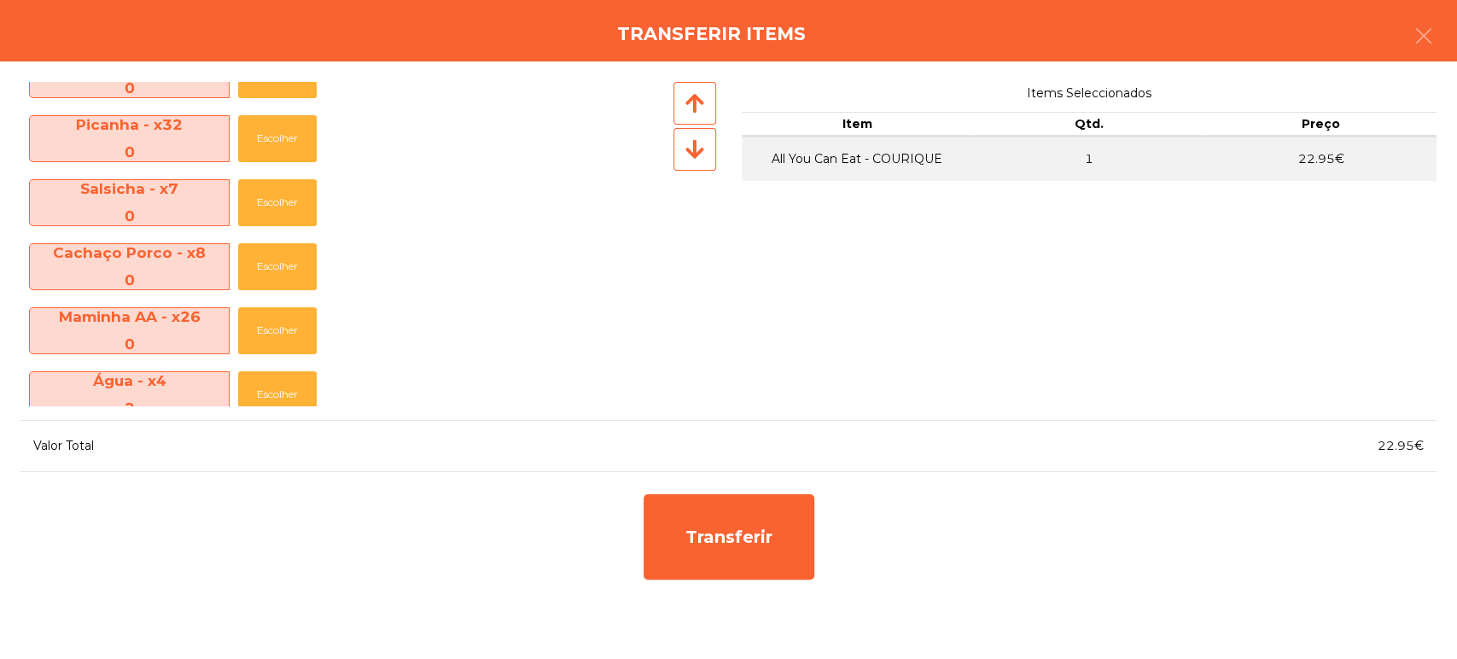
scroll to position [571, 0]
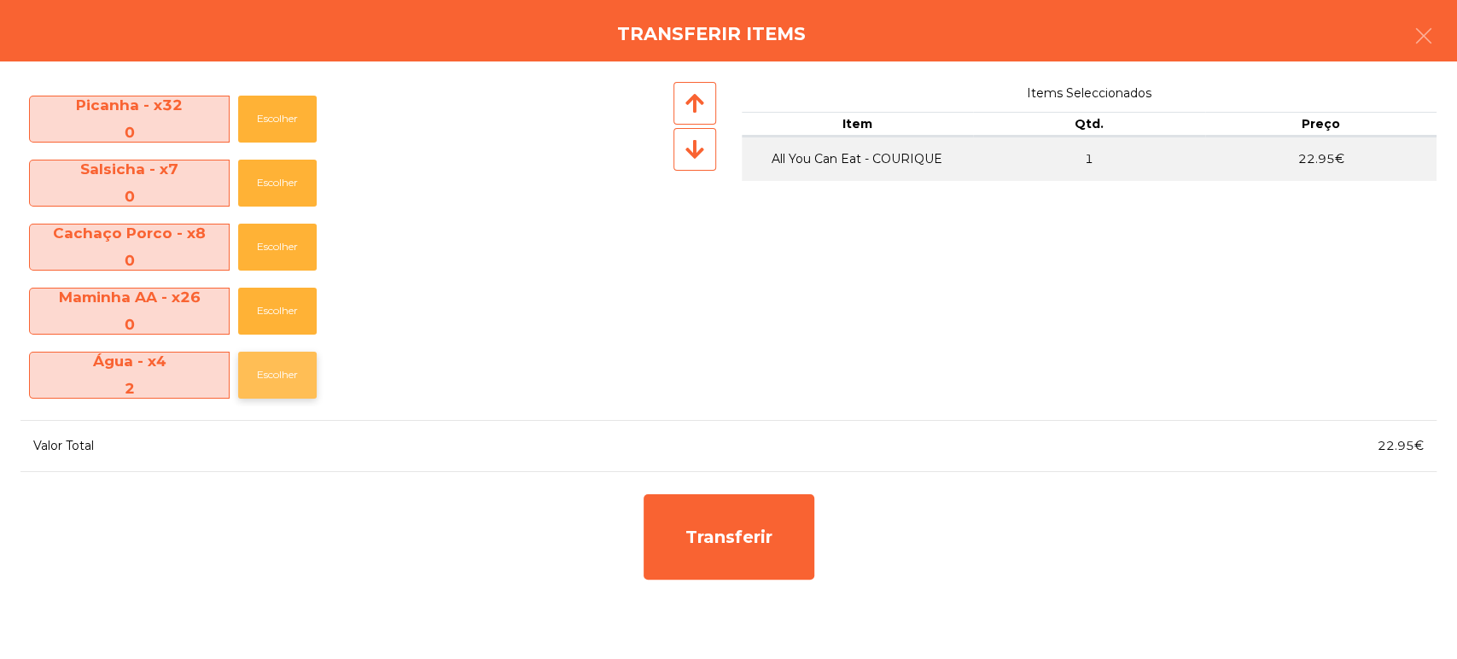
click at [273, 396] on button "Escolher" at bounding box center [277, 375] width 79 height 47
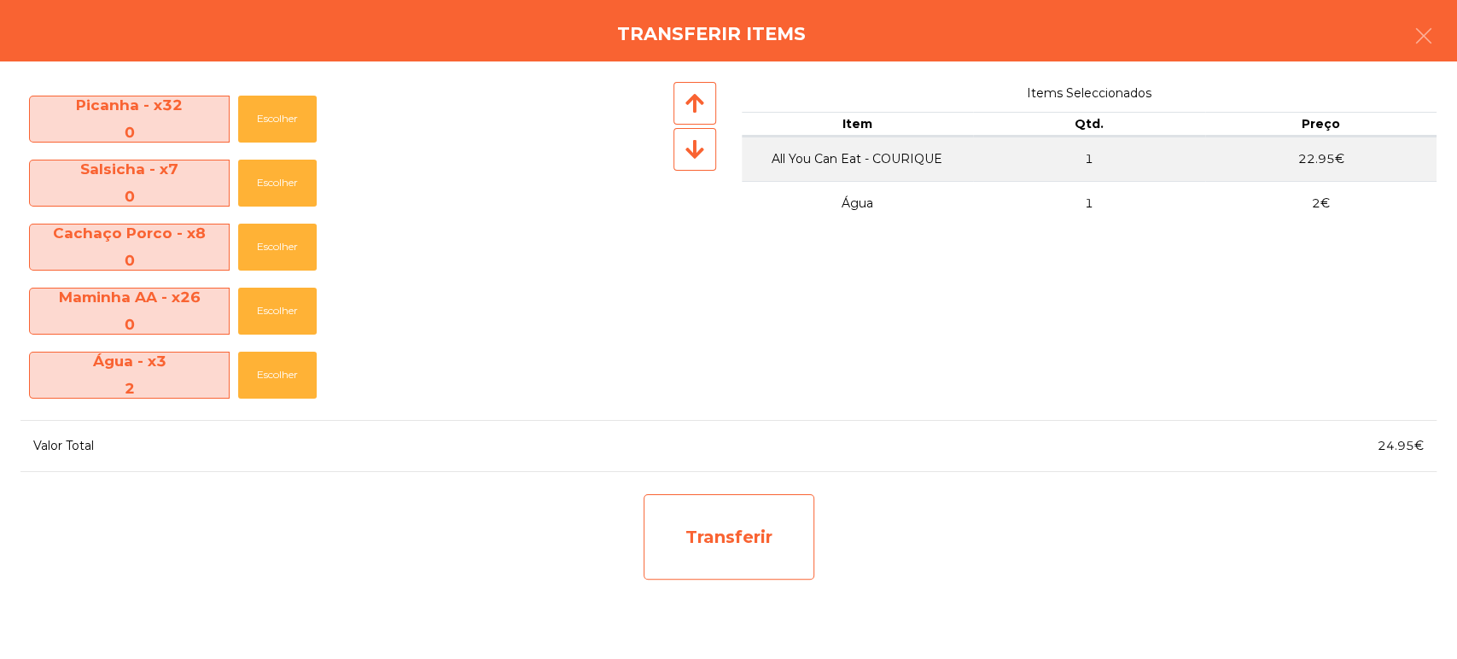
click at [689, 573] on div "Transferir" at bounding box center [728, 536] width 171 height 85
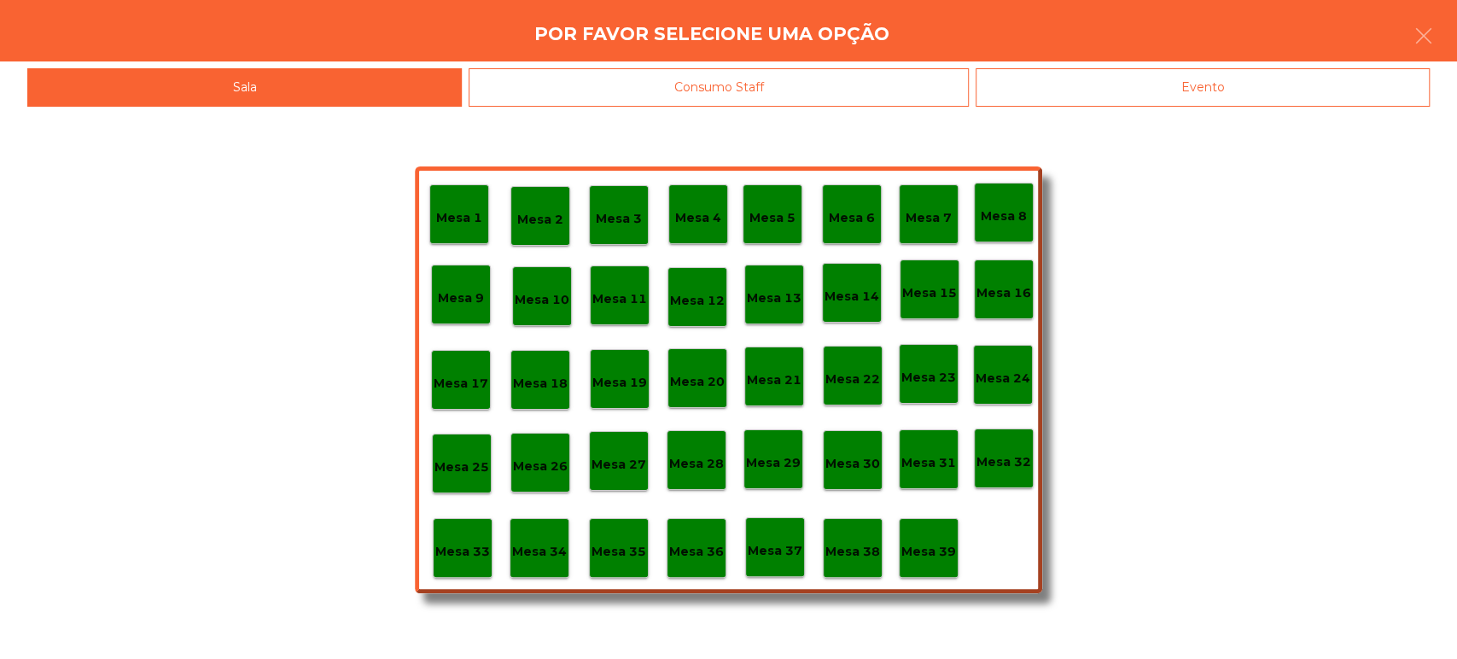
click at [1190, 102] on div "Evento" at bounding box center [1202, 87] width 454 height 38
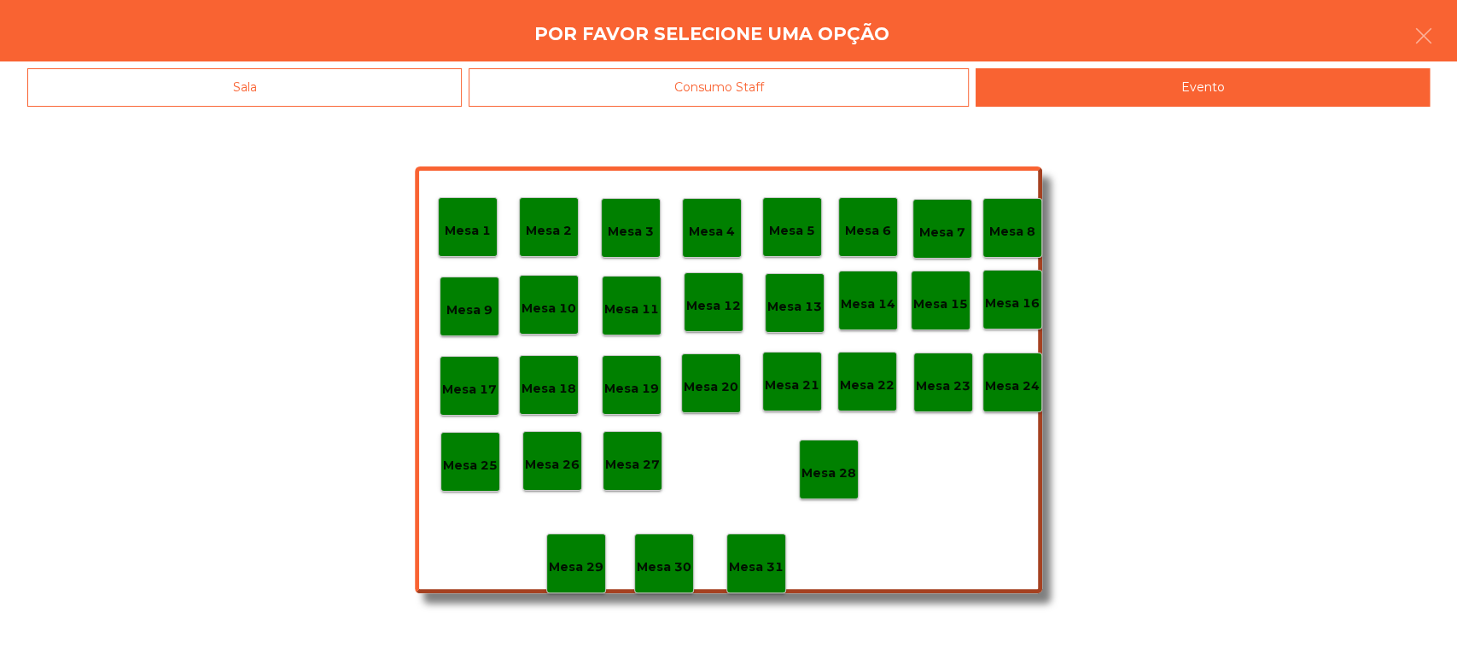
click at [874, 300] on p "Mesa 14" at bounding box center [868, 304] width 55 height 20
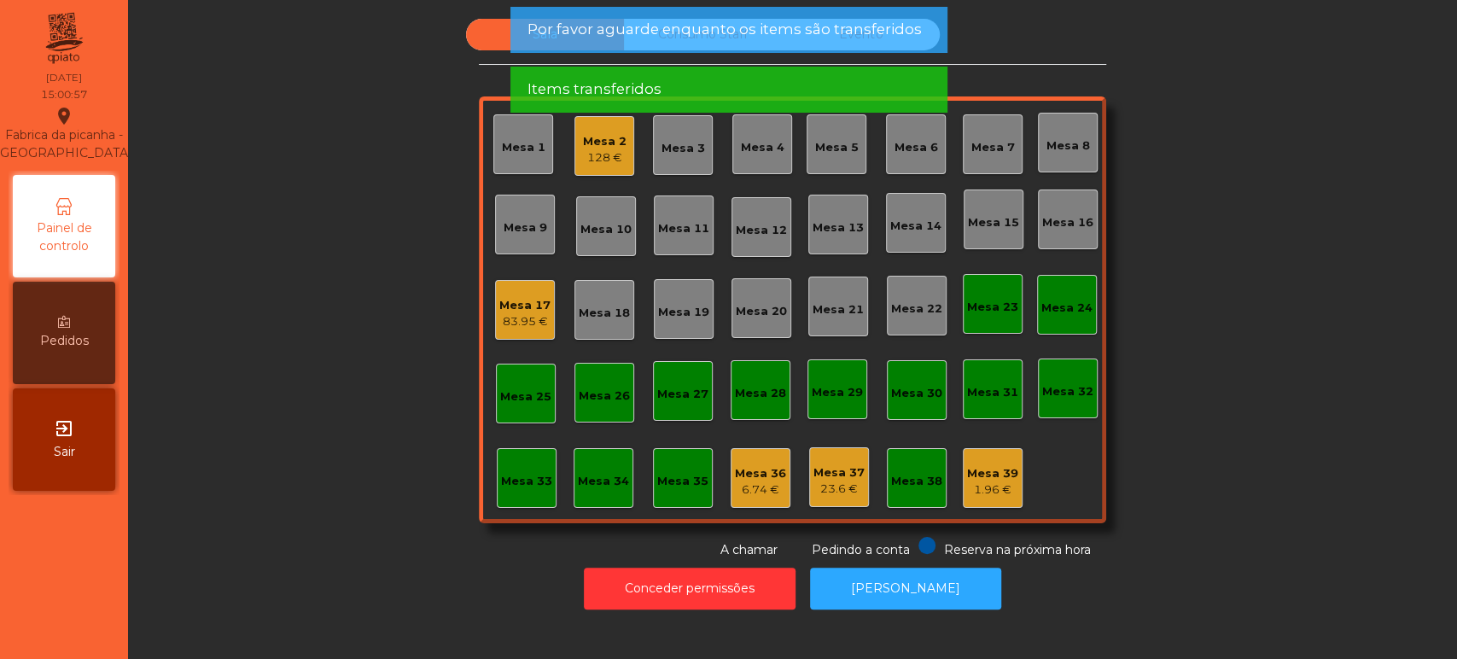
click at [863, 38] on span "Por favor aguarde enquanto os items são transferidos" at bounding box center [723, 29] width 394 height 21
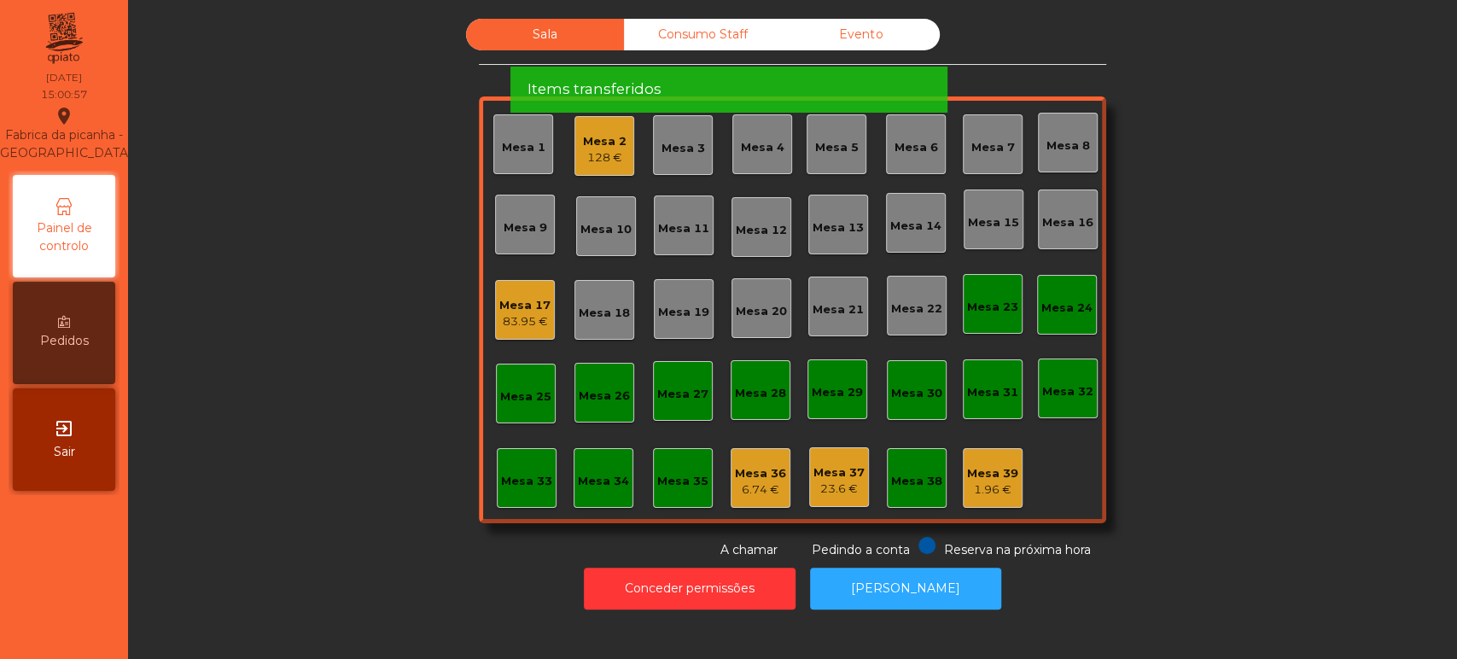
click at [880, 34] on span "Por favor aguarde enquanto os items são transferidos" at bounding box center [723, 29] width 394 height 21
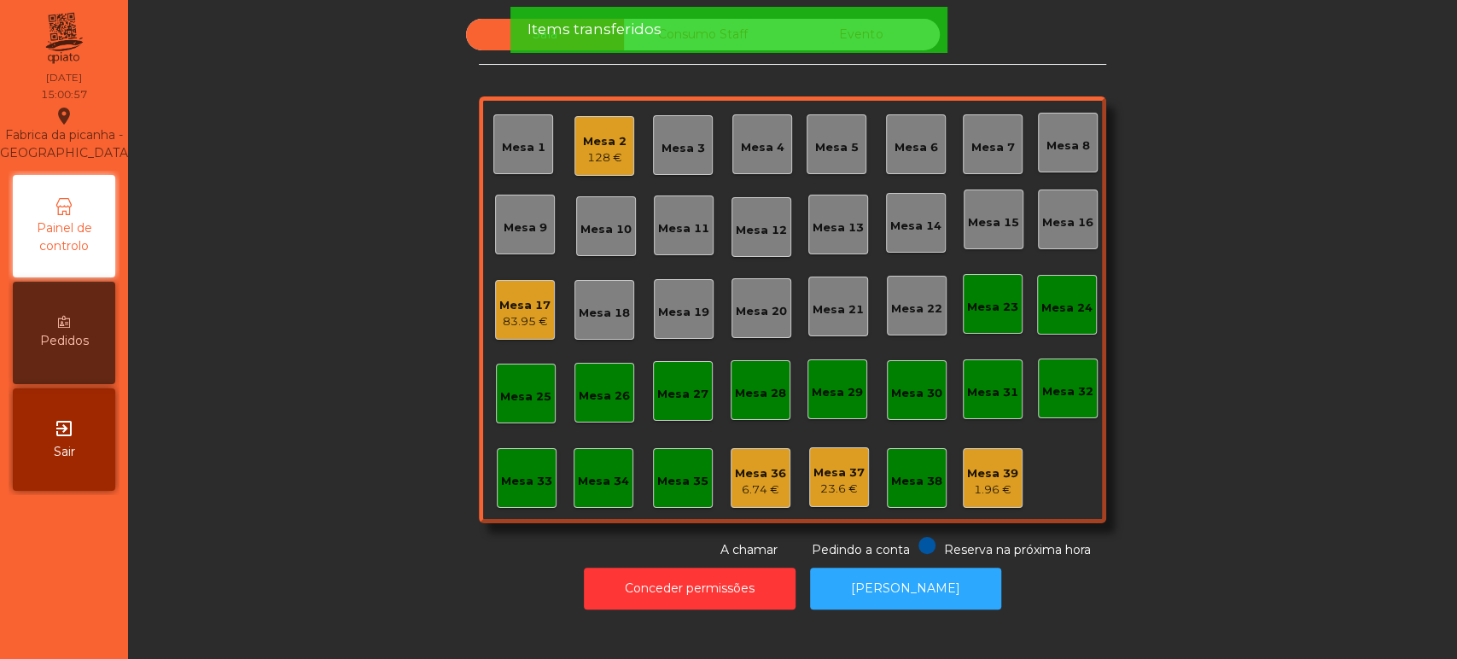
click at [867, 33] on div "Items transferidos" at bounding box center [727, 29] width 403 height 21
click at [868, 35] on div "Items transferidos" at bounding box center [727, 29] width 403 height 21
click at [874, 43] on div "Items transferidos" at bounding box center [727, 30] width 437 height 46
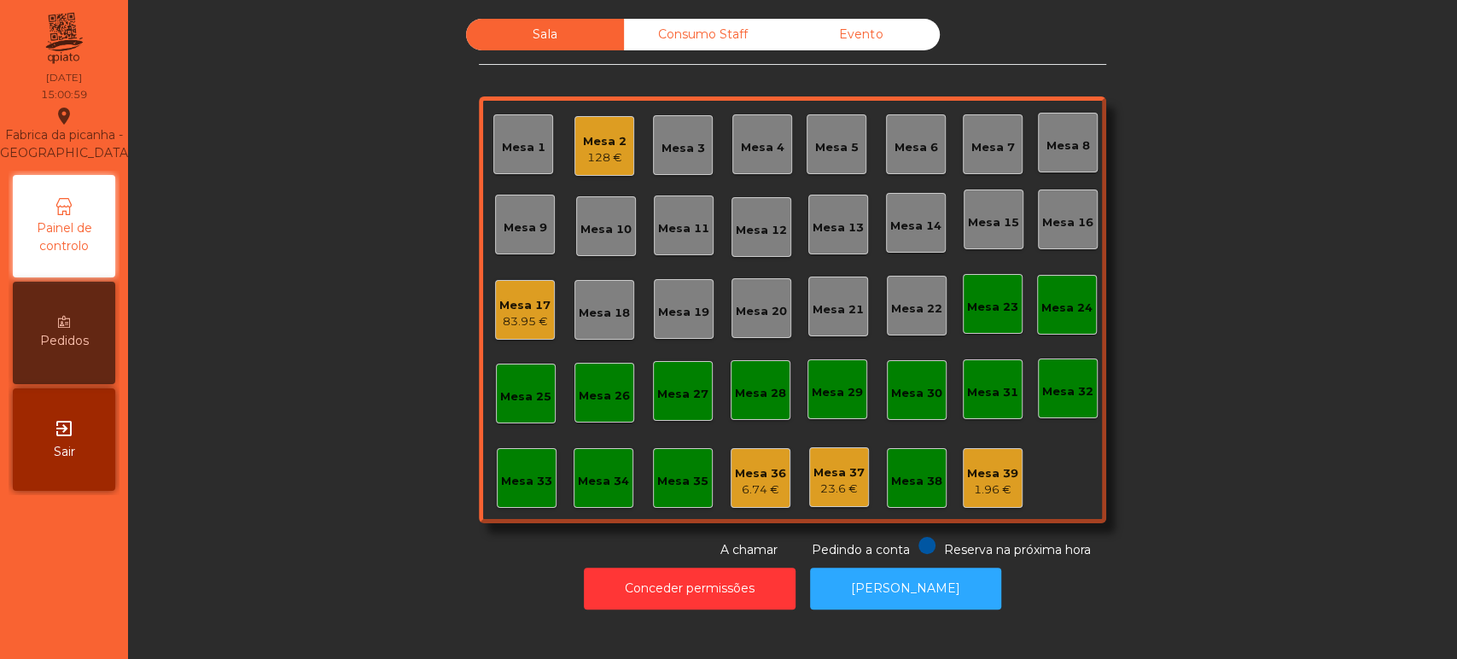
click at [887, 20] on div "Evento" at bounding box center [861, 35] width 158 height 32
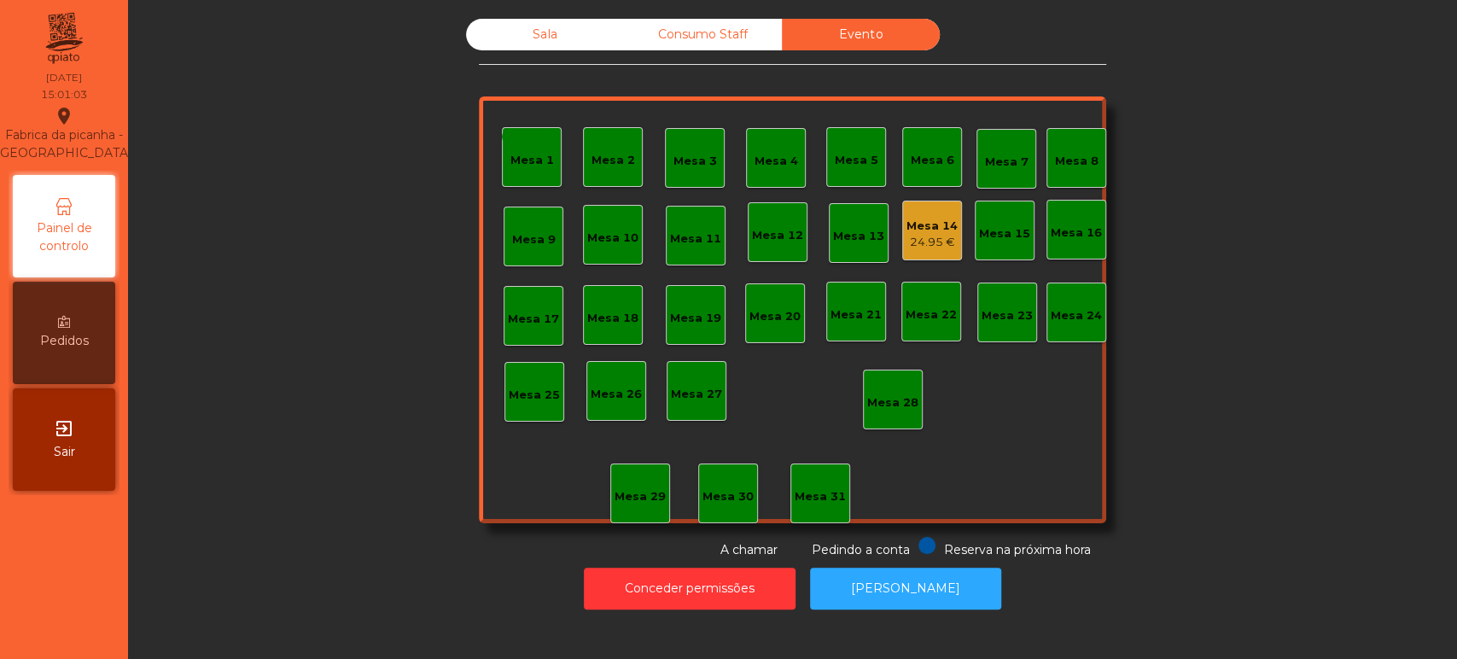
click at [939, 239] on div "24.95 €" at bounding box center [931, 242] width 51 height 17
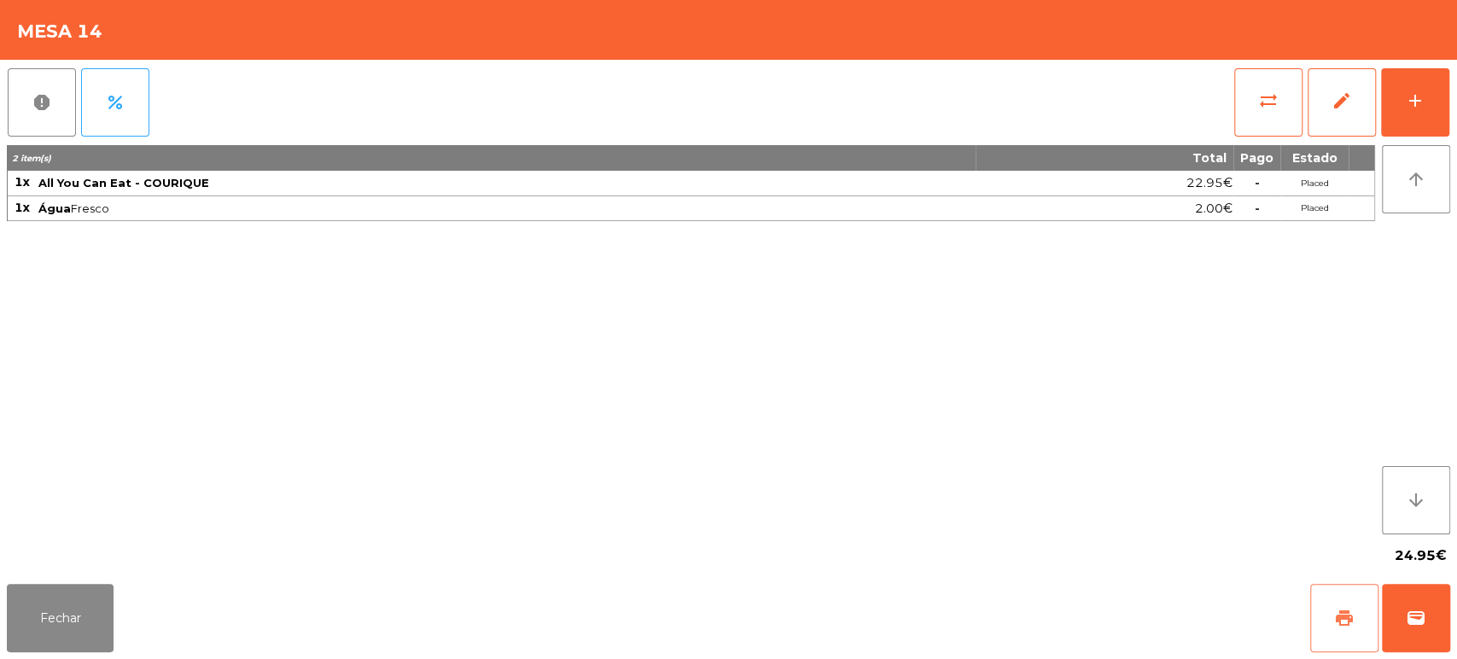
click at [1334, 616] on span "print" at bounding box center [1344, 618] width 20 height 20
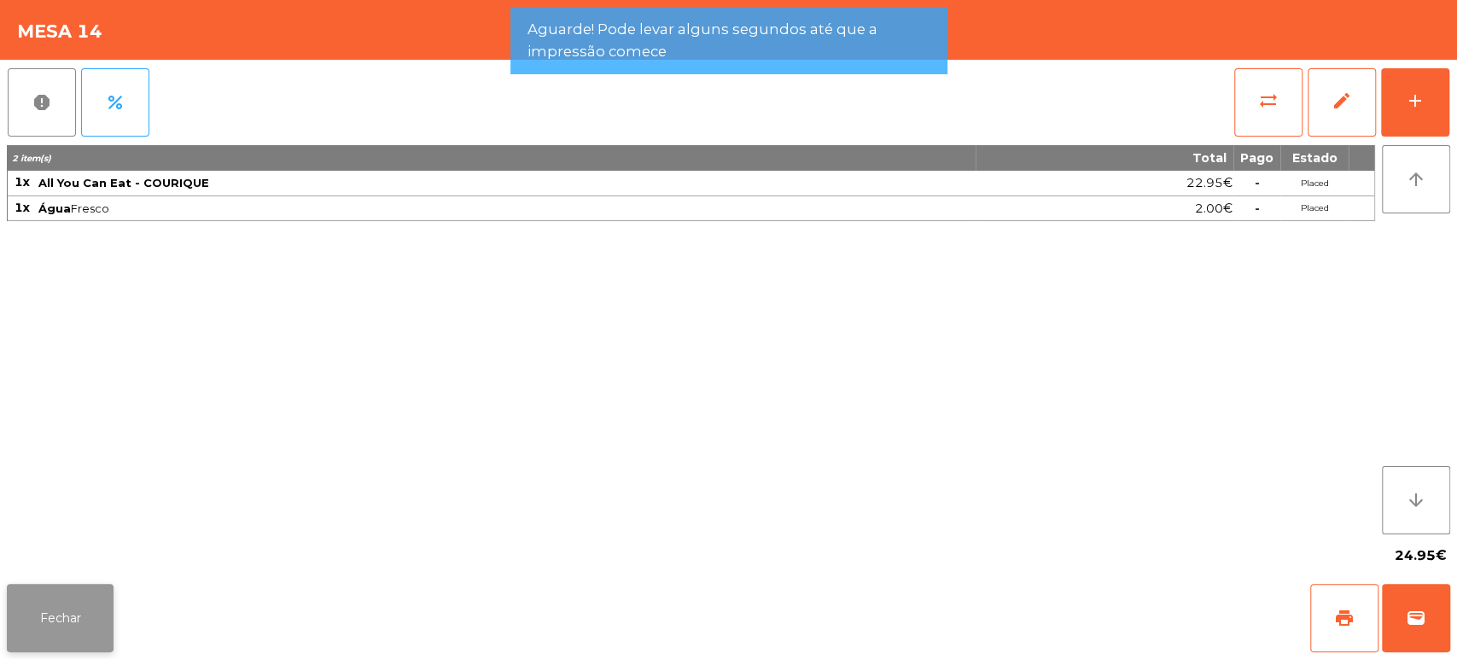
click at [72, 609] on button "Fechar" at bounding box center [60, 618] width 107 height 68
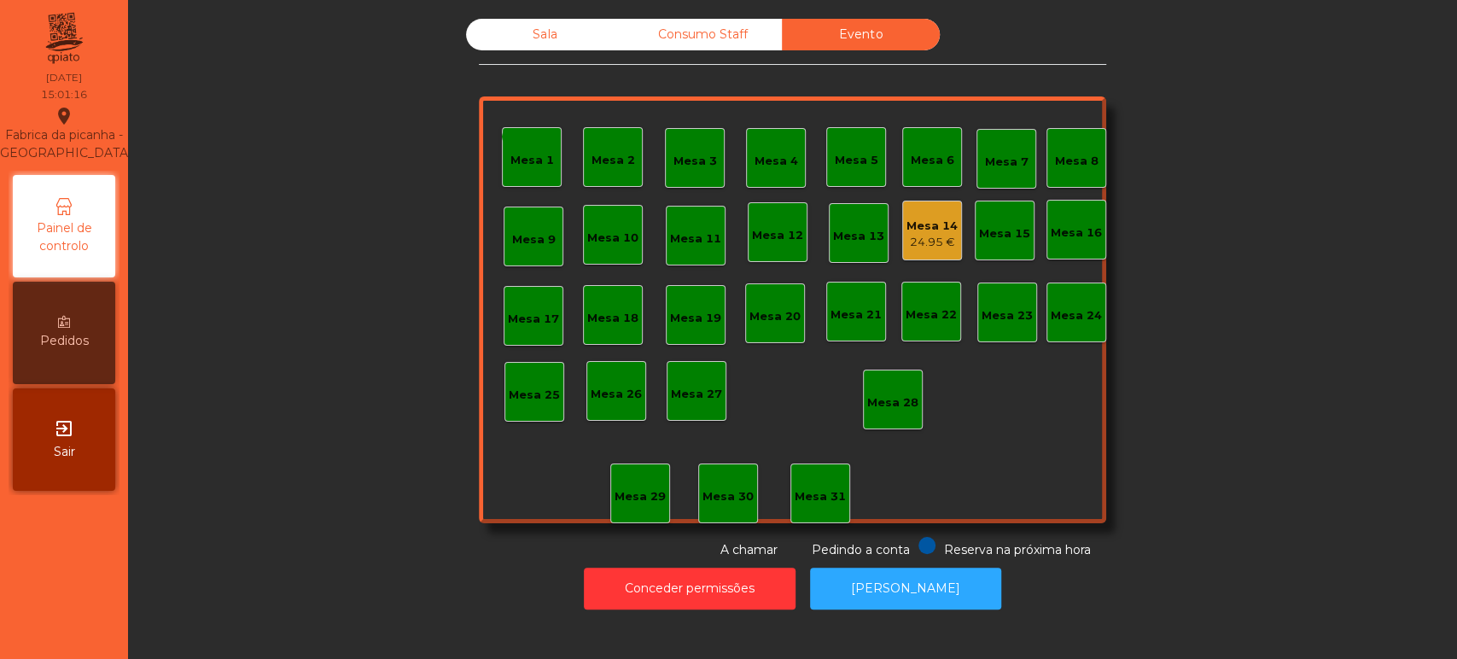
click at [915, 246] on div "24.95 €" at bounding box center [931, 242] width 51 height 17
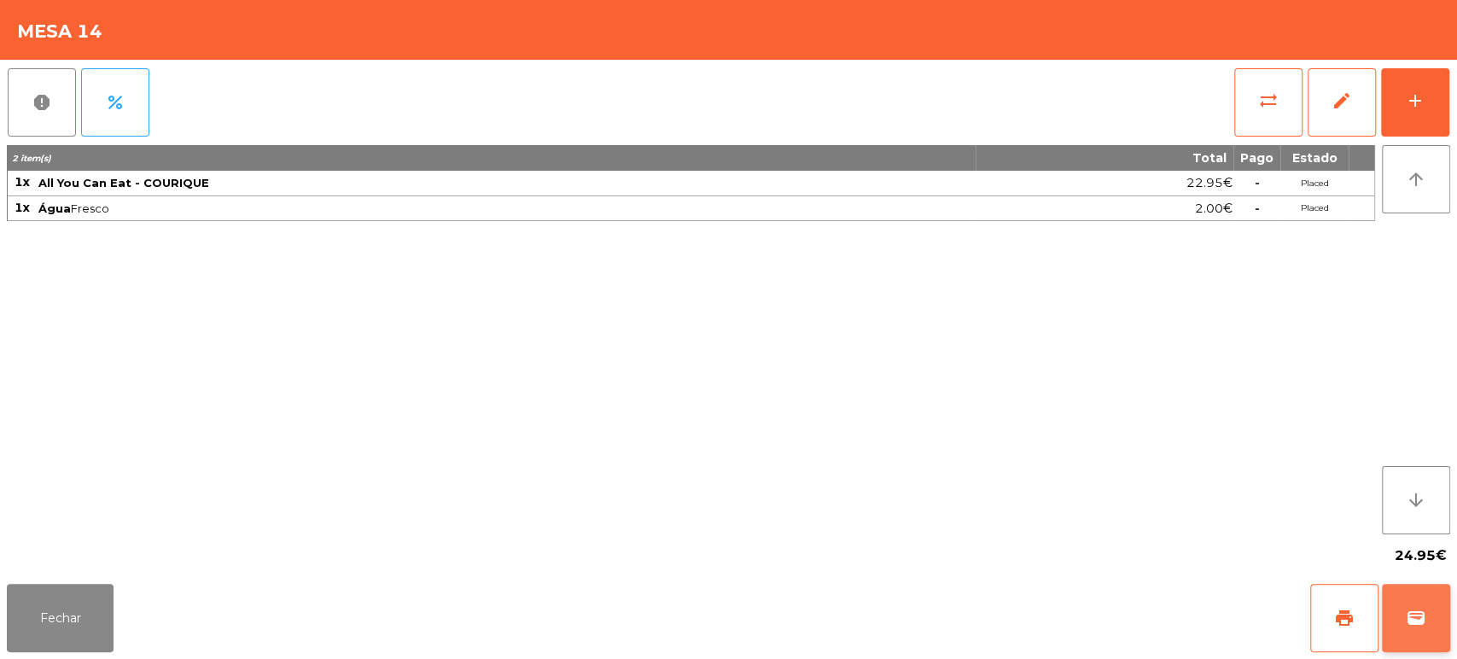
click at [1448, 611] on button "wallet" at bounding box center [1416, 618] width 68 height 68
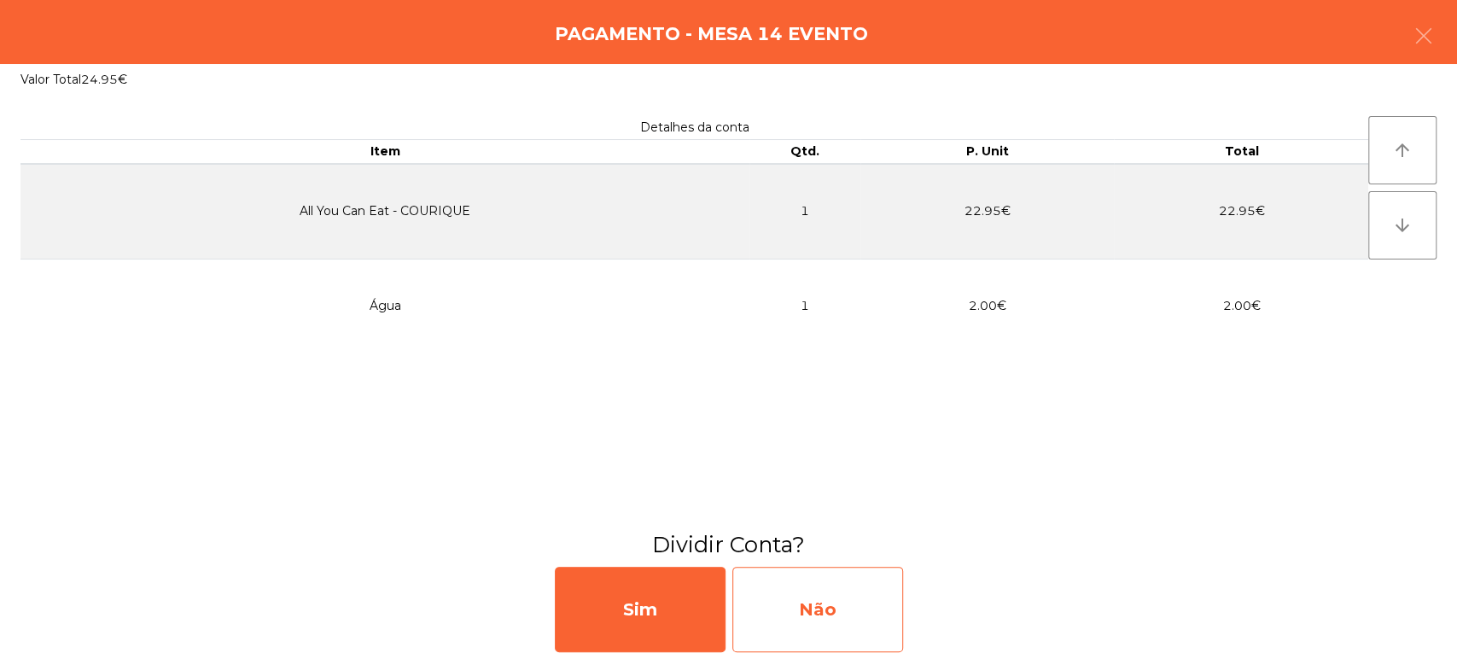
click at [829, 573] on div "Não" at bounding box center [817, 609] width 171 height 85
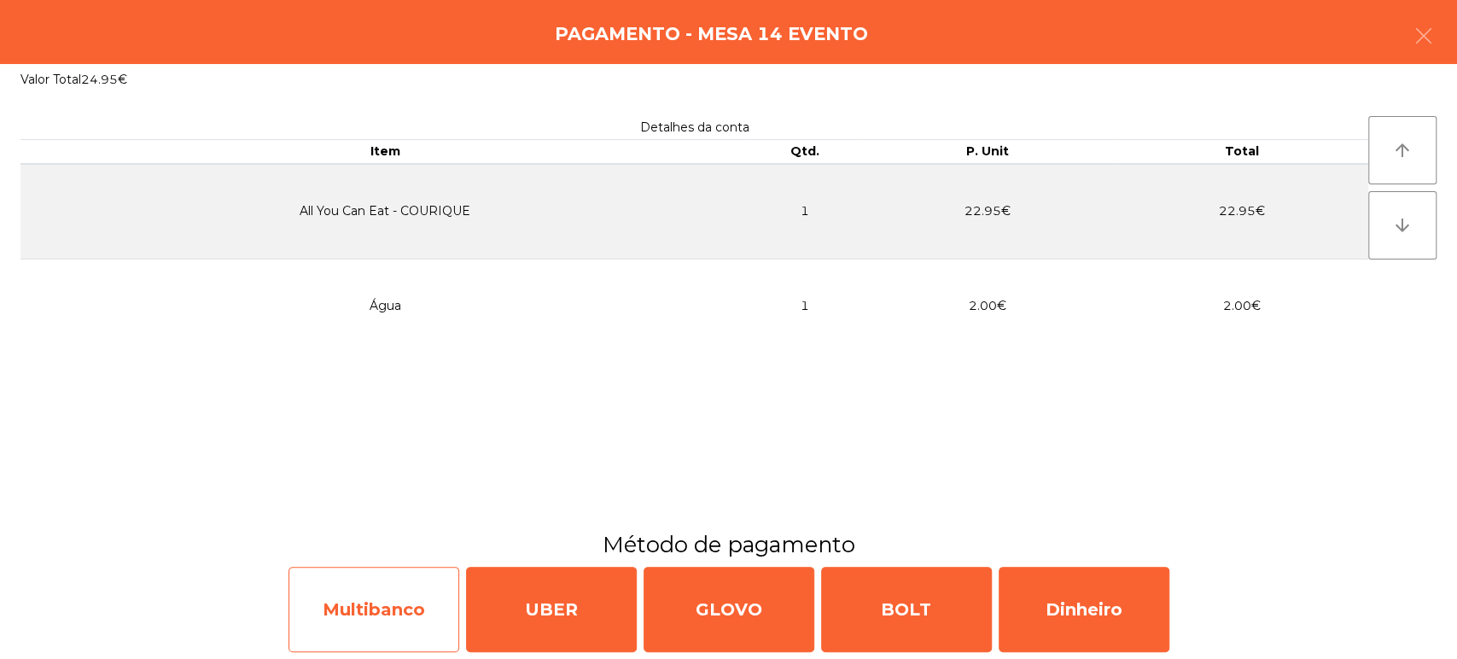
click at [367, 625] on div "Multibanco" at bounding box center [373, 609] width 171 height 85
select select "**"
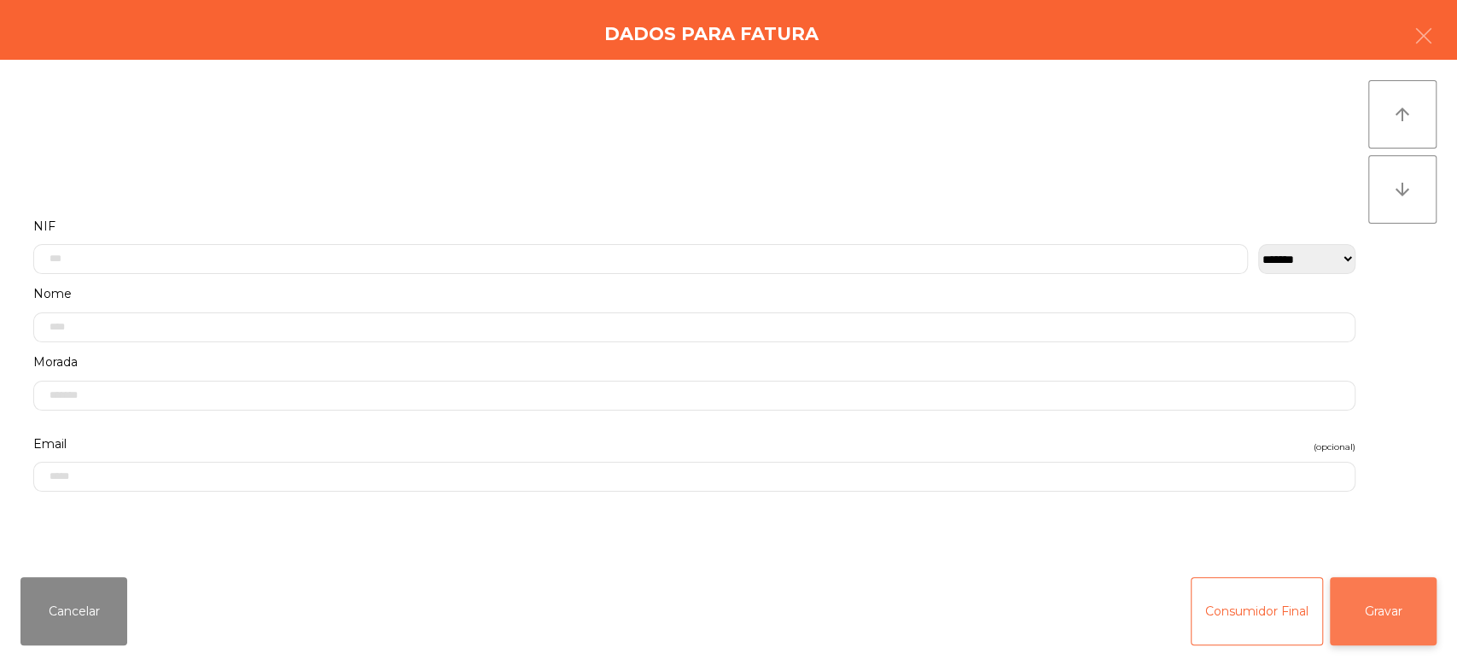
click at [1413, 588] on button "Gravar" at bounding box center [1382, 611] width 107 height 68
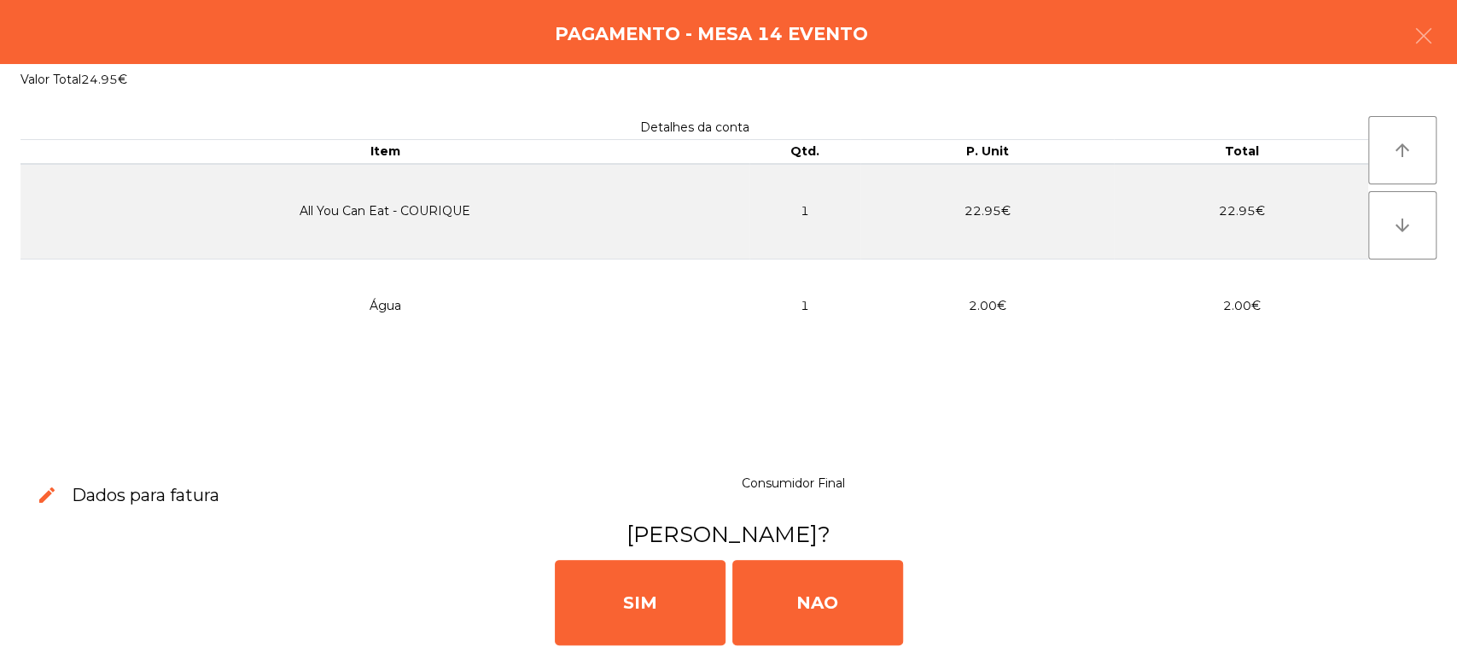
click at [1021, 369] on div "Detalhes da conta Item Qtd. P. Unit Total All You Can Eat - COURIQUE 1 22.95€ 2…" at bounding box center [693, 279] width 1347 height 327
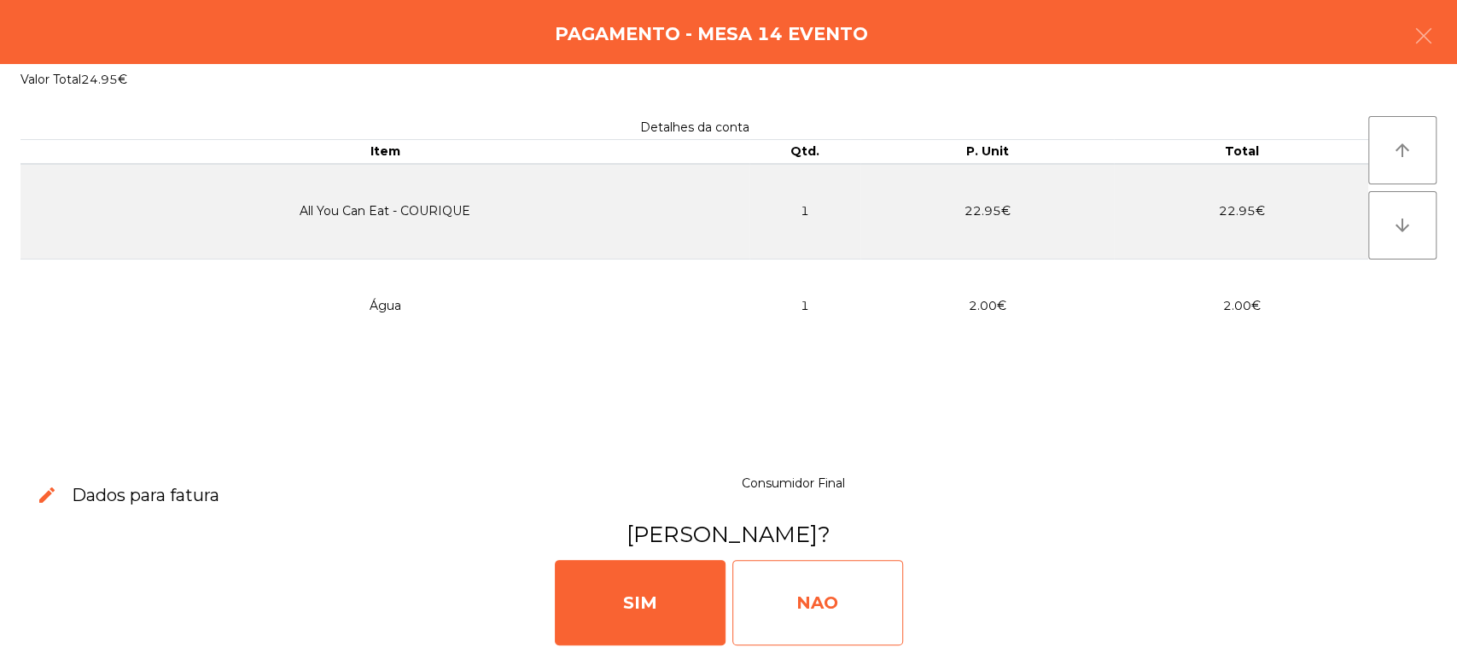
click at [807, 573] on div "NAO" at bounding box center [817, 602] width 171 height 85
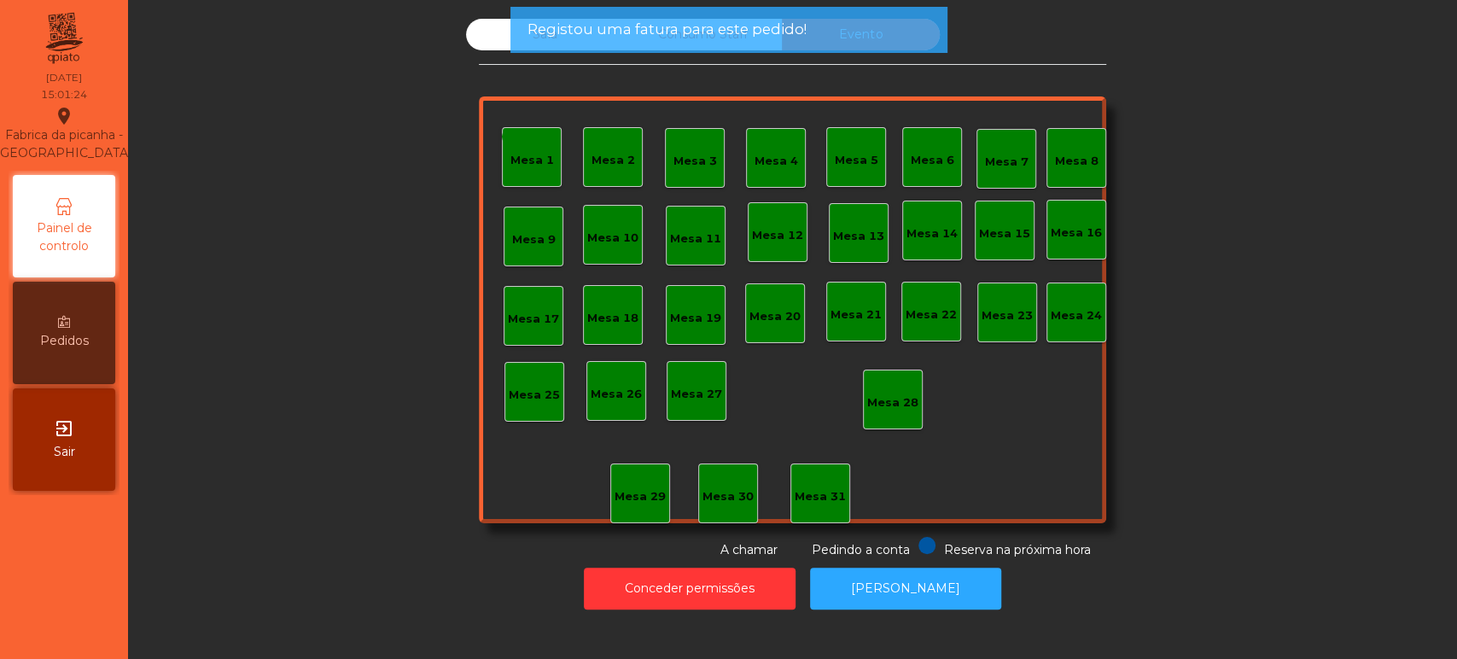
click at [650, 49] on div "Registou uma fatura para este pedido!" at bounding box center [727, 30] width 437 height 46
click at [601, 38] on span "Registou uma fatura para este pedido!" at bounding box center [665, 29] width 279 height 21
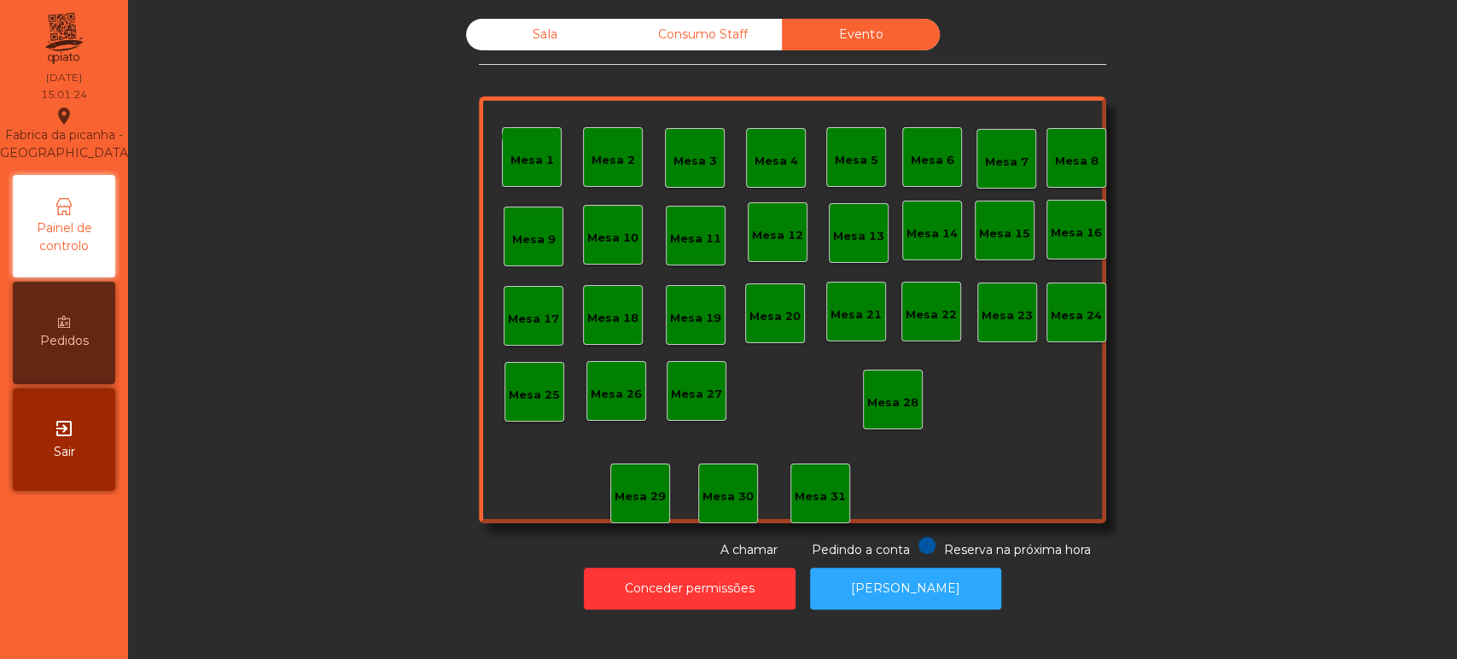
click at [546, 34] on span "Registou uma fatura para este pedido!" at bounding box center [665, 29] width 279 height 21
click at [553, 36] on div "Sala" at bounding box center [545, 35] width 158 height 32
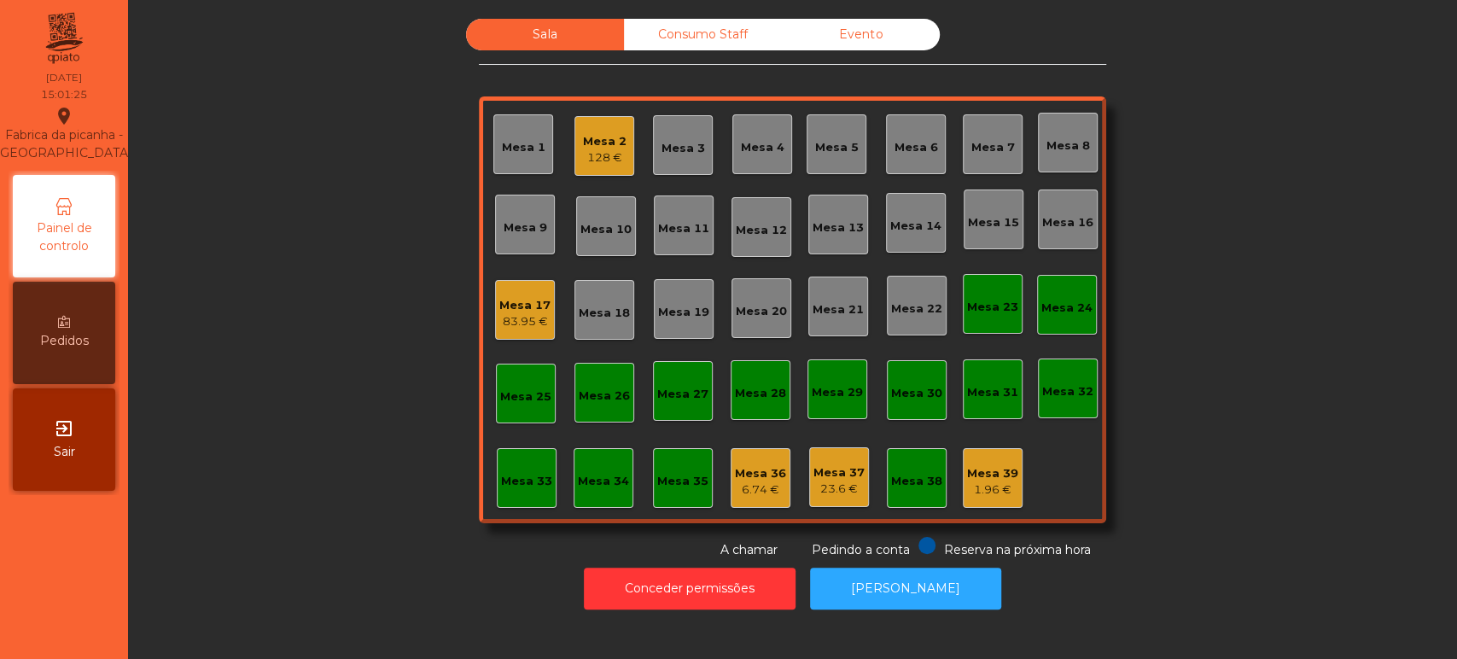
click at [614, 130] on div "Mesa 2 128 €" at bounding box center [605, 146] width 44 height 40
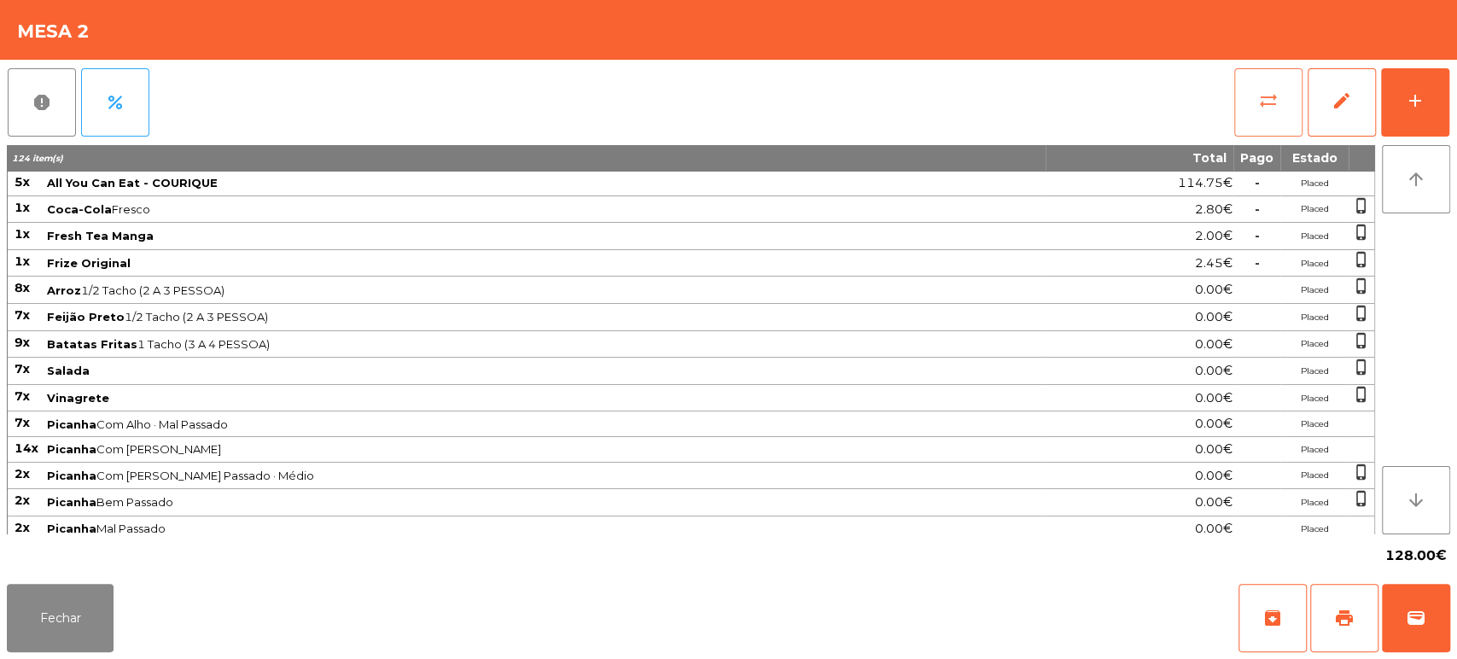
click at [1255, 109] on button "sync_alt" at bounding box center [1268, 102] width 68 height 68
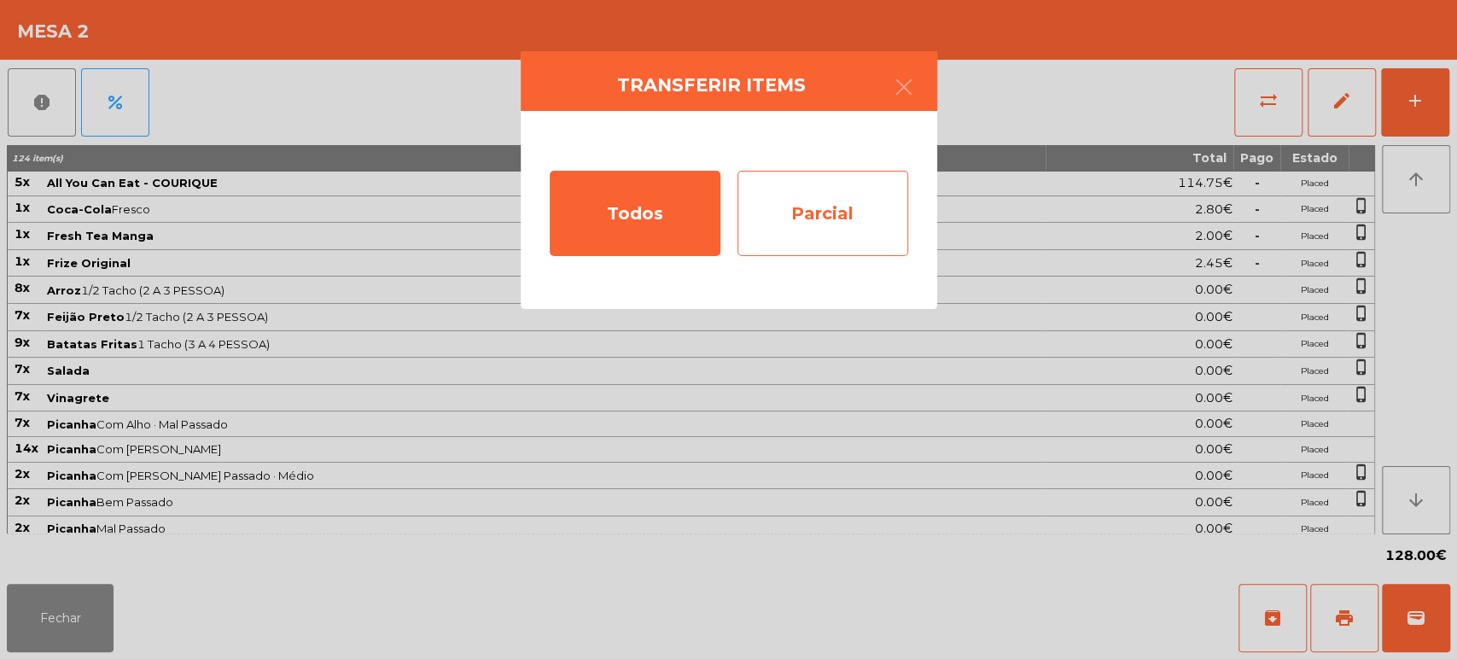
click at [875, 208] on div "Parcial" at bounding box center [822, 213] width 171 height 85
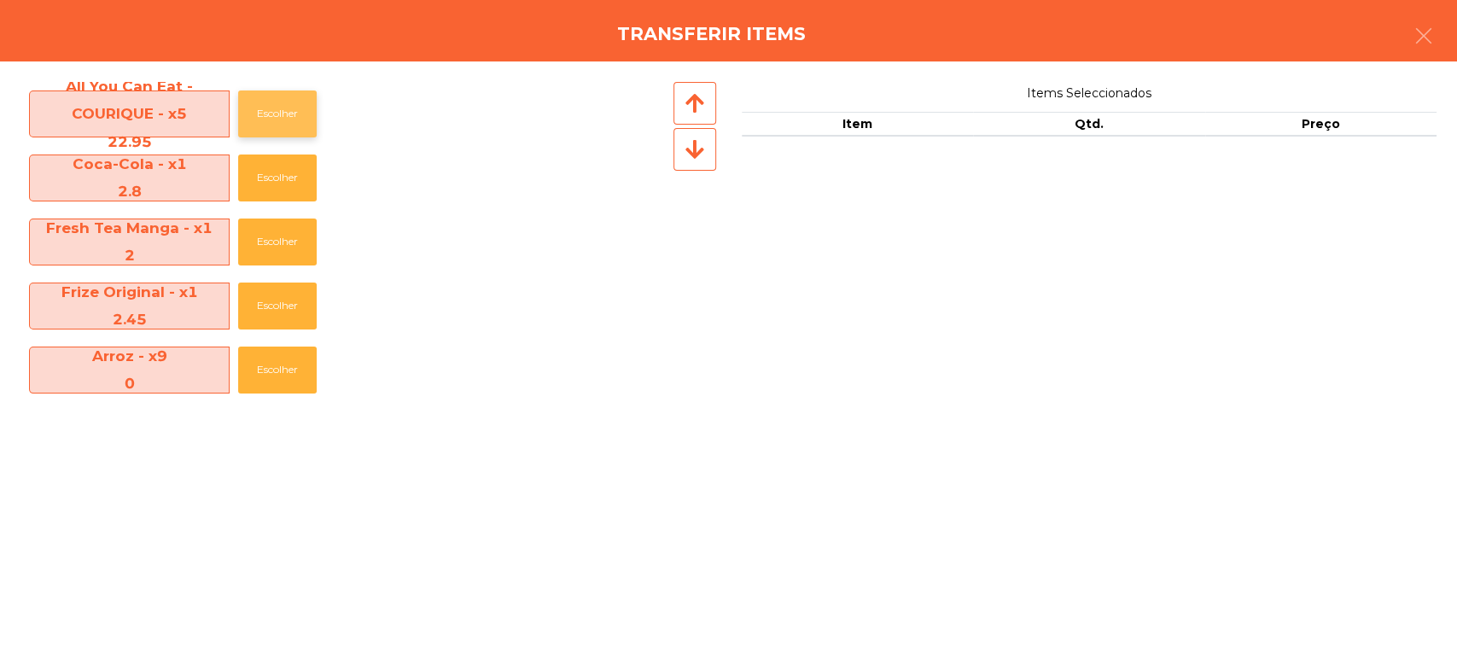
click at [273, 121] on button "Escolher" at bounding box center [277, 113] width 79 height 47
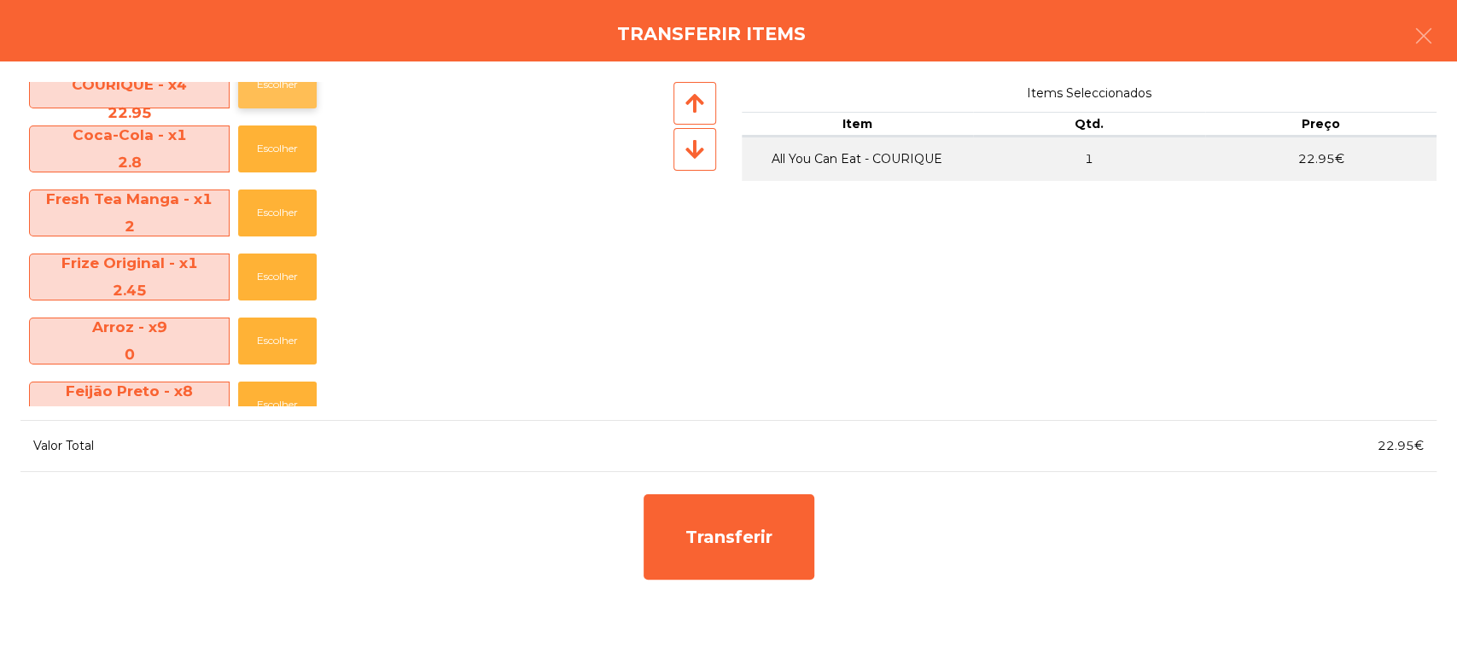
scroll to position [26, 0]
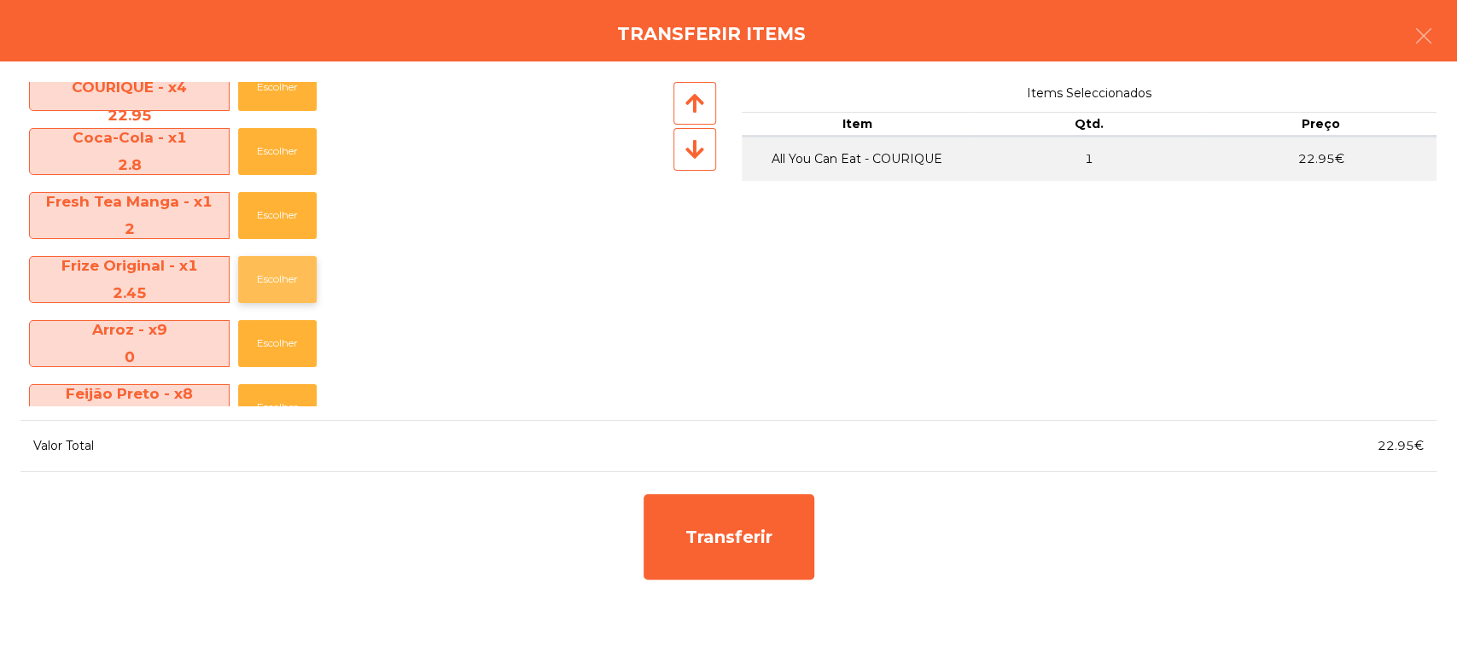
click at [265, 295] on button "Escolher" at bounding box center [277, 279] width 79 height 47
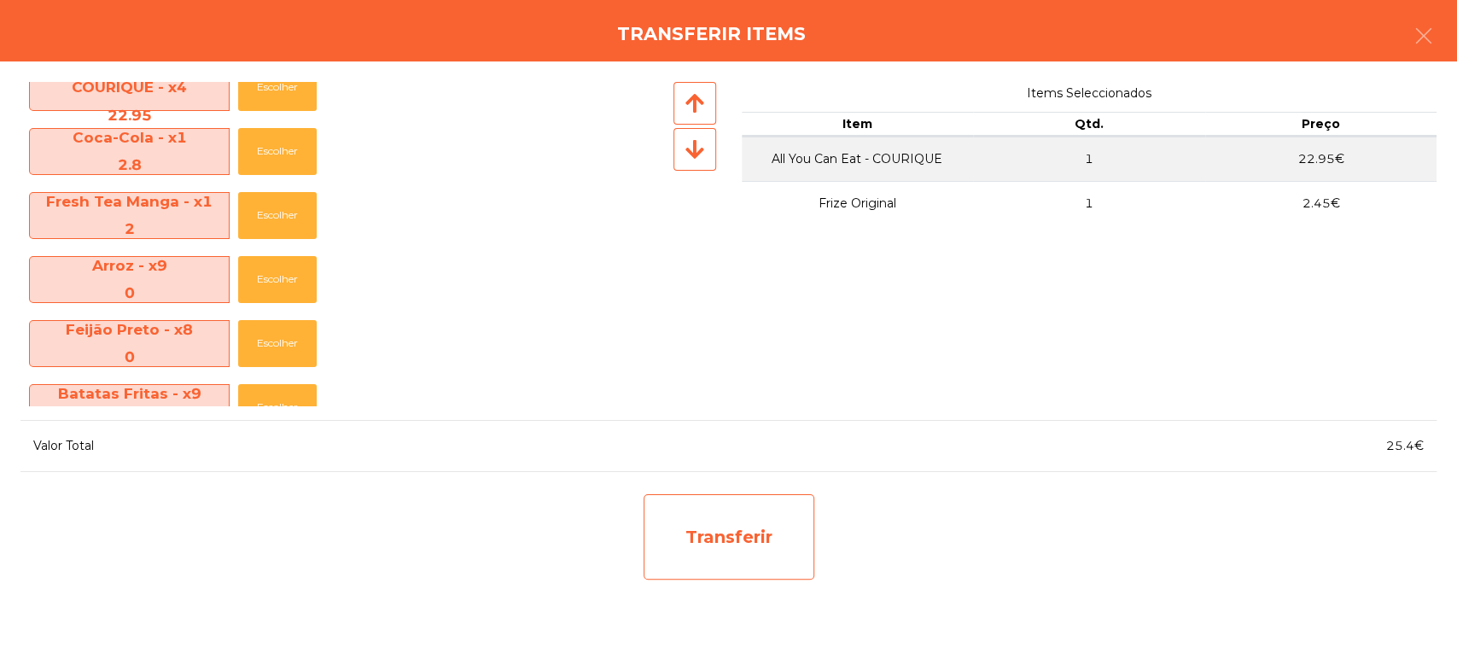
click at [746, 498] on div "Transferir" at bounding box center [728, 536] width 171 height 85
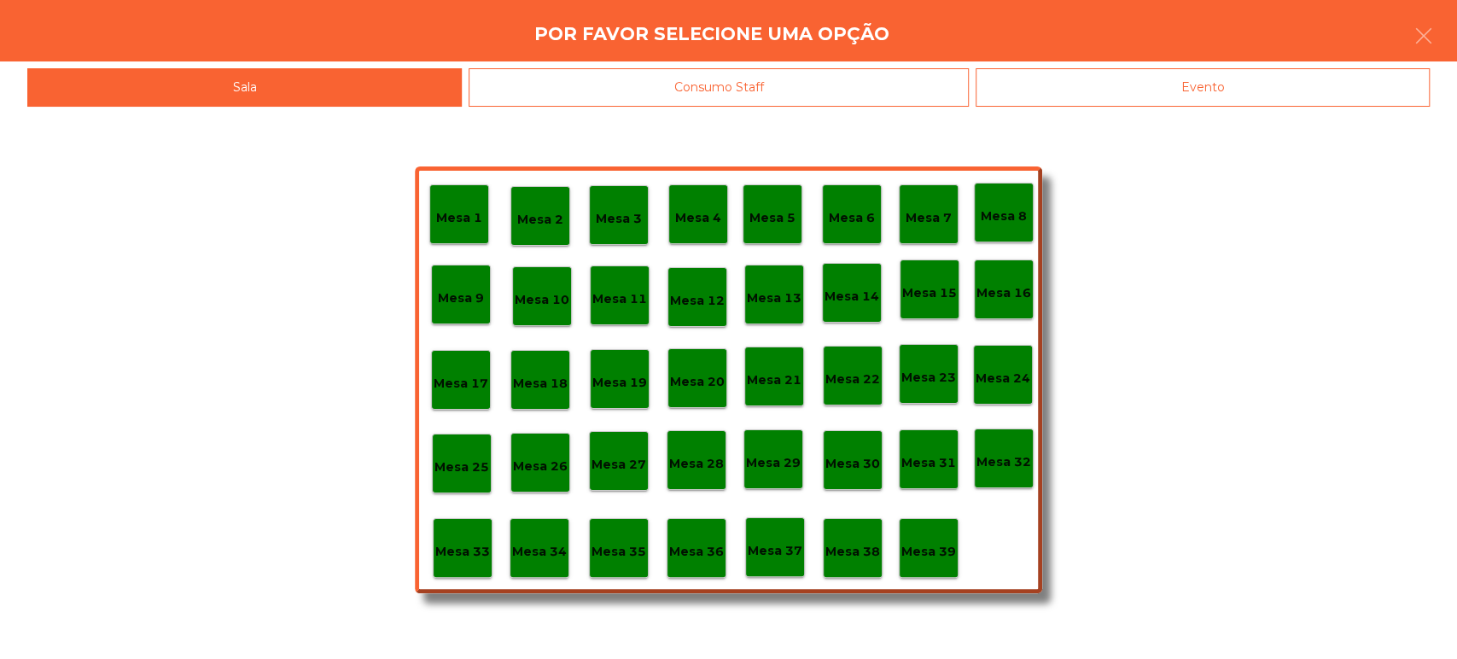
click at [1256, 85] on div "Evento" at bounding box center [1202, 87] width 454 height 38
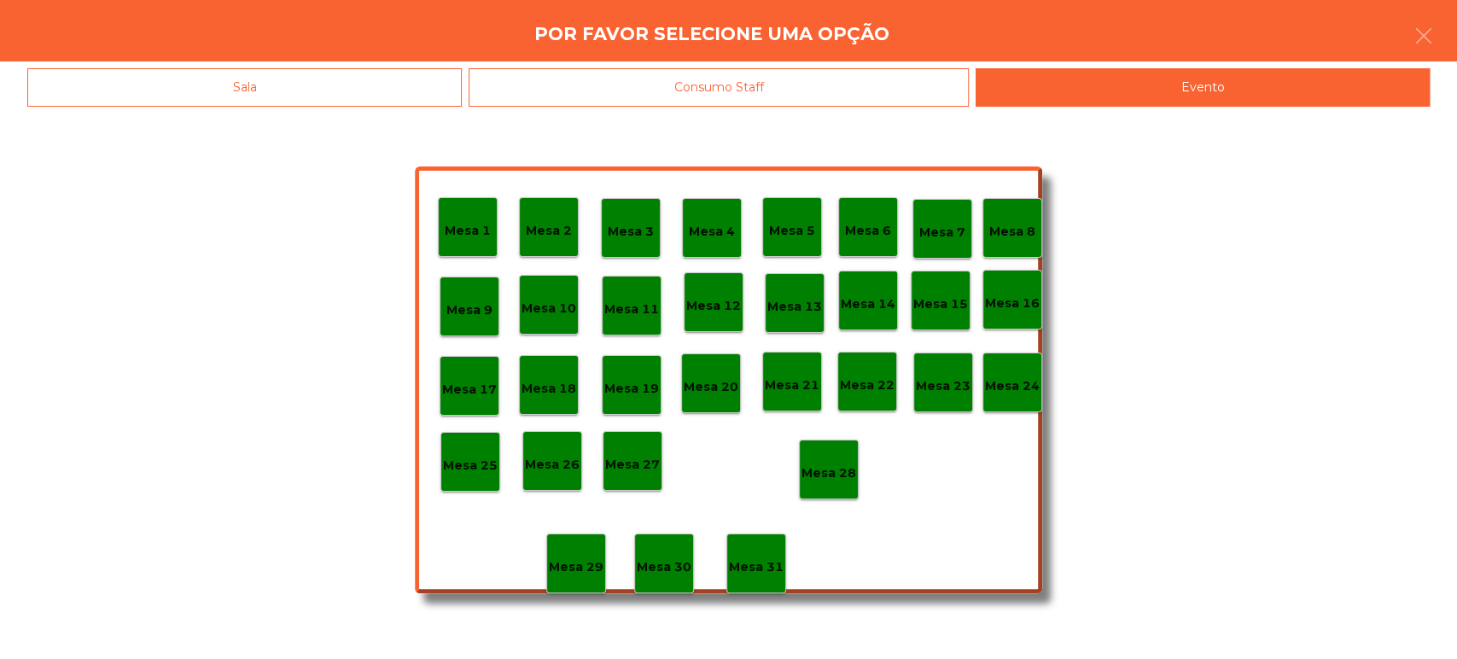
click at [889, 318] on div "Mesa 14" at bounding box center [868, 301] width 60 height 60
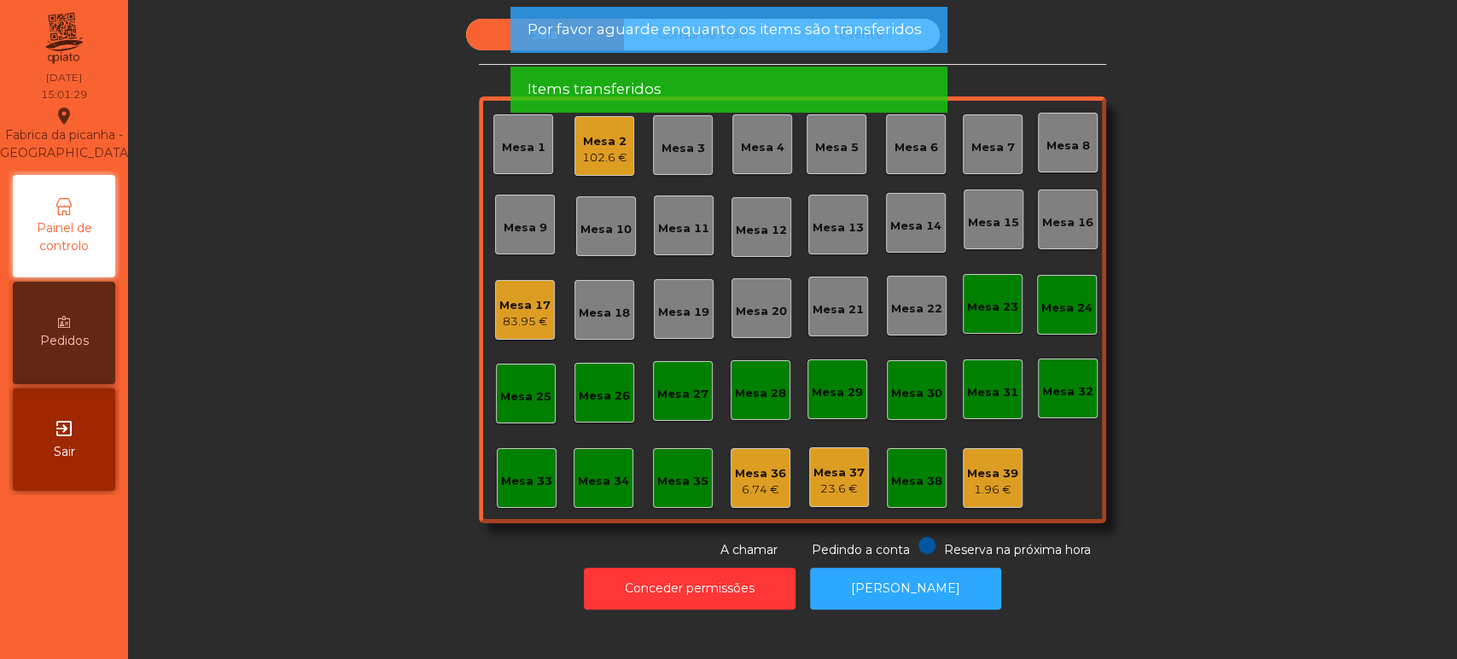
click at [794, 82] on div "Items transferidos" at bounding box center [727, 89] width 403 height 21
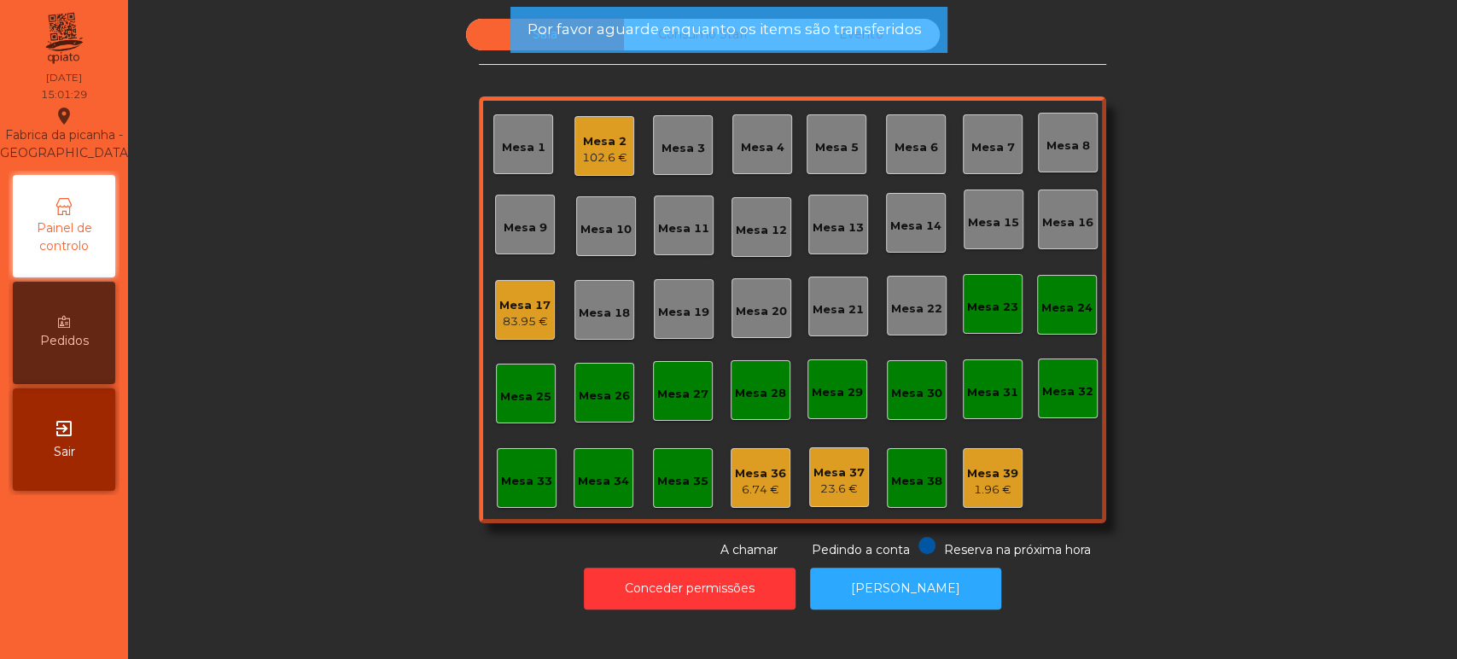
click at [784, 80] on div "Items transferidos" at bounding box center [727, 89] width 403 height 21
click at [806, 47] on div "Por favor aguarde enquanto os items são transferidos" at bounding box center [727, 30] width 437 height 46
click at [829, 36] on span "Por favor aguarde enquanto os items são transferidos" at bounding box center [723, 29] width 394 height 21
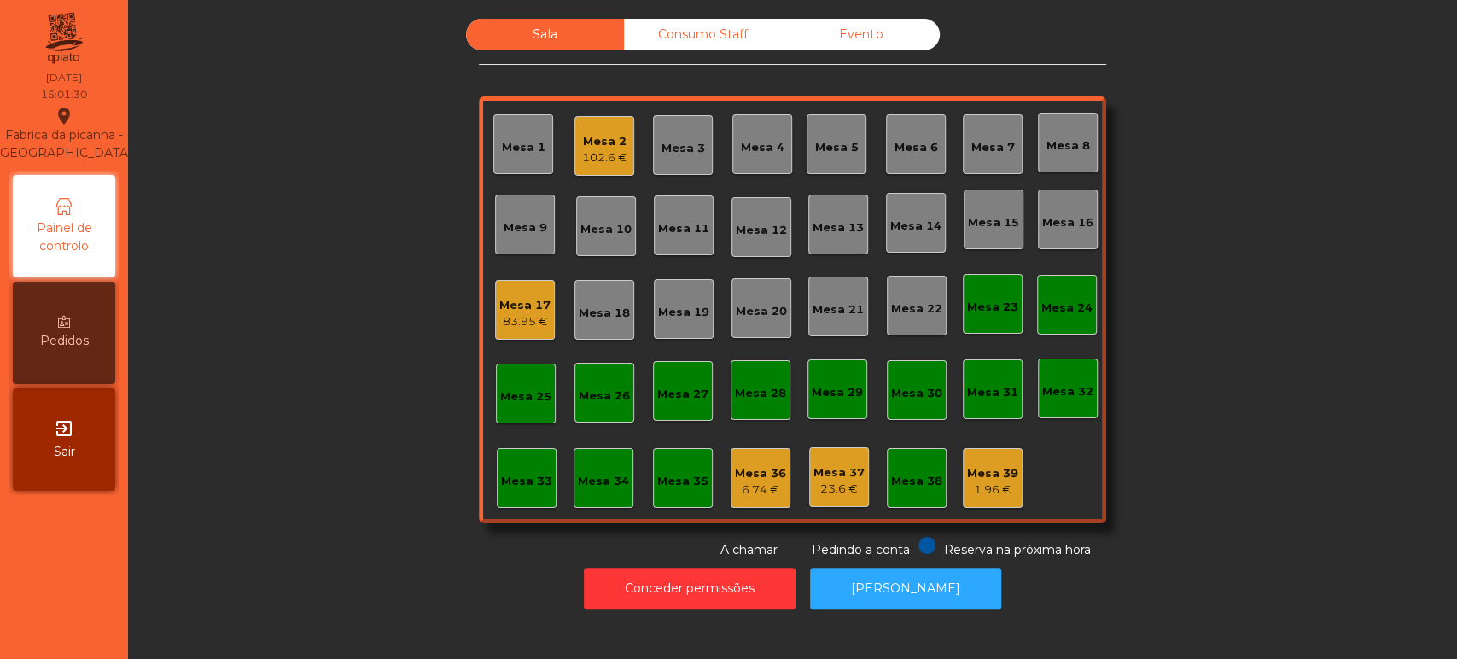
click at [874, 39] on div "Evento" at bounding box center [861, 35] width 158 height 32
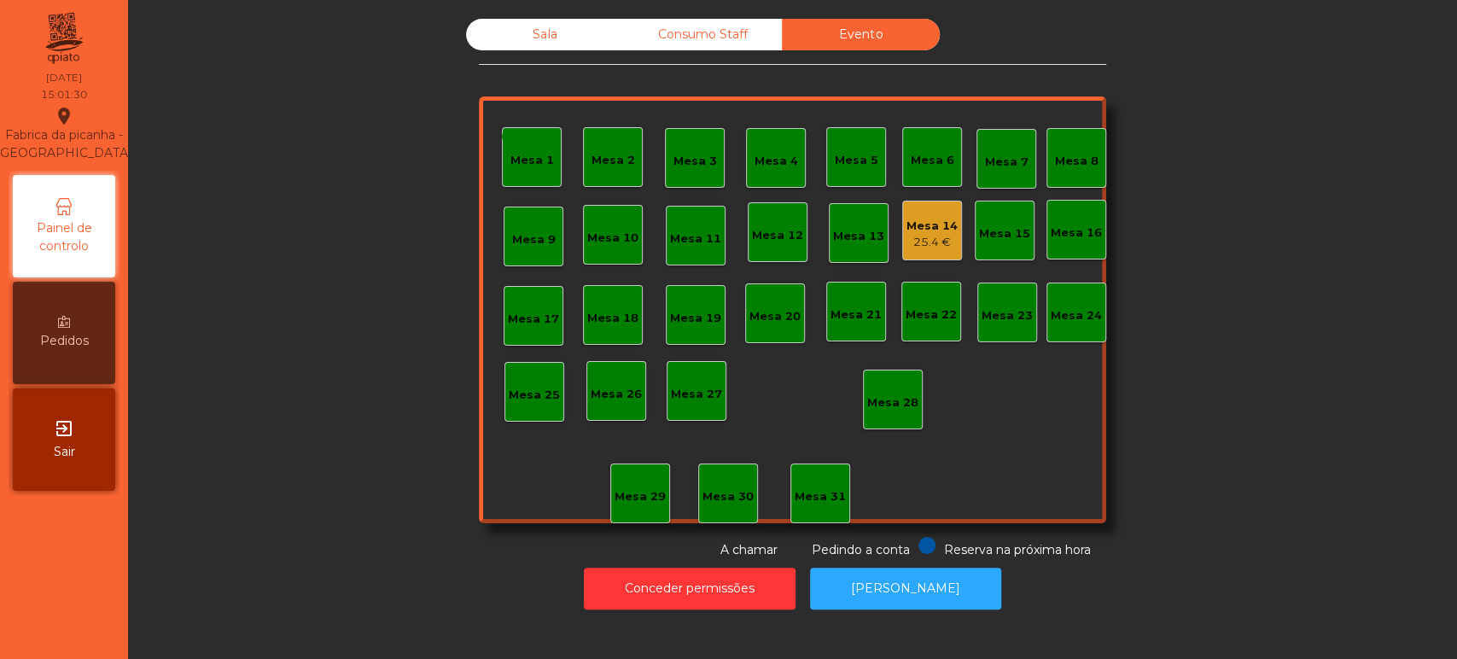
click at [896, 26] on div "Evento" at bounding box center [861, 35] width 158 height 32
click at [937, 247] on div "25.4 €" at bounding box center [931, 242] width 51 height 17
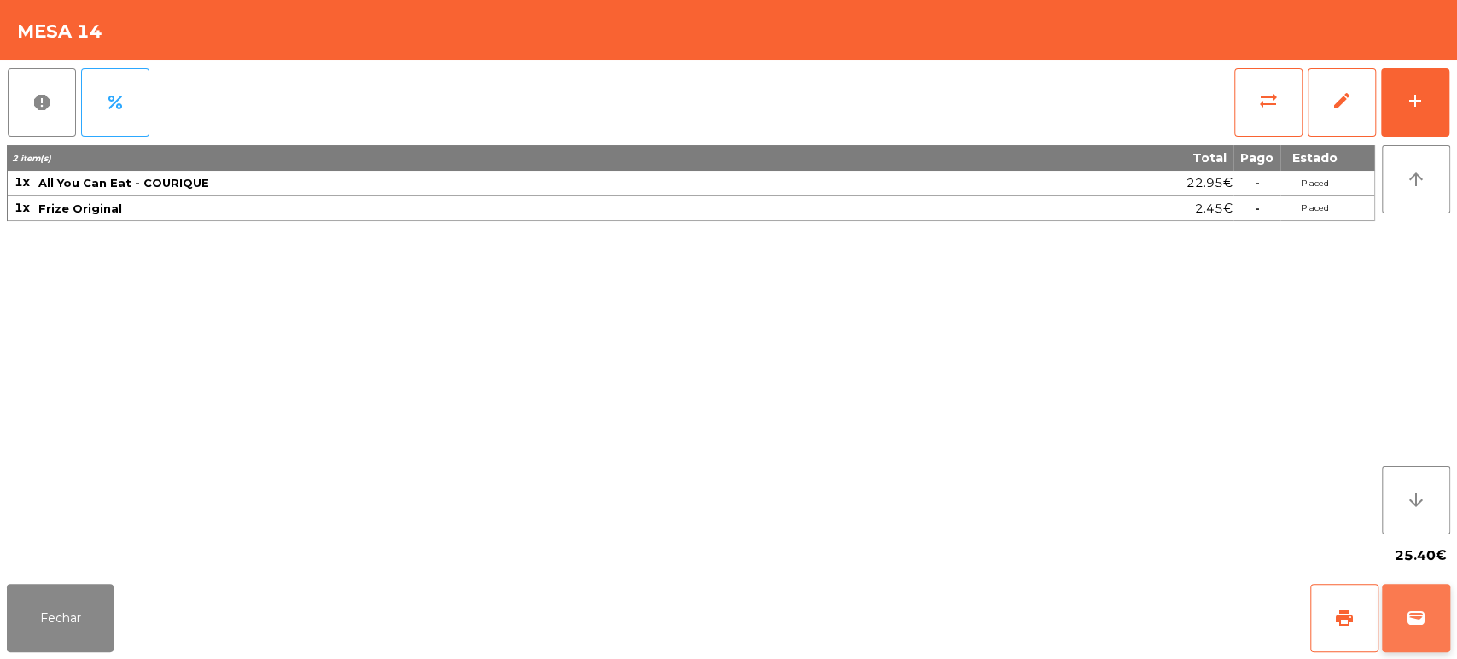
click at [1386, 602] on button "wallet" at bounding box center [1416, 618] width 68 height 68
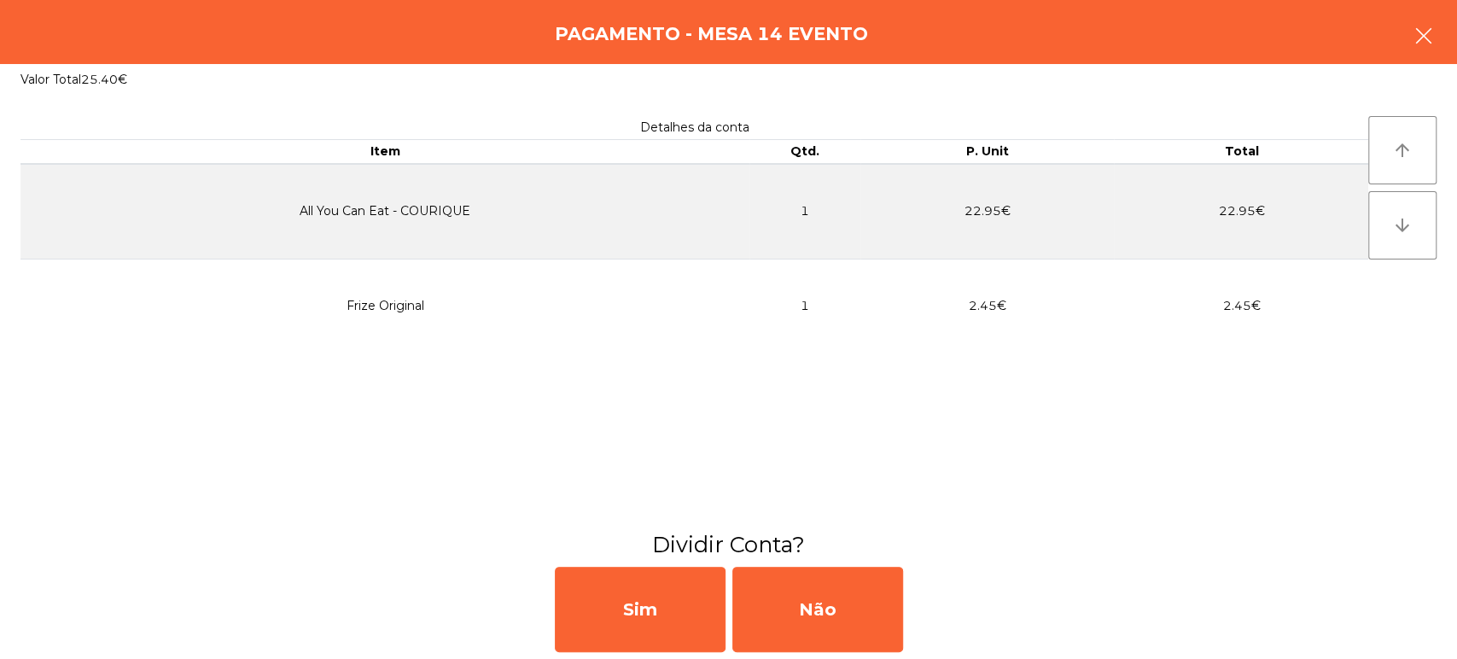
click at [1414, 42] on icon "button" at bounding box center [1423, 36] width 20 height 20
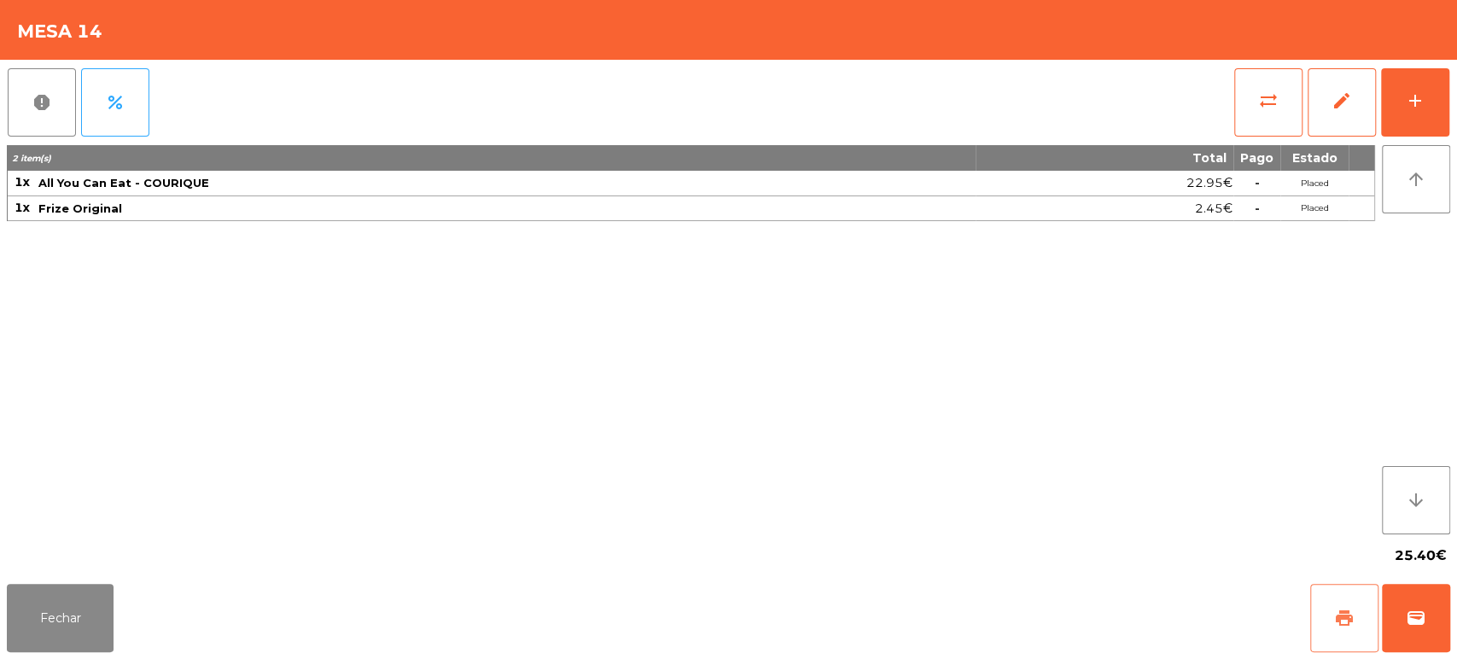
click at [1327, 617] on button "print" at bounding box center [1344, 618] width 68 height 68
click at [1434, 627] on button "wallet" at bounding box center [1416, 618] width 68 height 68
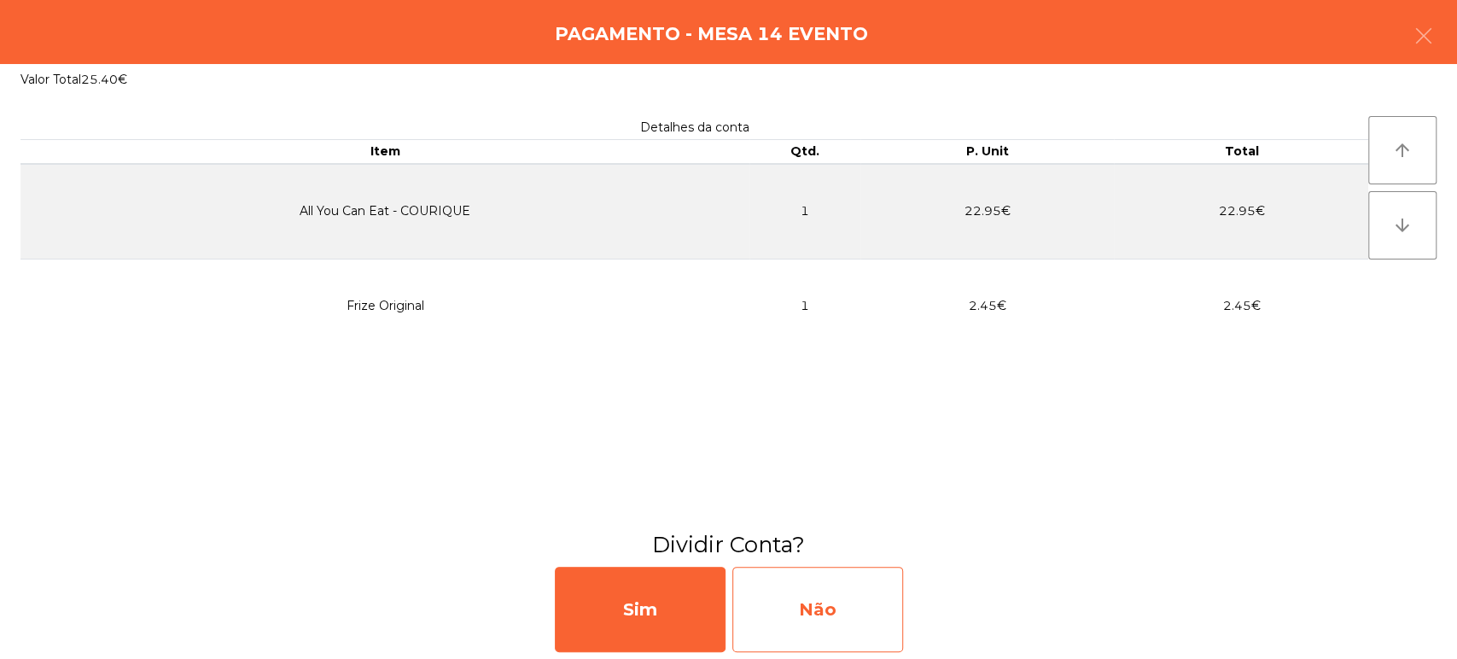
click at [850, 599] on div "Não" at bounding box center [817, 609] width 171 height 85
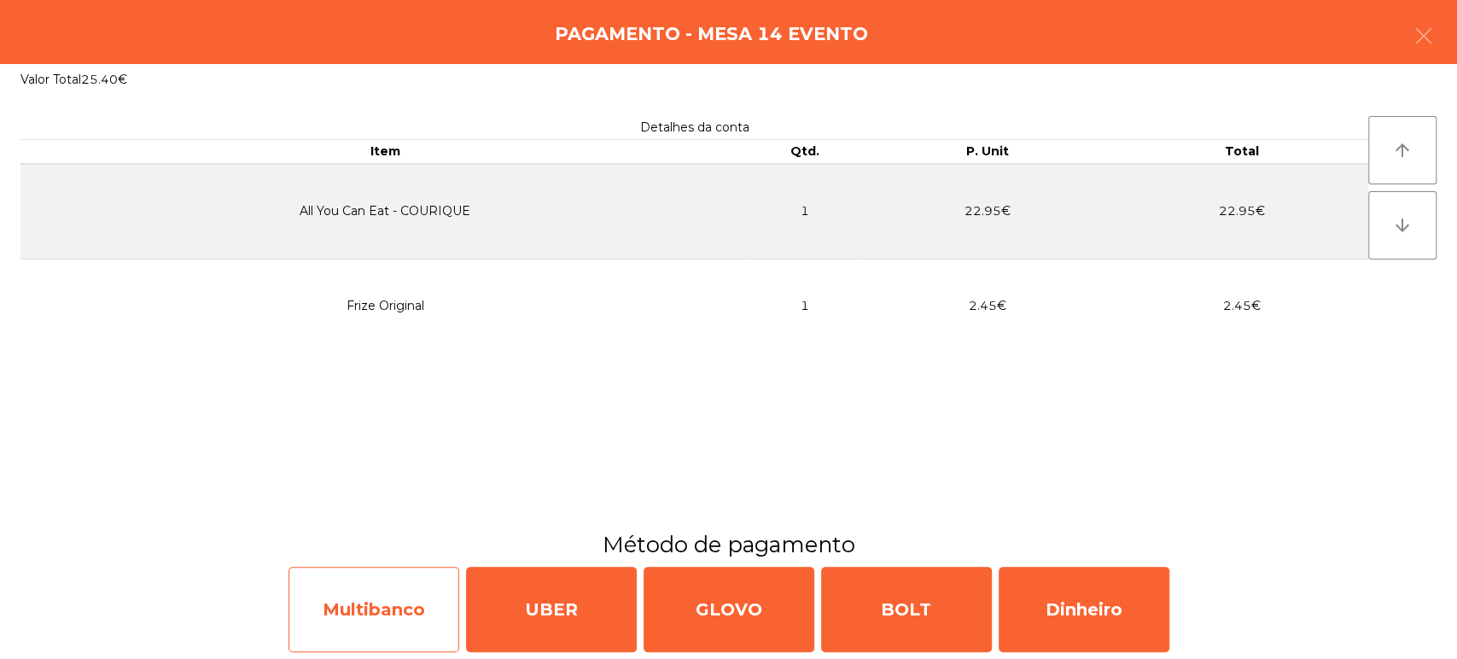
click at [393, 607] on div "Multibanco" at bounding box center [373, 609] width 171 height 85
select select "**"
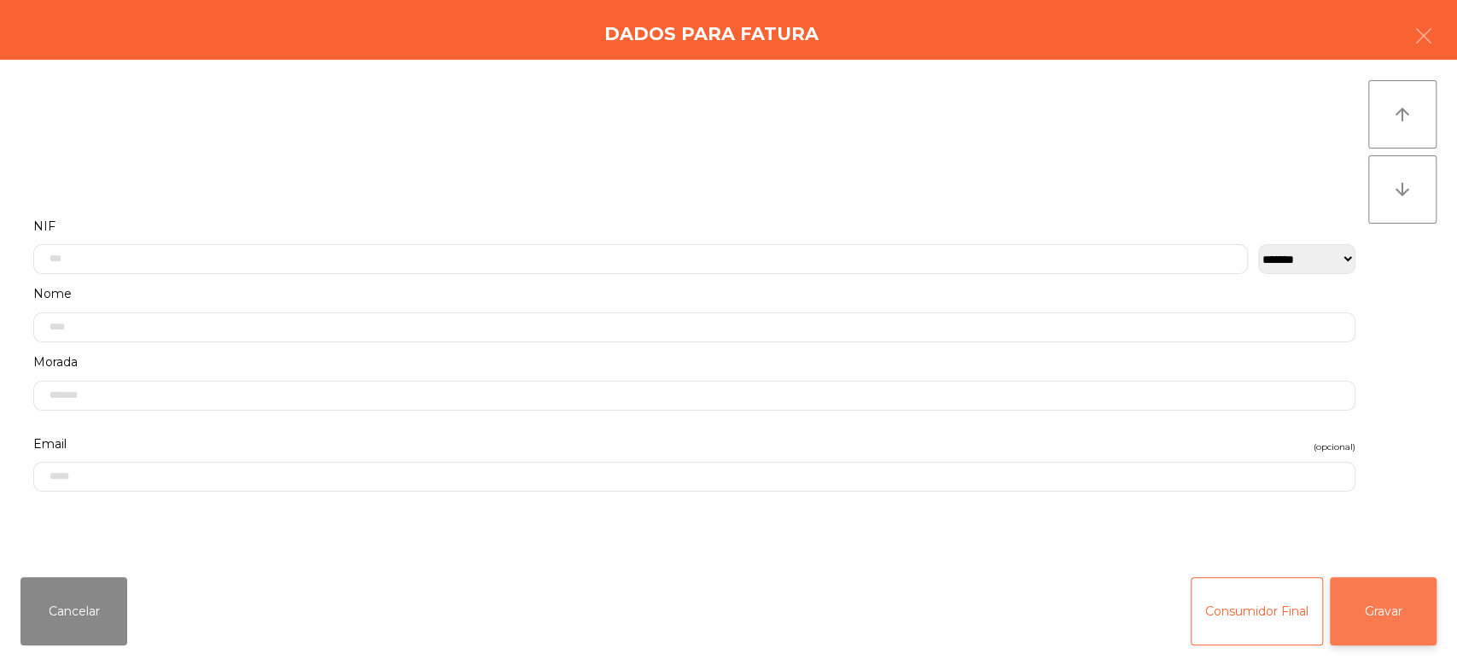
click at [1383, 587] on button "Gravar" at bounding box center [1382, 611] width 107 height 68
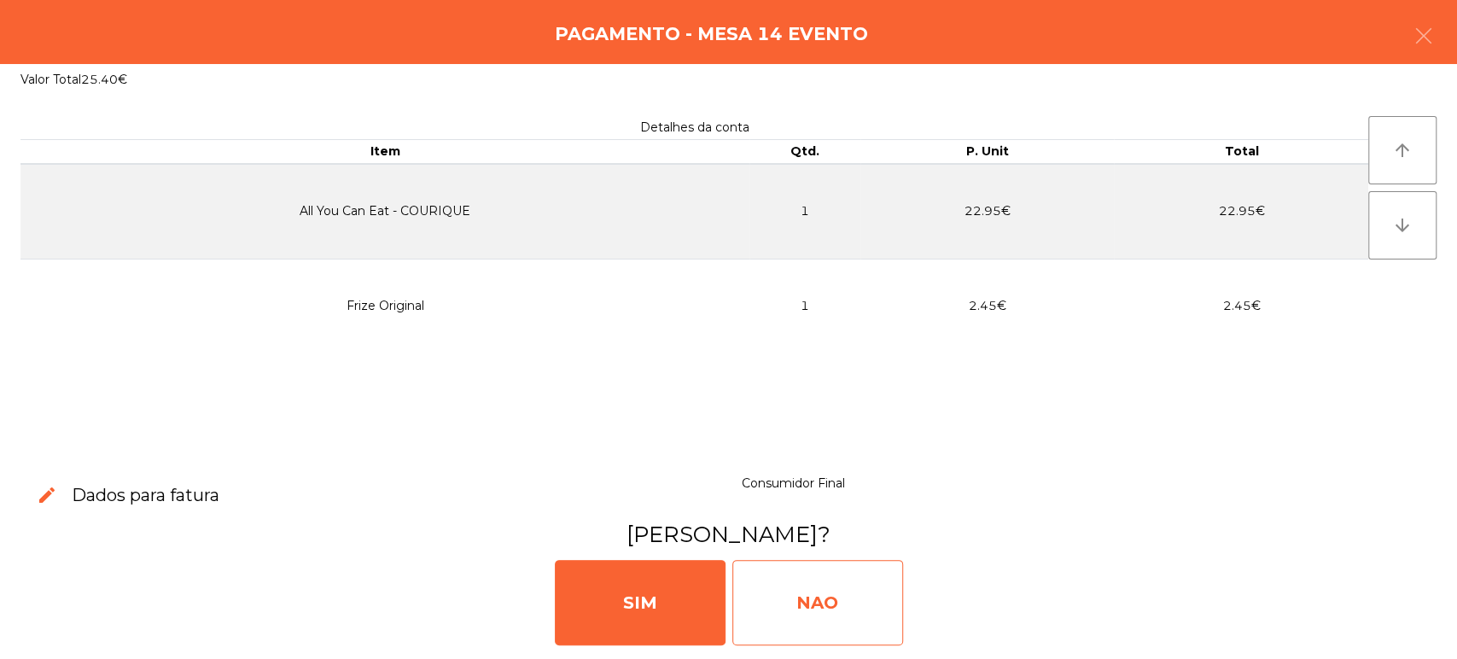
click at [811, 580] on div "NAO" at bounding box center [817, 602] width 171 height 85
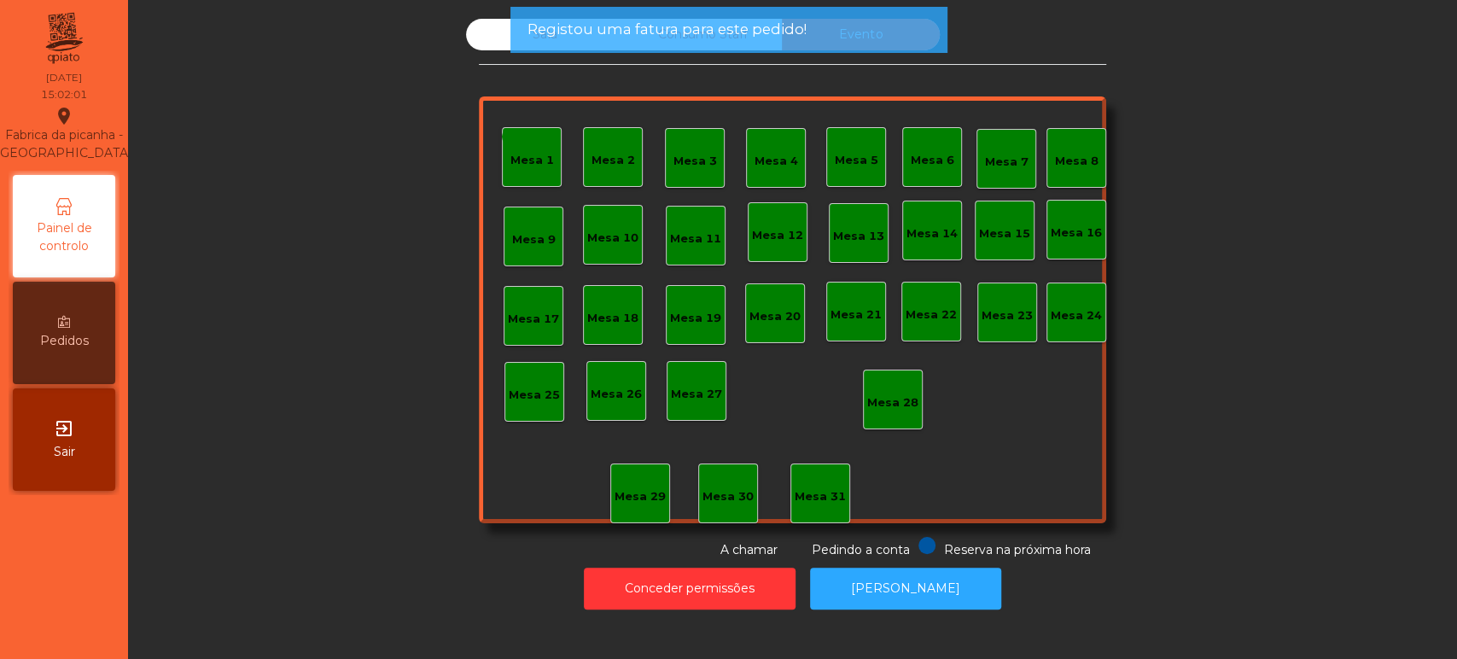
click at [685, 24] on span "Registou uma fatura para este pedido!" at bounding box center [665, 29] width 279 height 21
click at [614, 32] on span "Registou uma fatura para este pedido!" at bounding box center [665, 29] width 279 height 21
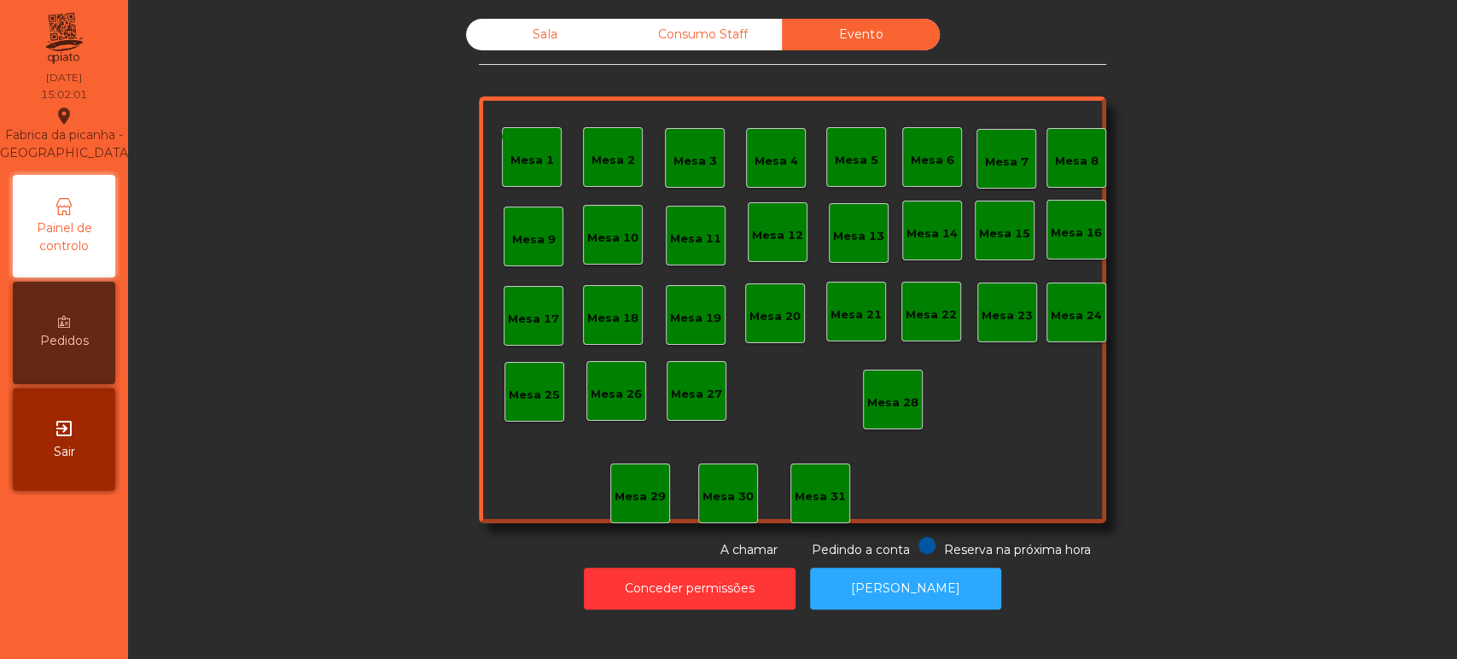
click at [540, 34] on div "Sala" at bounding box center [545, 35] width 158 height 32
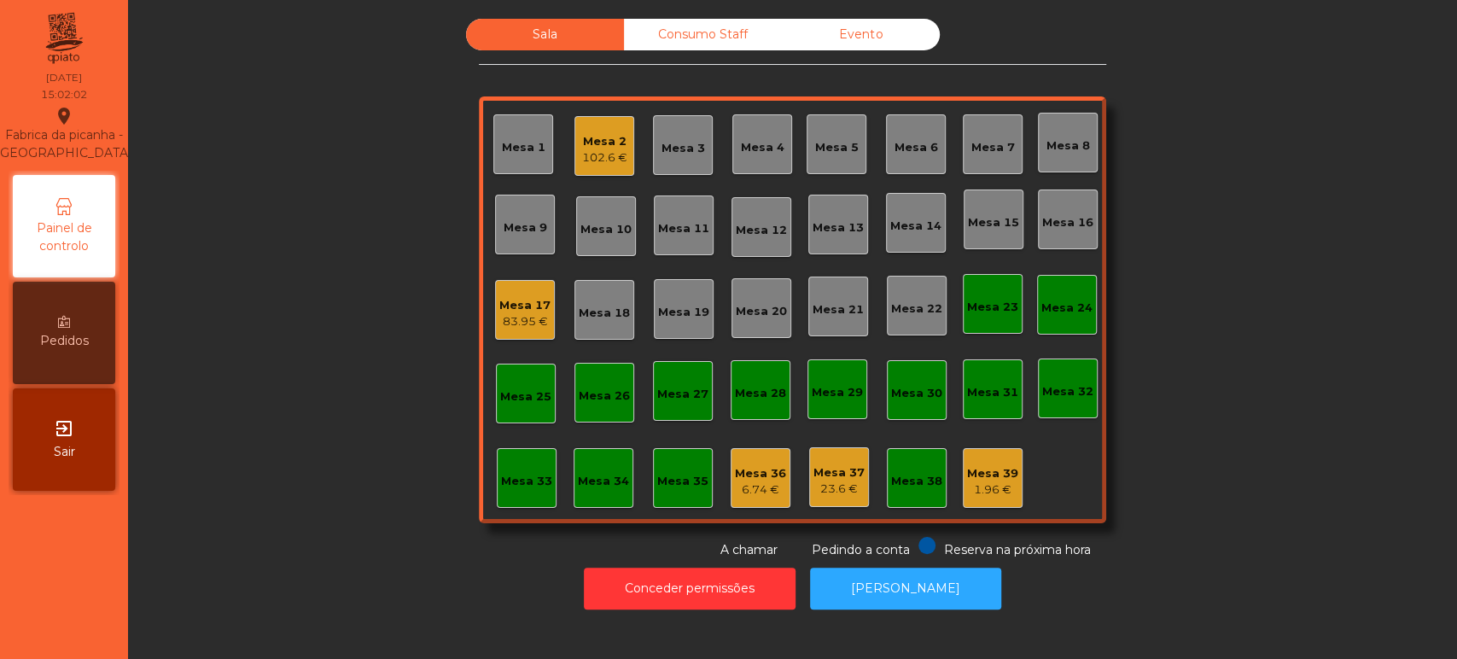
click at [539, 20] on div "Sala" at bounding box center [545, 35] width 158 height 32
click at [605, 152] on div "102.6 €" at bounding box center [604, 157] width 45 height 17
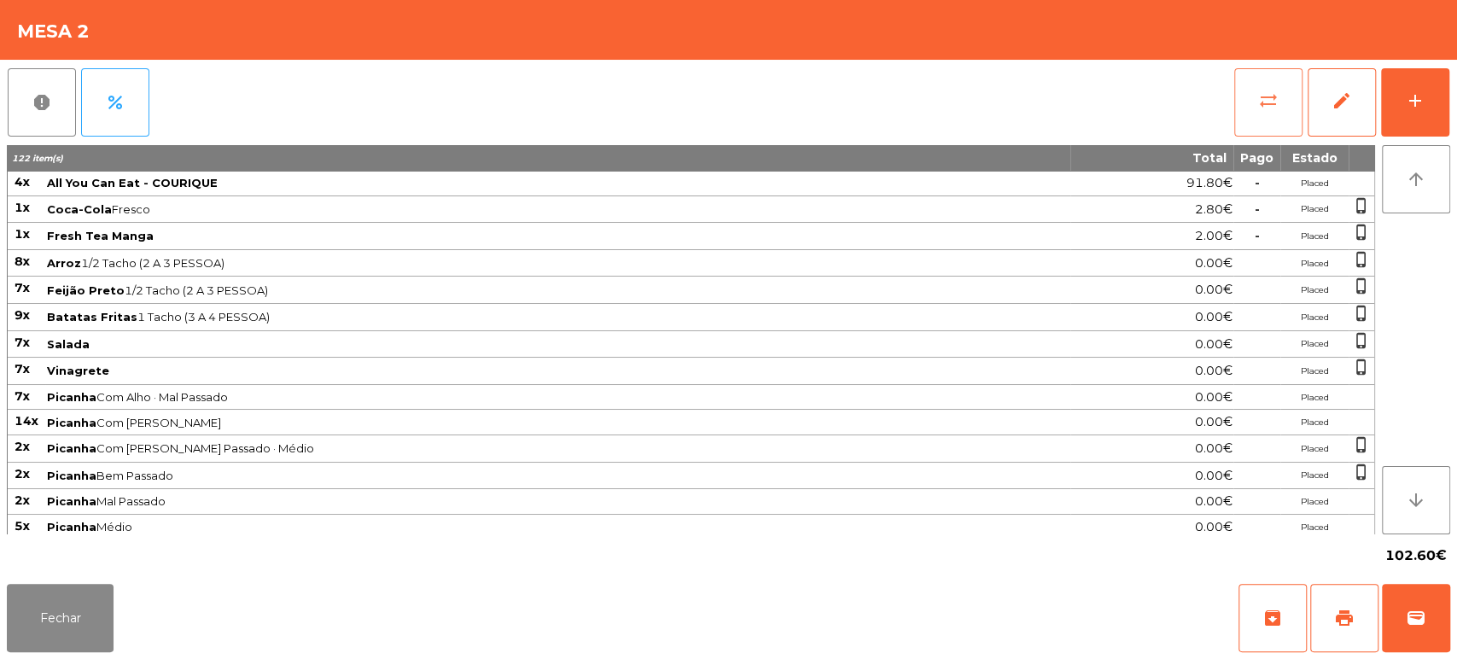
click at [1238, 113] on button "sync_alt" at bounding box center [1268, 102] width 68 height 68
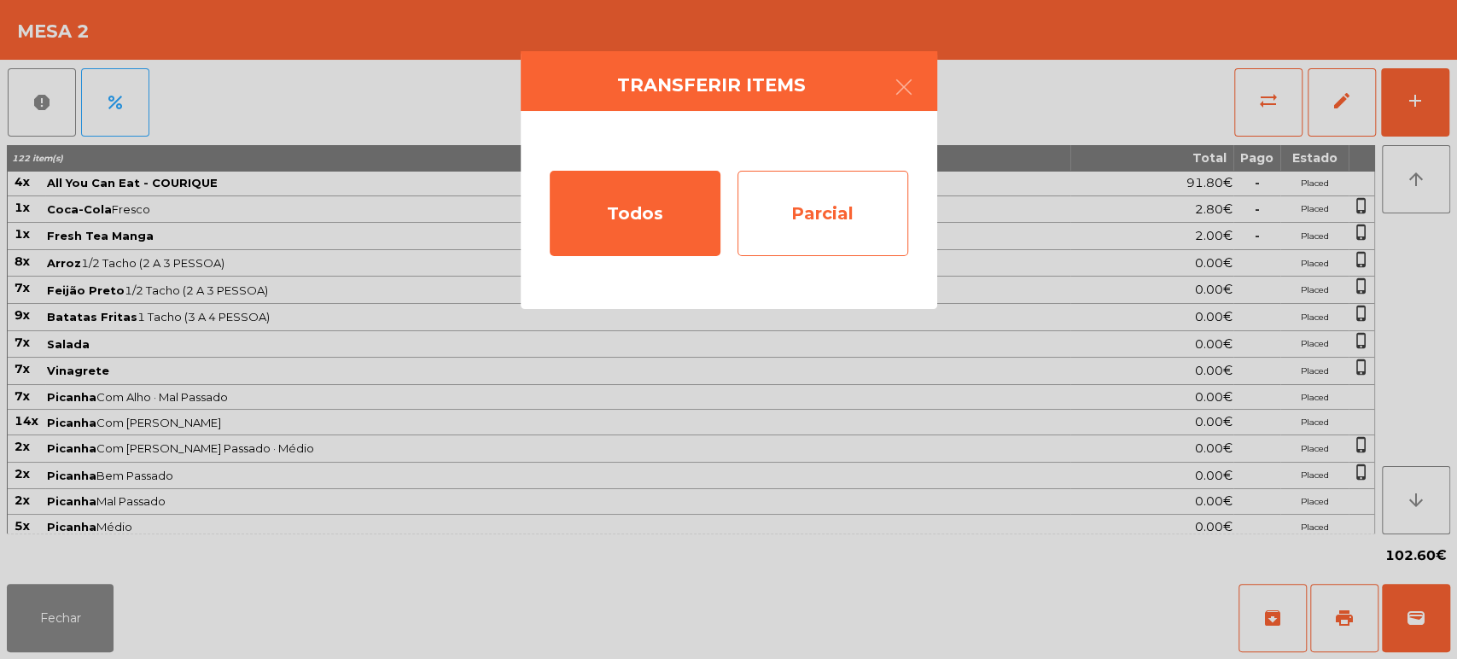
click at [860, 246] on div "Parcial" at bounding box center [822, 213] width 171 height 85
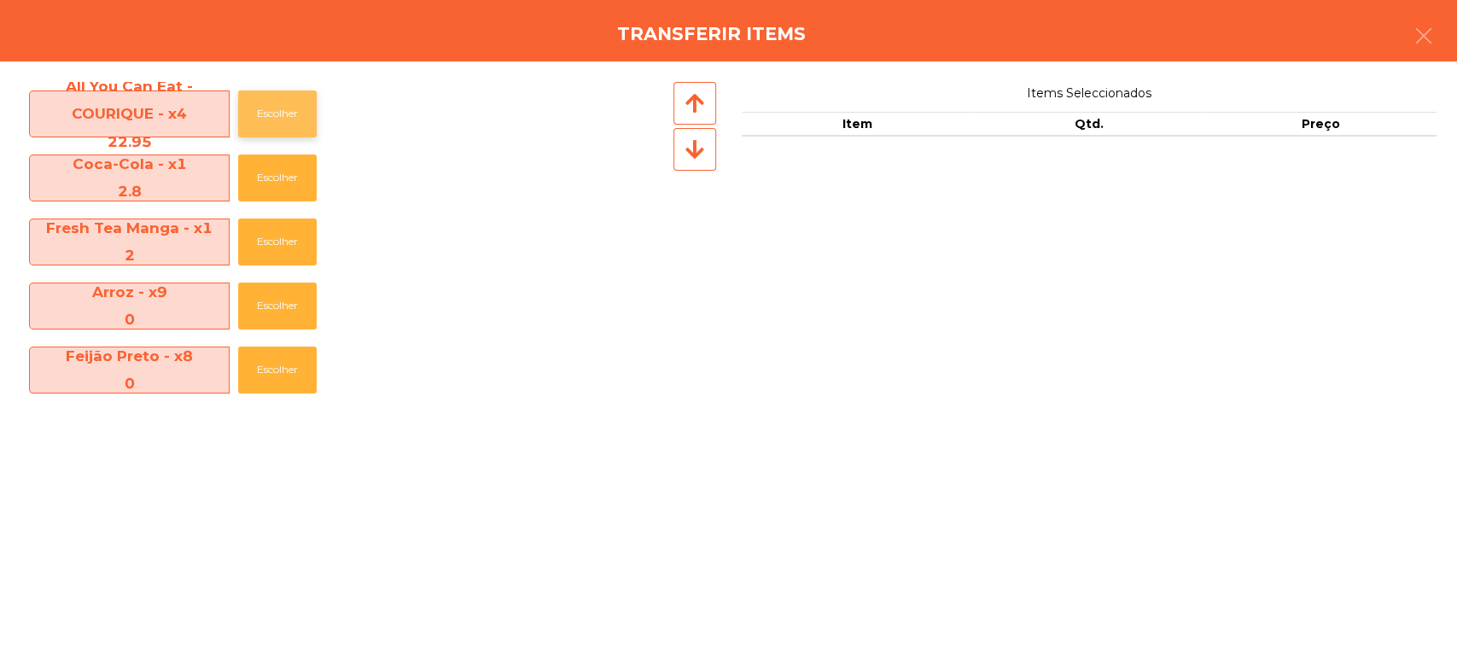
click at [282, 122] on button "Escolher" at bounding box center [277, 113] width 79 height 47
click at [282, 119] on button "Escolher" at bounding box center [277, 113] width 79 height 47
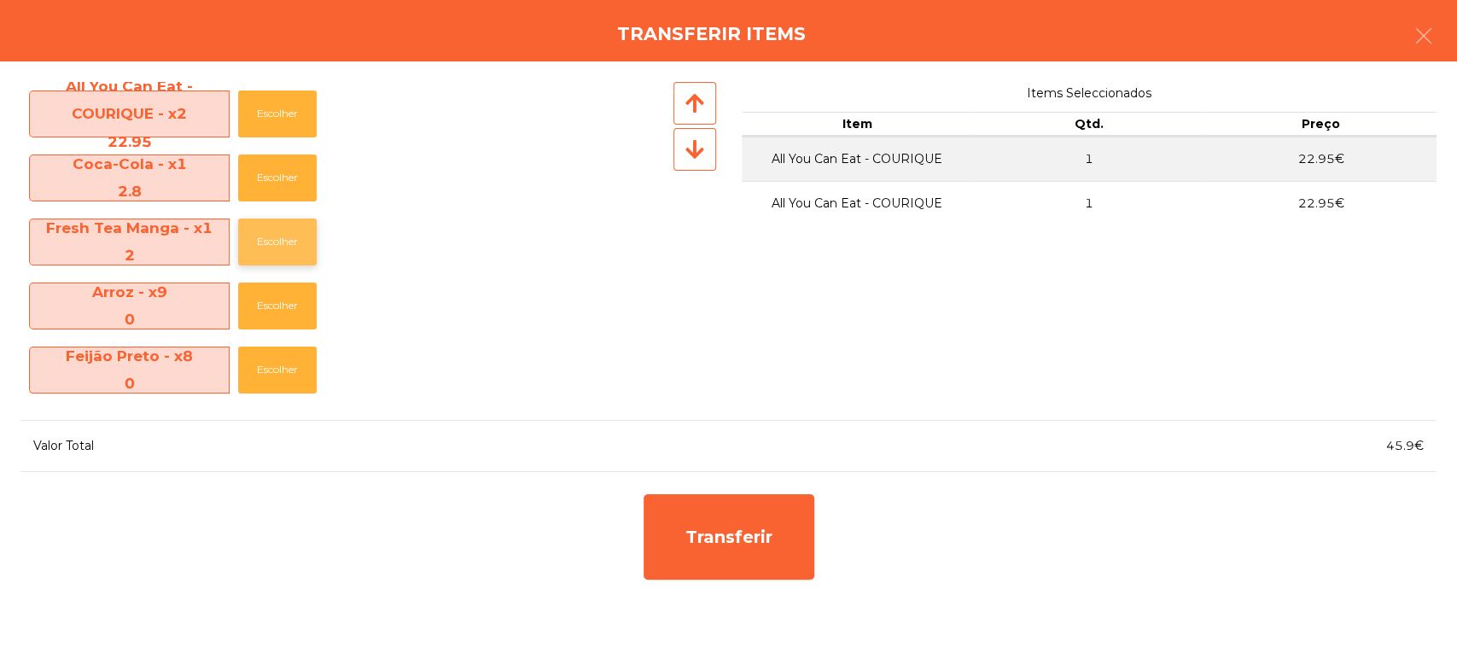
click at [295, 236] on button "Escolher" at bounding box center [277, 241] width 79 height 47
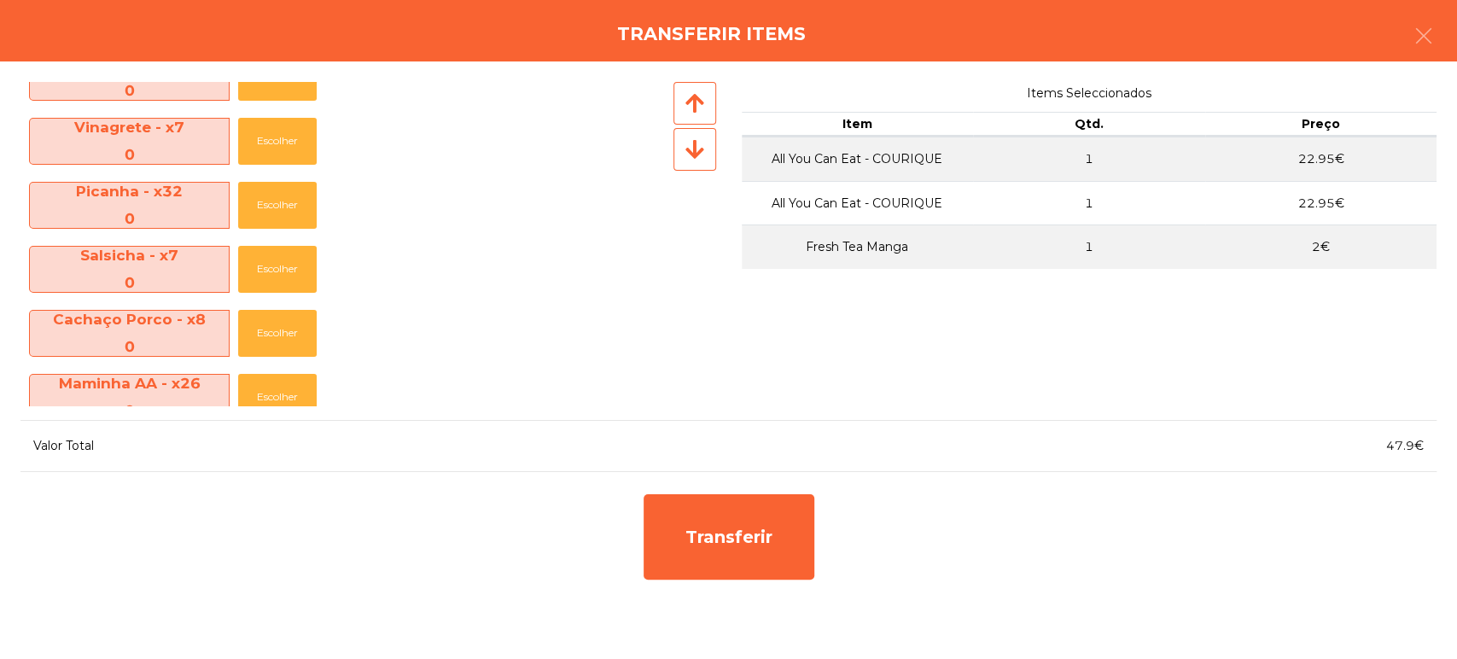
scroll to position [444, 0]
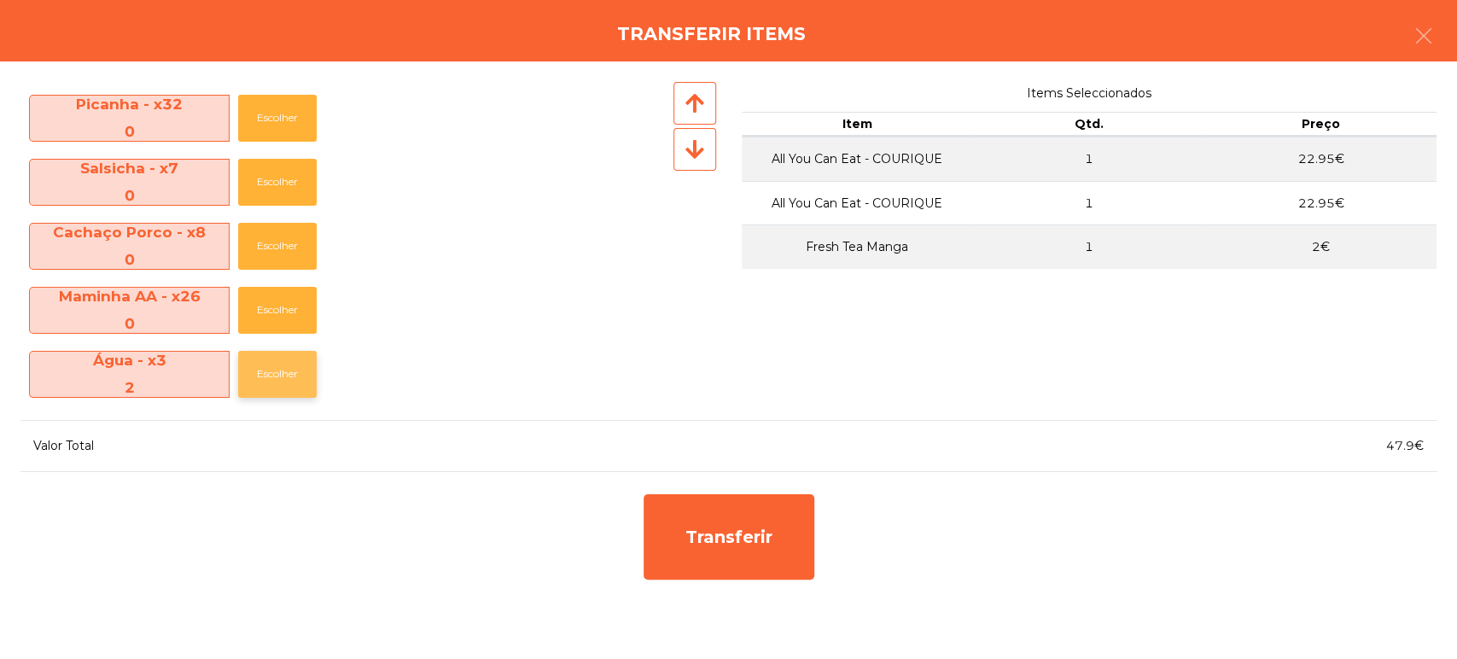
click at [292, 372] on button "Escolher" at bounding box center [277, 374] width 79 height 47
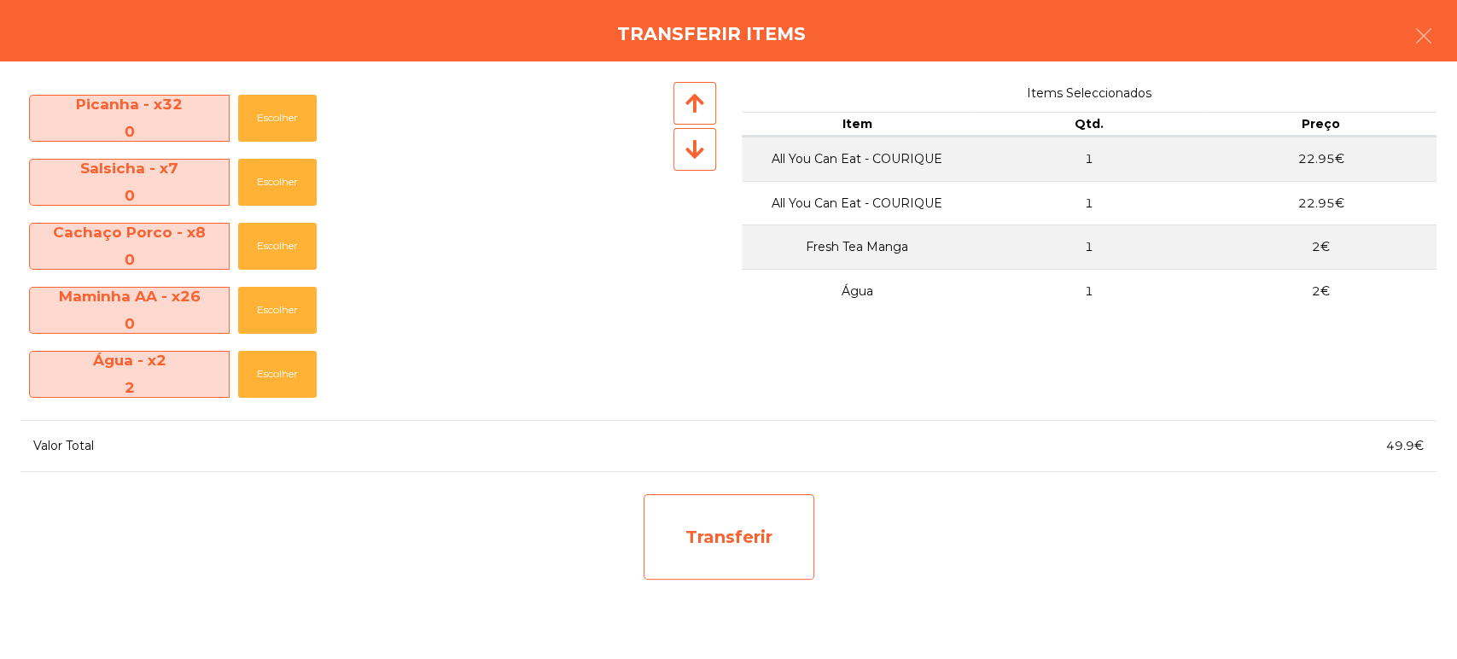
click at [724, 526] on div "Transferir" at bounding box center [728, 536] width 171 height 85
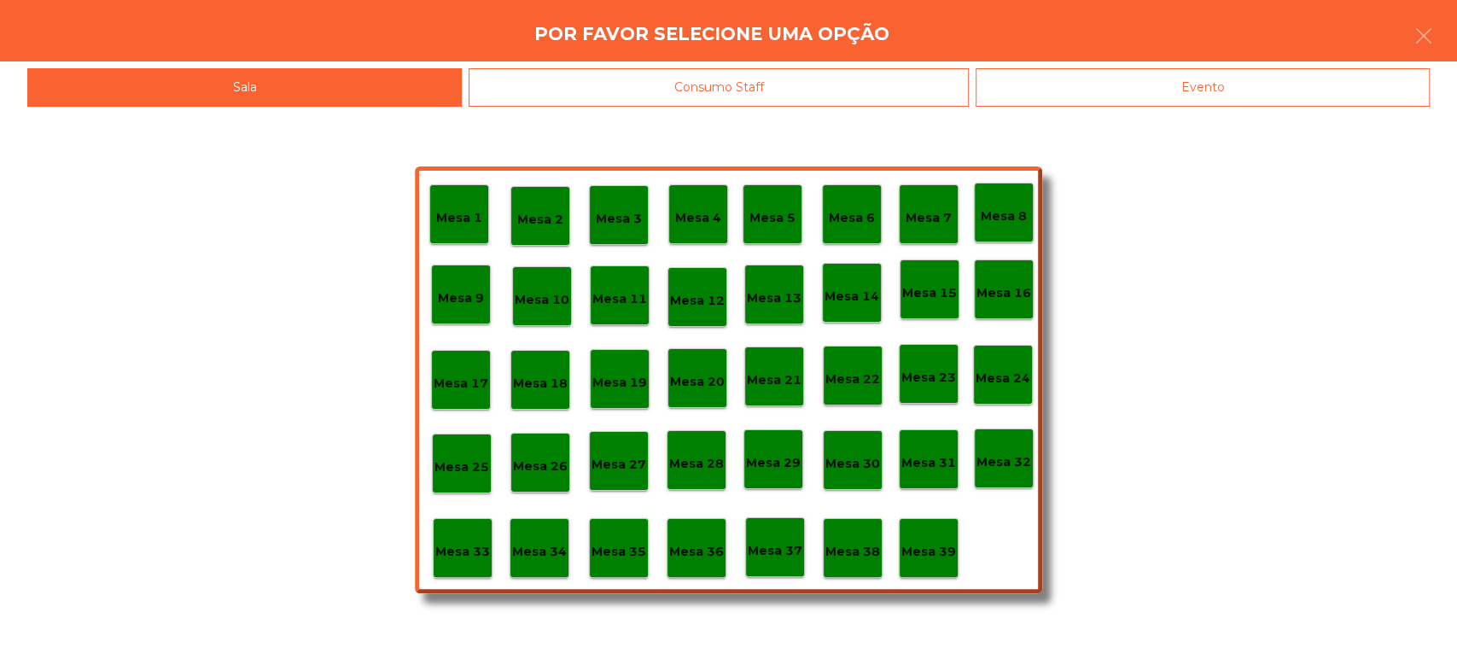
click at [1206, 84] on div "Evento" at bounding box center [1202, 87] width 454 height 38
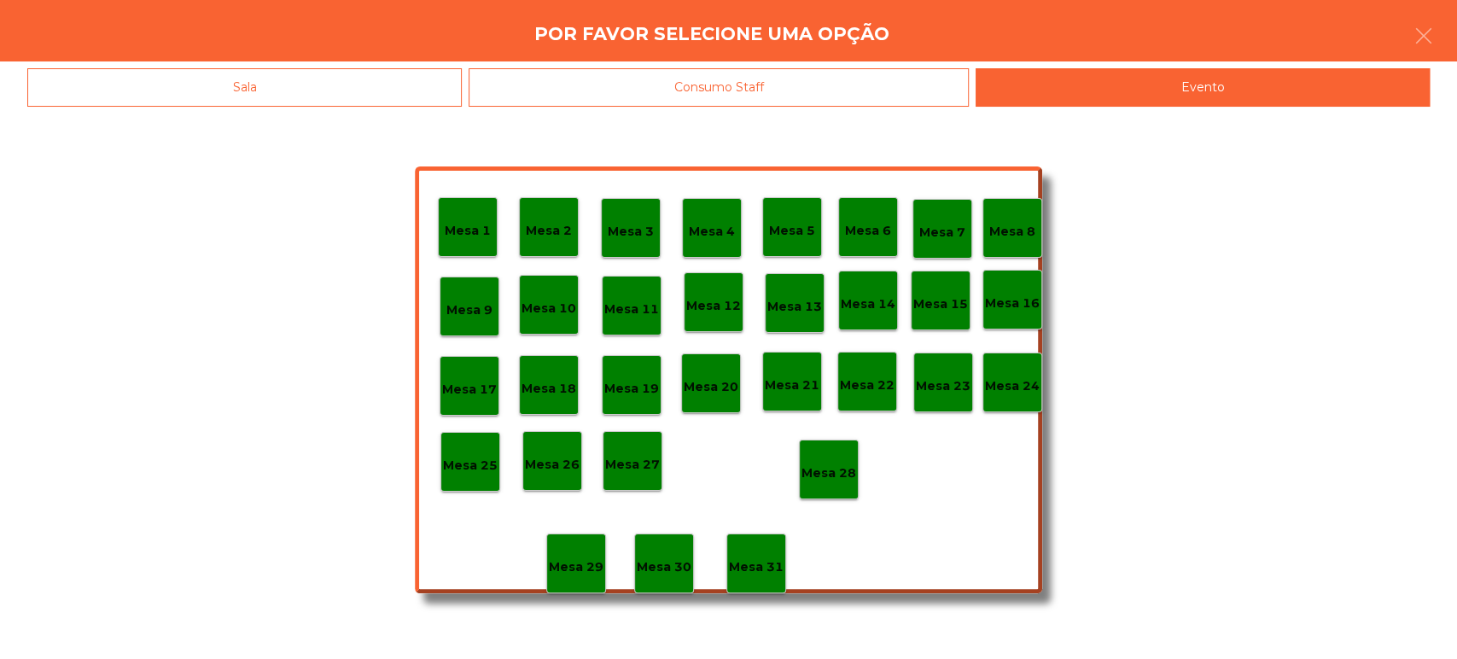
click at [913, 294] on p "Mesa 15" at bounding box center [940, 304] width 55 height 20
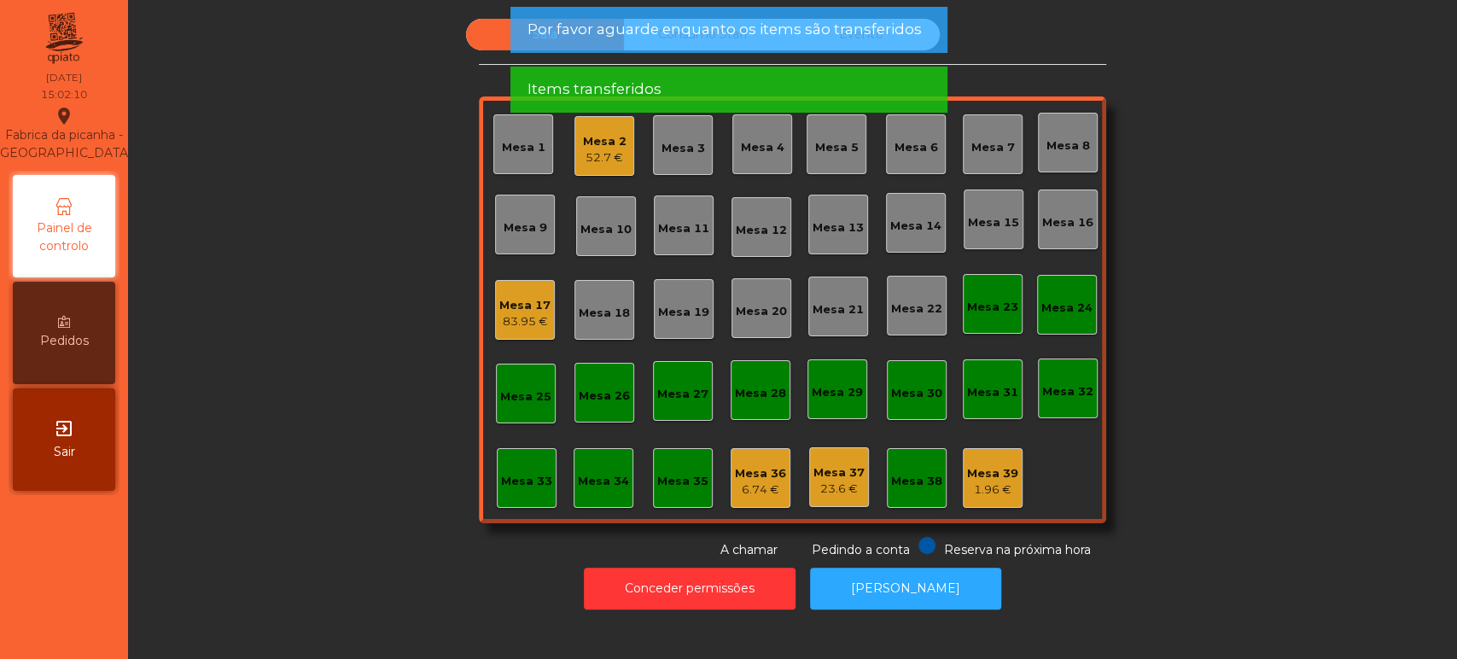
click at [858, 61] on app-alert "Por favor aguarde enquanto os items são transferidos Items transferidos" at bounding box center [727, 66] width 437 height 119
click at [855, 38] on span "Por favor aguarde enquanto os items são transferidos" at bounding box center [723, 29] width 394 height 21
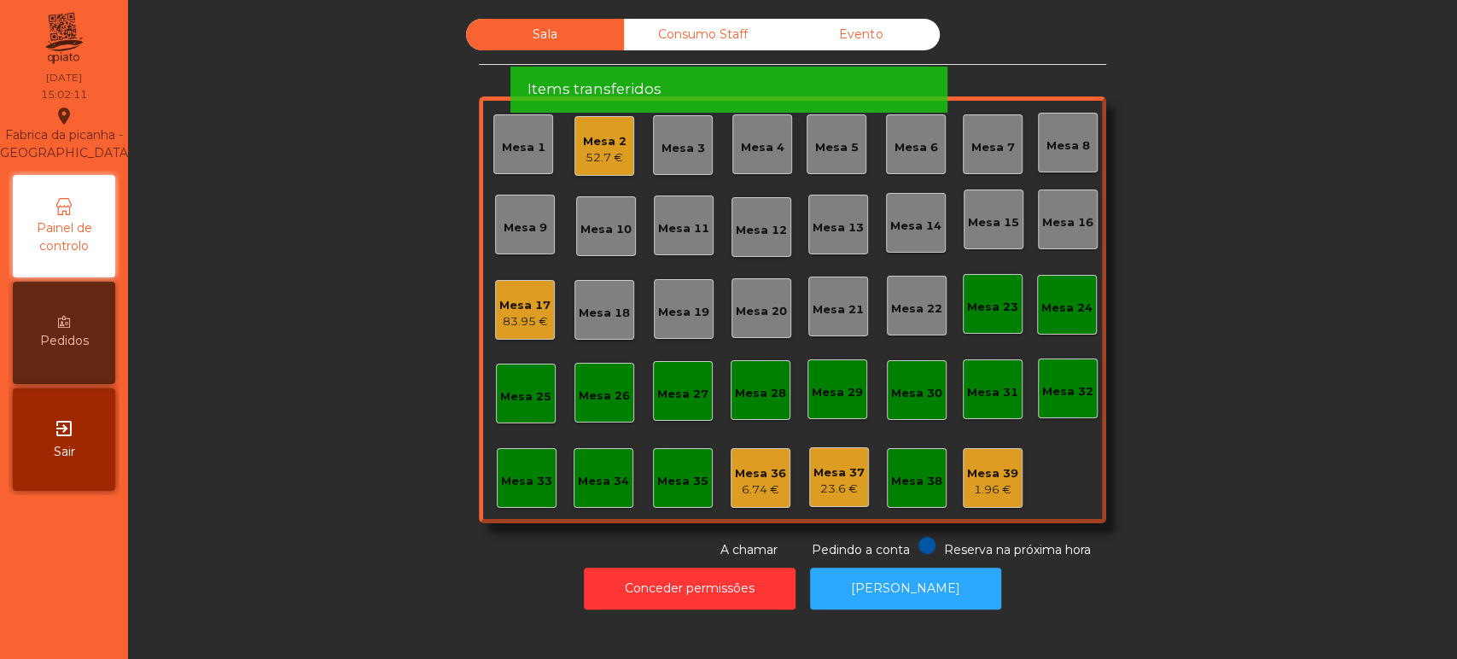
click at [880, 37] on span "Por favor aguarde enquanto os items são transferidos" at bounding box center [723, 29] width 394 height 21
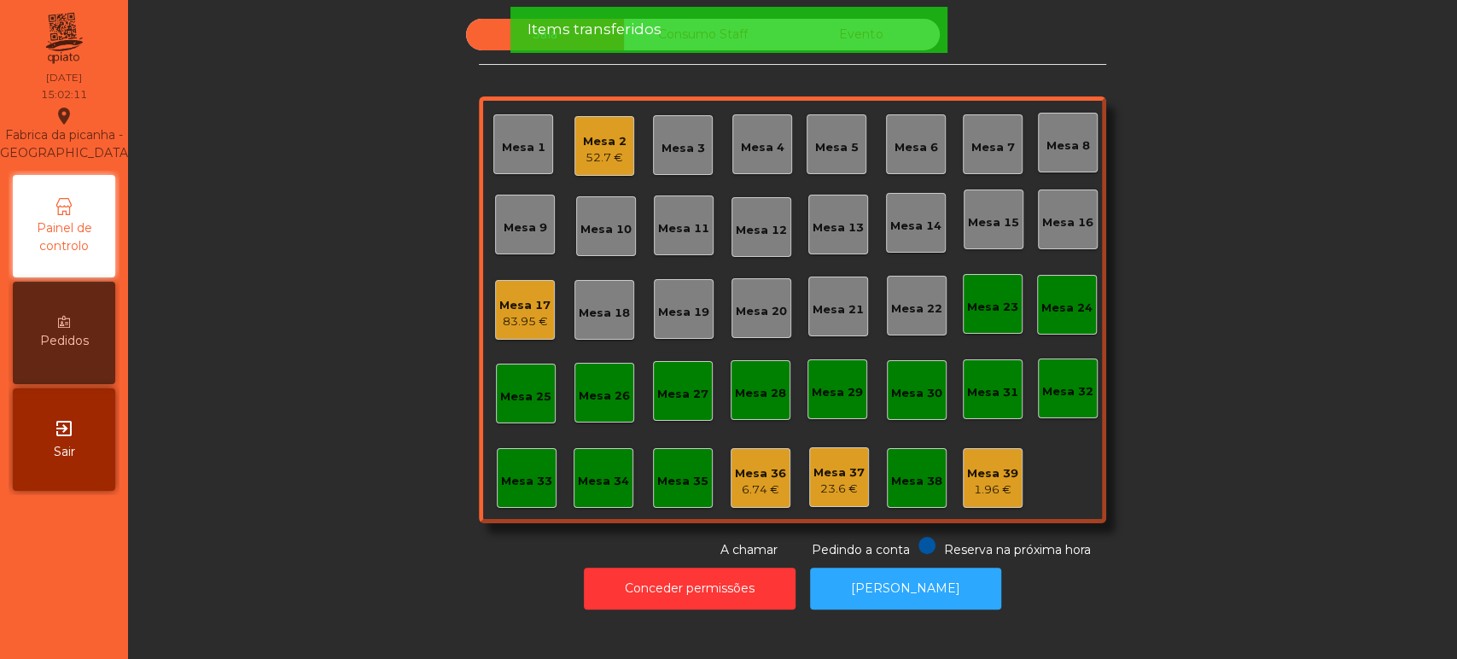
click at [880, 37] on div "Items transferidos" at bounding box center [727, 29] width 403 height 21
click at [879, 33] on div "Items transferidos" at bounding box center [727, 29] width 403 height 21
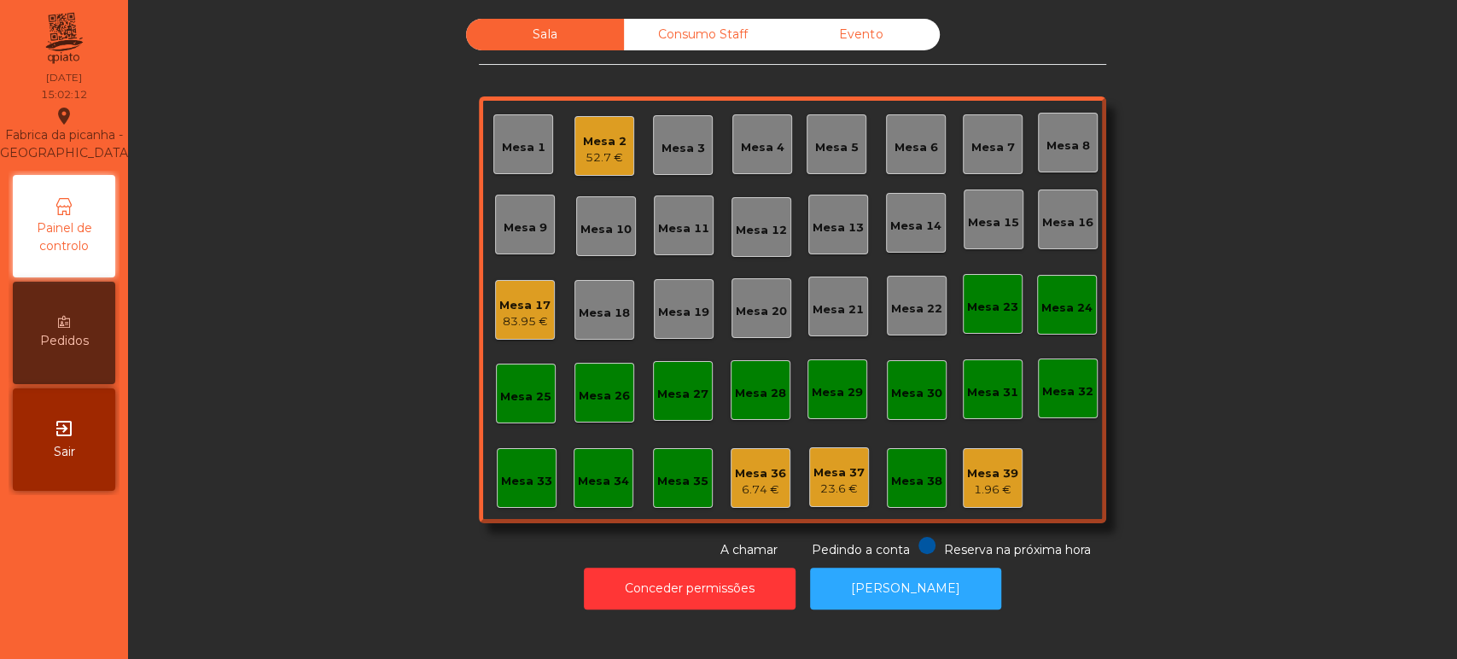
click at [876, 34] on div "Evento" at bounding box center [861, 35] width 158 height 32
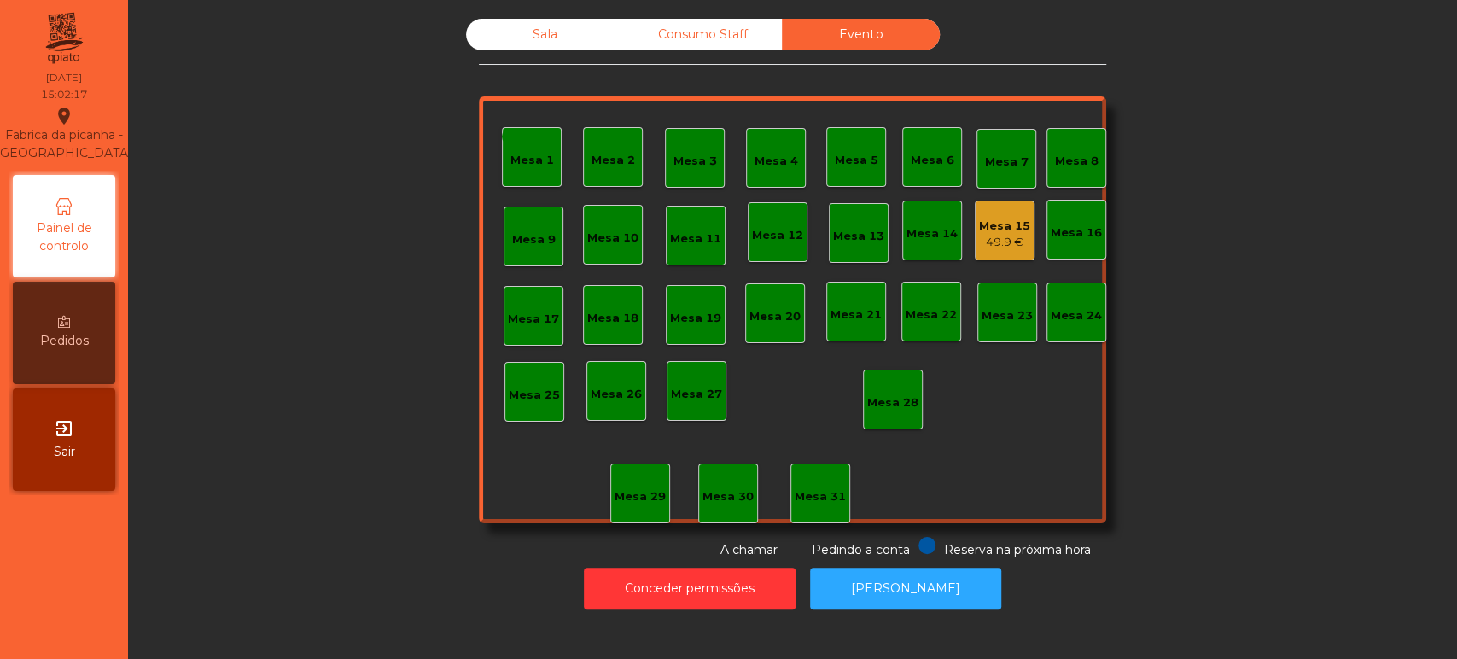
click at [1008, 211] on div "Mesa 15 49.9 €" at bounding box center [1004, 231] width 51 height 40
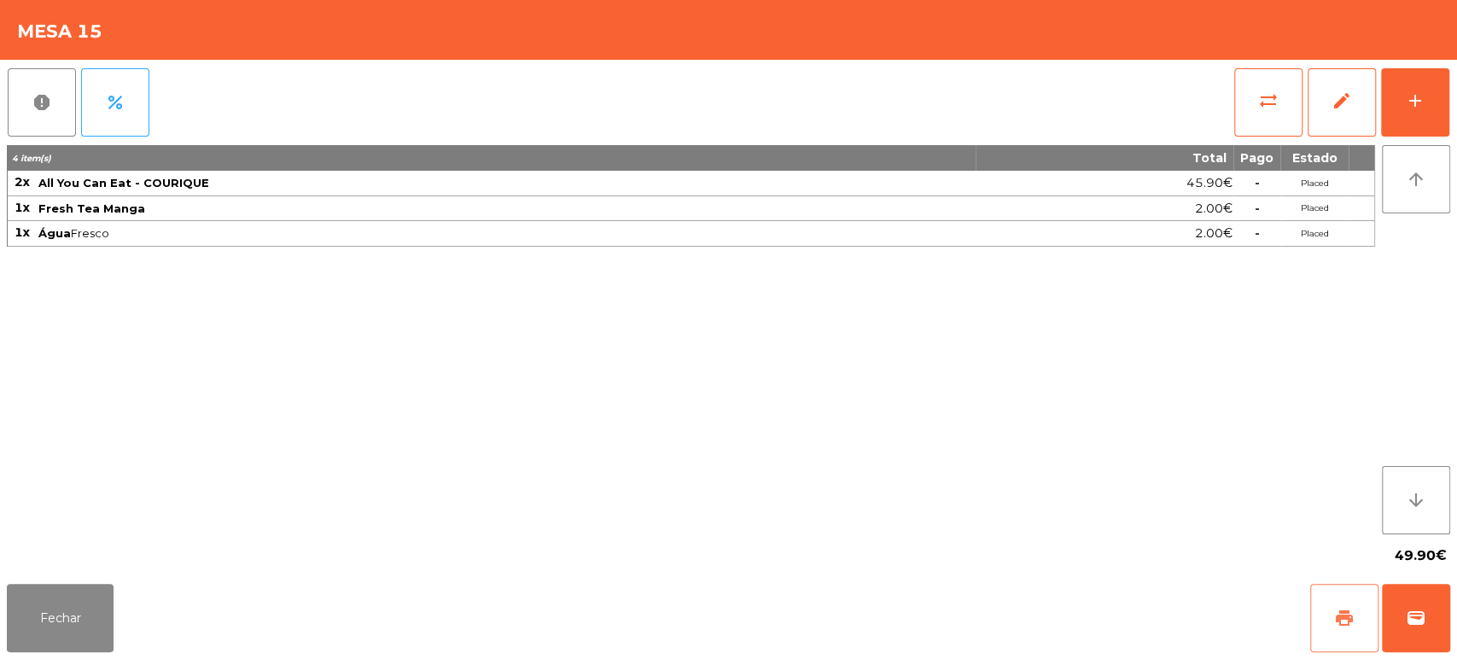
click at [1340, 622] on span "print" at bounding box center [1344, 618] width 20 height 20
click at [42, 592] on button "Fechar" at bounding box center [60, 618] width 107 height 68
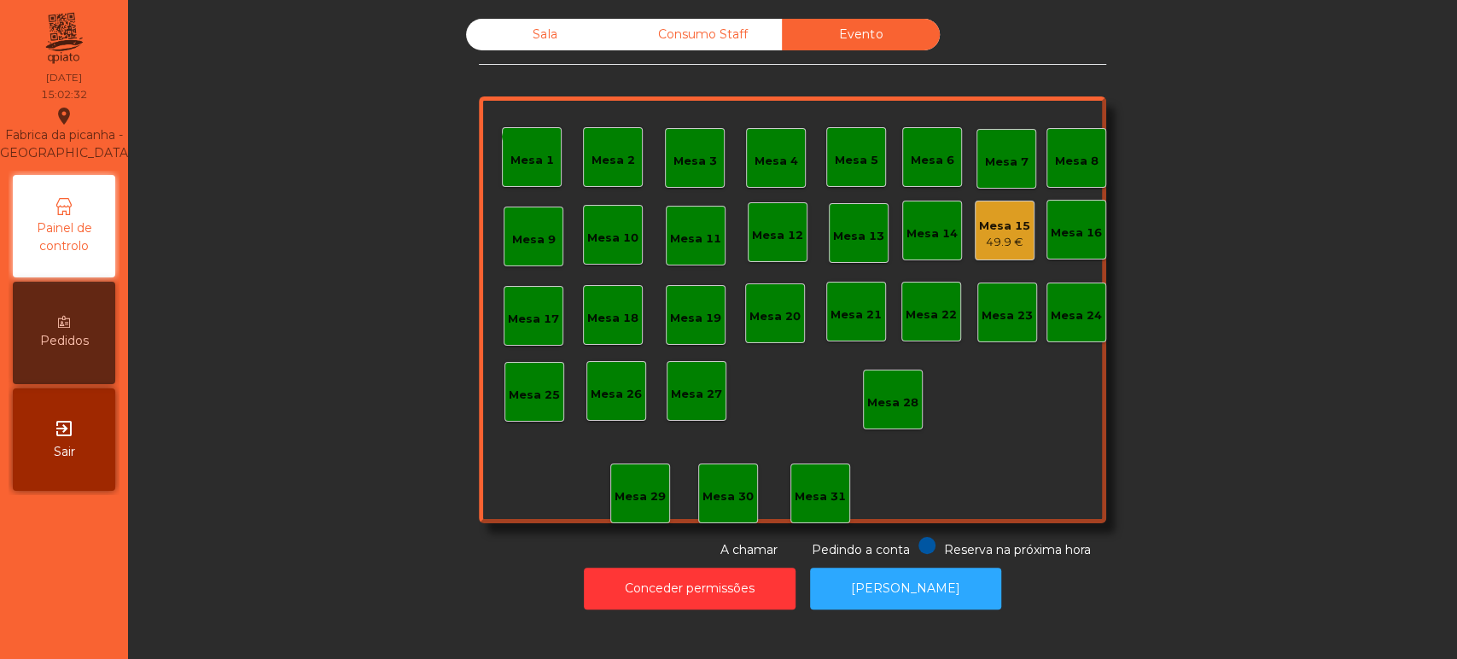
click at [1009, 218] on div "Mesa 15" at bounding box center [1004, 226] width 51 height 17
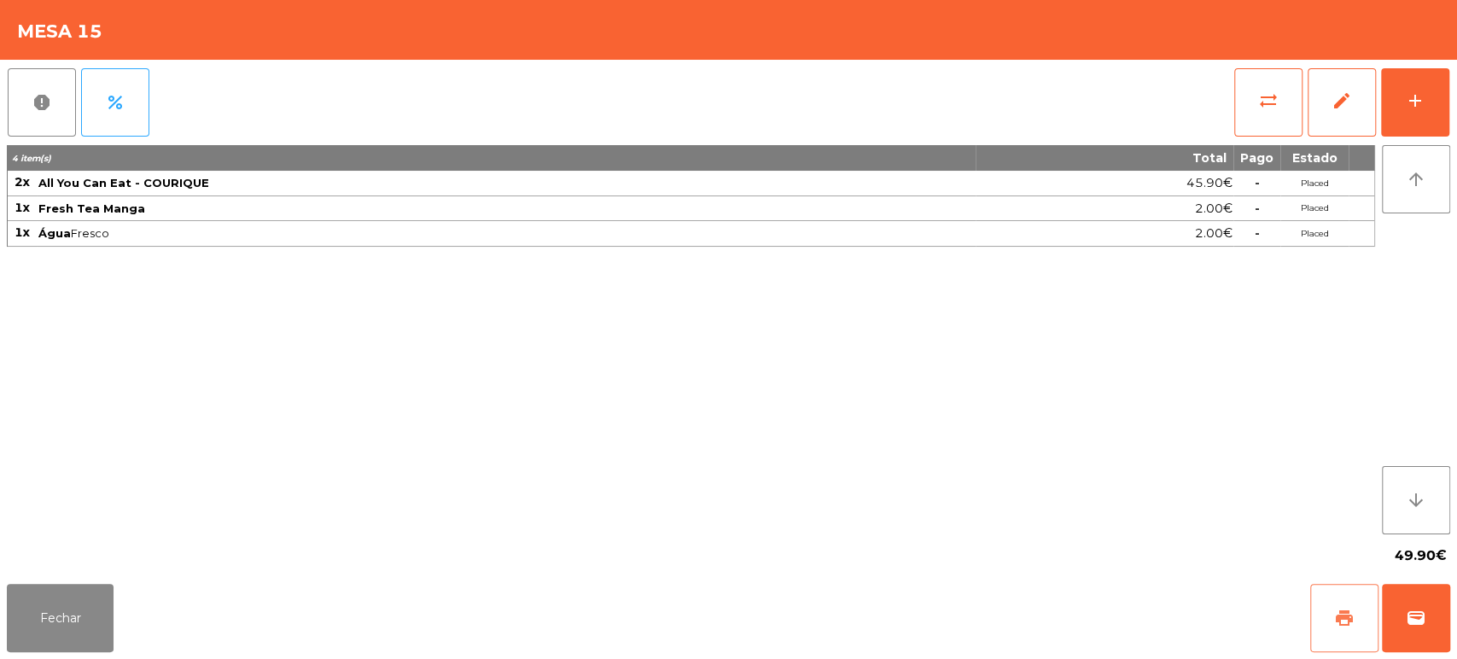
click at [1322, 620] on button "print" at bounding box center [1344, 618] width 68 height 68
click at [109, 603] on button "Fechar" at bounding box center [60, 618] width 107 height 68
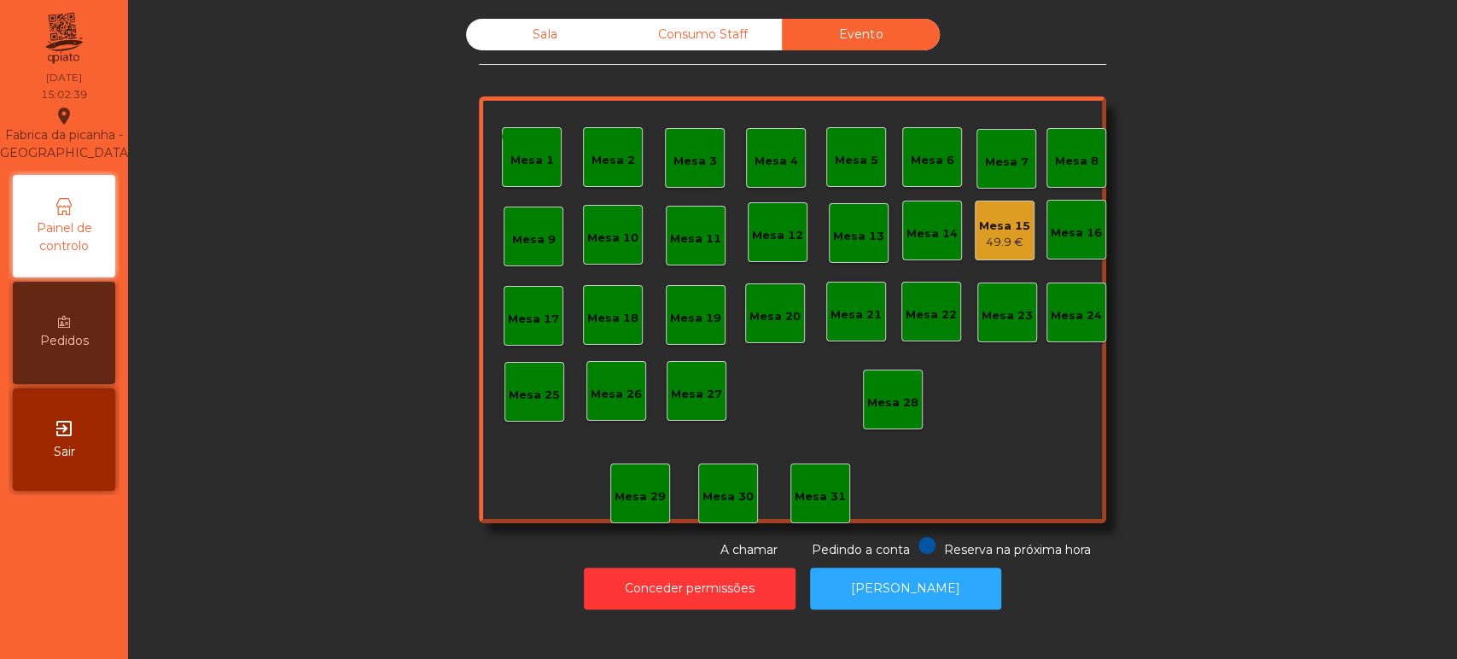
click at [552, 41] on div "Sala" at bounding box center [545, 35] width 158 height 32
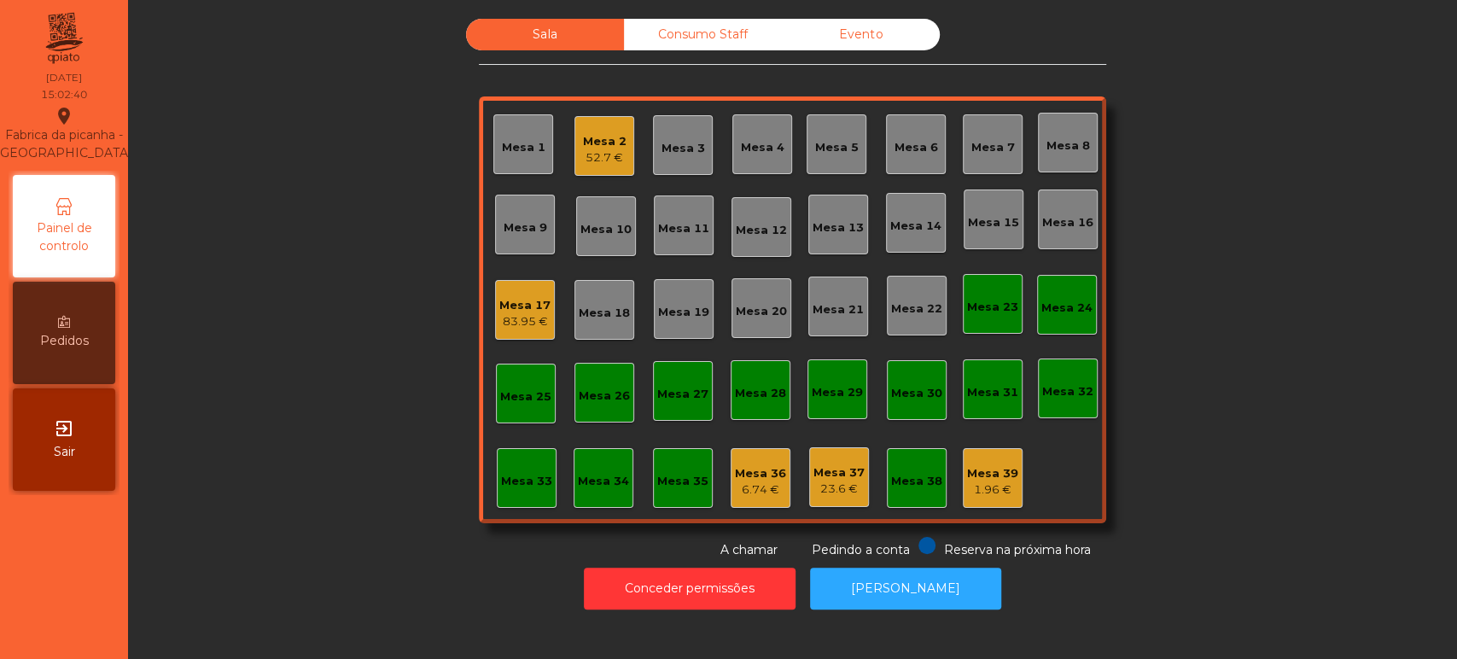
click at [613, 145] on div "Mesa 2" at bounding box center [605, 141] width 44 height 17
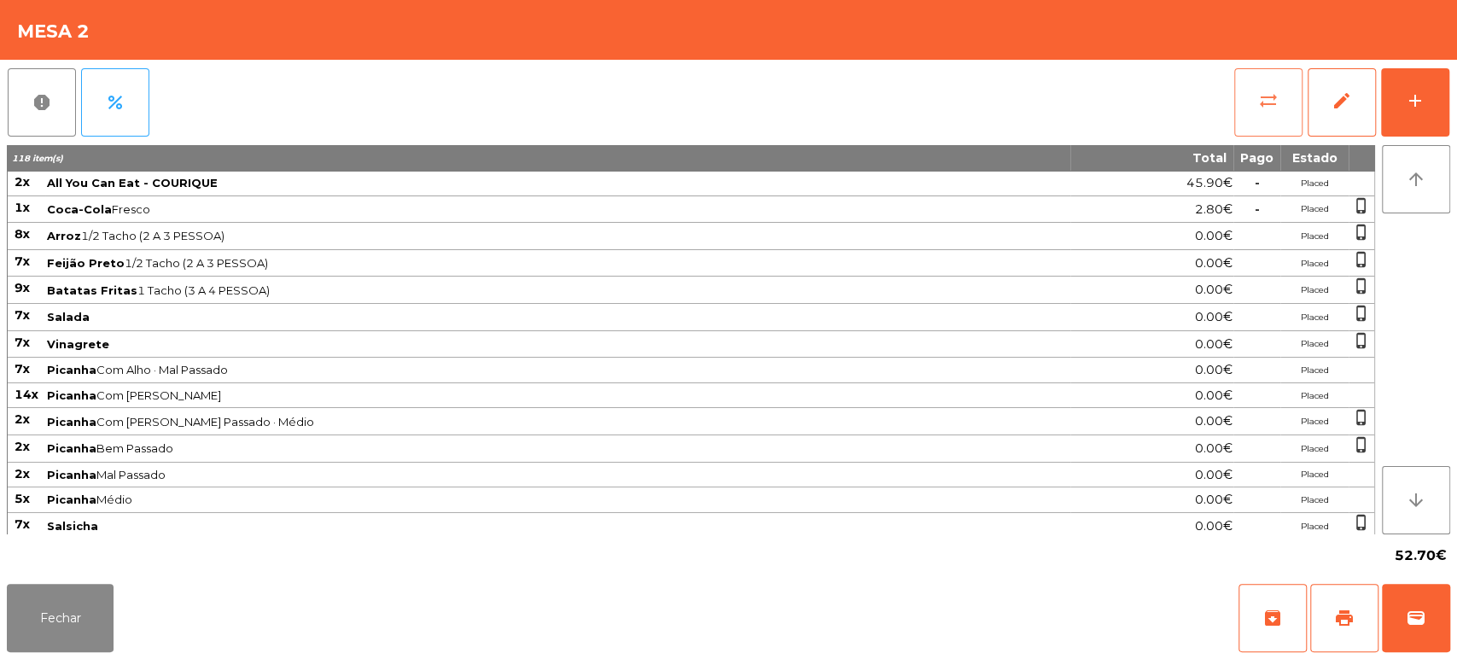
click at [1260, 99] on span "sync_alt" at bounding box center [1268, 100] width 20 height 20
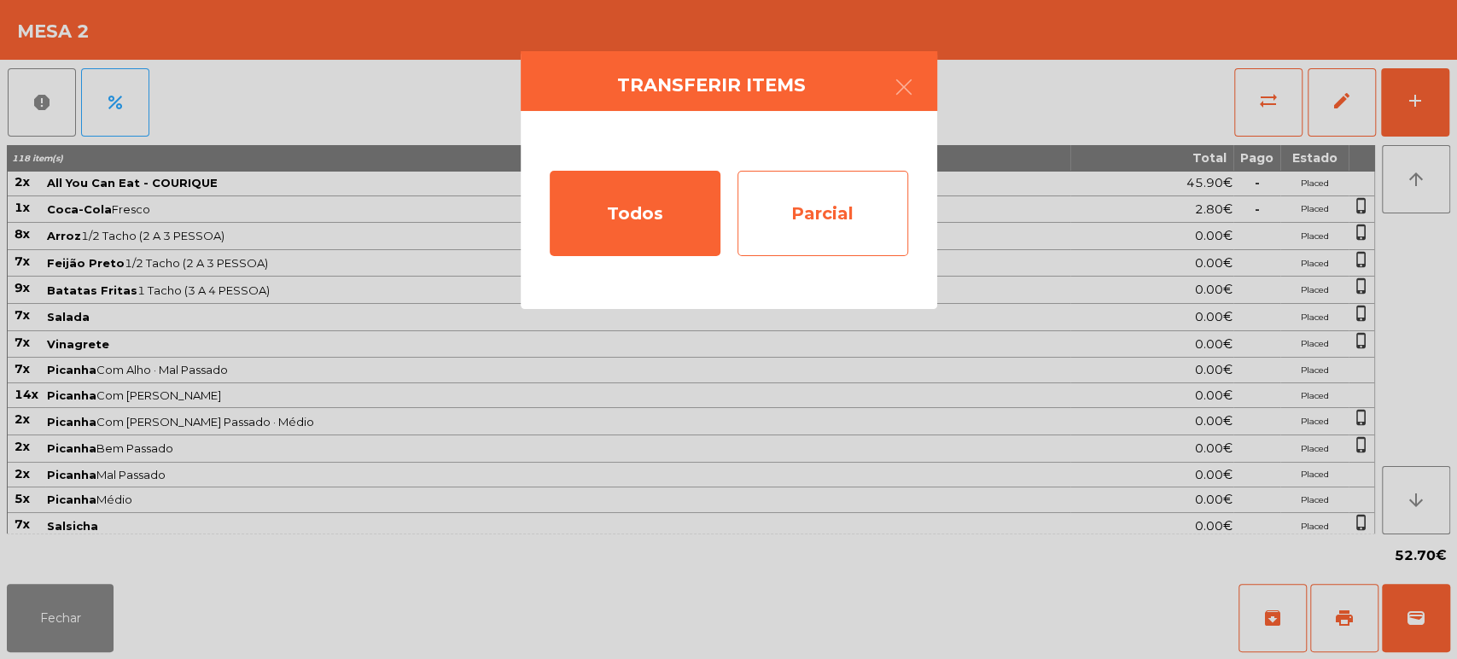
click at [828, 201] on div "Parcial" at bounding box center [822, 213] width 171 height 85
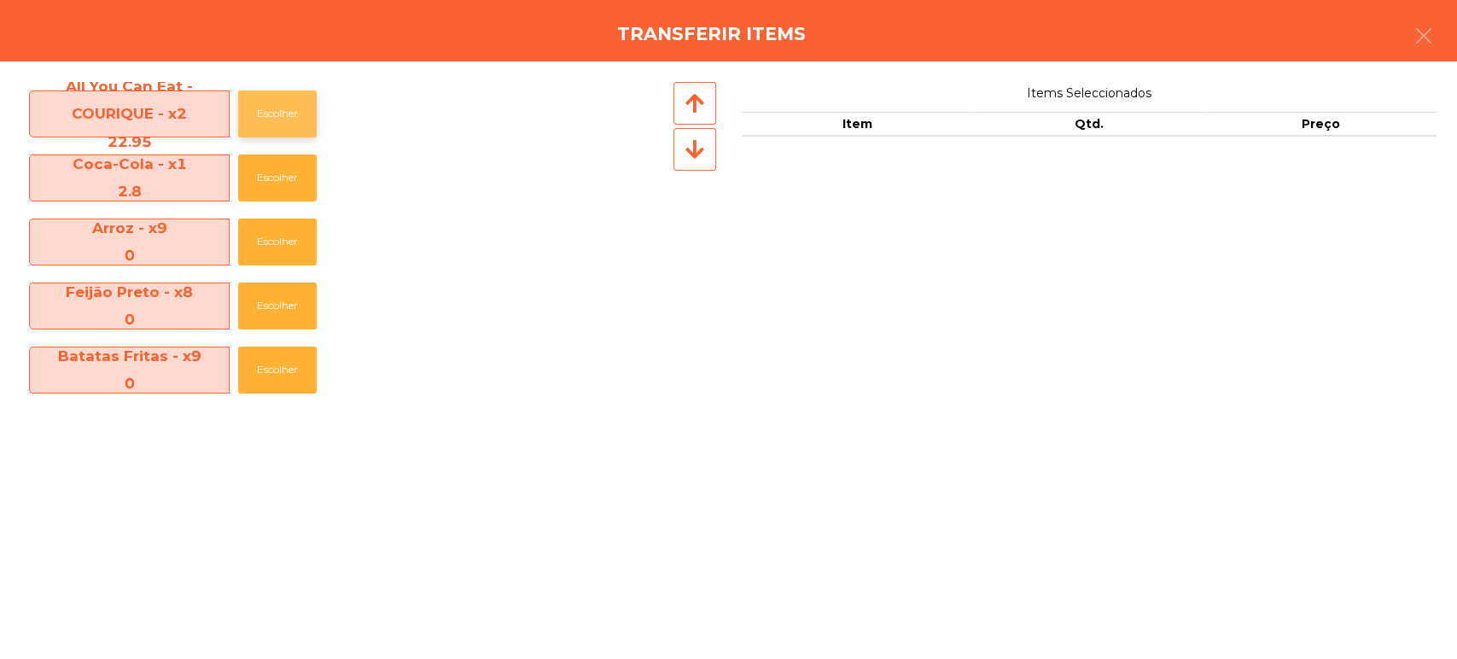
click at [289, 112] on button "Escolher" at bounding box center [277, 113] width 79 height 47
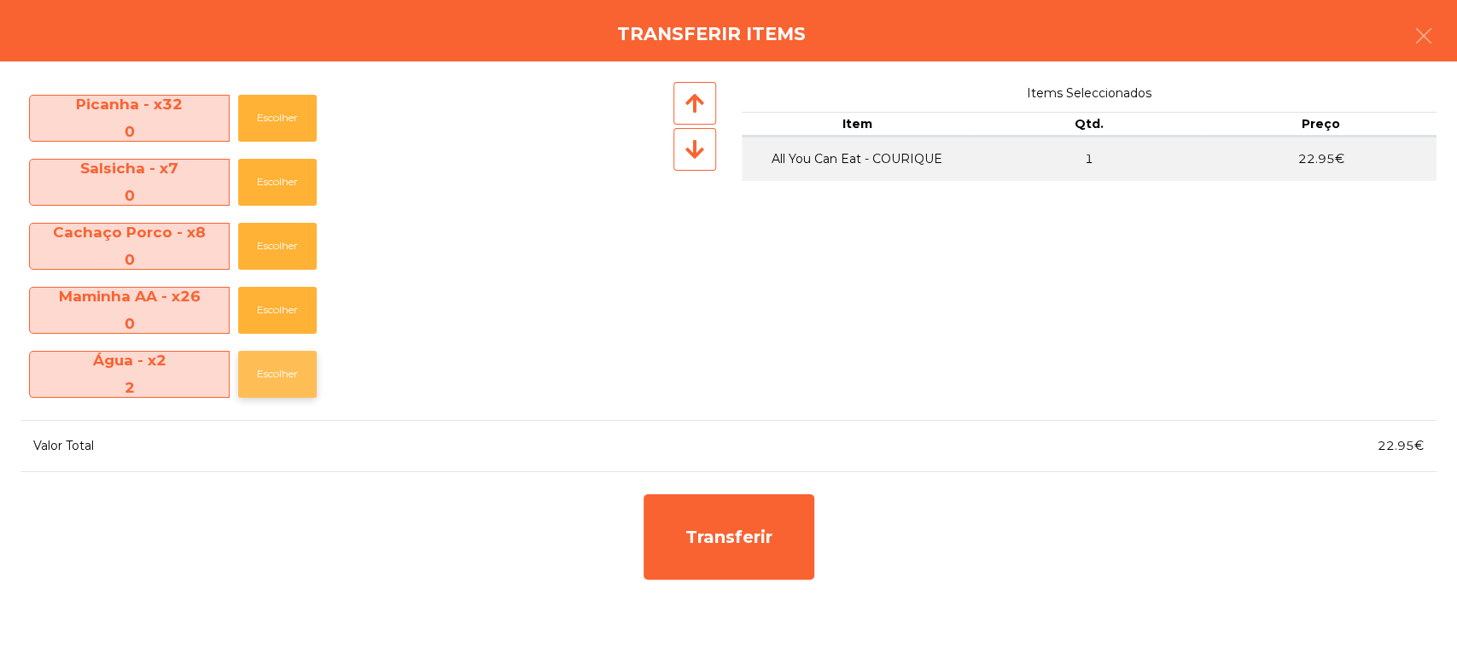
click at [265, 389] on button "Escolher" at bounding box center [277, 374] width 79 height 47
click at [296, 375] on button "Escolher" at bounding box center [277, 374] width 79 height 47
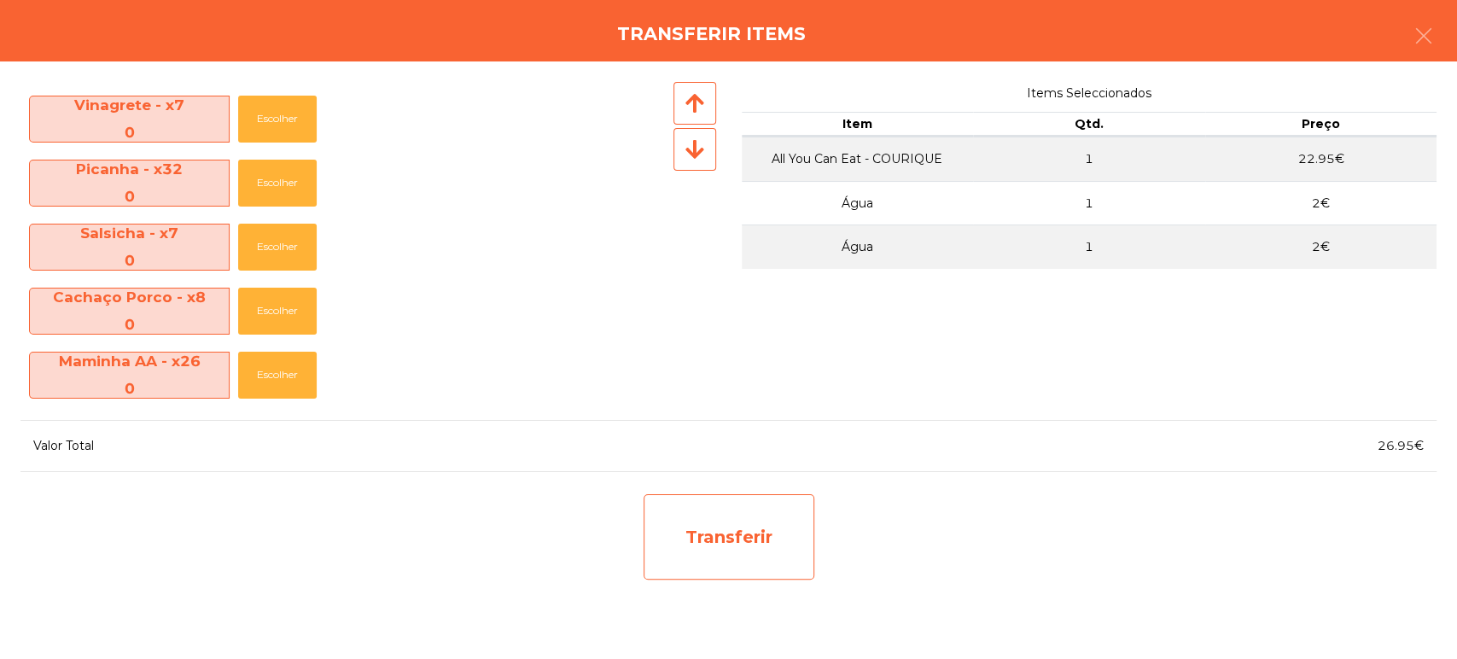
click at [771, 511] on div "Transferir" at bounding box center [728, 536] width 171 height 85
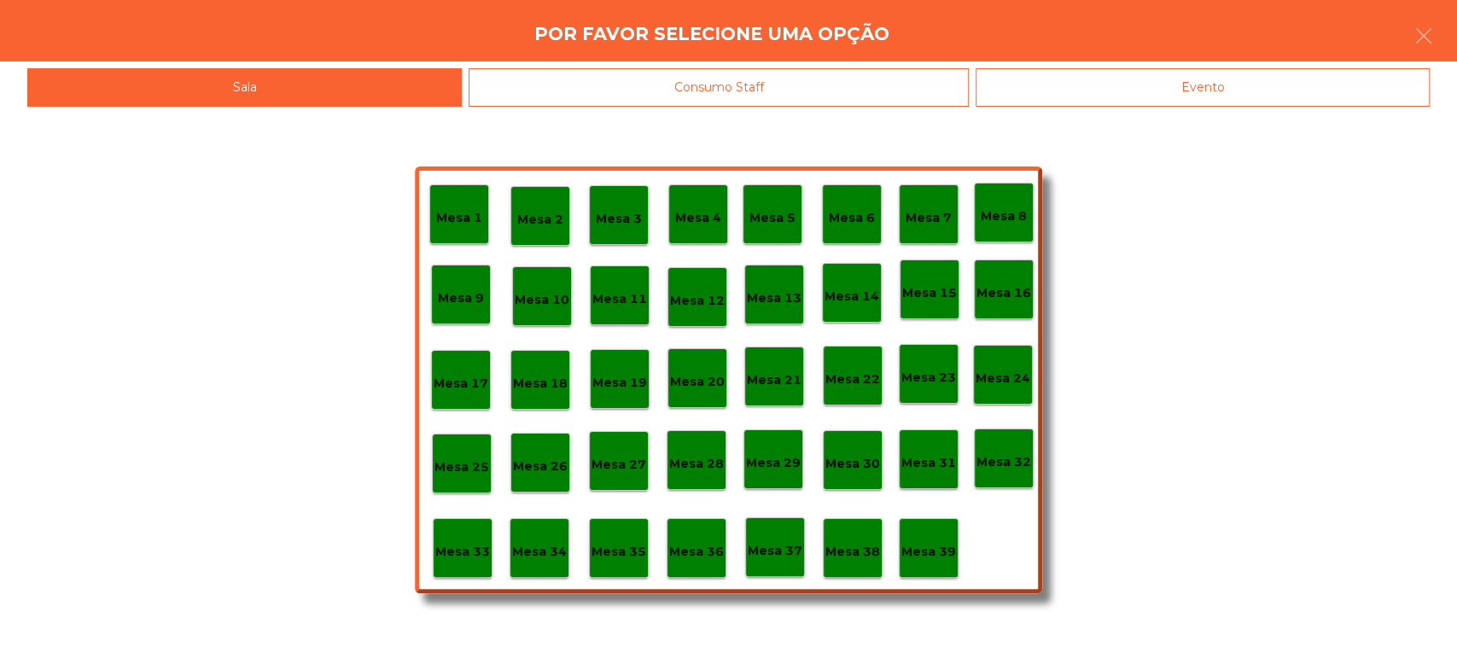
click at [1199, 85] on div "Evento" at bounding box center [1202, 87] width 454 height 38
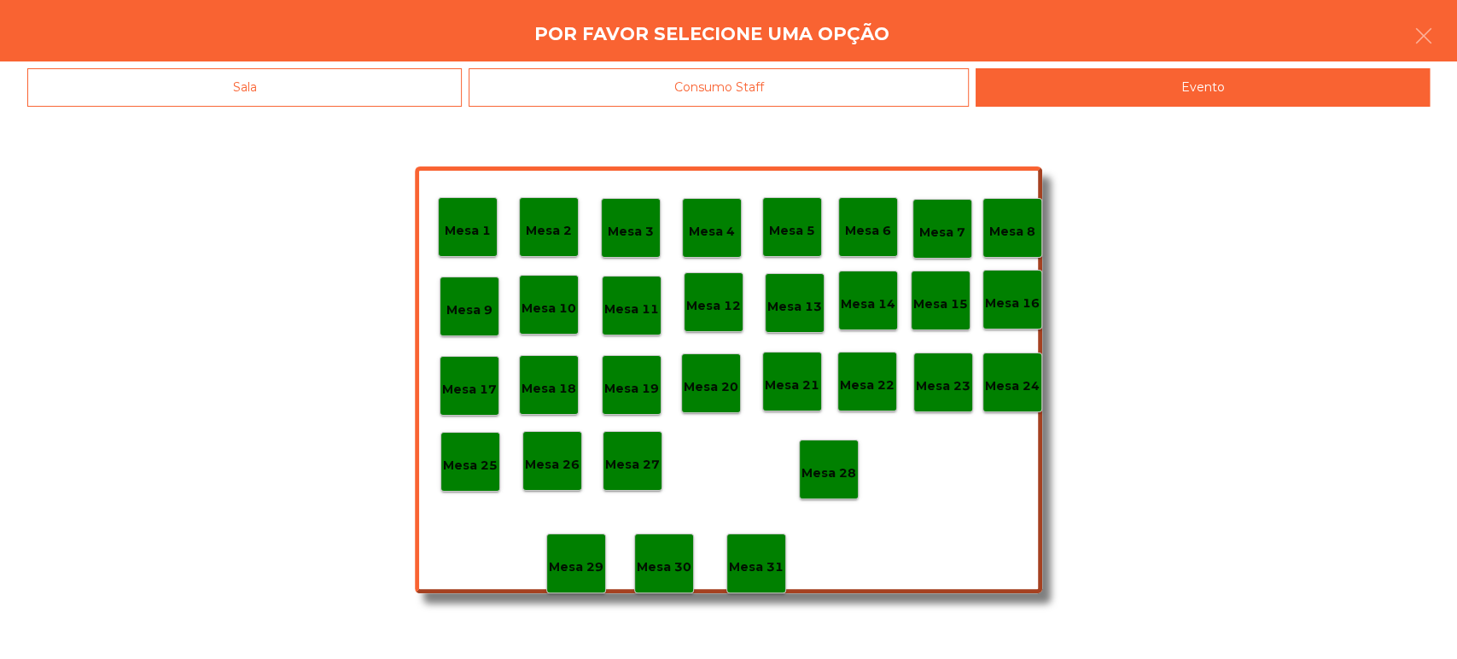
click at [537, 397] on div "Mesa 18" at bounding box center [549, 385] width 60 height 60
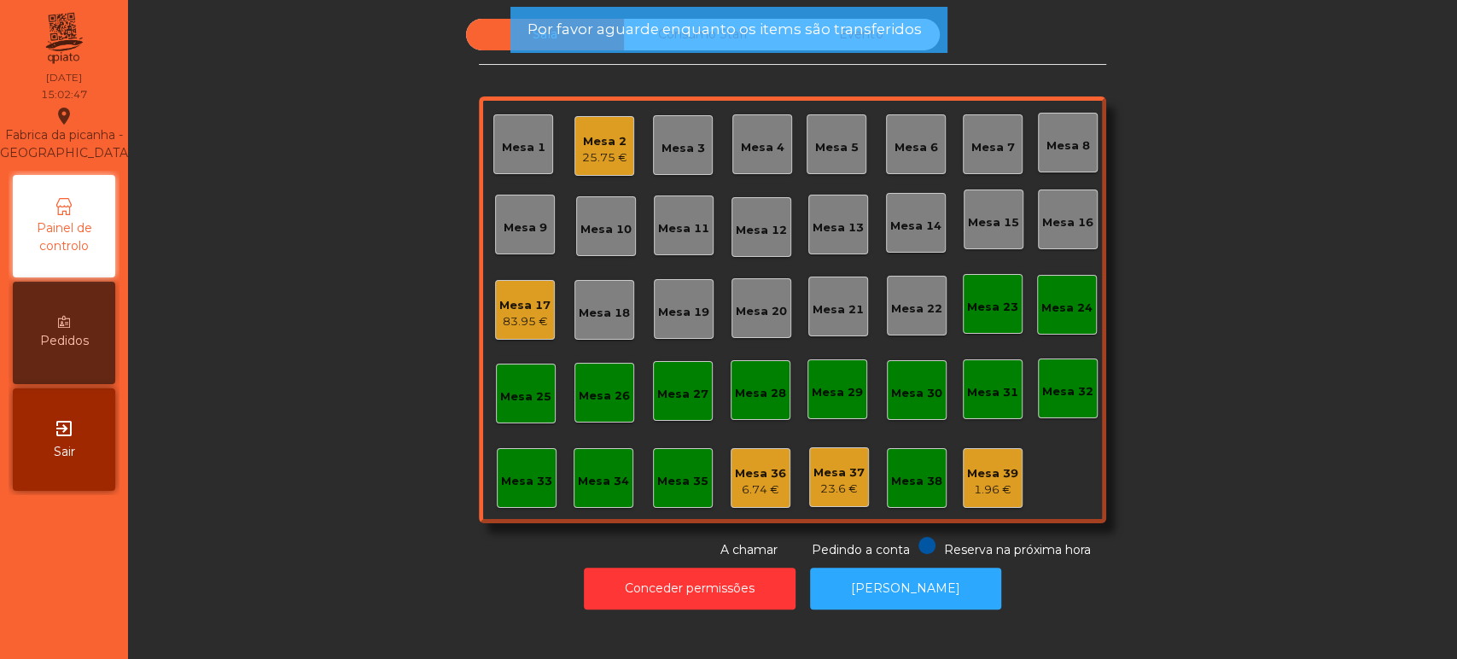
click at [865, 30] on span "Por favor aguarde enquanto os items são transferidos" at bounding box center [723, 29] width 394 height 21
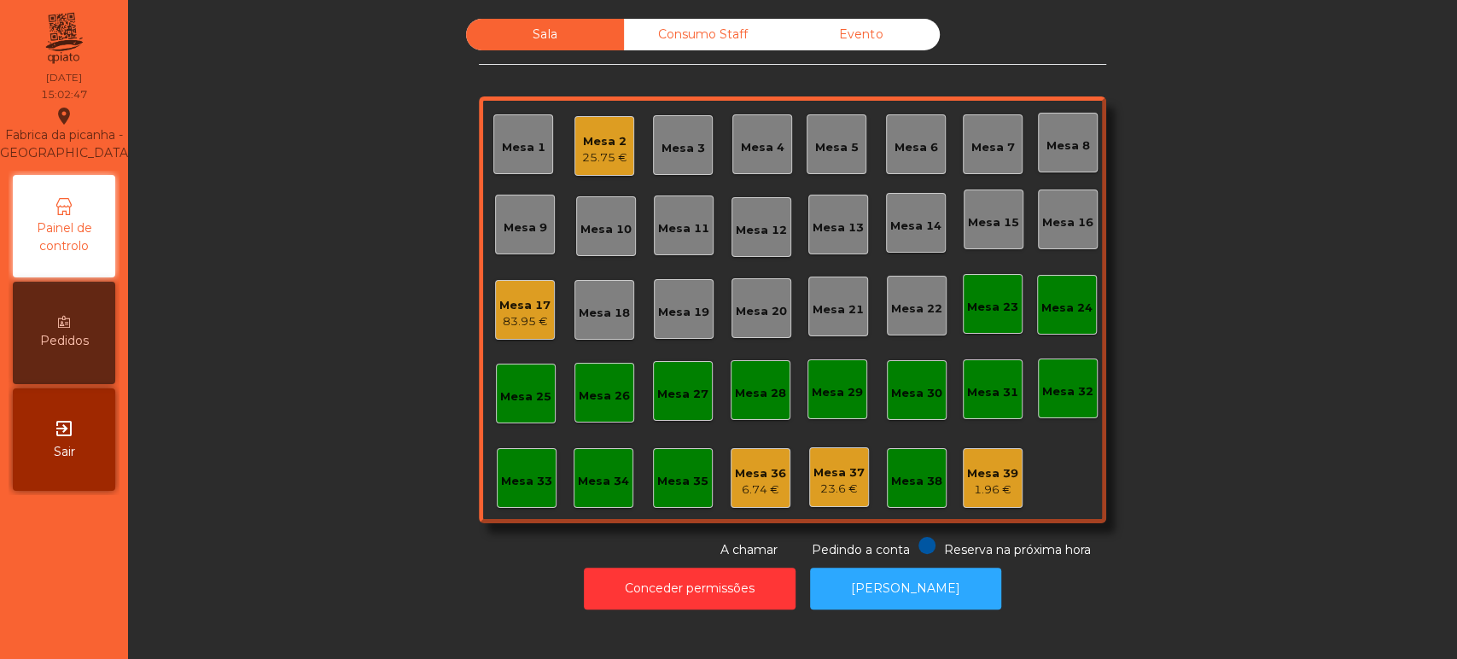
click at [855, 37] on span "Por favor aguarde enquanto os items são transferidos" at bounding box center [723, 29] width 394 height 21
click at [870, 42] on div "Evento" at bounding box center [861, 35] width 158 height 32
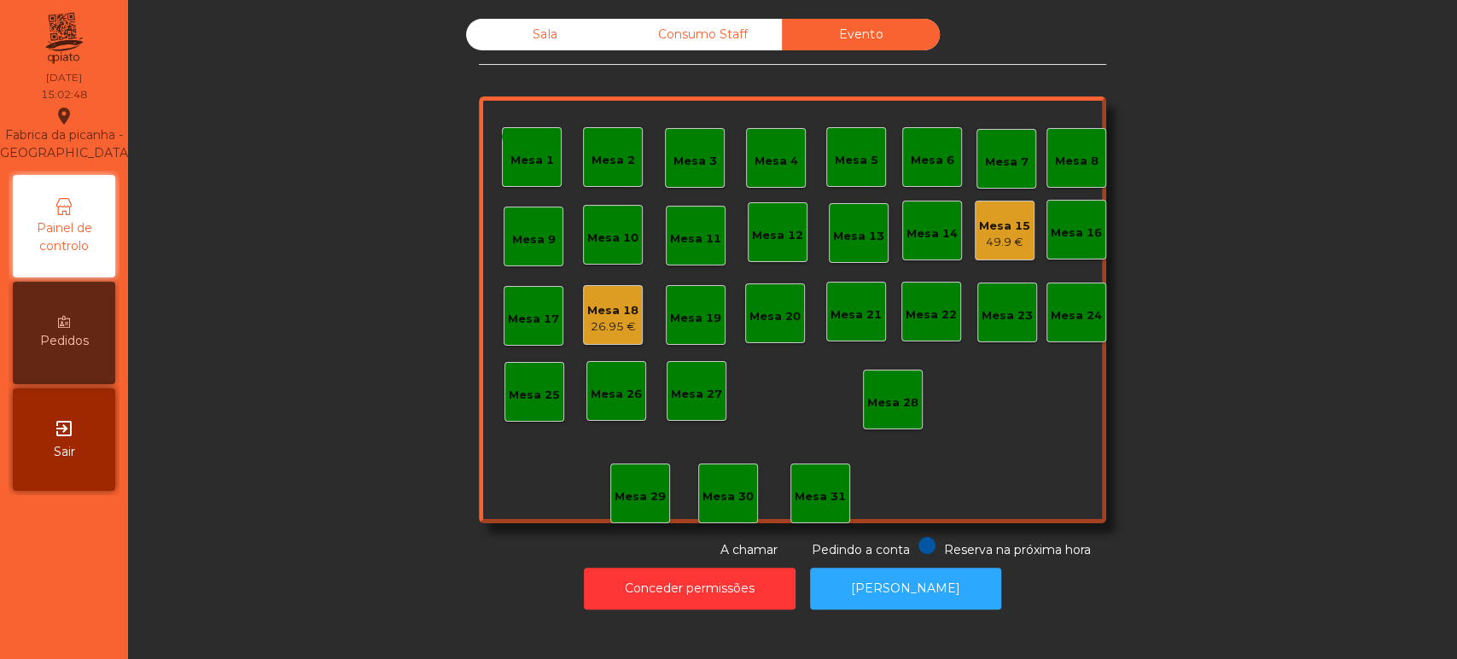
click at [603, 325] on div "26.95 €" at bounding box center [612, 326] width 51 height 17
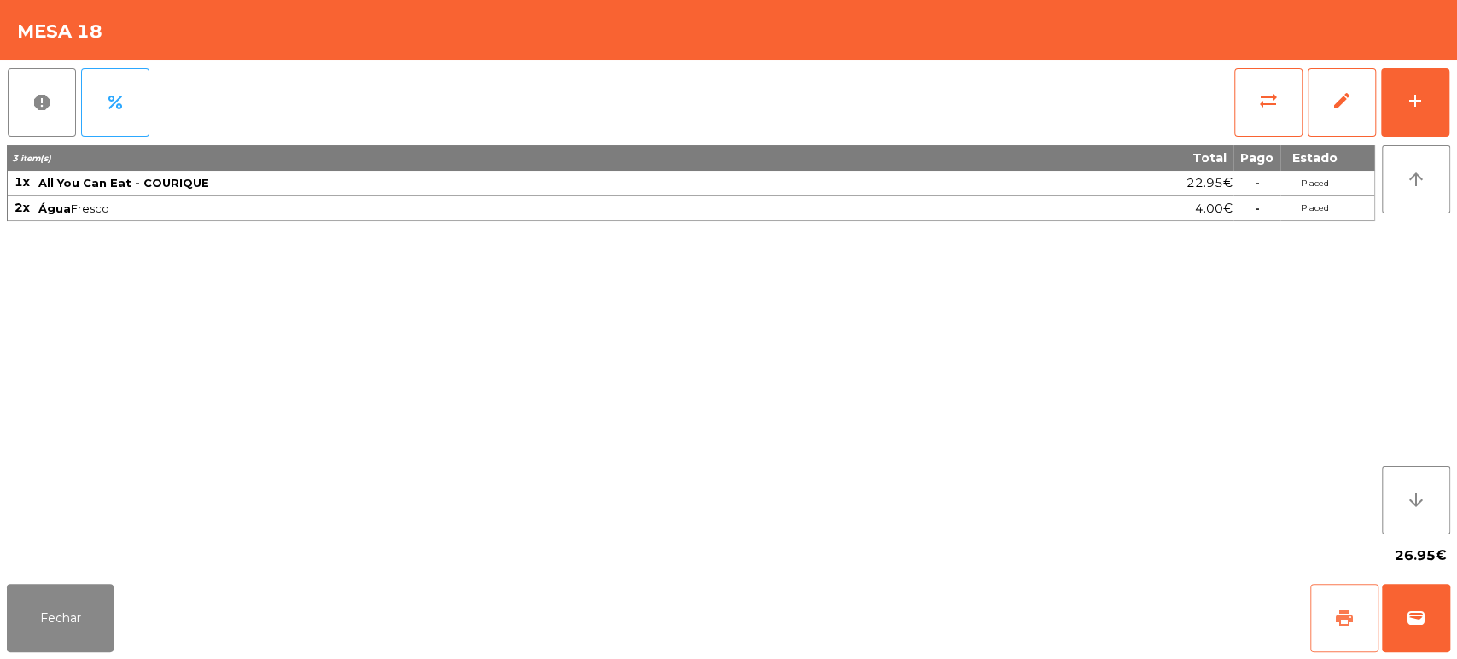
click at [1334, 608] on span "print" at bounding box center [1344, 618] width 20 height 20
click at [1443, 632] on button "wallet" at bounding box center [1416, 618] width 68 height 68
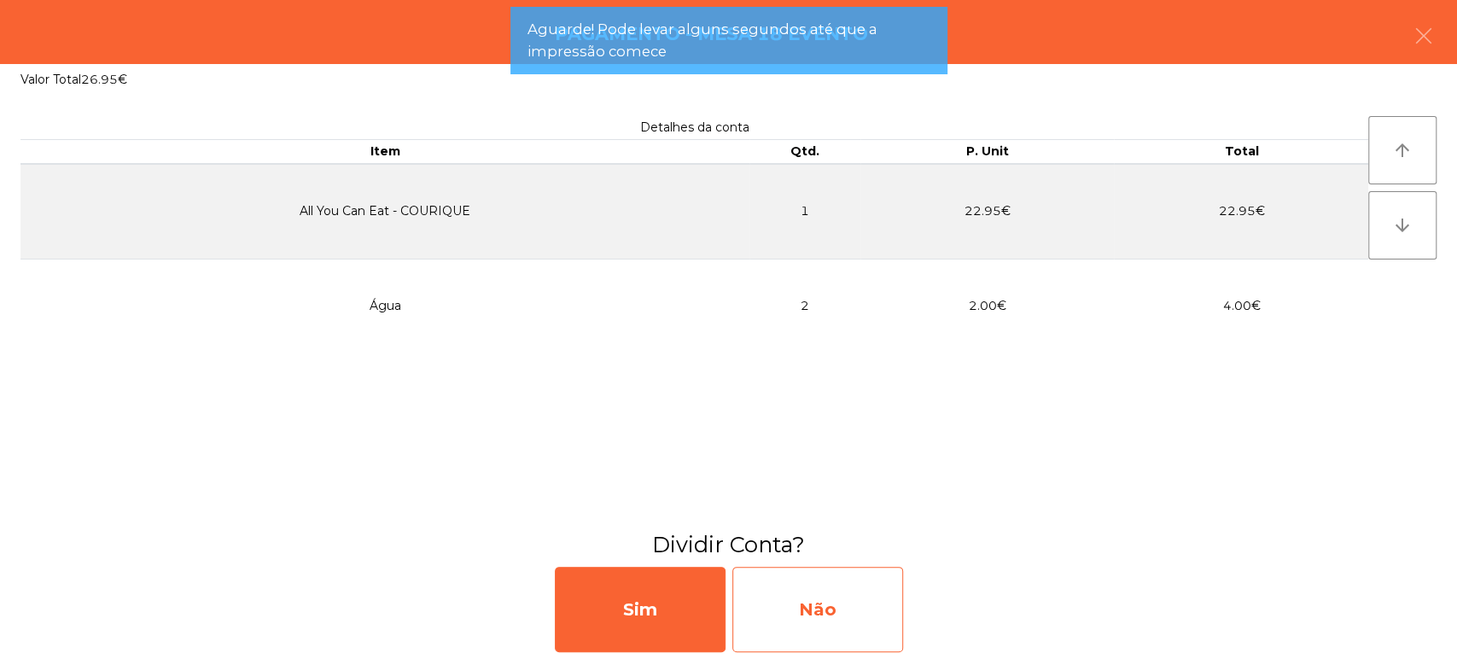
click at [840, 572] on div "Não" at bounding box center [817, 609] width 171 height 85
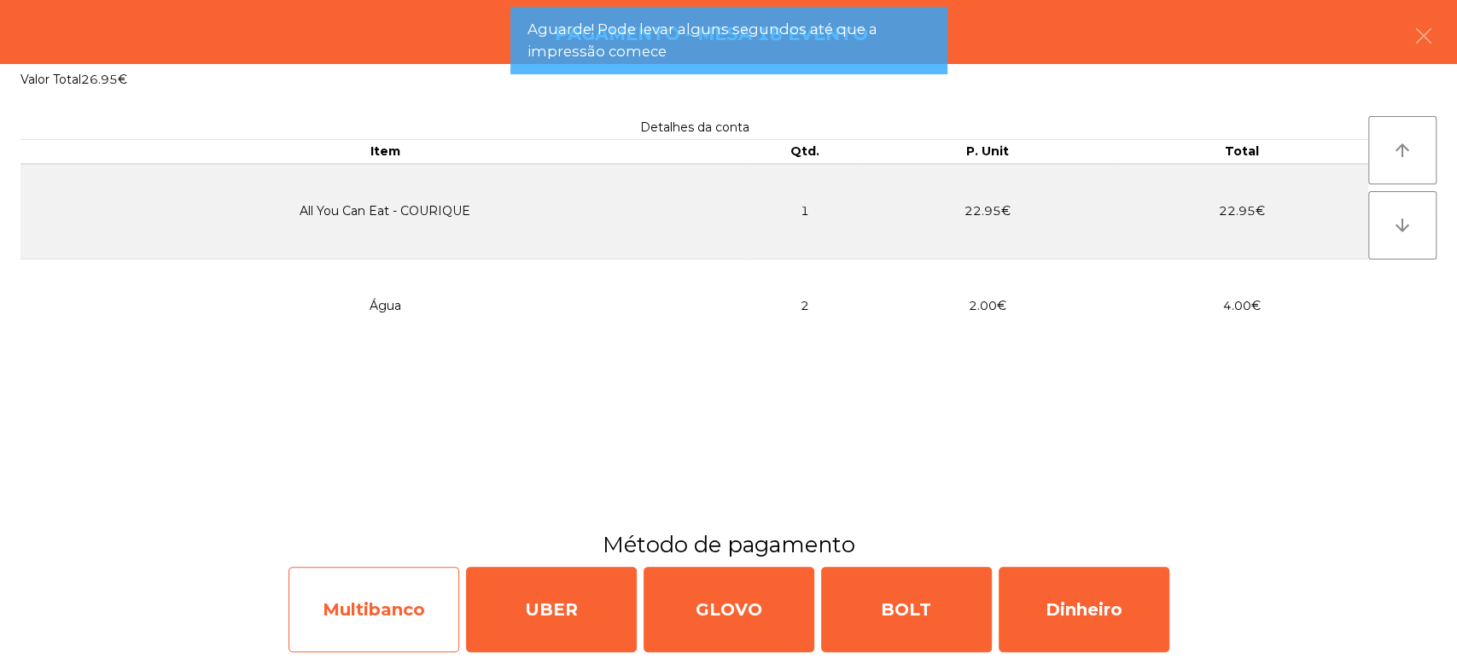
click at [416, 608] on div "Multibanco" at bounding box center [373, 609] width 171 height 85
select select "**"
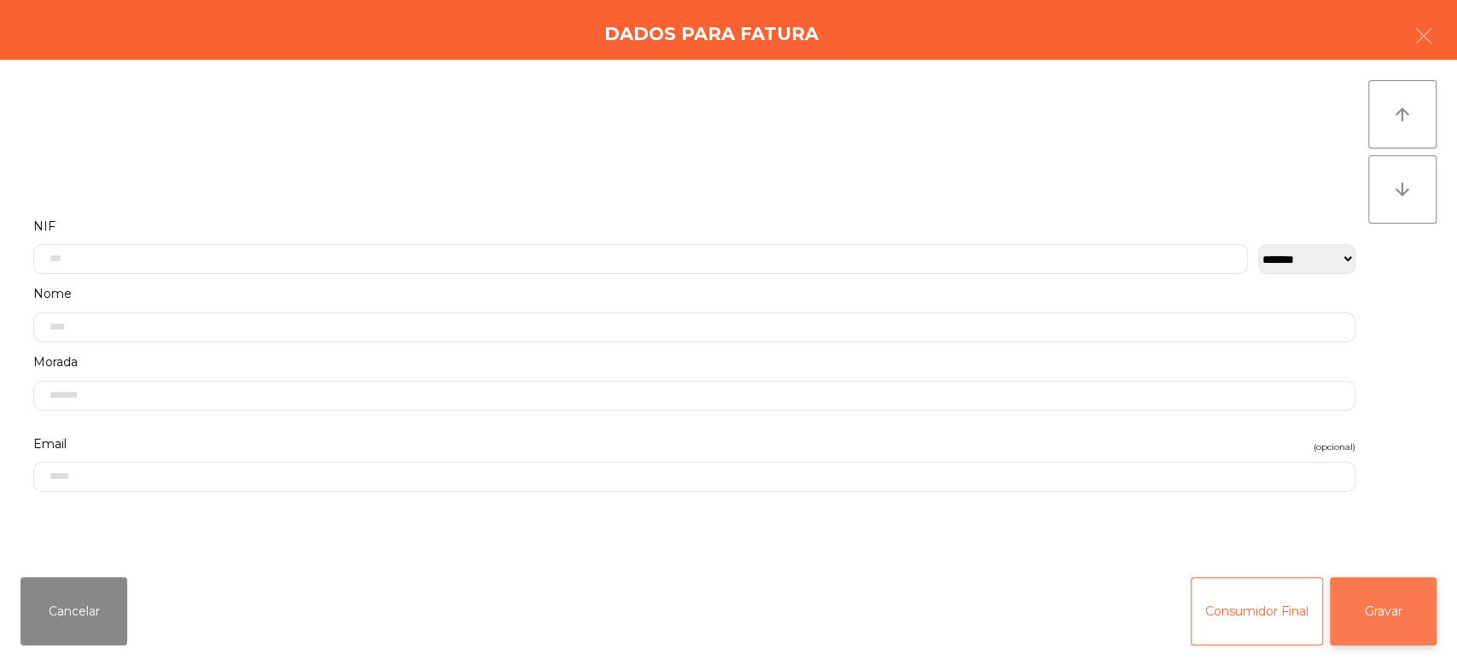
click at [1400, 614] on button "Gravar" at bounding box center [1382, 611] width 107 height 68
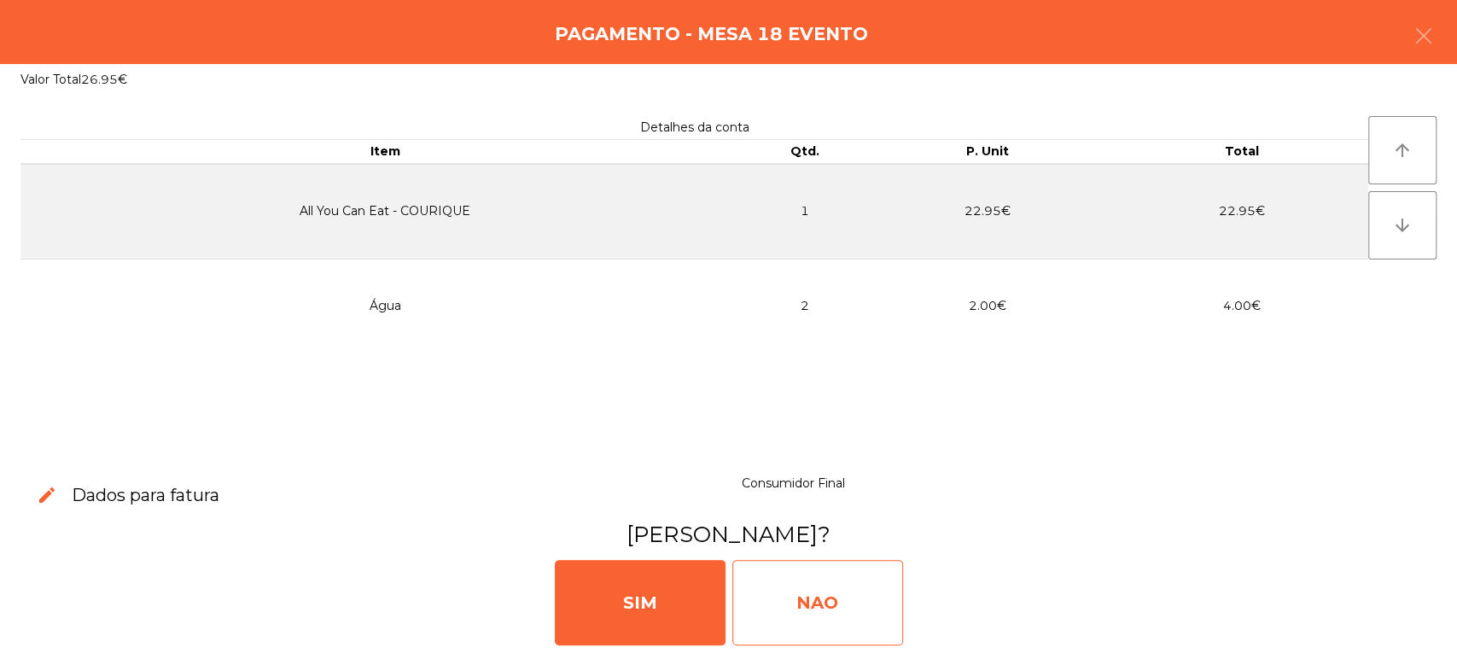
click at [852, 582] on div "NAO" at bounding box center [817, 602] width 171 height 85
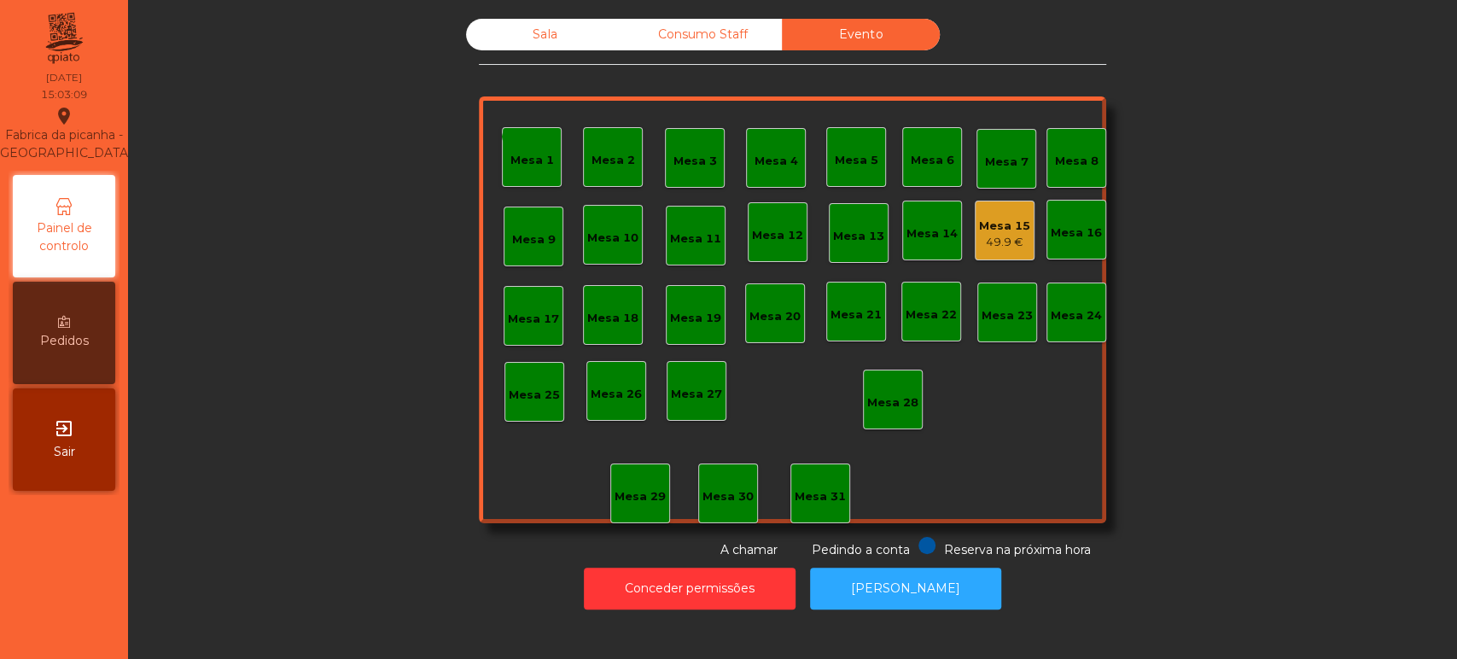
click at [995, 218] on div "Mesa 15" at bounding box center [1004, 226] width 51 height 17
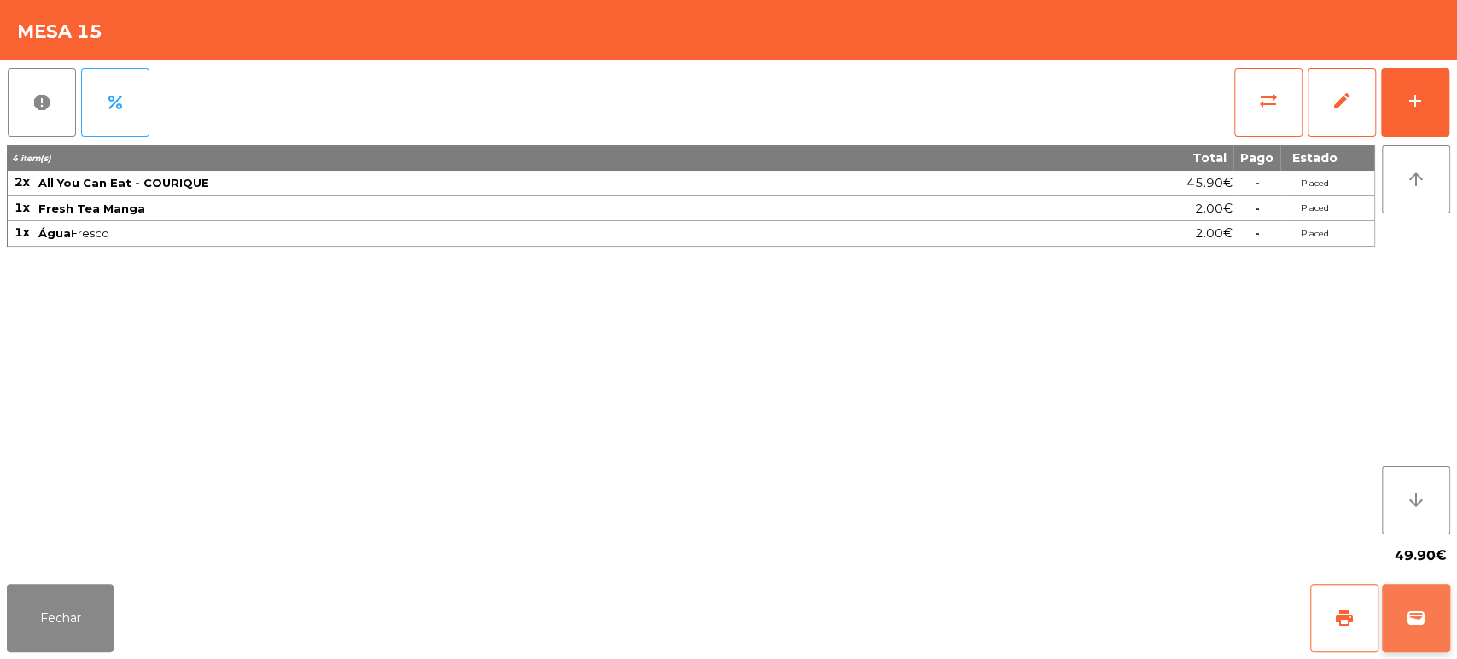
click at [1419, 601] on button "wallet" at bounding box center [1416, 618] width 68 height 68
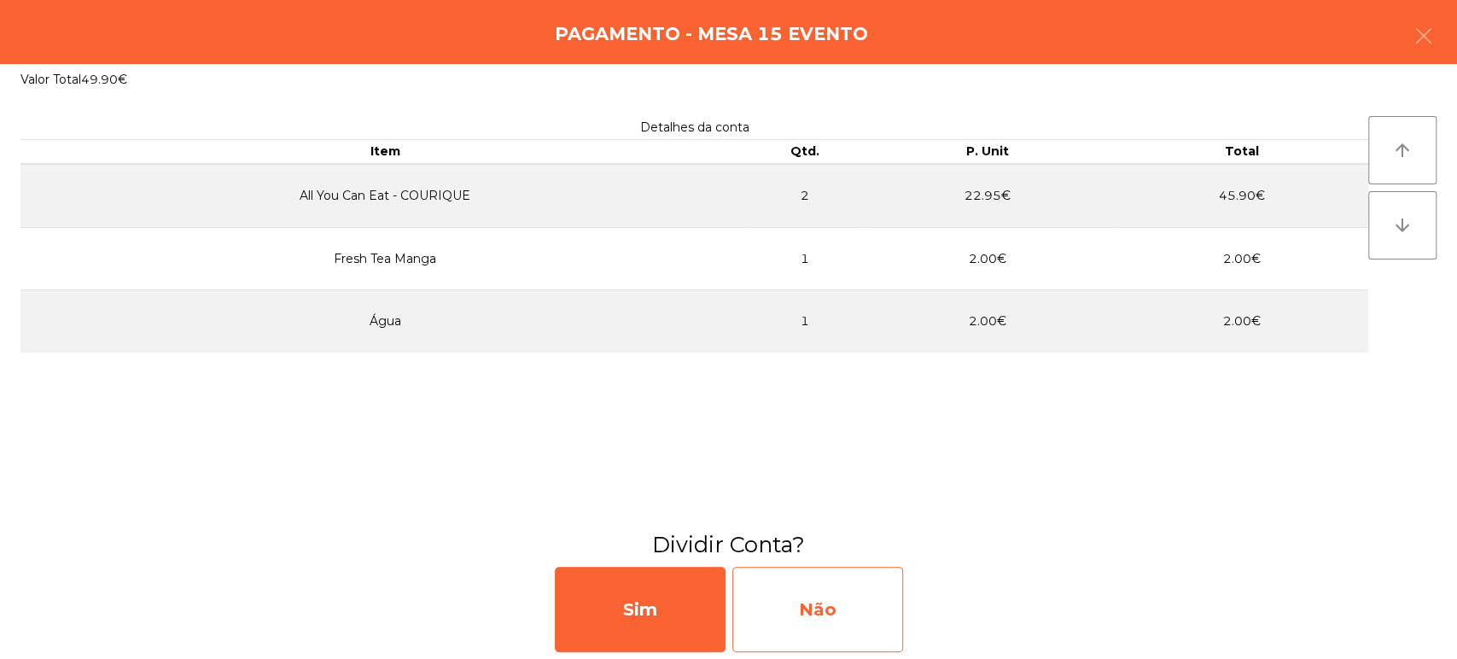
click at [829, 613] on div "Não" at bounding box center [817, 609] width 171 height 85
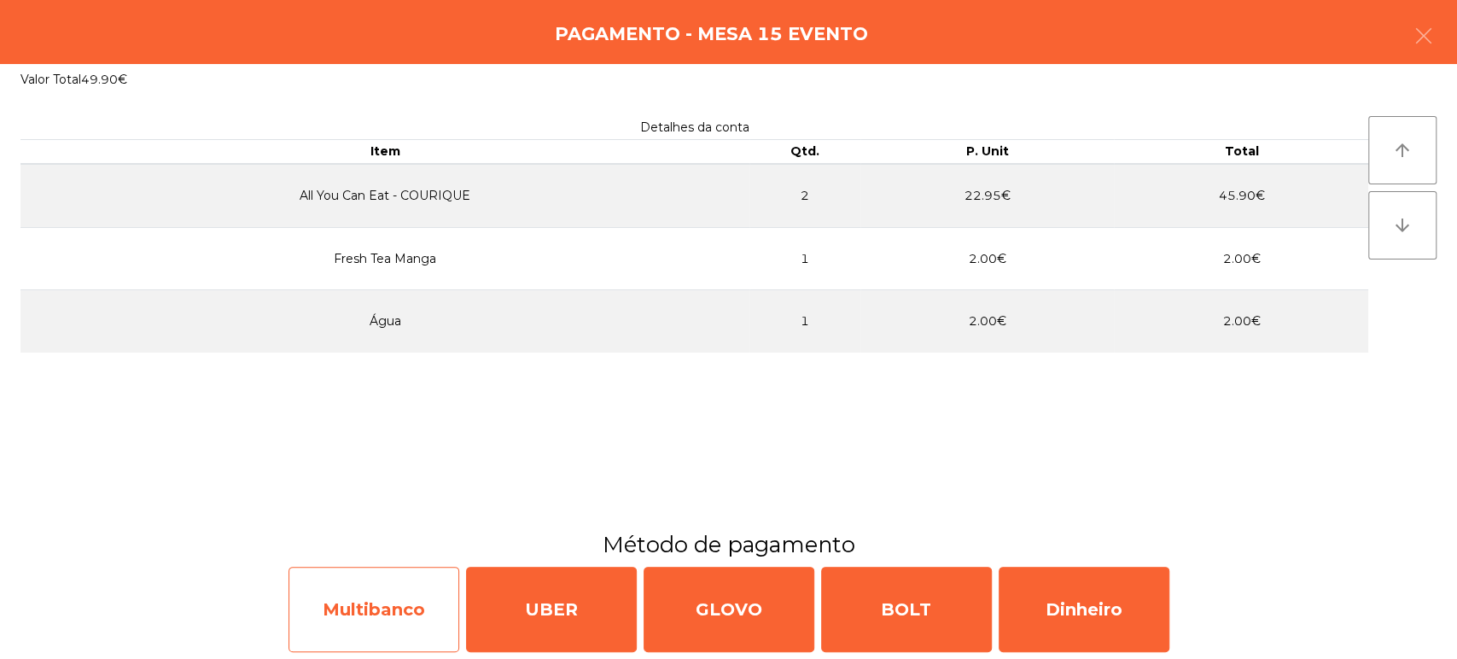
click at [408, 625] on div "Multibanco" at bounding box center [373, 609] width 171 height 85
select select "**"
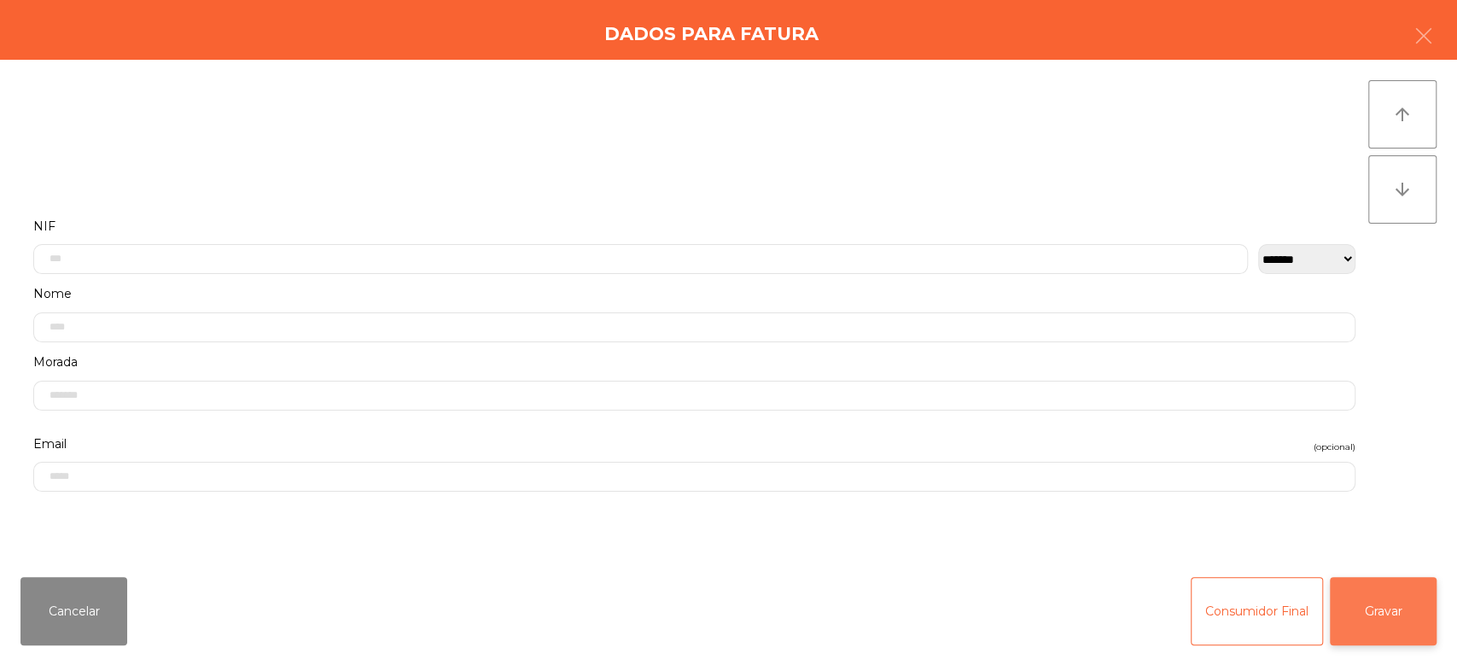
click at [1399, 598] on button "Gravar" at bounding box center [1382, 611] width 107 height 68
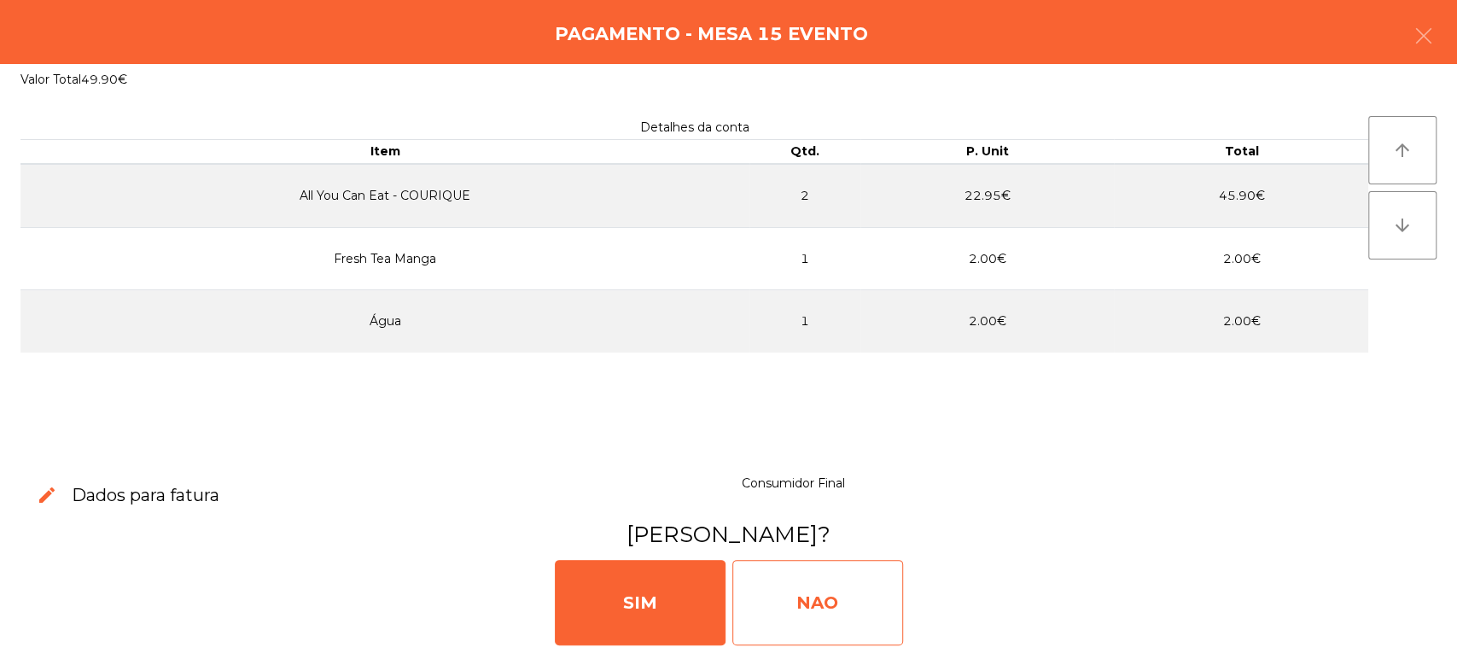
click at [864, 596] on div "NAO" at bounding box center [817, 602] width 171 height 85
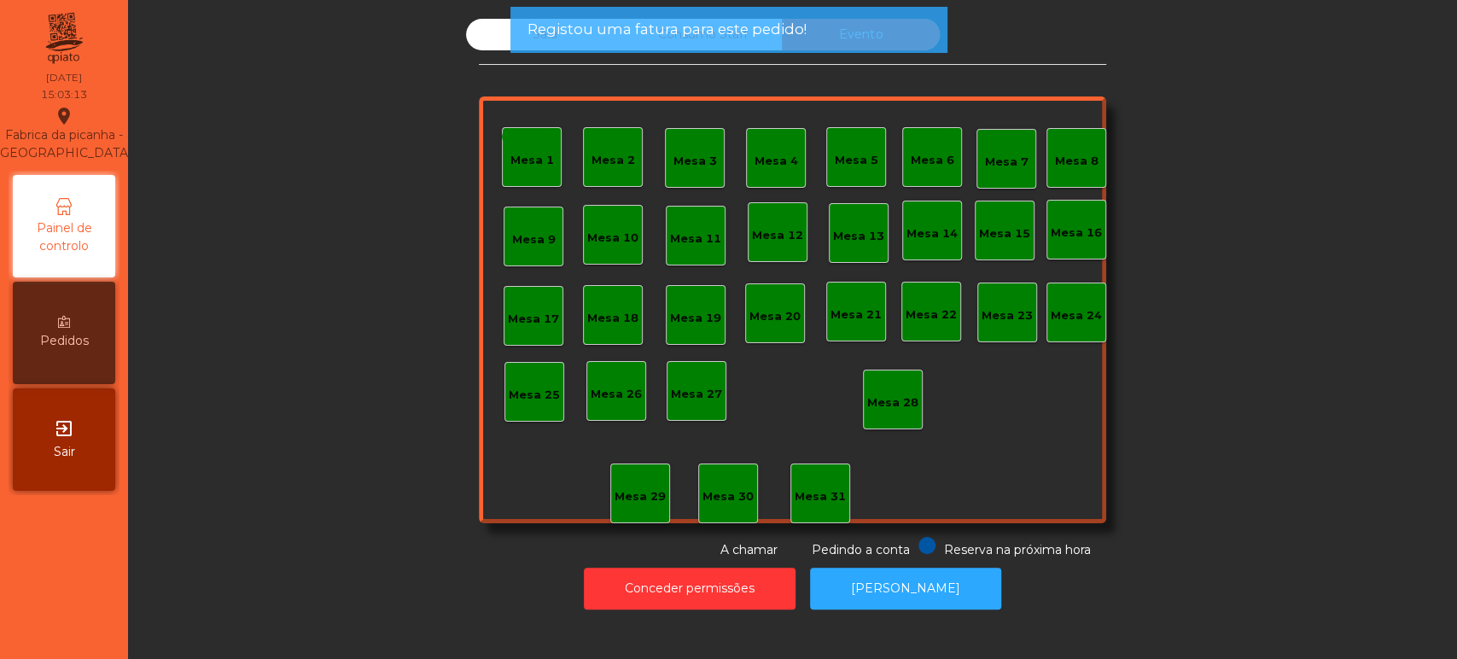
click at [757, 34] on span "Registou uma fatura para este pedido!" at bounding box center [665, 29] width 279 height 21
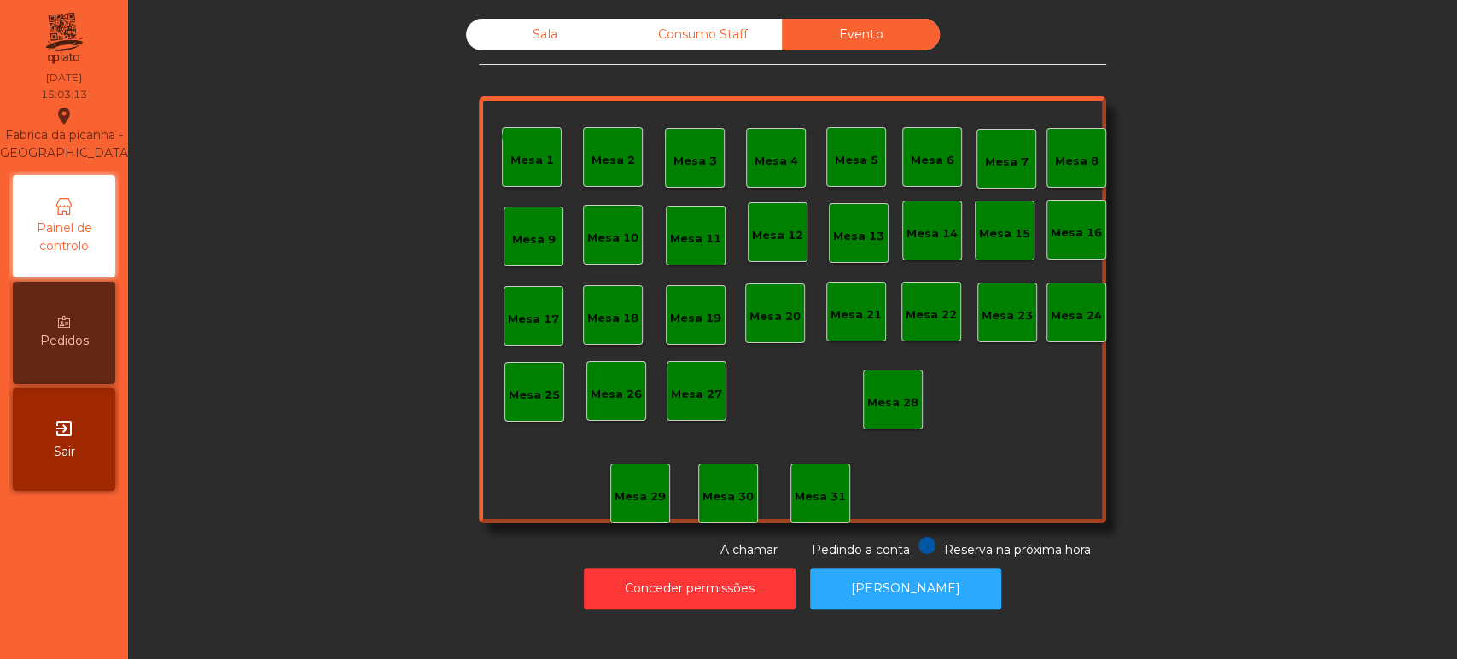
click at [691, 34] on div "Consumo Staff" at bounding box center [703, 35] width 158 height 32
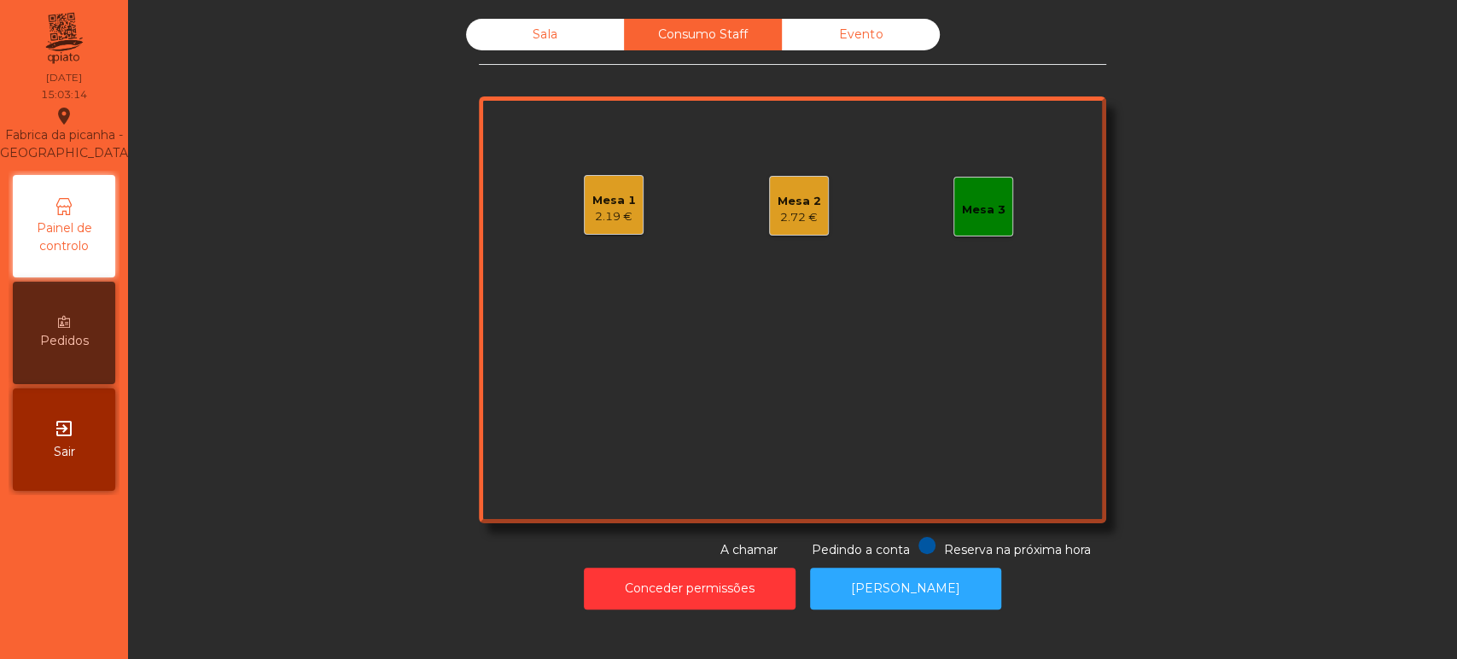
click at [553, 32] on div "Sala" at bounding box center [545, 35] width 158 height 32
click at [590, 38] on div "Sala" at bounding box center [545, 35] width 158 height 32
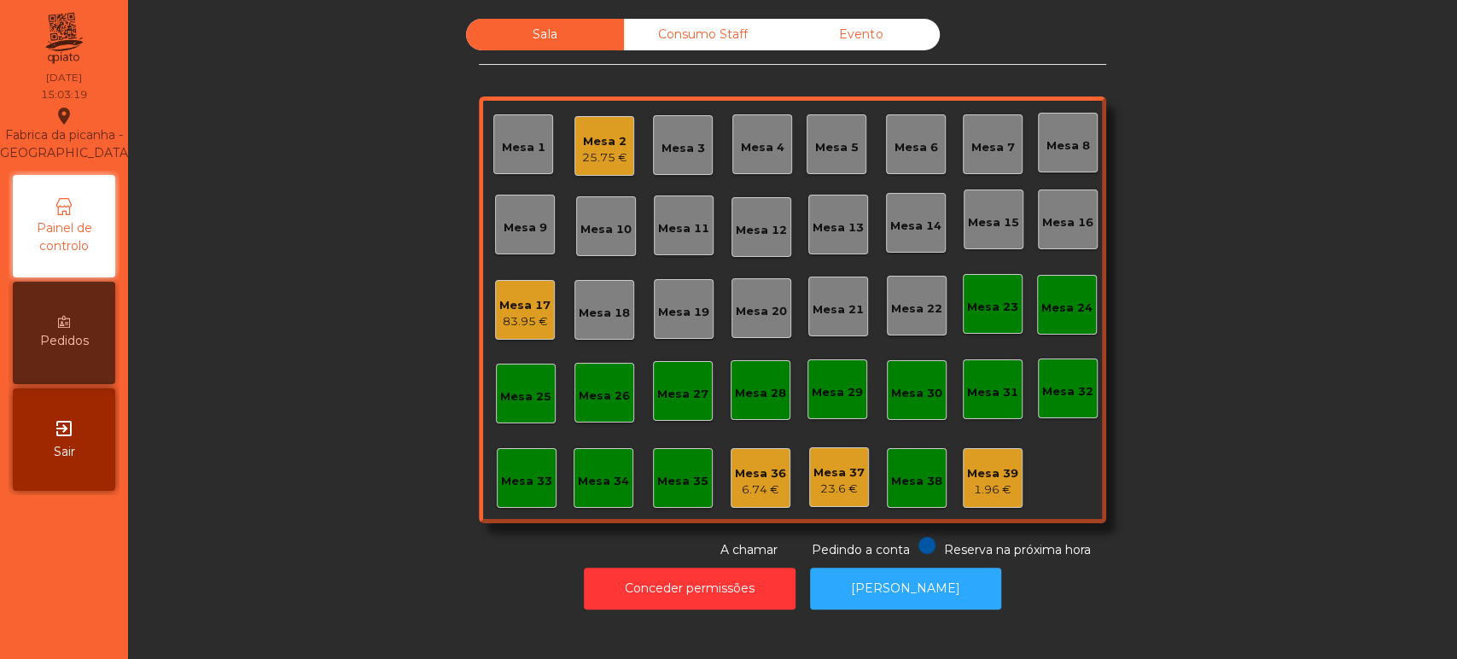
click at [703, 26] on div "Consumo Staff" at bounding box center [703, 35] width 158 height 32
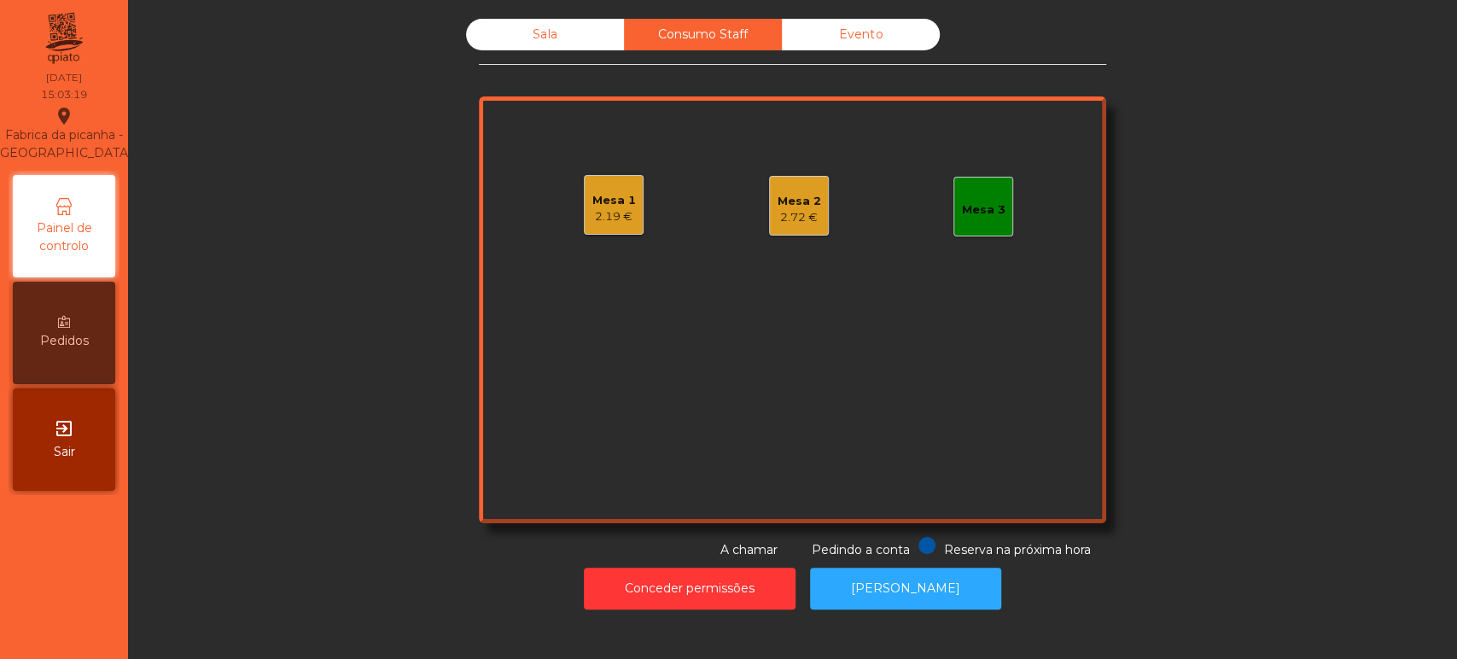
click at [796, 201] on div "Mesa 2" at bounding box center [799, 201] width 44 height 17
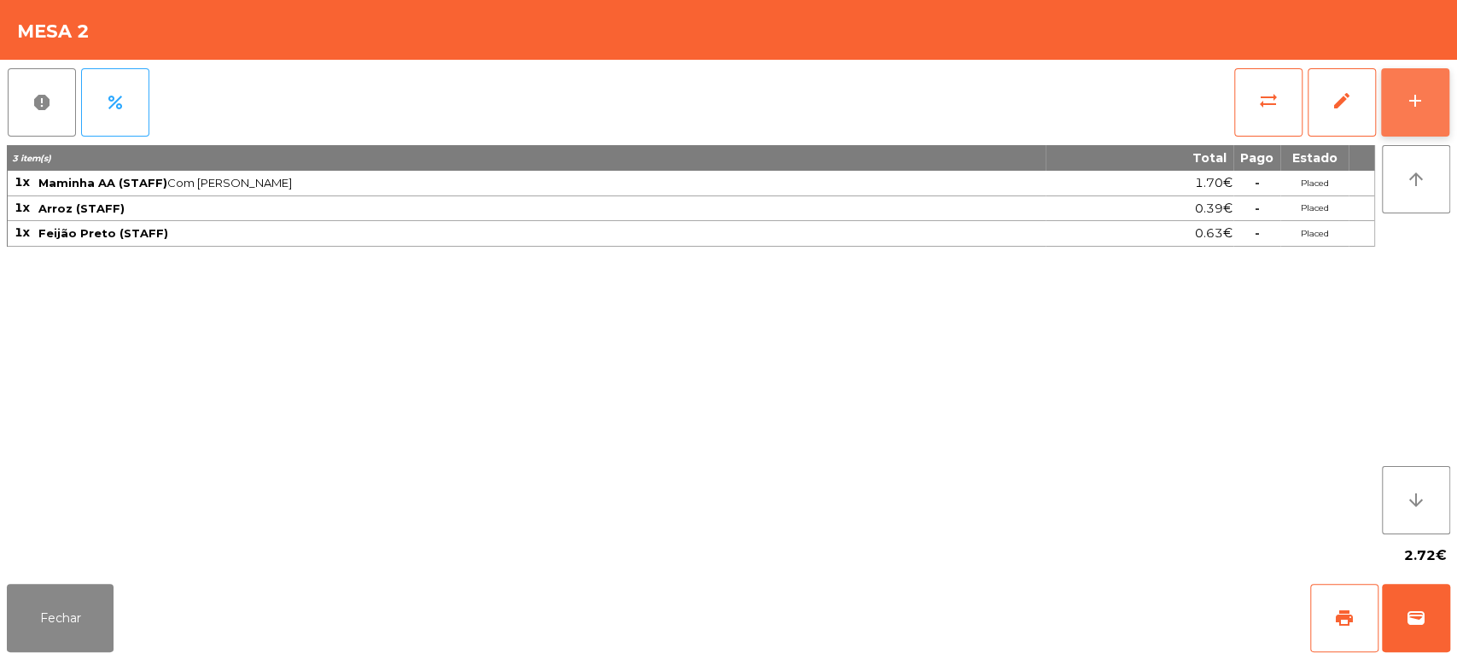
click at [1413, 113] on button "add" at bounding box center [1415, 102] width 68 height 68
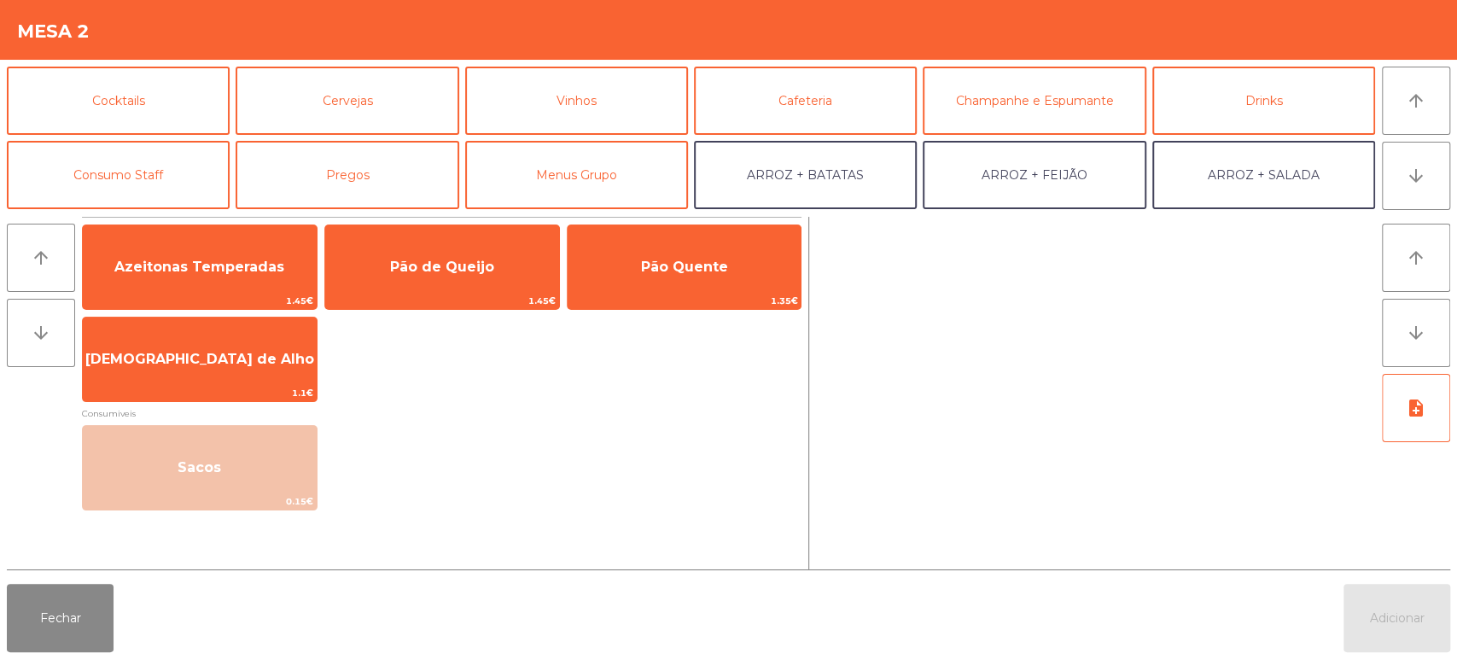
scroll to position [75, 0]
click at [170, 183] on button "Consumo Staff" at bounding box center [118, 174] width 223 height 68
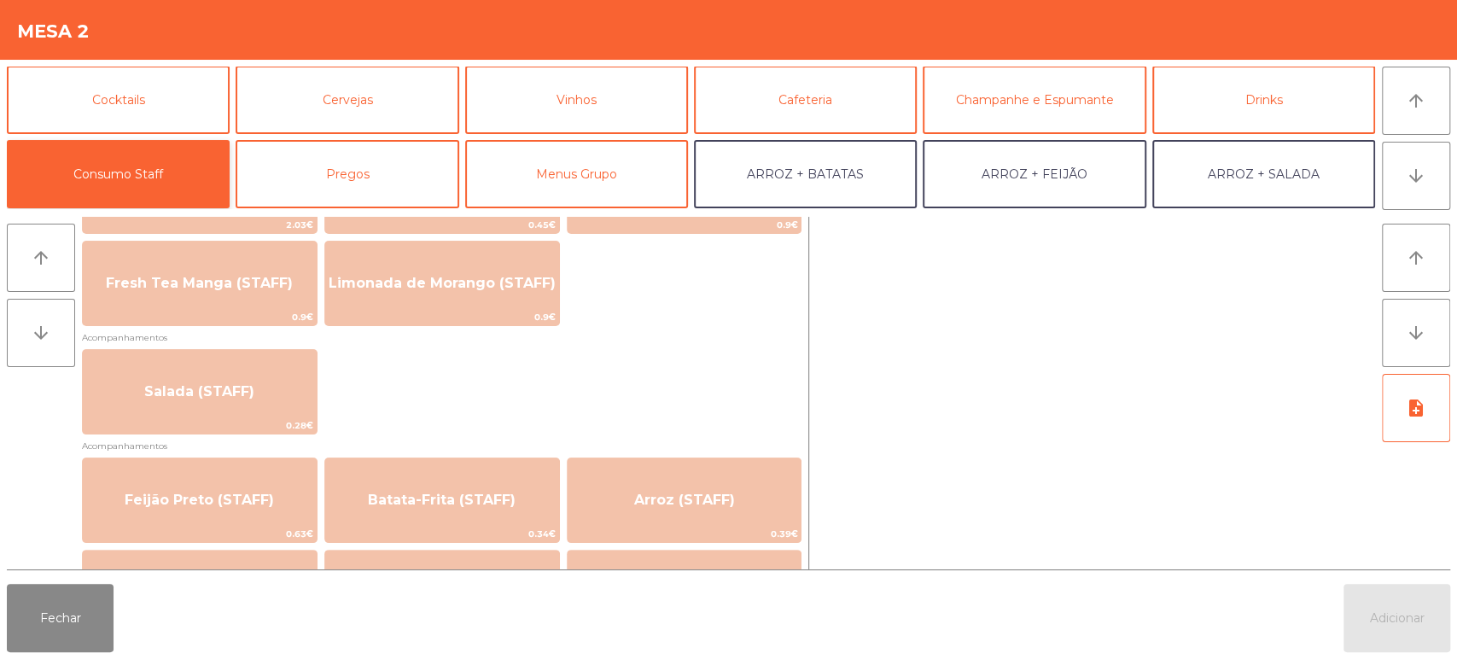
scroll to position [717, 0]
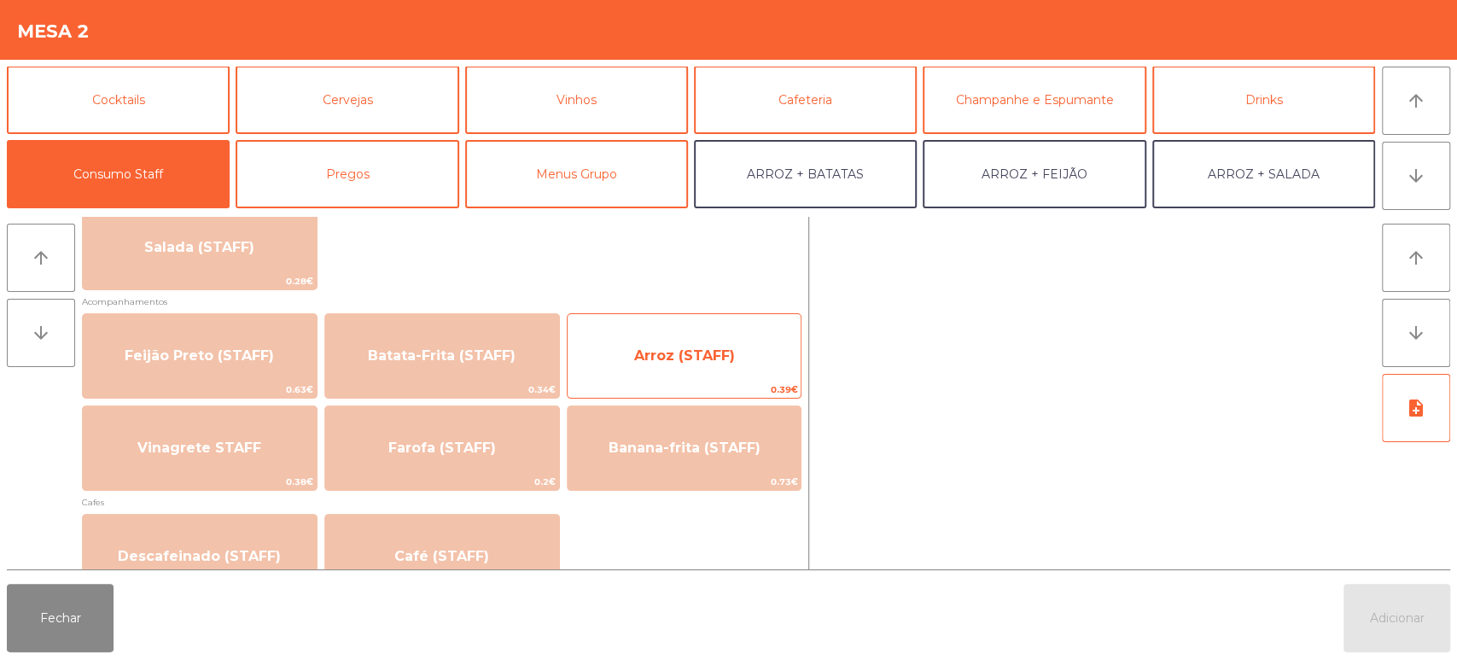
click at [712, 352] on span "Arroz (STAFF)" at bounding box center [684, 355] width 101 height 16
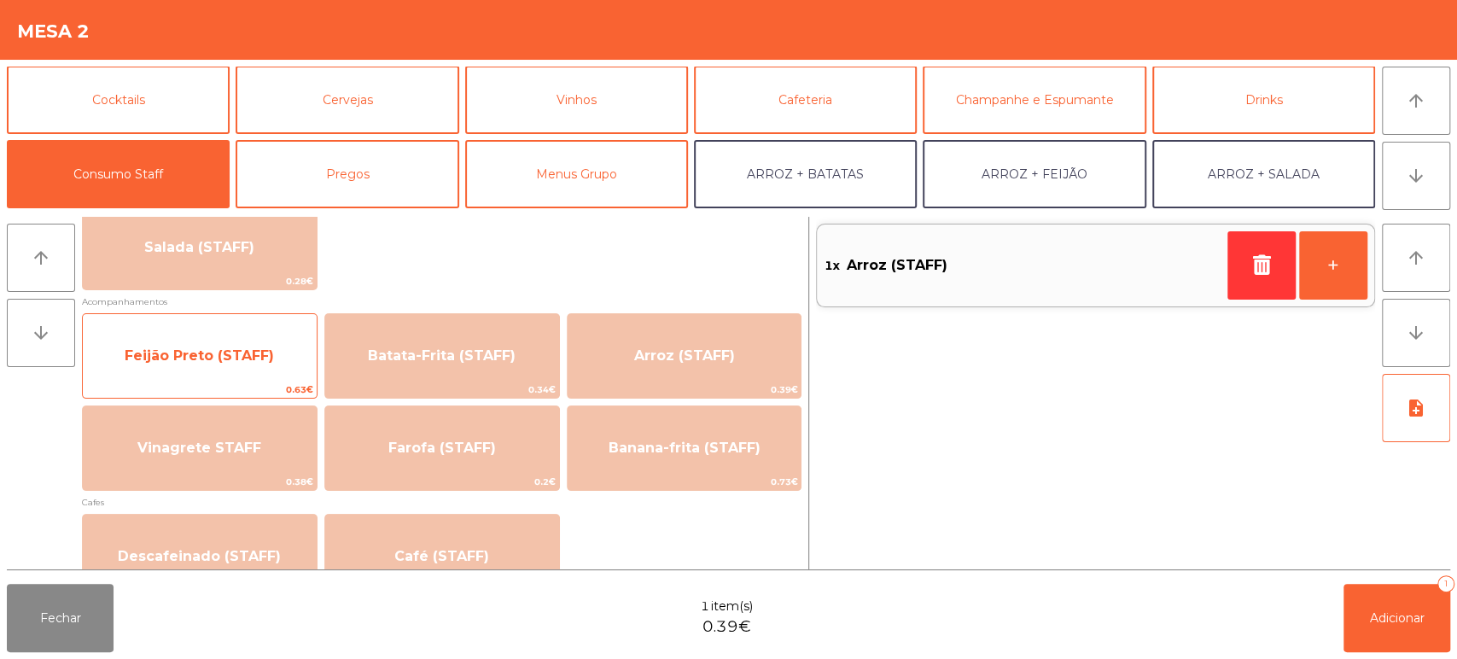
click at [218, 333] on span "Feijão Preto (STAFF)" at bounding box center [200, 356] width 234 height 46
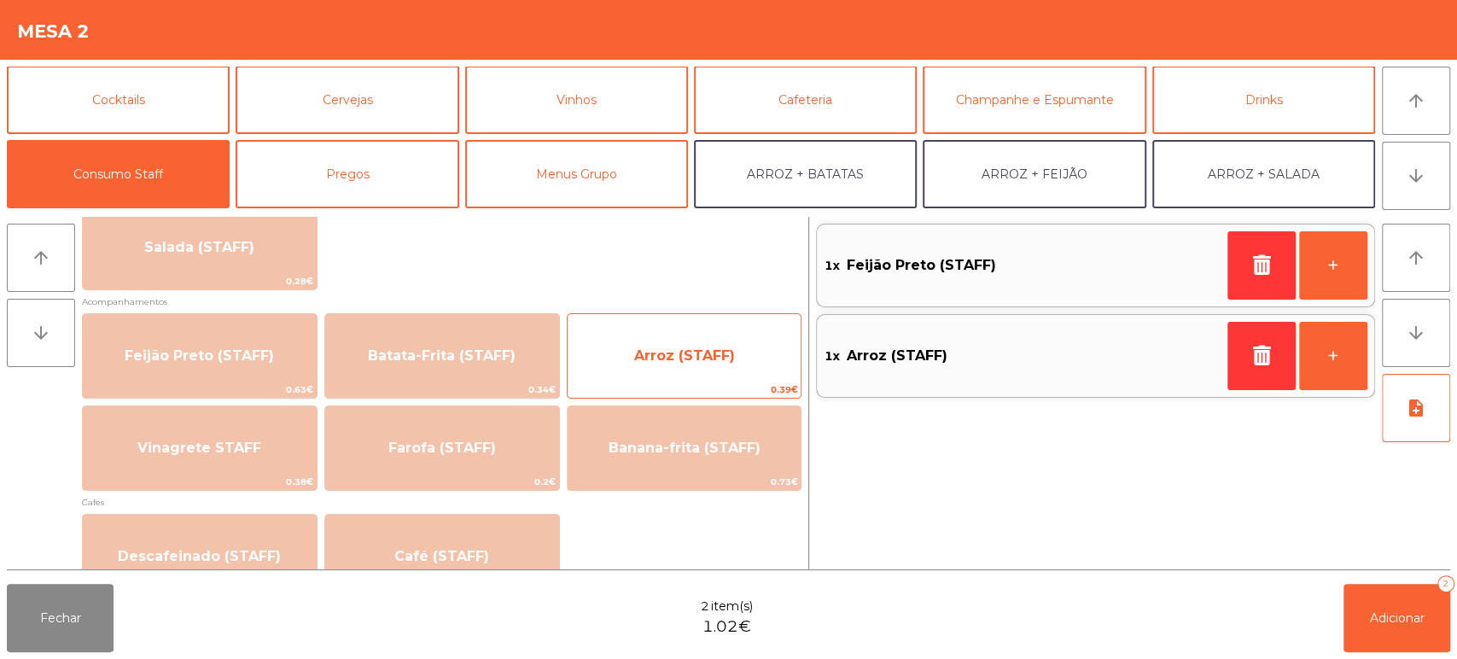
click at [744, 363] on span "Arroz (STAFF)" at bounding box center [684, 356] width 234 height 46
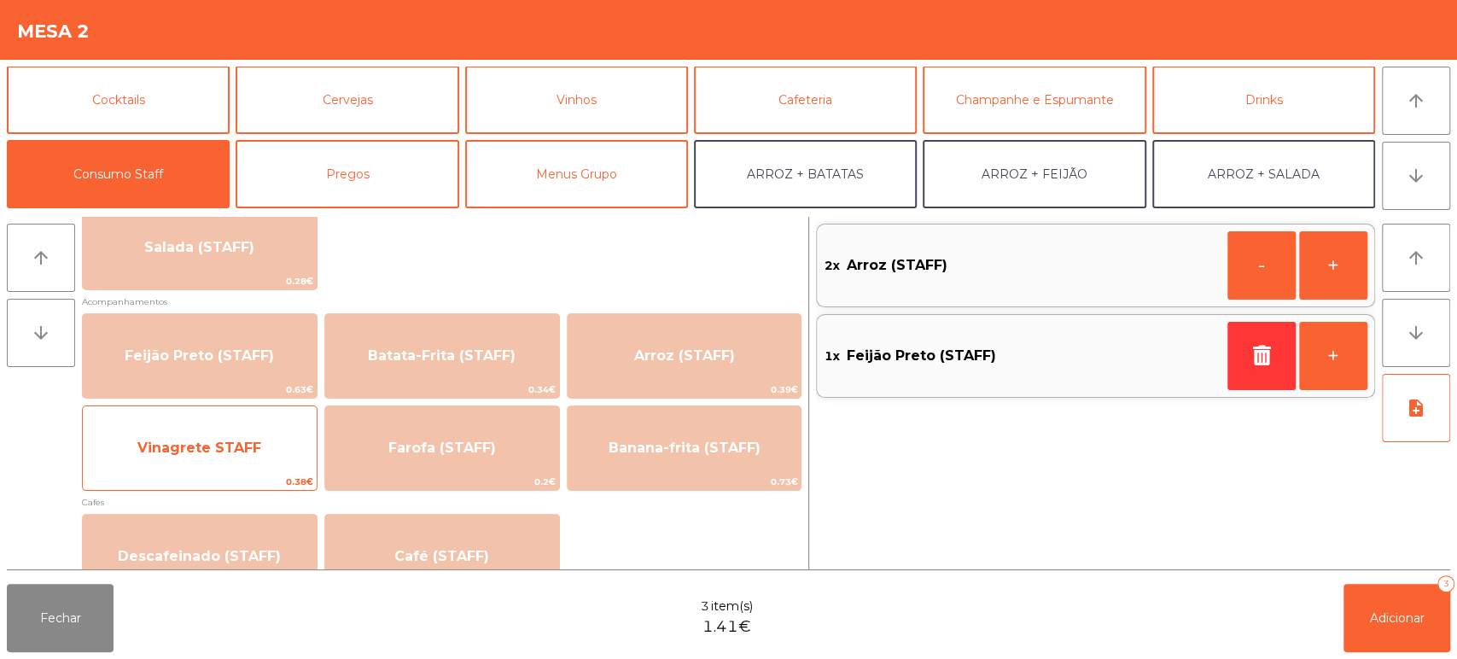
click at [246, 451] on span "Vinagrete STAFF" at bounding box center [199, 447] width 124 height 16
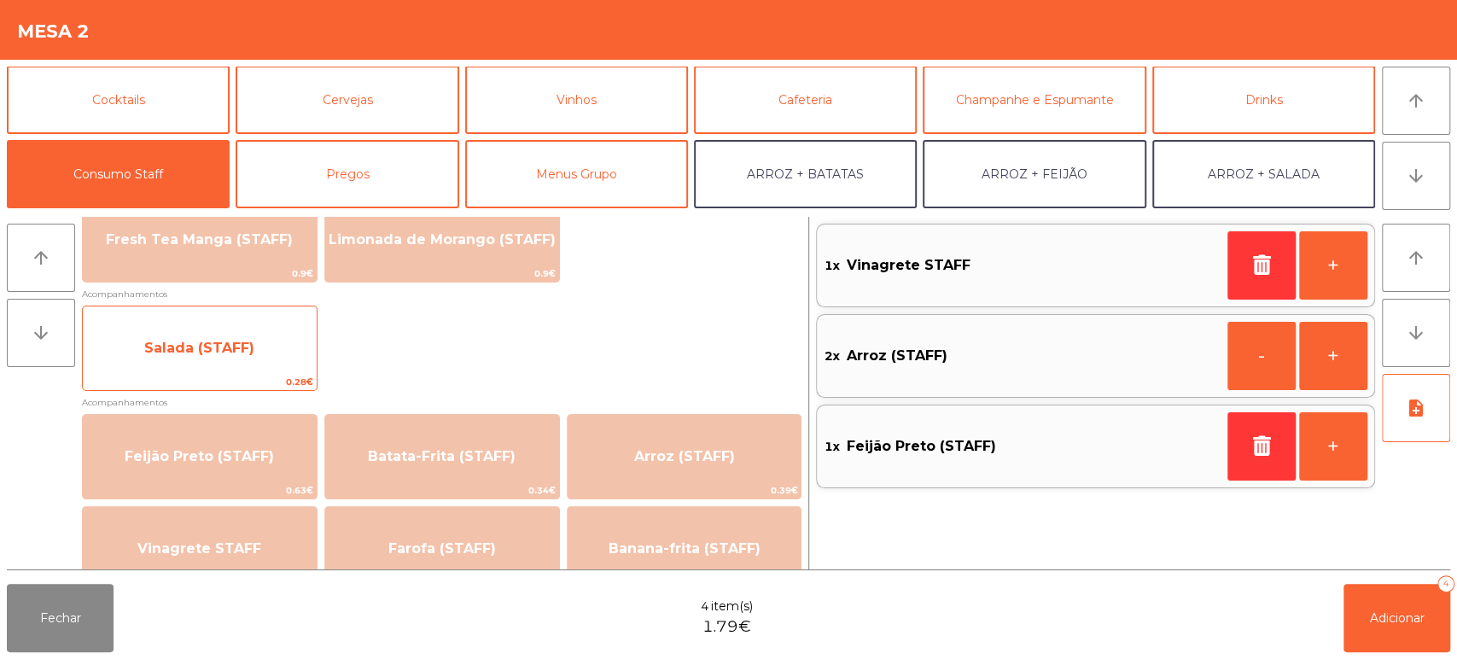
click at [263, 336] on span "Salada (STAFF)" at bounding box center [200, 348] width 234 height 46
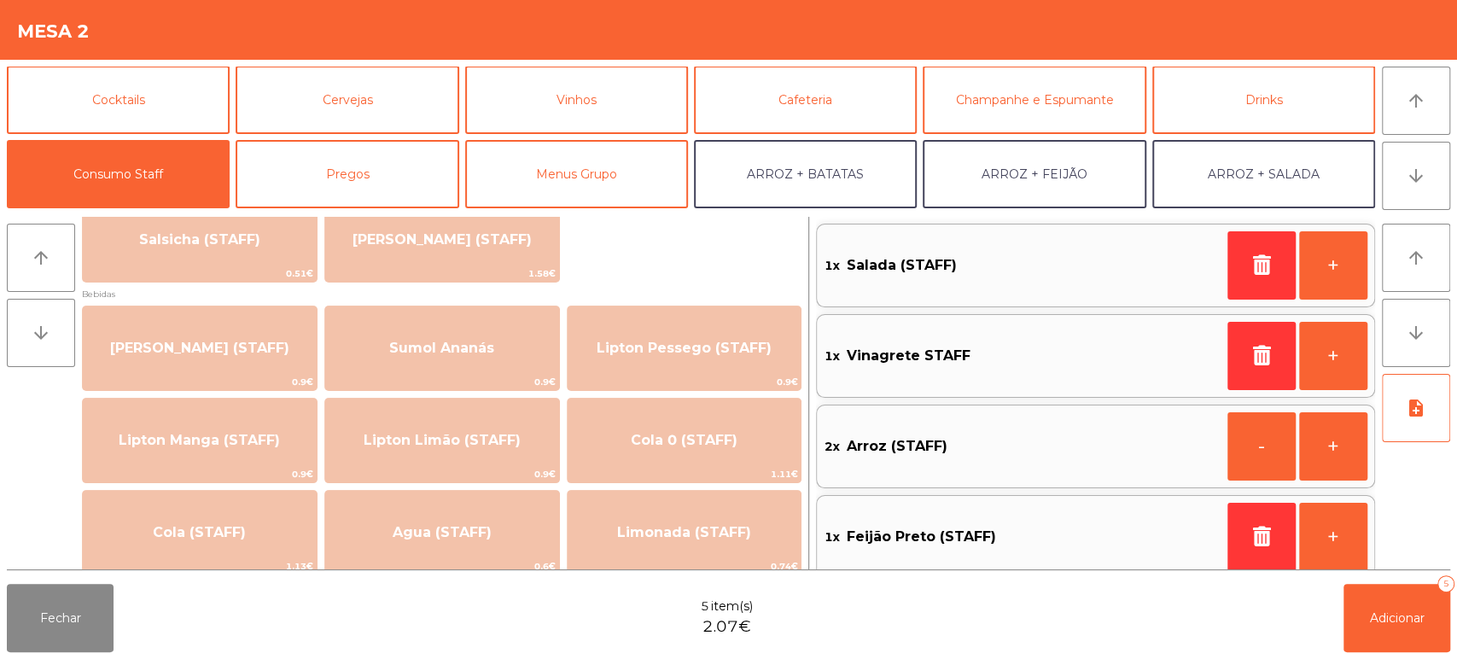
scroll to position [0, 0]
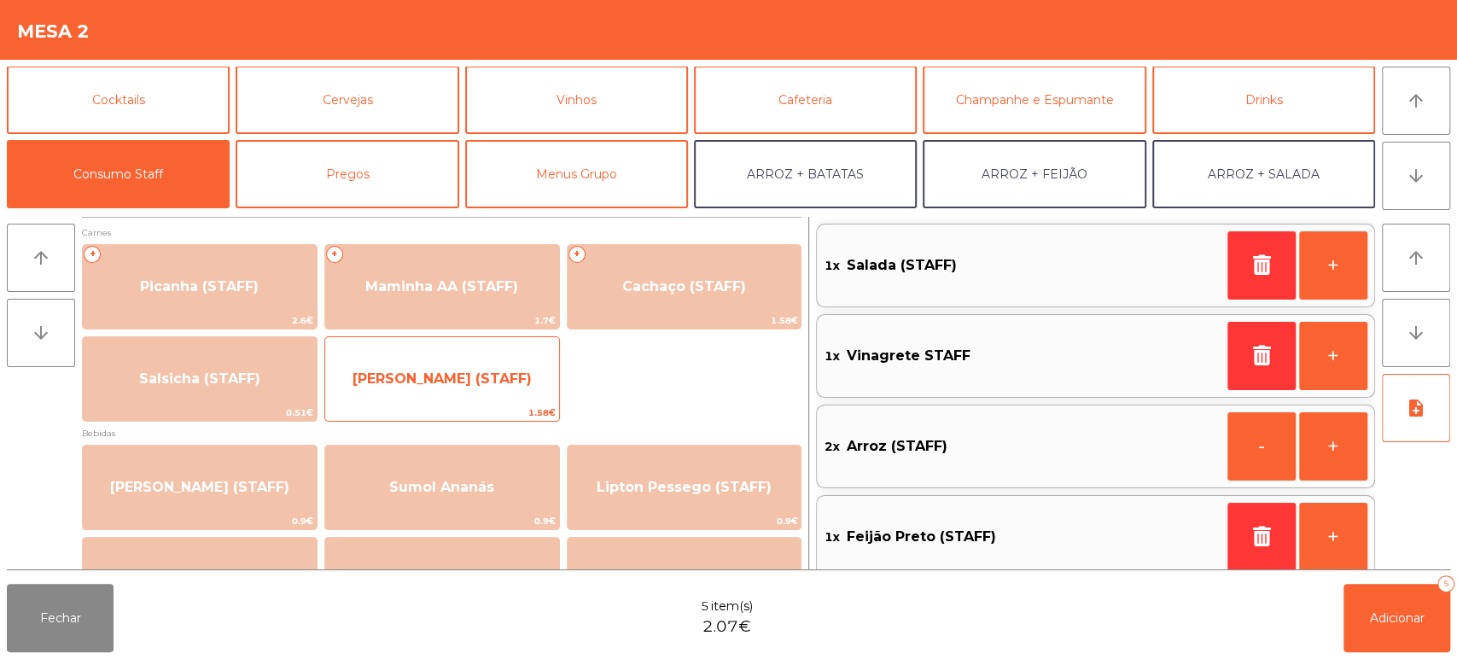
click at [480, 388] on span "[PERSON_NAME] (STAFF)" at bounding box center [442, 379] width 234 height 46
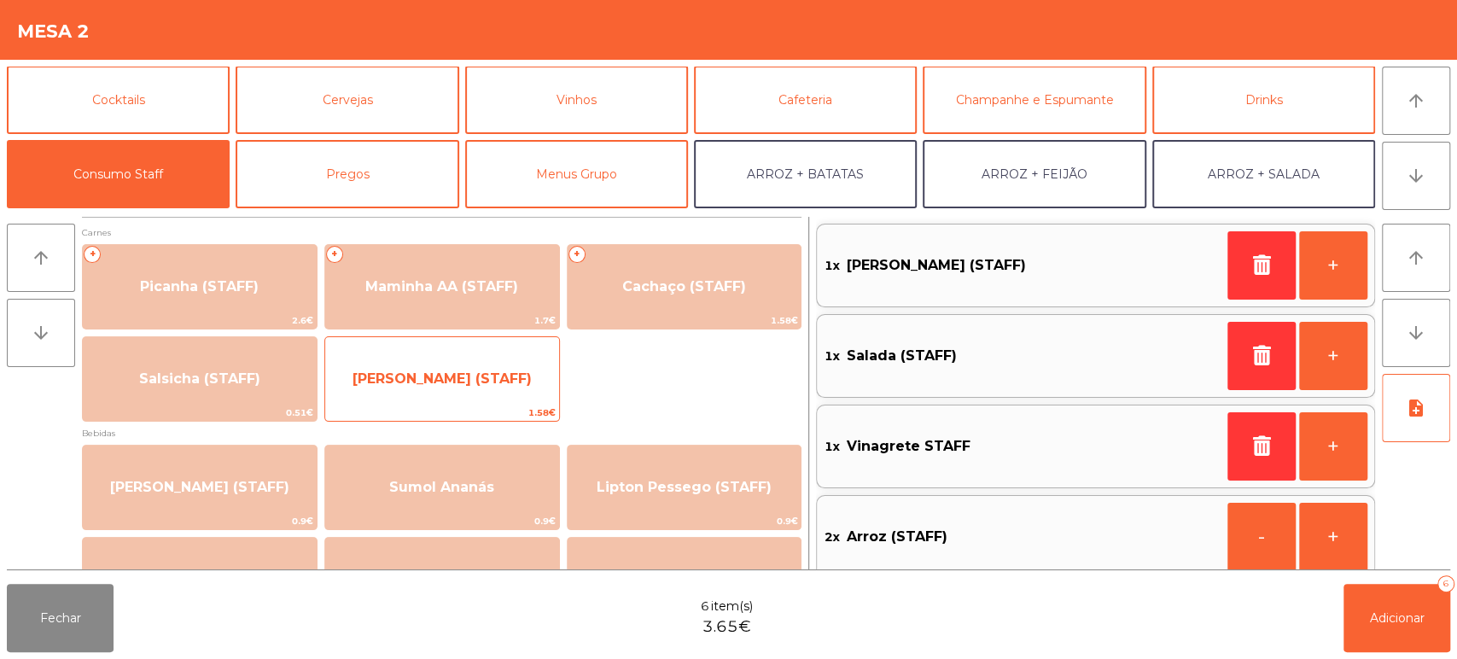
scroll to position [7, 0]
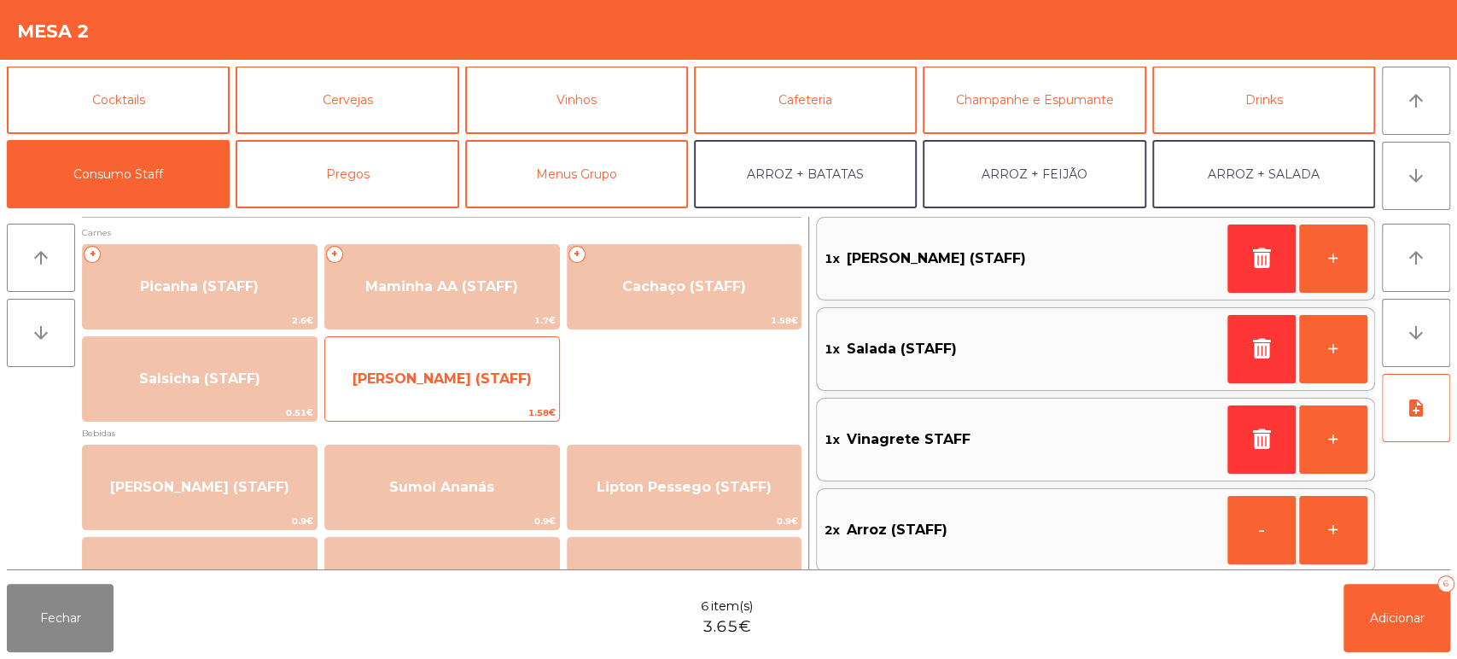
click at [499, 376] on span "[PERSON_NAME] (STAFF)" at bounding box center [441, 378] width 179 height 16
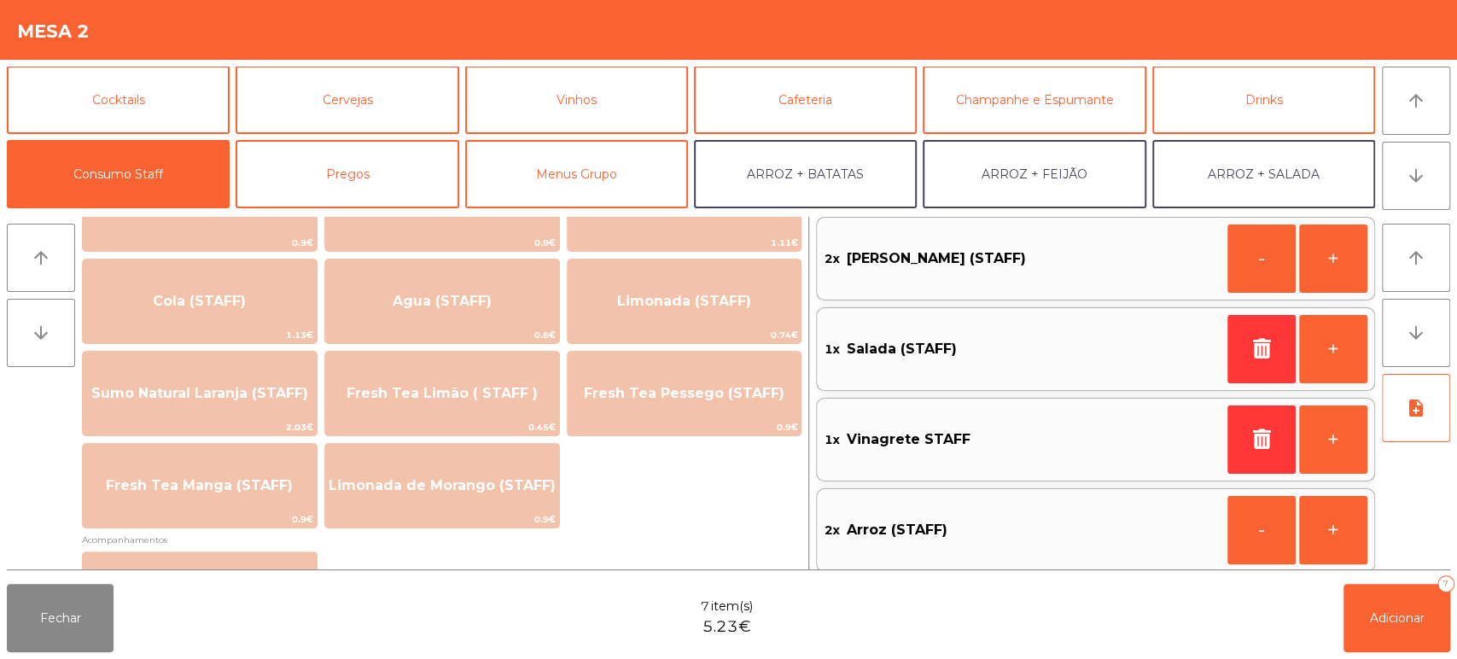
scroll to position [0, 0]
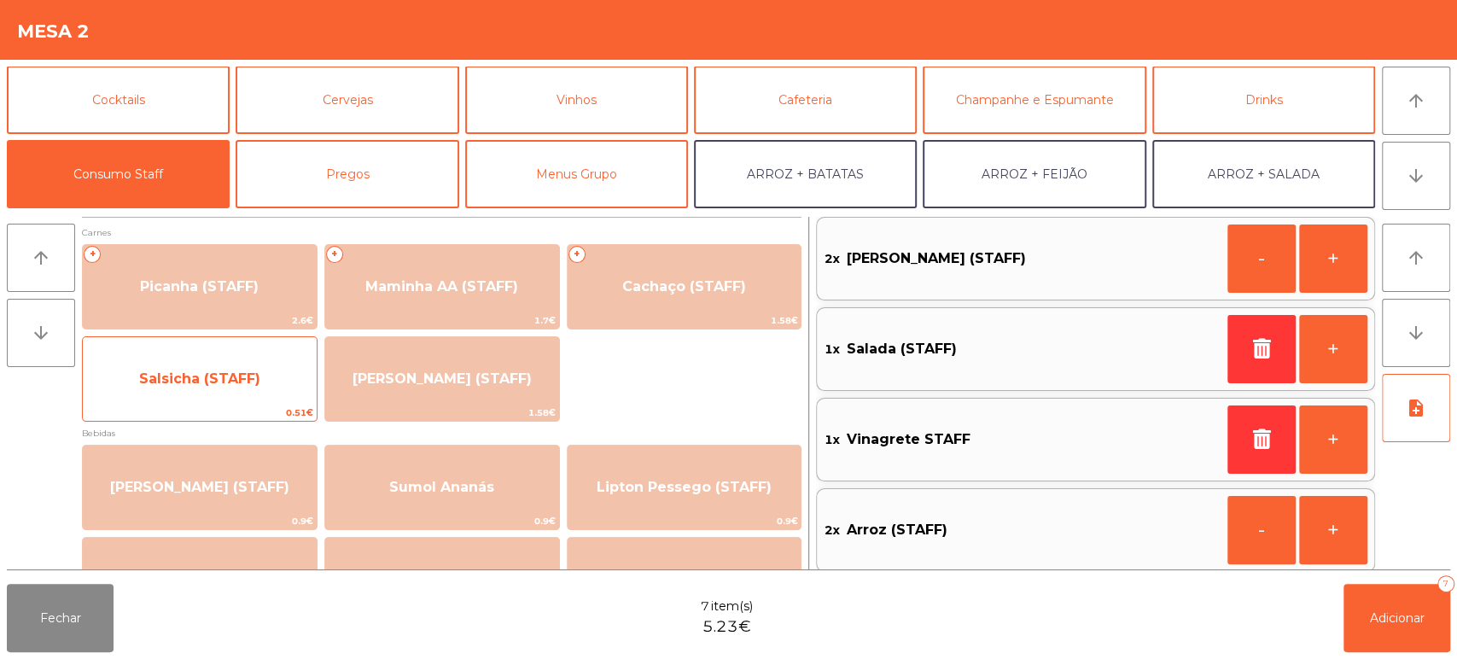
click at [271, 359] on span "Salsicha (STAFF)" at bounding box center [200, 379] width 234 height 46
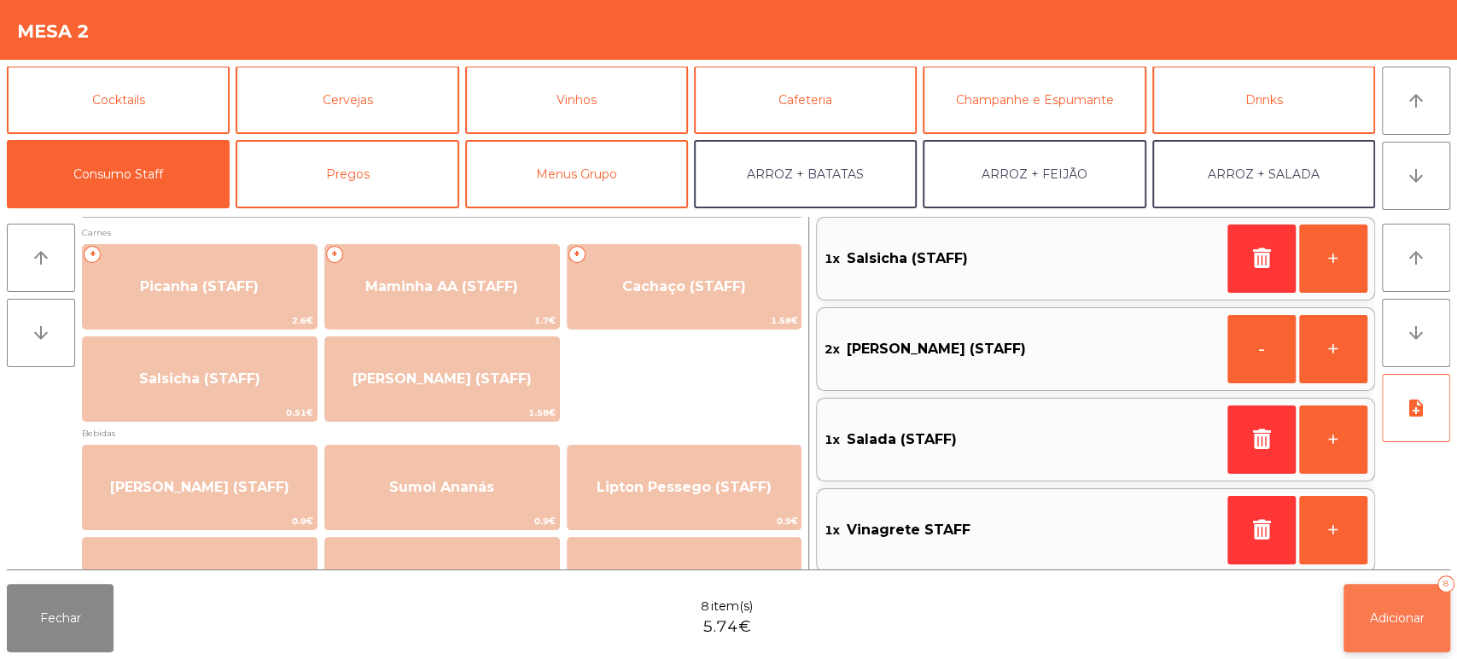
click at [1386, 616] on span "Adicionar" at bounding box center [1397, 617] width 55 height 15
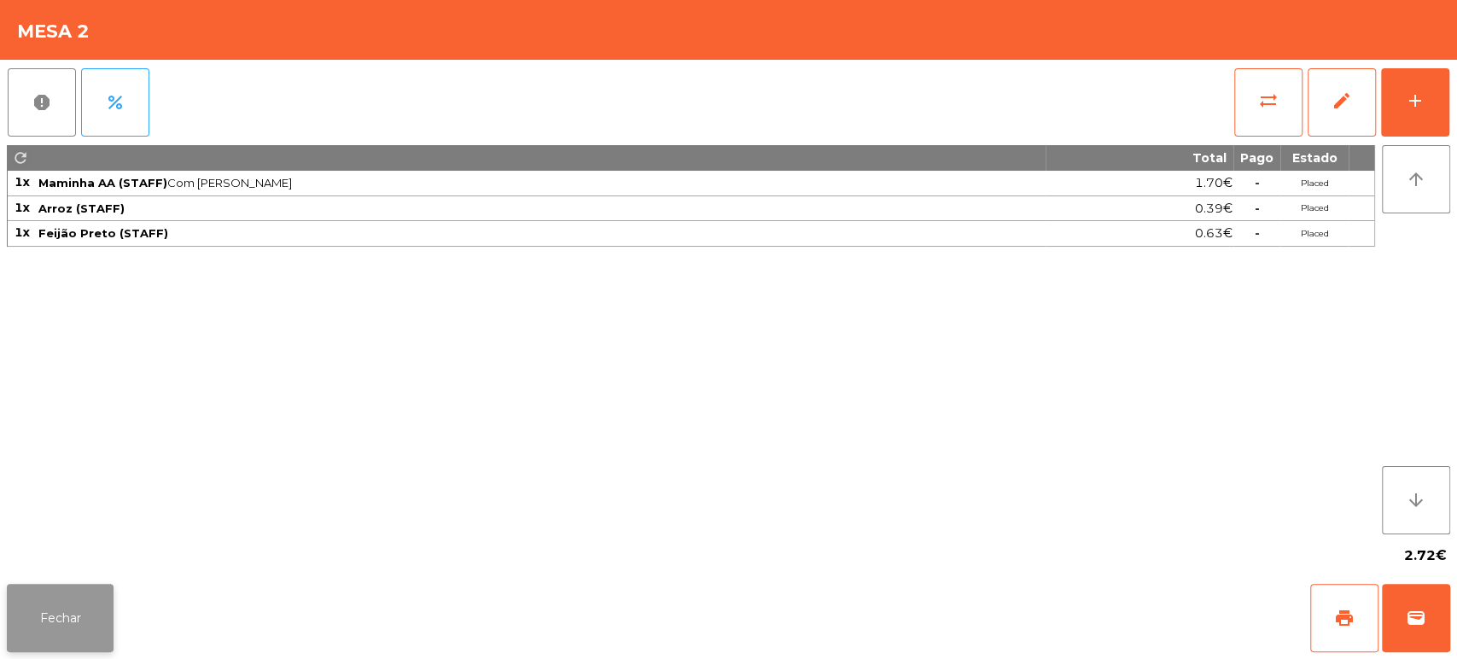
click at [79, 590] on button "Fechar" at bounding box center [60, 618] width 107 height 68
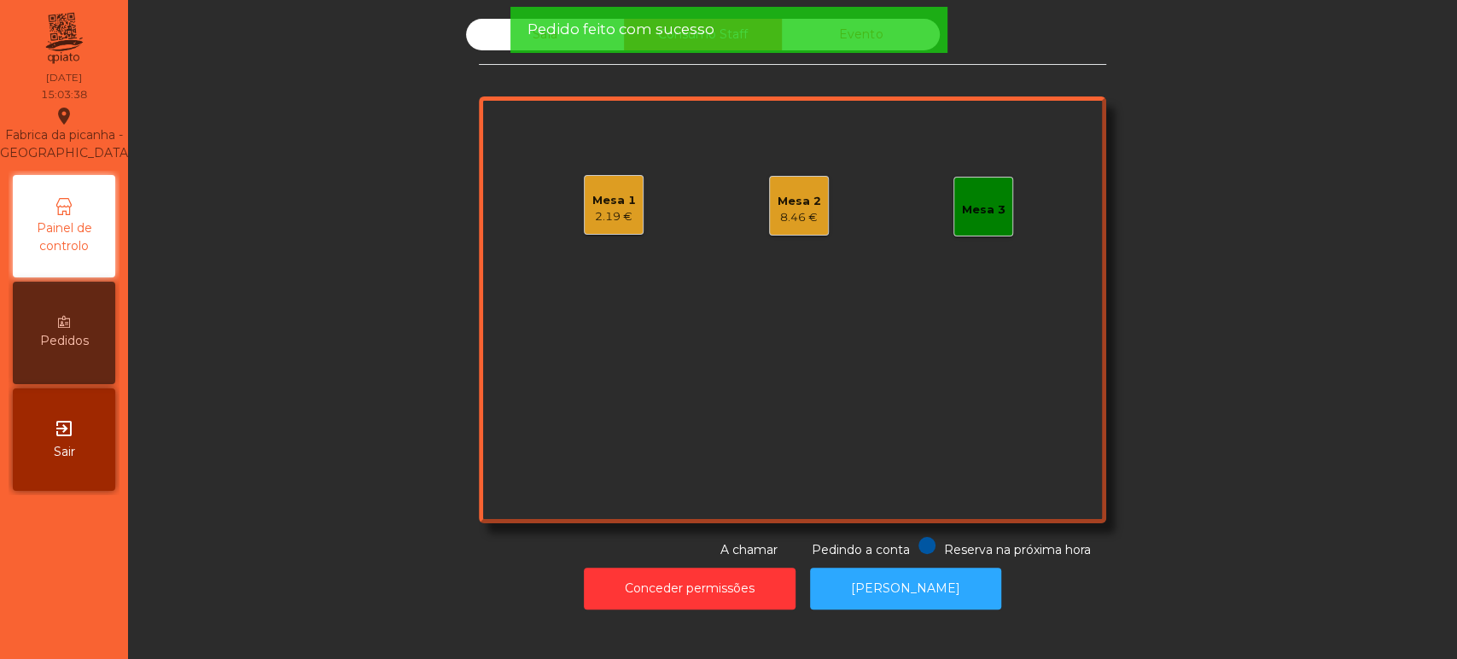
click at [655, 43] on div "Pedido feito com sucesso" at bounding box center [727, 30] width 437 height 46
click at [655, 20] on span "Pedido feito com sucesso" at bounding box center [619, 29] width 187 height 21
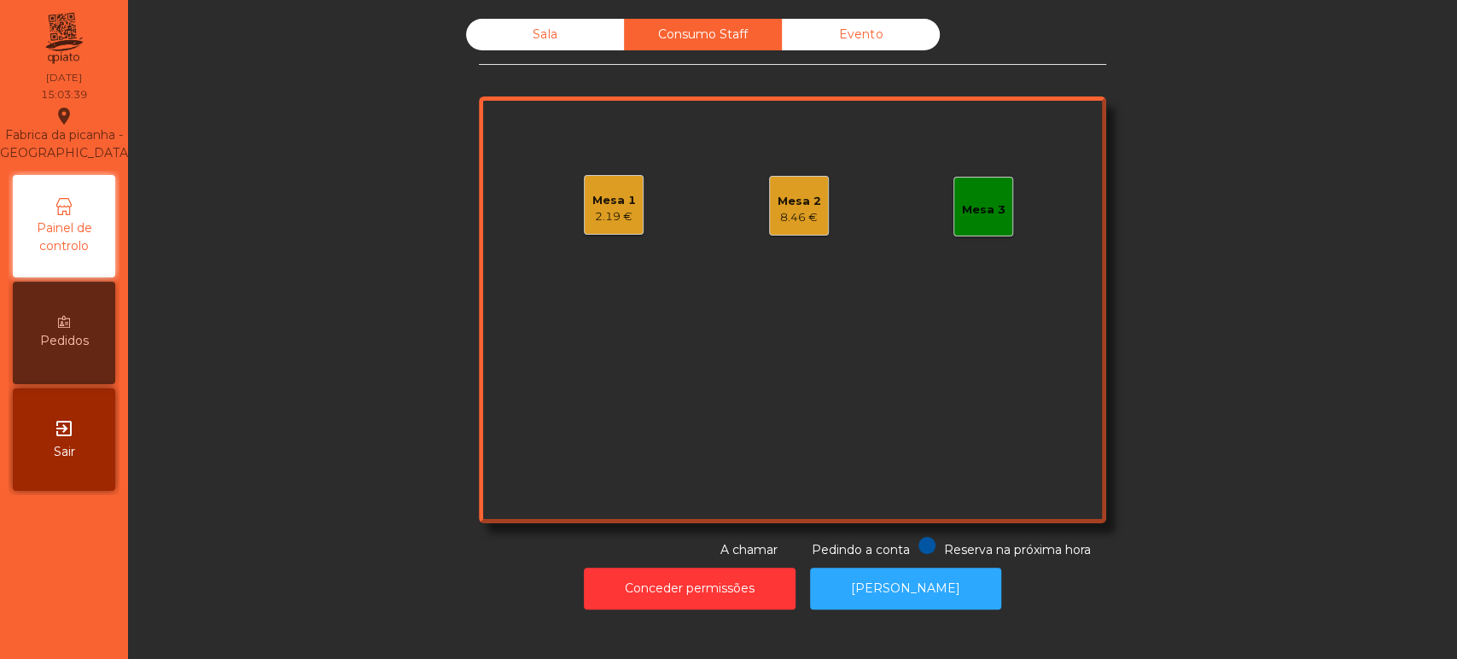
click at [547, 36] on span "Pedido feito com sucesso" at bounding box center [619, 29] width 187 height 21
click at [526, 43] on div "Sala" at bounding box center [545, 35] width 158 height 32
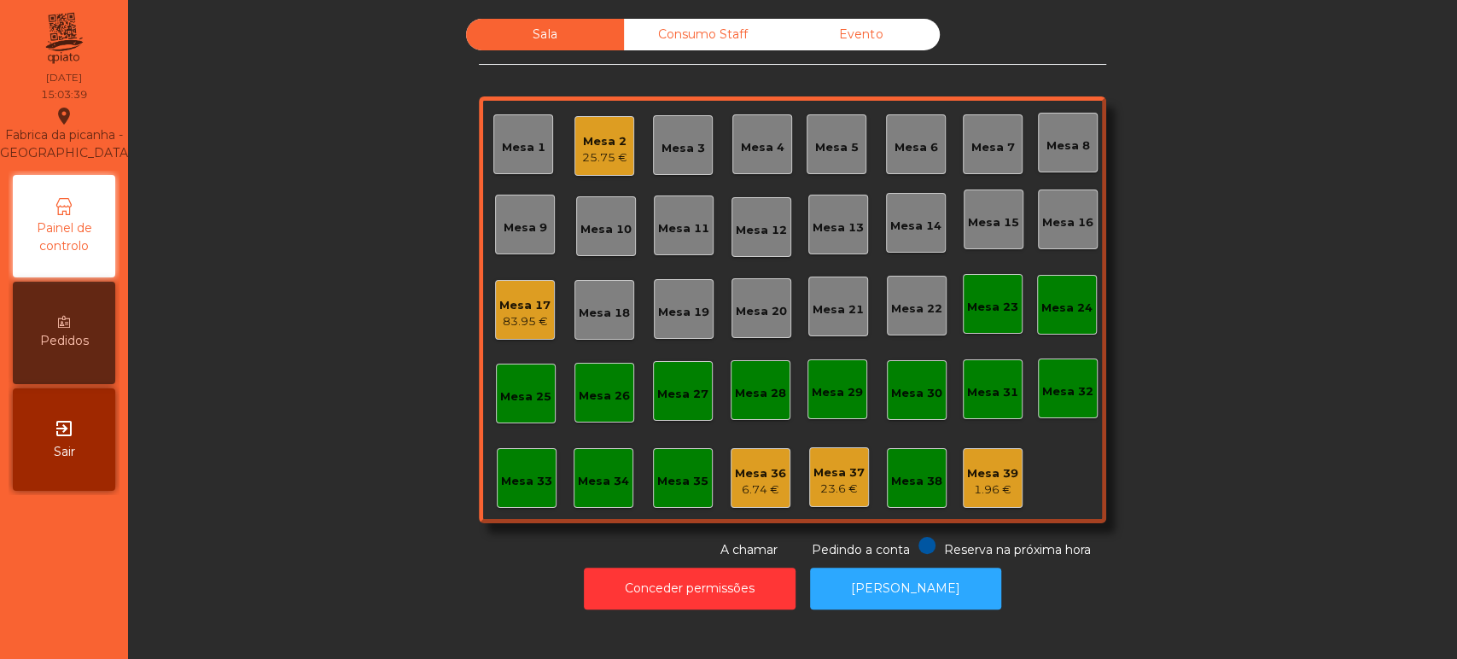
click at [596, 126] on div "Mesa 2 25.75 €" at bounding box center [604, 146] width 45 height 40
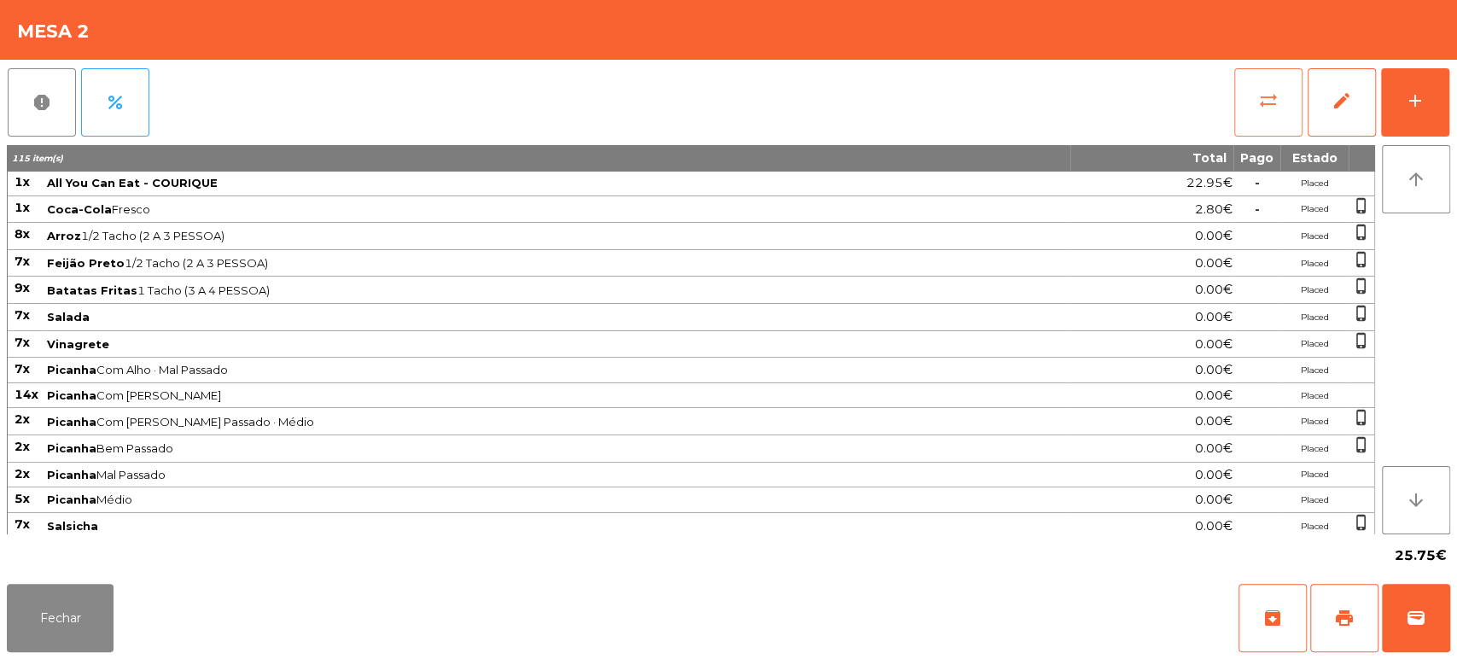
click at [1276, 109] on span "sync_alt" at bounding box center [1268, 100] width 20 height 20
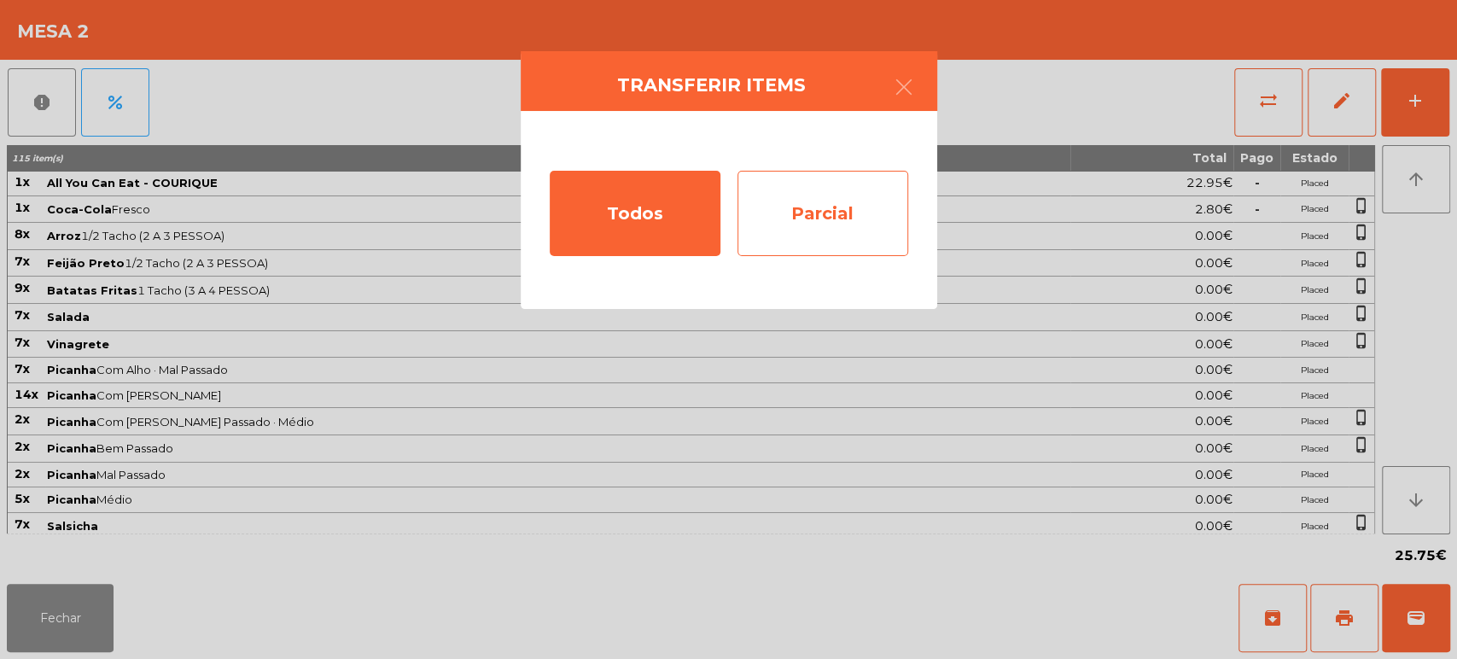
click at [860, 189] on div "Parcial" at bounding box center [822, 213] width 171 height 85
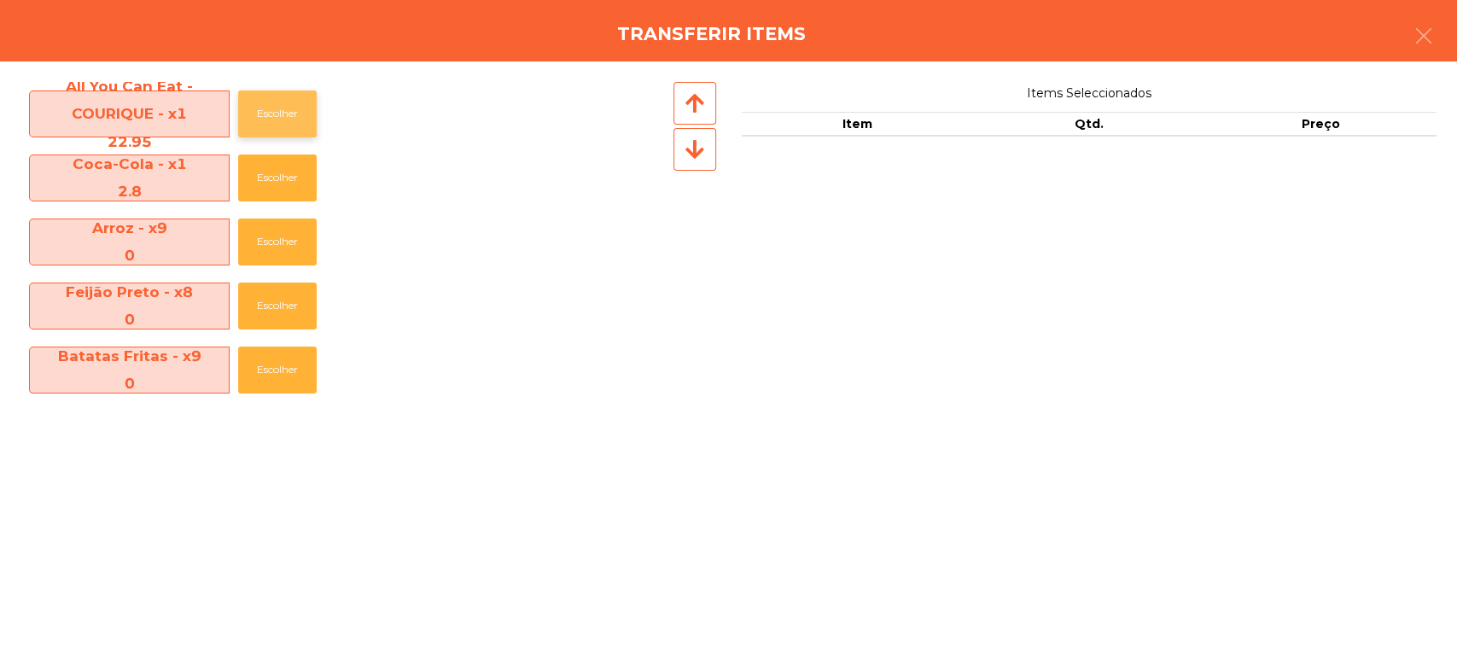
click at [266, 123] on button "Escolher" at bounding box center [277, 113] width 79 height 47
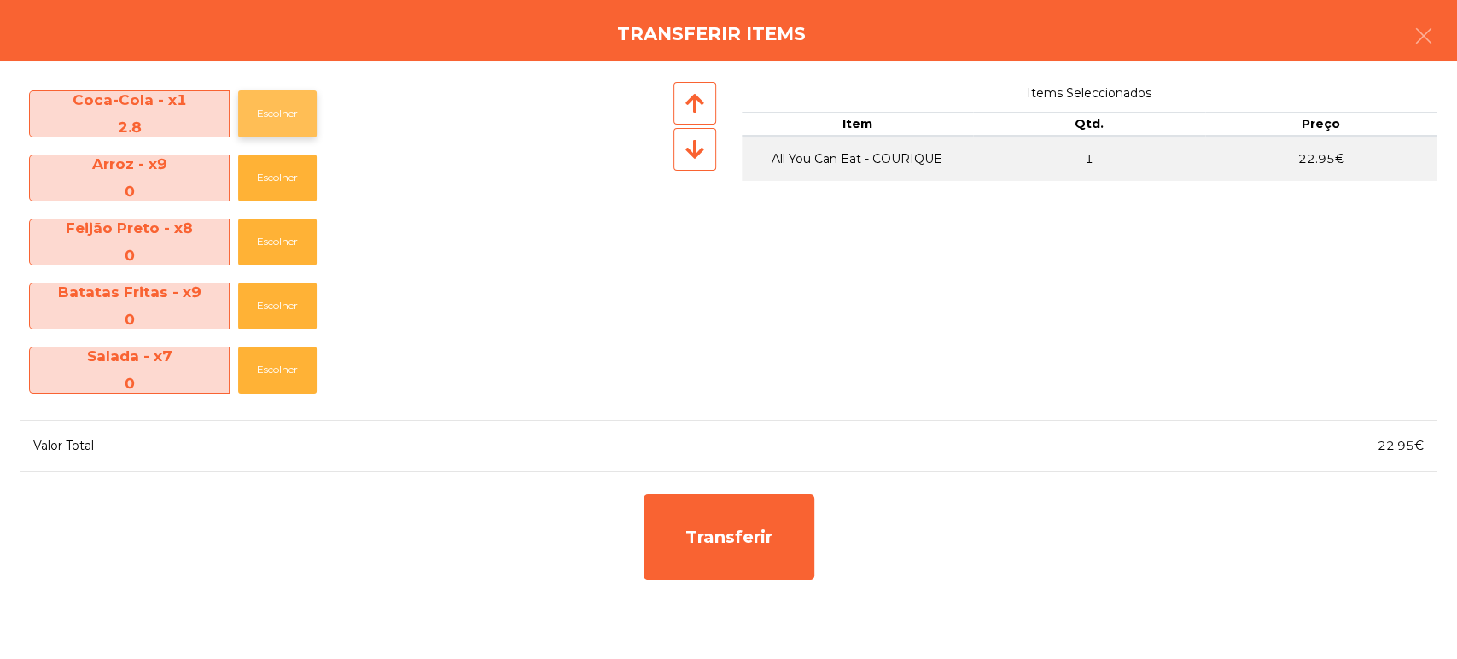
click at [265, 104] on button "Escolher" at bounding box center [277, 113] width 79 height 47
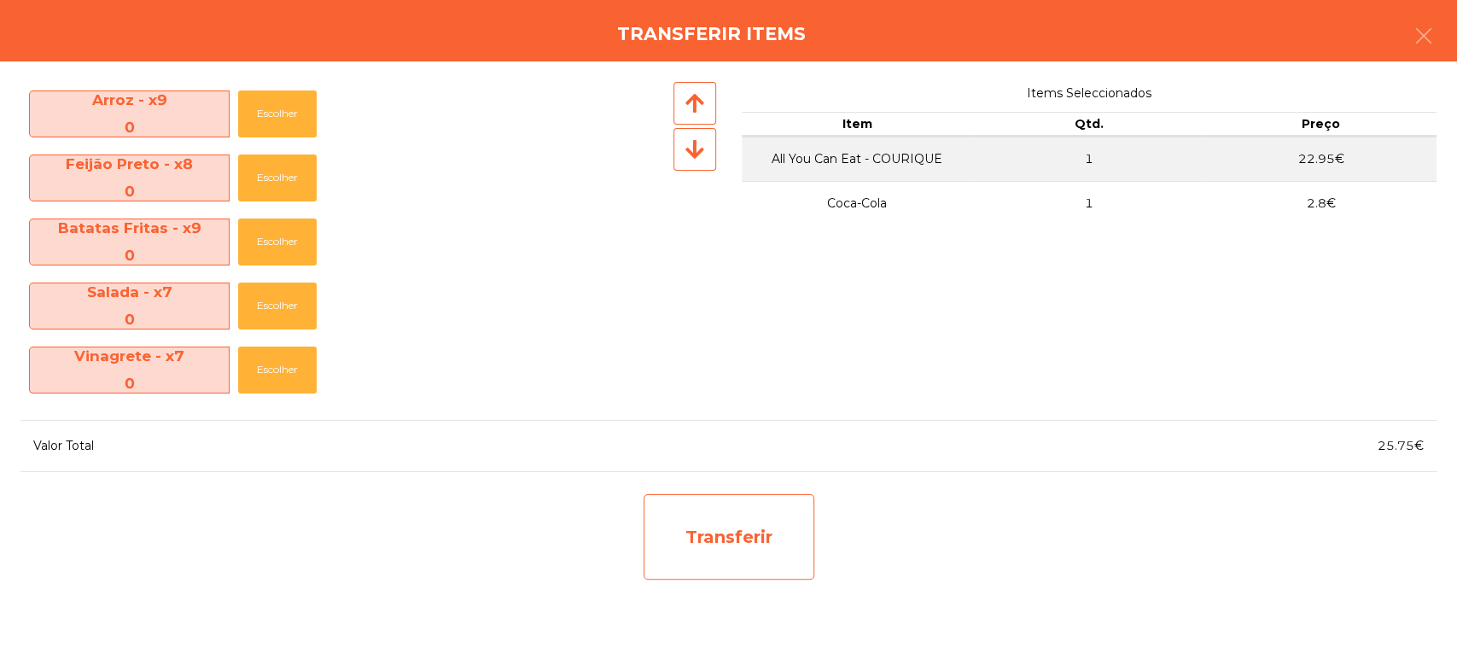
click at [718, 554] on div "Transferir" at bounding box center [728, 536] width 171 height 85
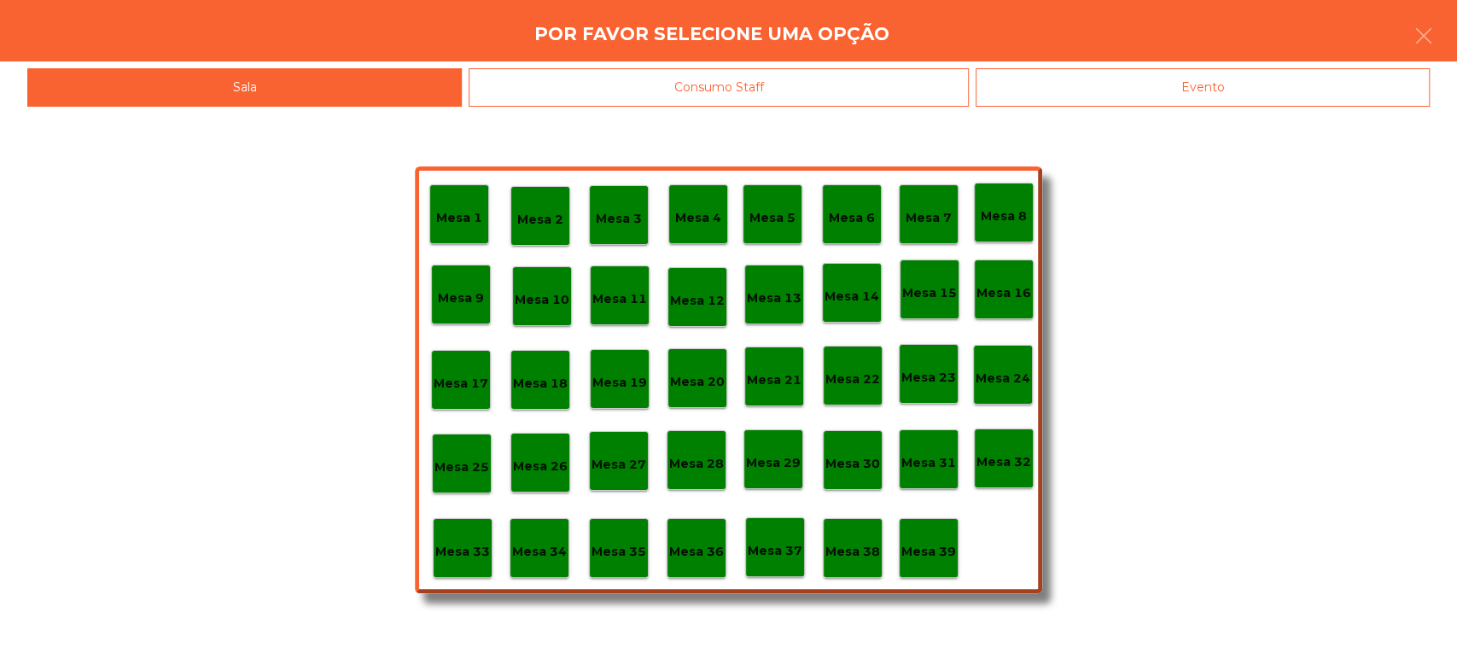
click at [1260, 83] on div "Evento" at bounding box center [1202, 87] width 454 height 38
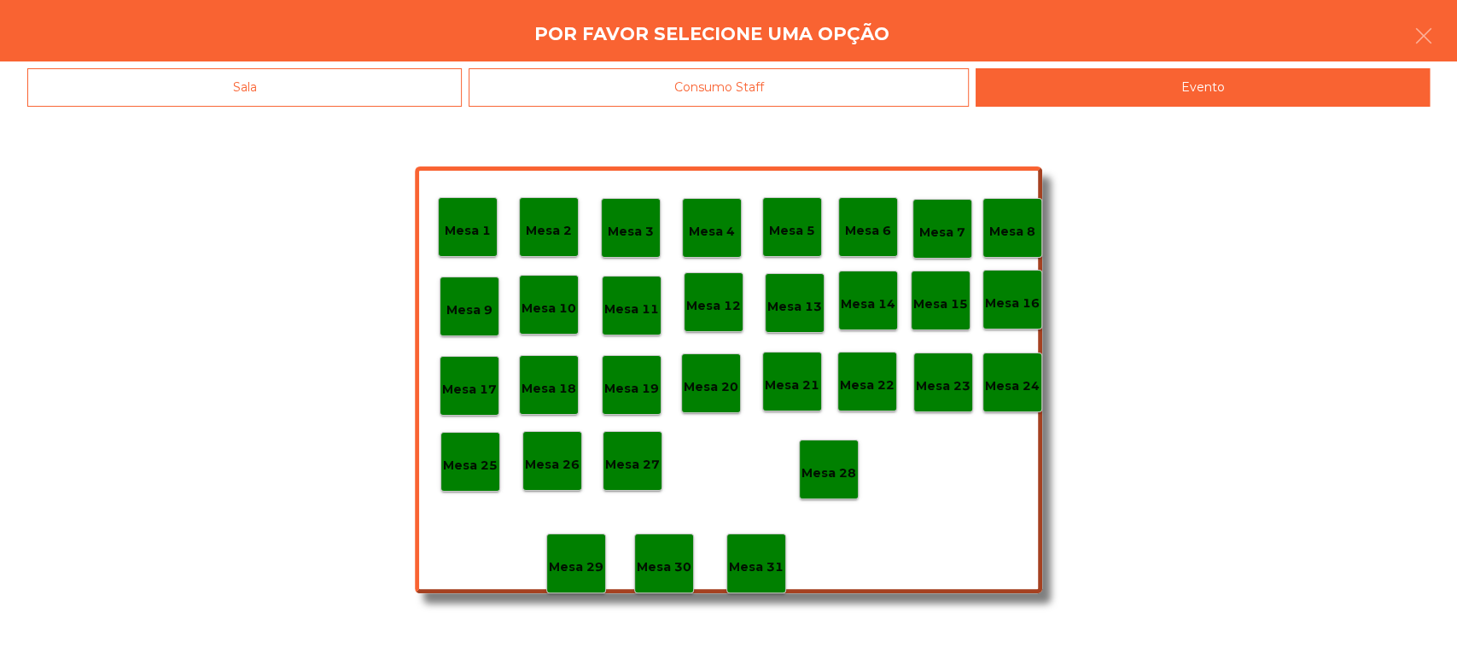
click at [721, 370] on div "Mesa 20" at bounding box center [711, 383] width 55 height 26
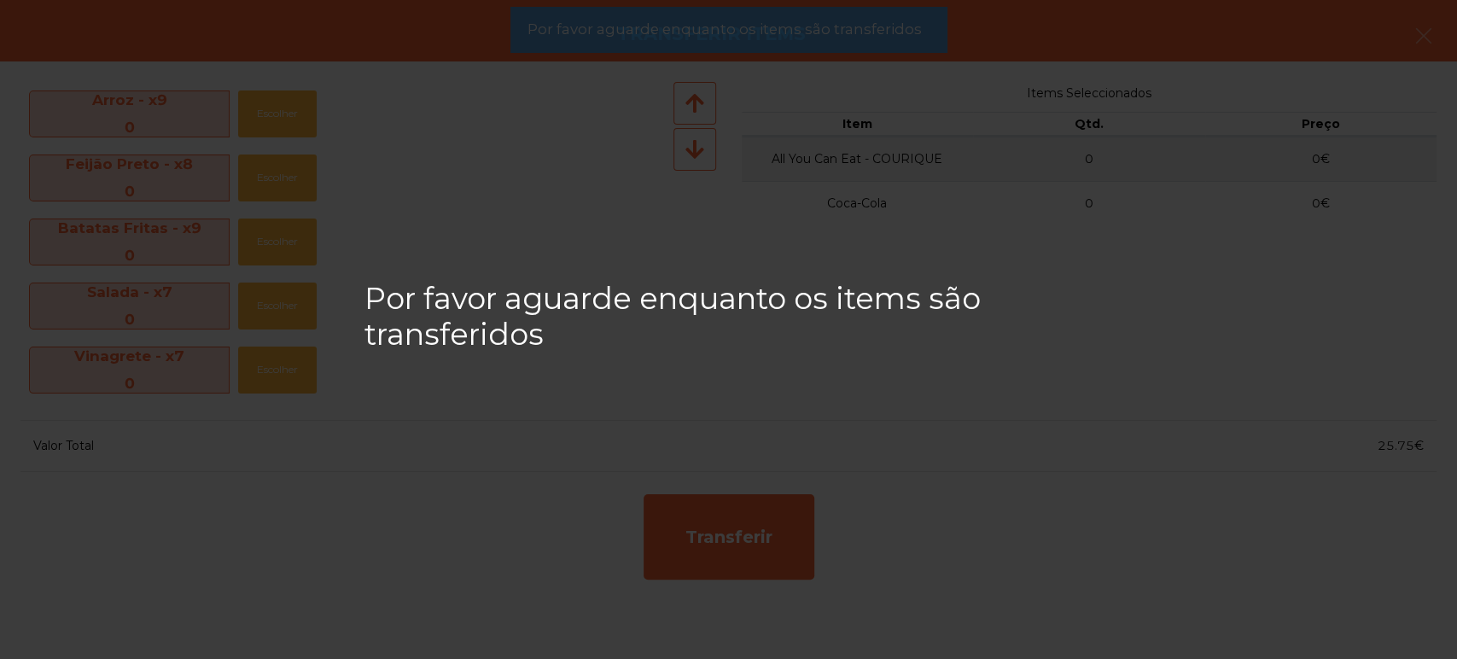
click at [871, 57] on div "Por favor aguarde enquanto os items são transferidos" at bounding box center [728, 329] width 1457 height 659
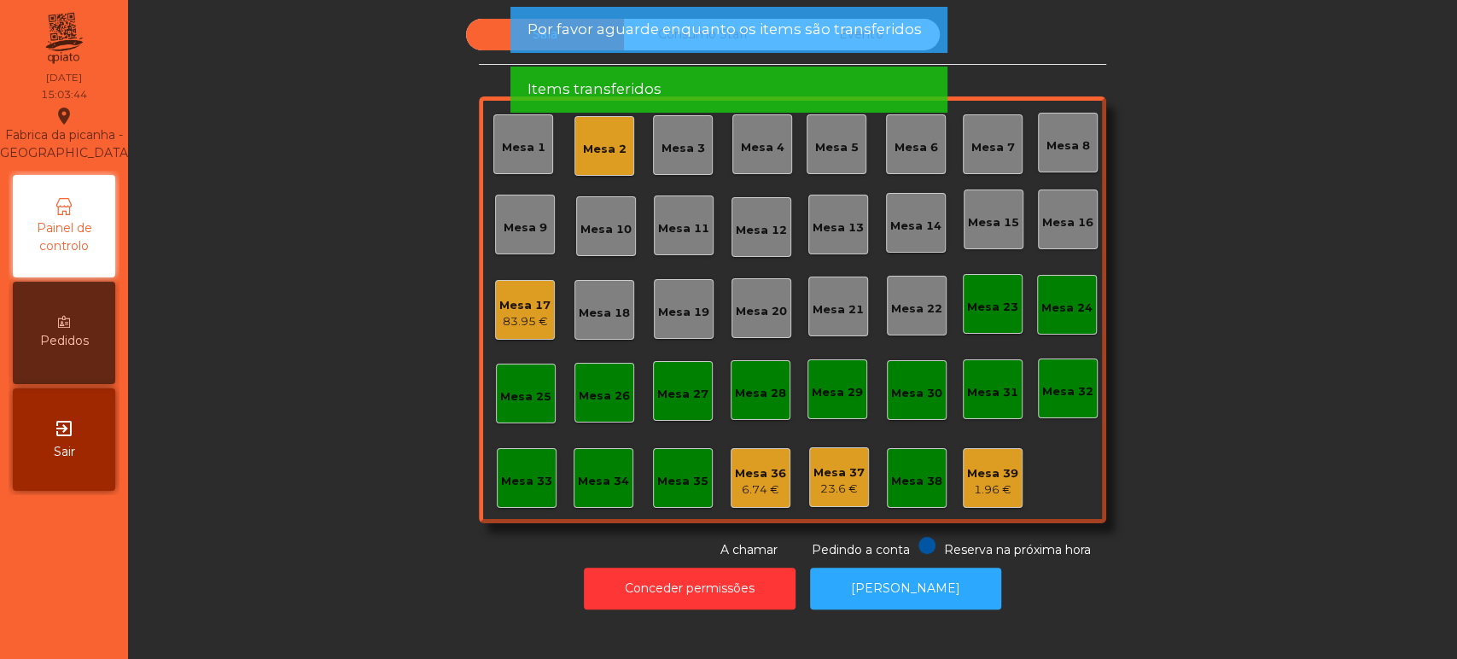
click at [860, 35] on span "Por favor aguarde enquanto os items são transferidos" at bounding box center [723, 29] width 394 height 21
click at [864, 30] on span "Por favor aguarde enquanto os items são transferidos" at bounding box center [723, 29] width 394 height 21
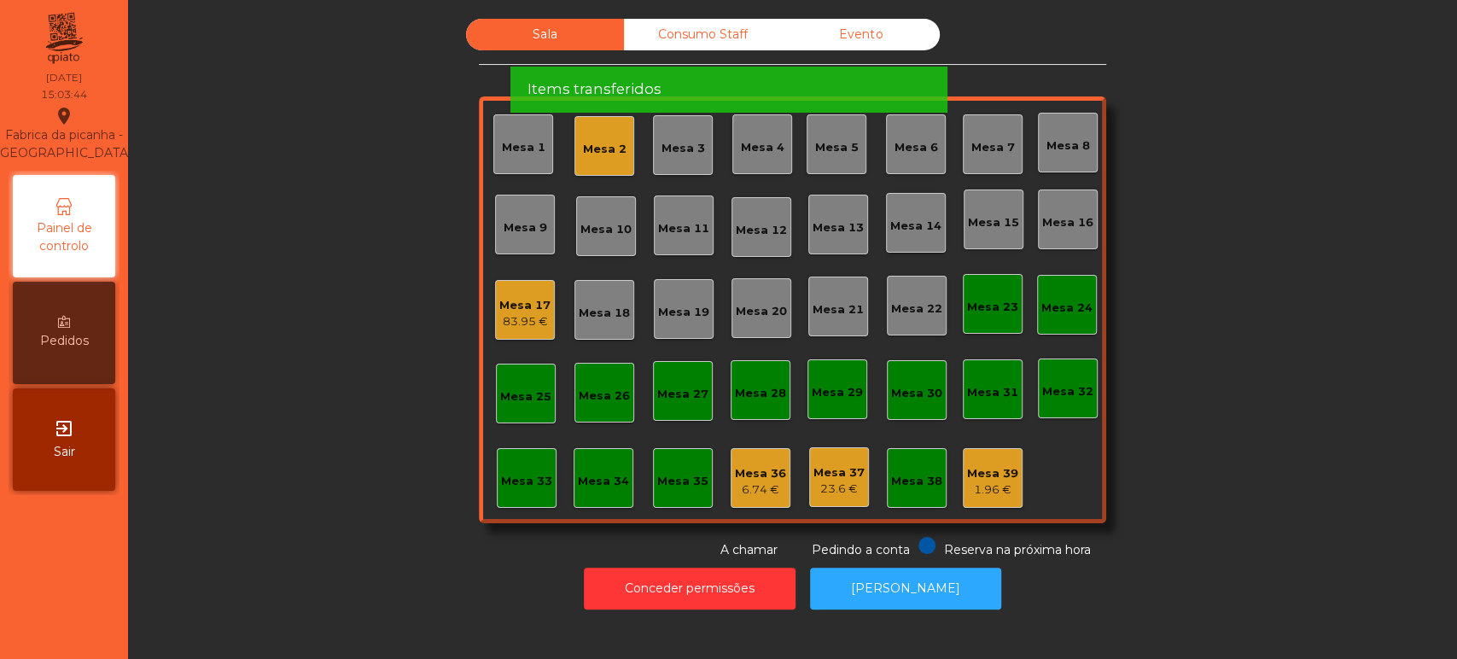
click at [861, 79] on div "Items transferidos" at bounding box center [727, 89] width 403 height 21
click at [855, 67] on div "Items transferidos" at bounding box center [727, 90] width 437 height 46
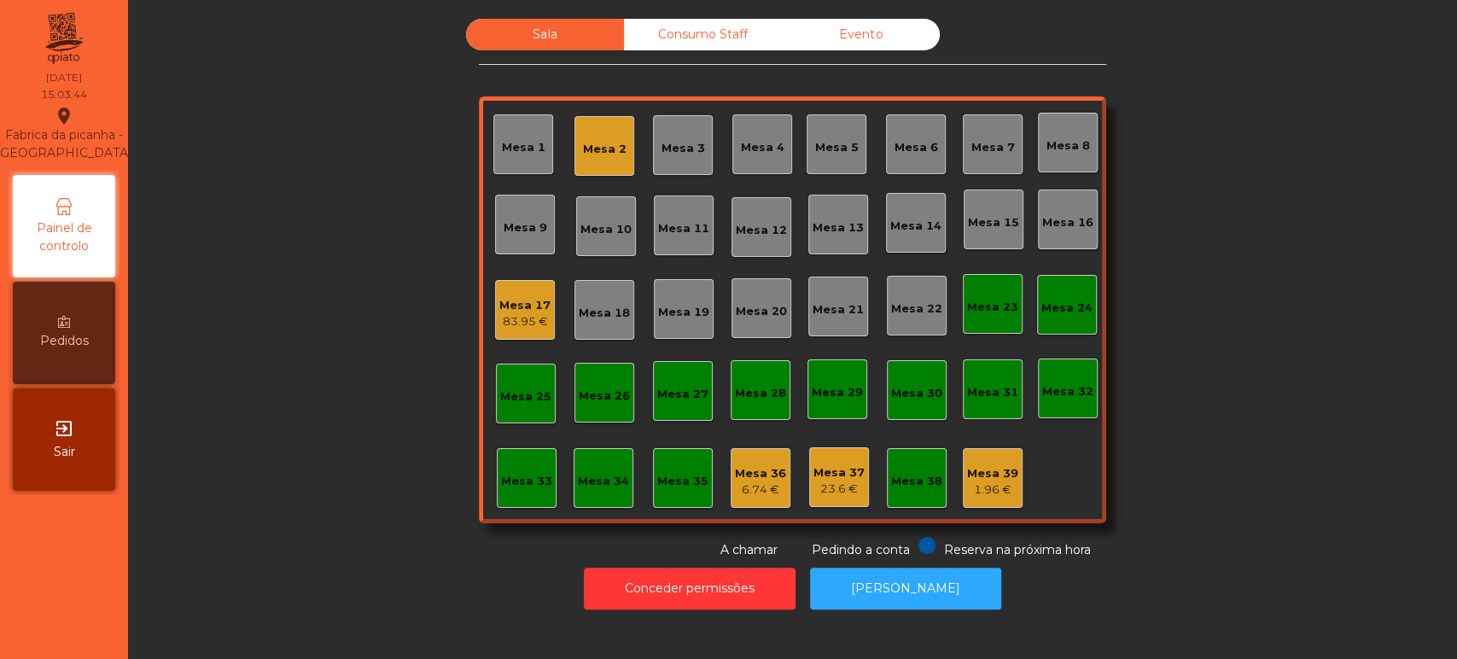
click at [860, 37] on div "Items transferidos" at bounding box center [727, 29] width 403 height 21
click at [867, 44] on div "Evento" at bounding box center [861, 35] width 158 height 32
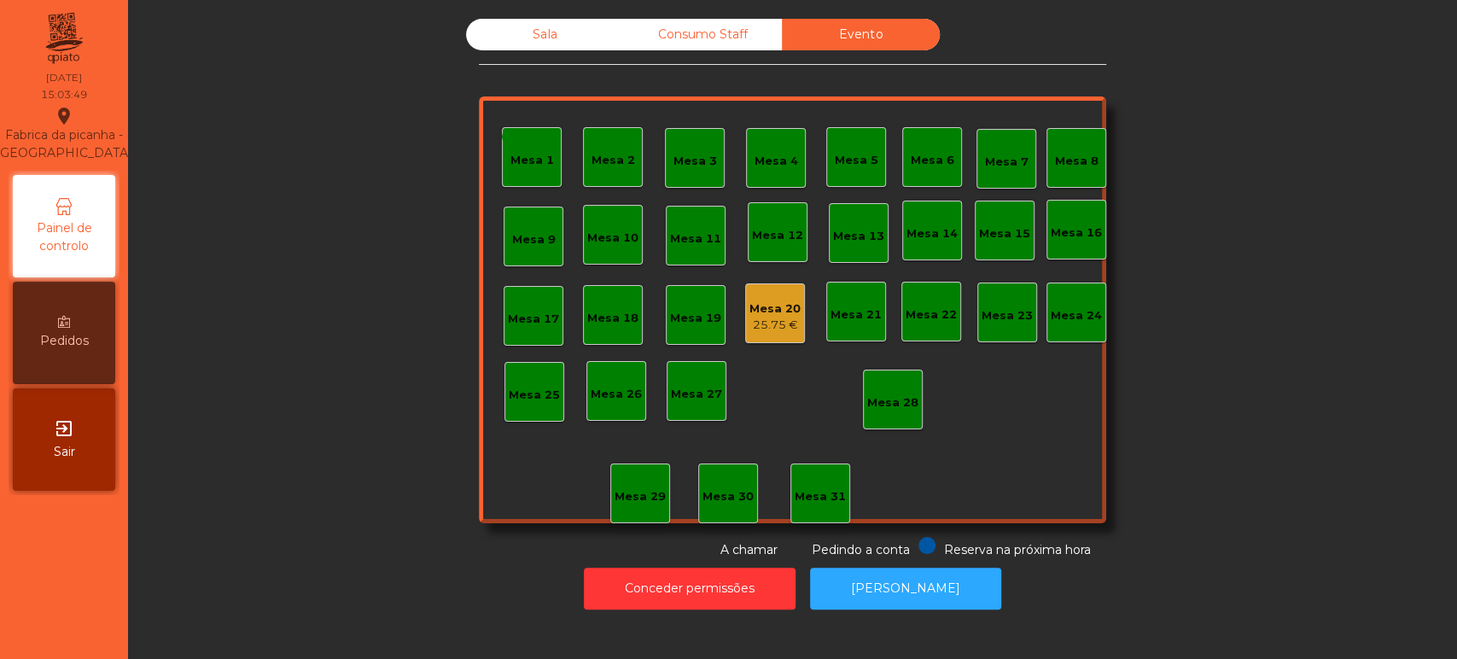
click at [547, 48] on div "Sala" at bounding box center [545, 35] width 158 height 32
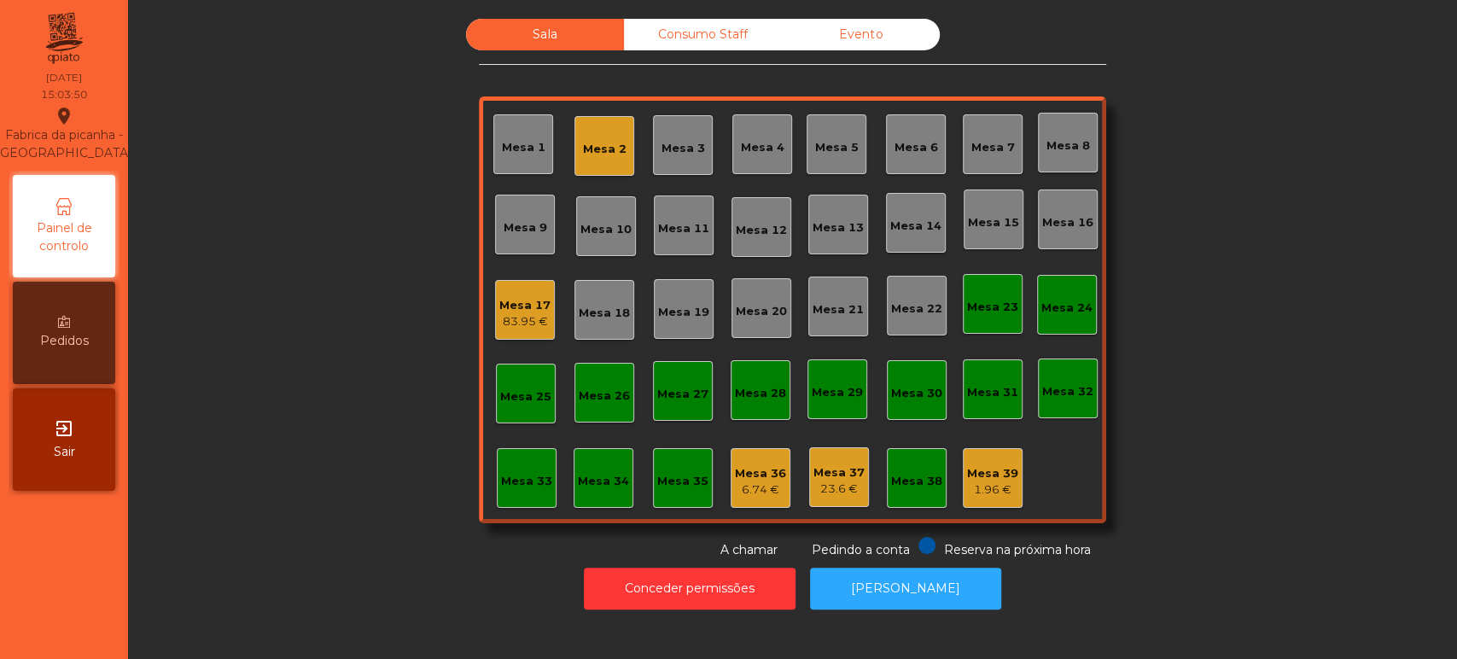
click at [616, 157] on div "Mesa 2" at bounding box center [605, 149] width 44 height 17
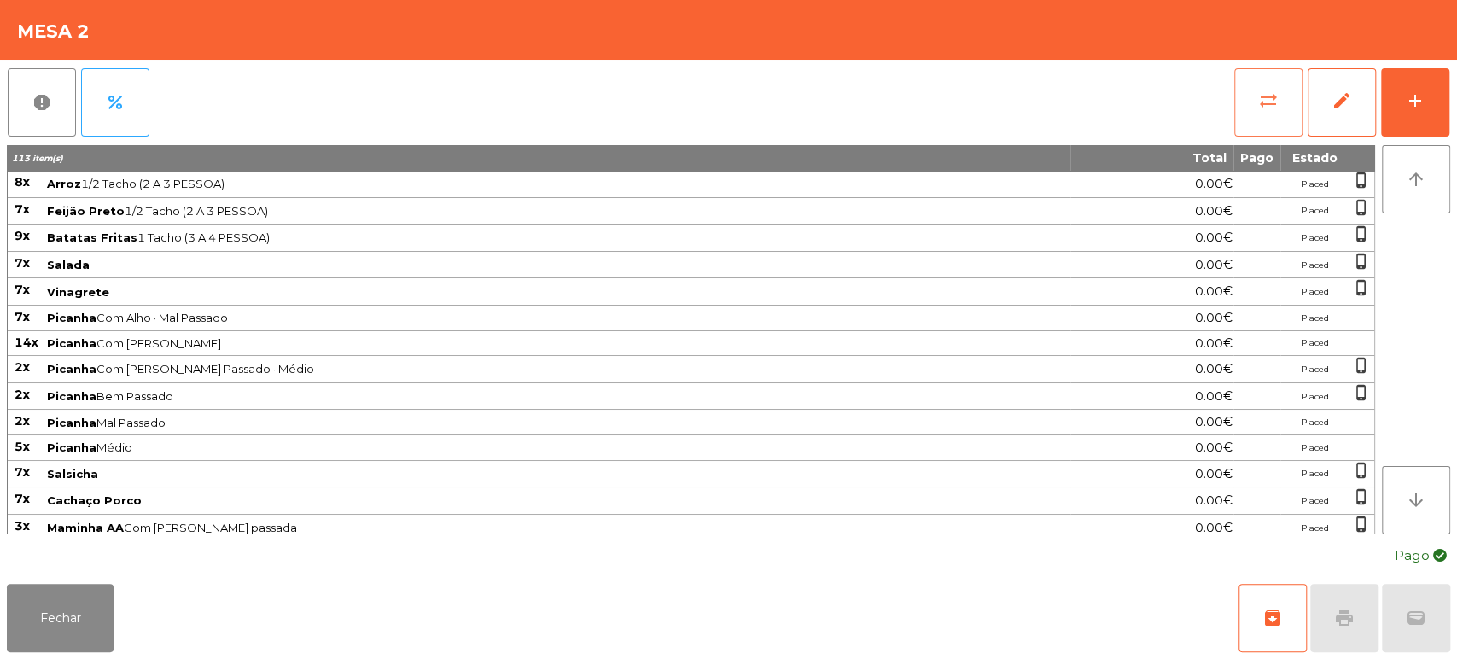
click at [1236, 84] on button "sync_alt" at bounding box center [1268, 102] width 68 height 68
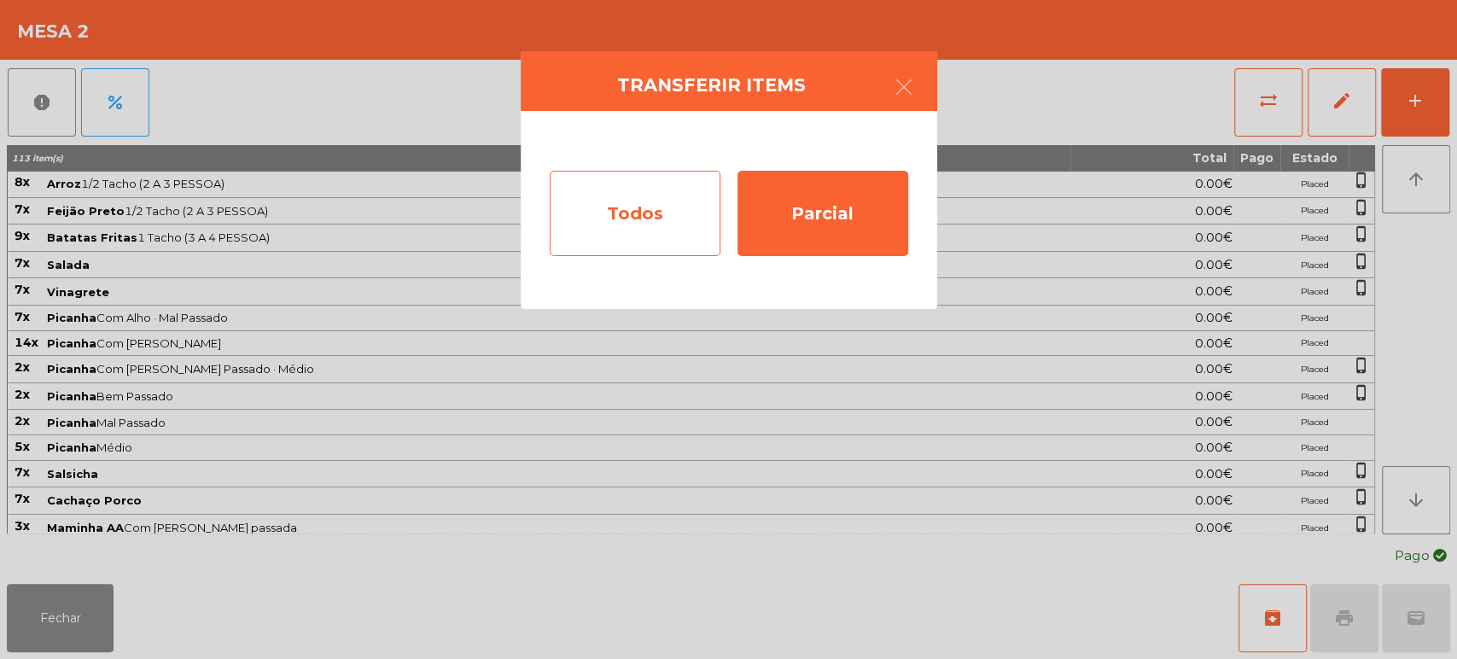
click at [662, 204] on div "Todos" at bounding box center [635, 213] width 171 height 85
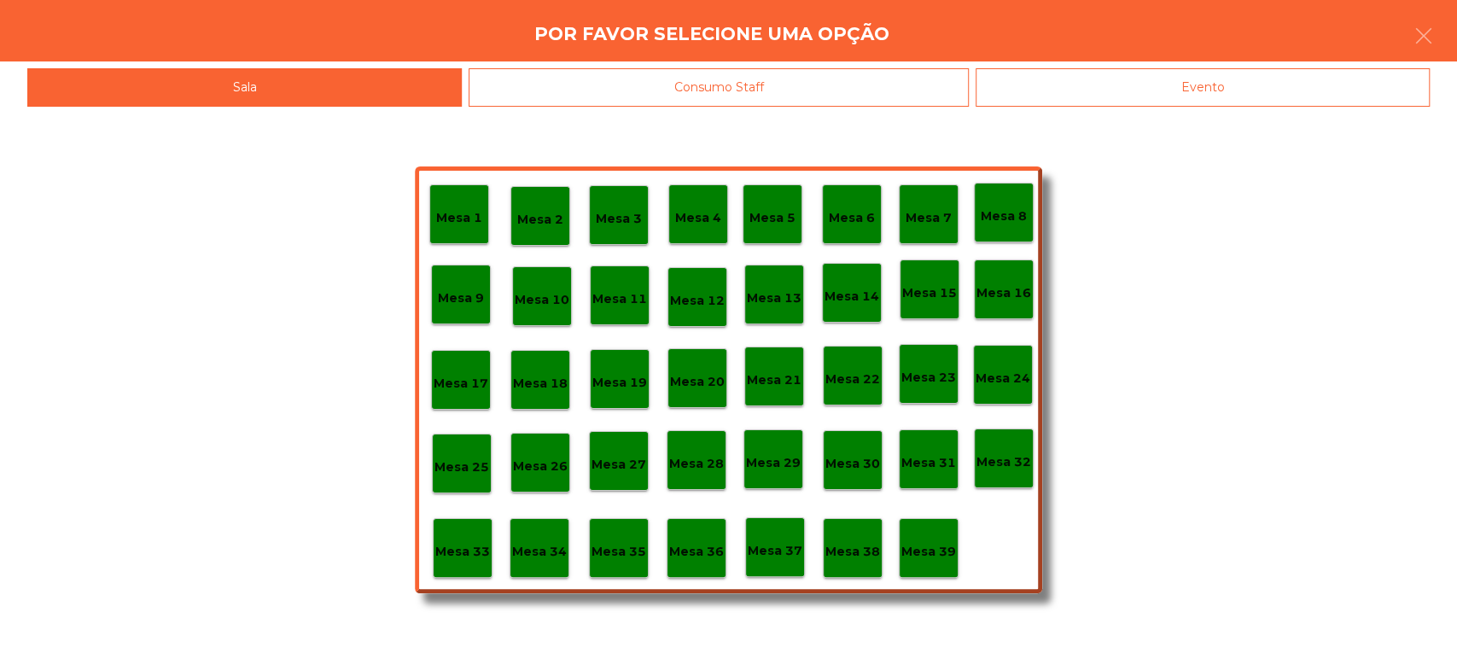
click at [1094, 77] on div "Evento" at bounding box center [1202, 87] width 454 height 38
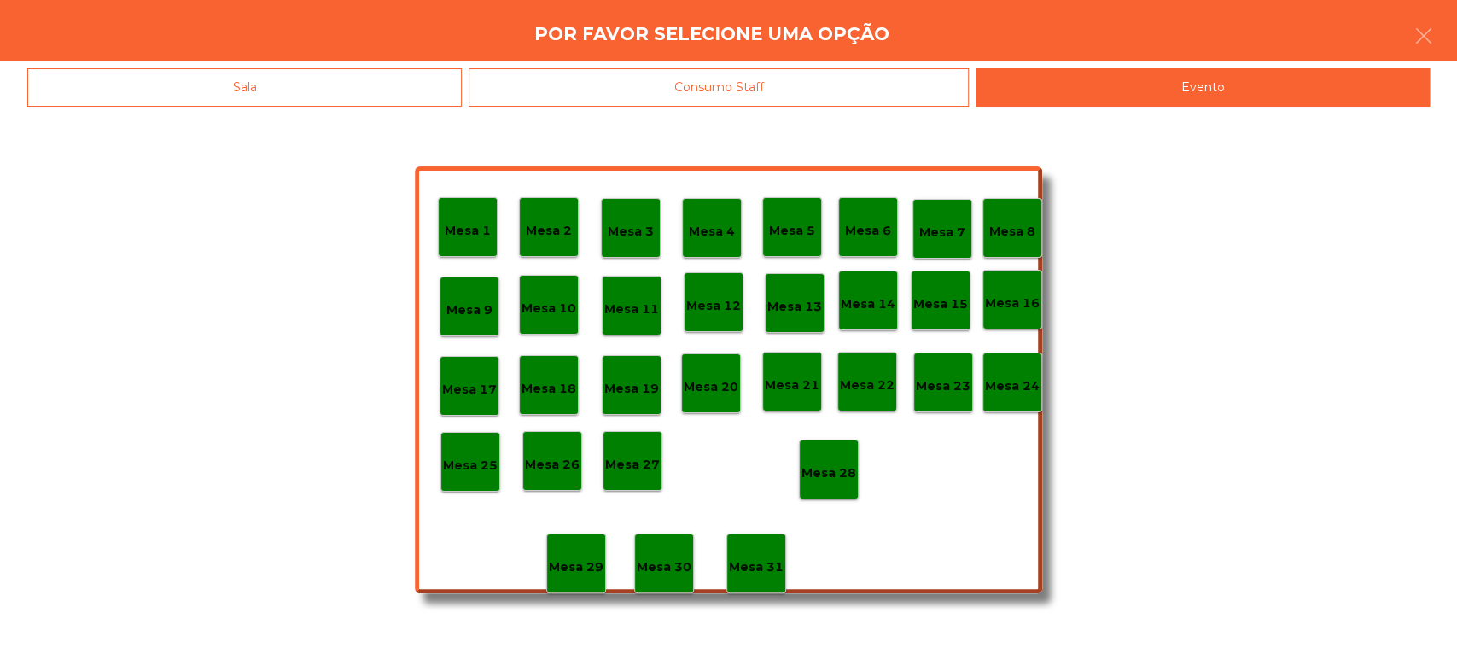
click at [790, 309] on p "Mesa 13" at bounding box center [794, 307] width 55 height 20
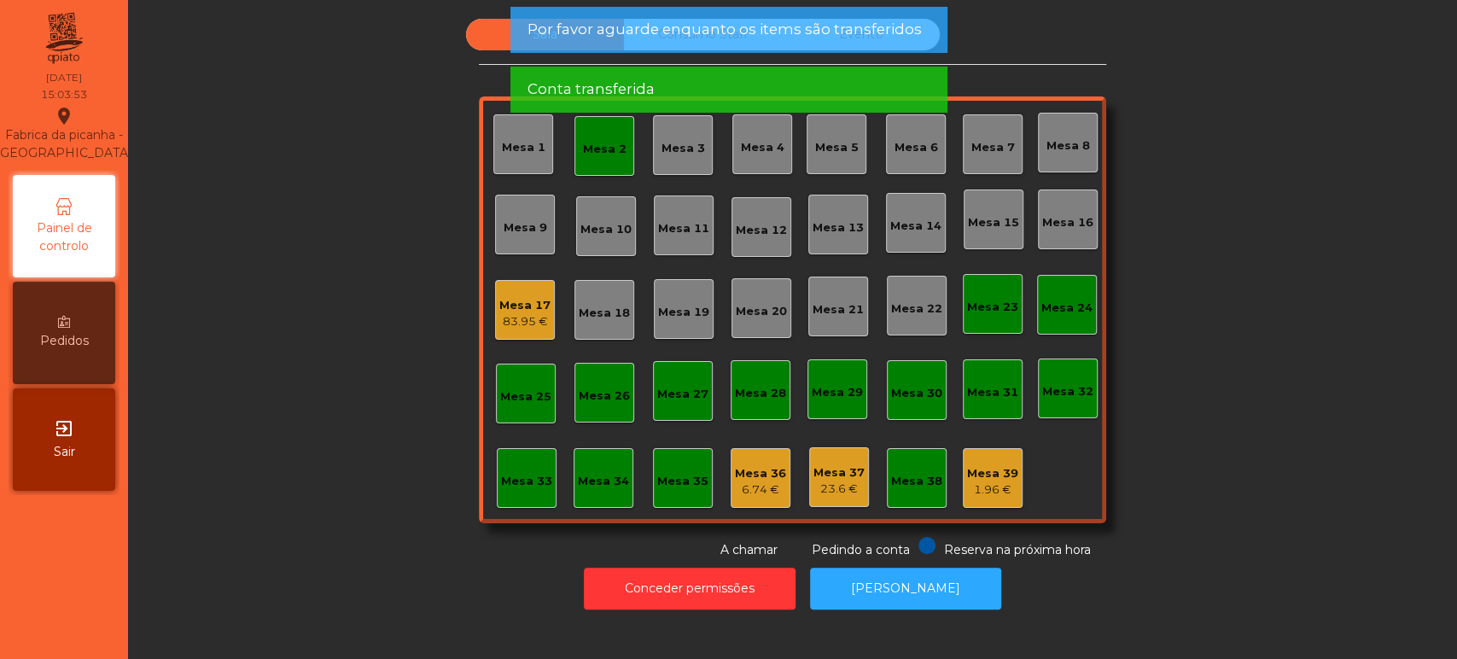
click at [832, 82] on div "Conta transferida" at bounding box center [727, 89] width 403 height 21
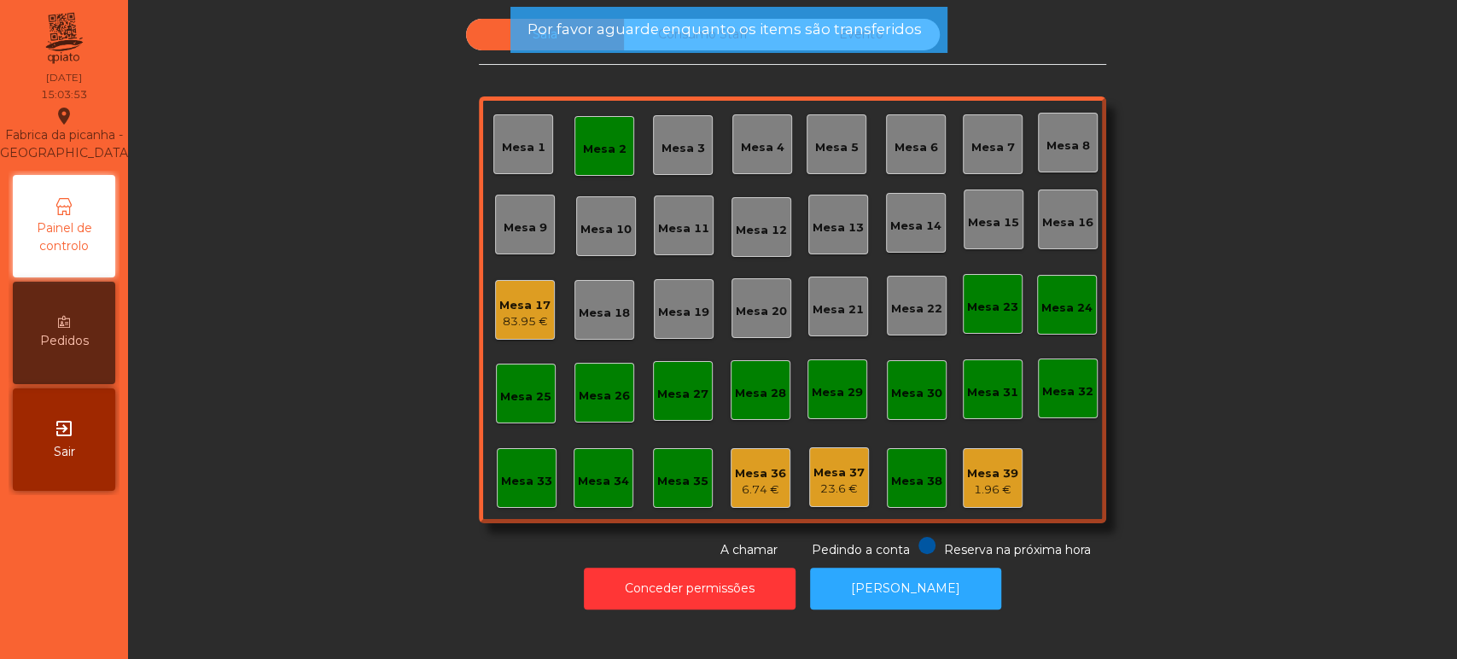
click at [801, 81] on div "Conta transferida" at bounding box center [727, 89] width 403 height 21
click at [812, 81] on div "Sala Consumo Staff Evento Mesa 1 Mesa 2 Mesa 3 Mesa 4 Mesa 5 Mesa 6 Mesa 7 Mesa…" at bounding box center [792, 289] width 627 height 540
click at [803, 68] on div "Sala Consumo Staff Evento Mesa 1 Mesa 2 Mesa 3 Mesa 4 Mesa 5 Mesa 6 Mesa 7 Mesa…" at bounding box center [792, 289] width 627 height 540
click at [846, 34] on span "Por favor aguarde enquanto os items são transferidos" at bounding box center [723, 29] width 394 height 21
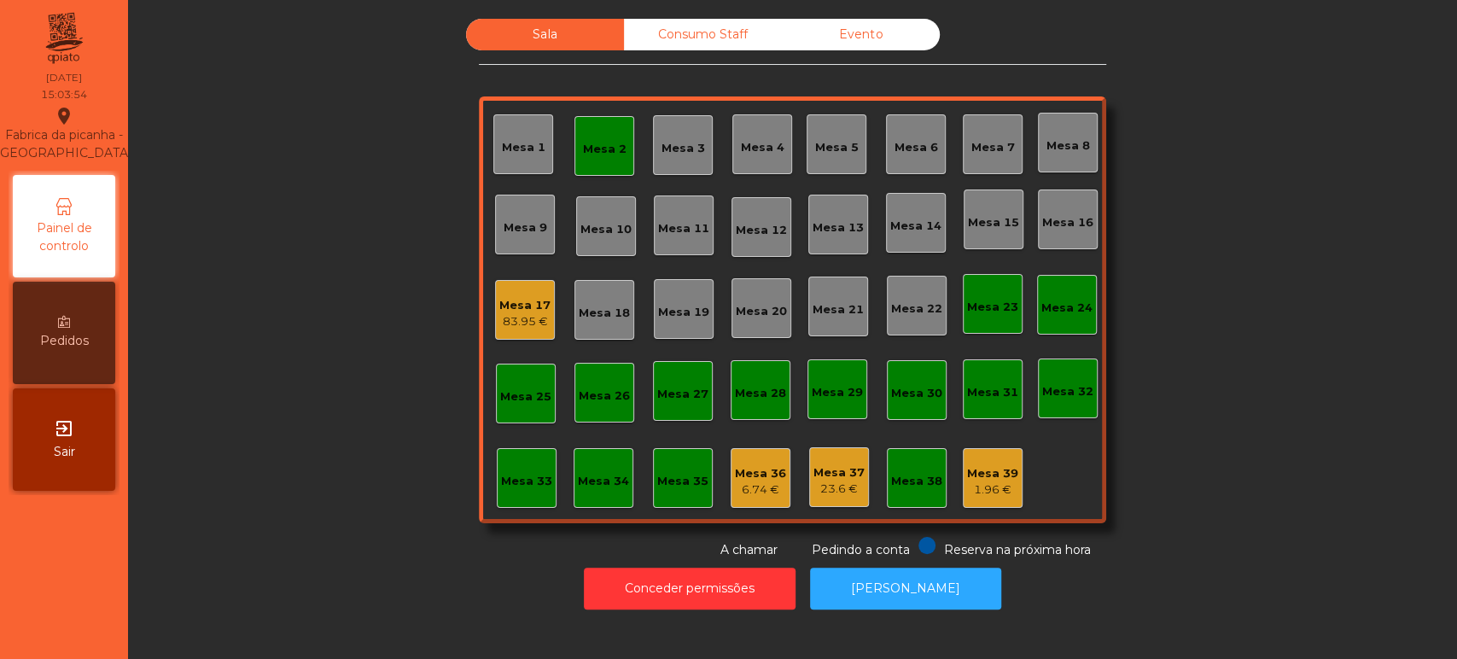
click at [871, 33] on span "Por favor aguarde enquanto os items são transferidos" at bounding box center [723, 29] width 394 height 21
click at [848, 33] on div "Evento" at bounding box center [861, 35] width 158 height 32
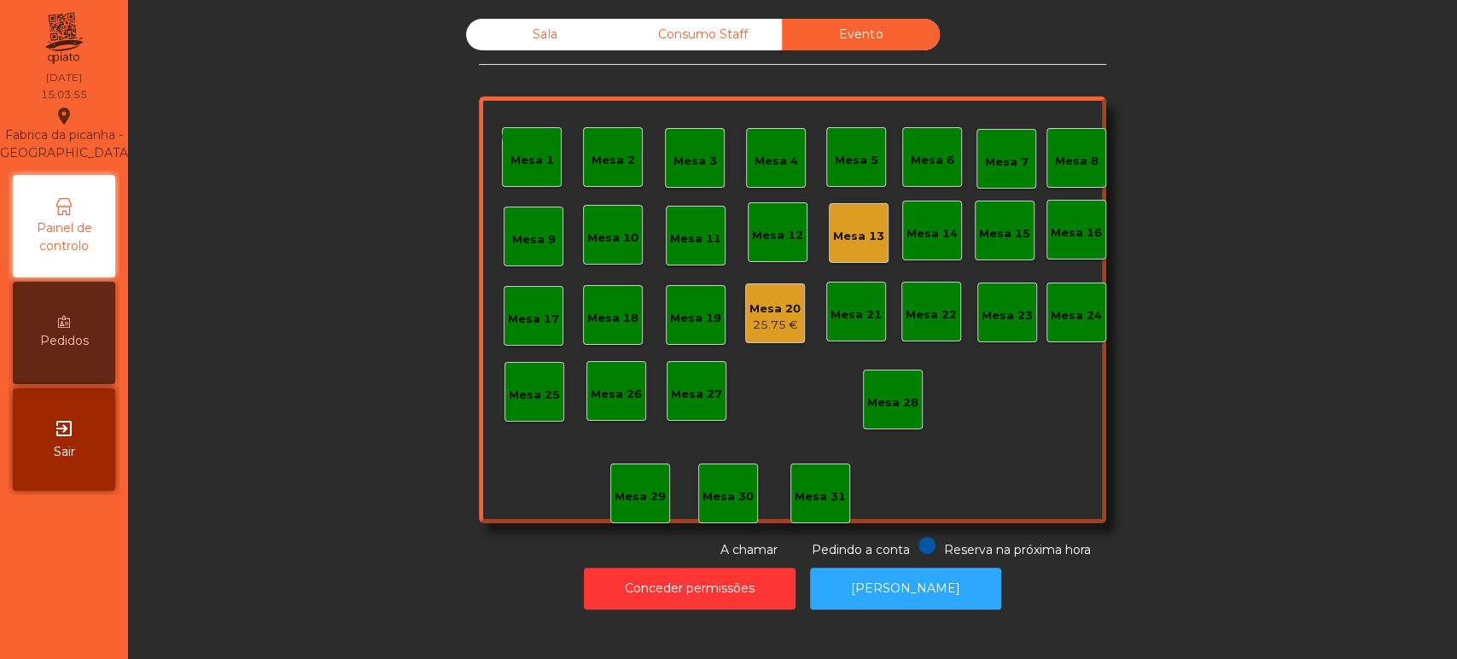
click at [866, 216] on div "Mesa 13" at bounding box center [859, 233] width 60 height 60
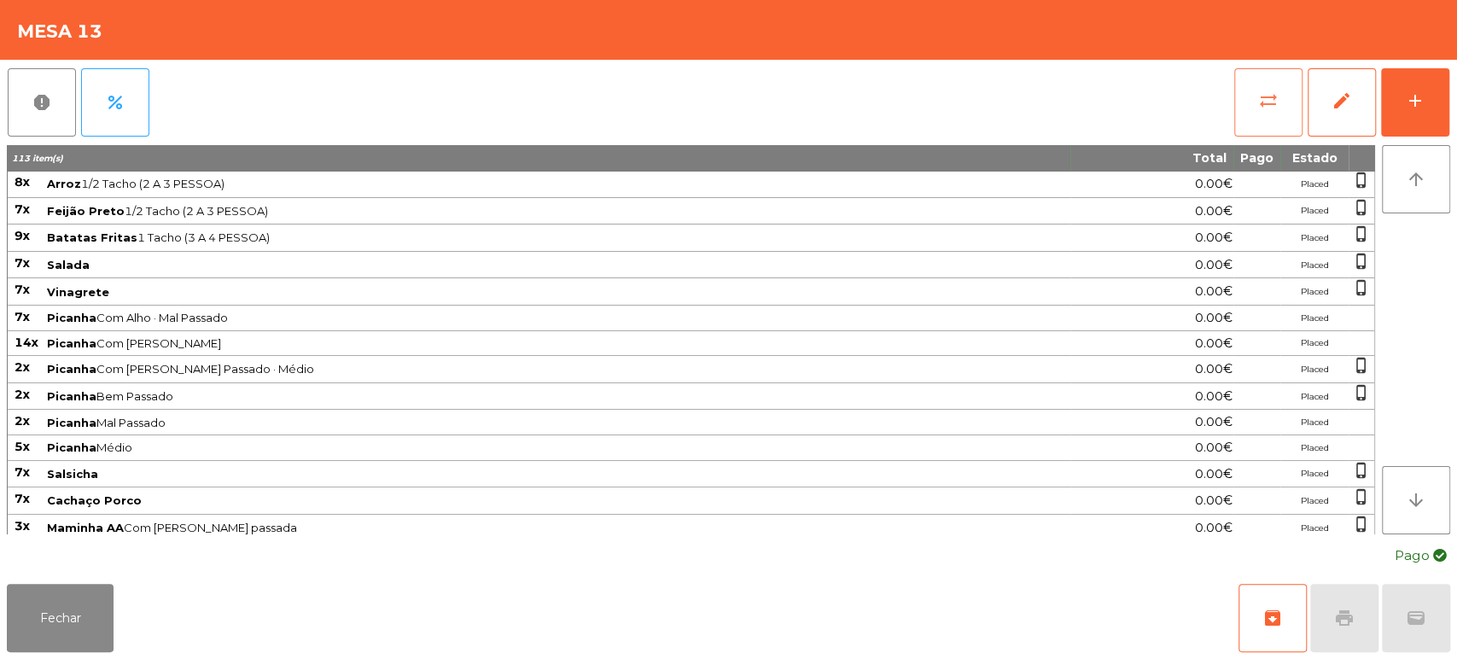
click at [1236, 111] on button "sync_alt" at bounding box center [1268, 102] width 68 height 68
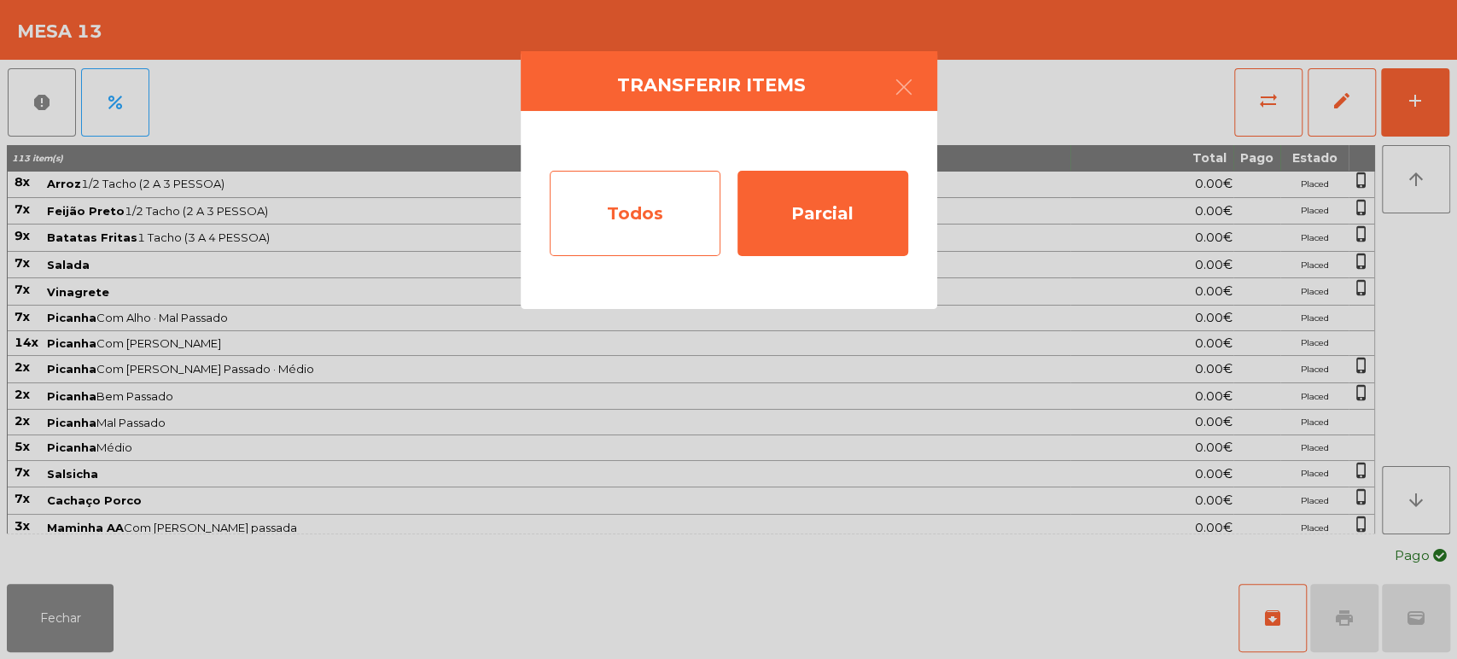
click at [653, 233] on div "Todos" at bounding box center [635, 213] width 171 height 85
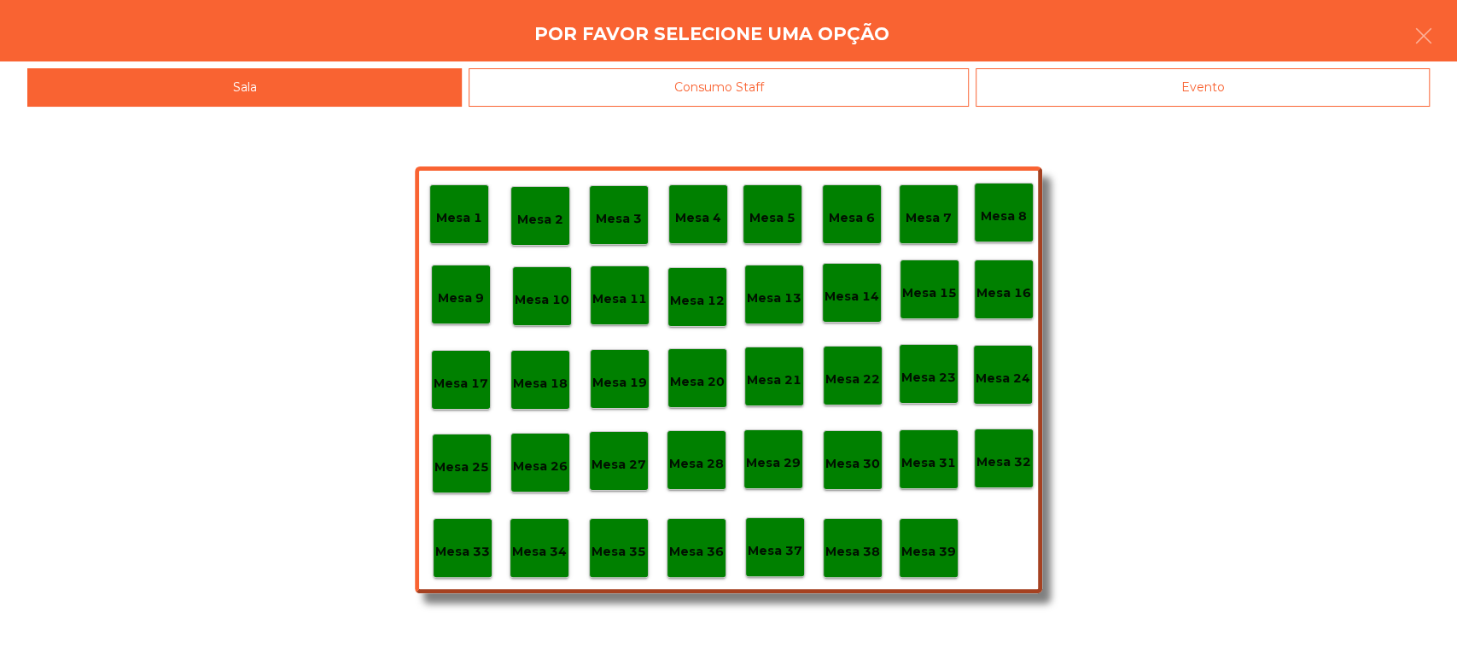
click at [1065, 89] on div "Evento" at bounding box center [1202, 87] width 454 height 38
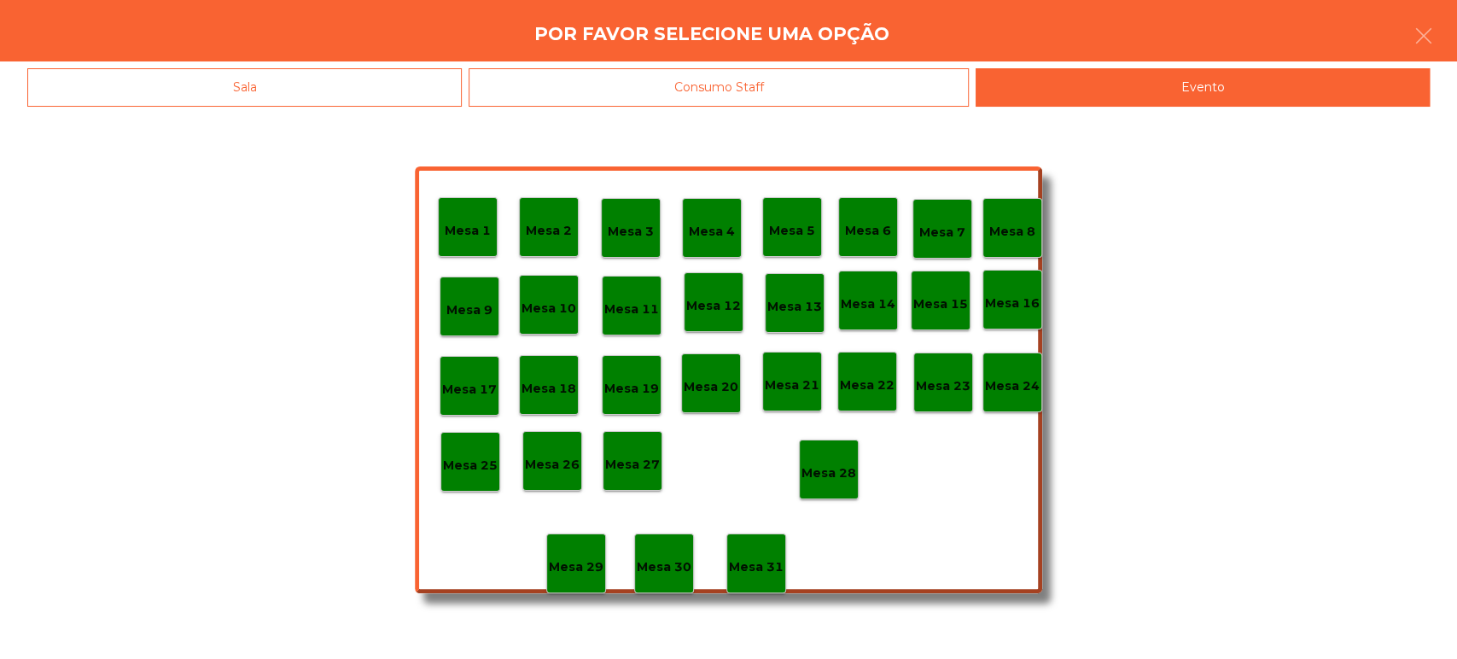
click at [792, 394] on div "Mesa 21" at bounding box center [792, 382] width 60 height 60
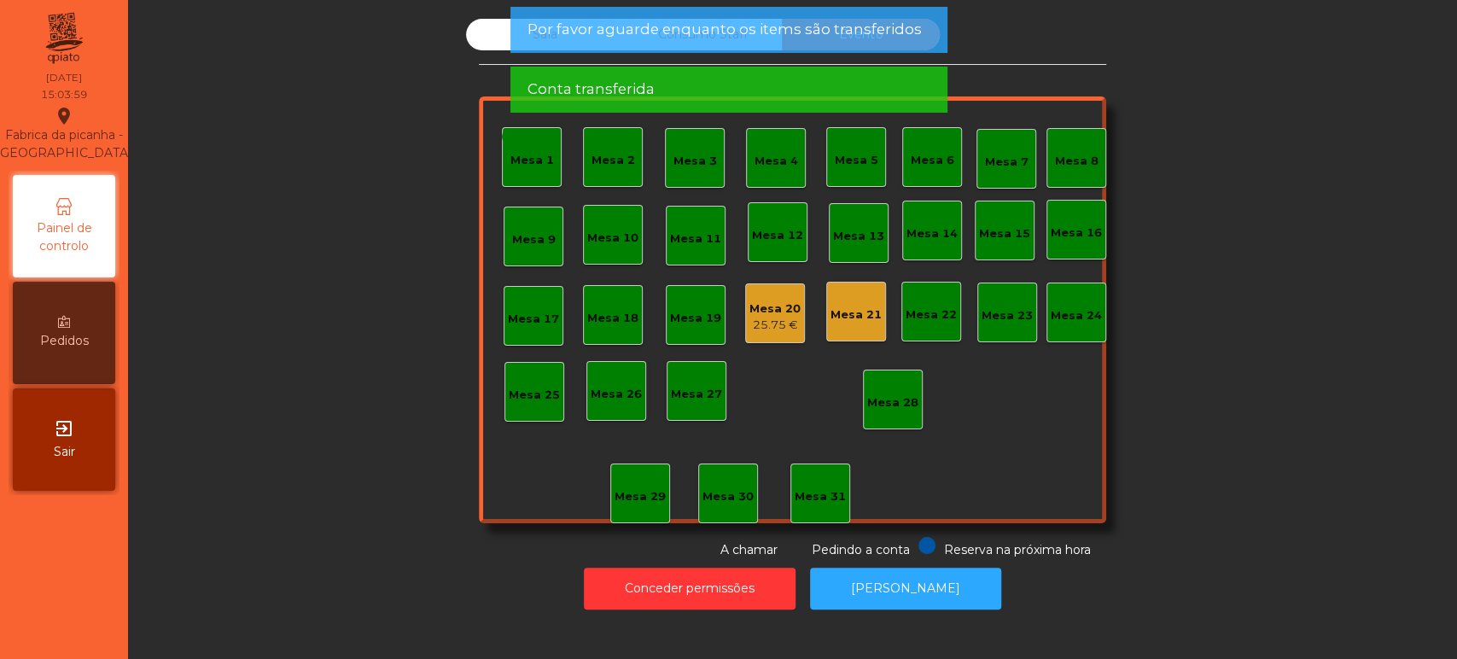
click at [775, 325] on div "25.75 €" at bounding box center [774, 325] width 51 height 17
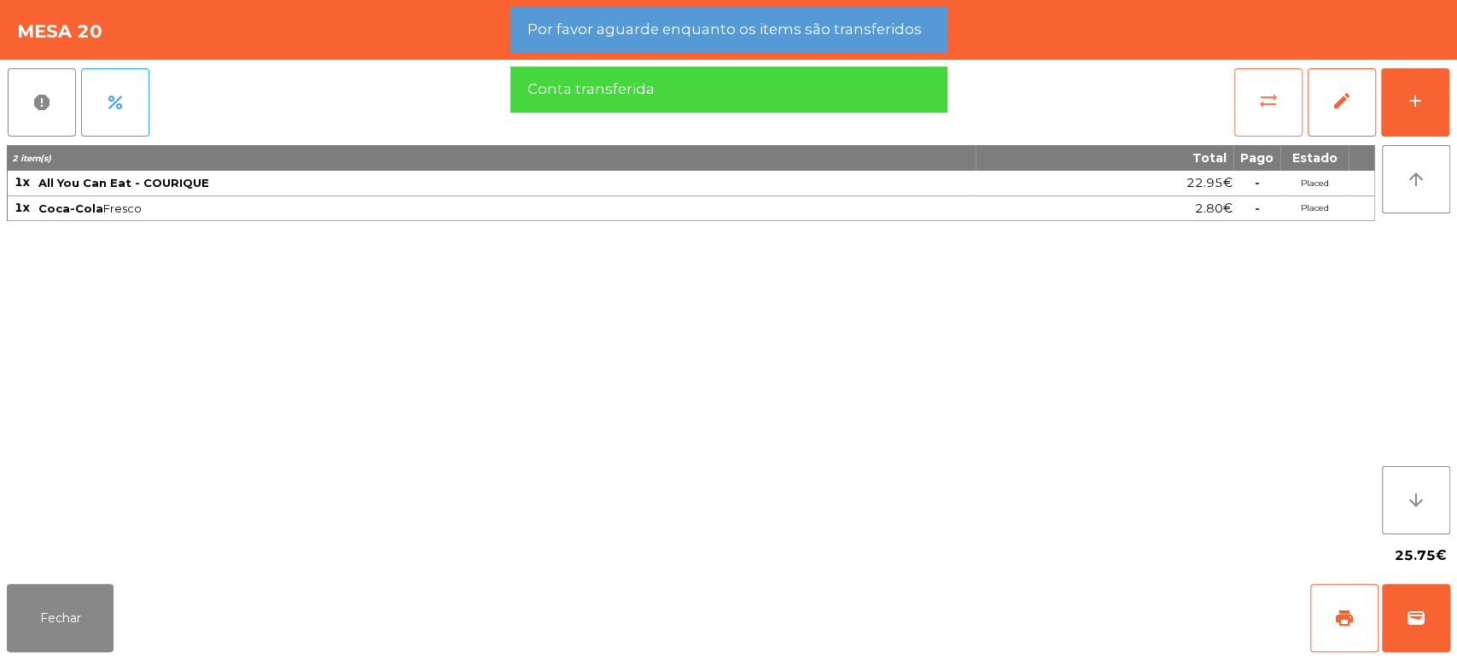
click at [1236, 95] on button "sync_alt" at bounding box center [1268, 102] width 68 height 68
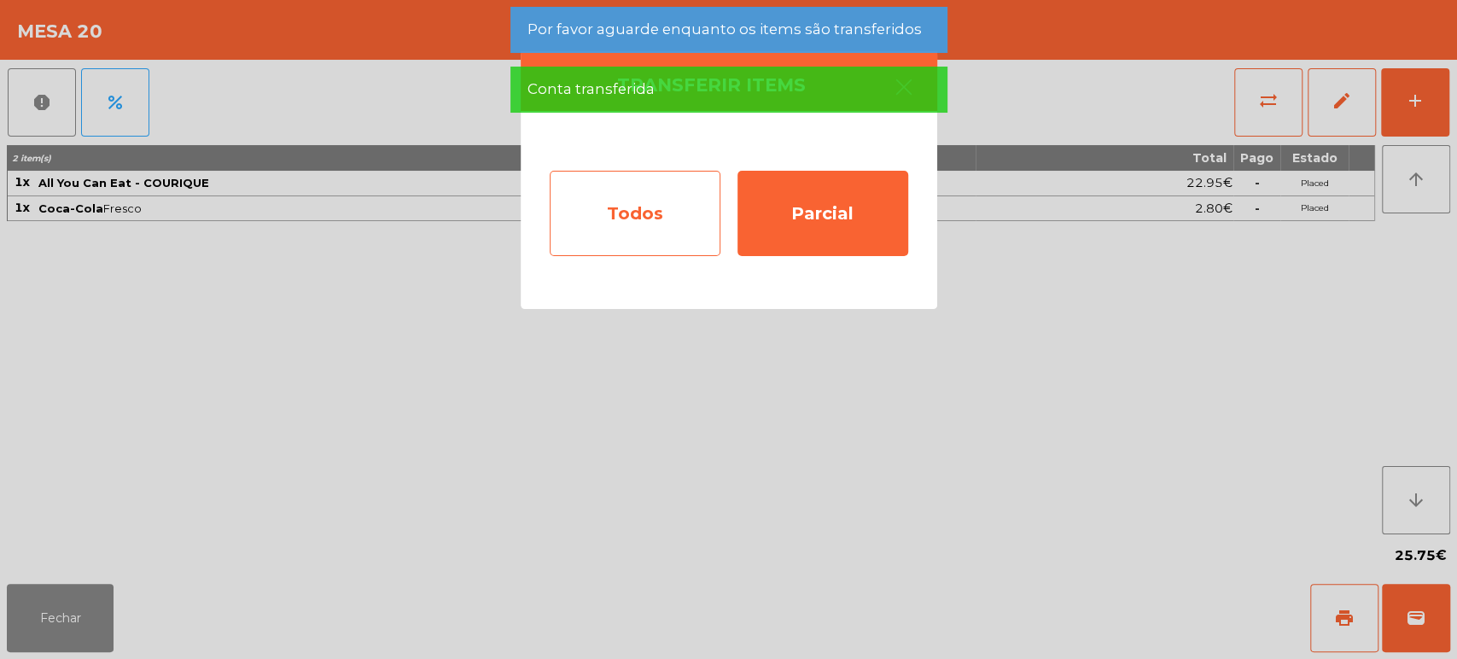
click at [651, 224] on div "Todos" at bounding box center [635, 213] width 171 height 85
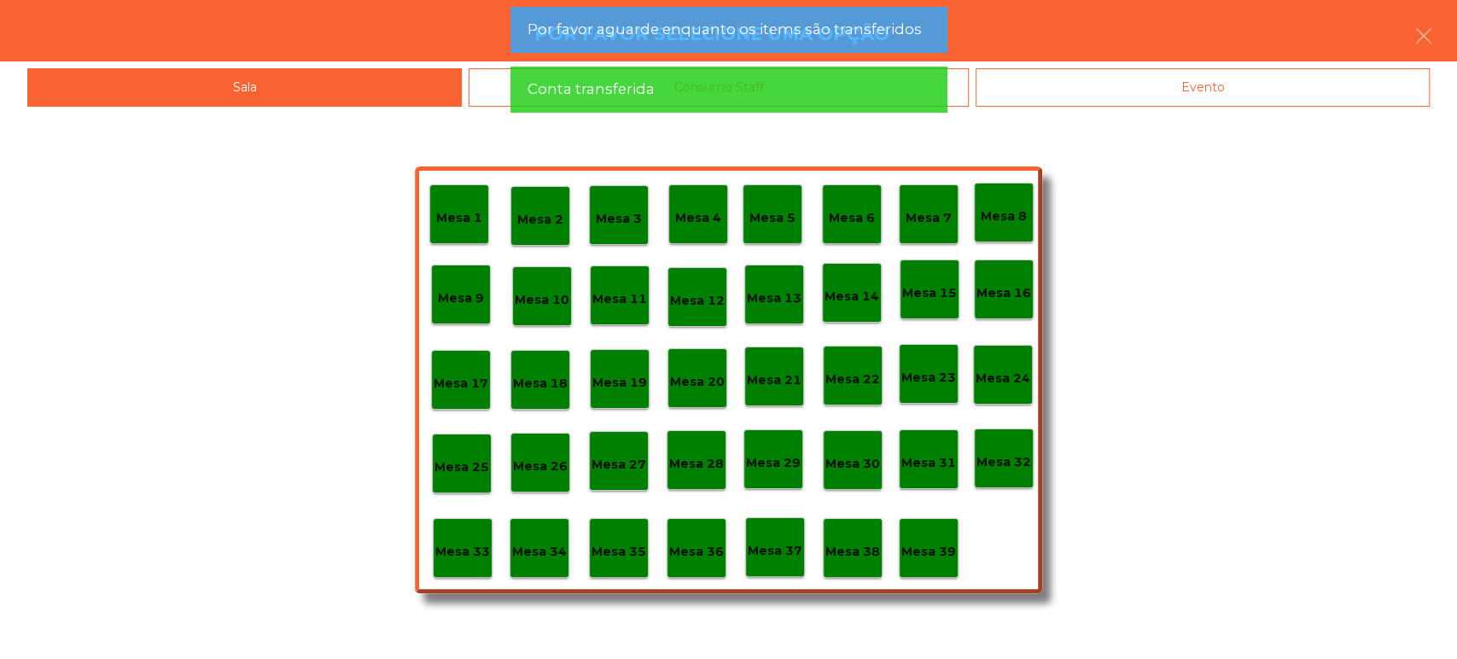
click at [1110, 91] on div "Evento" at bounding box center [1202, 87] width 454 height 38
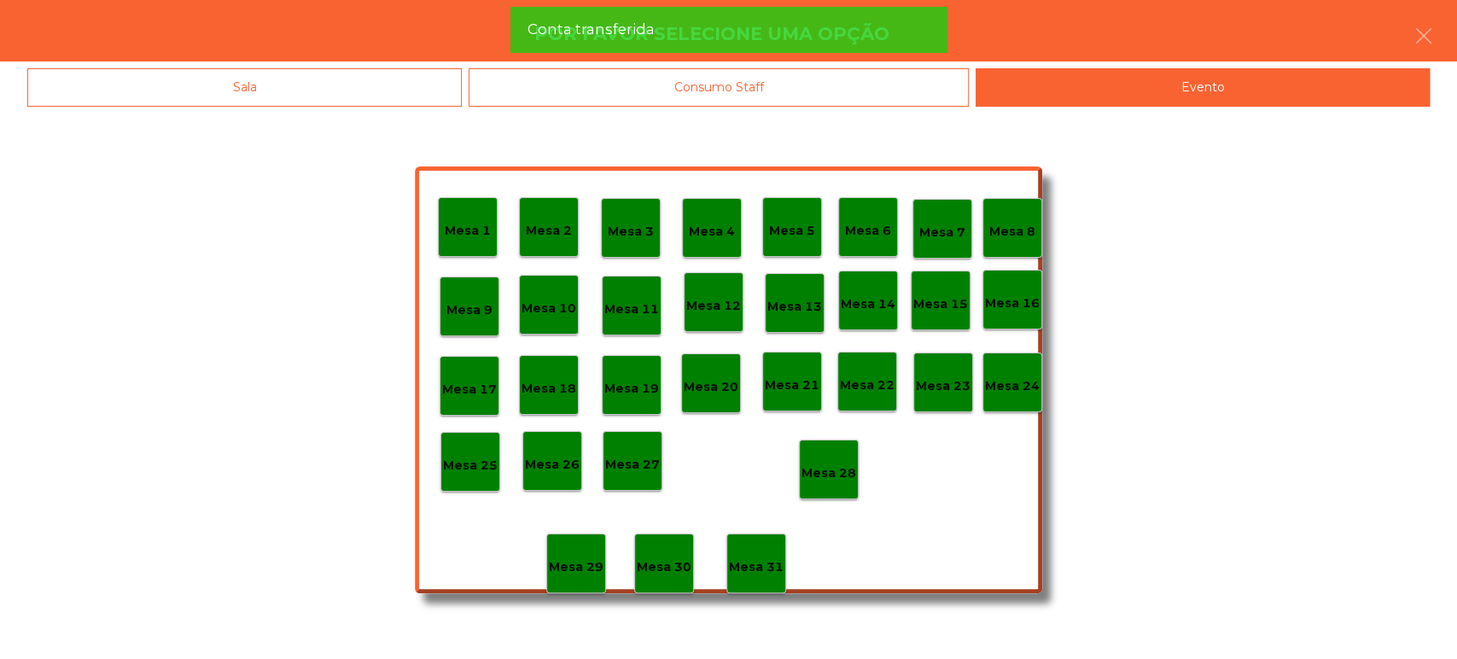
click at [840, 357] on div "Mesa 22" at bounding box center [867, 382] width 60 height 60
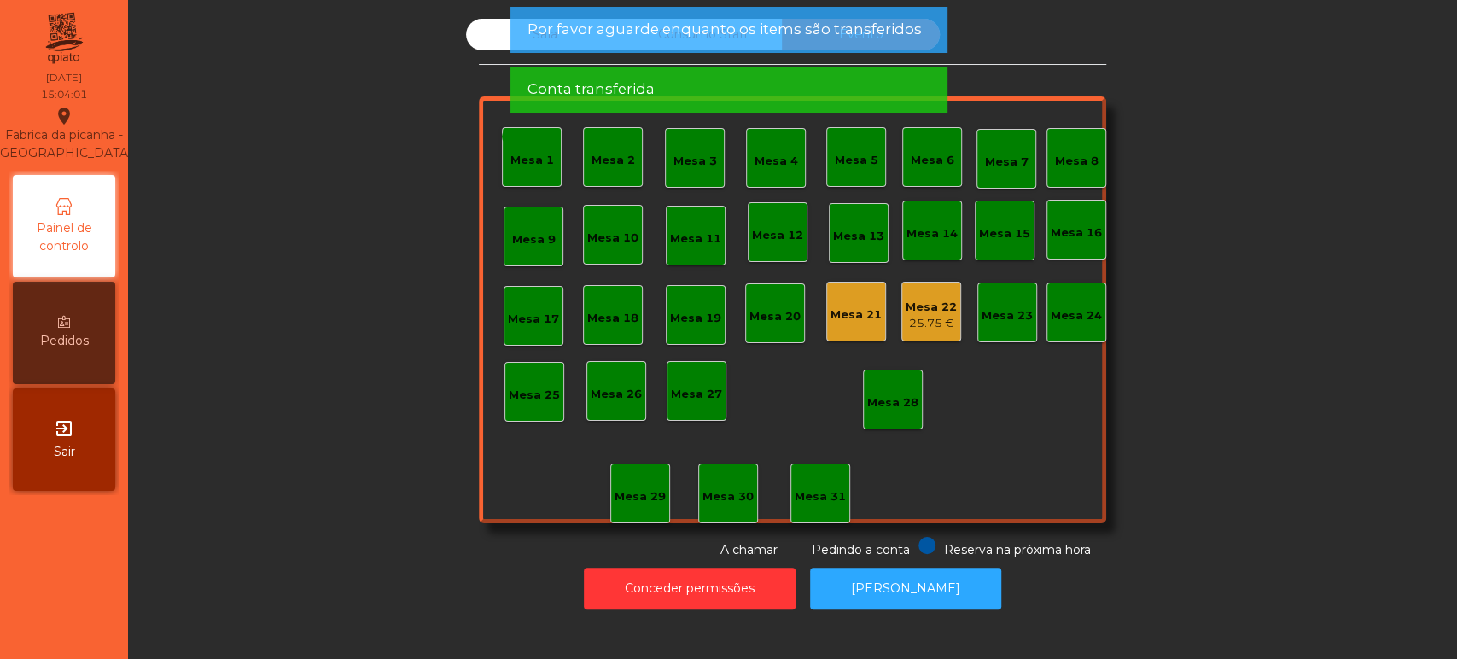
click at [939, 282] on div "Mesa 22 25.75 €" at bounding box center [931, 312] width 60 height 60
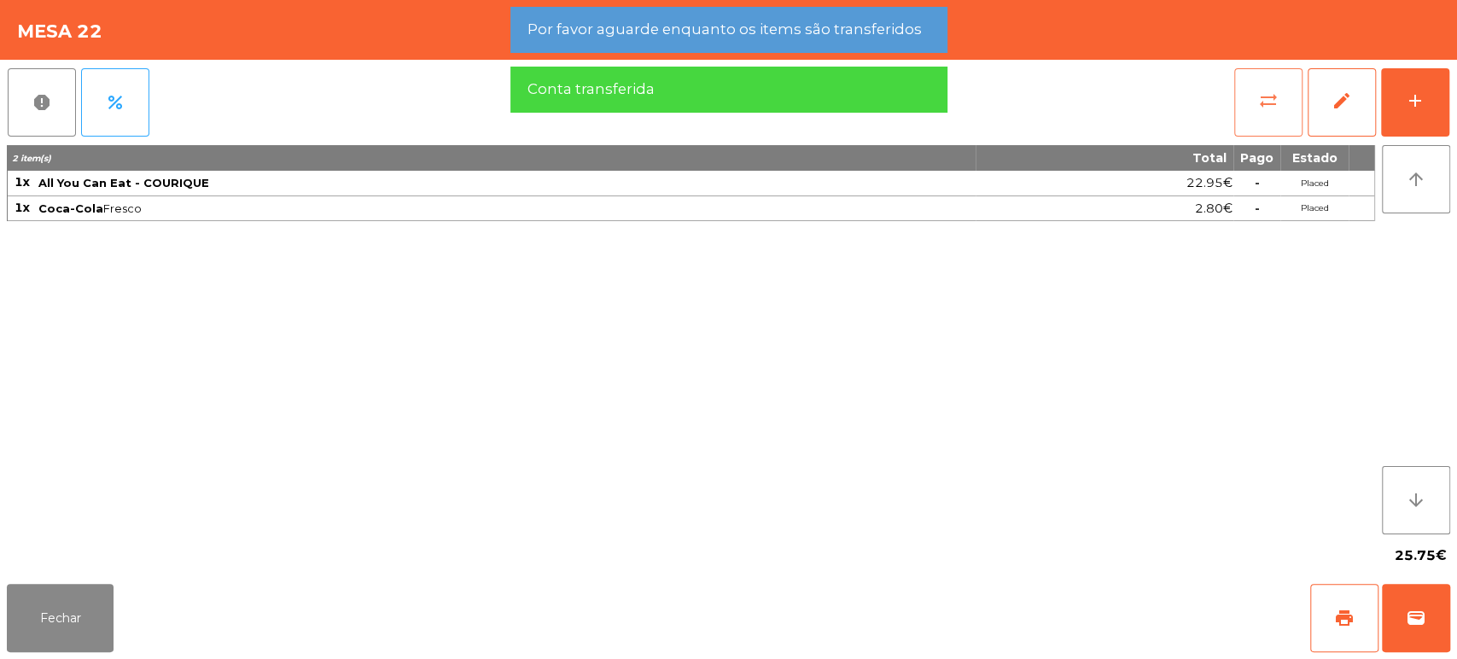
click at [1238, 96] on button "sync_alt" at bounding box center [1268, 102] width 68 height 68
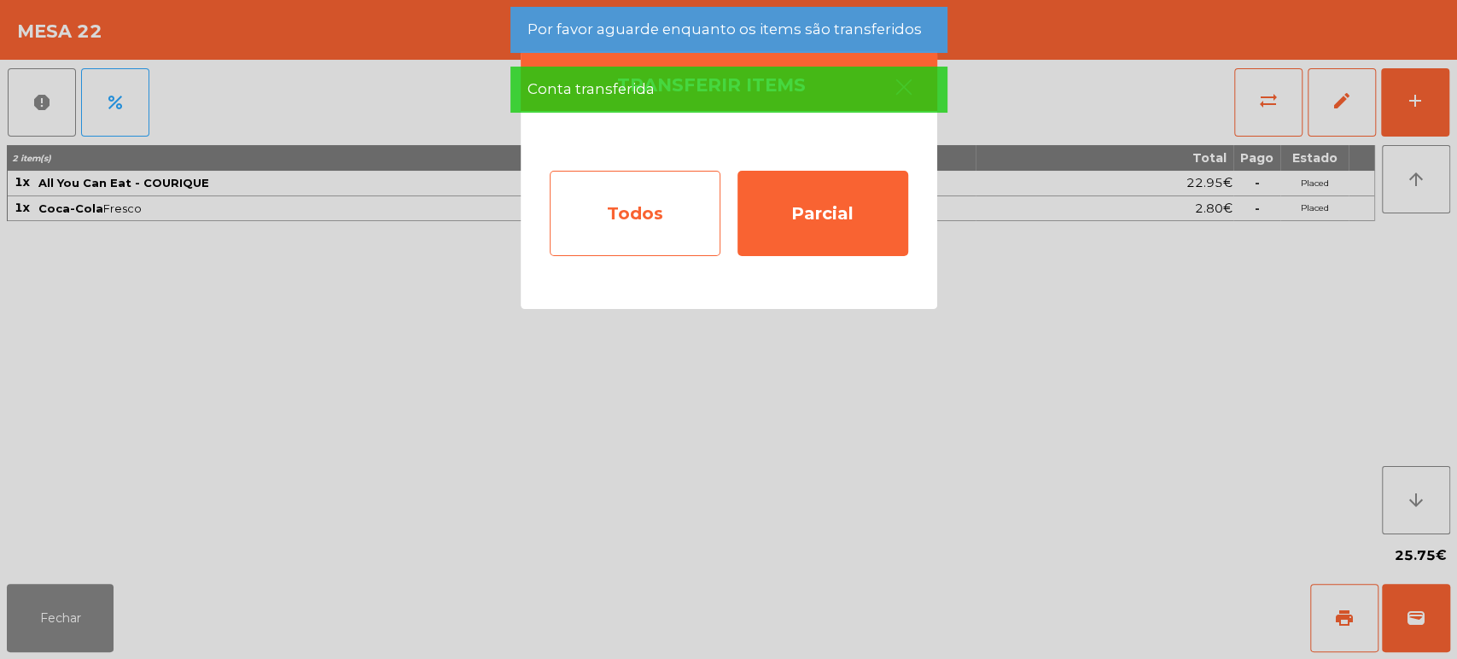
click at [617, 232] on div "Todos" at bounding box center [635, 213] width 171 height 85
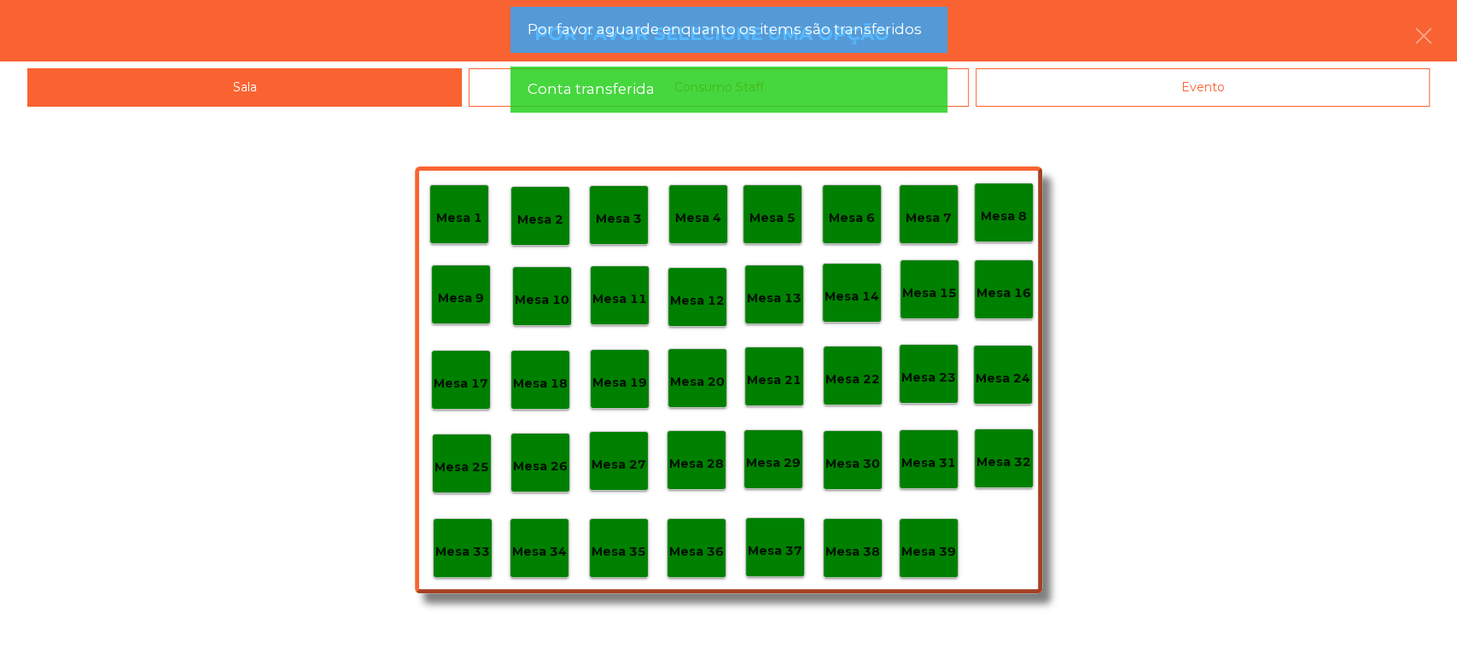
click at [1094, 102] on div "Evento" at bounding box center [1202, 87] width 454 height 38
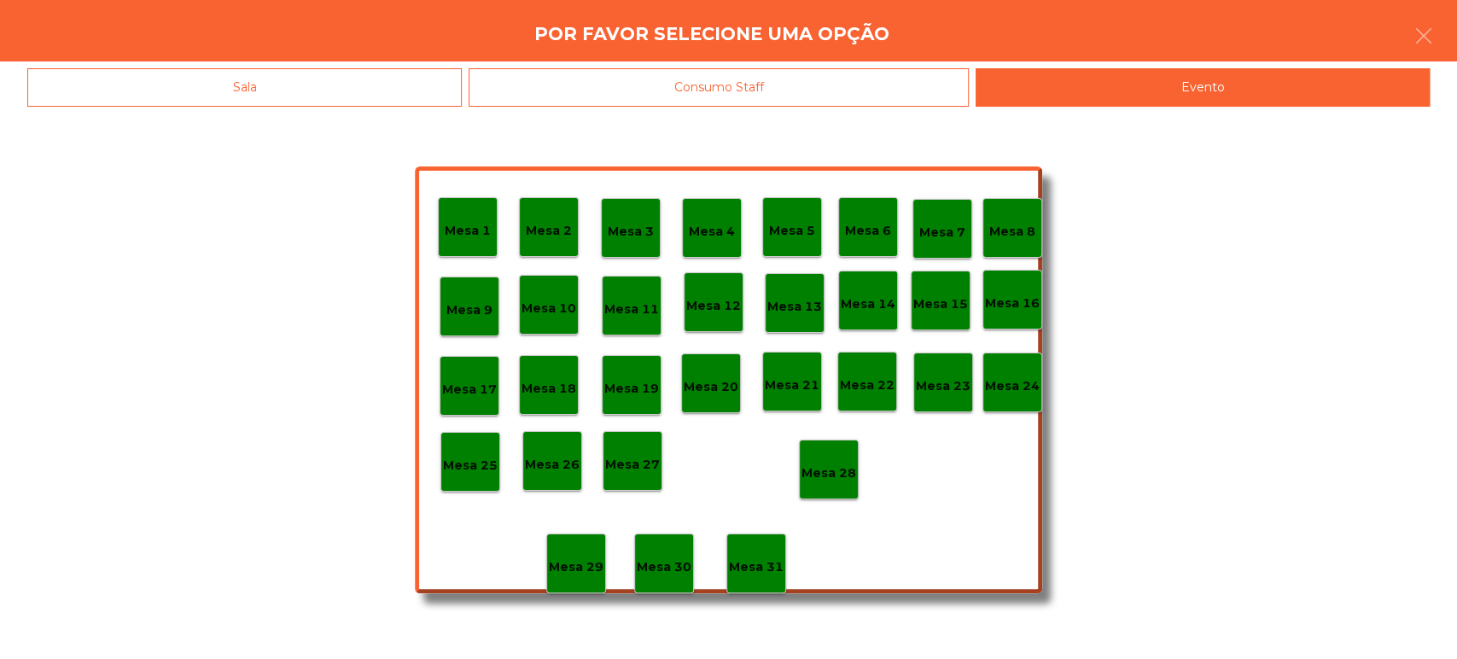
click at [804, 375] on p "Mesa 21" at bounding box center [792, 385] width 55 height 20
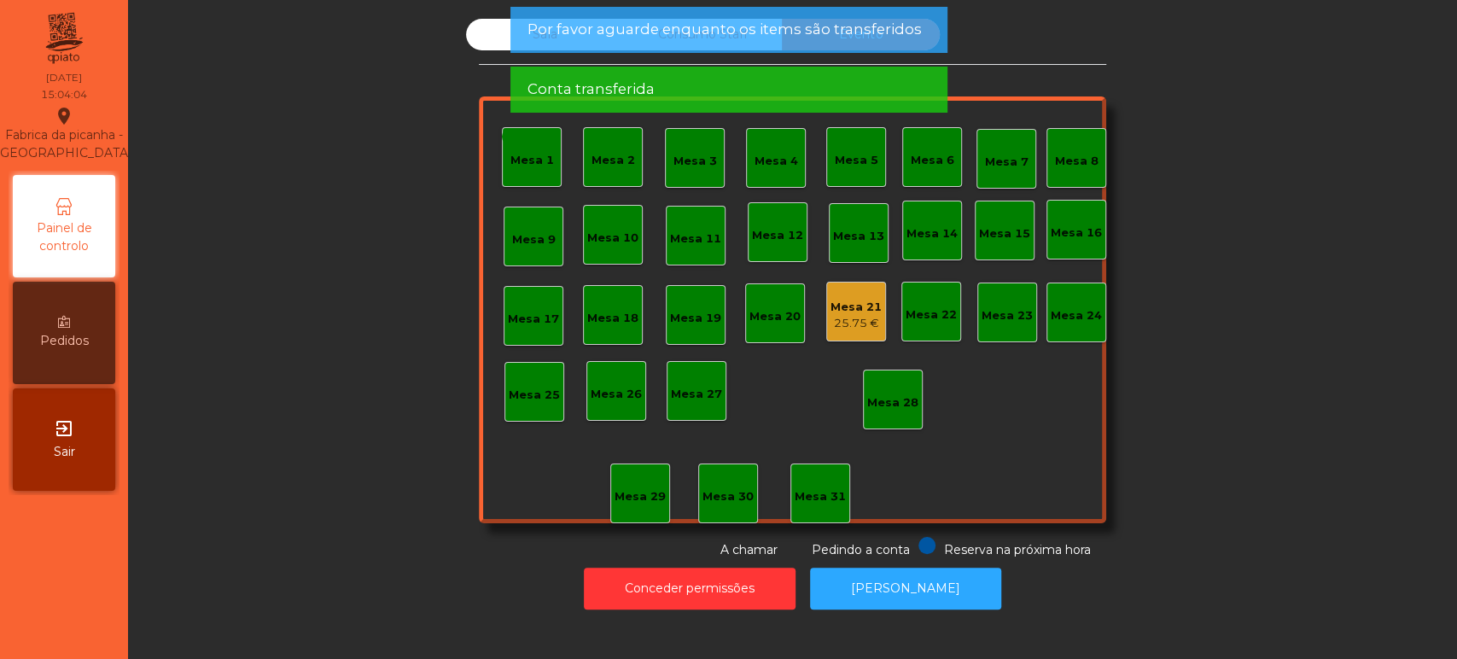
click at [865, 336] on div "Mesa 21 25.75 €" at bounding box center [856, 312] width 60 height 60
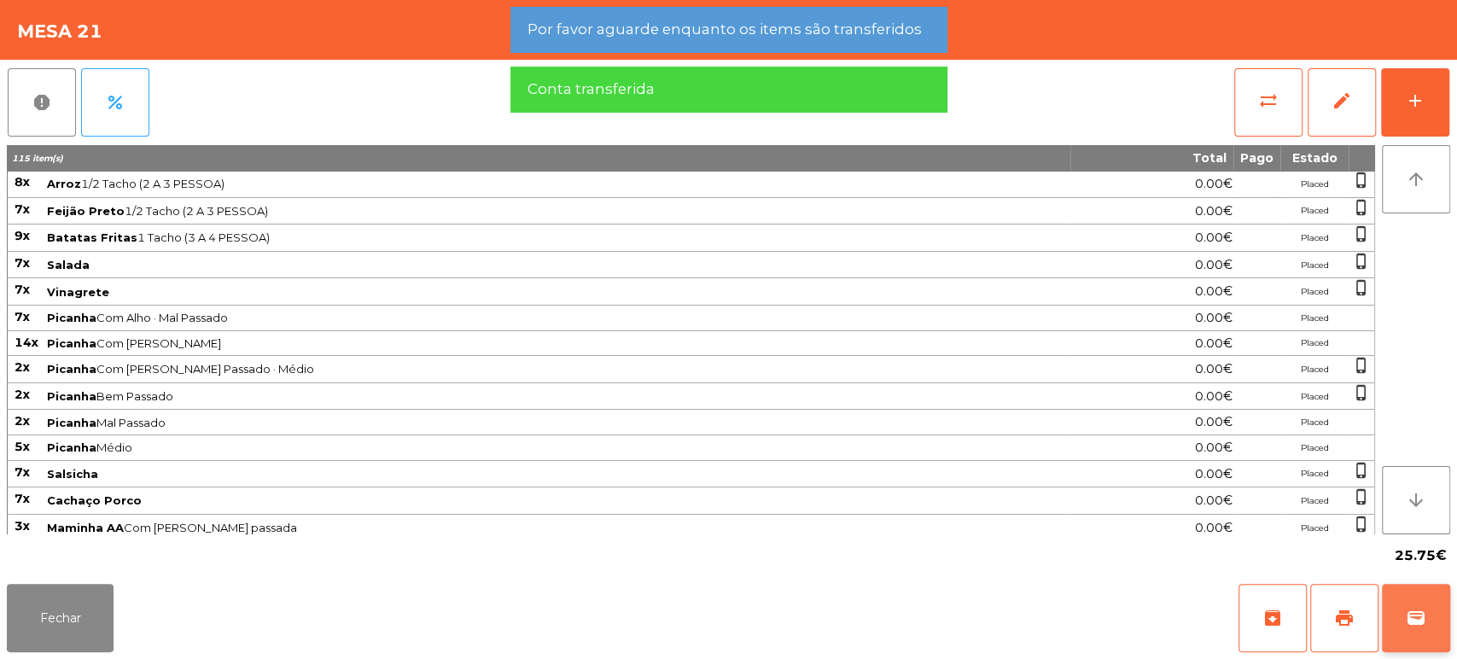
click at [1409, 592] on button "wallet" at bounding box center [1416, 618] width 68 height 68
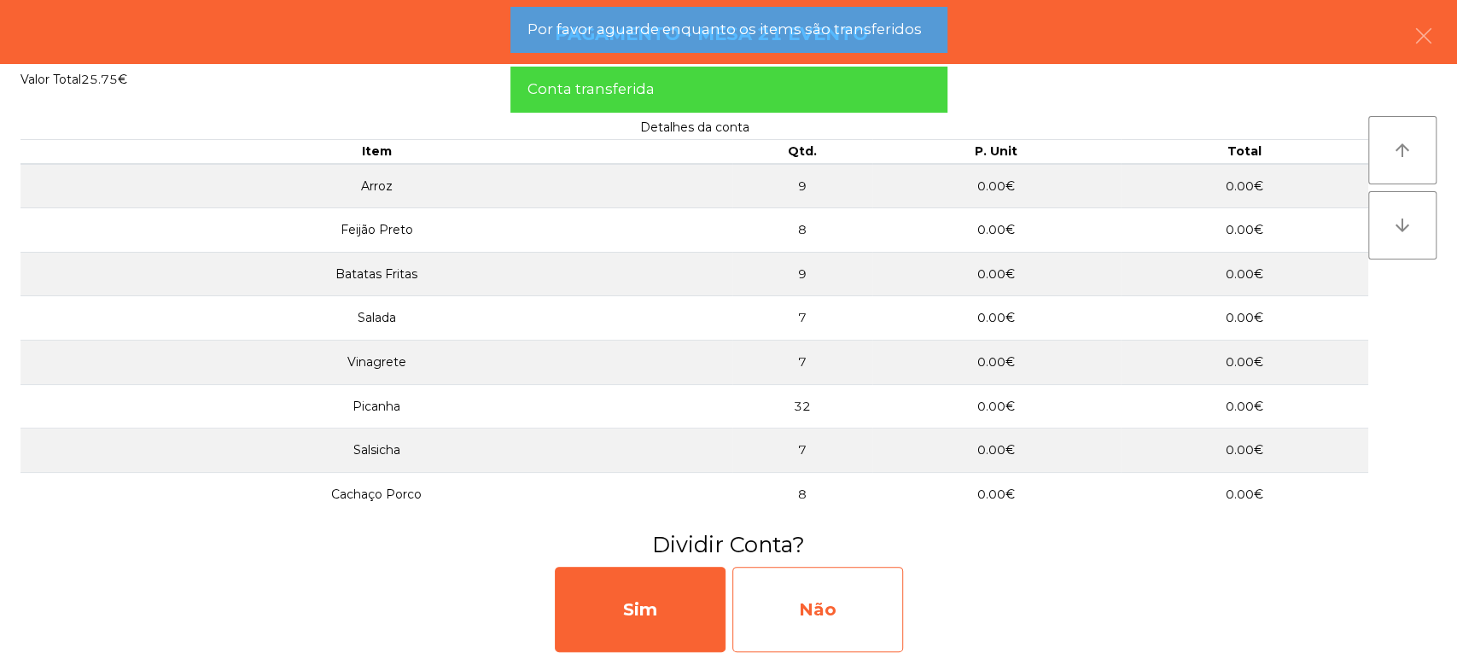
click at [829, 602] on div "Não" at bounding box center [817, 609] width 171 height 85
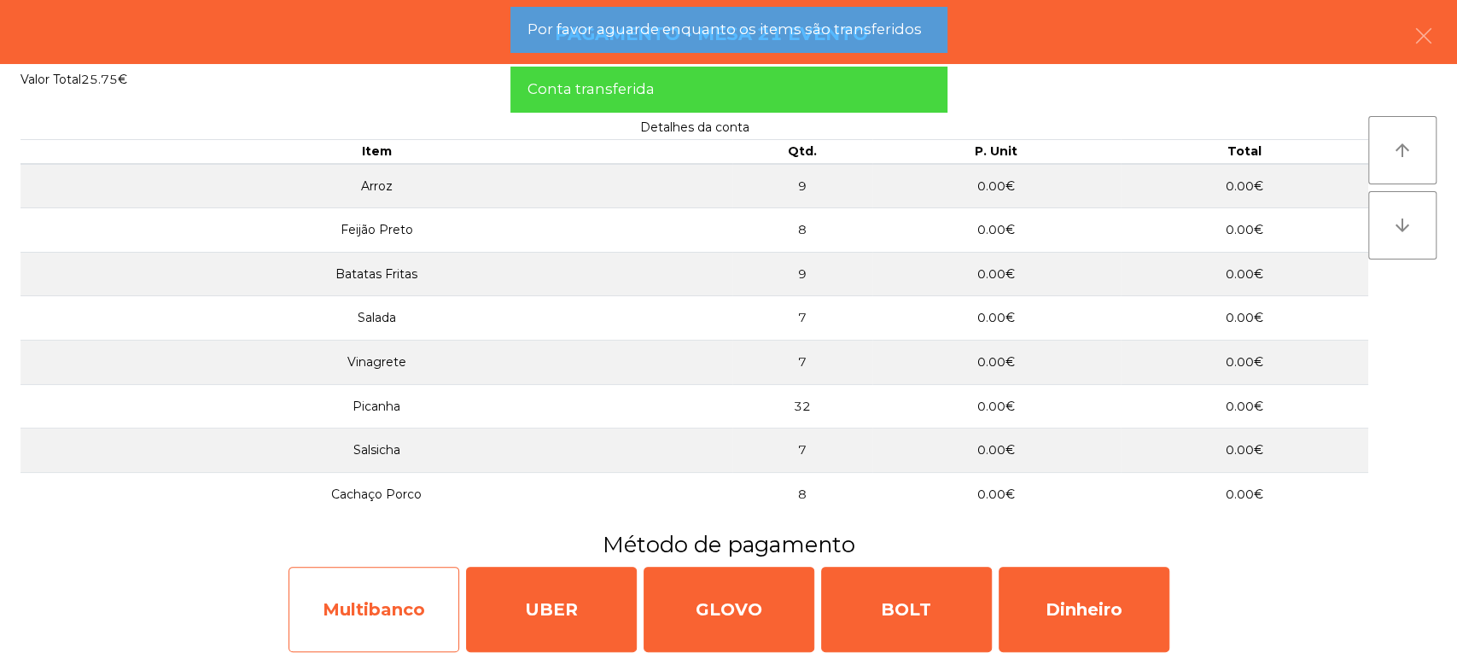
click at [408, 611] on div "Multibanco" at bounding box center [373, 609] width 171 height 85
select select "**"
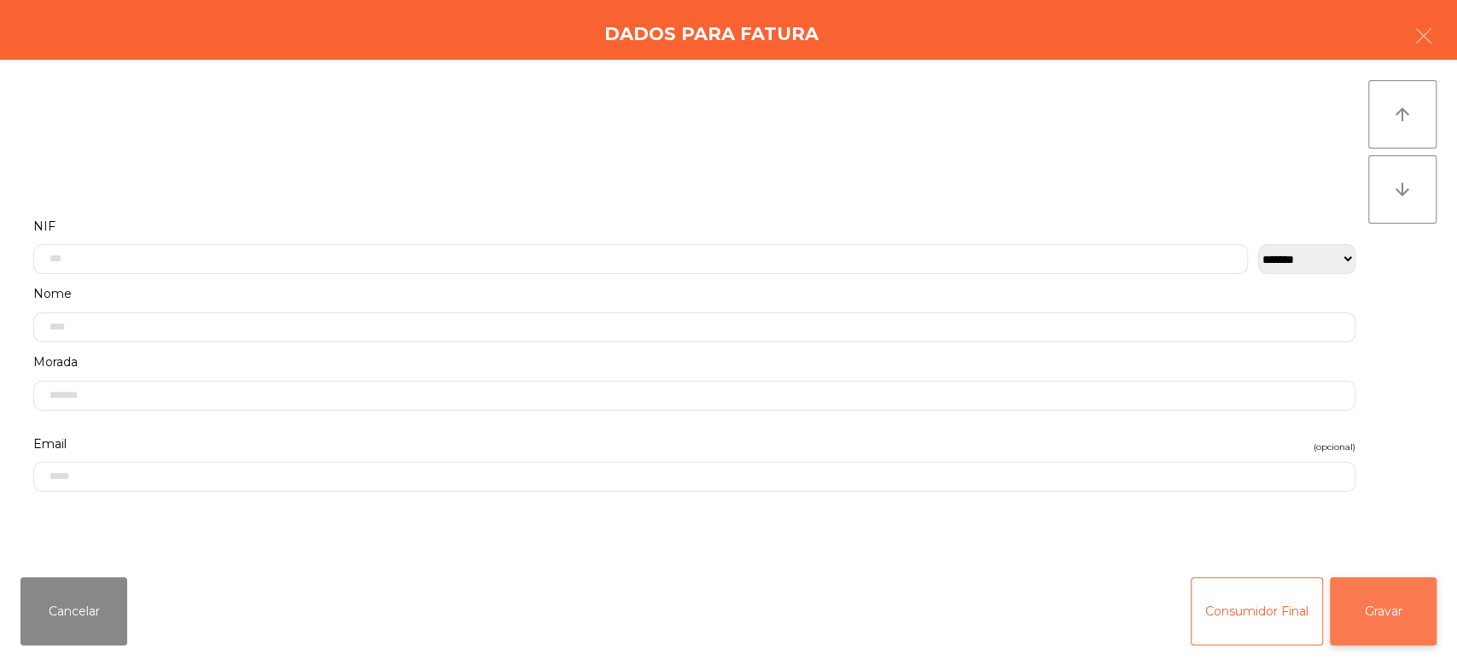
click at [1371, 615] on button "Gravar" at bounding box center [1382, 611] width 107 height 68
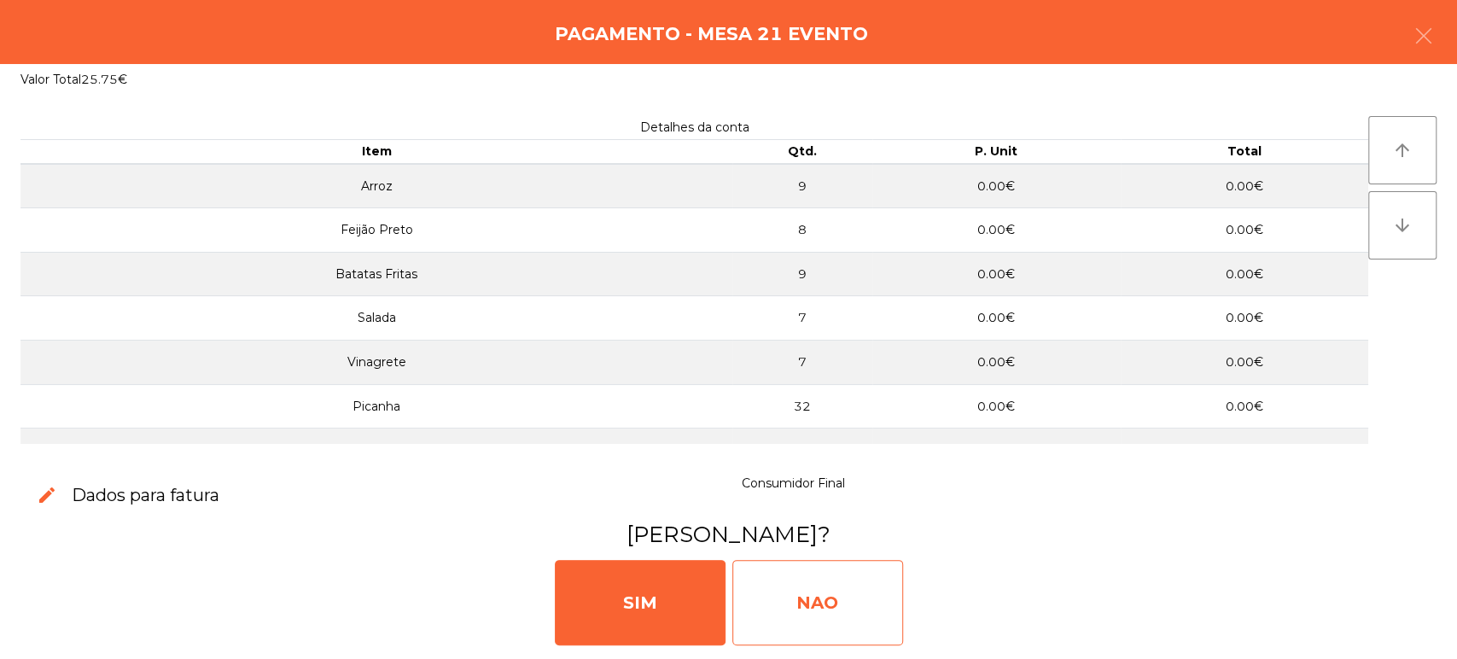
click at [789, 613] on div "NAO" at bounding box center [817, 602] width 171 height 85
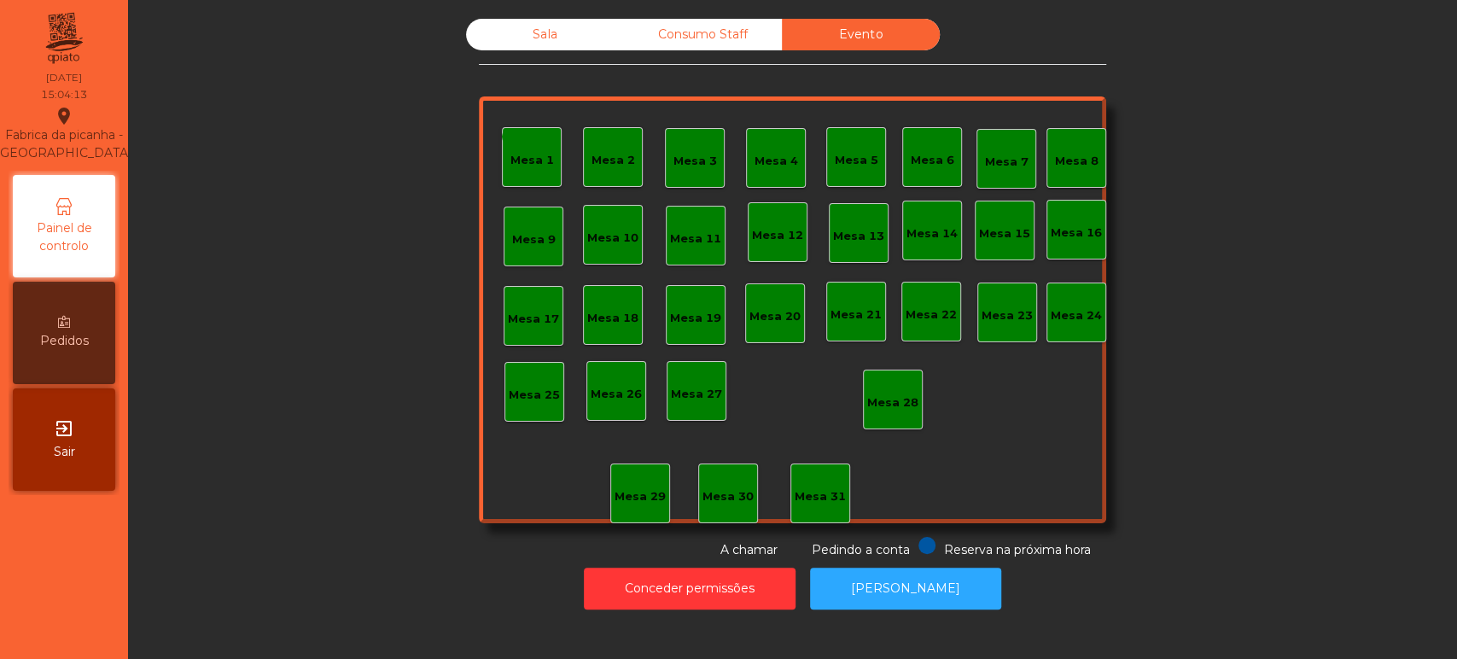
click at [765, 37] on div "Consumo Staff" at bounding box center [703, 35] width 158 height 32
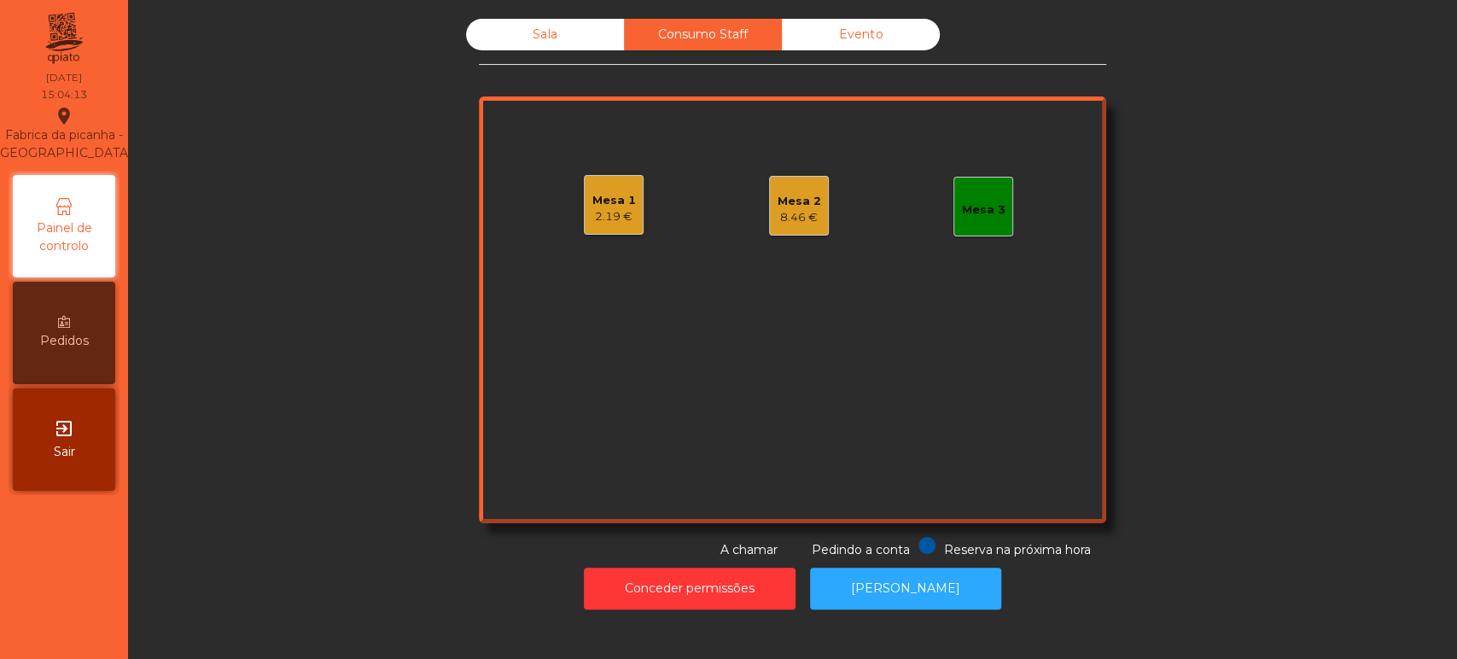
click at [784, 218] on div "8.46 €" at bounding box center [799, 217] width 44 height 17
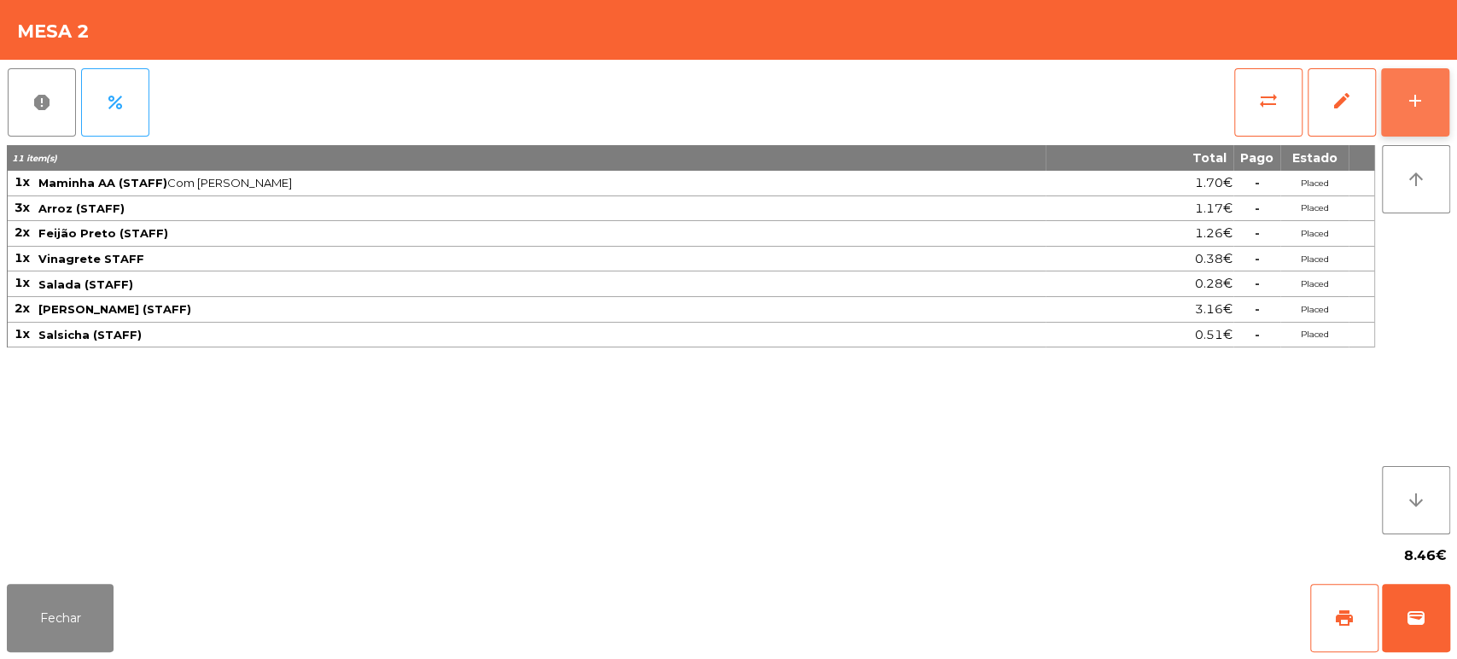
click at [1402, 123] on button "add" at bounding box center [1415, 102] width 68 height 68
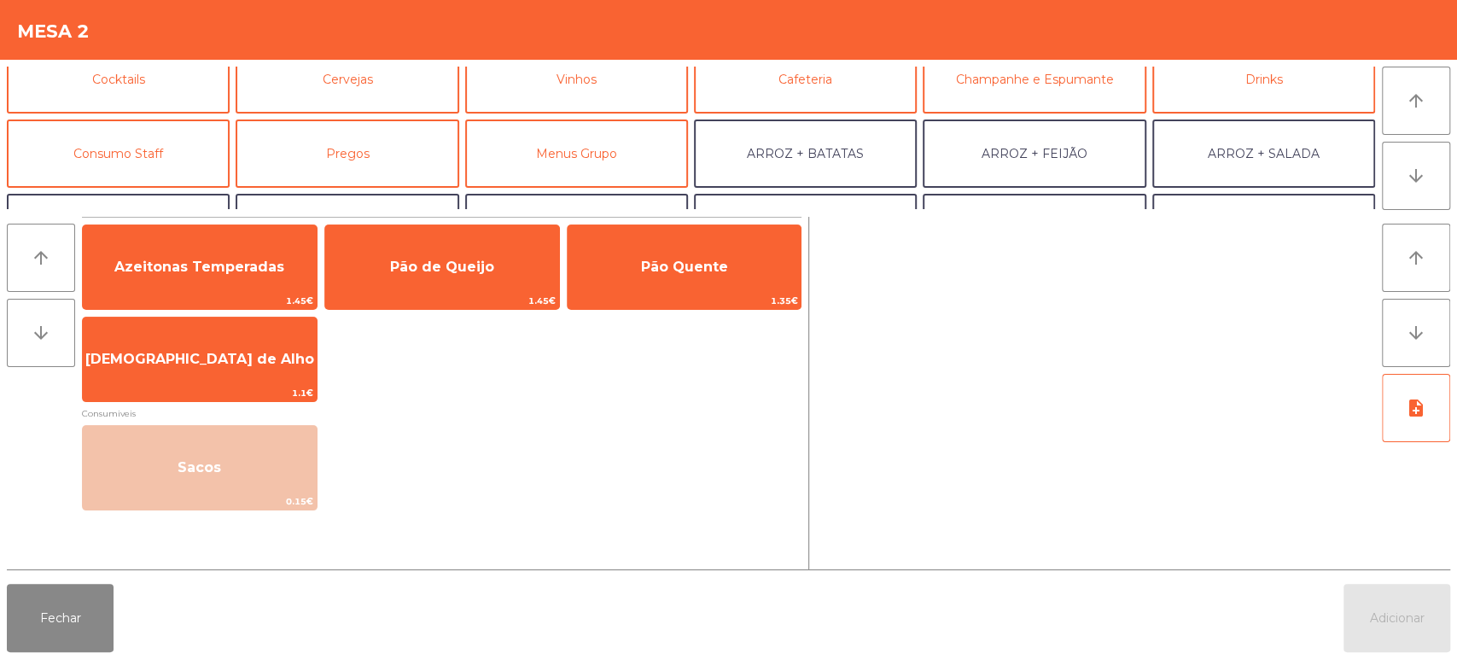
scroll to position [102, 0]
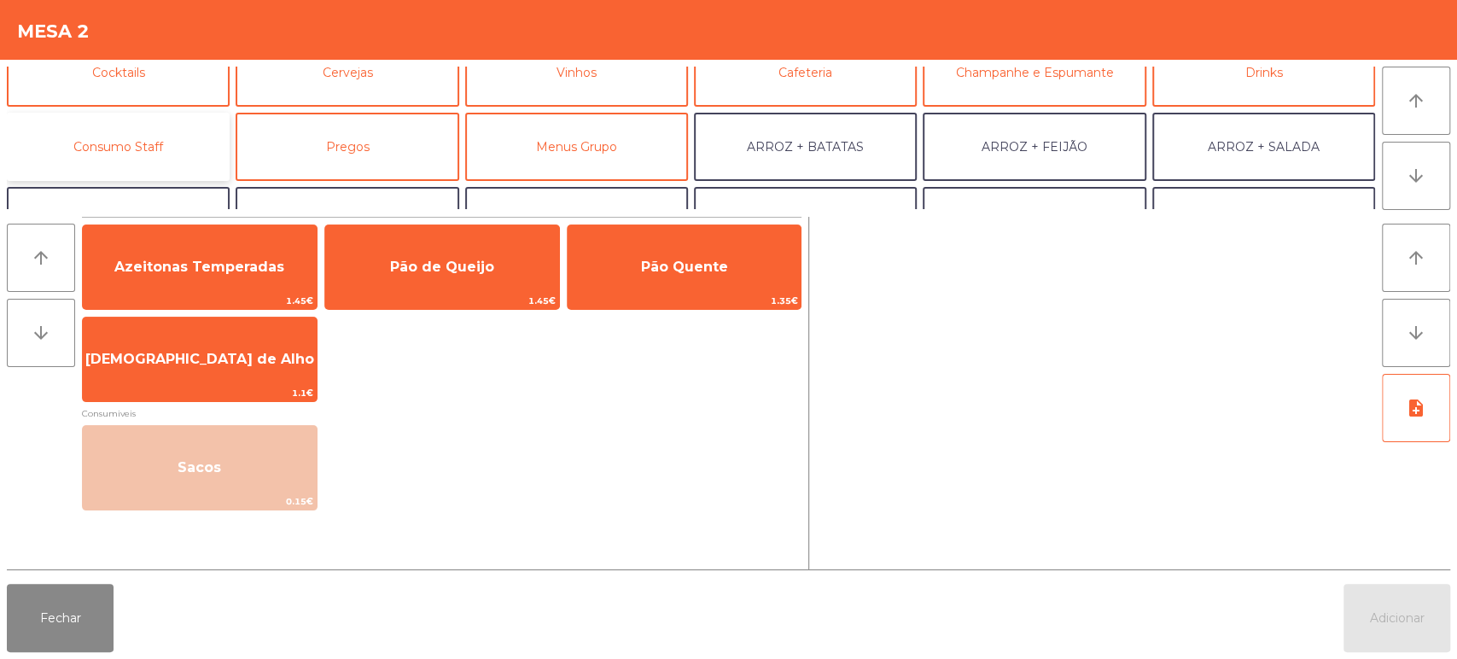
click at [160, 153] on button "Consumo Staff" at bounding box center [118, 147] width 223 height 68
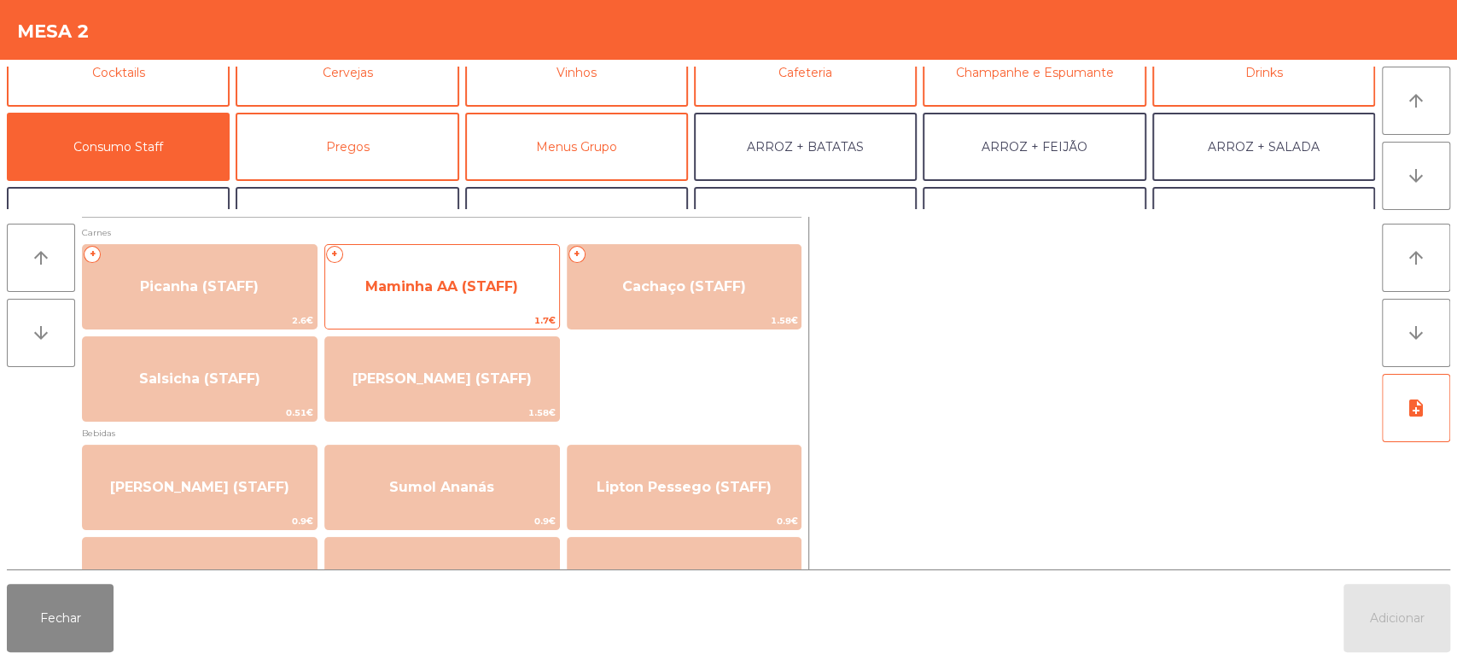
click at [441, 279] on span "Maminha AA (STAFF)" at bounding box center [441, 286] width 153 height 16
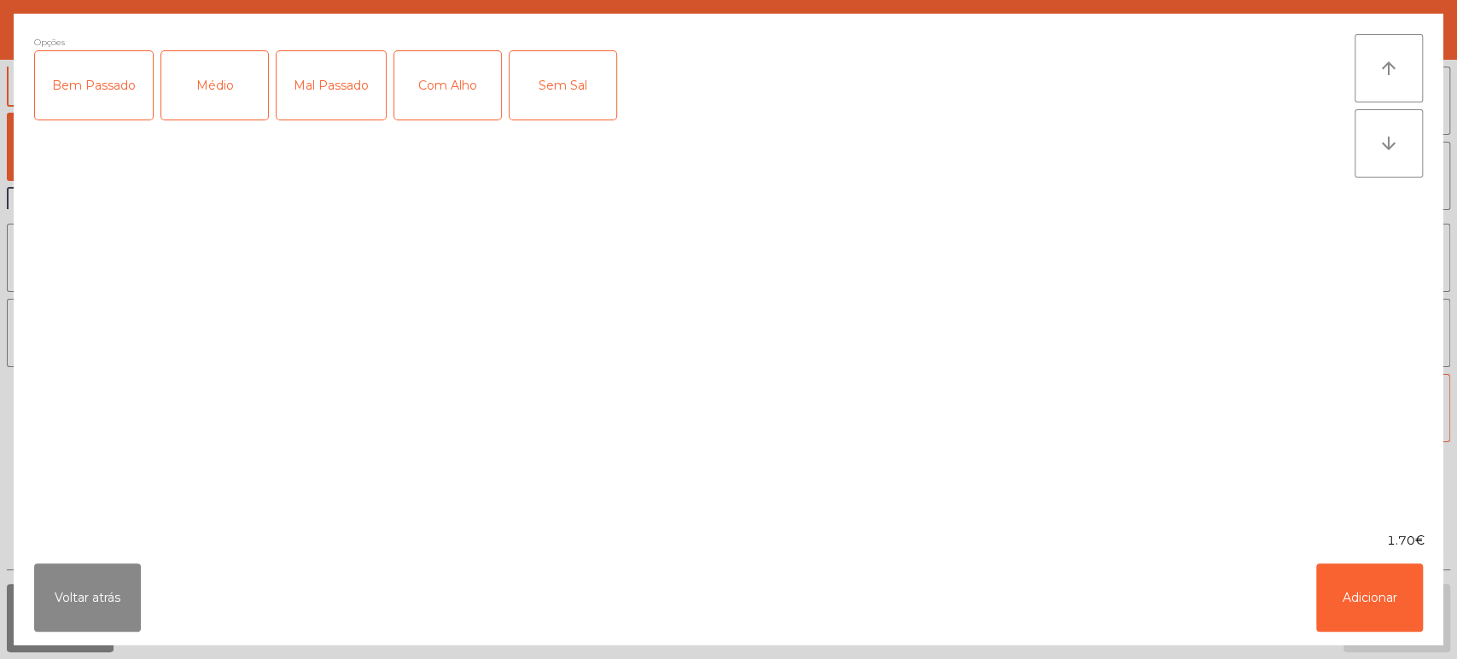
click at [241, 91] on div "Médio" at bounding box center [214, 85] width 107 height 68
click at [333, 82] on div "Mal Passado" at bounding box center [330, 85] width 109 height 68
click at [492, 89] on div "Com Alho" at bounding box center [447, 85] width 107 height 68
click at [1341, 563] on button "Adicionar" at bounding box center [1369, 597] width 107 height 68
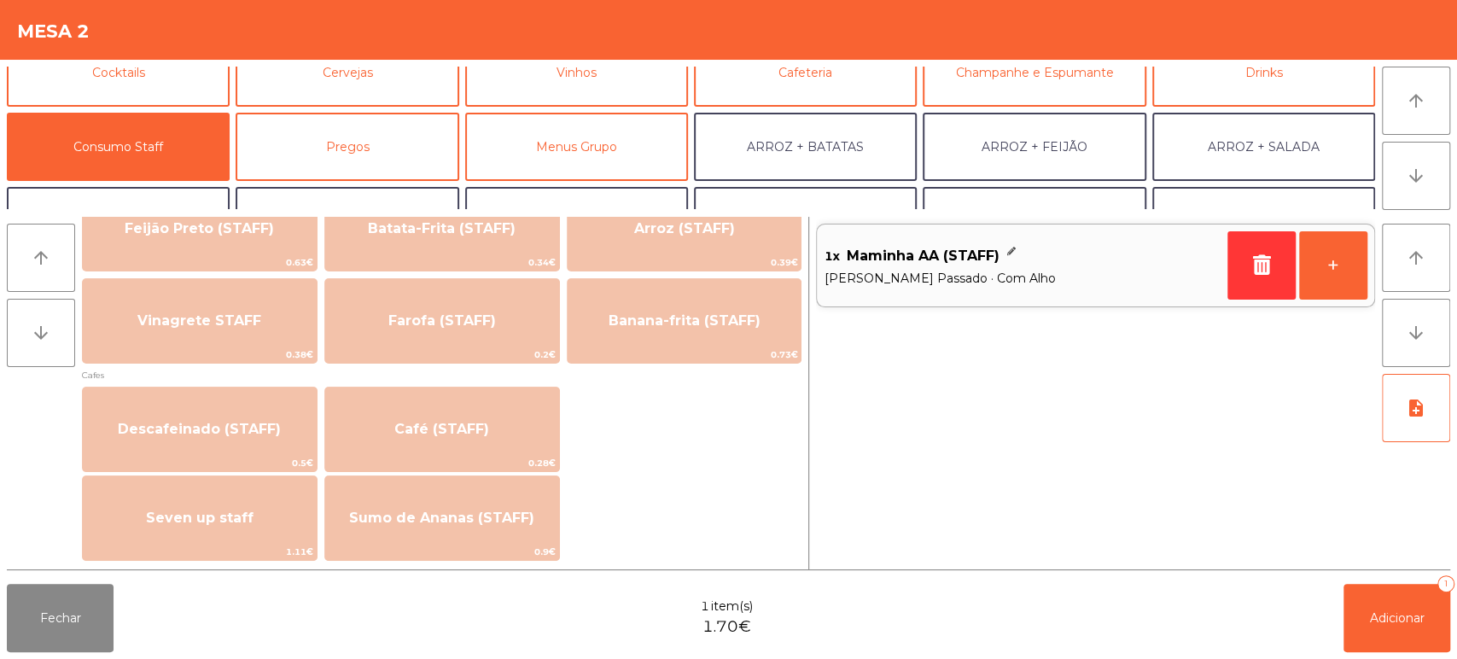
scroll to position [724, 0]
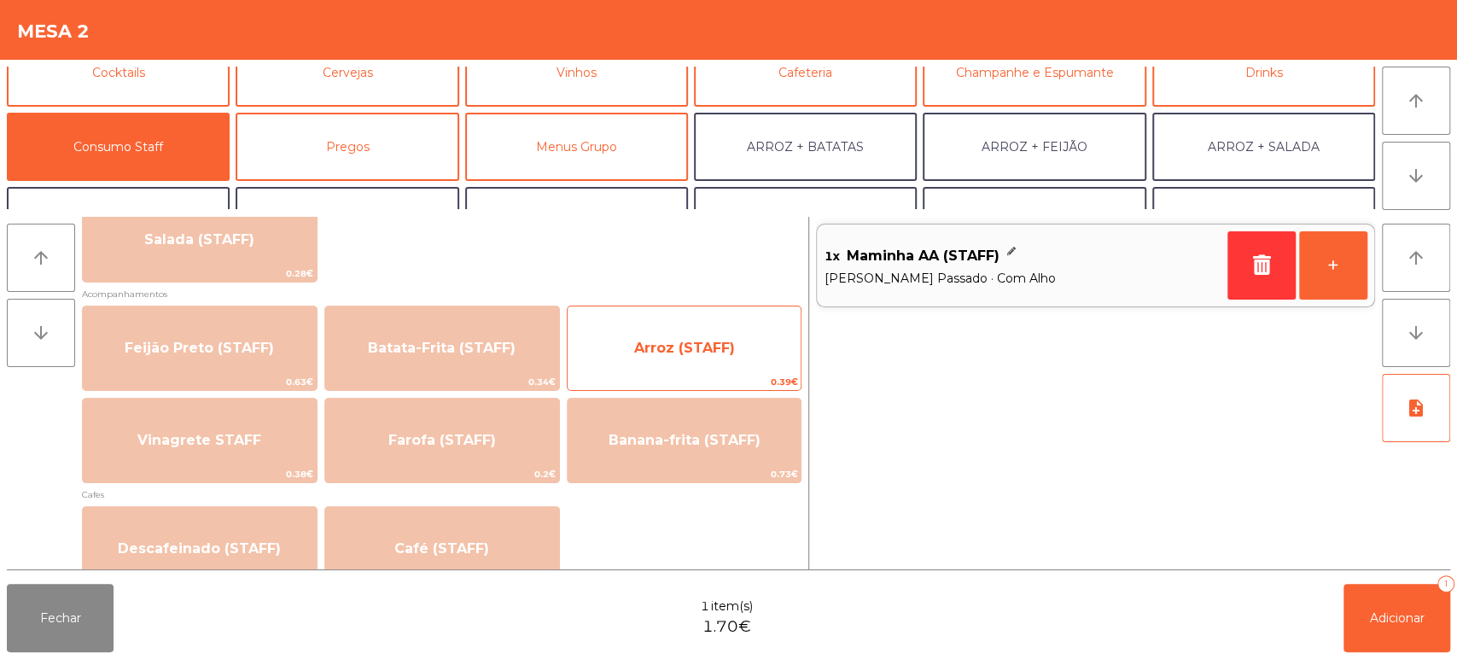
click at [731, 336] on span "Arroz (STAFF)" at bounding box center [684, 348] width 234 height 46
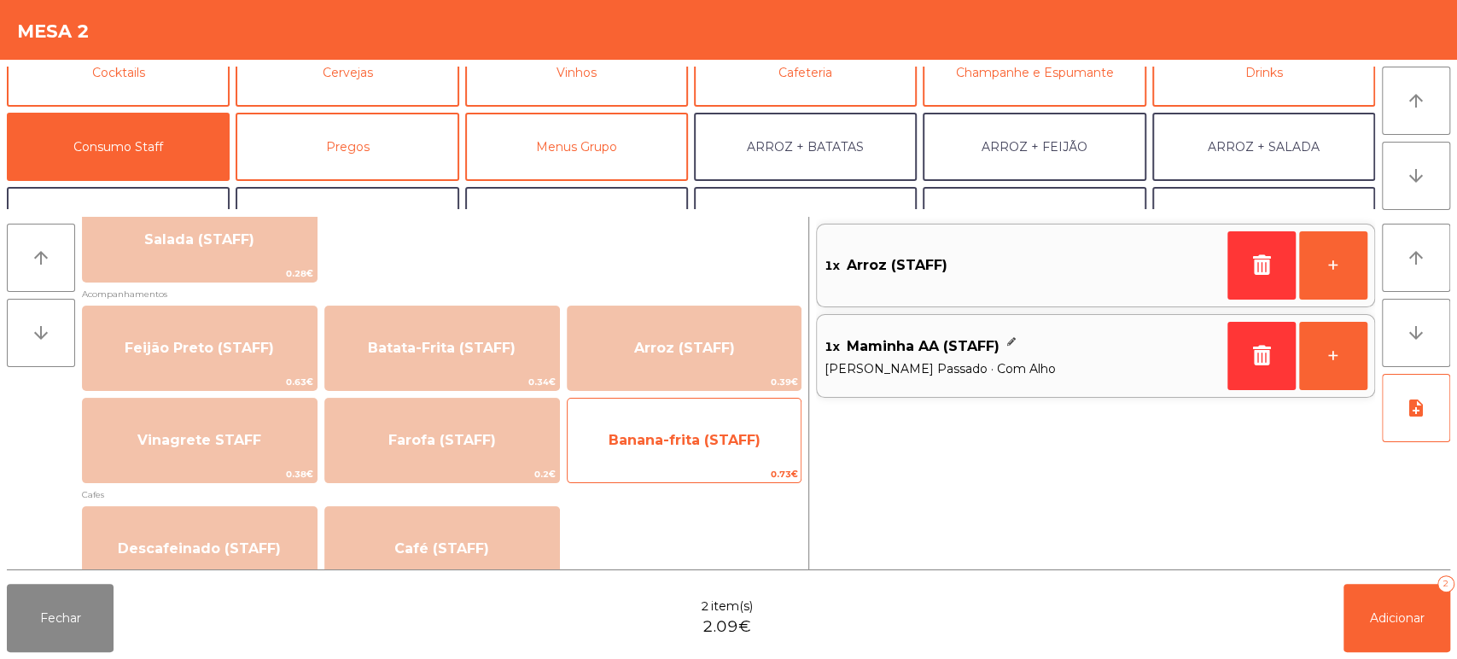
click at [710, 445] on span "Banana-frita (STAFF)" at bounding box center [684, 440] width 152 height 16
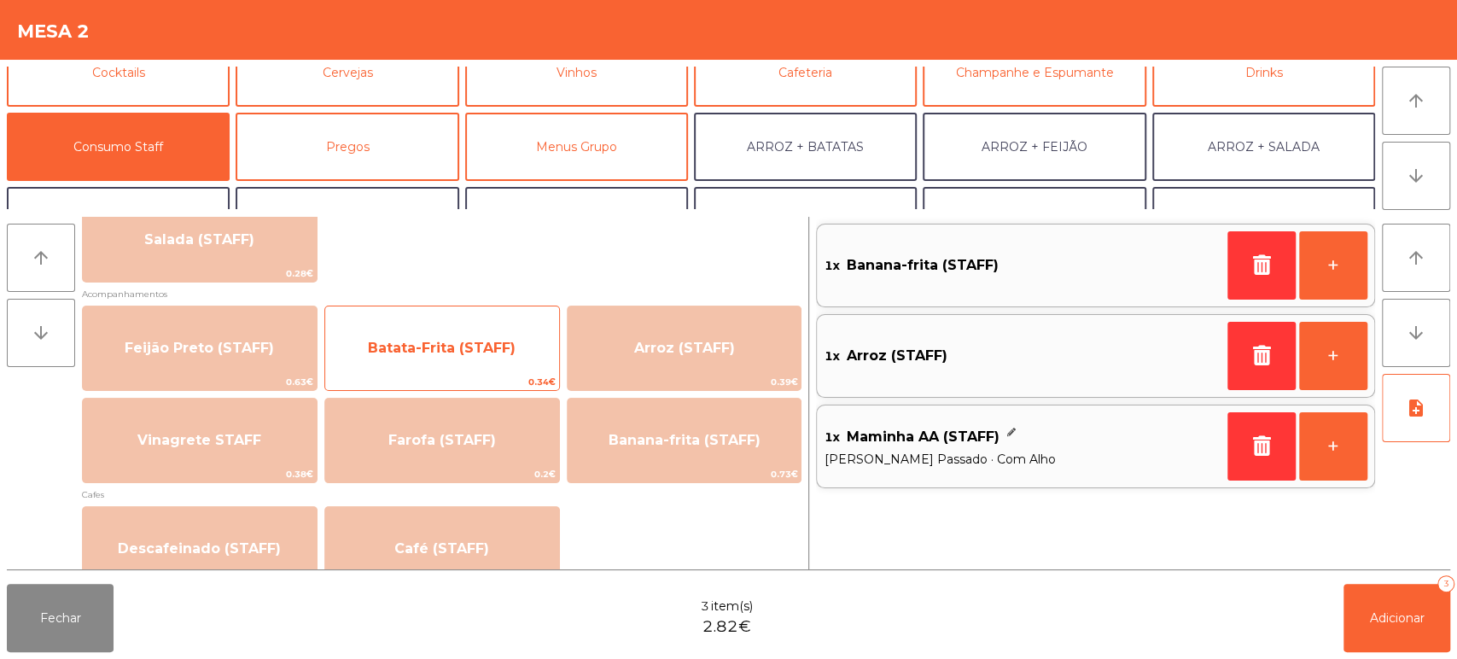
click at [430, 369] on span "Batata-Frita (STAFF)" at bounding box center [442, 348] width 234 height 46
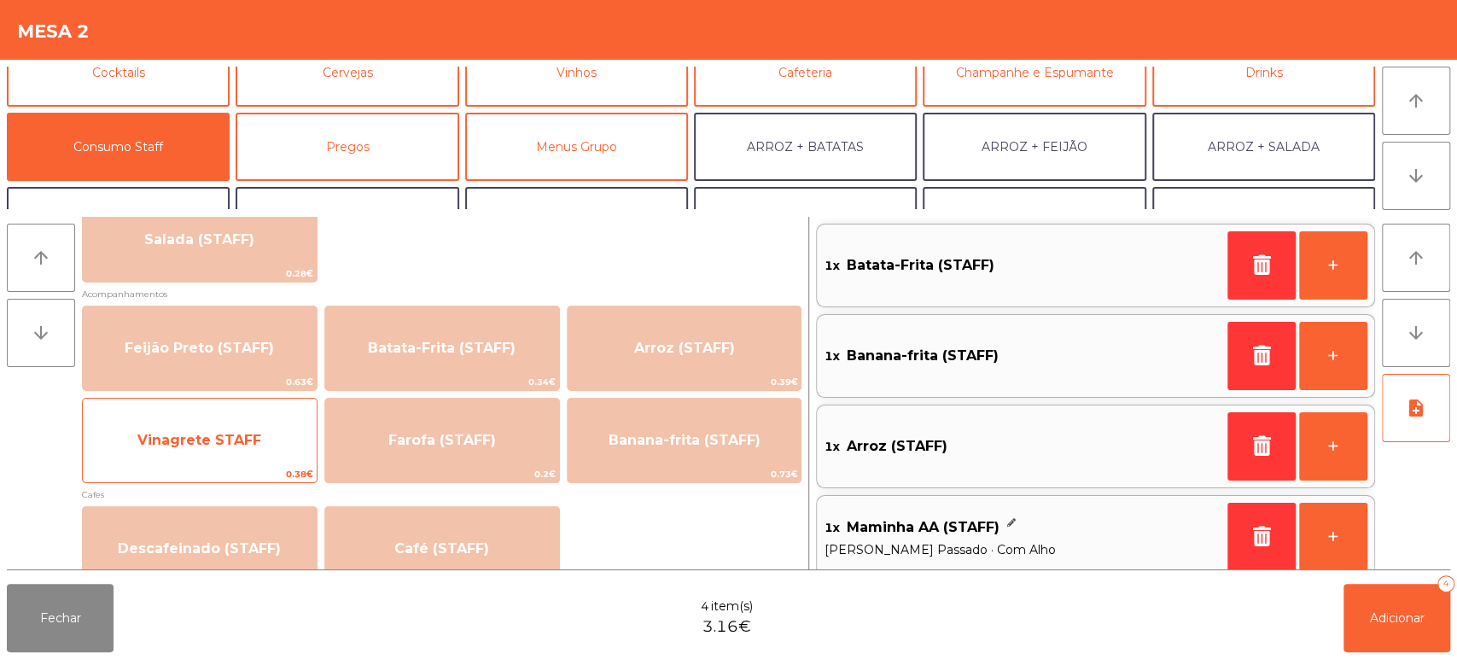
click at [229, 418] on span "Vinagrete STAFF" at bounding box center [200, 440] width 234 height 46
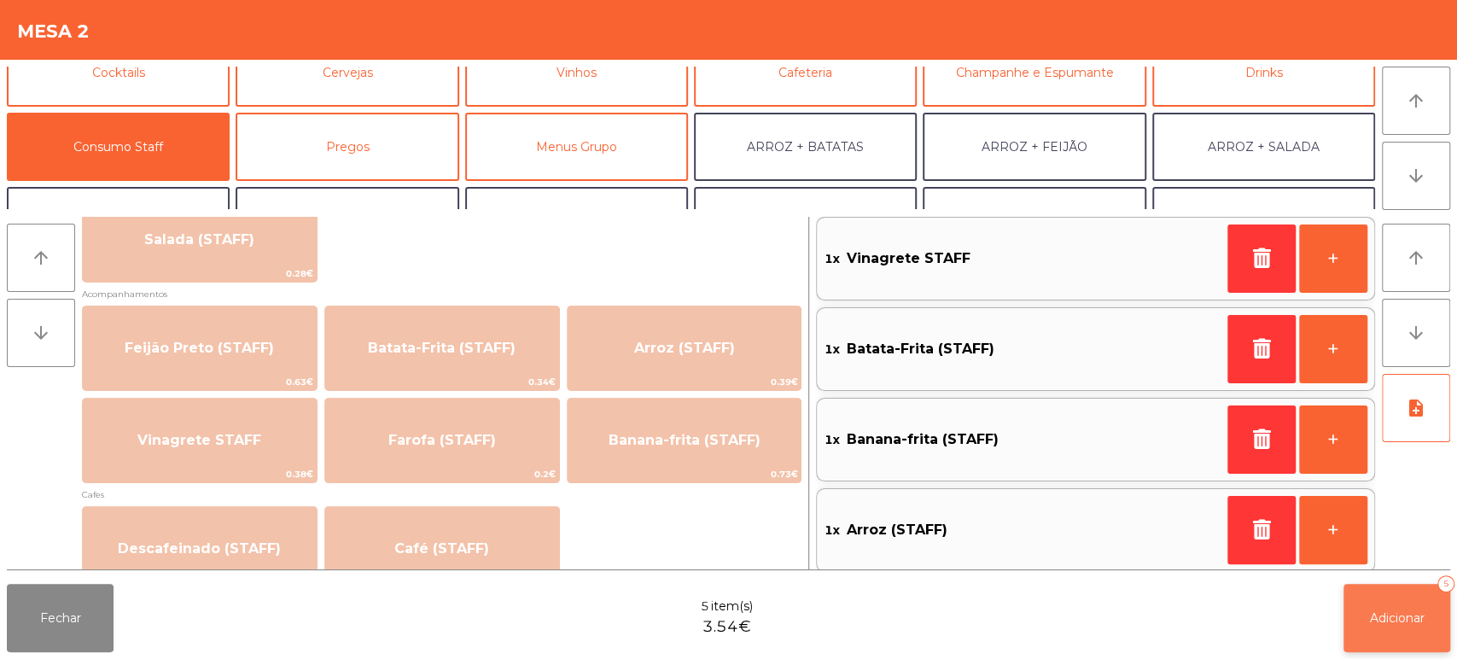
click at [1389, 627] on button "Adicionar 5" at bounding box center [1396, 618] width 107 height 68
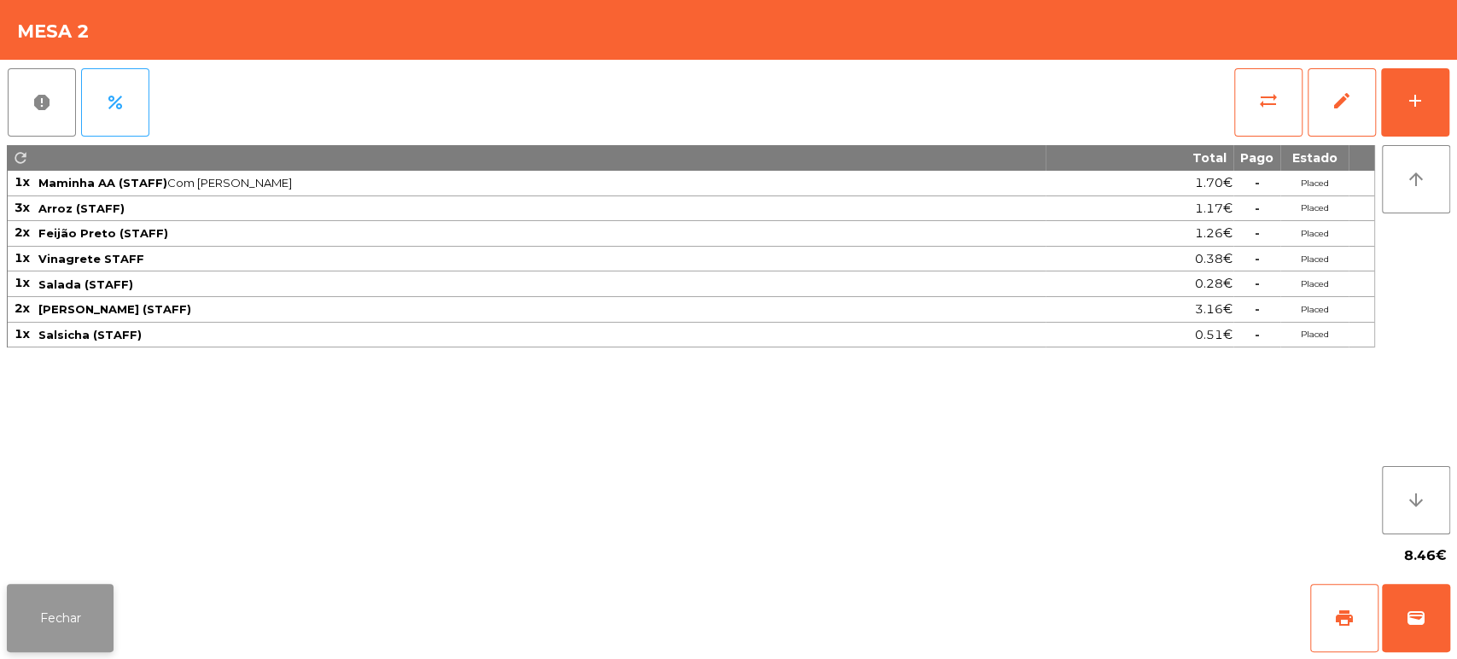
click at [84, 613] on button "Fechar" at bounding box center [60, 618] width 107 height 68
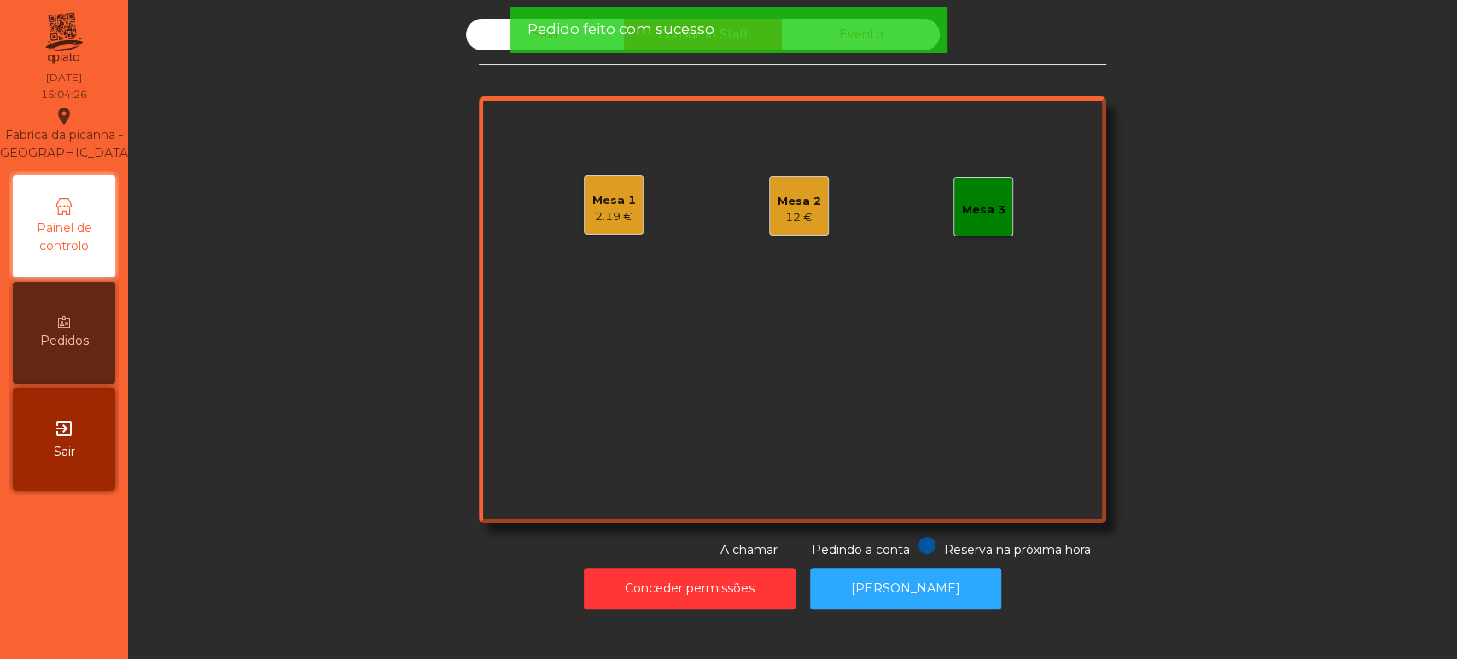
click at [759, 43] on div "Pedido feito com sucesso" at bounding box center [727, 30] width 437 height 46
click at [592, 208] on div "2.19 €" at bounding box center [614, 216] width 44 height 17
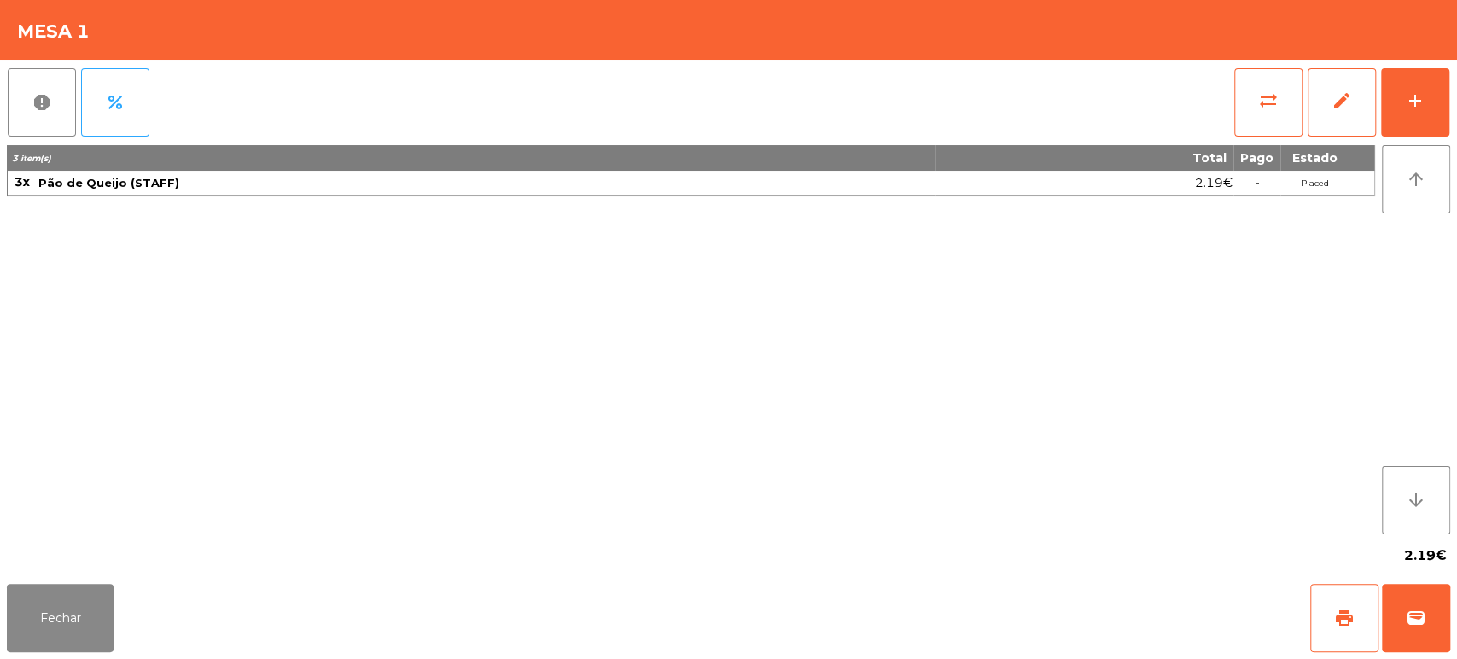
click at [1217, 101] on div "report percent sync_alt edit add" at bounding box center [728, 102] width 1443 height 85
click at [1254, 106] on button "sync_alt" at bounding box center [1268, 102] width 68 height 68
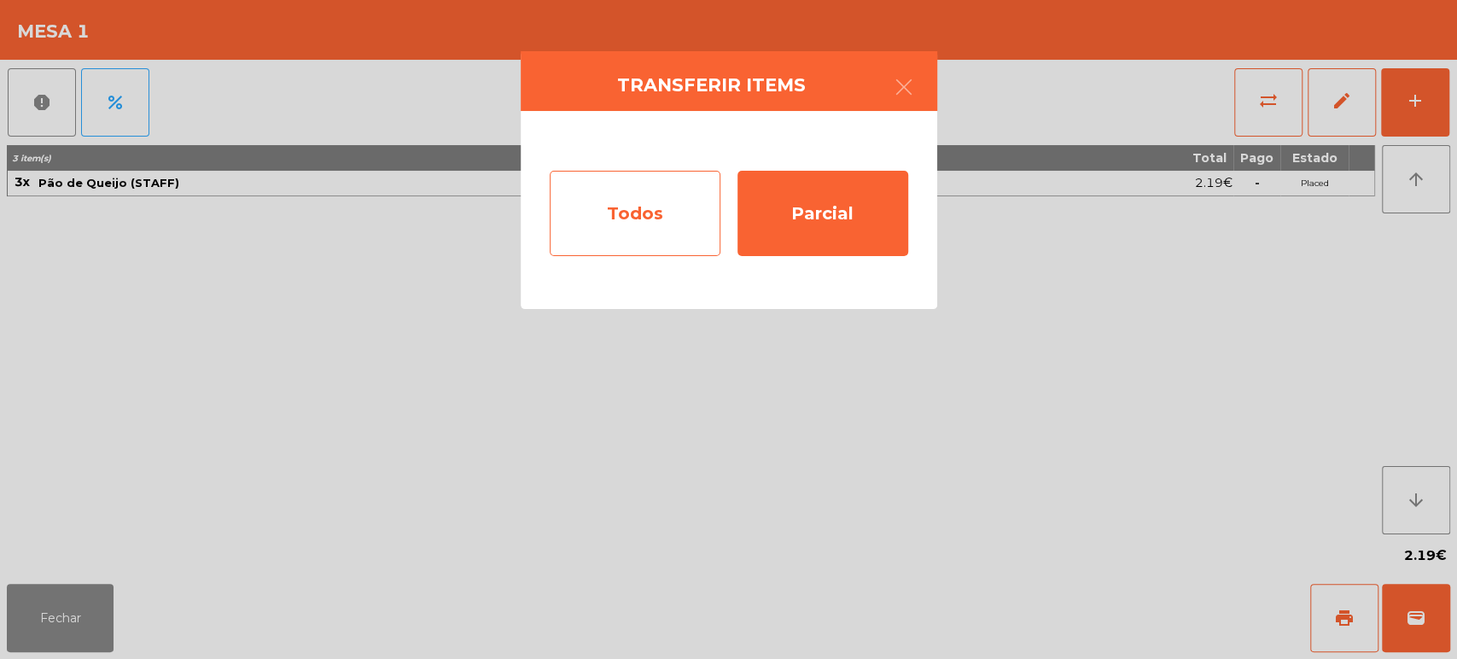
click at [614, 215] on div "Todos" at bounding box center [635, 213] width 171 height 85
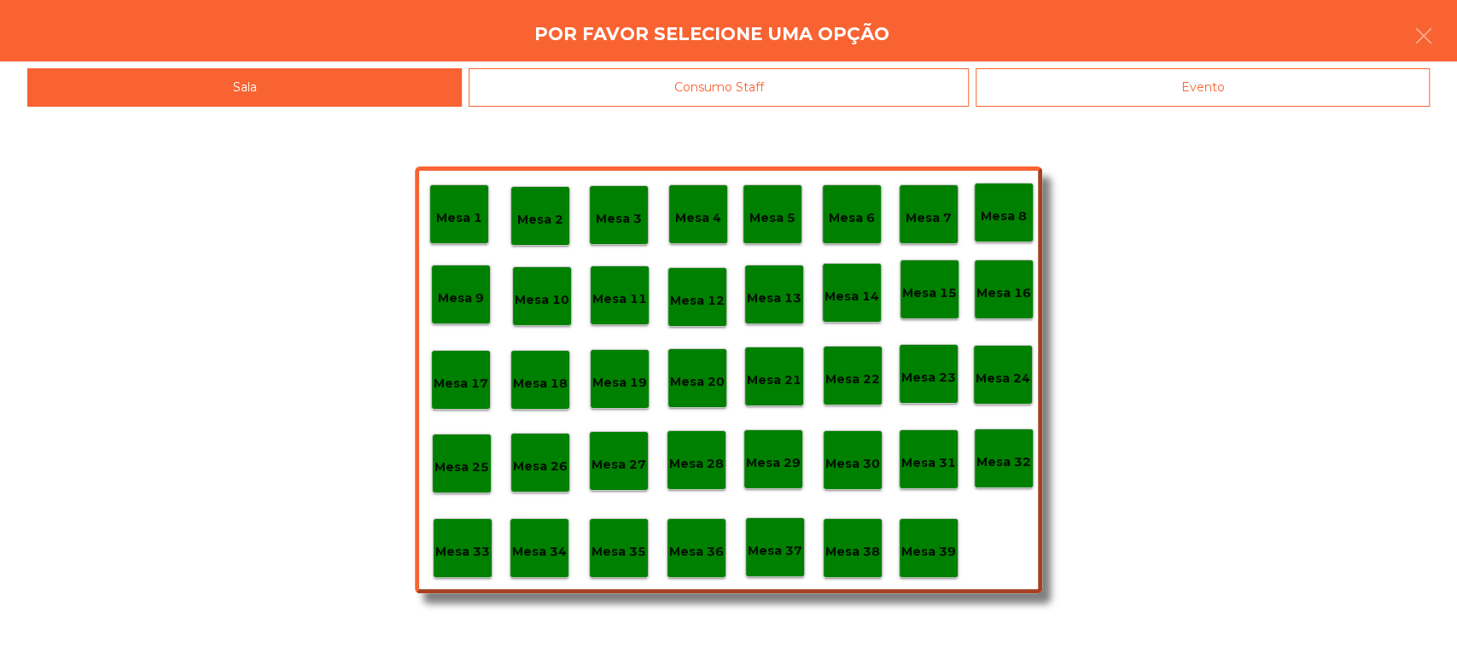
click at [800, 100] on div "Consumo Staff" at bounding box center [718, 87] width 500 height 38
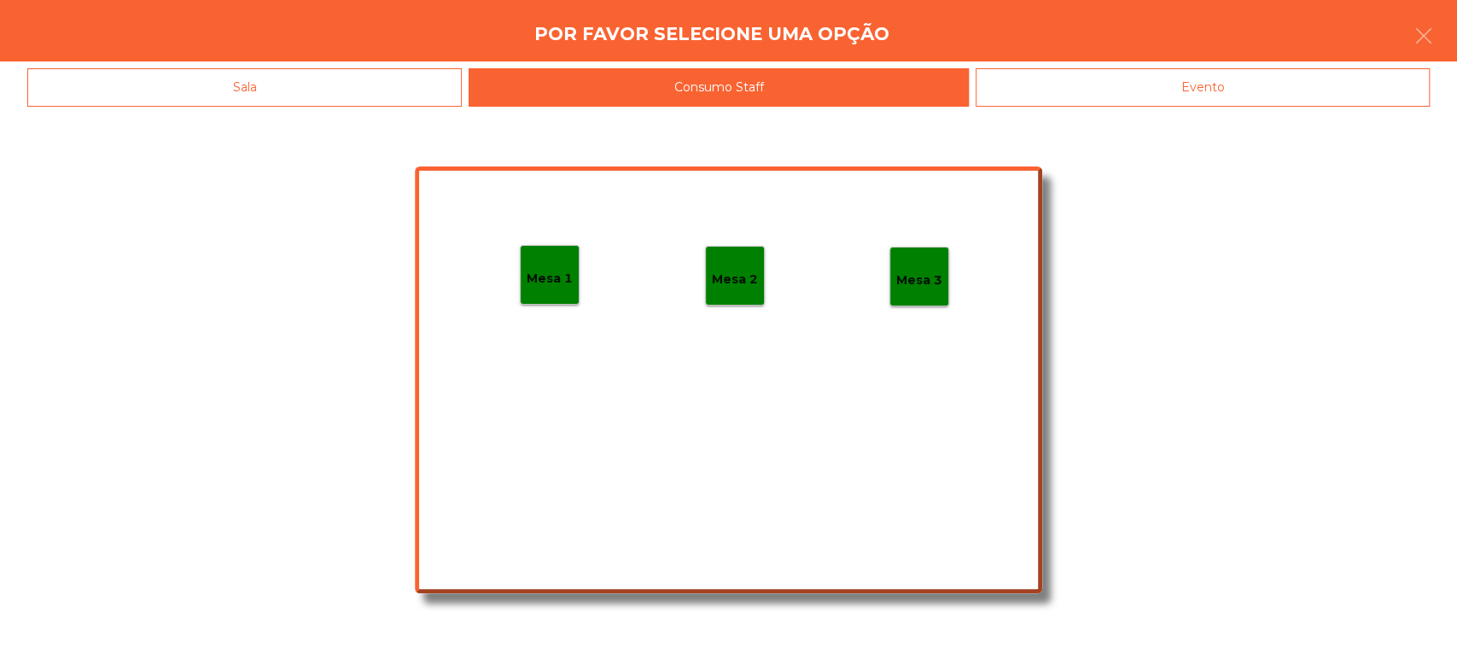
click at [755, 286] on p "Mesa 2" at bounding box center [735, 280] width 46 height 20
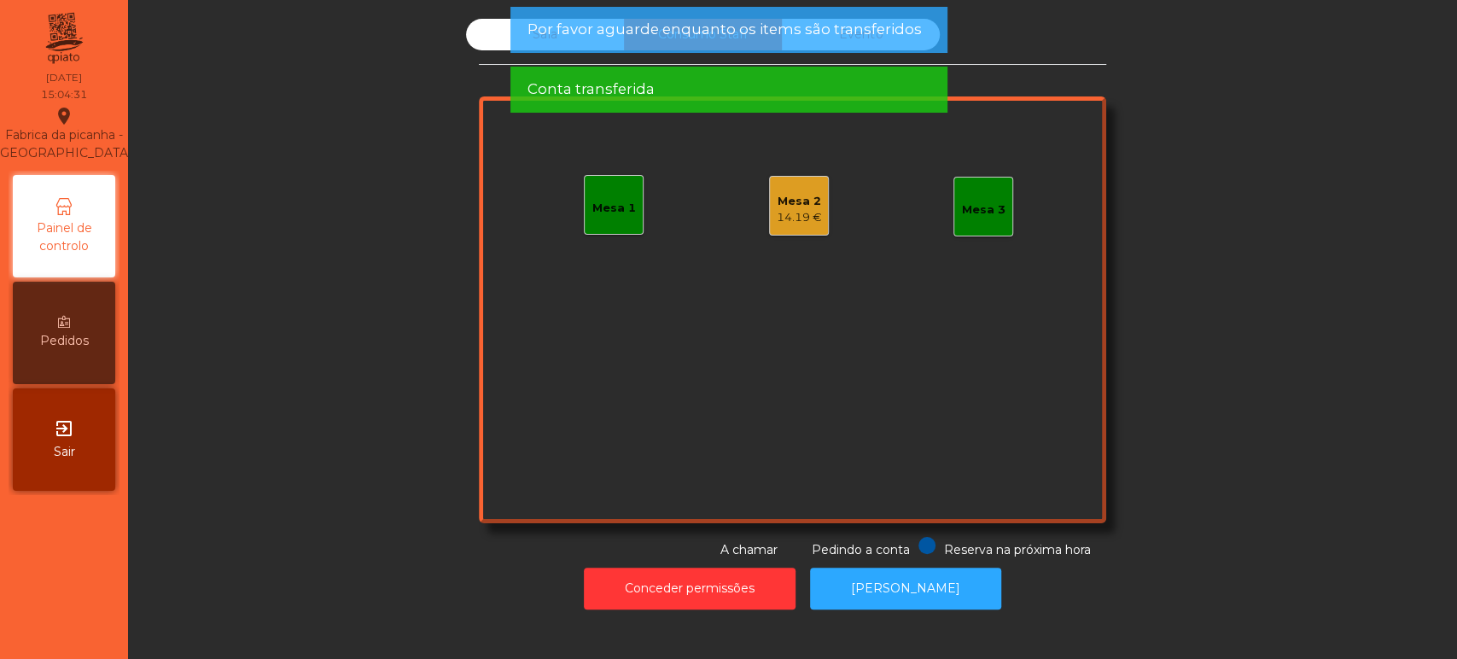
click at [803, 218] on div "14.19 €" at bounding box center [799, 217] width 45 height 17
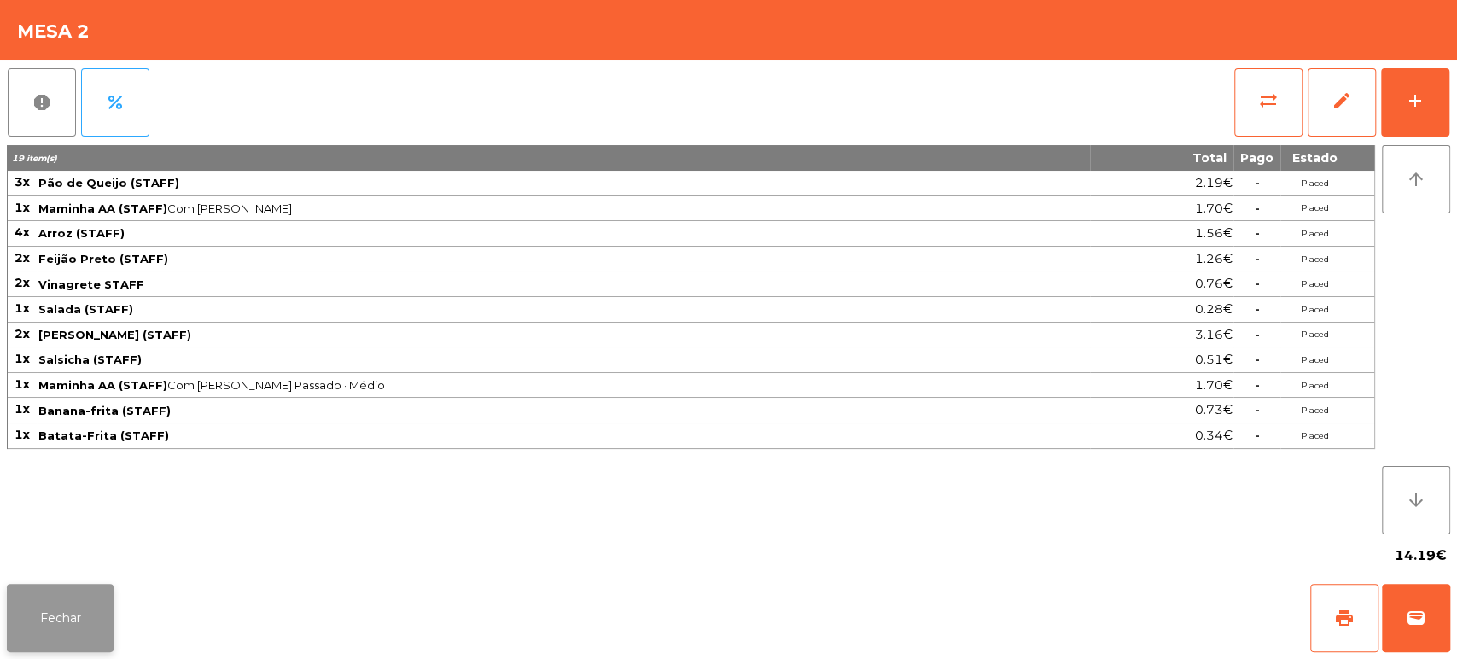
click at [101, 611] on button "Fechar" at bounding box center [60, 618] width 107 height 68
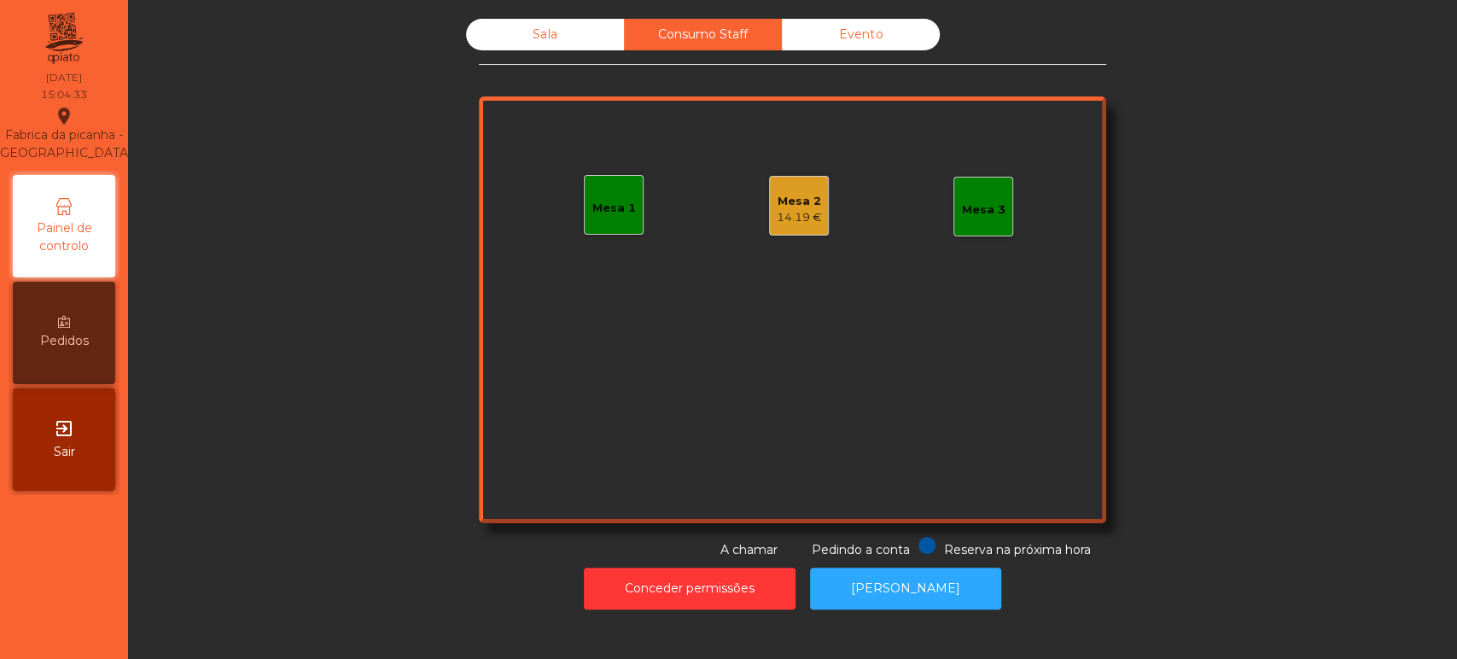
click at [579, 46] on div "Sala" at bounding box center [545, 35] width 158 height 32
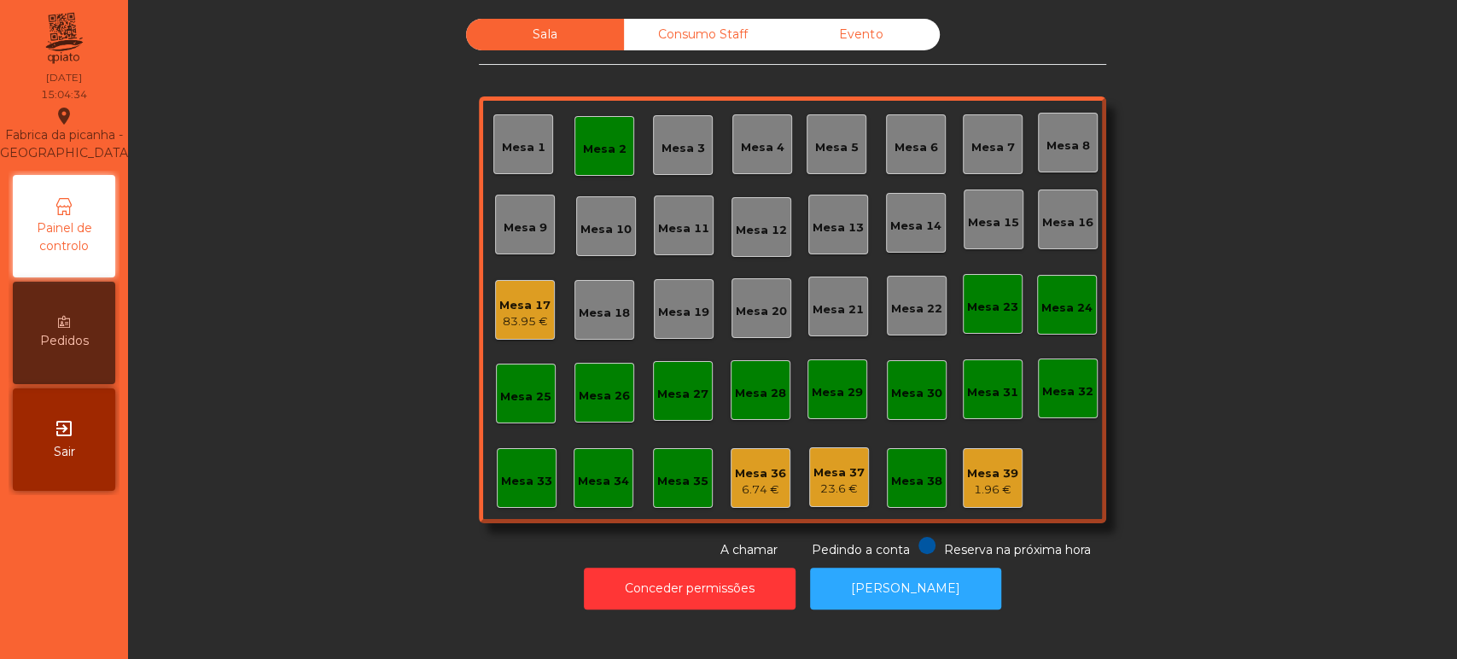
click at [767, 477] on div "Mesa 36" at bounding box center [760, 473] width 51 height 17
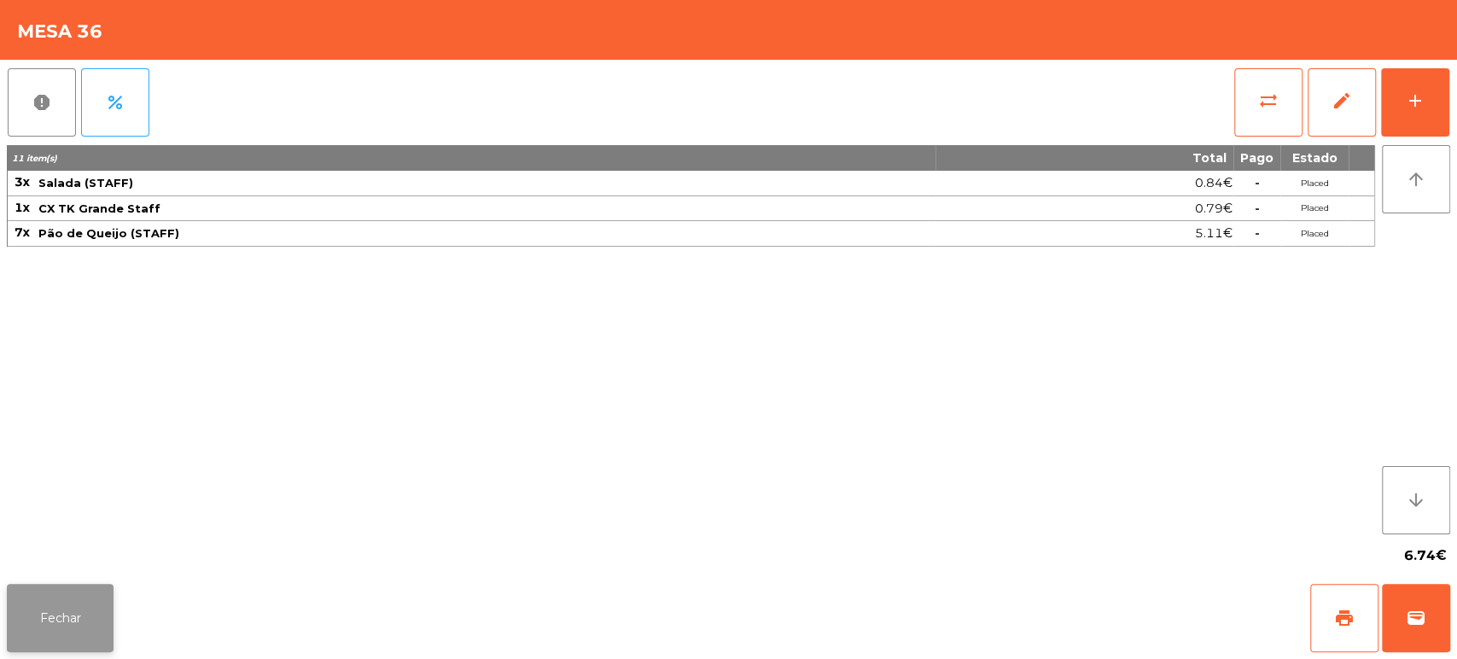
click at [72, 627] on button "Fechar" at bounding box center [60, 618] width 107 height 68
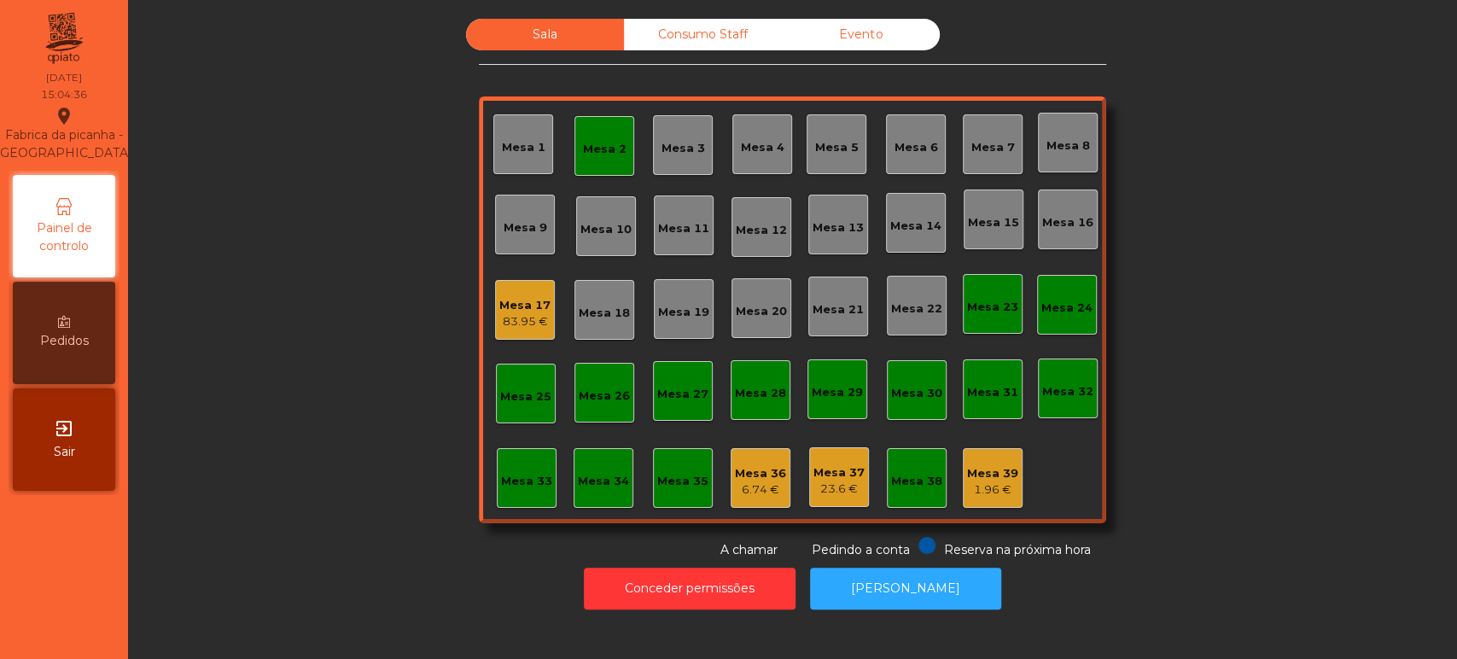
click at [835, 492] on div "23.6 €" at bounding box center [838, 488] width 51 height 17
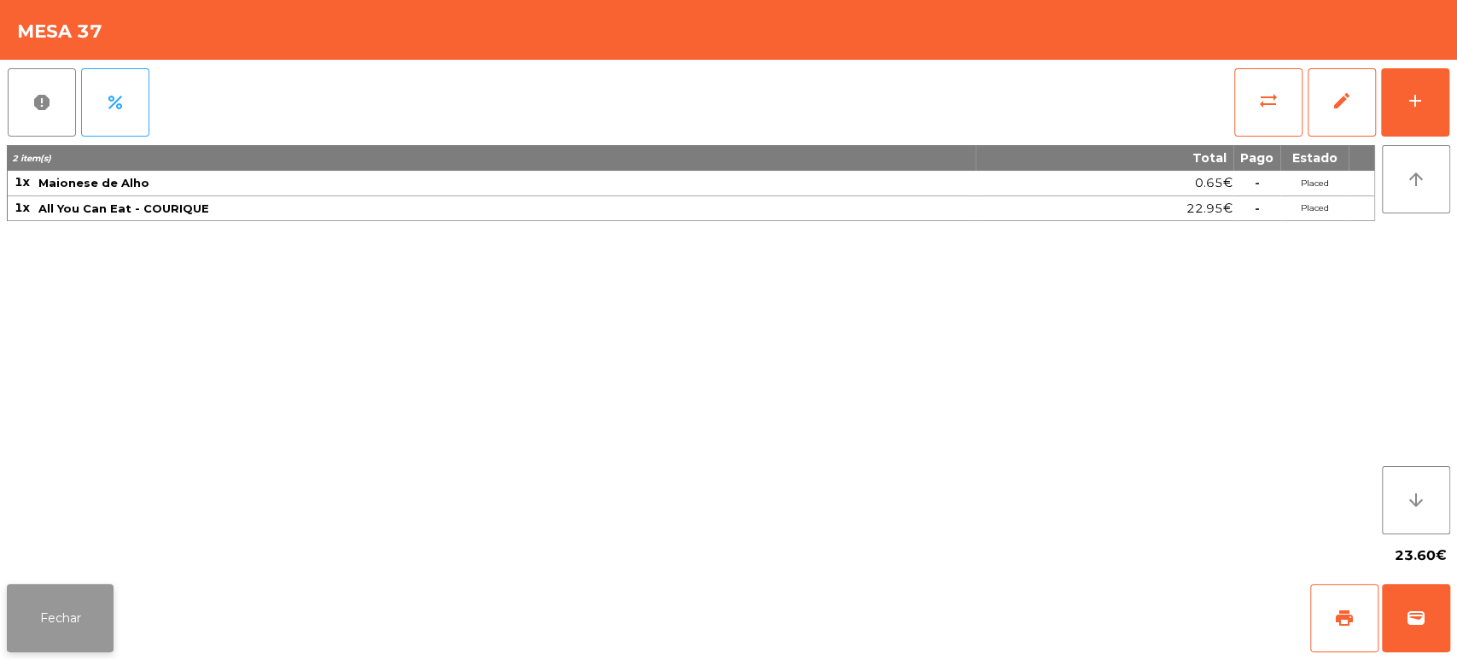
click at [55, 594] on button "Fechar" at bounding box center [60, 618] width 107 height 68
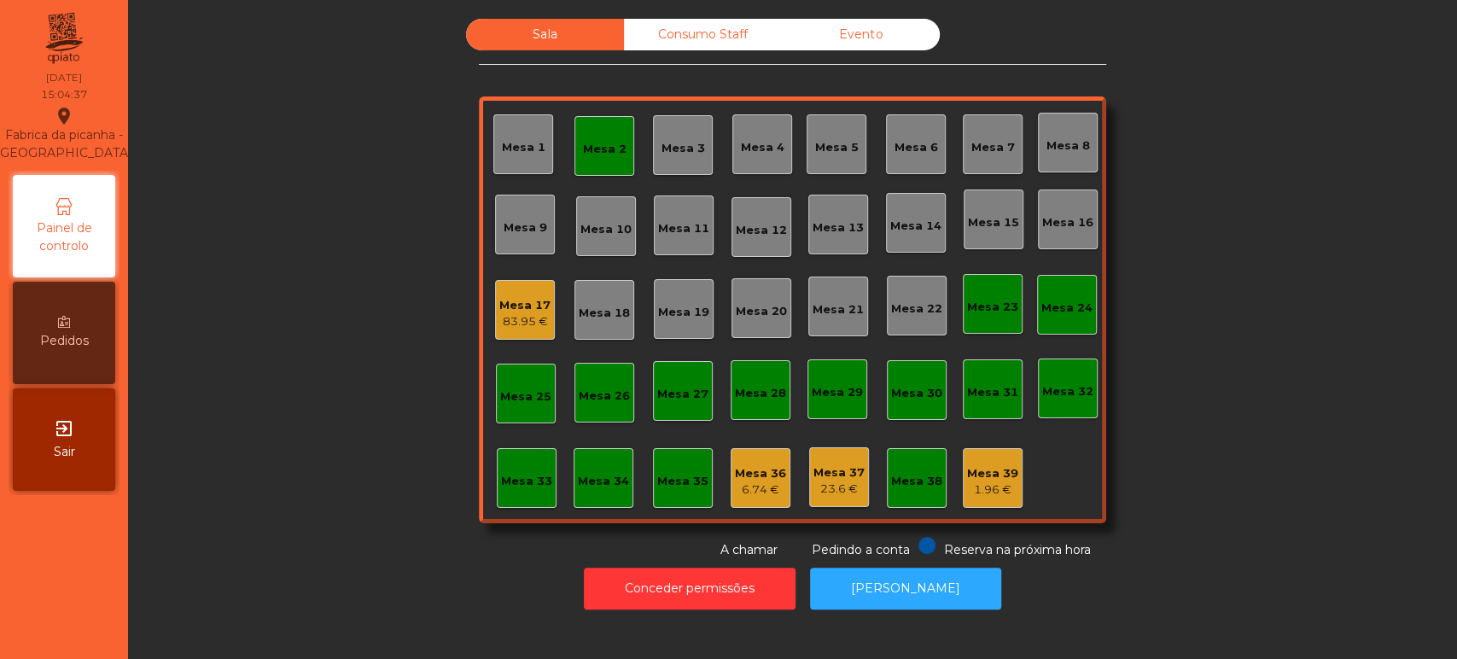
click at [974, 486] on div "1.96 €" at bounding box center [992, 489] width 51 height 17
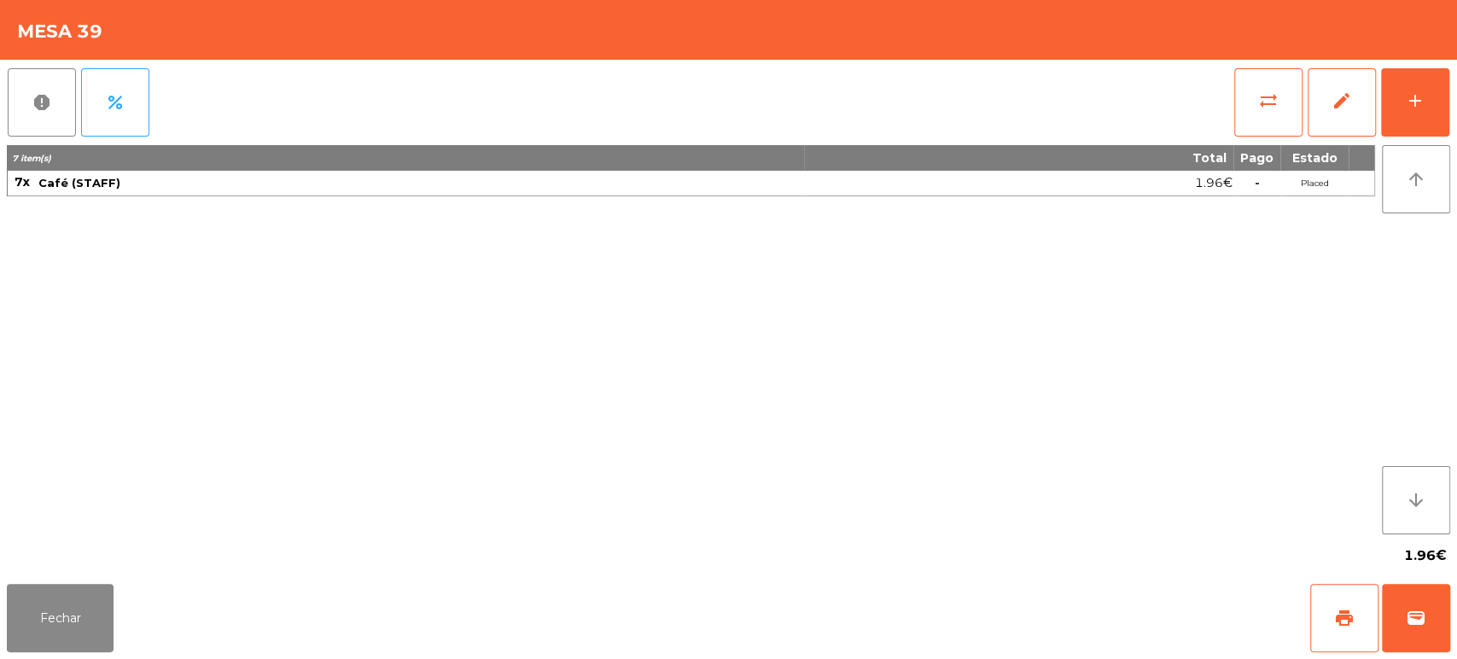
click at [66, 564] on div "1.96€" at bounding box center [728, 555] width 1443 height 43
click at [74, 589] on button "Fechar" at bounding box center [60, 618] width 107 height 68
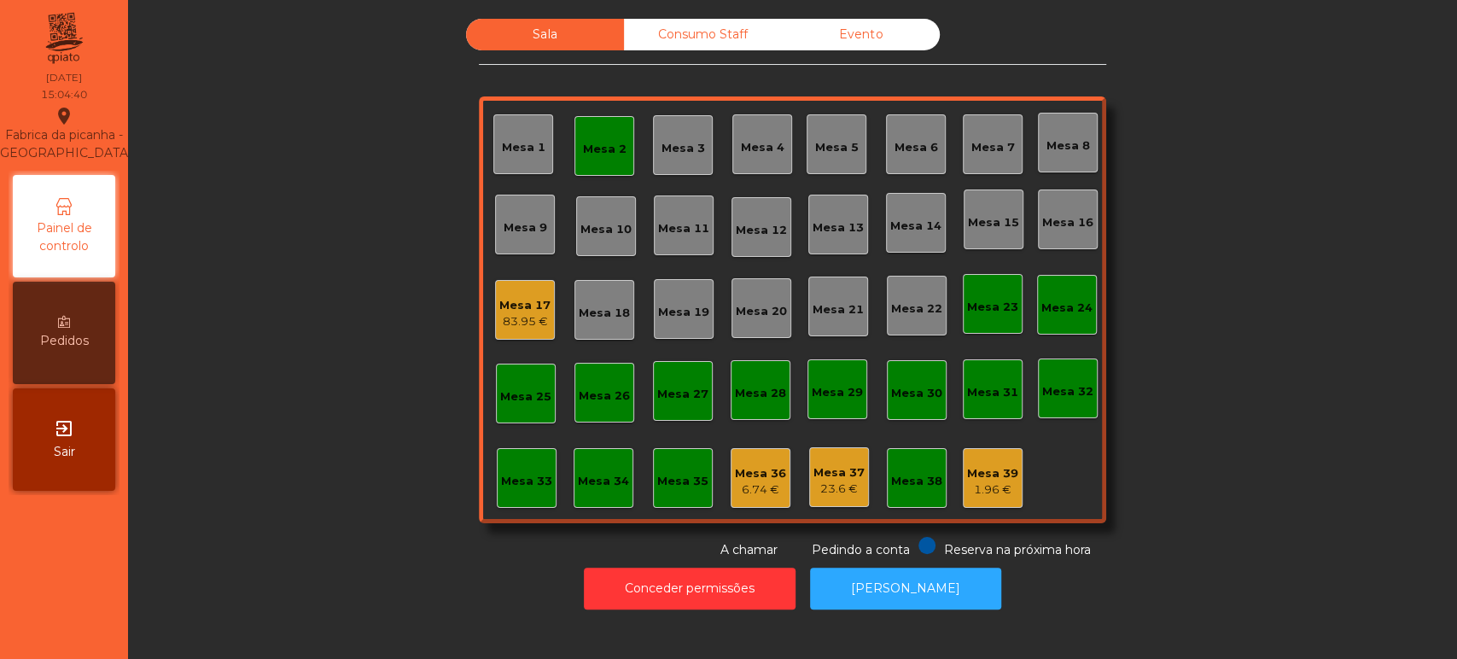
click at [612, 150] on div "Mesa 2" at bounding box center [605, 149] width 44 height 17
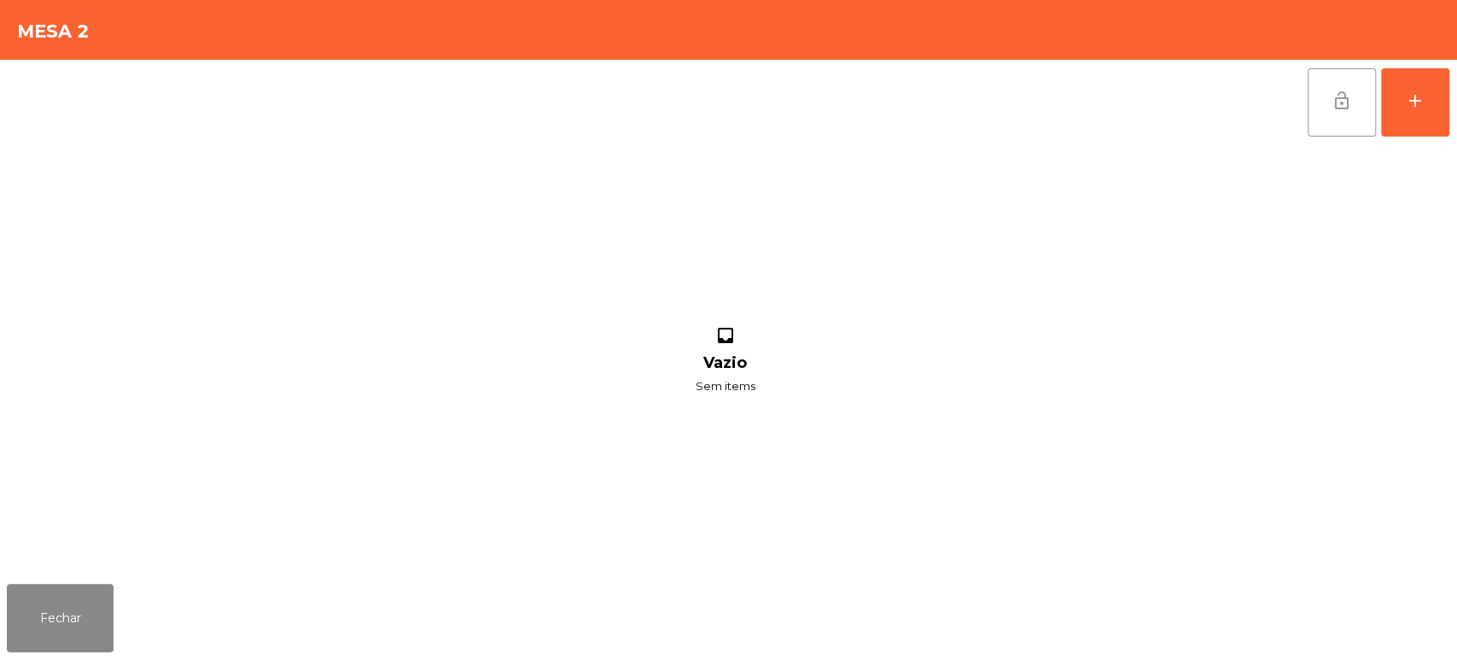
click at [1362, 107] on button "lock_open" at bounding box center [1341, 102] width 68 height 68
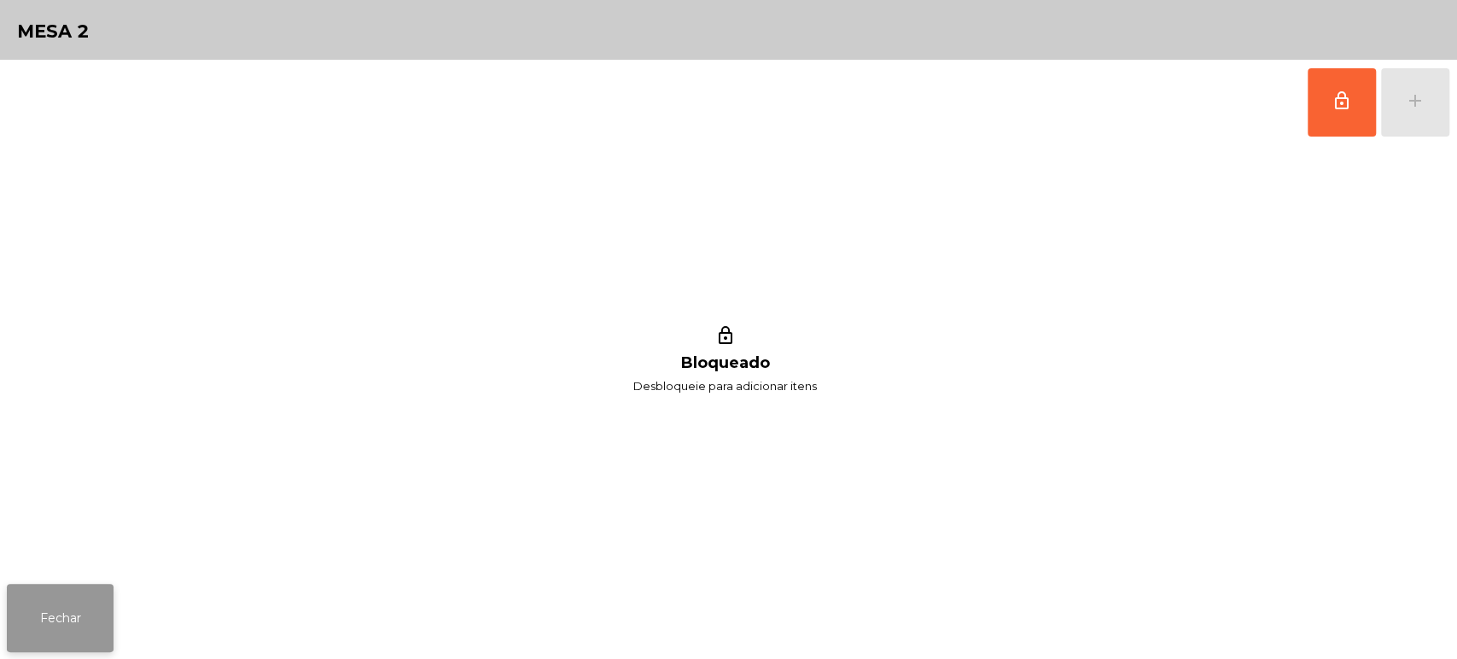
click at [37, 597] on button "Fechar" at bounding box center [60, 618] width 107 height 68
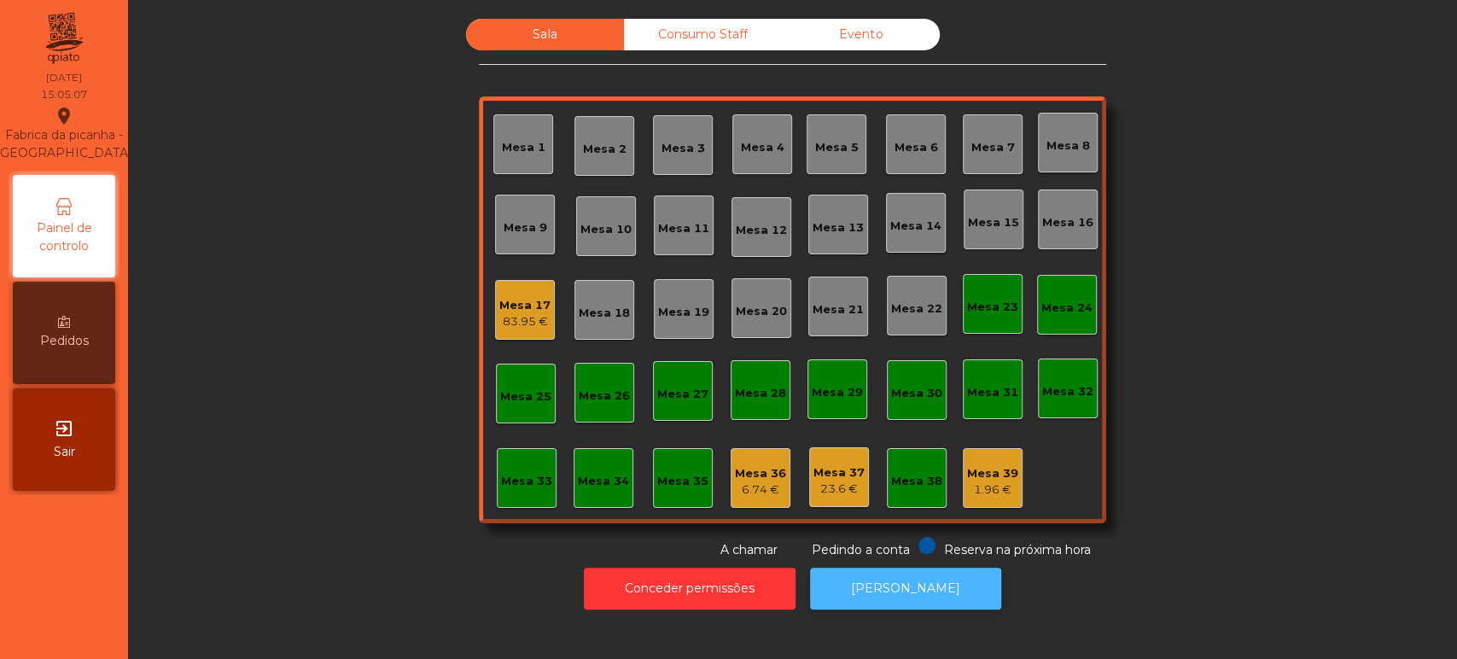
click at [889, 601] on button "[PERSON_NAME]" at bounding box center [905, 588] width 191 height 42
click at [534, 324] on div "83.95 €" at bounding box center [524, 321] width 51 height 17
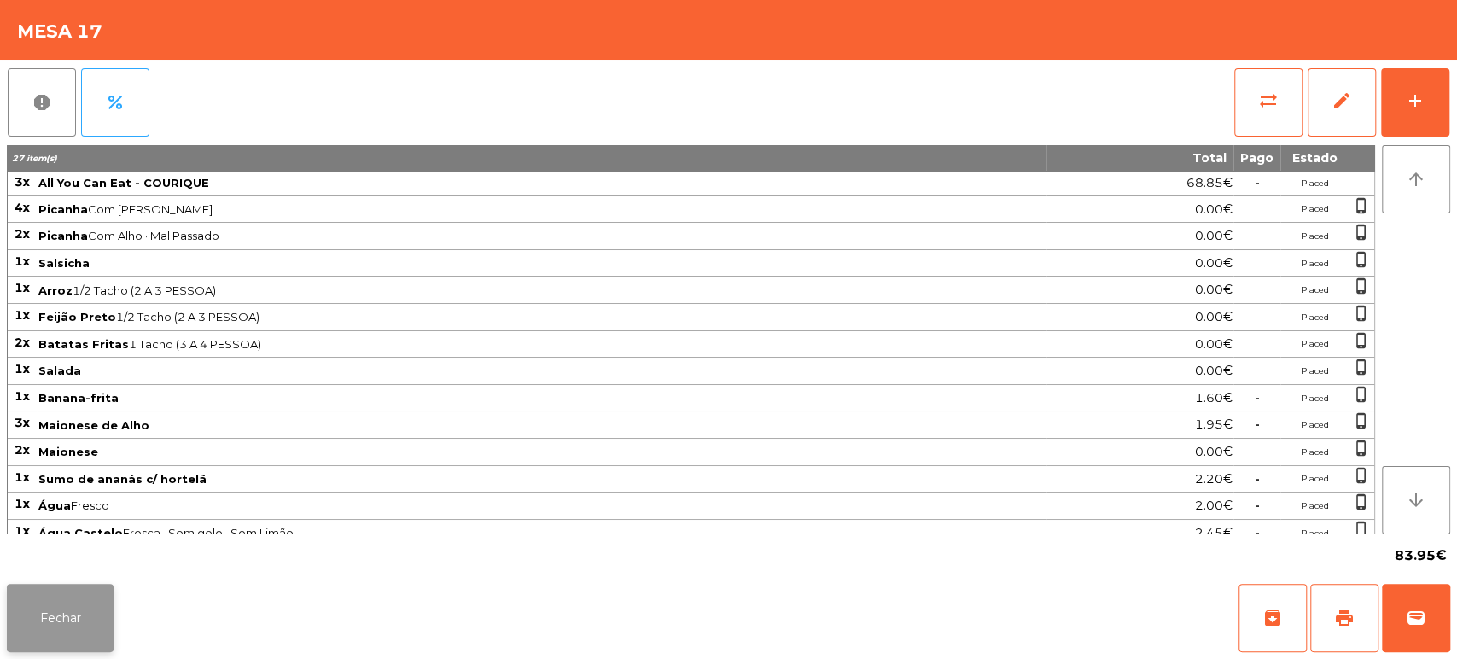
click at [83, 595] on button "Fechar" at bounding box center [60, 618] width 107 height 68
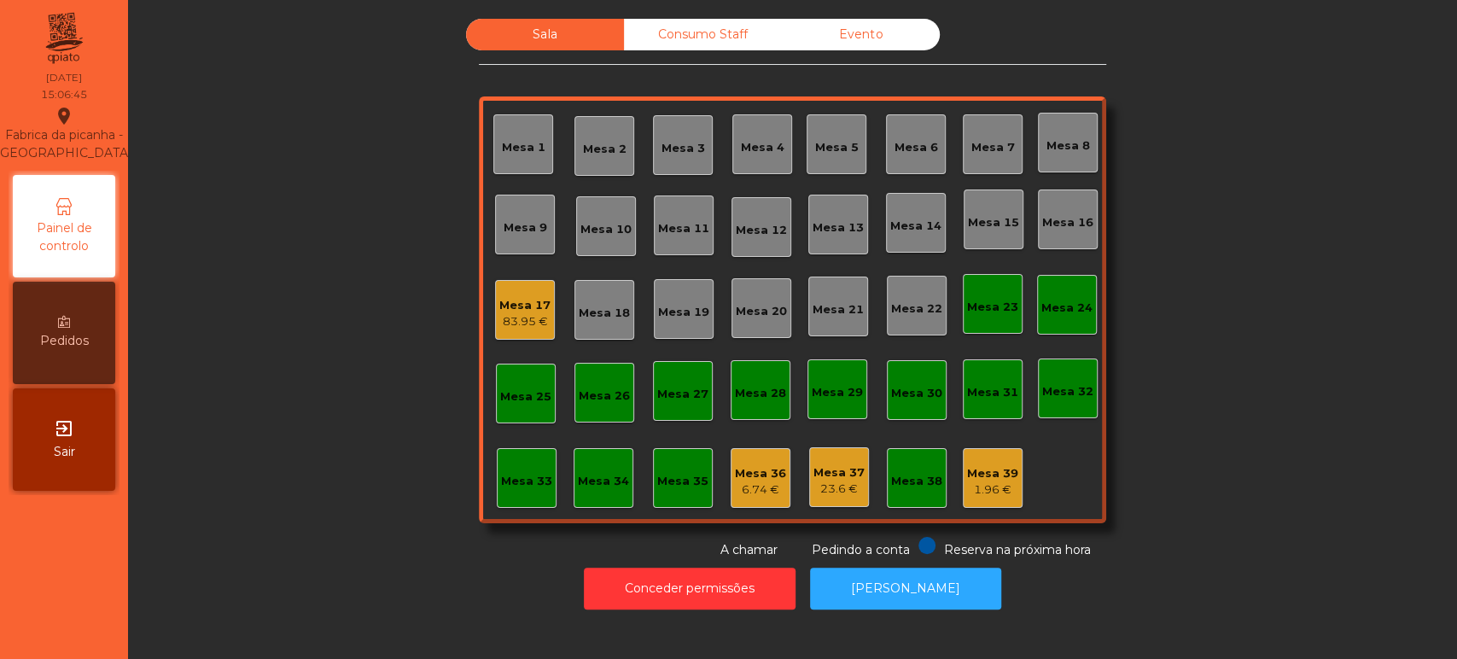
click at [691, 34] on div "Consumo Staff" at bounding box center [703, 35] width 158 height 32
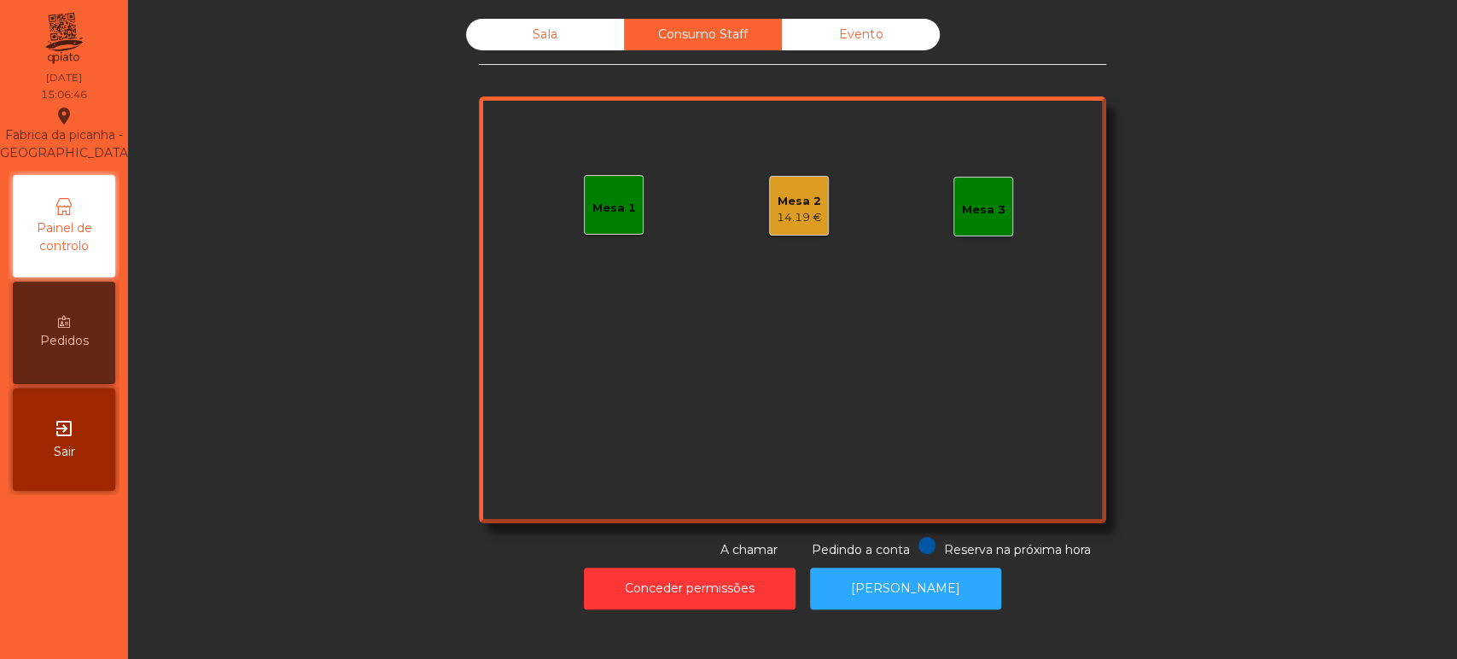
click at [846, 34] on div "Evento" at bounding box center [861, 35] width 158 height 32
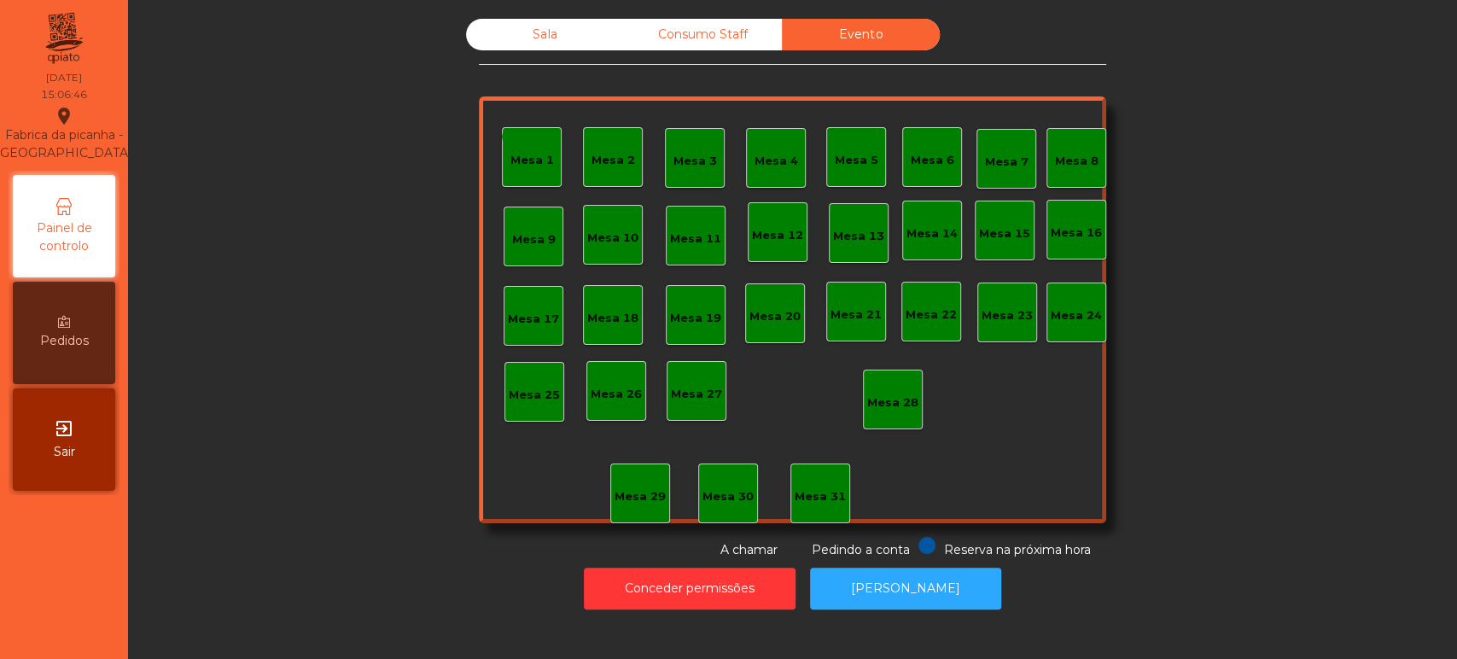
click at [684, 32] on div "Consumo Staff" at bounding box center [703, 35] width 158 height 32
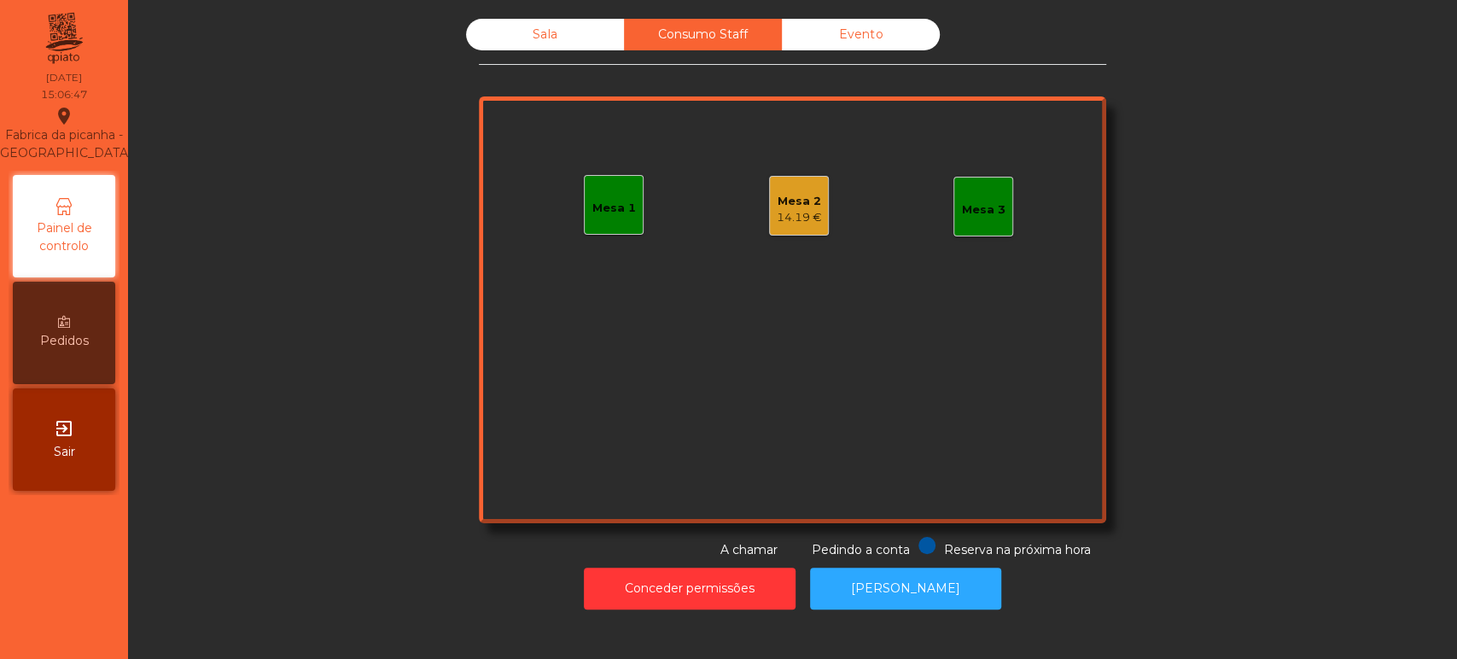
click at [798, 216] on div "14.19 €" at bounding box center [799, 217] width 45 height 17
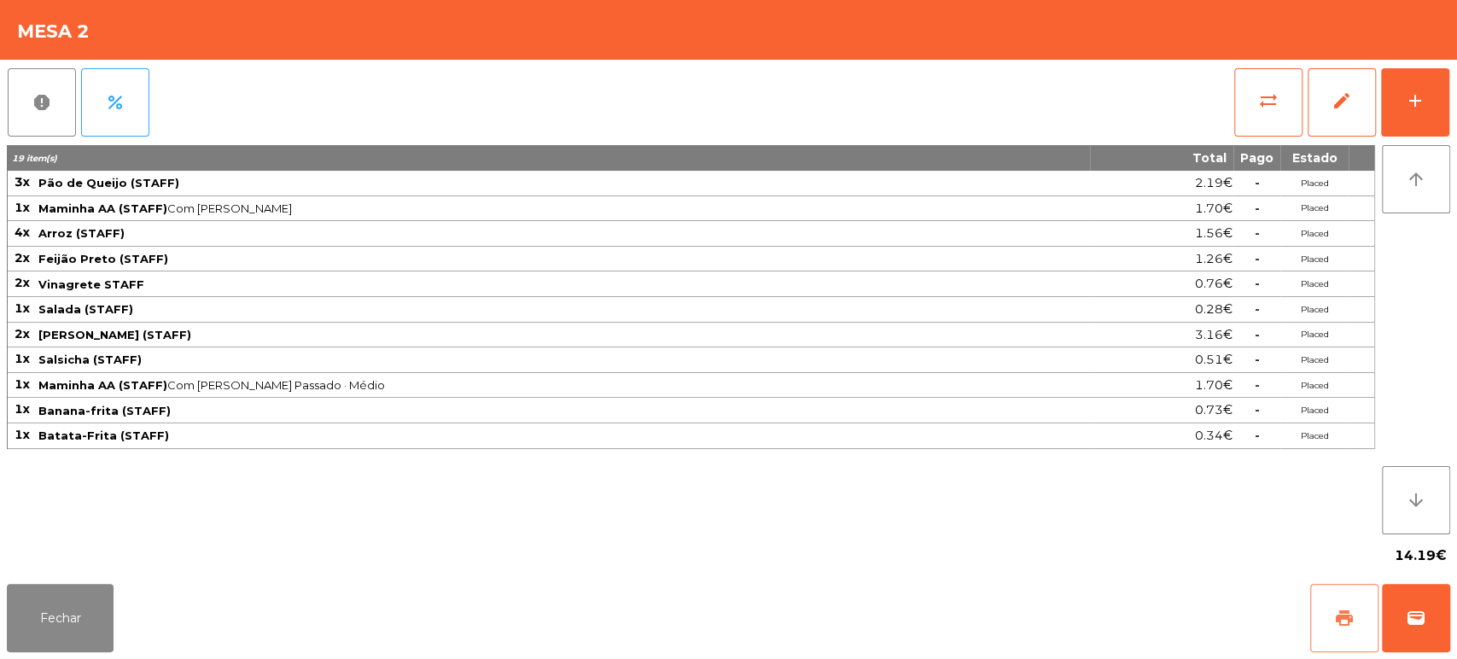
click at [1332, 610] on button "print" at bounding box center [1344, 618] width 68 height 68
click at [14, 96] on button "report" at bounding box center [42, 102] width 68 height 68
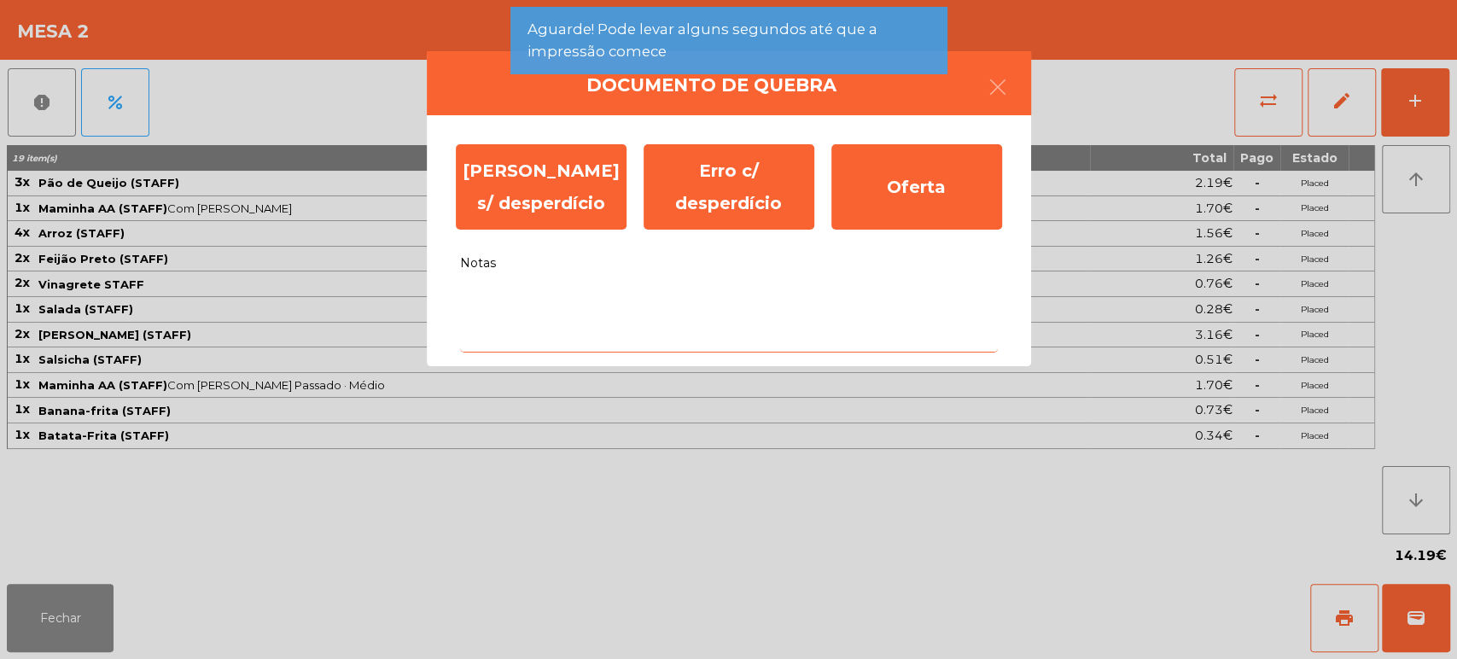
click at [646, 300] on textarea "Notas" at bounding box center [729, 317] width 538 height 71
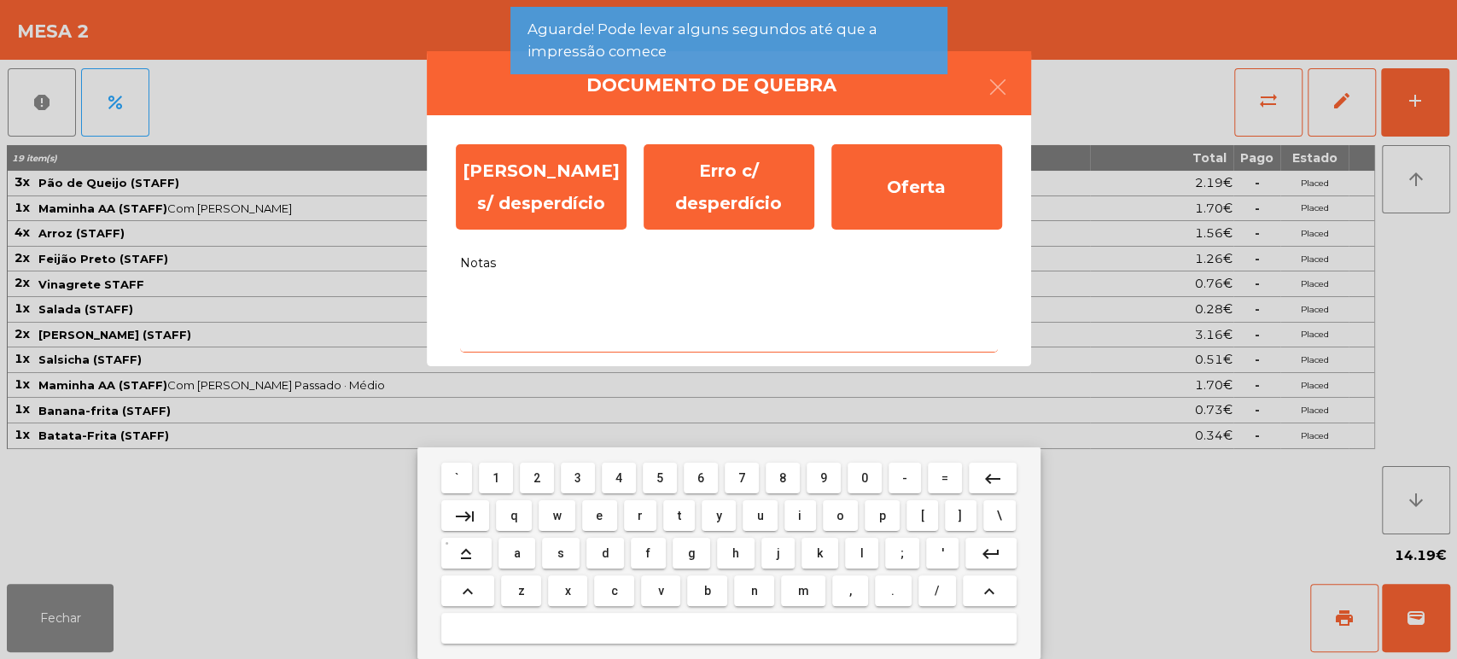
click at [561, 519] on button "w" at bounding box center [556, 515] width 37 height 31
click at [596, 560] on button "d" at bounding box center [605, 553] width 38 height 31
type textarea "**"
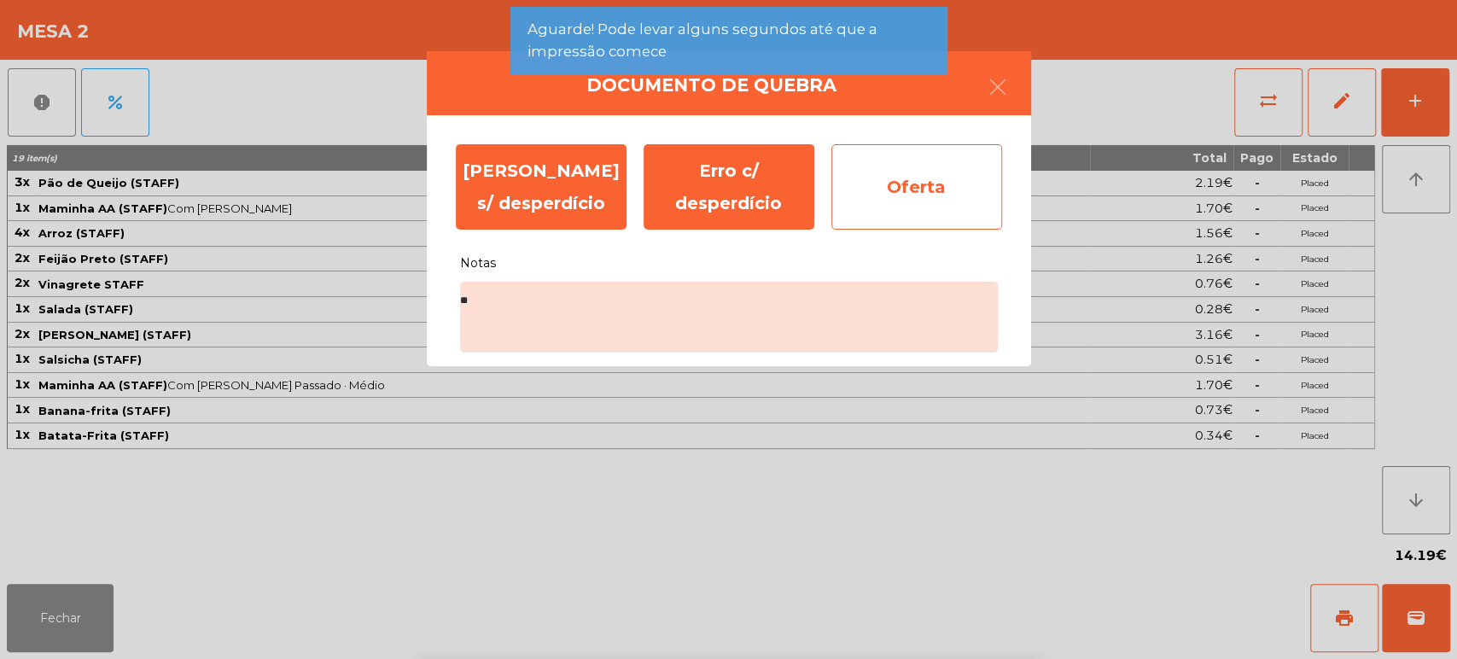
click at [905, 171] on div "Oferta" at bounding box center [916, 186] width 171 height 85
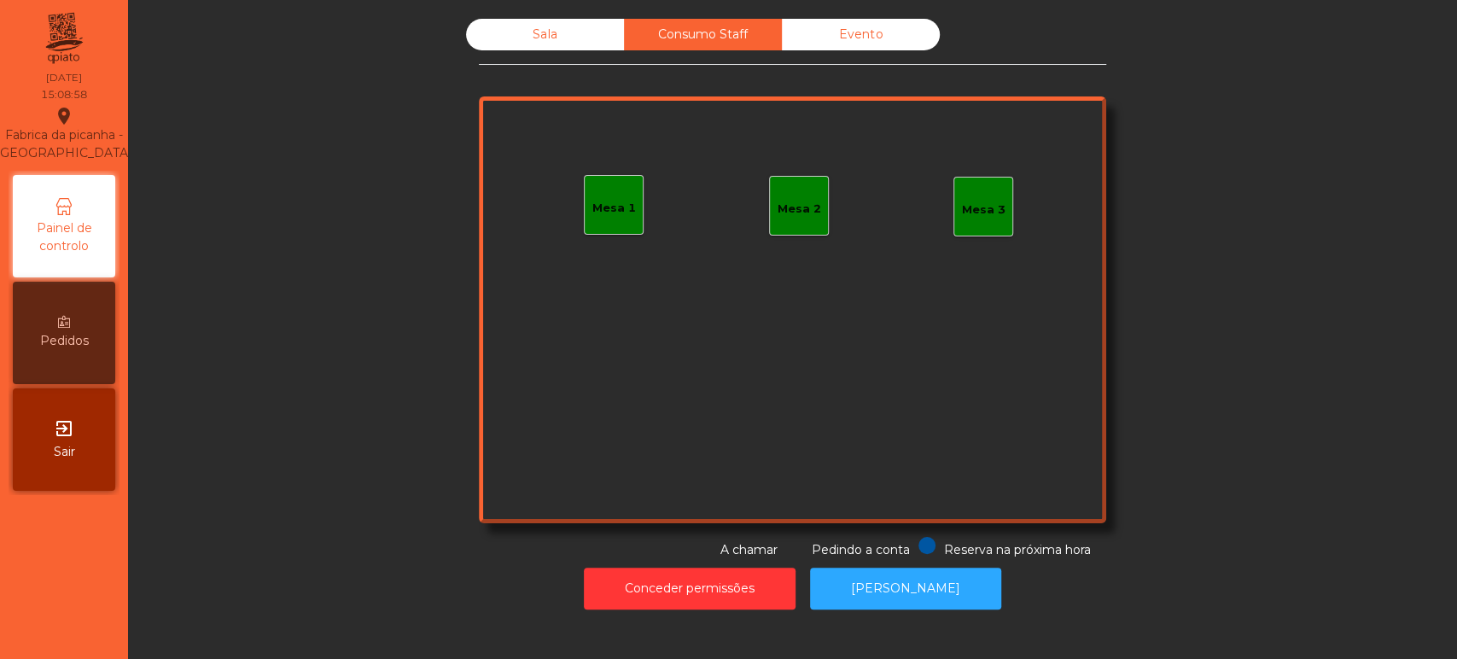
click at [488, 45] on div "Sala" at bounding box center [545, 35] width 158 height 32
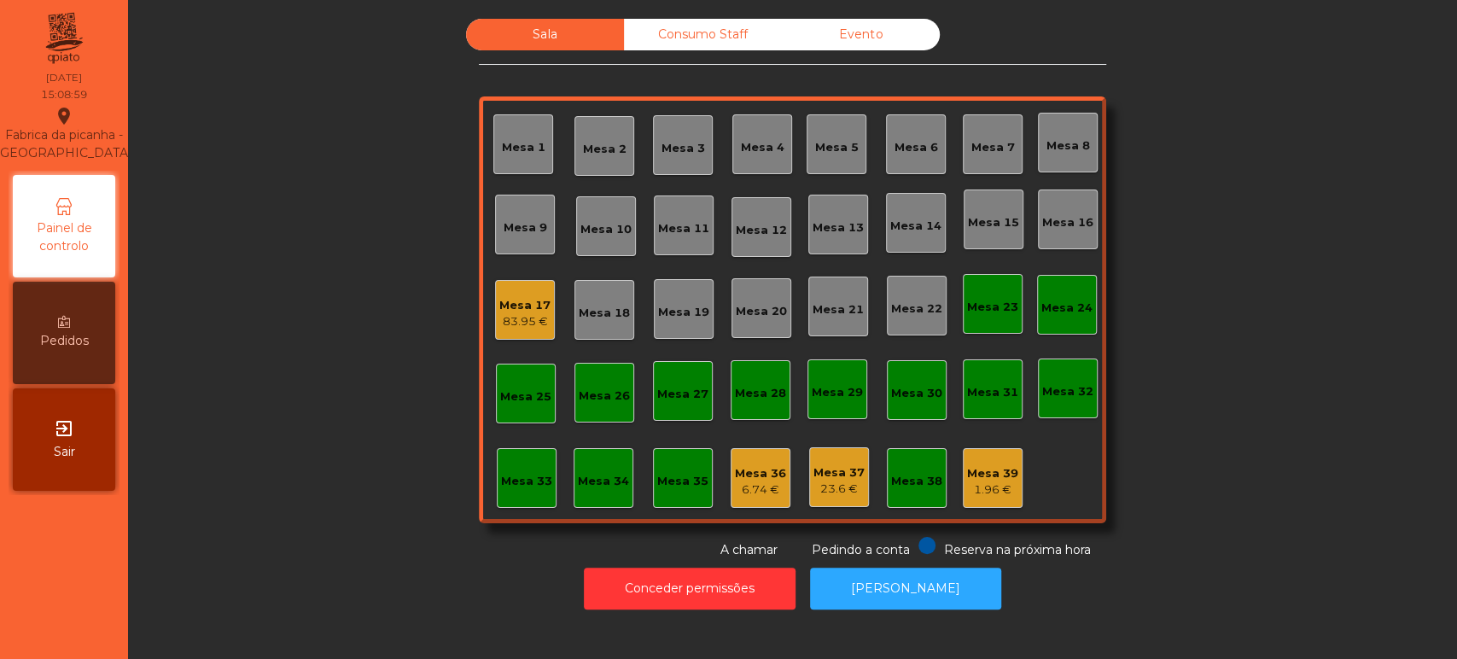
click at [499, 322] on div "83.95 €" at bounding box center [524, 321] width 51 height 17
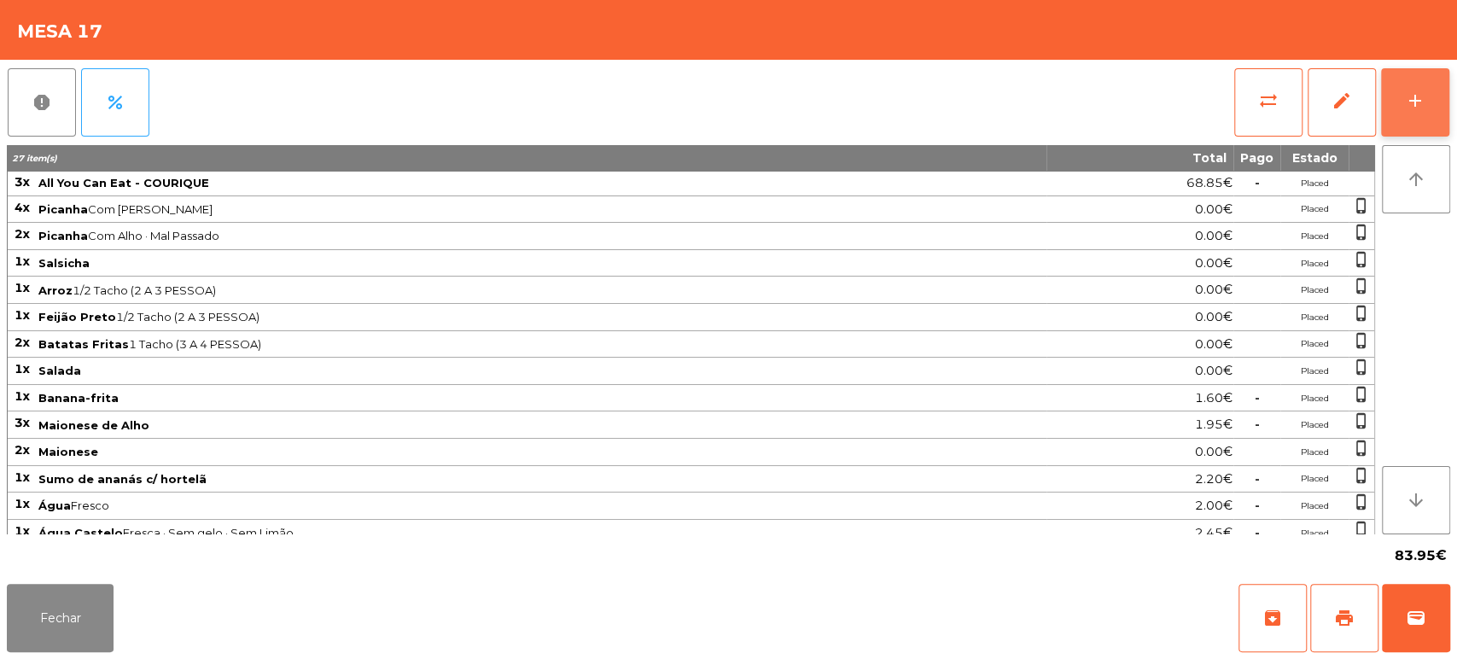
click at [1443, 79] on button "add" at bounding box center [1415, 102] width 68 height 68
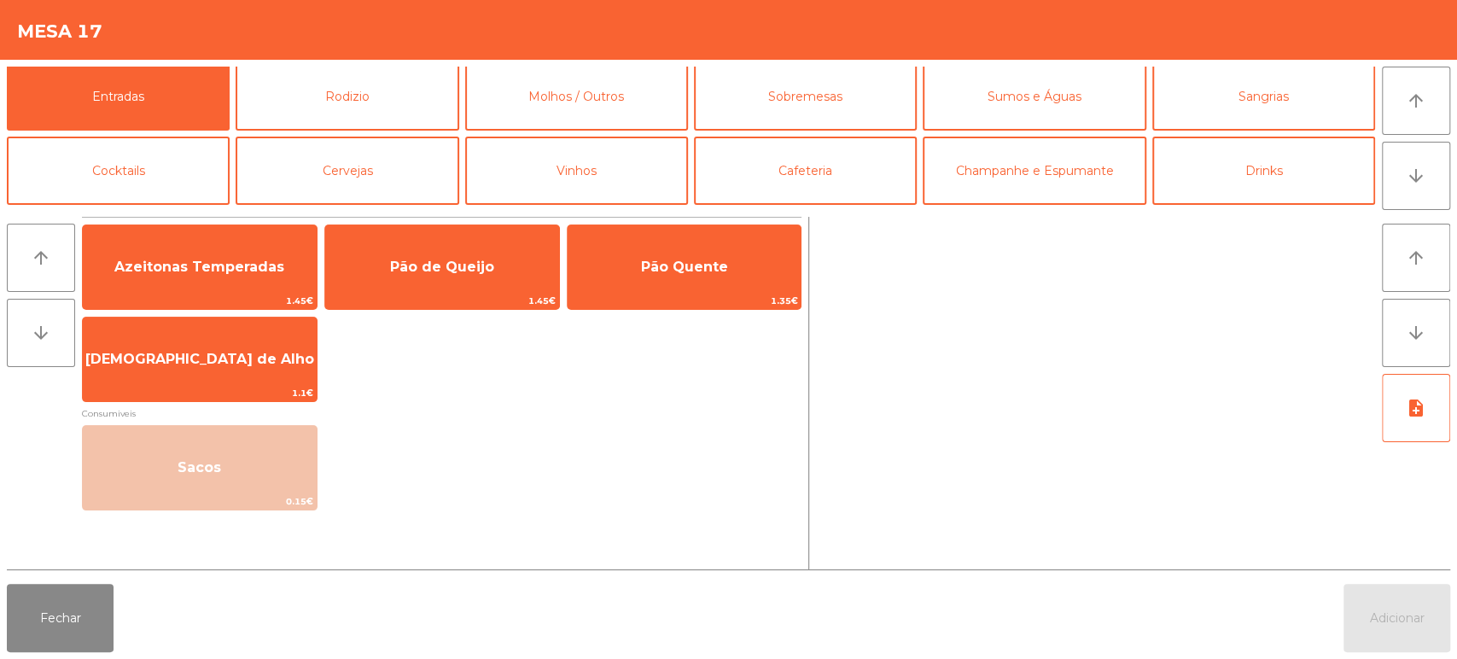
scroll to position [5, 0]
click at [765, 174] on button "Cafeteria" at bounding box center [805, 170] width 223 height 68
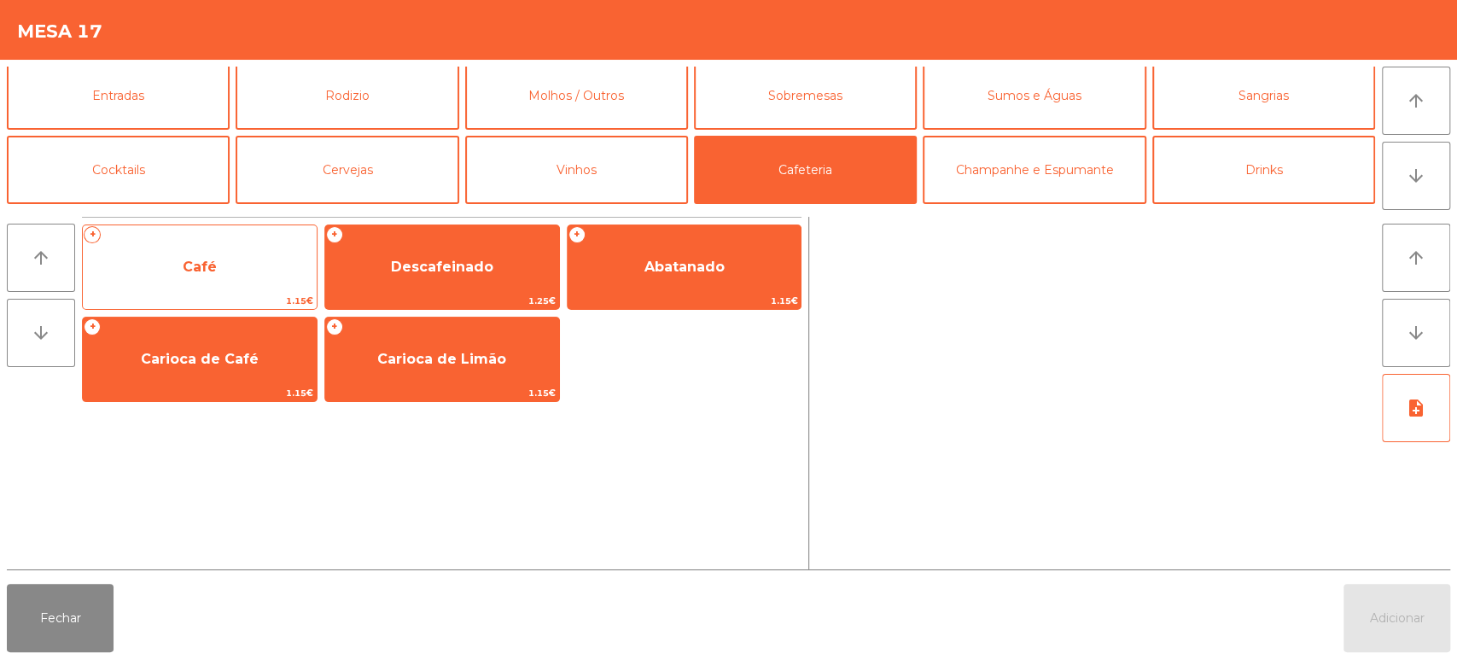
click at [156, 288] on span "Café" at bounding box center [200, 267] width 234 height 46
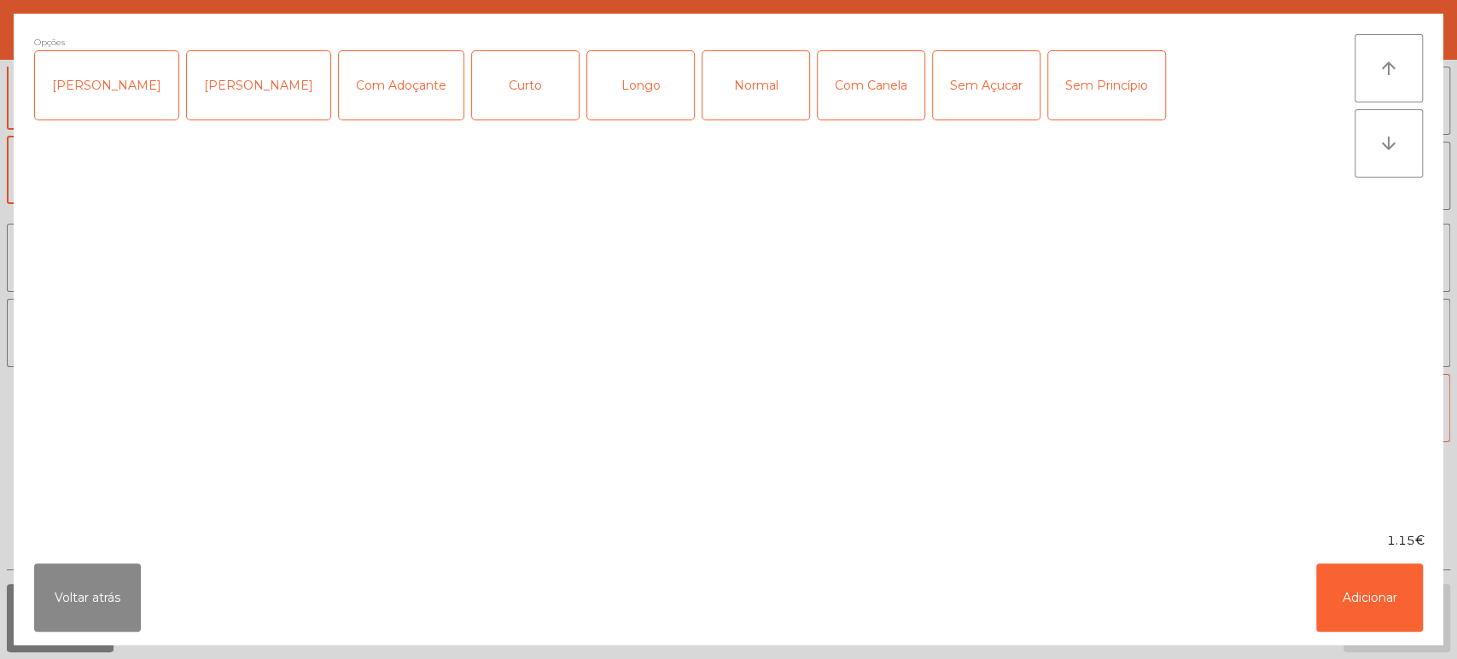
click at [726, 88] on div "Normal" at bounding box center [755, 85] width 107 height 68
click at [1381, 616] on button "Adicionar" at bounding box center [1369, 597] width 107 height 68
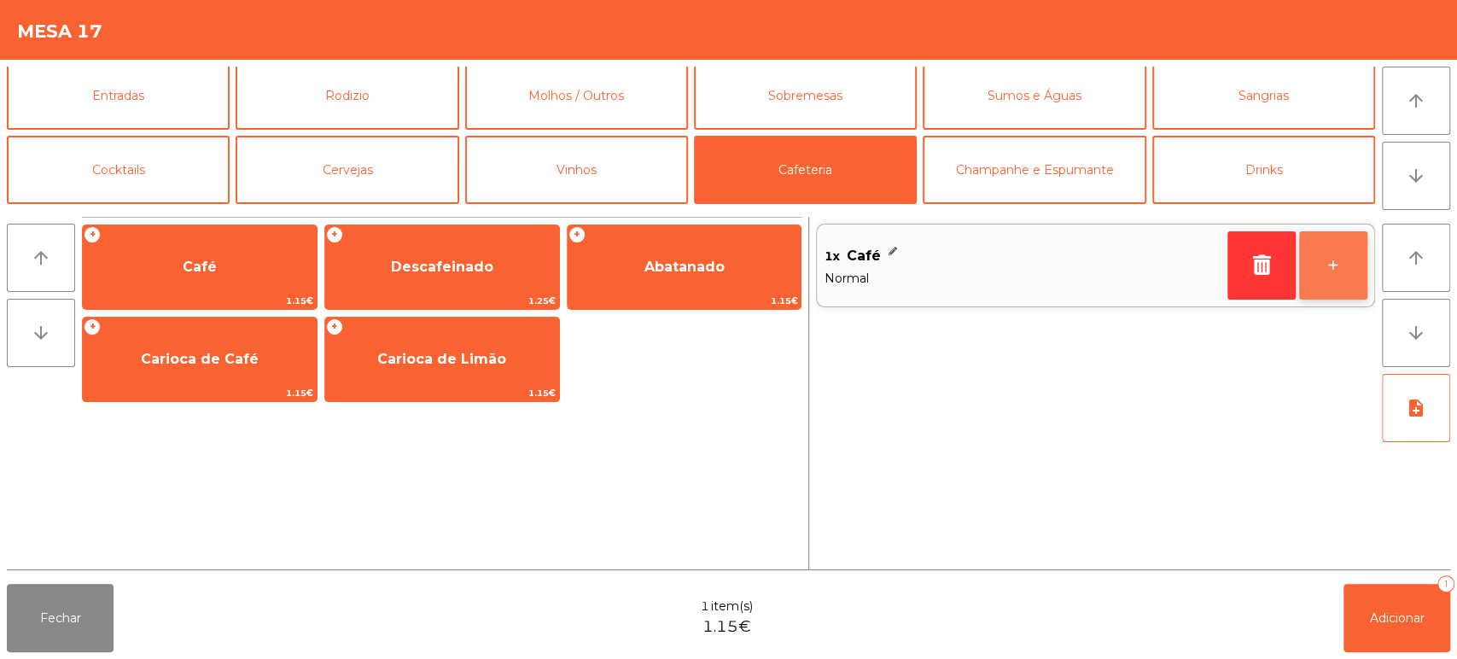
click at [1331, 265] on button "+" at bounding box center [1333, 265] width 68 height 68
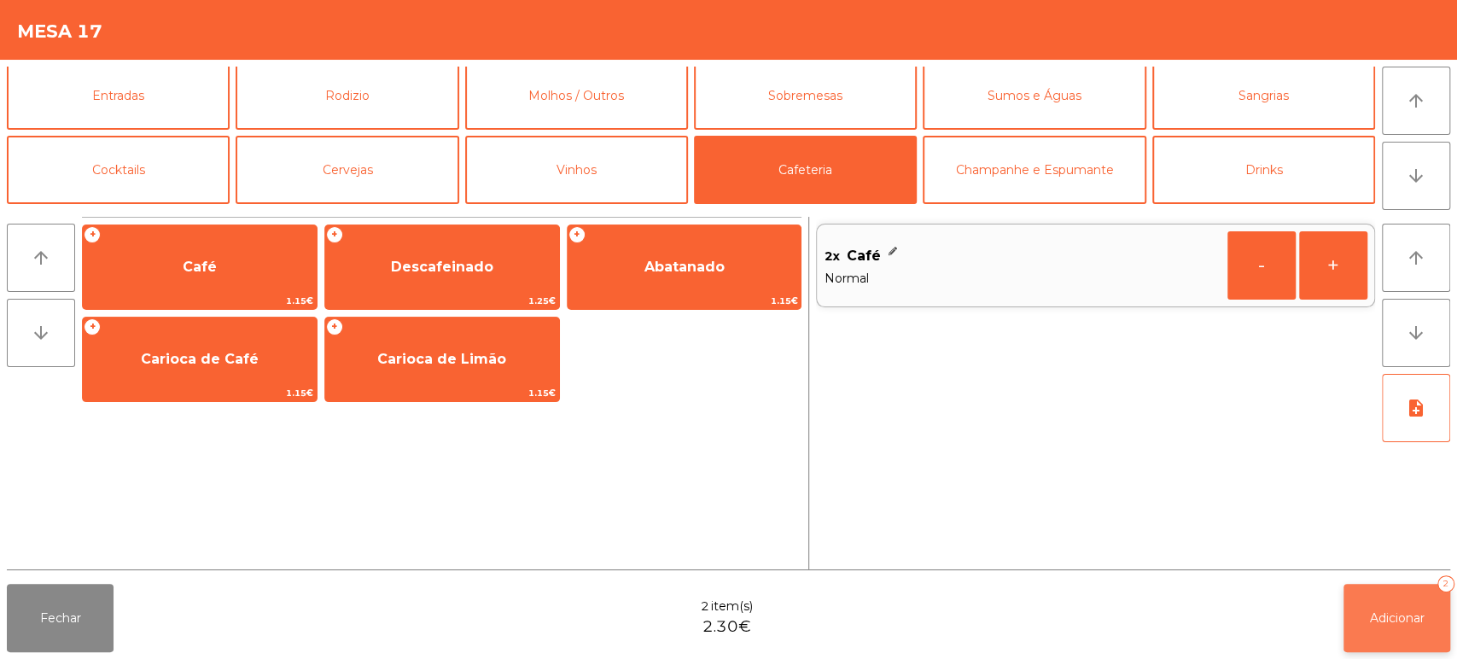
click at [1383, 619] on span "Adicionar" at bounding box center [1397, 617] width 55 height 15
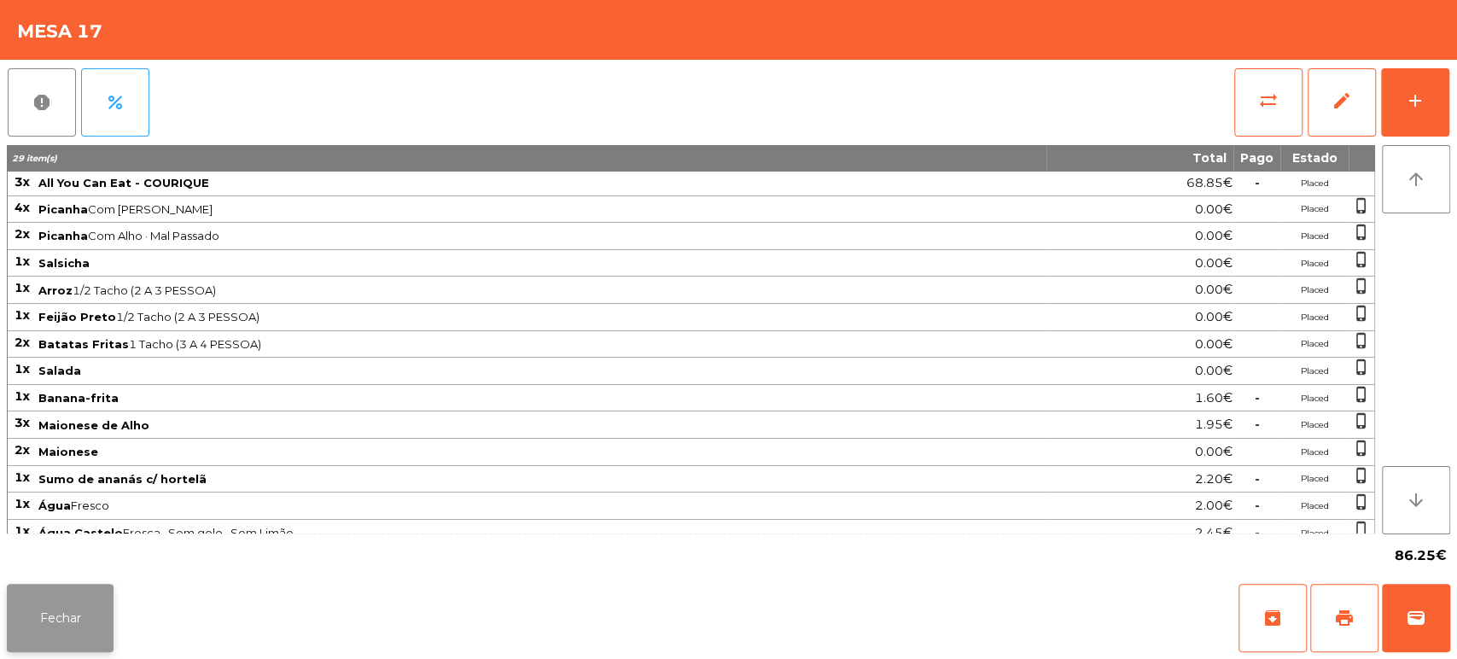
click at [77, 627] on button "Fechar" at bounding box center [60, 618] width 107 height 68
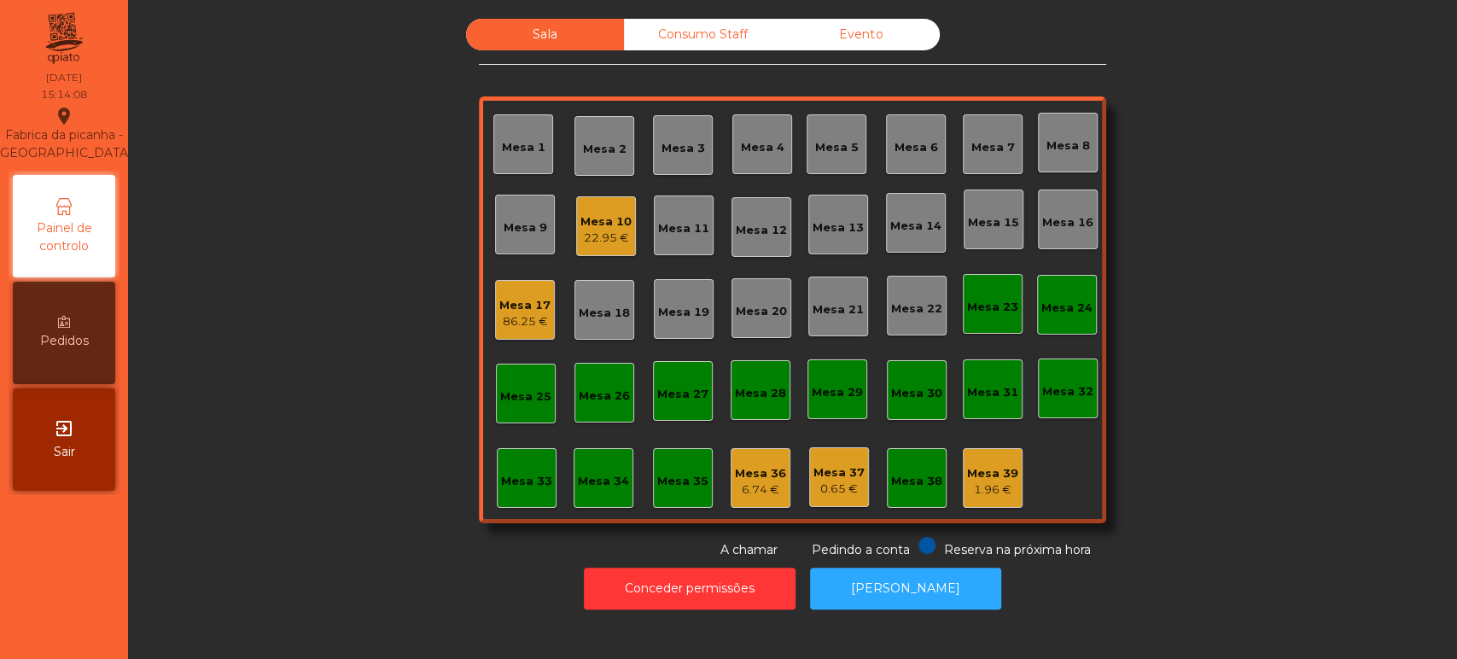
click at [654, 37] on div "Consumo Staff" at bounding box center [703, 35] width 158 height 32
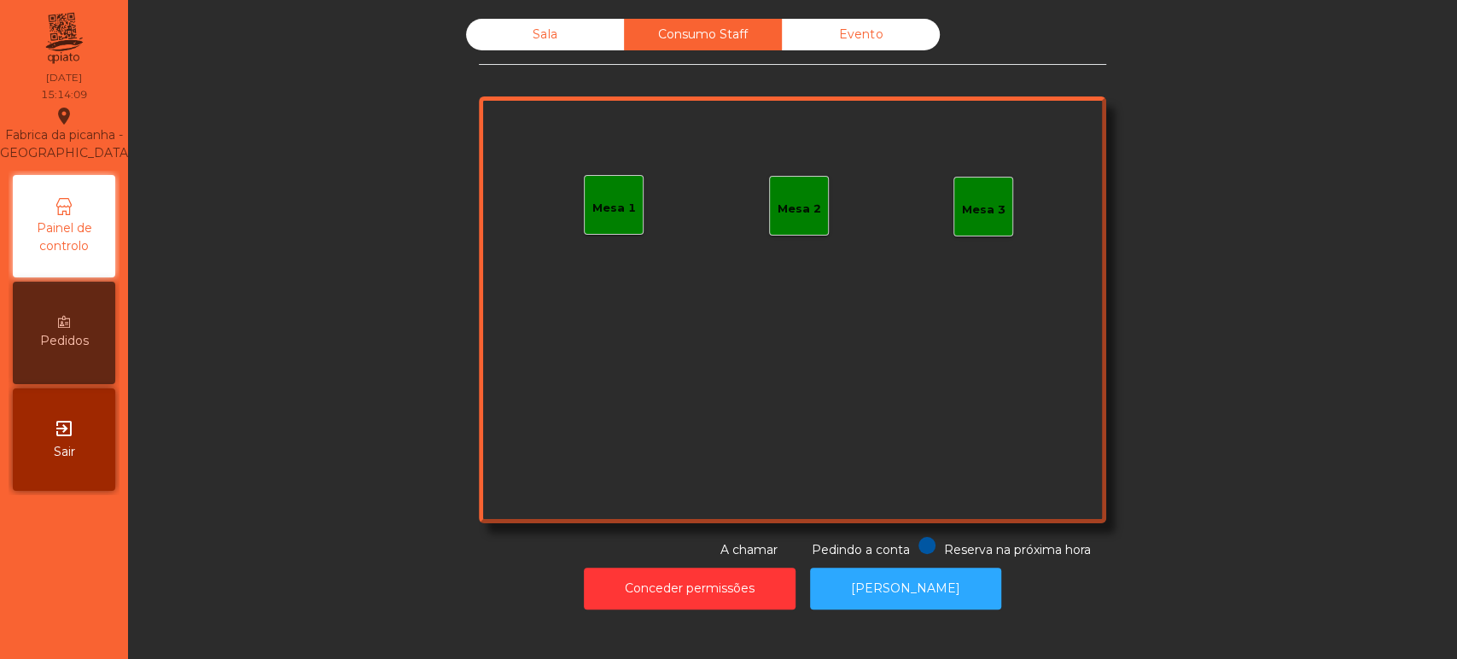
click at [550, 46] on div "Sala" at bounding box center [545, 35] width 158 height 32
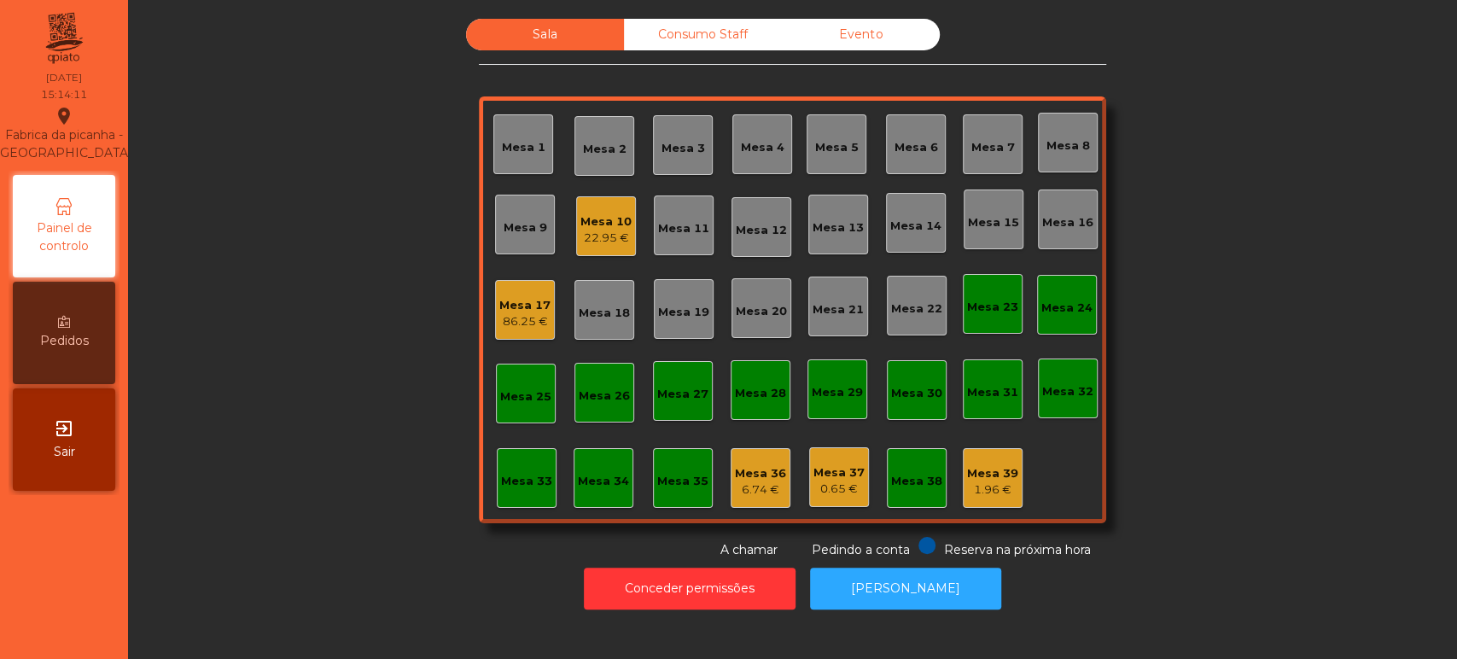
click at [660, 31] on div "Consumo Staff" at bounding box center [703, 35] width 158 height 32
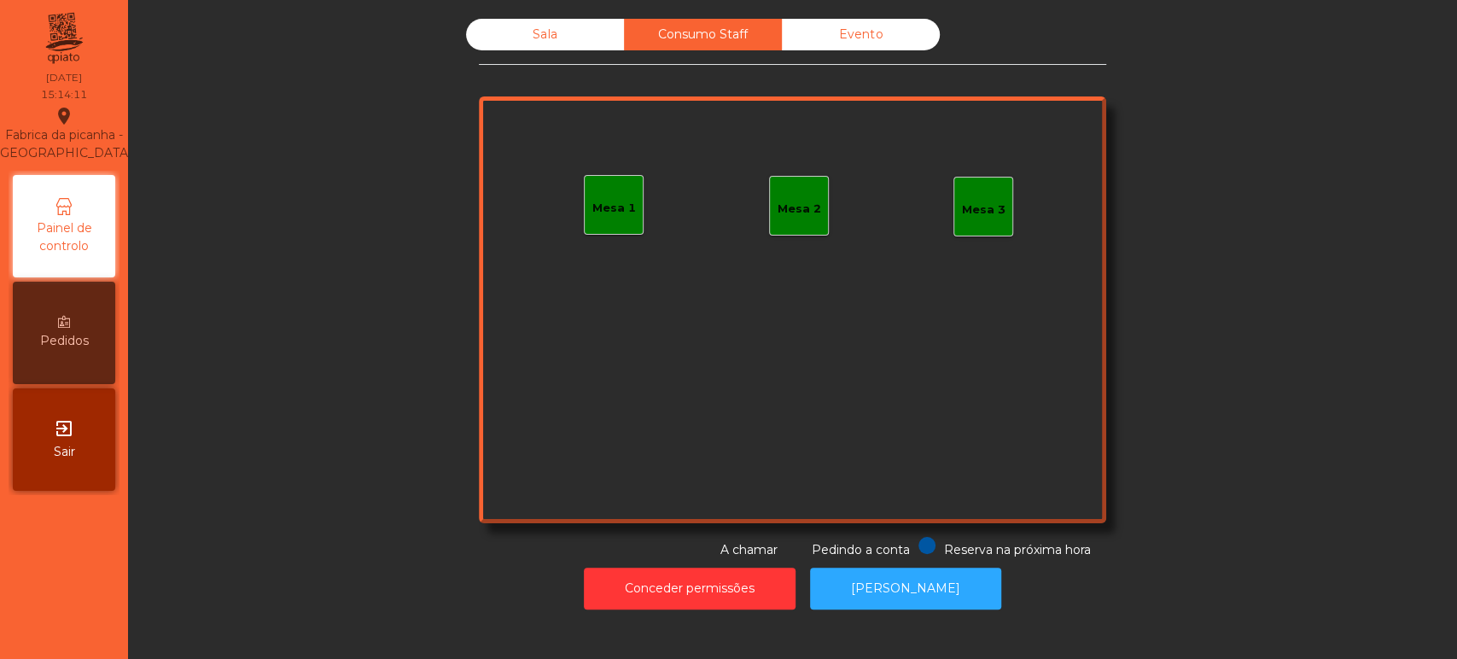
click at [560, 46] on div "Sala" at bounding box center [545, 35] width 158 height 32
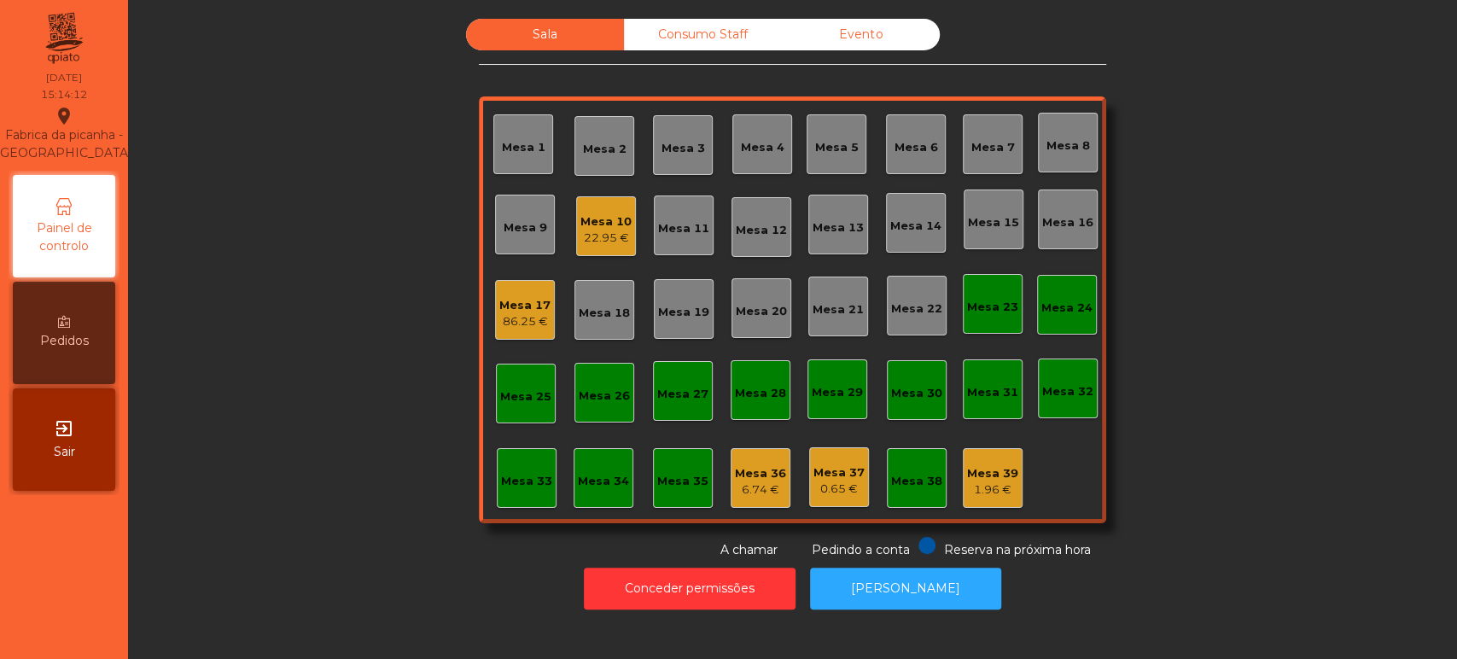
click at [689, 72] on div "Sala Consumo Staff Evento Mesa 1 Mesa 2 Mesa 3 Mesa 4 Mesa 5 Mesa 6 Mesa 7 Mesa…" at bounding box center [792, 289] width 627 height 540
click at [562, 43] on div "Sala" at bounding box center [545, 35] width 158 height 32
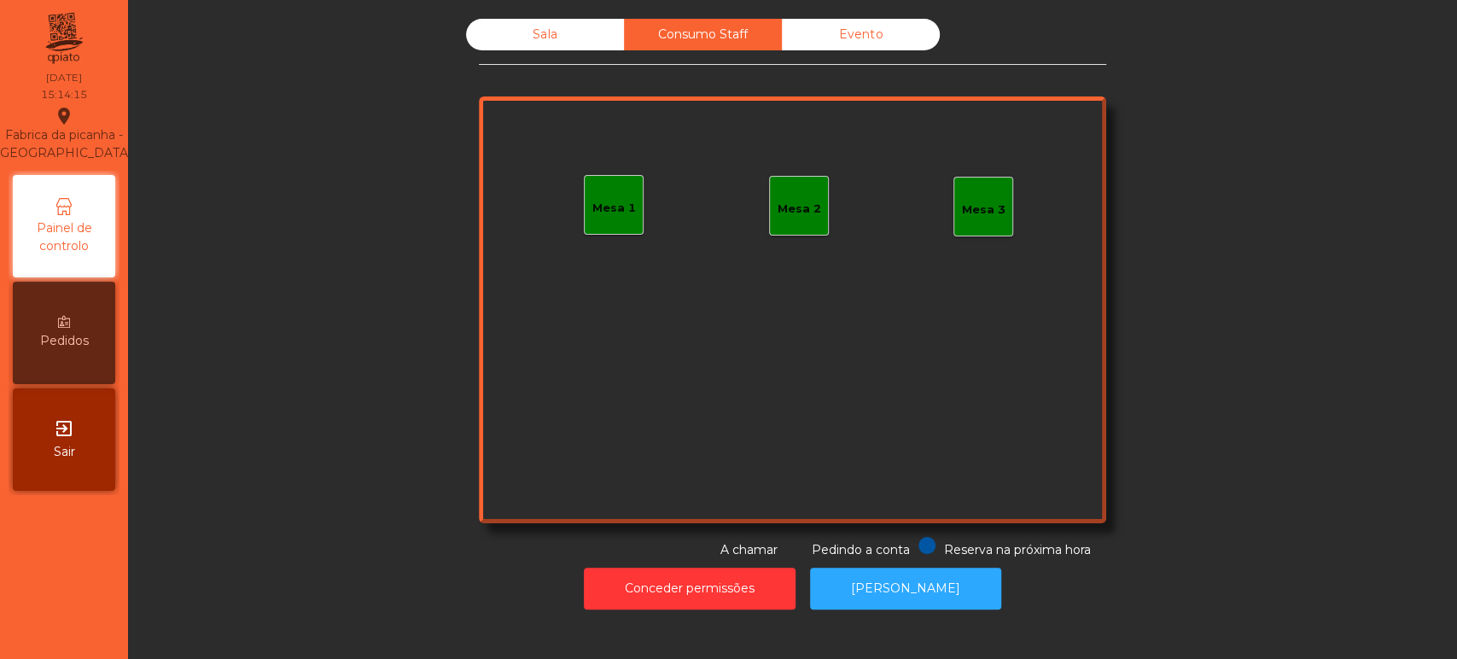
click at [539, 34] on div "Sala" at bounding box center [545, 35] width 158 height 32
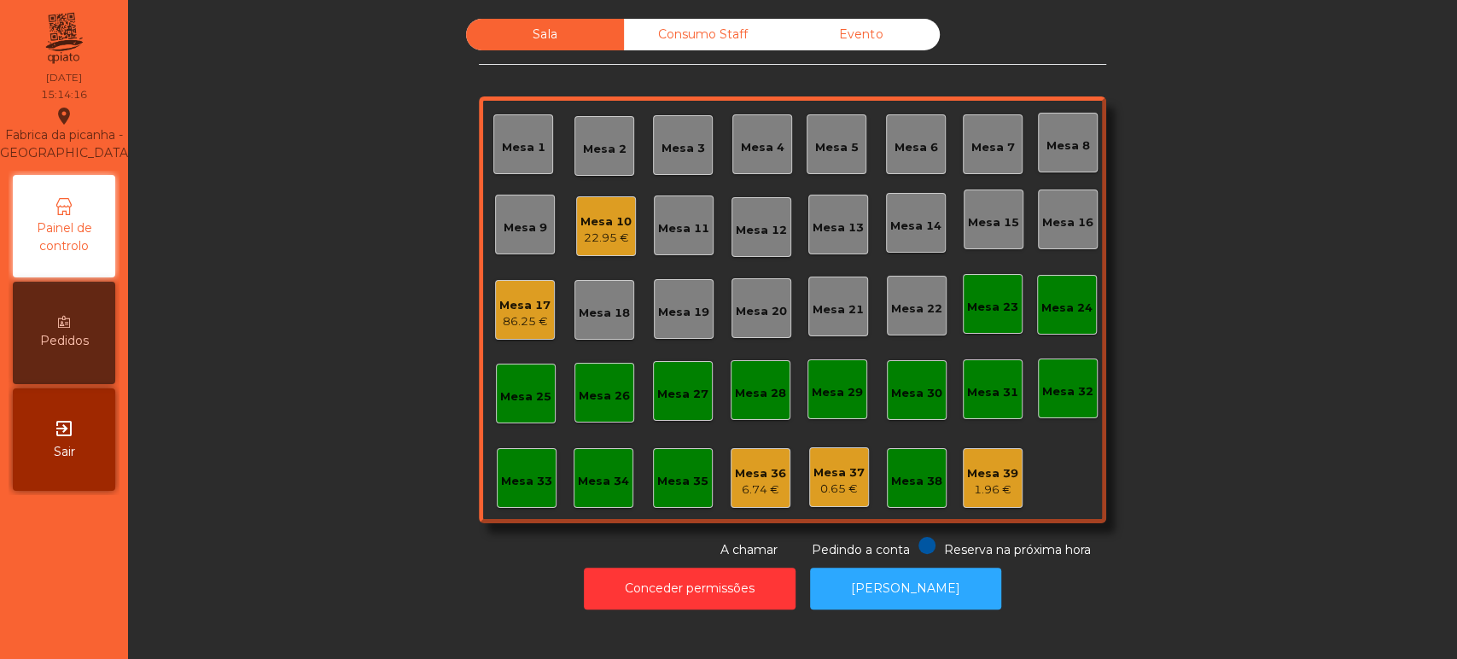
click at [666, 48] on div "Consumo Staff" at bounding box center [703, 35] width 158 height 32
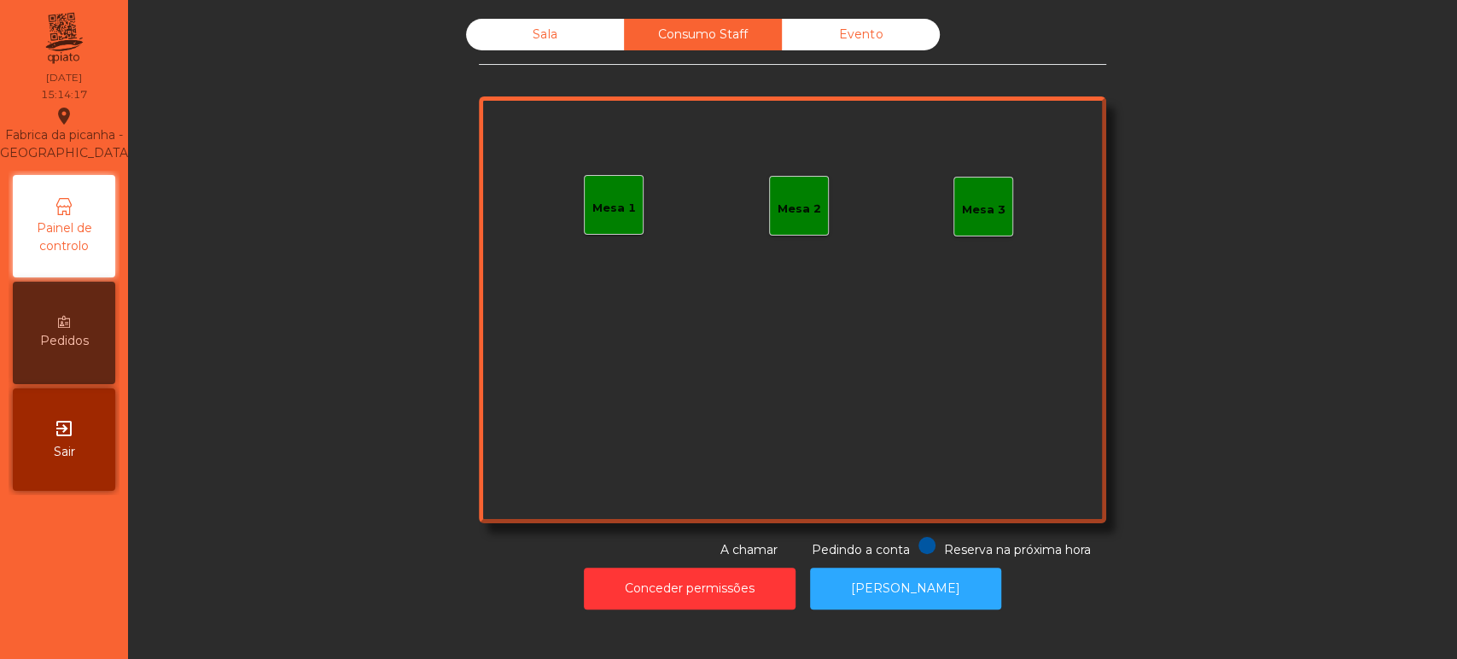
click at [536, 44] on div "Sala" at bounding box center [545, 35] width 158 height 32
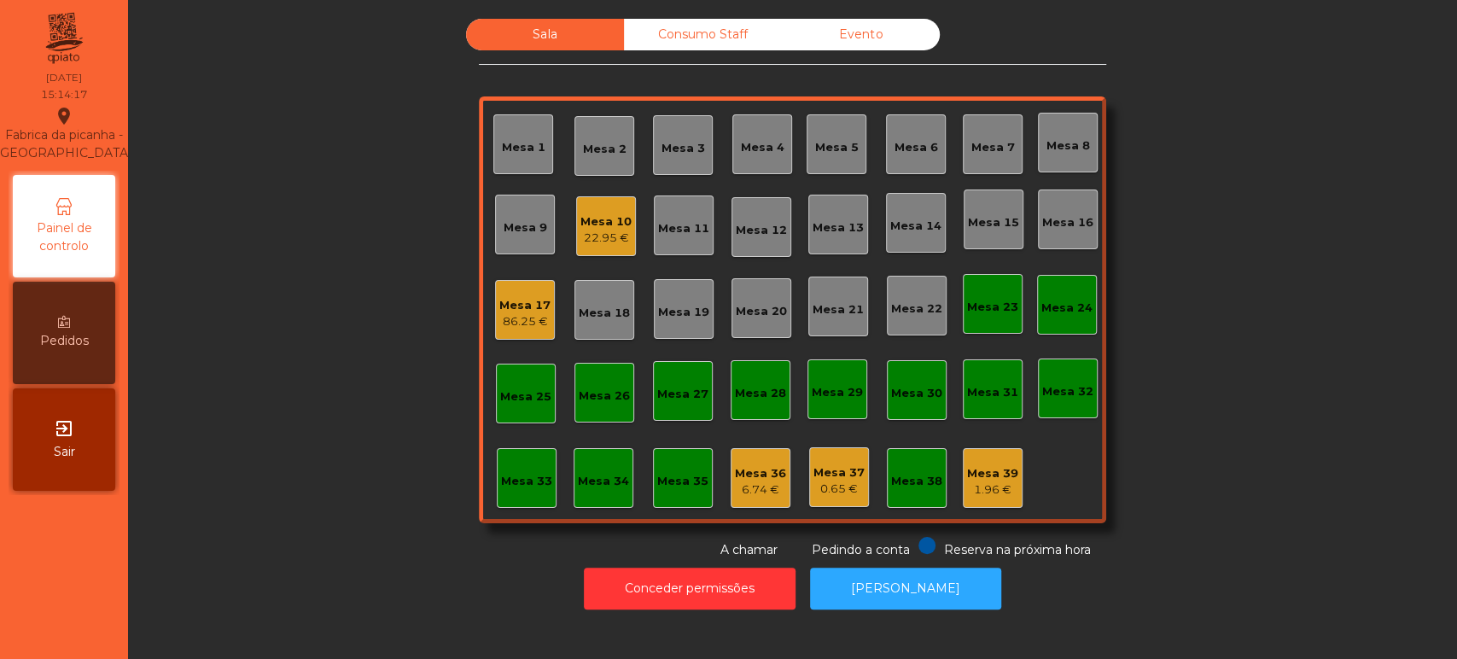
click at [1005, 486] on div "1.96 €" at bounding box center [992, 489] width 51 height 17
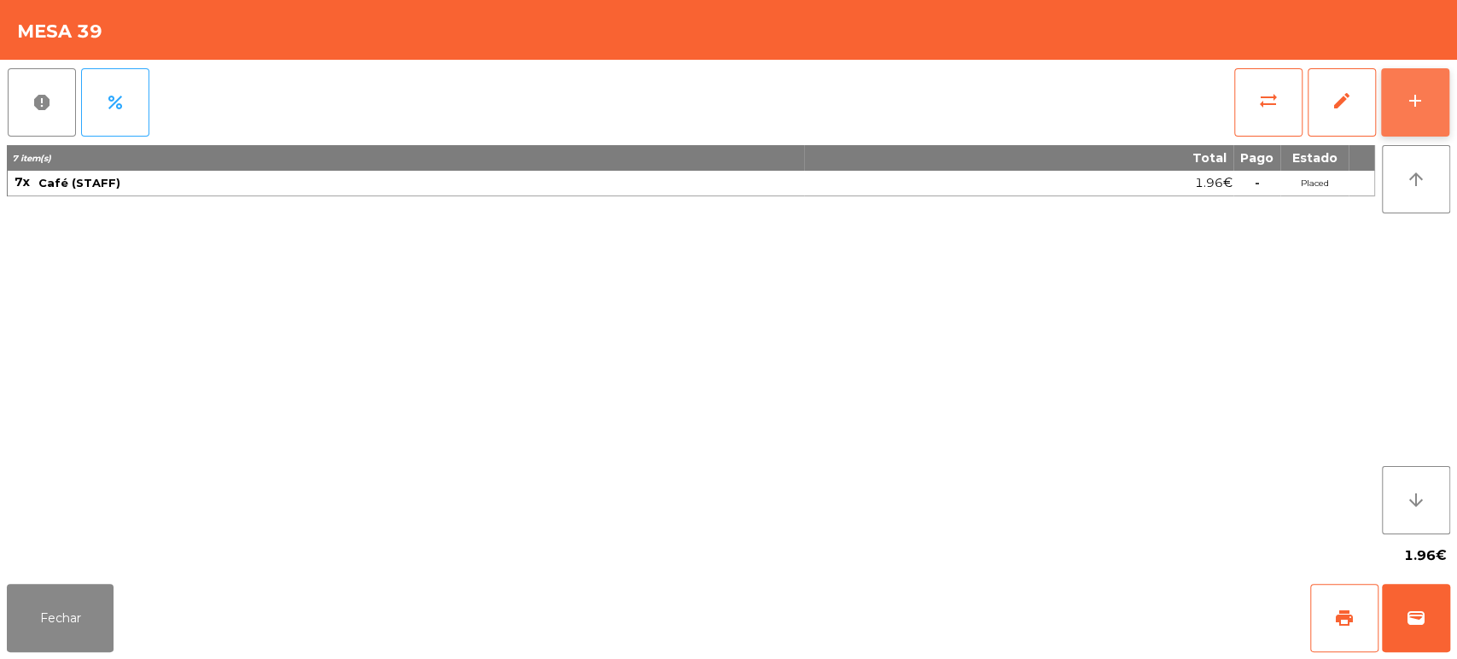
click at [1411, 116] on button "add" at bounding box center [1415, 102] width 68 height 68
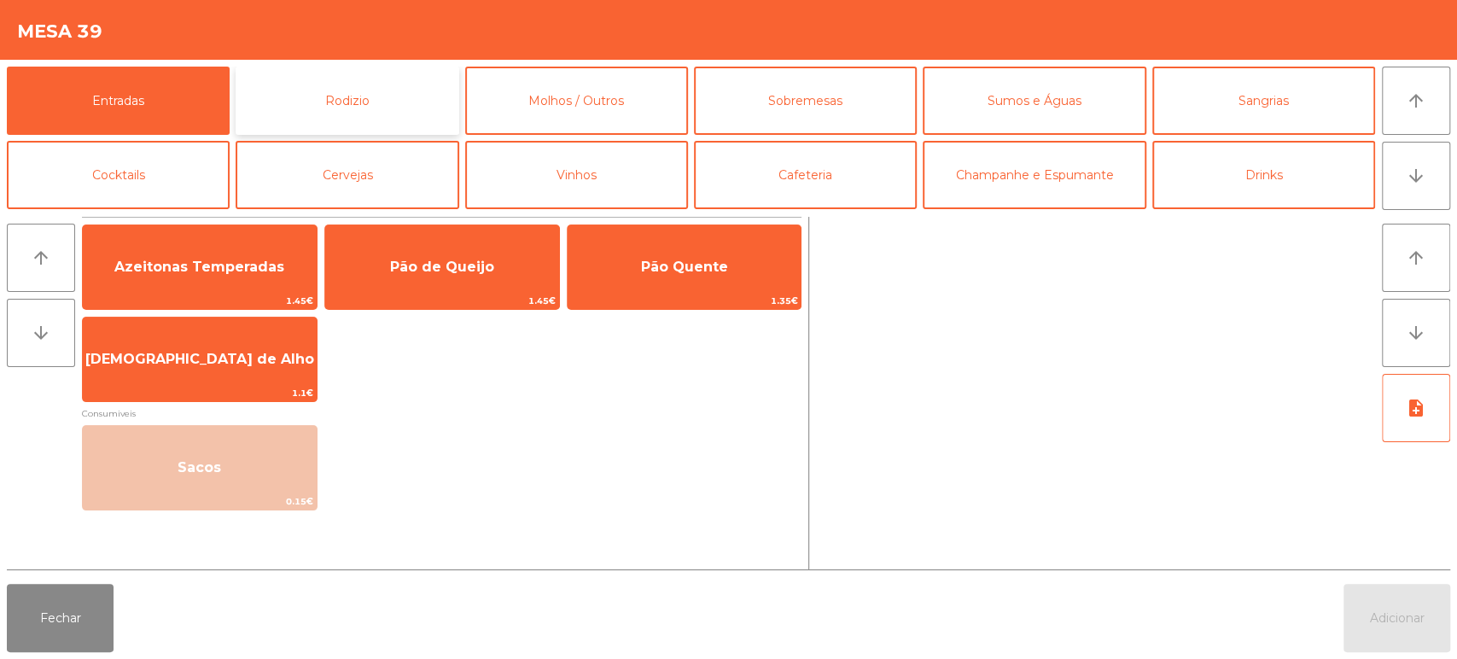
click at [304, 118] on button "Rodizio" at bounding box center [347, 101] width 223 height 68
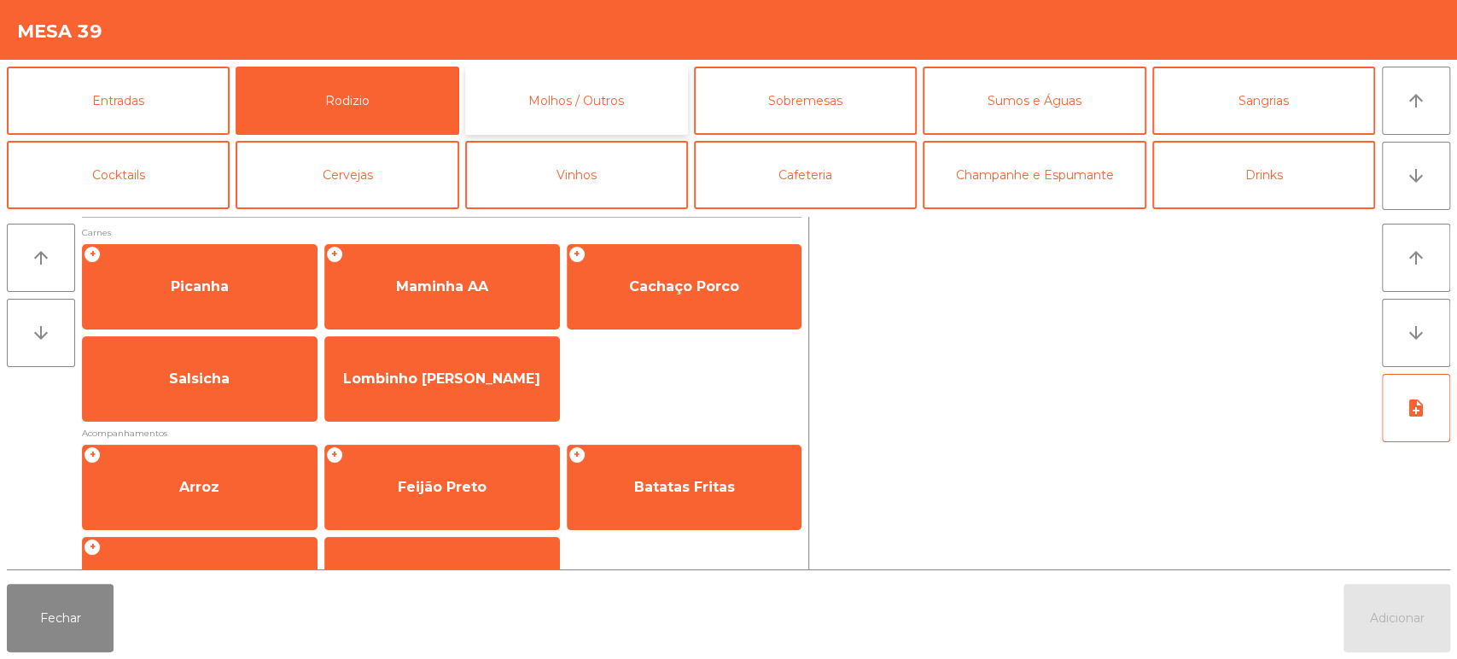
click at [560, 97] on button "Molhos / Outros" at bounding box center [576, 101] width 223 height 68
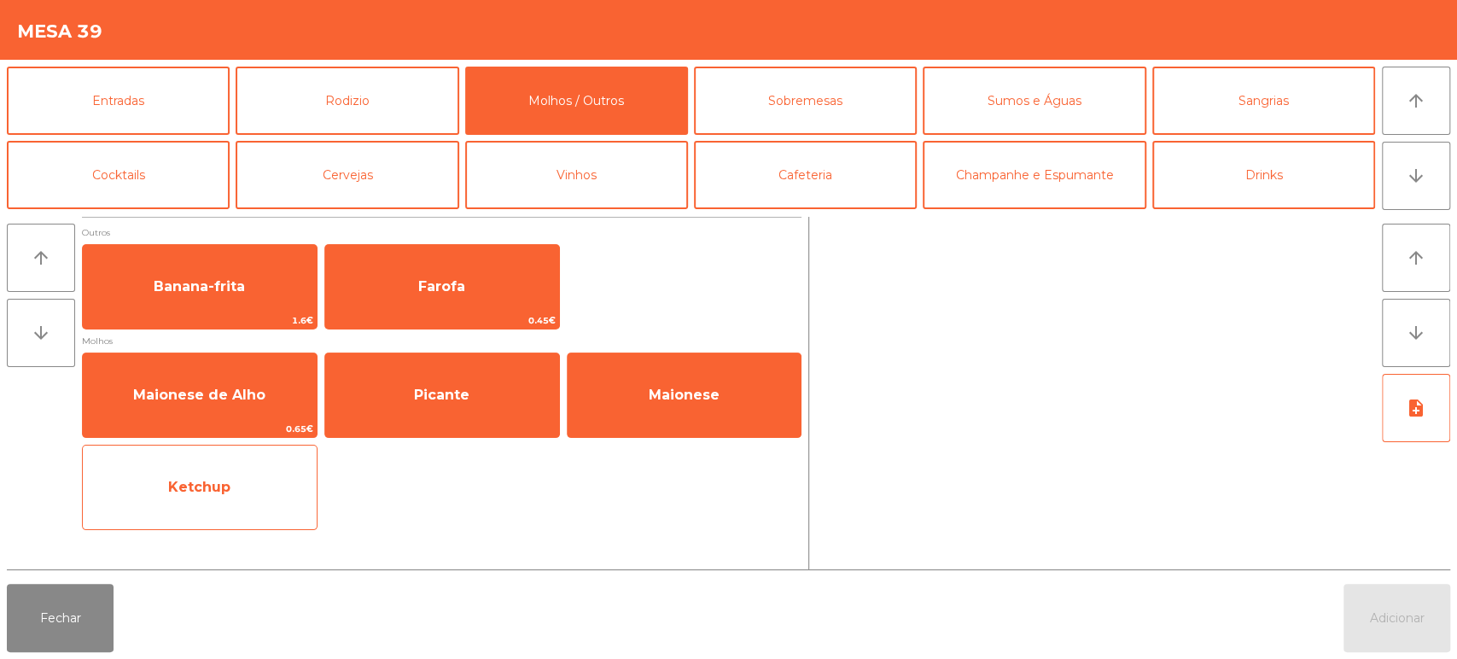
click at [253, 509] on span "Ketchup" at bounding box center [200, 487] width 234 height 46
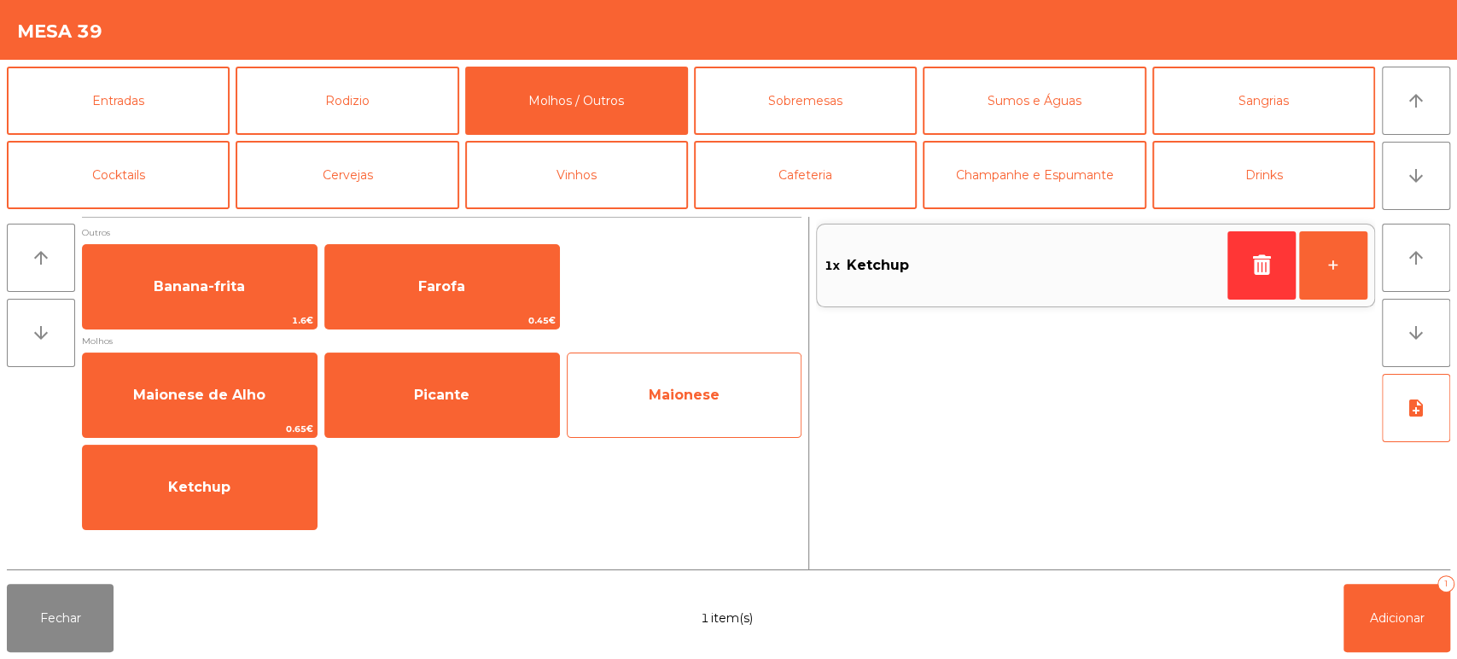
click at [635, 368] on div "Maionese" at bounding box center [685, 394] width 236 height 85
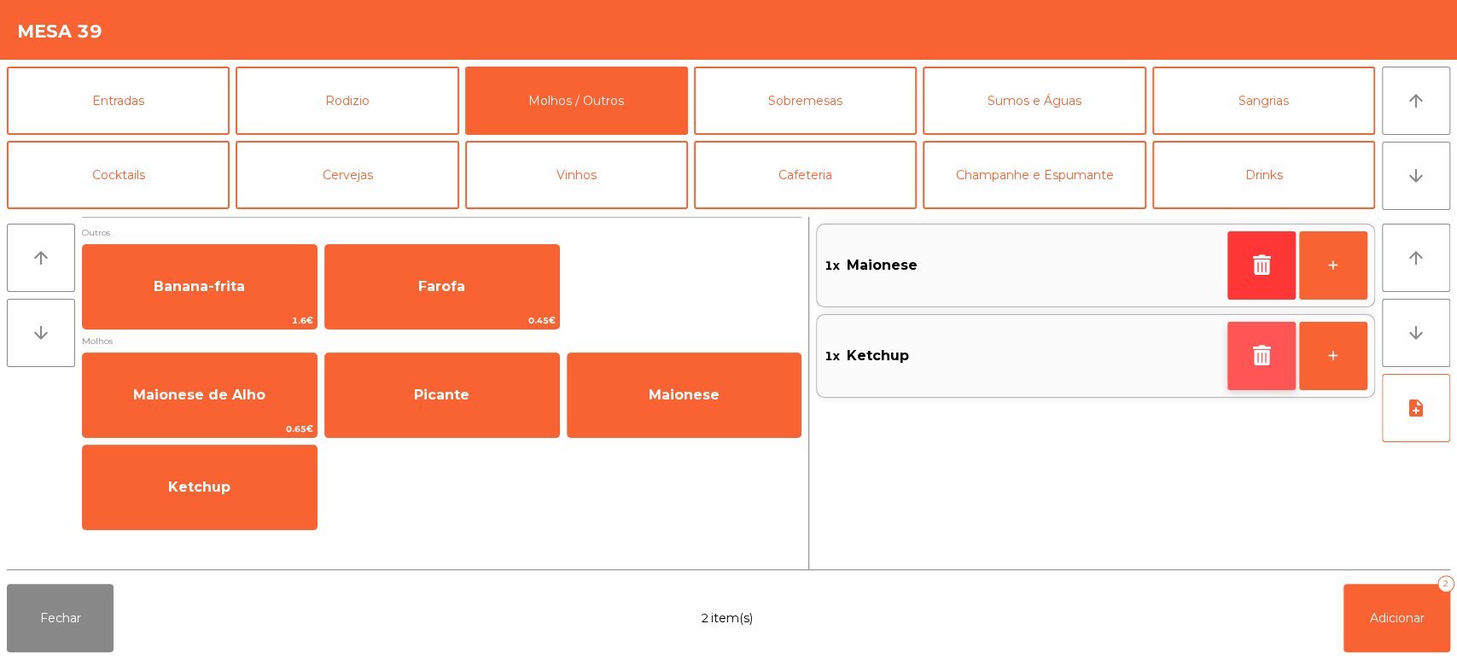
click at [1230, 374] on button "button" at bounding box center [1261, 356] width 68 height 68
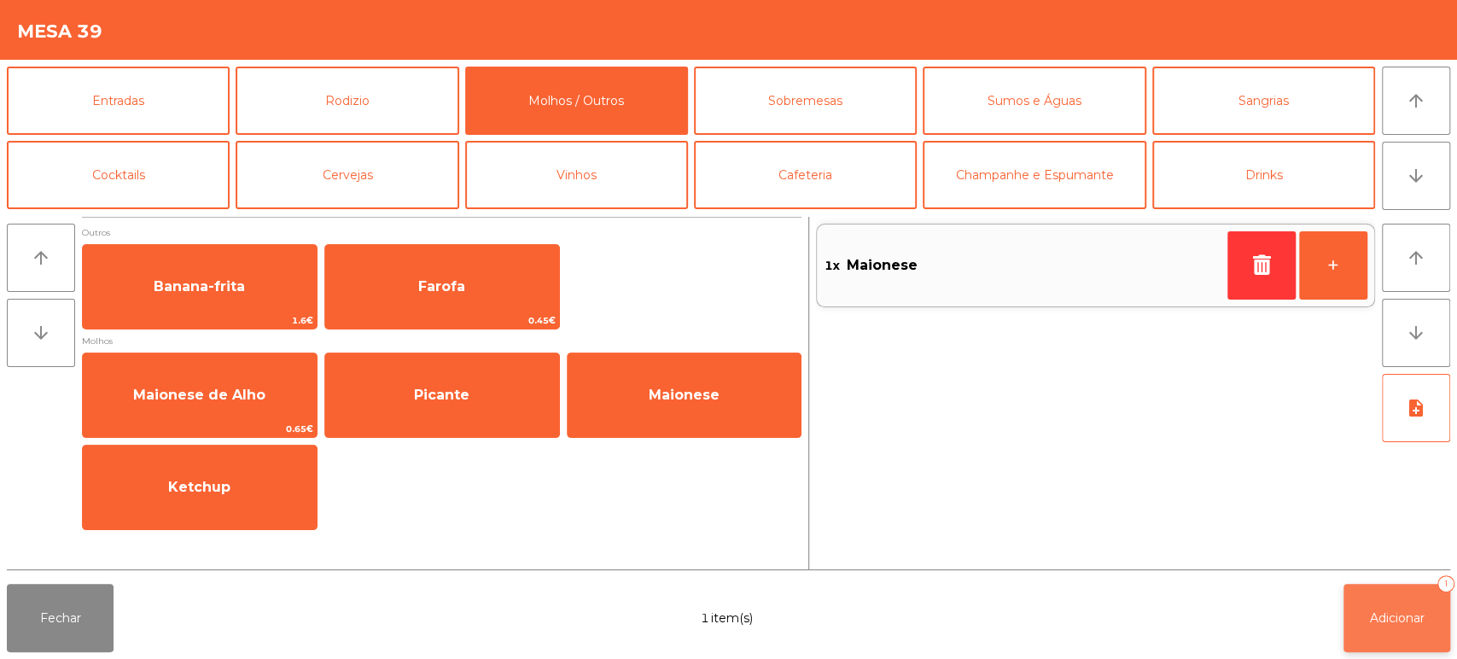
click at [1372, 600] on button "Adicionar 1" at bounding box center [1396, 618] width 107 height 68
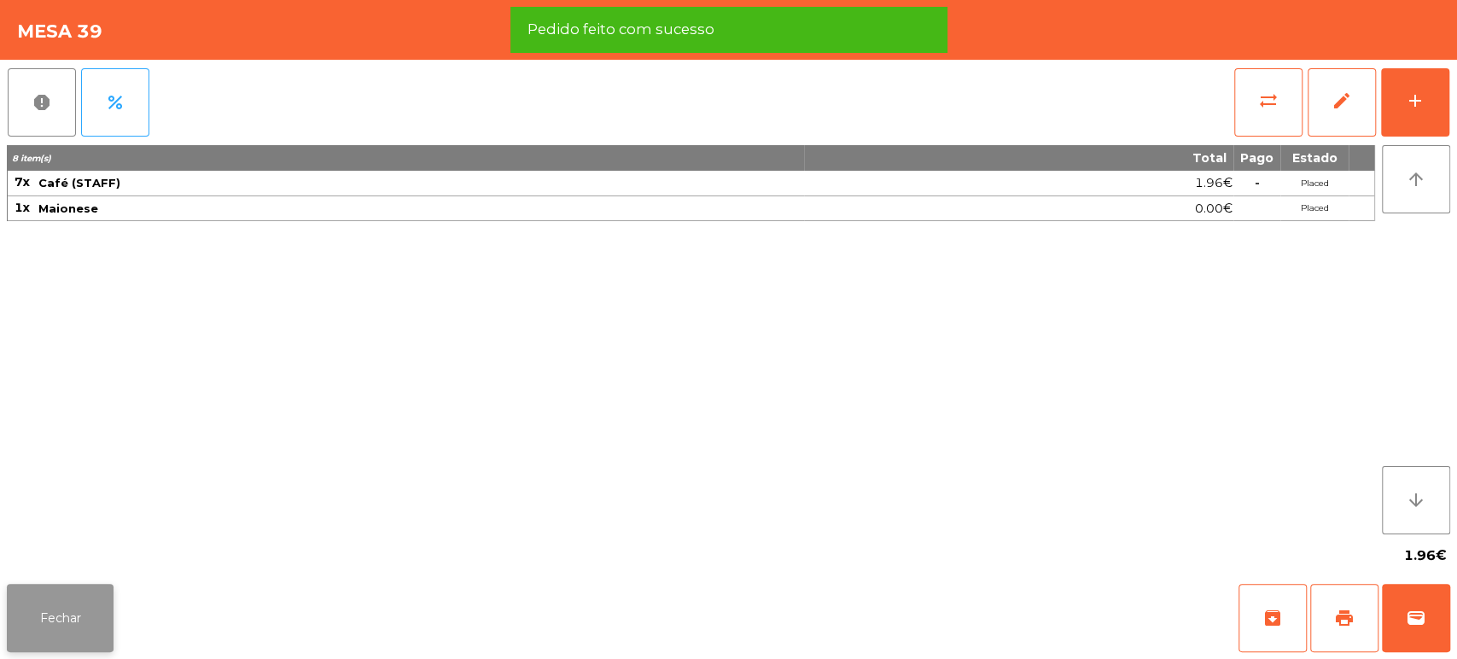
click at [54, 648] on button "Fechar" at bounding box center [60, 618] width 107 height 68
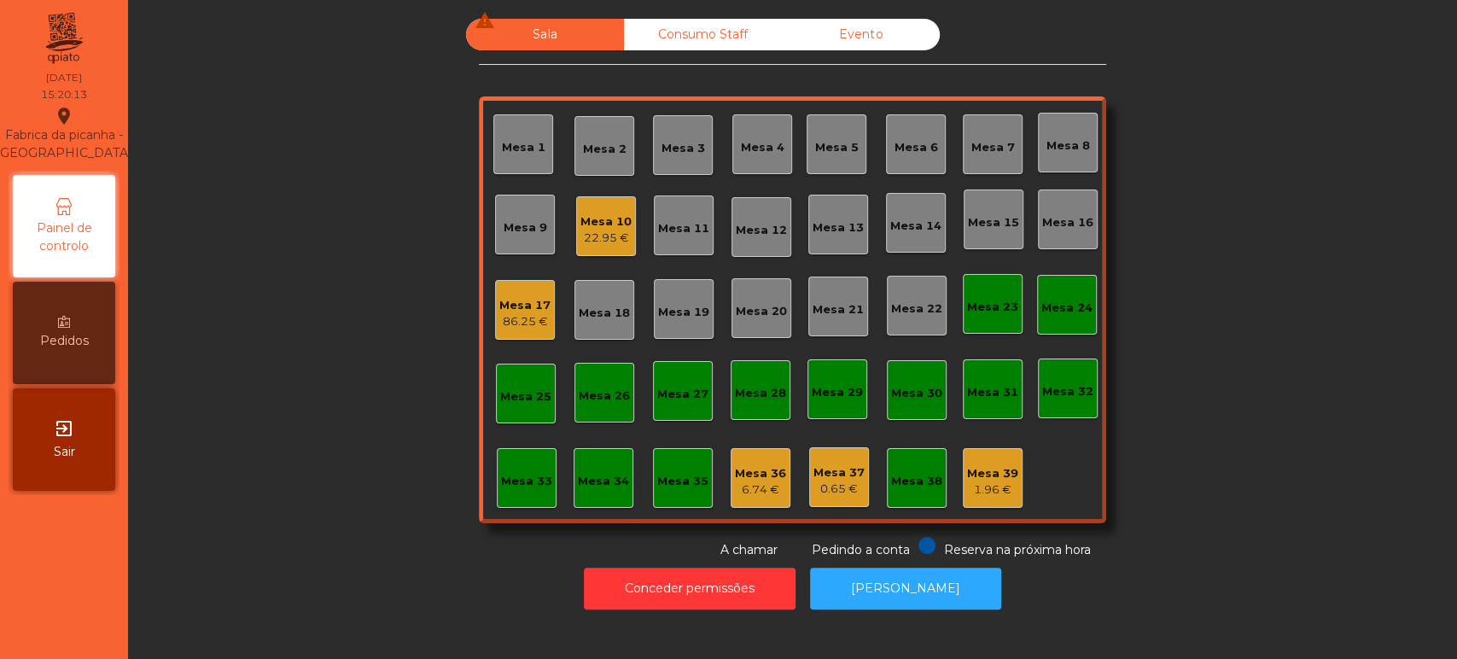
click at [574, 300] on div "Mesa 18" at bounding box center [604, 310] width 60 height 60
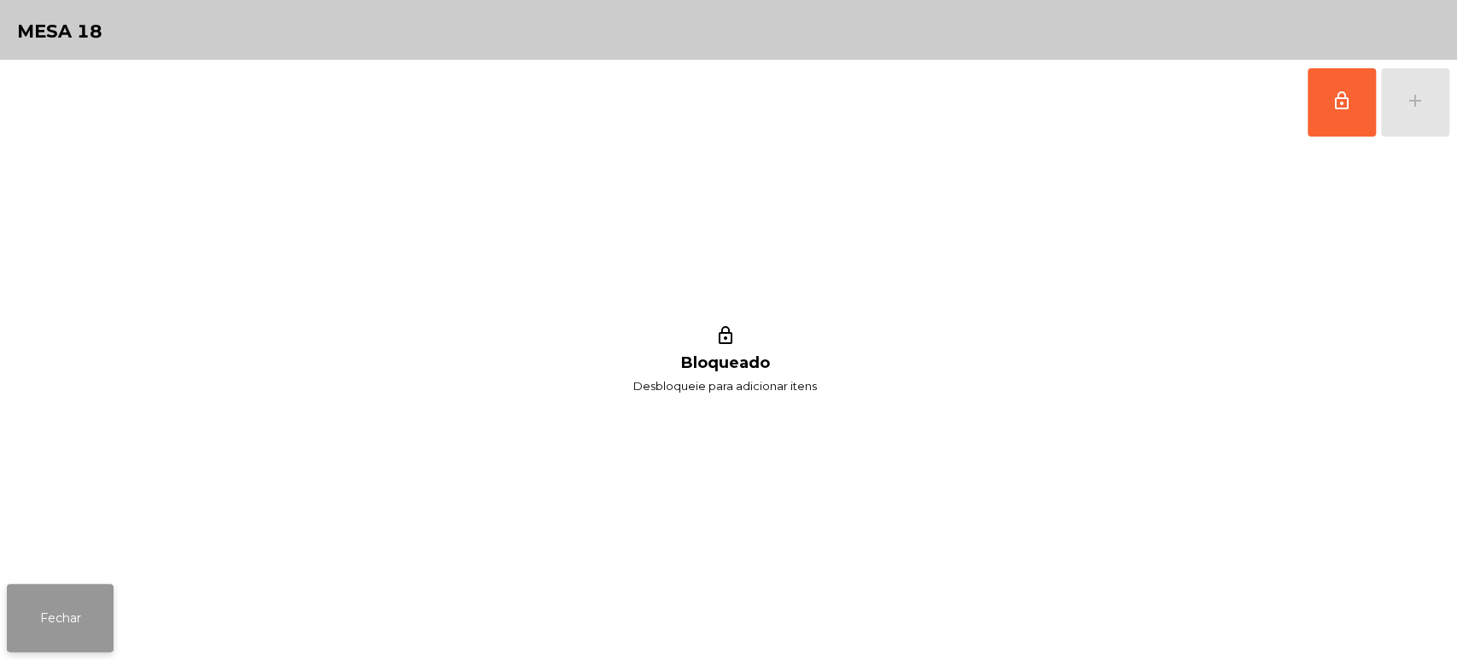
click at [107, 639] on button "Fechar" at bounding box center [60, 618] width 107 height 68
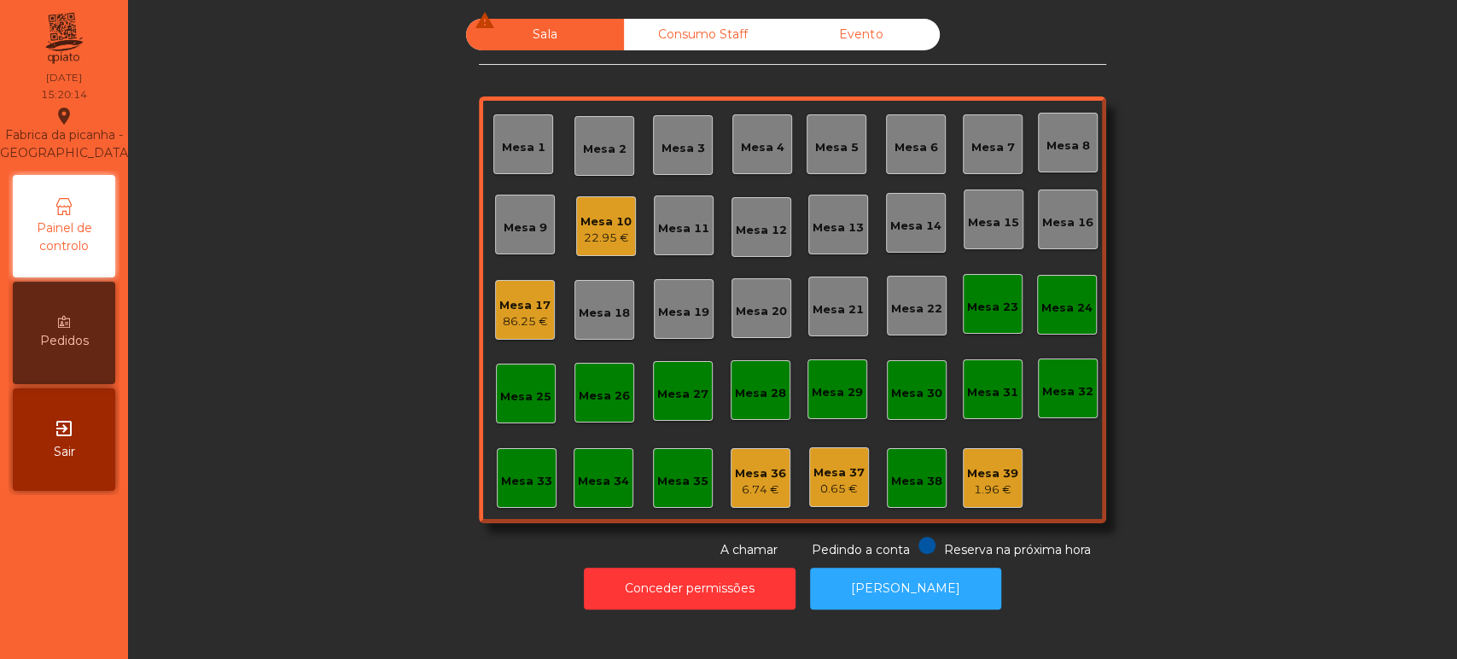
click at [499, 290] on div "Mesa 17 86.25 €" at bounding box center [524, 310] width 51 height 40
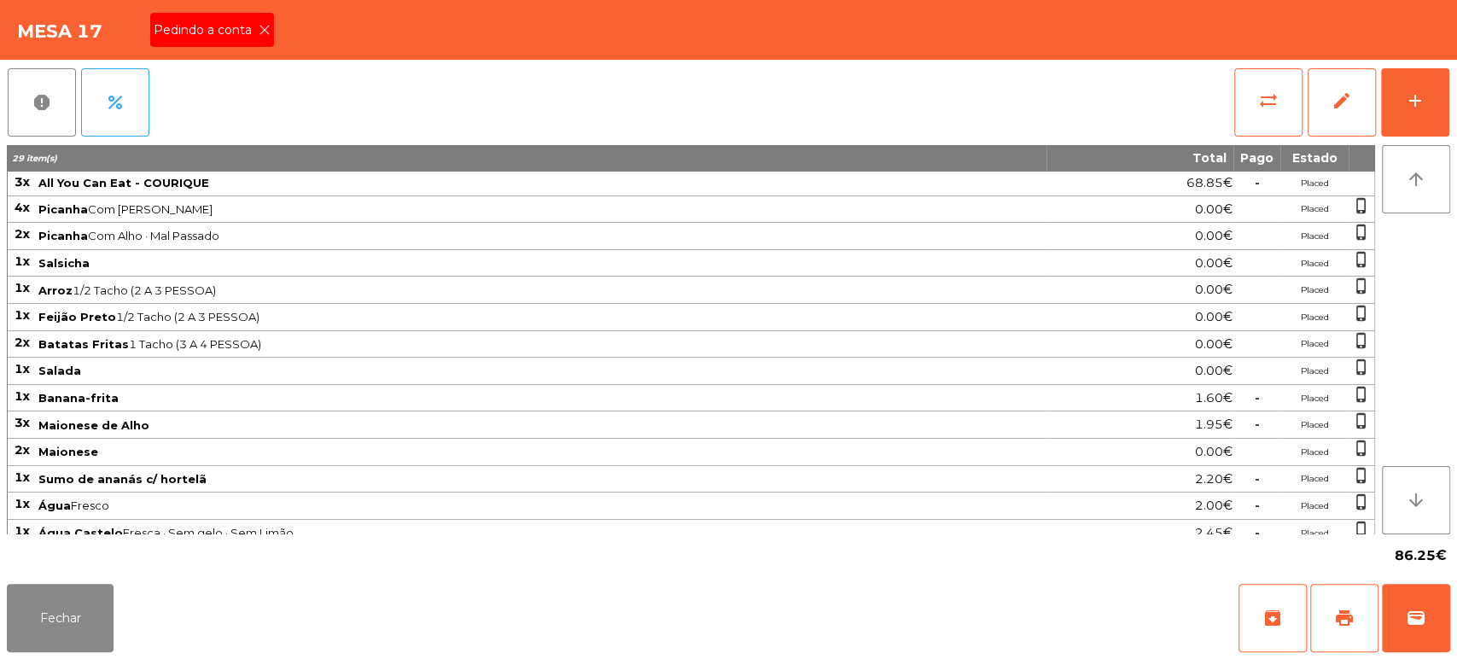
click at [242, 21] on span "Pedindo a conta" at bounding box center [206, 30] width 105 height 18
click at [1356, 628] on button "print" at bounding box center [1344, 618] width 68 height 68
click at [1424, 589] on button "wallet" at bounding box center [1416, 618] width 68 height 68
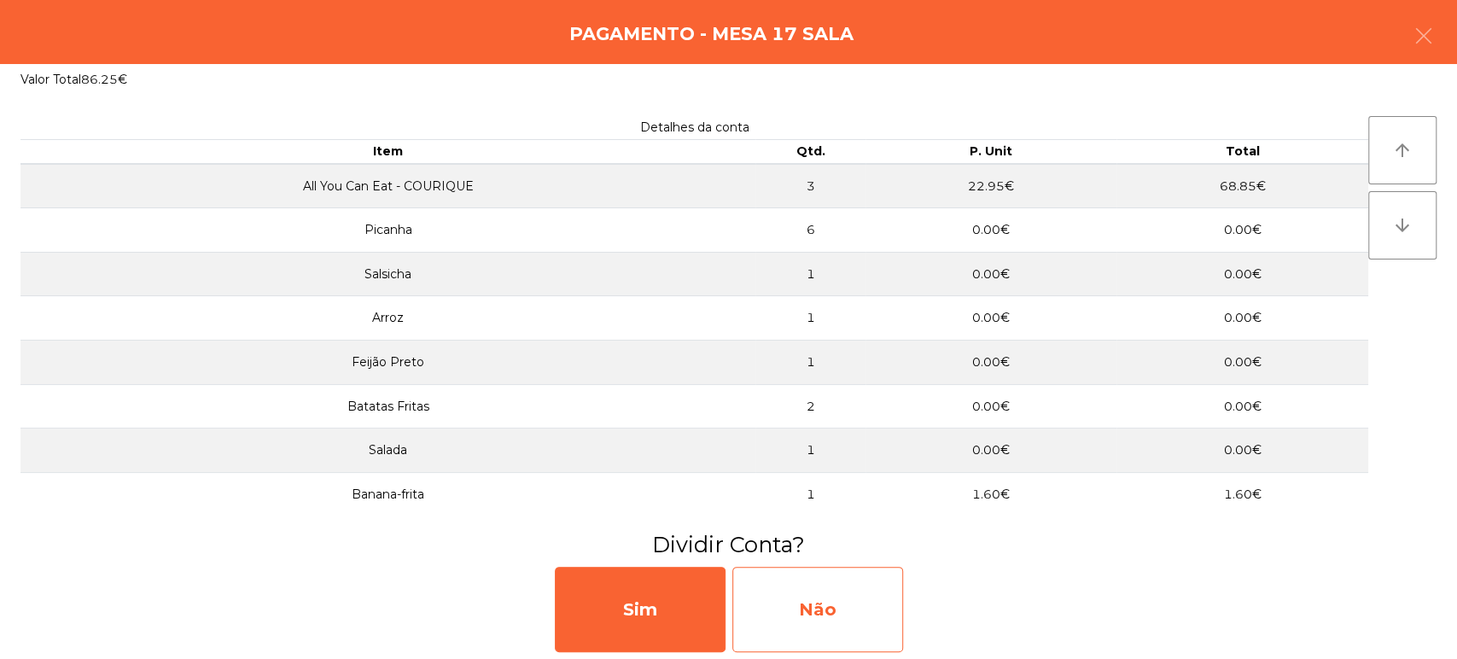
click at [844, 609] on div "Não" at bounding box center [817, 609] width 171 height 85
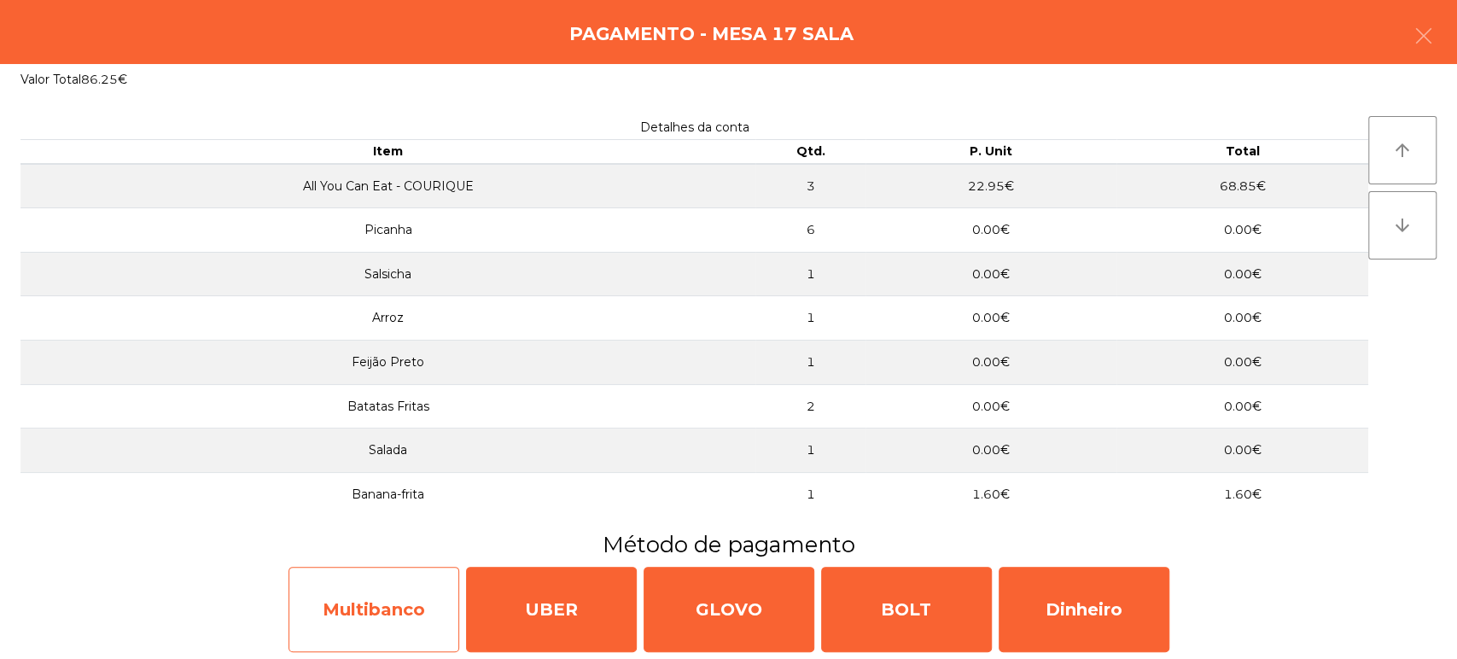
click at [410, 609] on div "Multibanco" at bounding box center [373, 609] width 171 height 85
select select "**"
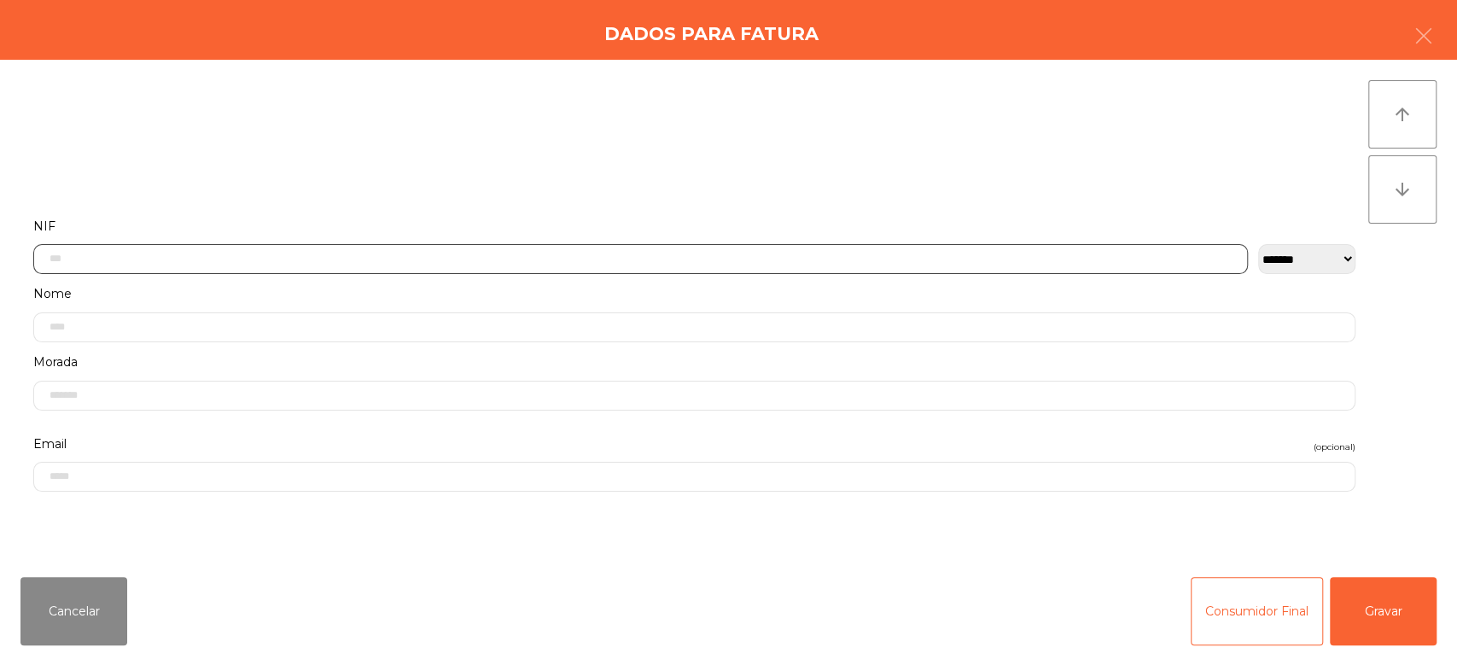
click at [233, 254] on input "text" at bounding box center [640, 259] width 1214 height 30
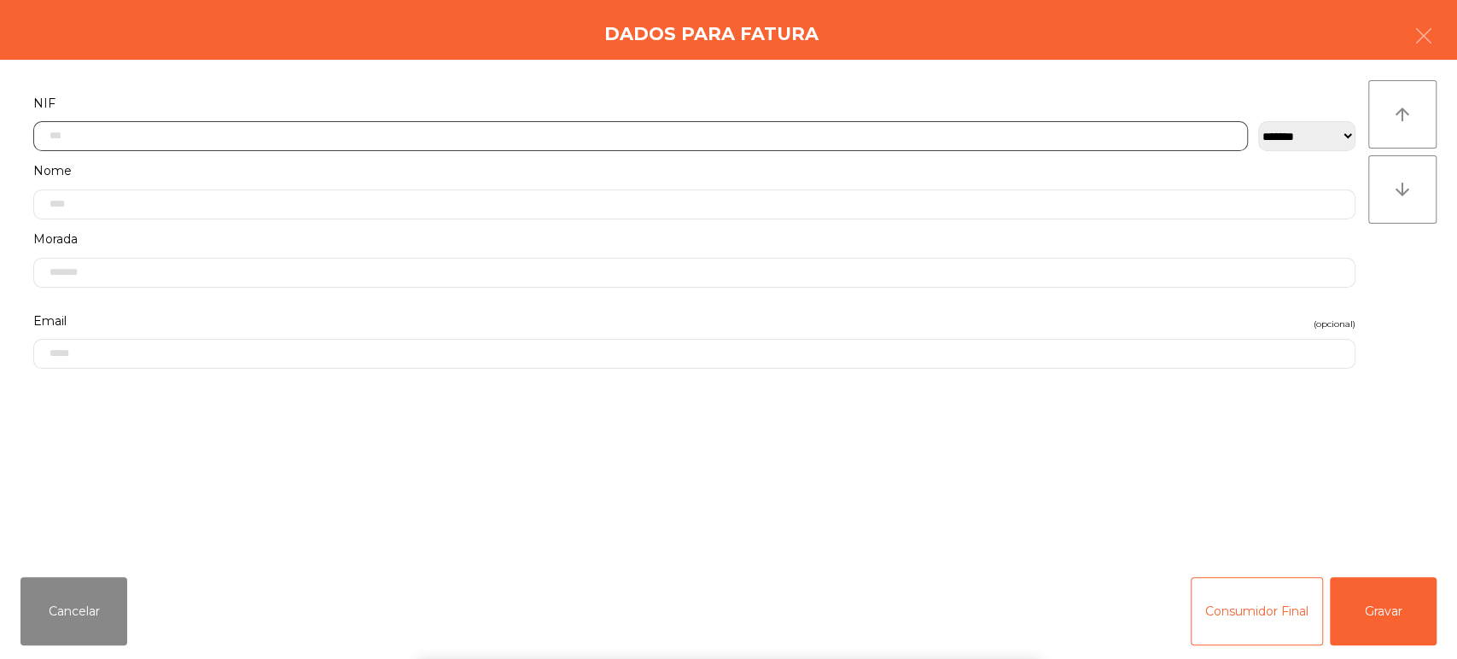
scroll to position [133, 0]
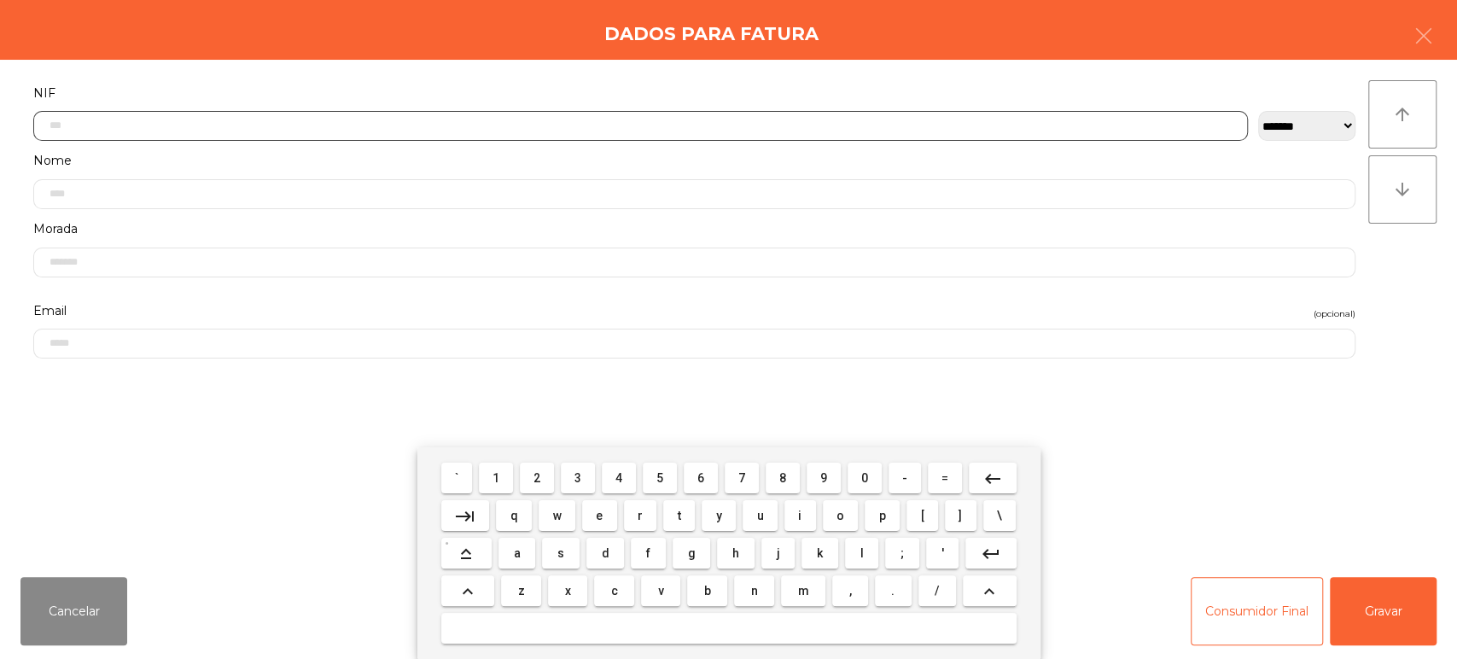
click at [522, 487] on button "2" at bounding box center [537, 477] width 34 height 31
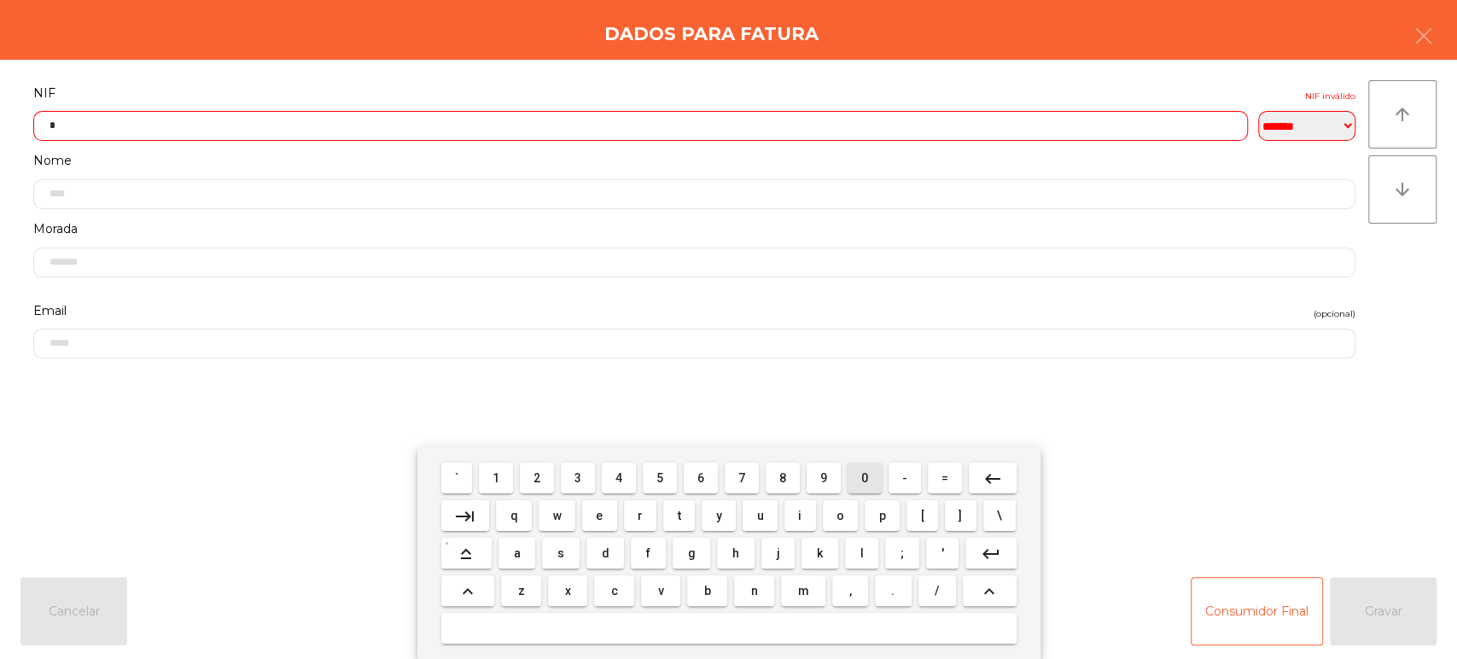
click at [867, 482] on span "0" at bounding box center [864, 478] width 7 height 14
click at [496, 478] on span "1" at bounding box center [495, 478] width 7 height 14
click at [782, 478] on span "8" at bounding box center [782, 478] width 7 height 14
click at [823, 478] on span "9" at bounding box center [823, 478] width 7 height 14
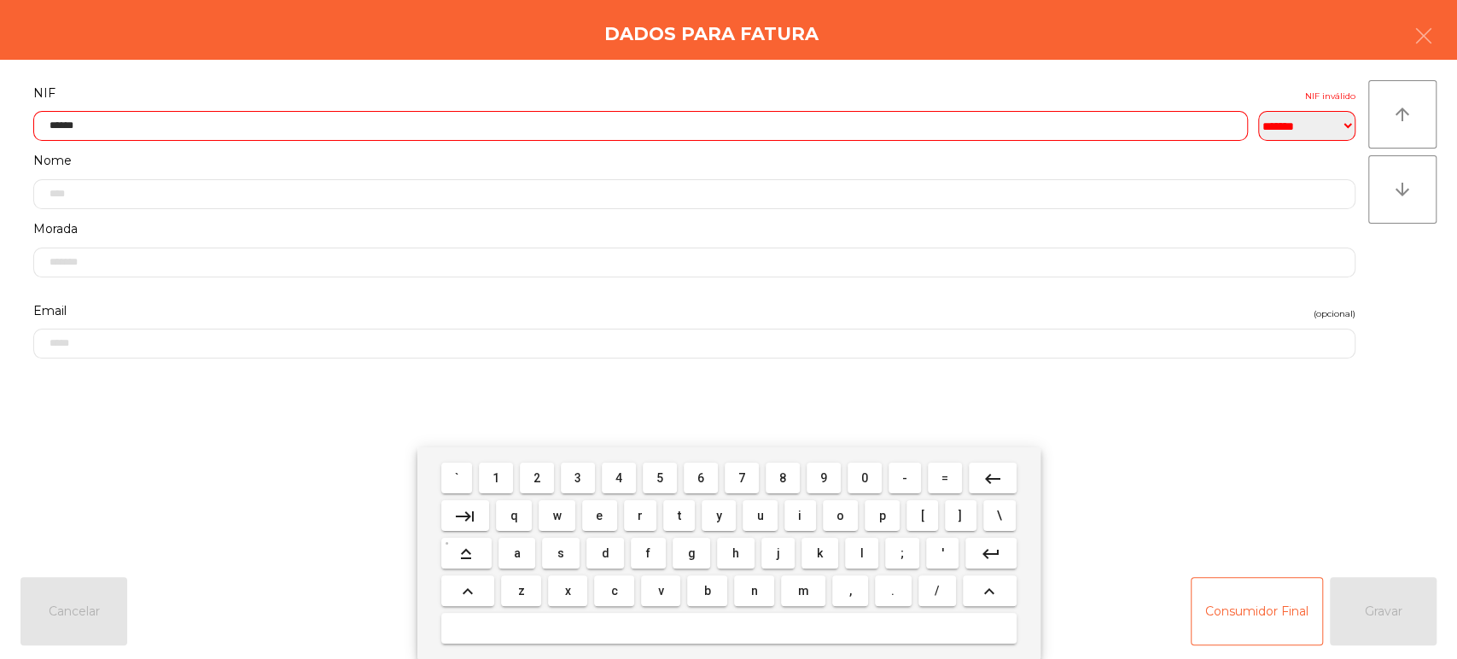
click at [864, 478] on span "0" at bounding box center [864, 478] width 7 height 14
click at [701, 478] on span "6" at bounding box center [700, 478] width 7 height 14
click at [864, 478] on span "0" at bounding box center [864, 478] width 7 height 14
type input "*********"
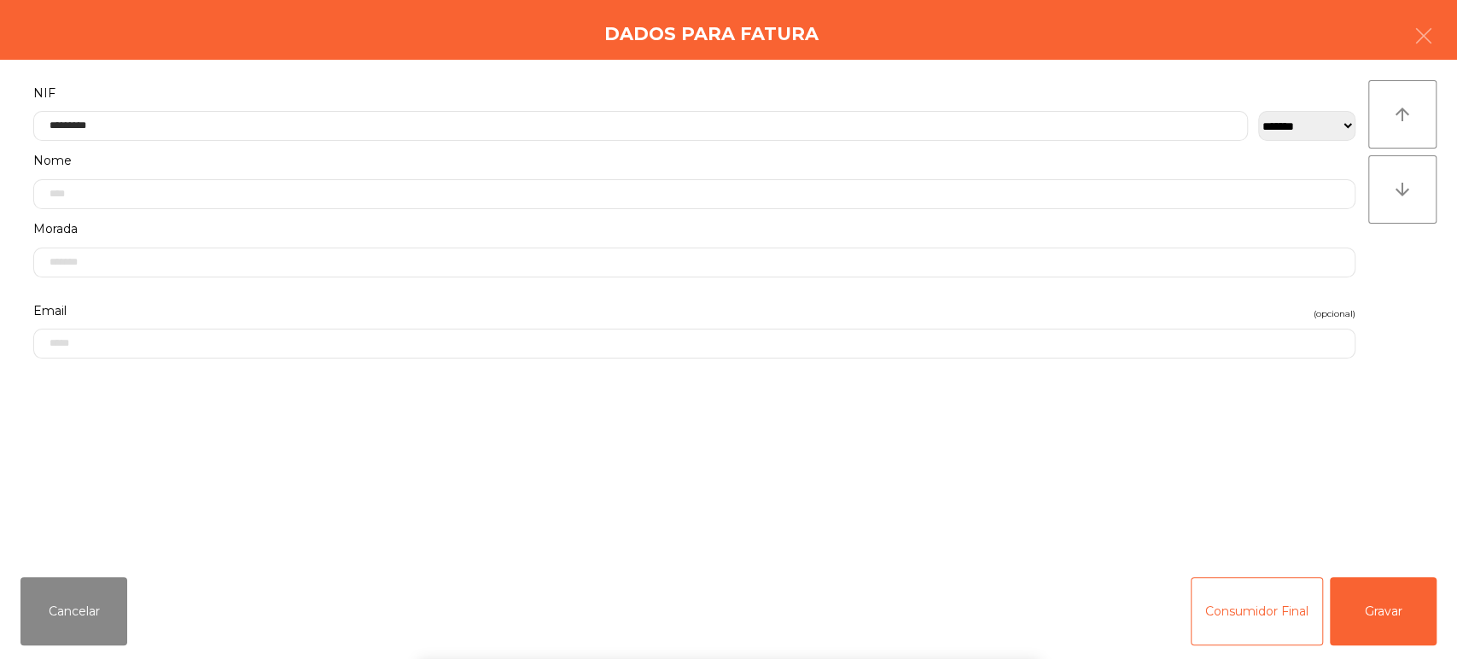
click at [792, 82] on label "NIF" at bounding box center [694, 93] width 1322 height 23
click at [1406, 602] on button "Gravar" at bounding box center [1382, 611] width 107 height 68
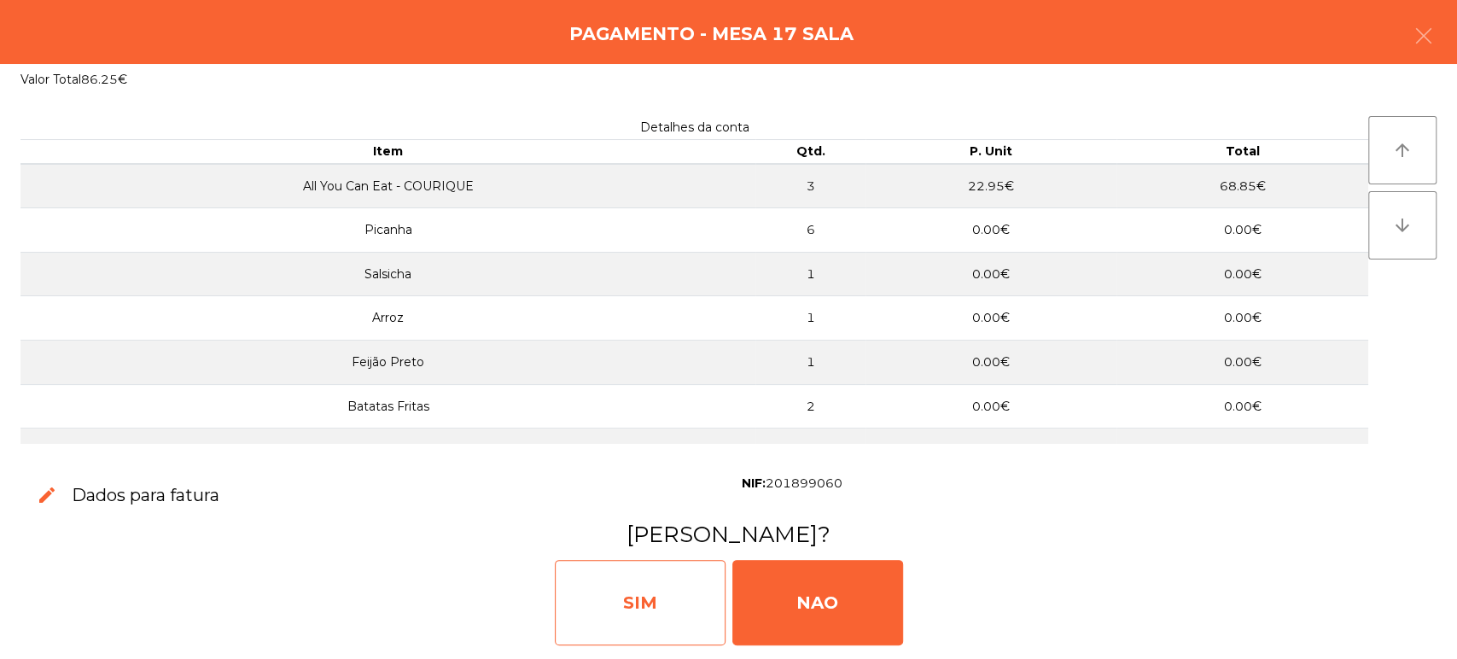
click at [670, 588] on div "SIM" at bounding box center [640, 602] width 171 height 85
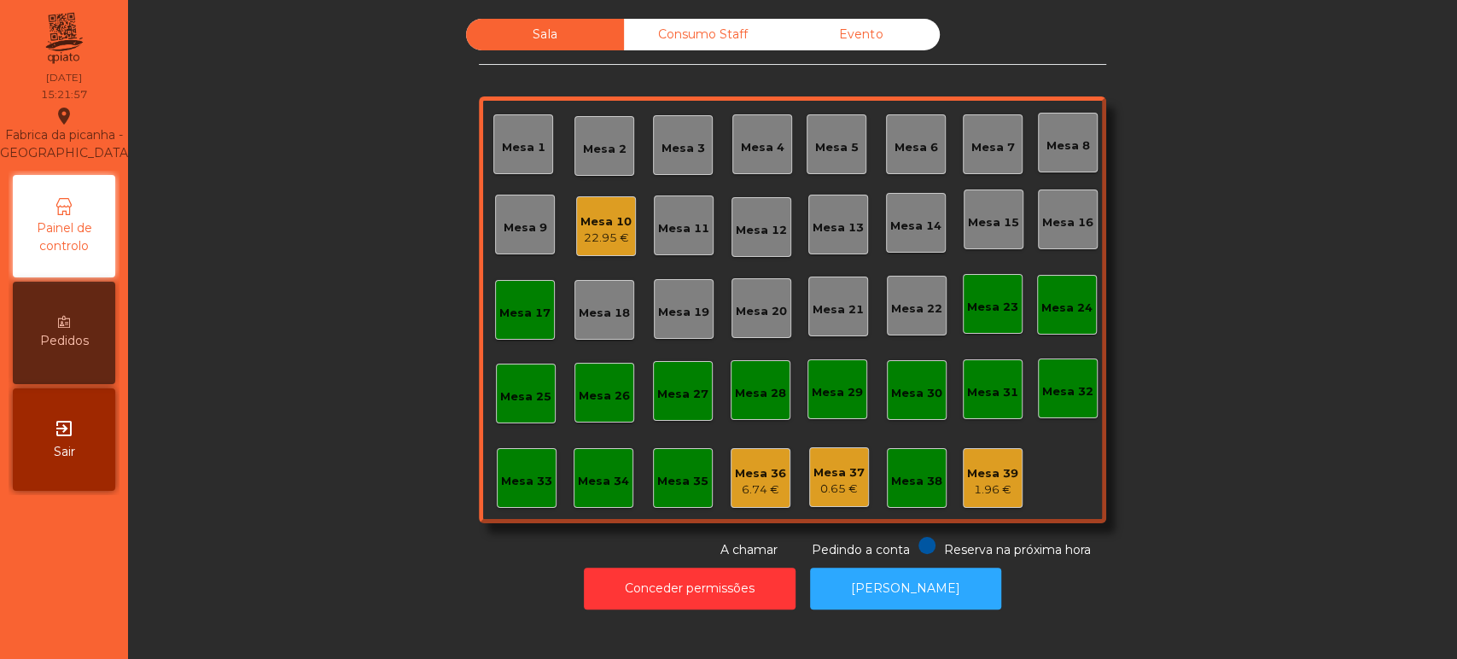
click at [495, 320] on div "Mesa 17" at bounding box center [525, 310] width 60 height 60
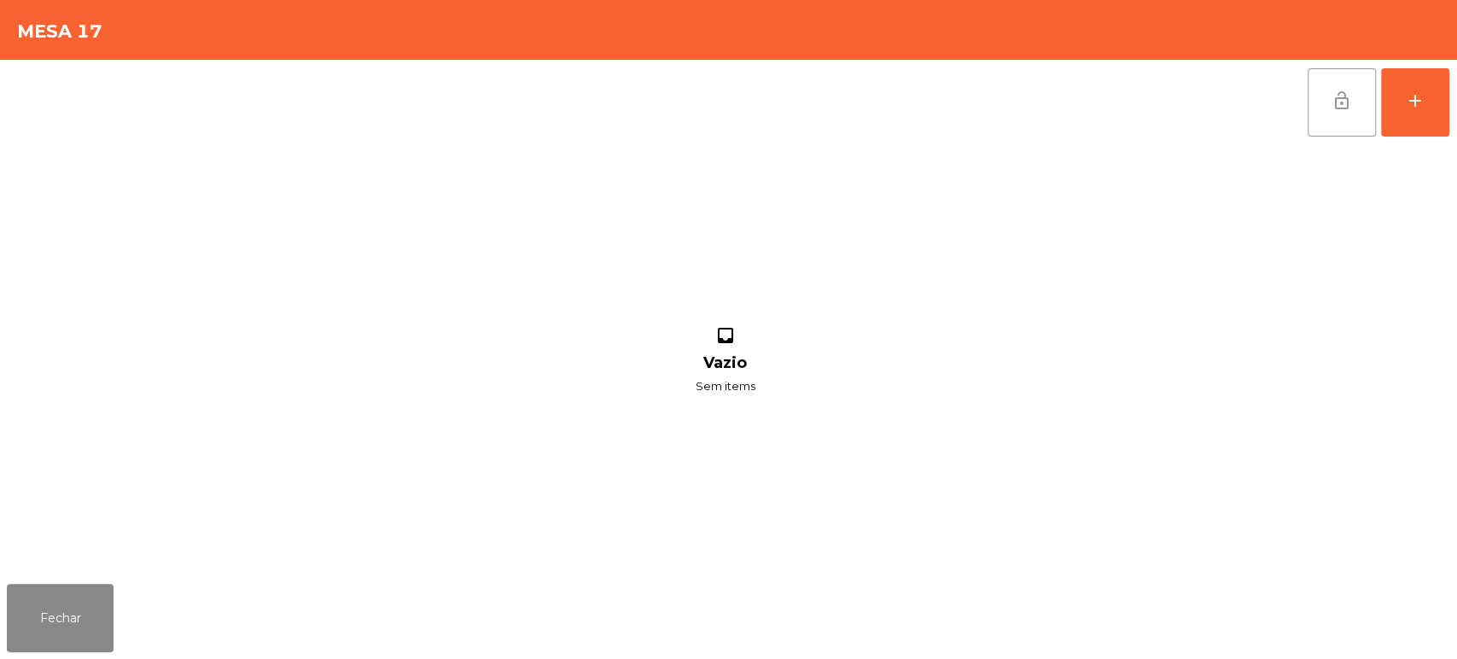
click at [1336, 124] on button "lock_open" at bounding box center [1341, 102] width 68 height 68
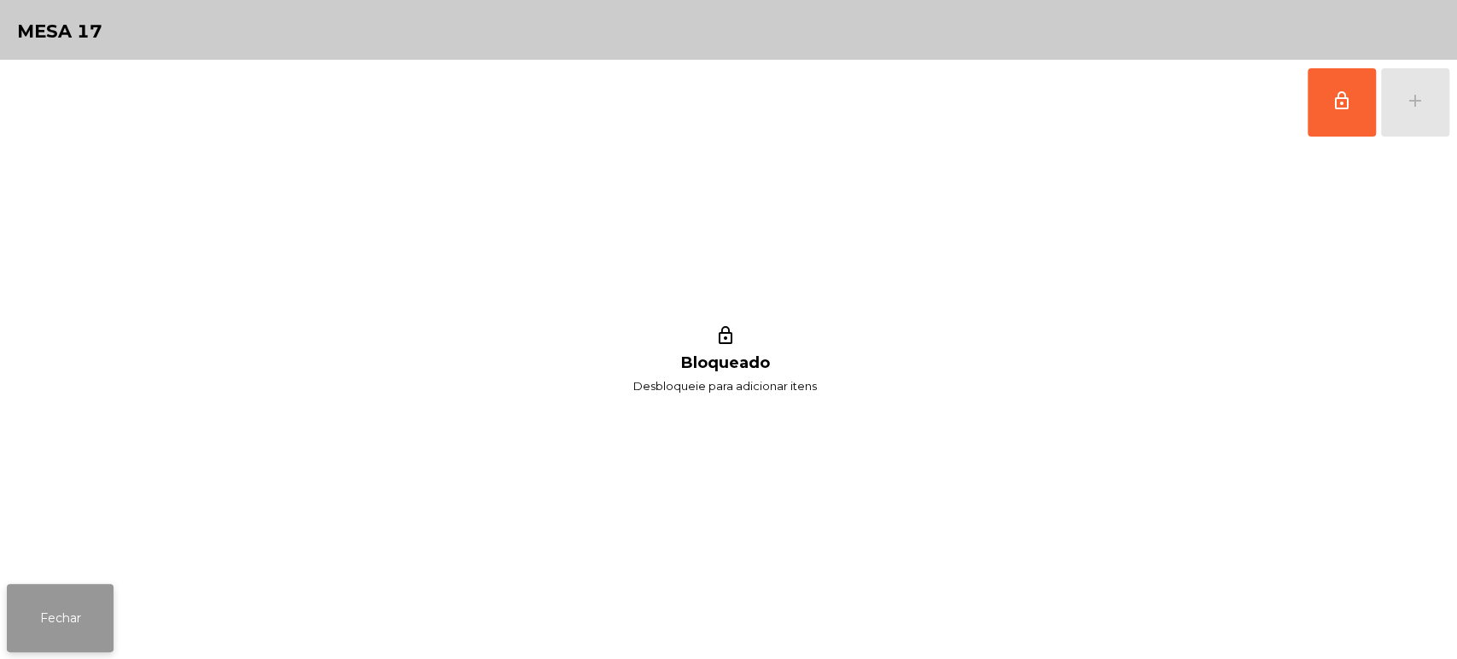
click at [90, 590] on button "Fechar" at bounding box center [60, 618] width 107 height 68
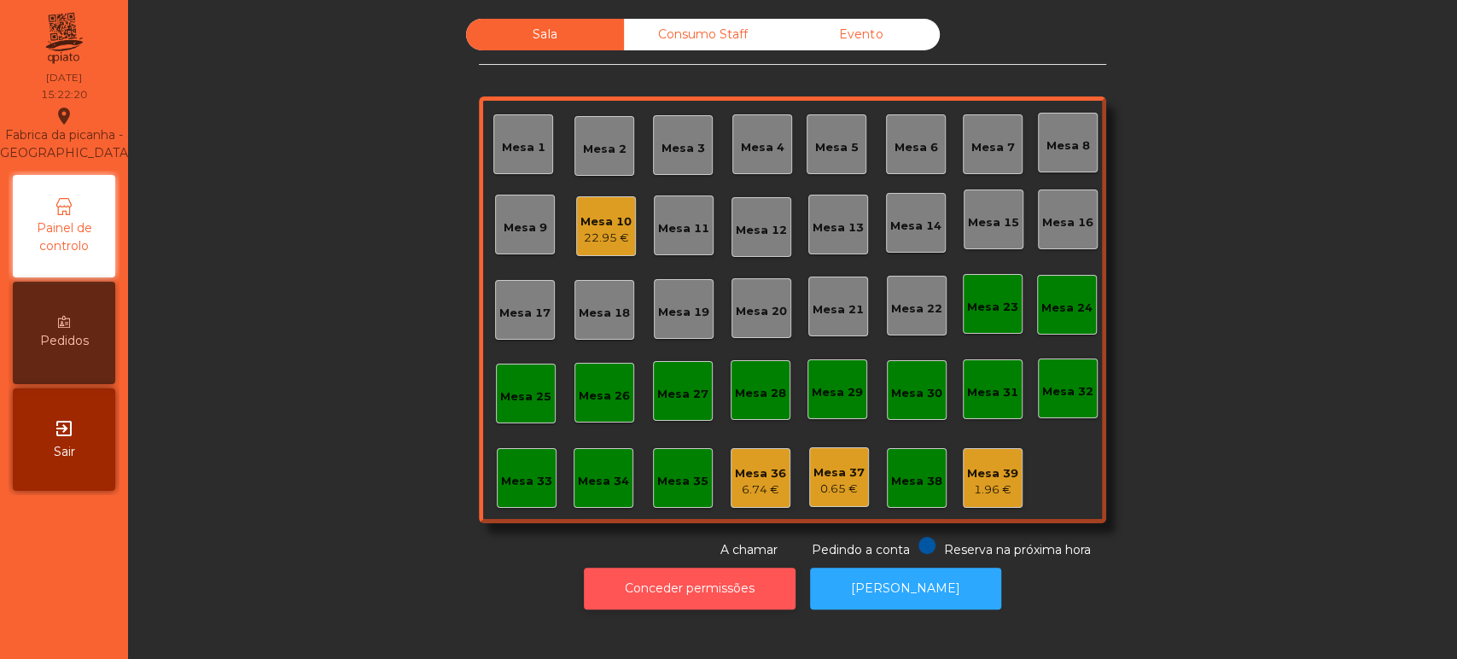
click at [684, 594] on button "Conceder permissões" at bounding box center [690, 588] width 212 height 42
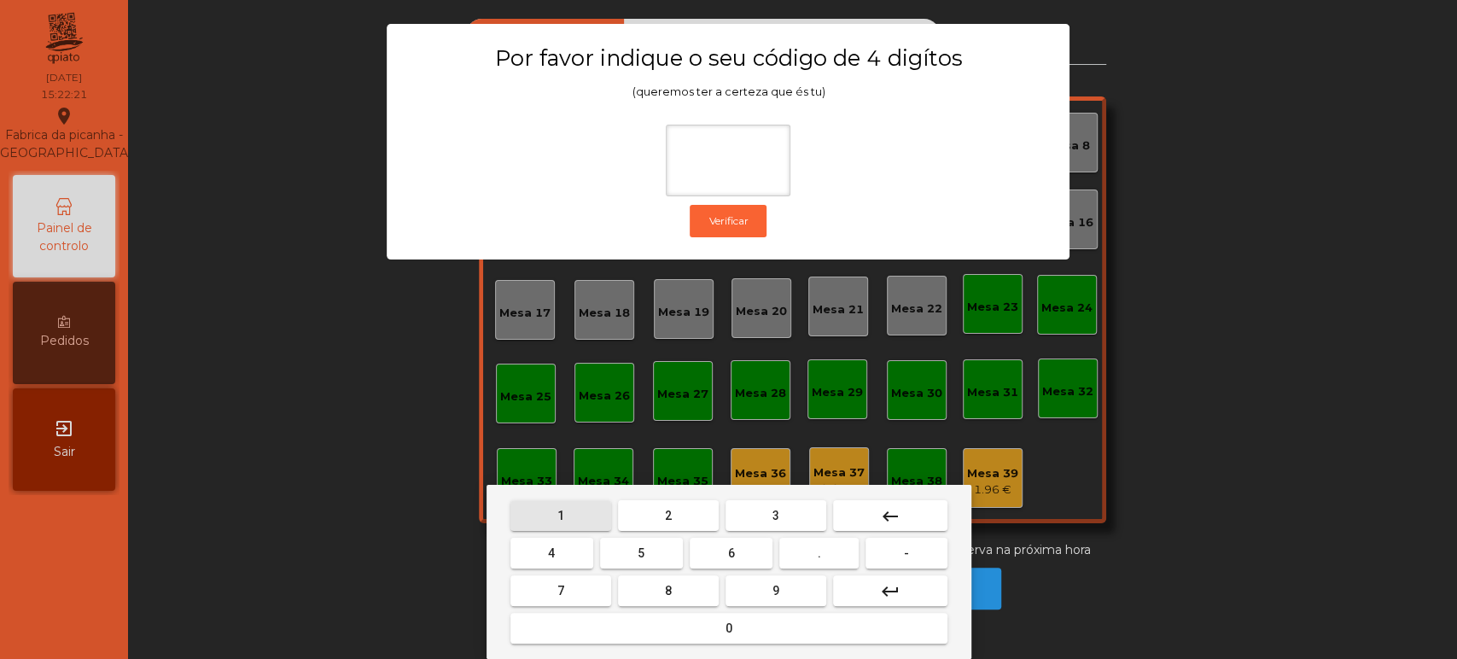
click at [560, 512] on span "1" at bounding box center [560, 516] width 7 height 14
click at [792, 507] on button "3" at bounding box center [775, 515] width 101 height 31
click at [642, 556] on span "5" at bounding box center [640, 553] width 7 height 14
click at [608, 640] on button "0" at bounding box center [728, 628] width 437 height 31
type input "****"
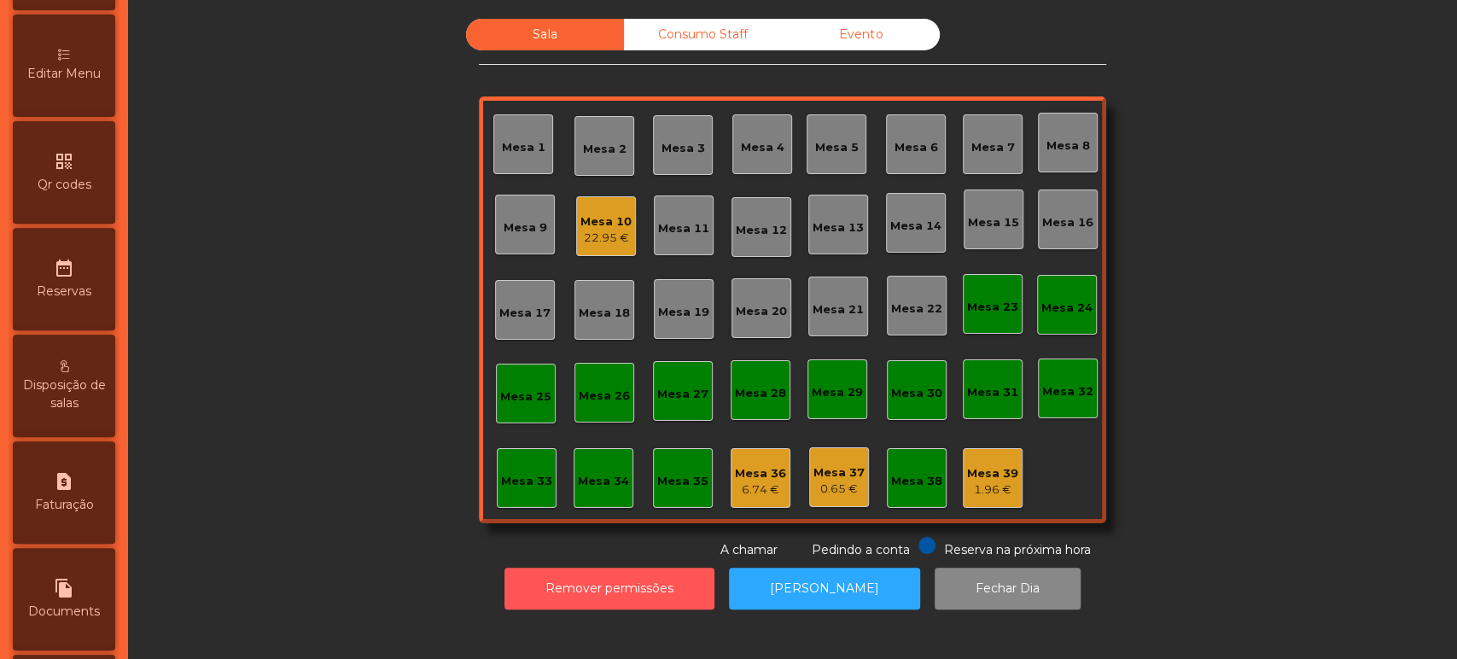
scroll to position [381, 0]
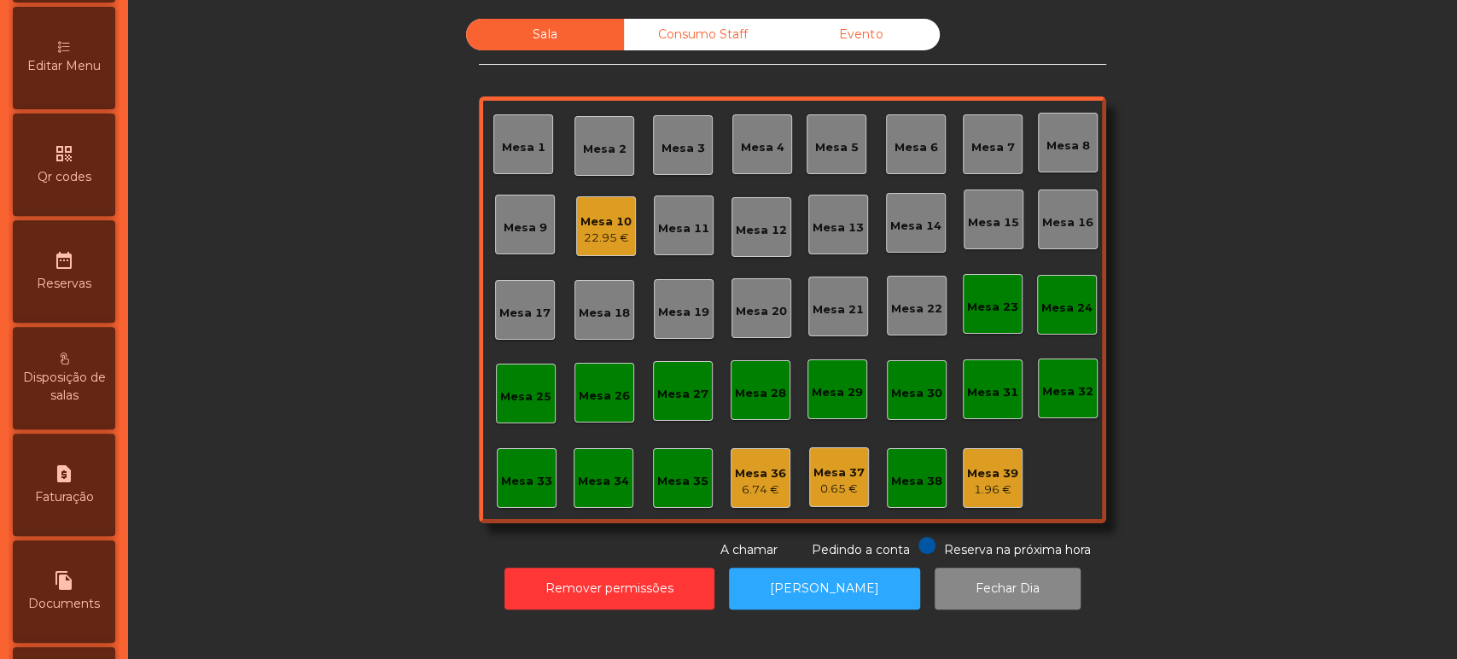
click at [60, 536] on div "request_page Faturação" at bounding box center [64, 484] width 102 height 102
select select "*"
select select "****"
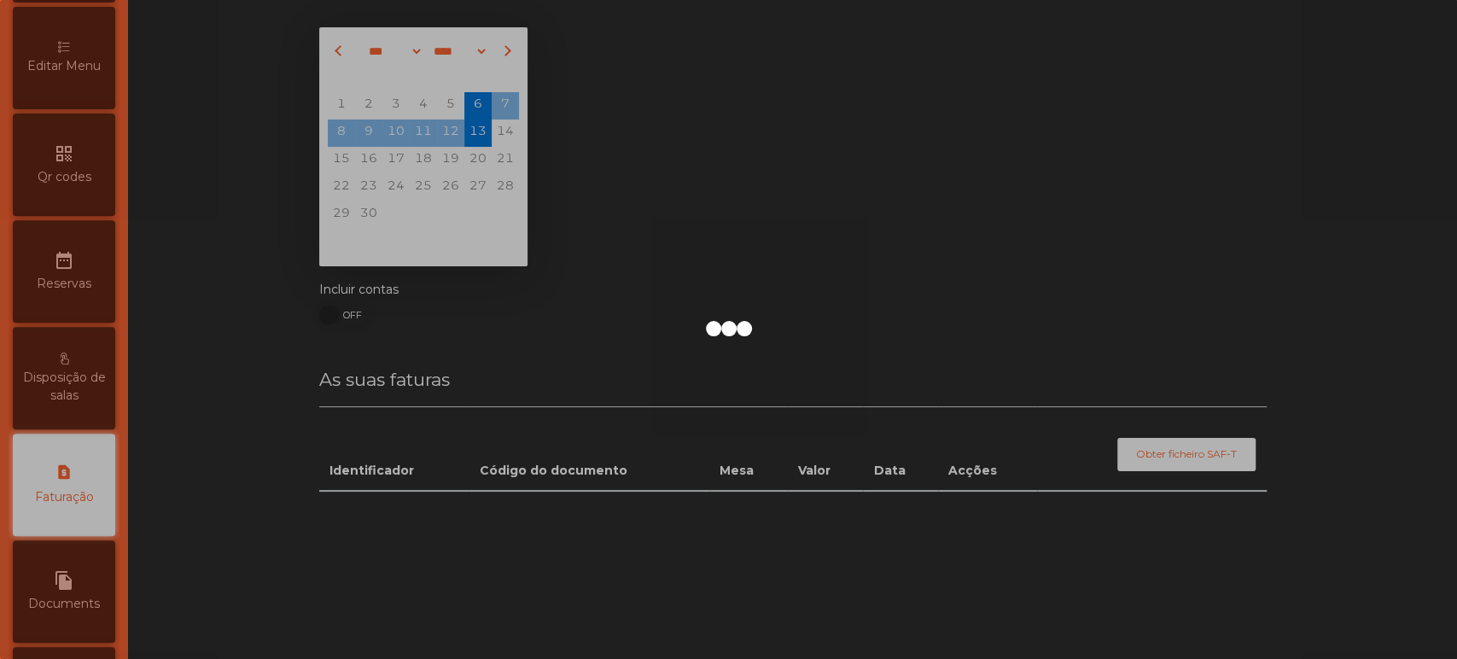
scroll to position [554, 0]
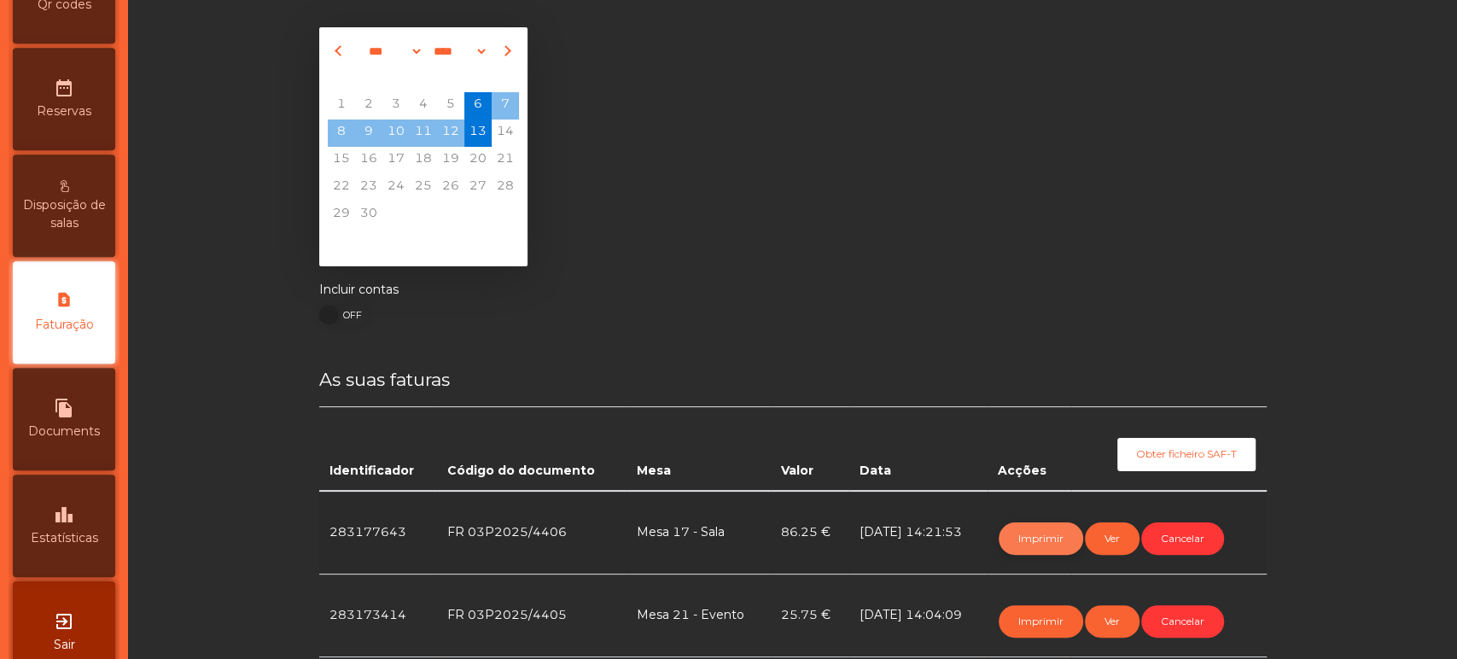
click at [1018, 540] on button "Imprimir" at bounding box center [1040, 538] width 84 height 32
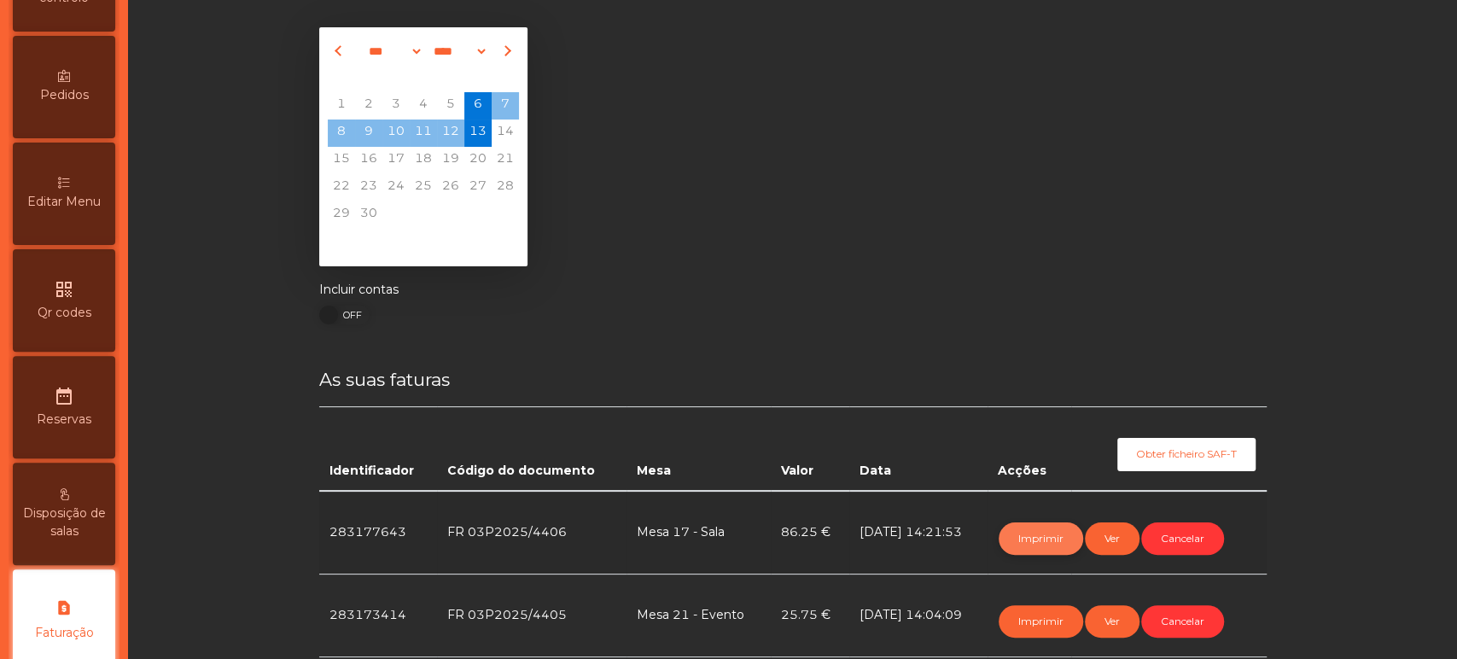
scroll to position [0, 0]
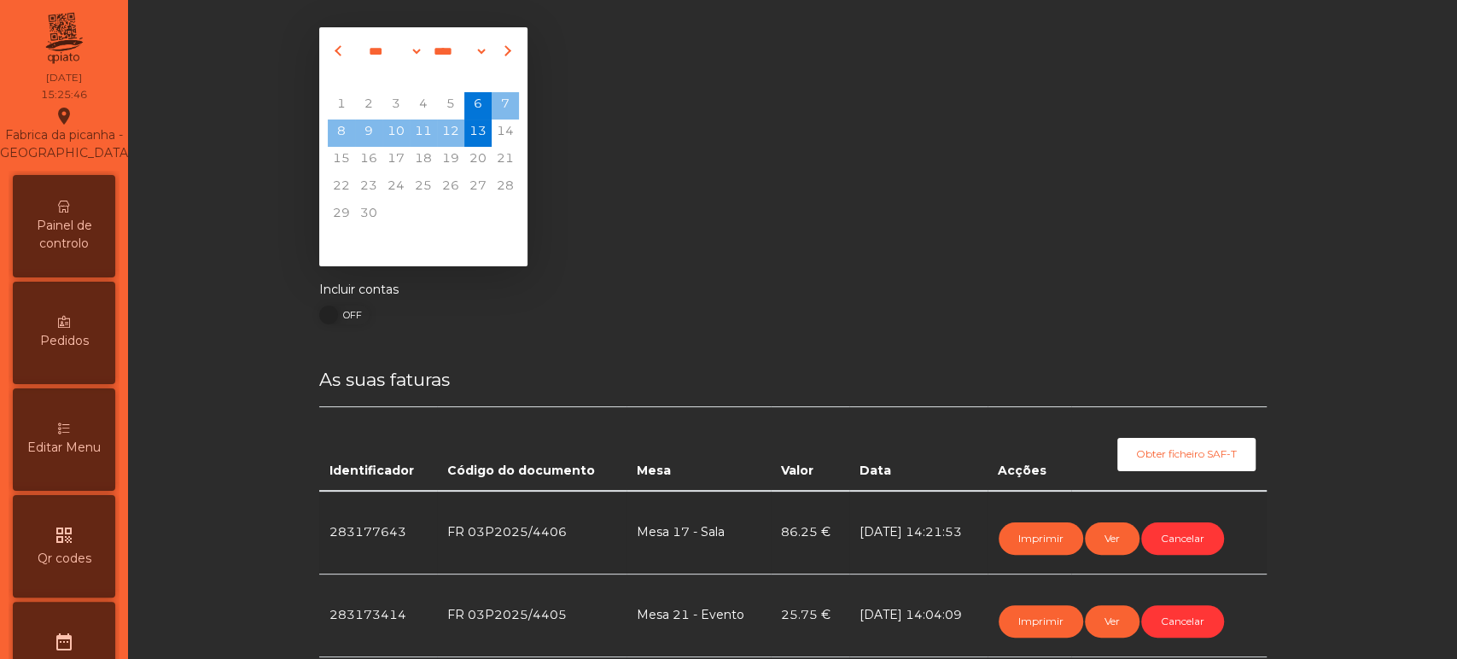
click at [92, 228] on div "Painel de controlo" at bounding box center [64, 226] width 102 height 102
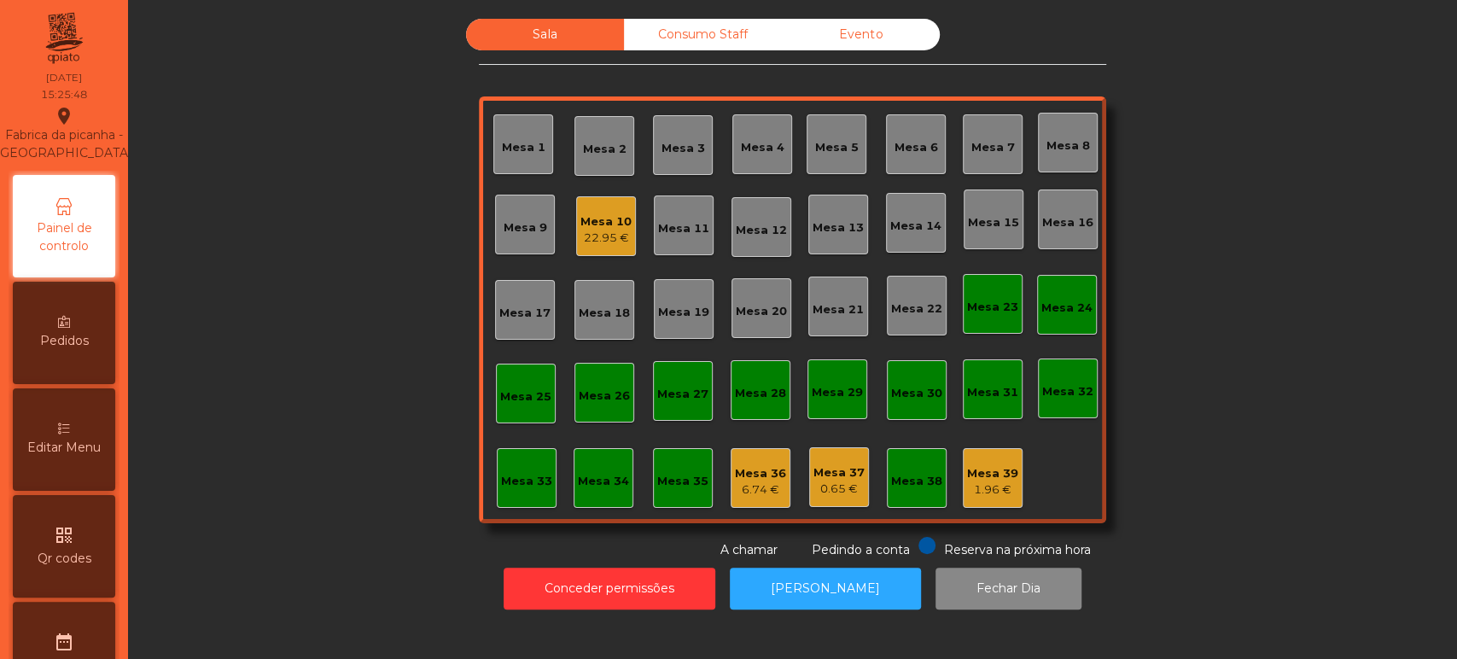
click at [89, 255] on span "Painel de controlo" at bounding box center [64, 237] width 94 height 36
click at [1252, 466] on div "Sala Consumo Staff Evento Mesa 1 Mesa 2 Mesa 3 Mesa 4 Mesa 5 Mesa 6 Mesa 7 Mesa…" at bounding box center [792, 289] width 1283 height 540
click at [585, 247] on div "Mesa 10 22.95 €" at bounding box center [606, 226] width 60 height 60
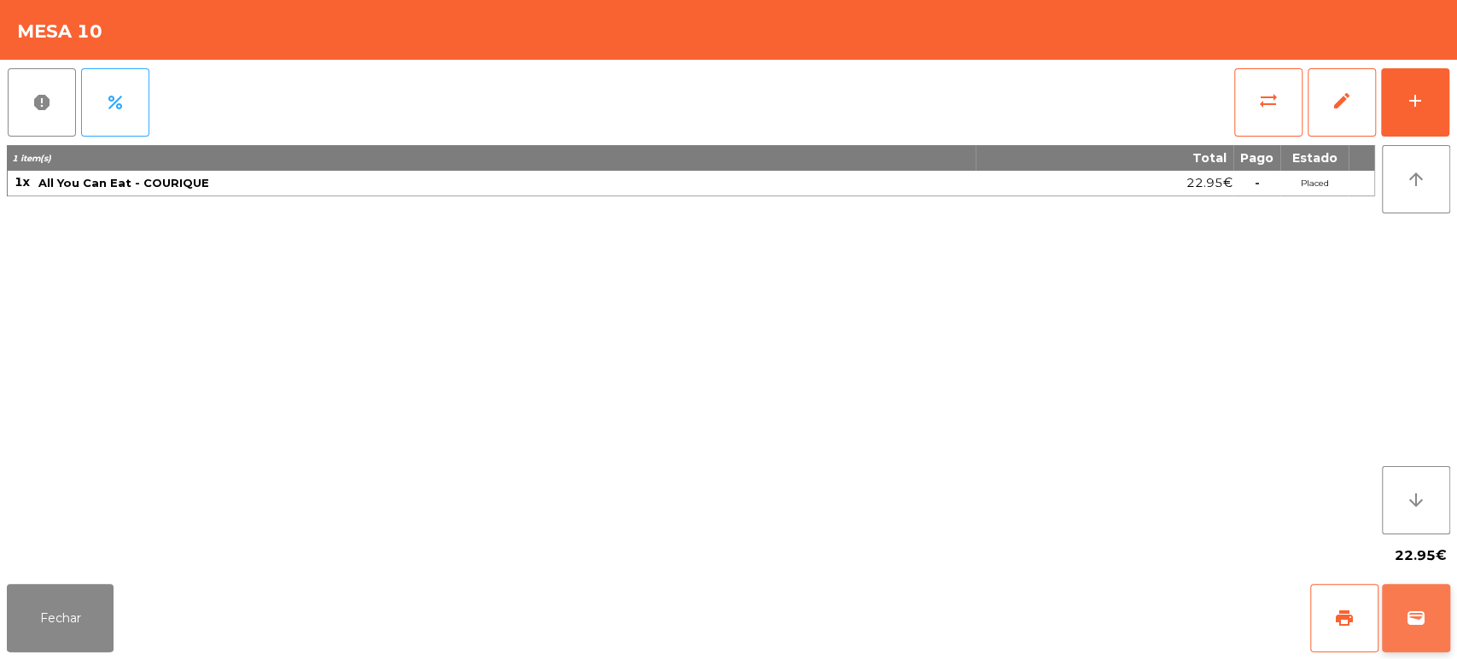
click at [1417, 621] on span "wallet" at bounding box center [1415, 618] width 20 height 20
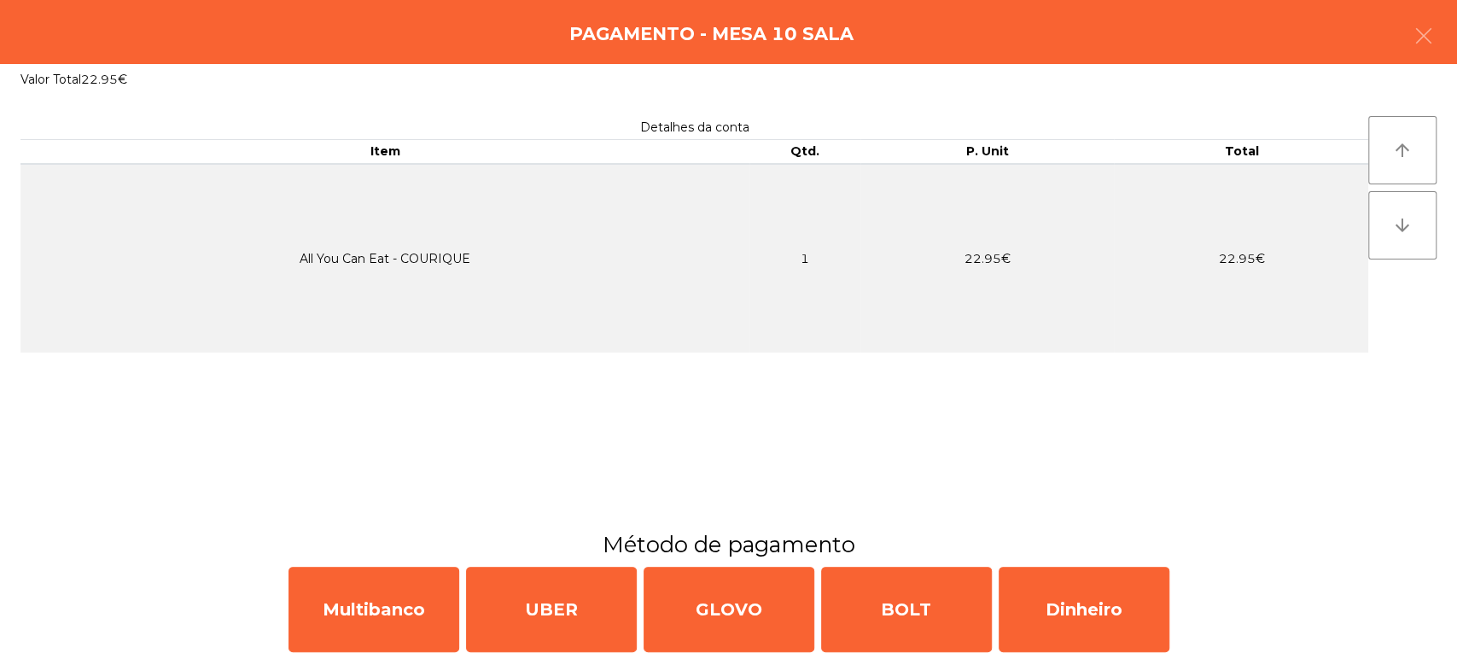
click at [1447, 46] on div "Pagamento - Mesa 10 Sala" at bounding box center [728, 32] width 1457 height 64
click at [1432, 37] on icon "button" at bounding box center [1423, 36] width 20 height 20
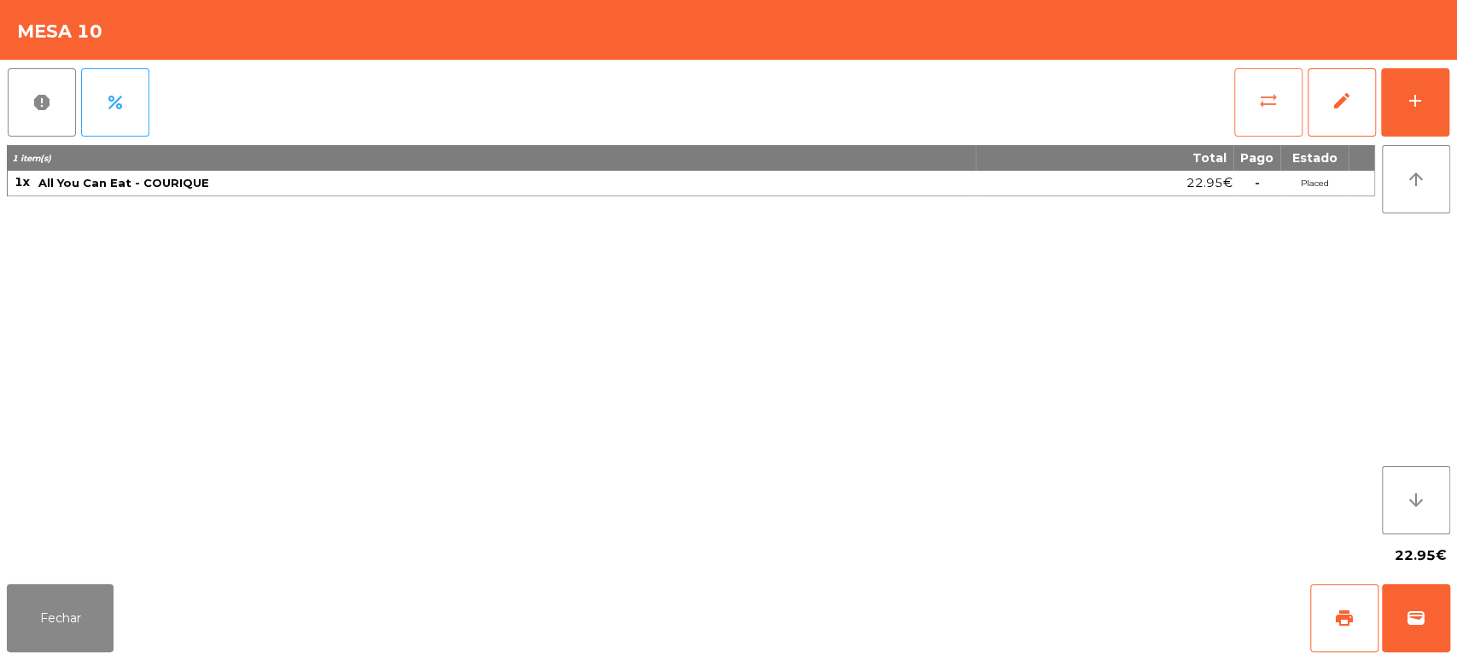
click at [1260, 113] on button "sync_alt" at bounding box center [1268, 102] width 68 height 68
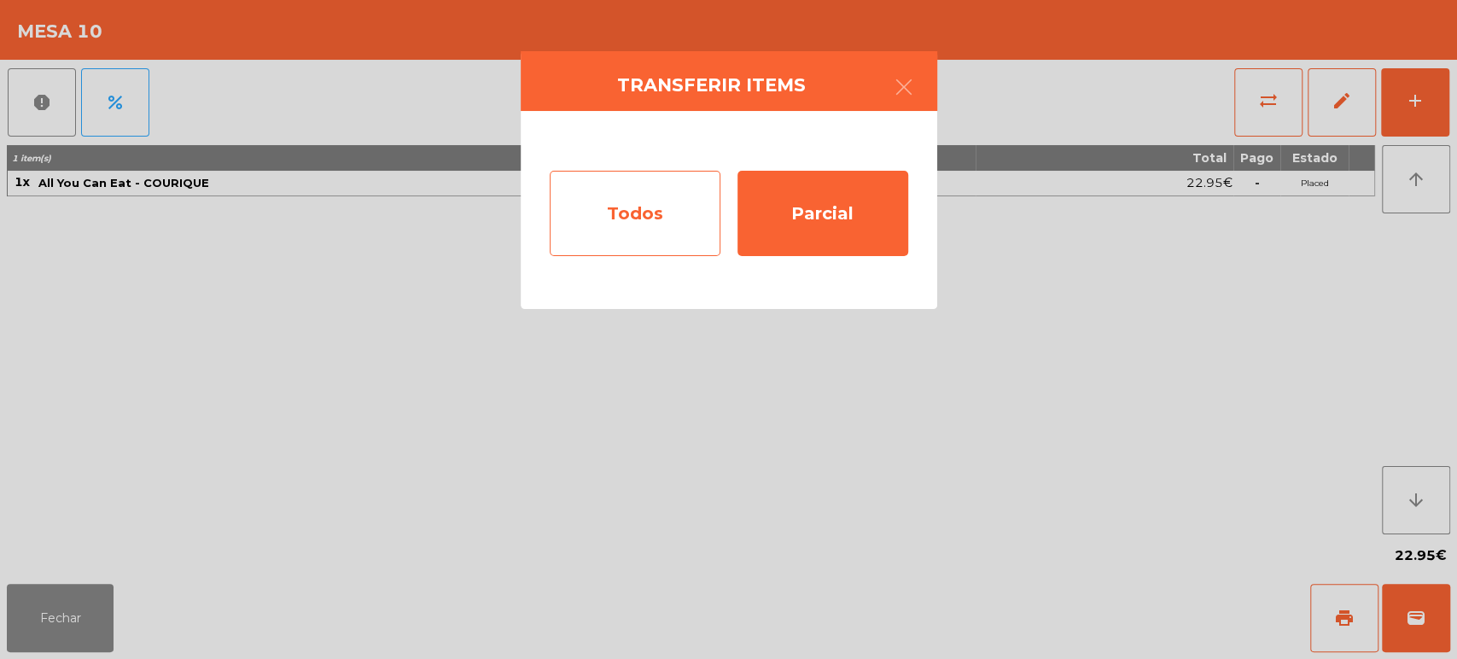
click at [639, 212] on div "Todos" at bounding box center [635, 213] width 171 height 85
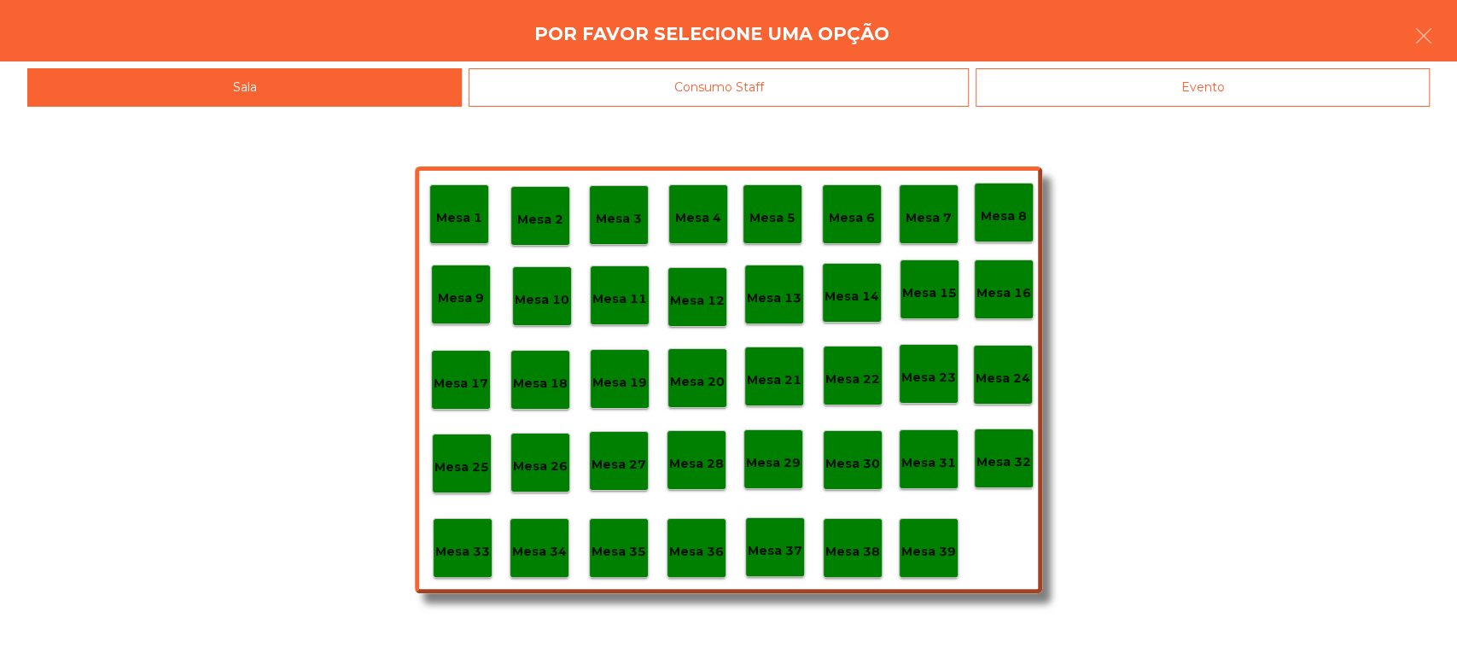
click at [785, 551] on p "Mesa 37" at bounding box center [775, 551] width 55 height 20
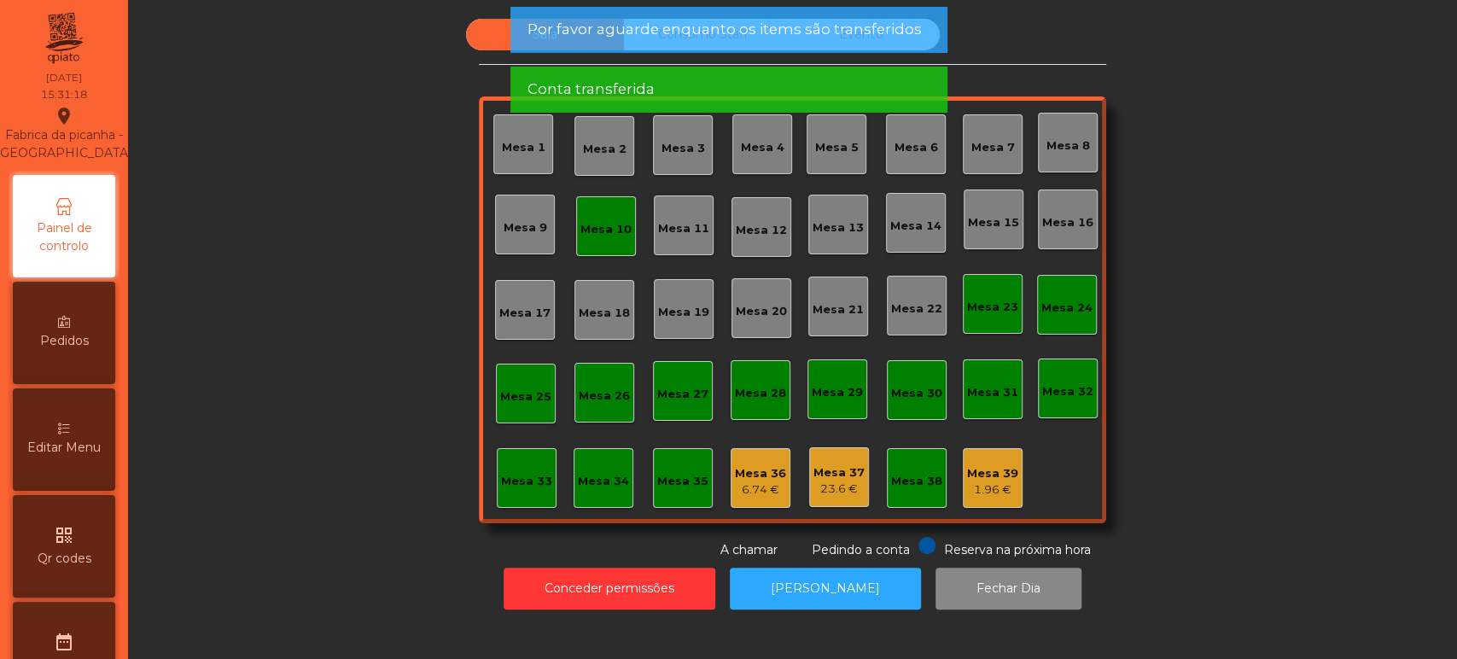
click at [744, 499] on div "Mesa 36 6.74 €" at bounding box center [760, 478] width 60 height 60
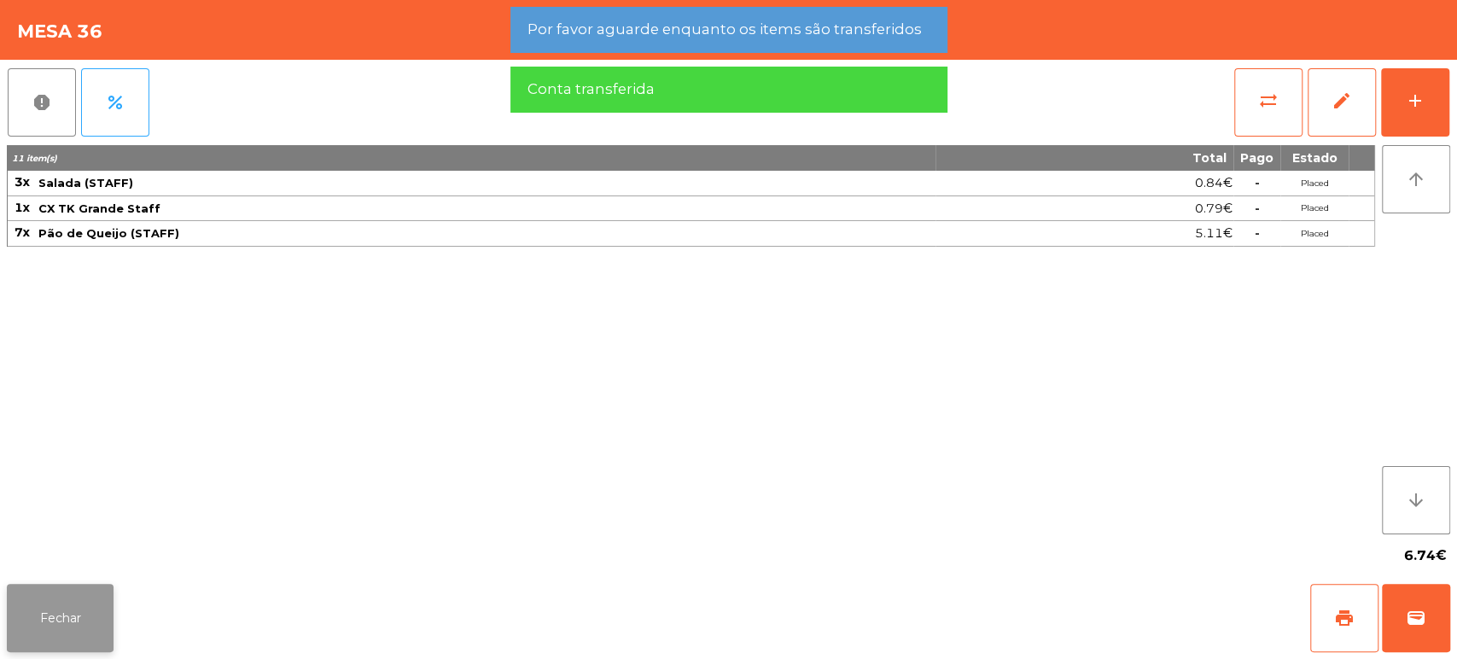
click at [30, 623] on button "Fechar" at bounding box center [60, 618] width 107 height 68
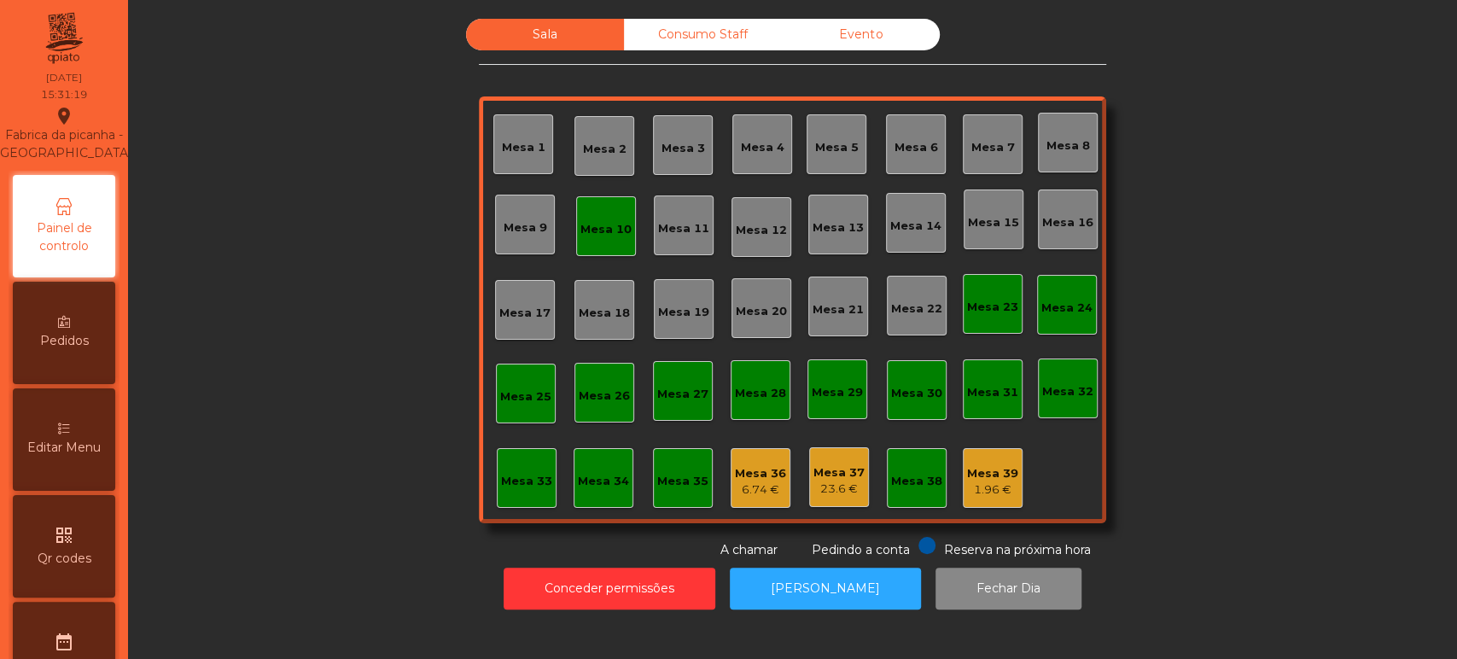
click at [607, 249] on div "Mesa 10" at bounding box center [606, 226] width 60 height 60
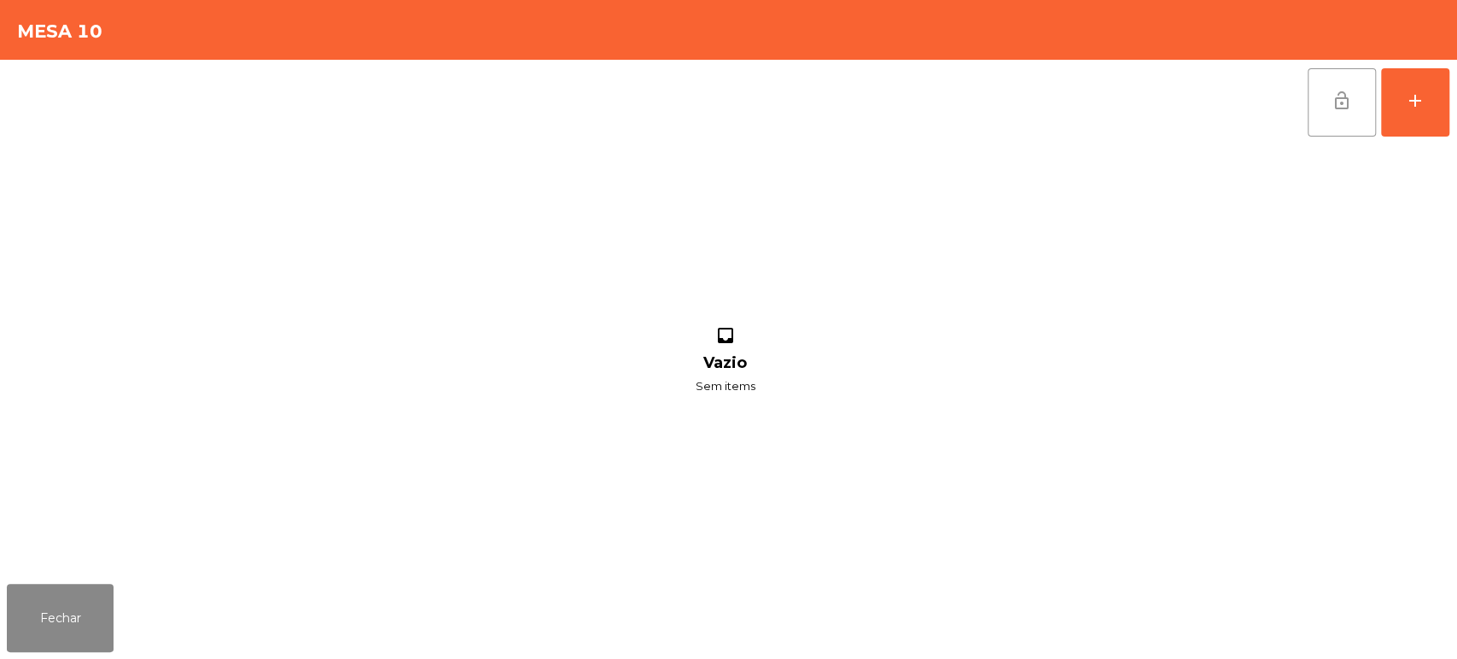
click at [1343, 106] on span "lock_open" at bounding box center [1341, 100] width 20 height 20
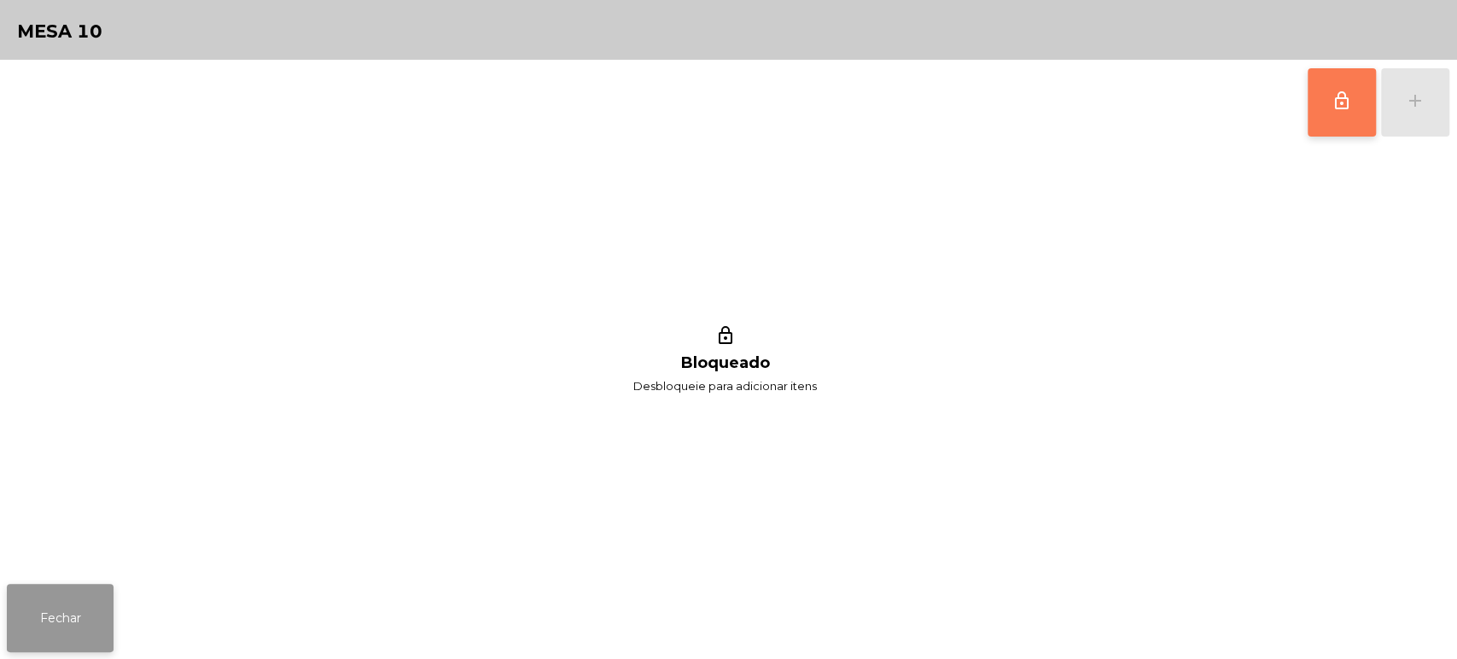
click at [48, 608] on button "Fechar" at bounding box center [60, 618] width 107 height 68
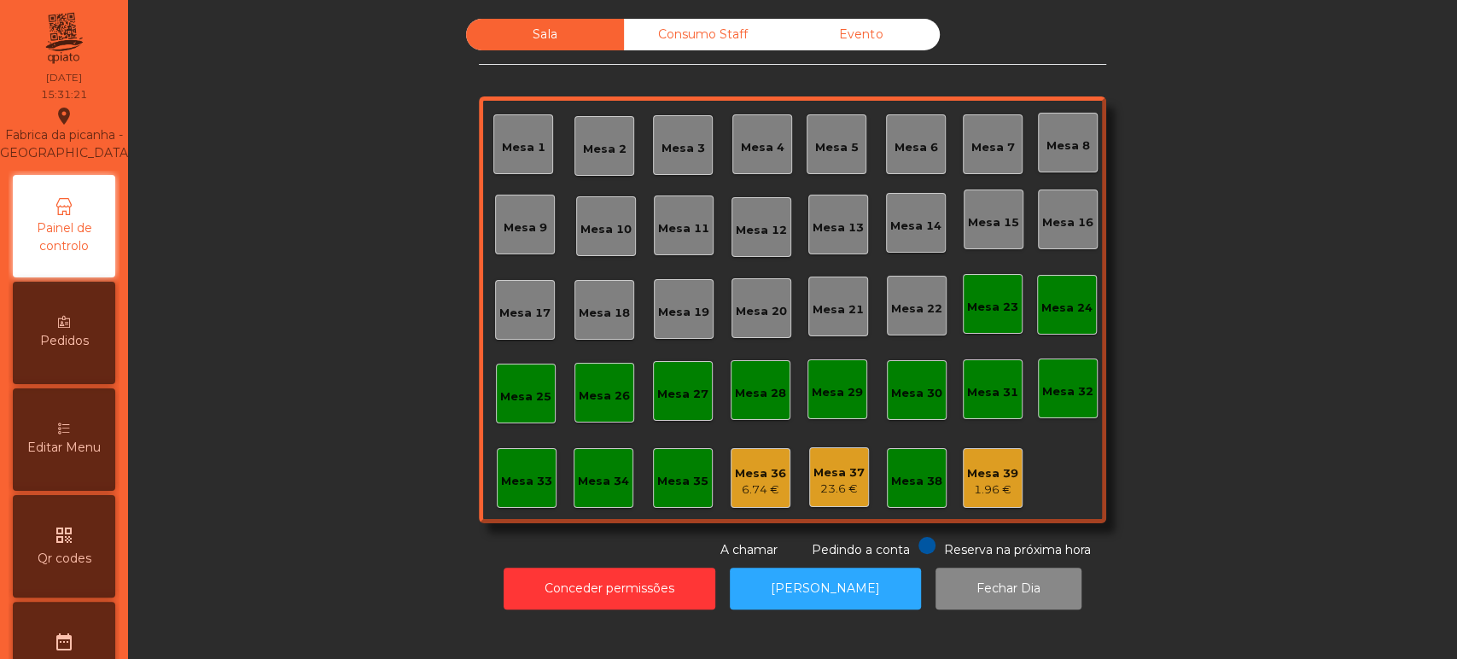
click at [694, 33] on div "Consumo Staff" at bounding box center [703, 35] width 158 height 32
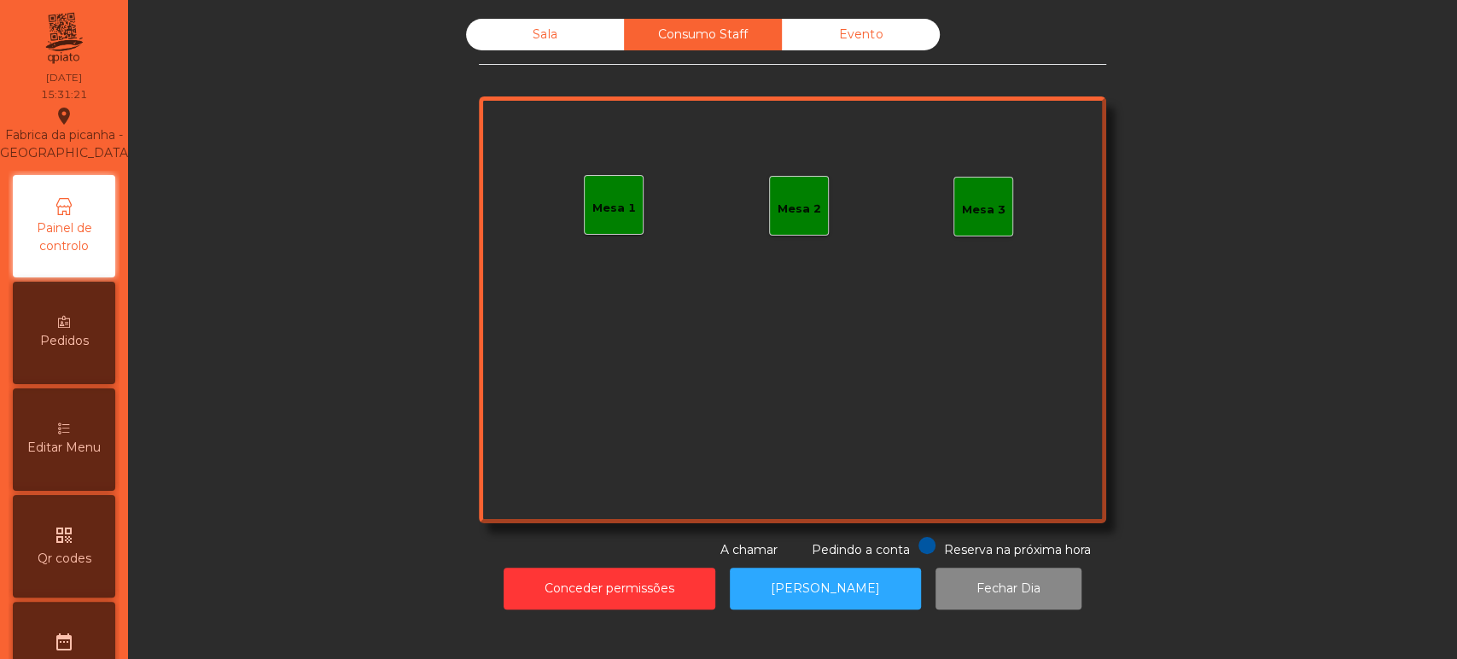
click at [858, 24] on div "Evento" at bounding box center [861, 35] width 158 height 32
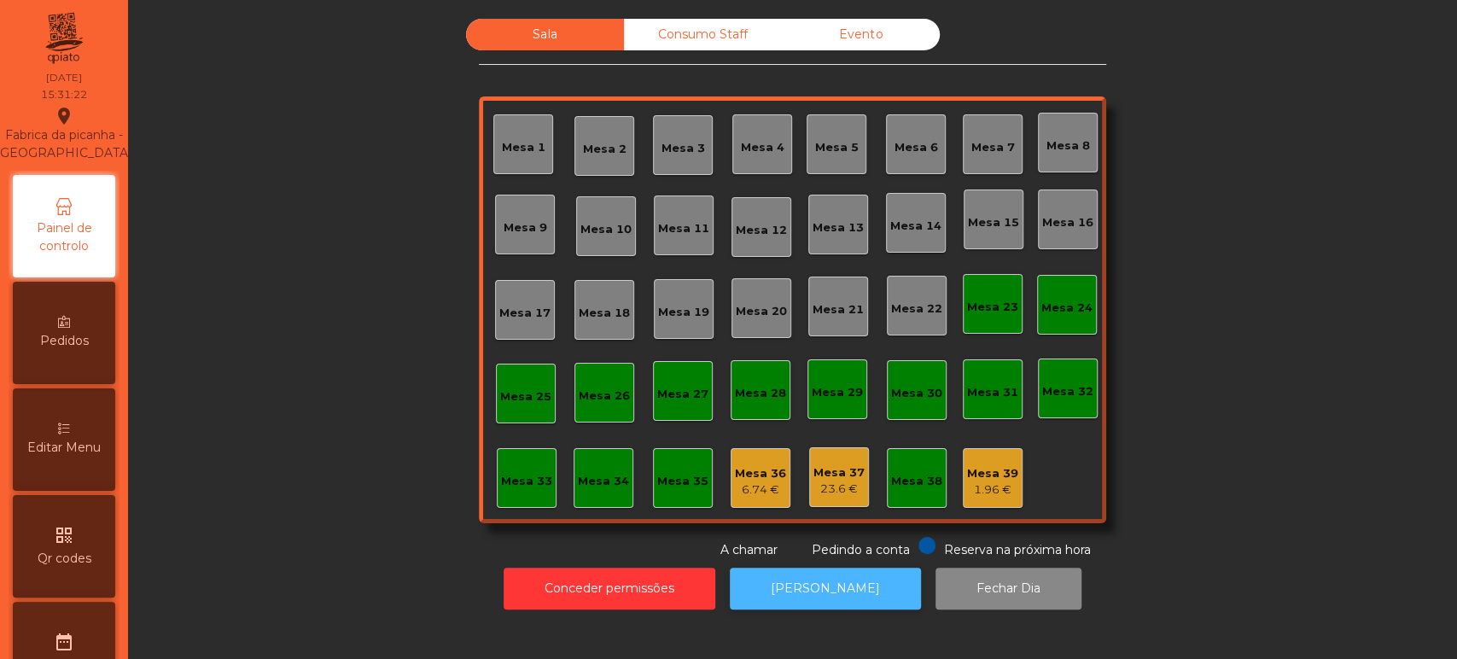
click at [846, 585] on button "[PERSON_NAME]" at bounding box center [825, 588] width 191 height 42
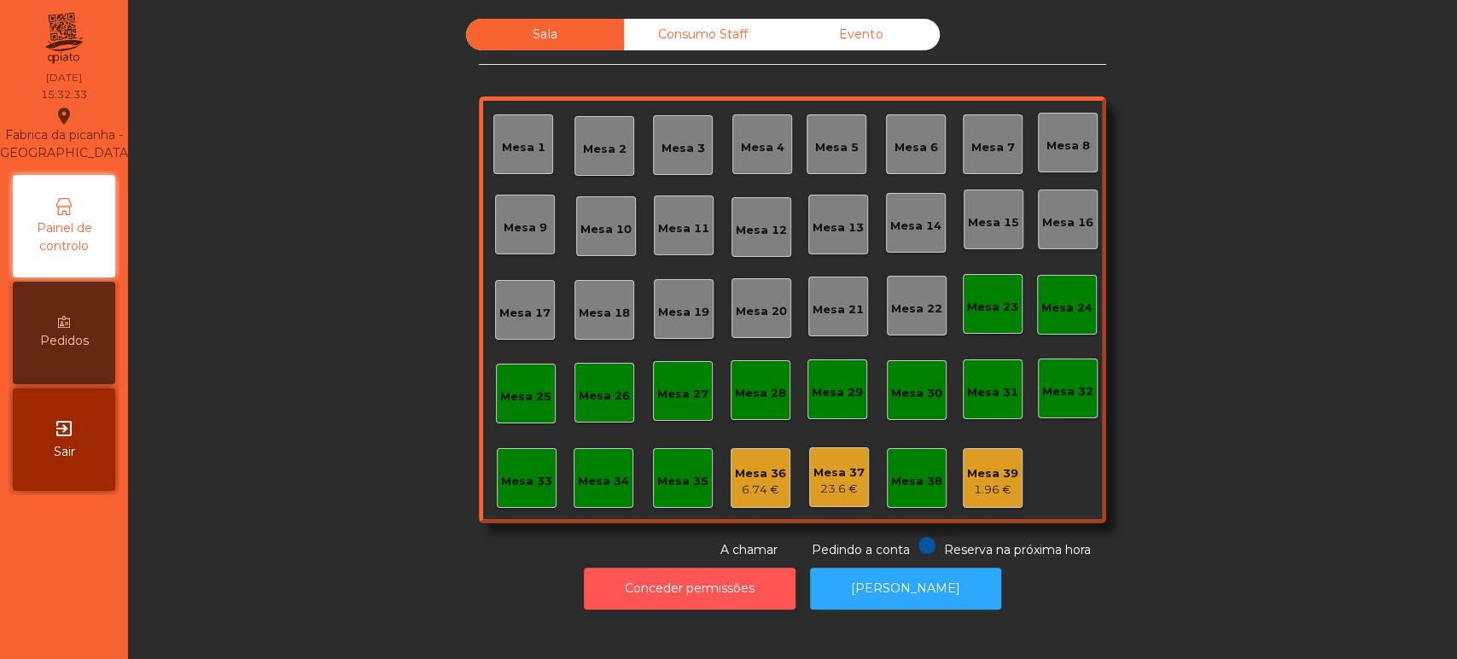
click at [724, 592] on button "Conceder permissões" at bounding box center [690, 588] width 212 height 42
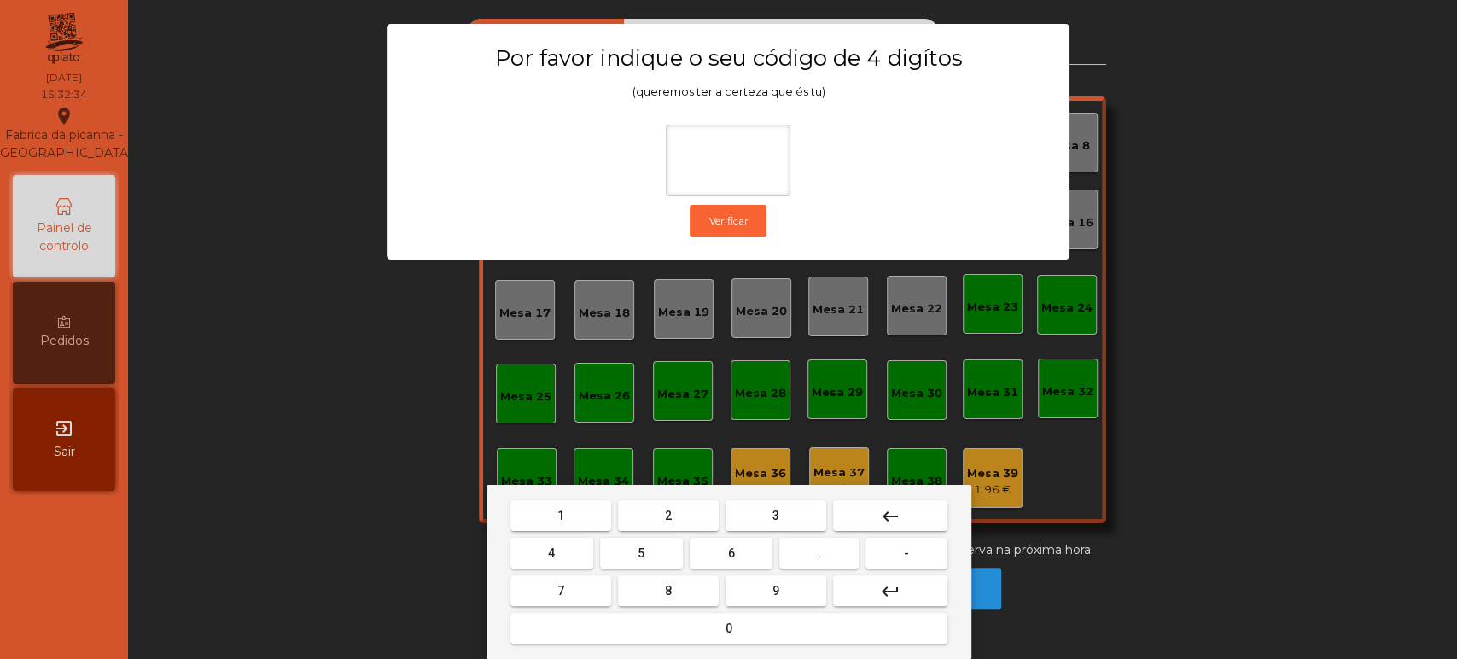
click at [560, 512] on span "1" at bounding box center [560, 516] width 7 height 14
click at [765, 514] on button "3" at bounding box center [775, 515] width 101 height 31
click at [625, 560] on button "5" at bounding box center [641, 553] width 83 height 31
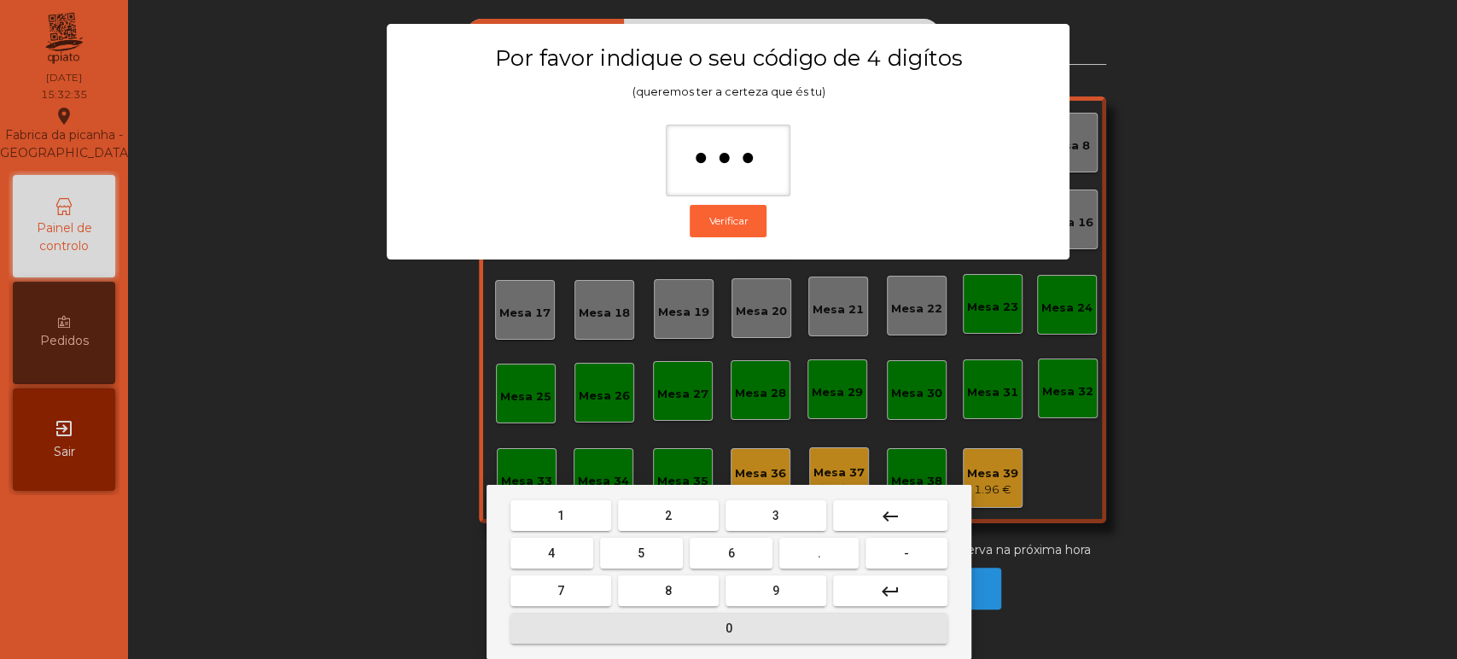
click at [695, 635] on button "0" at bounding box center [728, 628] width 437 height 31
type input "****"
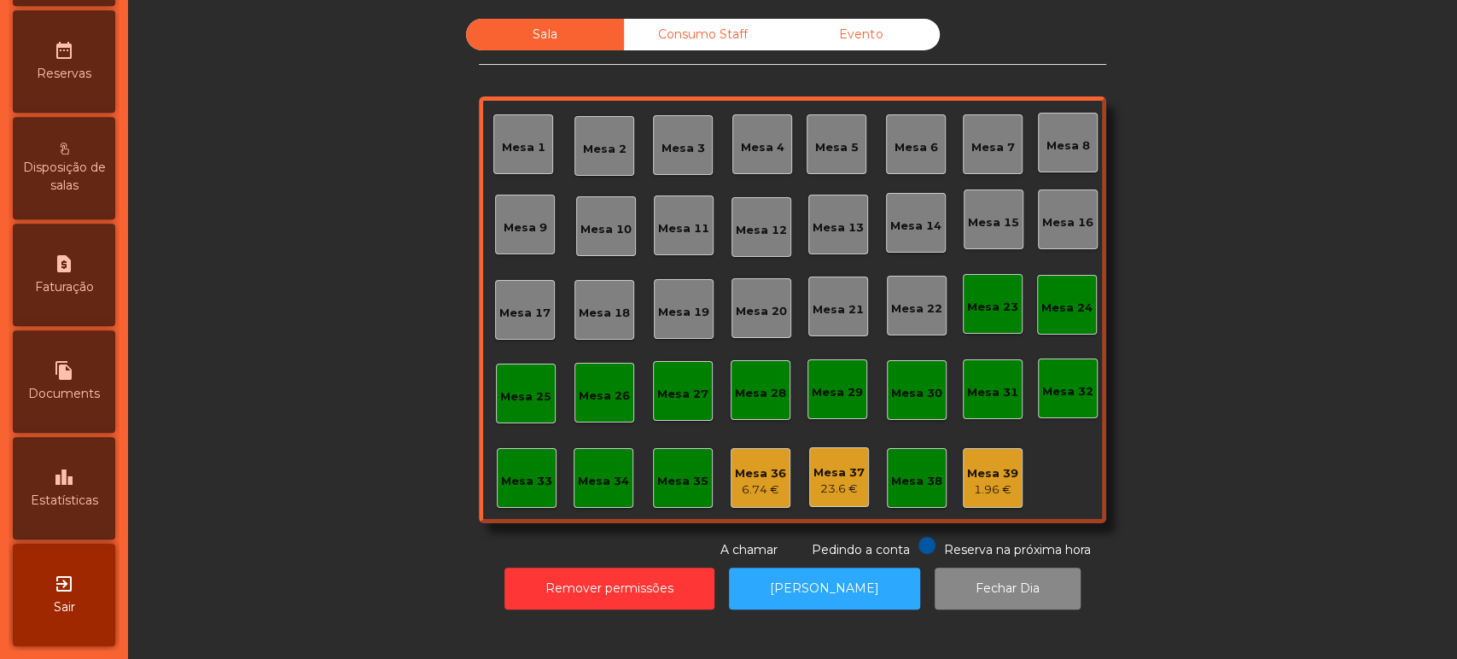
click at [68, 253] on icon "request_page" at bounding box center [64, 263] width 20 height 20
select select "*"
select select "****"
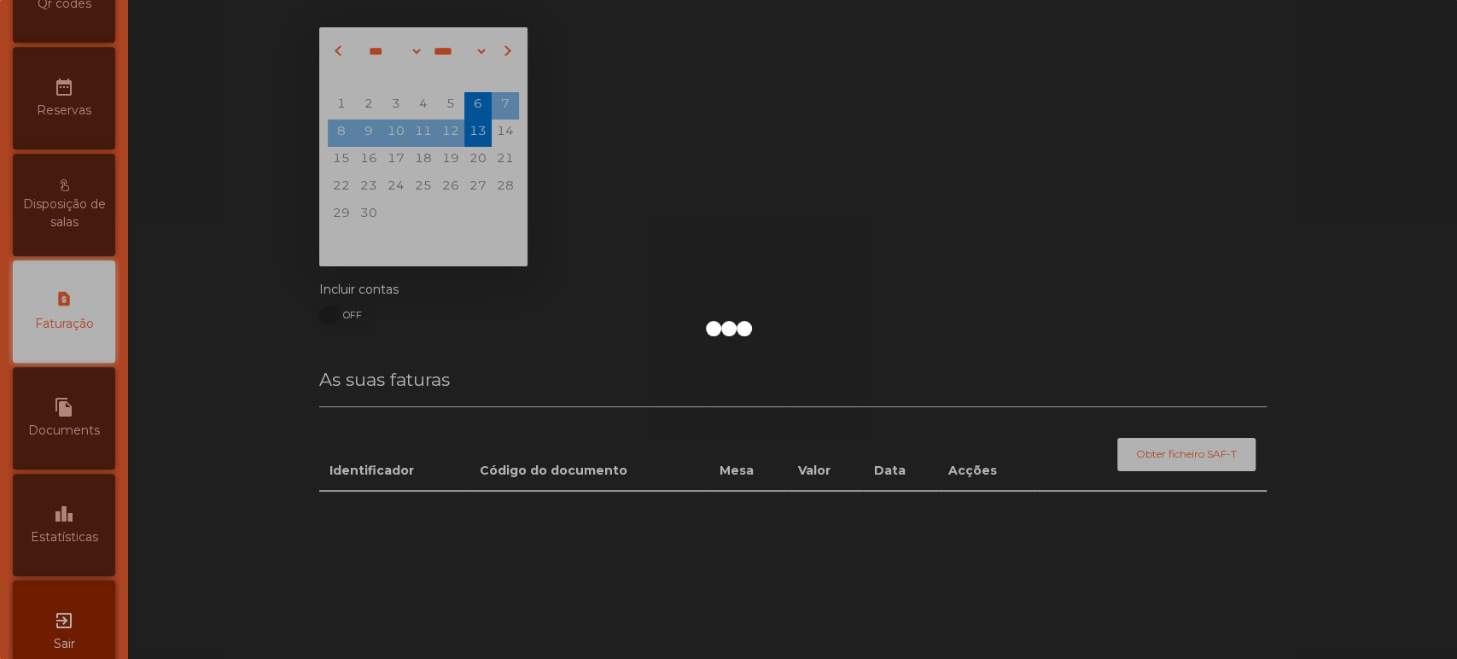
scroll to position [554, 0]
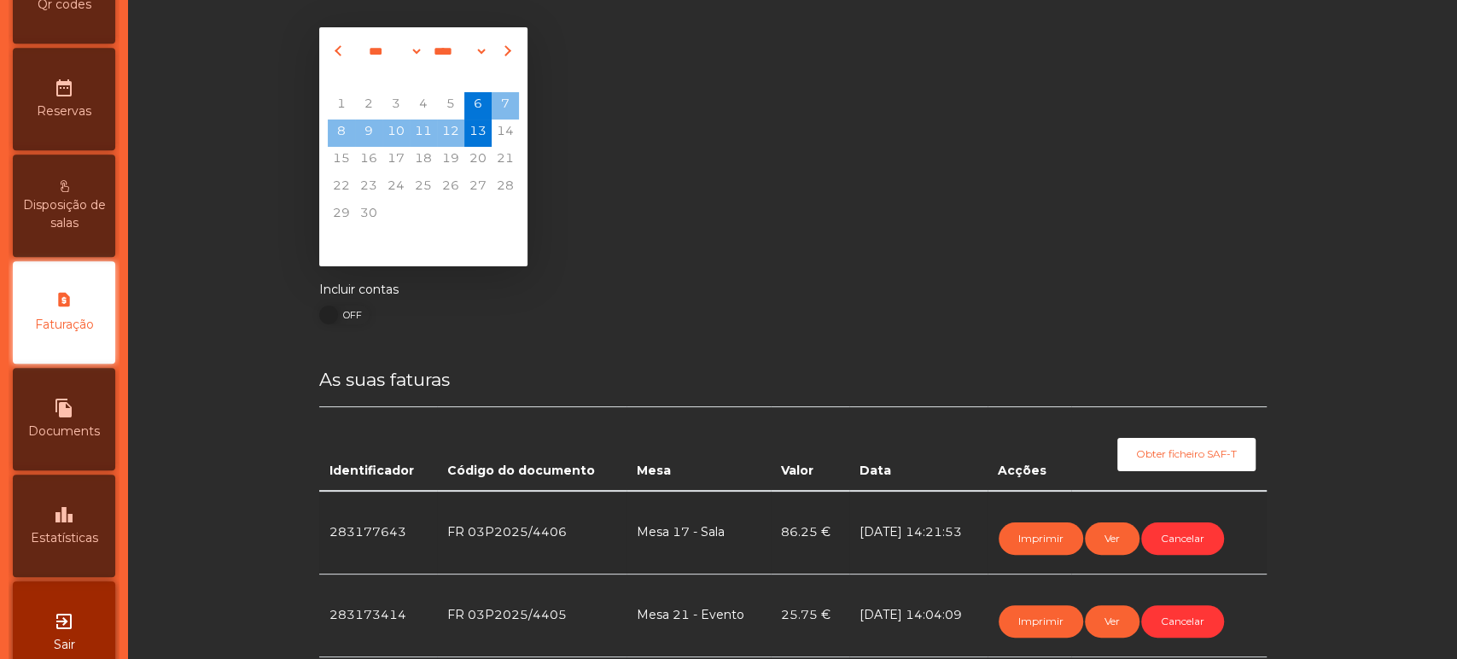
click at [66, 525] on icon "leaderboard" at bounding box center [64, 514] width 20 height 20
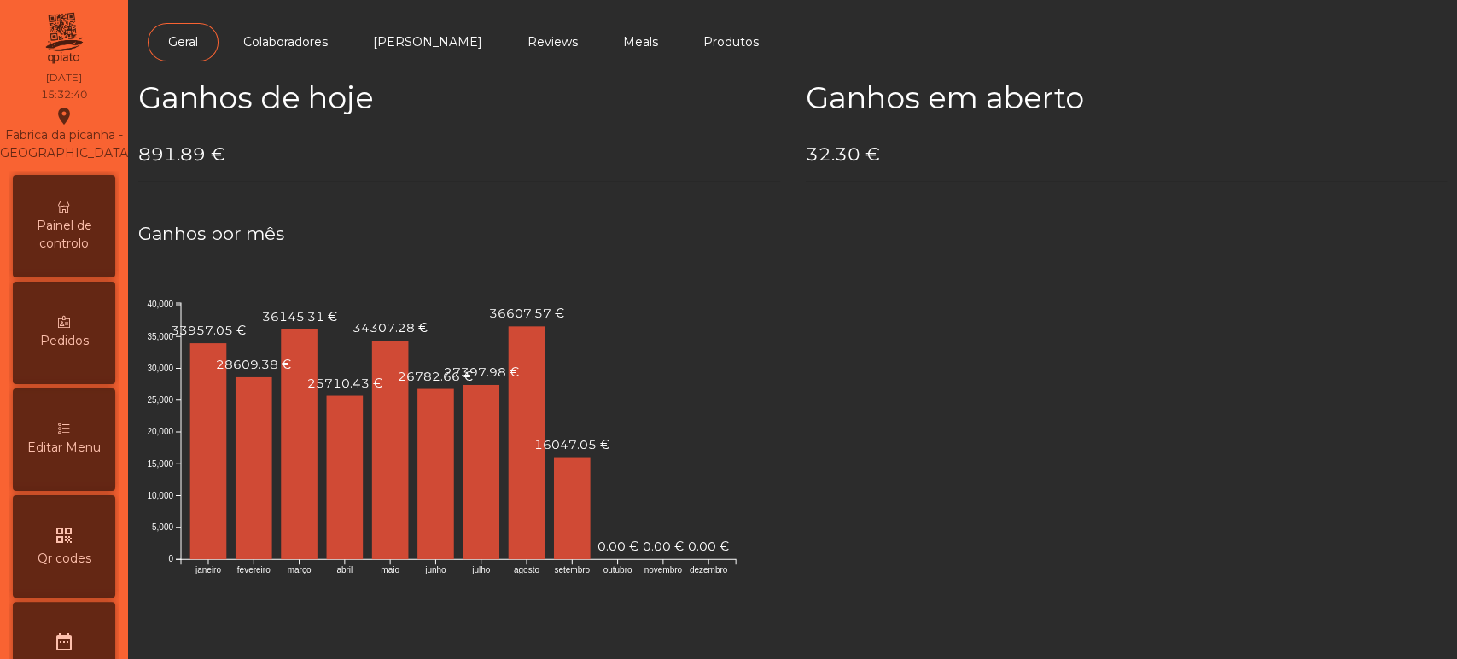
click at [48, 233] on span "Painel de controlo" at bounding box center [64, 235] width 94 height 36
